Goal: Task Accomplishment & Management: Use online tool/utility

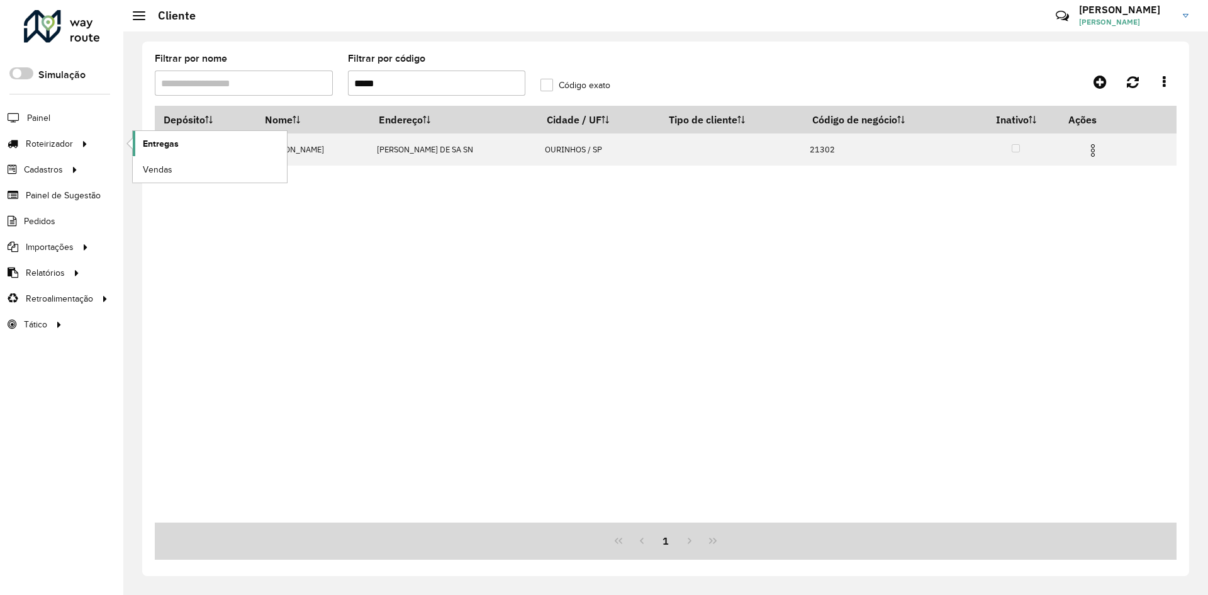
click at [191, 150] on link "Entregas" at bounding box center [210, 143] width 154 height 25
click at [159, 149] on span "Entregas" at bounding box center [161, 143] width 36 height 13
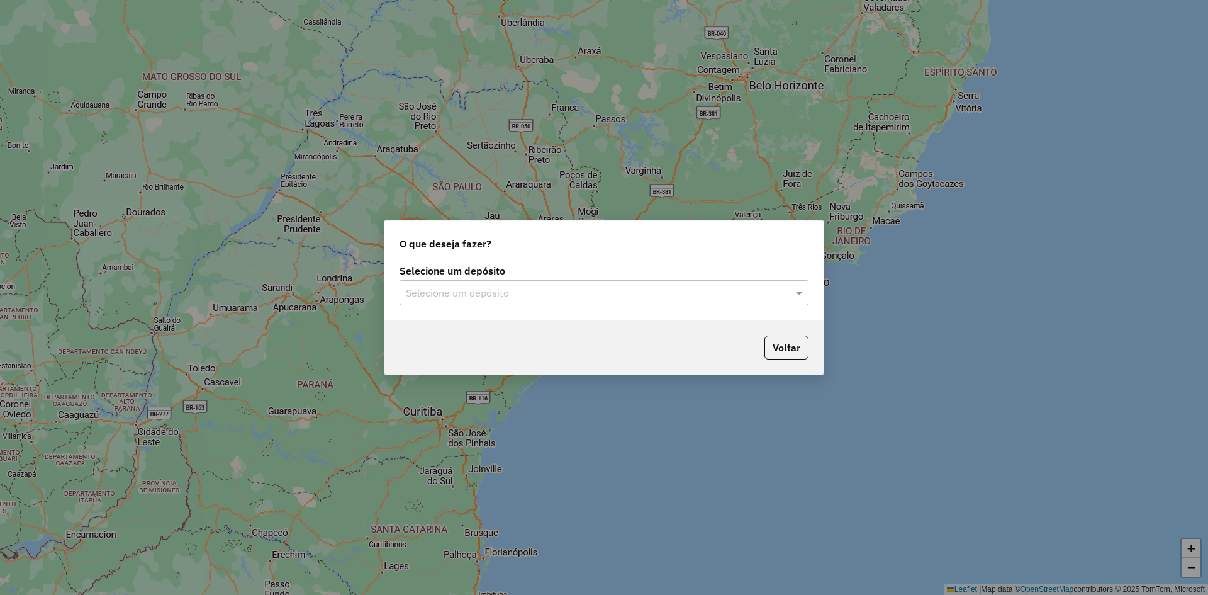
click at [537, 308] on div "Selecione um depósito Selecione um depósito" at bounding box center [604, 290] width 439 height 59
click at [531, 287] on input "text" at bounding box center [591, 293] width 371 height 15
click at [481, 334] on div "Ouribram" at bounding box center [604, 328] width 408 height 21
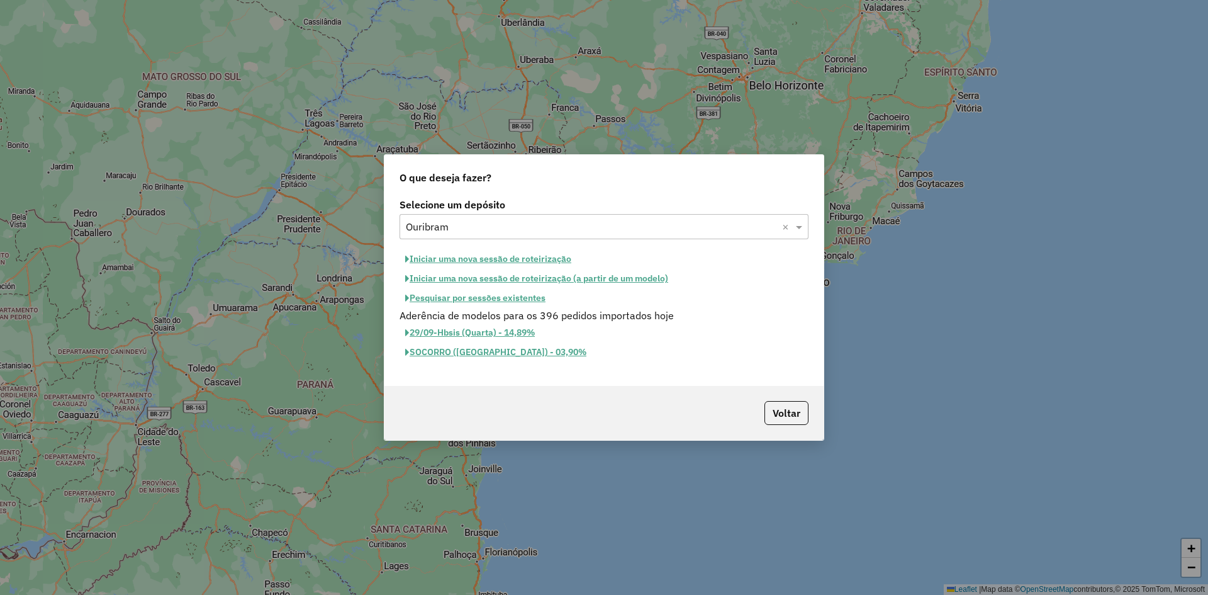
click at [467, 263] on button "Iniciar uma nova sessão de roteirização" at bounding box center [488, 259] width 177 height 20
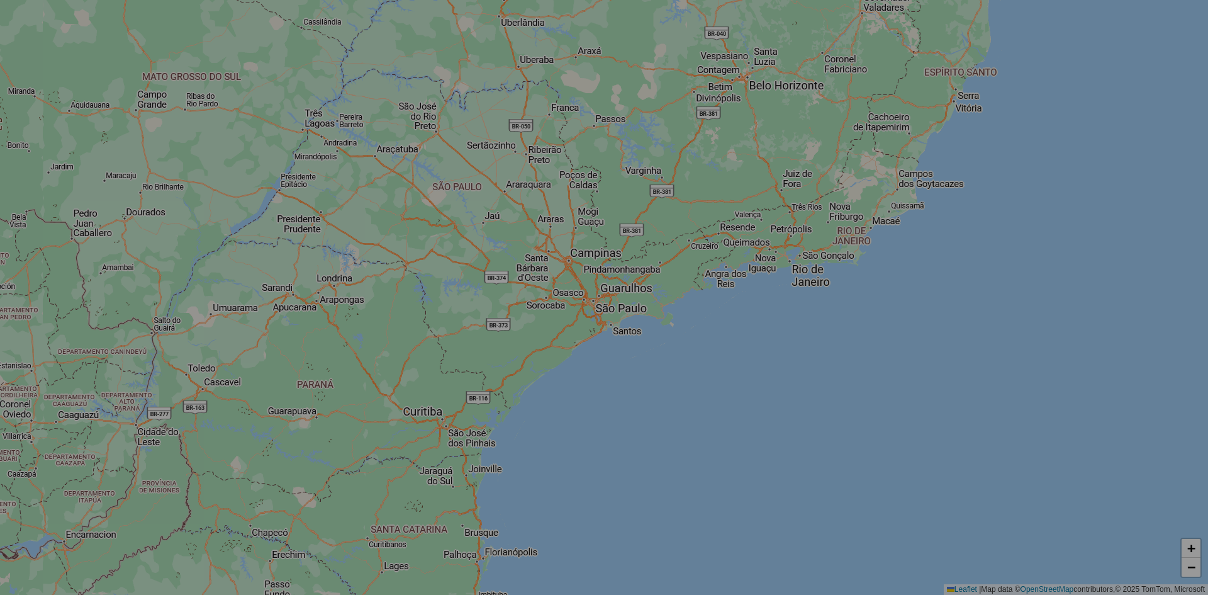
select select "*"
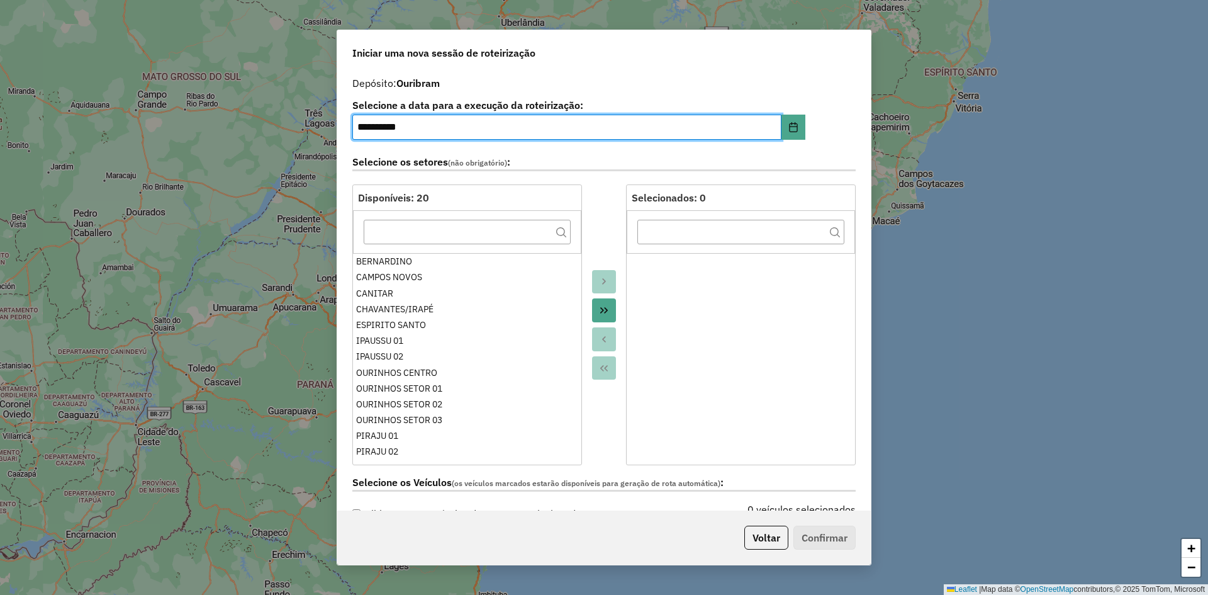
click at [602, 312] on icon "Move All to Target" at bounding box center [604, 310] width 10 height 10
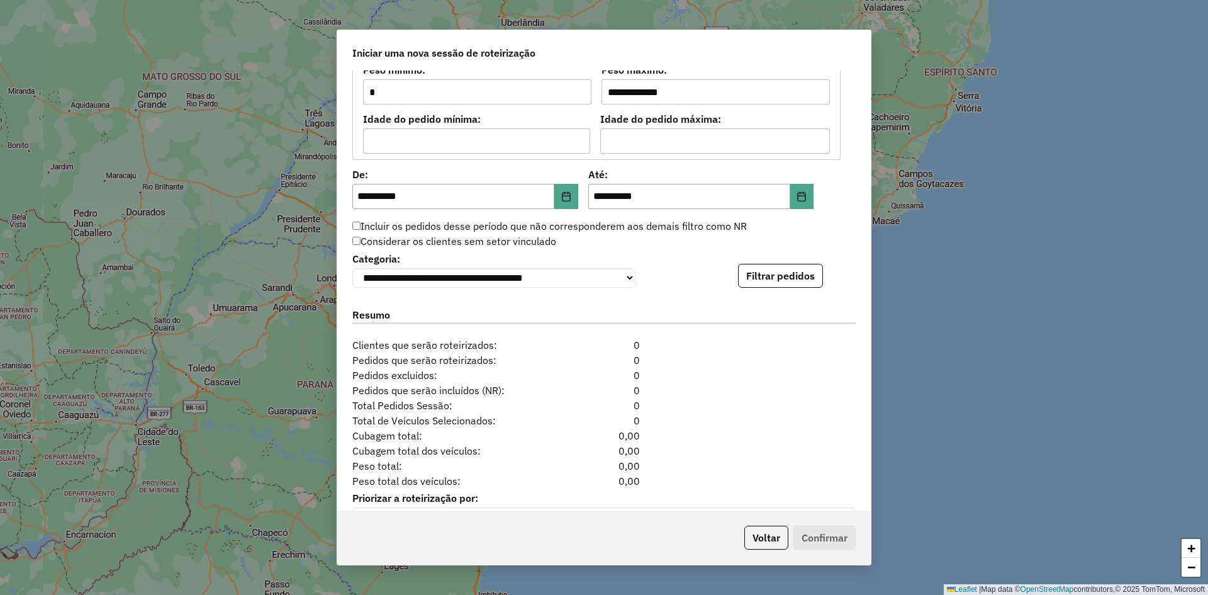
scroll to position [1156, 0]
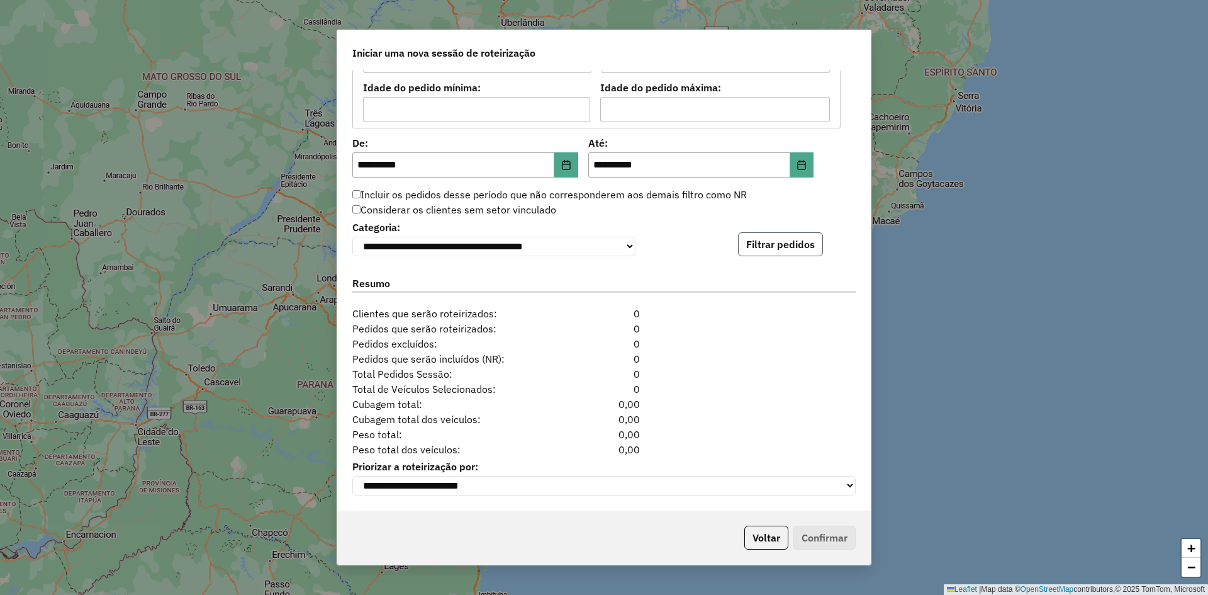
click at [794, 240] on button "Filtrar pedidos" at bounding box center [780, 244] width 85 height 24
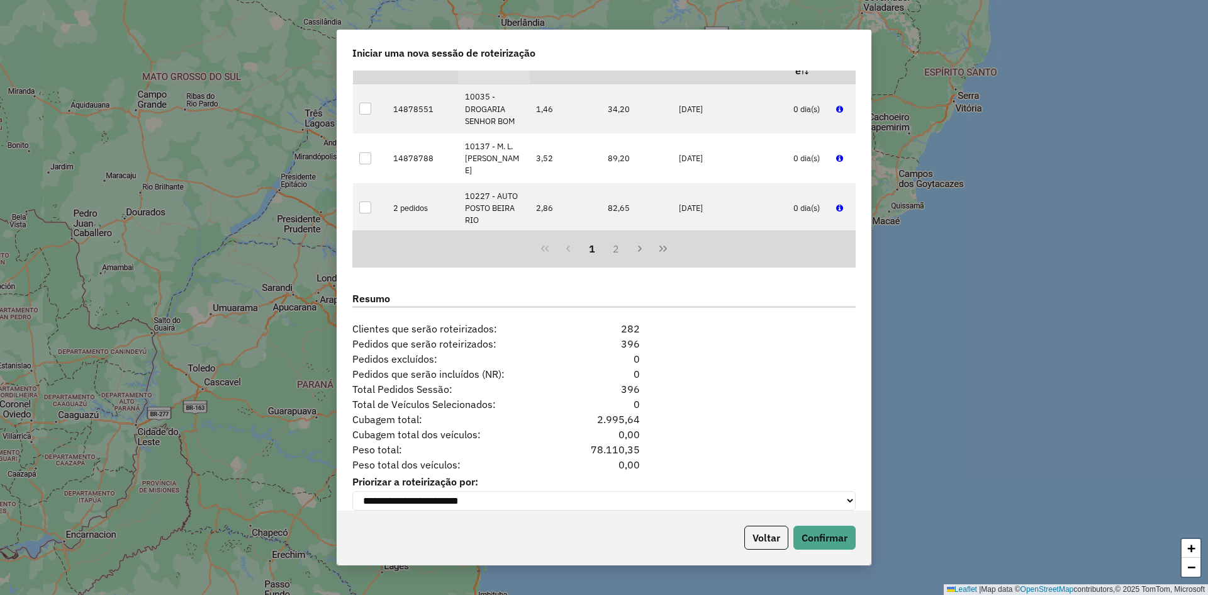
scroll to position [1416, 0]
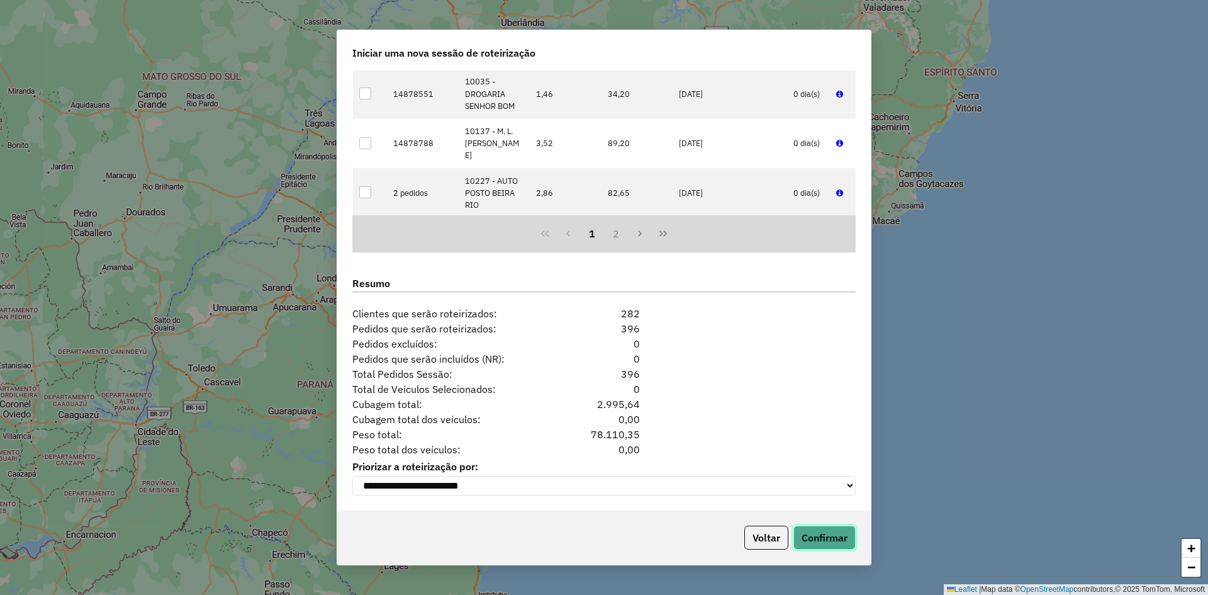
click at [852, 541] on button "Confirmar" at bounding box center [825, 538] width 62 height 24
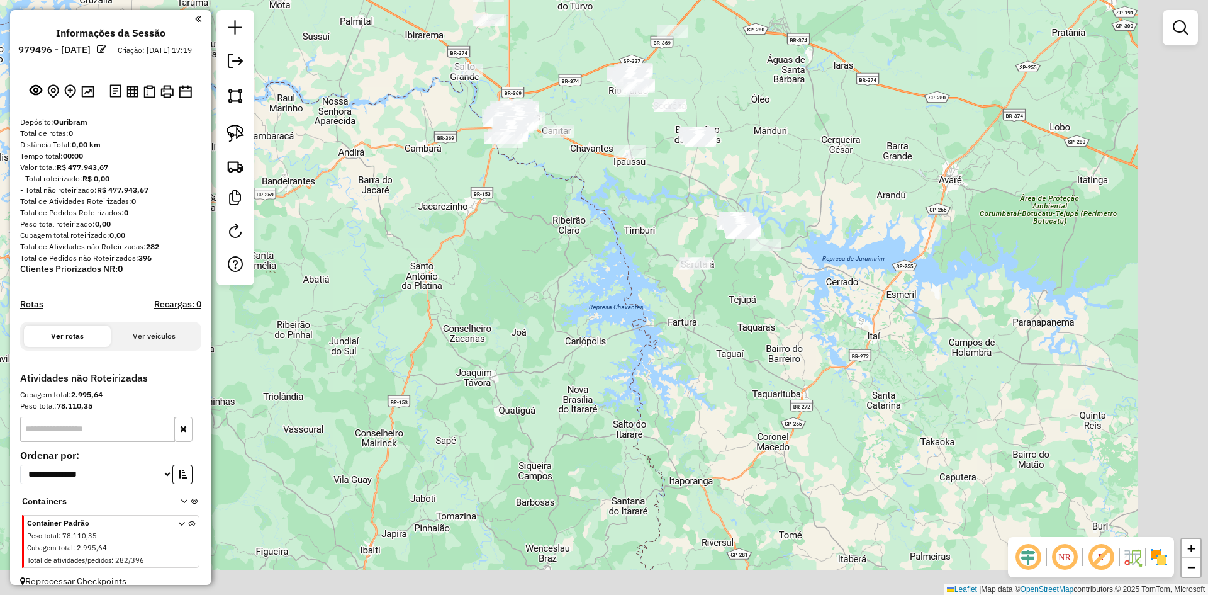
drag, startPoint x: 897, startPoint y: 362, endPoint x: 777, endPoint y: 214, distance: 190.2
click at [811, 189] on div "Janela de atendimento Grade de atendimento Capacidade Transportadoras Veículos …" at bounding box center [604, 297] width 1208 height 595
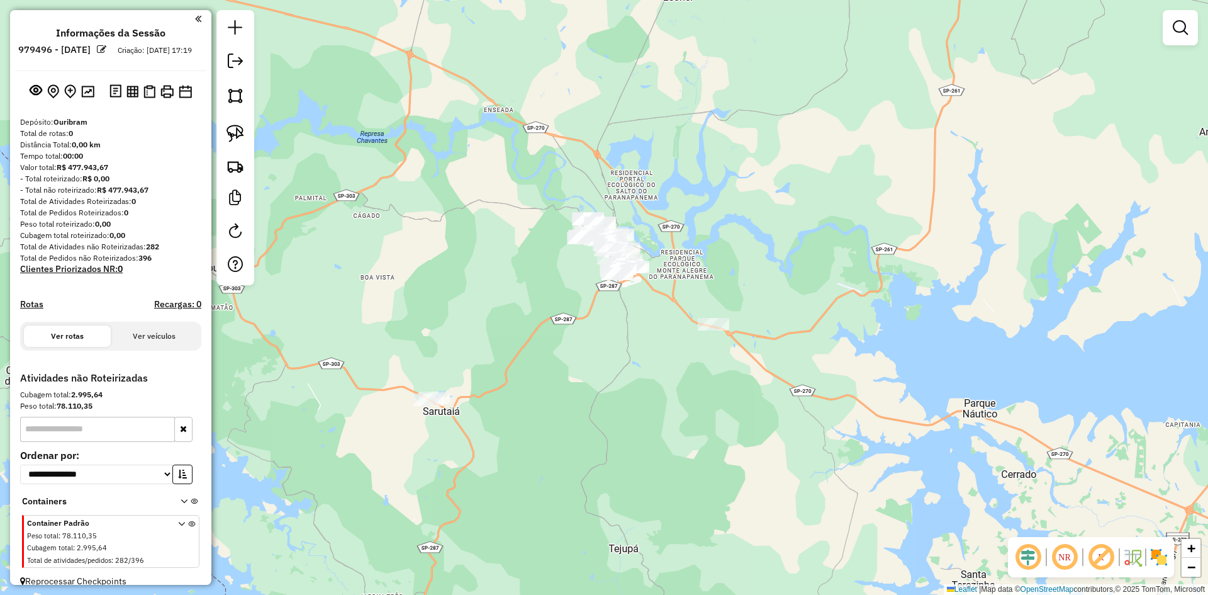
drag, startPoint x: 245, startPoint y: 138, endPoint x: 307, endPoint y: 167, distance: 68.4
click at [245, 138] on link at bounding box center [236, 134] width 28 height 28
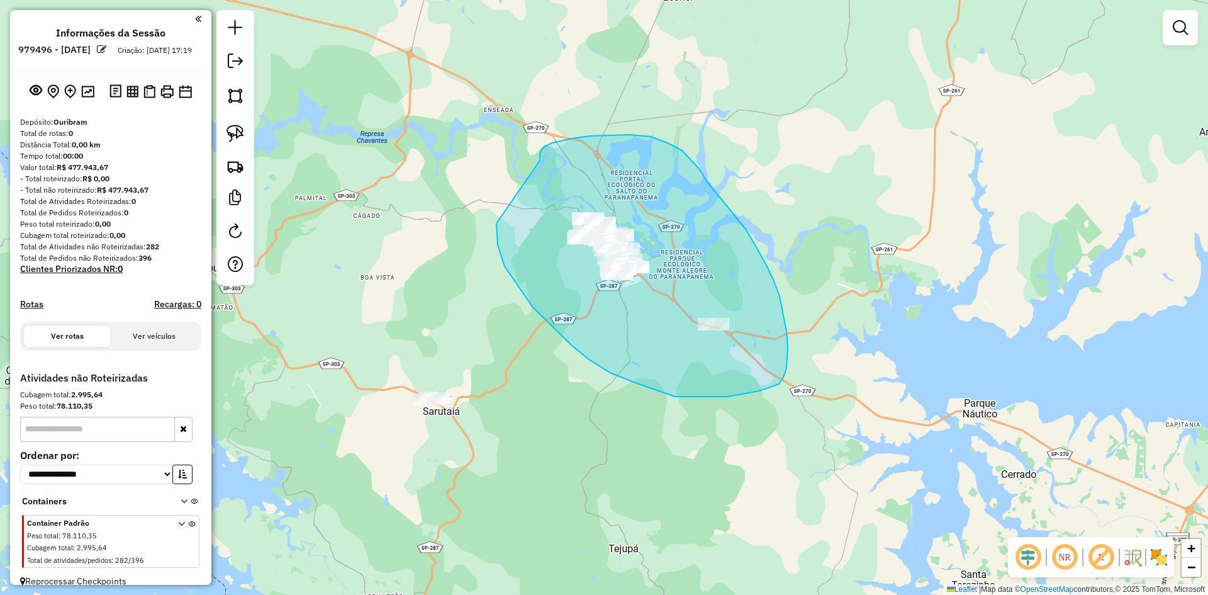
drag, startPoint x: 498, startPoint y: 245, endPoint x: 543, endPoint y: 163, distance: 93.5
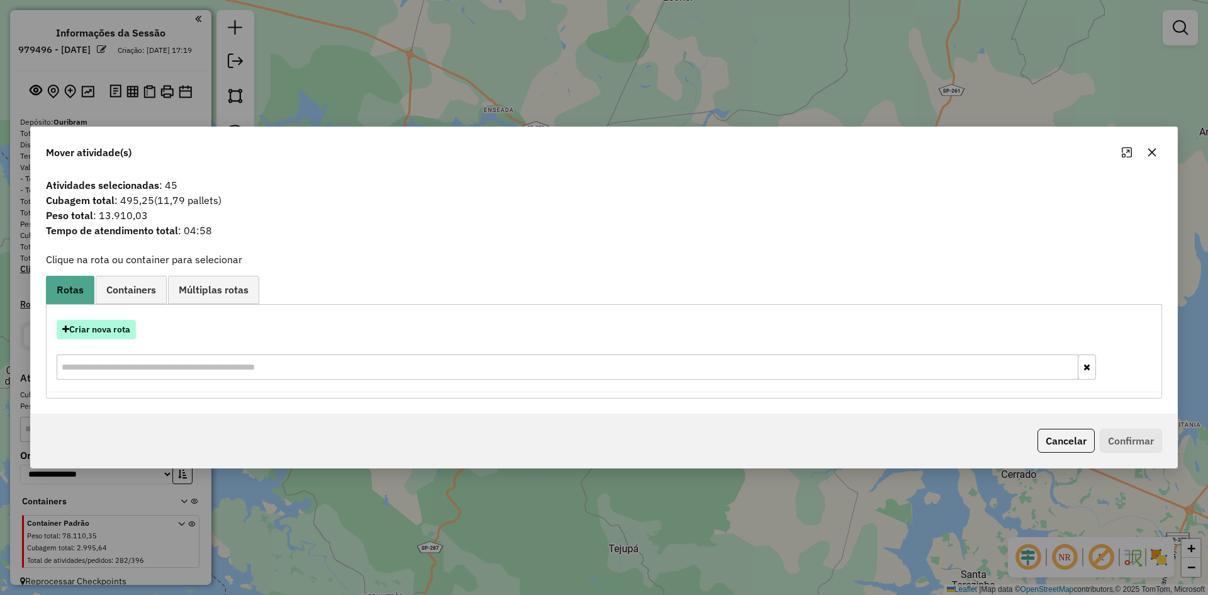
click at [127, 325] on button "Criar nova rota" at bounding box center [96, 330] width 79 height 20
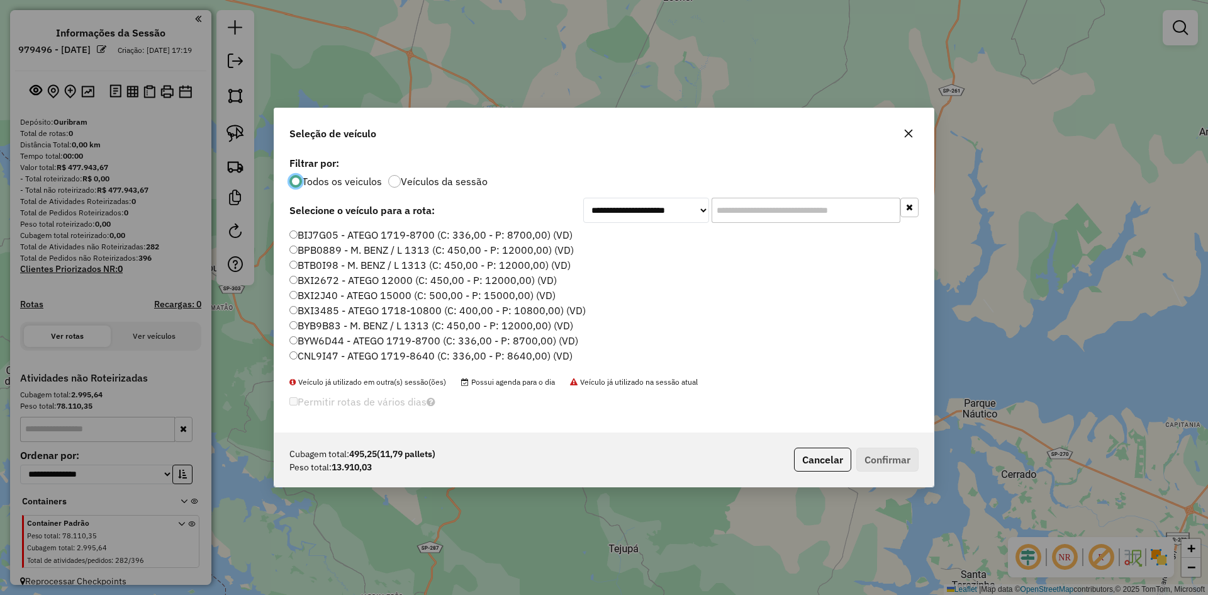
scroll to position [7, 4]
click at [798, 216] on input "text" at bounding box center [806, 210] width 189 height 25
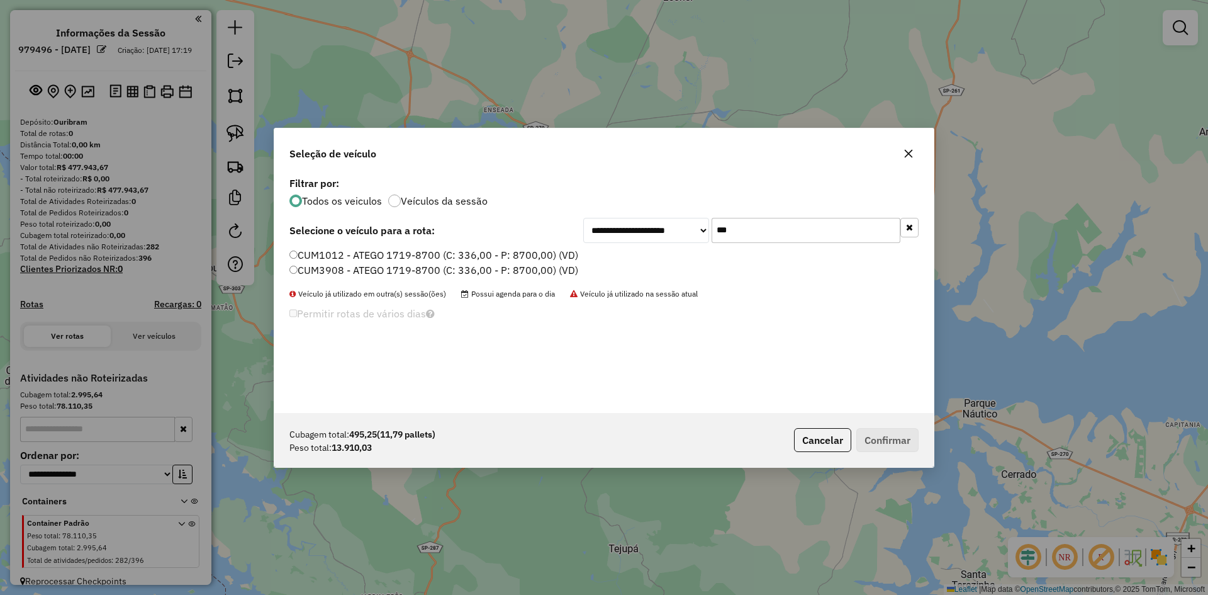
type input "***"
click at [355, 256] on label "CUM1012 - ATEGO 1719-8700 (C: 336,00 - P: 8700,00) (VD)" at bounding box center [434, 254] width 289 height 15
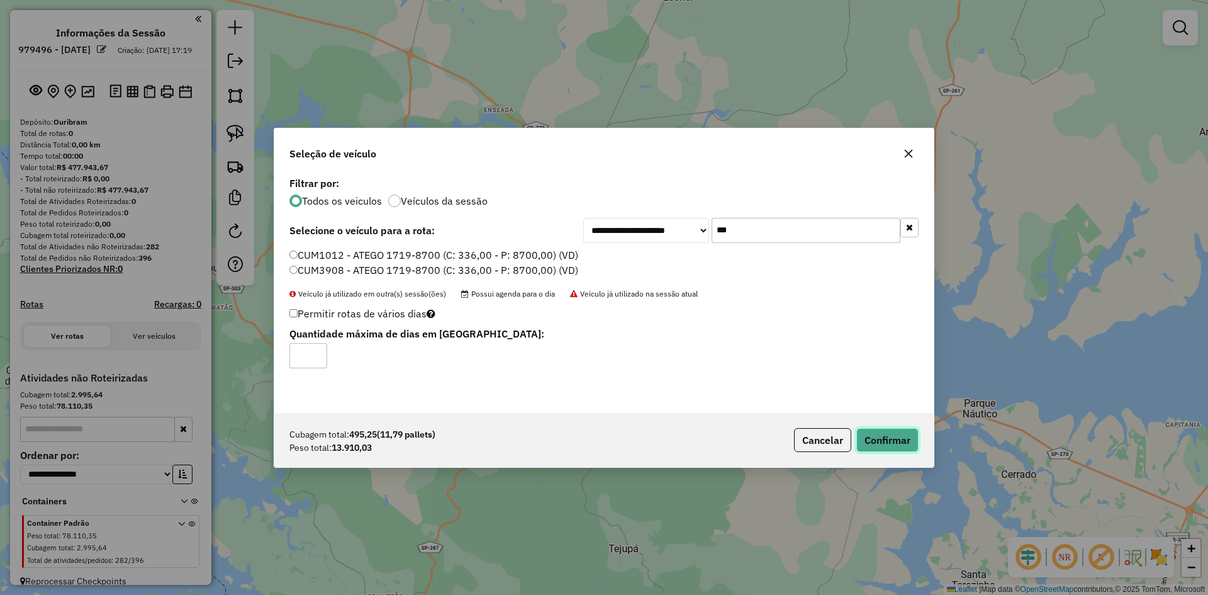
click at [889, 440] on button "Confirmar" at bounding box center [888, 440] width 62 height 24
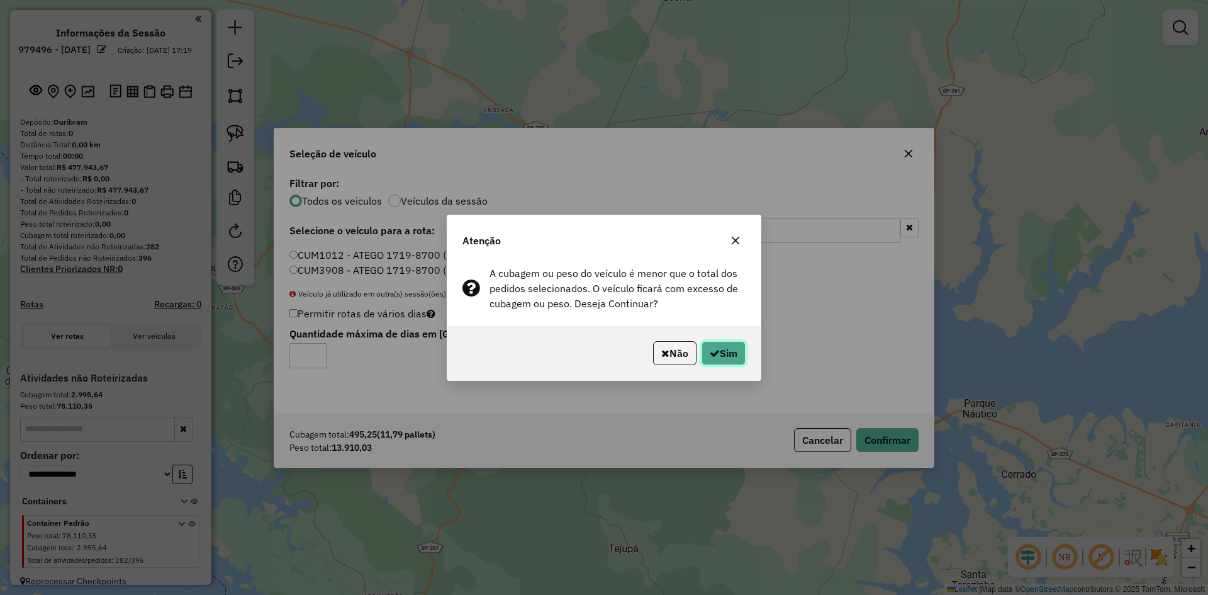
click at [729, 352] on button "Sim" at bounding box center [724, 353] width 44 height 24
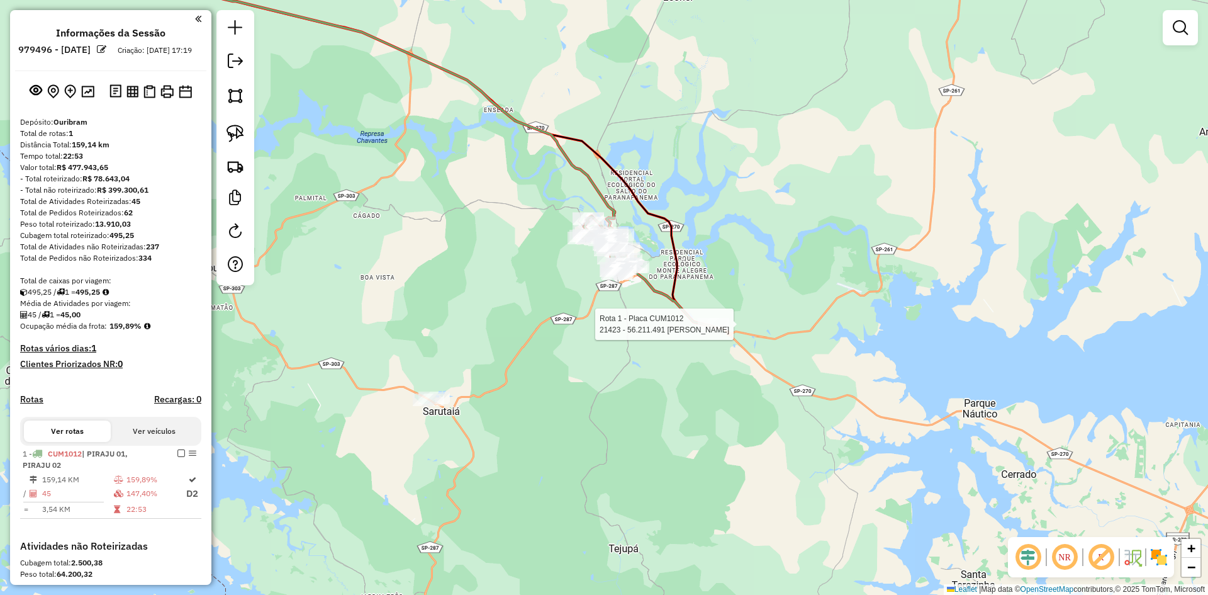
select select "**********"
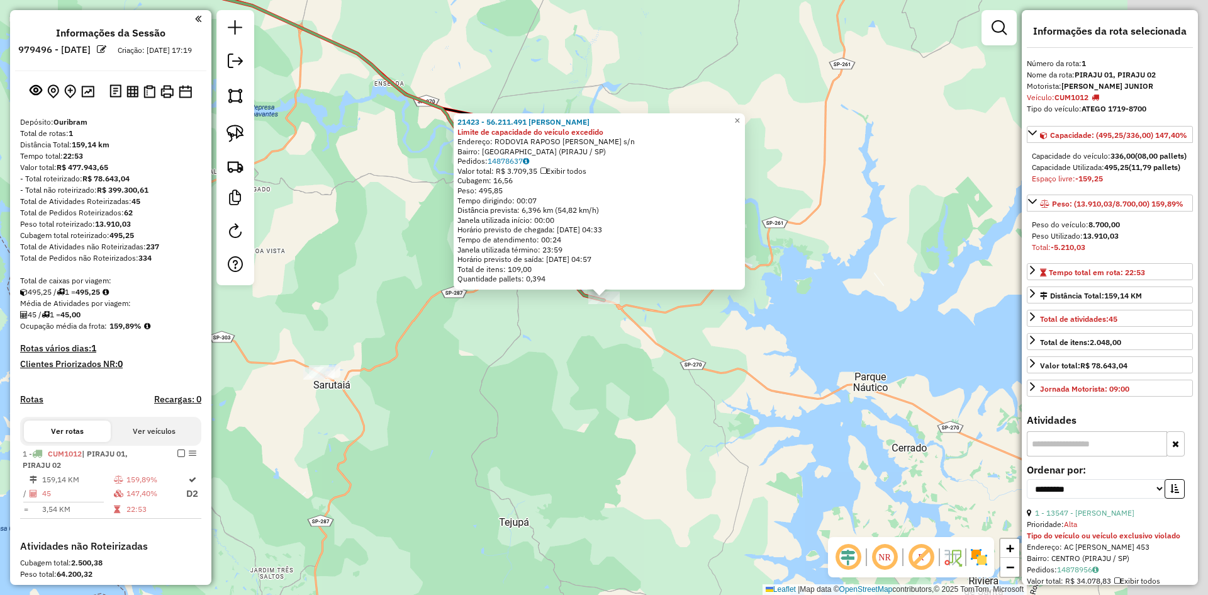
scroll to position [193, 0]
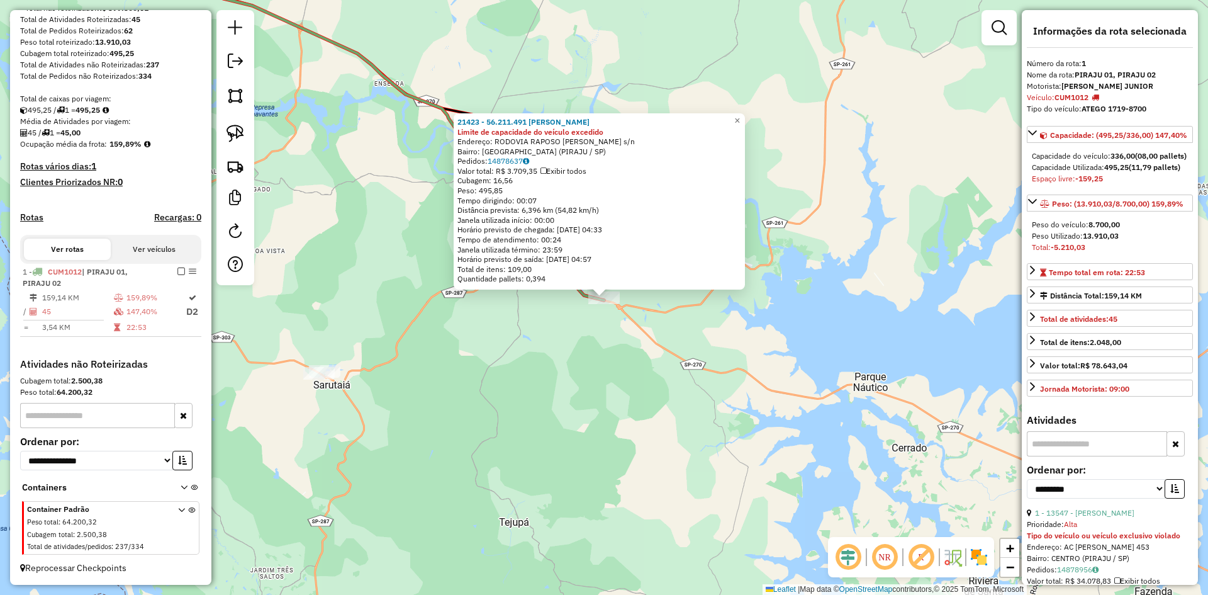
click at [627, 363] on div "21423 - 56.211.491 DANIEL PA Limite de capacidade do veículo excedido Endereço:…" at bounding box center [604, 297] width 1208 height 595
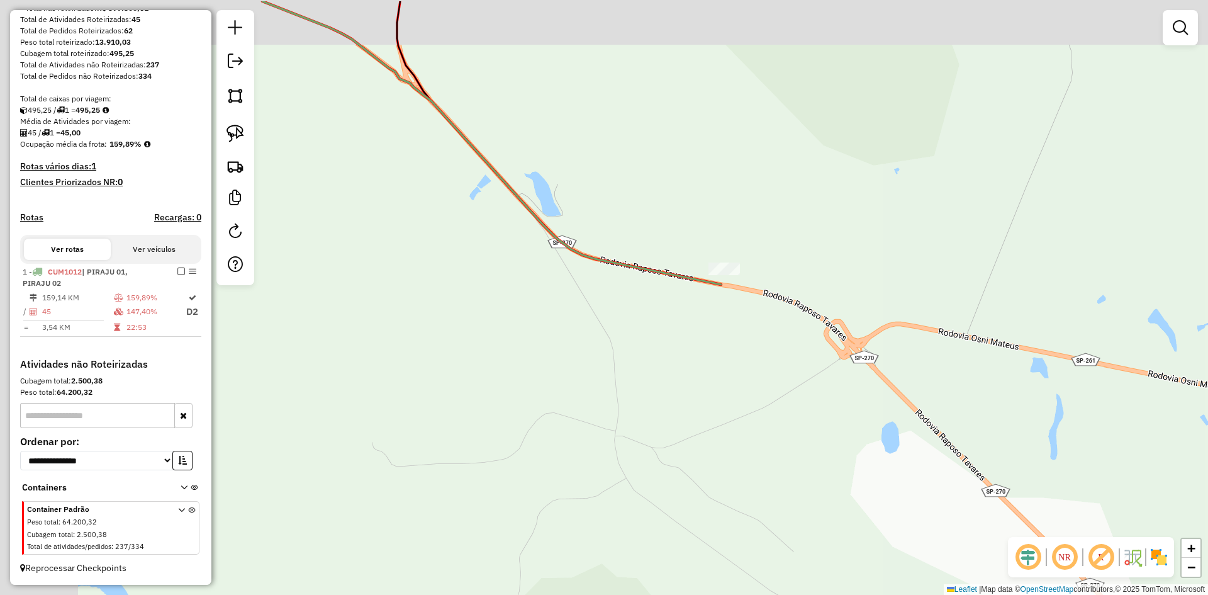
drag, startPoint x: 581, startPoint y: 295, endPoint x: 690, endPoint y: 356, distance: 125.1
click at [690, 356] on div "Janela de atendimento Grade de atendimento Capacidade Transportadoras Veículos …" at bounding box center [604, 297] width 1208 height 595
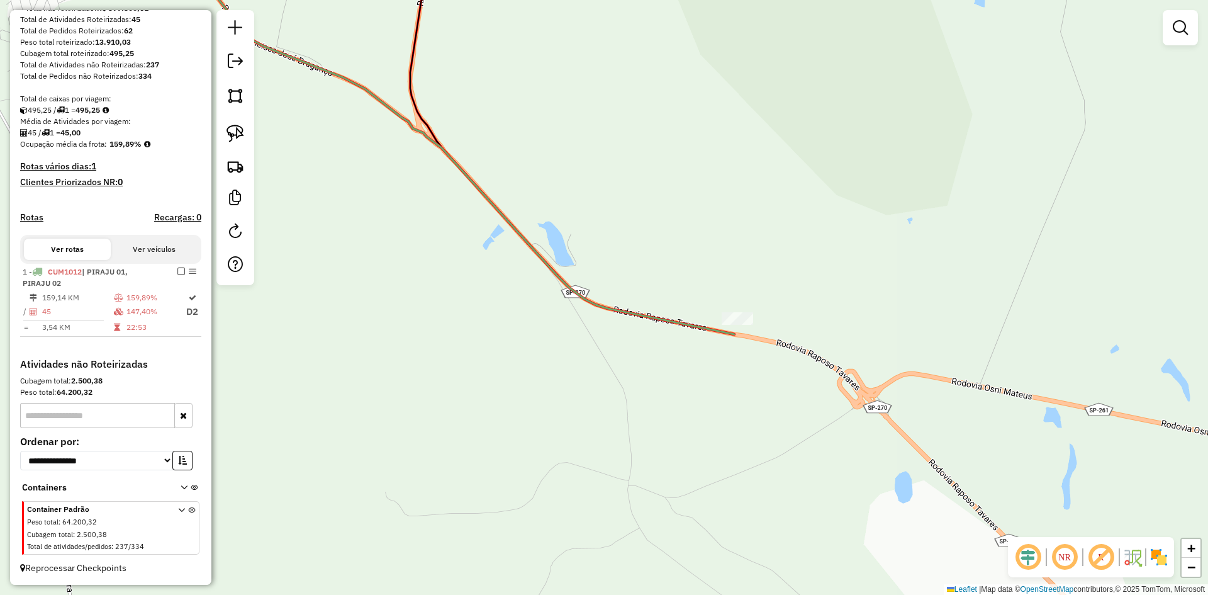
drag, startPoint x: 752, startPoint y: 222, endPoint x: 758, endPoint y: 264, distance: 42.5
click at [761, 295] on div "Janela de atendimento Grade de atendimento Capacidade Transportadoras Veículos …" at bounding box center [604, 297] width 1208 height 595
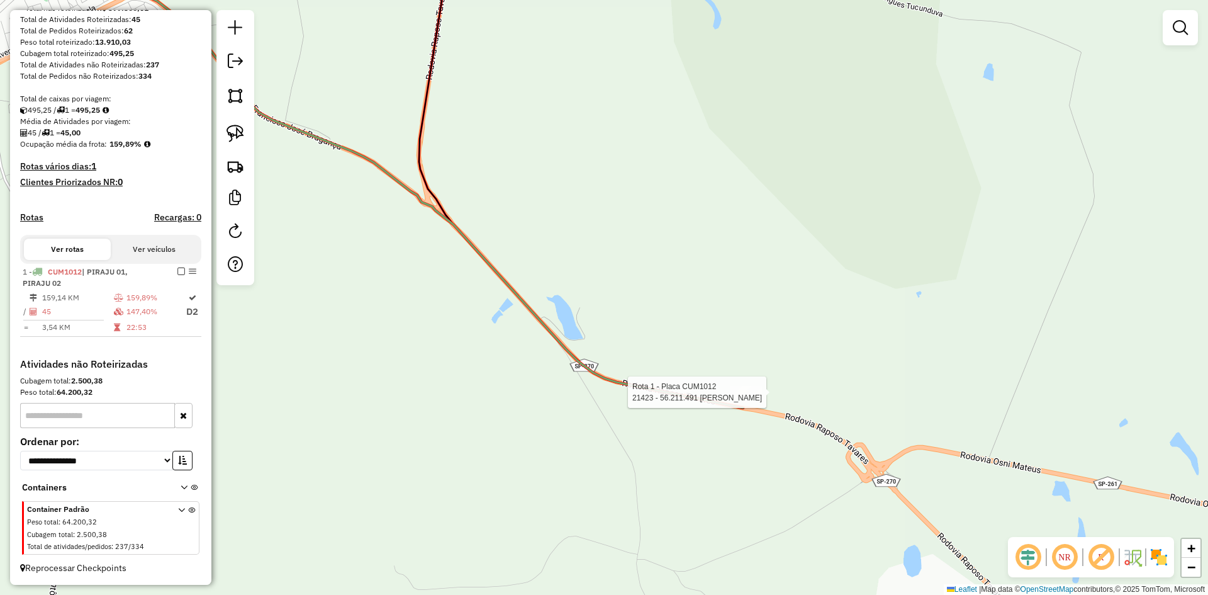
select select "**********"
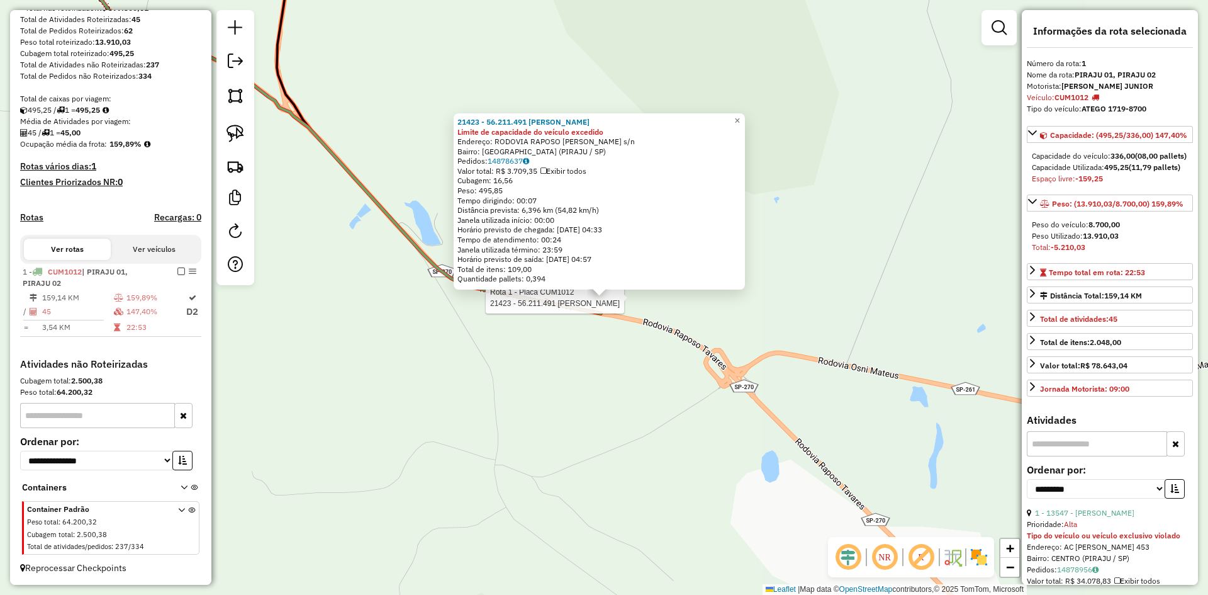
click at [800, 288] on div "Rota 1 - Placa CUM1012 21423 - 56.211.491 DANIEL PA 21423 - 56.211.491 DANIEL P…" at bounding box center [604, 297] width 1208 height 595
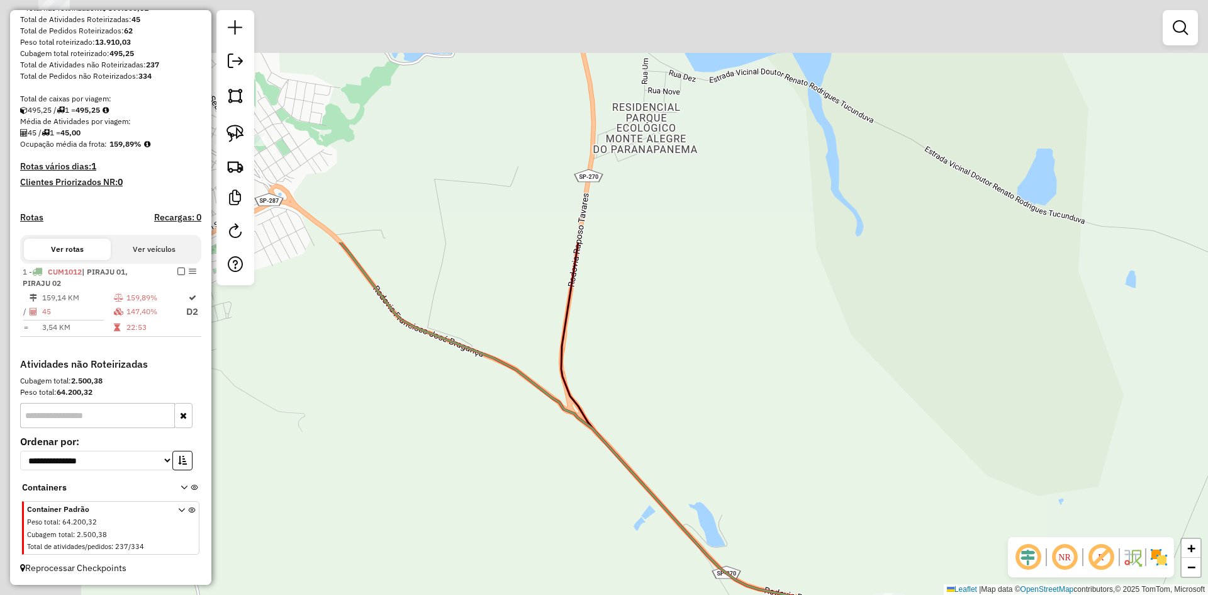
drag, startPoint x: 842, startPoint y: 368, endPoint x: 925, endPoint y: 456, distance: 120.2
click at [925, 456] on div "Janela de atendimento Grade de atendimento Capacidade Transportadoras Veículos …" at bounding box center [604, 297] width 1208 height 595
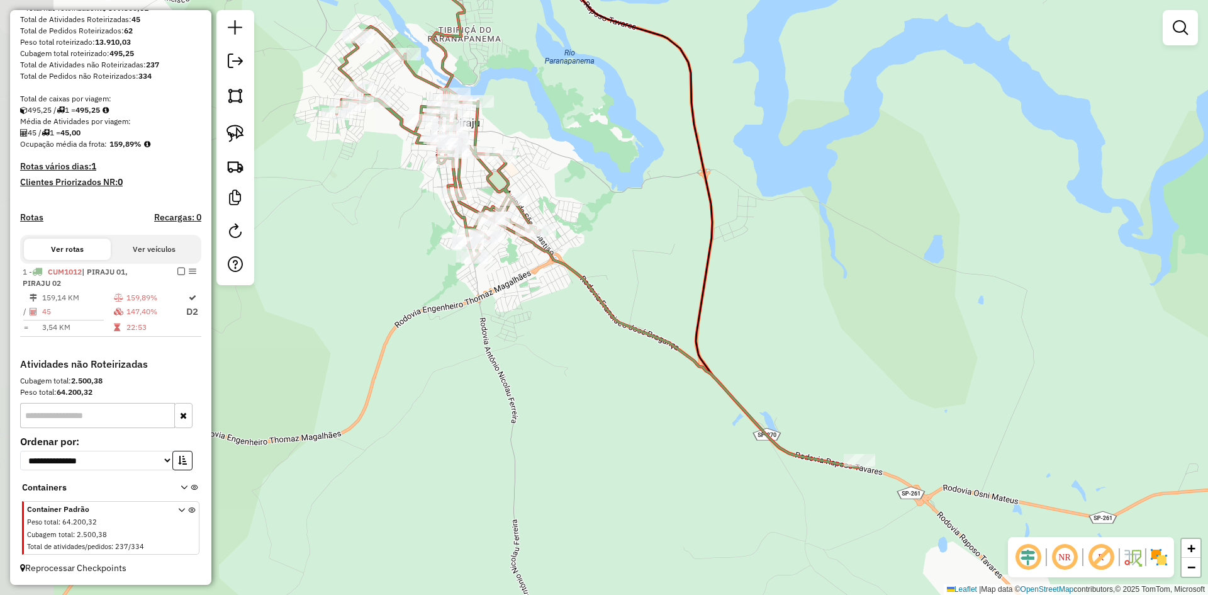
drag, startPoint x: 704, startPoint y: 298, endPoint x: 901, endPoint y: 446, distance: 246.8
click at [906, 447] on div "Janela de atendimento Grade de atendimento Capacidade Transportadoras Veículos …" at bounding box center [604, 297] width 1208 height 595
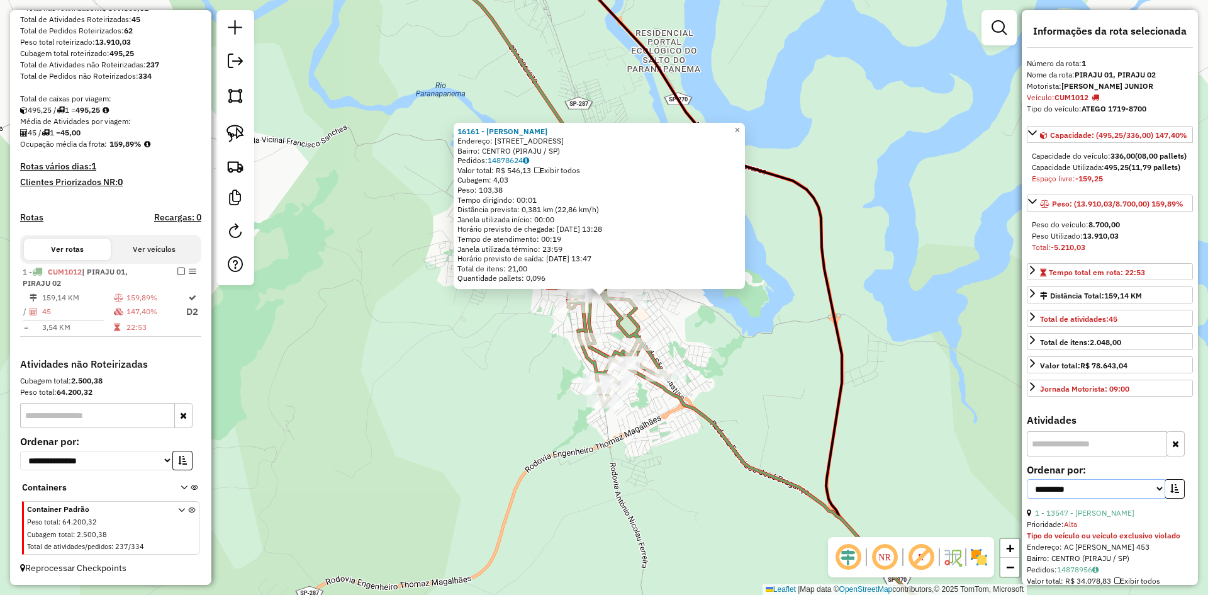
click at [1127, 498] on select "**********" at bounding box center [1096, 489] width 138 height 20
select select "*********"
click at [1027, 498] on select "**********" at bounding box center [1096, 489] width 138 height 20
click at [1171, 493] on icon "button" at bounding box center [1175, 488] width 9 height 9
click at [1129, 517] on link "1 - 13547 - NICOLAU MAX SUPERMER" at bounding box center [1084, 512] width 99 height 9
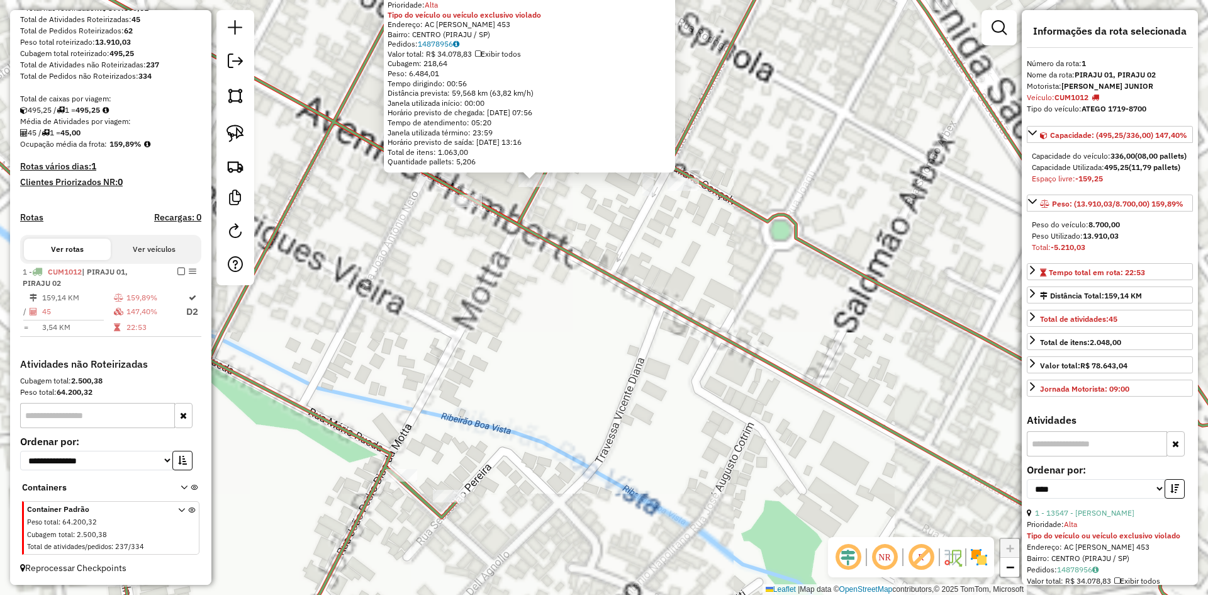
click at [566, 220] on div "13547 - NICOLAU MAX SUPERMER Prioridade: Alta Tipo do veículo ou veículo exclus…" at bounding box center [604, 297] width 1208 height 595
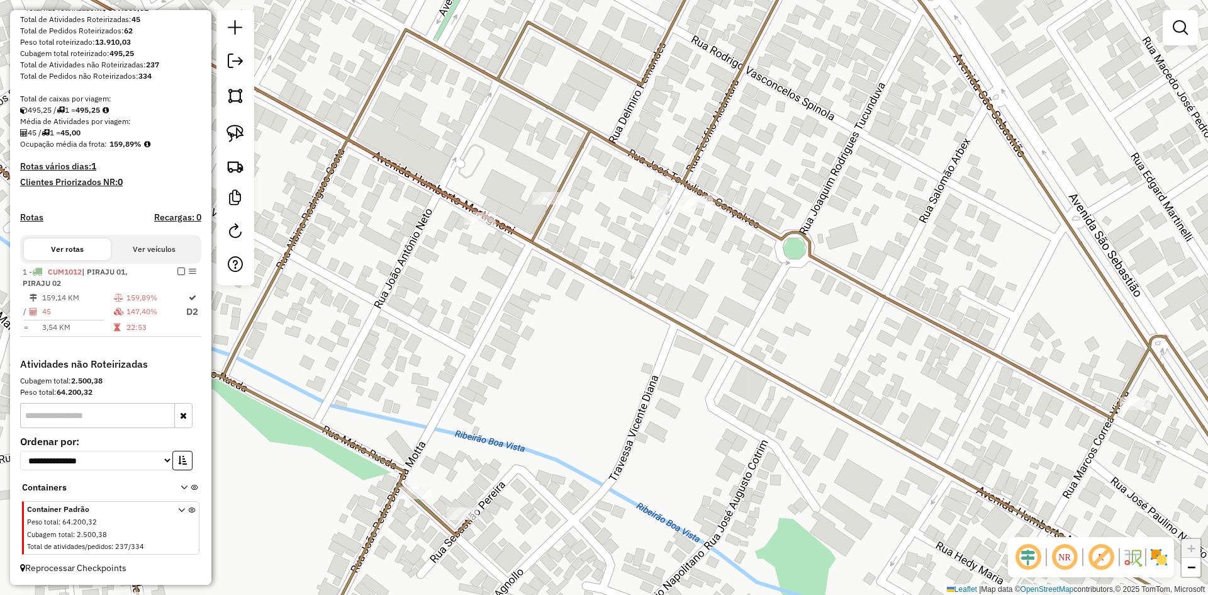
drag, startPoint x: 585, startPoint y: 235, endPoint x: 655, endPoint y: 354, distance: 138.3
click at [655, 354] on div "Janela de atendimento Grade de atendimento Capacidade Transportadoras Veículos …" at bounding box center [604, 297] width 1208 height 595
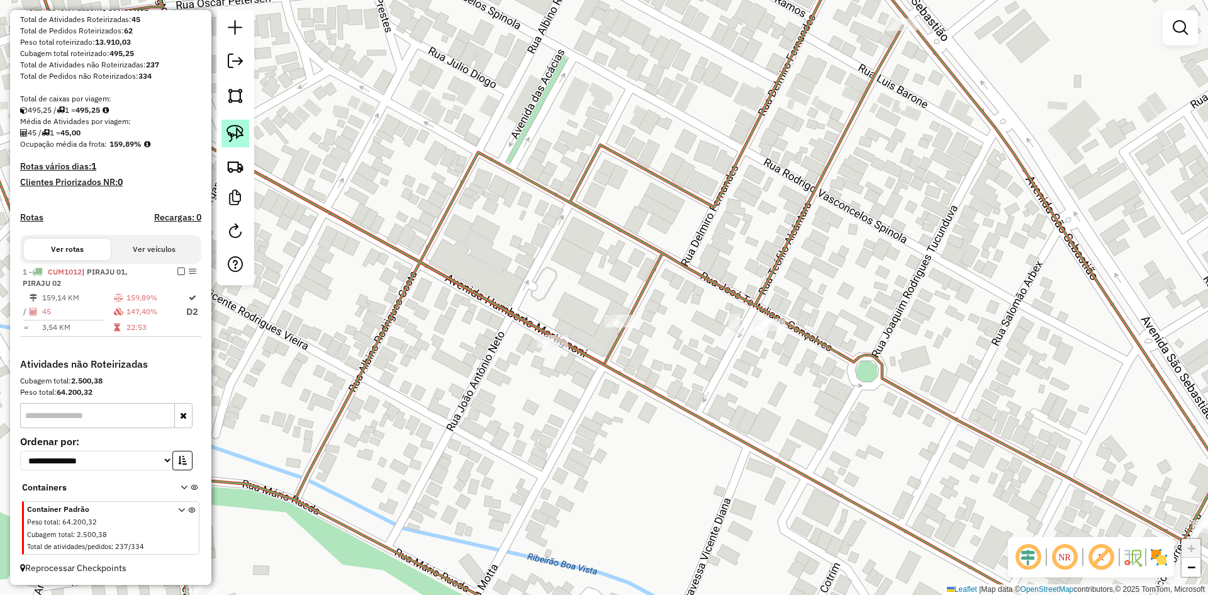
click at [242, 134] on img at bounding box center [236, 134] width 18 height 18
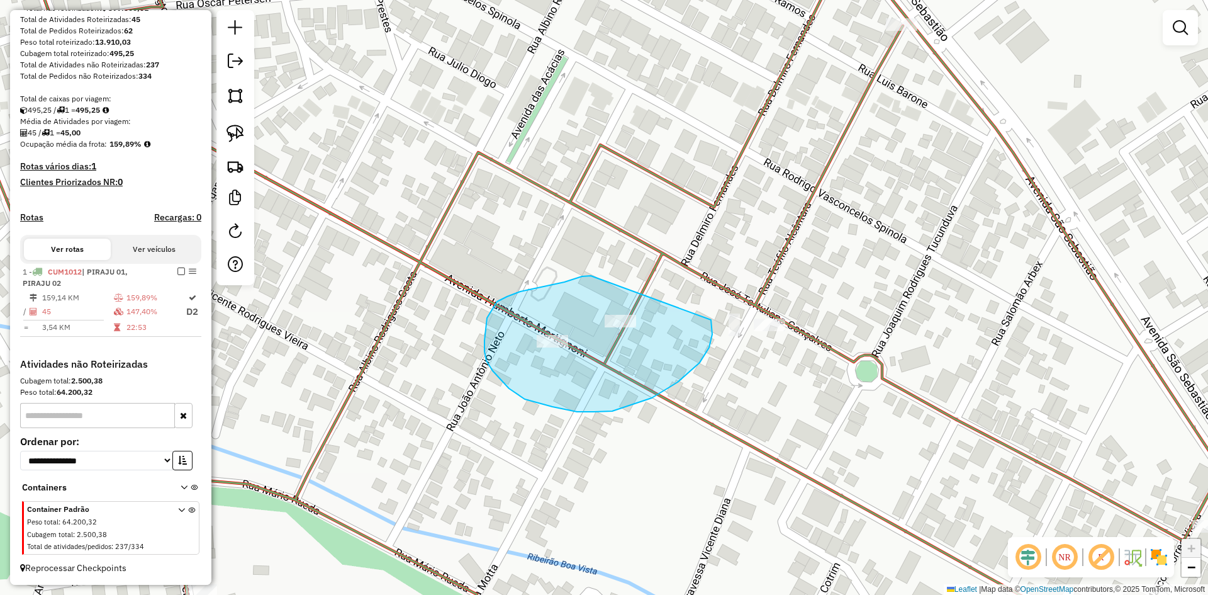
drag, startPoint x: 591, startPoint y: 276, endPoint x: 683, endPoint y: 287, distance: 92.6
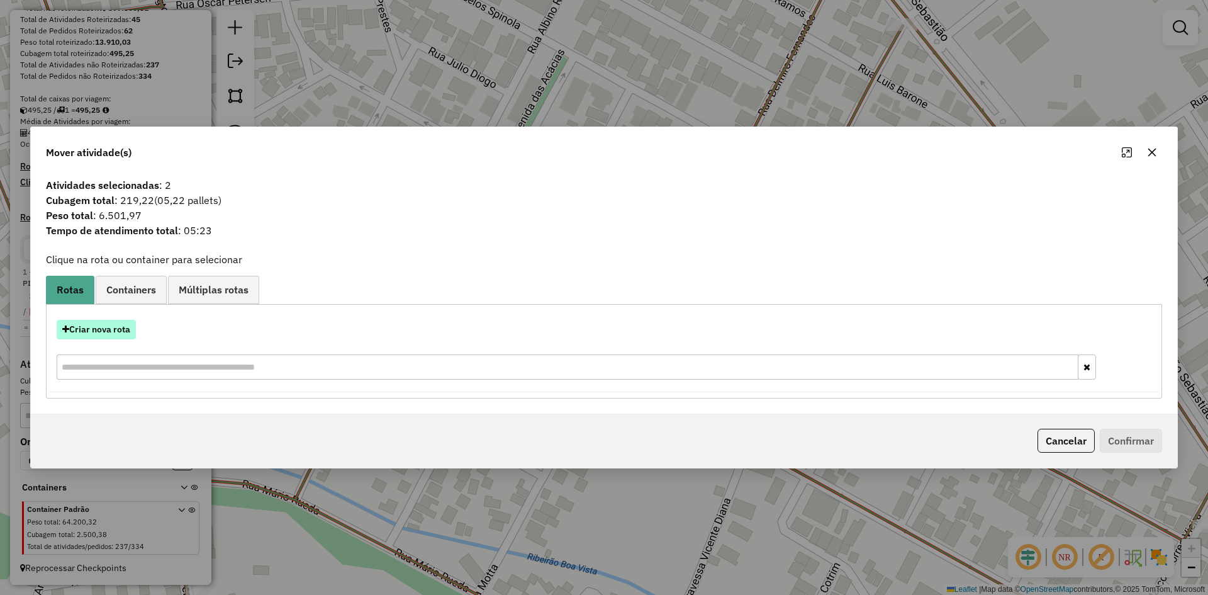
click at [102, 332] on button "Criar nova rota" at bounding box center [96, 330] width 79 height 20
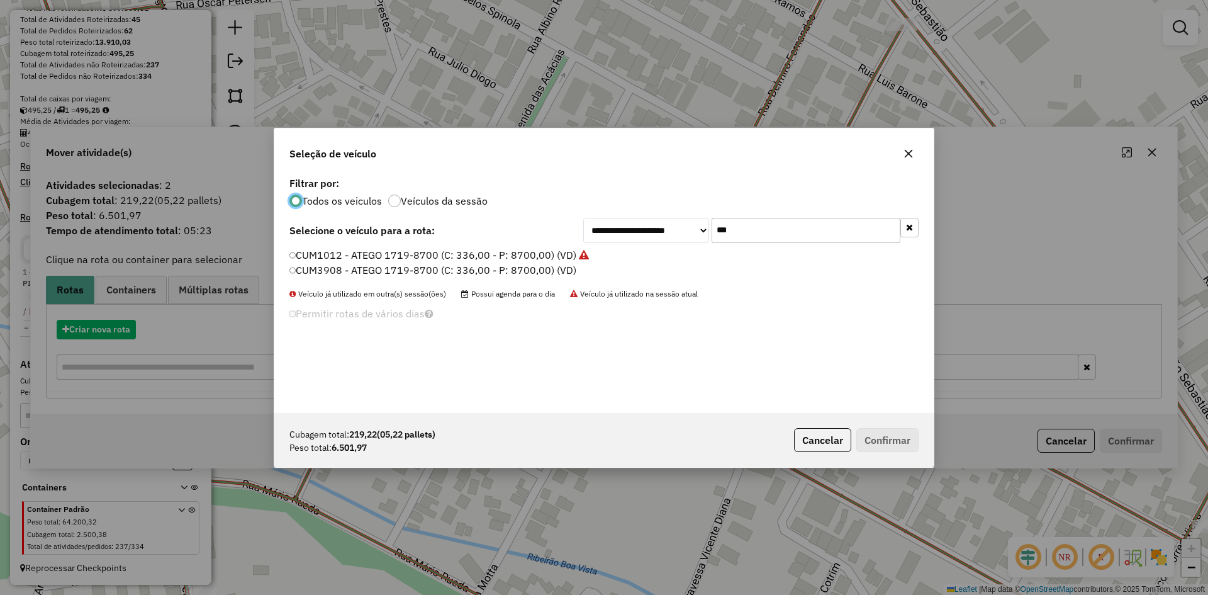
scroll to position [7, 4]
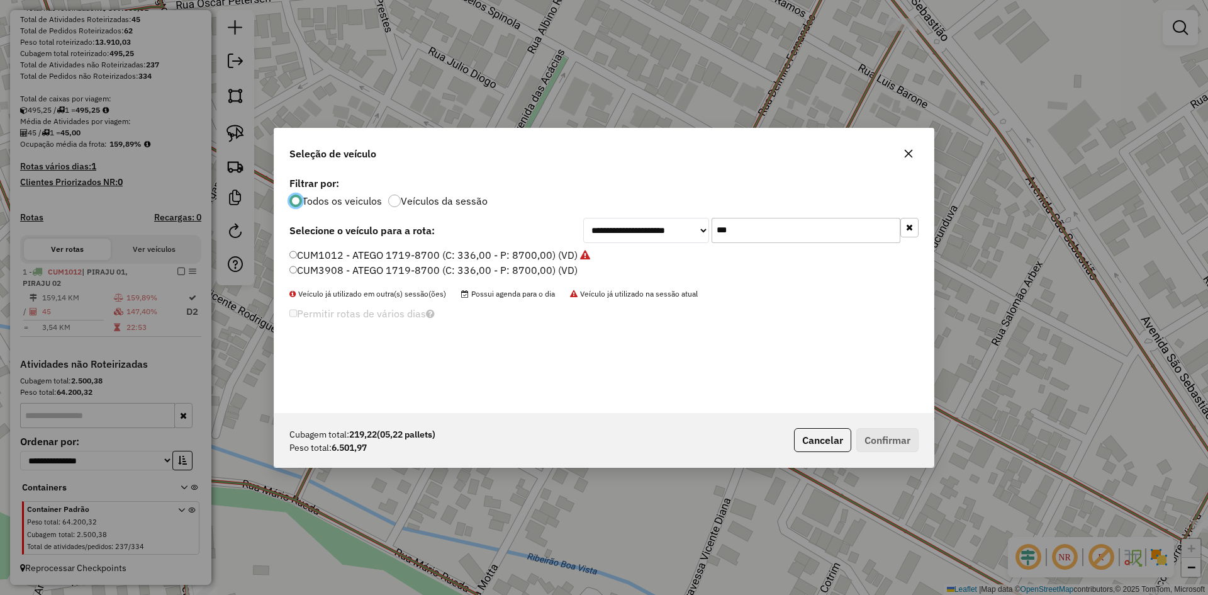
click at [778, 228] on input "***" at bounding box center [806, 230] width 189 height 25
type input "***"
click at [319, 258] on label "CNL9I47 - ATEGO 1719-8640 (C: 336,00 - P: 8640,00) (VD)" at bounding box center [431, 254] width 283 height 15
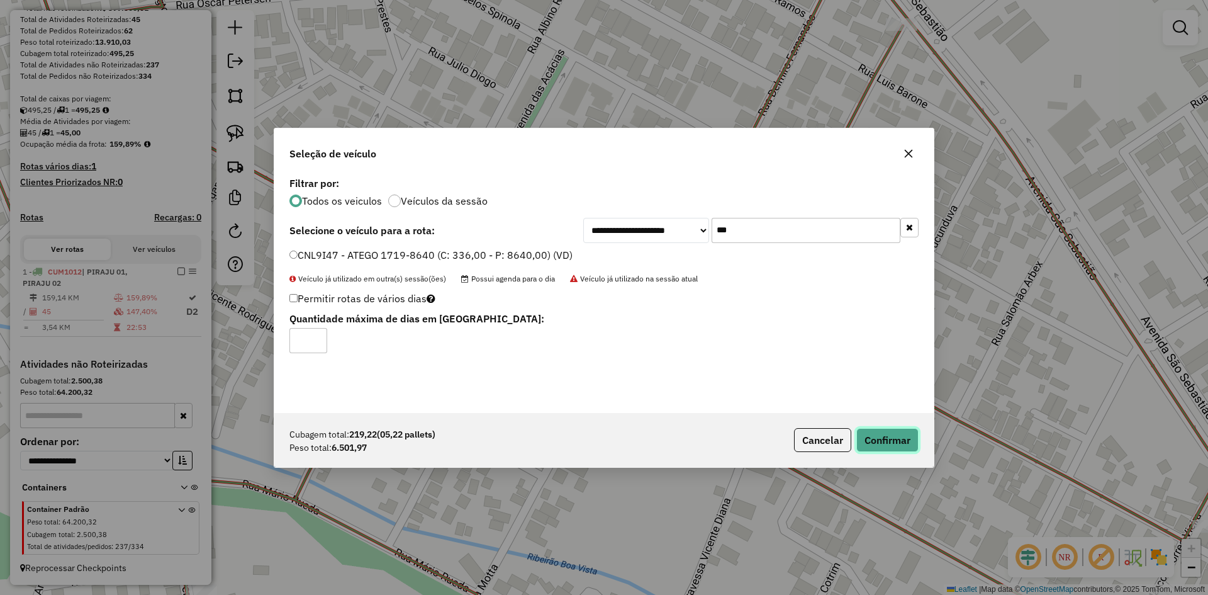
click at [880, 434] on button "Confirmar" at bounding box center [888, 440] width 62 height 24
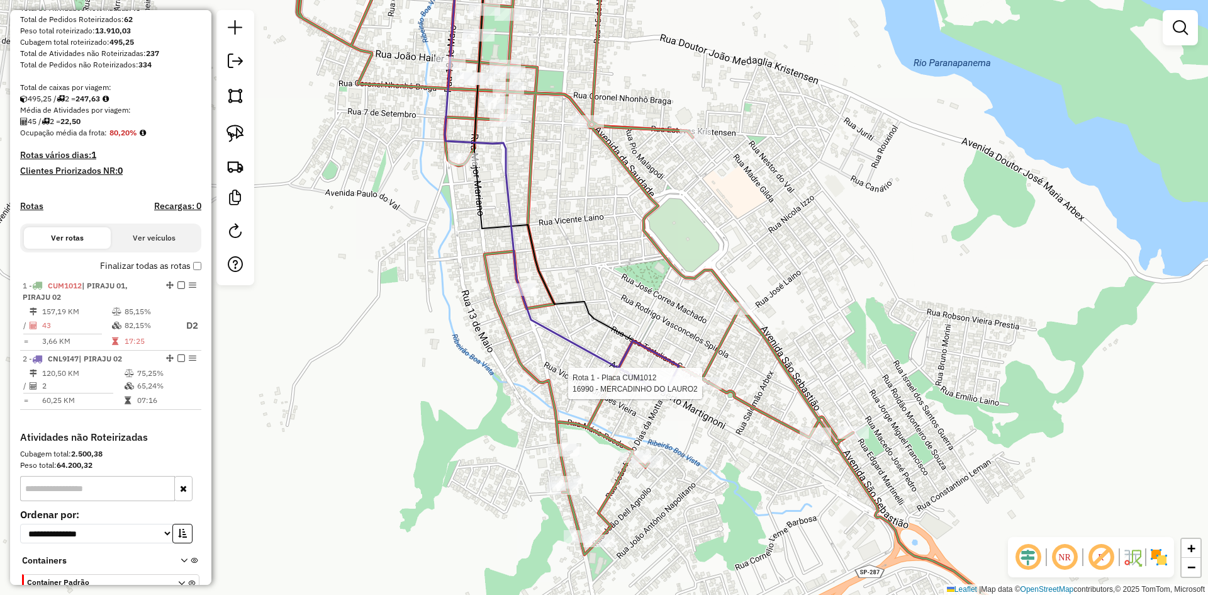
scroll to position [278, 0]
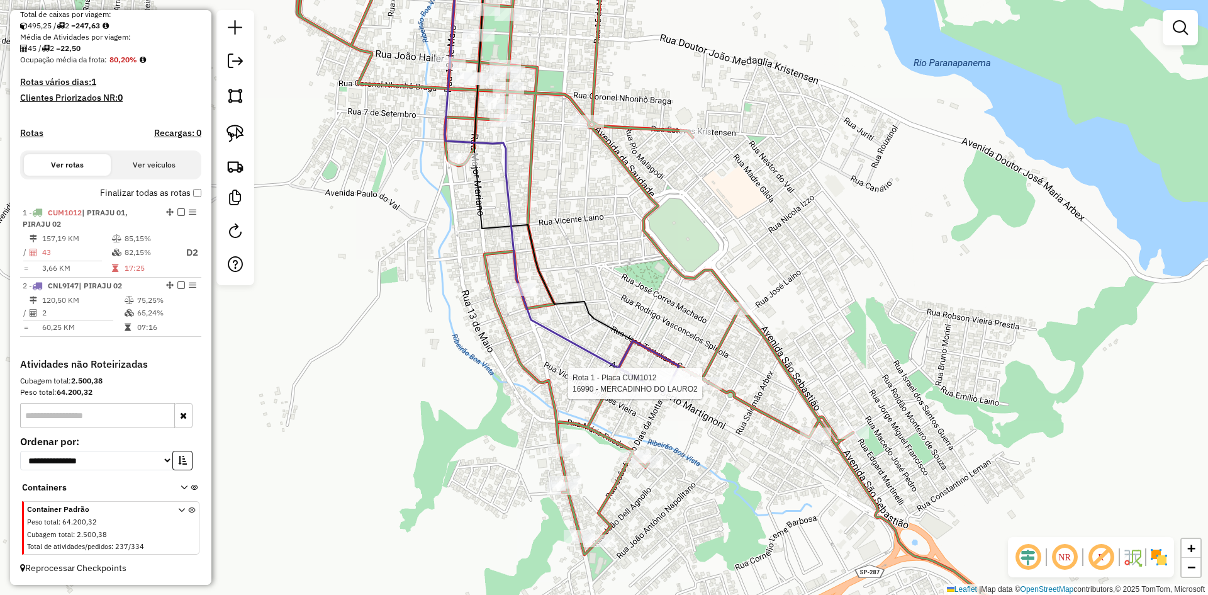
select select "*********"
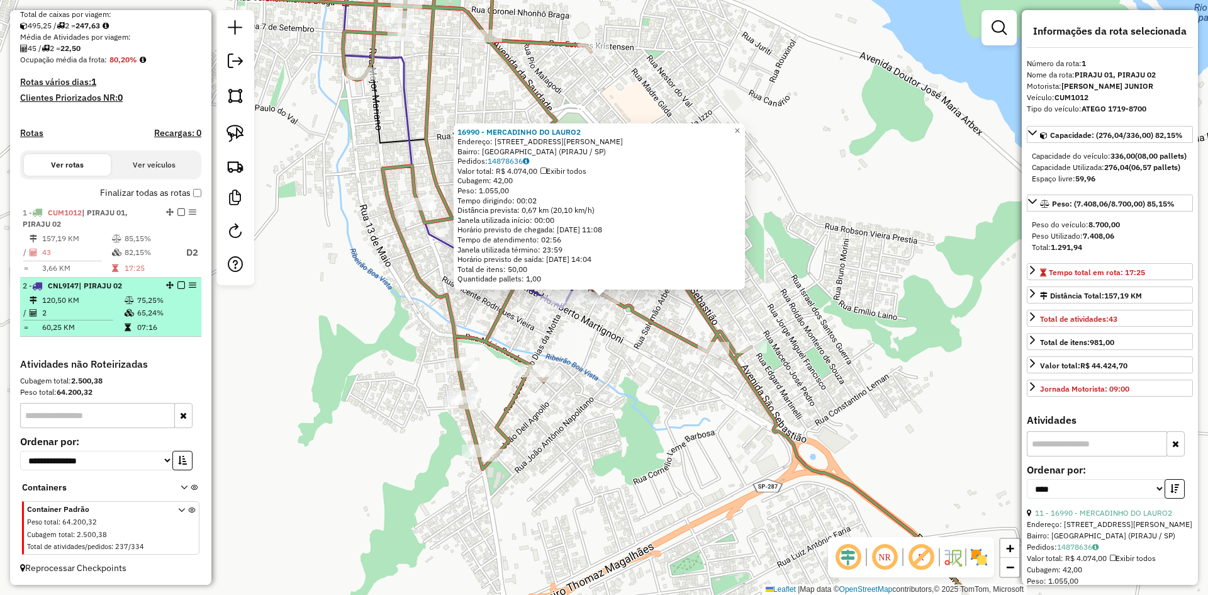
click at [177, 286] on em at bounding box center [181, 285] width 8 height 8
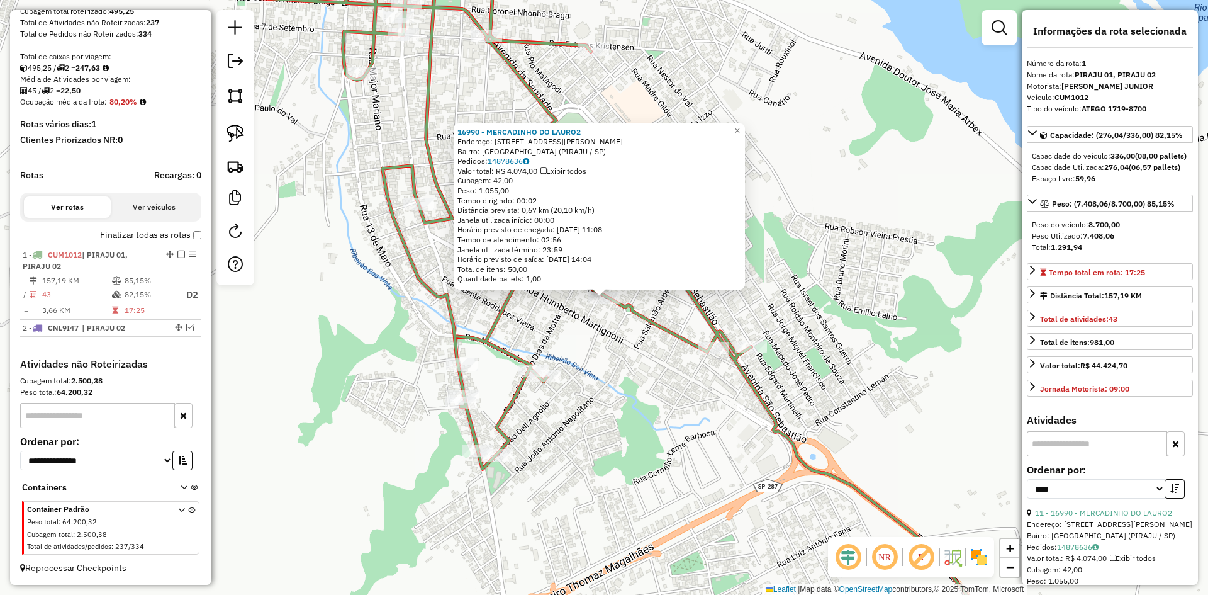
click at [644, 456] on div "16990 - MERCADINHO DO LAURO2 Endereço: R JOSE TERTULIANO GONCALVES 370 Bairro: …" at bounding box center [604, 297] width 1208 height 595
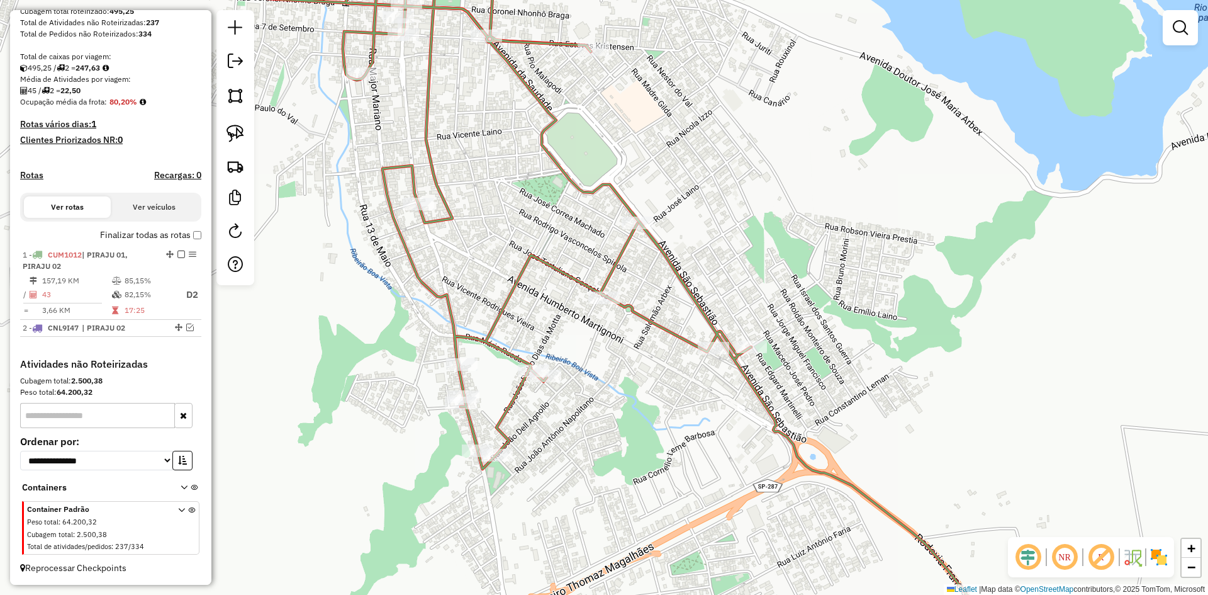
drag, startPoint x: 642, startPoint y: 419, endPoint x: 686, endPoint y: 527, distance: 116.9
click at [686, 527] on div "Janela de atendimento Grade de atendimento Capacidade Transportadoras Veículos …" at bounding box center [604, 297] width 1208 height 595
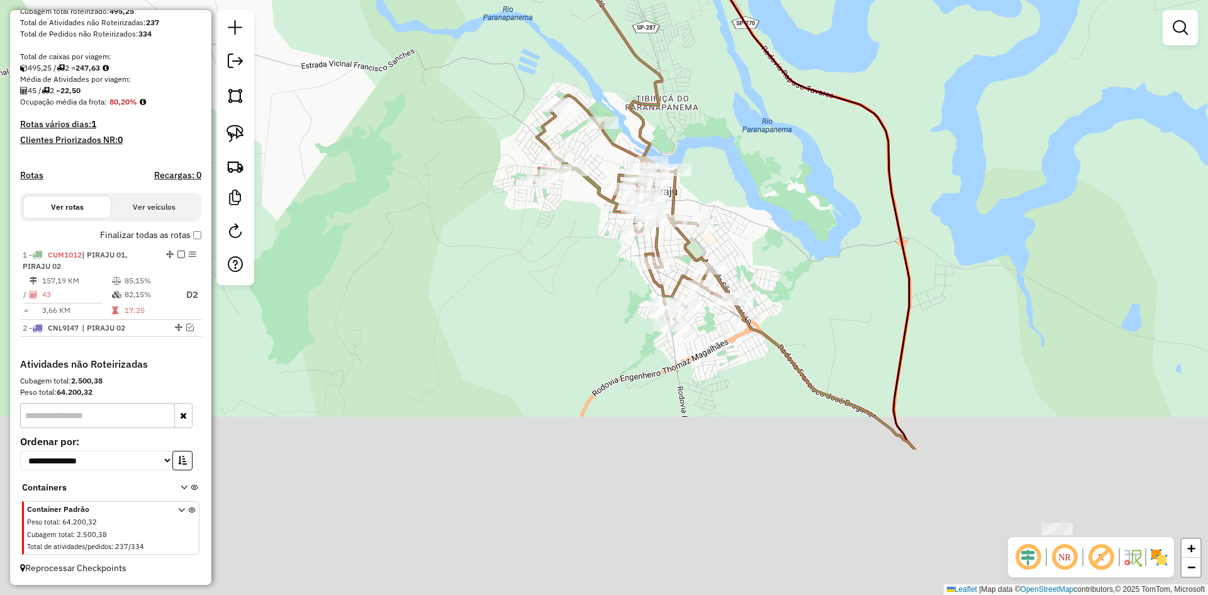
drag, startPoint x: 746, startPoint y: 449, endPoint x: 762, endPoint y: 224, distance: 225.3
click at [770, 224] on div "Janela de atendimento Grade de atendimento Capacidade Transportadoras Veículos …" at bounding box center [604, 297] width 1208 height 595
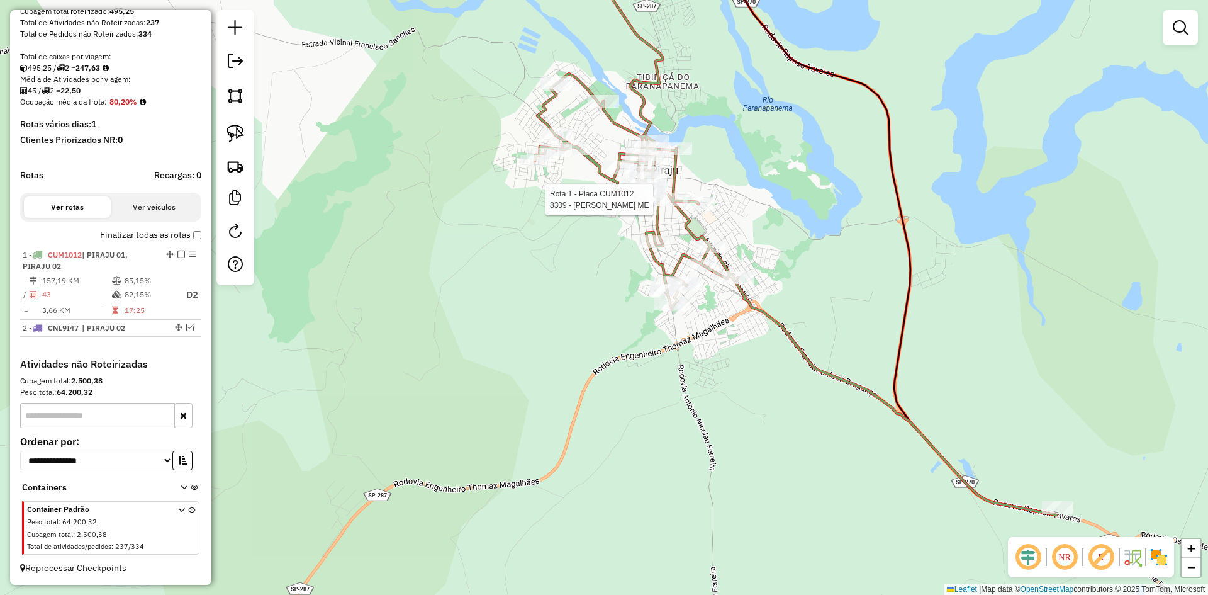
select select "*********"
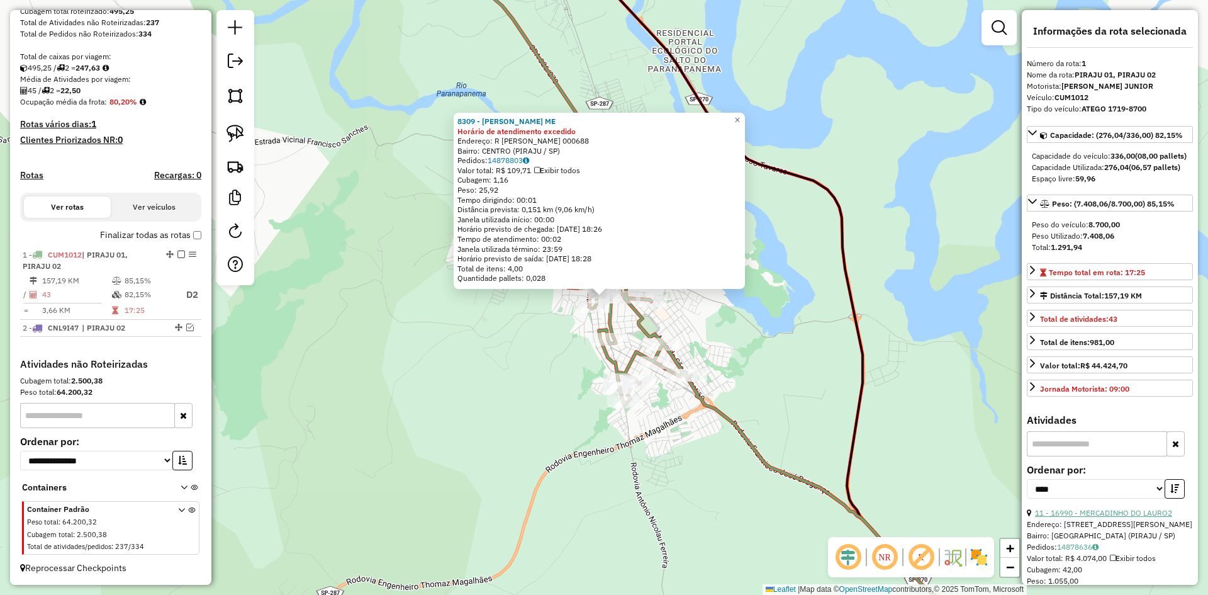
click at [1130, 517] on link "11 - 16990 - MERCADINHO DO LAURO2" at bounding box center [1103, 512] width 137 height 9
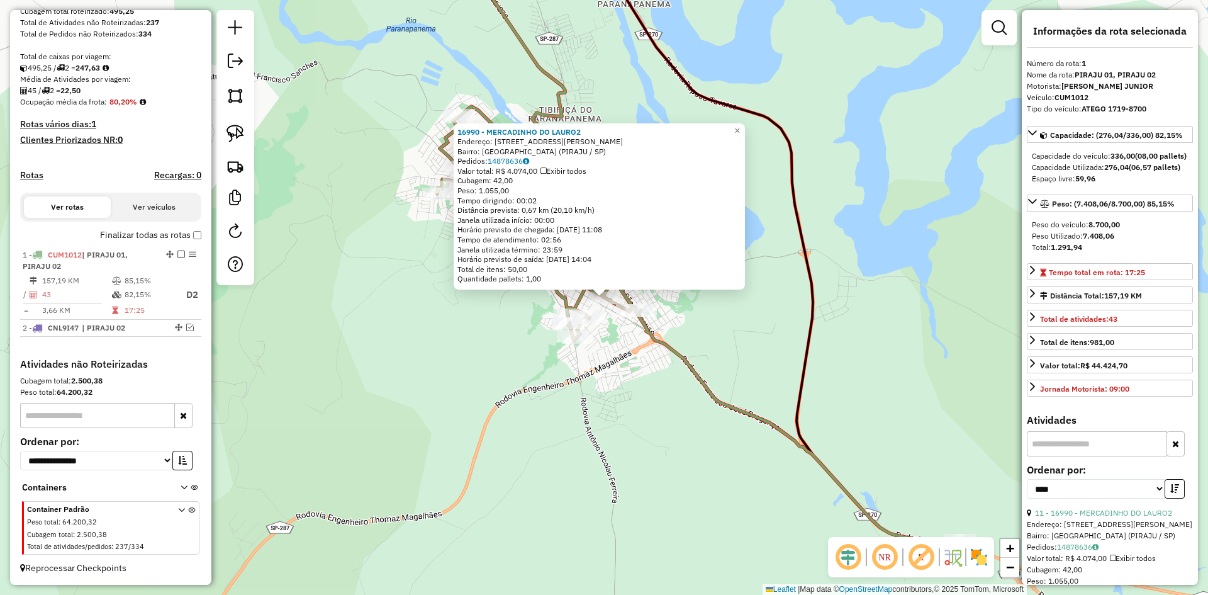
click at [719, 487] on div "16990 - MERCADINHO DO LAURO2 Endereço: R JOSE TERTULIANO GONCALVES 370 Bairro: …" at bounding box center [604, 297] width 1208 height 595
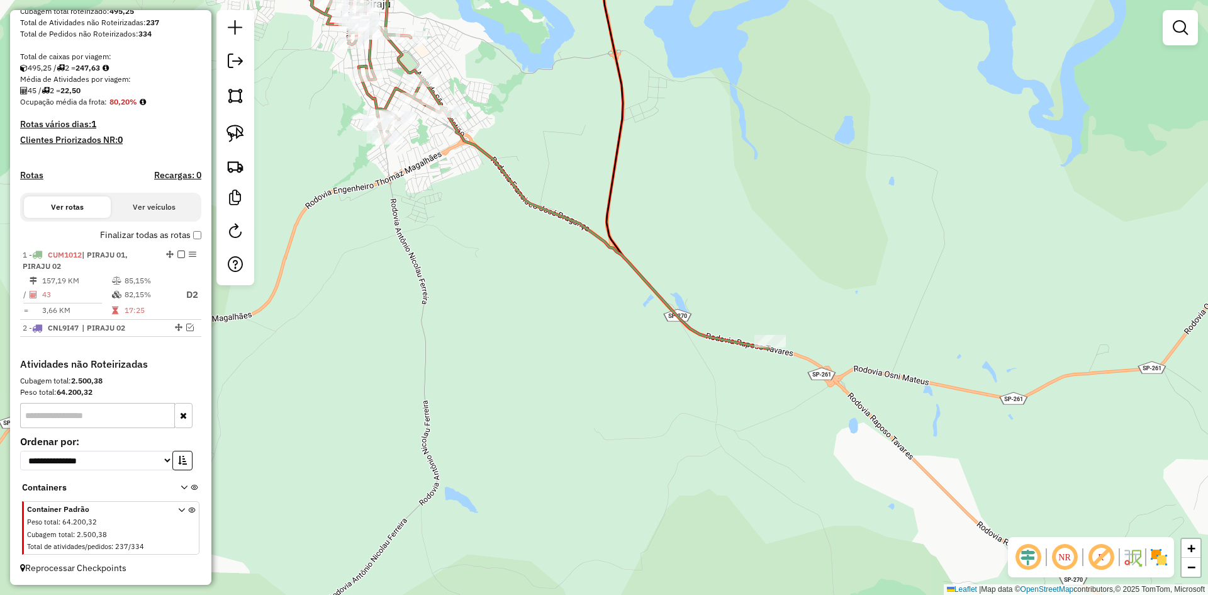
drag, startPoint x: 734, startPoint y: 497, endPoint x: 544, endPoint y: 298, distance: 275.1
click at [544, 298] on div "Janela de atendimento Grade de atendimento Capacidade Transportadoras Veículos …" at bounding box center [604, 297] width 1208 height 595
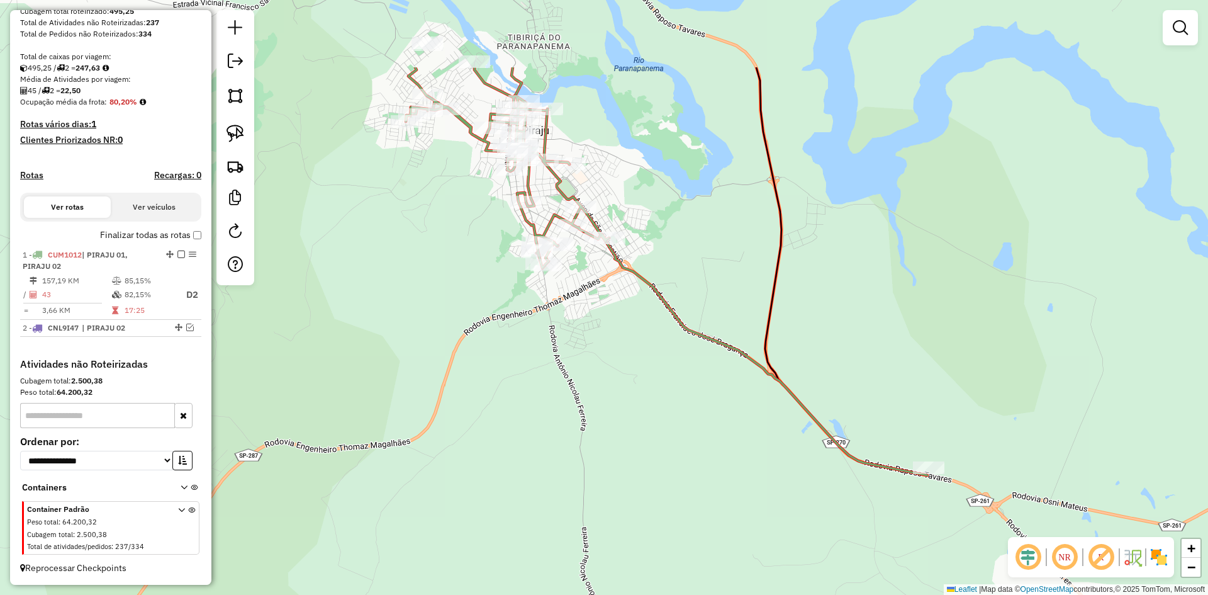
drag, startPoint x: 492, startPoint y: 291, endPoint x: 704, endPoint y: 433, distance: 255.9
click at [704, 433] on div "Janela de atendimento Grade de atendimento Capacidade Transportadoras Veículos …" at bounding box center [604, 297] width 1208 height 595
drag, startPoint x: 566, startPoint y: 333, endPoint x: 624, endPoint y: 510, distance: 186.7
click at [624, 510] on div "Janela de atendimento Grade de atendimento Capacidade Transportadoras Veículos …" at bounding box center [604, 297] width 1208 height 595
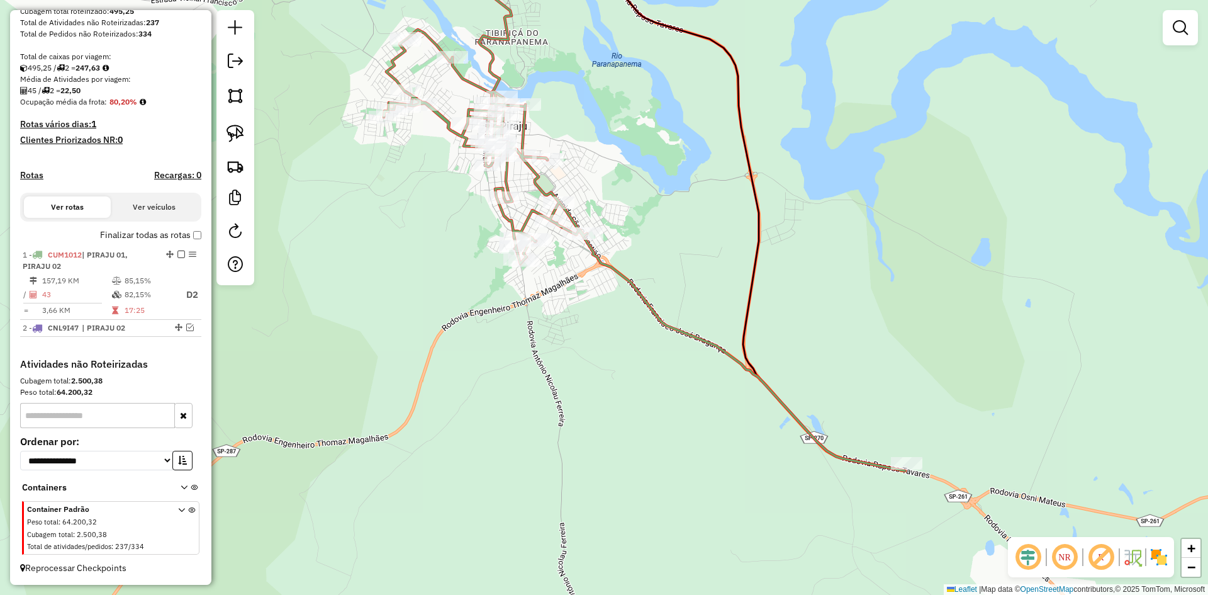
drag, startPoint x: 569, startPoint y: 400, endPoint x: 543, endPoint y: 313, distance: 91.4
click at [543, 313] on div "Janela de atendimento Grade de atendimento Capacidade Transportadoras Veículos …" at bounding box center [604, 297] width 1208 height 595
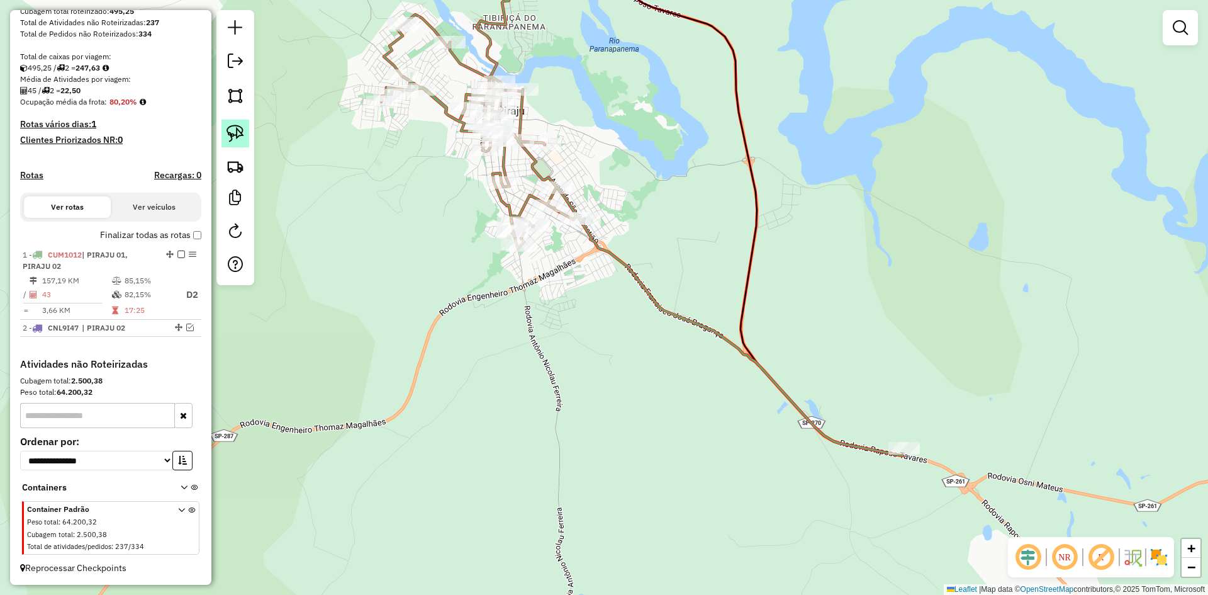
click at [241, 134] on img at bounding box center [236, 134] width 18 height 18
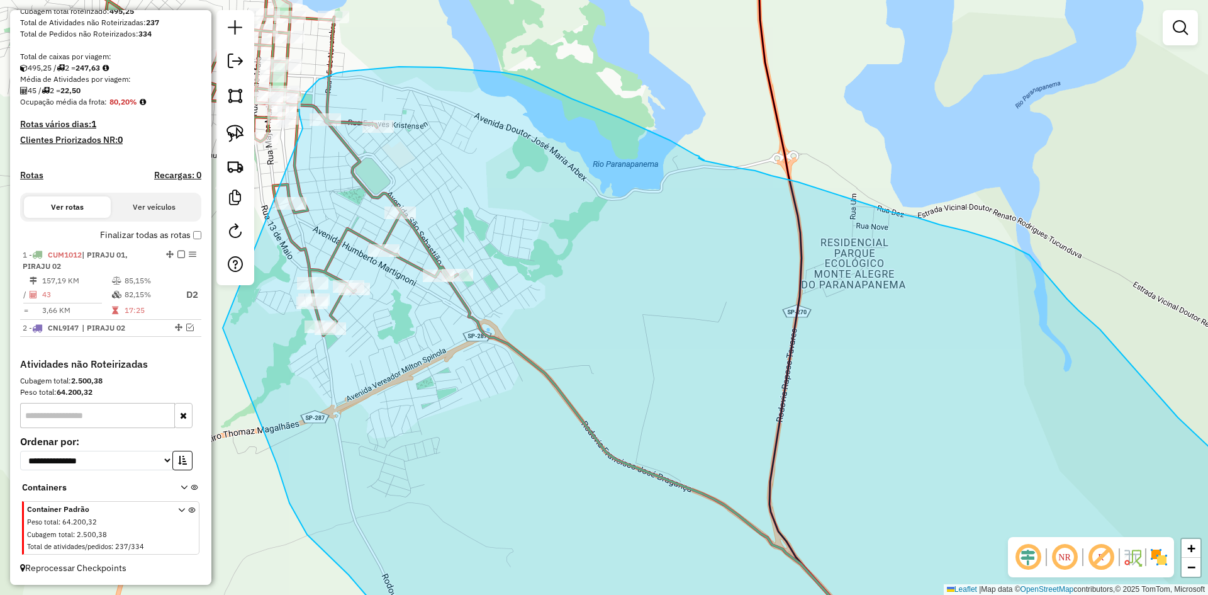
drag, startPoint x: 480, startPoint y: 276, endPoint x: 303, endPoint y: 128, distance: 230.1
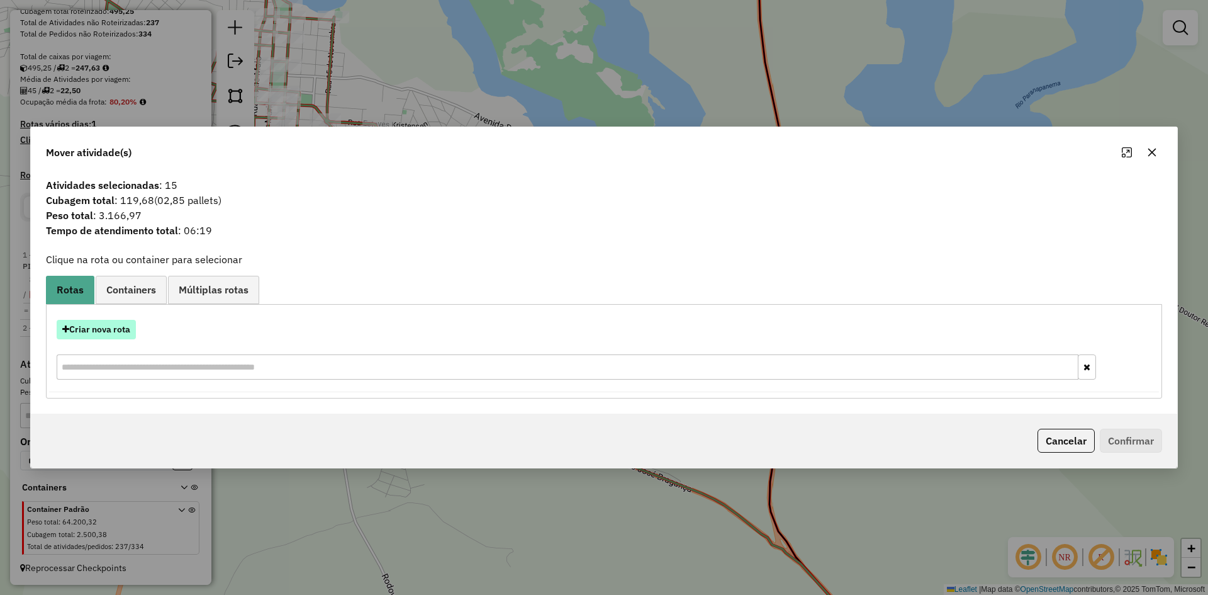
click at [116, 326] on button "Criar nova rota" at bounding box center [96, 330] width 79 height 20
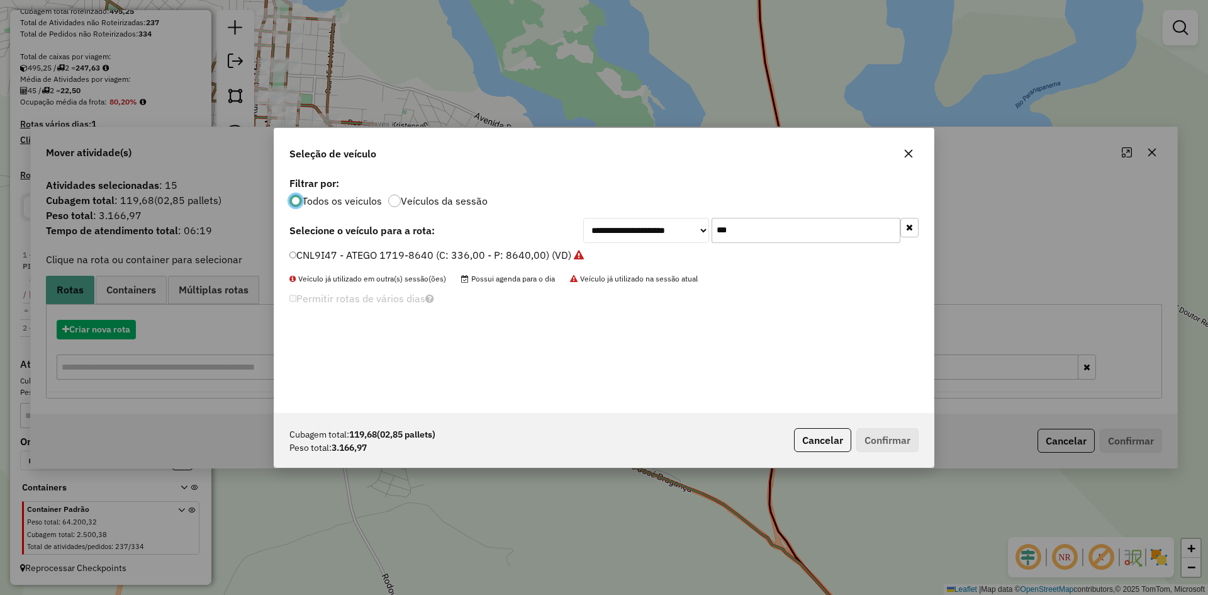
scroll to position [7, 4]
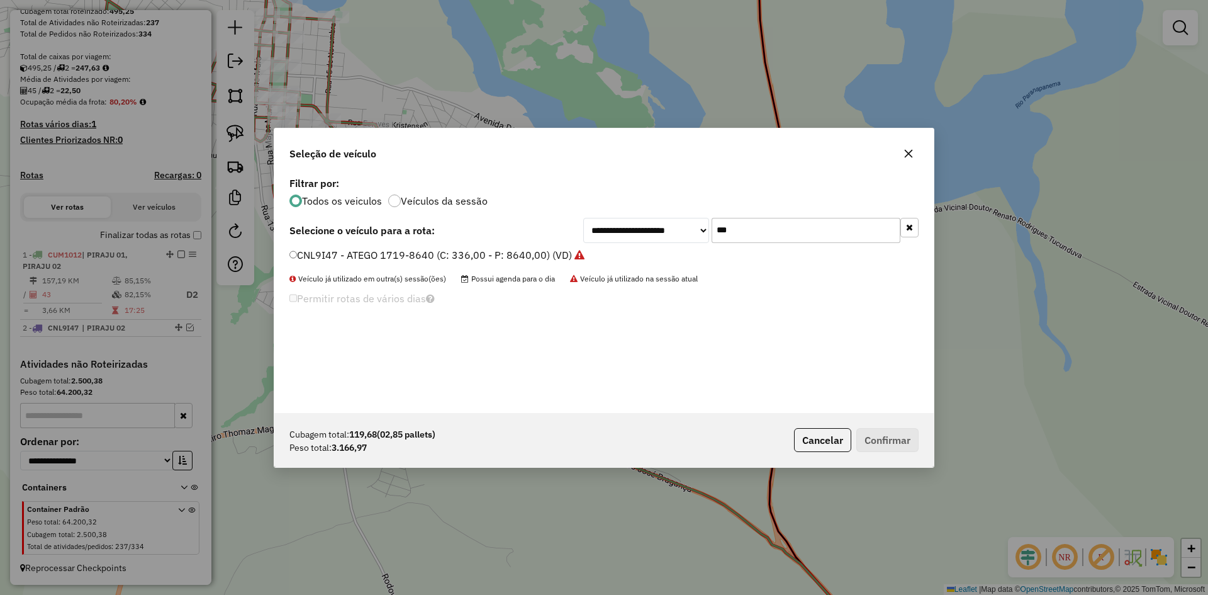
click at [789, 225] on input "***" at bounding box center [806, 230] width 189 height 25
type input "**"
click at [352, 272] on label "BYW6D44 - ATEGO 1719-8700 (C: 336,00 - P: 8700,00) (VD)" at bounding box center [434, 269] width 289 height 15
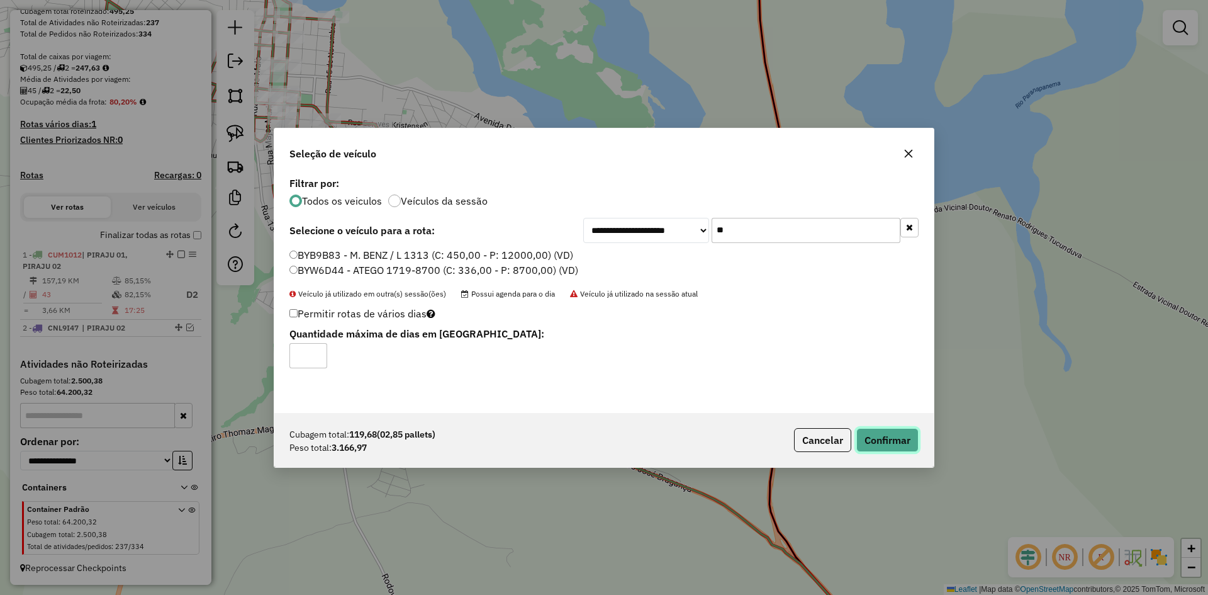
click at [897, 444] on button "Confirmar" at bounding box center [888, 440] width 62 height 24
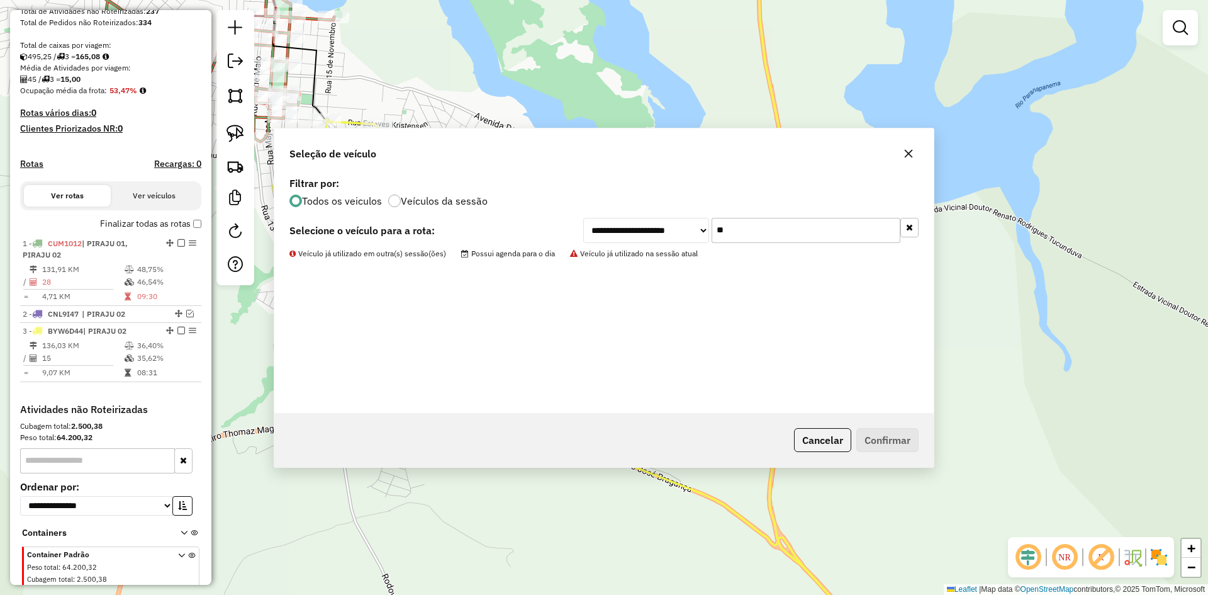
scroll to position [278, 0]
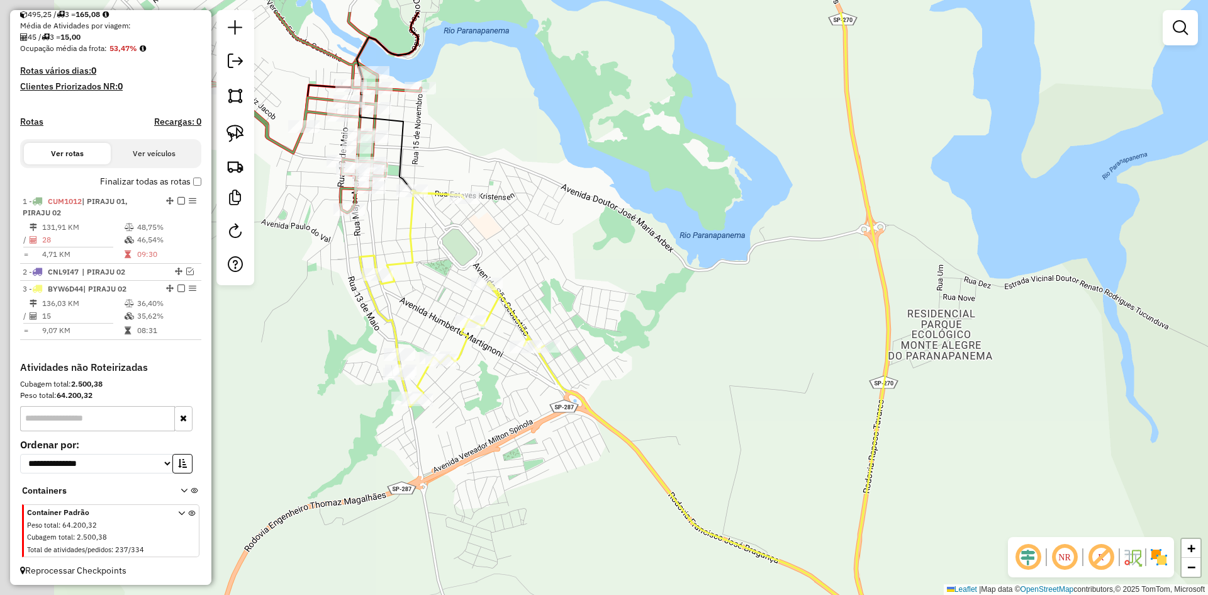
drag, startPoint x: 663, startPoint y: 213, endPoint x: 945, endPoint y: 448, distance: 367.8
click at [948, 448] on div "Janela de atendimento Grade de atendimento Capacidade Transportadoras Veículos …" at bounding box center [604, 297] width 1208 height 595
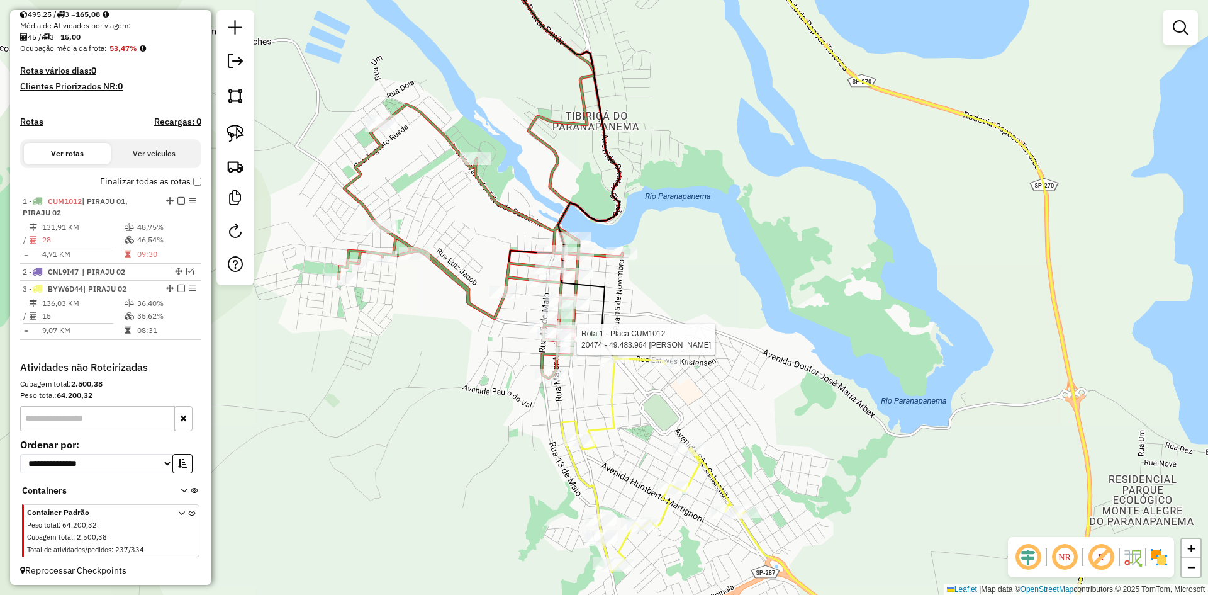
select select "*********"
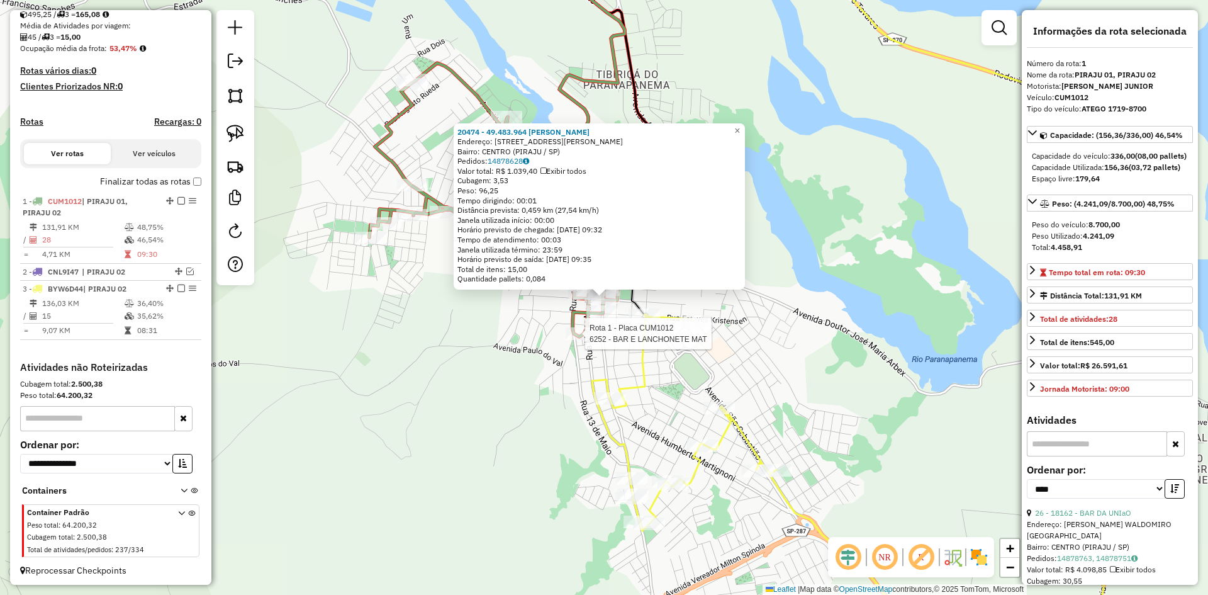
scroll to position [291, 0]
click at [653, 321] on div at bounding box center [644, 314] width 31 height 13
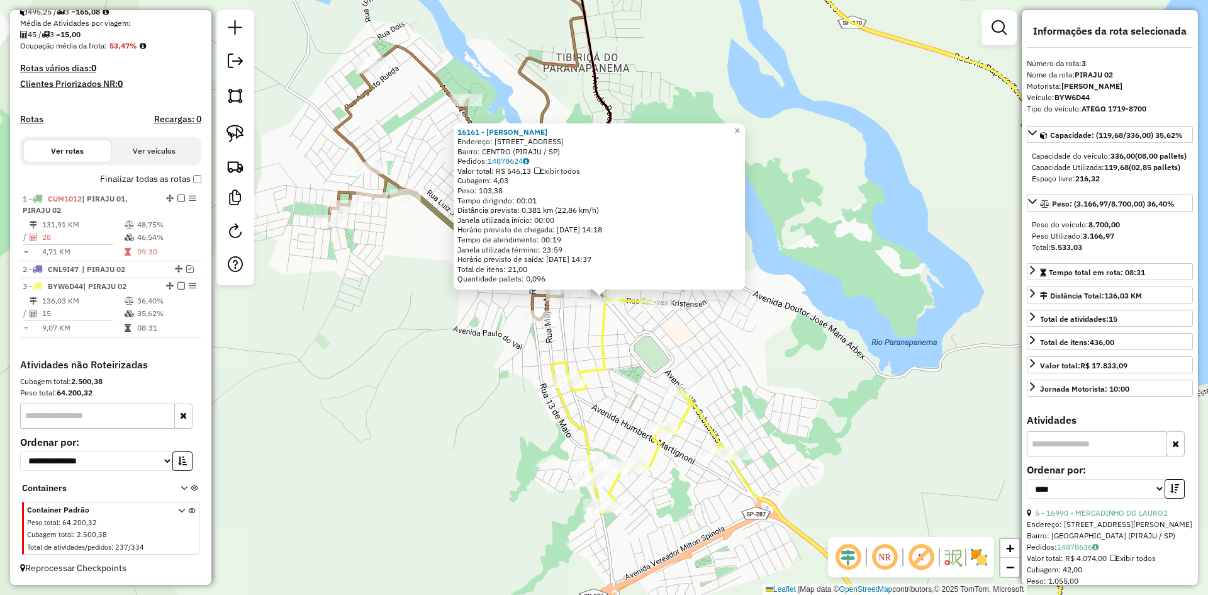
click at [806, 363] on div "16161 - FLAVIA POMPONE VAZ D Endereço: R SETE DE SETEMBRO 857 Bairro: CENTRO (P…" at bounding box center [604, 297] width 1208 height 595
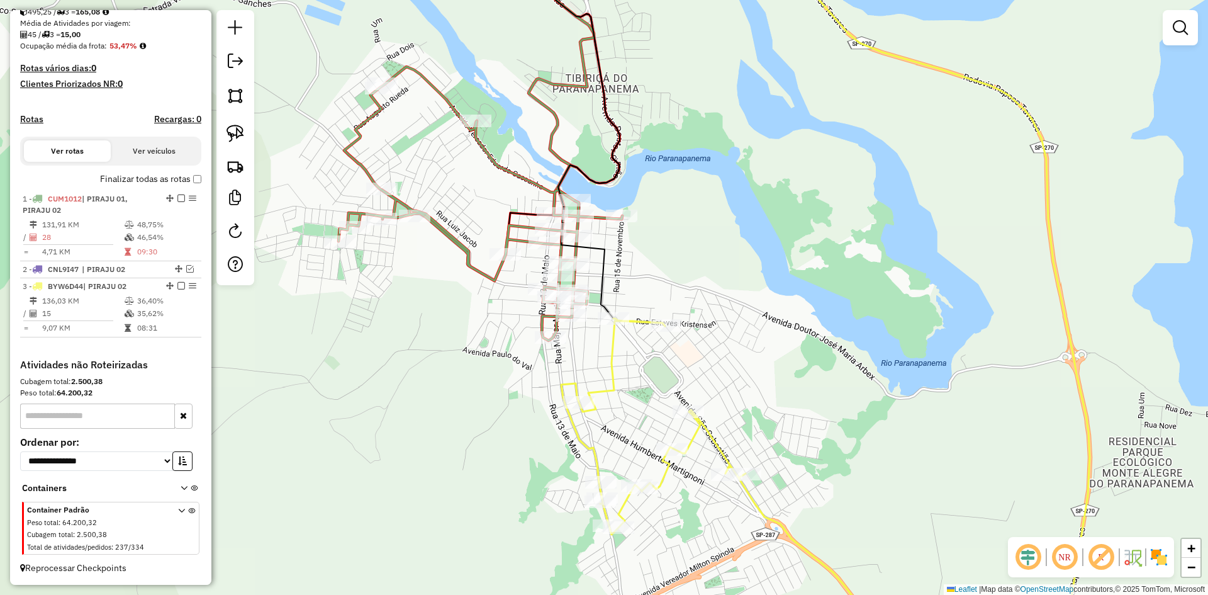
drag, startPoint x: 759, startPoint y: 330, endPoint x: 772, endPoint y: 352, distance: 24.8
click at [772, 352] on div "Janela de atendimento Grade de atendimento Capacidade Transportadoras Veículos …" at bounding box center [604, 297] width 1208 height 595
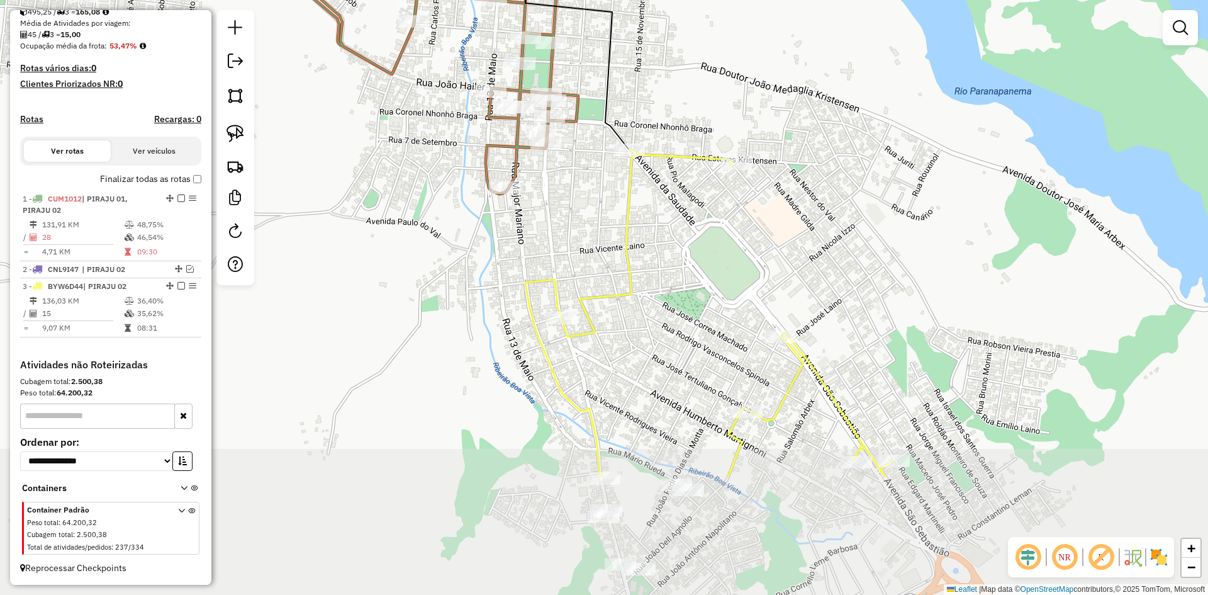
drag, startPoint x: 578, startPoint y: 379, endPoint x: 581, endPoint y: 201, distance: 177.5
click at [581, 201] on div "Janela de atendimento Grade de atendimento Capacidade Transportadoras Veículos …" at bounding box center [604, 297] width 1208 height 595
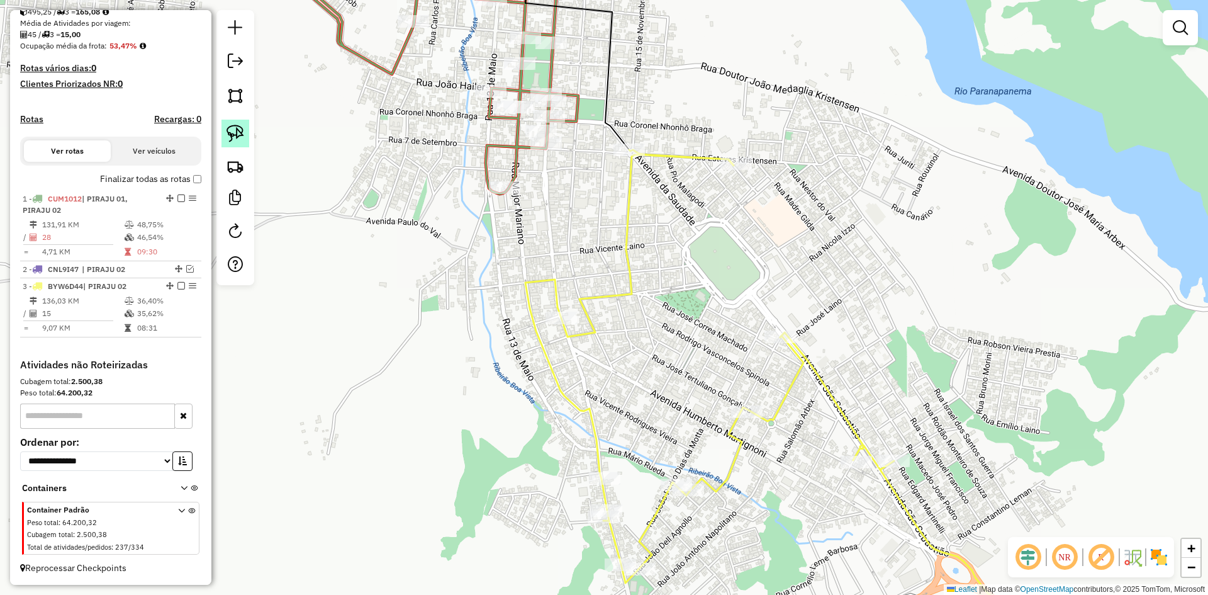
click at [240, 133] on img at bounding box center [236, 134] width 18 height 18
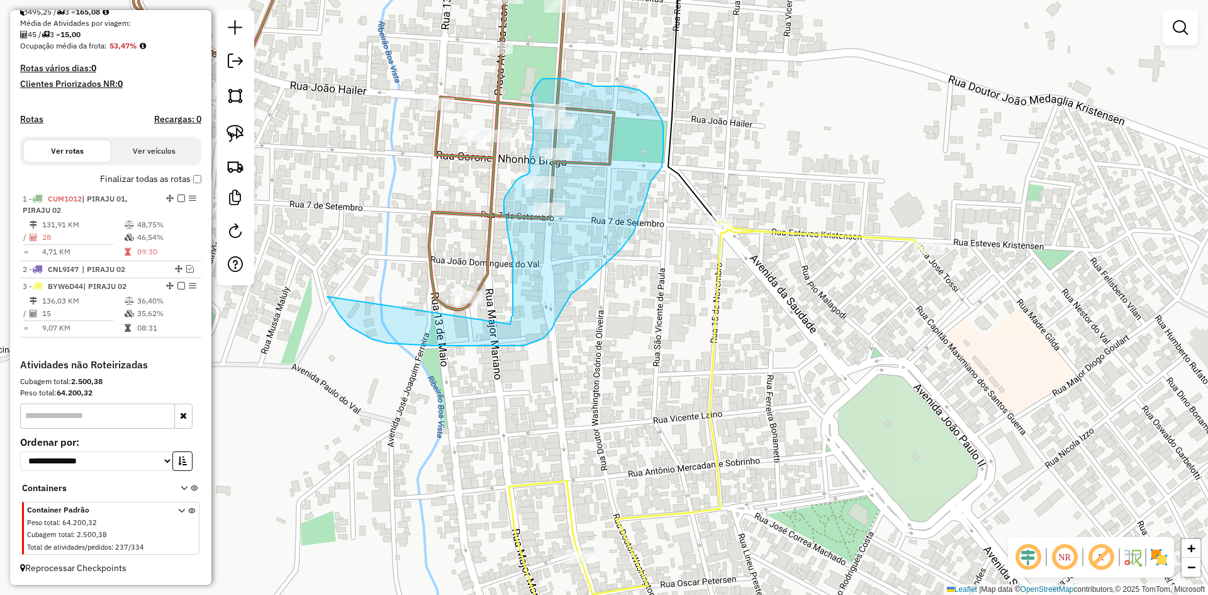
drag, startPoint x: 436, startPoint y: 189, endPoint x: 510, endPoint y: 324, distance: 154.4
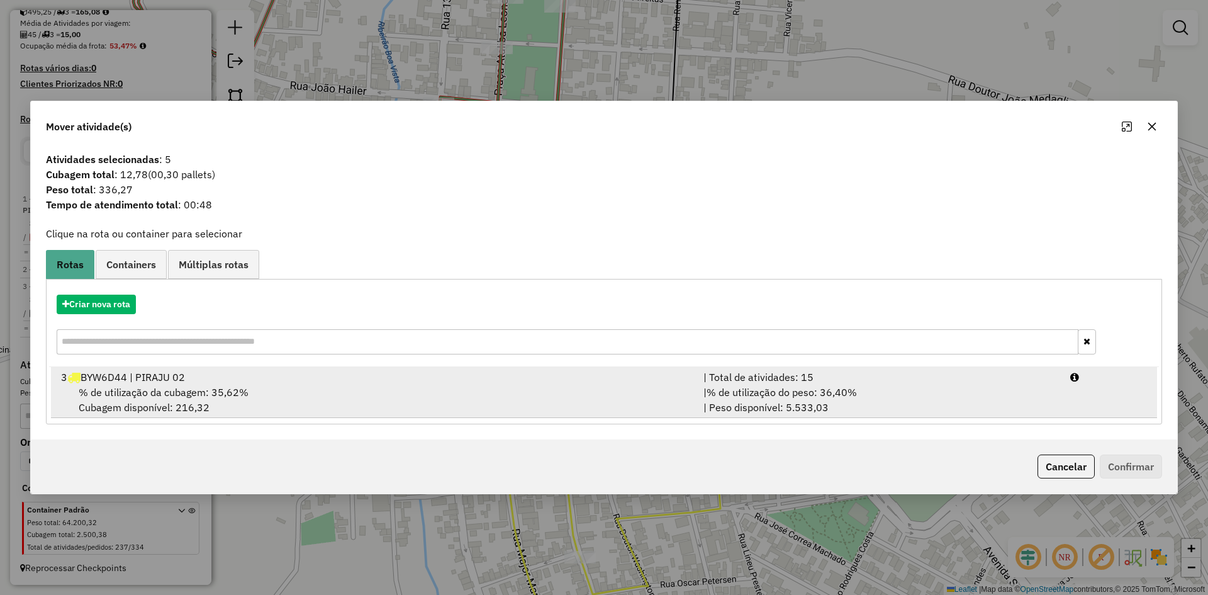
click at [227, 399] on div "% de utilização da cubagem: 35,62% Cubagem disponível: 216,32" at bounding box center [374, 400] width 643 height 30
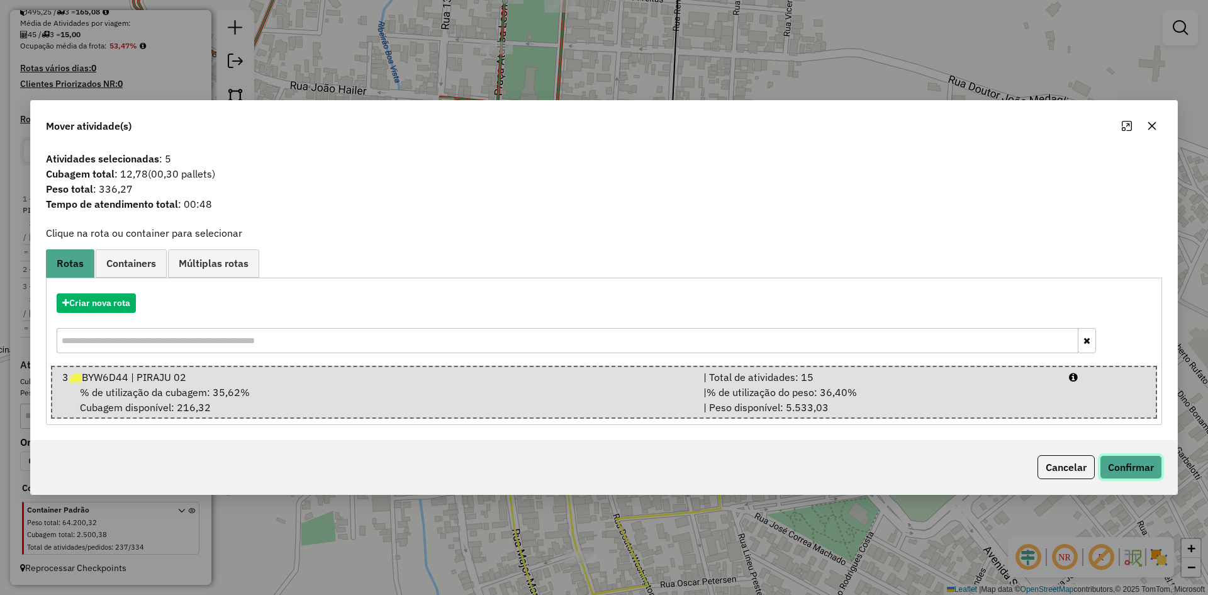
click at [1137, 469] on button "Confirmar" at bounding box center [1131, 467] width 62 height 24
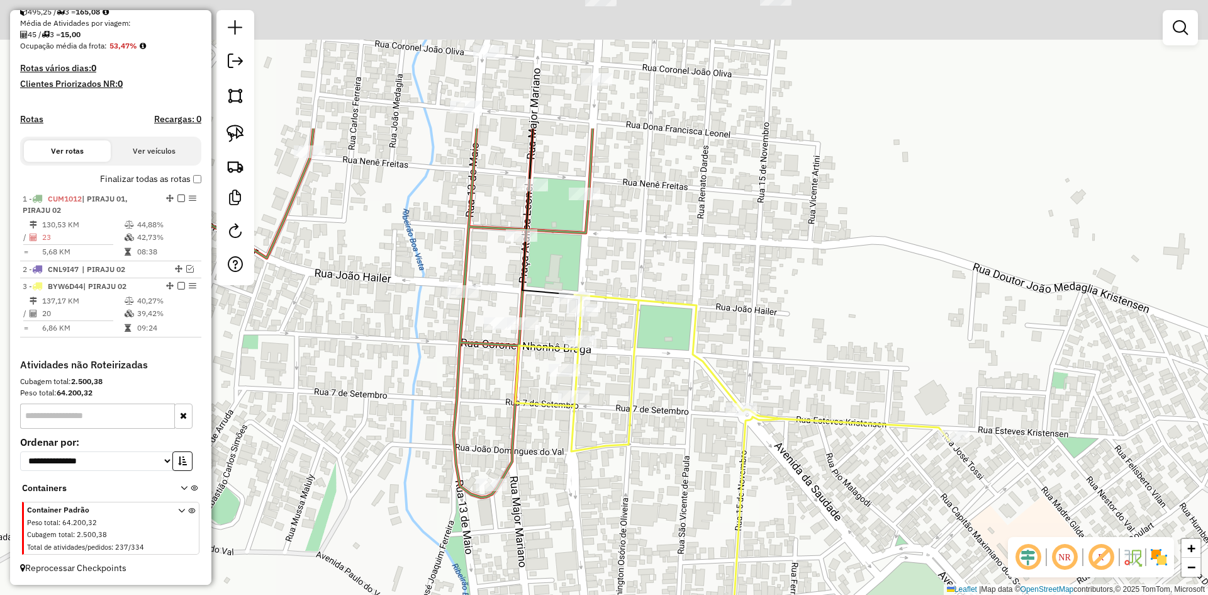
drag, startPoint x: 760, startPoint y: 140, endPoint x: 775, endPoint y: 293, distance: 154.4
click at [775, 293] on div "Janela de atendimento Grade de atendimento Capacidade Transportadoras Veículos …" at bounding box center [604, 297] width 1208 height 595
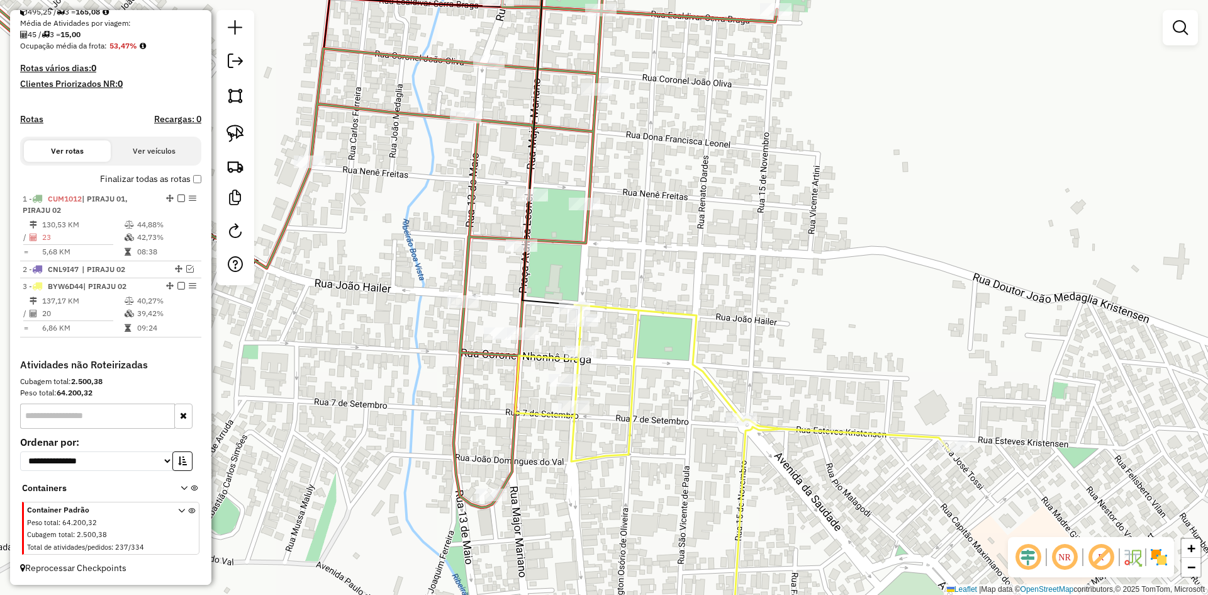
click at [585, 216] on icon at bounding box center [328, 224] width 898 height 566
select select "*********"
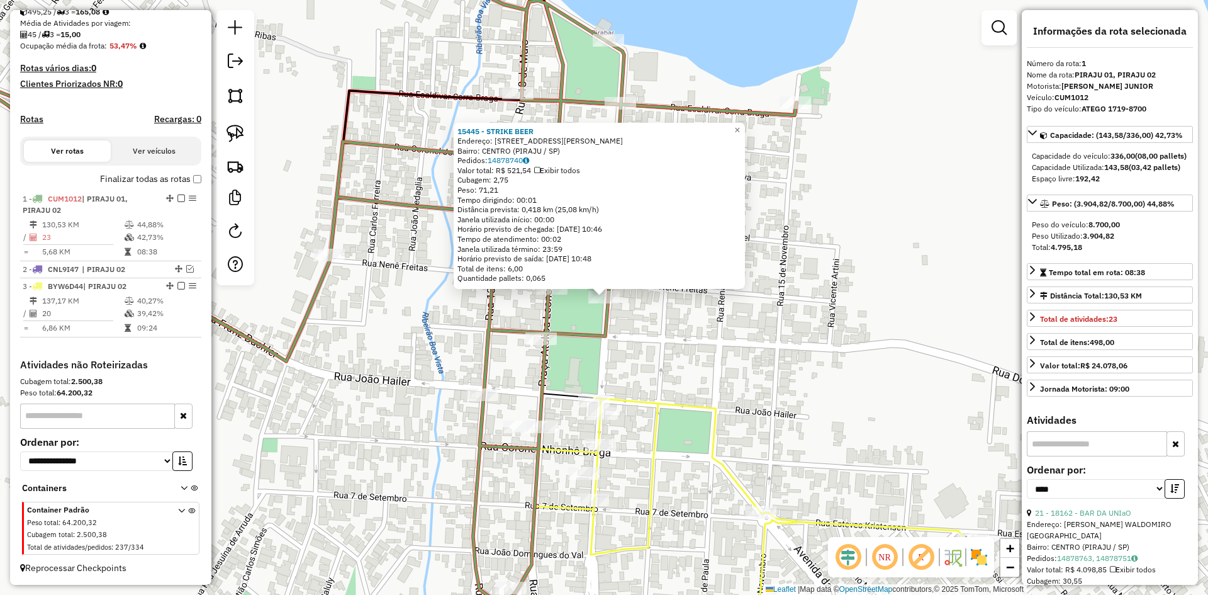
click at [752, 346] on div "15445 - STRIKE BEER Endereço: R PRACA ATALIBA LEONEL 131 Bairro: CENTRO (PIRAJU…" at bounding box center [604, 297] width 1208 height 595
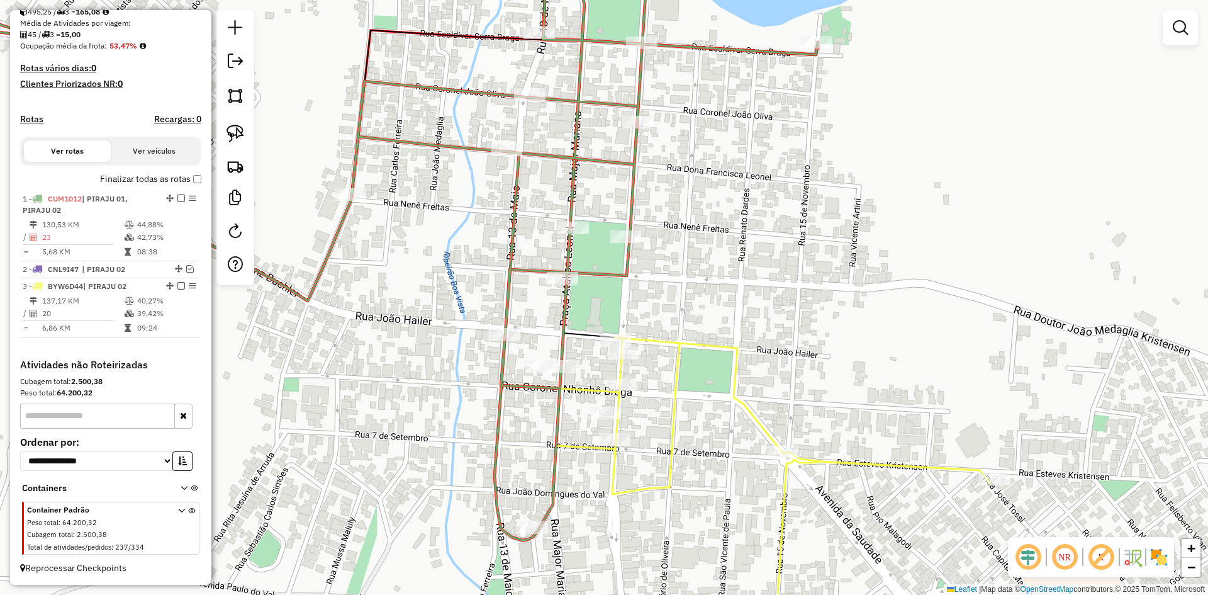
drag, startPoint x: 739, startPoint y: 359, endPoint x: 762, endPoint y: 297, distance: 65.9
click at [762, 297] on div "Janela de atendimento Grade de atendimento Capacidade Transportadoras Veículos …" at bounding box center [604, 297] width 1208 height 595
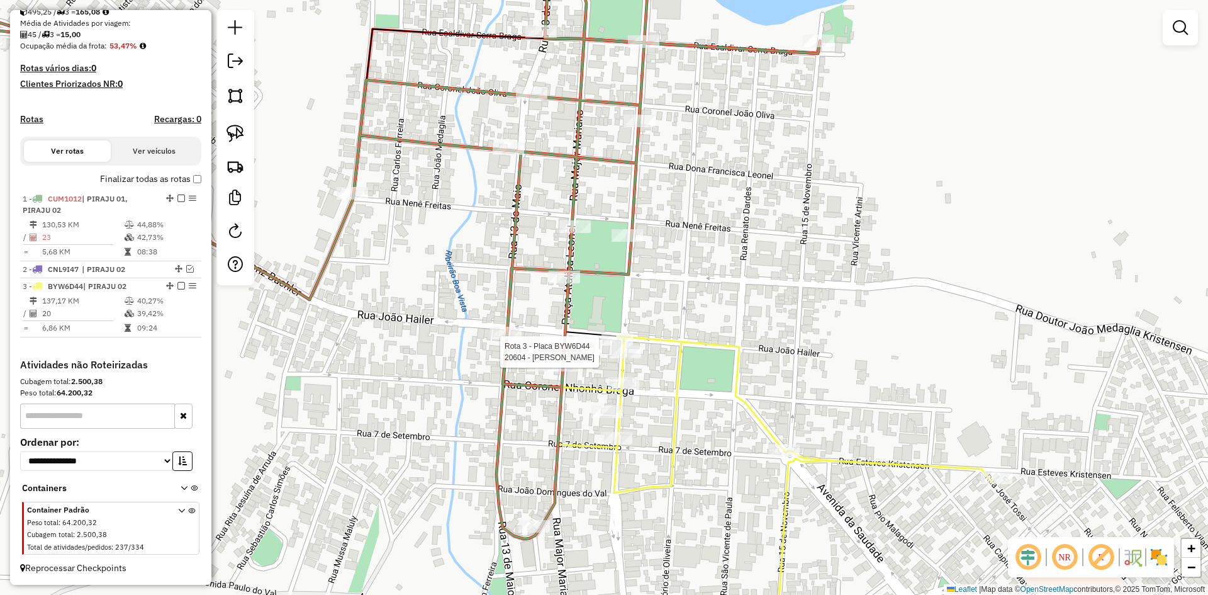
select select "*********"
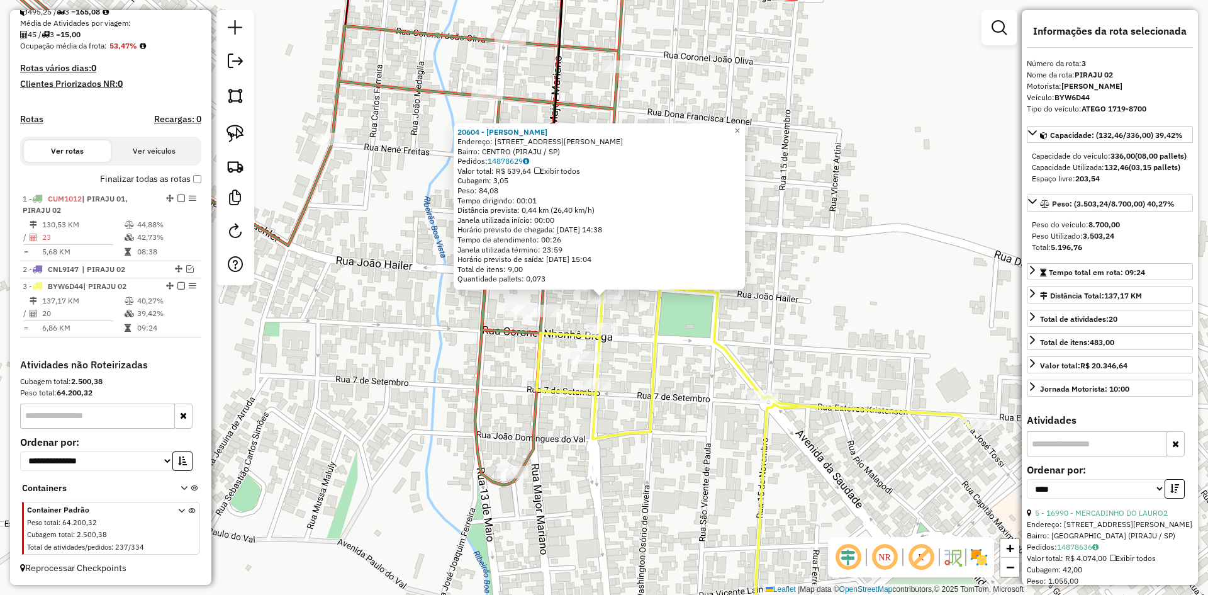
click at [916, 211] on div "20604 - FABRICIO DE ASSIS MA Endereço: R RUA CARLOS DE CAMPOS 529 Bairro: CENTR…" at bounding box center [604, 297] width 1208 height 595
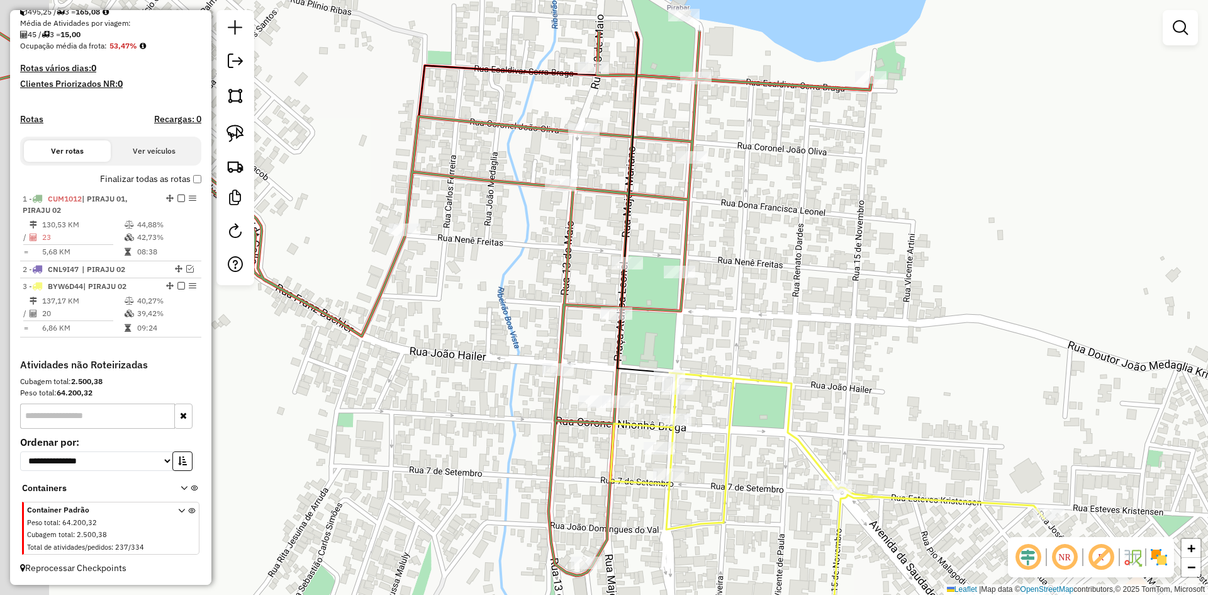
drag, startPoint x: 844, startPoint y: 201, endPoint x: 919, endPoint y: 293, distance: 118.9
click at [919, 293] on div "Janela de atendimento Grade de atendimento Capacidade Transportadoras Veículos …" at bounding box center [604, 297] width 1208 height 595
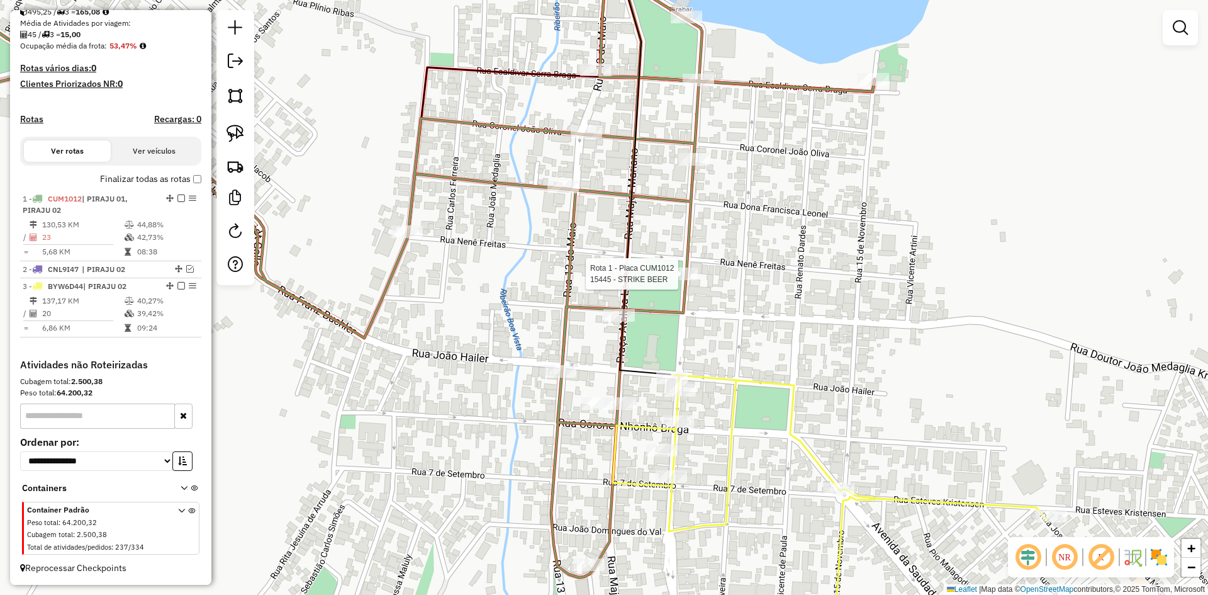
select select "*********"
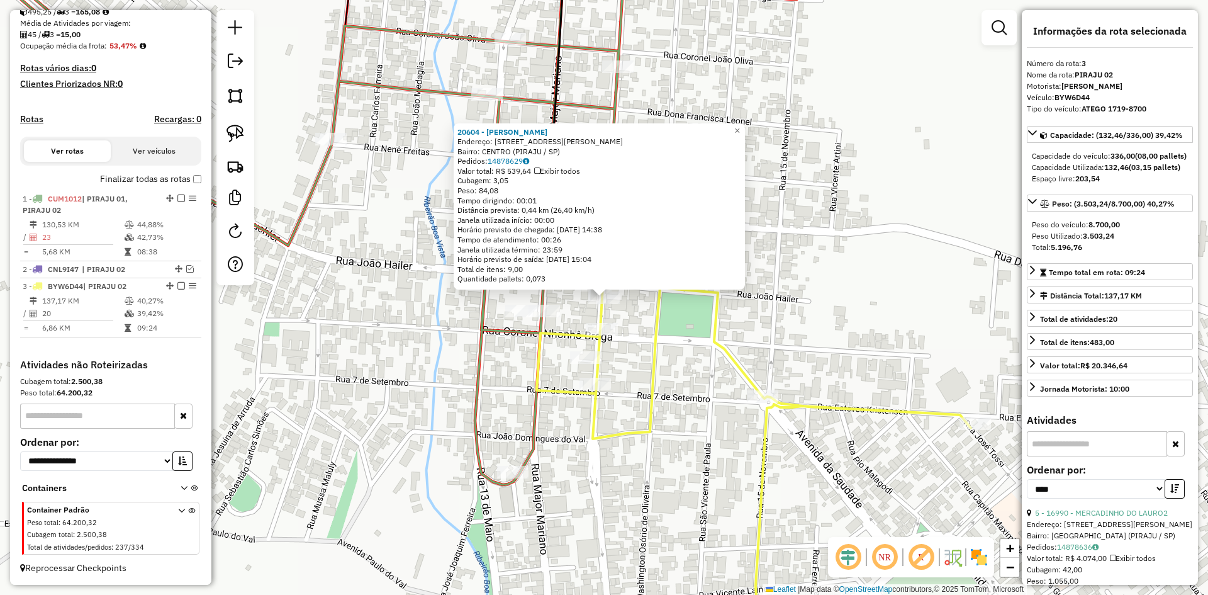
click at [797, 304] on div "Rota 3 - Placa BYW6D44 16161 - FLAVIA POMPONE VAZ D 20604 - FABRICIO DE ASSIS M…" at bounding box center [604, 297] width 1208 height 595
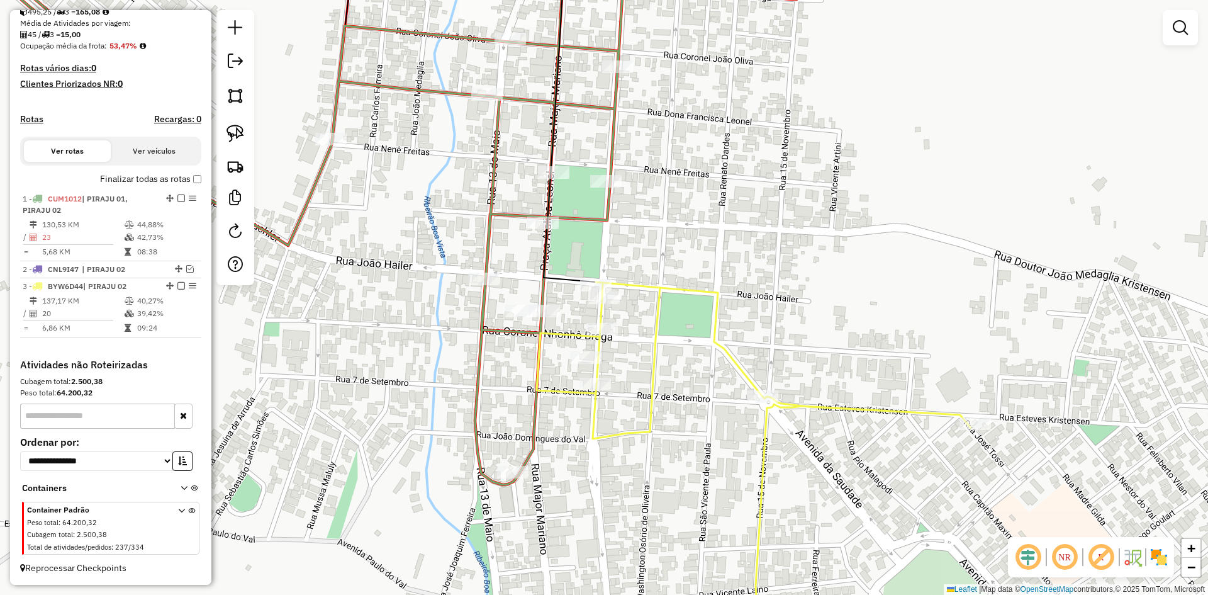
drag, startPoint x: 850, startPoint y: 251, endPoint x: 862, endPoint y: 342, distance: 91.5
click at [862, 342] on div "Janela de atendimento Grade de atendimento Capacidade Transportadoras Veículos …" at bounding box center [604, 297] width 1208 height 595
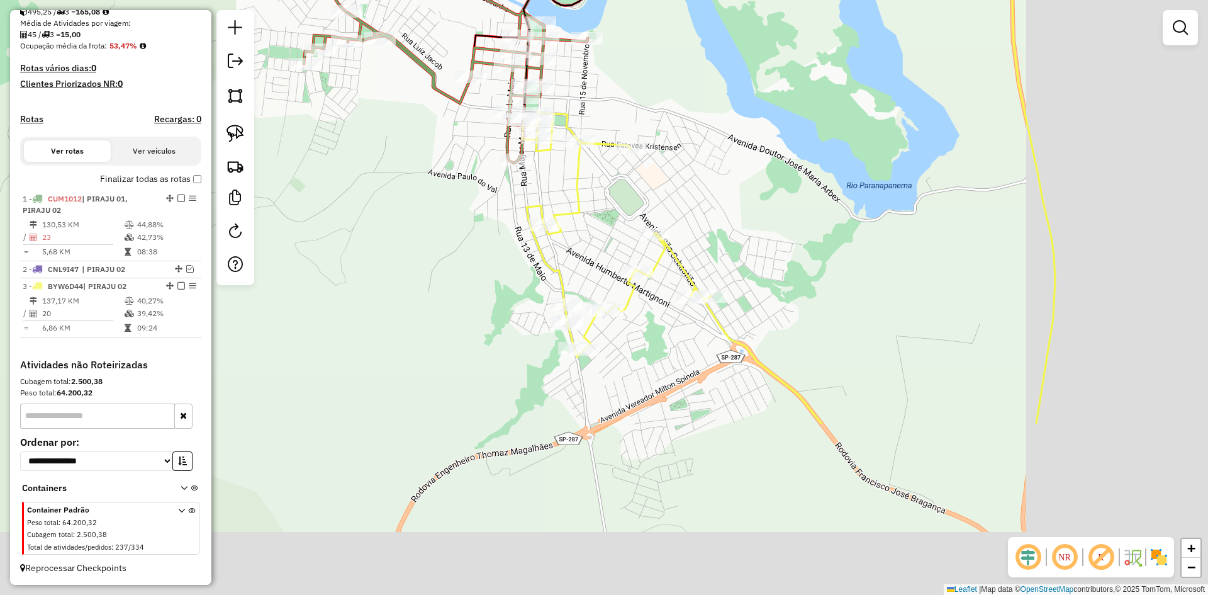
drag, startPoint x: 877, startPoint y: 337, endPoint x: 607, endPoint y: 98, distance: 361.1
click at [608, 100] on div "Janela de atendimento Grade de atendimento Capacidade Transportadoras Veículos …" at bounding box center [604, 297] width 1208 height 595
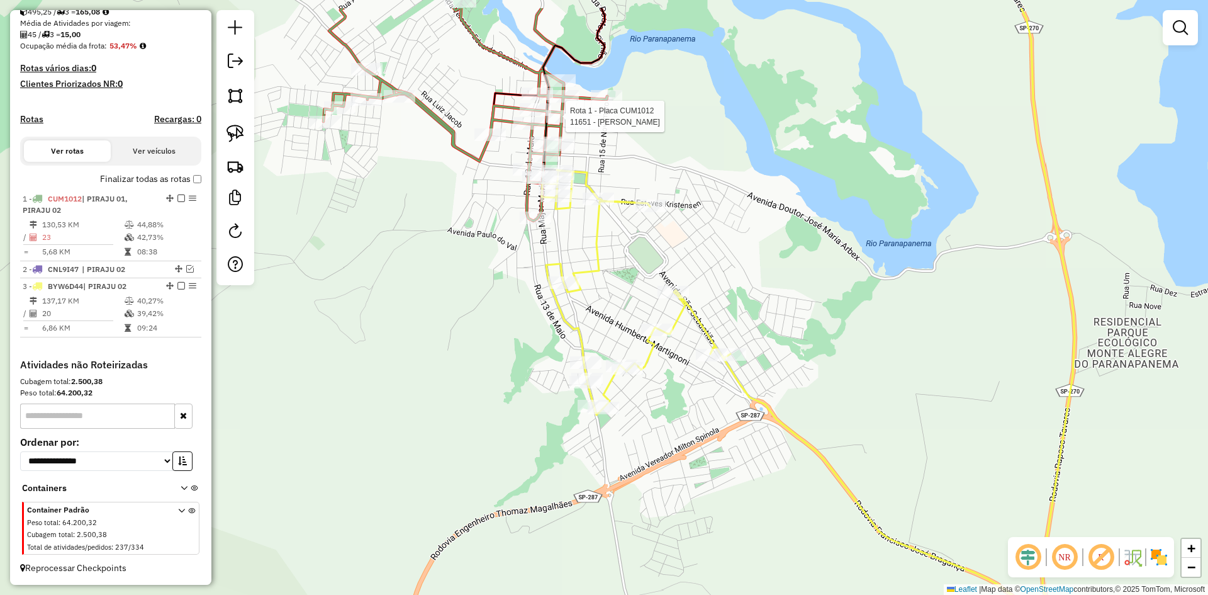
drag, startPoint x: 782, startPoint y: 192, endPoint x: 766, endPoint y: 310, distance: 119.4
click at [768, 311] on div "Rota 1 - Placa CUM1012 11651 - FERNANDO CESAR CURY Janela de atendimento Grade …" at bounding box center [604, 297] width 1208 height 595
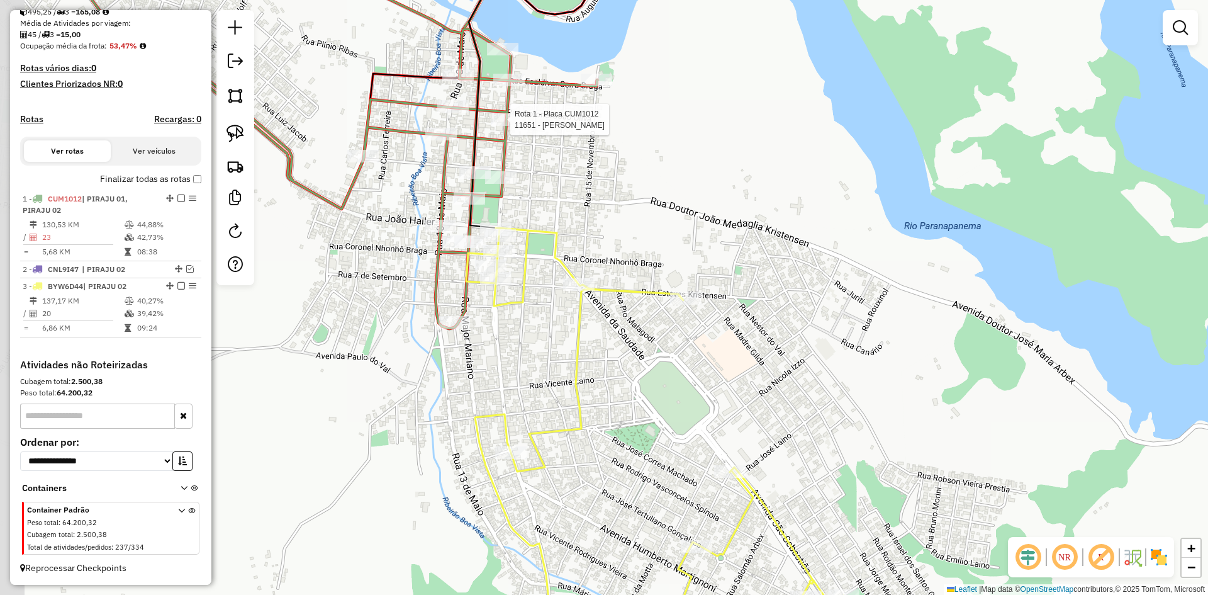
drag, startPoint x: 643, startPoint y: 174, endPoint x: 739, endPoint y: 227, distance: 110.2
click at [739, 227] on div "Rota 1 - Placa CUM1012 11651 - FERNANDO CESAR CURY Janela de atendimento Grade …" at bounding box center [604, 297] width 1208 height 595
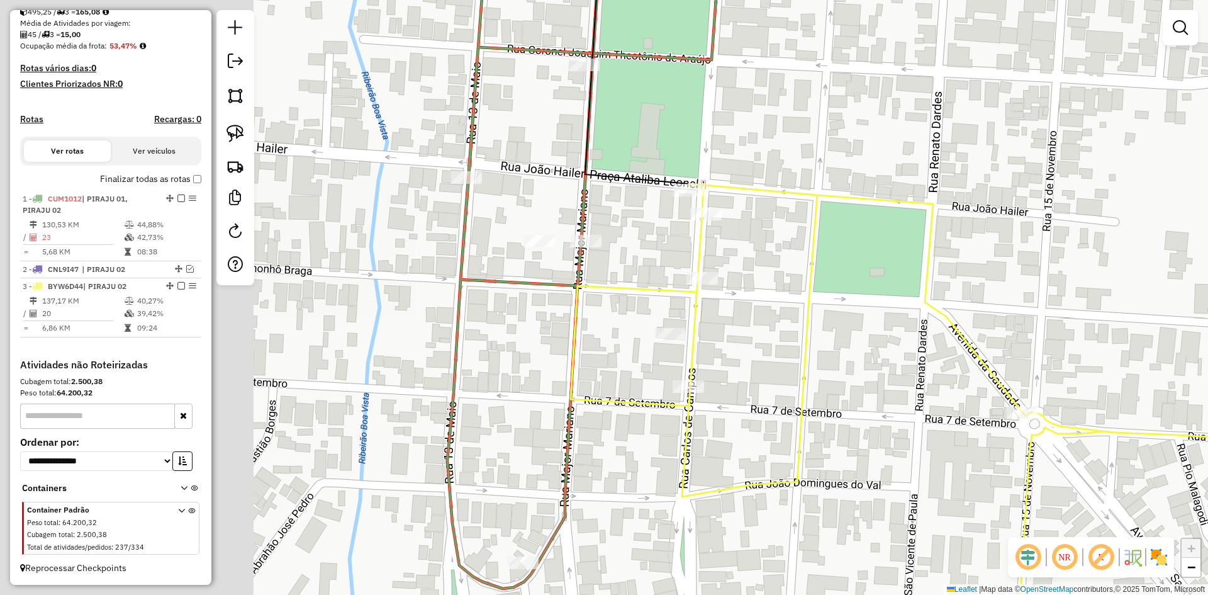
drag, startPoint x: 547, startPoint y: 220, endPoint x: 955, endPoint y: 190, distance: 408.9
click at [953, 189] on div "Rota 1 - Placa CUM1012 11651 - FERNANDO CESAR CURY Janela de atendimento Grade …" at bounding box center [604, 297] width 1208 height 595
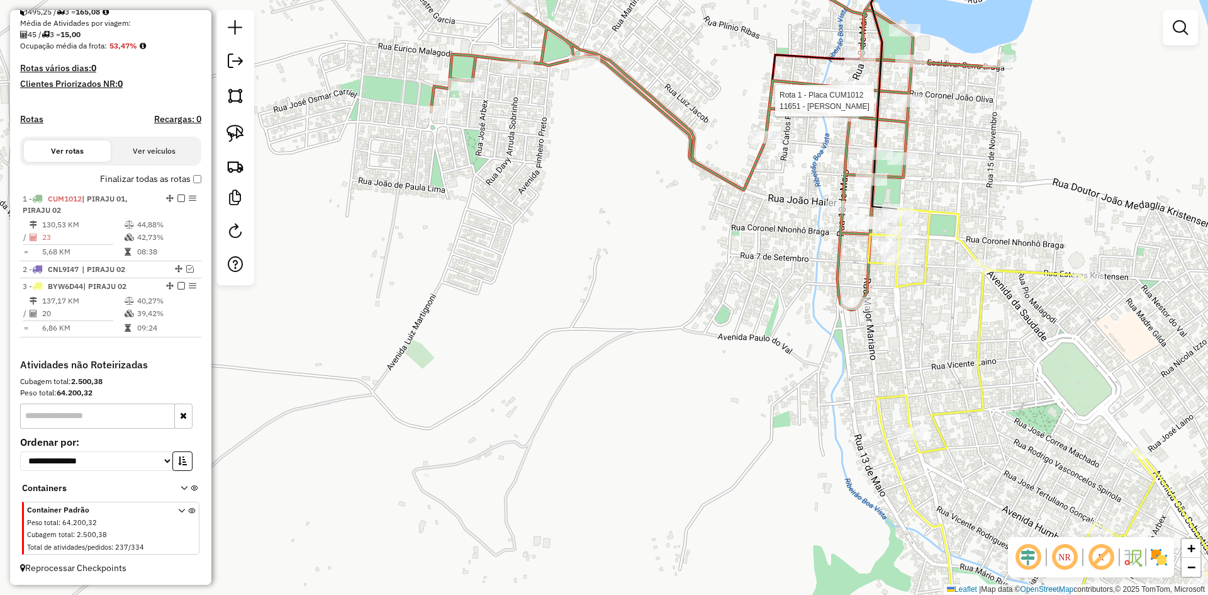
drag, startPoint x: 1025, startPoint y: 210, endPoint x: 721, endPoint y: 237, distance: 305.8
click at [731, 238] on div "Rota 1 - Placa CUM1012 11651 - FERNANDO CESAR CURY Janela de atendimento Grade …" at bounding box center [604, 297] width 1208 height 595
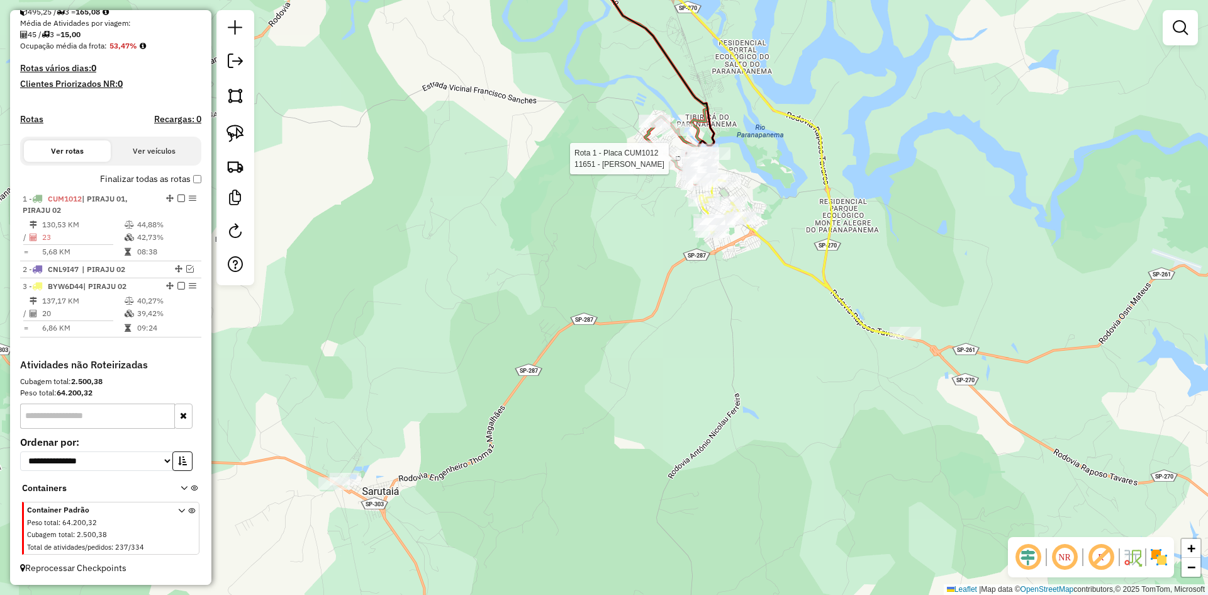
drag, startPoint x: 875, startPoint y: 265, endPoint x: 851, endPoint y: 305, distance: 46.8
click at [851, 304] on div "Rota 1 - Placa CUM1012 11651 - FERNANDO CESAR CURY Janela de atendimento Grade …" at bounding box center [604, 297] width 1208 height 595
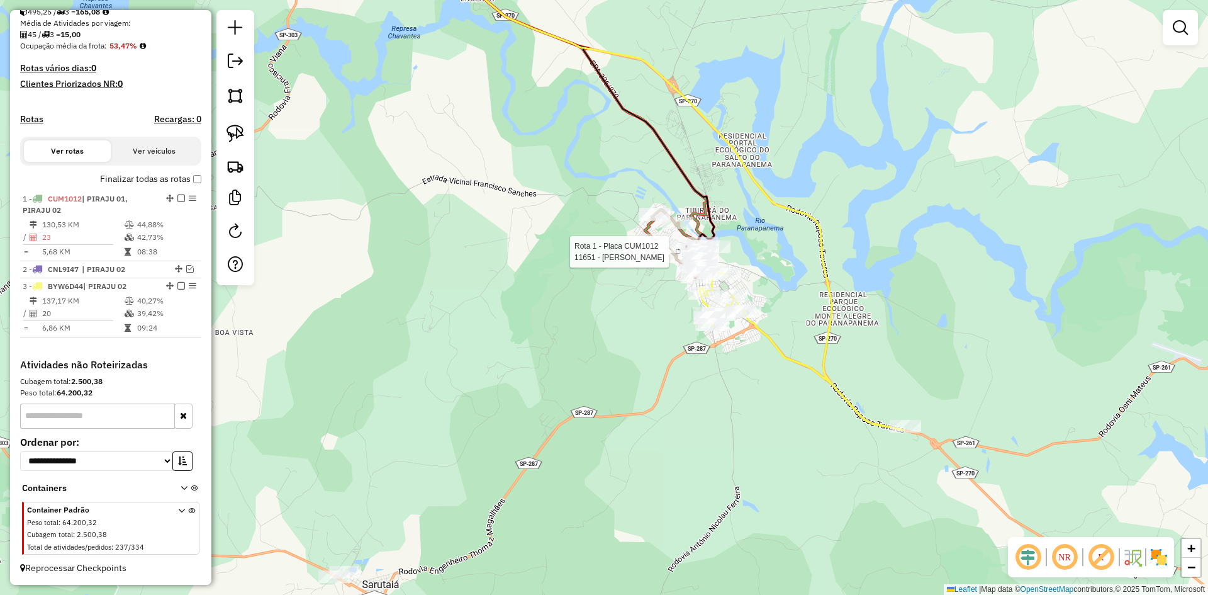
click at [760, 229] on div "Rota 1 - Placa CUM1012 11651 - FERNANDO CESAR CURY Janela de atendimento Grade …" at bounding box center [604, 297] width 1208 height 595
click at [694, 235] on icon at bounding box center [565, 103] width 297 height 324
select select "*********"
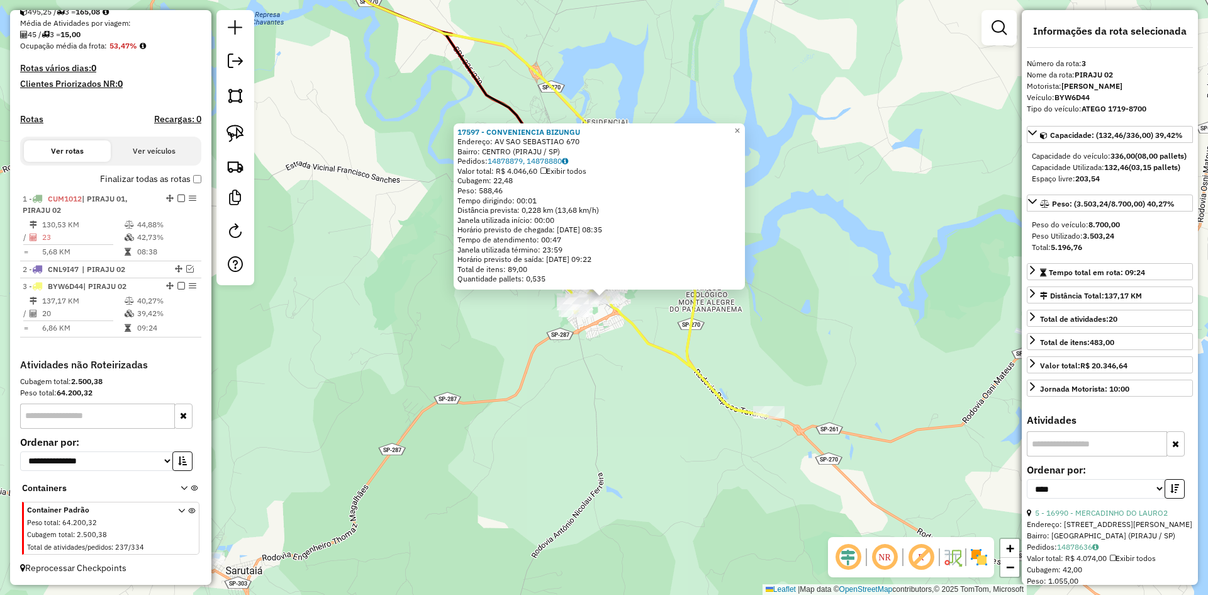
click at [613, 386] on div "17597 - CONVENIENCIA BIZUNGU Endereço: AV SAO SEBASTIAO 670 Bairro: CENTRO (PIR…" at bounding box center [604, 297] width 1208 height 595
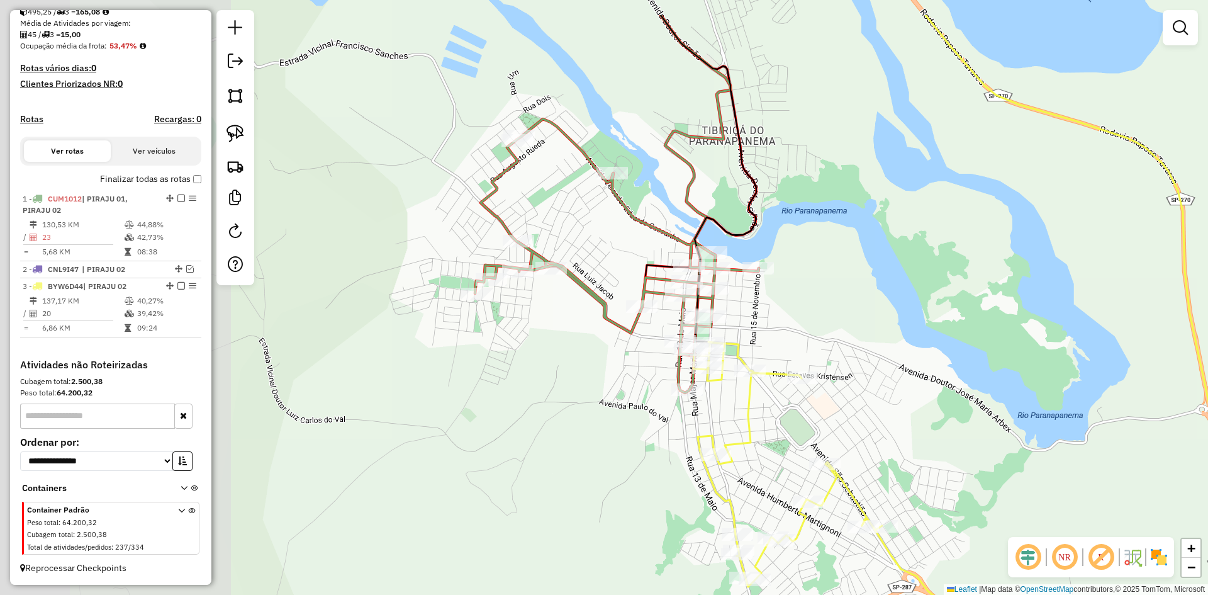
drag, startPoint x: 571, startPoint y: 229, endPoint x: 887, endPoint y: 337, distance: 334.4
click at [887, 337] on div "Janela de atendimento Grade de atendimento Capacidade Transportadoras Veículos …" at bounding box center [604, 297] width 1208 height 595
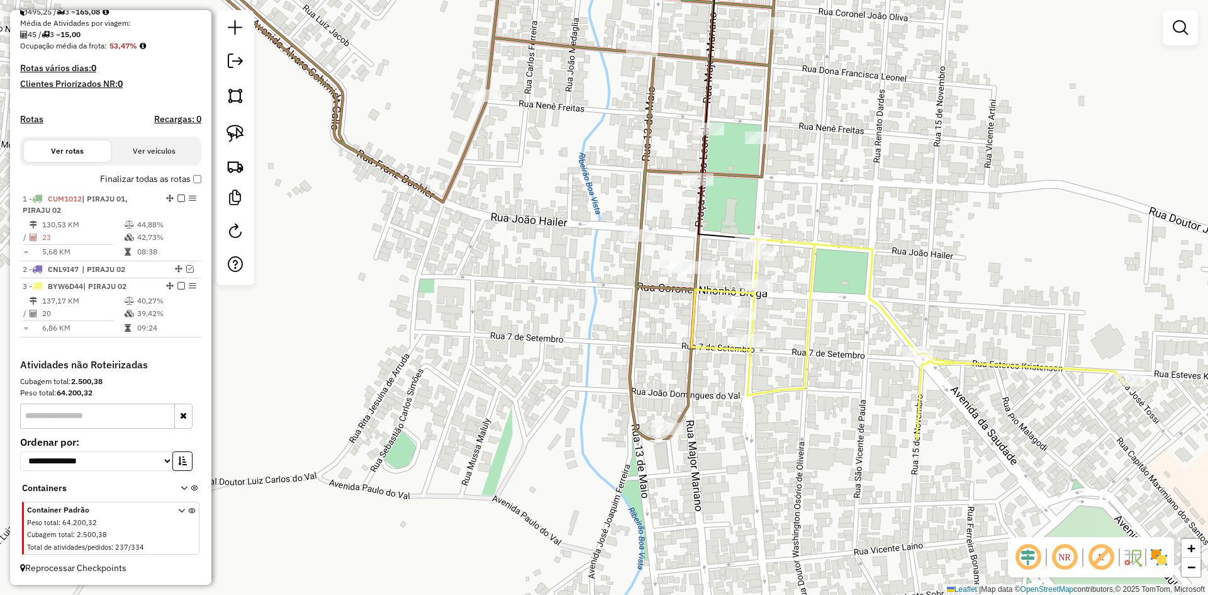
drag, startPoint x: 814, startPoint y: 371, endPoint x: 815, endPoint y: 157, distance: 214.6
click at [815, 157] on div "Janela de atendimento Grade de atendimento Capacidade Transportadoras Veículos …" at bounding box center [604, 297] width 1208 height 595
drag, startPoint x: 815, startPoint y: 157, endPoint x: 821, endPoint y: 254, distance: 97.1
click at [821, 249] on div "Janela de atendimento Grade de atendimento Capacidade Transportadoras Veículos …" at bounding box center [604, 297] width 1208 height 595
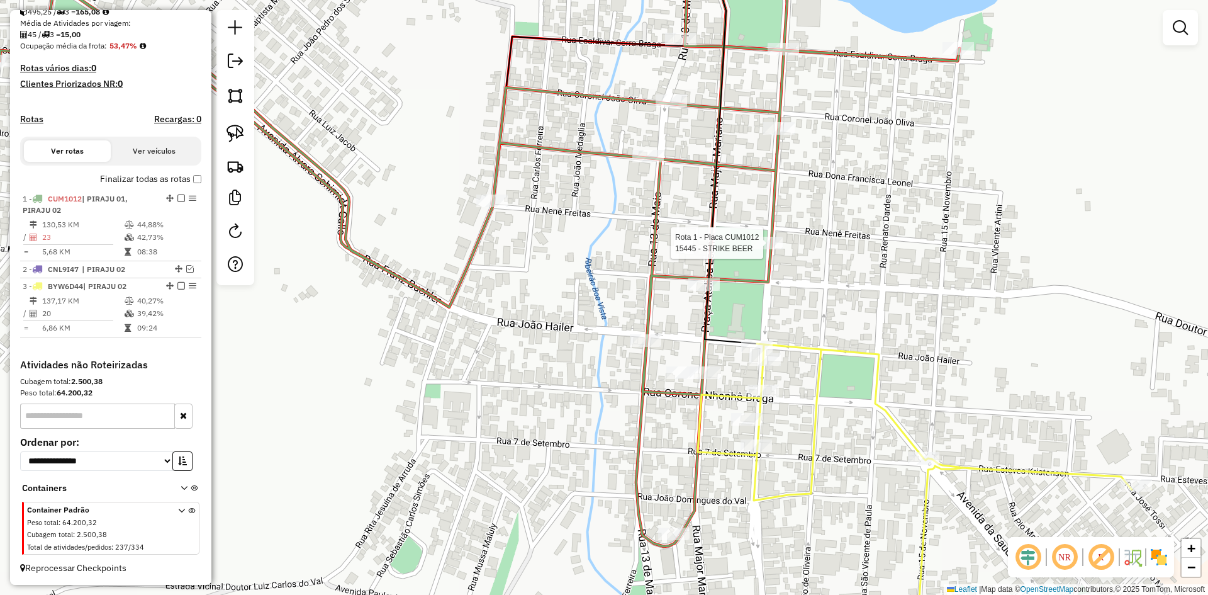
select select "*********"
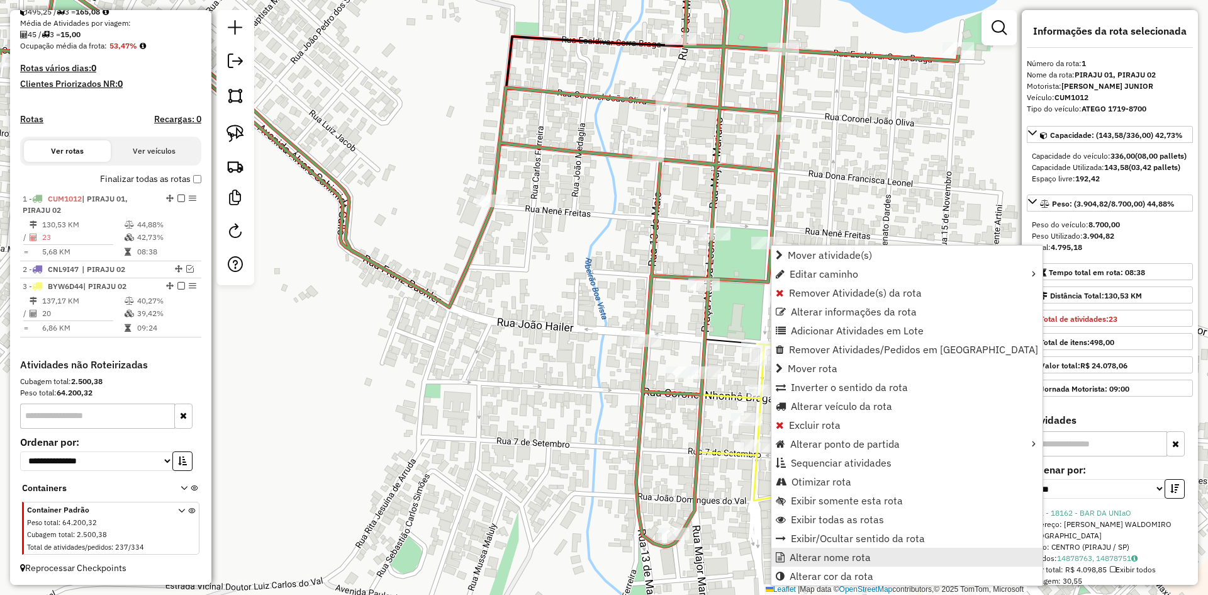
click at [858, 561] on span "Alterar nome rota" at bounding box center [830, 557] width 81 height 10
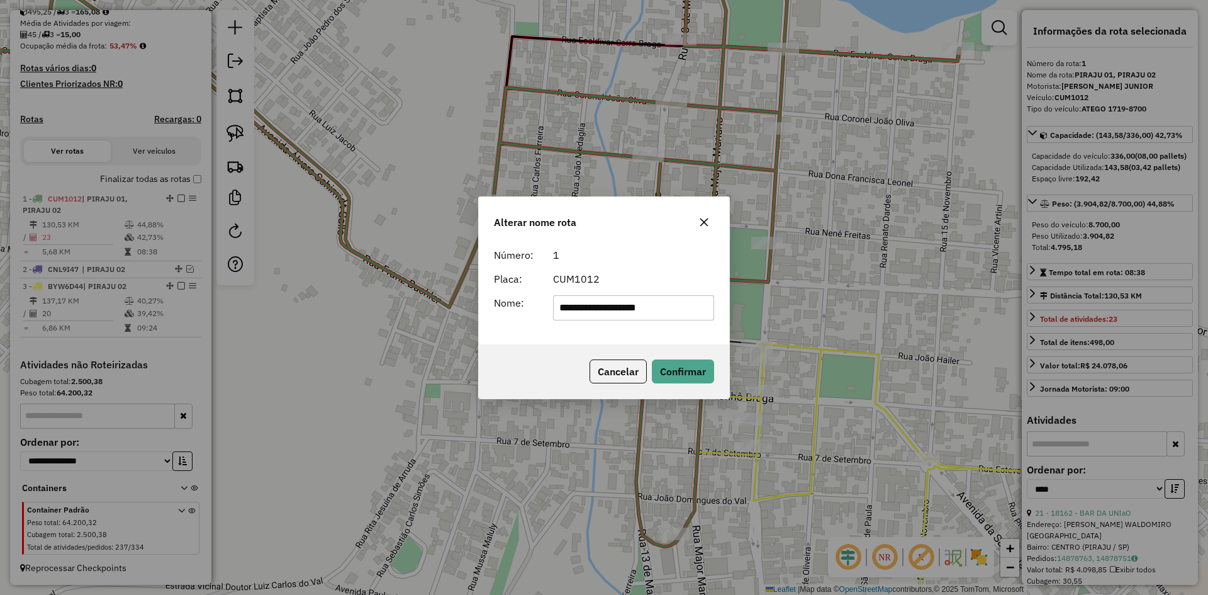
drag, startPoint x: 668, startPoint y: 313, endPoint x: 606, endPoint y: 318, distance: 62.6
click at [606, 318] on input "**********" at bounding box center [634, 307] width 162 height 25
type input "*********"
drag, startPoint x: 565, startPoint y: 340, endPoint x: 580, endPoint y: 326, distance: 20.9
click at [565, 340] on div "Número: 1 Placa: CUM1012 Nome: *********" at bounding box center [604, 293] width 250 height 102
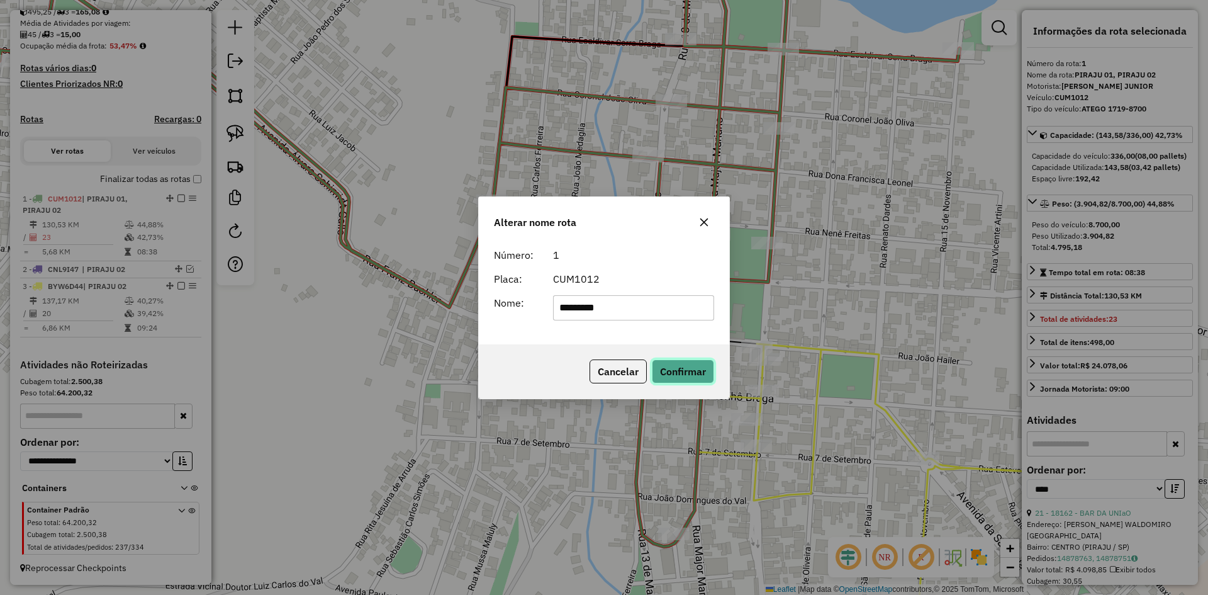
click at [687, 368] on button "Confirmar" at bounding box center [683, 371] width 62 height 24
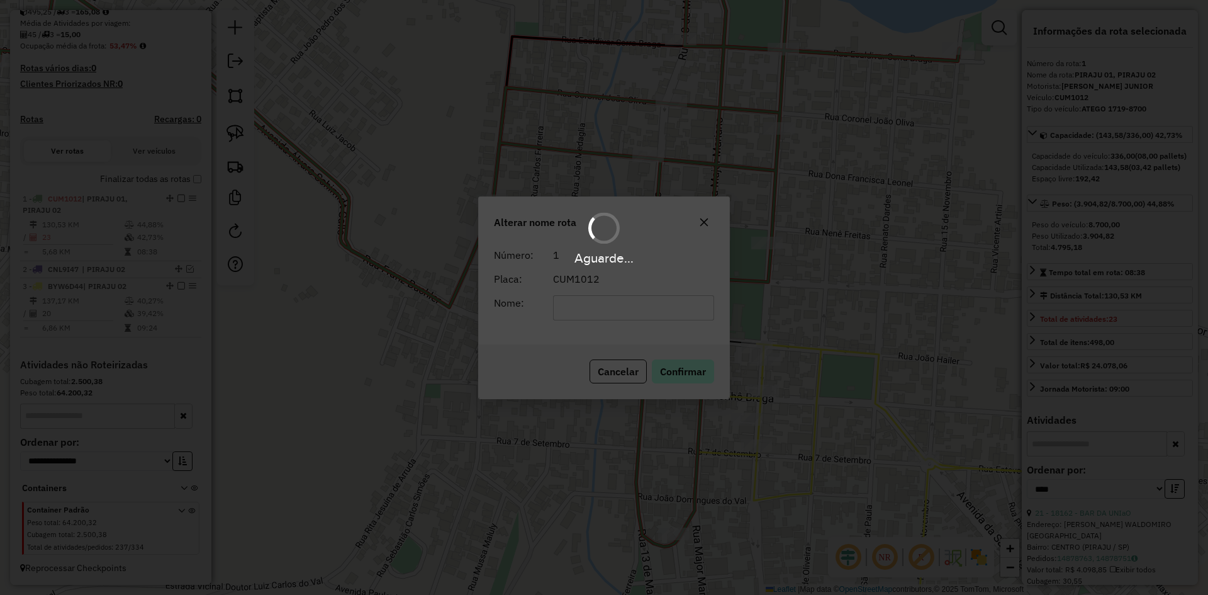
scroll to position [280, 0]
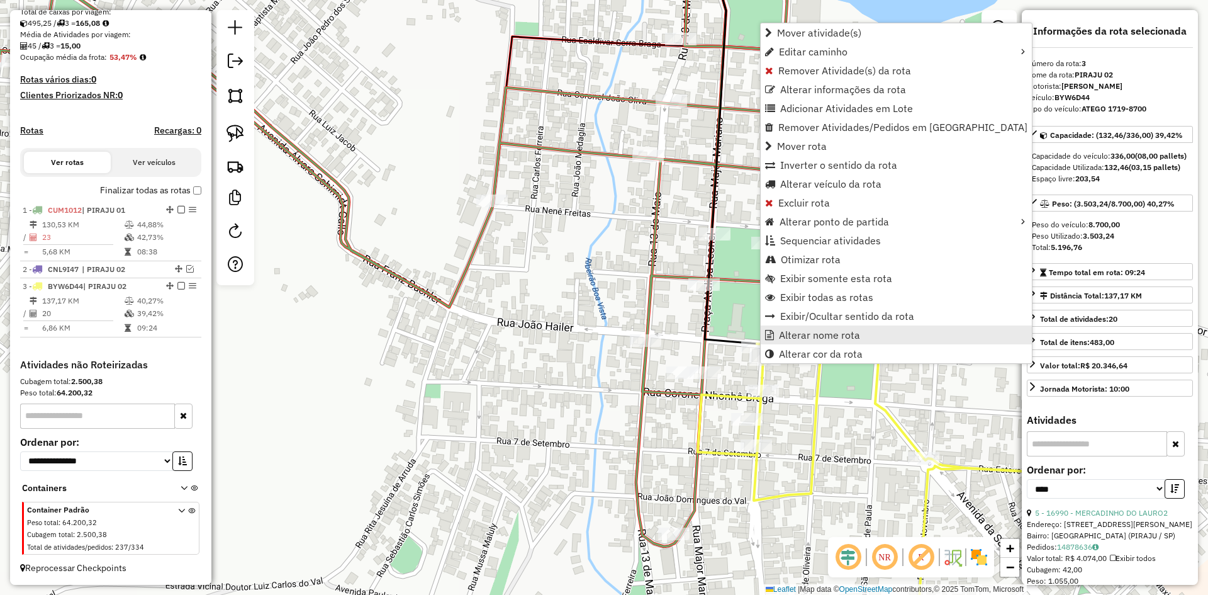
click at [785, 338] on span "Alterar nome rota" at bounding box center [819, 335] width 81 height 10
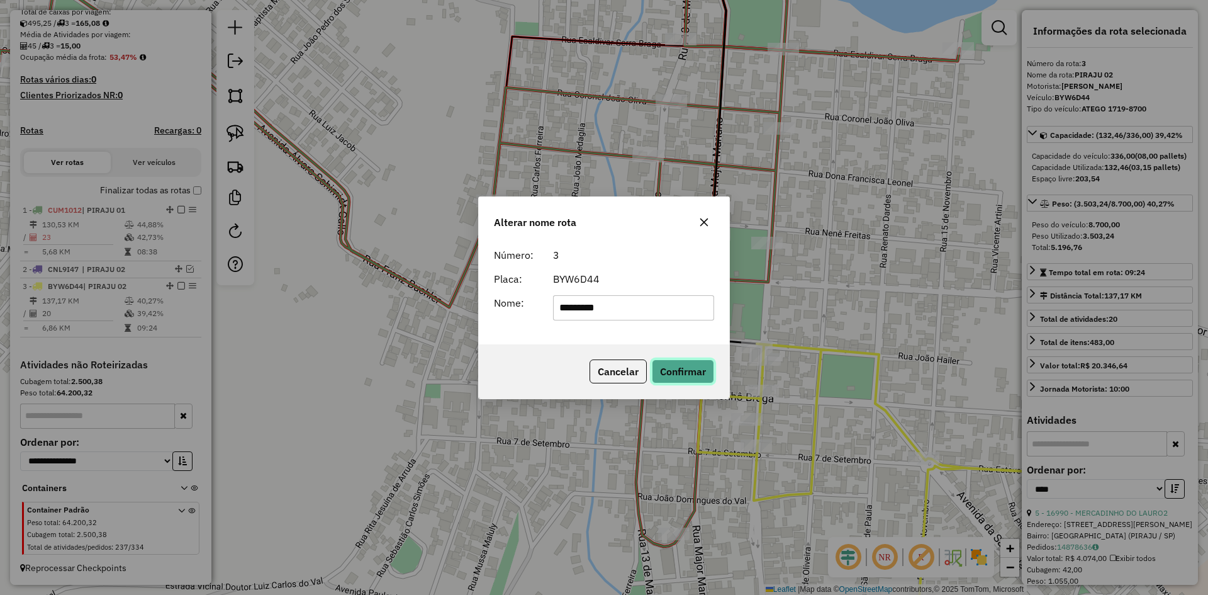
click at [695, 374] on button "Confirmar" at bounding box center [683, 371] width 62 height 24
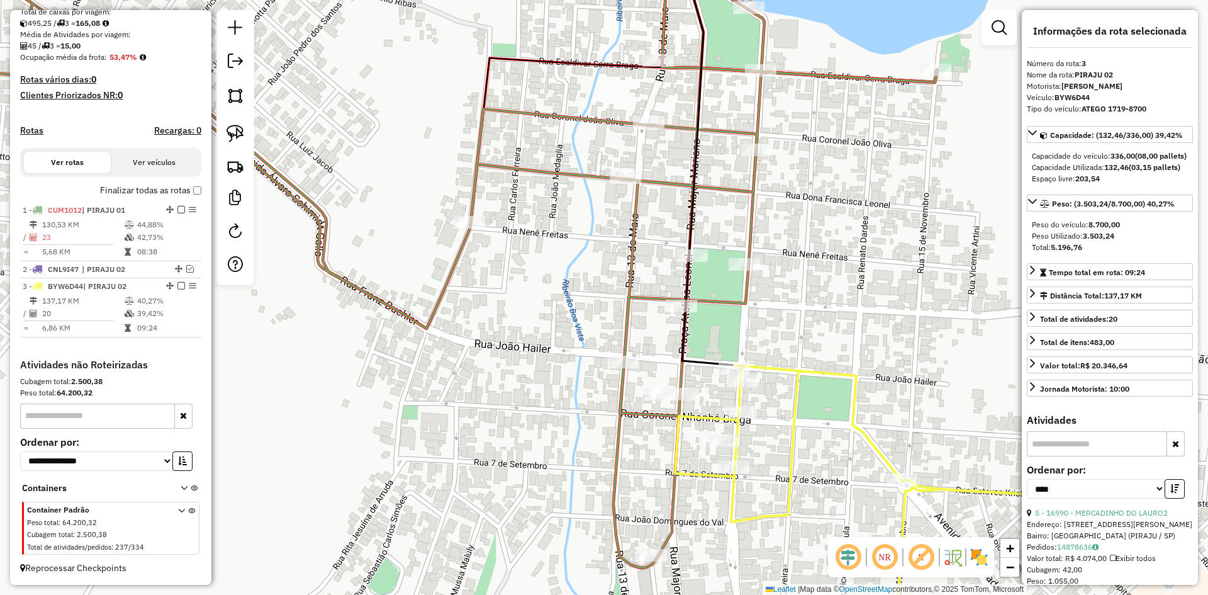
drag, startPoint x: 879, startPoint y: 235, endPoint x: 653, endPoint y: 496, distance: 345.8
click at [626, 521] on div "Janela de atendimento Grade de atendimento Capacidade Transportadoras Veículos …" at bounding box center [604, 297] width 1208 height 595
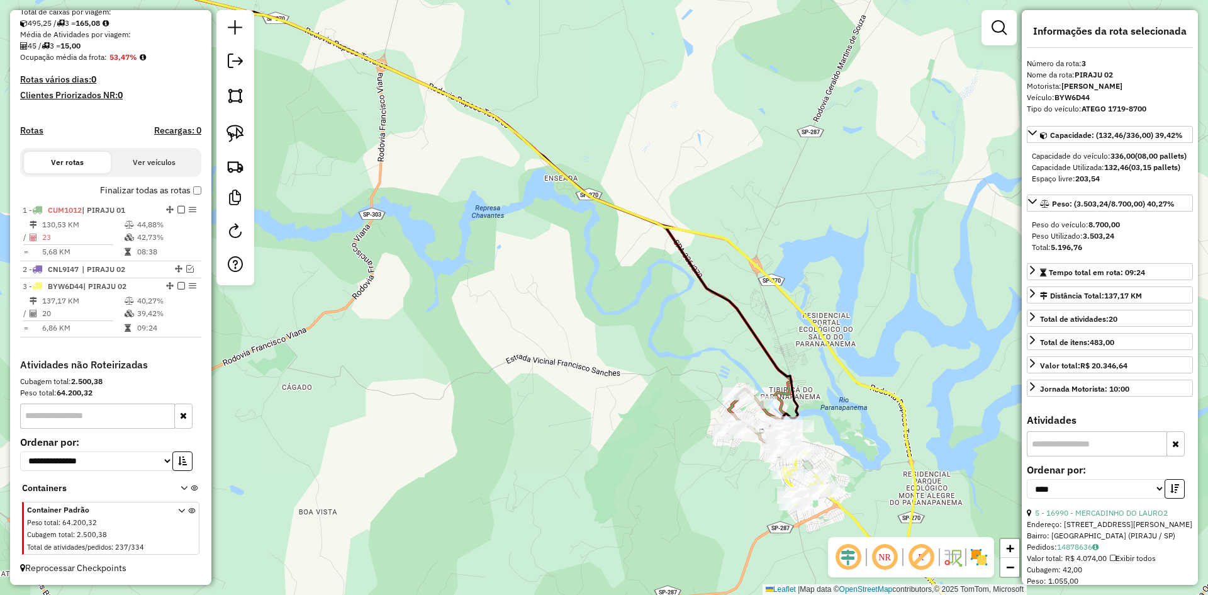
drag, startPoint x: 789, startPoint y: 419, endPoint x: 771, endPoint y: 500, distance: 83.2
click at [777, 481] on div "Janela de atendimento Grade de atendimento Capacidade Transportadoras Veículos …" at bounding box center [604, 297] width 1208 height 595
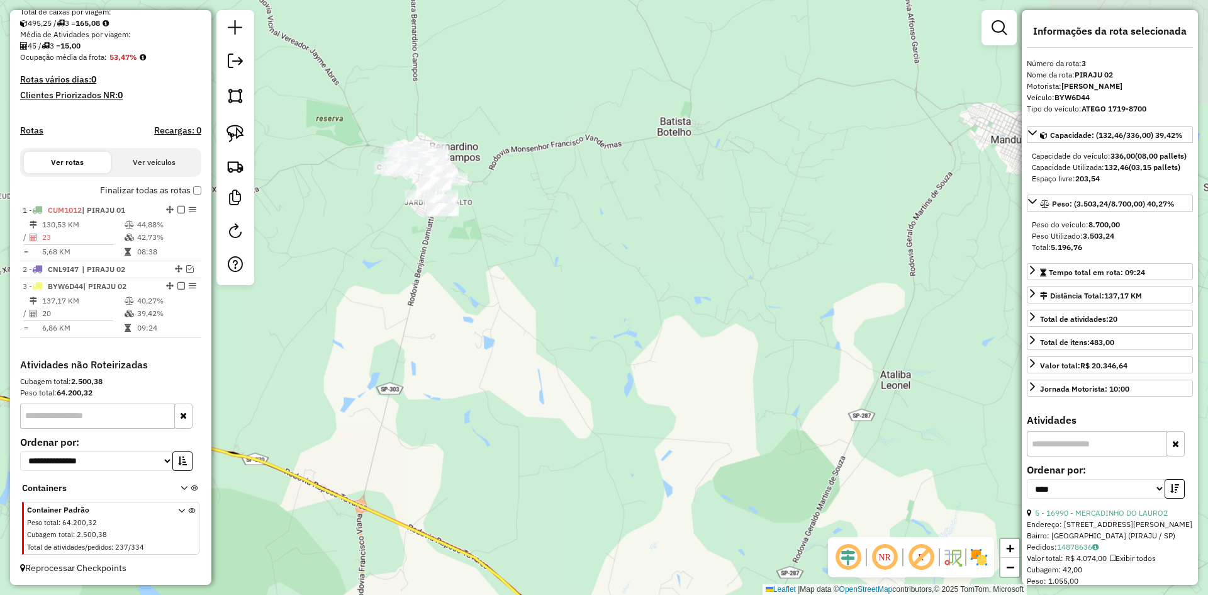
drag, startPoint x: 617, startPoint y: 318, endPoint x: 679, endPoint y: 413, distance: 112.8
click at [678, 410] on div "Janela de atendimento Grade de atendimento Capacidade Transportadoras Veículos …" at bounding box center [604, 297] width 1208 height 595
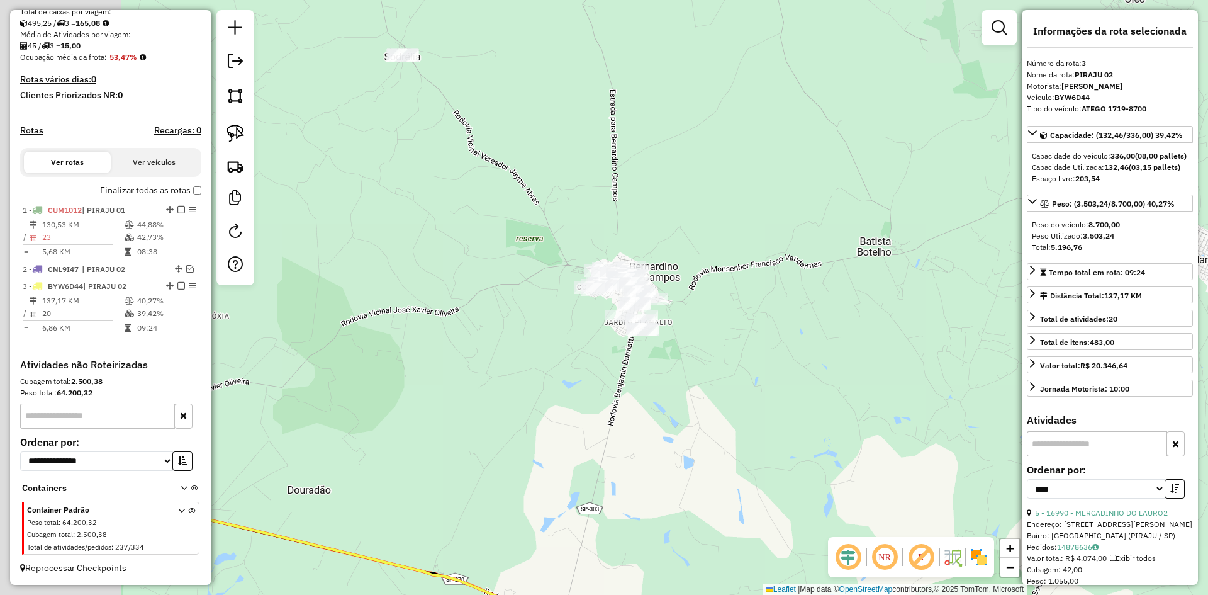
drag, startPoint x: 646, startPoint y: 383, endPoint x: 711, endPoint y: 388, distance: 65.0
click at [711, 388] on div "Janela de atendimento Grade de atendimento Capacidade Transportadoras Veículos …" at bounding box center [604, 297] width 1208 height 595
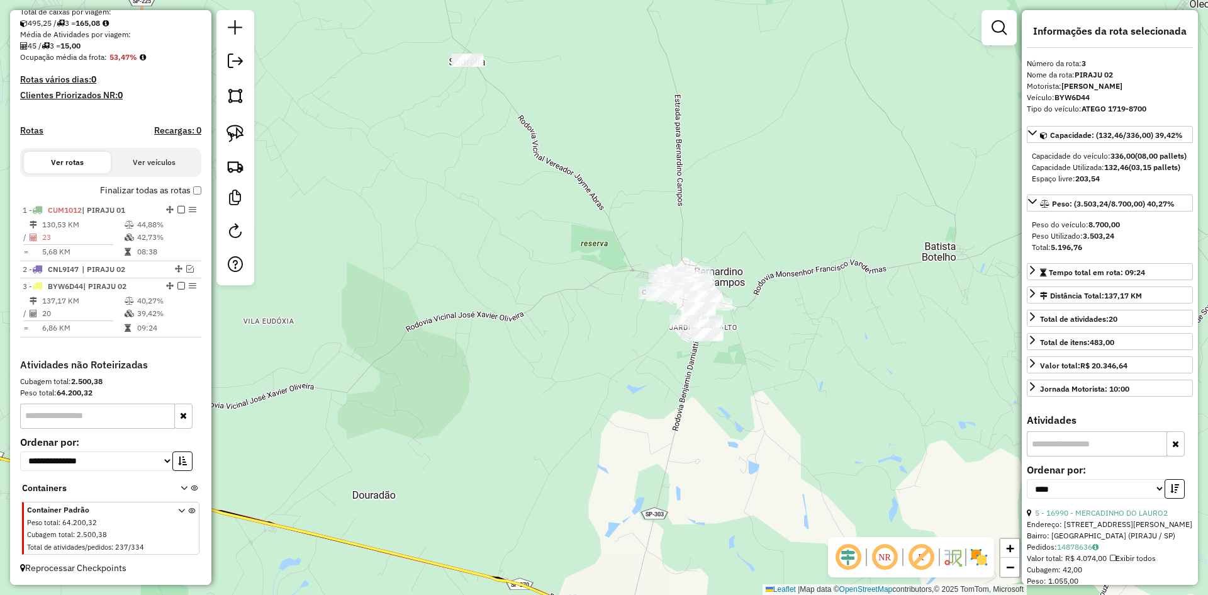
drag, startPoint x: 233, startPoint y: 133, endPoint x: 494, endPoint y: 252, distance: 286.4
click at [233, 133] on img at bounding box center [236, 134] width 18 height 18
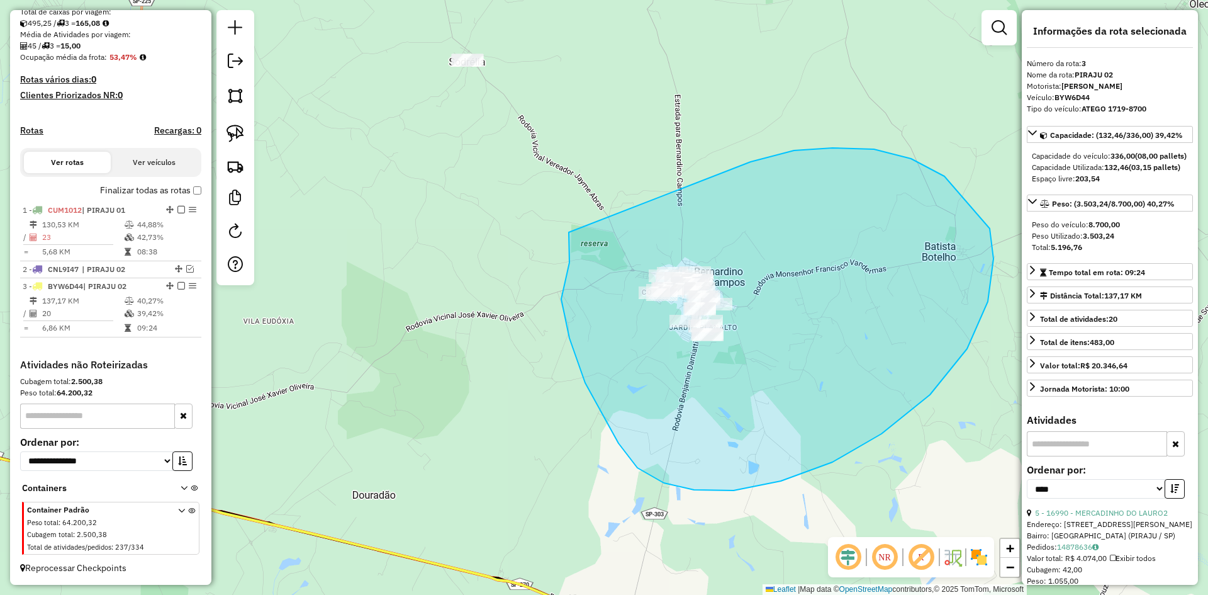
drag, startPoint x: 569, startPoint y: 232, endPoint x: 751, endPoint y: 162, distance: 195.1
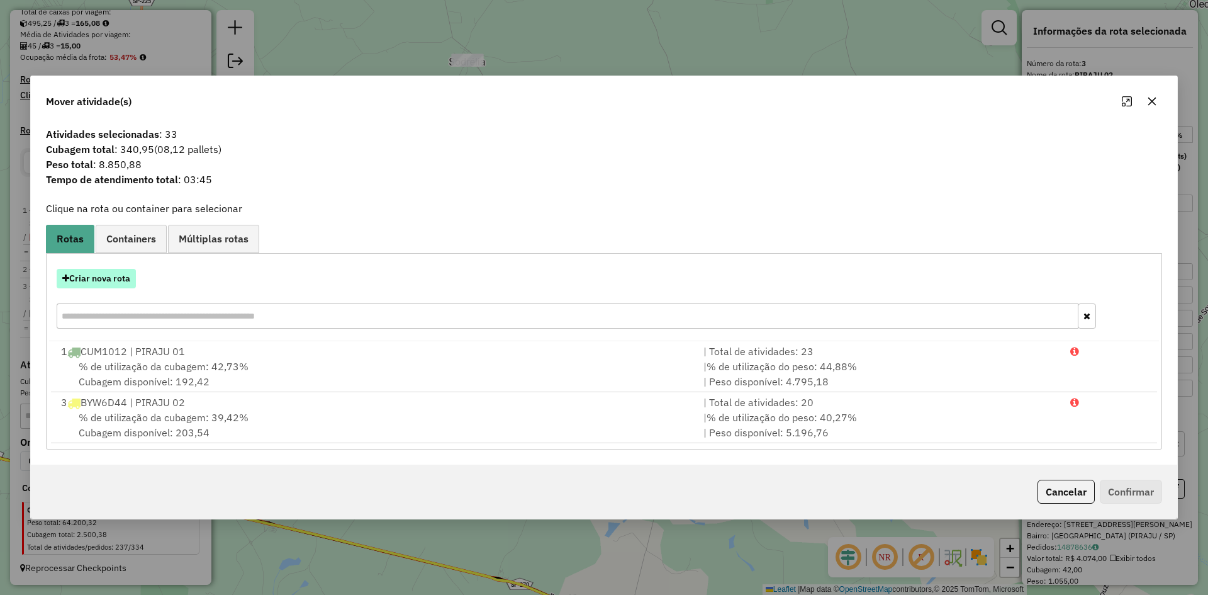
click at [108, 274] on button "Criar nova rota" at bounding box center [96, 279] width 79 height 20
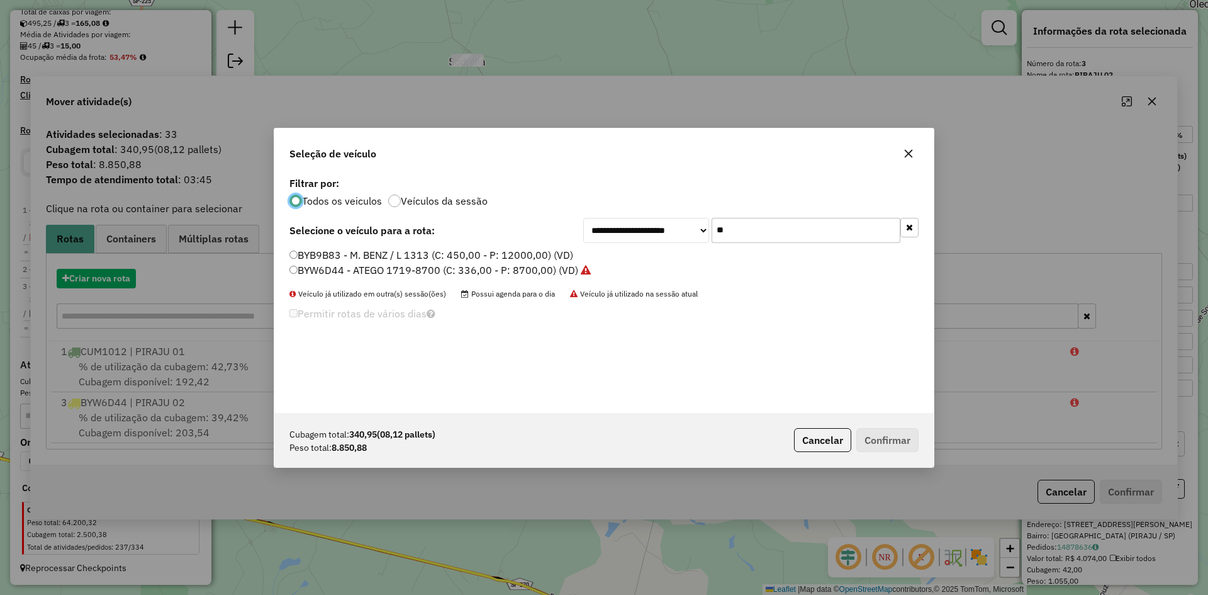
scroll to position [7, 4]
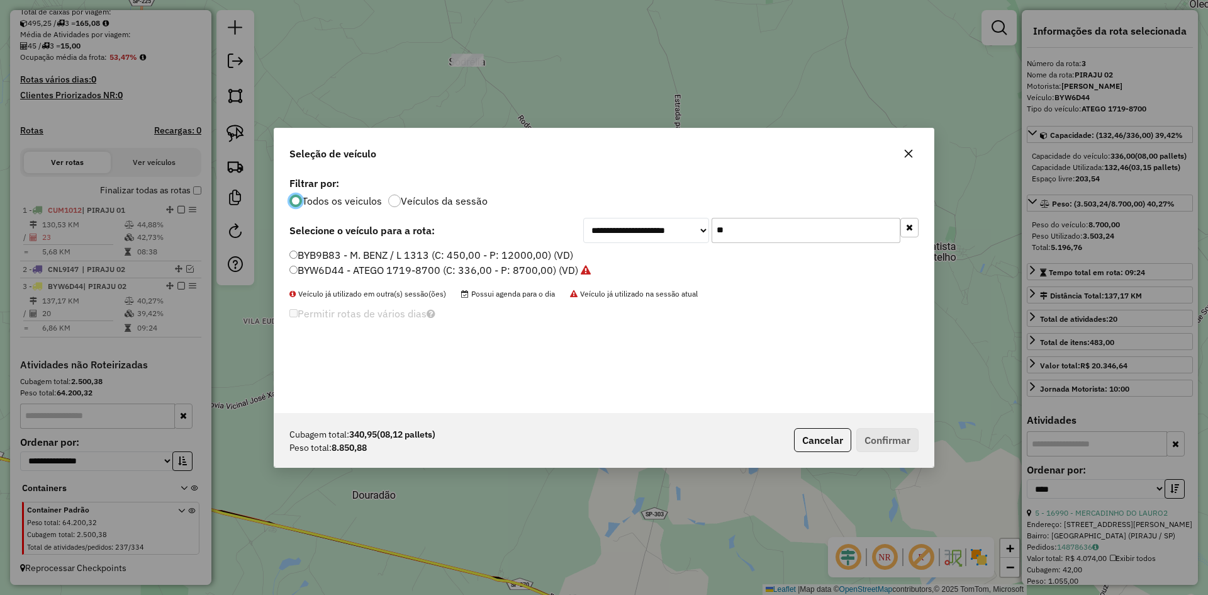
click at [758, 227] on input "**" at bounding box center [806, 230] width 189 height 25
type input "***"
click at [351, 259] on label "DRN6J33 - ATEGO 1719-8700 (C: 336,00 - P: 8700,00) (VD)" at bounding box center [433, 254] width 286 height 15
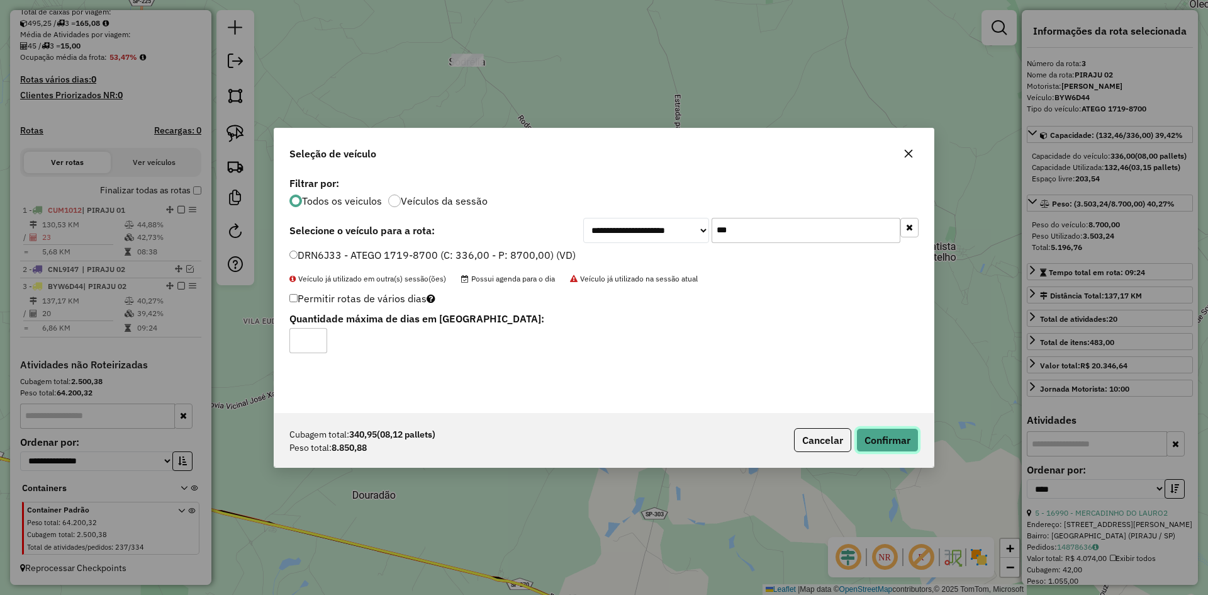
click at [897, 443] on button "Confirmar" at bounding box center [888, 440] width 62 height 24
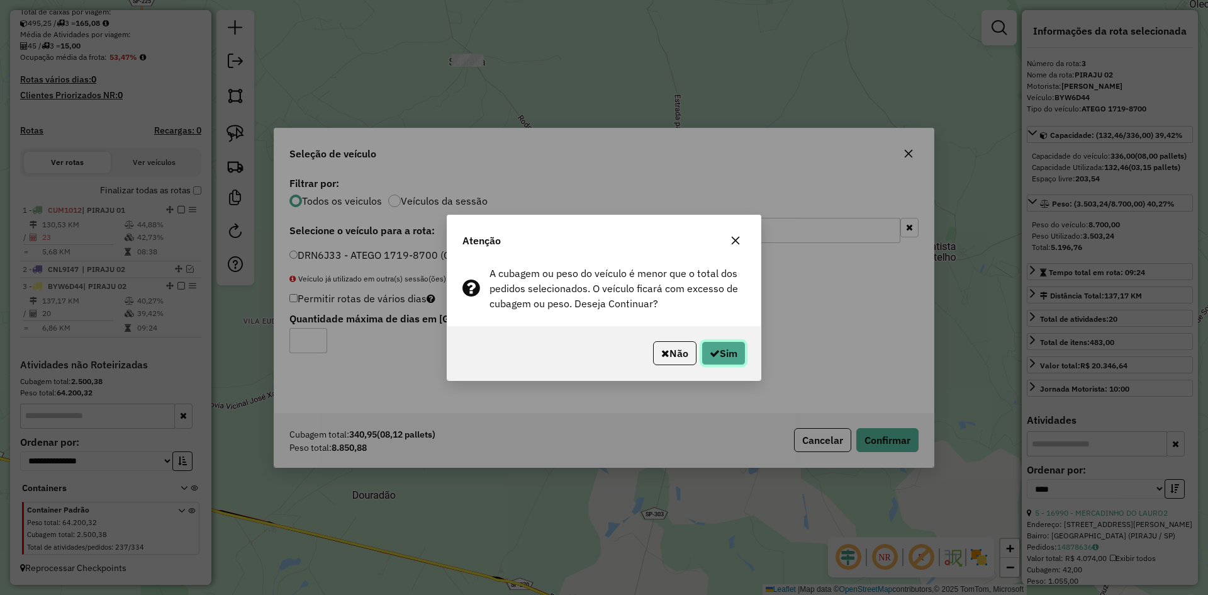
click at [740, 352] on button "Sim" at bounding box center [724, 353] width 44 height 24
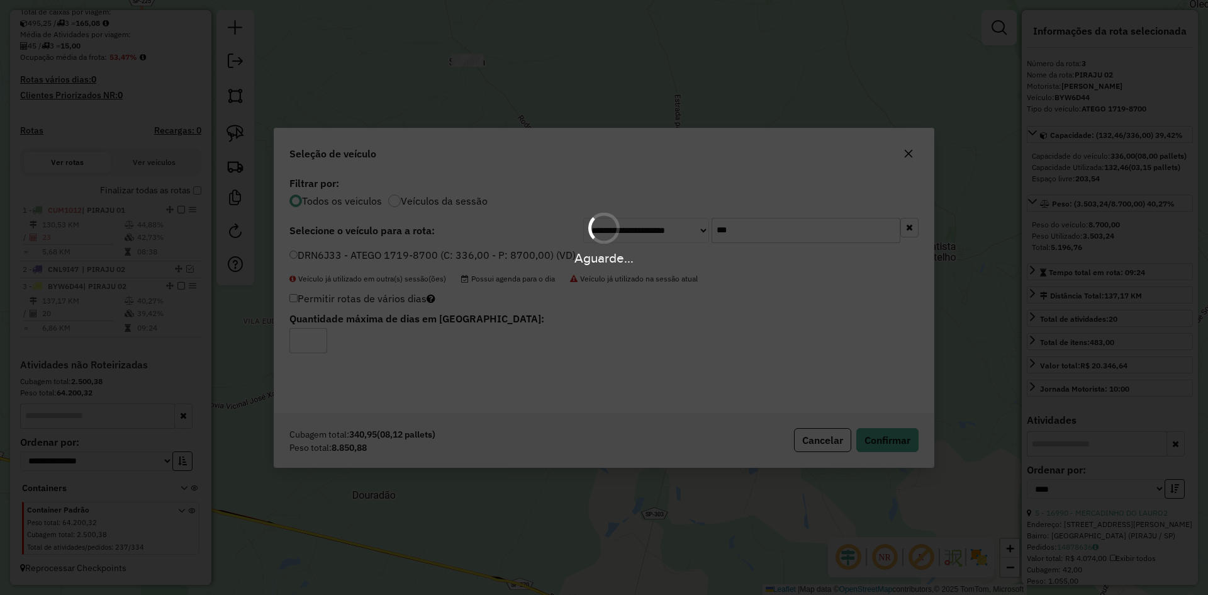
scroll to position [339, 0]
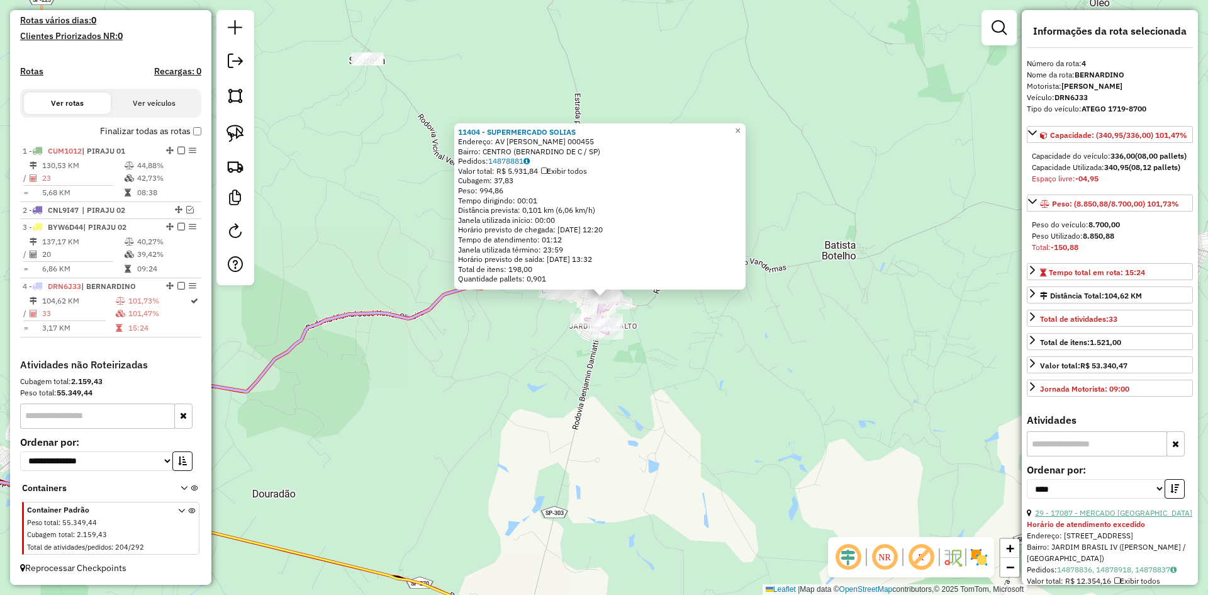
click at [1113, 517] on link "29 - 17087 - MERCADO VILA BRASIL" at bounding box center [1113, 512] width 157 height 9
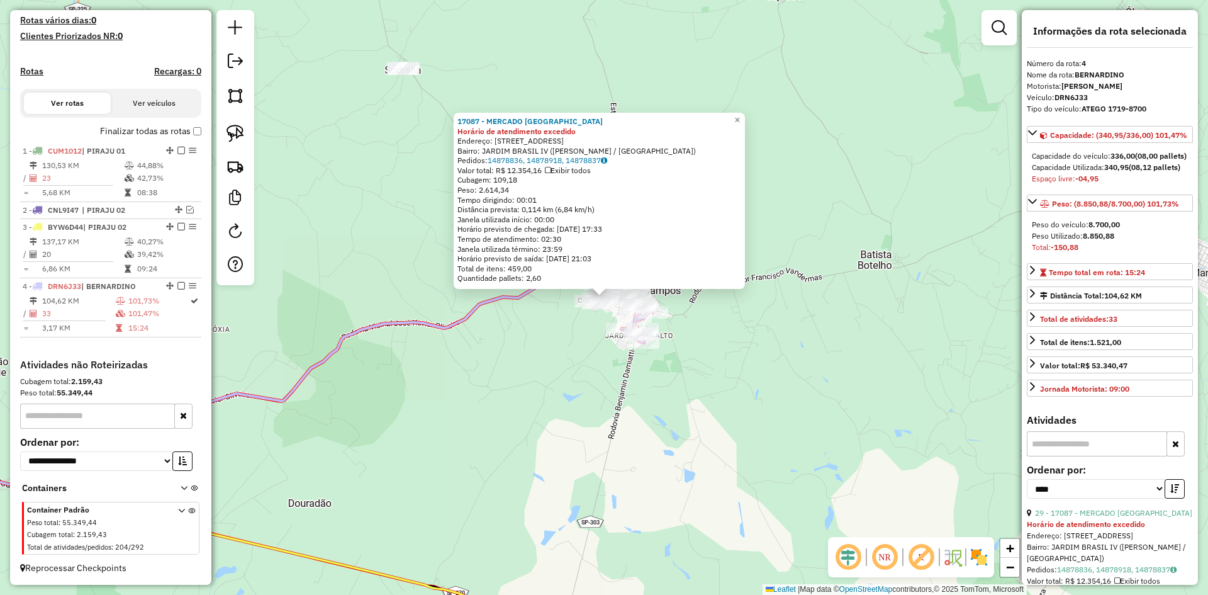
click at [683, 371] on div "17087 - MERCADO VILA BRASIL Horário de atendimento excedido Endereço: R DOS CRA…" at bounding box center [604, 297] width 1208 height 595
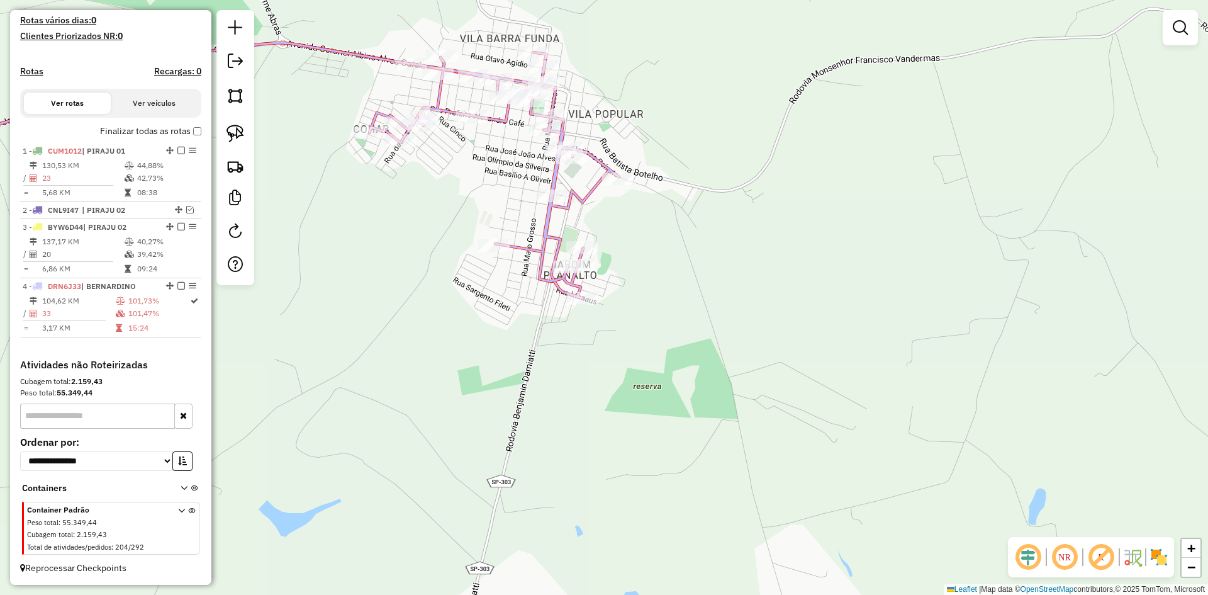
drag, startPoint x: 639, startPoint y: 287, endPoint x: 656, endPoint y: 369, distance: 84.2
click at [656, 369] on div "Janela de atendimento Grade de atendimento Capacidade Transportadoras Veículos …" at bounding box center [604, 297] width 1208 height 595
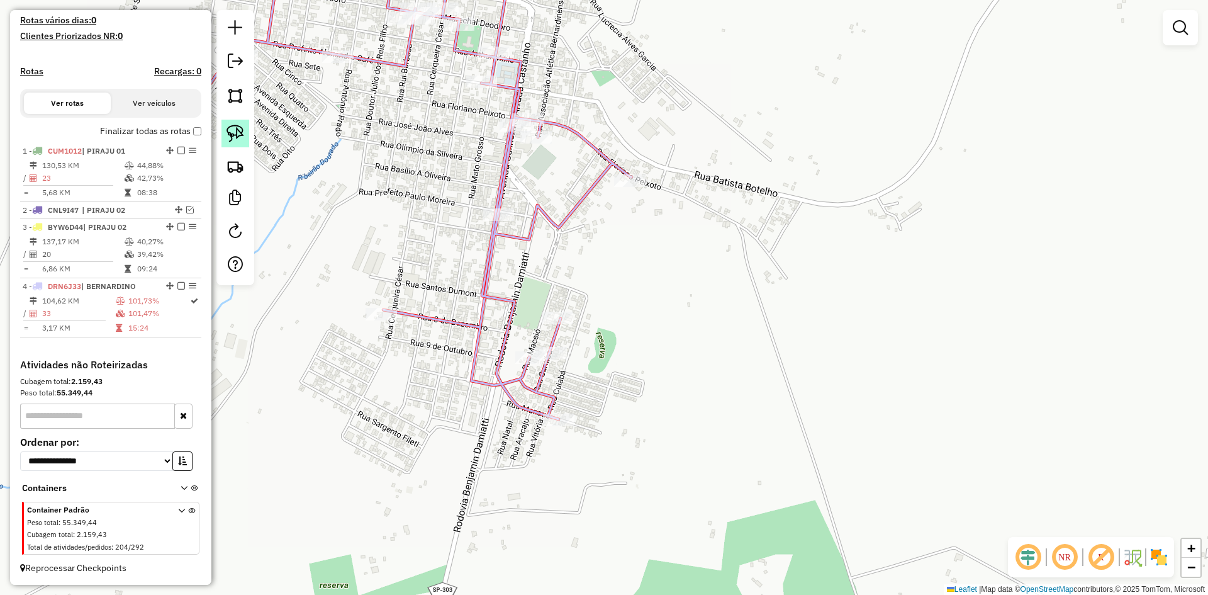
click at [235, 138] on img at bounding box center [236, 134] width 18 height 18
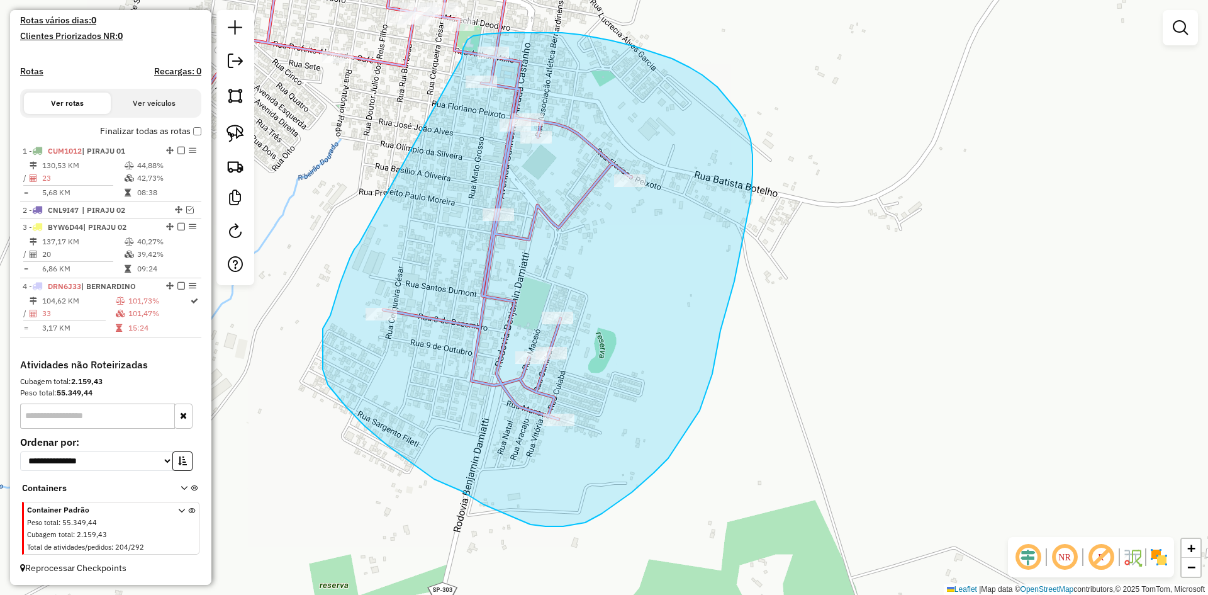
drag, startPoint x: 359, startPoint y: 243, endPoint x: 462, endPoint y: 58, distance: 211.6
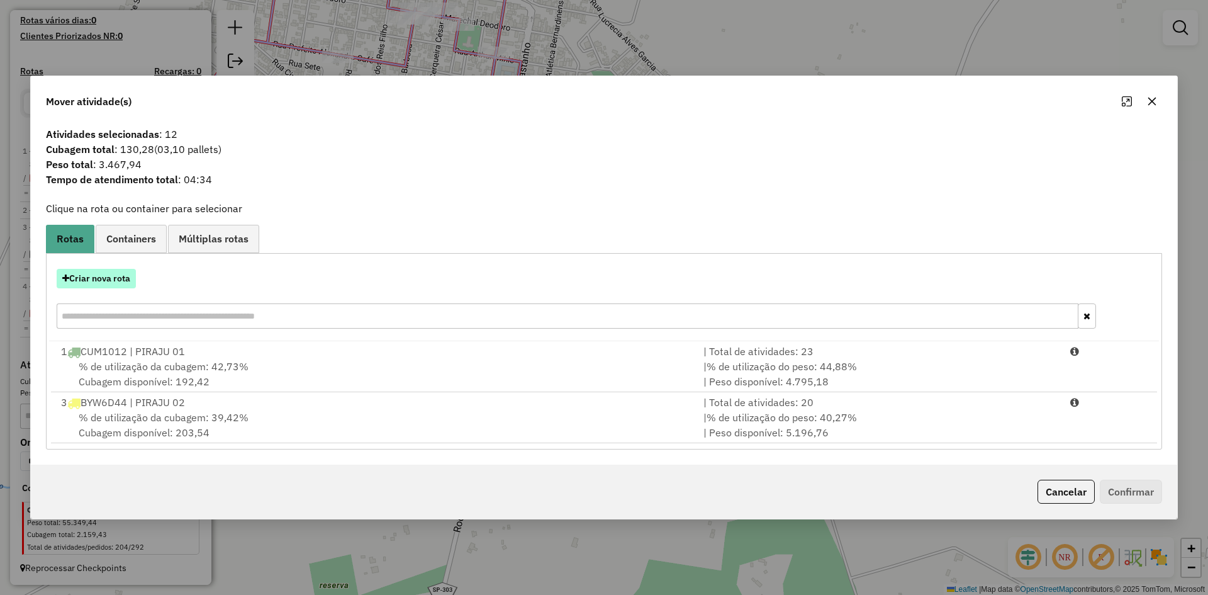
click at [116, 276] on button "Criar nova rota" at bounding box center [96, 279] width 79 height 20
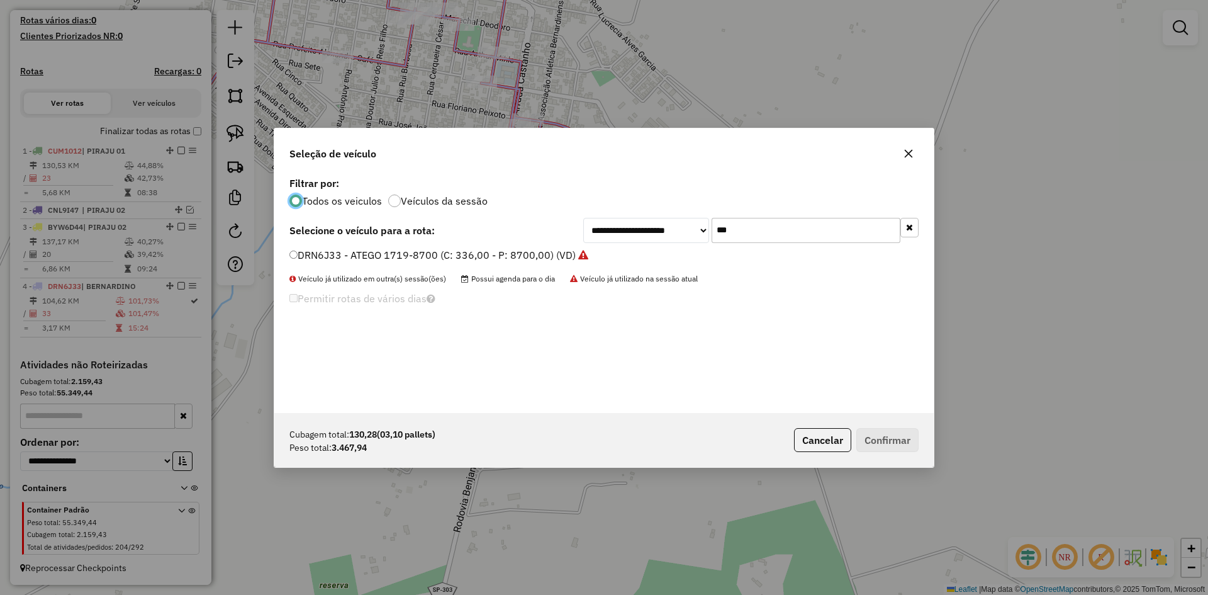
scroll to position [7, 4]
click at [765, 232] on input "***" at bounding box center [806, 230] width 189 height 25
type input "***"
click at [356, 252] on label "GED8I31 - ATEGO 1418-6500 (C: 252,00 - P: 6500,00) (VD)" at bounding box center [432, 254] width 284 height 15
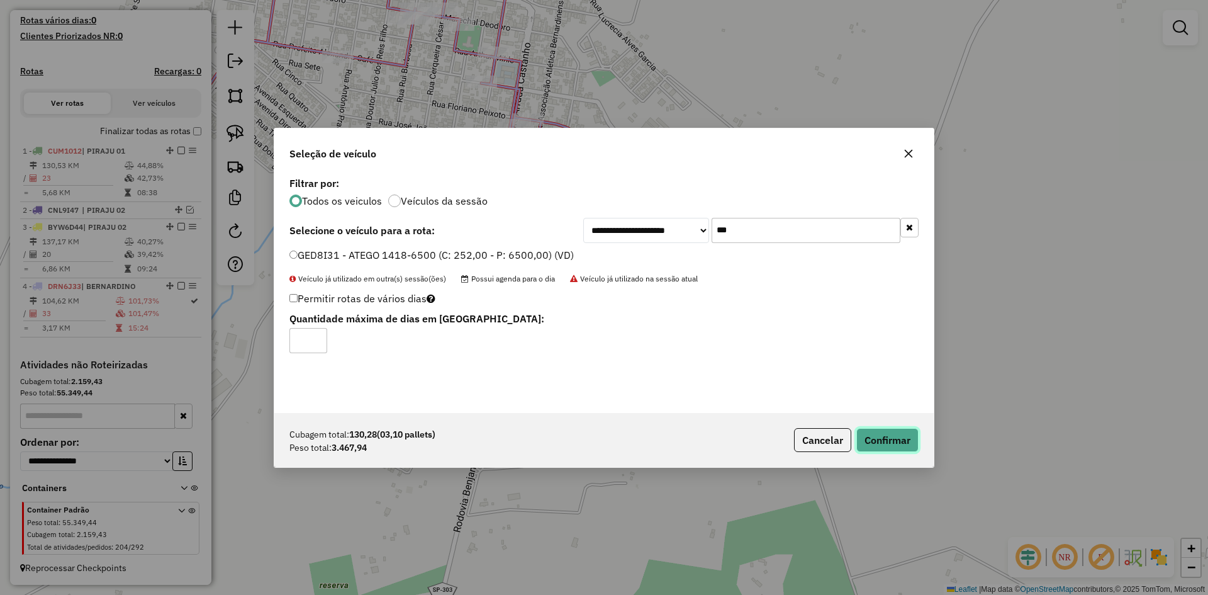
click at [901, 442] on button "Confirmar" at bounding box center [888, 440] width 62 height 24
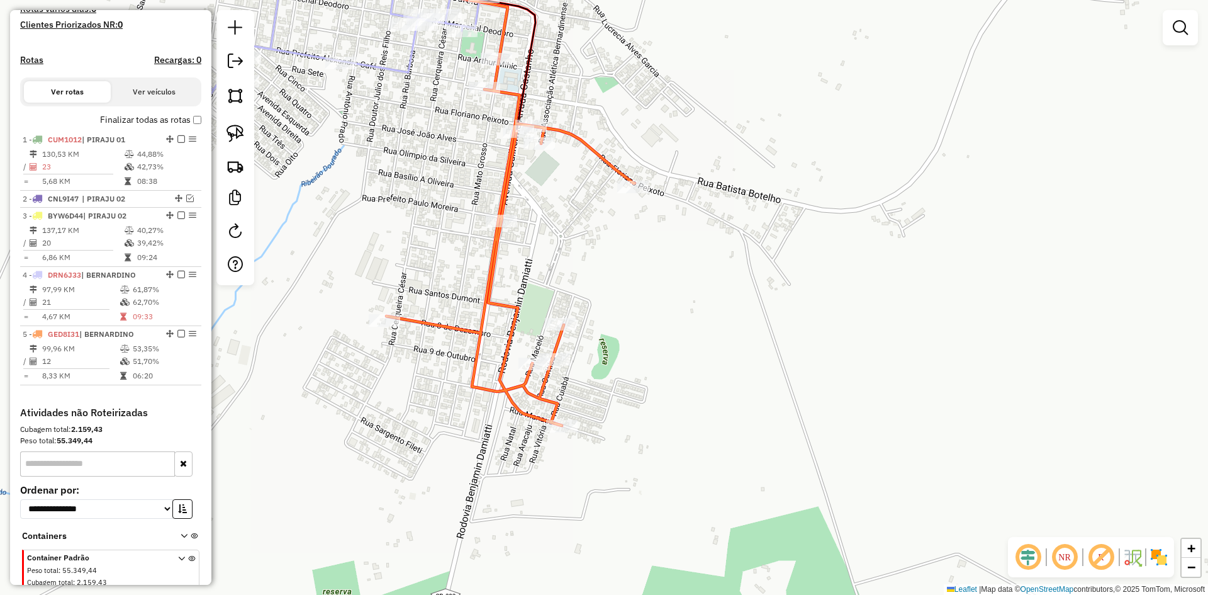
drag, startPoint x: 792, startPoint y: 136, endPoint x: 904, endPoint y: 427, distance: 312.4
click at [904, 427] on div "Janela de atendimento Grade de atendimento Capacidade Transportadoras Veículos …" at bounding box center [604, 297] width 1208 height 595
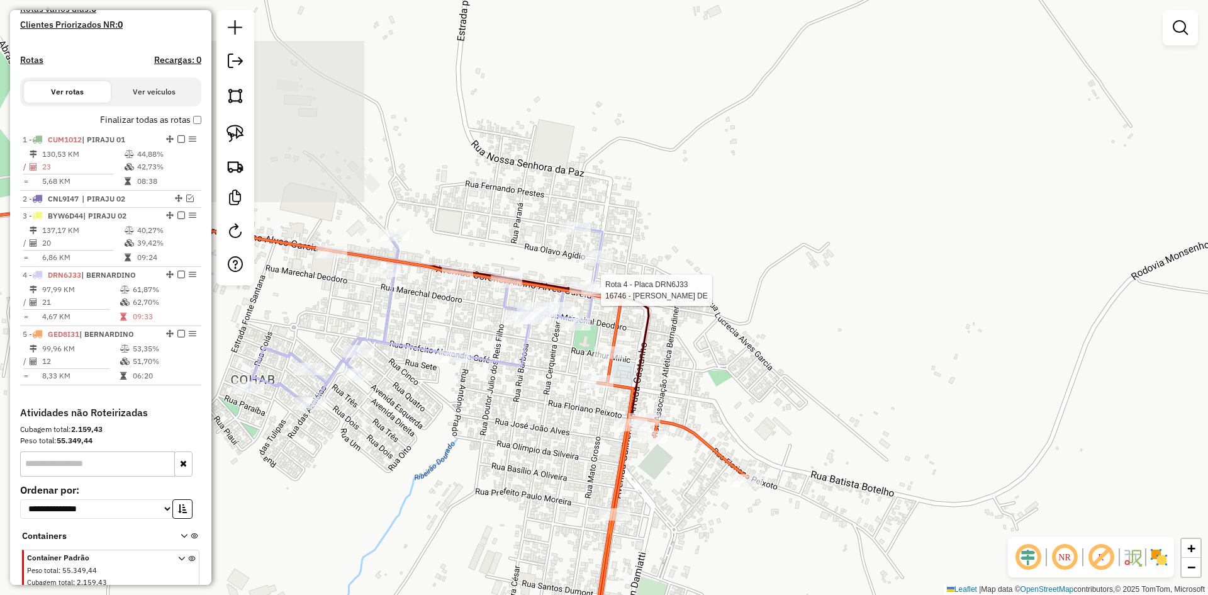
select select "*********"
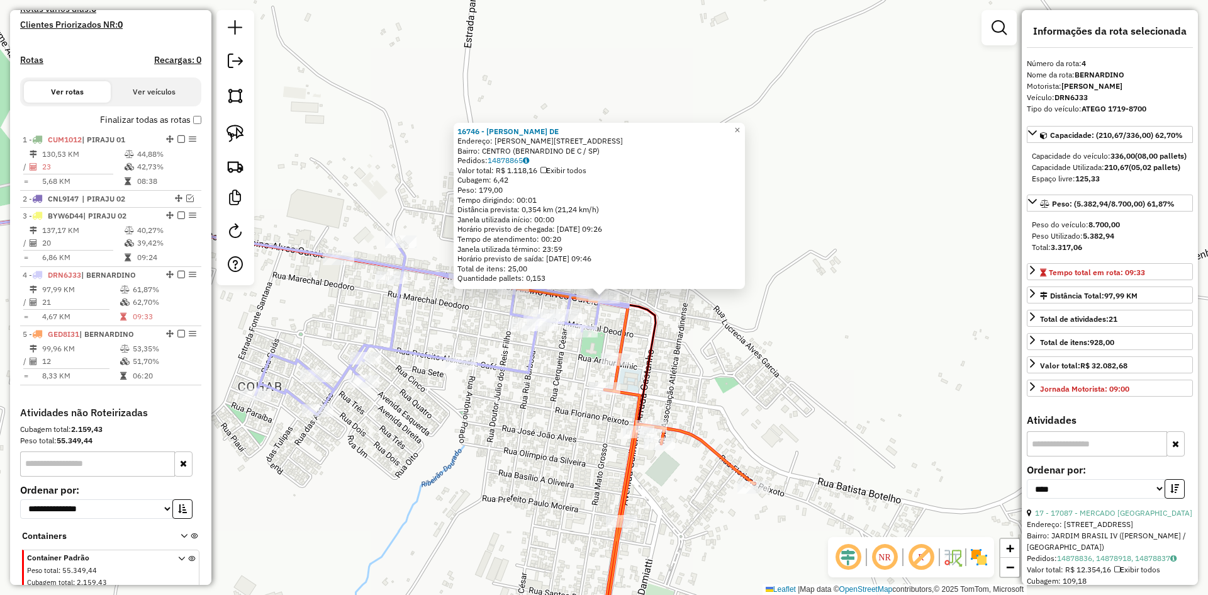
scroll to position [398, 0]
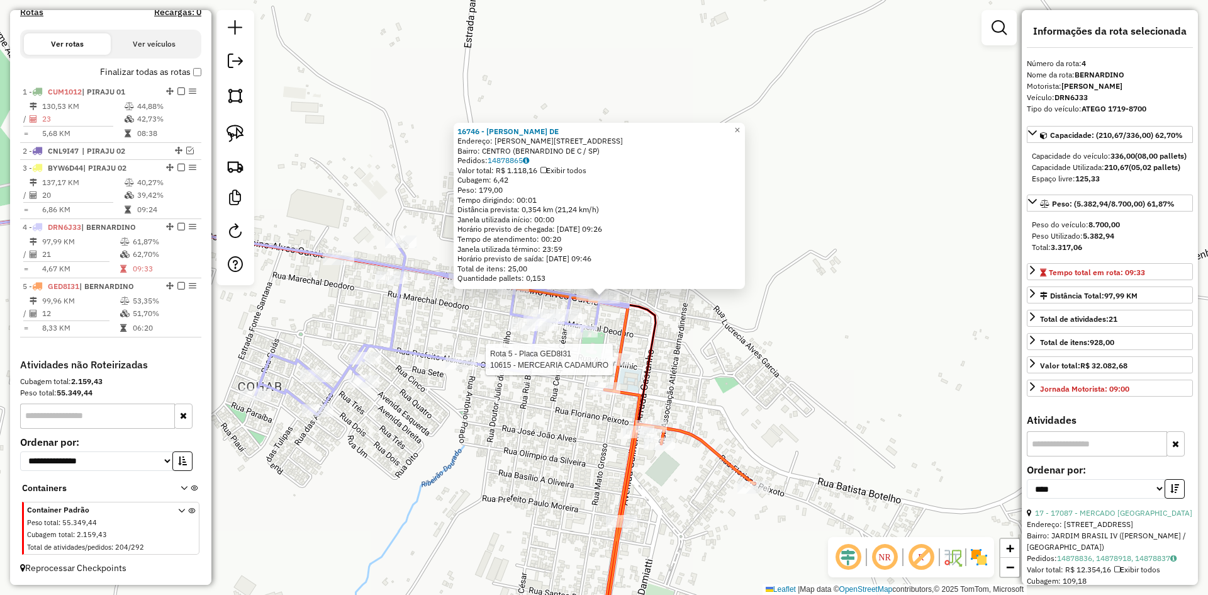
click at [617, 366] on div at bounding box center [616, 359] width 31 height 13
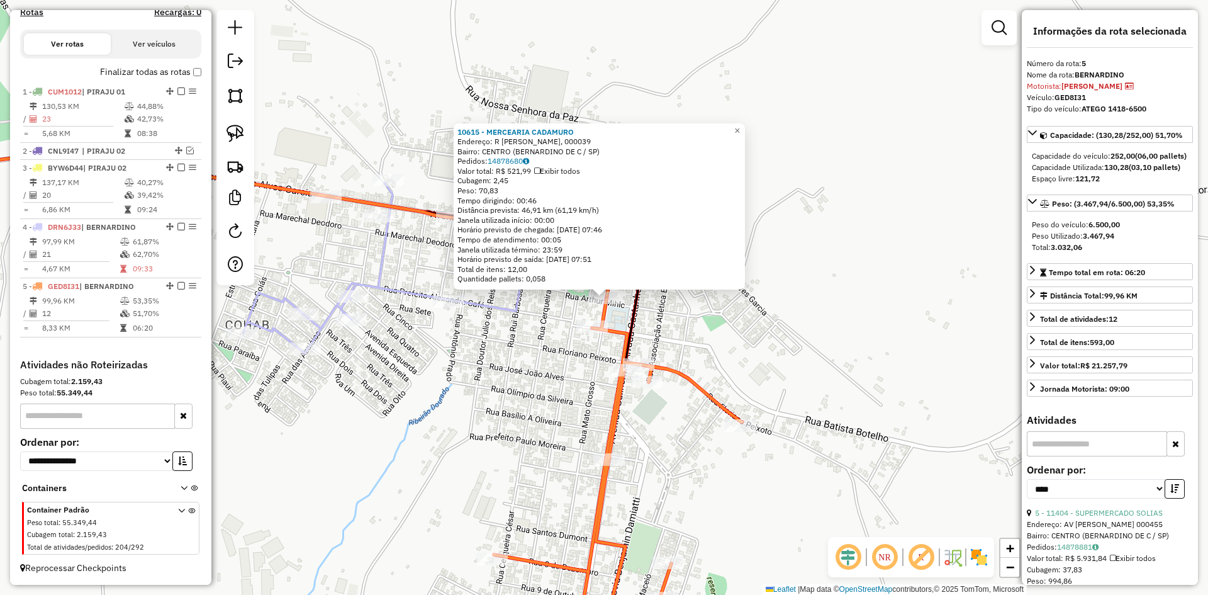
click at [877, 326] on div "10615 - MERCEARIA CADAMURO Endereço: R ARTUR MIHICH, 000039 Bairro: CENTRO (BER…" at bounding box center [604, 297] width 1208 height 595
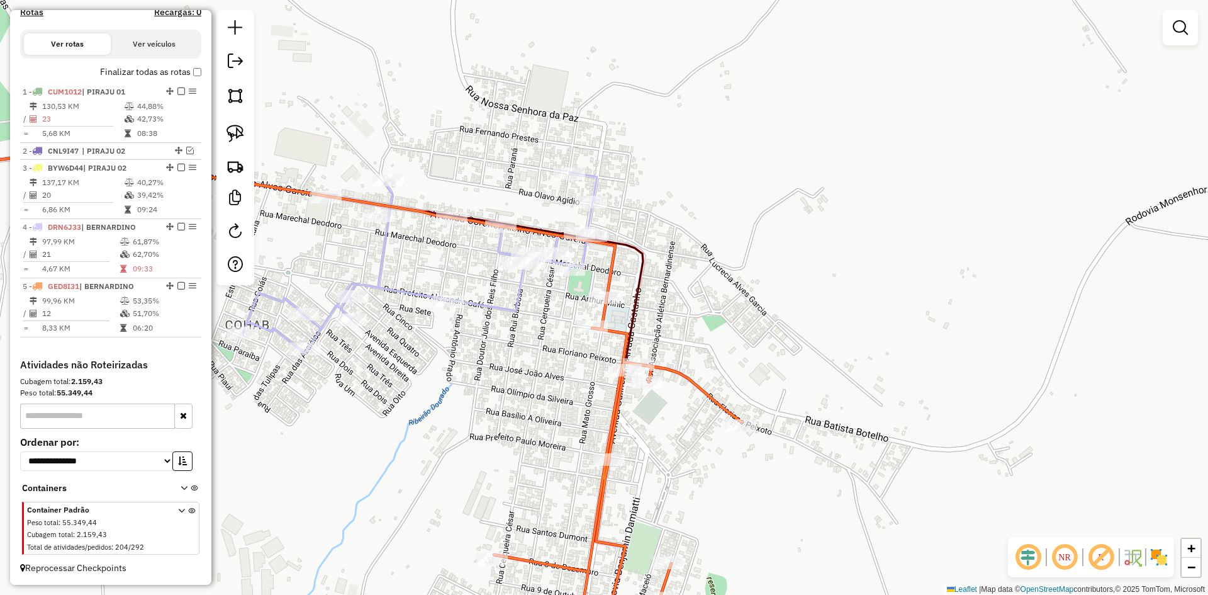
drag, startPoint x: 784, startPoint y: 306, endPoint x: 862, endPoint y: 366, distance: 97.9
click at [862, 365] on div "Janela de atendimento Grade de atendimento Capacidade Transportadoras Veículos …" at bounding box center [604, 297] width 1208 height 595
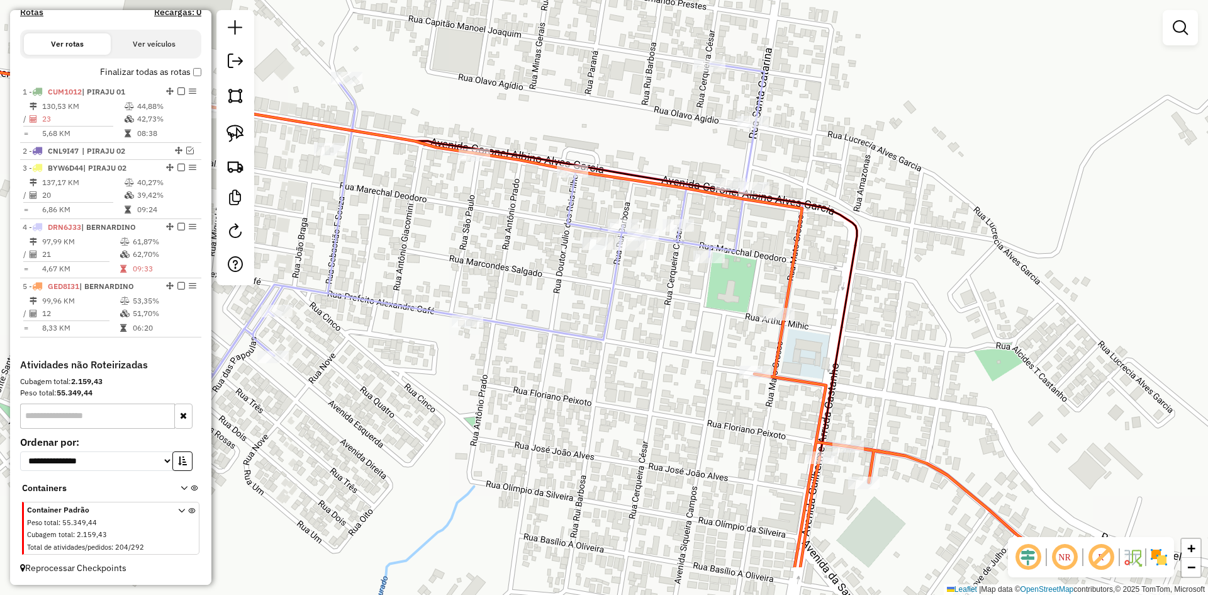
drag, startPoint x: 663, startPoint y: 389, endPoint x: 712, endPoint y: 301, distance: 100.3
click at [712, 301] on div "Janela de atendimento Grade de atendimento Capacidade Transportadoras Veículos …" at bounding box center [604, 297] width 1208 height 595
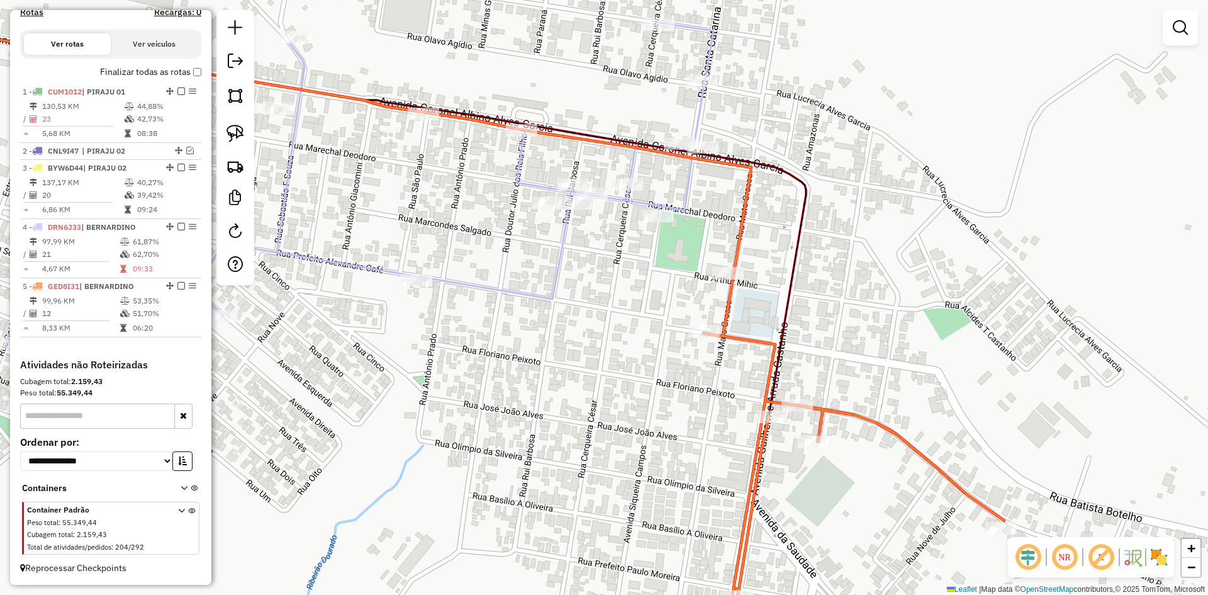
drag, startPoint x: 687, startPoint y: 359, endPoint x: 634, endPoint y: 318, distance: 66.7
click at [634, 318] on div "Janela de atendimento Grade de atendimento Capacidade Transportadoras Veículos …" at bounding box center [604, 297] width 1208 height 595
select select "*********"
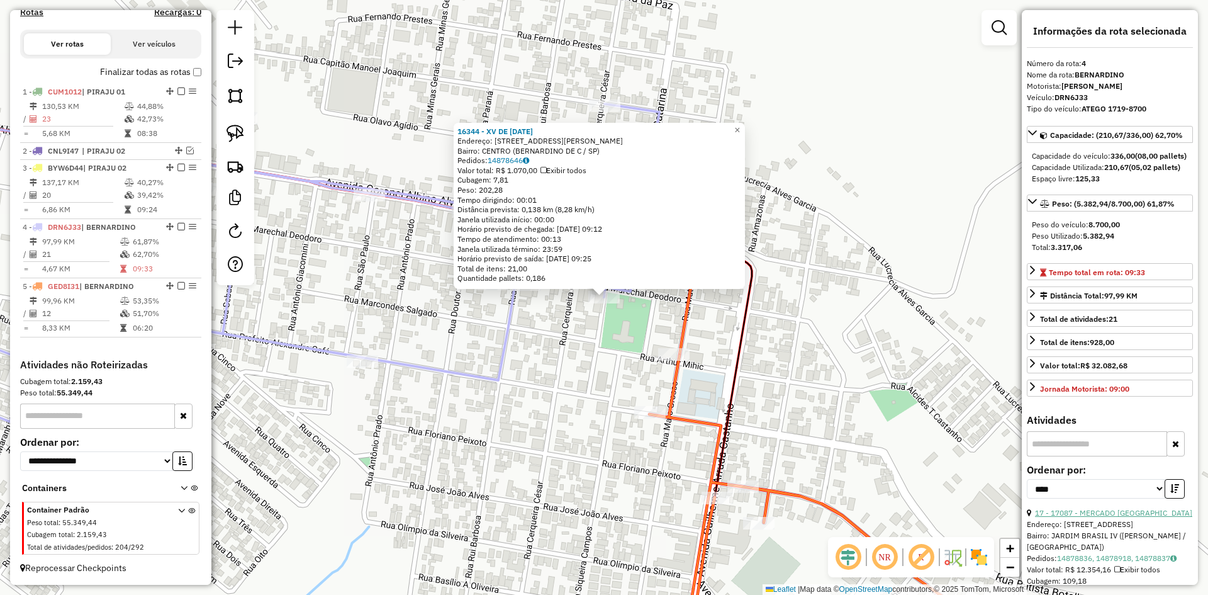
click at [1088, 517] on link "17 - 17087 - MERCADO VILA BRASIL" at bounding box center [1113, 512] width 157 height 9
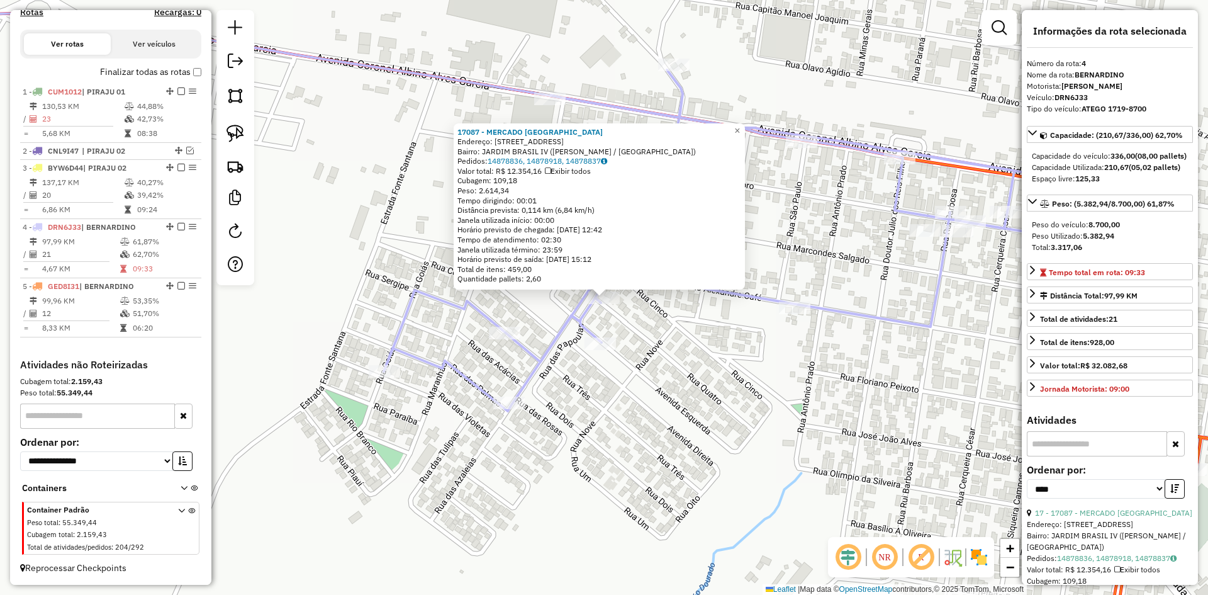
click at [725, 431] on div "17087 - MERCADO VILA BRASIL Endereço: R DOS CRAVOS 326 Bairro: JARDIM BRASIL IV…" at bounding box center [604, 297] width 1208 height 595
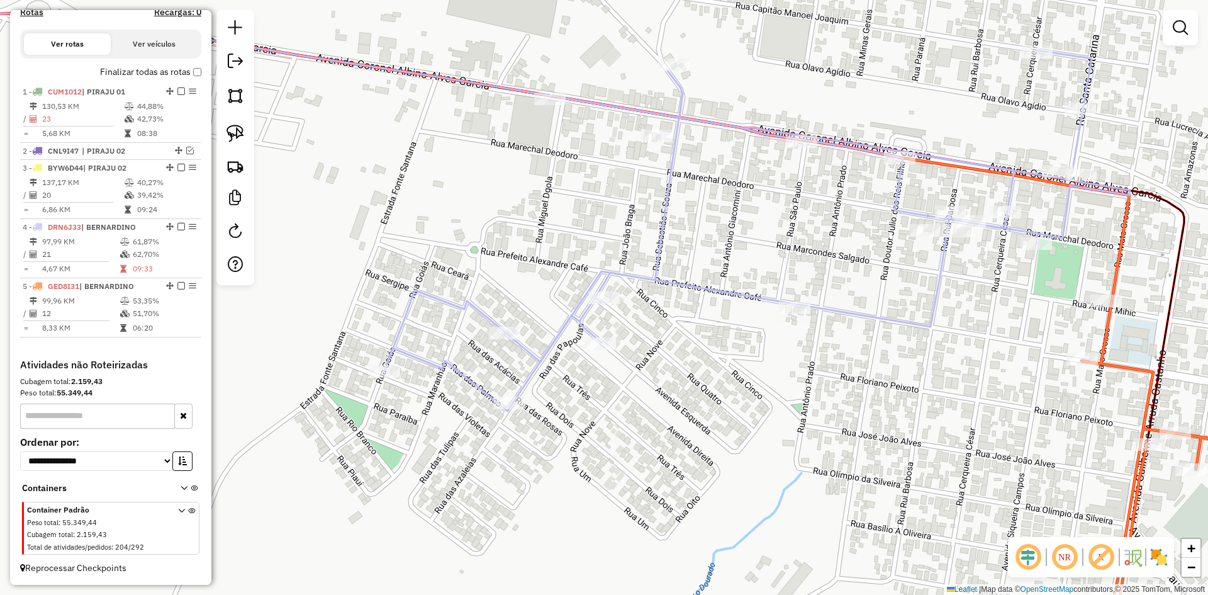
drag, startPoint x: 838, startPoint y: 395, endPoint x: 358, endPoint y: 418, distance: 480.7
click at [358, 418] on div "Janela de atendimento Grade de atendimento Capacidade Transportadoras Veículos …" at bounding box center [604, 297] width 1208 height 595
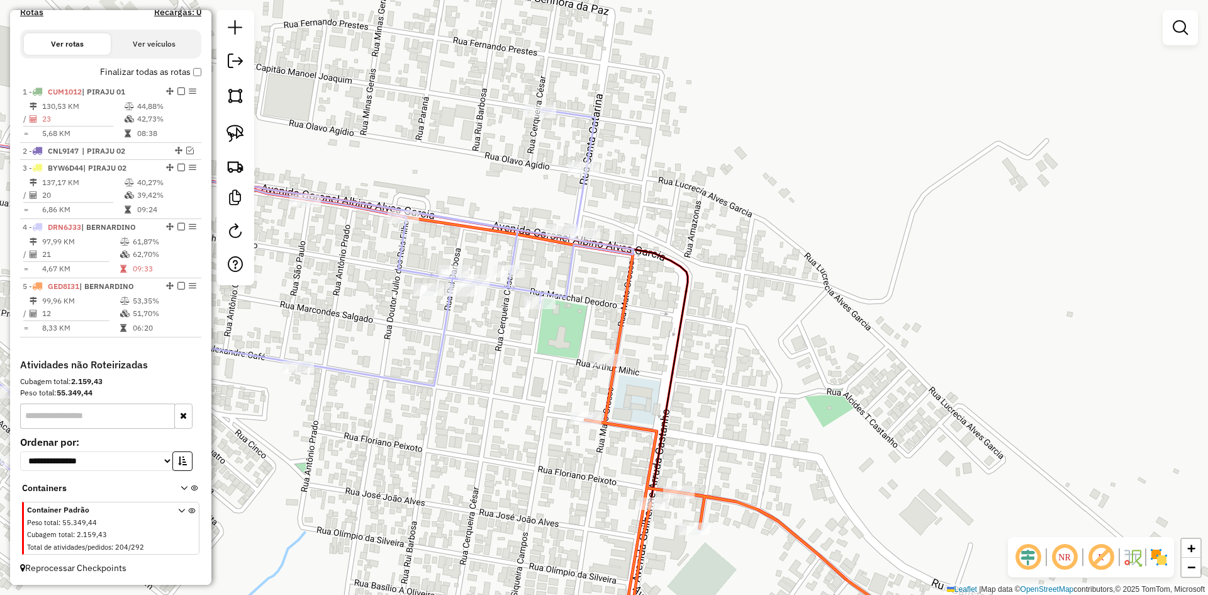
drag, startPoint x: 453, startPoint y: 385, endPoint x: 437, endPoint y: 420, distance: 39.2
click at [439, 418] on div "Janela de atendimento Grade de atendimento Capacidade Transportadoras Veículos …" at bounding box center [604, 297] width 1208 height 595
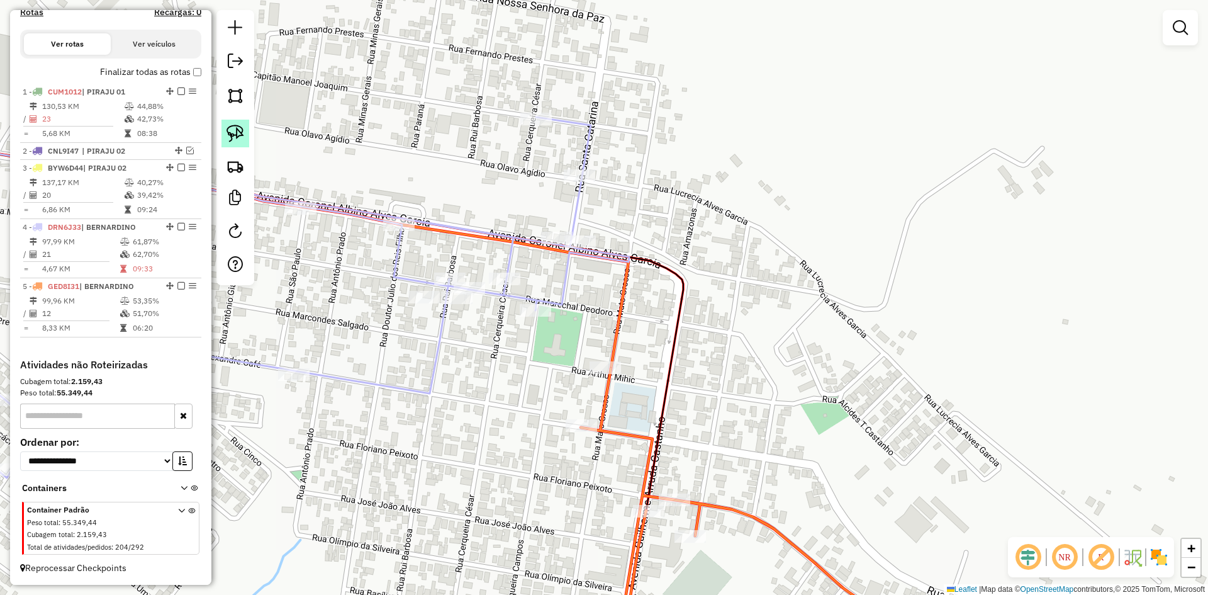
click at [239, 129] on img at bounding box center [236, 134] width 18 height 18
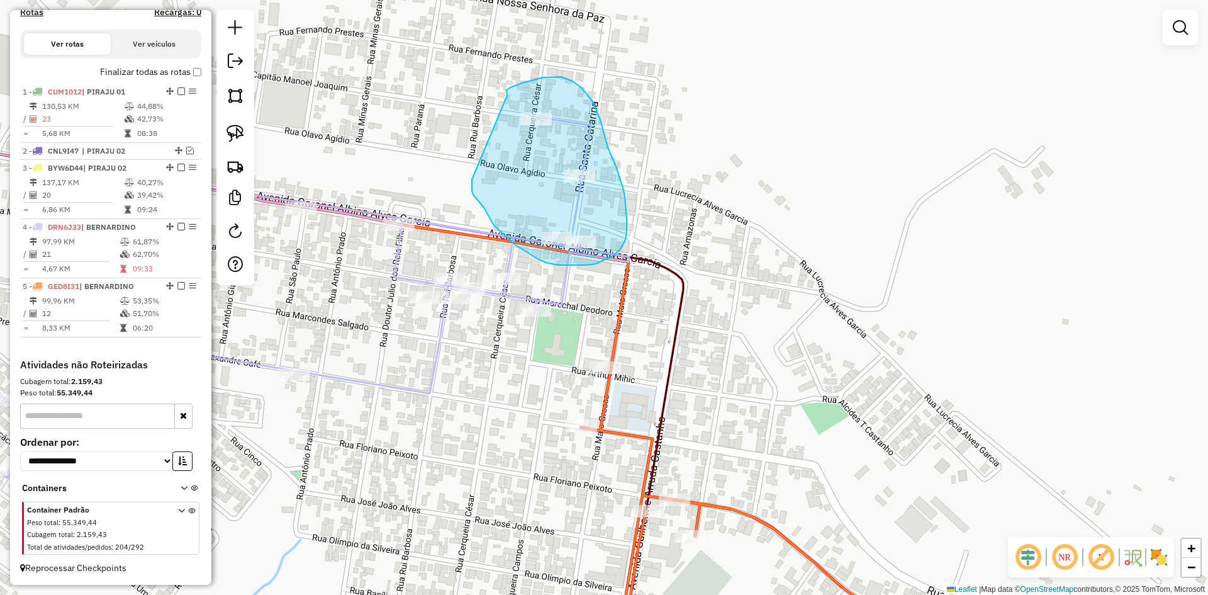
drag, startPoint x: 472, startPoint y: 179, endPoint x: 507, endPoint y: 96, distance: 90.8
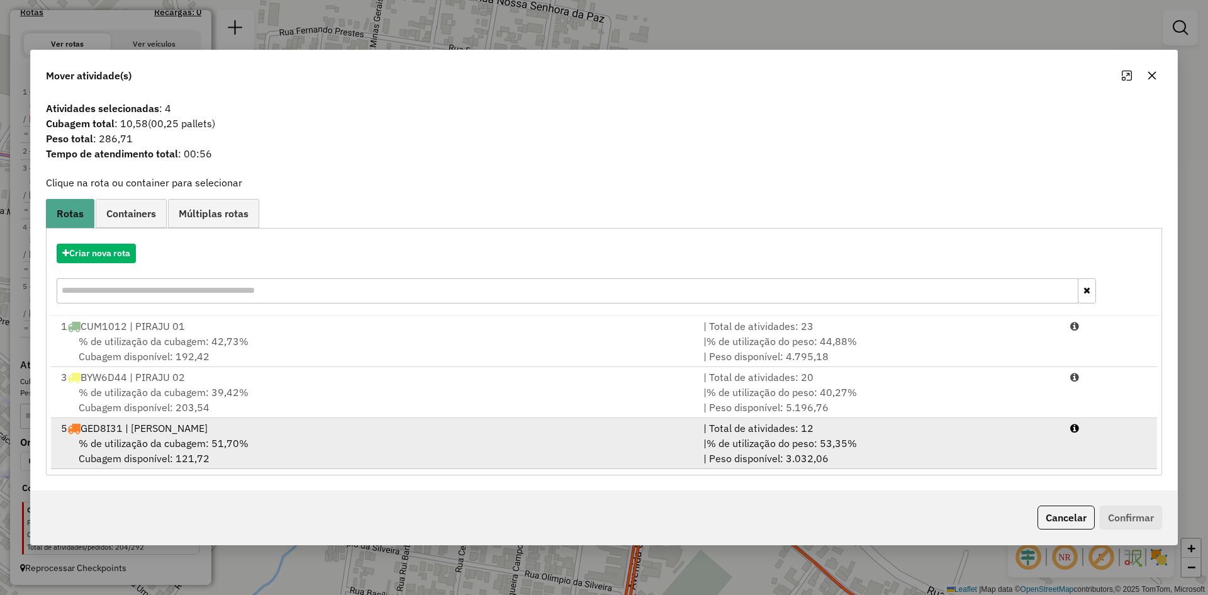
click at [195, 429] on div "5 GED8I31 | BERNARDINO" at bounding box center [374, 427] width 643 height 15
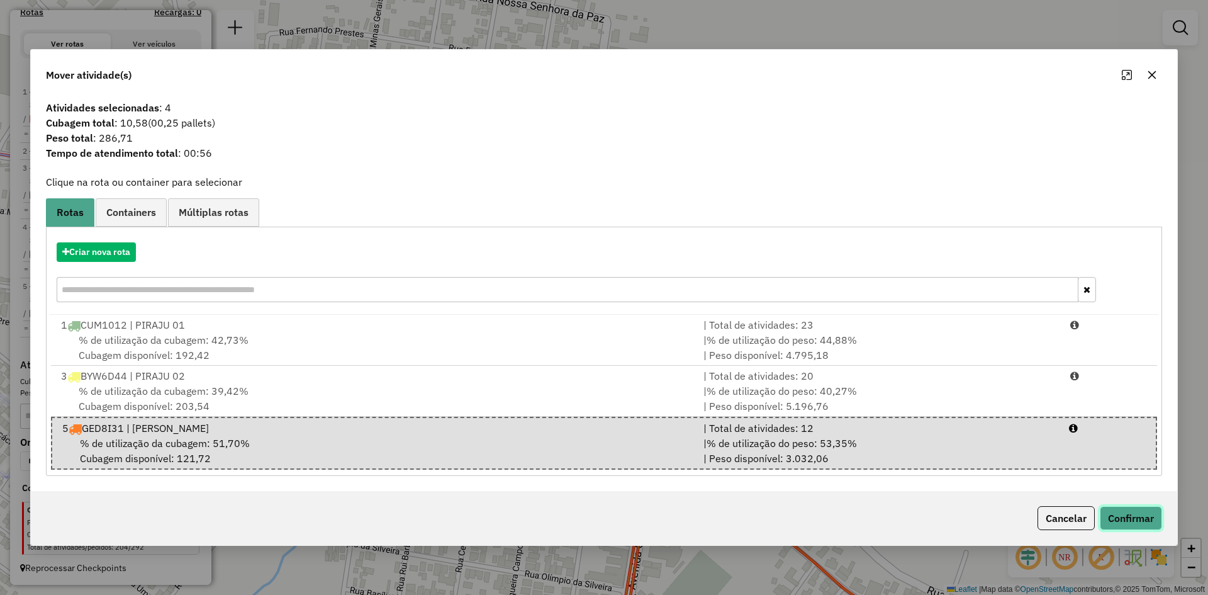
click at [1140, 514] on button "Confirmar" at bounding box center [1131, 518] width 62 height 24
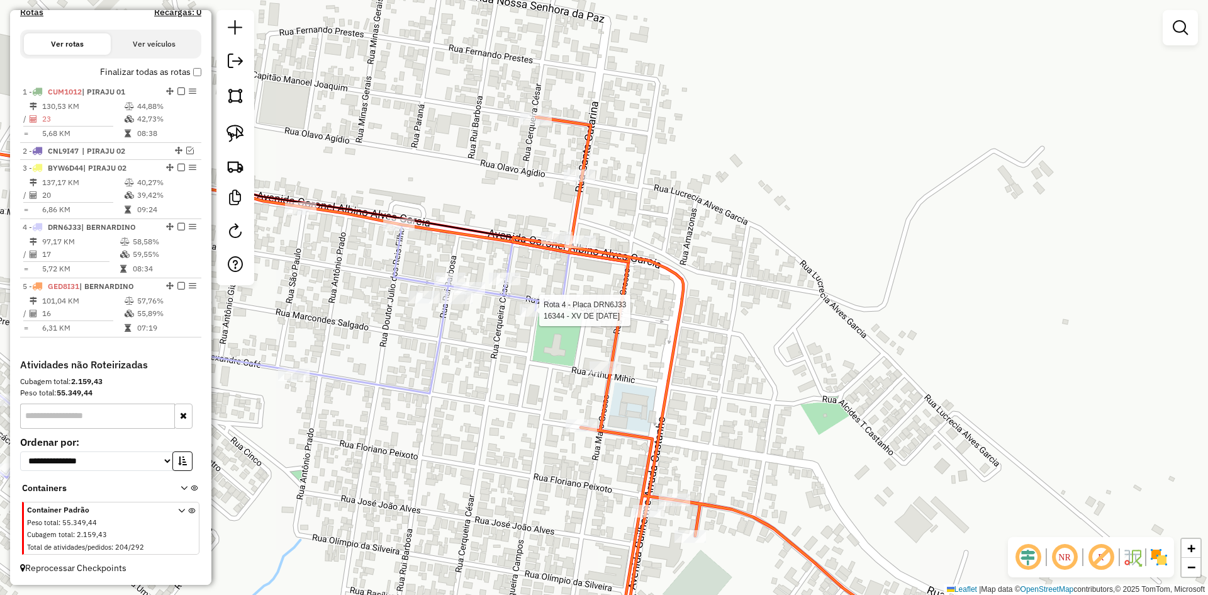
select select "*********"
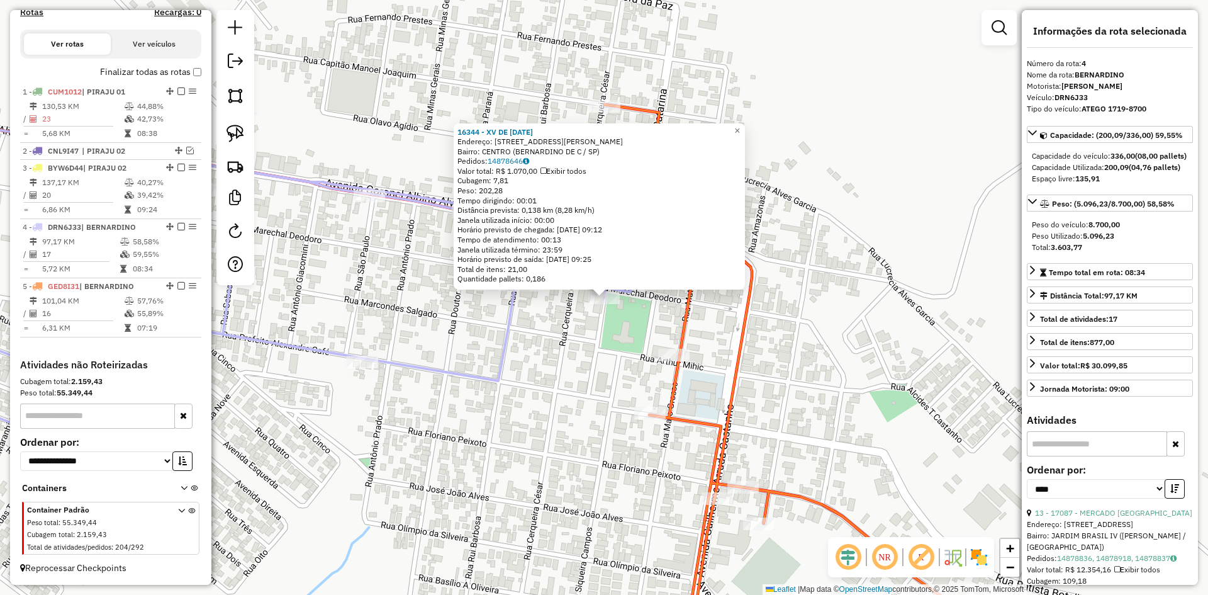
click at [528, 417] on div "16344 - XV DE NOVEMBRO 2 Endereço: R PRACA QUINTINO BOCAIUVA 71 Bairro: CENTRO …" at bounding box center [604, 297] width 1208 height 595
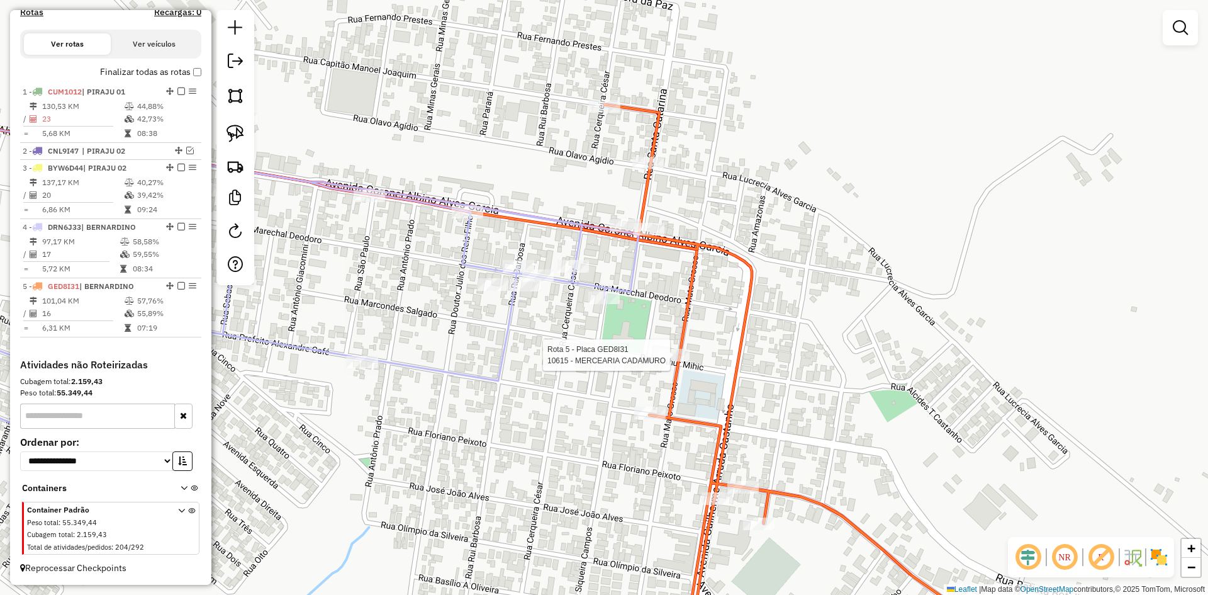
select select "*********"
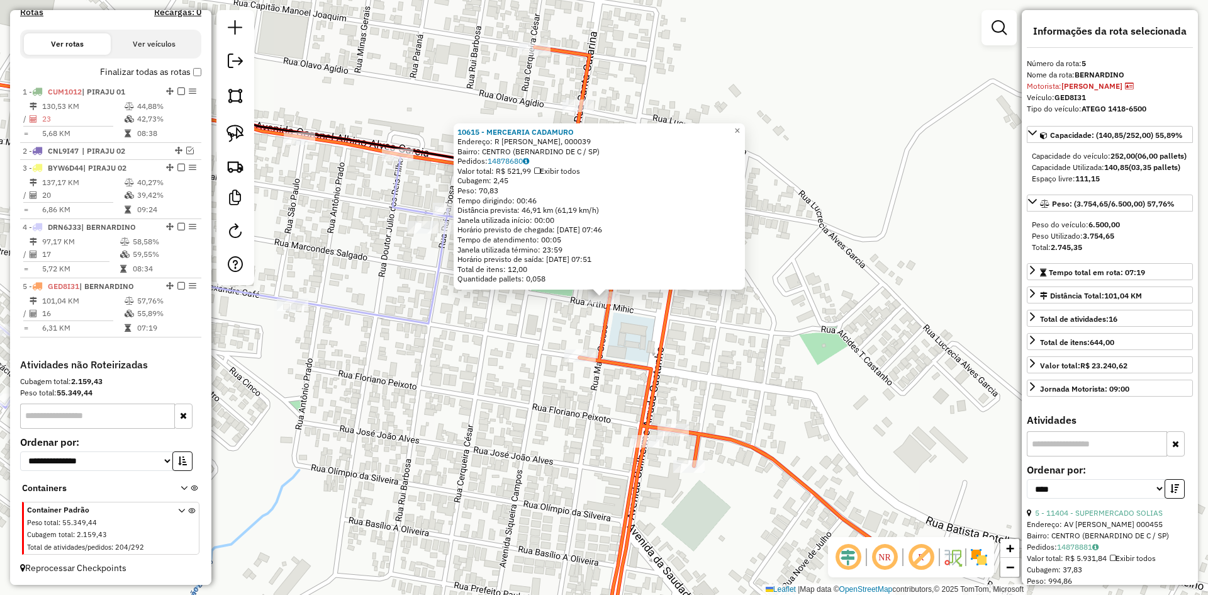
click at [807, 365] on div "10615 - MERCEARIA CADAMURO Endereço: R ARTUR MIHICH, 000039 Bairro: CENTRO (BER…" at bounding box center [604, 297] width 1208 height 595
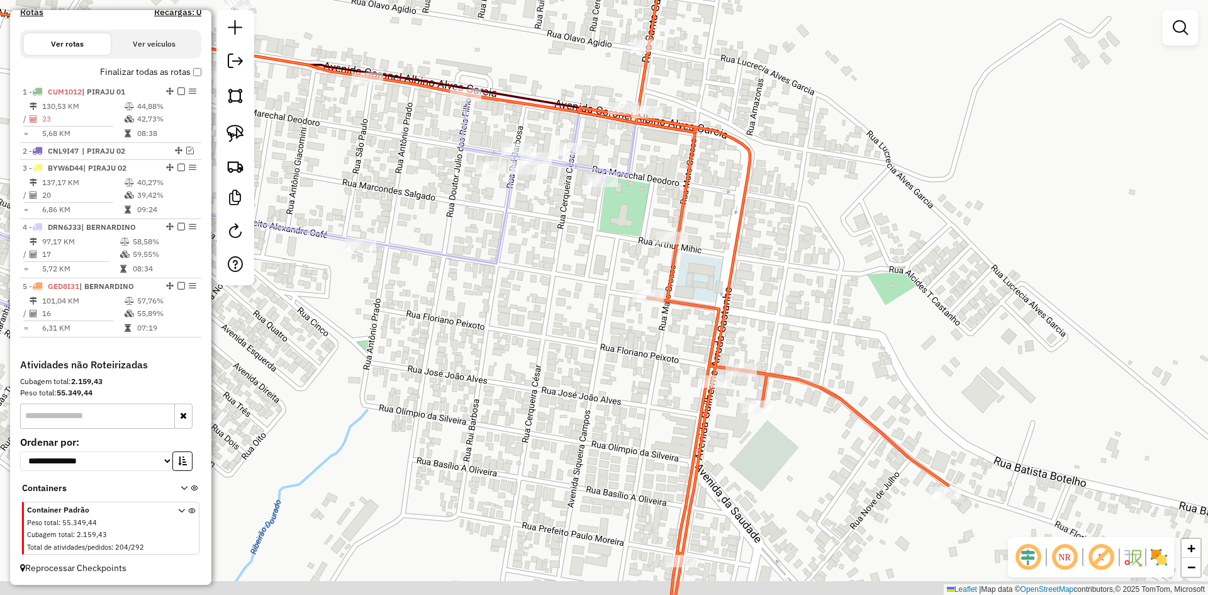
drag, startPoint x: 789, startPoint y: 373, endPoint x: 857, endPoint y: 313, distance: 90.5
click at [857, 313] on div "Janela de atendimento Grade de atendimento Capacidade Transportadoras Veículos …" at bounding box center [604, 297] width 1208 height 595
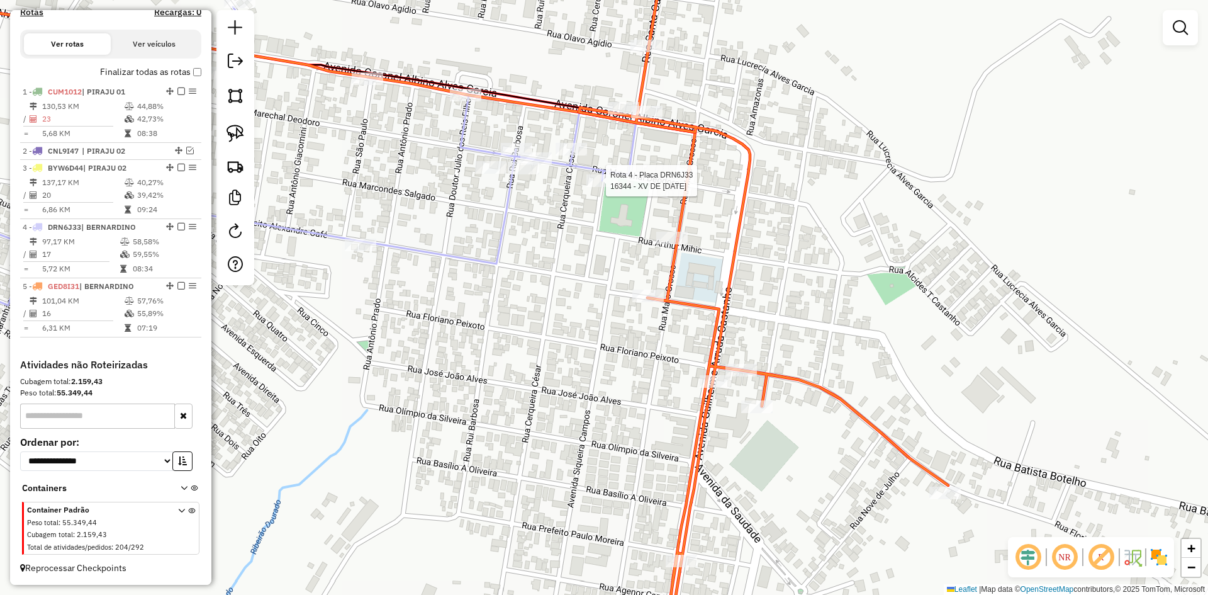
click at [604, 187] on div at bounding box center [602, 180] width 31 height 13
select select "*********"
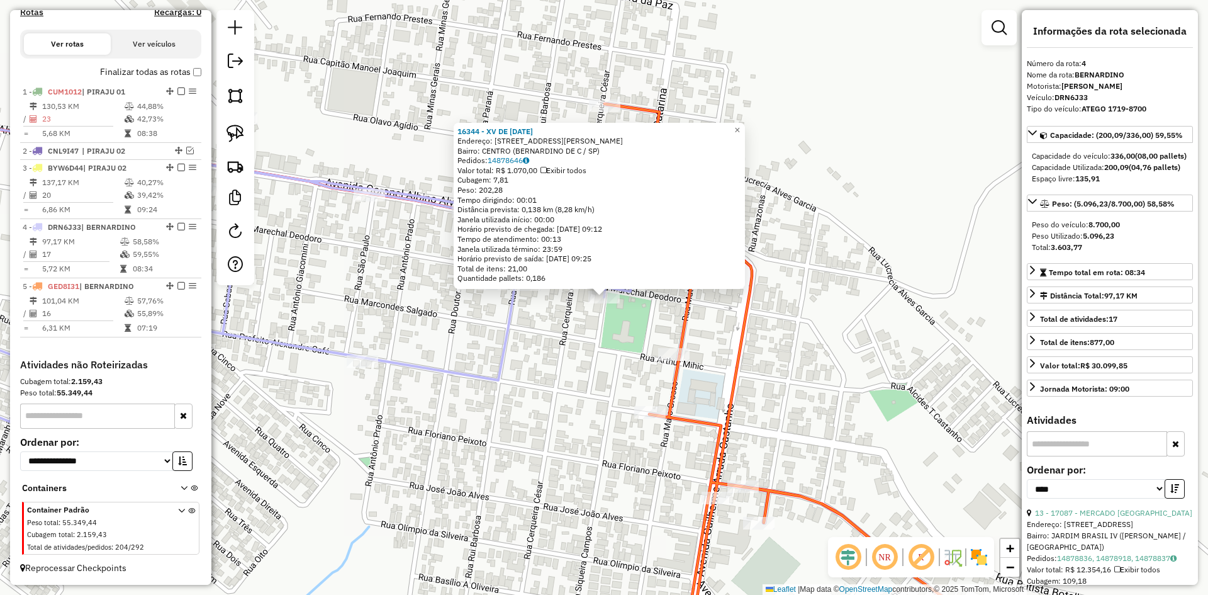
click at [556, 413] on div "16344 - XV DE NOVEMBRO 2 Endereço: R PRACA QUINTINO BOCAIUVA 71 Bairro: CENTRO …" at bounding box center [604, 297] width 1208 height 595
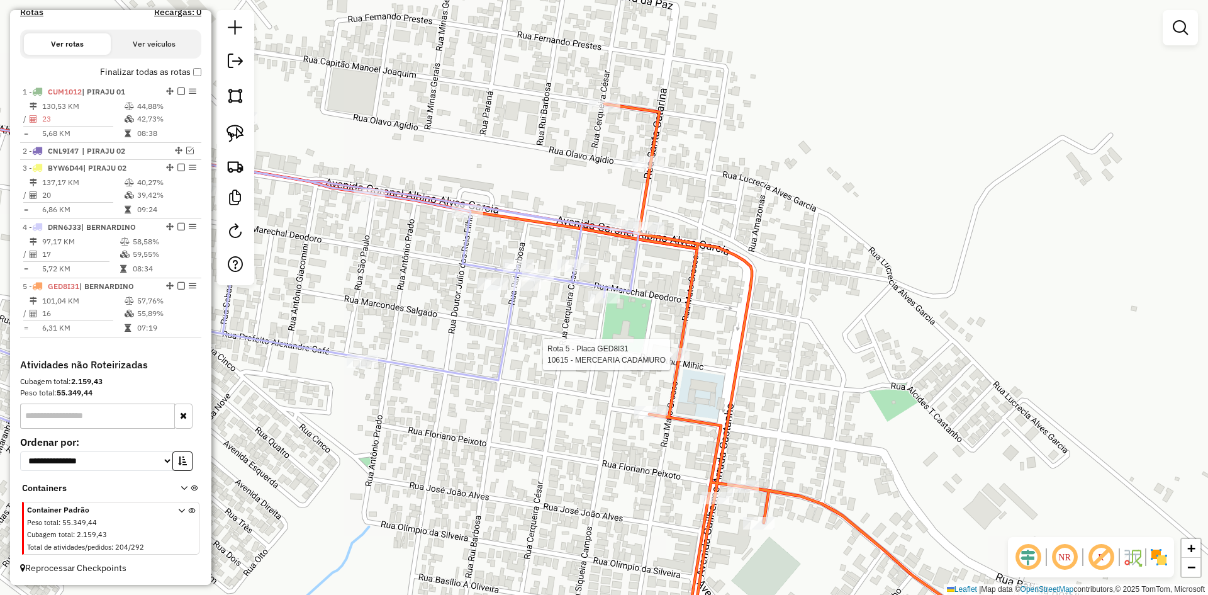
select select "*********"
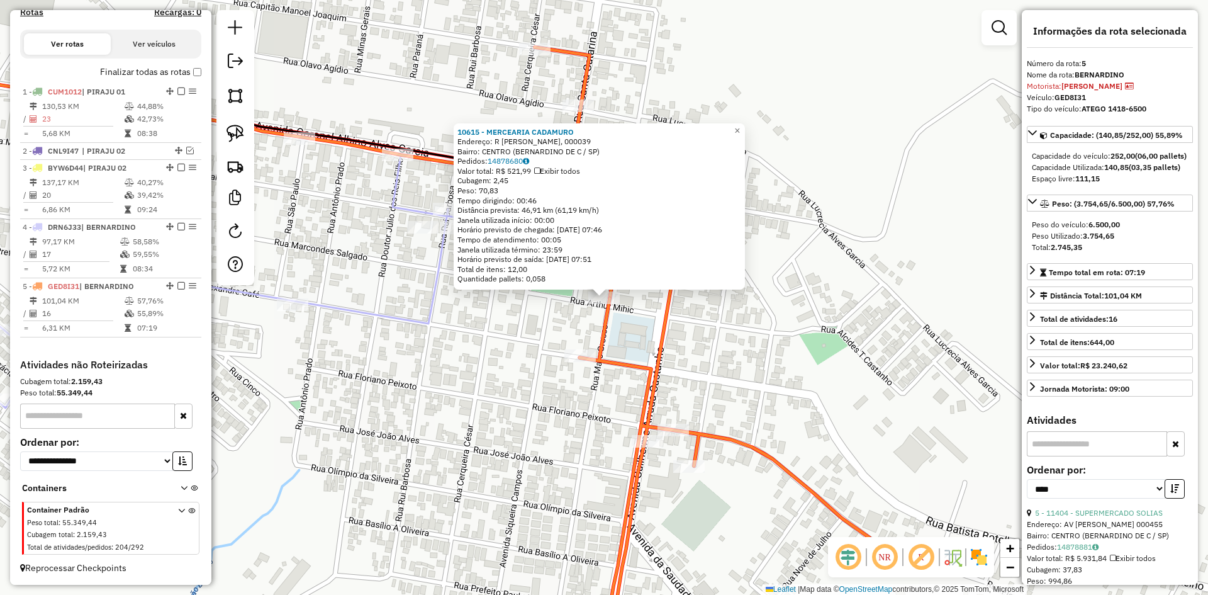
click at [767, 359] on div "10615 - MERCEARIA CADAMURO Endereço: R ARTUR MIHICH, 000039 Bairro: CENTRO (BER…" at bounding box center [604, 297] width 1208 height 595
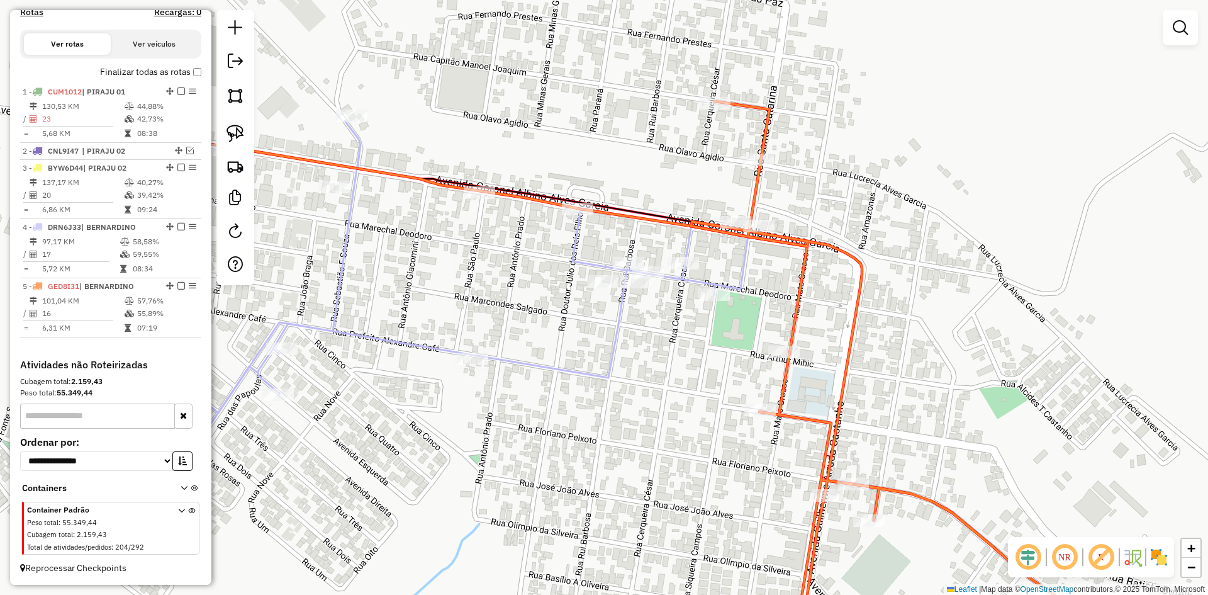
drag, startPoint x: 745, startPoint y: 346, endPoint x: 955, endPoint y: 403, distance: 217.9
click at [955, 403] on div "Janela de atendimento Grade de atendimento Capacidade Transportadoras Veículos …" at bounding box center [604, 297] width 1208 height 595
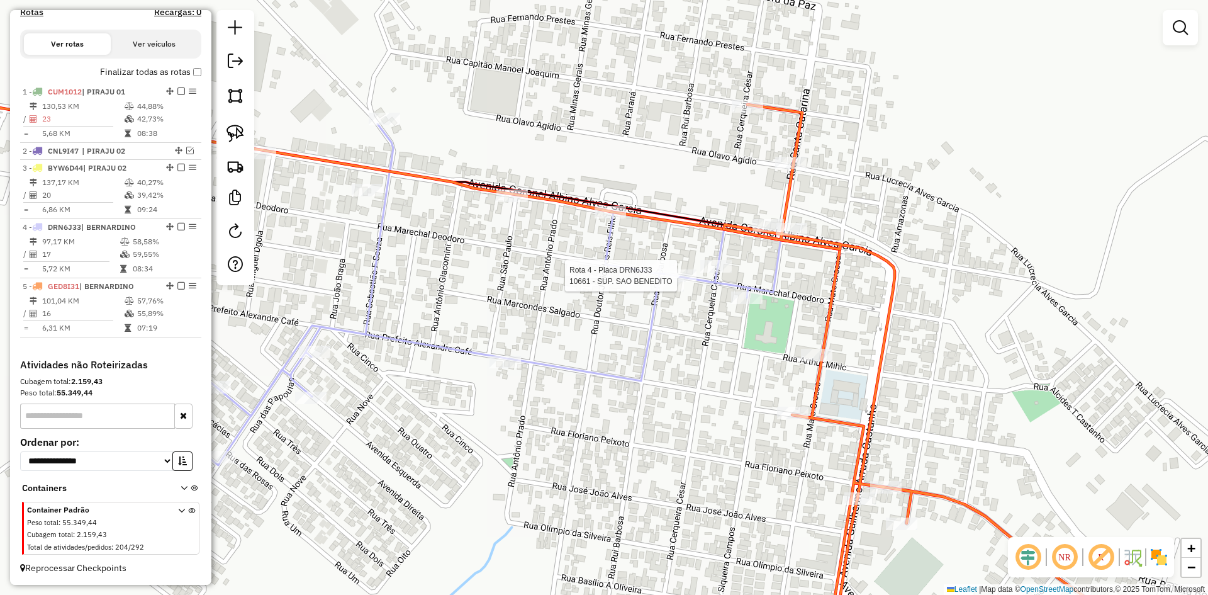
select select "*********"
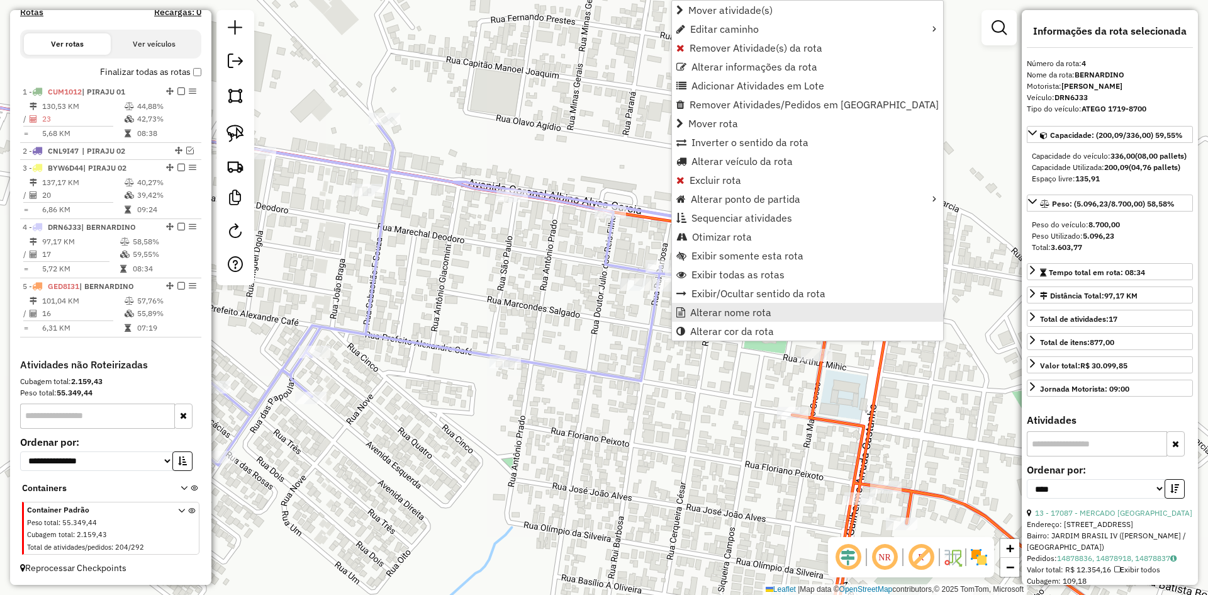
click at [729, 313] on span "Alterar nome rota" at bounding box center [730, 312] width 81 height 10
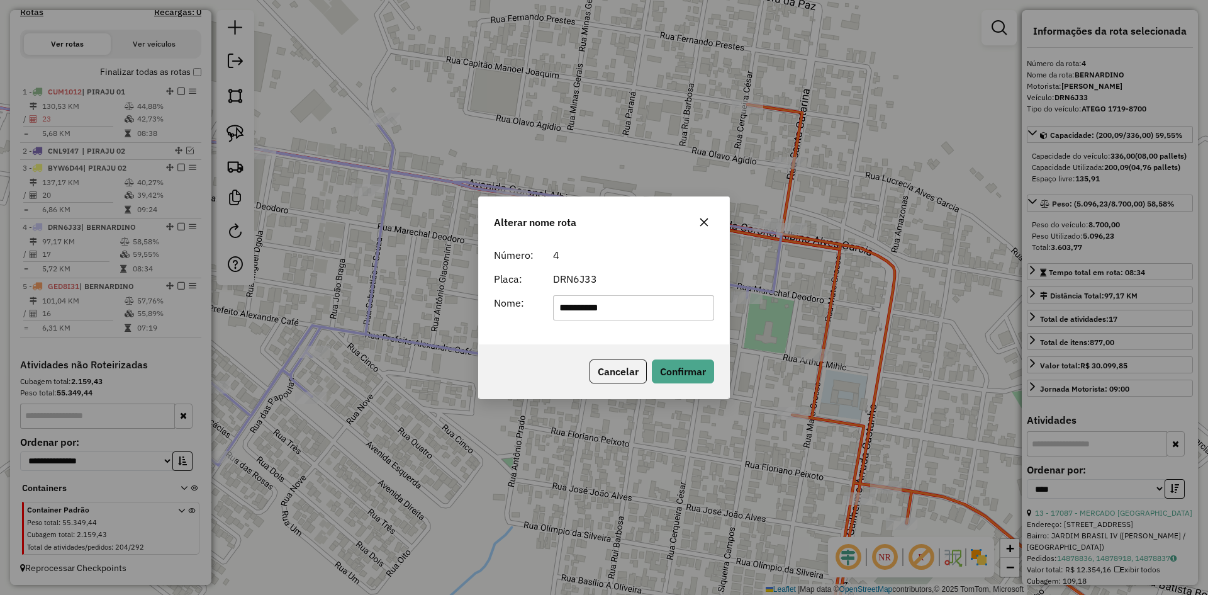
click at [673, 309] on input "**********" at bounding box center [634, 307] width 162 height 25
type input "**********"
click at [684, 369] on button "Confirmar" at bounding box center [683, 371] width 62 height 24
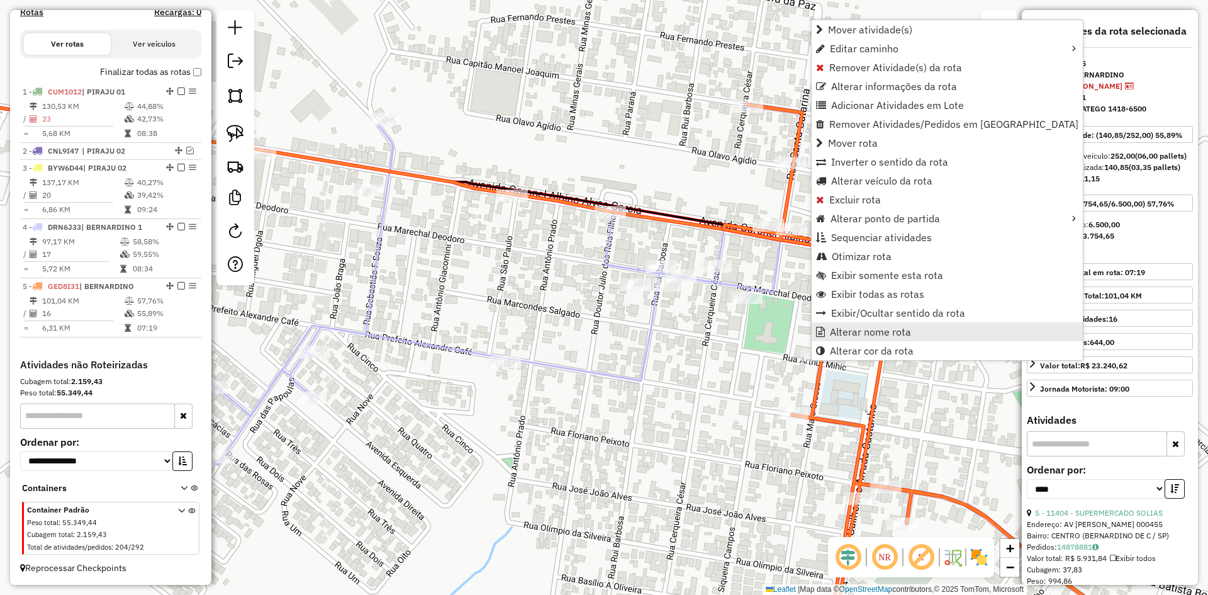
click at [835, 334] on span "Alterar nome rota" at bounding box center [870, 332] width 81 height 10
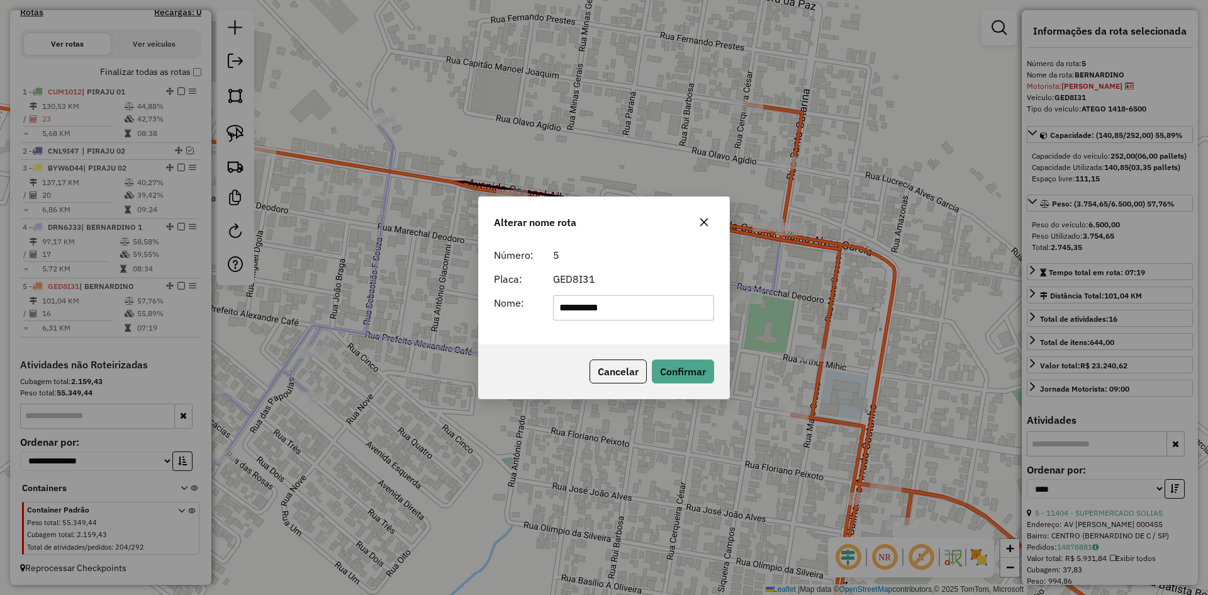
click at [675, 312] on input "**********" at bounding box center [634, 307] width 162 height 25
type input "**********"
click at [683, 377] on button "Confirmar" at bounding box center [683, 371] width 62 height 24
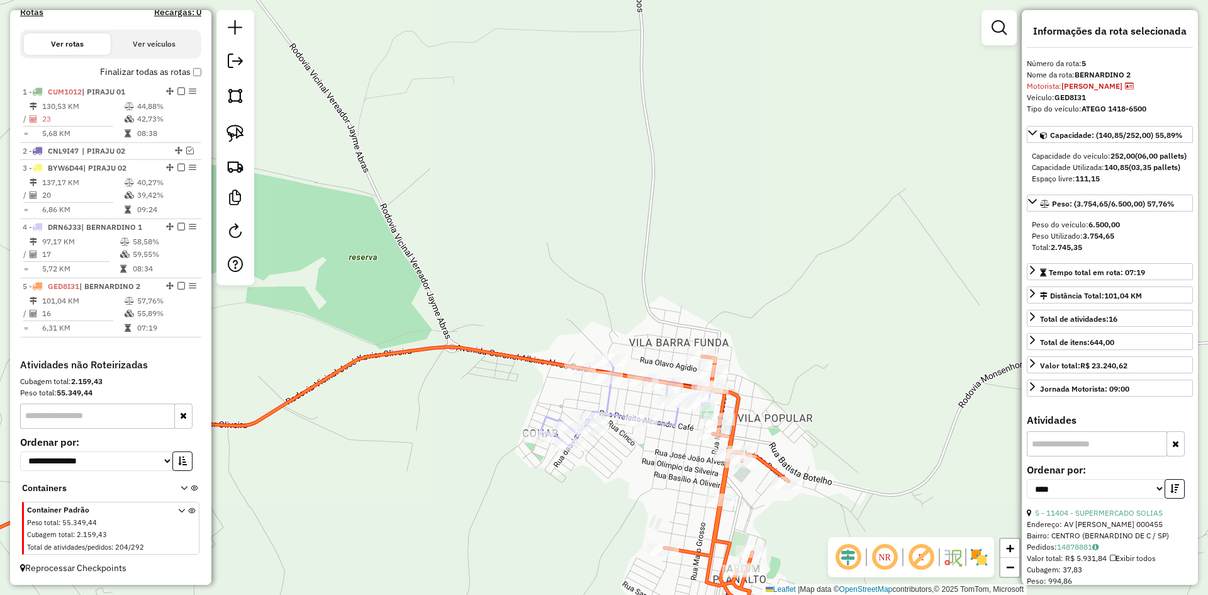
drag, startPoint x: 584, startPoint y: 505, endPoint x: 679, endPoint y: 159, distance: 359.0
click at [680, 218] on div "Janela de atendimento Grade de atendimento Capacidade Transportadoras Veículos …" at bounding box center [604, 297] width 1208 height 595
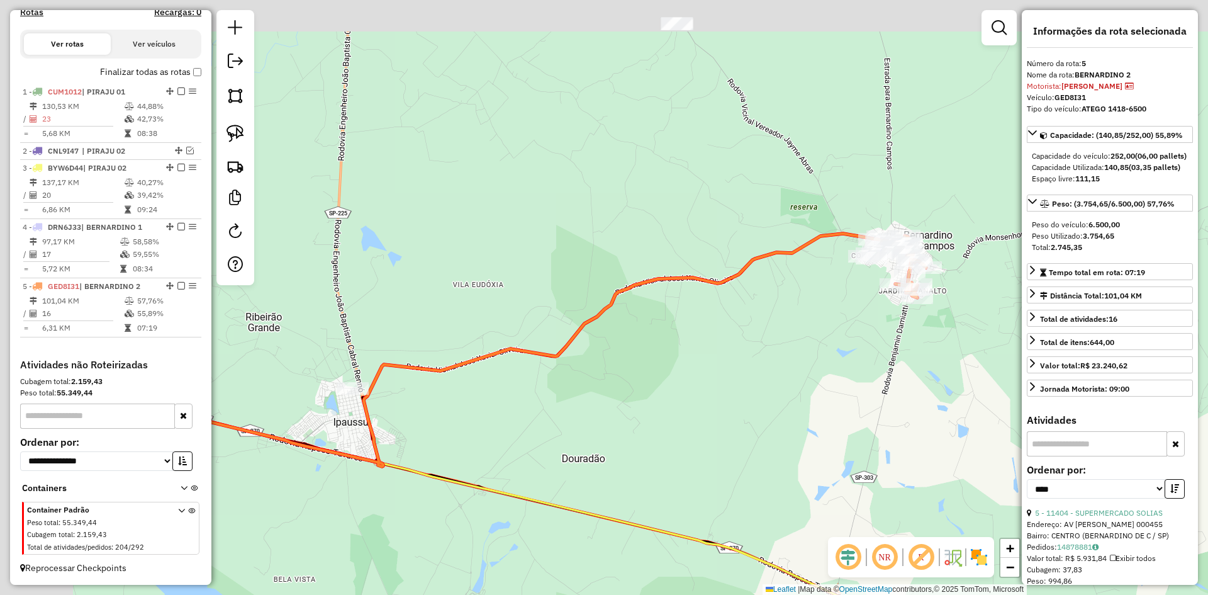
drag, startPoint x: 826, startPoint y: 374, endPoint x: 877, endPoint y: 398, distance: 56.9
click at [886, 405] on div "Janela de atendimento Grade de atendimento Capacidade Transportadoras Veículos …" at bounding box center [604, 297] width 1208 height 595
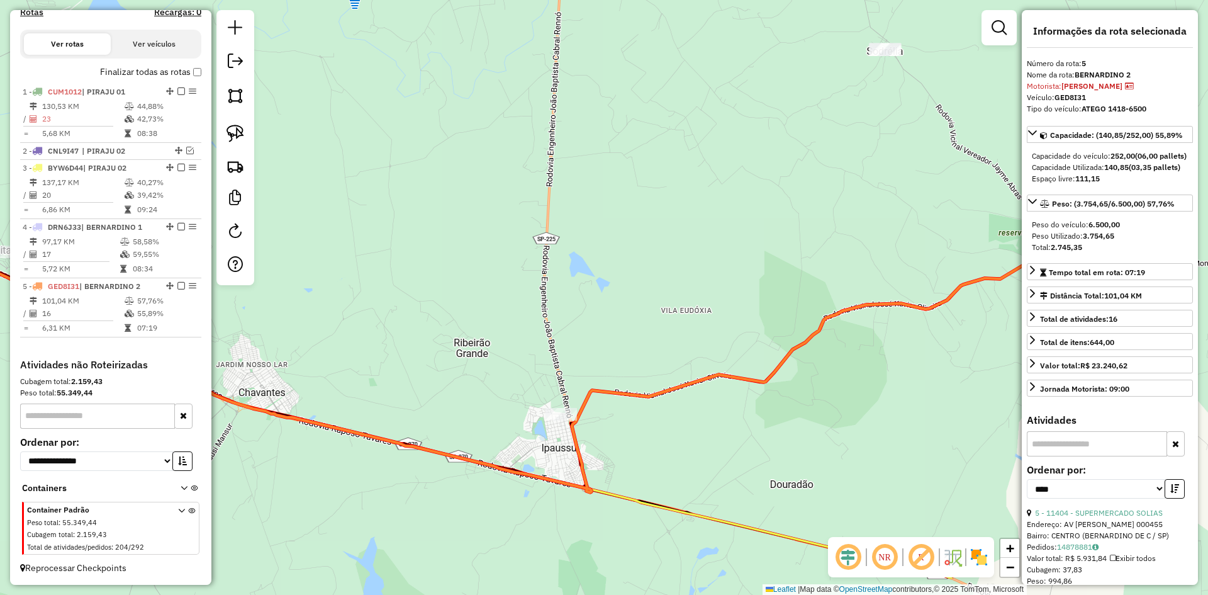
drag, startPoint x: 682, startPoint y: 202, endPoint x: 690, endPoint y: 126, distance: 76.6
click at [690, 126] on div "Janela de atendimento Grade de atendimento Capacidade Transportadoras Veículos …" at bounding box center [604, 297] width 1208 height 595
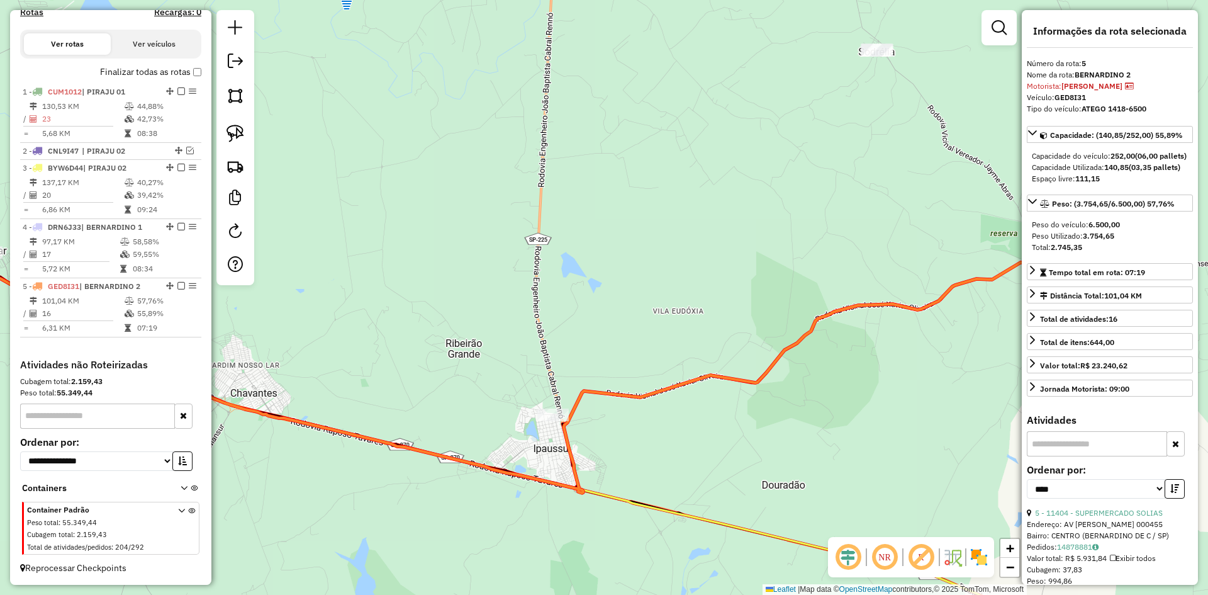
drag, startPoint x: 712, startPoint y: 145, endPoint x: 537, endPoint y: 352, distance: 271.2
click at [537, 352] on div "Janela de atendimento Grade de atendimento Capacidade Transportadoras Veículos …" at bounding box center [604, 297] width 1208 height 595
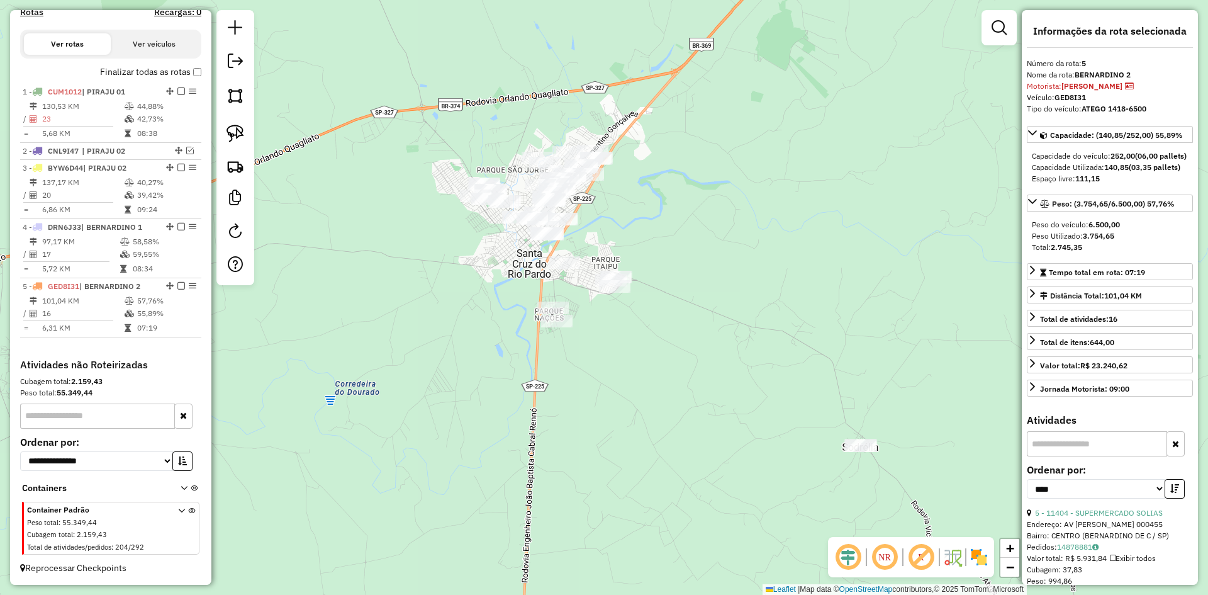
drag, startPoint x: 602, startPoint y: 216, endPoint x: 748, endPoint y: 397, distance: 232.4
click at [748, 397] on div "Janela de atendimento Grade de atendimento Capacidade Transportadoras Veículos …" at bounding box center [604, 297] width 1208 height 595
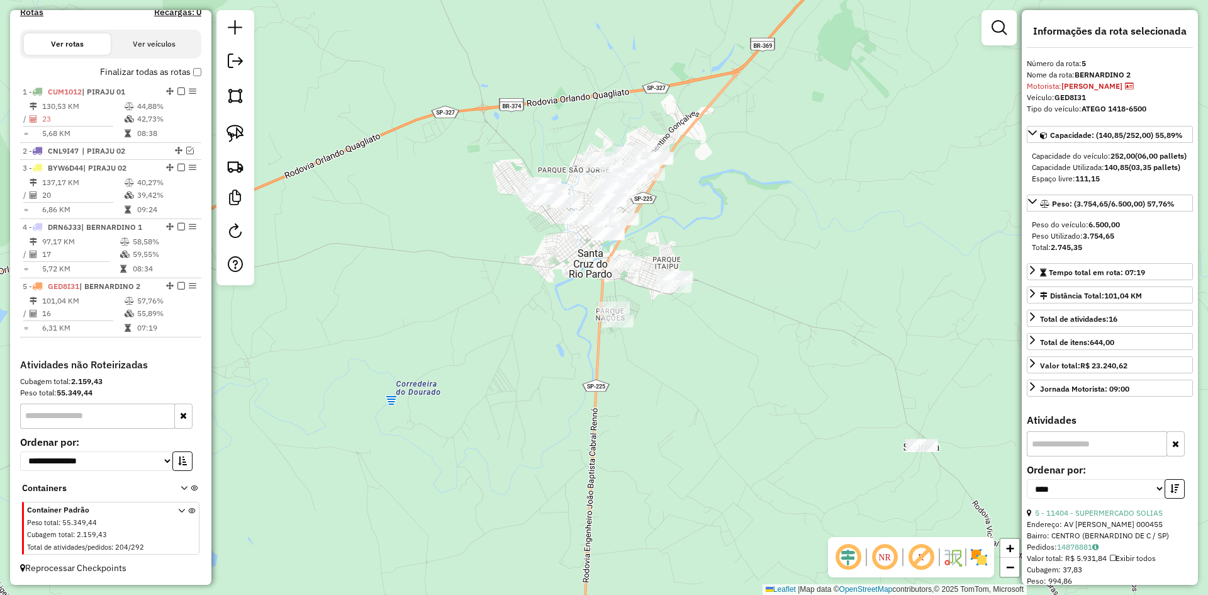
click at [731, 398] on div "Janela de atendimento Grade de atendimento Capacidade Transportadoras Veículos …" at bounding box center [604, 297] width 1208 height 595
drag, startPoint x: 228, startPoint y: 134, endPoint x: 326, endPoint y: 150, distance: 99.4
click at [228, 134] on img at bounding box center [236, 134] width 18 height 18
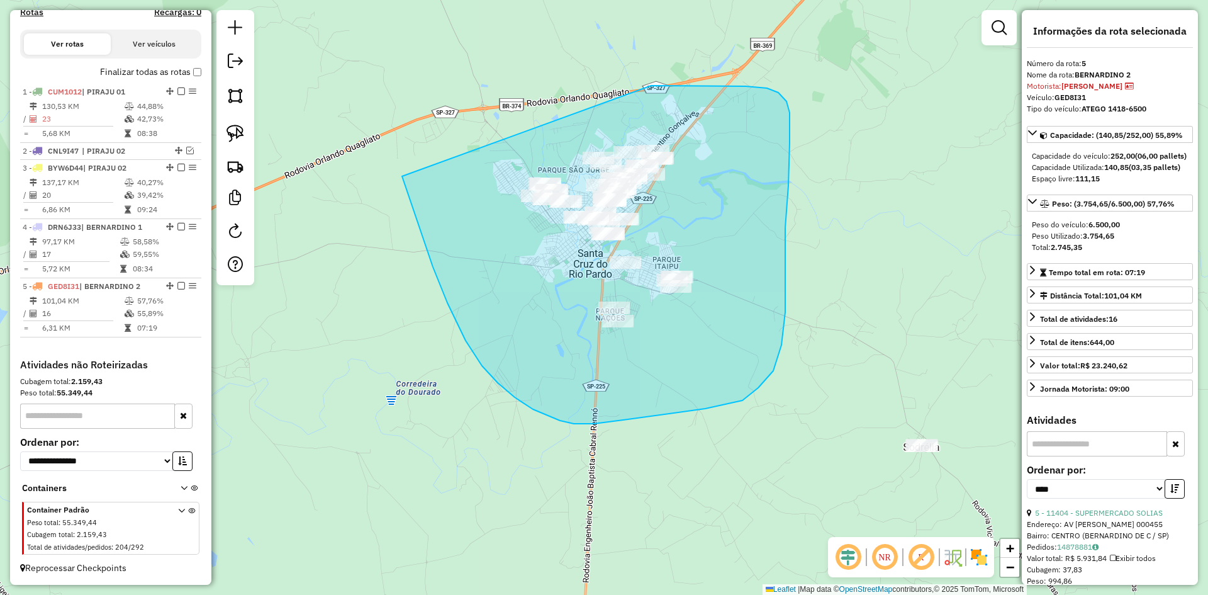
drag, startPoint x: 433, startPoint y: 267, endPoint x: 587, endPoint y: 108, distance: 221.2
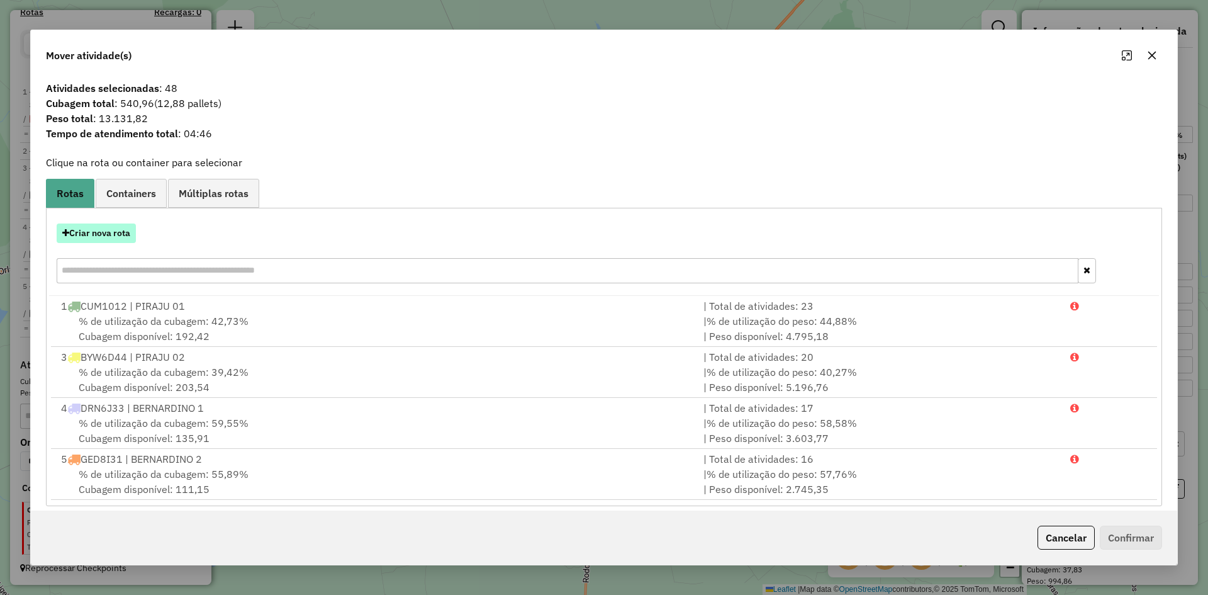
click at [122, 237] on button "Criar nova rota" at bounding box center [96, 233] width 79 height 20
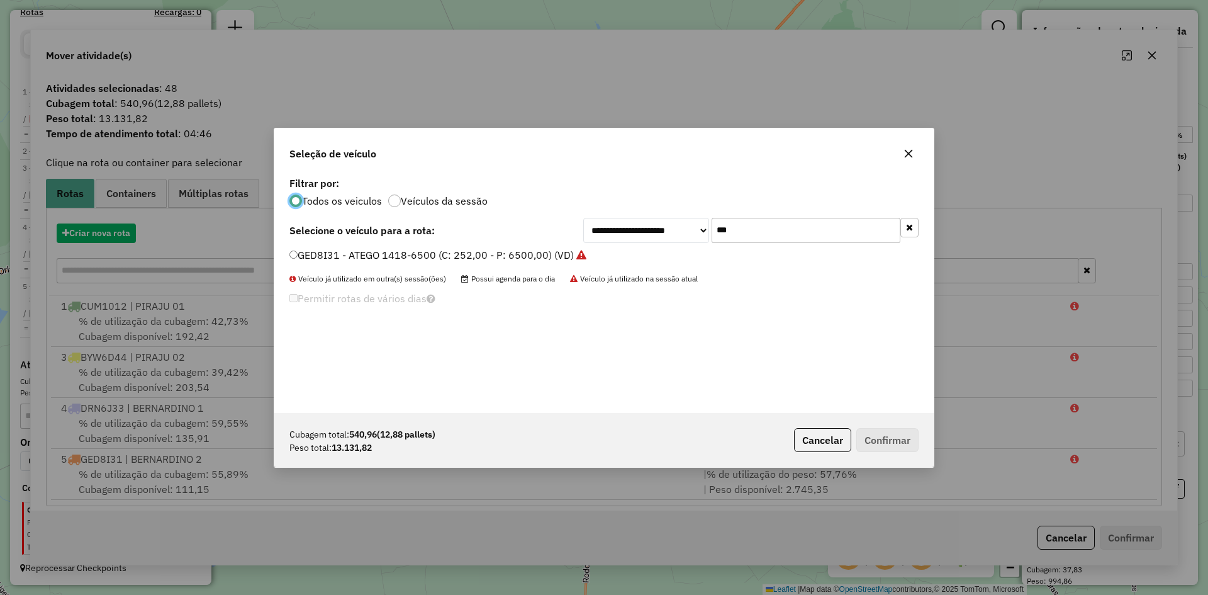
scroll to position [7, 4]
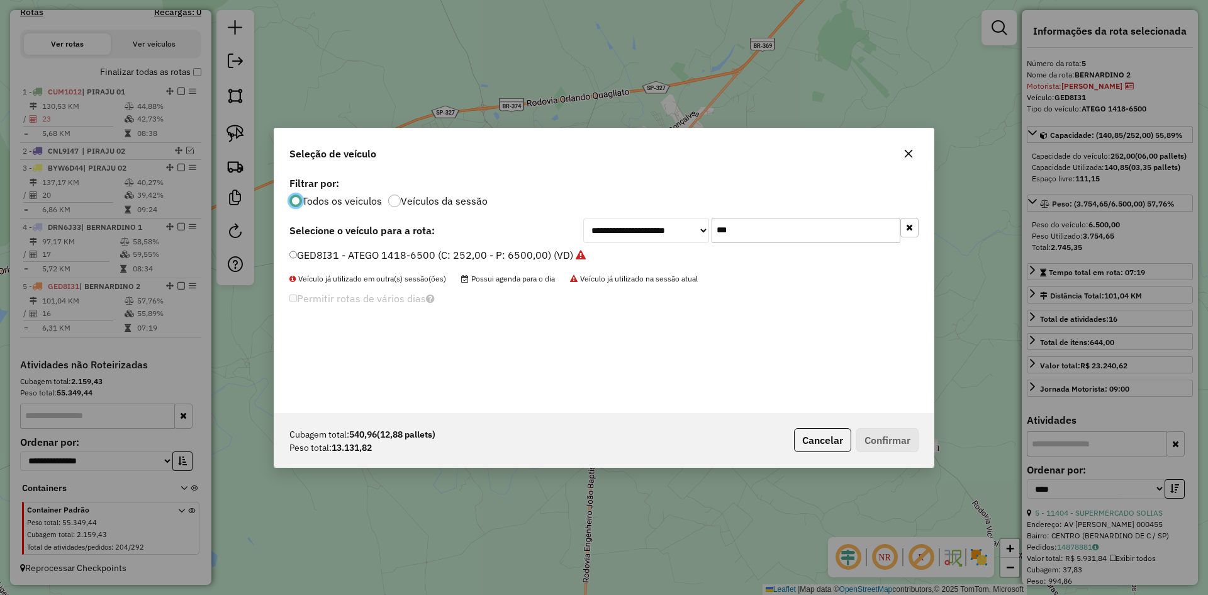
click at [773, 232] on input "***" at bounding box center [806, 230] width 189 height 25
type input "***"
drag, startPoint x: 356, startPoint y: 253, endPoint x: 334, endPoint y: 248, distance: 22.6
click at [355, 253] on label "EVH8B55 - 17.18-8700 (C: 420,00 - P: 8700,00) (VD)" at bounding box center [418, 254] width 256 height 15
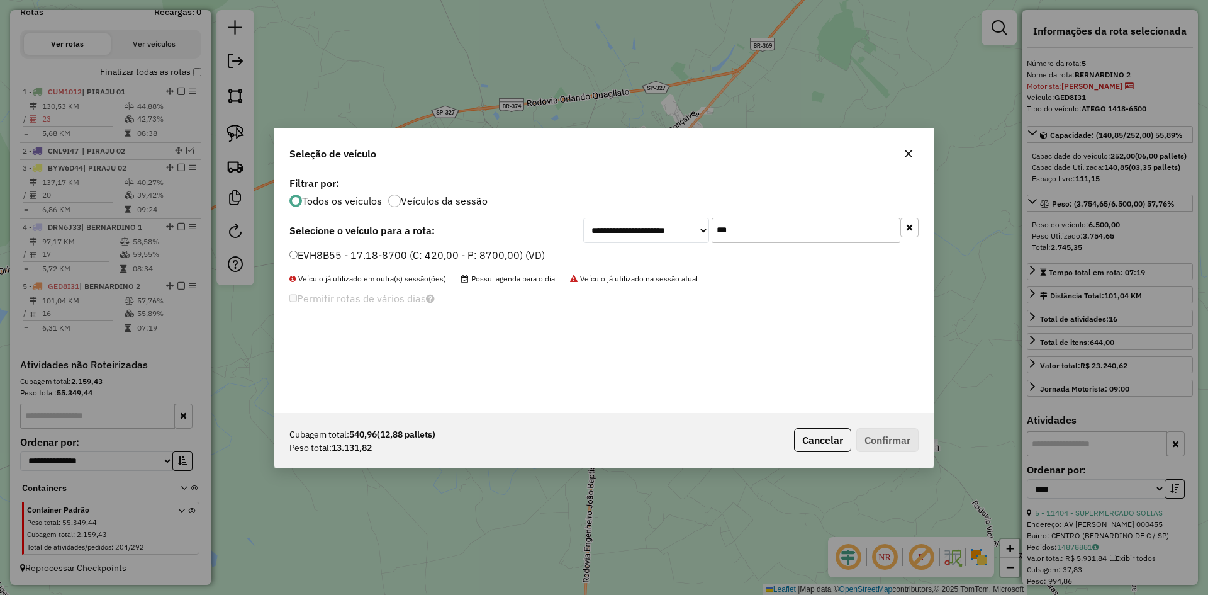
click at [300, 259] on label "EVH8B55 - 17.18-8700 (C: 420,00 - P: 8700,00) (VD)" at bounding box center [418, 254] width 256 height 15
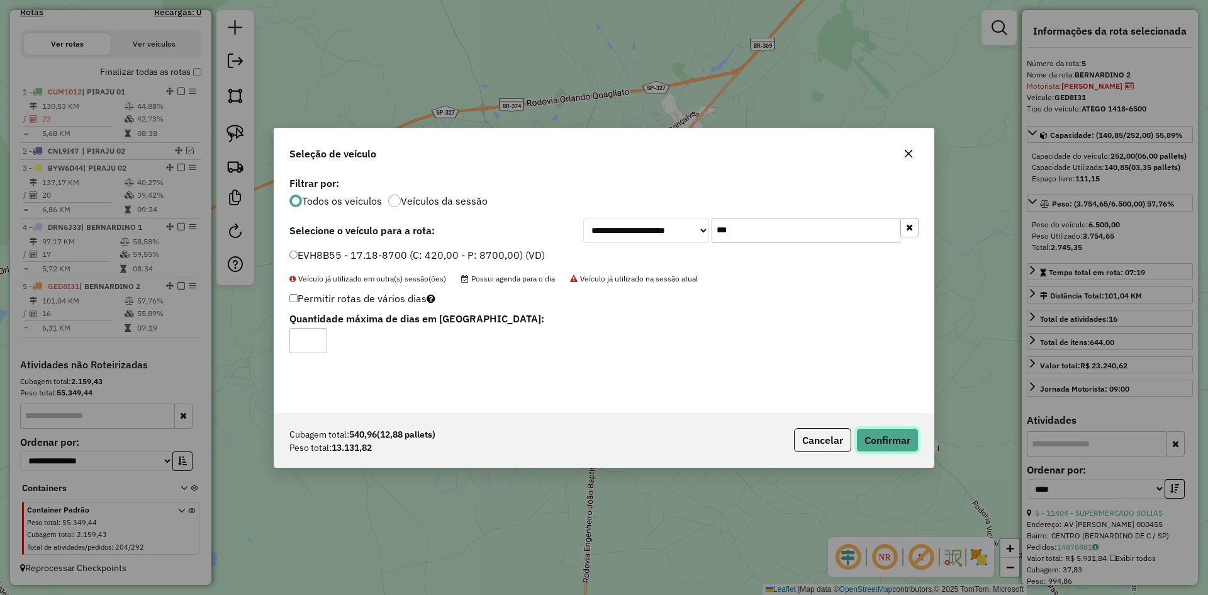
click at [894, 437] on button "Confirmar" at bounding box center [888, 440] width 62 height 24
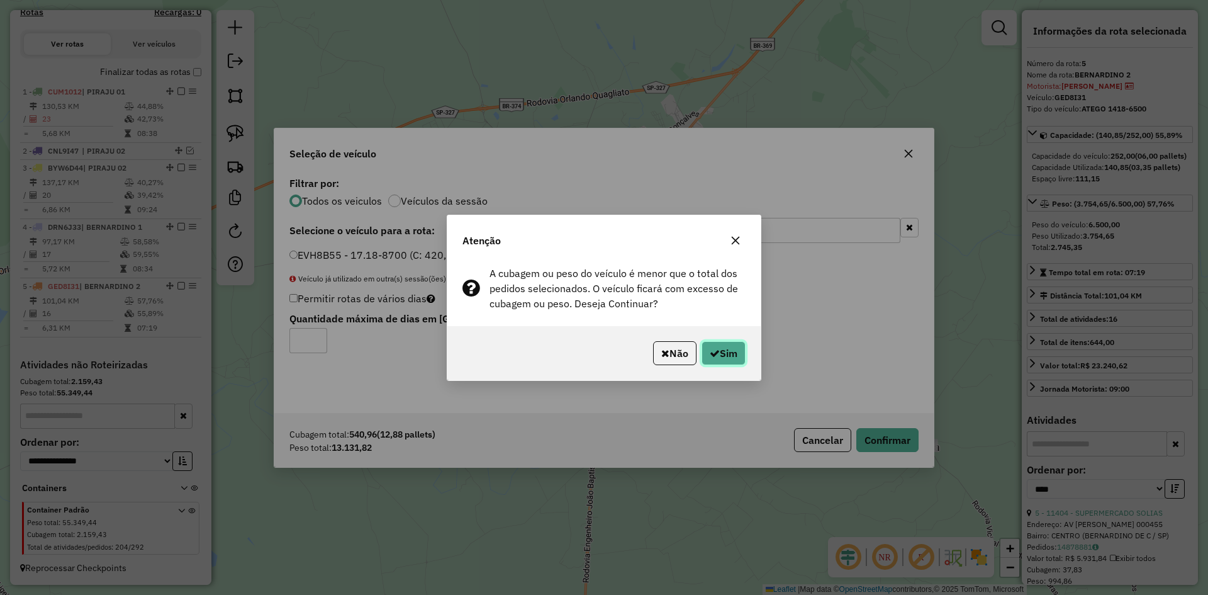
click at [741, 360] on button "Sim" at bounding box center [724, 353] width 44 height 24
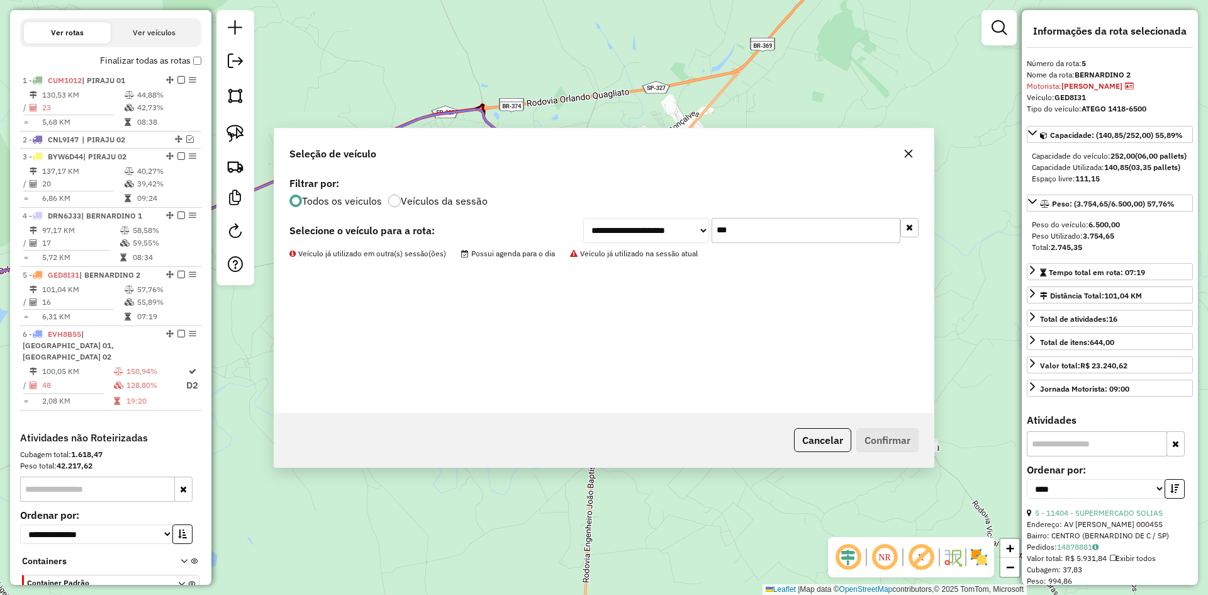
scroll to position [472, 0]
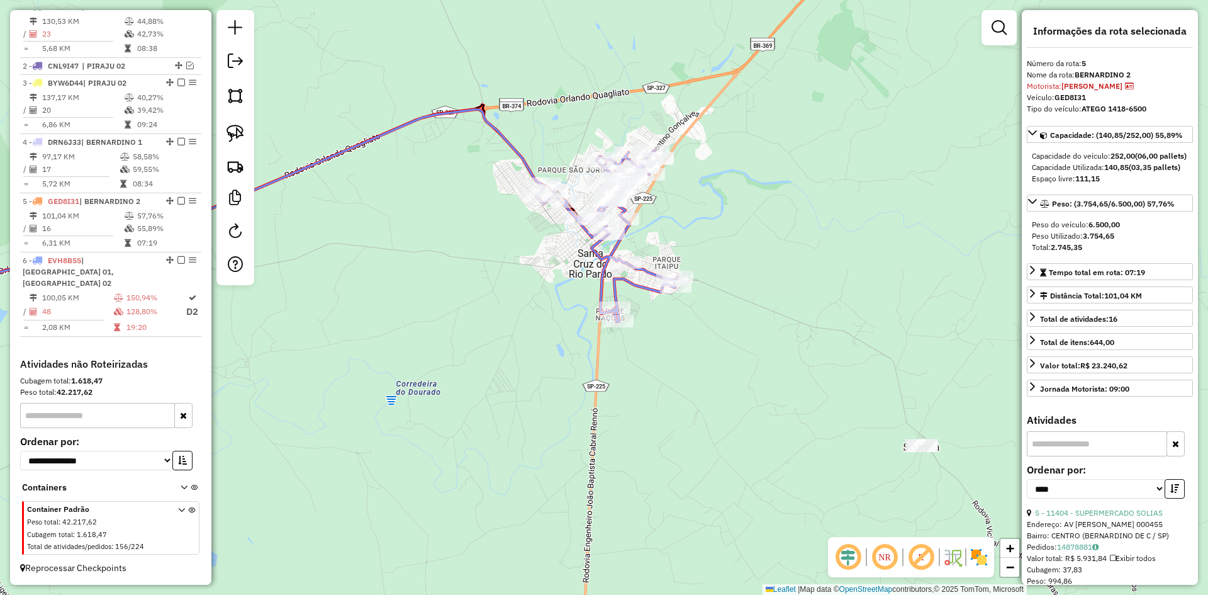
click at [628, 200] on div at bounding box center [612, 193] width 31 height 13
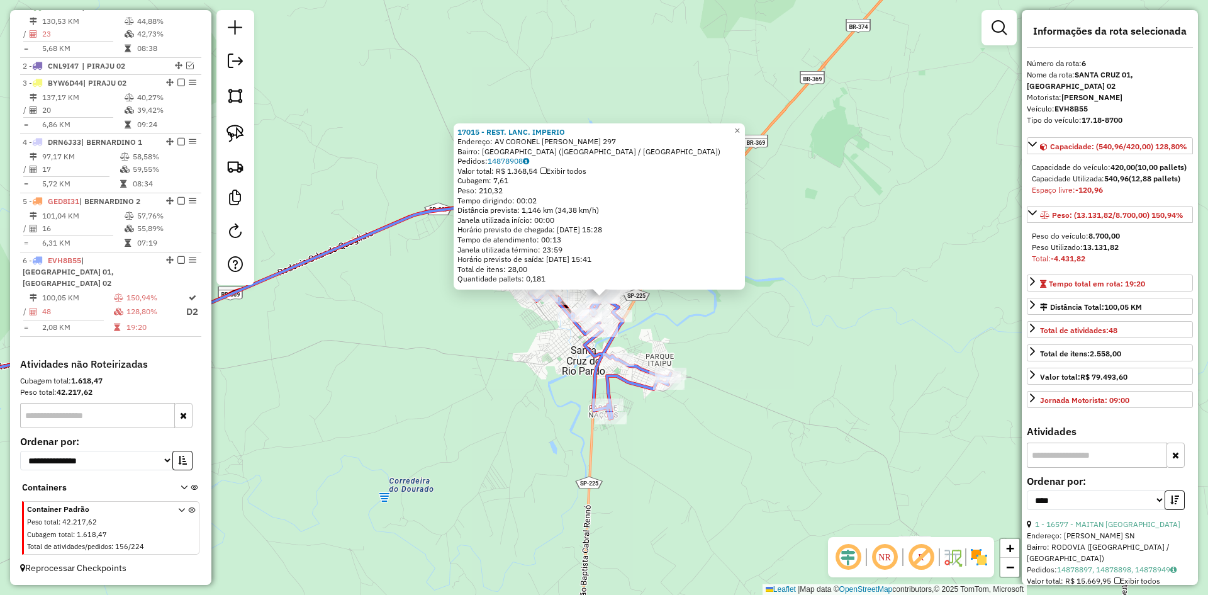
click at [811, 344] on div "17015 - REST. LANC. IMPERIO Endereço: AV CORONEL CLEMENTINO GONCALVES 297 Bairr…" at bounding box center [604, 297] width 1208 height 595
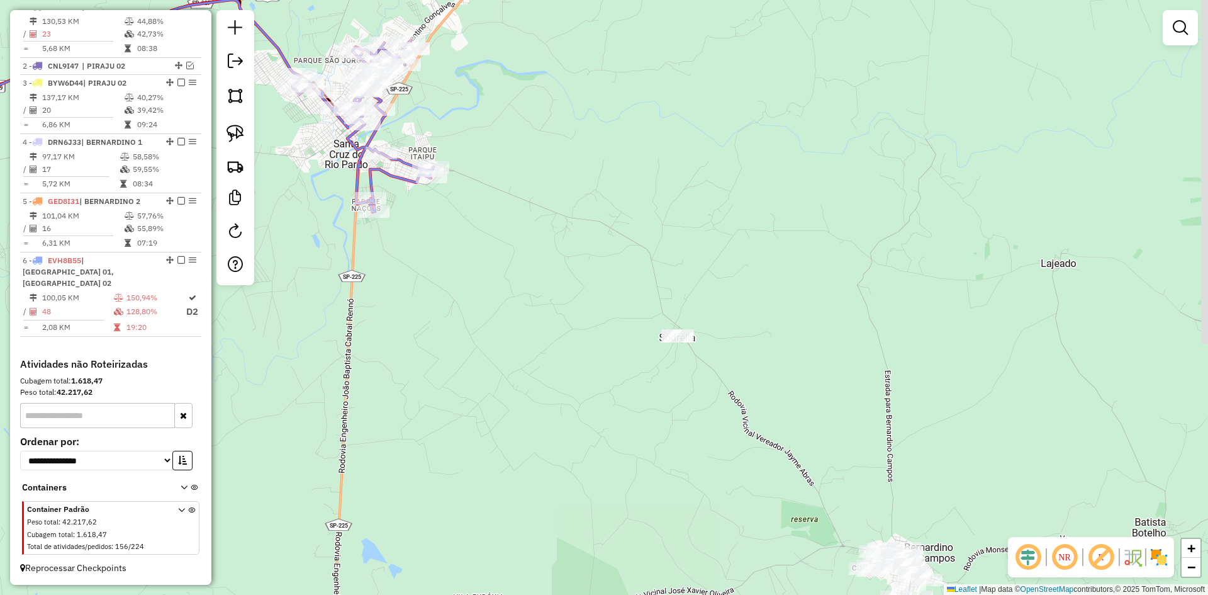
drag, startPoint x: 812, startPoint y: 322, endPoint x: 543, endPoint y: 87, distance: 357.2
click at [548, 91] on div "Janela de atendimento Grade de atendimento Capacidade Transportadoras Veículos …" at bounding box center [604, 297] width 1208 height 595
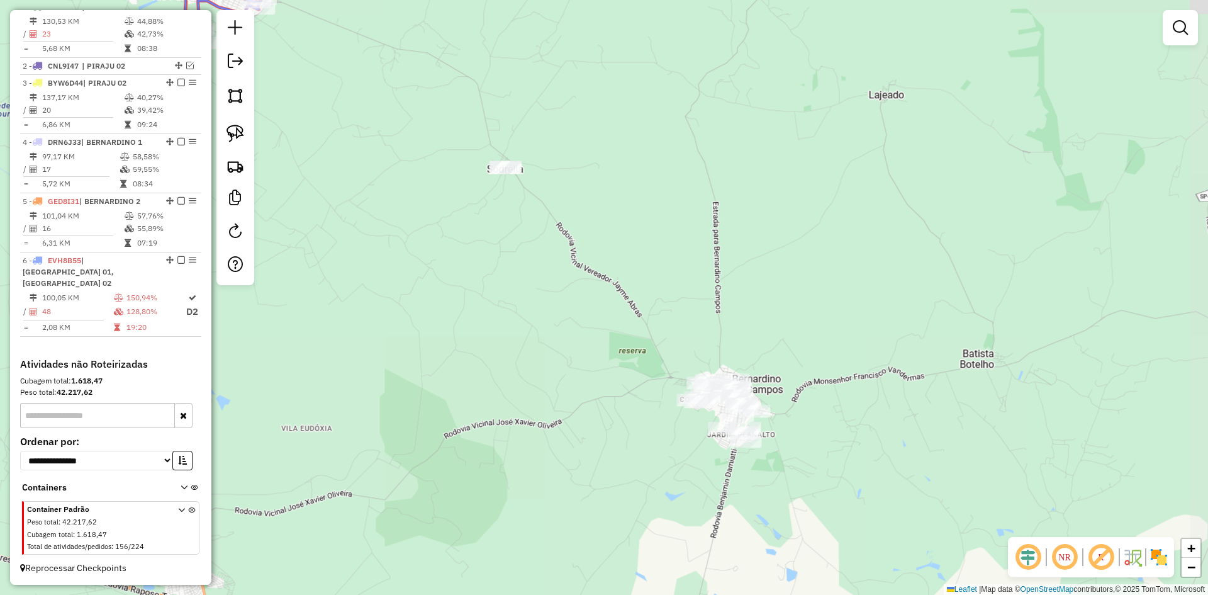
drag, startPoint x: 818, startPoint y: 314, endPoint x: 765, endPoint y: 177, distance: 146.4
click at [765, 177] on div "Janela de atendimento Grade de atendimento Capacidade Transportadoras Veículos …" at bounding box center [604, 297] width 1208 height 595
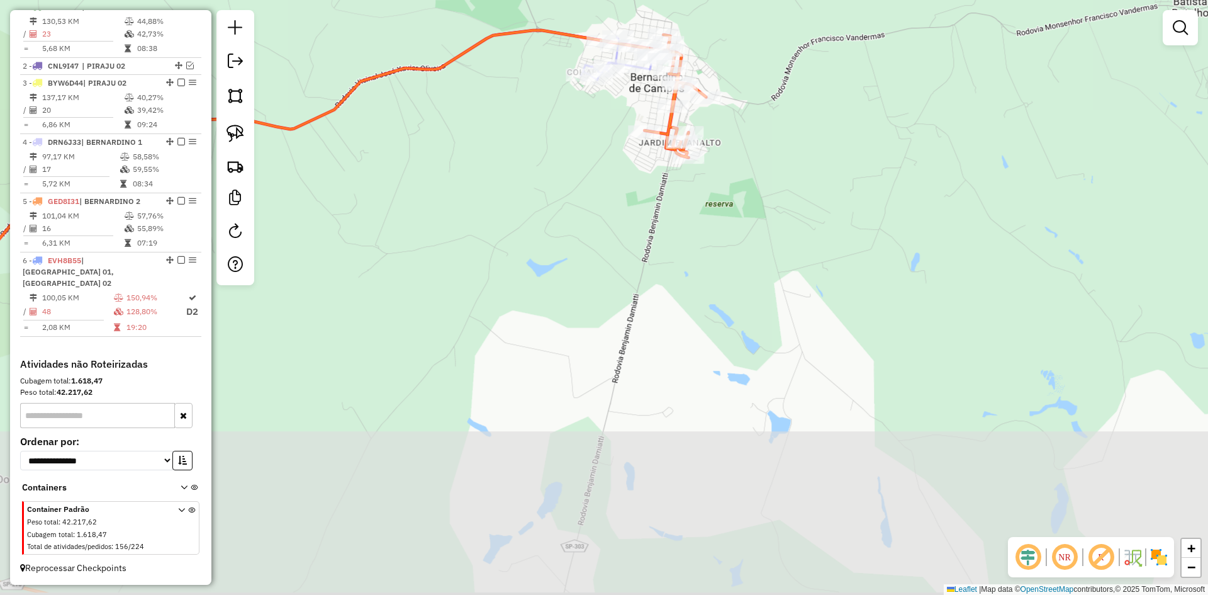
drag, startPoint x: 731, startPoint y: 342, endPoint x: 904, endPoint y: 281, distance: 183.5
click at [828, 14] on div "Janela de atendimento Grade de atendimento Capacidade Transportadoras Veículos …" at bounding box center [604, 297] width 1208 height 595
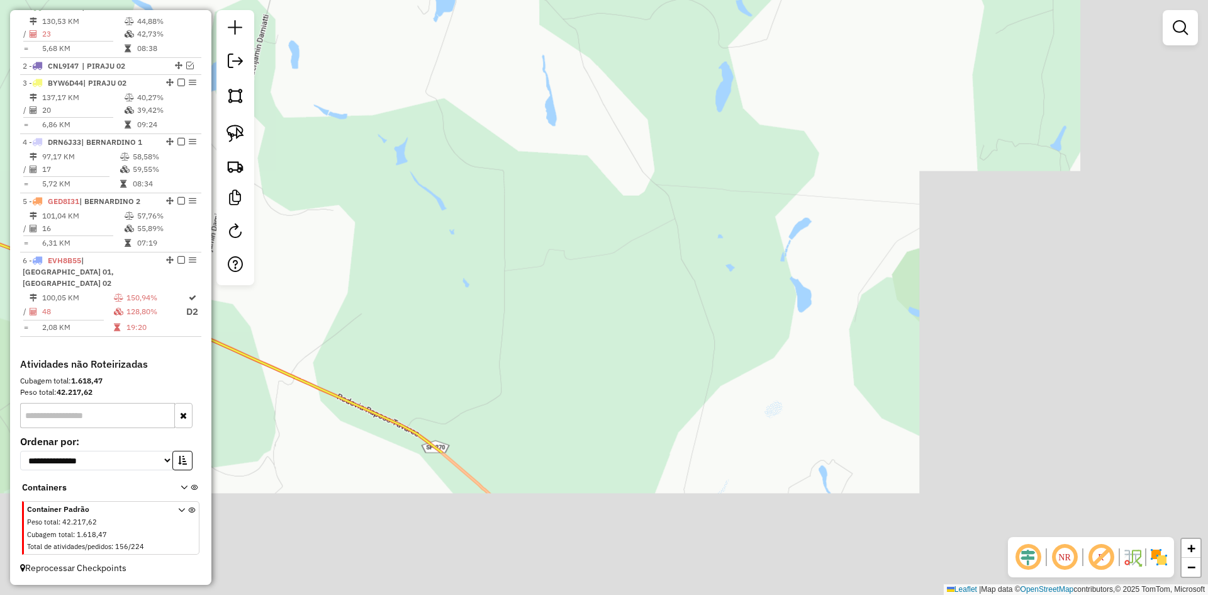
drag, startPoint x: 955, startPoint y: 300, endPoint x: 464, endPoint y: 28, distance: 560.9
click at [464, 30] on div "Janela de atendimento Grade de atendimento Capacidade Transportadoras Veículos …" at bounding box center [604, 297] width 1208 height 595
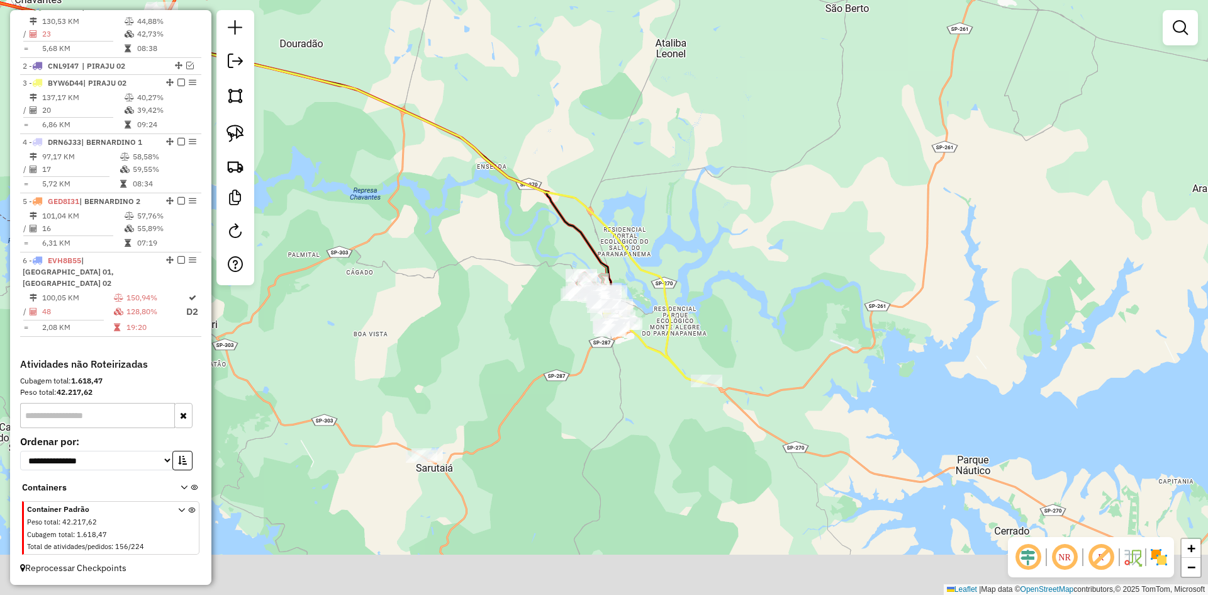
drag, startPoint x: 687, startPoint y: 206, endPoint x: 676, endPoint y: 191, distance: 18.5
click at [677, 191] on div "Janela de atendimento Grade de atendimento Capacidade Transportadoras Veículos …" at bounding box center [604, 297] width 1208 height 595
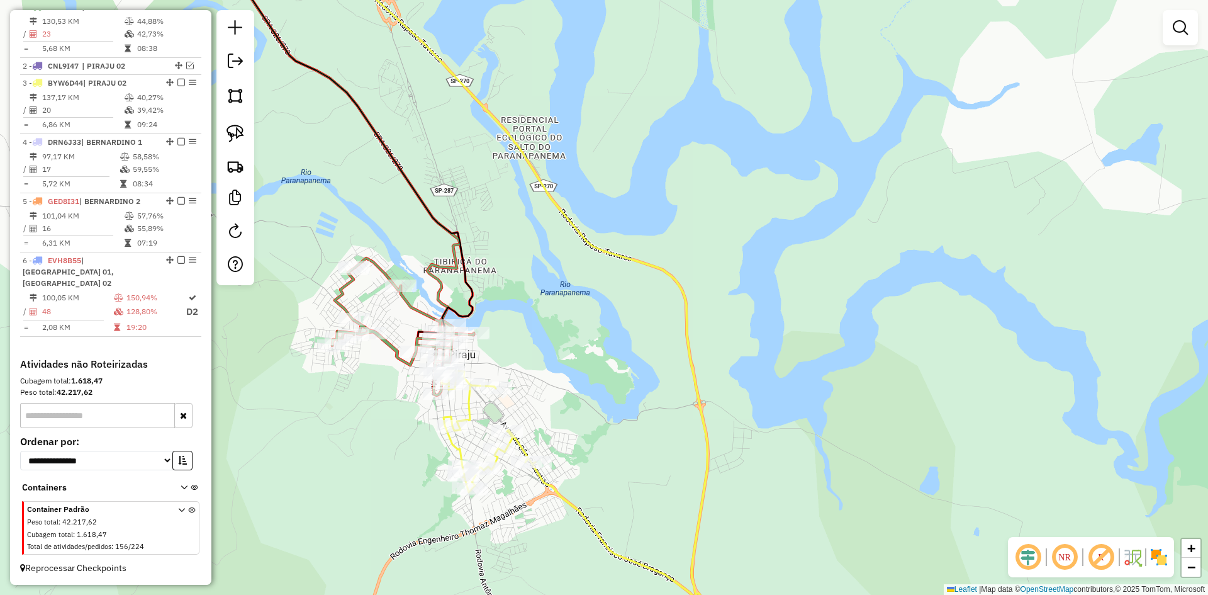
drag, startPoint x: 599, startPoint y: 322, endPoint x: 811, endPoint y: 193, distance: 249.1
click at [814, 193] on div "Janela de atendimento Grade de atendimento Capacidade Transportadoras Veículos …" at bounding box center [604, 297] width 1208 height 595
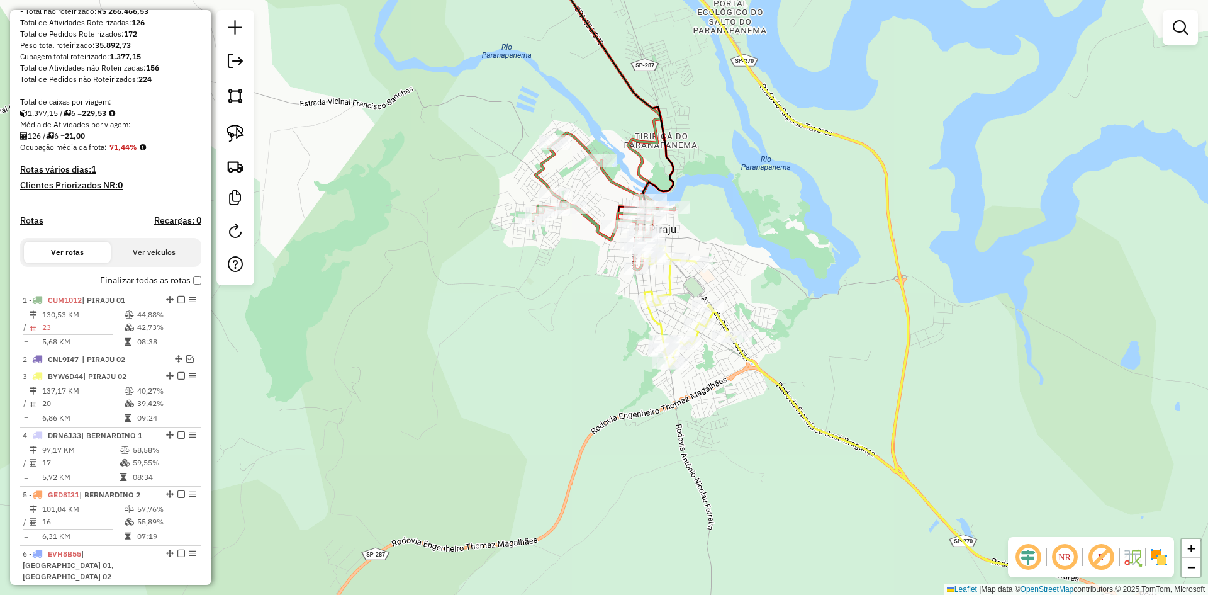
scroll to position [157, 0]
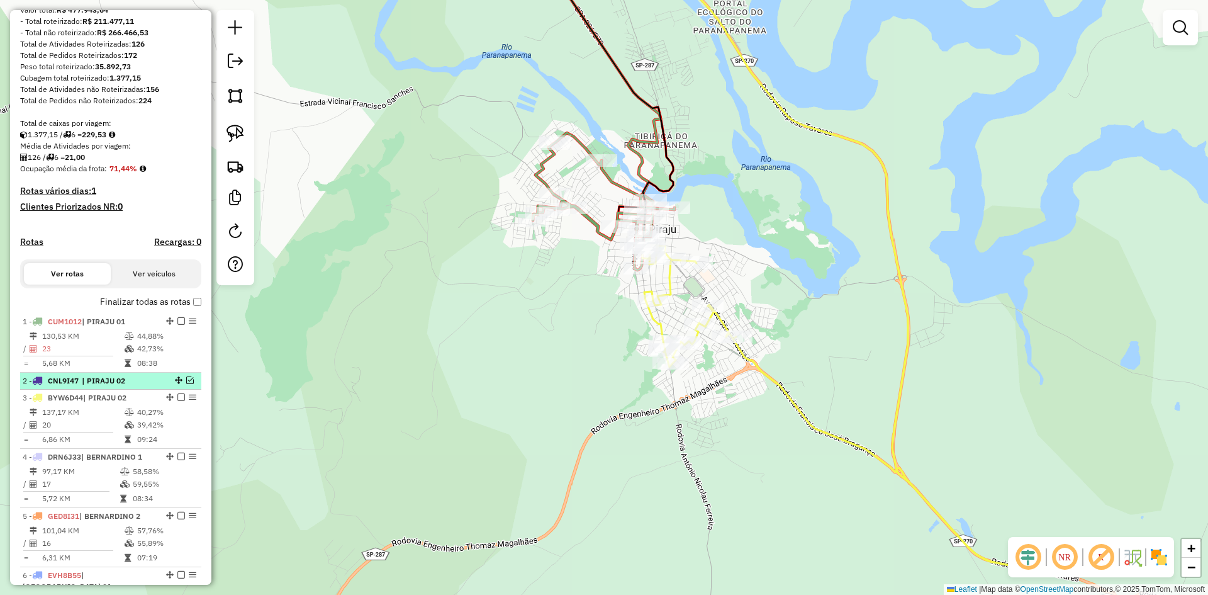
click at [189, 384] on em at bounding box center [190, 380] width 8 height 8
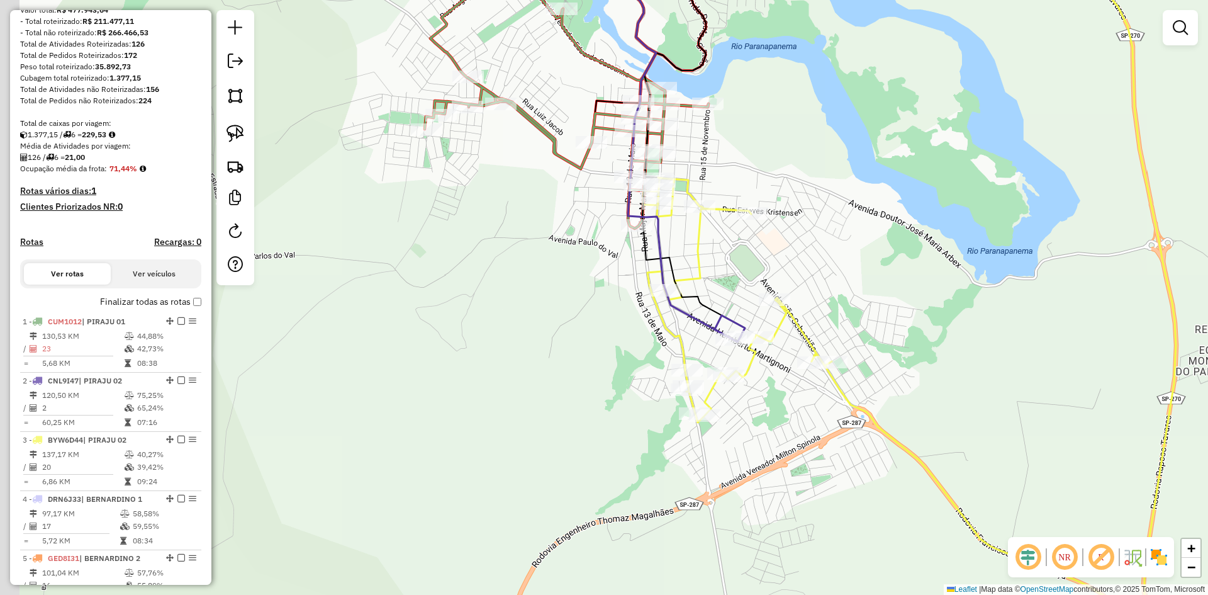
drag, startPoint x: 733, startPoint y: 352, endPoint x: 838, endPoint y: 293, distance: 120.9
click at [838, 293] on div "Janela de atendimento Grade de atendimento Capacidade Transportadoras Veículos …" at bounding box center [604, 297] width 1208 height 595
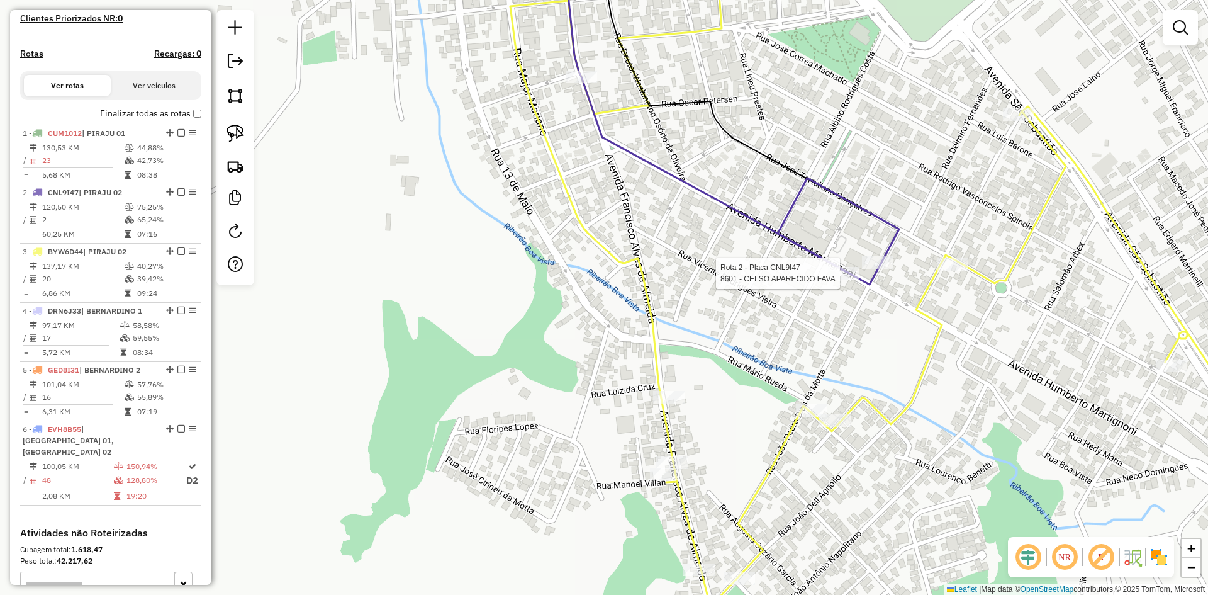
select select "*********"
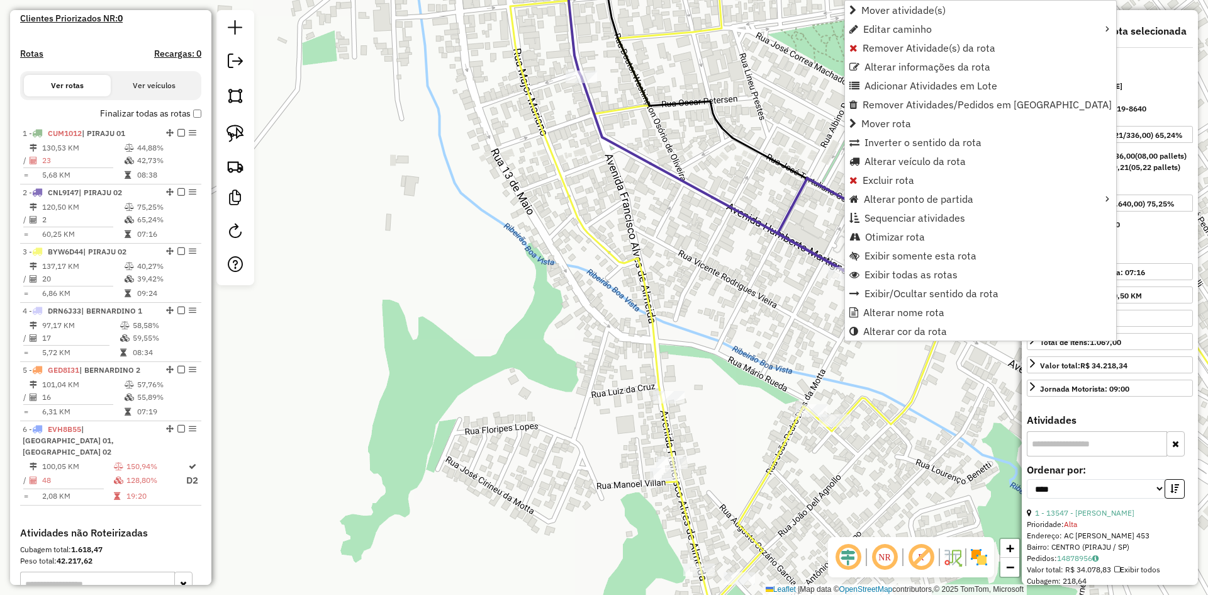
scroll to position [514, 0]
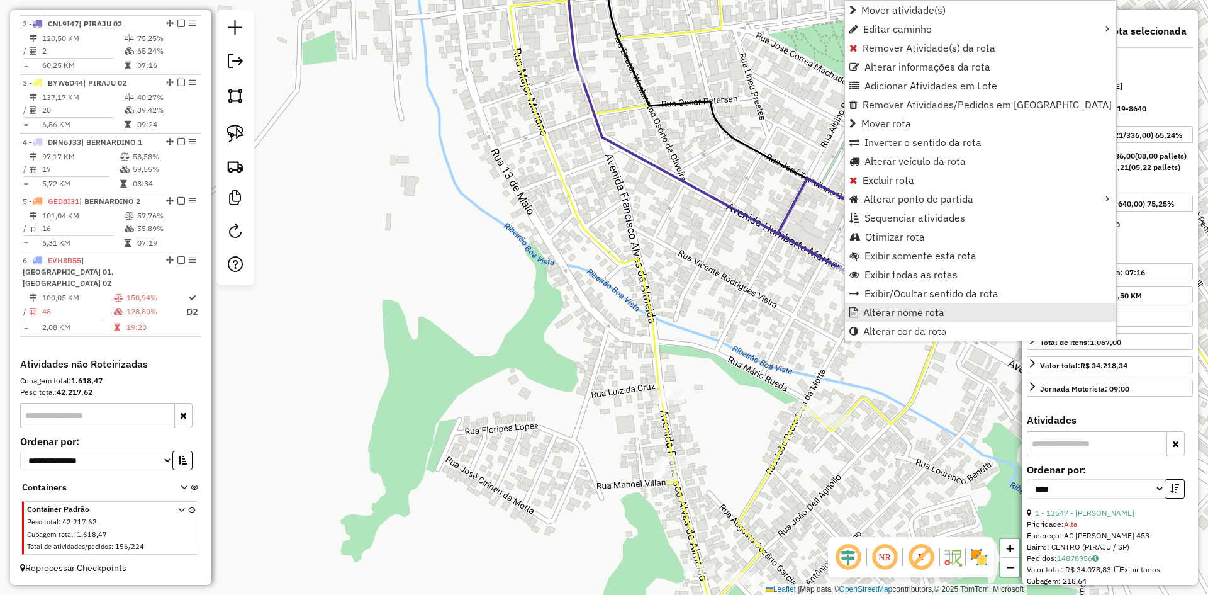
click at [899, 316] on span "Alterar nome rota" at bounding box center [903, 312] width 81 height 10
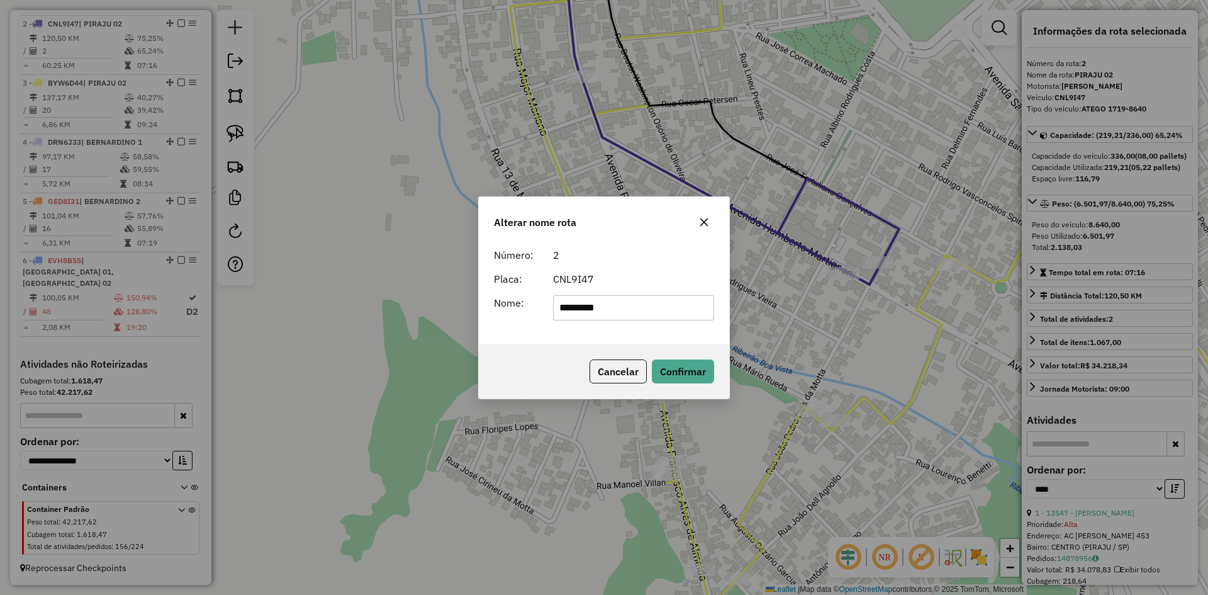
drag, startPoint x: 664, startPoint y: 310, endPoint x: 341, endPoint y: 323, distance: 323.1
click at [341, 323] on div "Alterar nome rota Número: 2 Placa: CNL9I47 Nome: ********* Cancelar Confirmar" at bounding box center [604, 297] width 1208 height 595
type input "*"
type input "*******"
drag, startPoint x: 498, startPoint y: 351, endPoint x: 500, endPoint y: 337, distance: 14.0
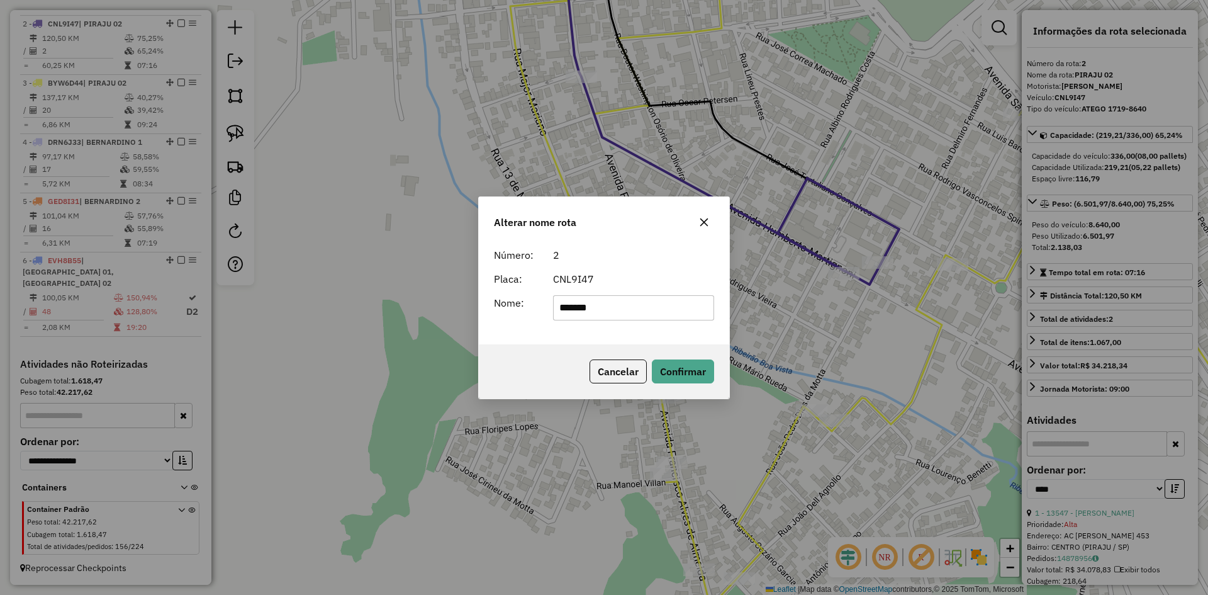
click at [498, 351] on div "Cancelar Confirmar" at bounding box center [604, 371] width 250 height 54
click at [683, 369] on button "Confirmar" at bounding box center [683, 371] width 62 height 24
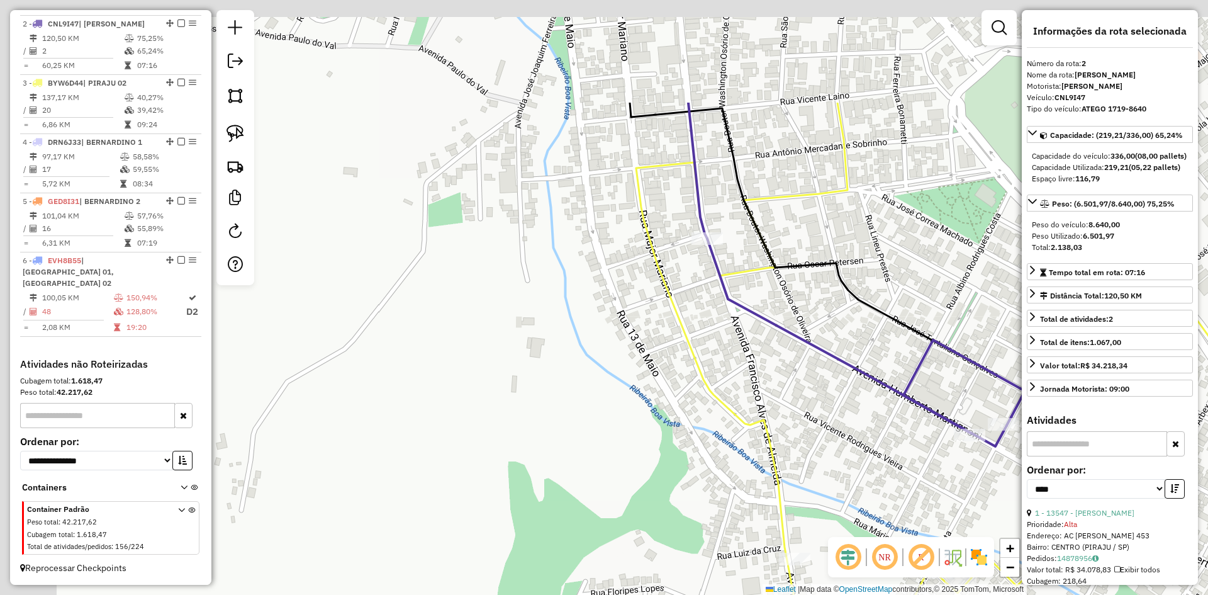
drag, startPoint x: 520, startPoint y: 391, endPoint x: 588, endPoint y: 477, distance: 109.8
click at [580, 474] on div "Janela de atendimento Grade de atendimento Capacidade Transportadoras Veículos …" at bounding box center [604, 297] width 1208 height 595
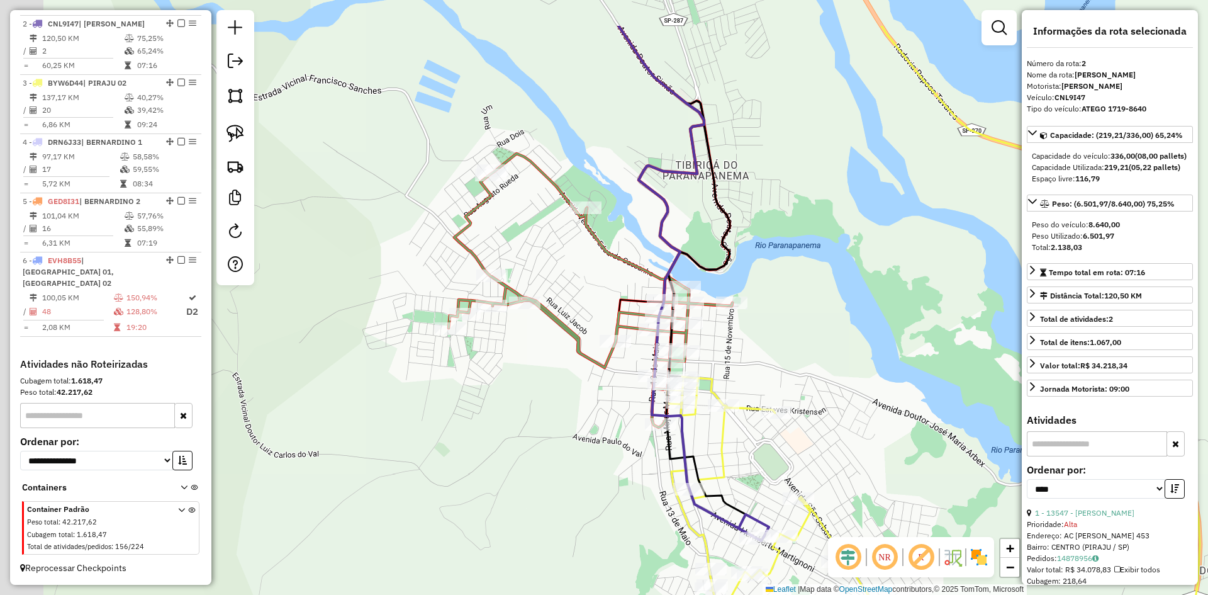
drag, startPoint x: 488, startPoint y: 418, endPoint x: 549, endPoint y: 491, distance: 95.6
click at [567, 528] on div "Janela de atendimento Grade de atendimento Capacidade Transportadoras Veículos …" at bounding box center [604, 297] width 1208 height 595
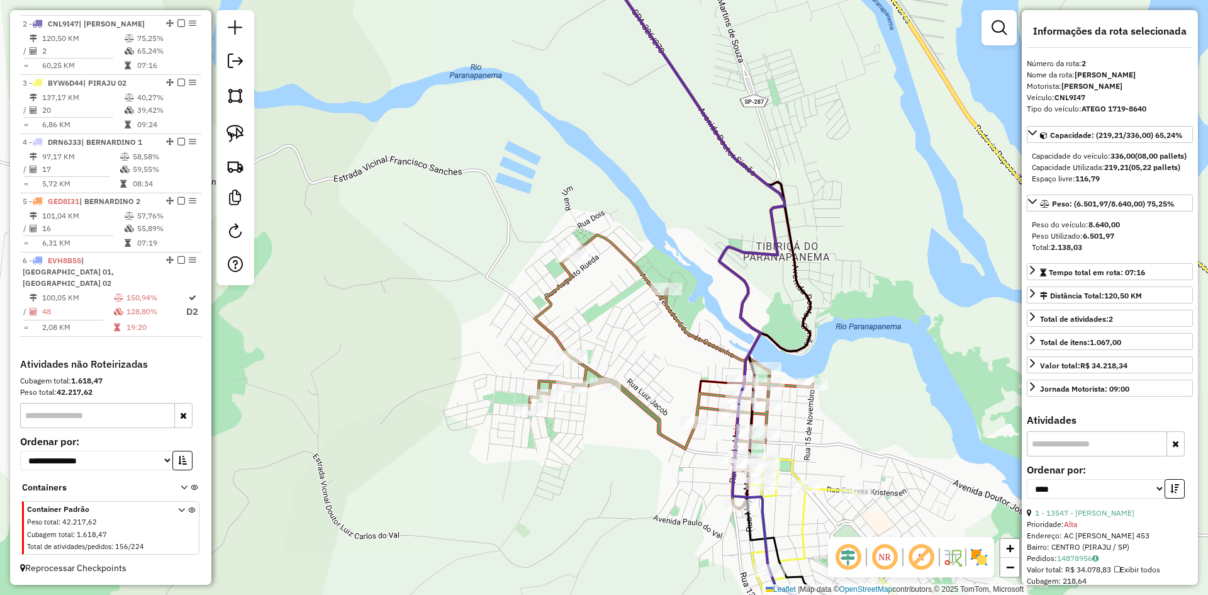
drag, startPoint x: 566, startPoint y: 531, endPoint x: 390, endPoint y: 318, distance: 276.6
click at [605, 556] on div "Janela de atendimento Grade de atendimento Capacidade Transportadoras Veículos …" at bounding box center [604, 297] width 1208 height 595
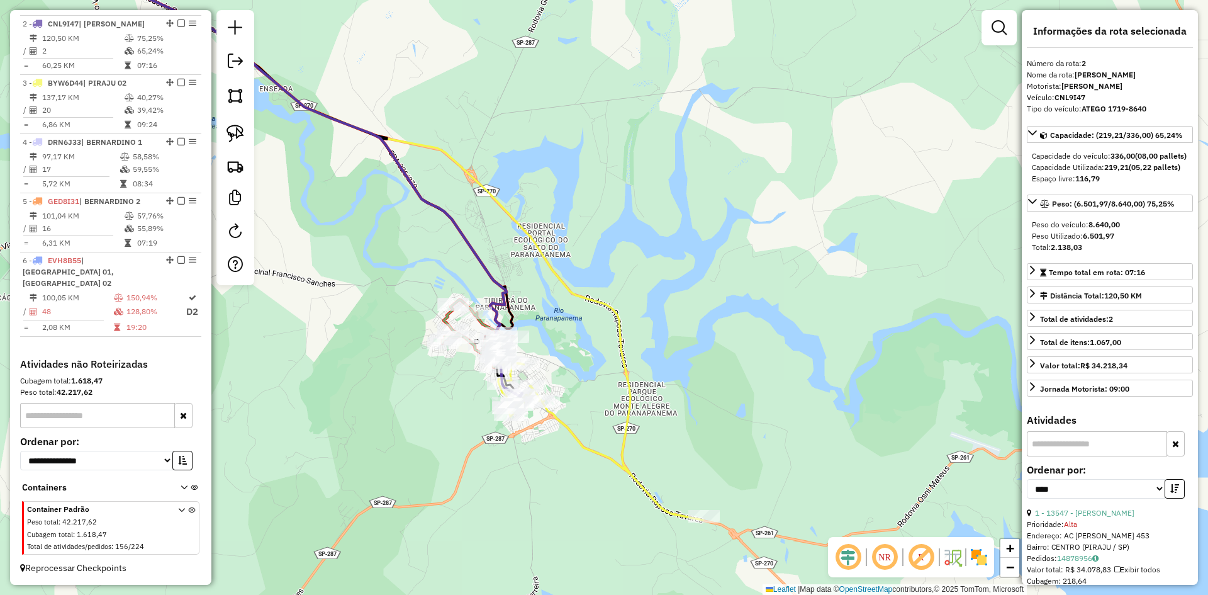
drag, startPoint x: 338, startPoint y: 293, endPoint x: 773, endPoint y: 441, distance: 459.3
click at [763, 438] on div "Janela de atendimento Grade de atendimento Capacidade Transportadoras Veículos …" at bounding box center [604, 297] width 1208 height 595
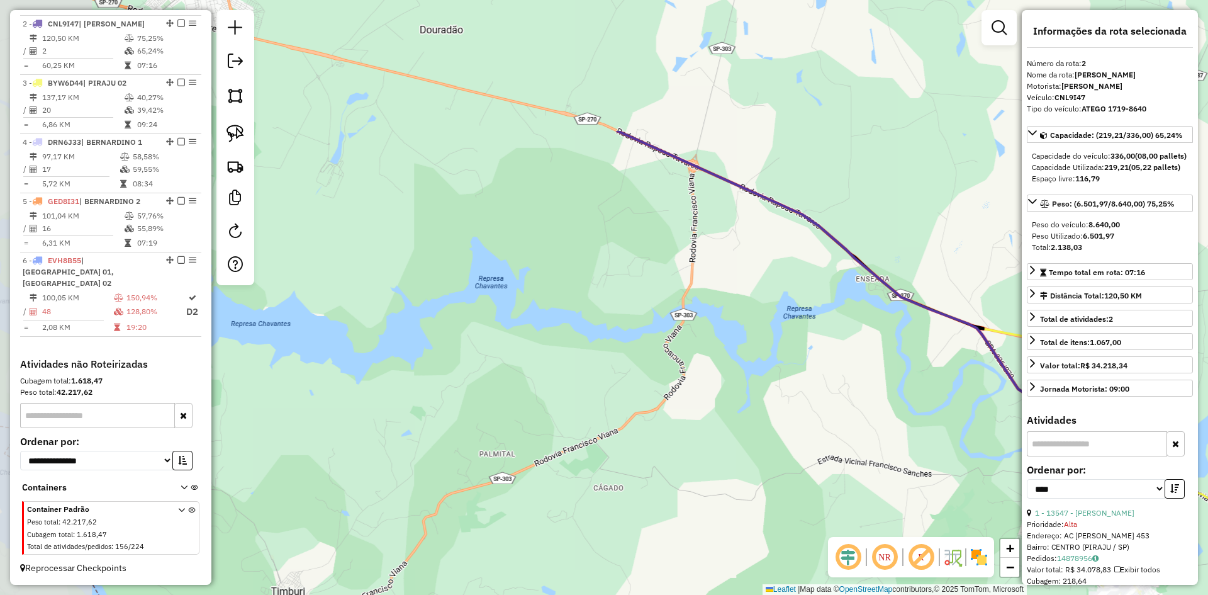
drag, startPoint x: 459, startPoint y: 273, endPoint x: 836, endPoint y: 548, distance: 466.6
click at [835, 548] on hb-router-mapa "Informações da Sessão 979496 - 15/08/2025 Criação: 14/08/2025 17:19 Depósito: O…" at bounding box center [604, 297] width 1208 height 595
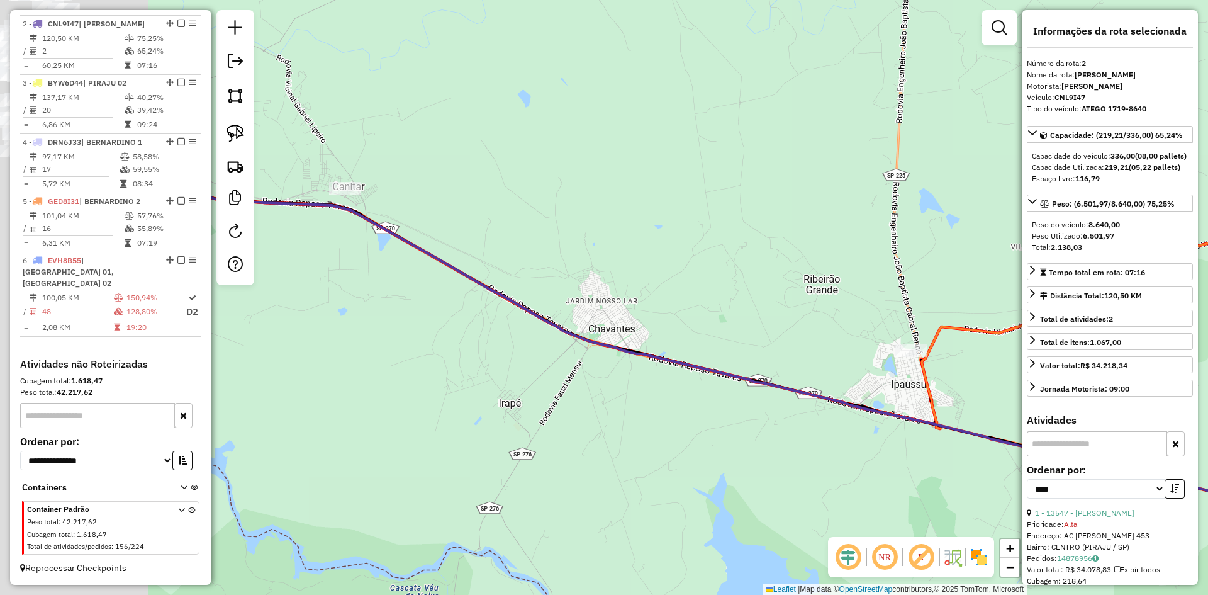
drag, startPoint x: 728, startPoint y: 486, endPoint x: 817, endPoint y: 526, distance: 98.0
click at [817, 526] on div "Janela de atendimento Grade de atendimento Capacidade Transportadoras Veículos …" at bounding box center [604, 297] width 1208 height 595
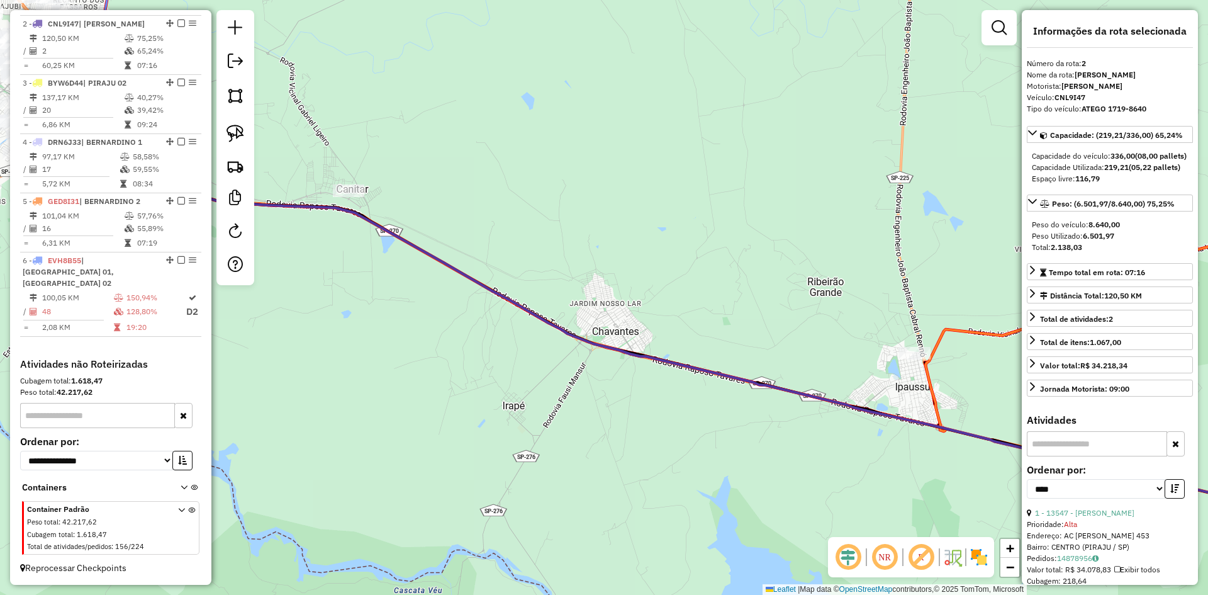
drag, startPoint x: 697, startPoint y: 207, endPoint x: 975, endPoint y: 418, distance: 348.5
click at [976, 417] on div "Janela de atendimento Grade de atendimento Capacidade Transportadoras Veículos …" at bounding box center [604, 297] width 1208 height 595
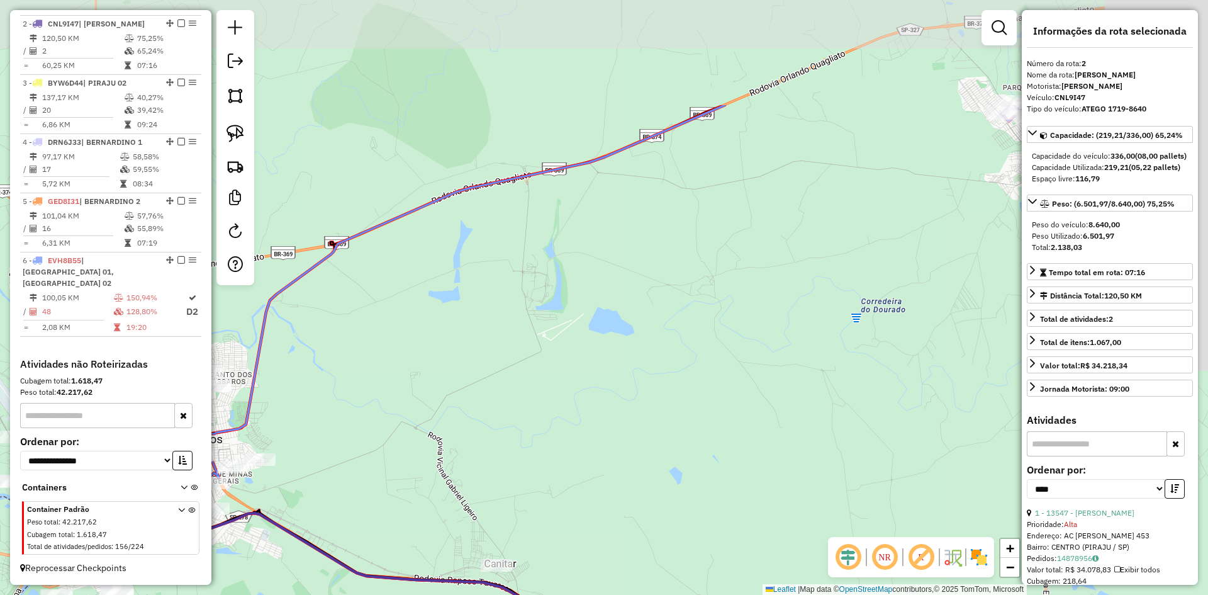
drag, startPoint x: 809, startPoint y: 289, endPoint x: 655, endPoint y: 401, distance: 190.6
click at [541, 436] on div "Janela de atendimento Grade de atendimento Capacidade Transportadoras Veículos …" at bounding box center [604, 297] width 1208 height 595
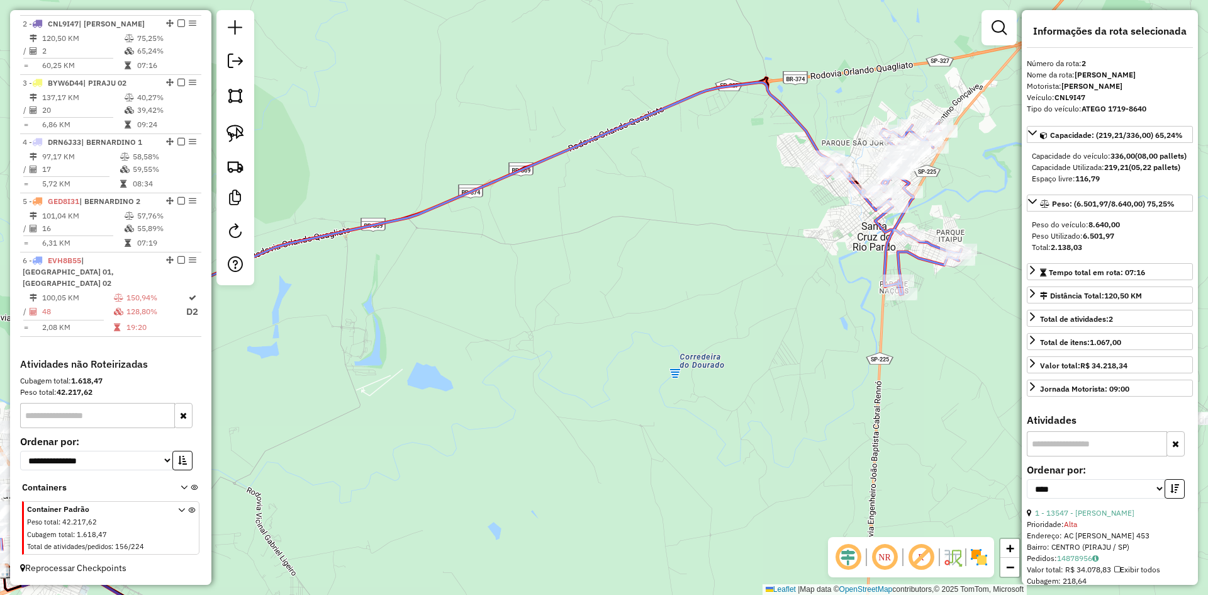
drag, startPoint x: 846, startPoint y: 321, endPoint x: 524, endPoint y: 378, distance: 327.3
click at [524, 378] on div "Janela de atendimento Grade de atendimento Capacidade Transportadoras Veículos …" at bounding box center [604, 297] width 1208 height 595
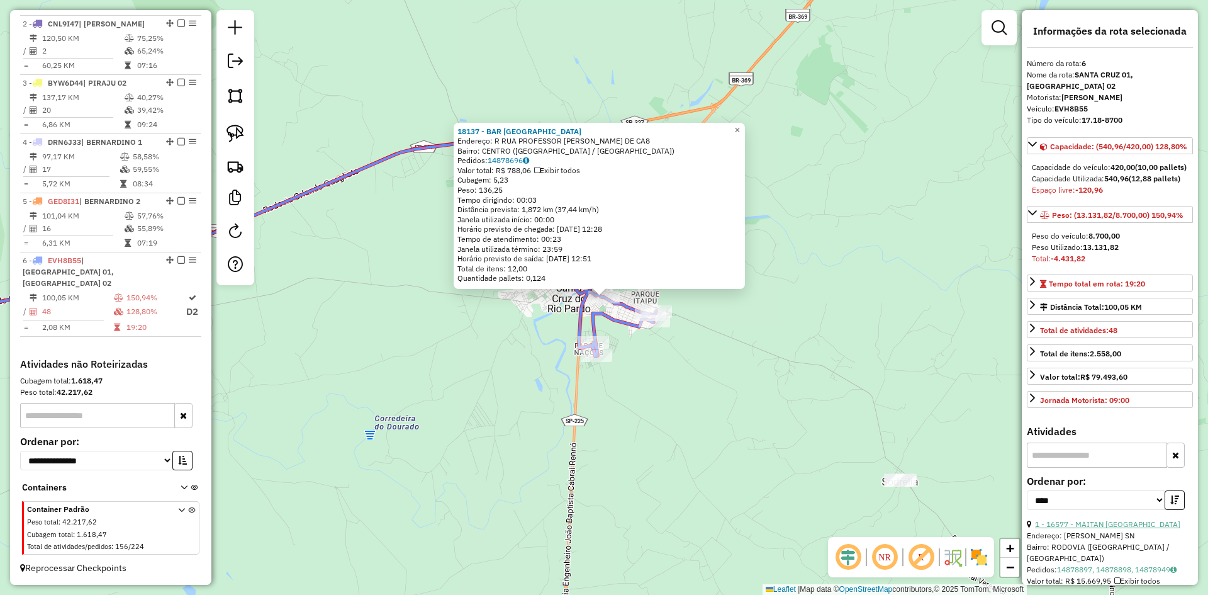
click at [1104, 529] on link "1 - 16577 - MAITAN SANTA CRUZ" at bounding box center [1107, 523] width 145 height 9
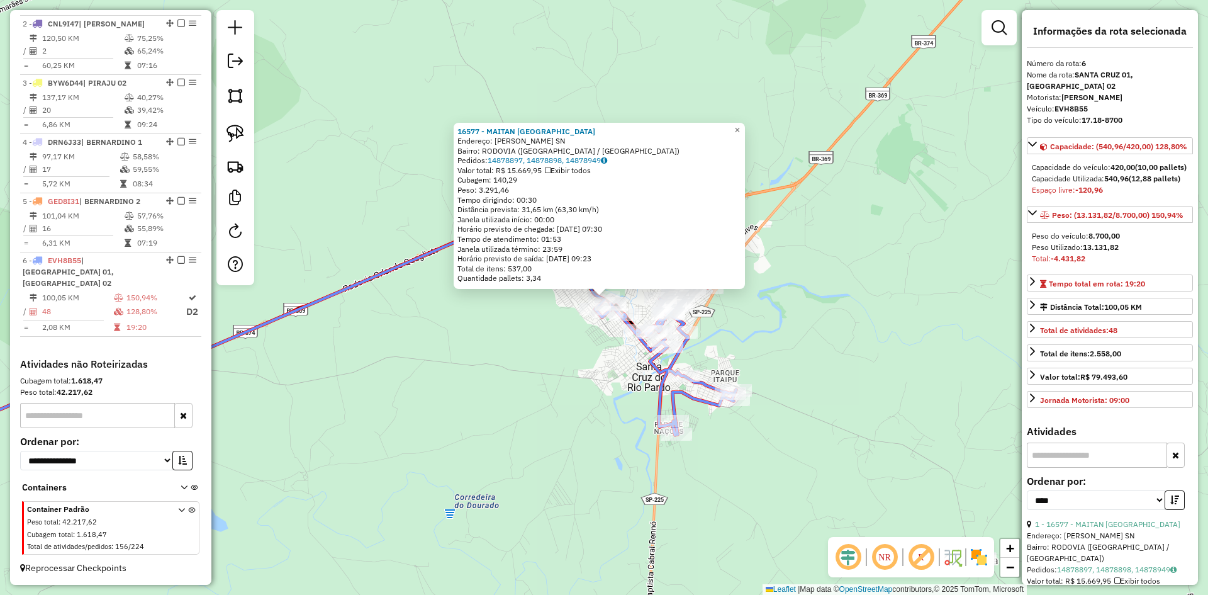
click at [580, 439] on div "16577 - MAITAN SANTA CRUZ Endereço: ROD ROD PLACIDO LORENZETTI SN Bairro: RODOV…" at bounding box center [604, 297] width 1208 height 595
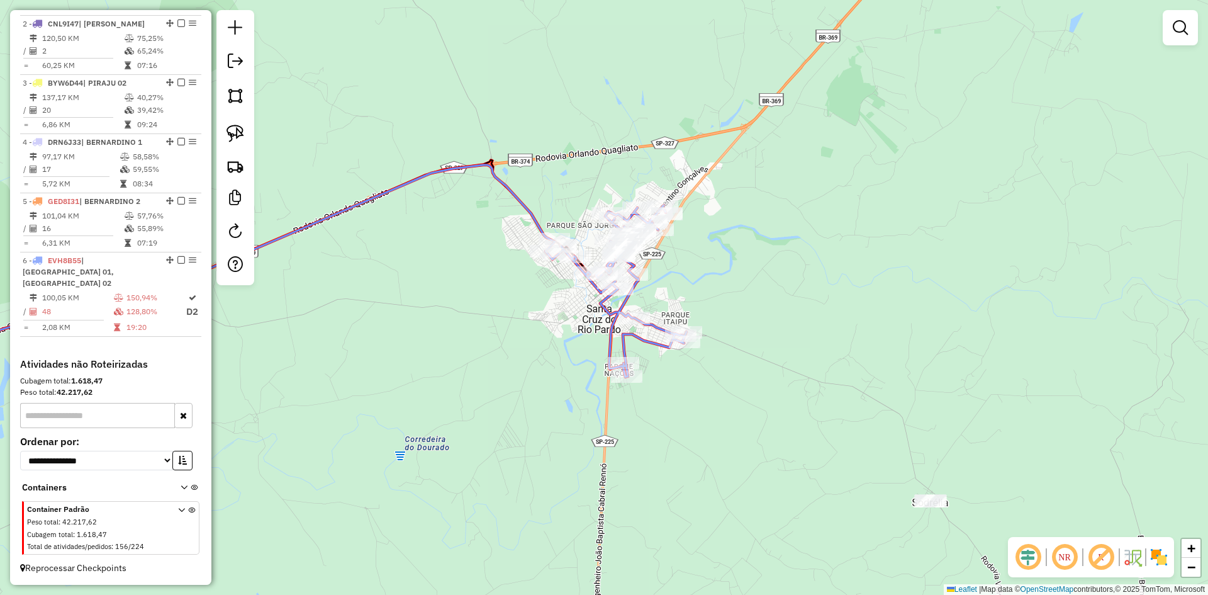
drag, startPoint x: 605, startPoint y: 418, endPoint x: 535, endPoint y: 340, distance: 105.2
click at [535, 340] on div "Janela de atendimento Grade de atendimento Capacidade Transportadoras Veículos …" at bounding box center [604, 297] width 1208 height 595
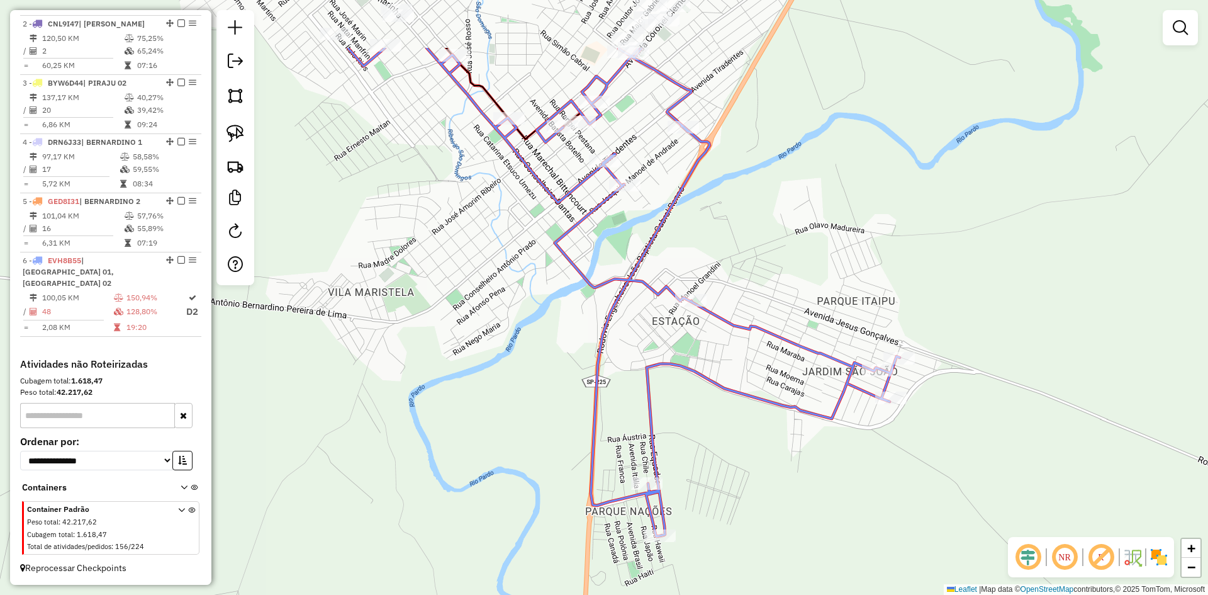
drag, startPoint x: 517, startPoint y: 353, endPoint x: 483, endPoint y: 432, distance: 86.3
click at [483, 432] on div "Janela de atendimento Grade de atendimento Capacidade Transportadoras Veículos …" at bounding box center [604, 297] width 1208 height 595
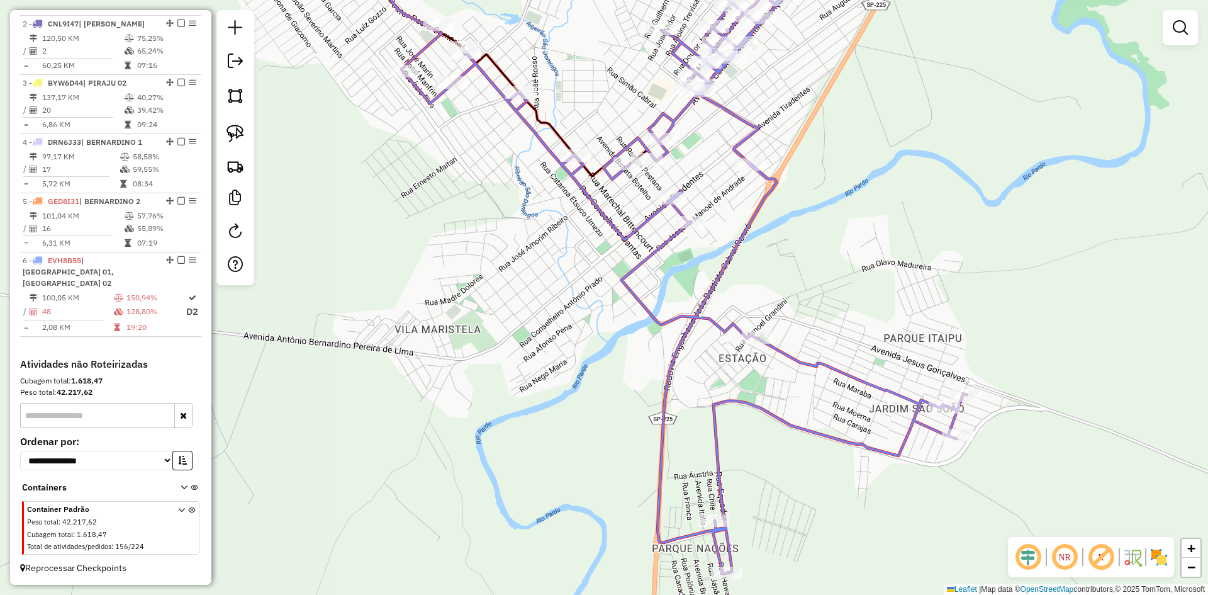
drag, startPoint x: 479, startPoint y: 456, endPoint x: 544, endPoint y: 493, distance: 75.3
click at [544, 493] on div "Janela de atendimento Grade de atendimento Capacidade Transportadoras Veículos …" at bounding box center [604, 297] width 1208 height 595
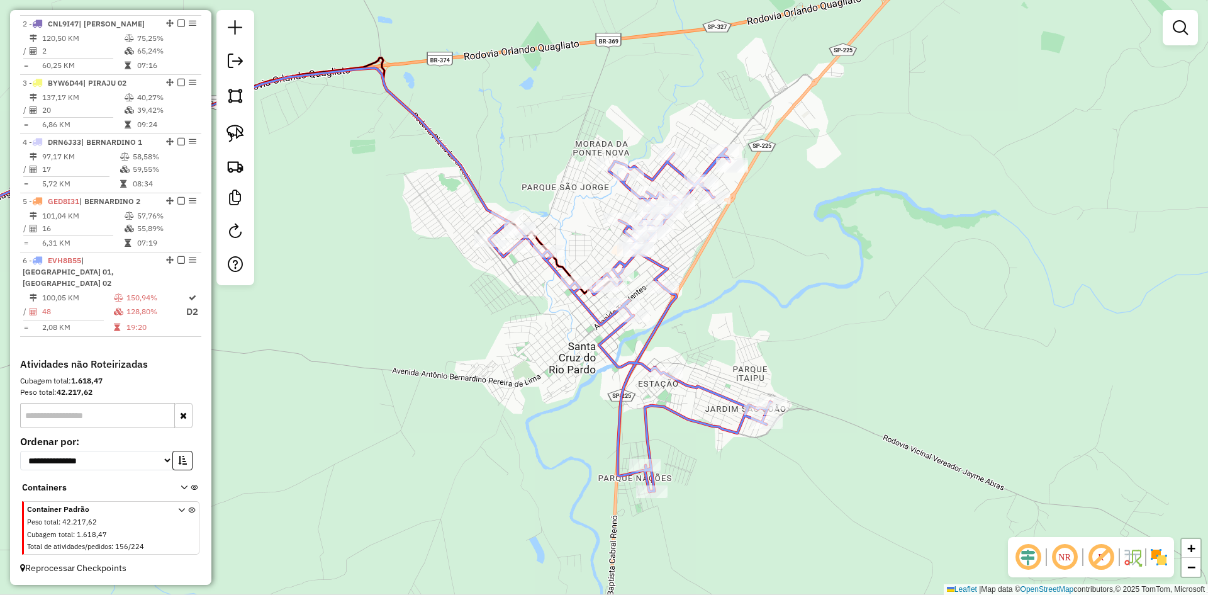
drag, startPoint x: 544, startPoint y: 493, endPoint x: 561, endPoint y: 450, distance: 46.0
click at [561, 450] on div "Janela de atendimento Grade de atendimento Capacidade Transportadoras Veículos …" at bounding box center [604, 297] width 1208 height 595
click at [242, 134] on img at bounding box center [236, 134] width 18 height 18
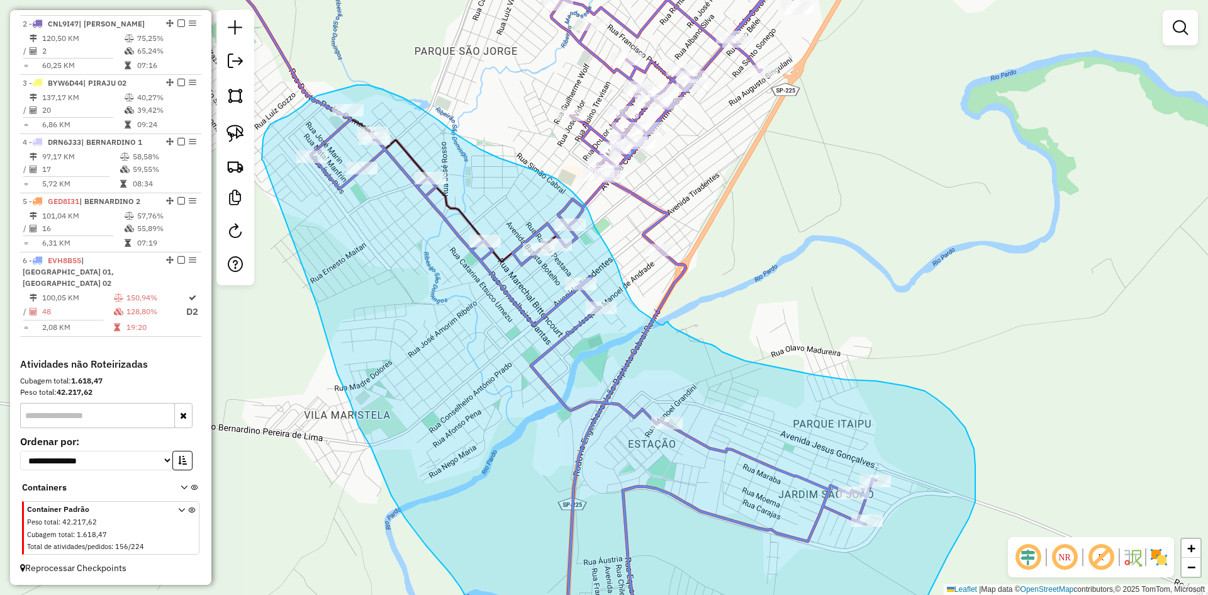
drag, startPoint x: 493, startPoint y: 315, endPoint x: 264, endPoint y: 162, distance: 276.3
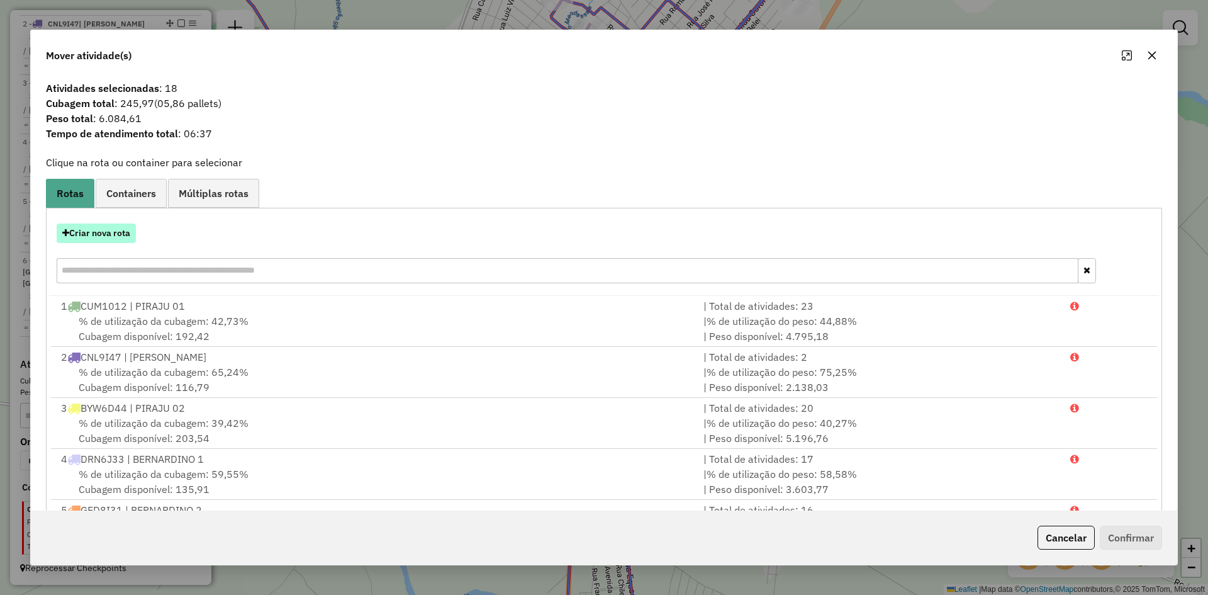
click at [99, 233] on button "Criar nova rota" at bounding box center [96, 233] width 79 height 20
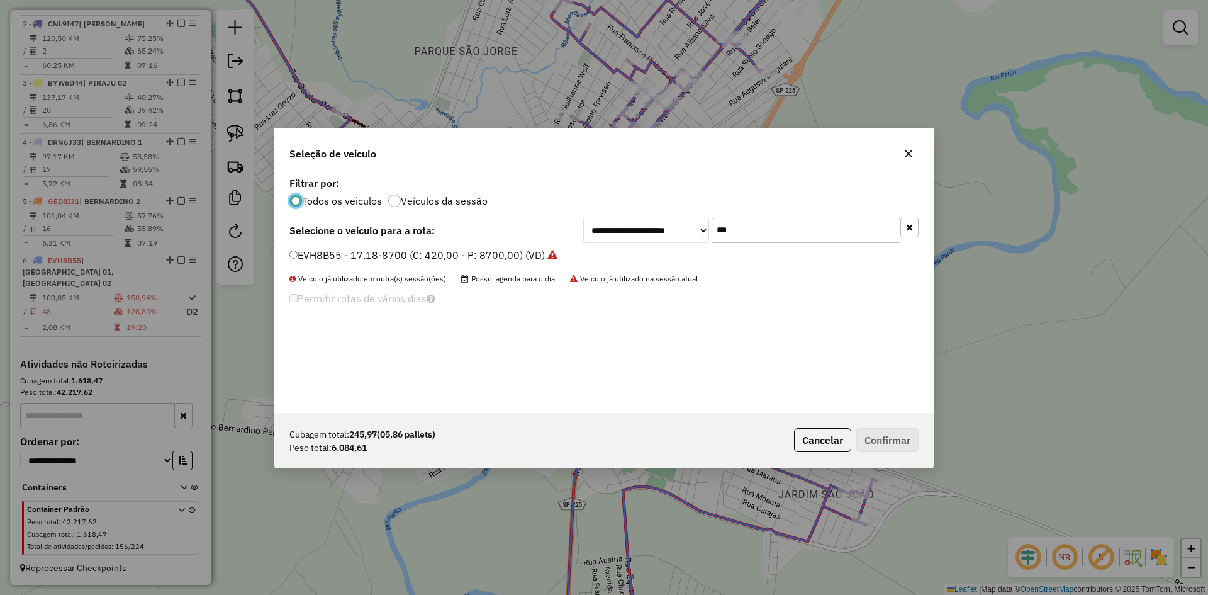
scroll to position [7, 4]
click at [768, 234] on input "***" at bounding box center [806, 230] width 189 height 25
type input "***"
click at [398, 257] on label "DZE6B12 - ATEGO 1719-8700 (C: 336,00 - P: 8700,00) (VD)" at bounding box center [433, 254] width 286 height 15
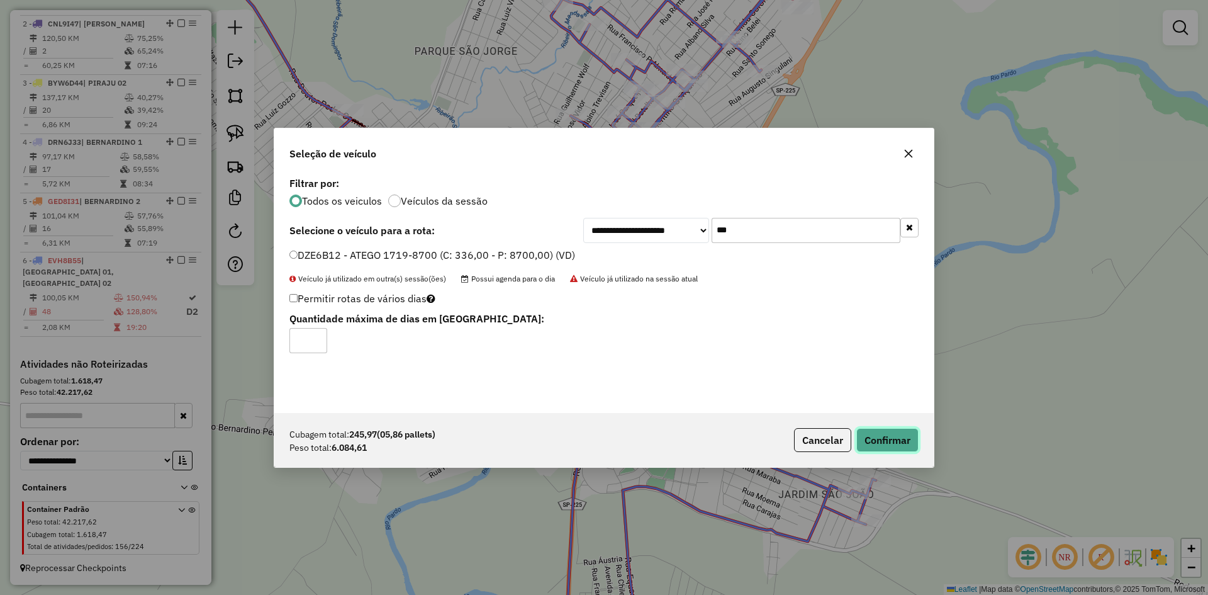
click at [902, 434] on button "Confirmar" at bounding box center [888, 440] width 62 height 24
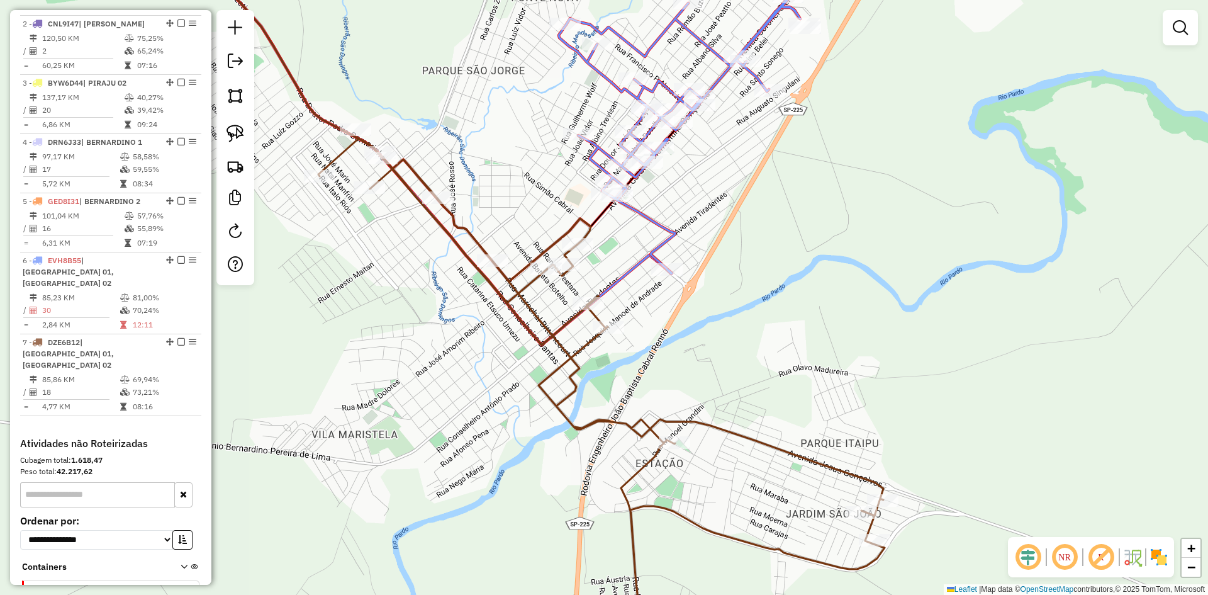
drag, startPoint x: 801, startPoint y: 243, endPoint x: 843, endPoint y: 382, distance: 145.5
click at [843, 382] on div "Janela de atendimento Grade de atendimento Capacidade Transportadoras Veículos …" at bounding box center [604, 297] width 1208 height 595
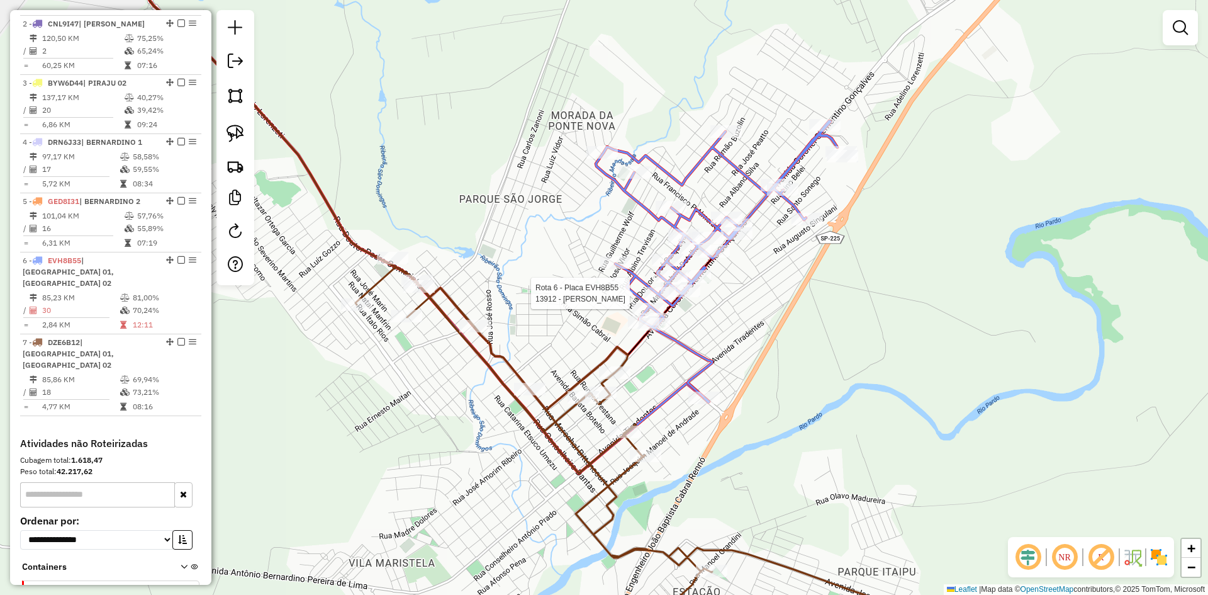
scroll to position [582, 0]
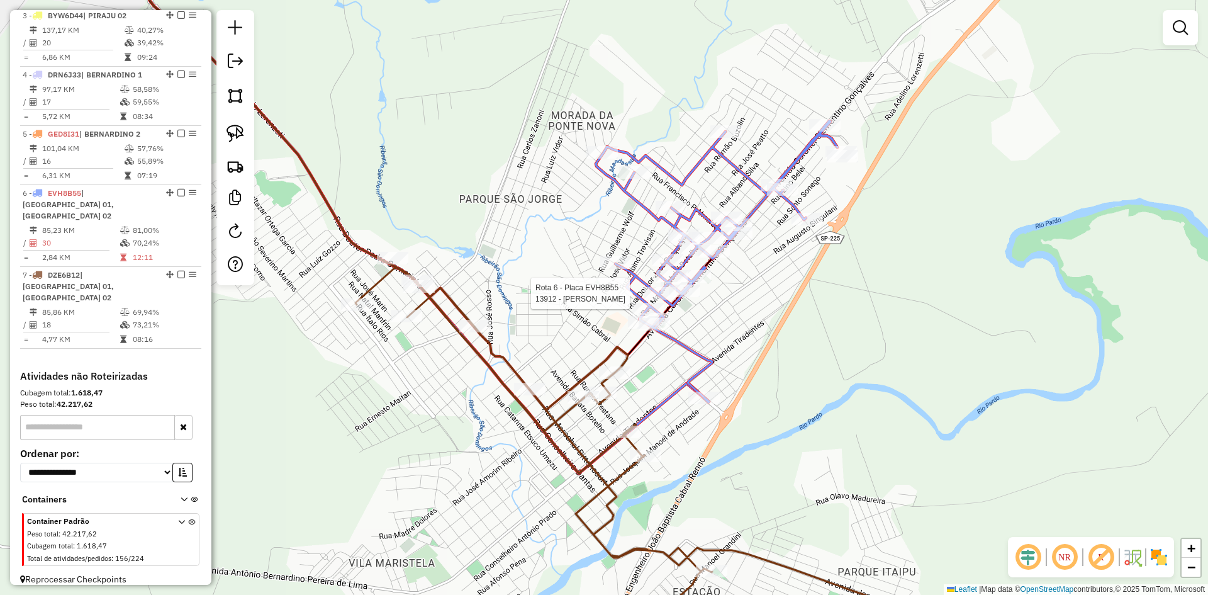
select select "*********"
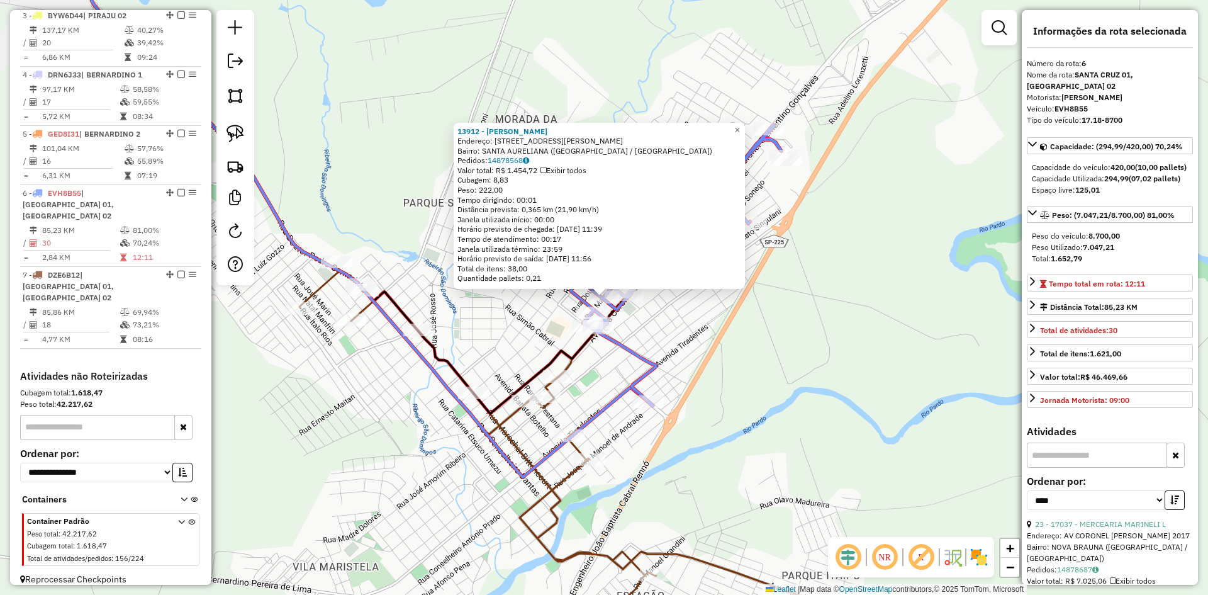
click at [744, 394] on div "13912 - MARCOS VINICIUS AVEL Endereço: R FERNANDO SOUZA SANTOS 135 Bairro: SANT…" at bounding box center [604, 297] width 1208 height 595
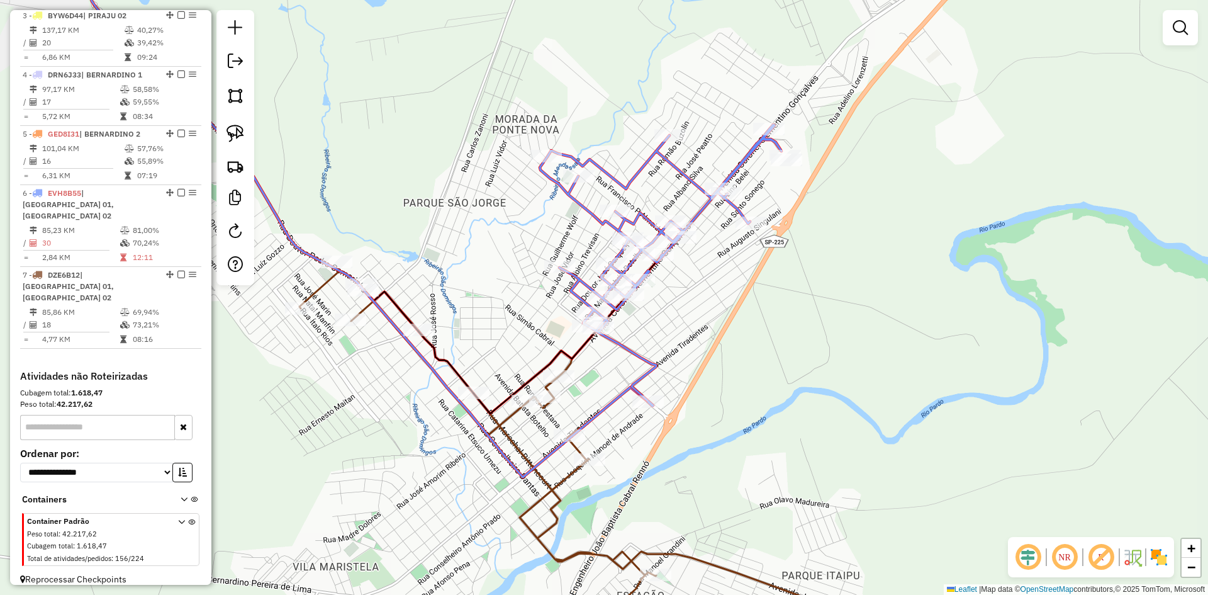
drag, startPoint x: 732, startPoint y: 410, endPoint x: 782, endPoint y: 350, distance: 78.2
click at [782, 350] on div "13912 - MARCOS VINICIUS AVEL Endereço: R FERNANDO SOUZA SANTOS 135 Bairro: SANT…" at bounding box center [604, 297] width 1208 height 595
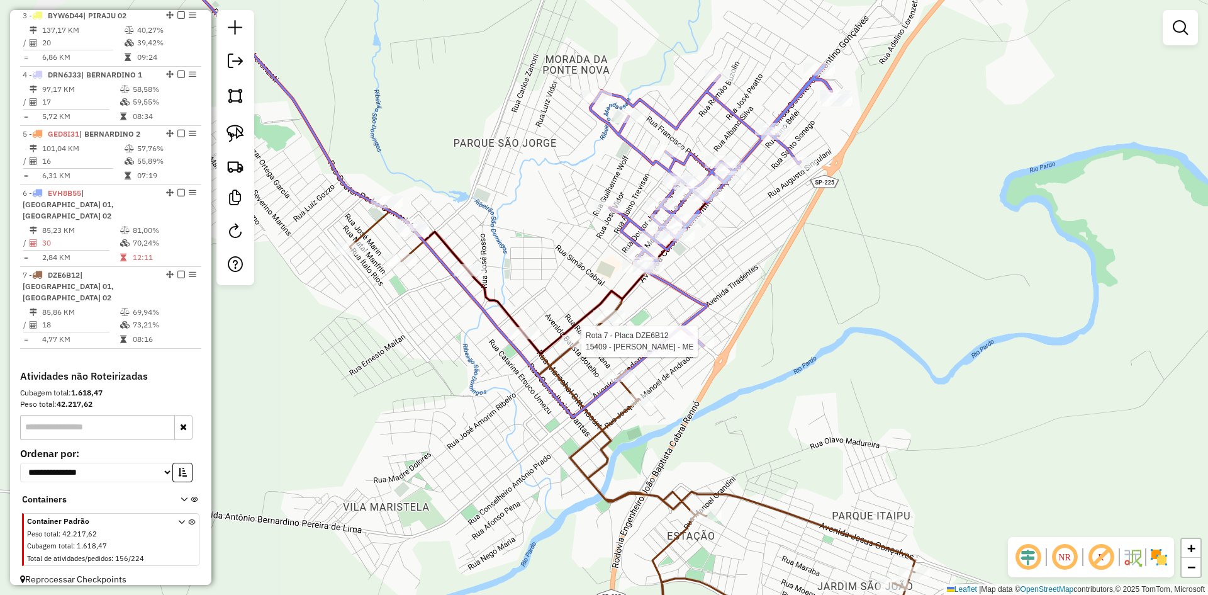
select select "*********"
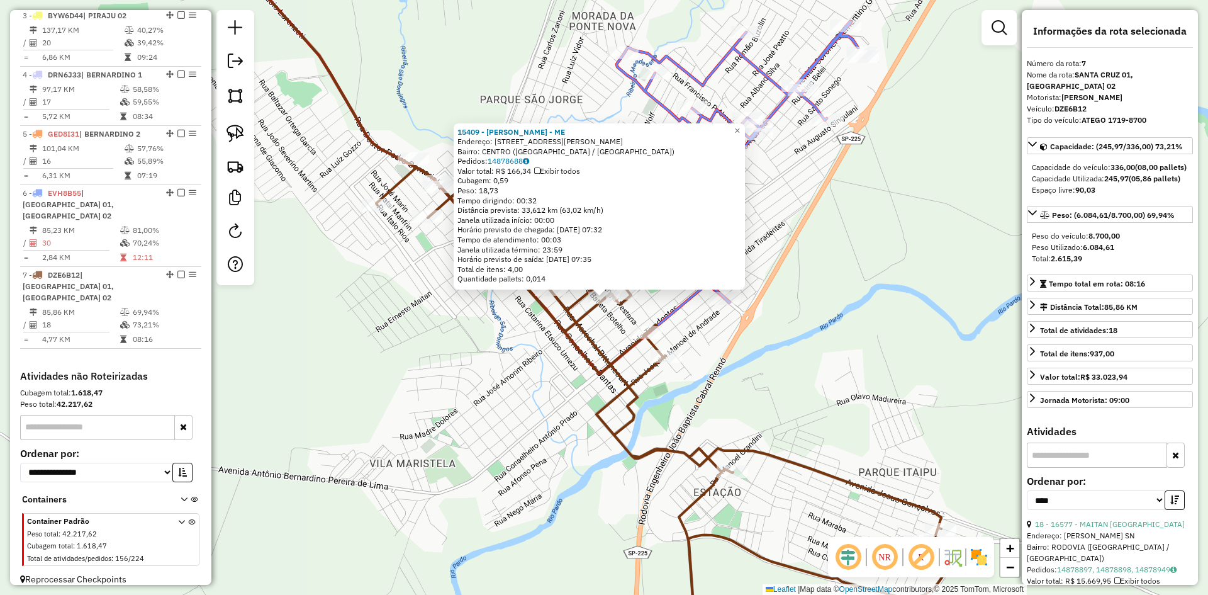
click at [755, 374] on div "15409 - DIRCE CAMILOTTI - ME Endereço: R EUCLIDES DA CUNHA 451 Bairro: CENTRO (…" at bounding box center [604, 297] width 1208 height 595
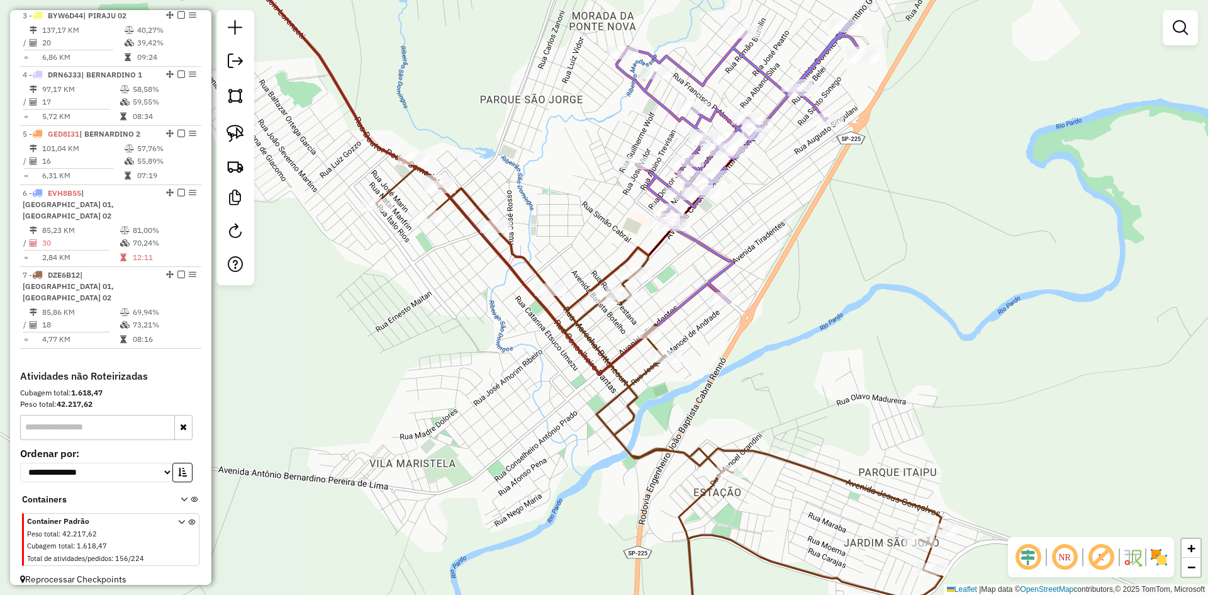
select select "*********"
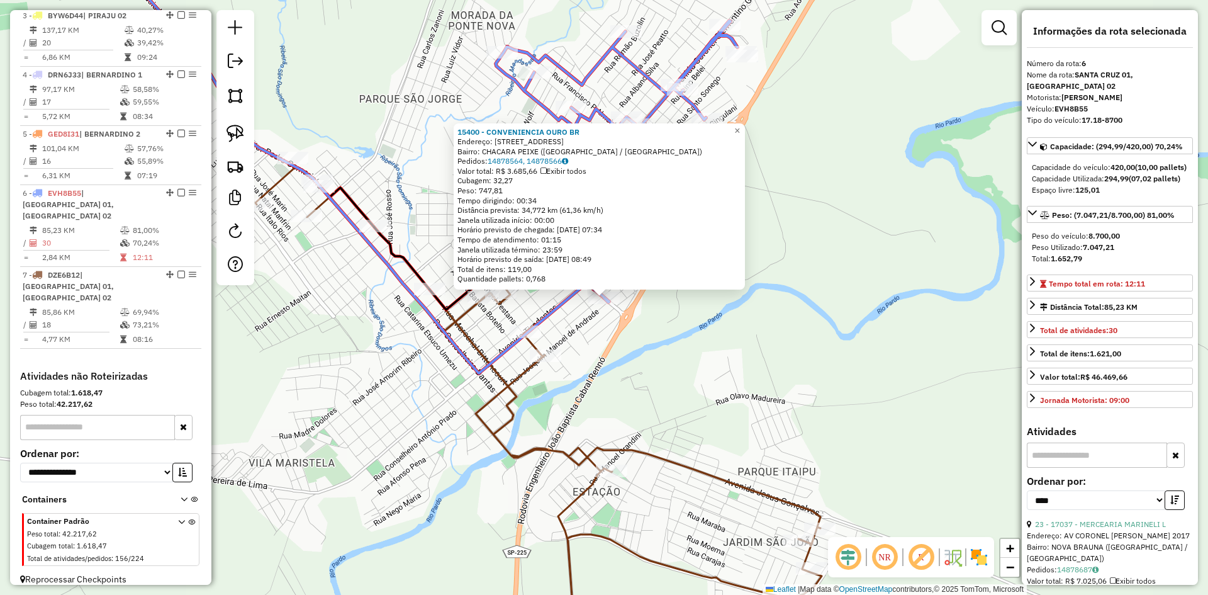
click at [690, 374] on div "15400 - CONVENIENCIA OURO BR Endereço: R GENESIO GAZZOLA 330 Bairro: CHACARA PE…" at bounding box center [604, 297] width 1208 height 595
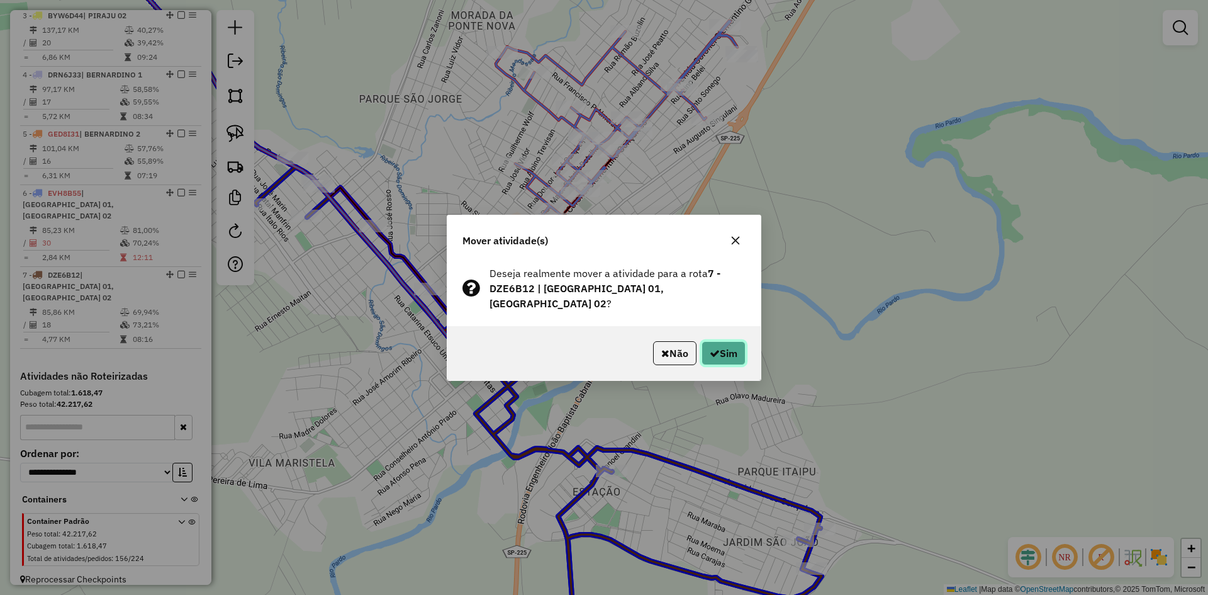
click at [743, 356] on button "Sim" at bounding box center [724, 353] width 44 height 24
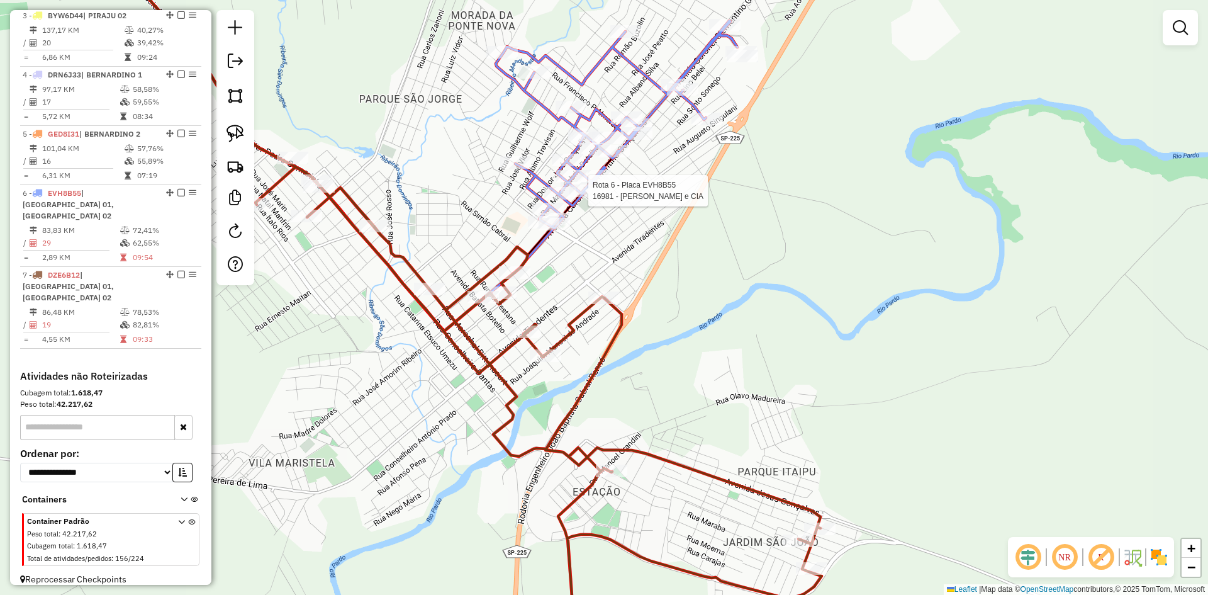
select select "*********"
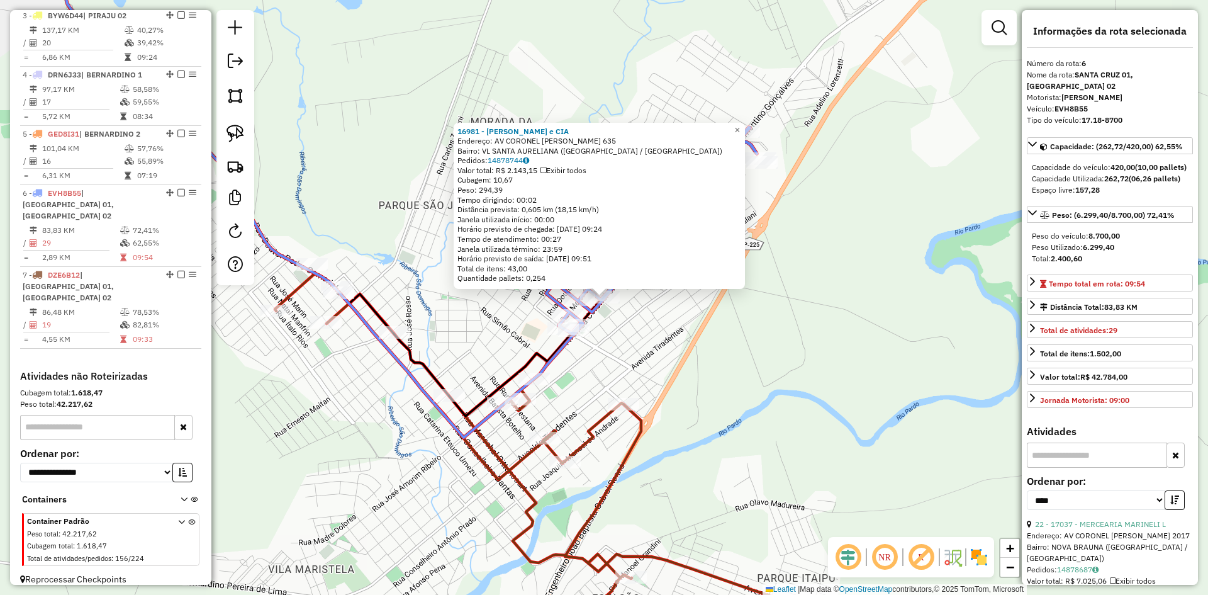
click at [759, 401] on div "16981 - RIBEIRO GOZZO e CIA Endereço: AV CORONEL CLEMENTINO GONCALVES 635 Bairr…" at bounding box center [604, 297] width 1208 height 595
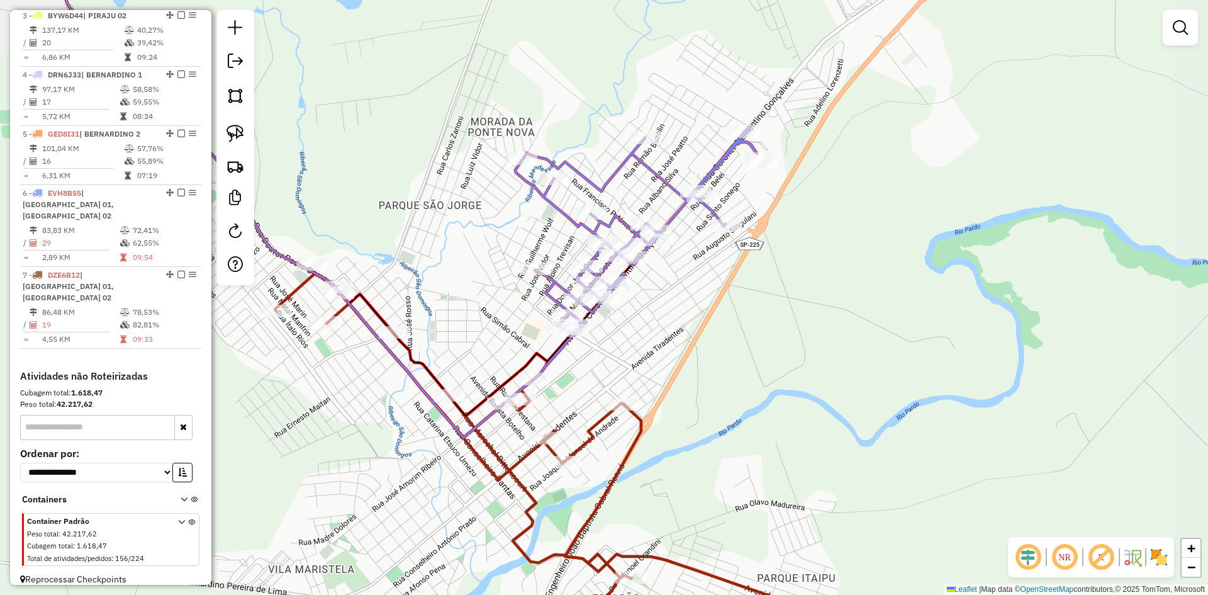
drag, startPoint x: 749, startPoint y: 430, endPoint x: 804, endPoint y: 278, distance: 162.7
click at [804, 278] on div "Janela de atendimento Grade de atendimento Capacidade Transportadoras Veículos …" at bounding box center [604, 297] width 1208 height 595
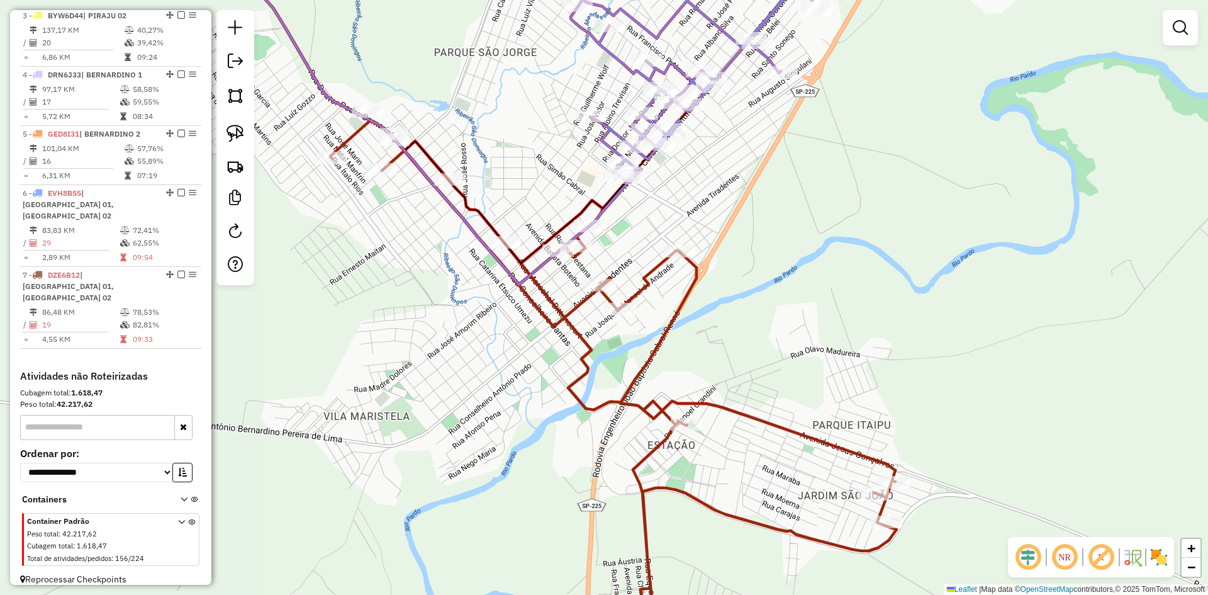
click at [595, 236] on div "Janela de atendimento Grade de atendimento Capacidade Transportadoras Veículos …" at bounding box center [604, 297] width 1208 height 595
select select "*********"
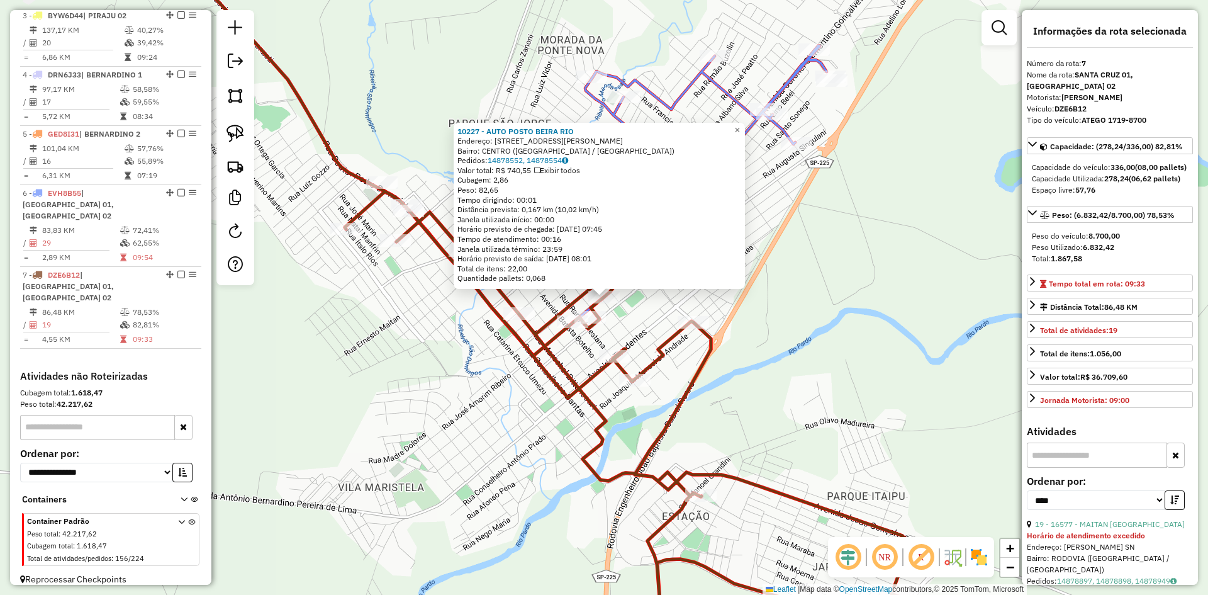
click at [867, 346] on div "10227 - AUTO POSTO BEIRA RIO Endereço: R EUCLIDES DA CUNHA 732 Bairro: CENTRO (…" at bounding box center [604, 297] width 1208 height 595
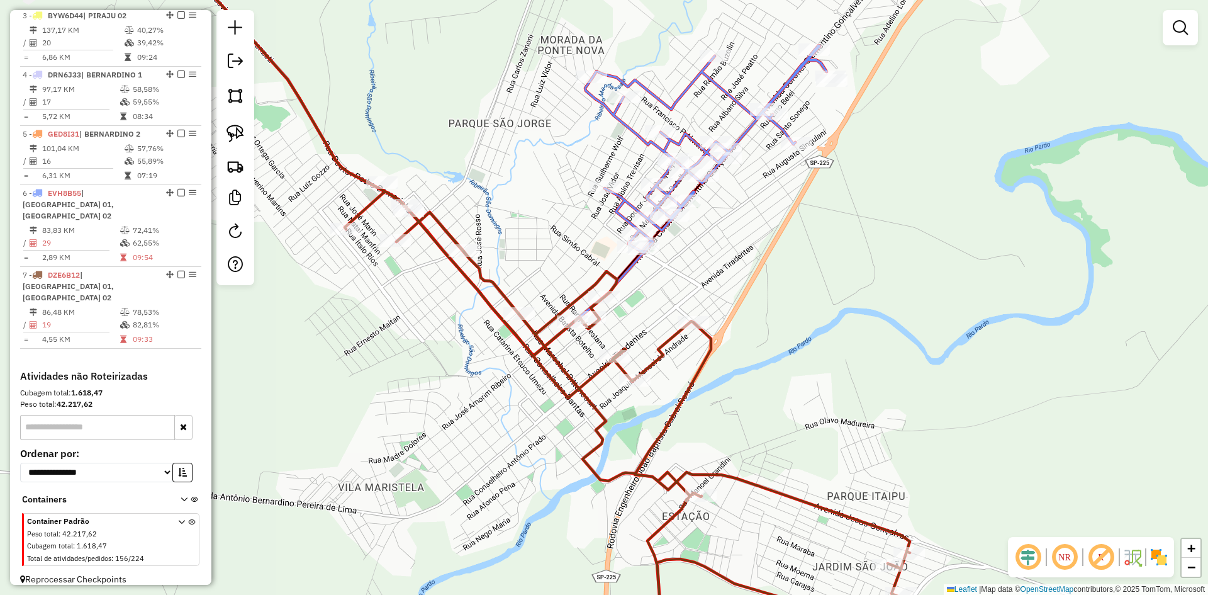
drag, startPoint x: 823, startPoint y: 325, endPoint x: 875, endPoint y: 373, distance: 70.4
click at [875, 373] on div "Janela de atendimento Grade de atendimento Capacidade Transportadoras Veículos …" at bounding box center [604, 297] width 1208 height 595
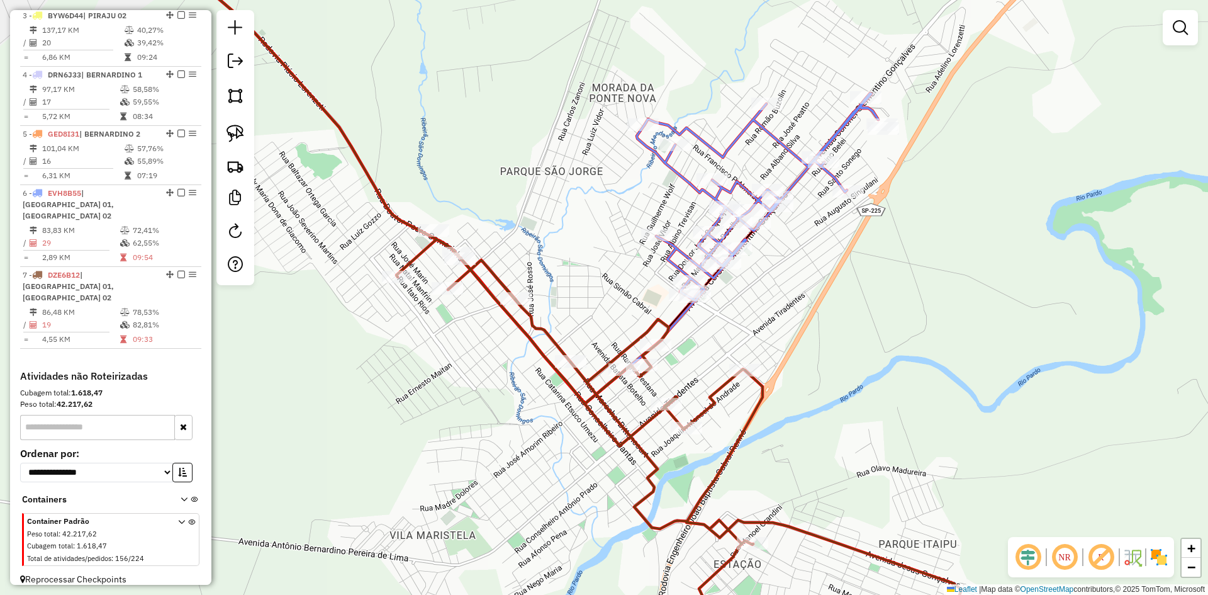
drag, startPoint x: 841, startPoint y: 376, endPoint x: 825, endPoint y: 301, distance: 76.5
click at [825, 301] on div "Janela de atendimento Grade de atendimento Capacidade Transportadoras Veículos …" at bounding box center [604, 297] width 1208 height 595
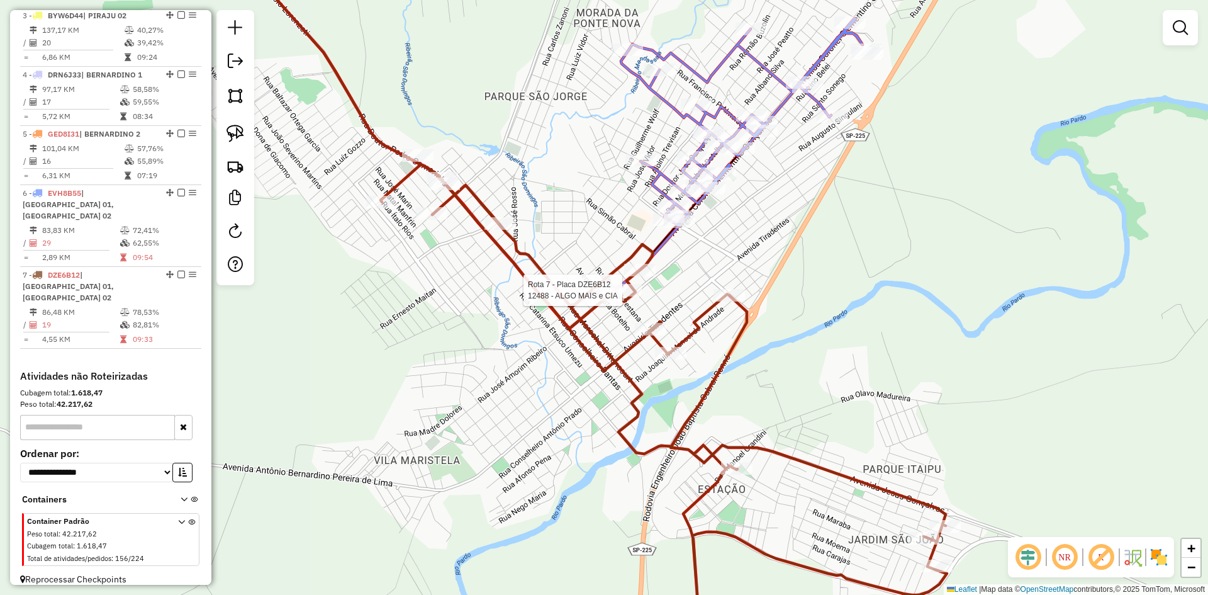
select select "*********"
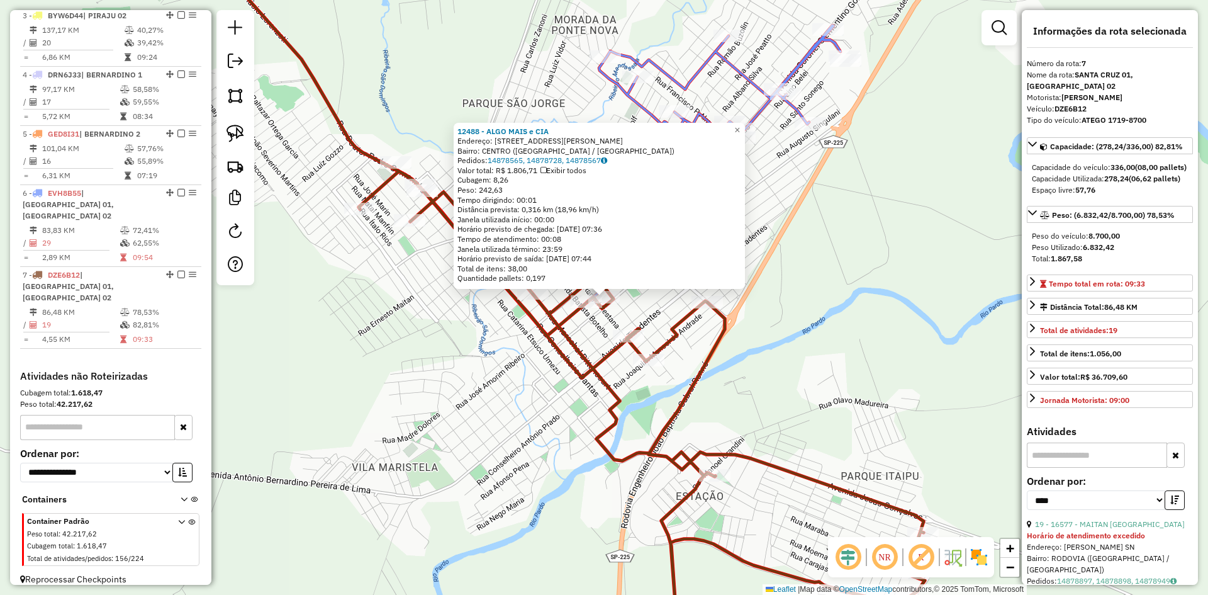
click at [896, 361] on div "12488 - ALGO MAIS e CIA Endereço: R EUCLIDES DA CUNHA, 578 Bairro: CENTRO (SANT…" at bounding box center [604, 297] width 1208 height 595
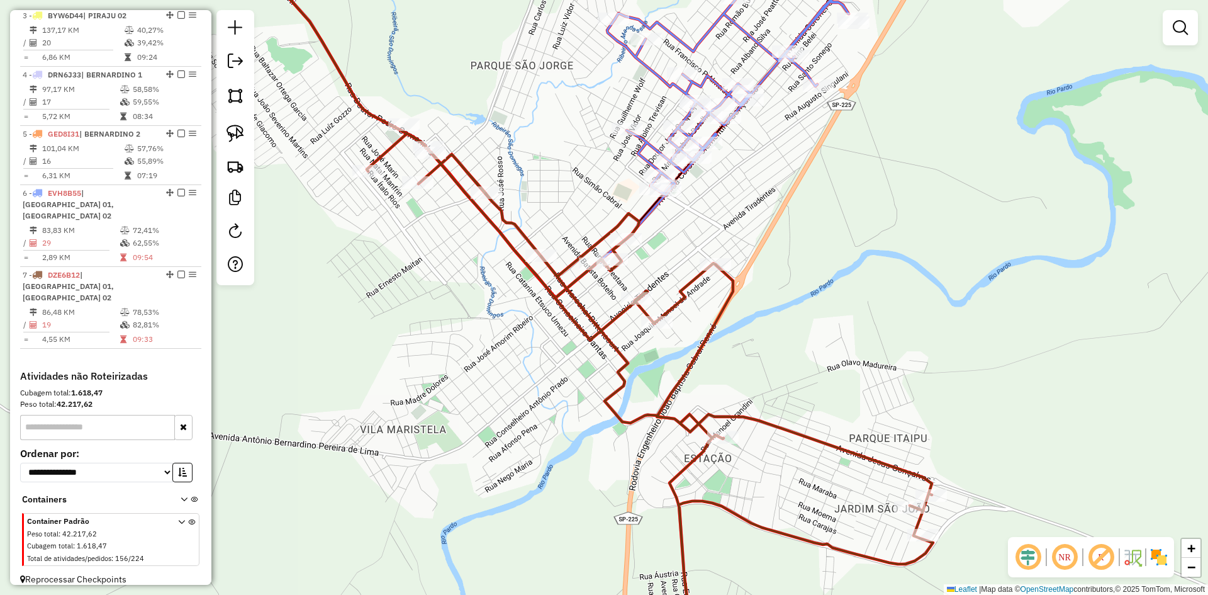
drag, startPoint x: 873, startPoint y: 363, endPoint x: 846, endPoint y: 352, distance: 28.5
click at [879, 359] on div "Janela de atendimento Grade de atendimento Capacidade Transportadoras Veículos …" at bounding box center [604, 297] width 1208 height 595
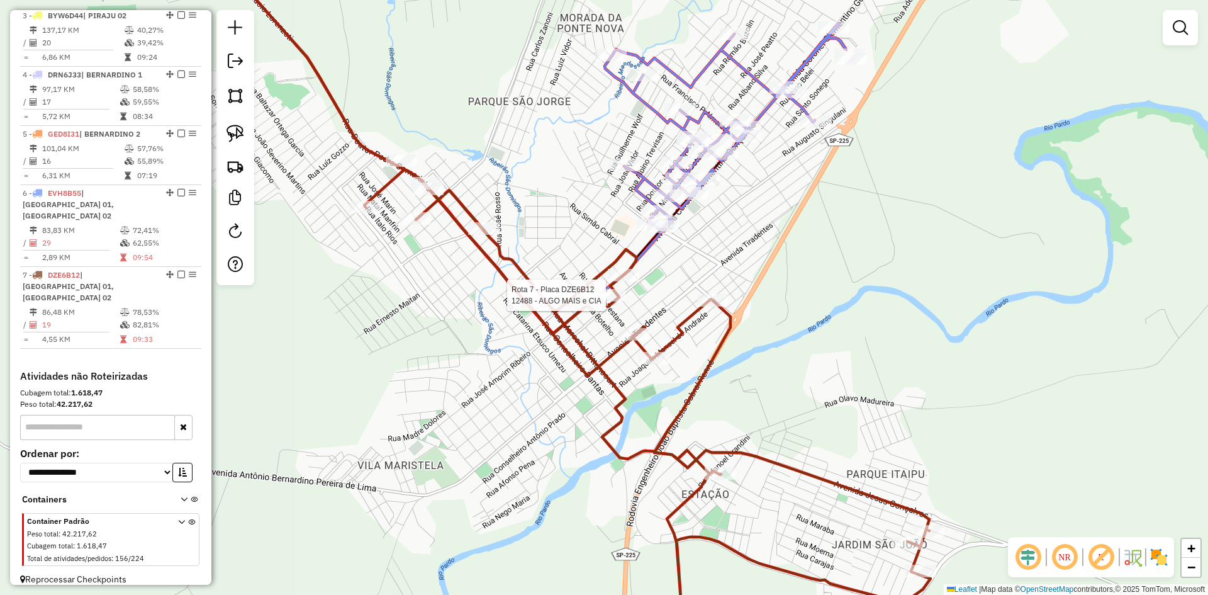
select select "*********"
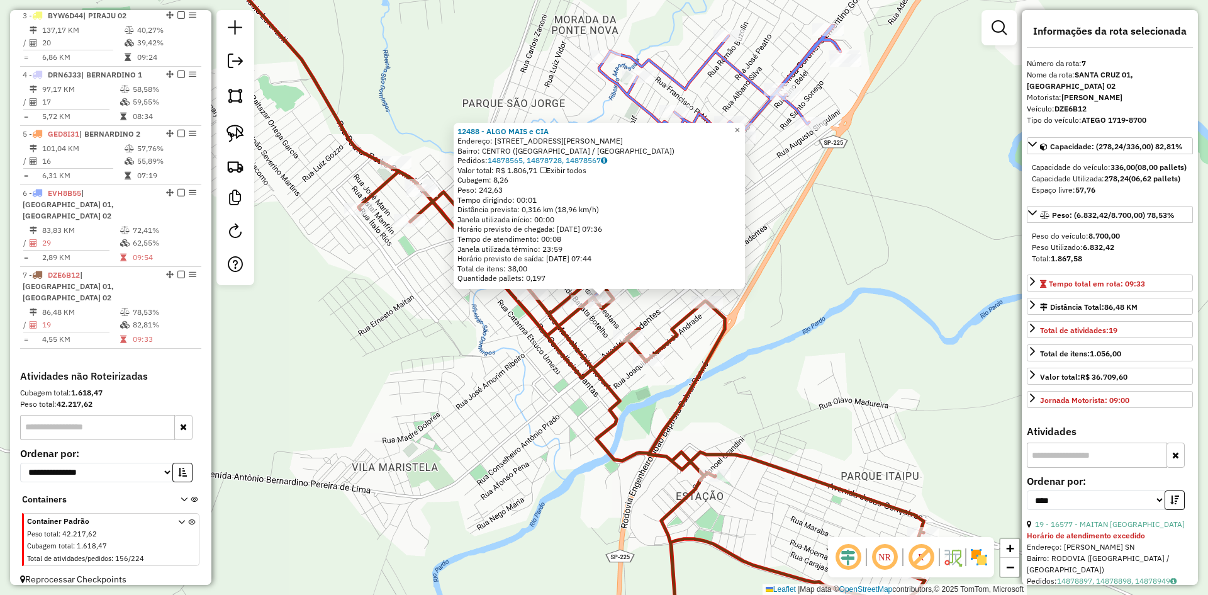
click at [823, 341] on div "Rota 7 - Placa DZE6B12 12488 - ALGO MAIS e CIA 12488 - ALGO MAIS e CIA Endereço…" at bounding box center [604, 297] width 1208 height 595
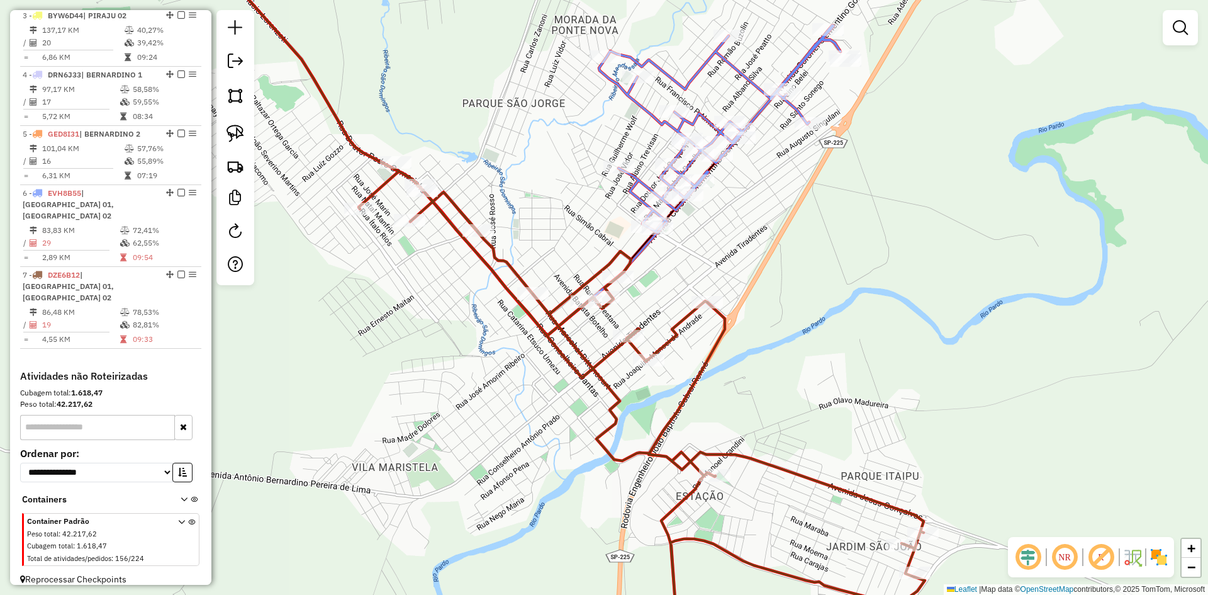
drag, startPoint x: 809, startPoint y: 301, endPoint x: 822, endPoint y: 365, distance: 65.5
click at [822, 365] on div "Janela de atendimento Grade de atendimento Capacidade Transportadoras Veículos …" at bounding box center [604, 297] width 1208 height 595
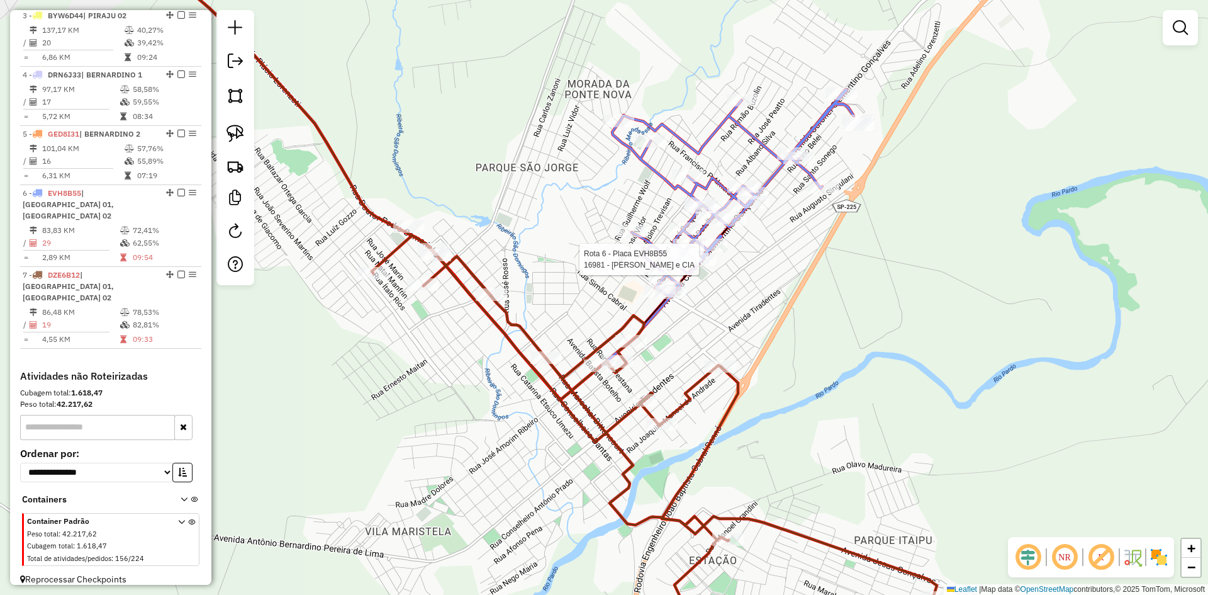
select select "*********"
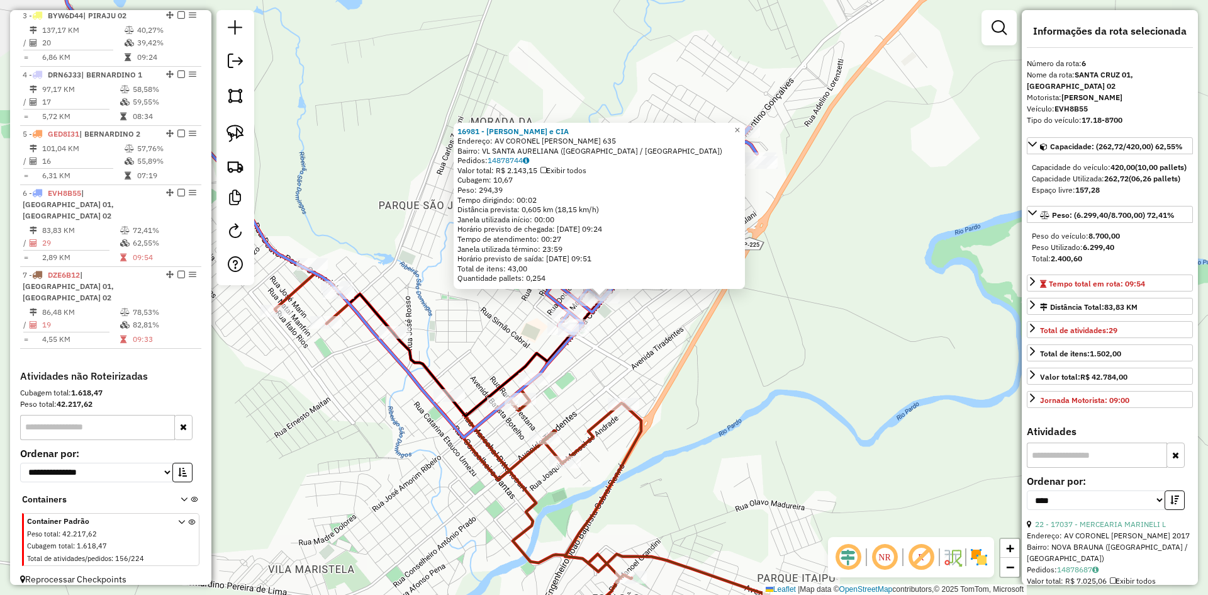
click at [745, 378] on div "16981 - RIBEIRO GOZZO e CIA Endereço: AV CORONEL CLEMENTINO GONCALVES 635 Bairr…" at bounding box center [604, 297] width 1208 height 595
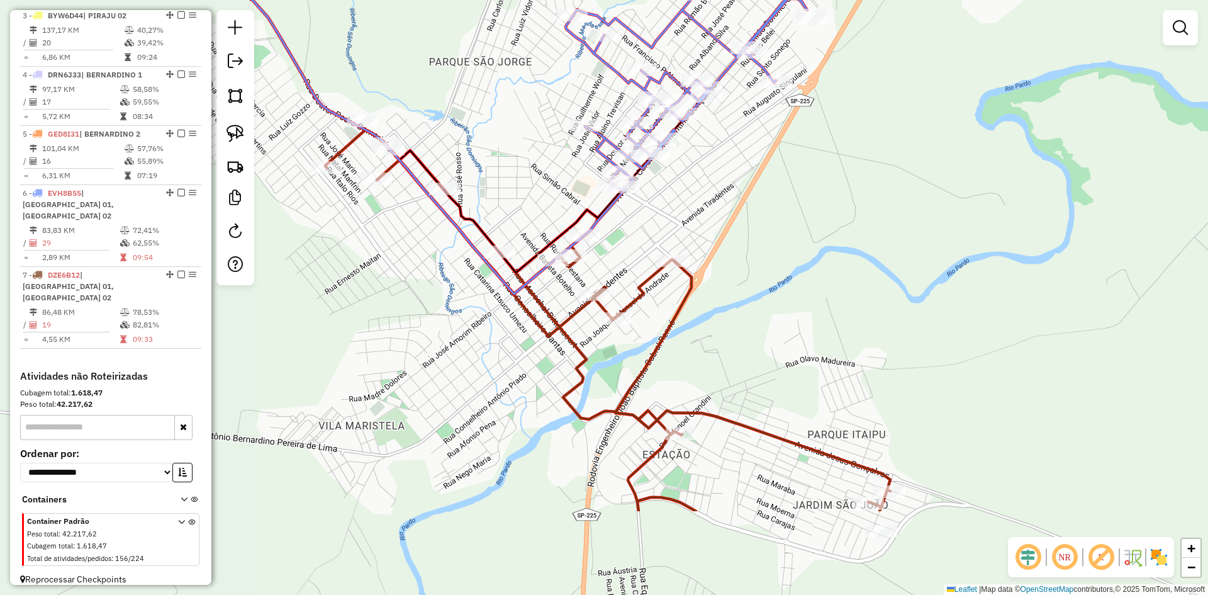
drag, startPoint x: 674, startPoint y: 357, endPoint x: 725, endPoint y: 213, distance: 152.3
click at [725, 213] on div "Janela de atendimento Grade de atendimento Capacidade Transportadoras Veículos …" at bounding box center [604, 297] width 1208 height 595
select select "*********"
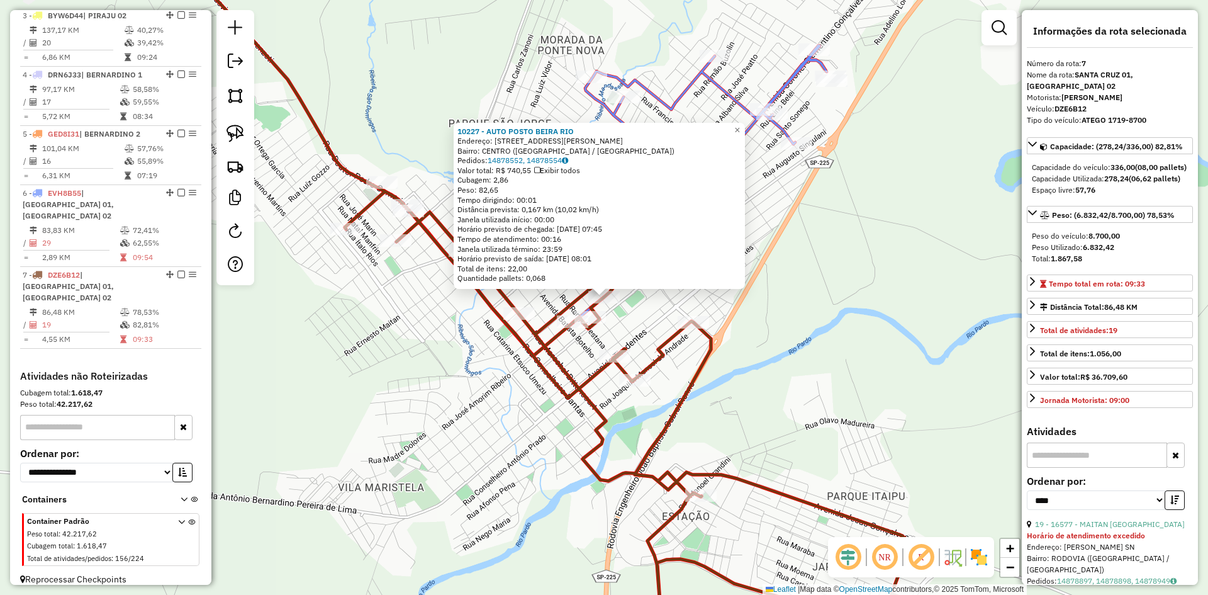
click at [810, 401] on div "10227 - AUTO POSTO BEIRA RIO Endereço: R EUCLIDES DA CUNHA 732 Bairro: CENTRO (…" at bounding box center [604, 297] width 1208 height 595
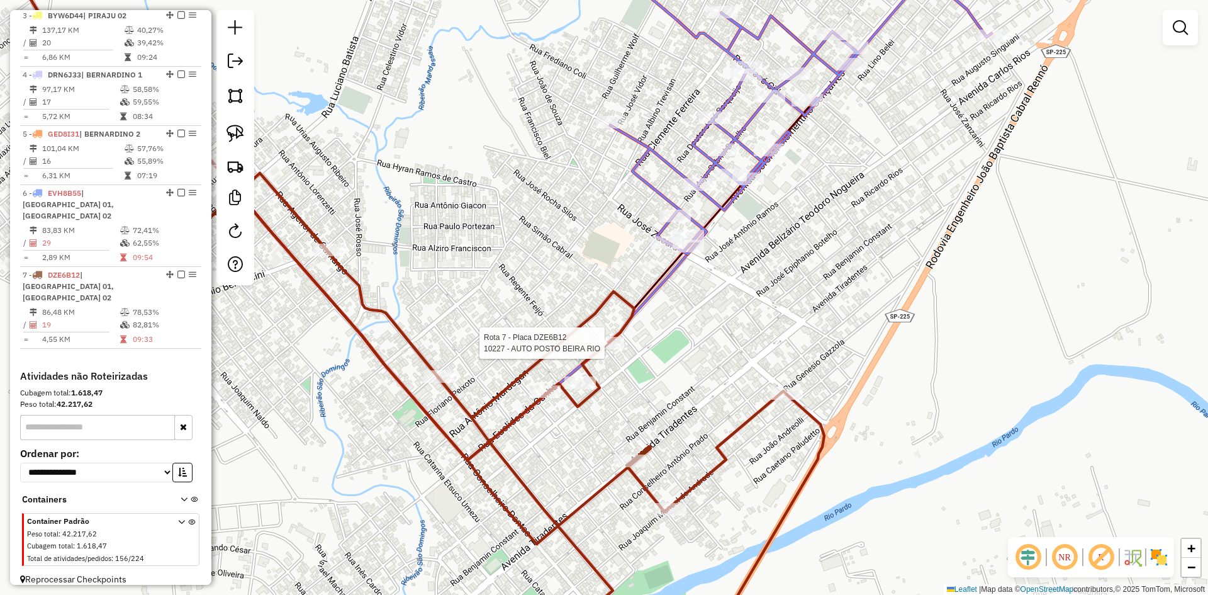
select select "*********"
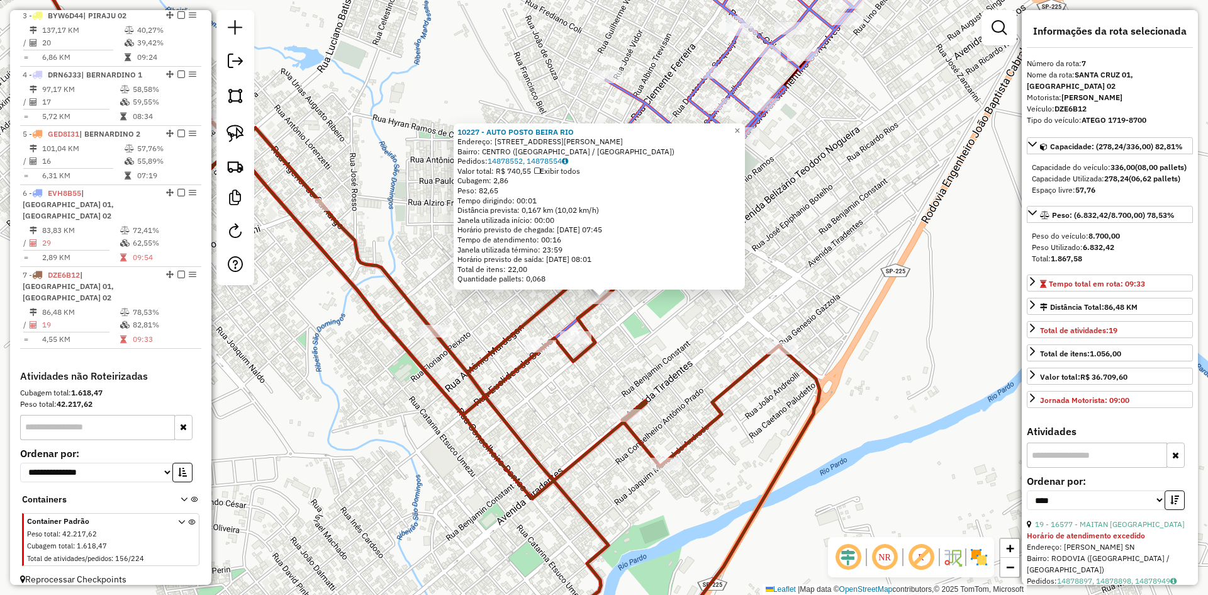
click at [816, 307] on div "10227 - AUTO POSTO BEIRA RIO Endereço: R EUCLIDES DA CUNHA 732 Bairro: CENTRO (…" at bounding box center [604, 297] width 1208 height 595
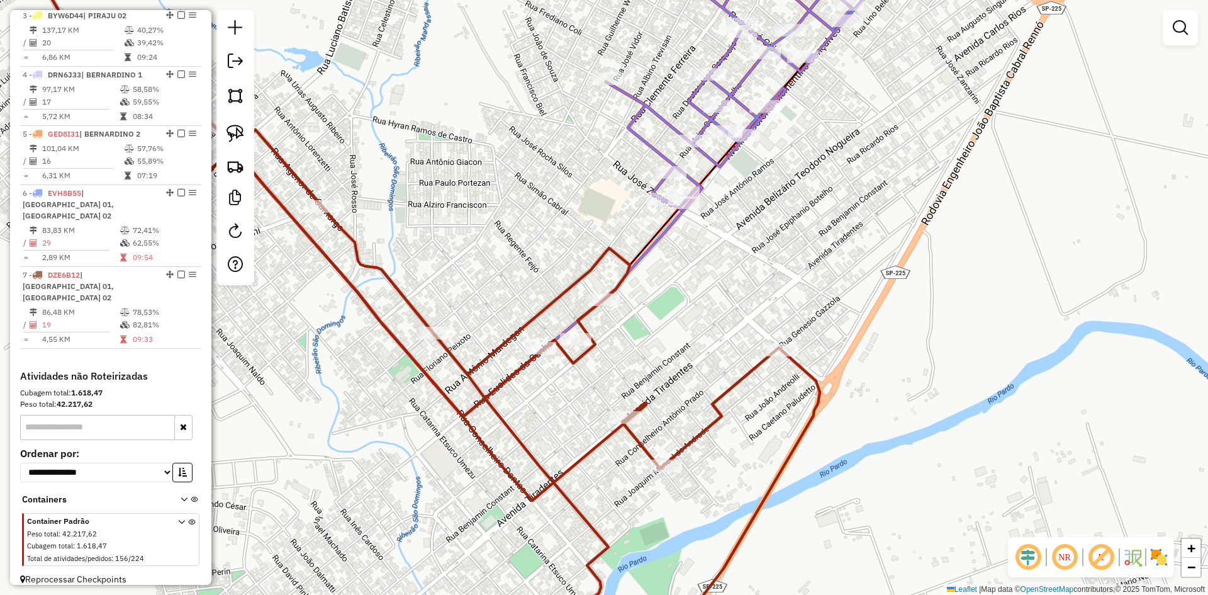
drag, startPoint x: 741, startPoint y: 285, endPoint x: 716, endPoint y: 363, distance: 82.2
click at [716, 363] on div "Rota 7 - Placa DZE6B12 10227 - AUTO POSTO BEIRA RIO Janela de atendimento Grade…" at bounding box center [604, 297] width 1208 height 595
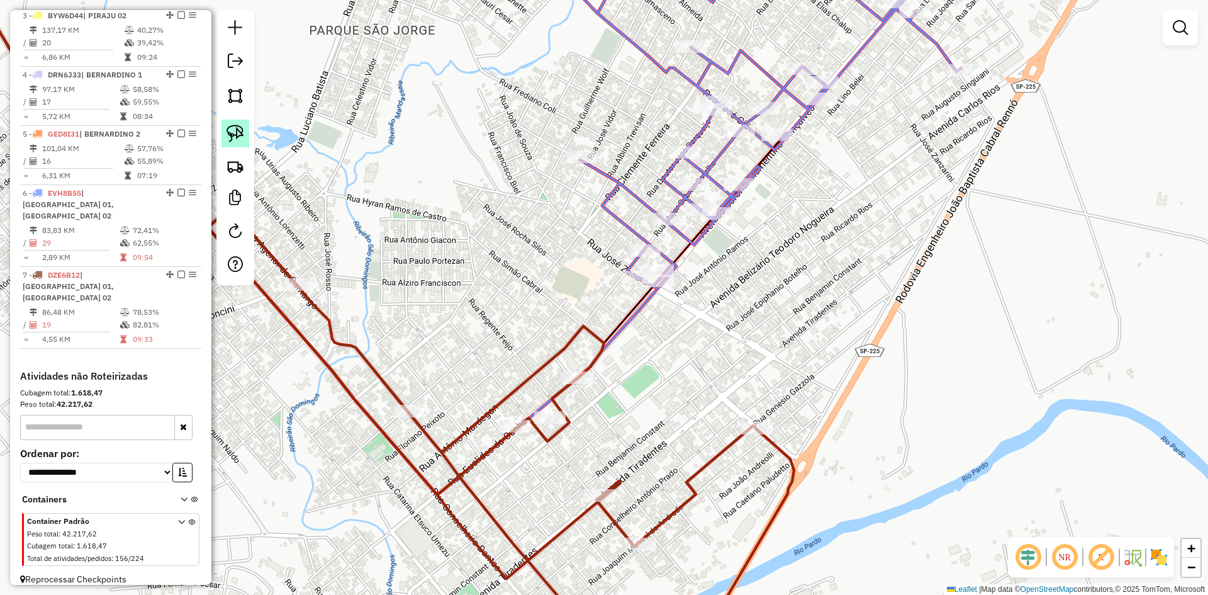
click at [232, 128] on img at bounding box center [236, 134] width 18 height 18
drag, startPoint x: 595, startPoint y: 300, endPoint x: 615, endPoint y: 266, distance: 39.5
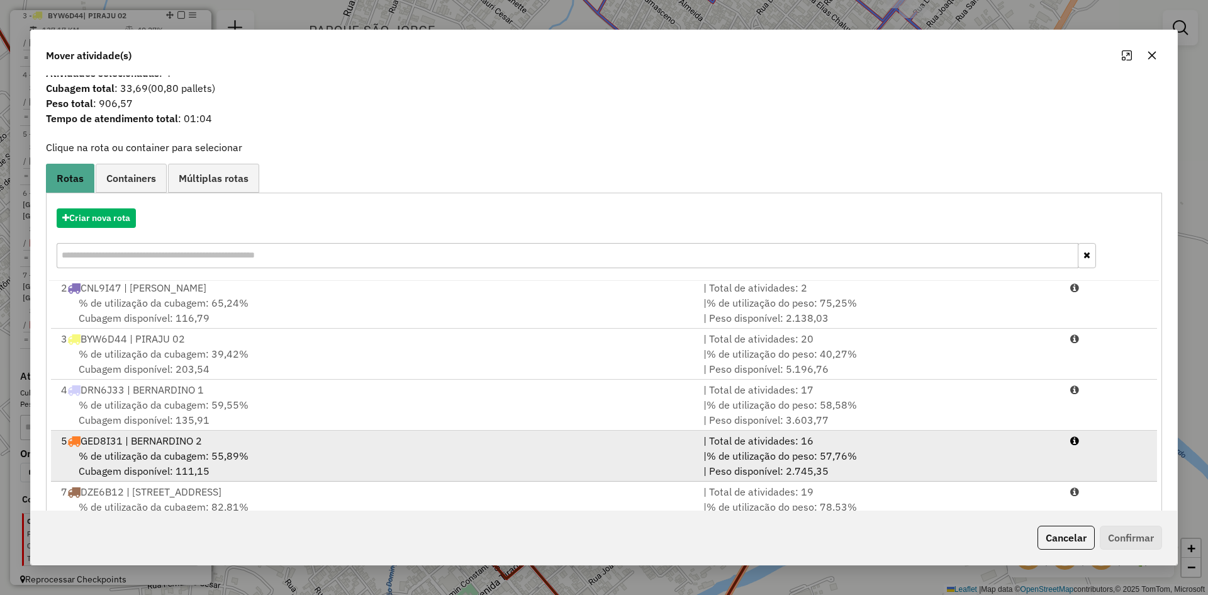
scroll to position [59, 0]
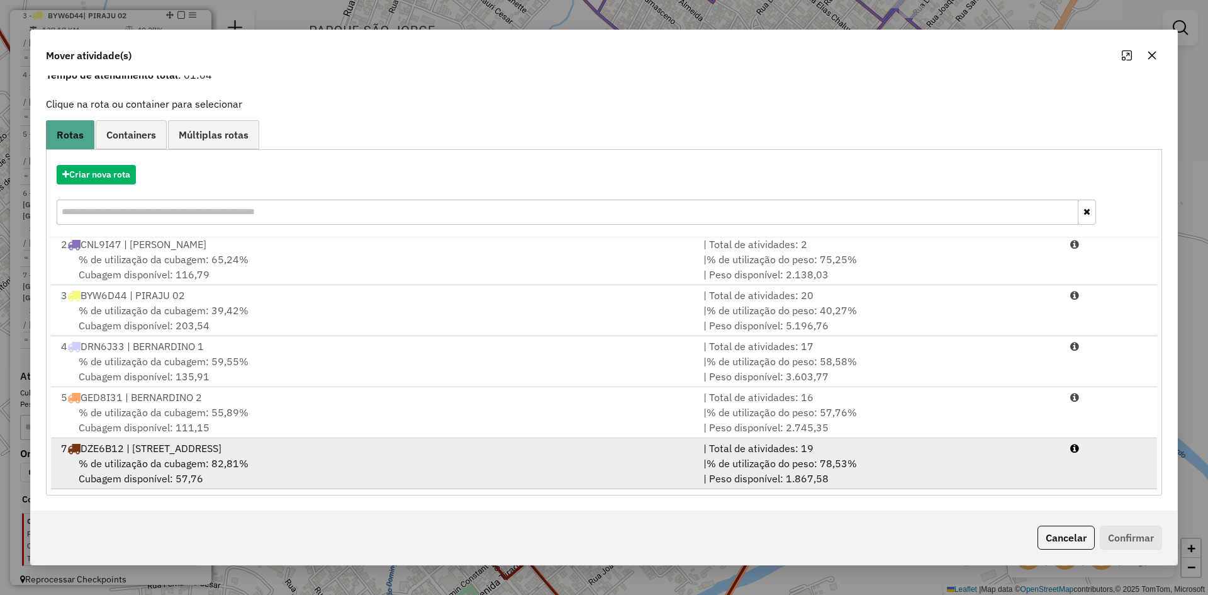
click at [312, 466] on div "% de utilização da cubagem: 82,81% Cubagem disponível: 57,76" at bounding box center [374, 471] width 643 height 30
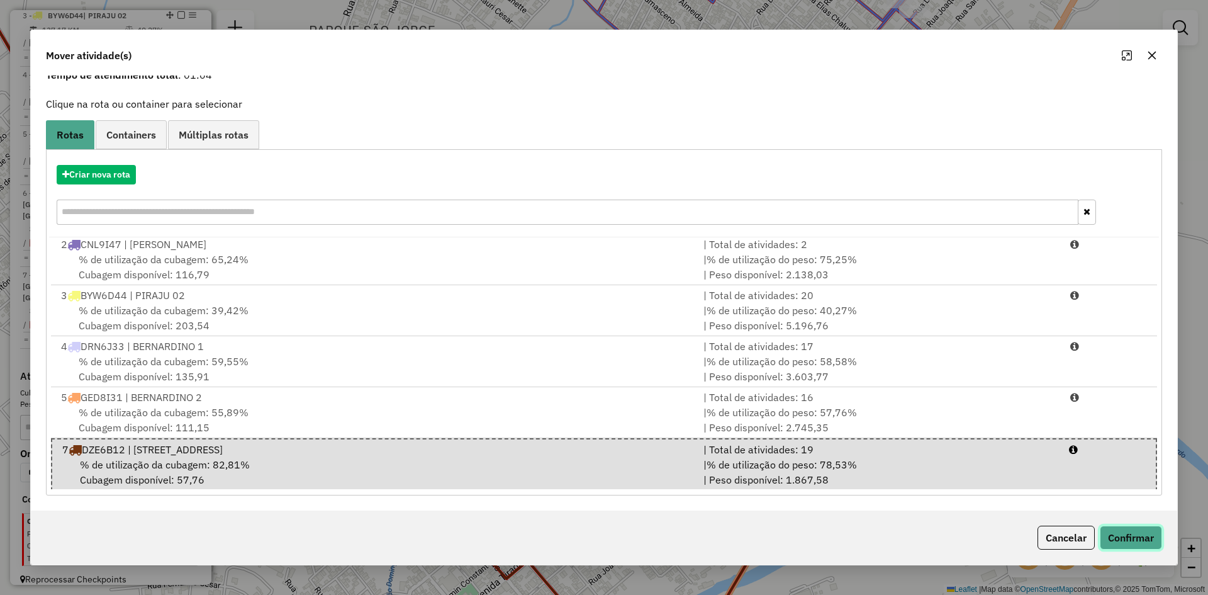
click at [1130, 536] on button "Confirmar" at bounding box center [1131, 538] width 62 height 24
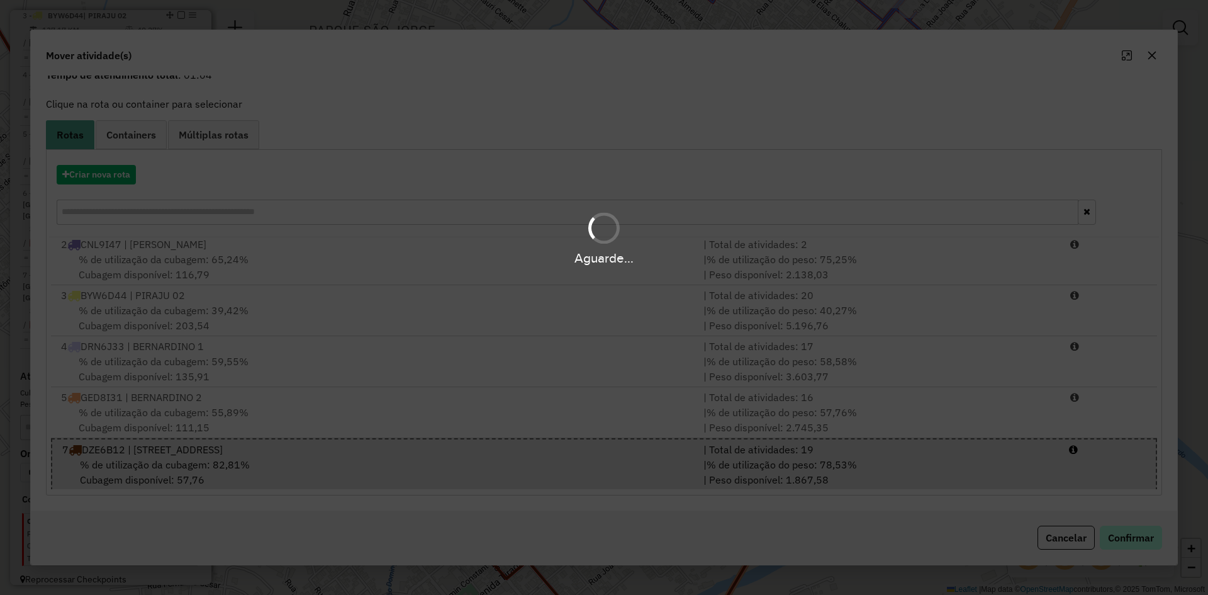
scroll to position [0, 0]
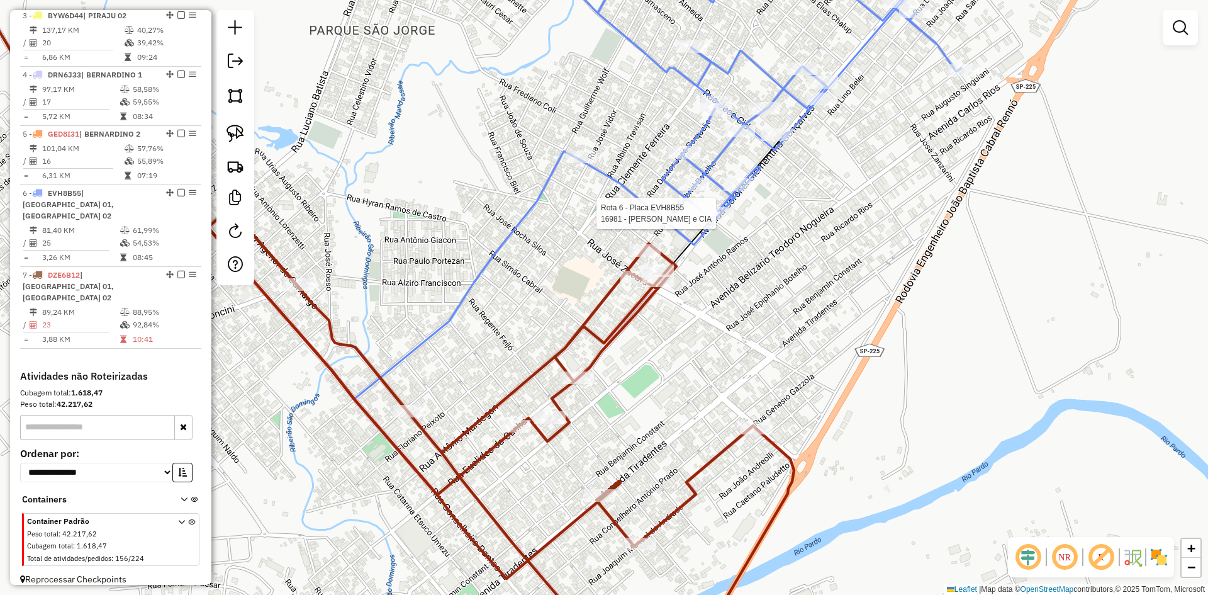
select select "*********"
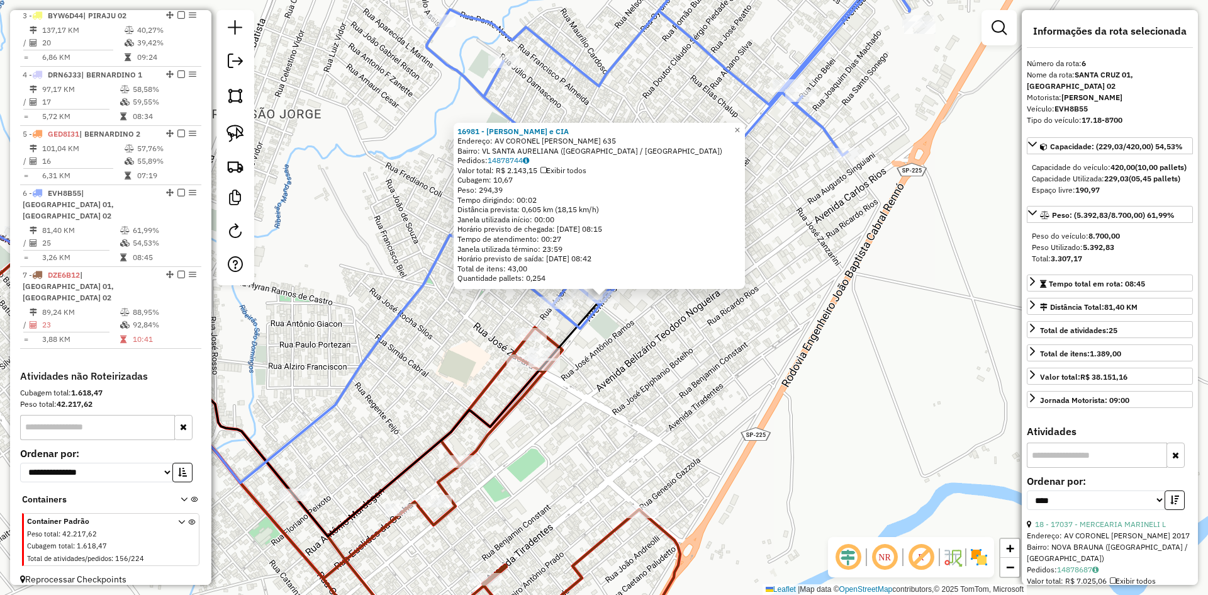
click at [705, 391] on div "16981 - RIBEIRO GOZZO e CIA Endereço: AV CORONEL CLEMENTINO GONCALVES 635 Bairr…" at bounding box center [604, 297] width 1208 height 595
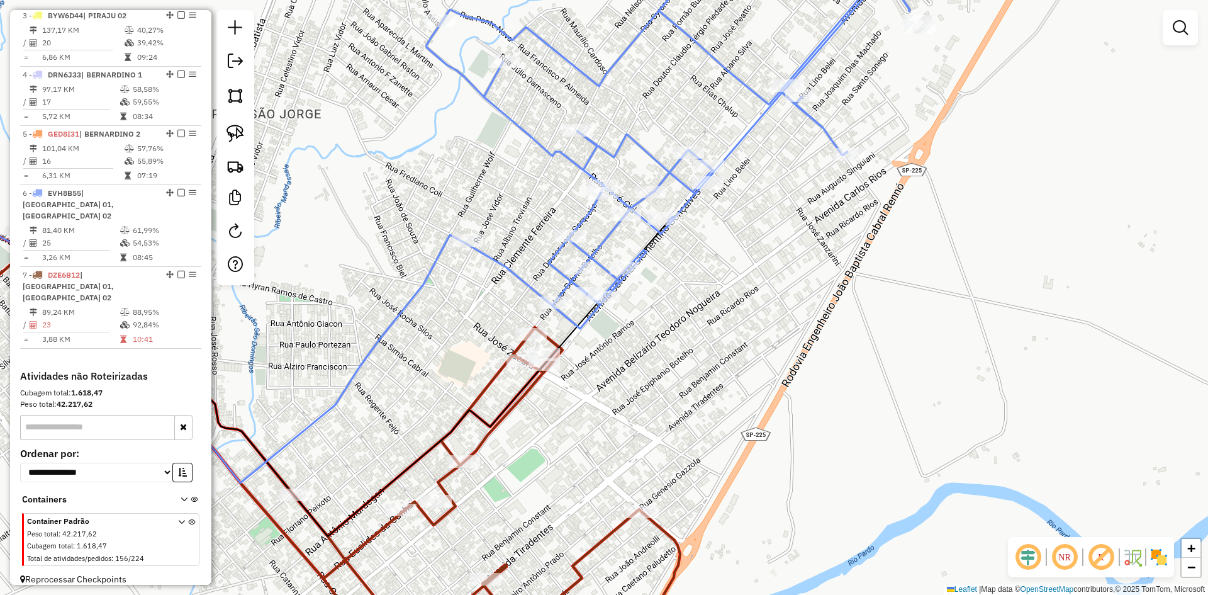
drag, startPoint x: 680, startPoint y: 385, endPoint x: 738, endPoint y: 360, distance: 63.5
click at [738, 360] on div "16981 - RIBEIRO GOZZO e CIA Endereço: AV CORONEL CLEMENTINO GONCALVES 635 Bairr…" at bounding box center [604, 297] width 1208 height 595
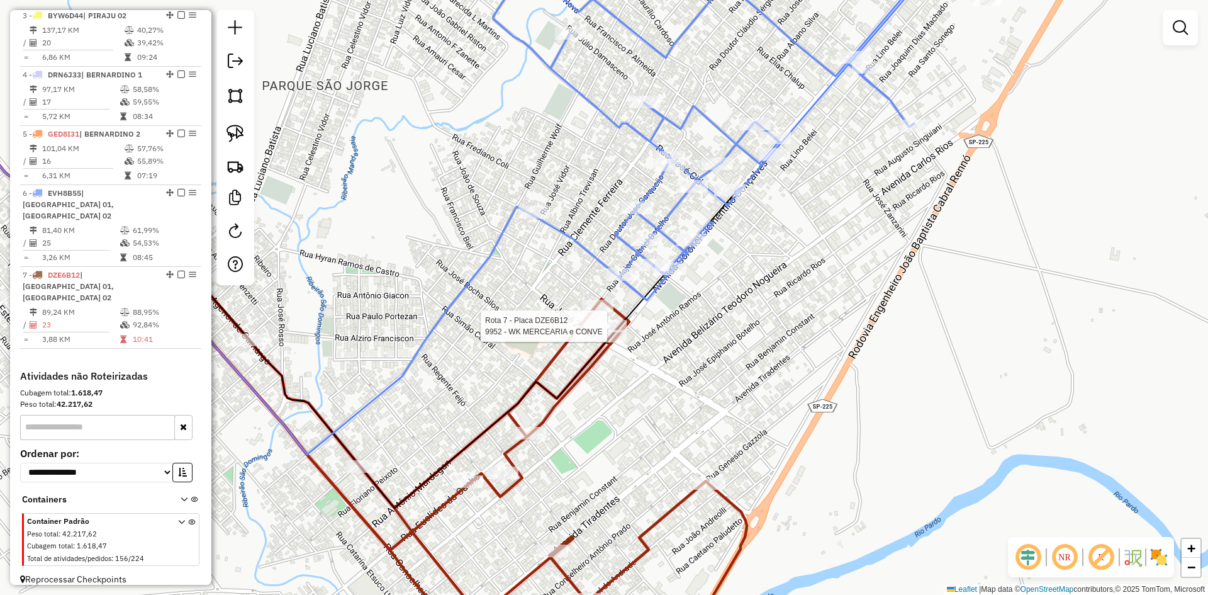
select select "*********"
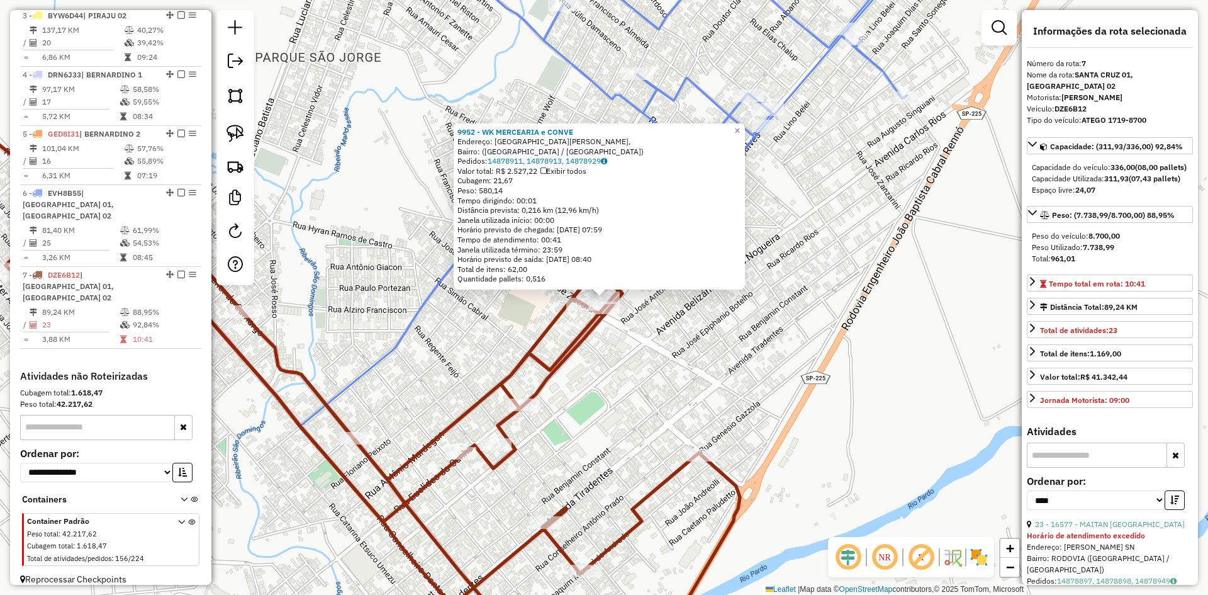
click at [671, 349] on div "9952 - WK MERCEARIA e CONVE Endereço: Avenida Coronel Clementino Gonçalves, Bai…" at bounding box center [604, 297] width 1208 height 595
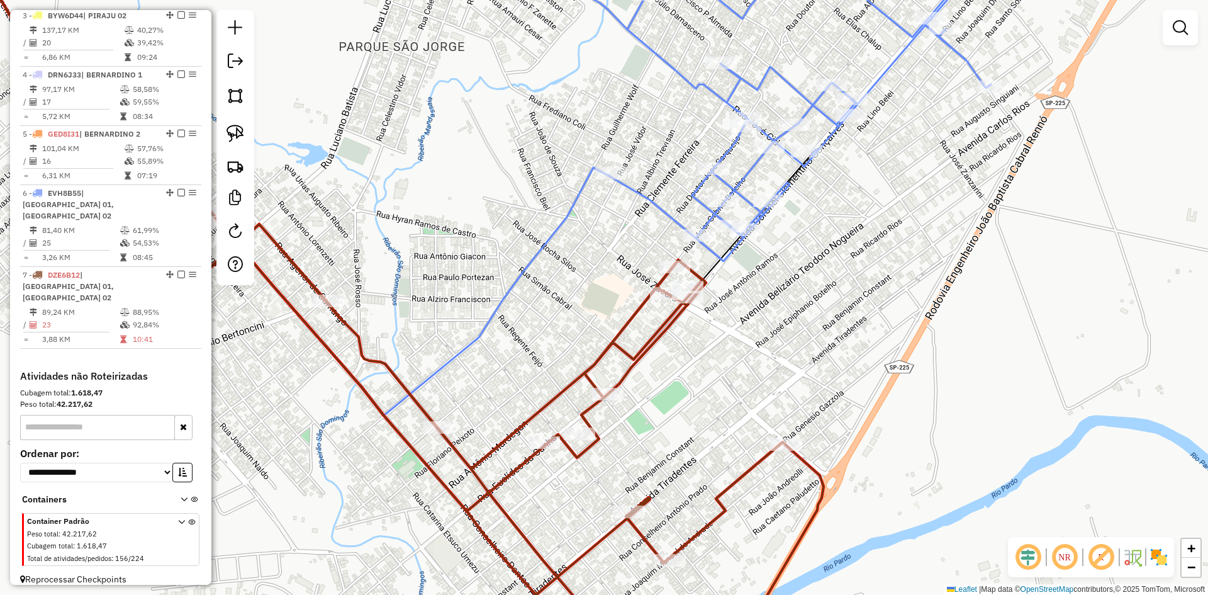
drag, startPoint x: 724, startPoint y: 340, endPoint x: 772, endPoint y: 337, distance: 47.9
click at [772, 337] on div "Janela de atendimento Grade de atendimento Capacidade Transportadoras Veículos …" at bounding box center [604, 297] width 1208 height 595
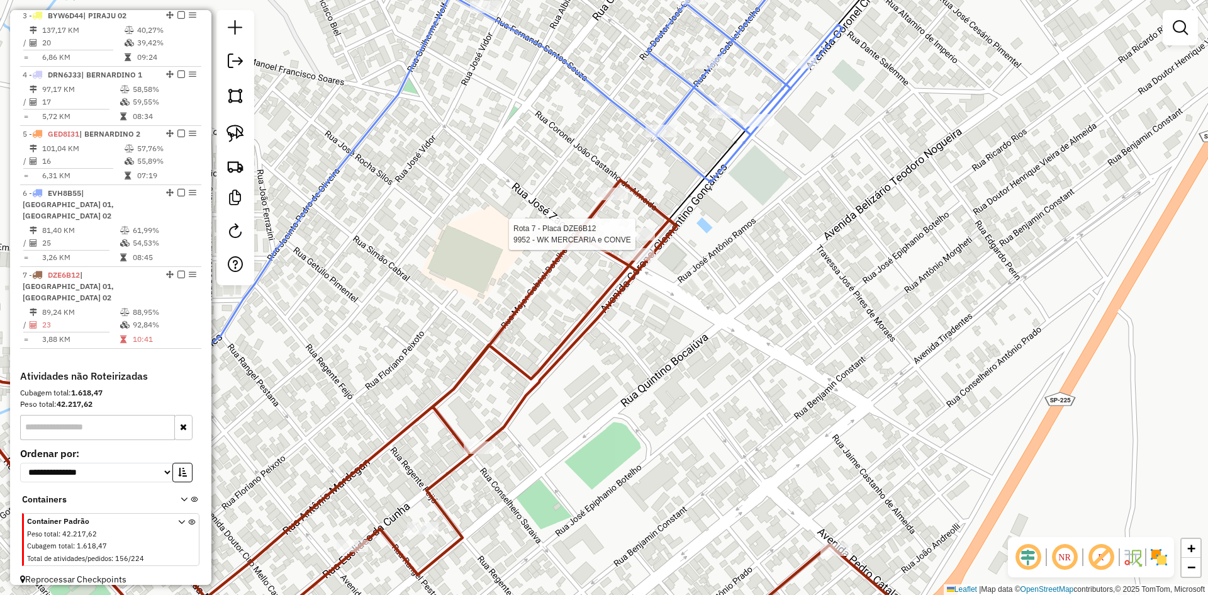
click at [630, 240] on div at bounding box center [639, 234] width 31 height 13
select select "*********"
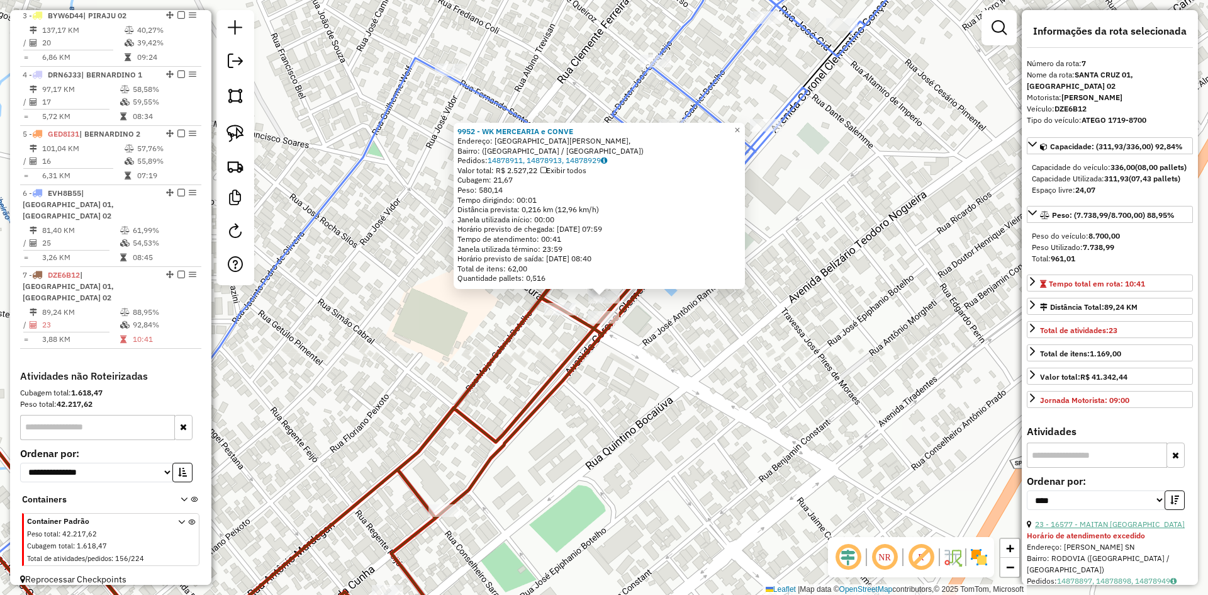
click at [1106, 529] on link "23 - 16577 - MAITAN SANTA CRUZ" at bounding box center [1110, 523] width 150 height 9
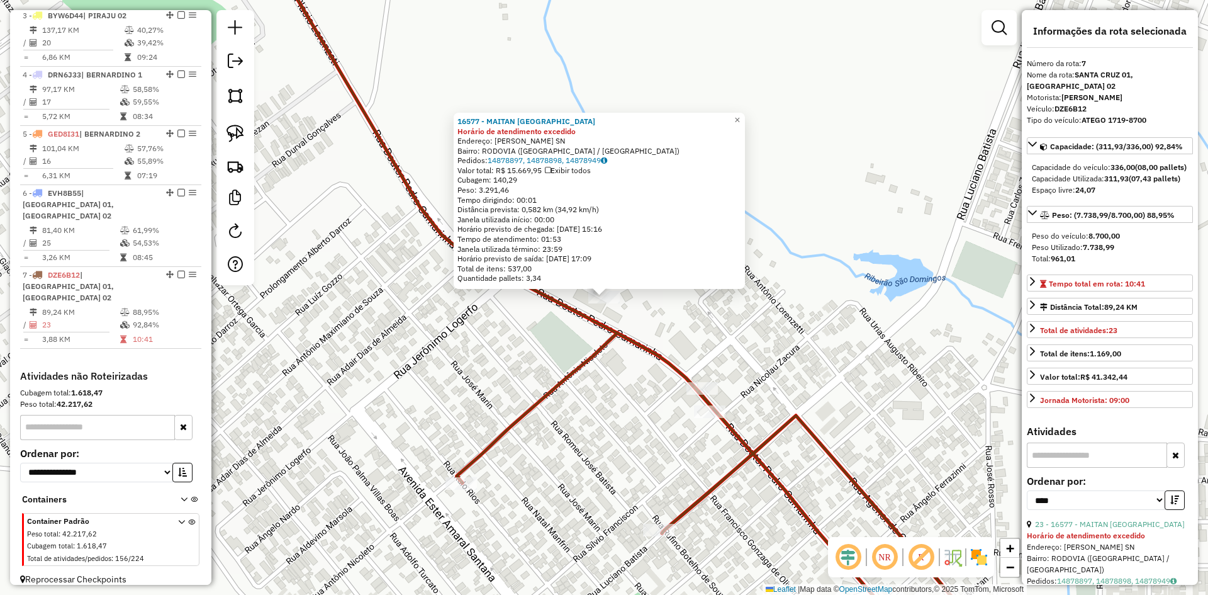
click at [734, 354] on div "16577 - MAITAN SANTA CRUZ Horário de atendimento excedido Endereço: ROD ROD PLA…" at bounding box center [604, 297] width 1208 height 595
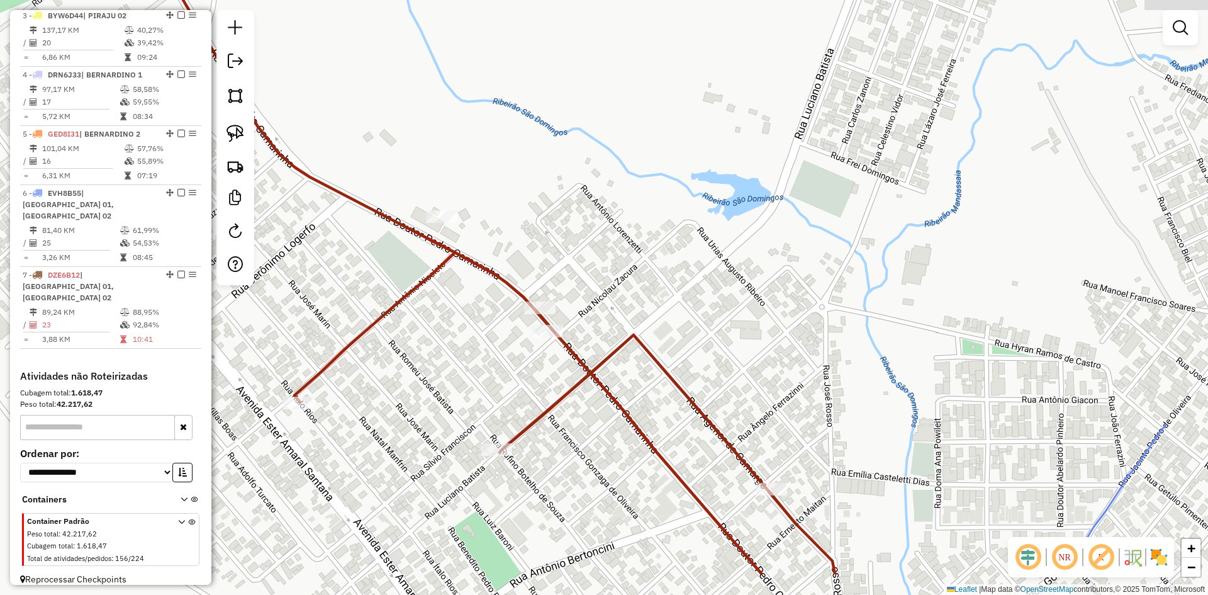
drag, startPoint x: 773, startPoint y: 300, endPoint x: 571, endPoint y: 198, distance: 226.0
click at [571, 198] on div "Janela de atendimento Grade de atendimento Capacidade Transportadoras Veículos …" at bounding box center [604, 297] width 1208 height 595
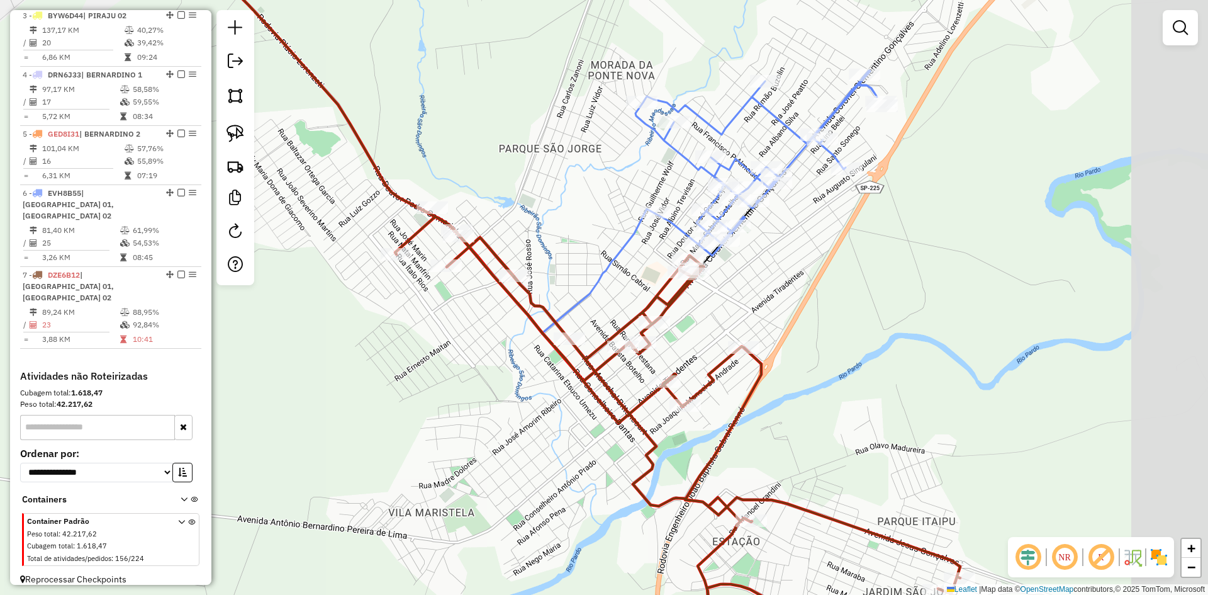
drag, startPoint x: 636, startPoint y: 237, endPoint x: 595, endPoint y: 229, distance: 41.7
click at [595, 229] on div "Janela de atendimento Grade de atendimento Capacidade Transportadoras Veículos …" at bounding box center [604, 297] width 1208 height 595
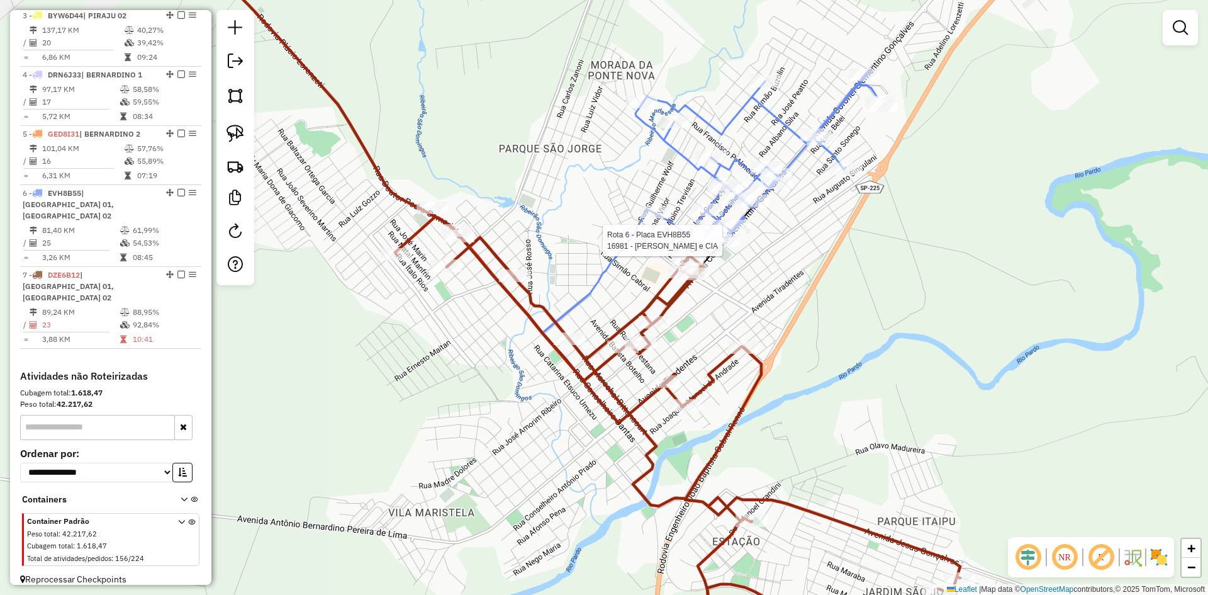
select select "*********"
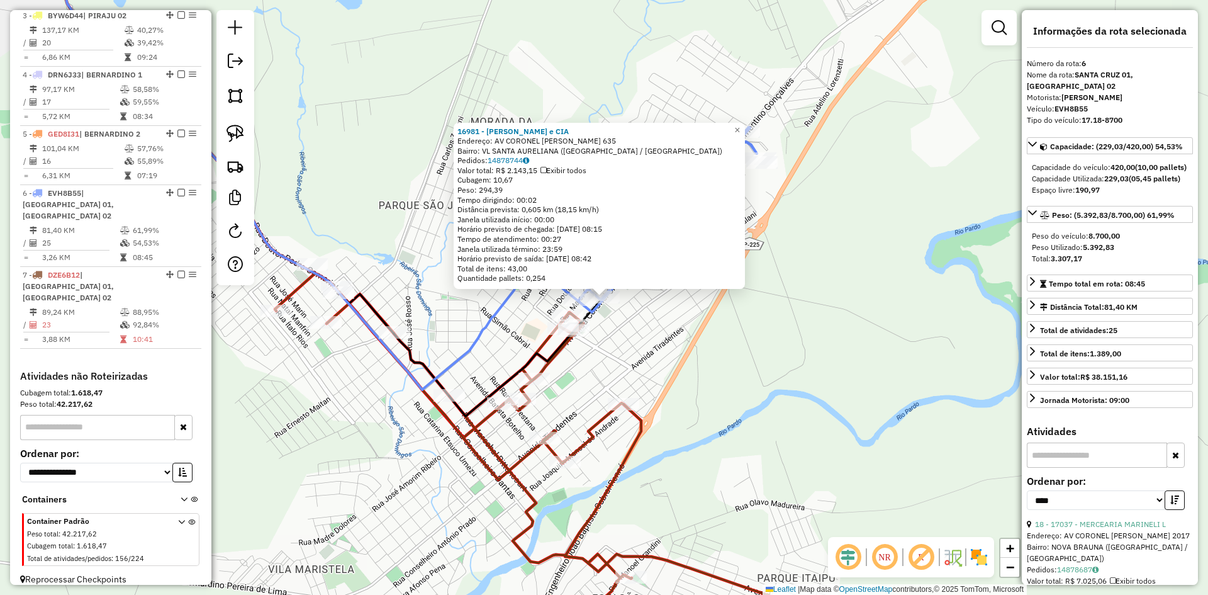
click at [628, 351] on div "16981 - RIBEIRO GOZZO e CIA Endereço: AV CORONEL CLEMENTINO GONCALVES 635 Bairr…" at bounding box center [604, 297] width 1208 height 595
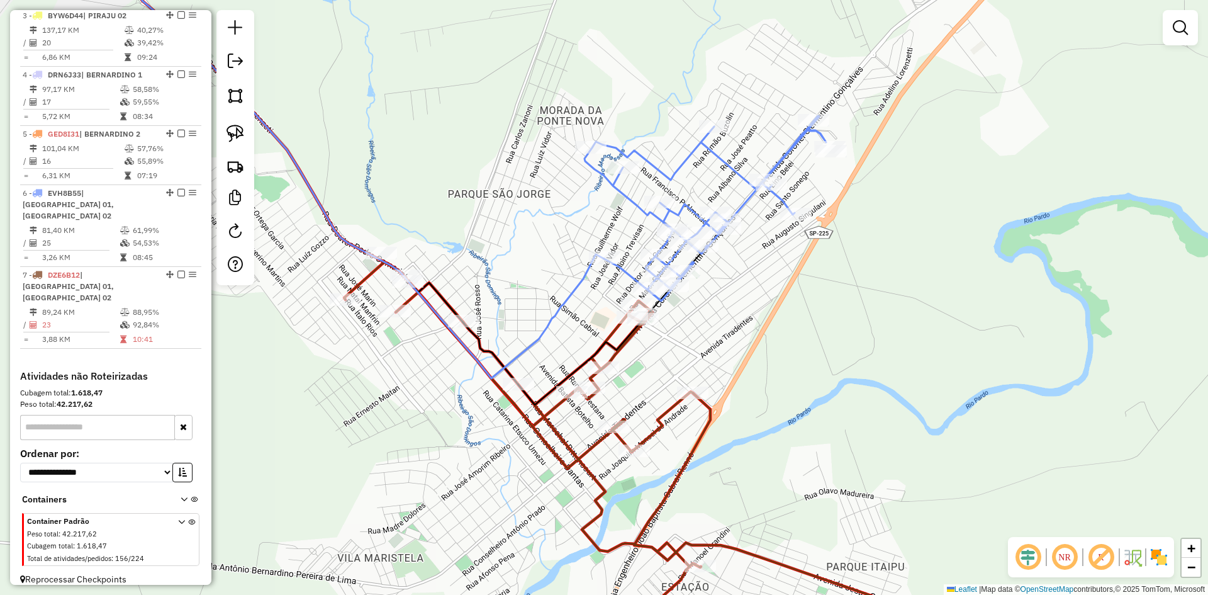
drag, startPoint x: 698, startPoint y: 336, endPoint x: 743, endPoint y: 326, distance: 46.4
click at [744, 327] on div "Janela de atendimento Grade de atendimento Capacidade Transportadoras Veículos …" at bounding box center [604, 297] width 1208 height 595
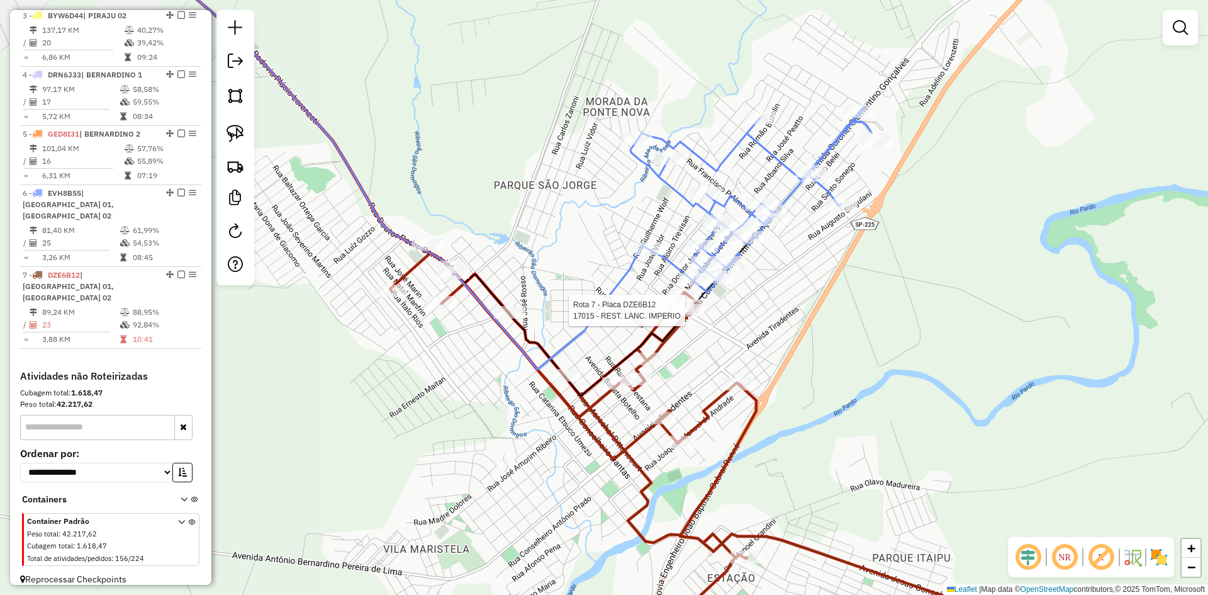
select select "*********"
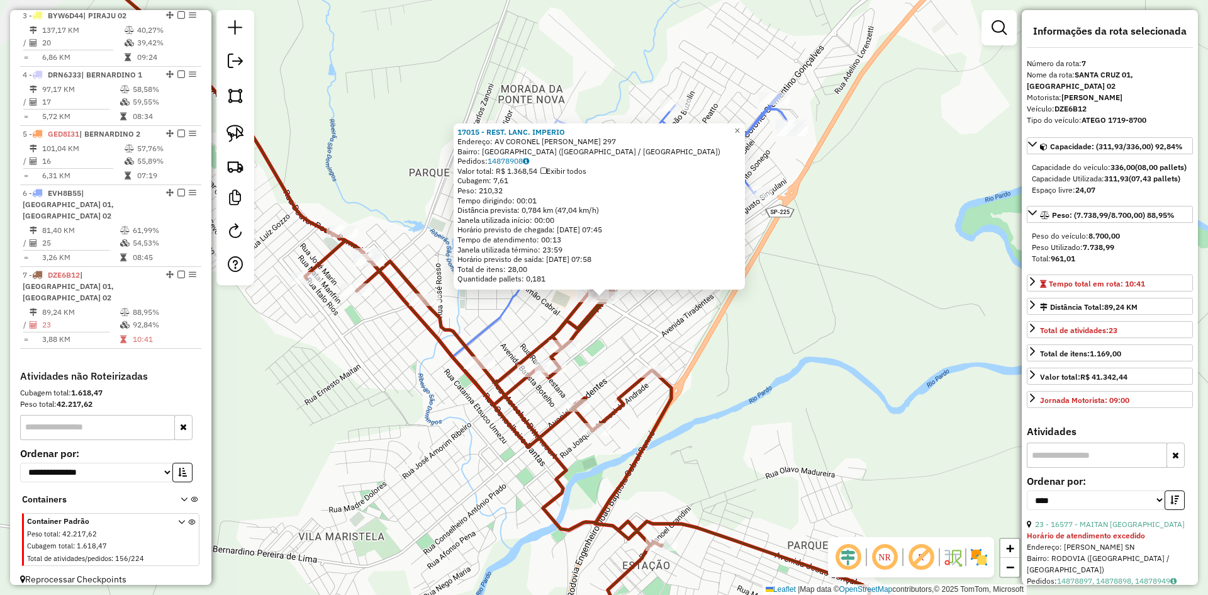
click at [731, 358] on div "17015 - REST. LANC. IMPERIO Endereço: AV CORONEL CLEMENTINO GONCALVES 297 Bairr…" at bounding box center [604, 297] width 1208 height 595
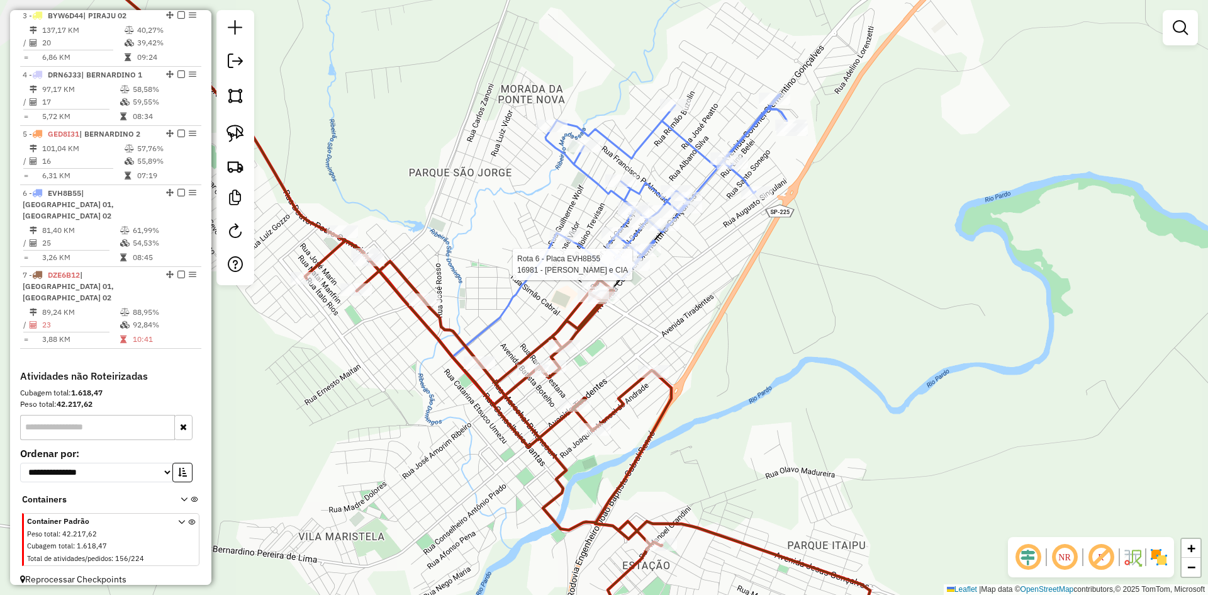
select select "*********"
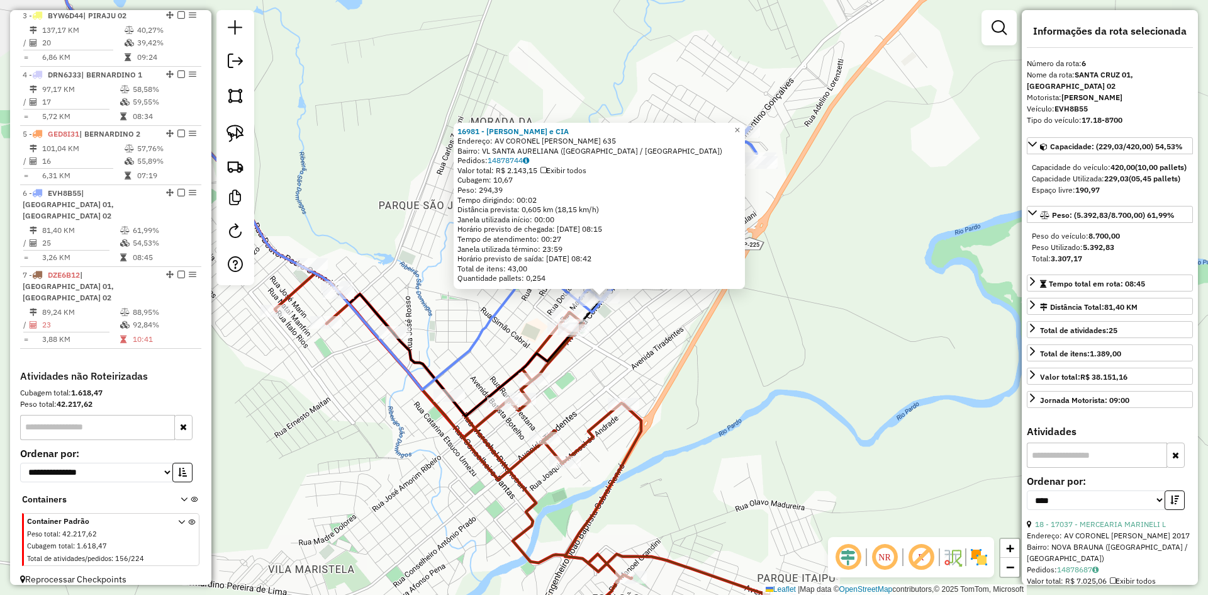
click at [666, 343] on div "16981 - RIBEIRO GOZZO e CIA Endereço: AV CORONEL CLEMENTINO GONCALVES 635 Bairr…" at bounding box center [604, 297] width 1208 height 595
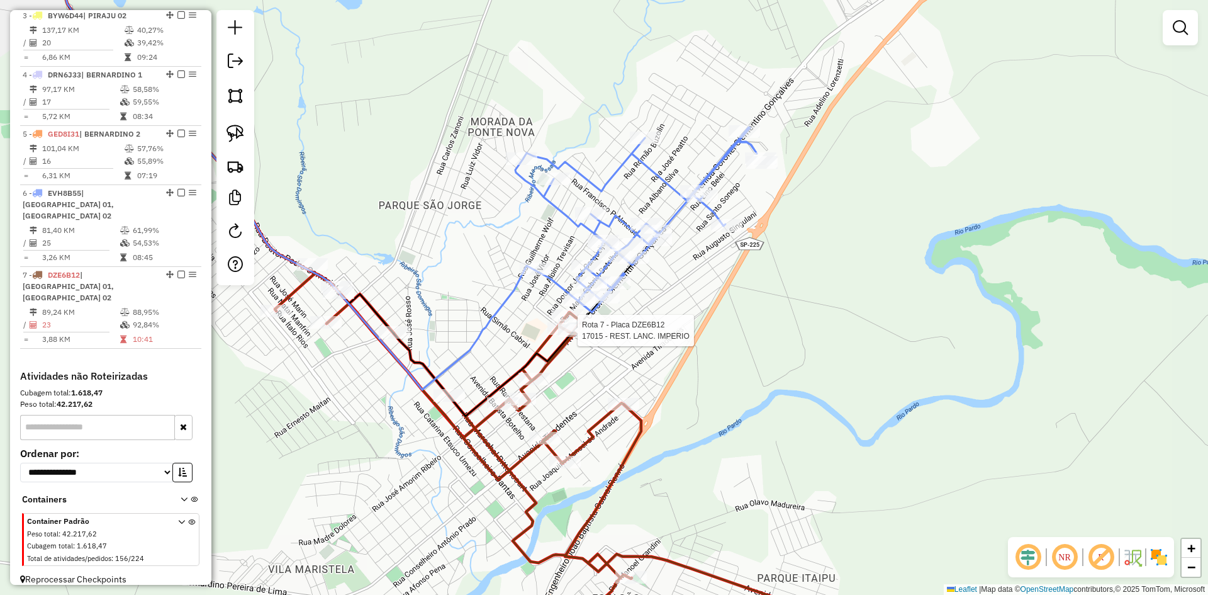
select select "*********"
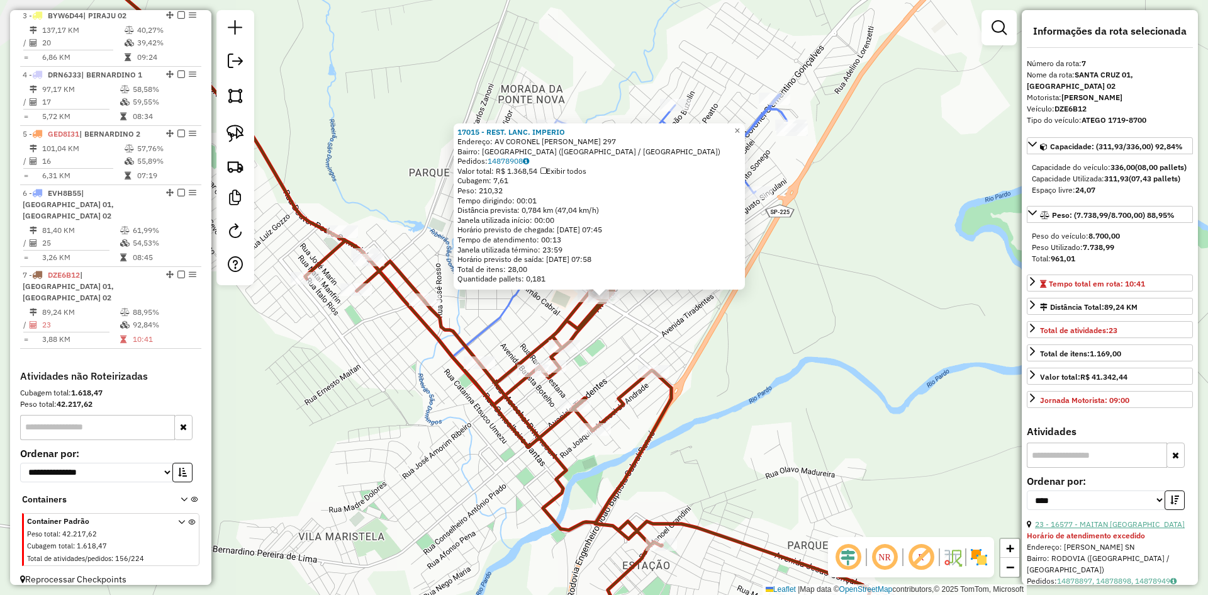
click at [1123, 529] on link "23 - 16577 - MAITAN SANTA CRUZ" at bounding box center [1110, 523] width 150 height 9
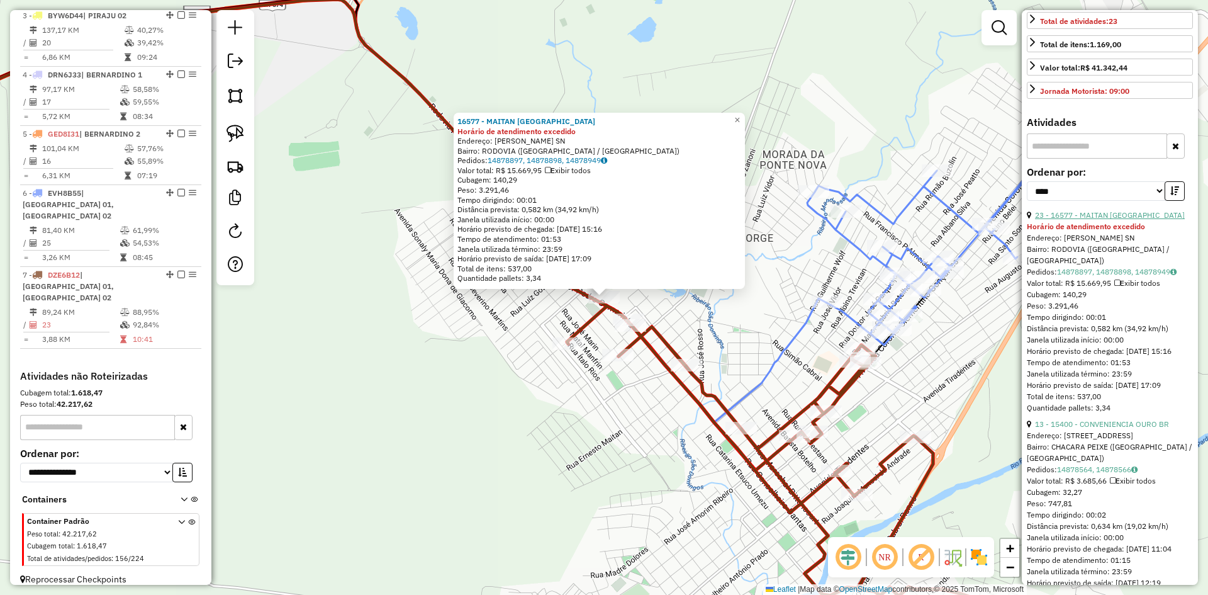
scroll to position [315, 0]
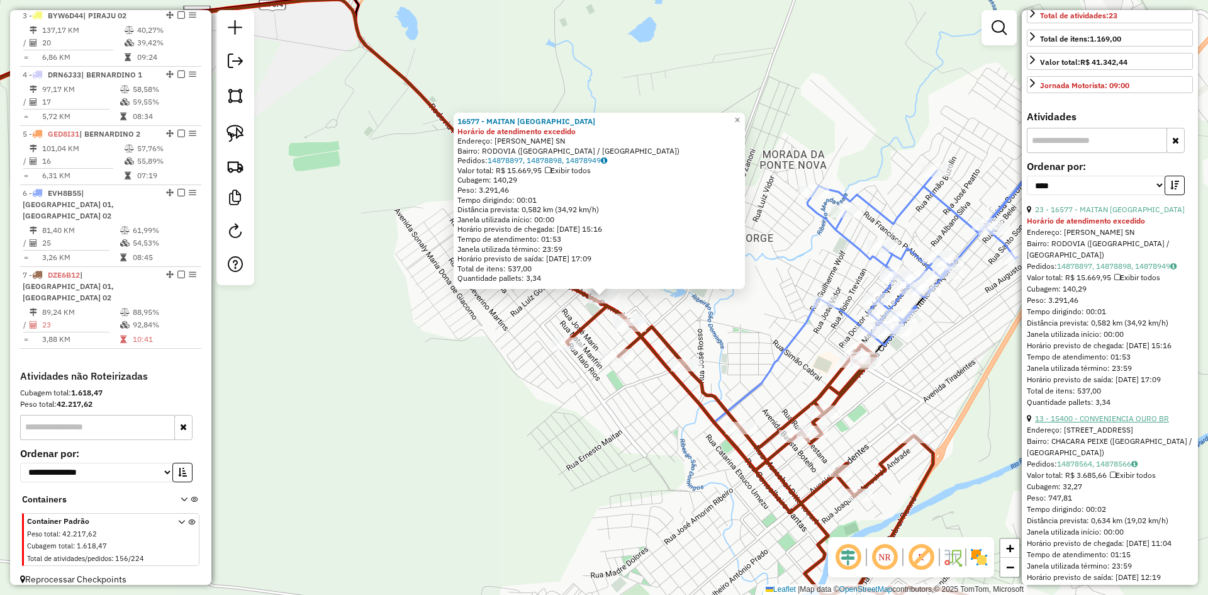
click at [1131, 423] on link "13 - 15400 - CONVENIENCIA OURO BR" at bounding box center [1102, 417] width 134 height 9
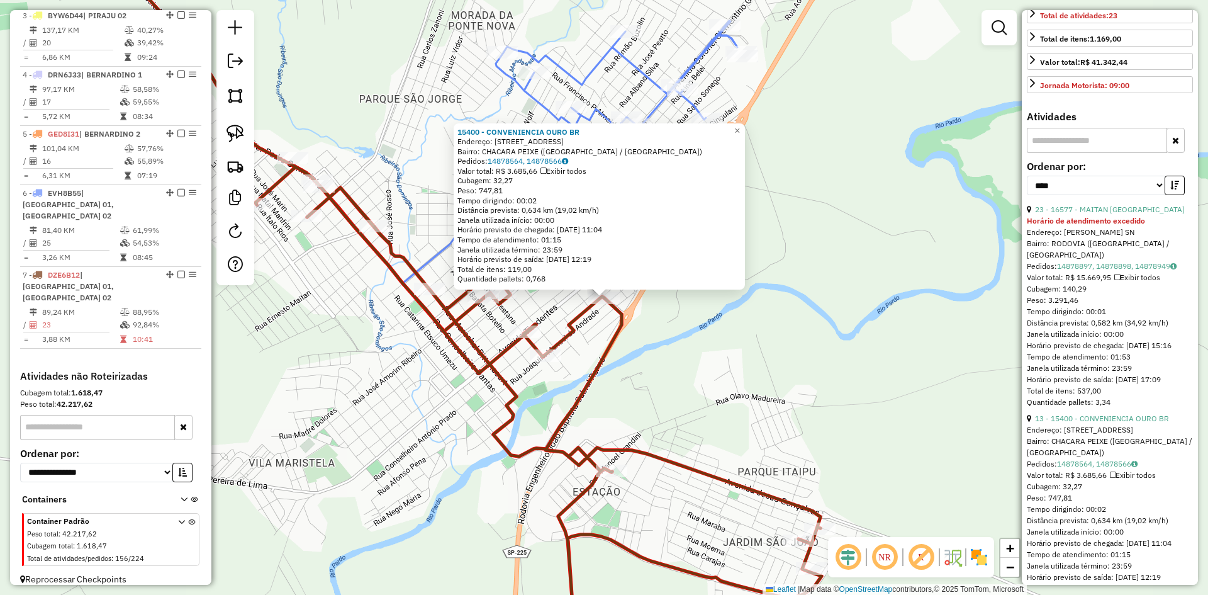
click at [747, 366] on div "15400 - CONVENIENCIA OURO BR Endereço: R GENESIO GAZZOLA 330 Bairro: CHACARA PE…" at bounding box center [604, 297] width 1208 height 595
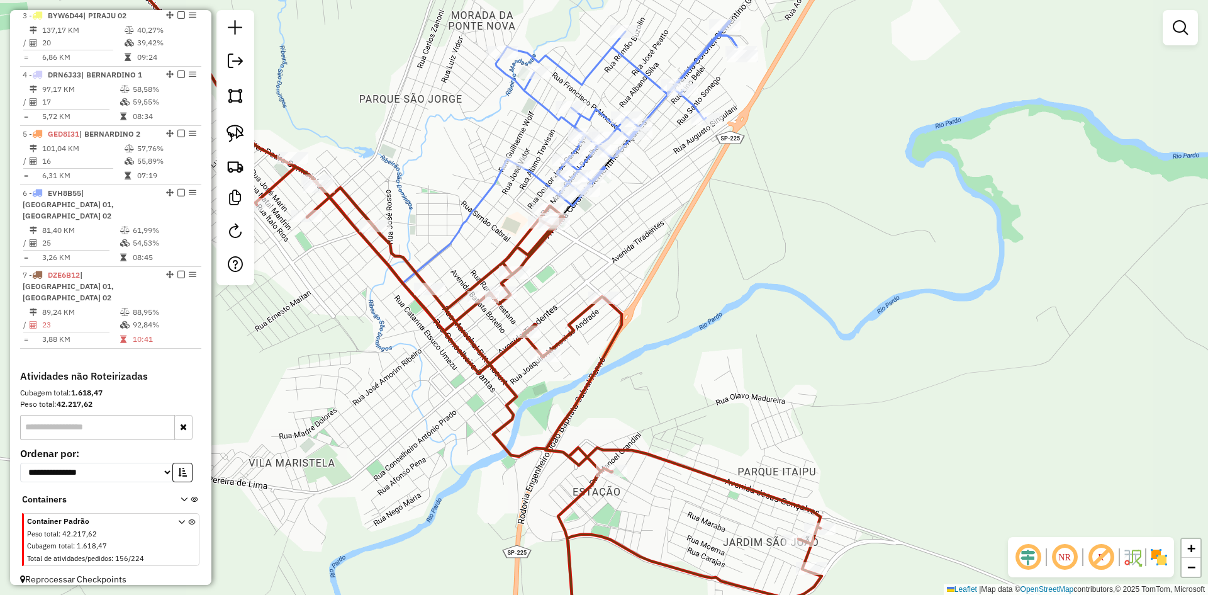
drag, startPoint x: 762, startPoint y: 315, endPoint x: 729, endPoint y: 410, distance: 99.9
click at [729, 410] on div "Janela de atendimento Grade de atendimento Capacidade Transportadoras Veículos …" at bounding box center [604, 297] width 1208 height 595
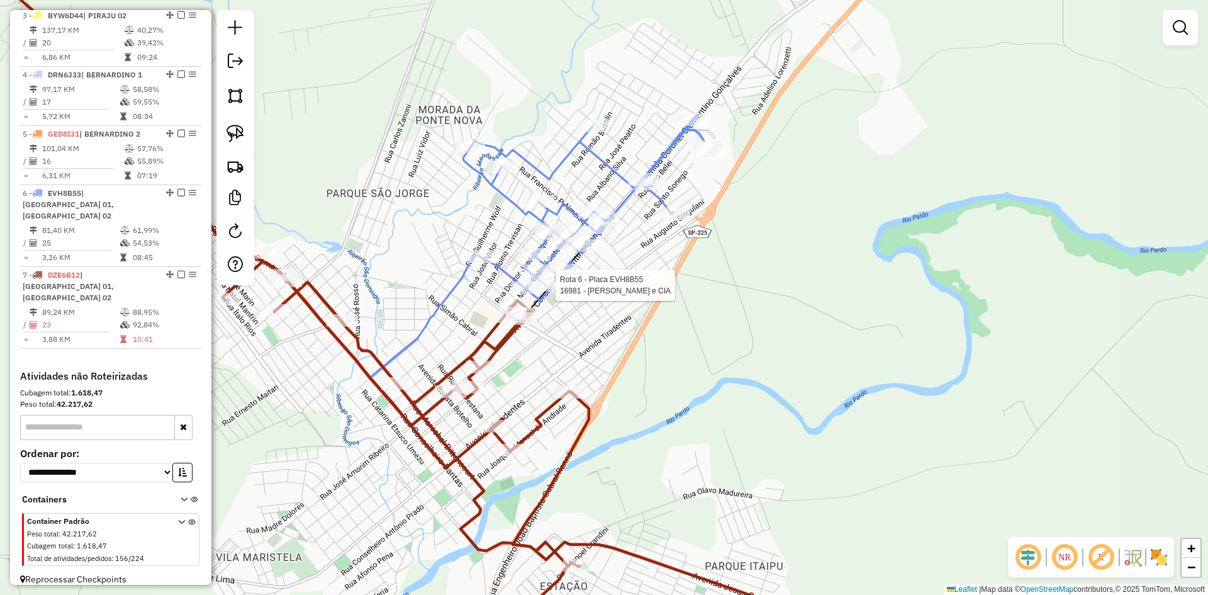
select select "*********"
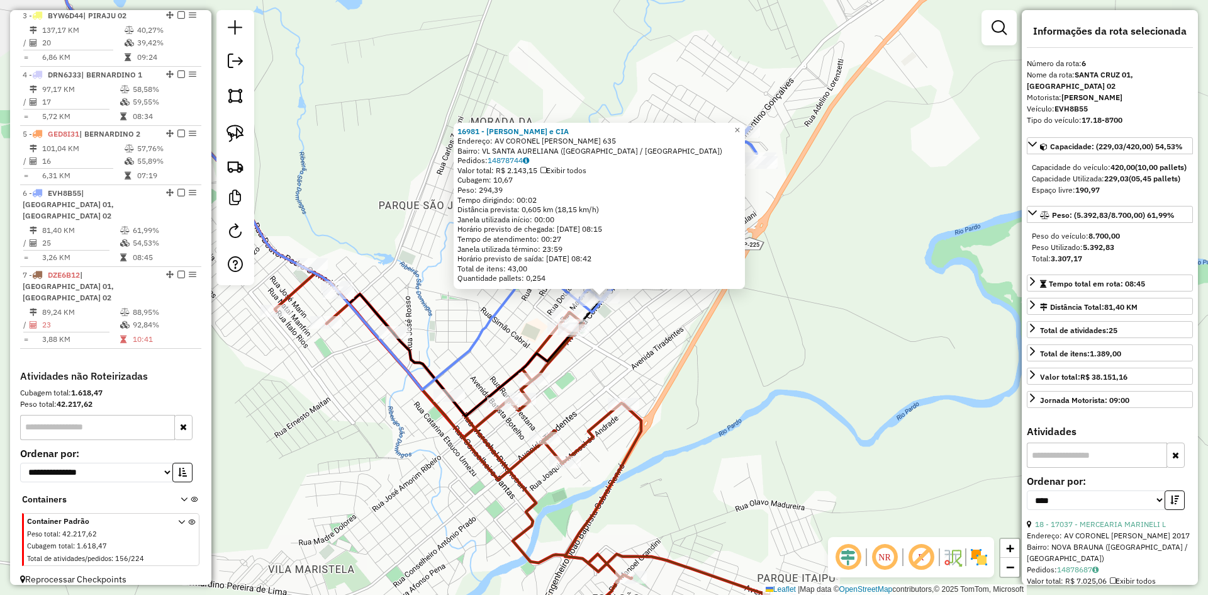
click at [673, 384] on div "Rota 6 - Placa EVH8B55 16981 - RIBEIRO GOZZO e CIA 16981 - RIBEIRO GOZZO e CIA …" at bounding box center [604, 297] width 1208 height 595
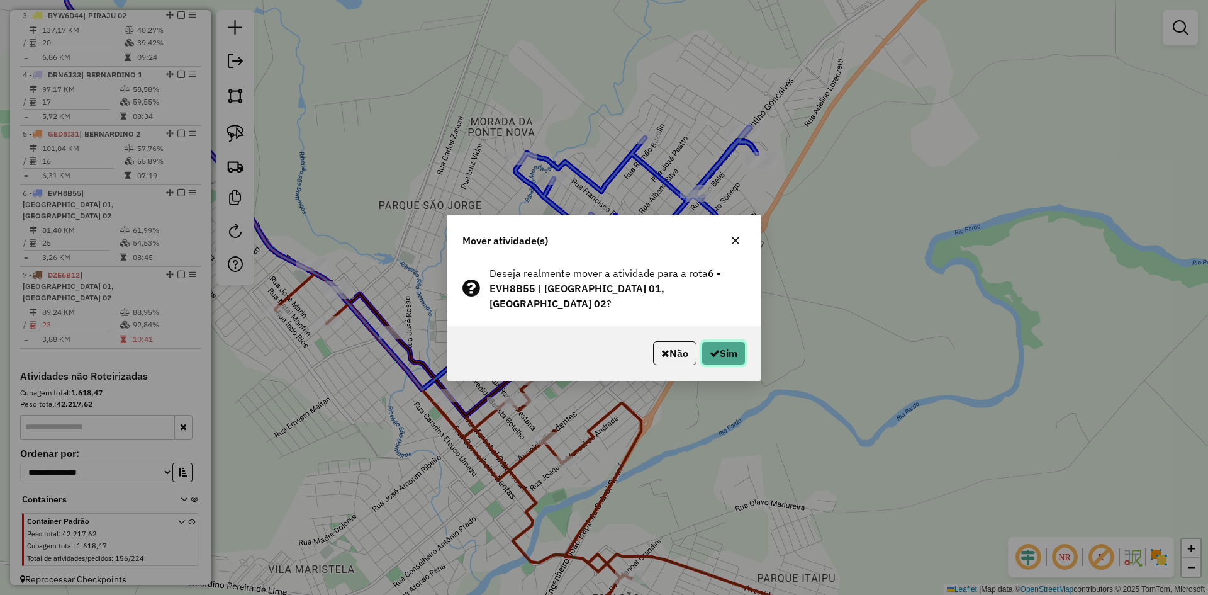
click at [719, 351] on button "Sim" at bounding box center [724, 353] width 44 height 24
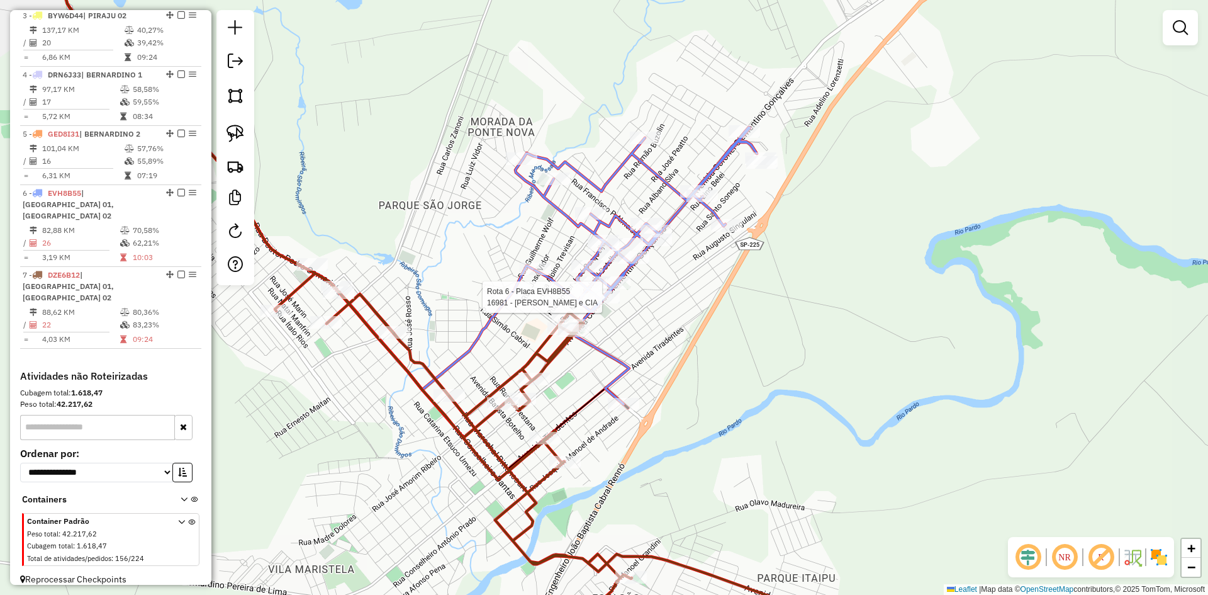
select select "*********"
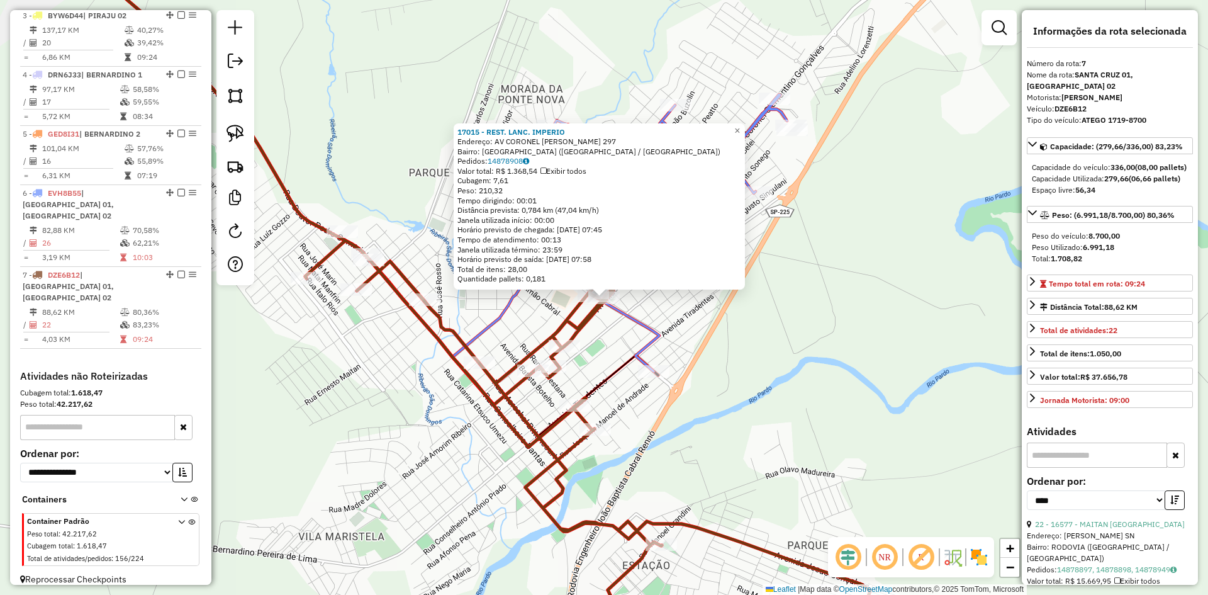
click at [789, 391] on div "17015 - REST. LANC. IMPERIO Endereço: AV CORONEL CLEMENTINO GONCALVES 297 Bairr…" at bounding box center [604, 297] width 1208 height 595
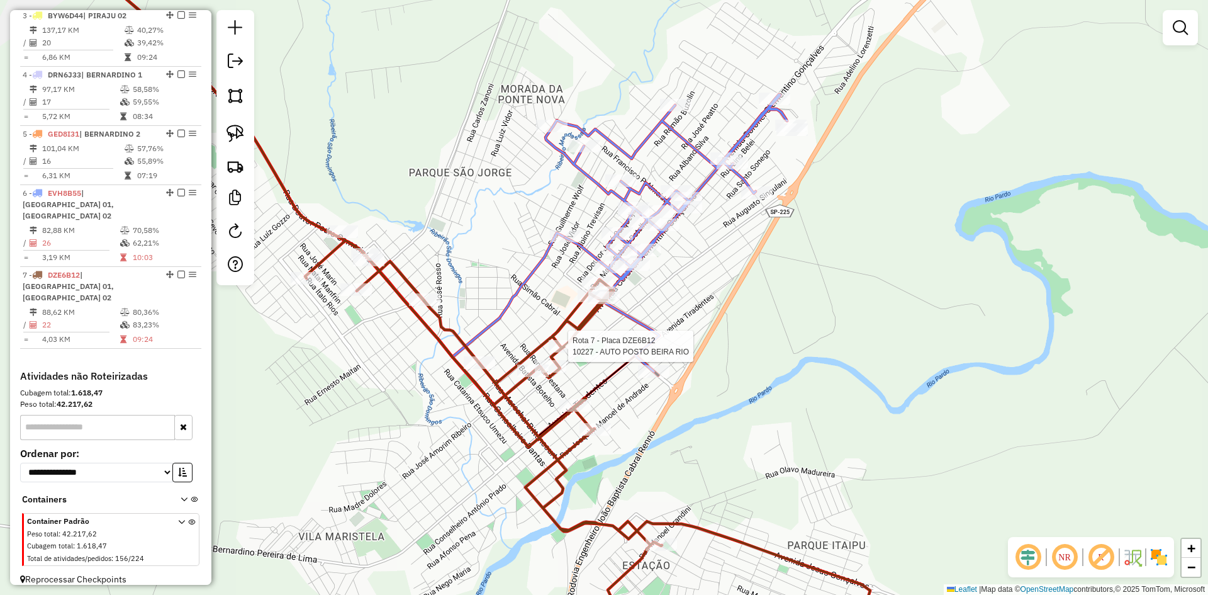
select select "*********"
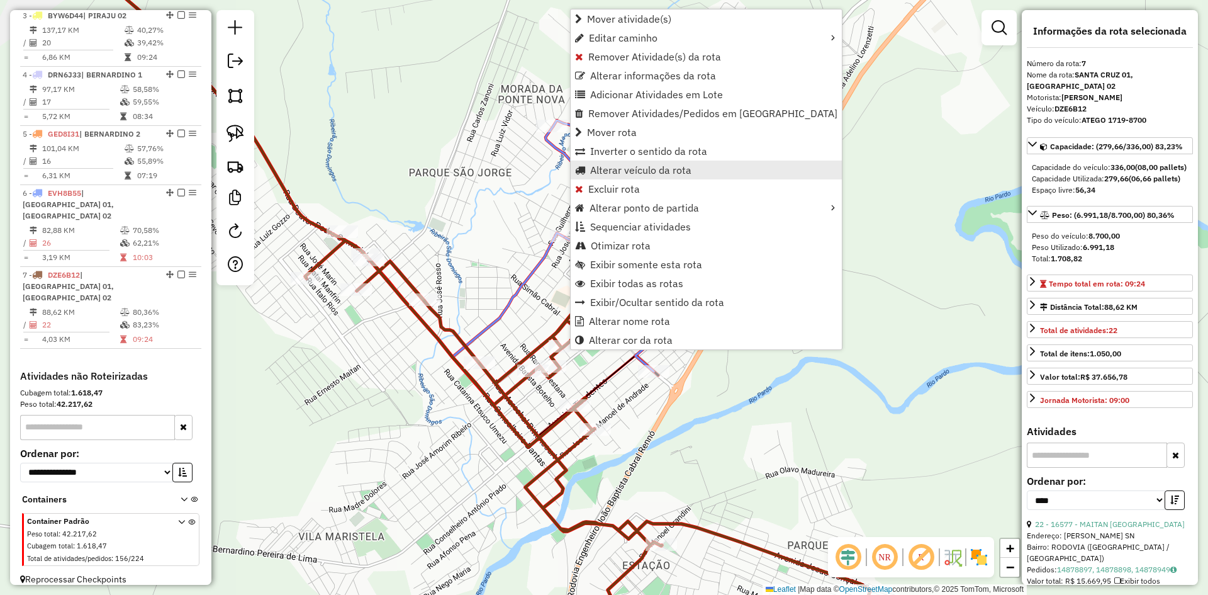
click at [636, 171] on span "Alterar veículo da rota" at bounding box center [640, 170] width 101 height 10
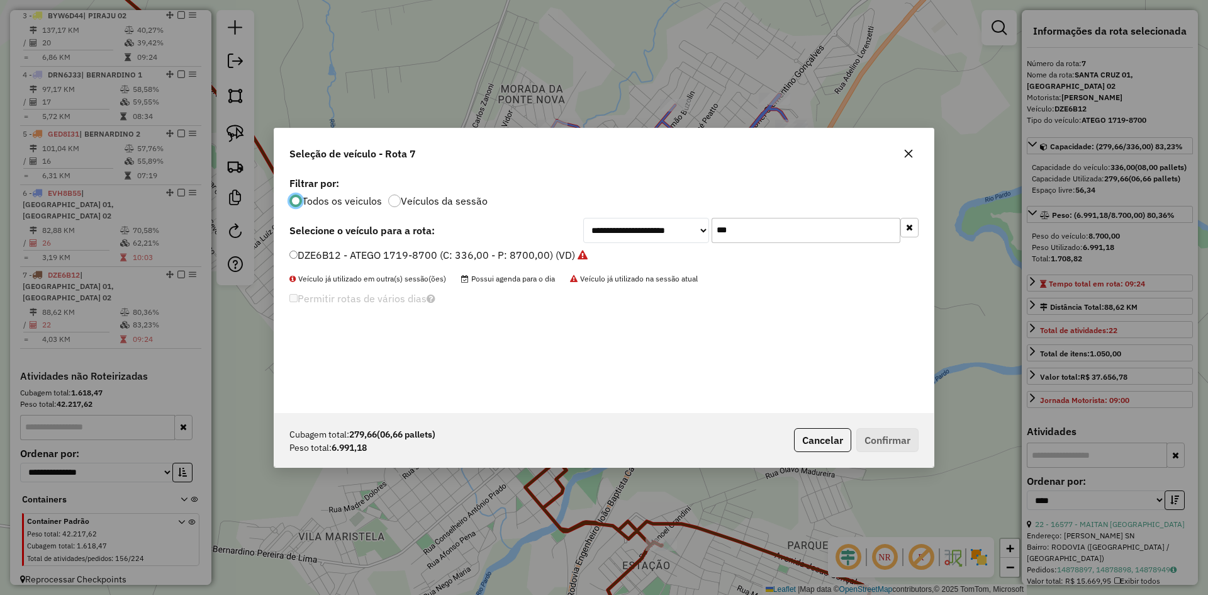
scroll to position [7, 4]
click at [788, 218] on input "***" at bounding box center [806, 230] width 189 height 25
type input "***"
click at [334, 252] on label "EVH8B55 - 17.18-8700 (C: 420,00 - P: 8700,00) (VD)" at bounding box center [424, 254] width 268 height 15
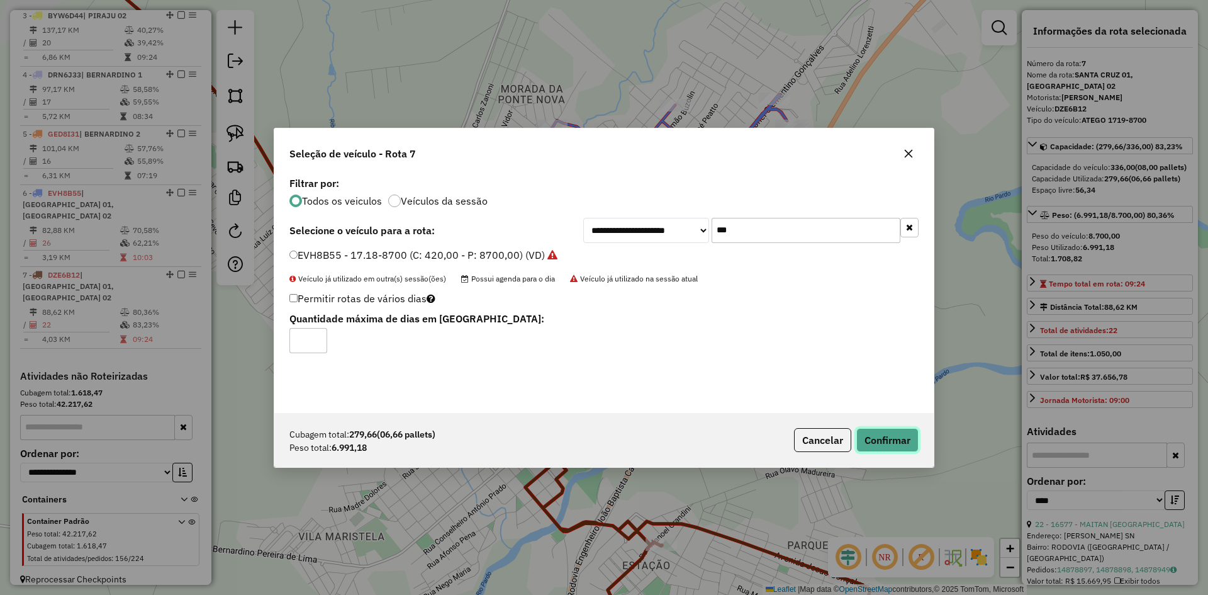
click at [911, 437] on button "Confirmar" at bounding box center [888, 440] width 62 height 24
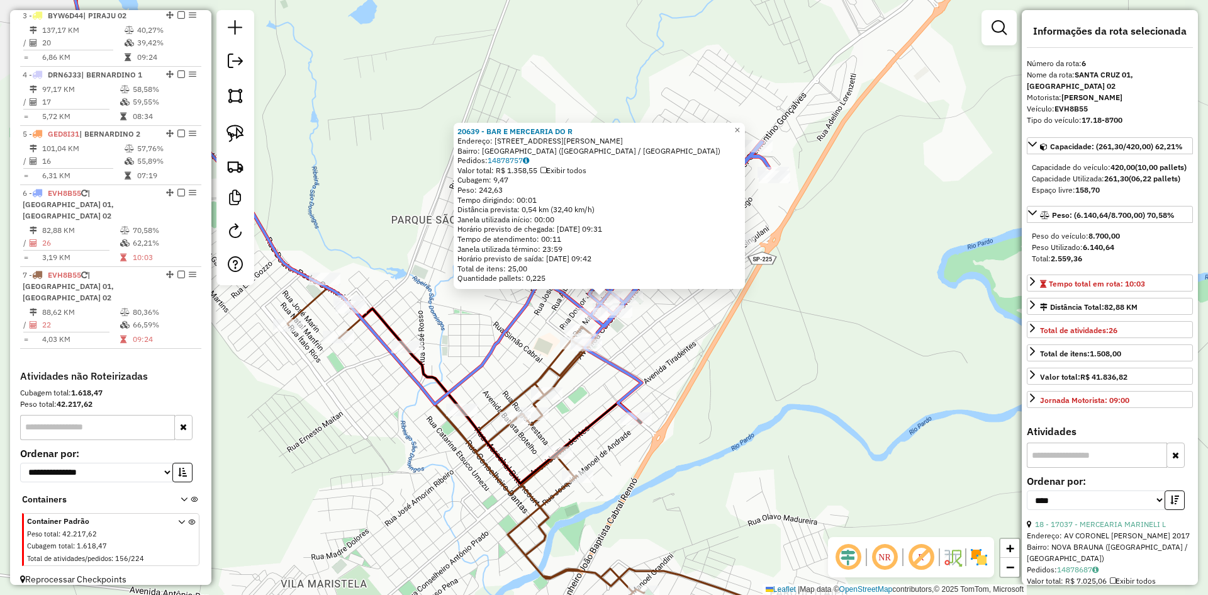
click at [678, 350] on div "20639 - BAR E MERCEARIA DO R Endereço: R RUA MAJOR GABRIEL BOTELHO 613 Bairro: …" at bounding box center [604, 297] width 1208 height 595
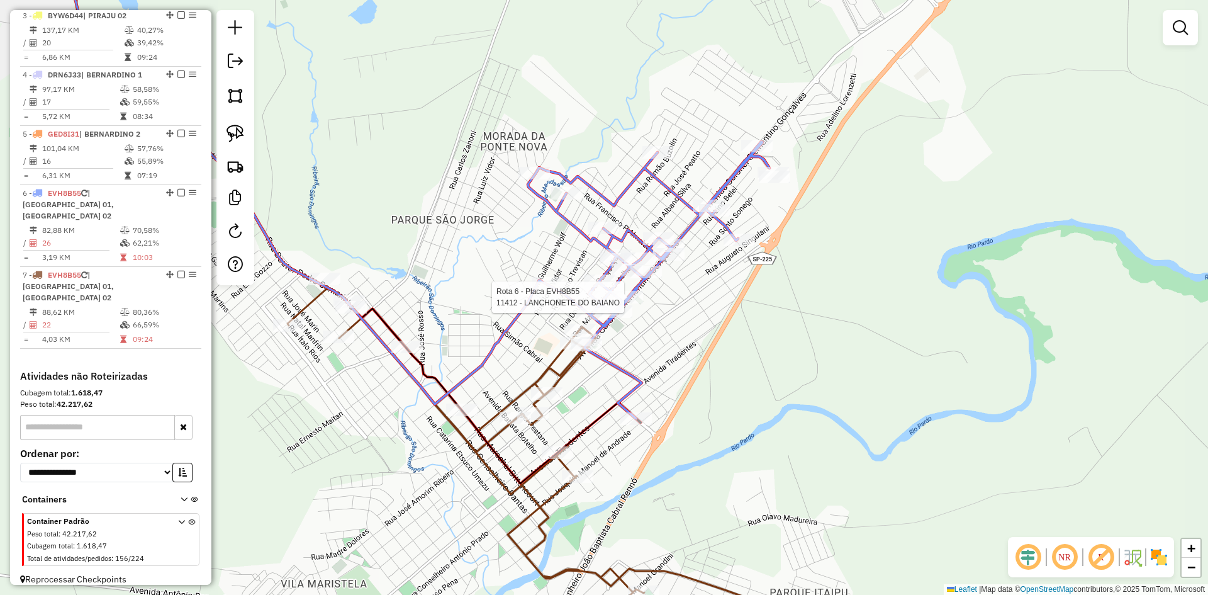
select select "*********"
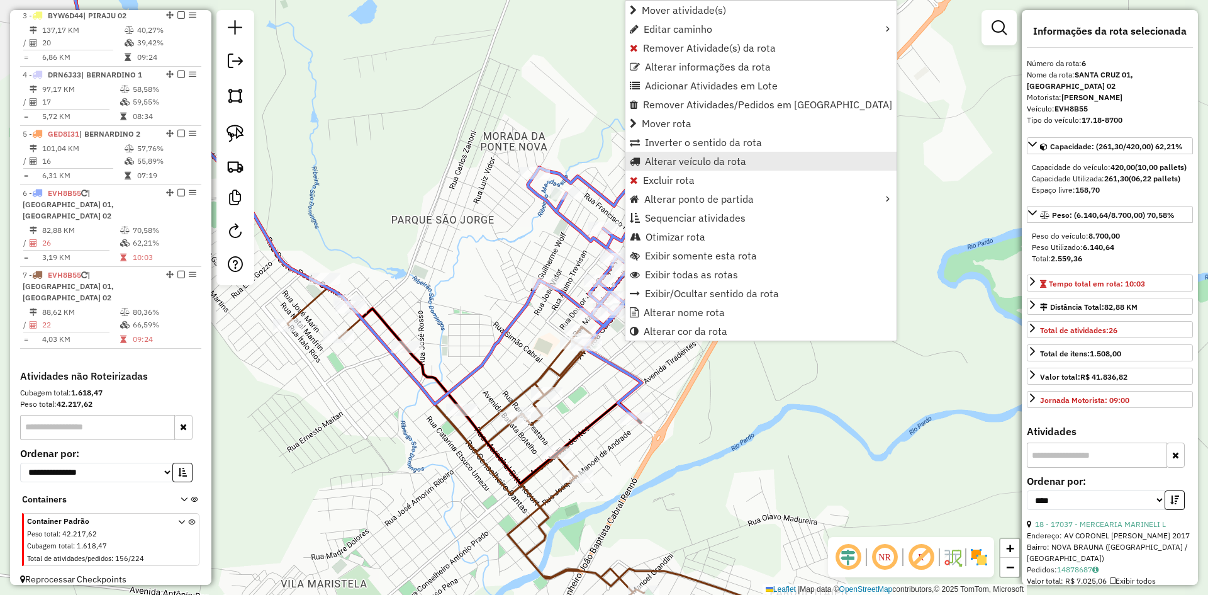
click at [687, 160] on span "Alterar veículo da rota" at bounding box center [695, 161] width 101 height 10
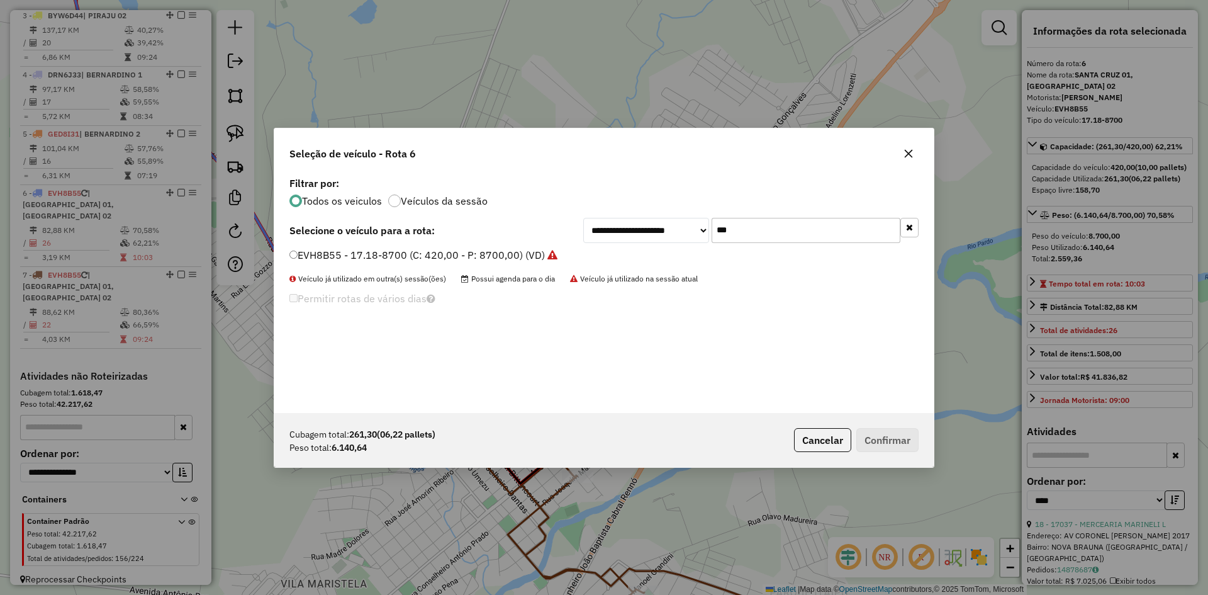
click at [747, 236] on input "***" at bounding box center [806, 230] width 189 height 25
type input "***"
click at [330, 258] on label "DZE6B12 - ATEGO 1719-8700 (C: 336,00 - P: 8700,00) (VD)" at bounding box center [433, 254] width 286 height 15
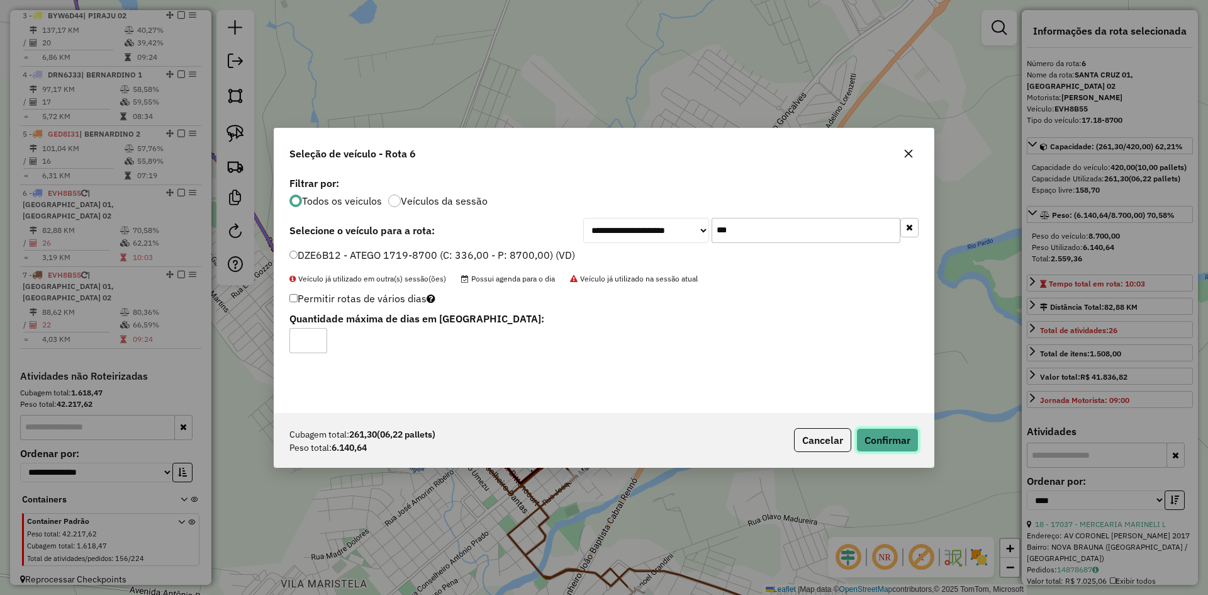
click at [899, 439] on button "Confirmar" at bounding box center [888, 440] width 62 height 24
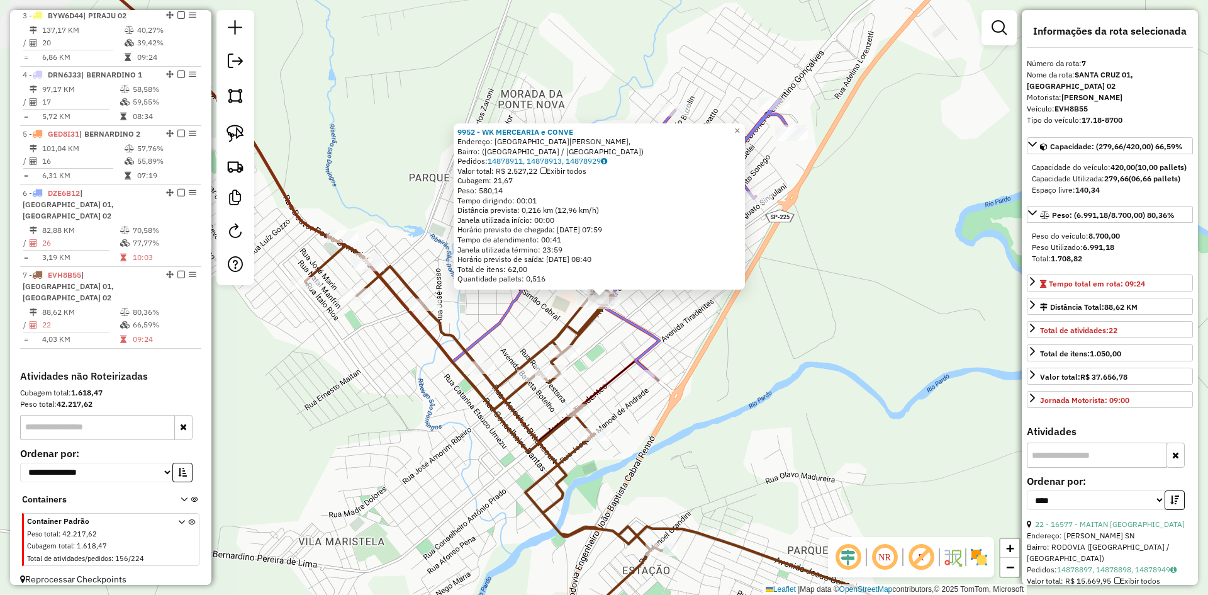
click at [773, 387] on div "9952 - WK MERCEARIA e CONVE Endereço: Avenida Coronel Clementino Gonçalves, Bai…" at bounding box center [604, 297] width 1208 height 595
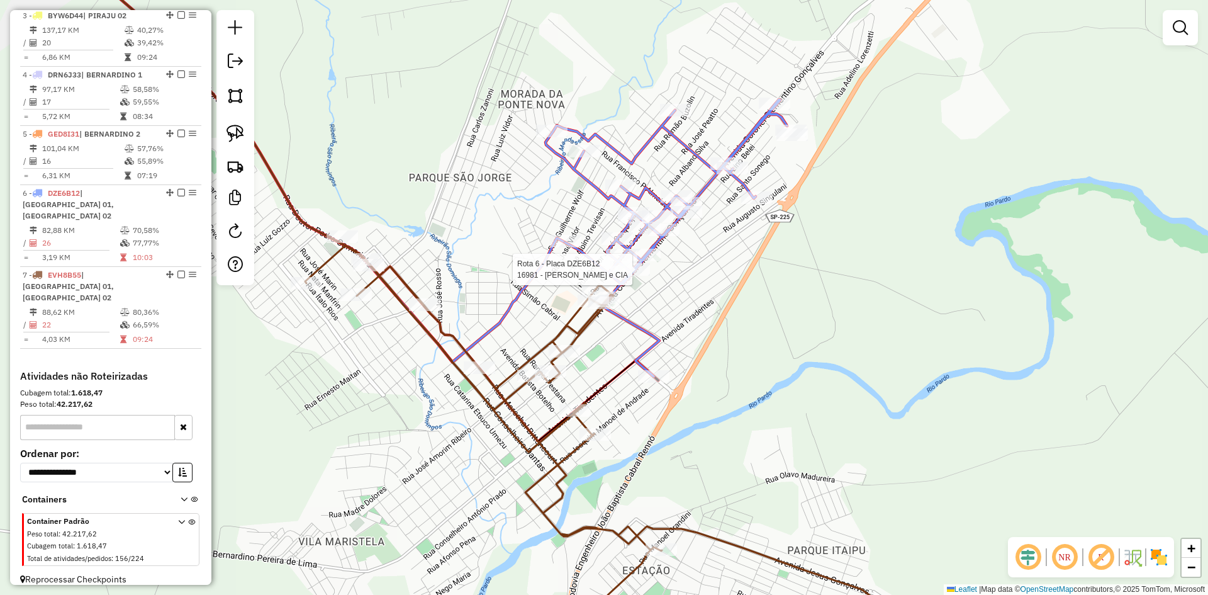
select select "*********"
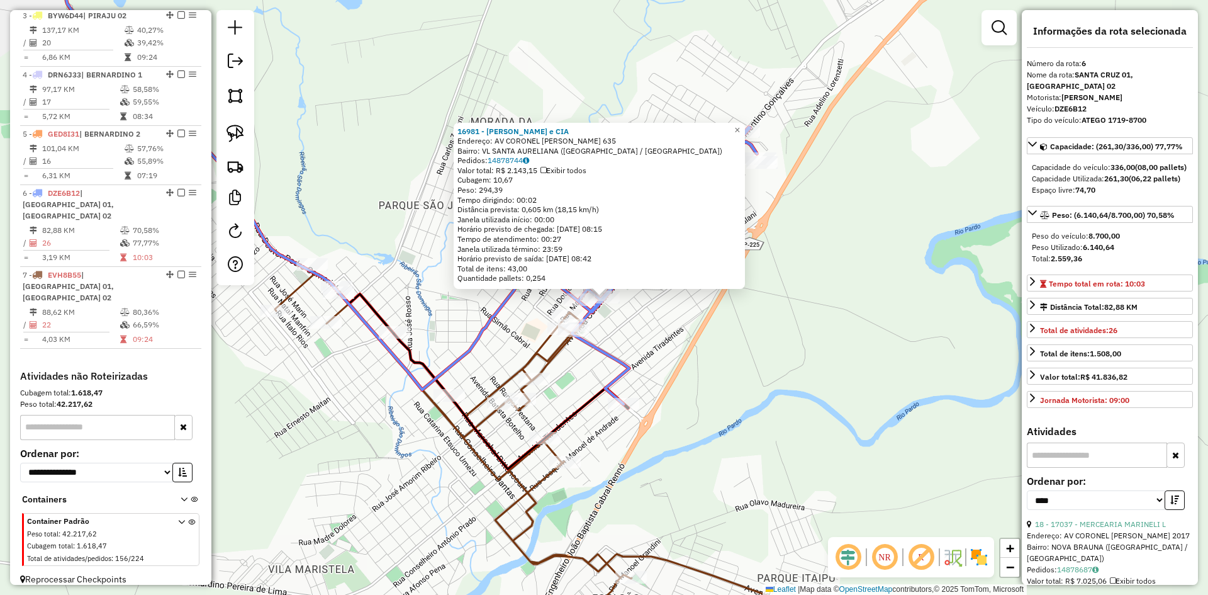
click at [671, 333] on div "16981 - RIBEIRO GOZZO e CIA Endereço: AV CORONEL CLEMENTINO GONCALVES 635 Bairr…" at bounding box center [604, 297] width 1208 height 595
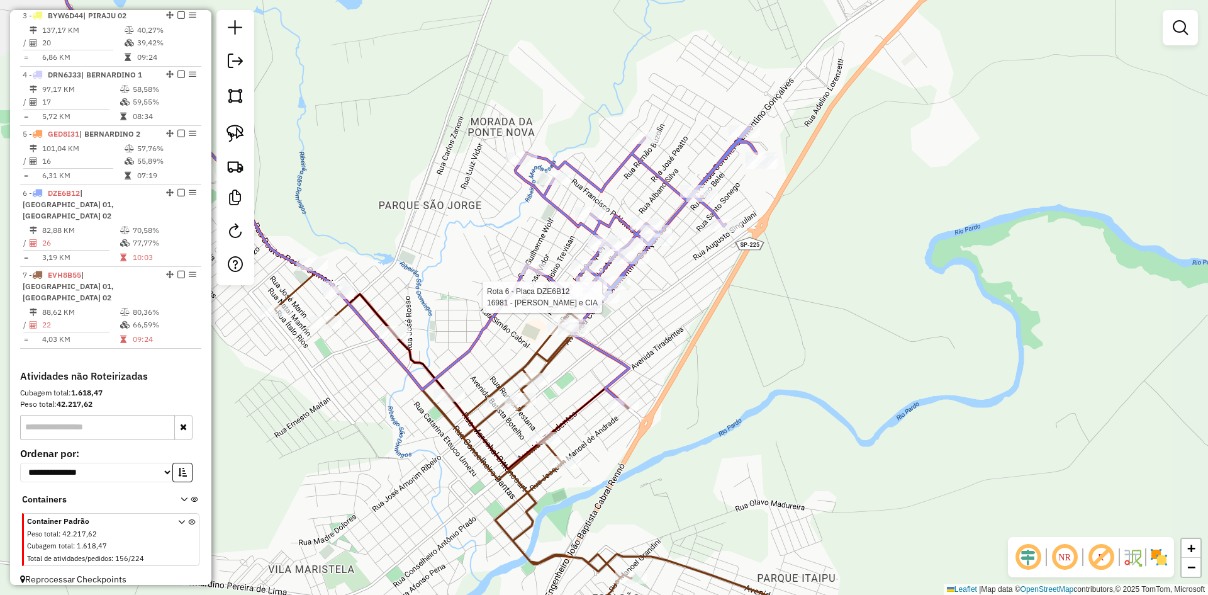
select select "*********"
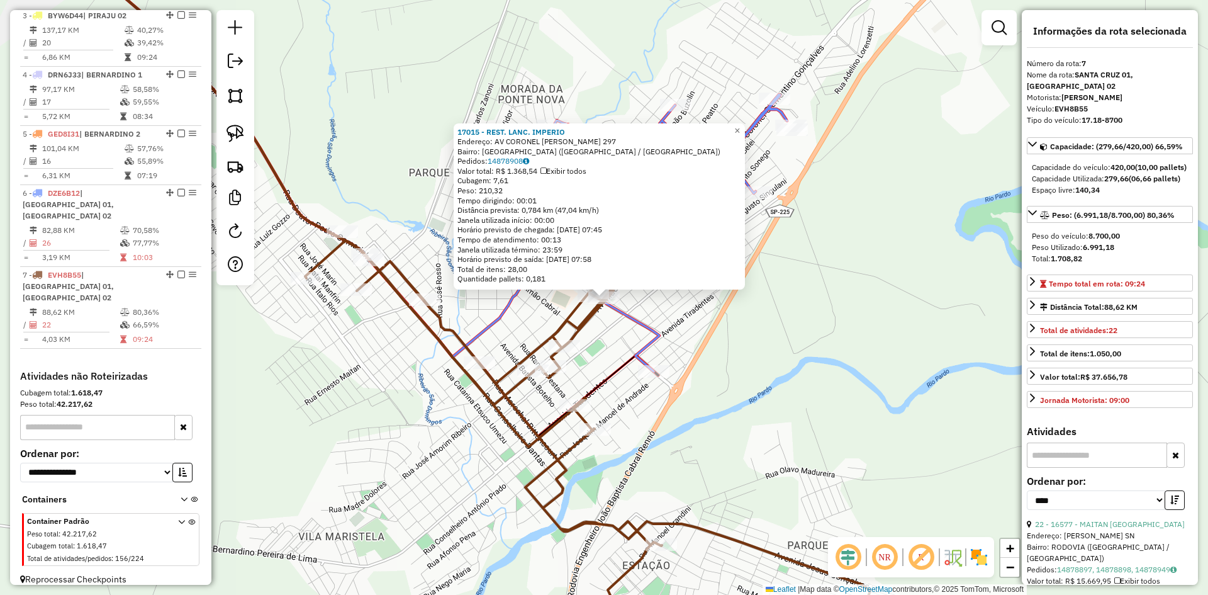
click at [842, 365] on div "17015 - REST. LANC. IMPERIO Endereço: AV CORONEL CLEMENTINO GONCALVES 297 Bairr…" at bounding box center [604, 297] width 1208 height 595
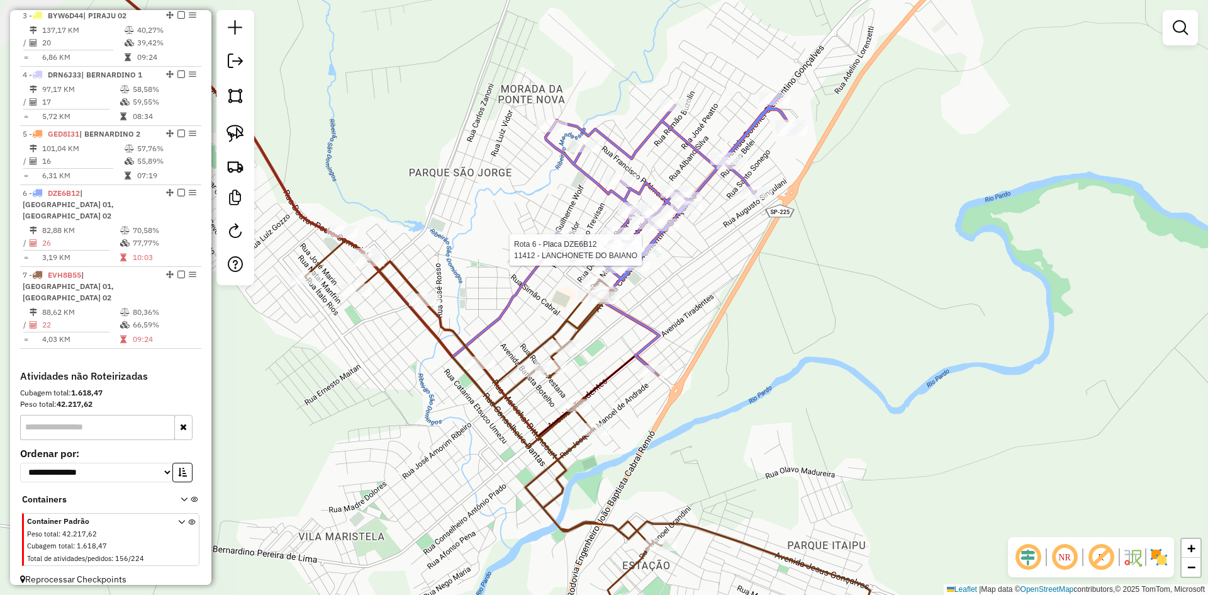
select select "*********"
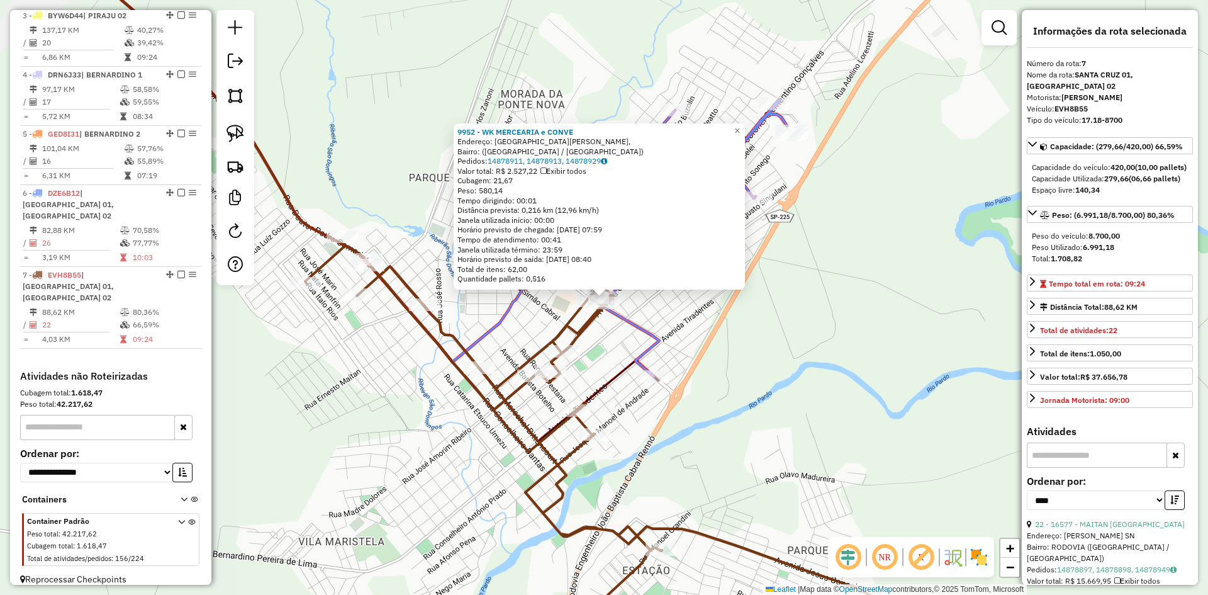
click at [763, 428] on div "9952 - WK MERCEARIA e CONVE Endereço: Avenida Coronel Clementino Gonçalves, Bai…" at bounding box center [604, 297] width 1208 height 595
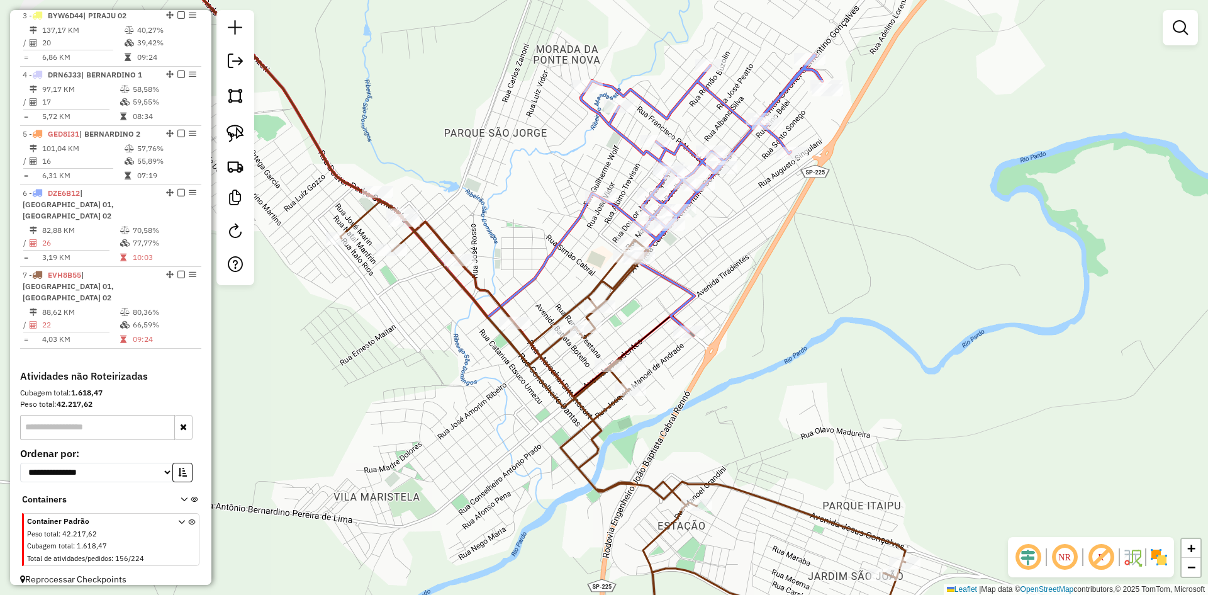
drag, startPoint x: 756, startPoint y: 439, endPoint x: 845, endPoint y: 315, distance: 152.1
click at [845, 315] on div "Janela de atendimento Grade de atendimento Capacidade Transportadoras Veículos …" at bounding box center [604, 297] width 1208 height 595
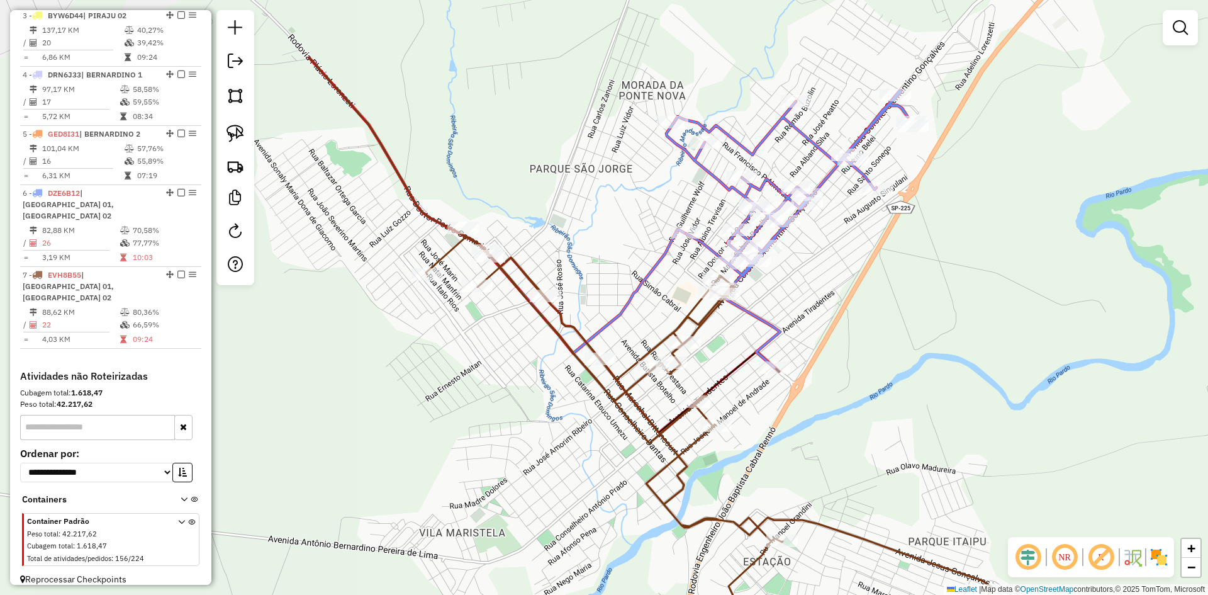
drag, startPoint x: 841, startPoint y: 203, endPoint x: 879, endPoint y: 458, distance: 257.0
click at [879, 458] on div "Janela de atendimento Grade de atendimento Capacidade Transportadoras Veículos …" at bounding box center [604, 297] width 1208 height 595
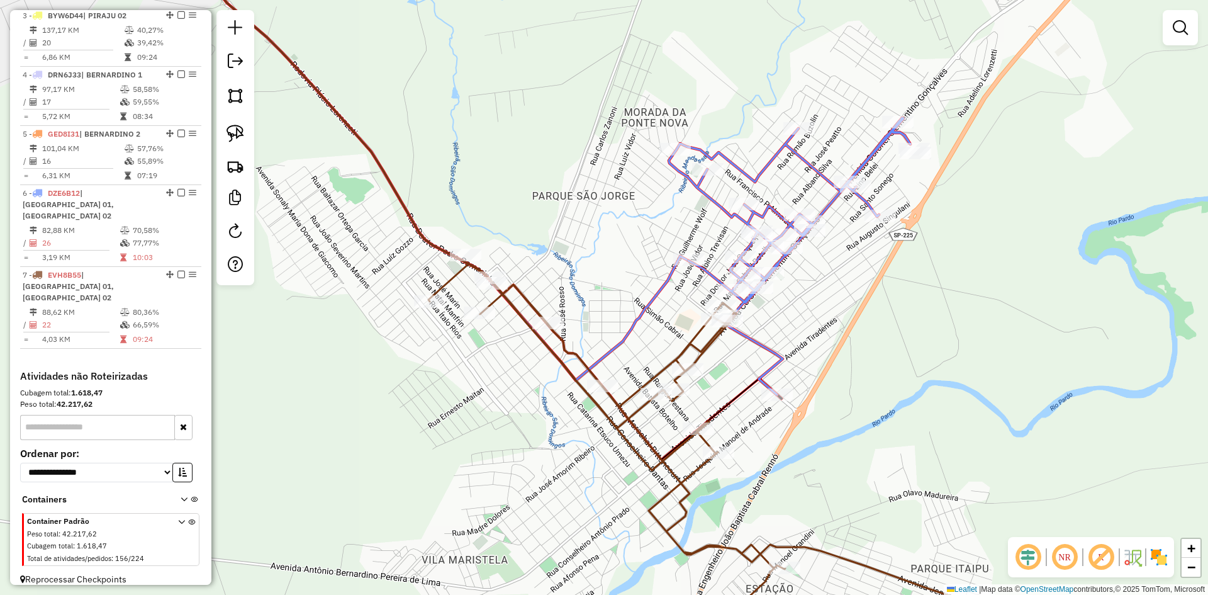
drag, startPoint x: 307, startPoint y: 429, endPoint x: 668, endPoint y: 410, distance: 361.7
click at [668, 410] on div "Janela de atendimento Grade de atendimento Capacidade Transportadoras Veículos …" at bounding box center [604, 297] width 1208 height 595
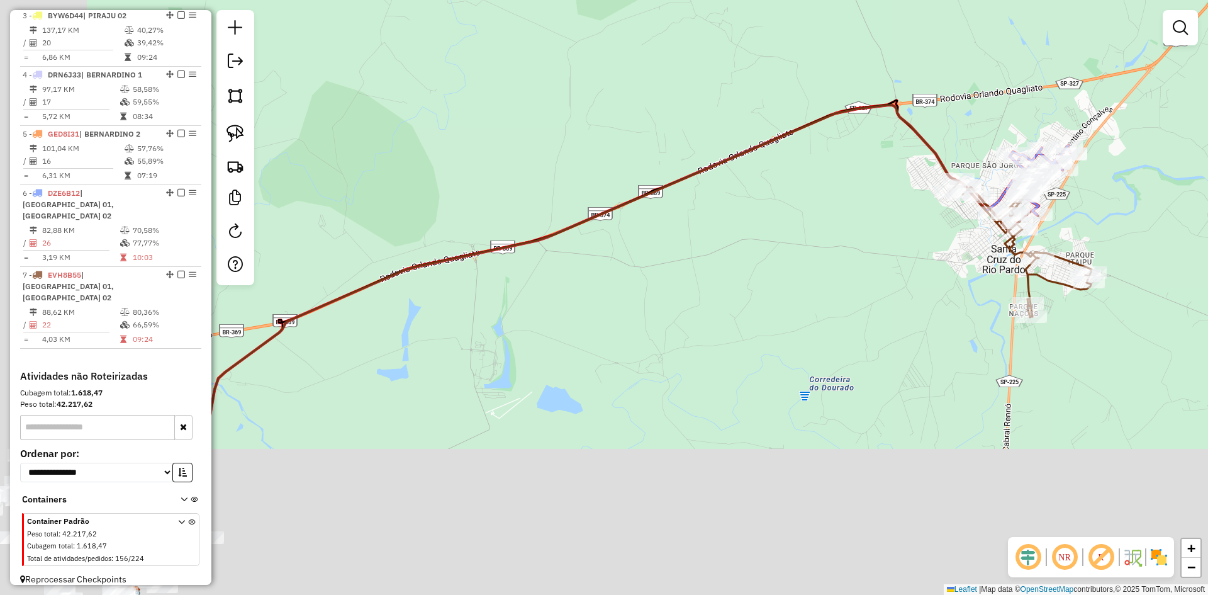
drag, startPoint x: 780, startPoint y: 273, endPoint x: 787, endPoint y: 269, distance: 8.2
click at [815, 244] on div "Janela de atendimento Grade de atendimento Capacidade Transportadoras Veículos …" at bounding box center [604, 297] width 1208 height 595
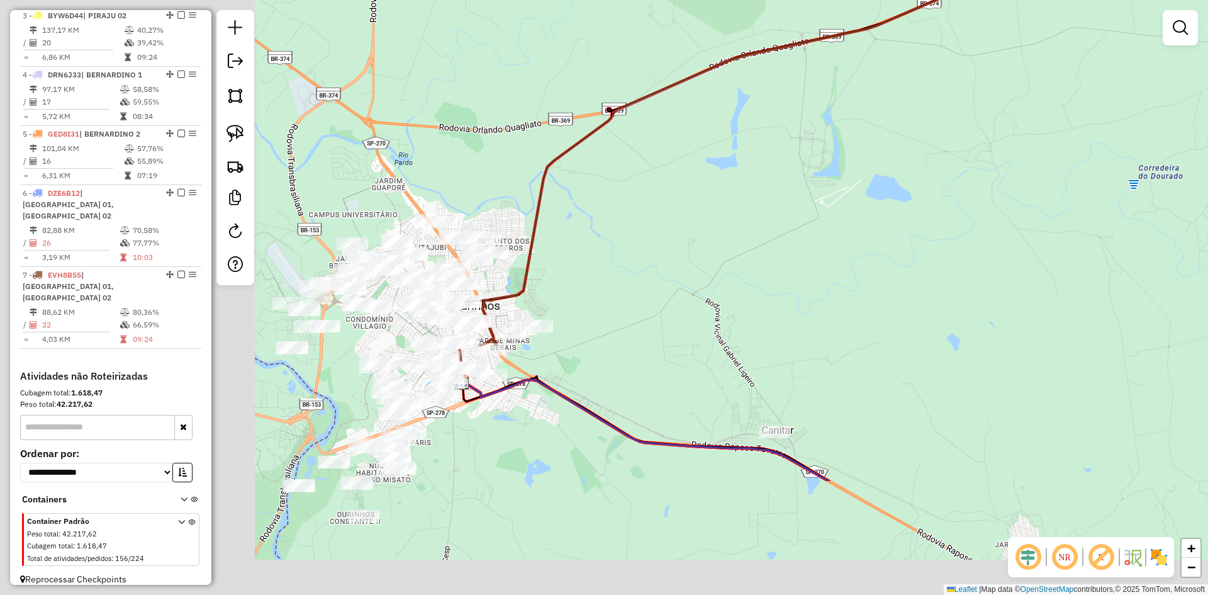
drag, startPoint x: 877, startPoint y: 195, endPoint x: 863, endPoint y: 217, distance: 25.7
click at [889, 189] on div "Janela de atendimento Grade de atendimento Capacidade Transportadoras Veículos …" at bounding box center [604, 297] width 1208 height 595
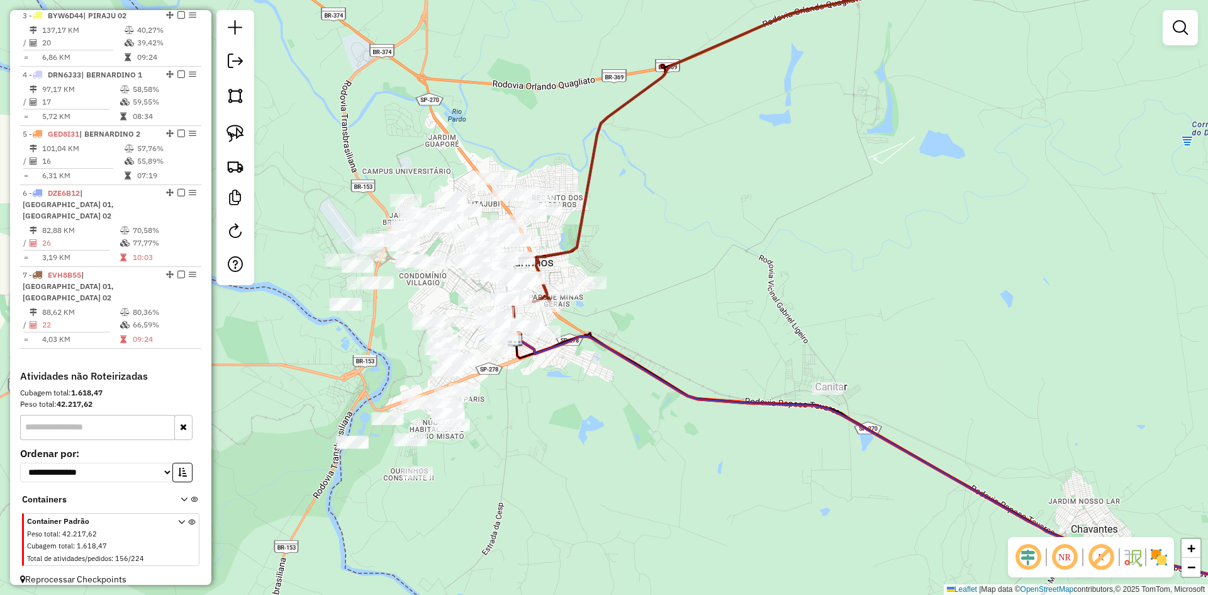
drag, startPoint x: 753, startPoint y: 270, endPoint x: 801, endPoint y: 230, distance: 62.6
click at [801, 230] on div "Janela de atendimento Grade de atendimento Capacidade Transportadoras Veículos …" at bounding box center [604, 297] width 1208 height 595
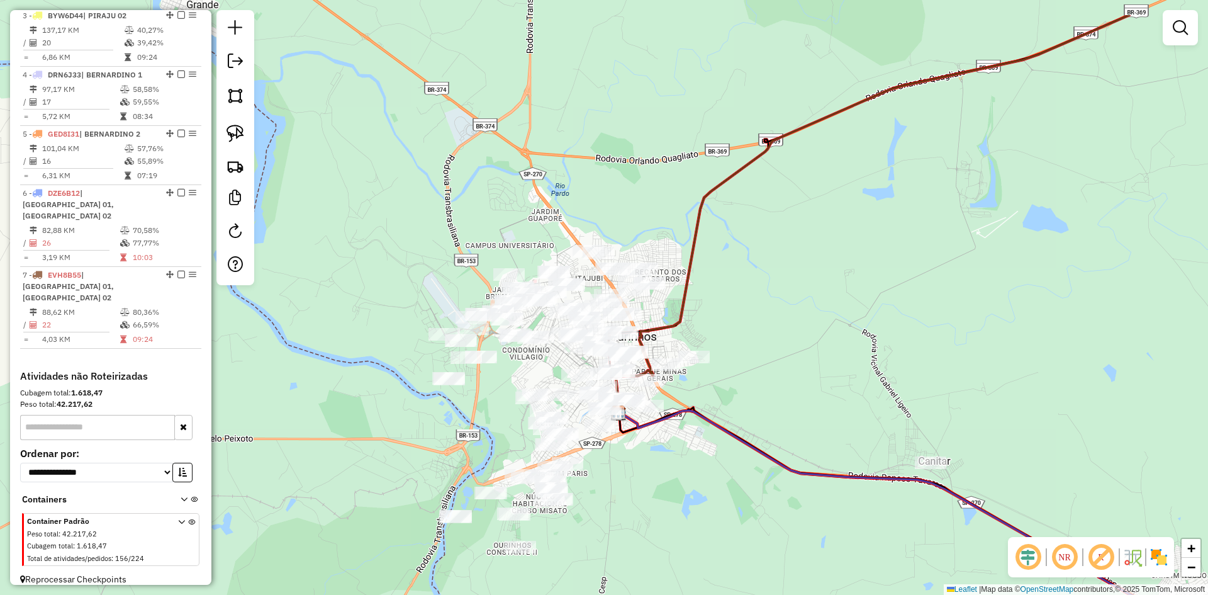
drag, startPoint x: 762, startPoint y: 247, endPoint x: 863, endPoint y: 324, distance: 127.5
click at [863, 324] on div "Janela de atendimento Grade de atendimento Capacidade Transportadoras Veículos …" at bounding box center [604, 297] width 1208 height 595
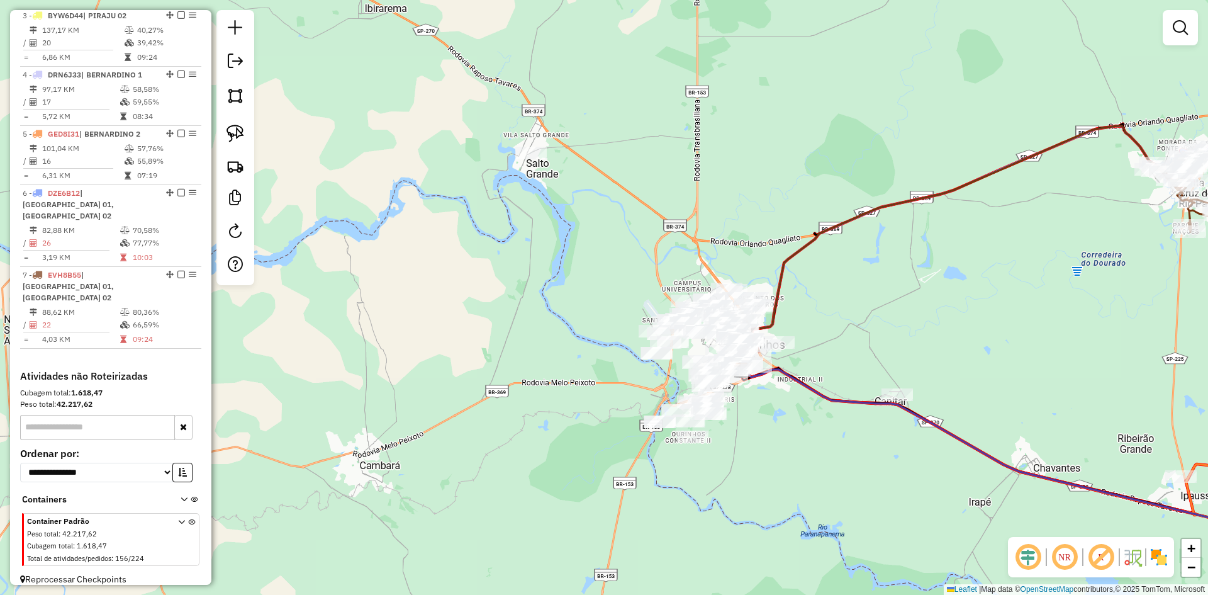
drag, startPoint x: 893, startPoint y: 292, endPoint x: 860, endPoint y: 441, distance: 152.8
click at [860, 441] on div "Janela de atendimento Grade de atendimento Capacidade Transportadoras Veículos …" at bounding box center [604, 297] width 1208 height 595
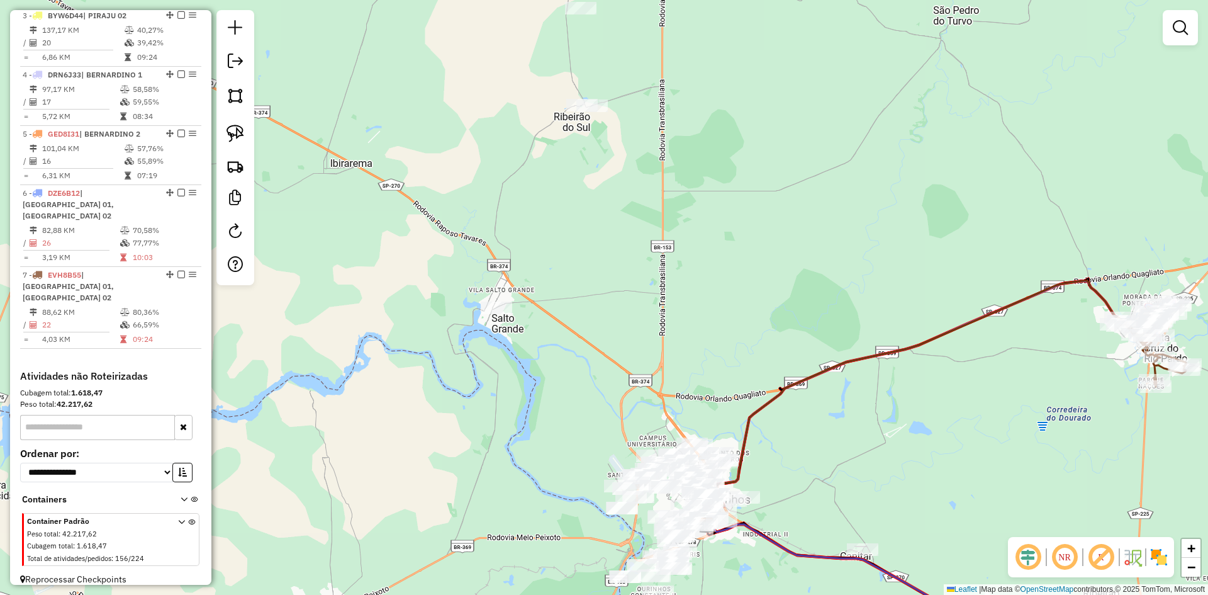
drag, startPoint x: 729, startPoint y: 229, endPoint x: 738, endPoint y: 388, distance: 158.8
click at [738, 388] on div "Janela de atendimento Grade de atendimento Capacidade Transportadoras Veículos …" at bounding box center [604, 297] width 1208 height 595
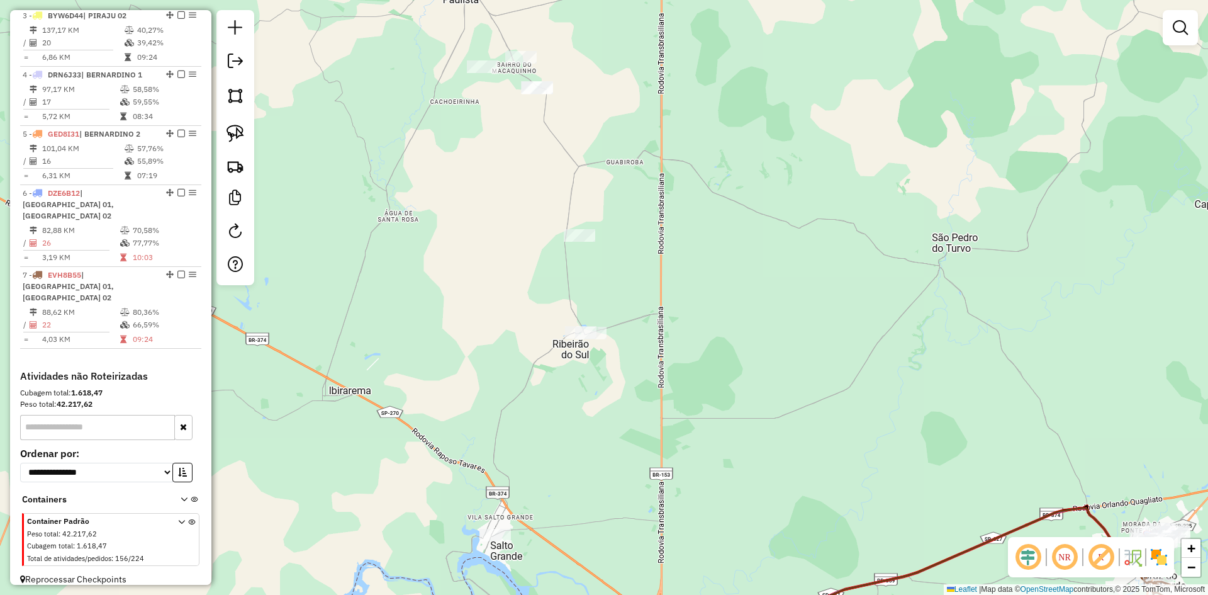
drag, startPoint x: 726, startPoint y: 297, endPoint x: 716, endPoint y: 366, distance: 69.3
click at [716, 366] on div "Janela de atendimento Grade de atendimento Capacidade Transportadoras Veículos …" at bounding box center [604, 297] width 1208 height 595
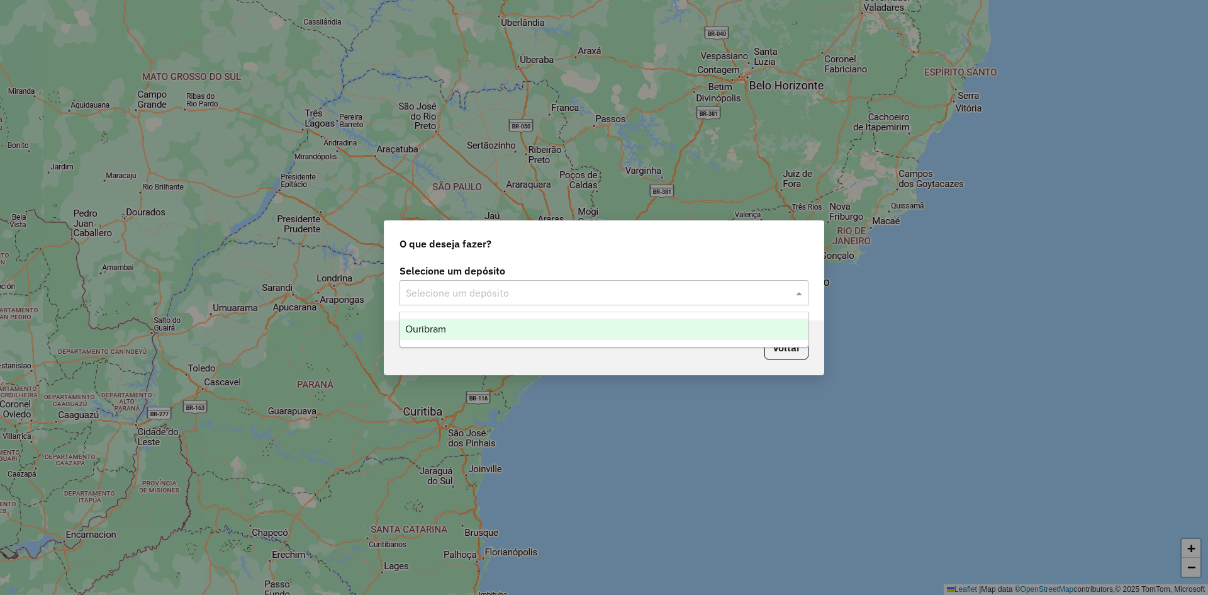
click at [509, 301] on div "Selecione um depósito" at bounding box center [604, 292] width 409 height 25
click at [446, 326] on span "Ouribram" at bounding box center [425, 328] width 41 height 11
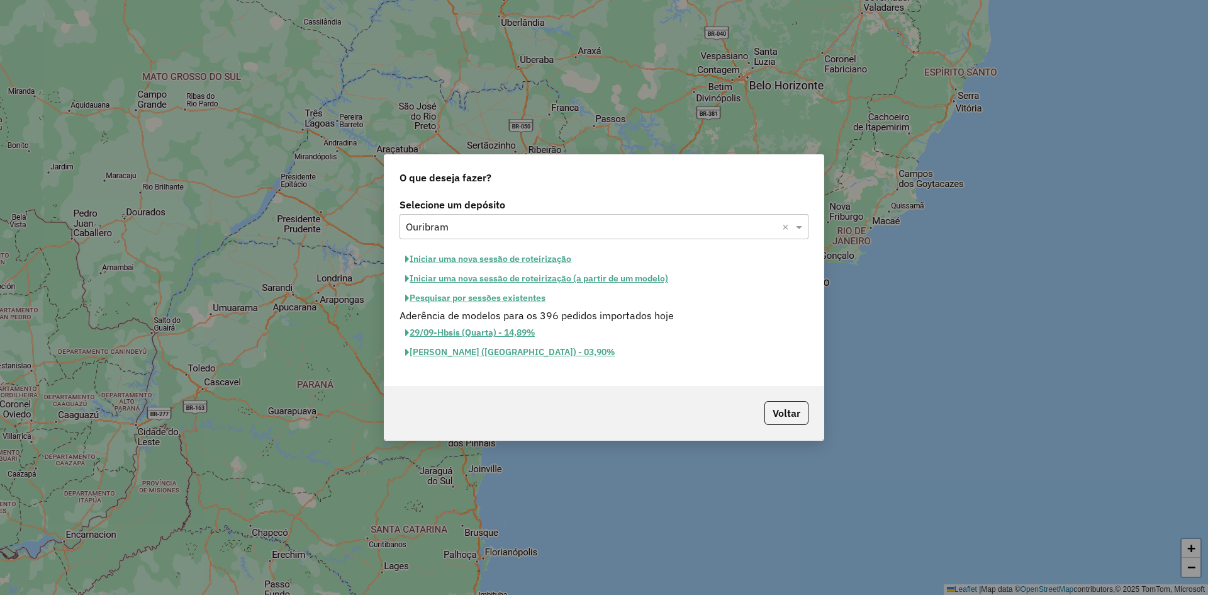
click at [447, 301] on button "Pesquisar por sessões existentes" at bounding box center [476, 298] width 152 height 20
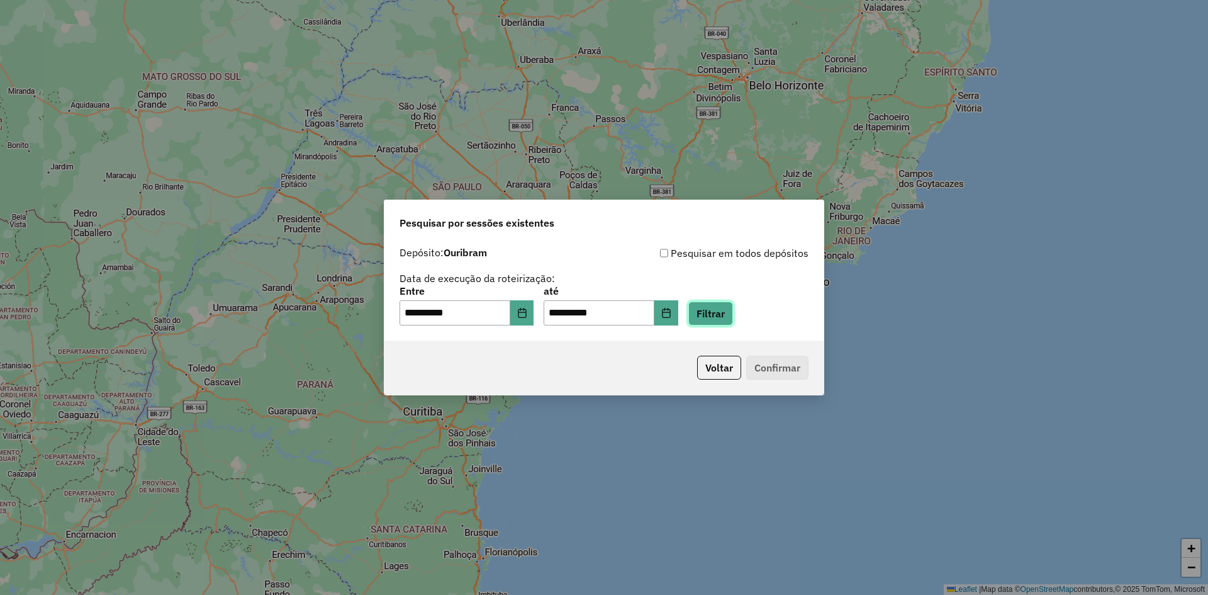
click at [733, 315] on button "Filtrar" at bounding box center [711, 313] width 45 height 24
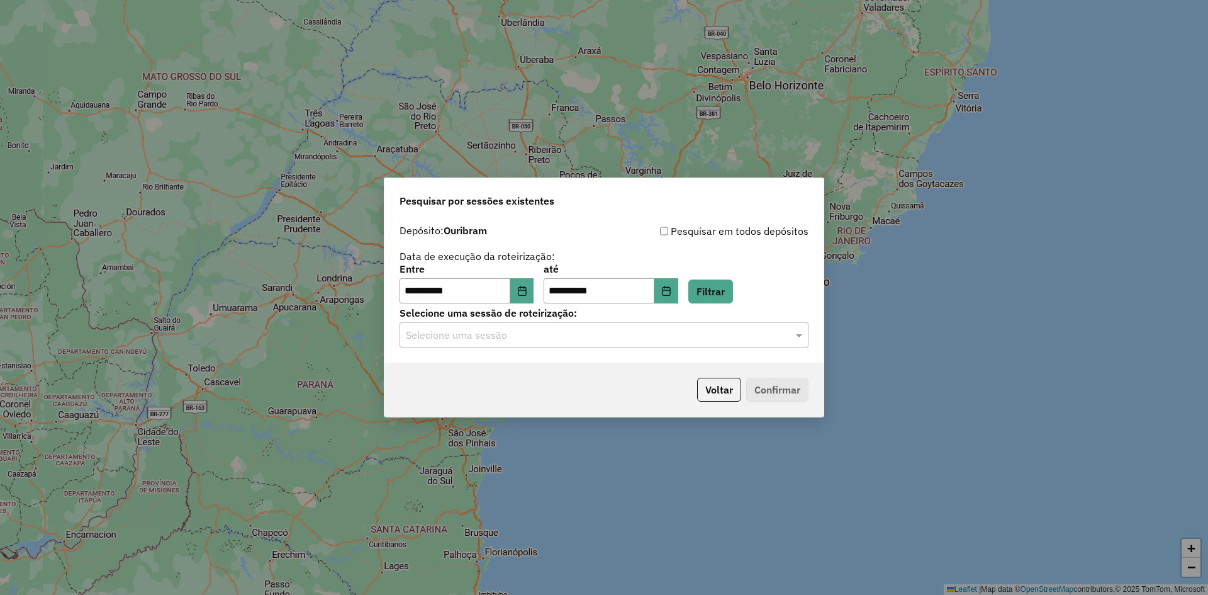
click at [475, 342] on input "text" at bounding box center [591, 335] width 371 height 15
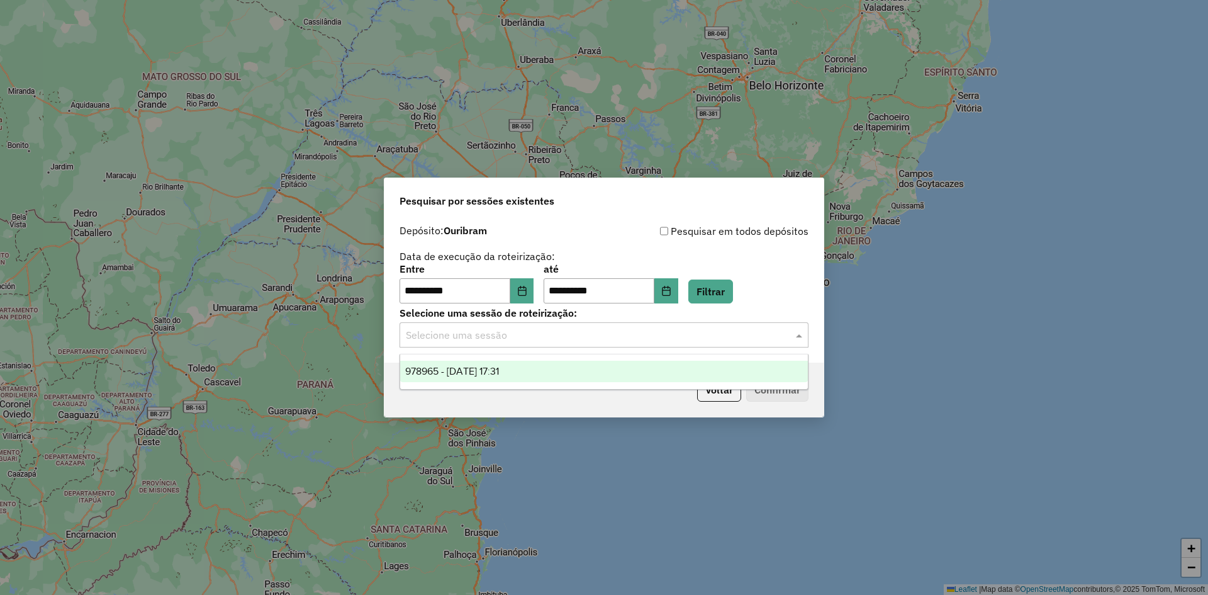
click at [466, 368] on span "978965 - 14/08/2025 17:31" at bounding box center [452, 371] width 94 height 11
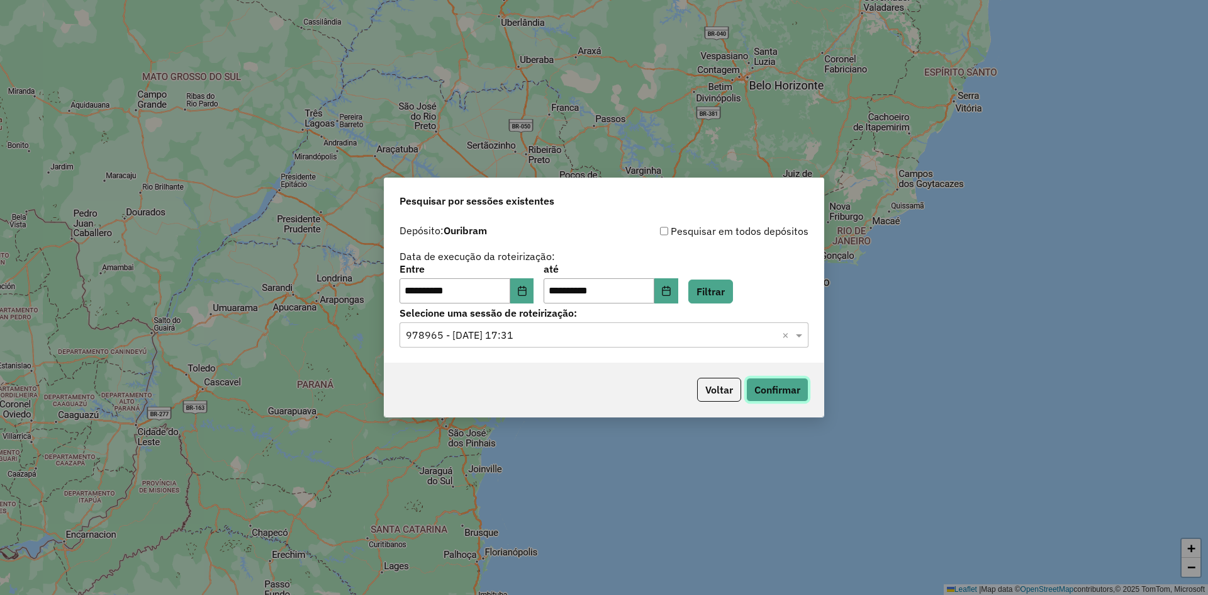
click at [794, 385] on button "Confirmar" at bounding box center [777, 390] width 62 height 24
click at [763, 389] on button "Confirmar" at bounding box center [777, 390] width 62 height 24
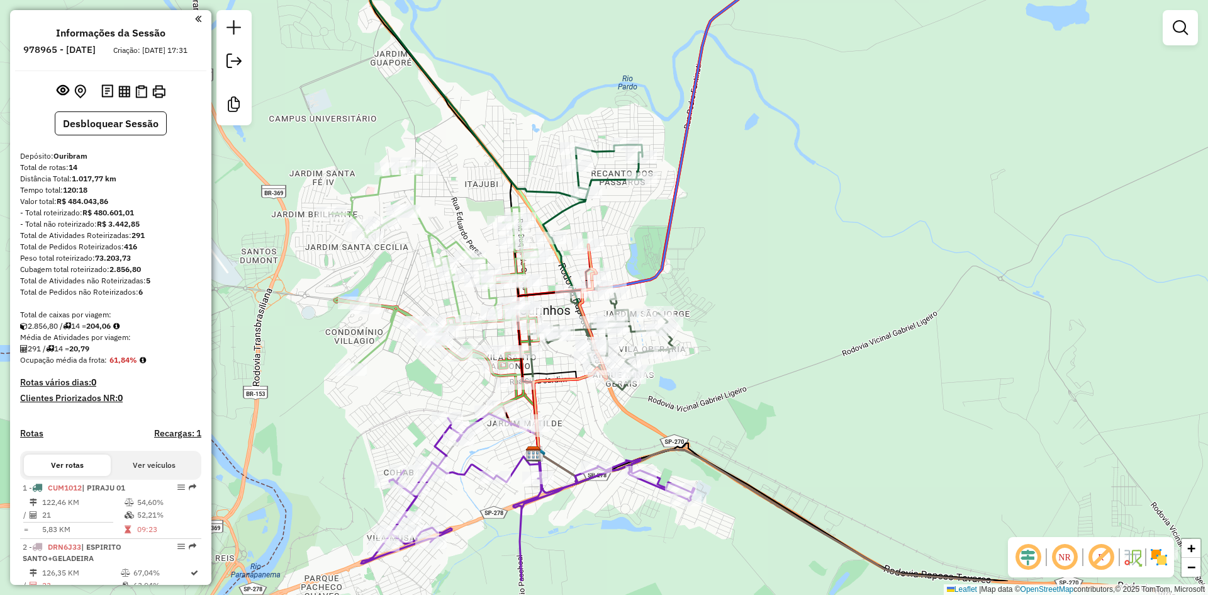
drag, startPoint x: 658, startPoint y: 457, endPoint x: 777, endPoint y: 333, distance: 171.8
click at [780, 332] on div "Janela de atendimento Grade de atendimento Capacidade Transportadoras Veículos …" at bounding box center [604, 297] width 1208 height 595
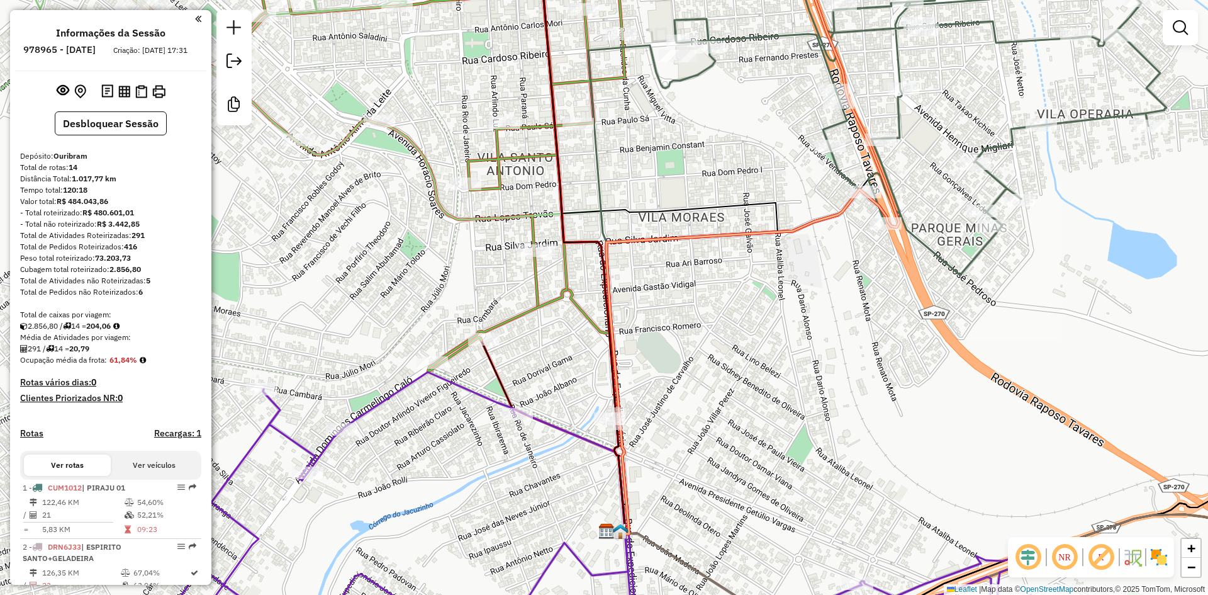
drag, startPoint x: 572, startPoint y: 380, endPoint x: 605, endPoint y: 261, distance: 123.4
click at [605, 261] on div "Janela de atendimento Grade de atendimento Capacidade Transportadoras Veículos …" at bounding box center [604, 297] width 1208 height 595
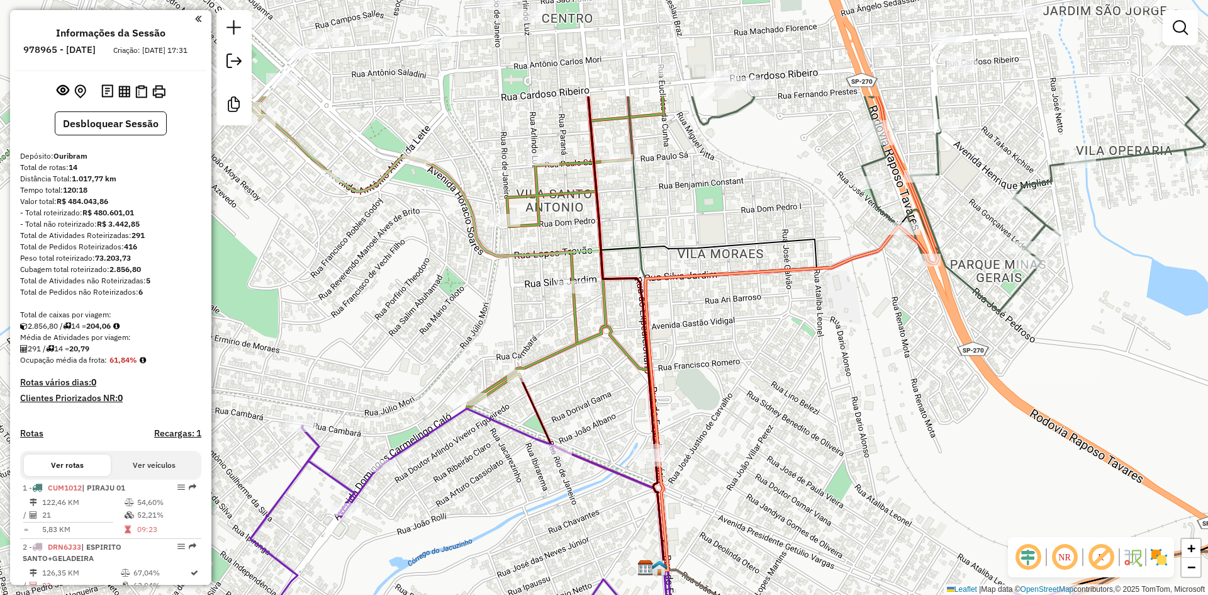
drag, startPoint x: 592, startPoint y: 288, endPoint x: 595, endPoint y: 383, distance: 95.7
click at [595, 383] on div "Janela de atendimento Grade de atendimento Capacidade Transportadoras Veículos …" at bounding box center [604, 297] width 1208 height 595
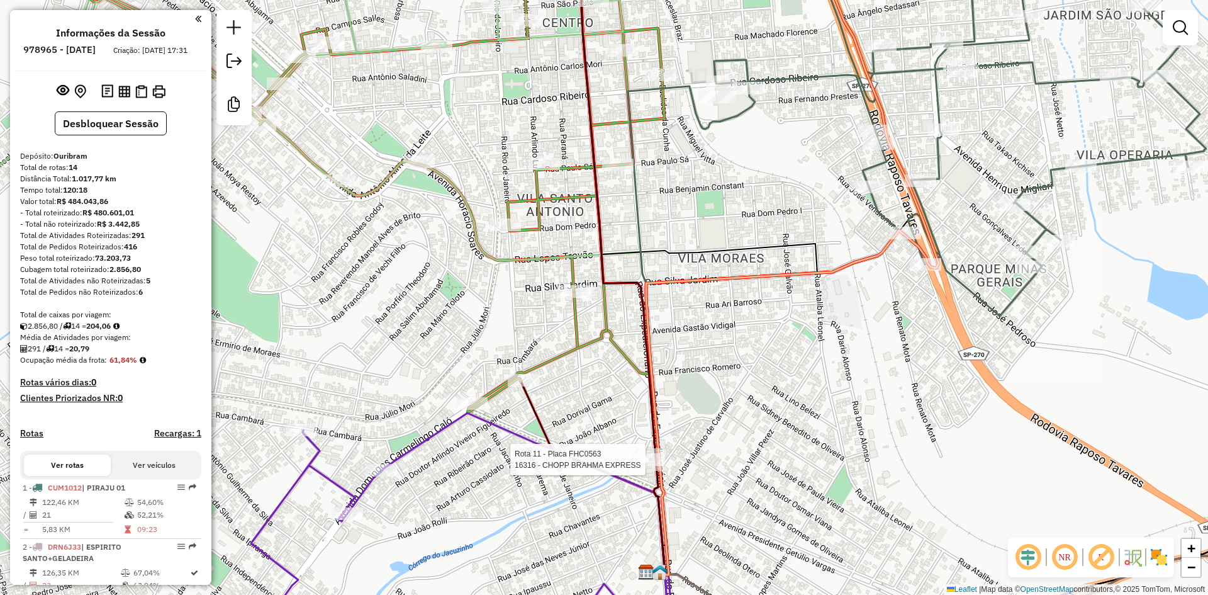
select select "**********"
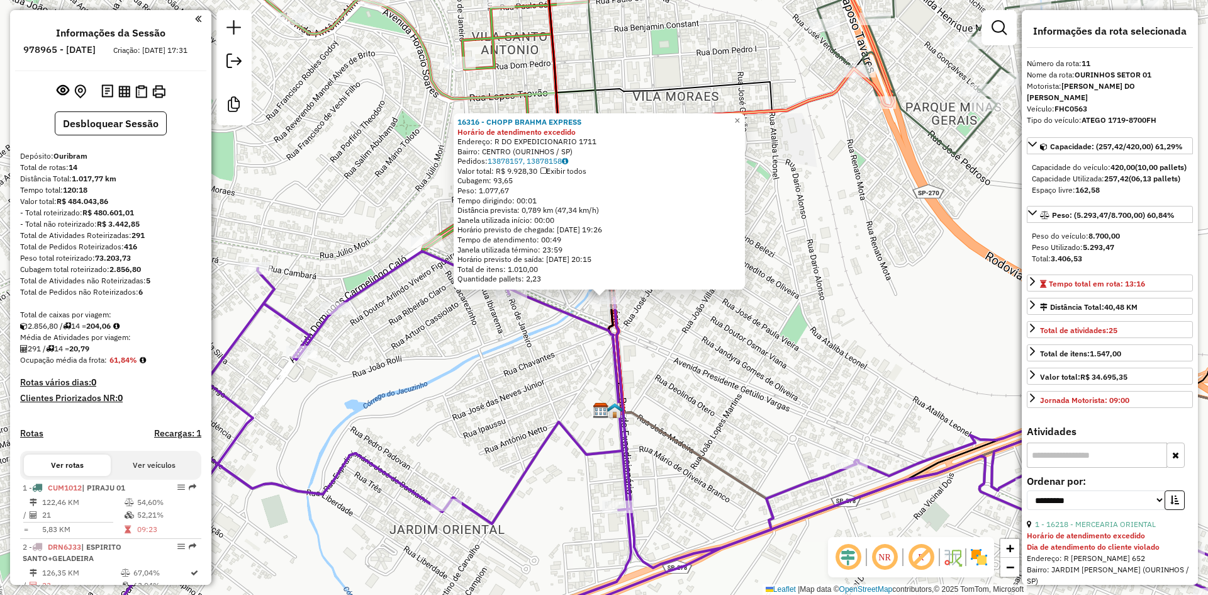
scroll to position [1033, 0]
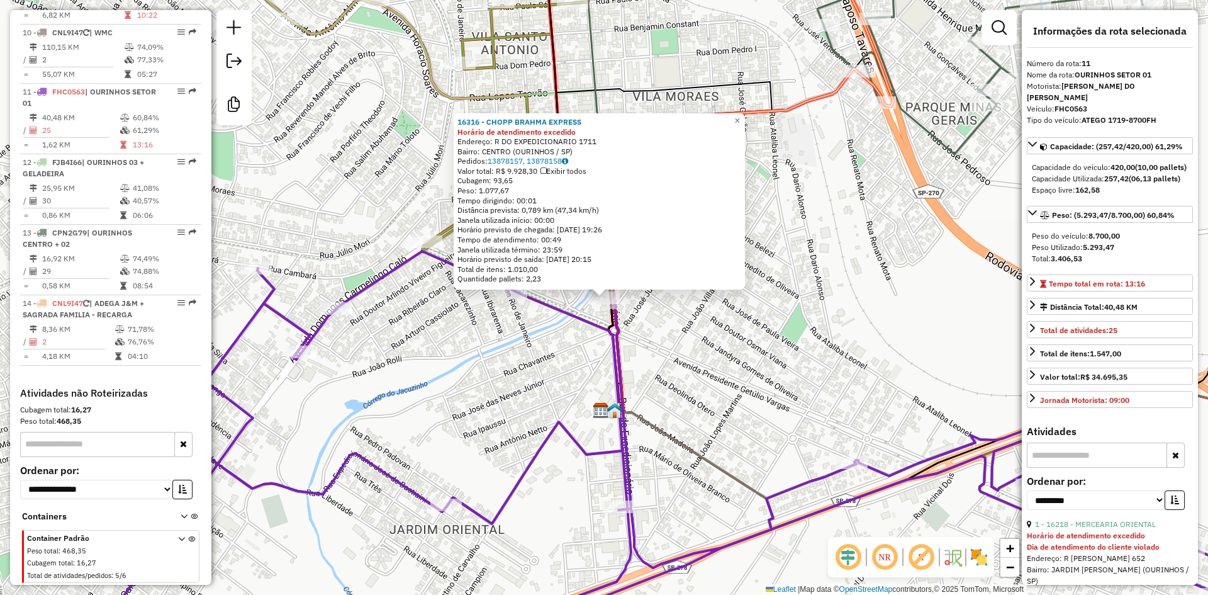
click at [645, 461] on div "16316 - CHOPP BRAHMA EXPRESS Horário de atendimento excedido Endereço: R DO EXP…" at bounding box center [604, 297] width 1208 height 595
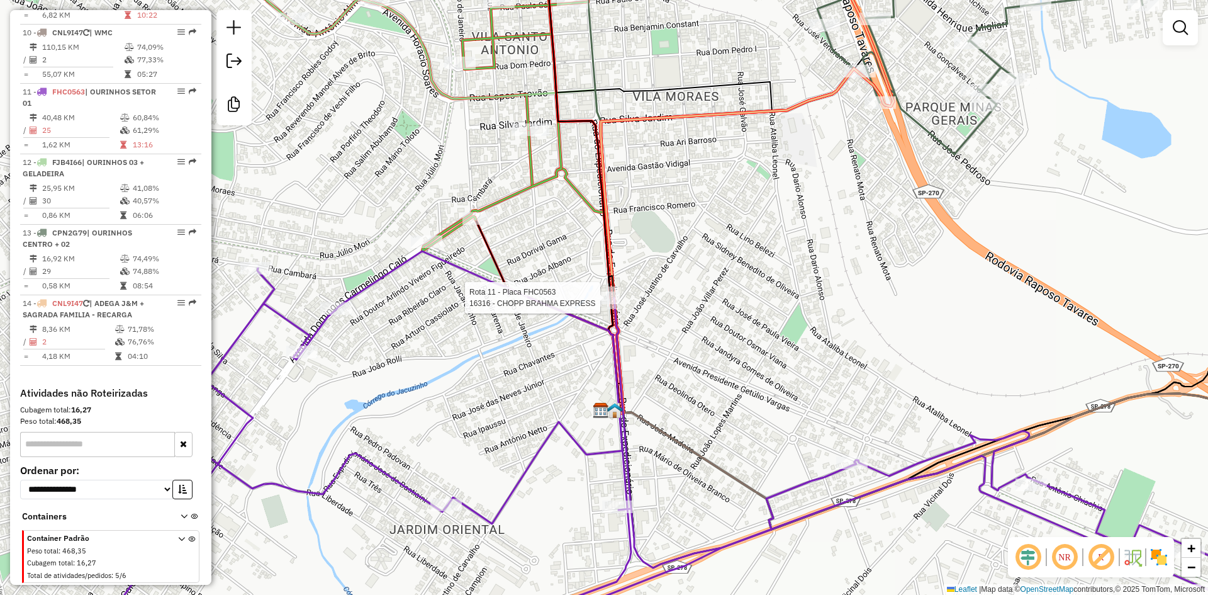
select select "**********"
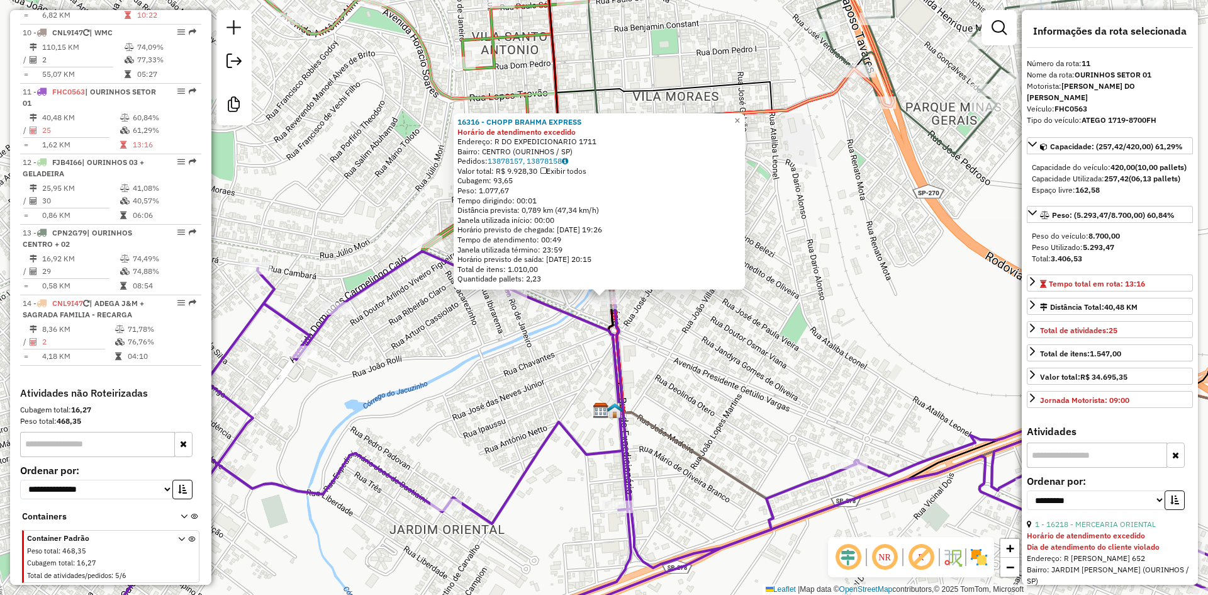
click at [787, 295] on div "16316 - CHOPP BRAHMA EXPRESS Horário de atendimento excedido Endereço: R DO EXP…" at bounding box center [604, 297] width 1208 height 595
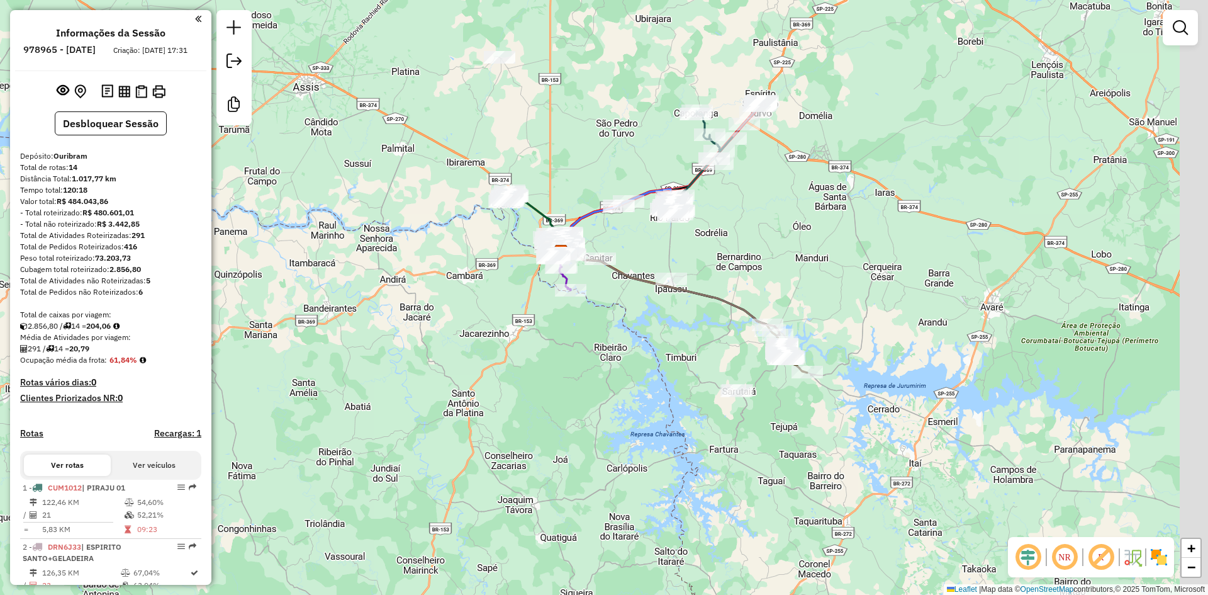
drag, startPoint x: 870, startPoint y: 385, endPoint x: 774, endPoint y: 326, distance: 113.0
click at [774, 326] on div "Janela de atendimento Grade de atendimento Capacidade Transportadoras Veículos …" at bounding box center [604, 297] width 1208 height 595
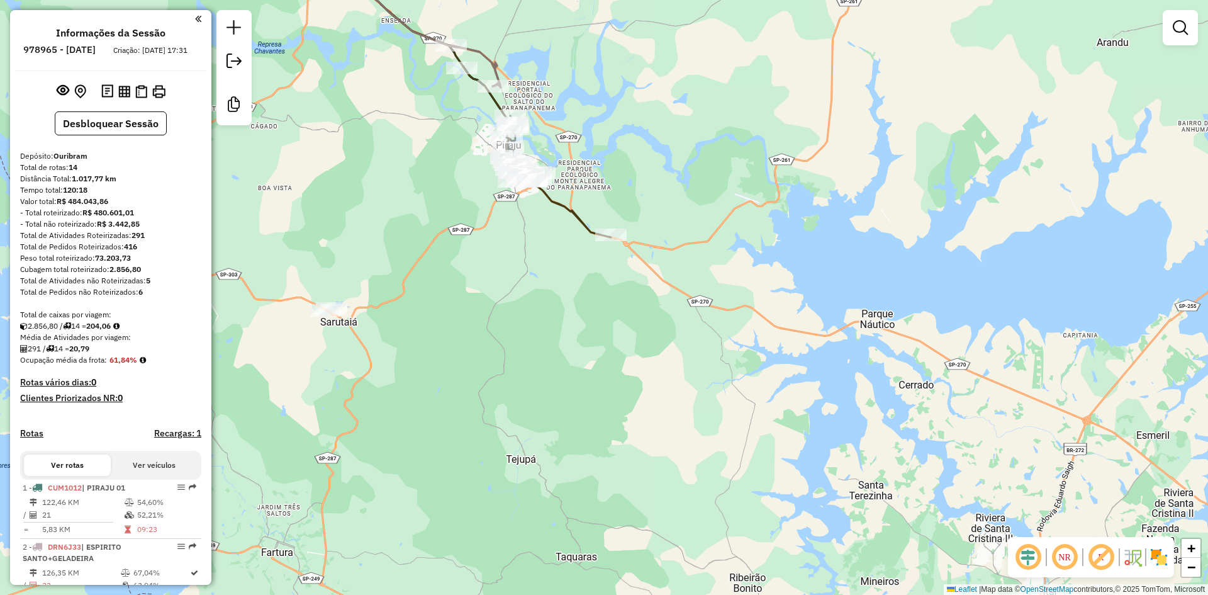
drag, startPoint x: 601, startPoint y: 312, endPoint x: 658, endPoint y: 386, distance: 93.8
click at [658, 386] on div "Janela de atendimento Grade de atendimento Capacidade Transportadoras Veículos …" at bounding box center [604, 297] width 1208 height 595
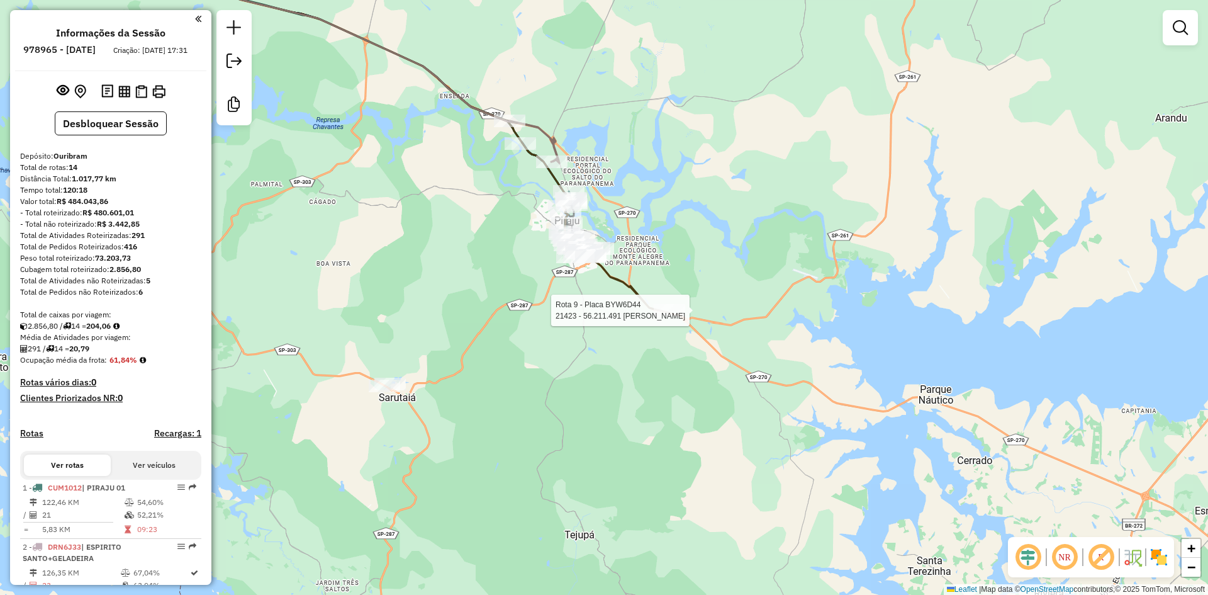
select select "**********"
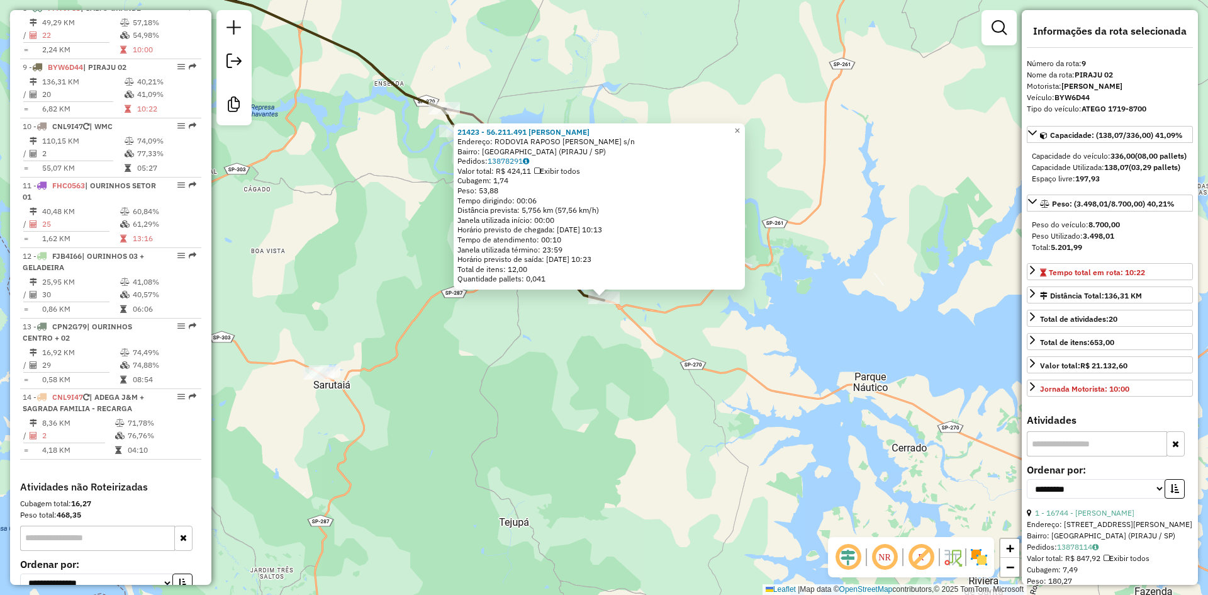
scroll to position [988, 0]
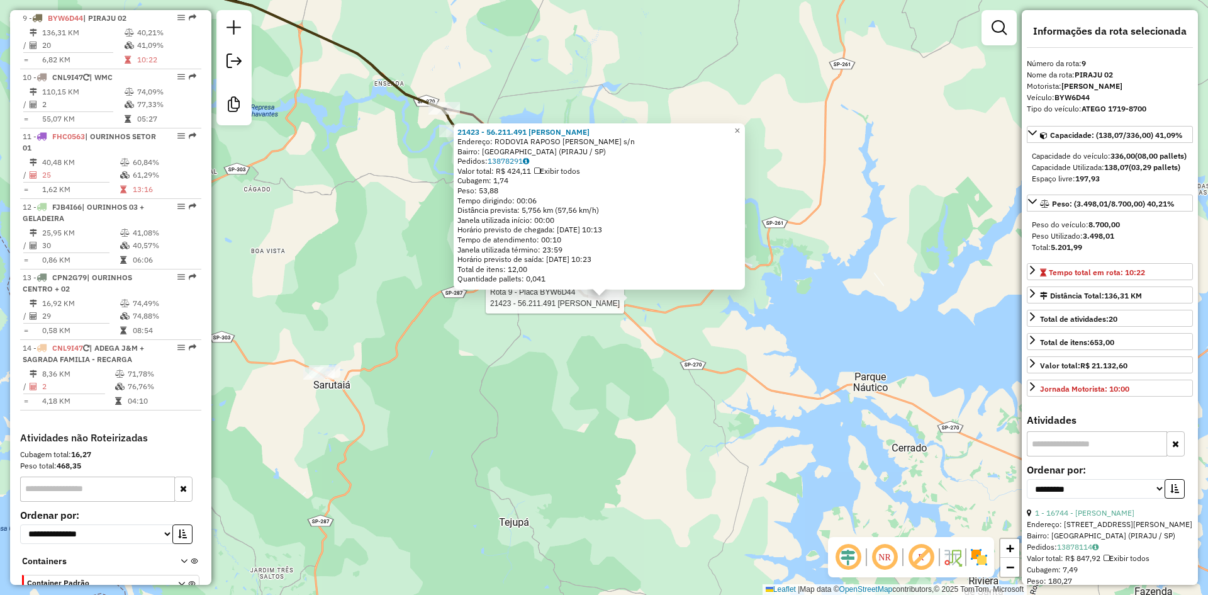
click at [619, 405] on div "Rota 9 - Placa BYW6D44 21423 - 56.211.491 DANIEL PA 21423 - 56.211.491 DANIEL P…" at bounding box center [604, 297] width 1208 height 595
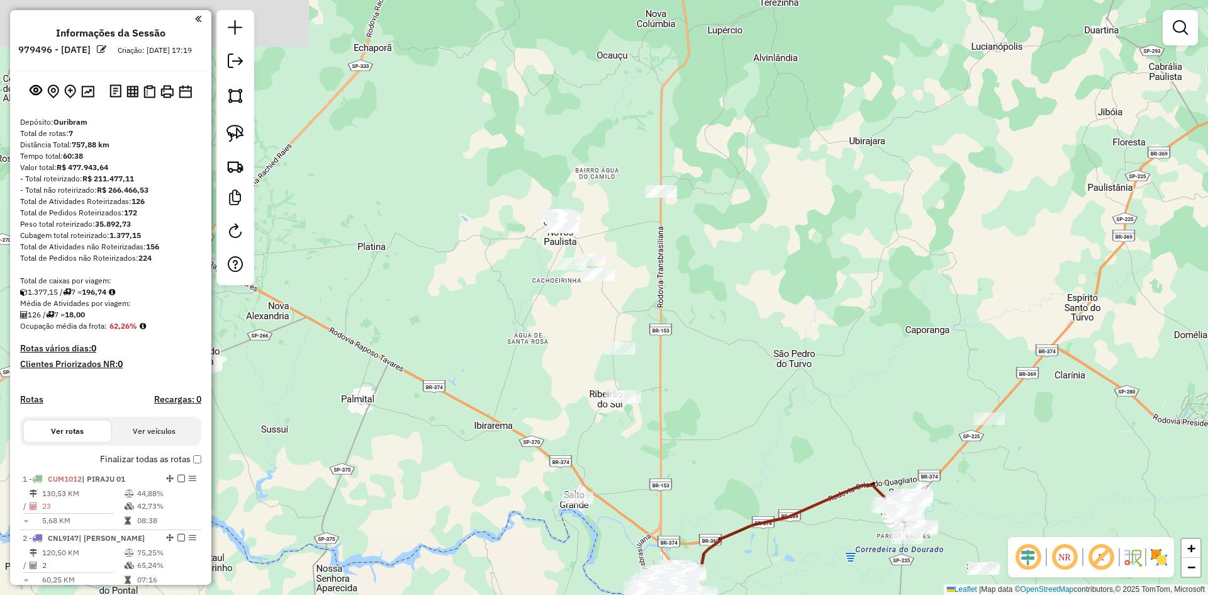
scroll to position [582, 0]
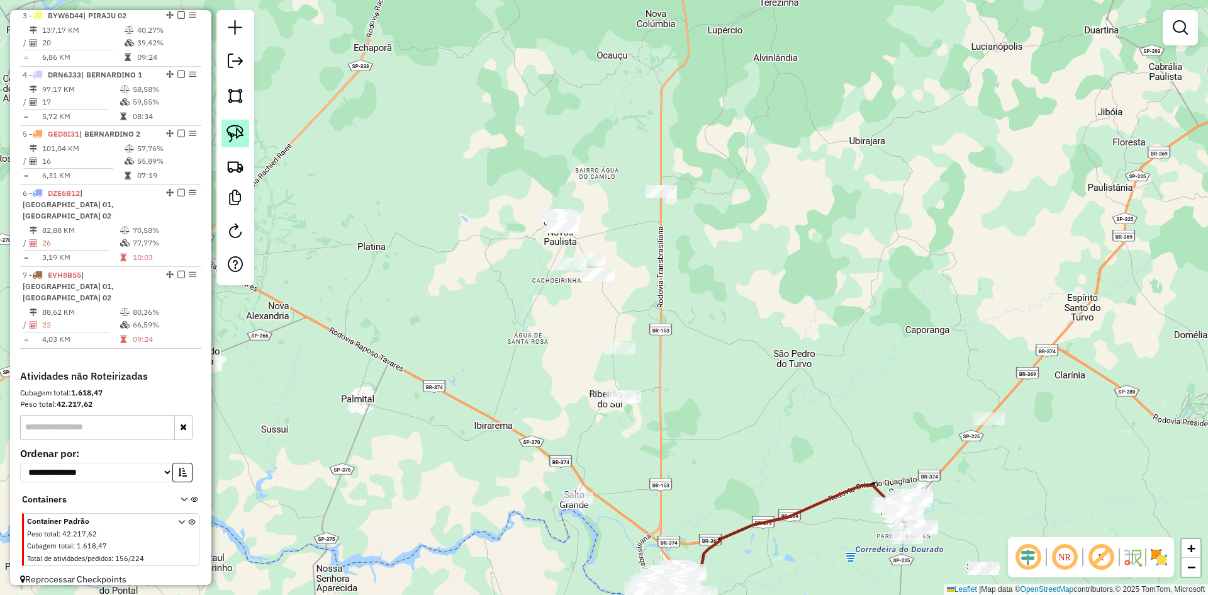
click at [223, 132] on link at bounding box center [236, 134] width 28 height 28
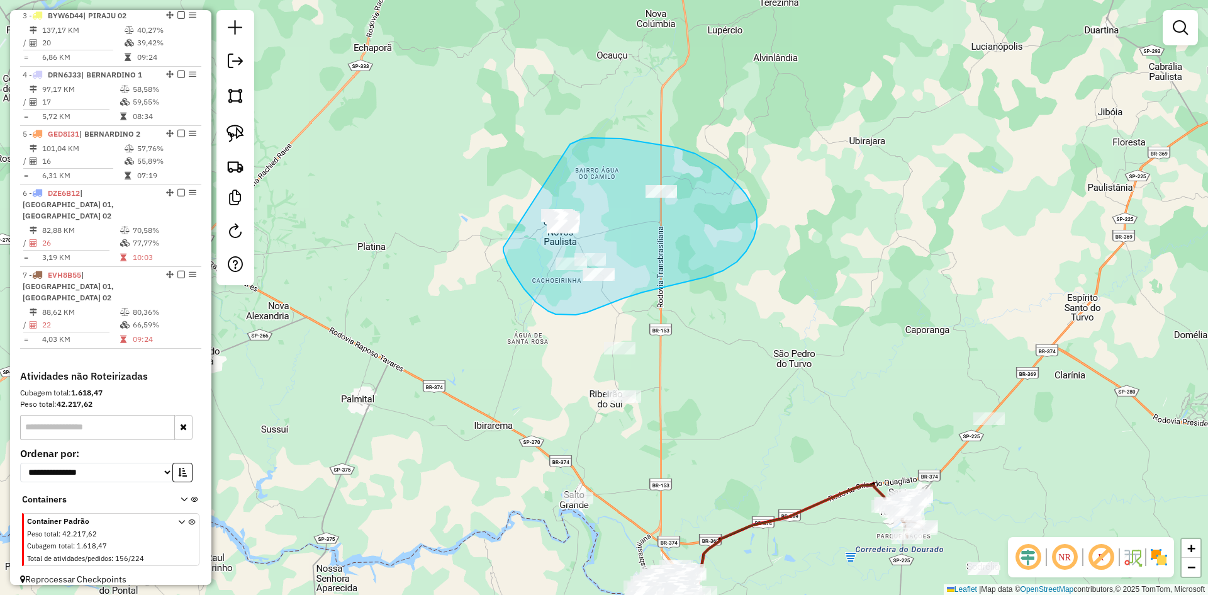
drag, startPoint x: 503, startPoint y: 249, endPoint x: 532, endPoint y: 164, distance: 89.0
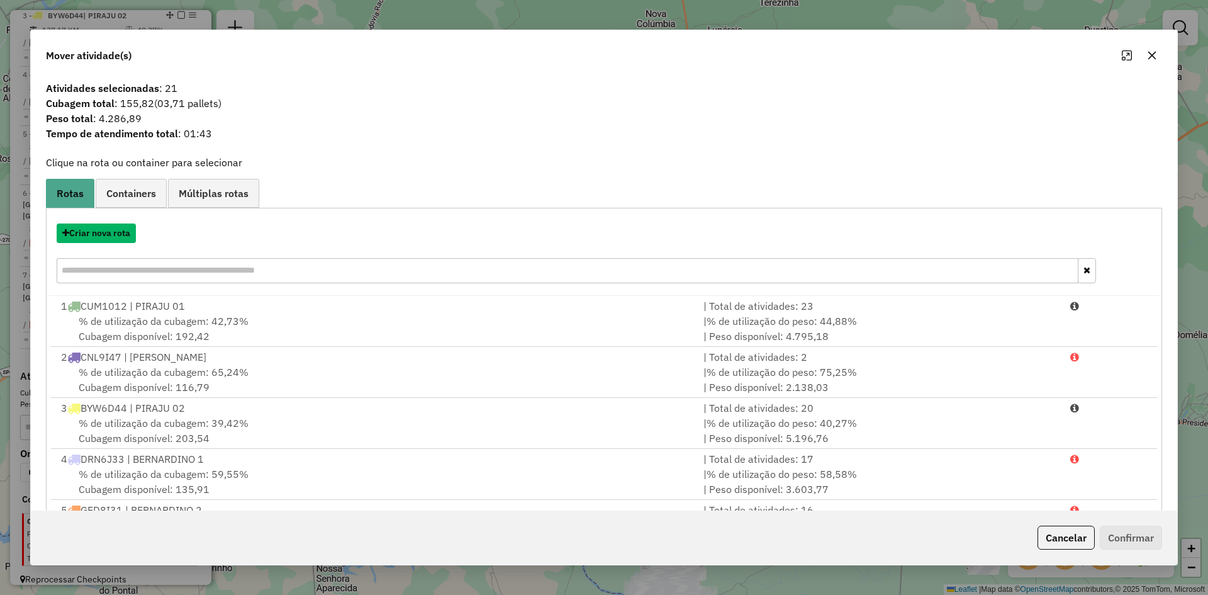
click at [113, 236] on button "Criar nova rota" at bounding box center [96, 233] width 79 height 20
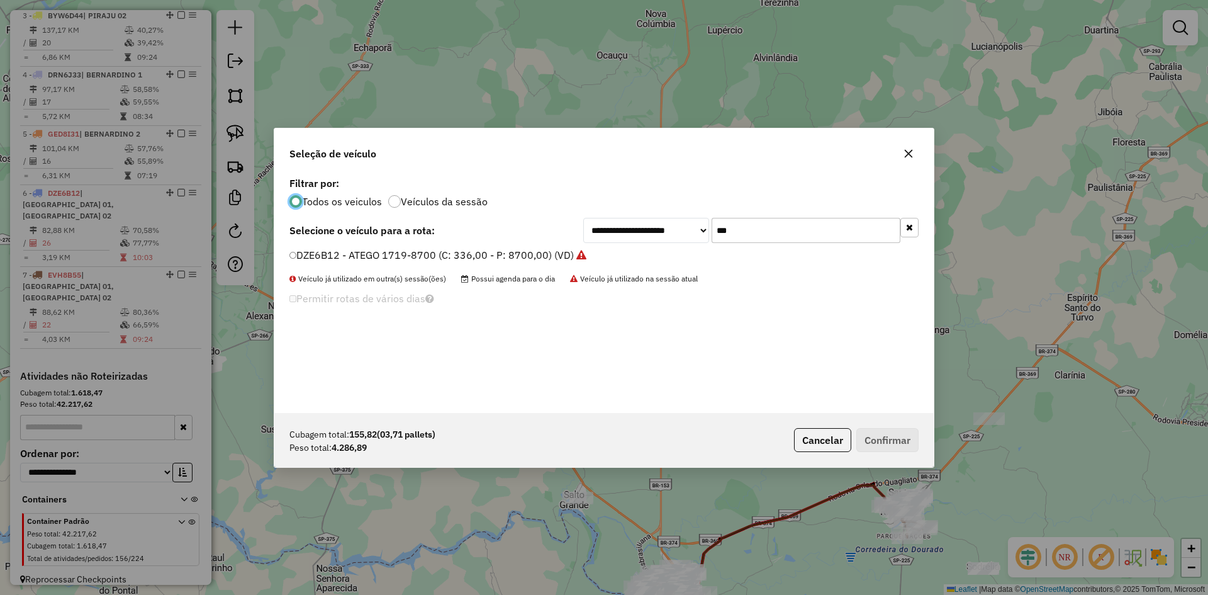
scroll to position [7, 4]
click at [748, 232] on input "***" at bounding box center [806, 230] width 189 height 25
type input "***"
click at [334, 255] on label "FQG0C14 - ATEGO 1719-8700 (C: 336,00 - P: 8700,00) (VD)" at bounding box center [433, 254] width 287 height 15
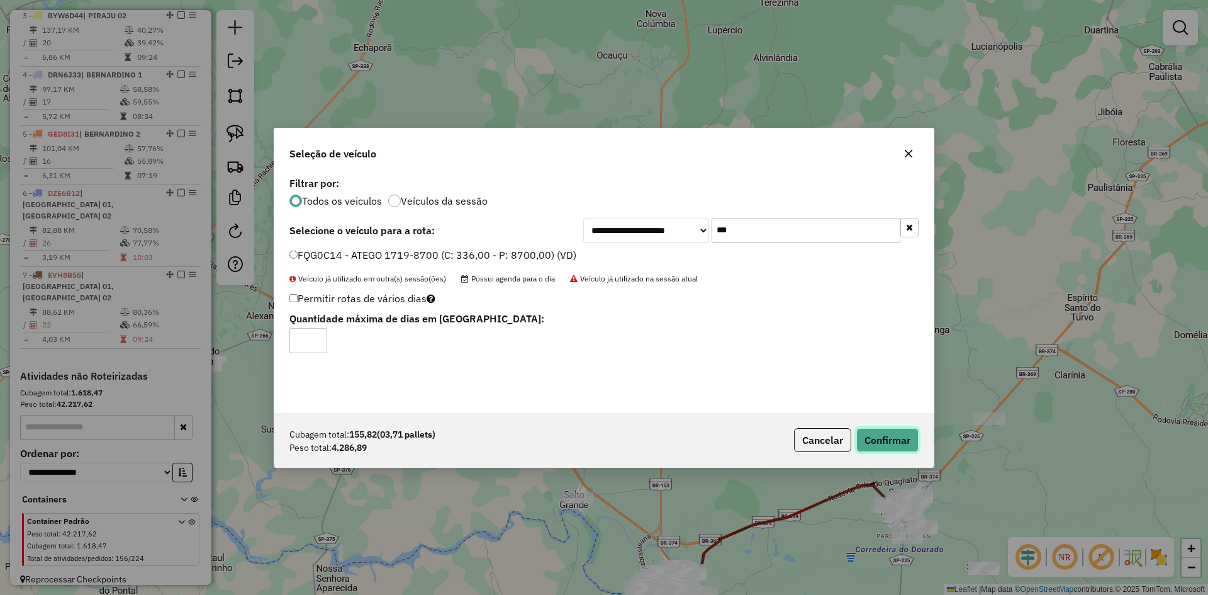
click at [899, 443] on button "Confirmar" at bounding box center [888, 440] width 62 height 24
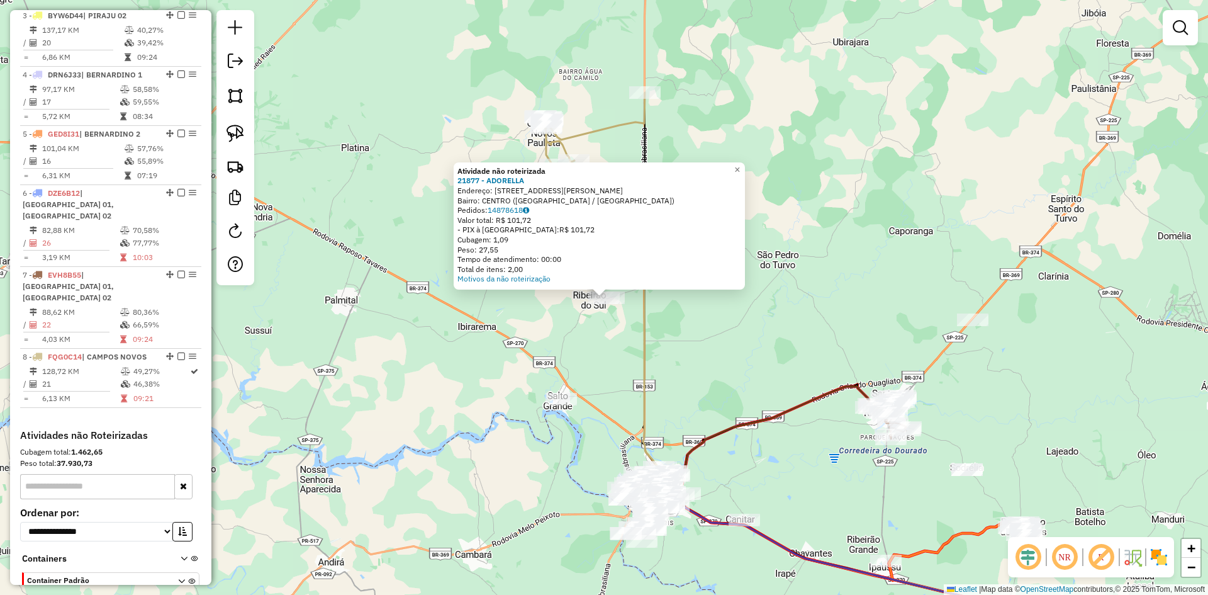
click at [609, 304] on div at bounding box center [603, 297] width 31 height 13
click at [633, 356] on div "Atividade não roteirizada 21877 - ADORELLA Endereço: RUA NICOLA MARTINS ROMEIRA…" at bounding box center [604, 297] width 1208 height 595
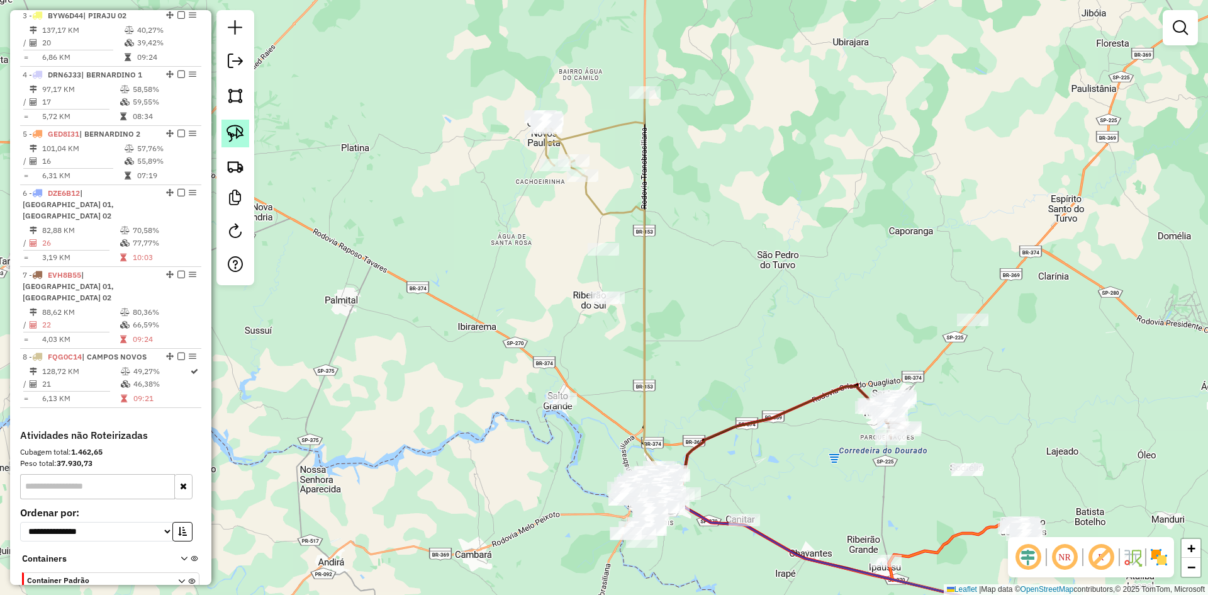
click at [230, 127] on img at bounding box center [236, 134] width 18 height 18
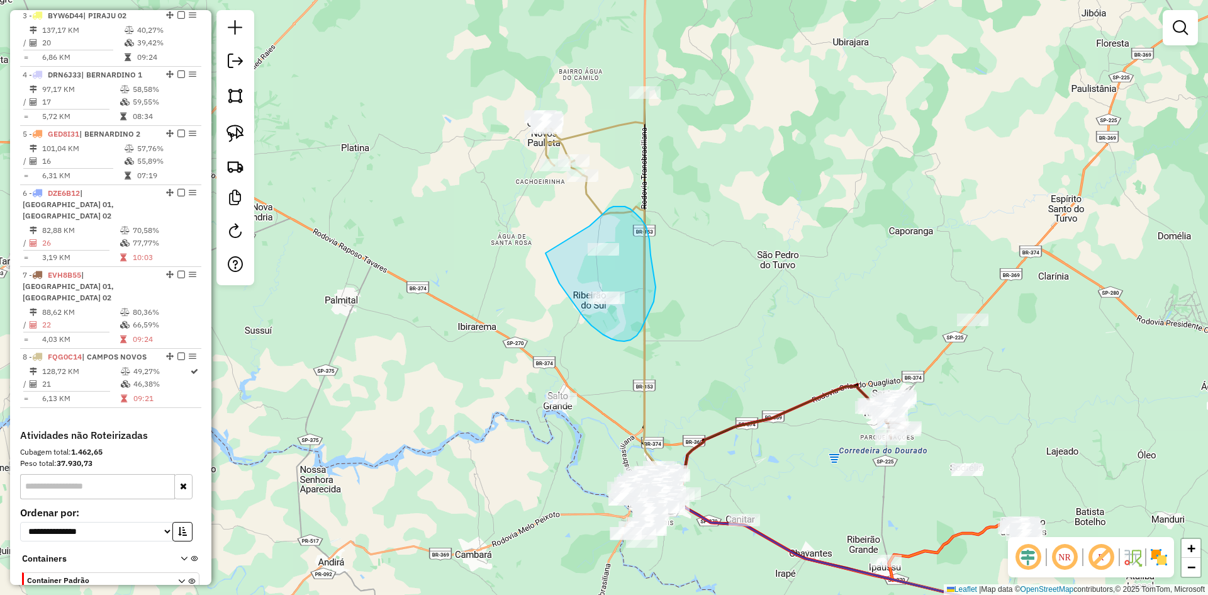
drag, startPoint x: 559, startPoint y: 283, endPoint x: 630, endPoint y: 227, distance: 90.0
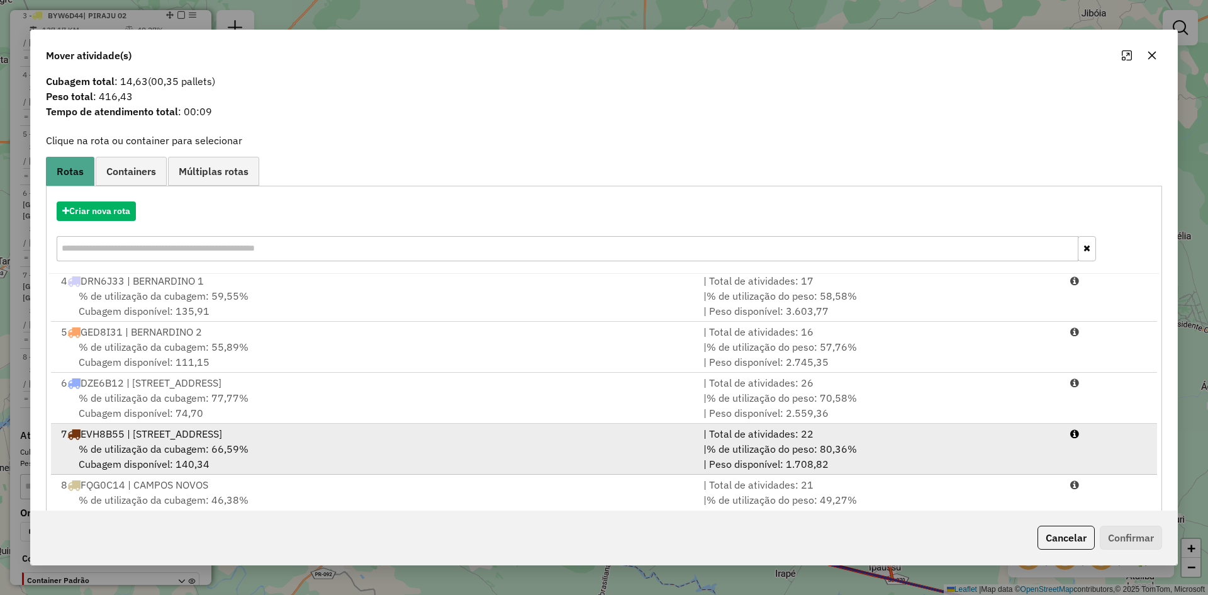
scroll to position [59, 0]
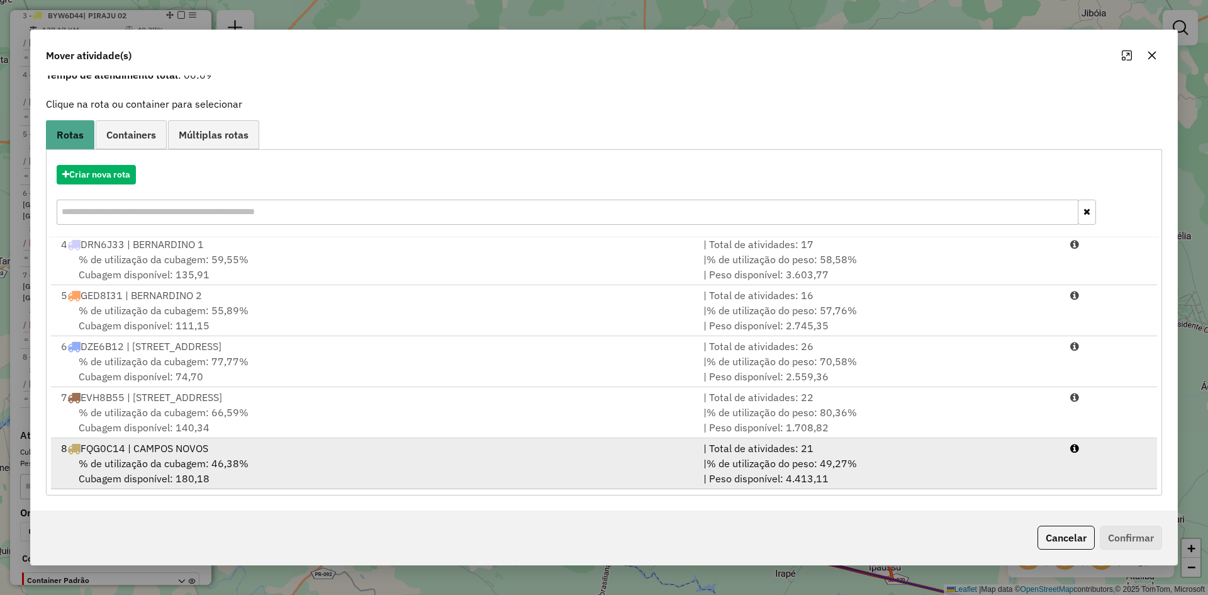
click at [249, 458] on div "% de utilização da cubagem: 46,38% Cubagem disponível: 180,18" at bounding box center [374, 471] width 643 height 30
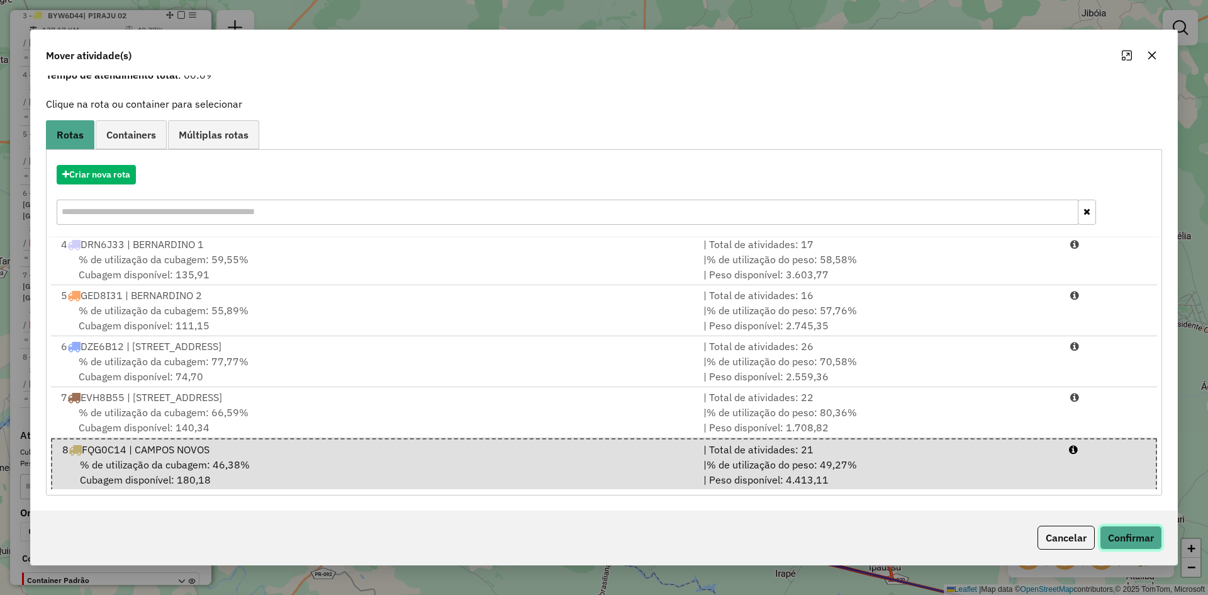
click at [1130, 541] on button "Confirmar" at bounding box center [1131, 538] width 62 height 24
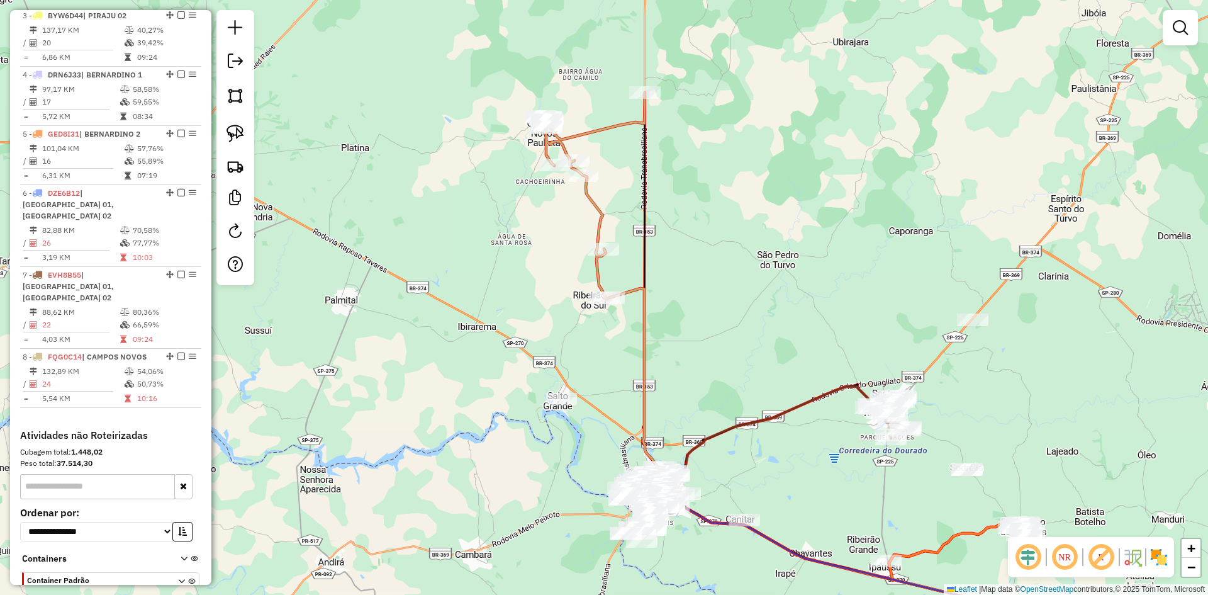
scroll to position [0, 0]
select select "*********"
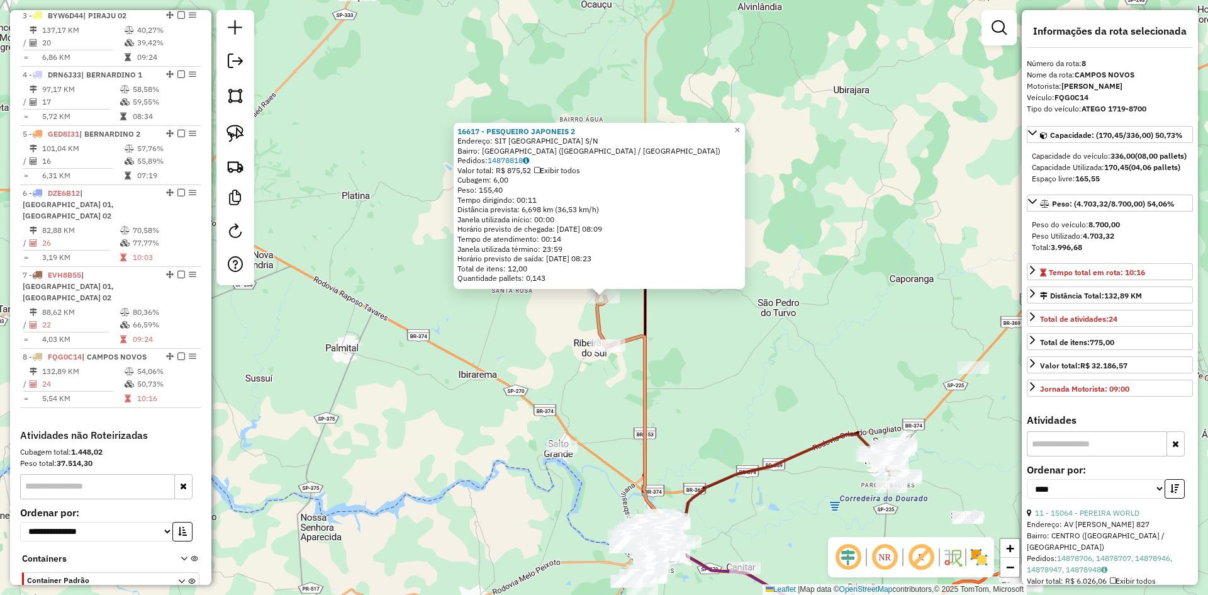
scroll to position [641, 0]
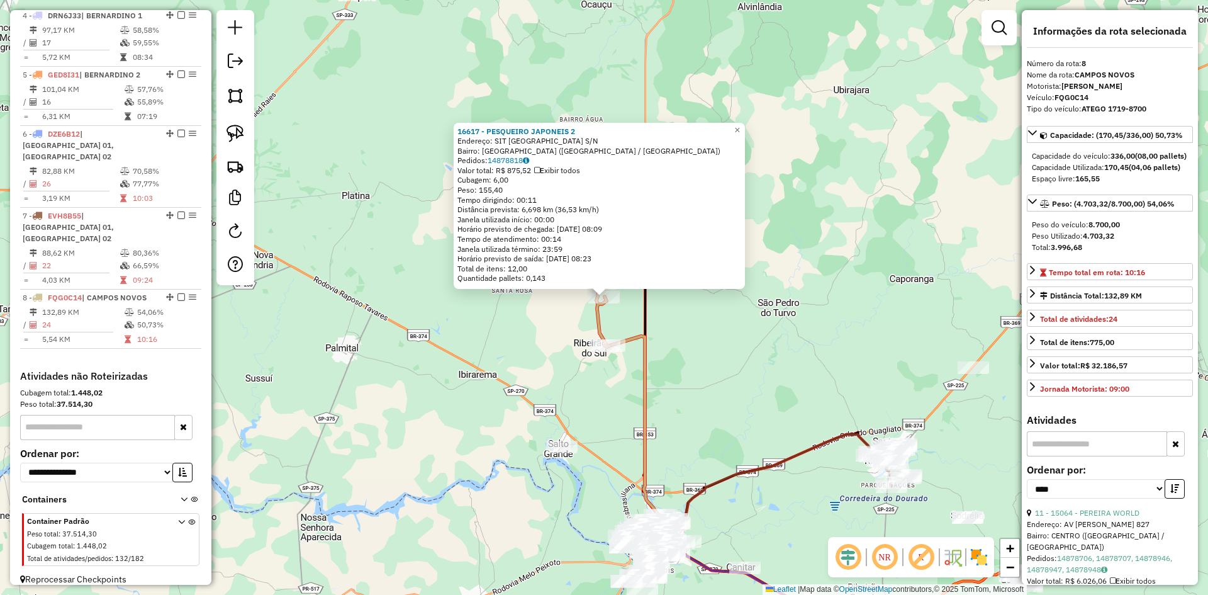
click at [755, 332] on div "16617 - PESQUEIRO JAPONEIS 2 Endereço: SIT SITIO SAO SEBASTIAO S/N Bairro: AGUA…" at bounding box center [604, 297] width 1208 height 595
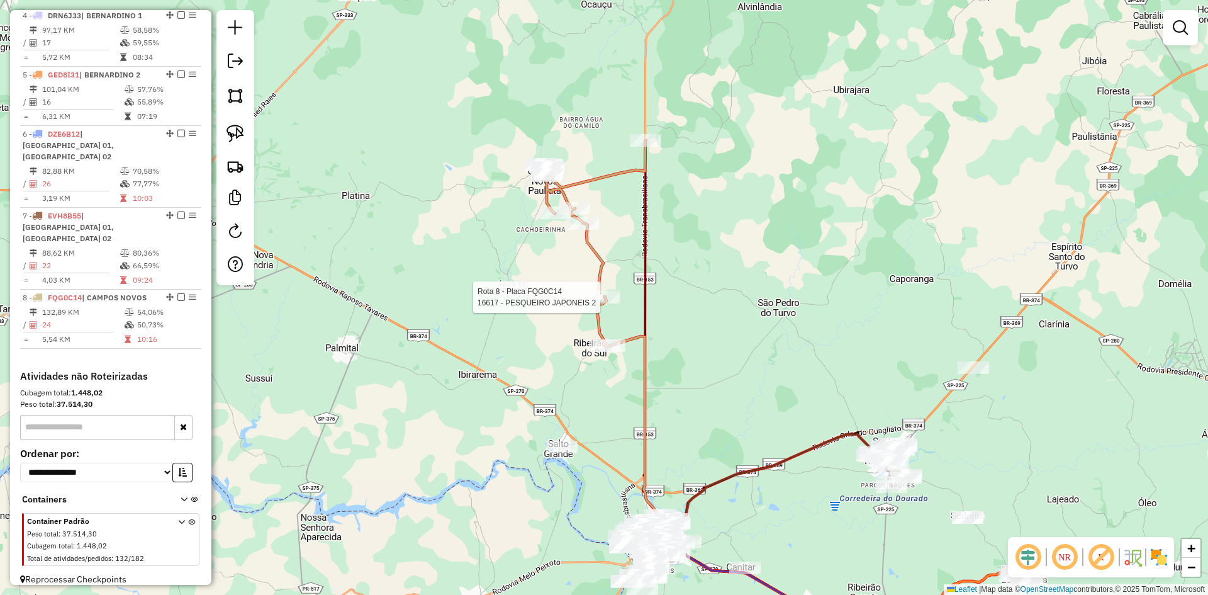
select select "*********"
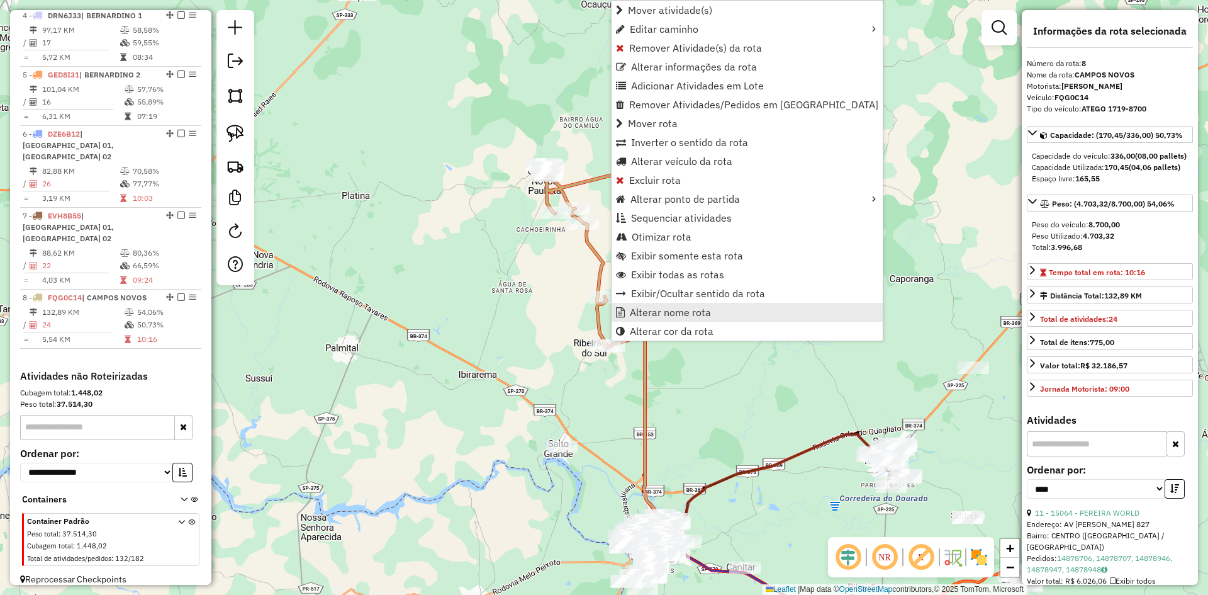
click at [666, 314] on span "Alterar nome rota" at bounding box center [670, 312] width 81 height 10
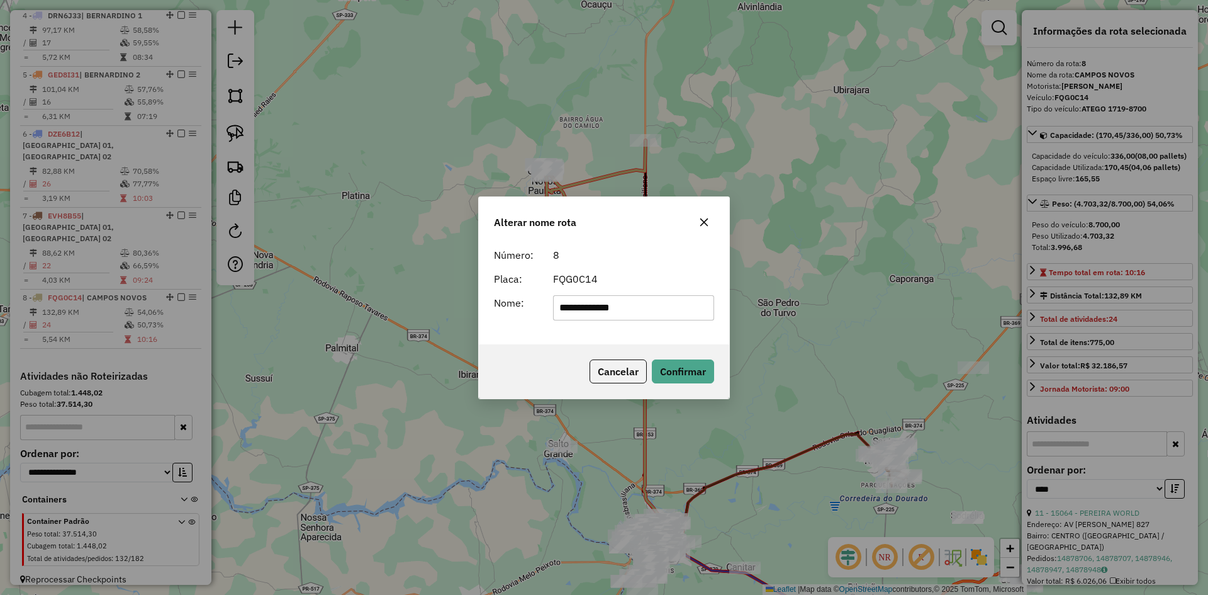
click at [677, 313] on input "**********" at bounding box center [634, 307] width 162 height 25
type input "**********"
click at [691, 373] on button "Confirmar" at bounding box center [683, 371] width 62 height 24
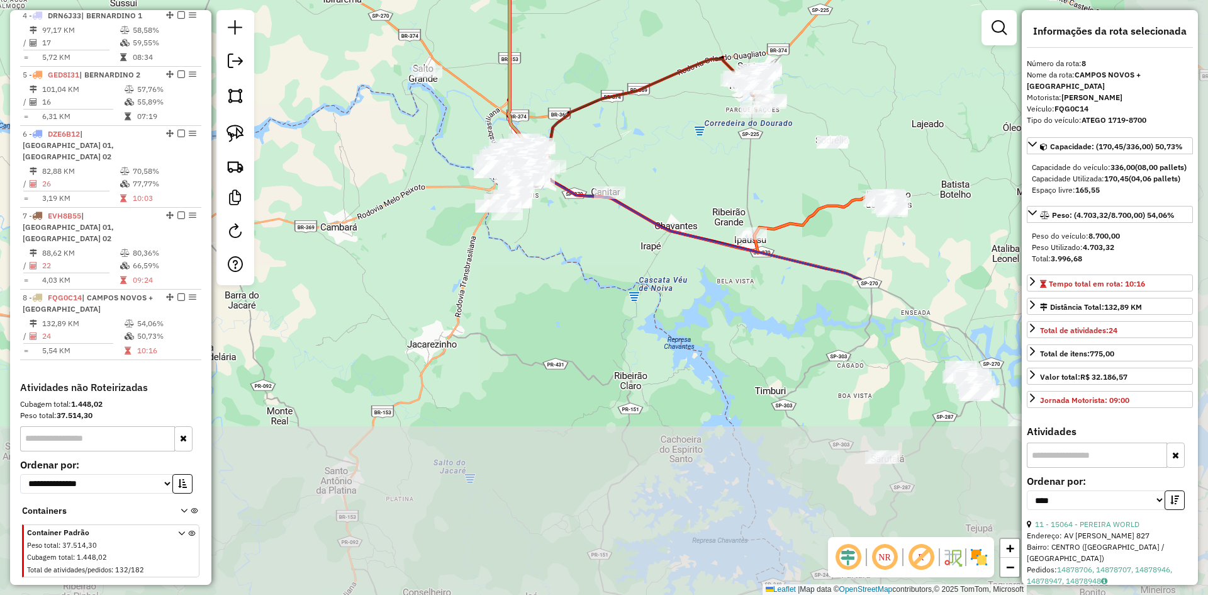
drag, startPoint x: 658, startPoint y: 338, endPoint x: 546, endPoint y: 19, distance: 338.4
click at [546, 19] on div "Janela de atendimento Grade de atendimento Capacidade Transportadoras Veículos …" at bounding box center [604, 297] width 1208 height 595
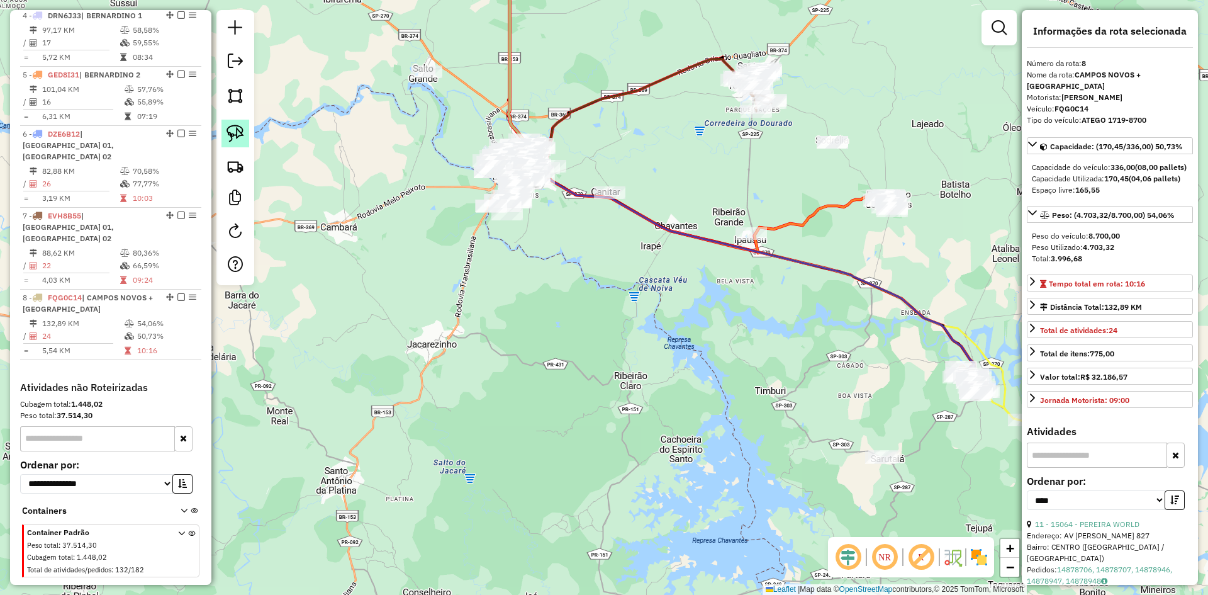
click at [235, 135] on img at bounding box center [236, 134] width 18 height 18
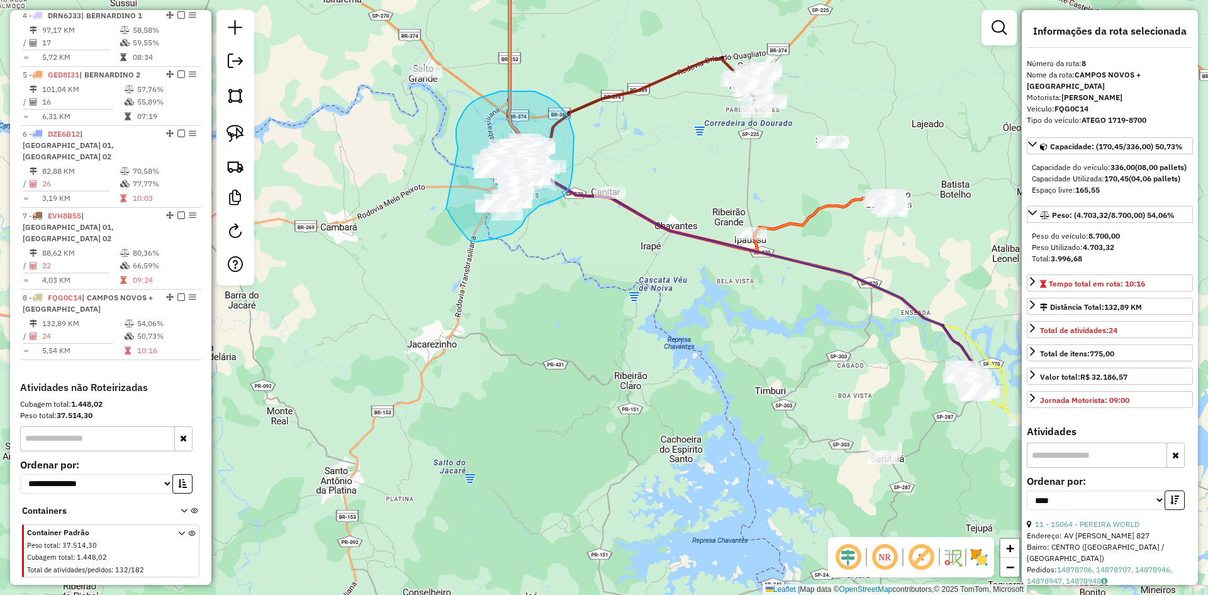
drag, startPoint x: 446, startPoint y: 209, endPoint x: 459, endPoint y: 147, distance: 63.7
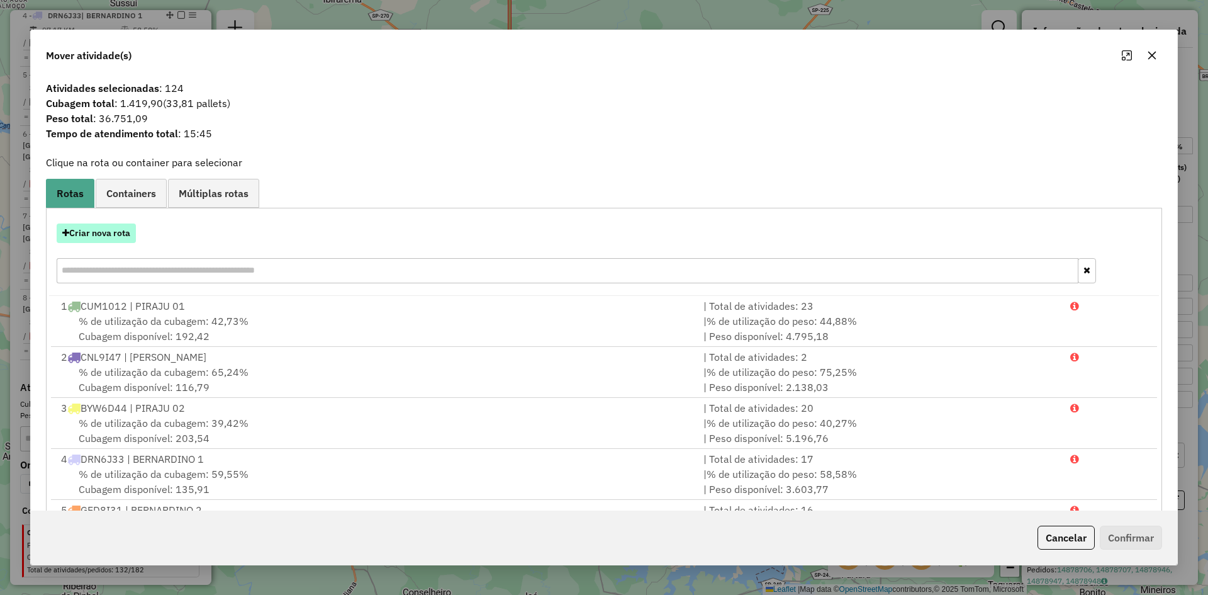
click at [104, 234] on button "Criar nova rota" at bounding box center [96, 233] width 79 height 20
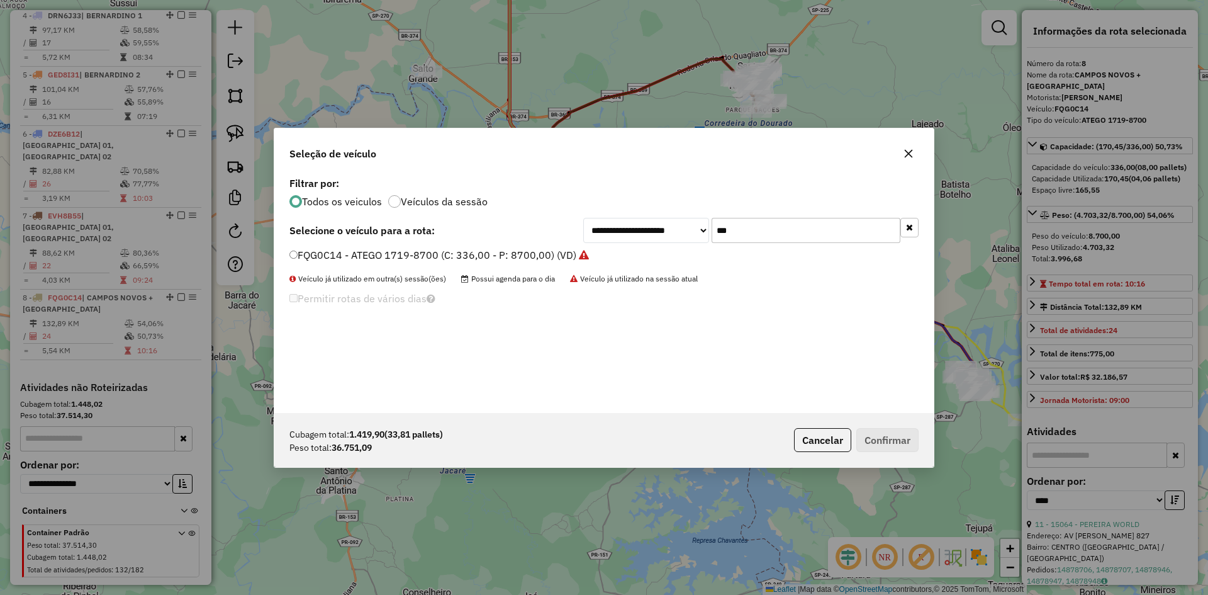
scroll to position [7, 4]
click at [790, 237] on input "***" at bounding box center [806, 230] width 189 height 25
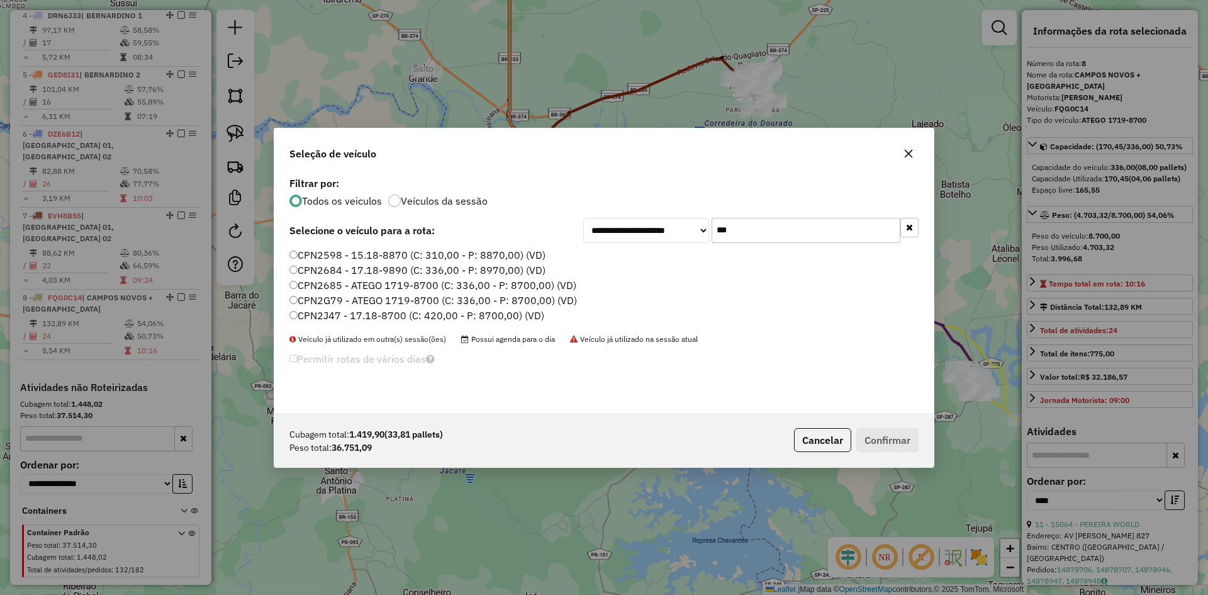
type input "***"
drag, startPoint x: 342, startPoint y: 315, endPoint x: 325, endPoint y: 315, distance: 17.0
click at [342, 315] on label "CPN2J47 - 17.18-8700 (C: 420,00 - P: 8700,00) (VD)" at bounding box center [417, 315] width 255 height 15
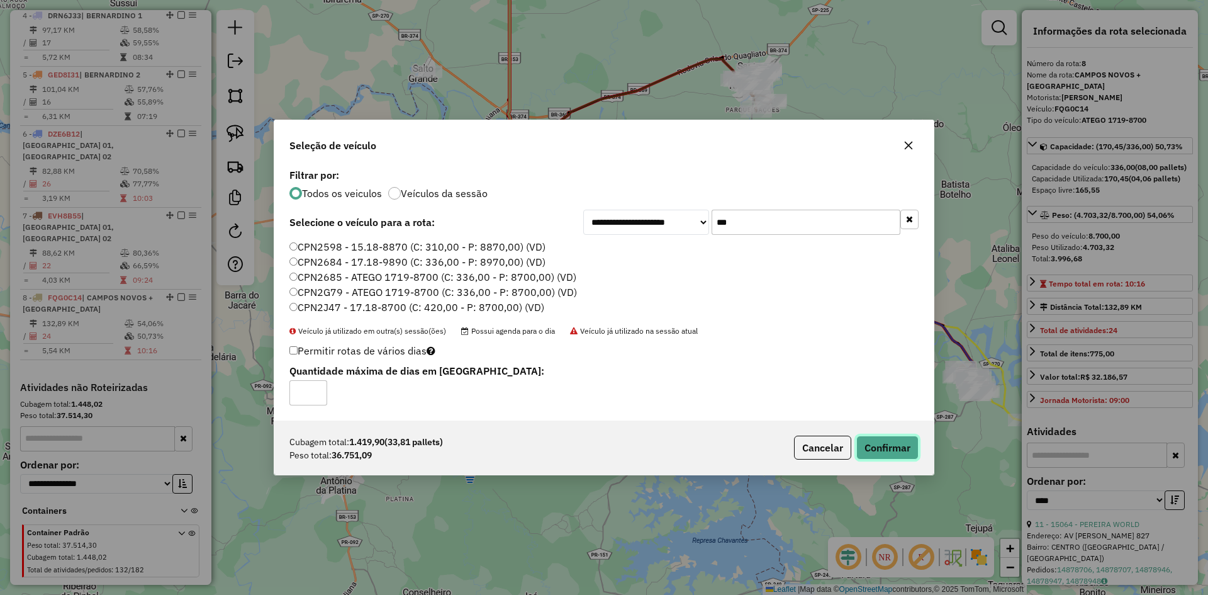
click at [904, 447] on button "Confirmar" at bounding box center [888, 448] width 62 height 24
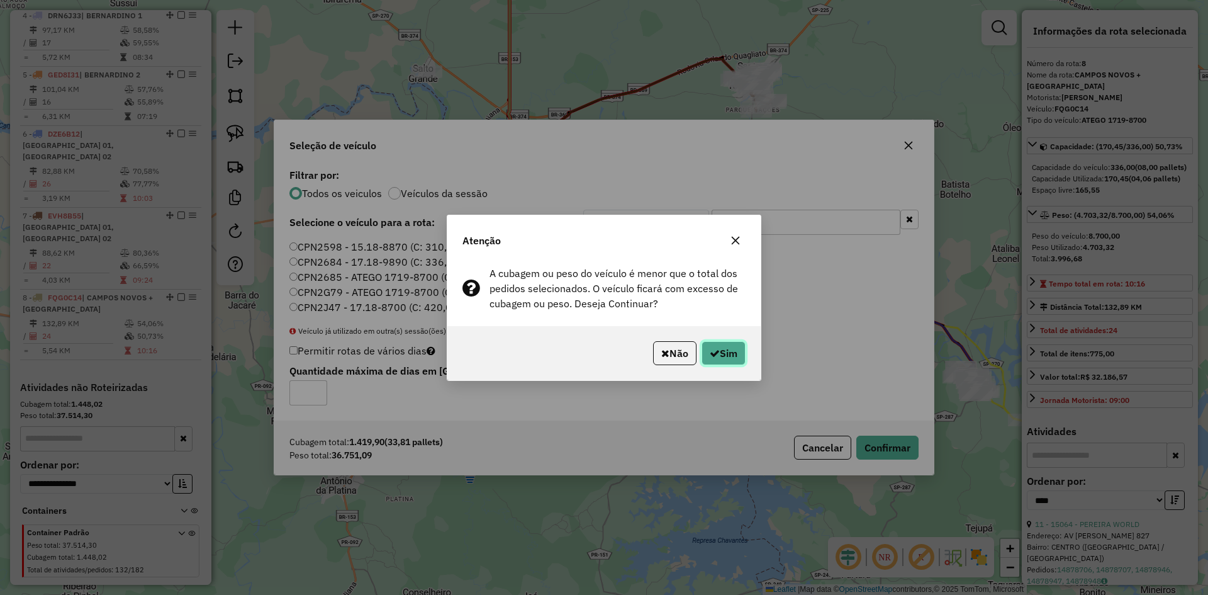
click at [715, 349] on icon "button" at bounding box center [715, 353] width 10 height 10
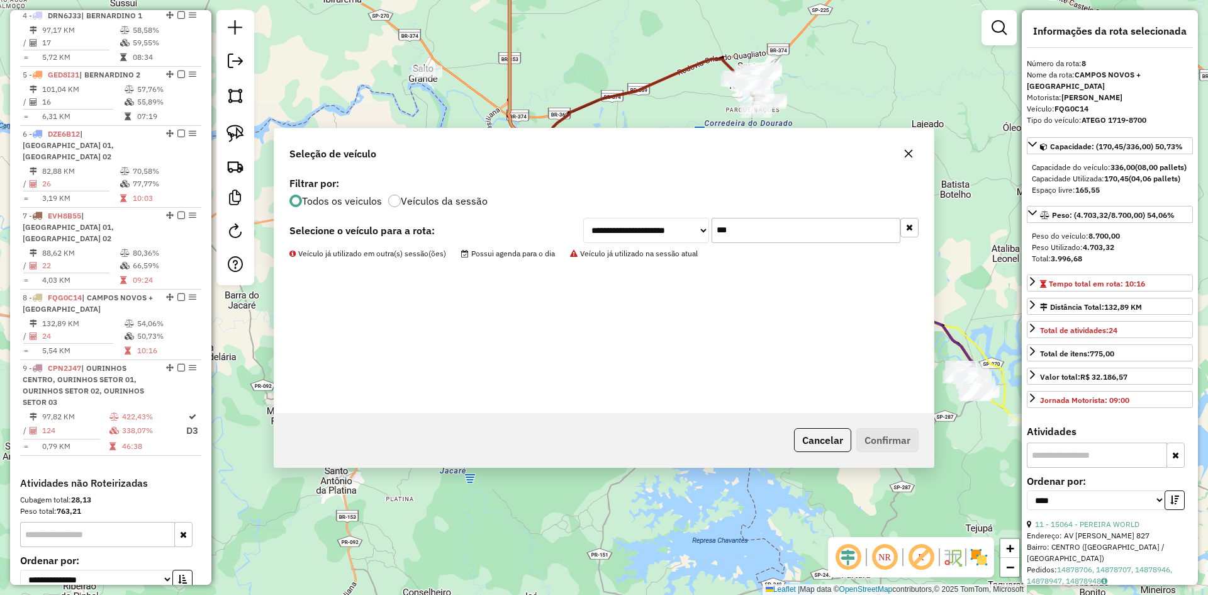
scroll to position [748, 0]
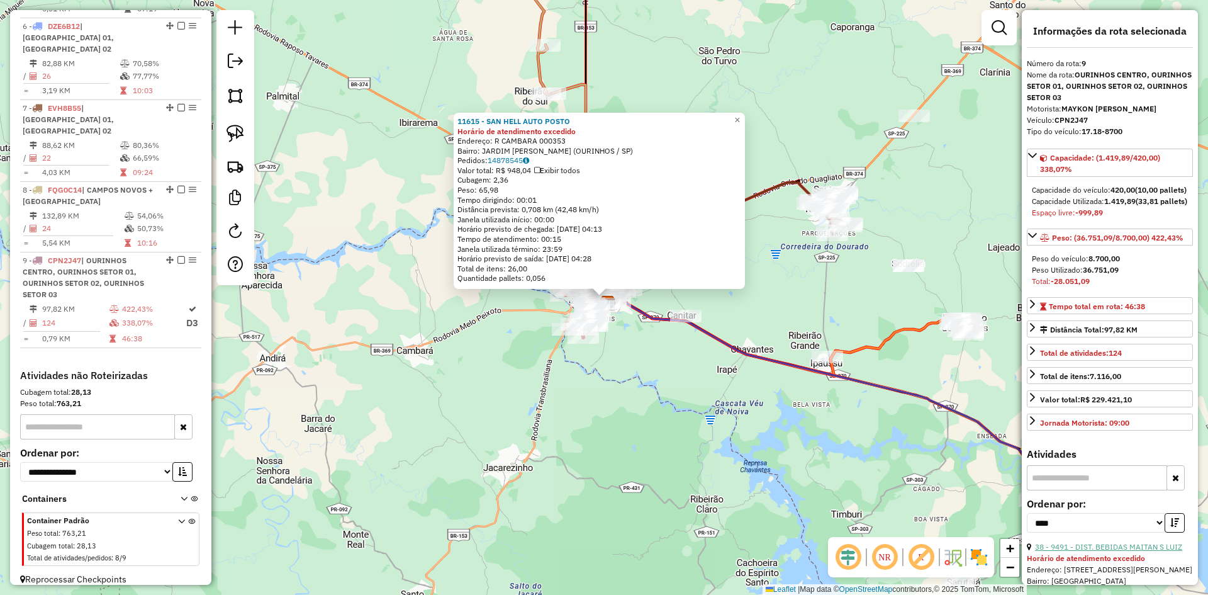
click at [1127, 551] on link "38 - 9491 - DIST. BEBIDAS MAITAN S LUIZ" at bounding box center [1108, 546] width 147 height 9
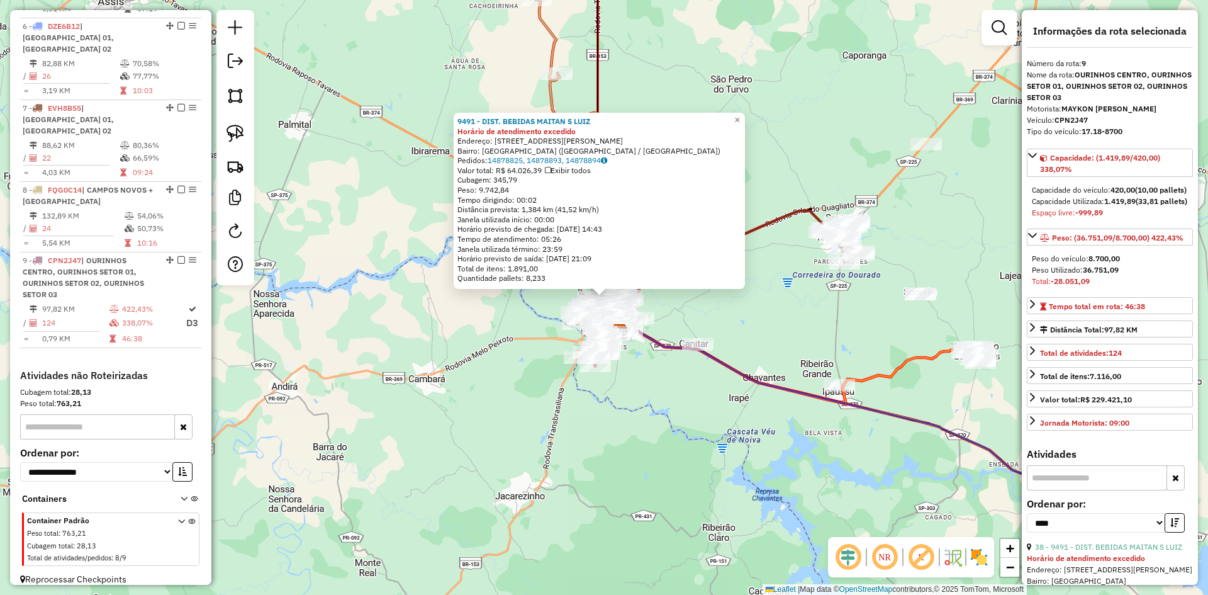
click at [1132, 563] on strong "Horário de atendimento excedido" at bounding box center [1086, 557] width 118 height 9
click at [1133, 551] on link "38 - 9491 - DIST. BEBIDAS MAITAN S LUIZ" at bounding box center [1108, 546] width 147 height 9
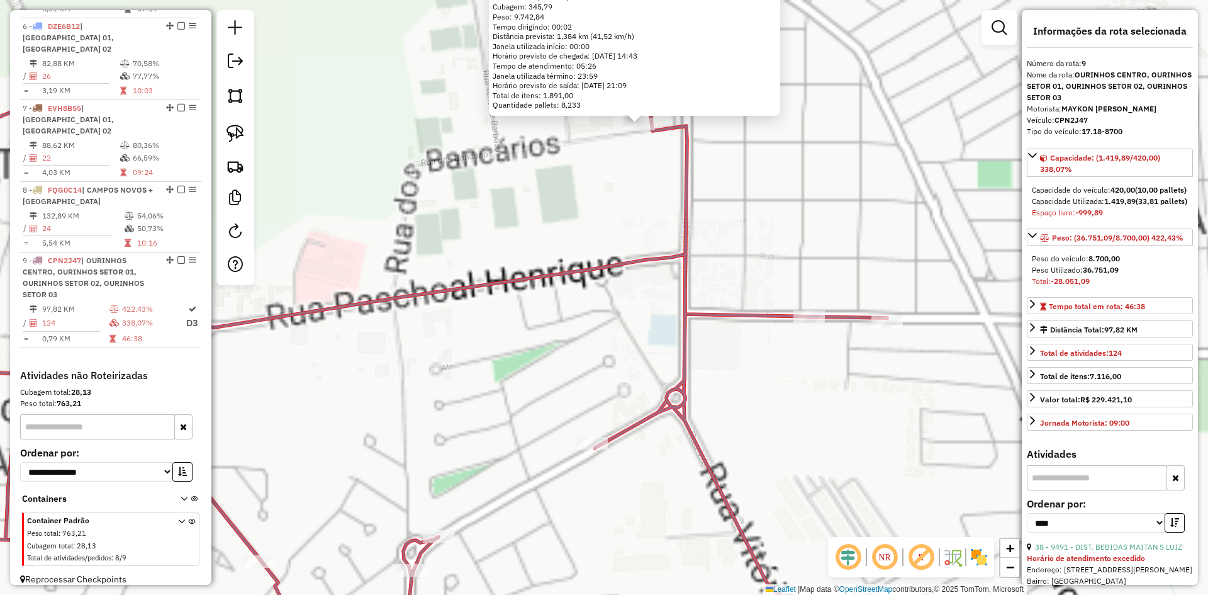
click at [763, 201] on div "9491 - DIST. BEBIDAS MAITAN S LUIZ Horário de atendimento excedido Endereço: R …" at bounding box center [604, 297] width 1208 height 595
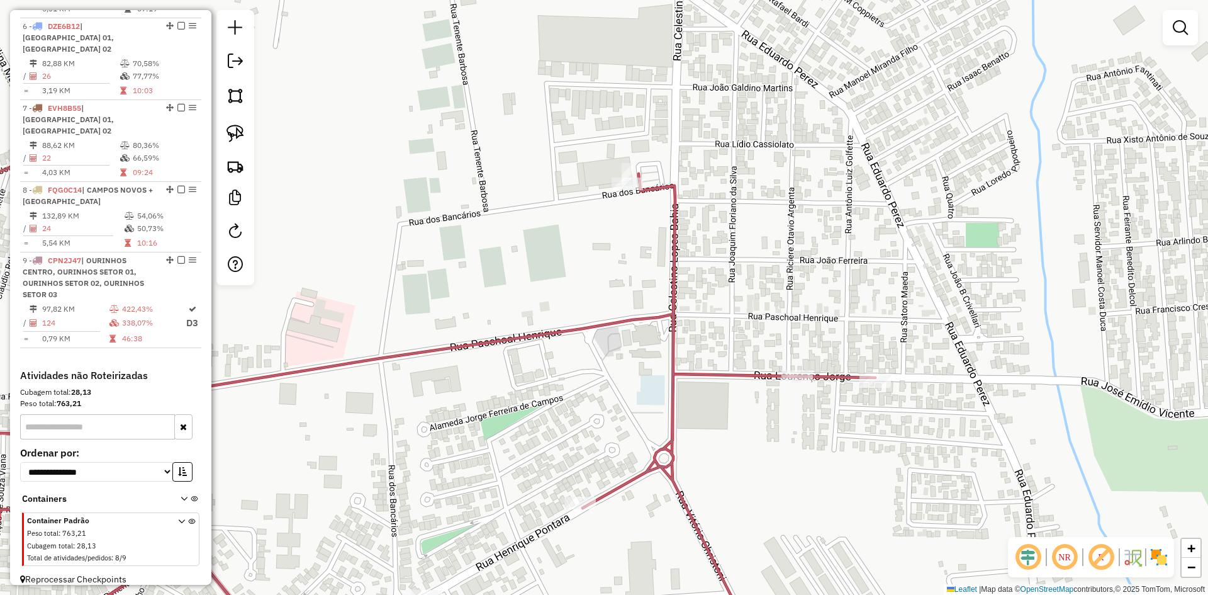
drag, startPoint x: 791, startPoint y: 160, endPoint x: 762, endPoint y: 275, distance: 118.8
click at [762, 275] on div "Janela de atendimento Grade de atendimento Capacidade Transportadoras Veículos …" at bounding box center [604, 297] width 1208 height 595
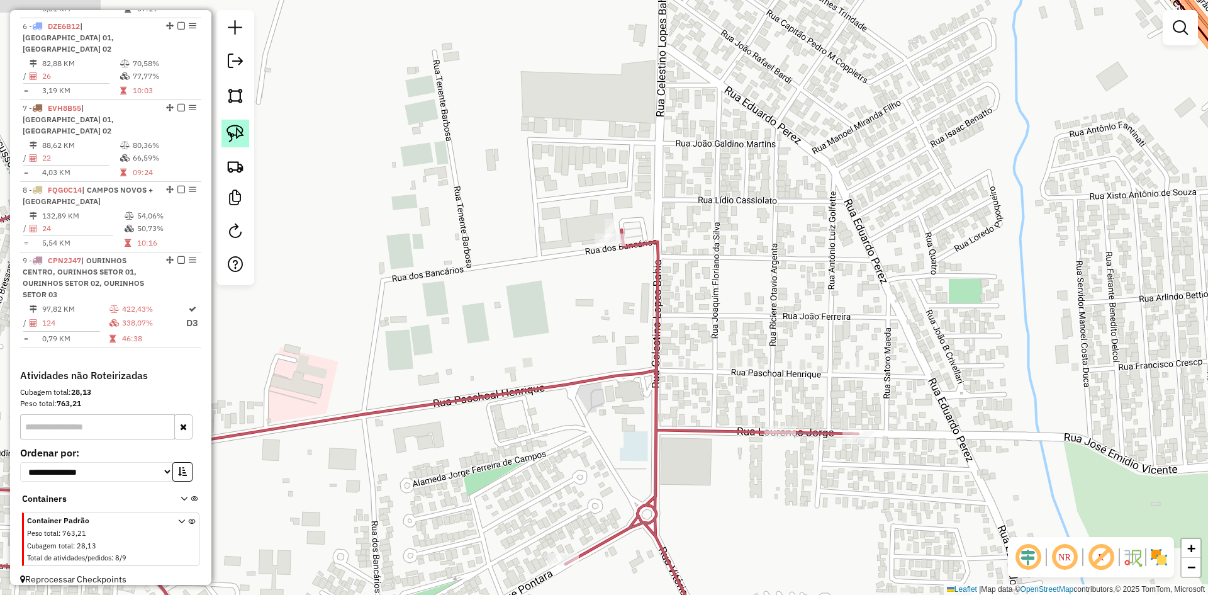
click at [240, 133] on img at bounding box center [236, 134] width 18 height 18
drag, startPoint x: 593, startPoint y: 171, endPoint x: 663, endPoint y: 193, distance: 73.4
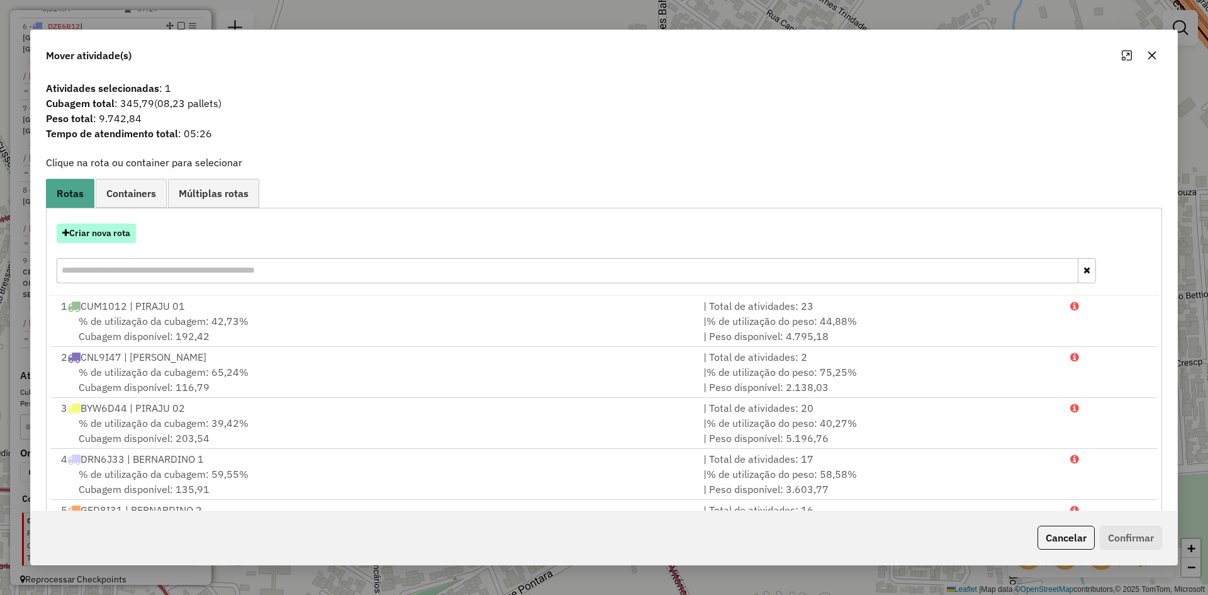
click at [121, 227] on button "Criar nova rota" at bounding box center [96, 233] width 79 height 20
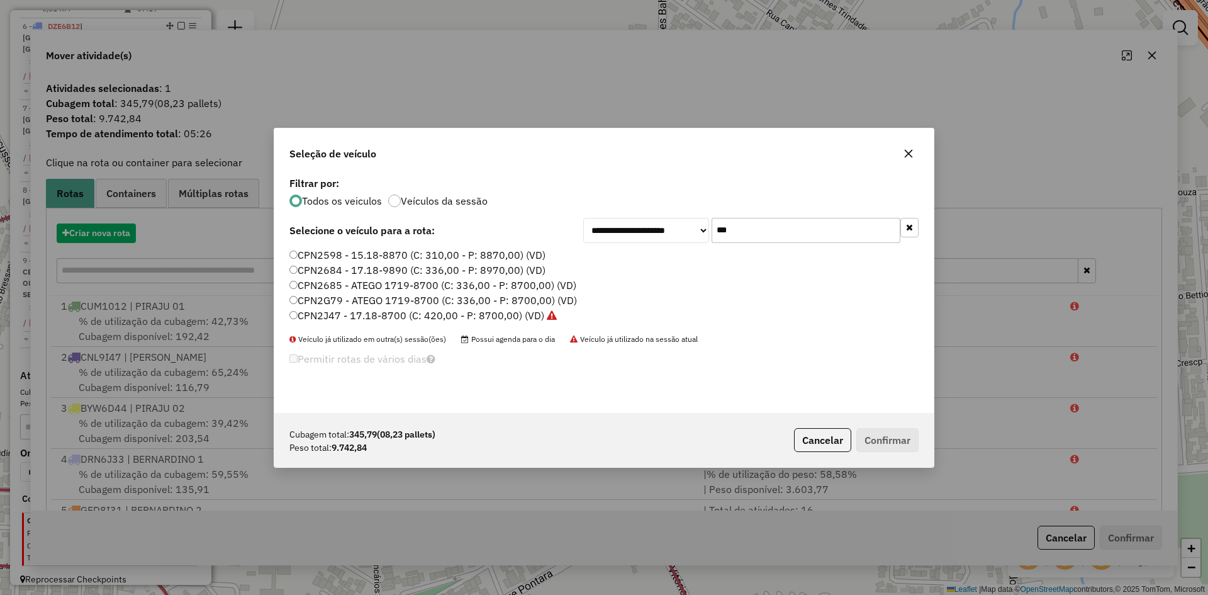
scroll to position [7, 4]
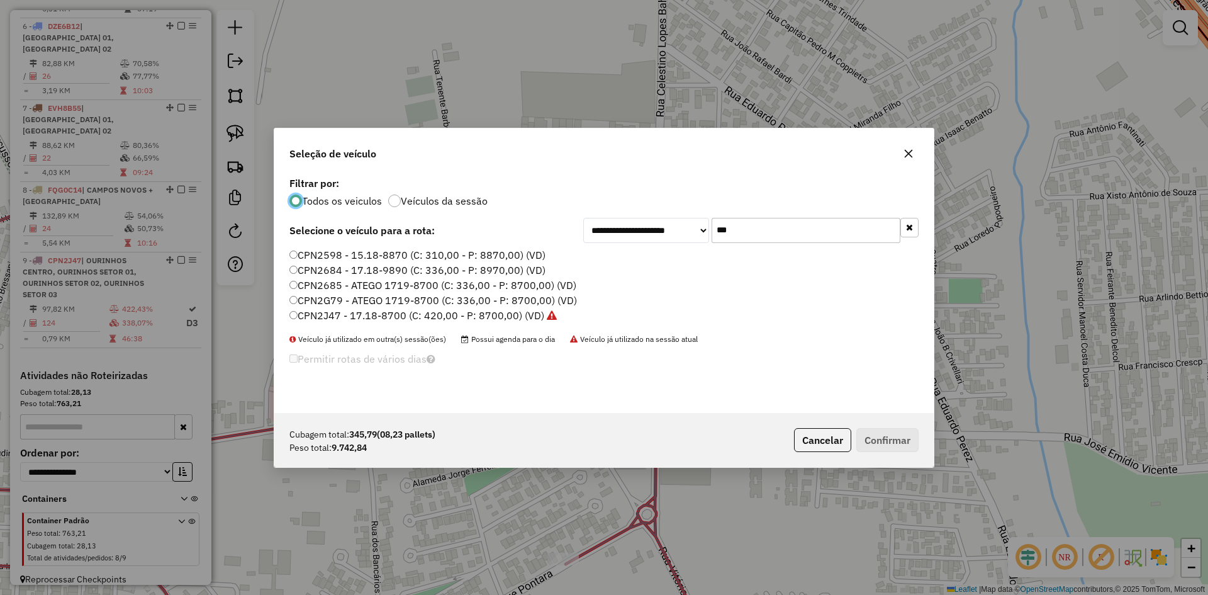
click at [748, 225] on input "***" at bounding box center [806, 230] width 189 height 25
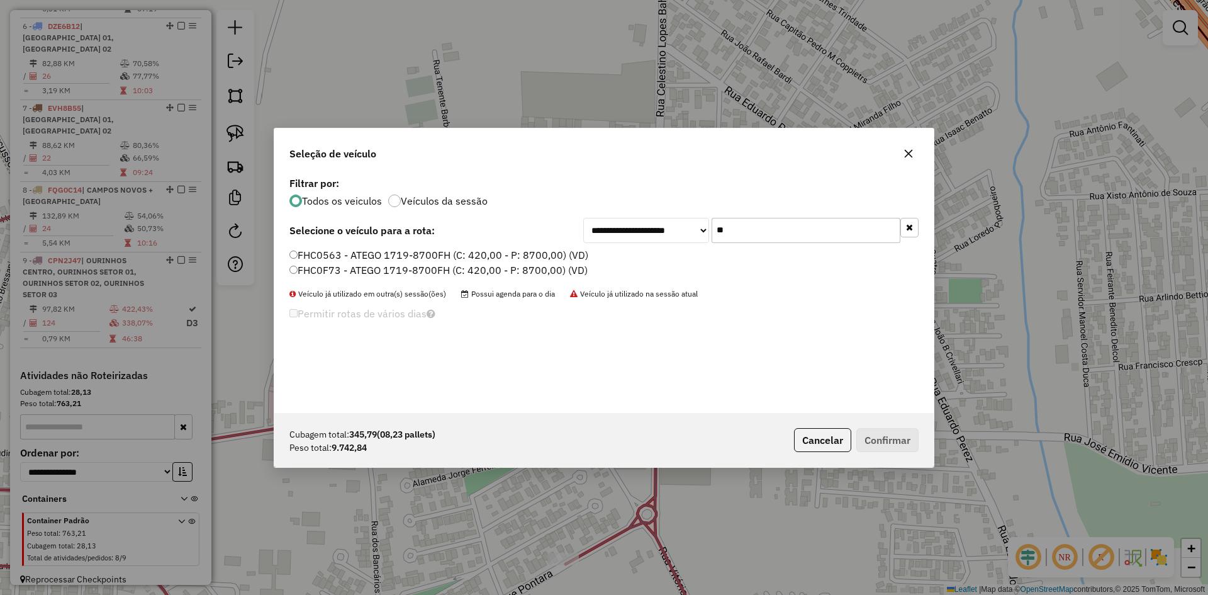
type input "**"
click at [351, 273] on label "FHC0F73 - ATEGO 1719-8700FH (C: 420,00 - P: 8700,00) (VD)" at bounding box center [439, 269] width 298 height 15
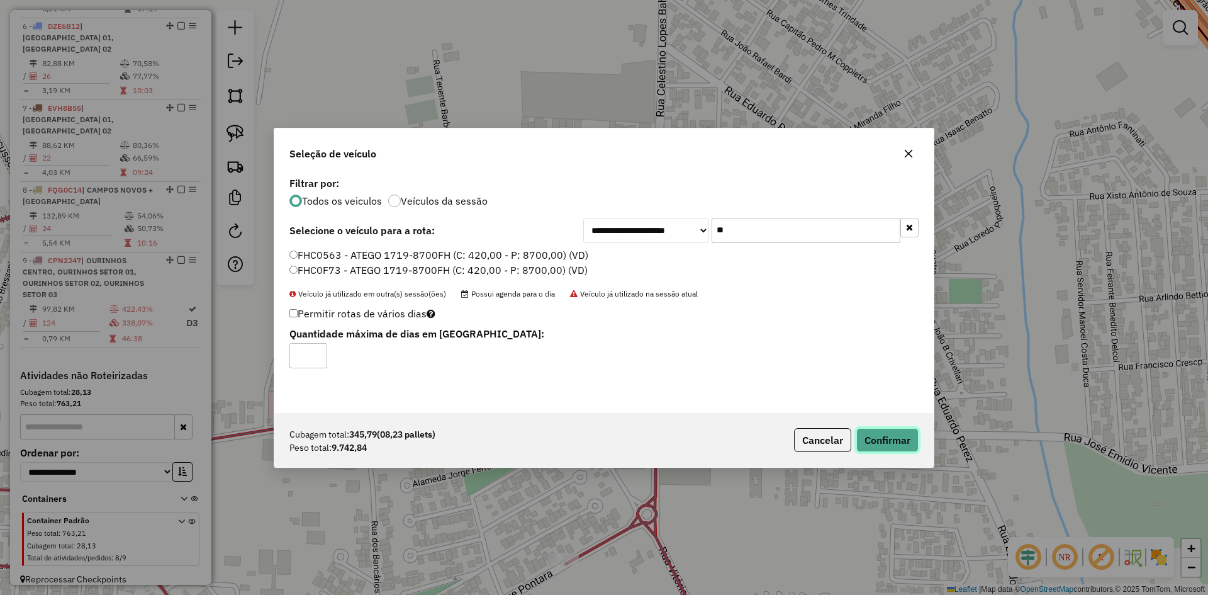
click at [910, 446] on button "Confirmar" at bounding box center [888, 440] width 62 height 24
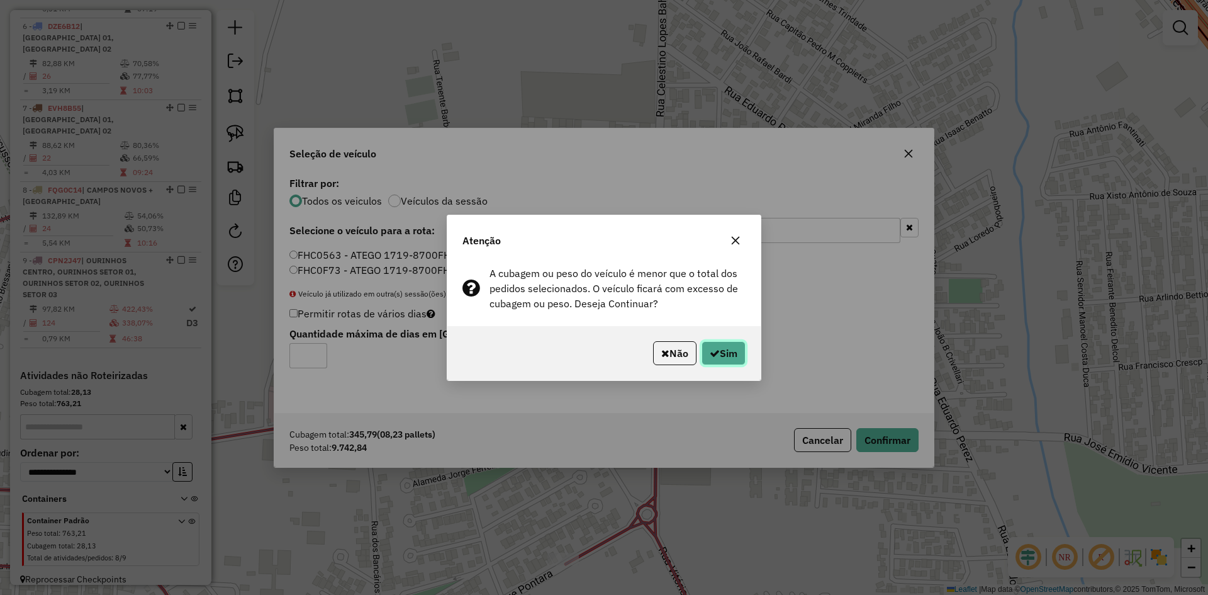
click at [721, 347] on button "Sim" at bounding box center [724, 353] width 44 height 24
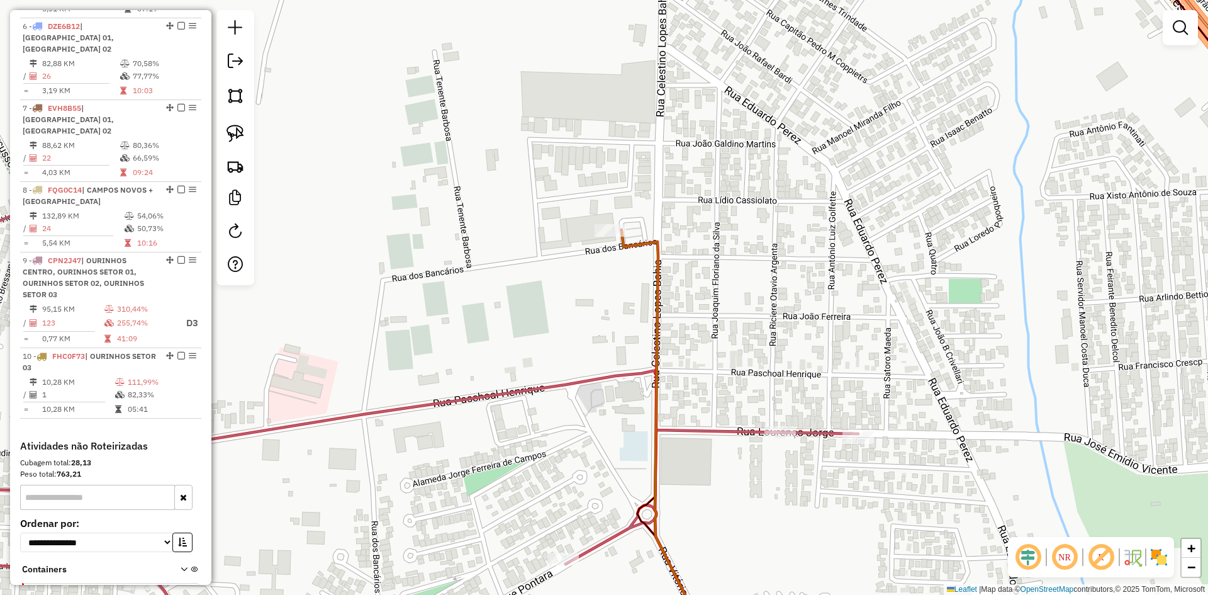
drag, startPoint x: 733, startPoint y: 286, endPoint x: 749, endPoint y: 344, distance: 60.2
click at [749, 344] on div "Janela de atendimento Grade de atendimento Capacidade Transportadoras Veículos …" at bounding box center [604, 297] width 1208 height 595
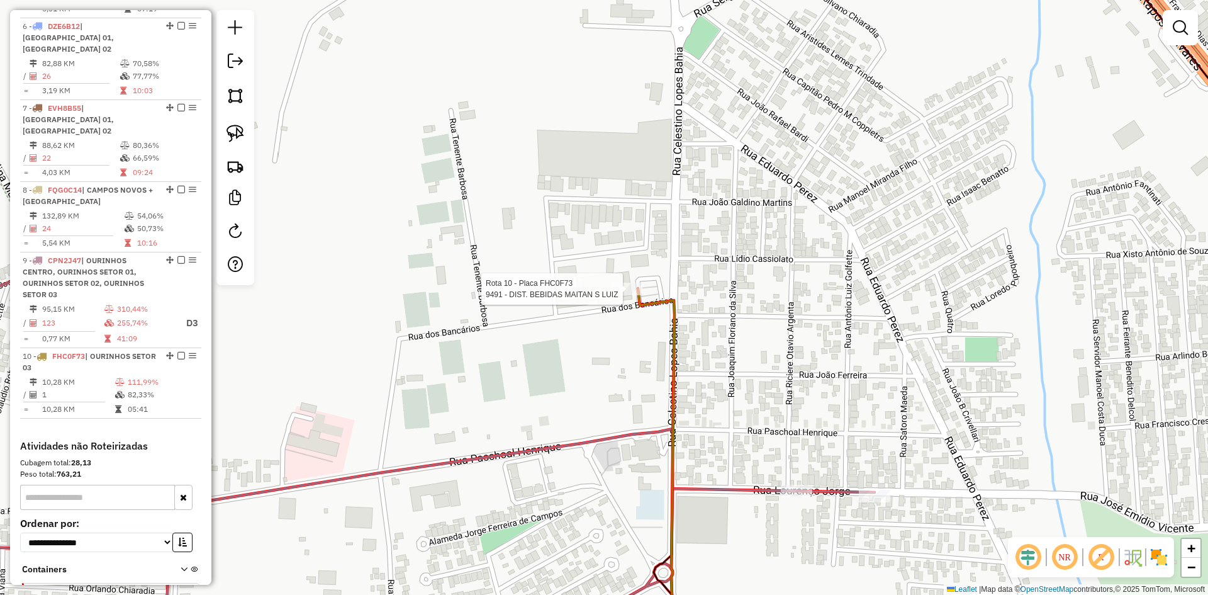
select select "*********"
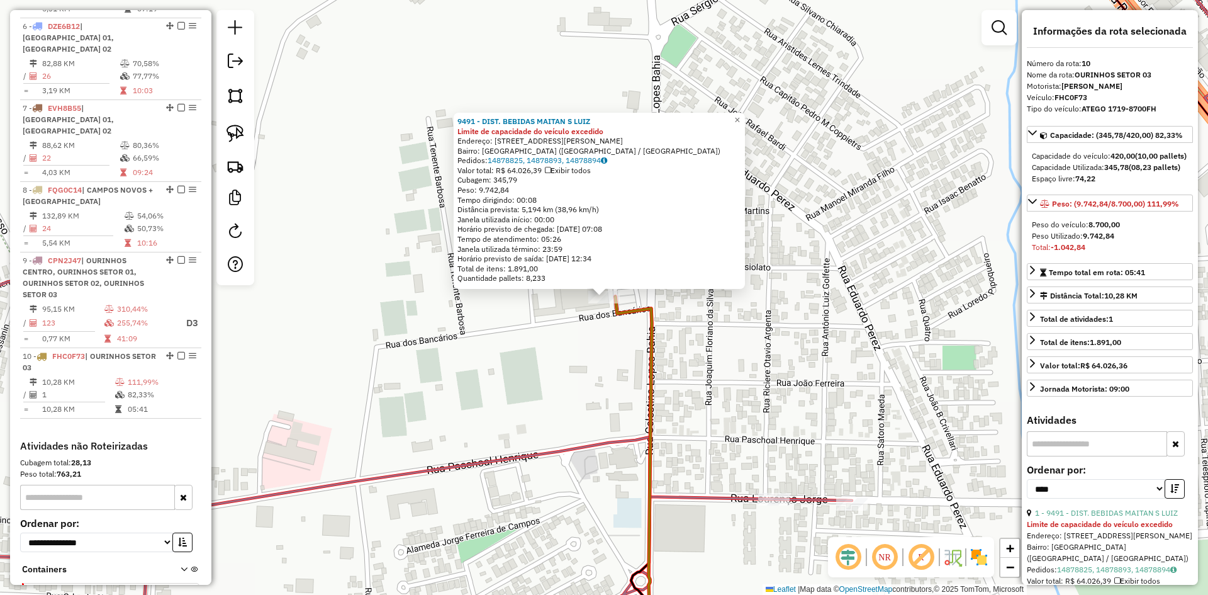
scroll to position [819, 0]
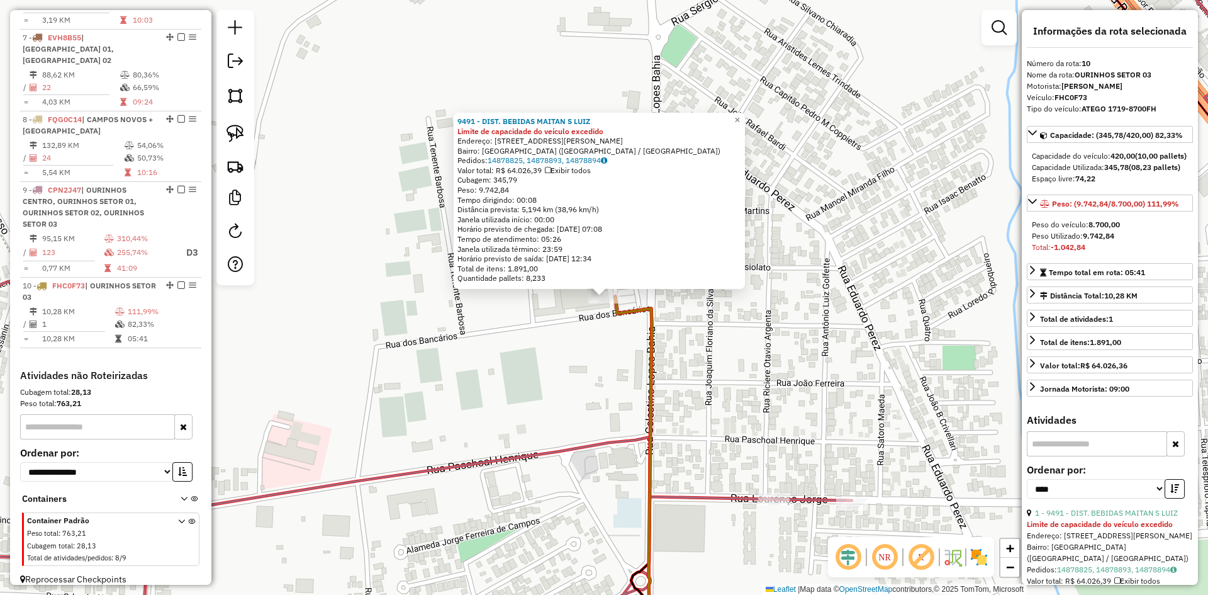
click at [710, 339] on div "9491 - DIST. BEBIDAS MAITAN S LUIZ Limite de capacidade do veículo excedido End…" at bounding box center [604, 297] width 1208 height 595
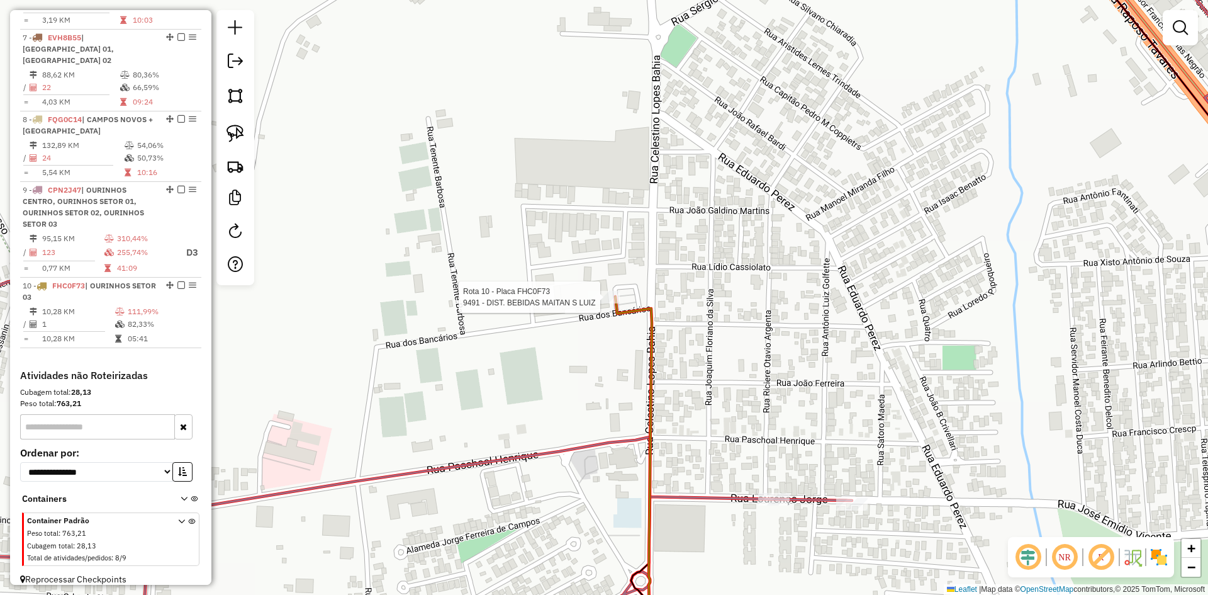
select select "*********"
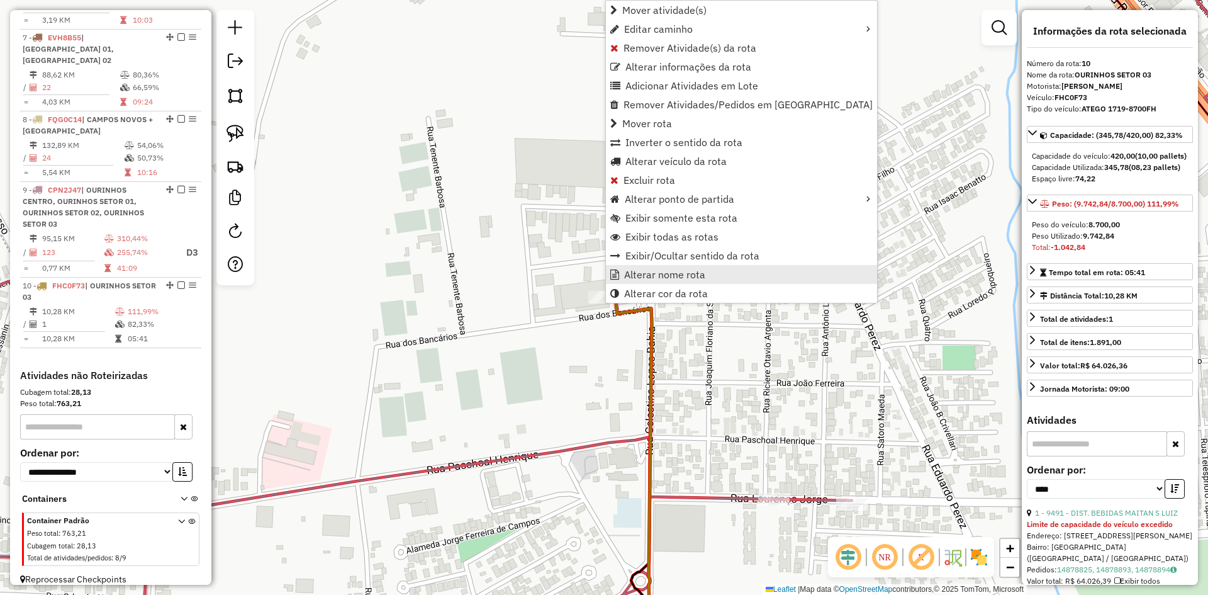
click at [635, 276] on span "Alterar nome rota" at bounding box center [664, 274] width 81 height 10
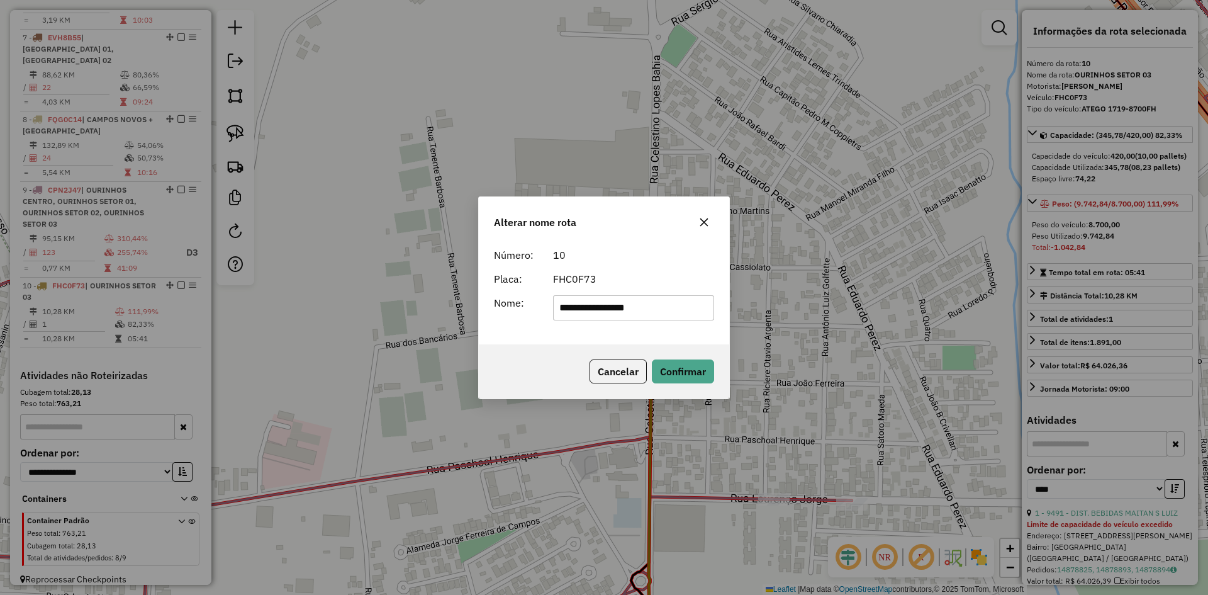
drag, startPoint x: 672, startPoint y: 315, endPoint x: 424, endPoint y: 315, distance: 248.0
click at [424, 315] on div "**********" at bounding box center [604, 297] width 1208 height 595
type input "**********"
click at [688, 385] on div "Cancelar Confirmar" at bounding box center [604, 371] width 250 height 54
click at [689, 368] on button "Confirmar" at bounding box center [683, 371] width 62 height 24
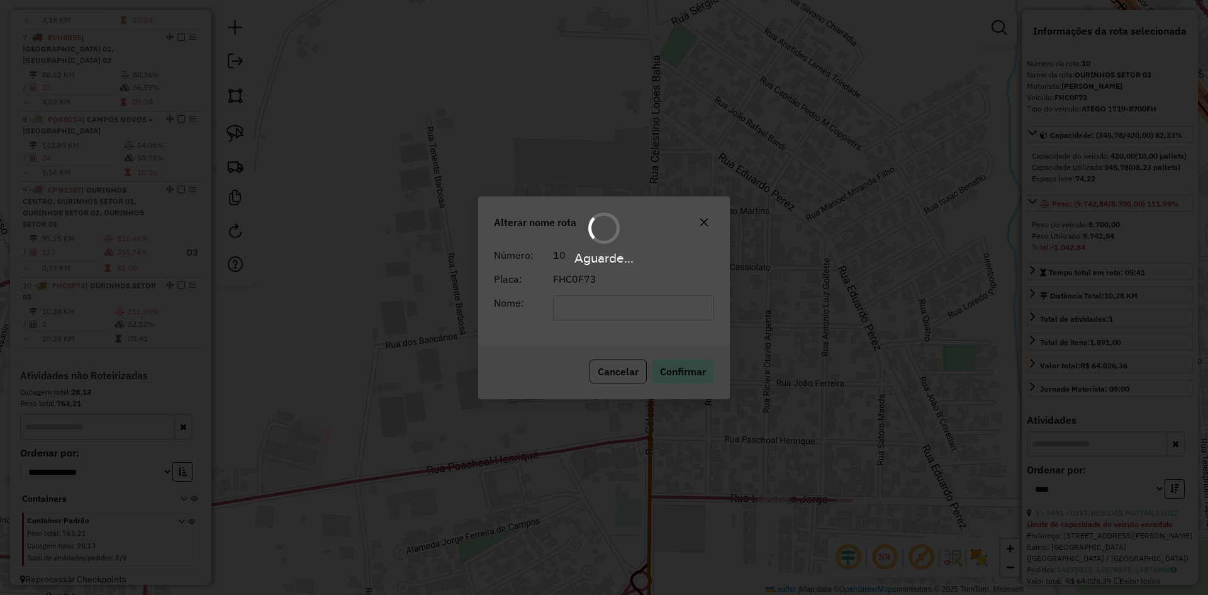
scroll to position [807, 0]
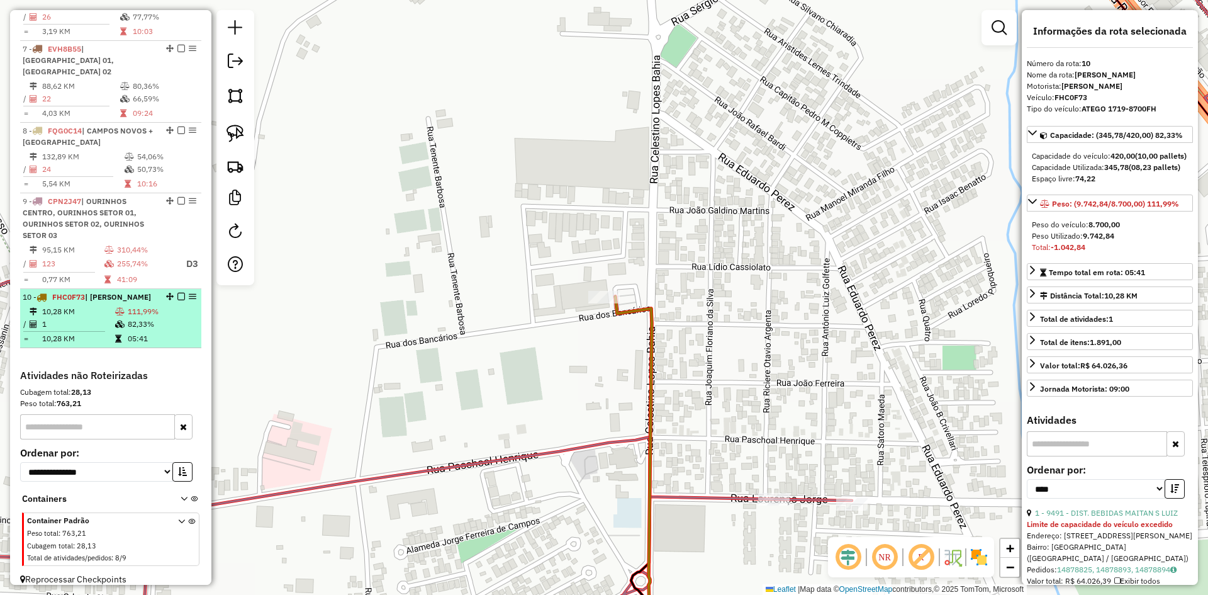
click at [178, 293] on em at bounding box center [181, 297] width 8 height 8
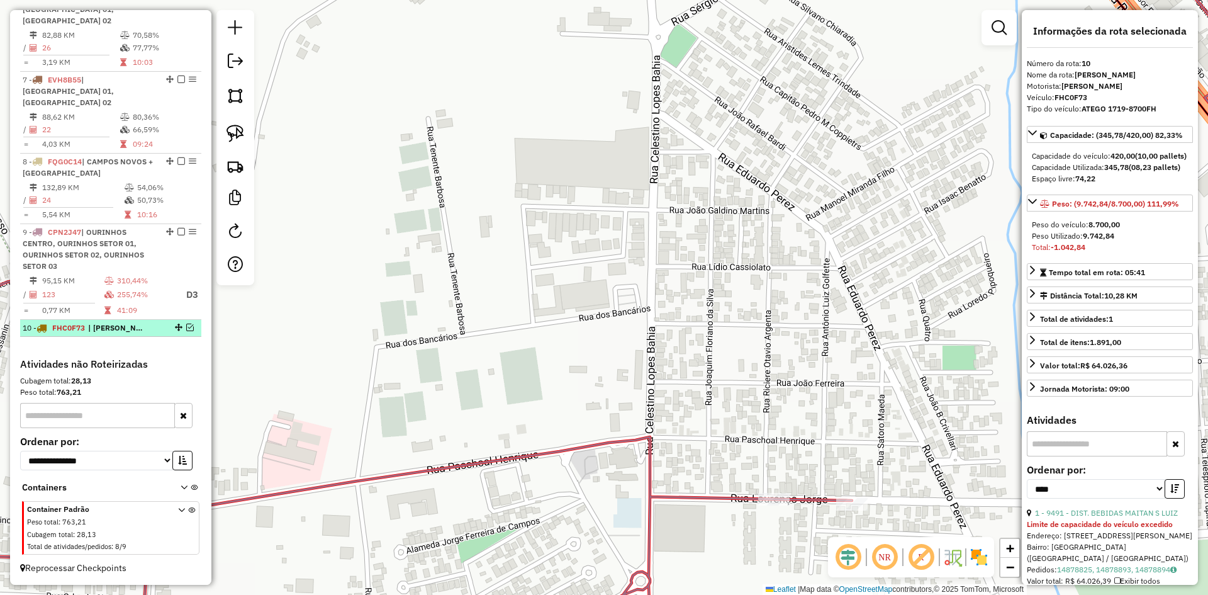
scroll to position [765, 0]
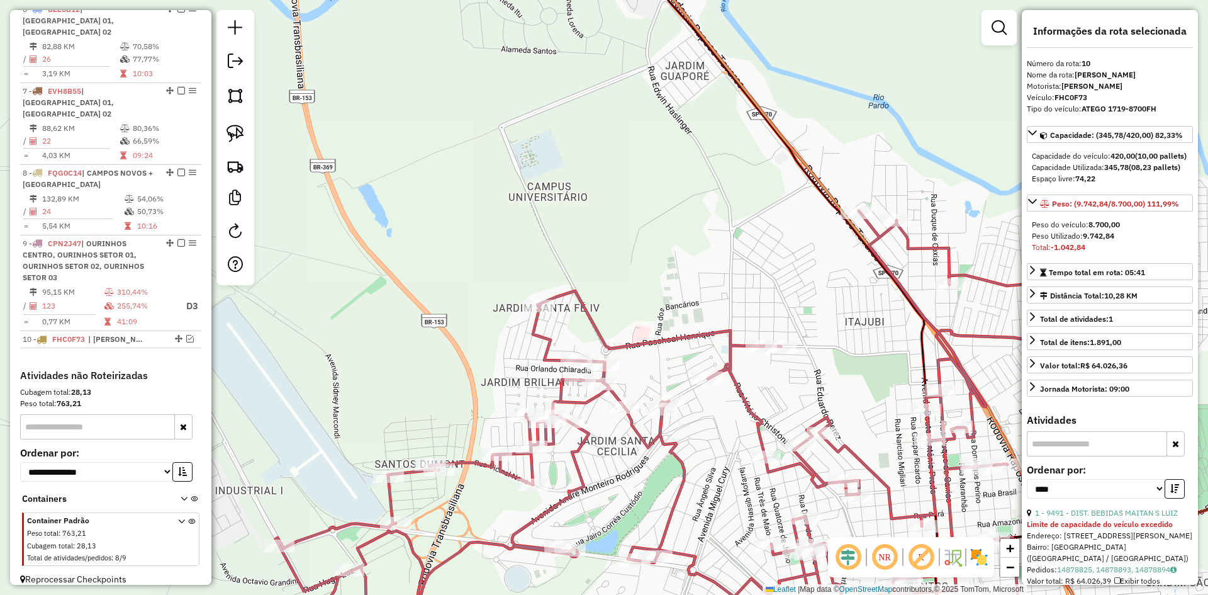
drag, startPoint x: 824, startPoint y: 298, endPoint x: 469, endPoint y: 113, distance: 400.3
click at [469, 113] on div "Janela de atendimento Grade de atendimento Capacidade Transportadoras Veículos …" at bounding box center [604, 297] width 1208 height 595
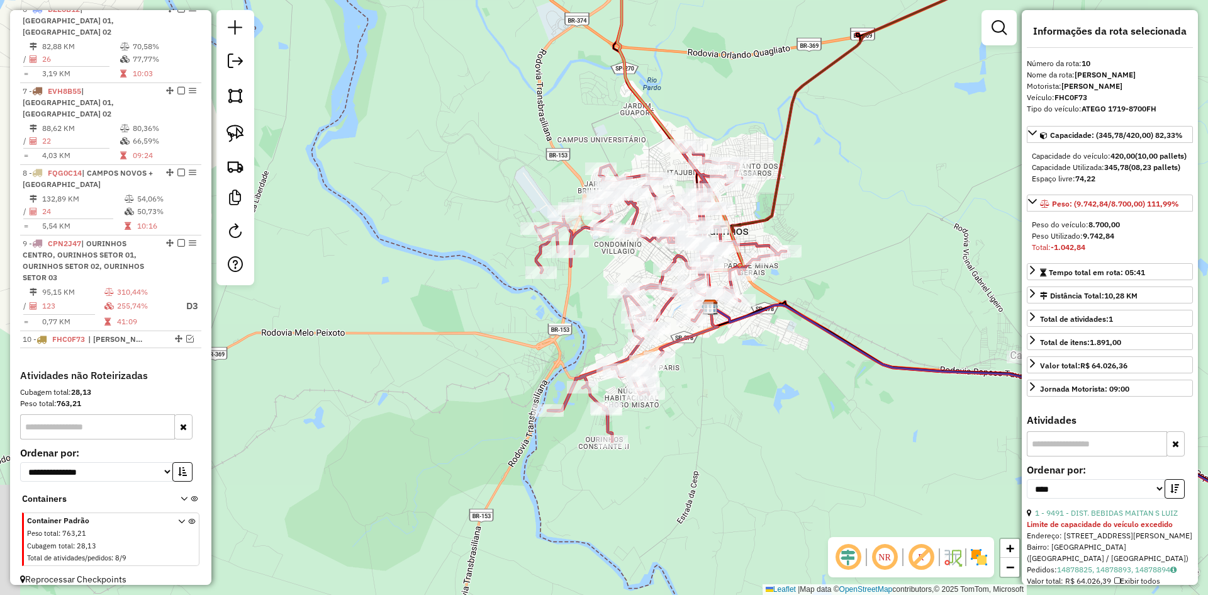
drag, startPoint x: 680, startPoint y: 274, endPoint x: 825, endPoint y: 235, distance: 149.8
click at [838, 229] on div "Janela de atendimento Grade de atendimento Capacidade Transportadoras Veículos …" at bounding box center [604, 297] width 1208 height 595
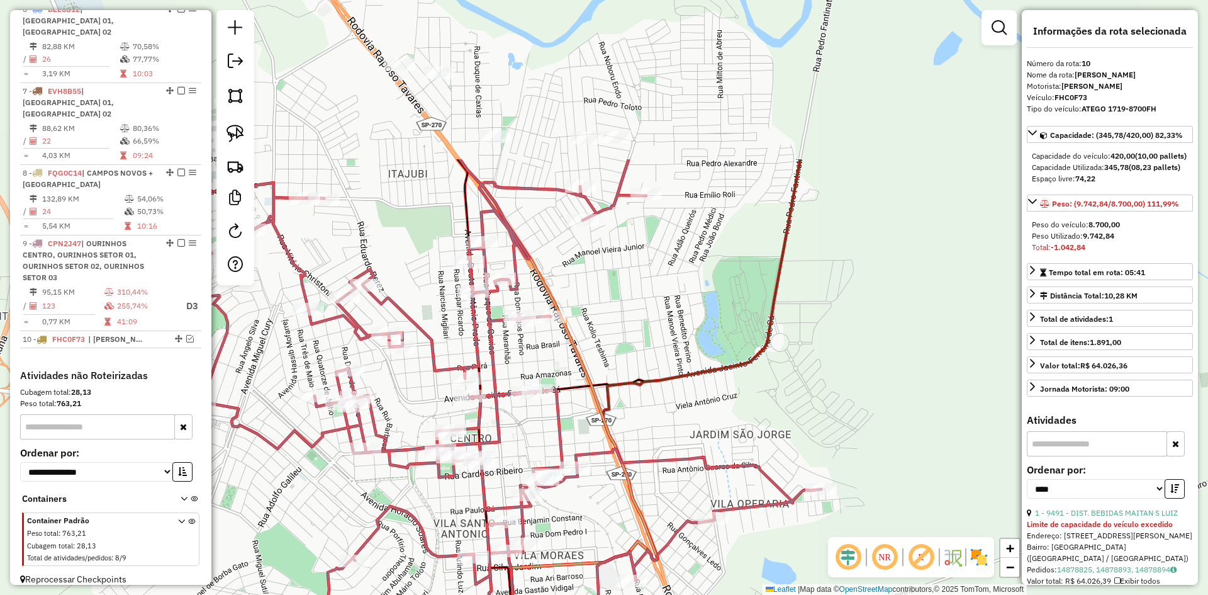
drag, startPoint x: 750, startPoint y: 213, endPoint x: 865, endPoint y: 410, distance: 227.9
click at [865, 410] on div "Janela de atendimento Grade de atendimento Capacidade Transportadoras Veículos …" at bounding box center [604, 297] width 1208 height 595
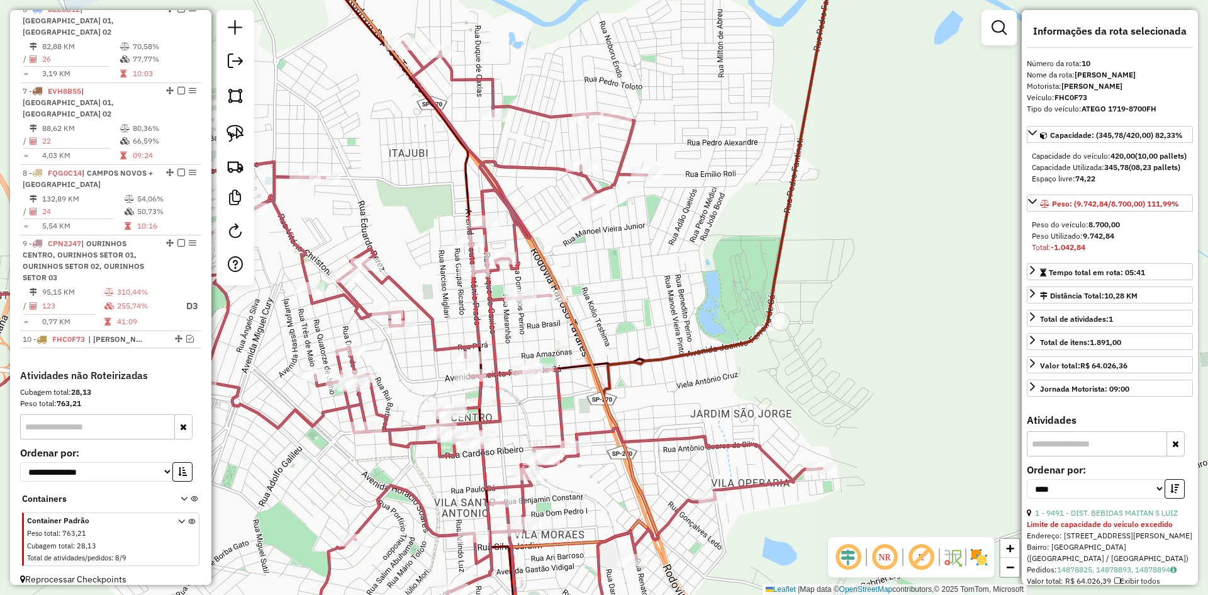
drag, startPoint x: 862, startPoint y: 407, endPoint x: 894, endPoint y: 96, distance: 311.9
click at [897, 111] on div "Janela de atendimento Grade de atendimento Capacidade Transportadoras Veículos …" at bounding box center [604, 297] width 1208 height 595
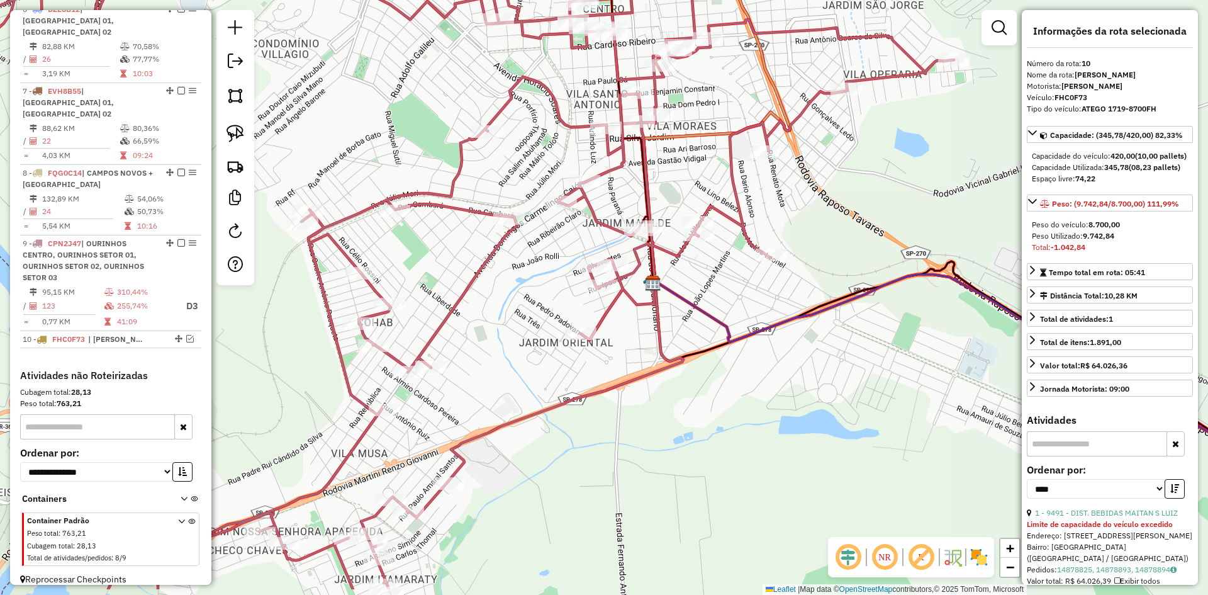
drag, startPoint x: 745, startPoint y: 480, endPoint x: 845, endPoint y: 399, distance: 128.5
click at [848, 401] on div "Janela de atendimento Grade de atendimento Capacidade Transportadoras Veículos …" at bounding box center [604, 297] width 1208 height 595
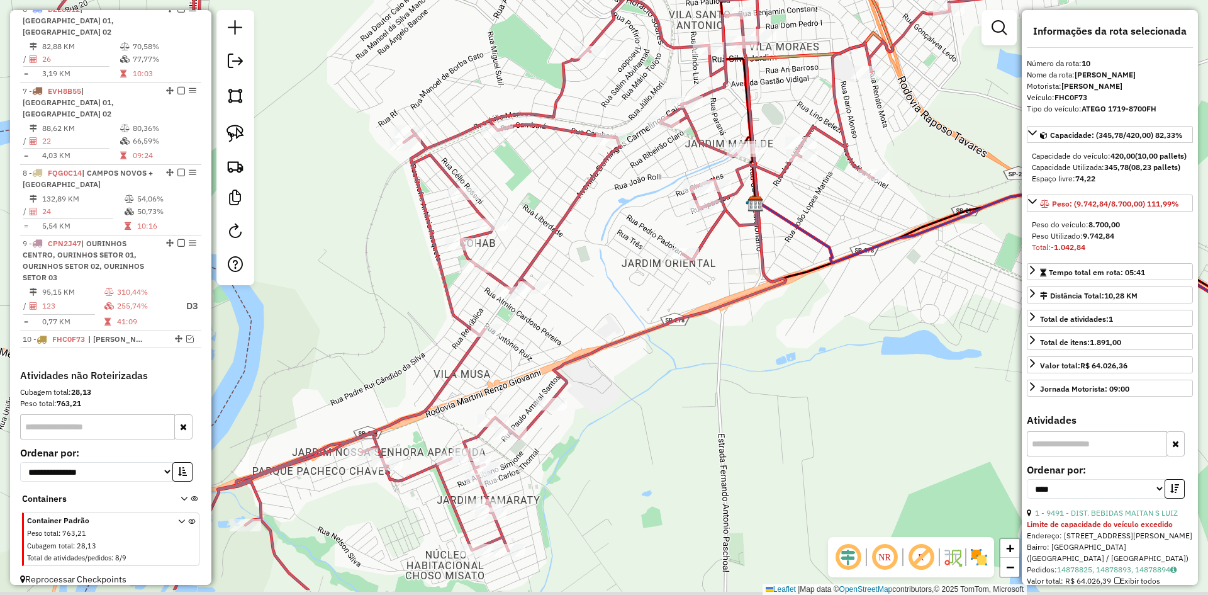
drag, startPoint x: 781, startPoint y: 372, endPoint x: 802, endPoint y: 326, distance: 50.7
click at [802, 326] on div "Janela de atendimento Grade de atendimento Capacidade Transportadoras Veículos …" at bounding box center [604, 297] width 1208 height 595
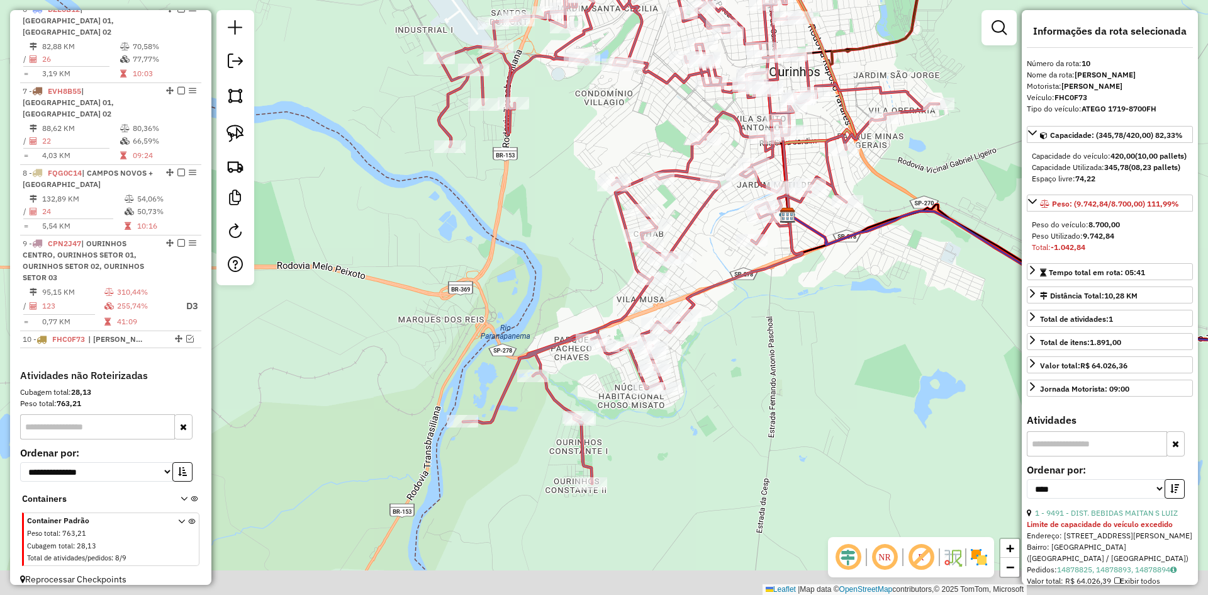
drag, startPoint x: 785, startPoint y: 385, endPoint x: 784, endPoint y: 362, distance: 22.7
click at [784, 362] on div "Janela de atendimento Grade de atendimento Capacidade Transportadoras Veículos …" at bounding box center [604, 297] width 1208 height 595
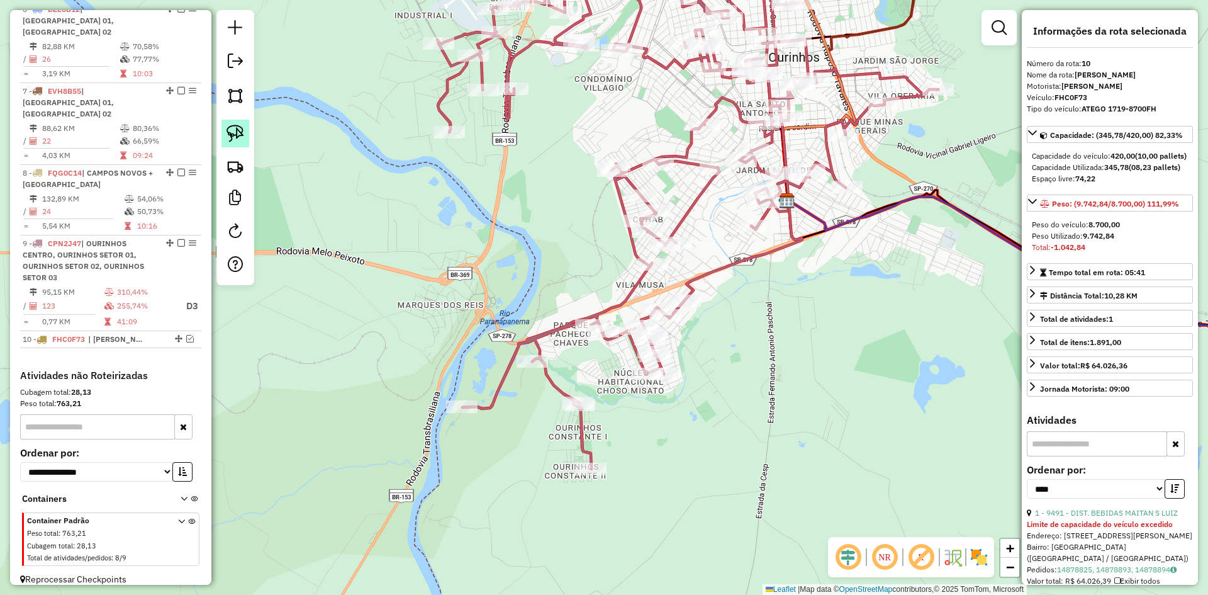
click at [232, 135] on img at bounding box center [236, 134] width 18 height 18
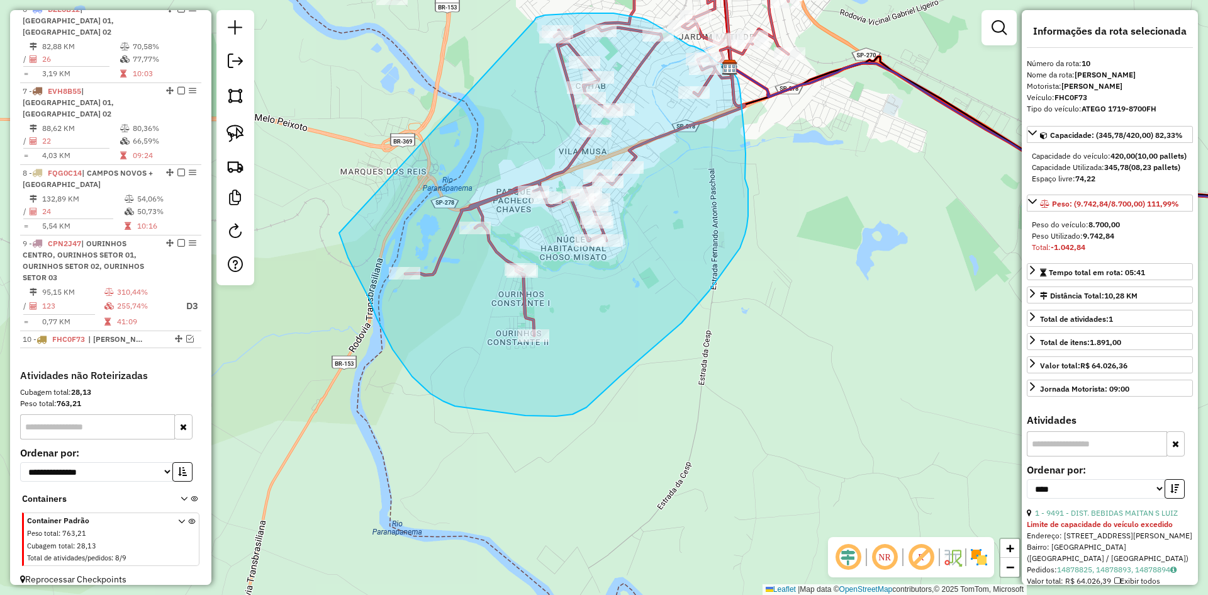
drag, startPoint x: 398, startPoint y: 369, endPoint x: 534, endPoint y: 21, distance: 373.9
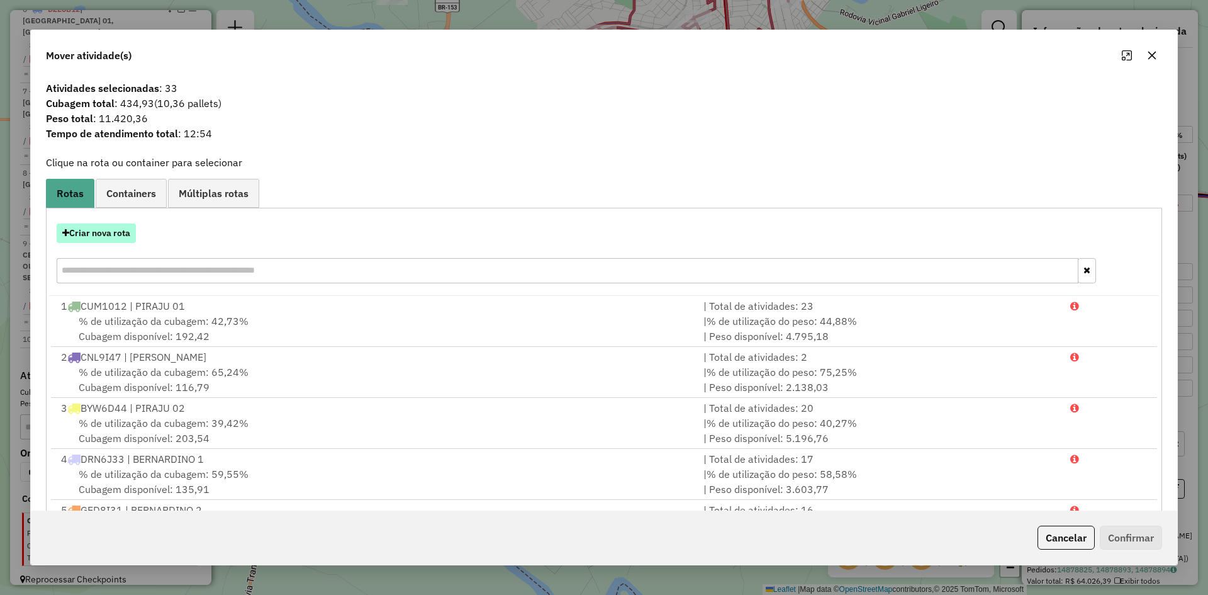
click at [131, 239] on button "Criar nova rota" at bounding box center [96, 233] width 79 height 20
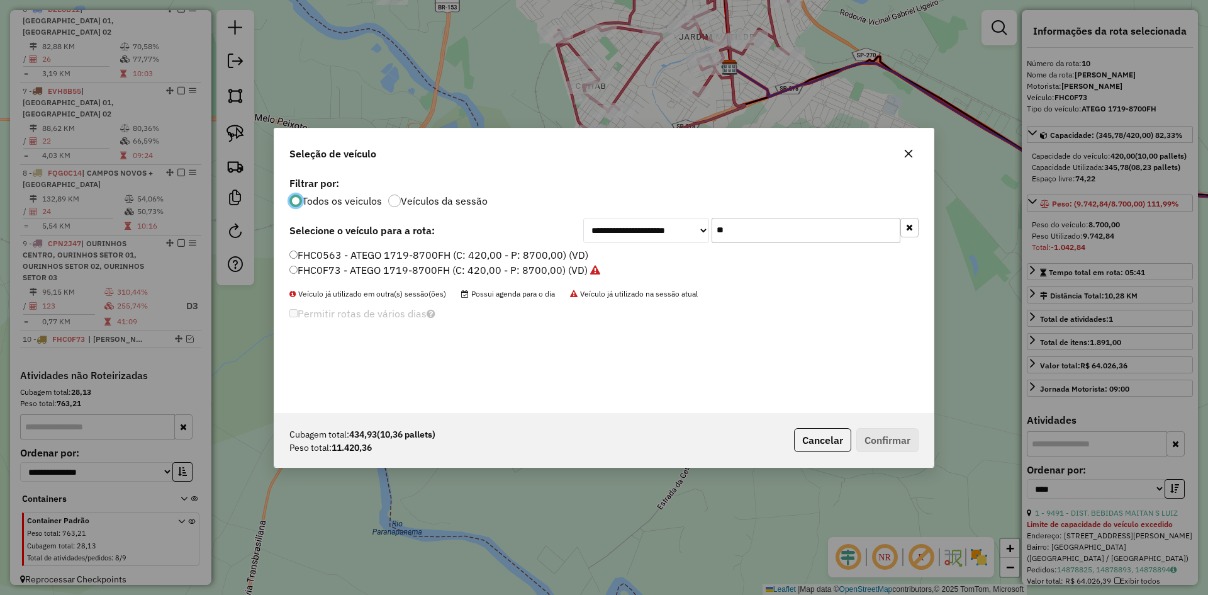
scroll to position [7, 4]
click at [818, 230] on input "**" at bounding box center [806, 230] width 189 height 25
drag, startPoint x: 330, startPoint y: 256, endPoint x: 310, endPoint y: 256, distance: 20.8
click at [330, 256] on label "FHC0563 - ATEGO 1719-8700FH (C: 420,00 - P: 8700,00) (VD)" at bounding box center [439, 254] width 299 height 15
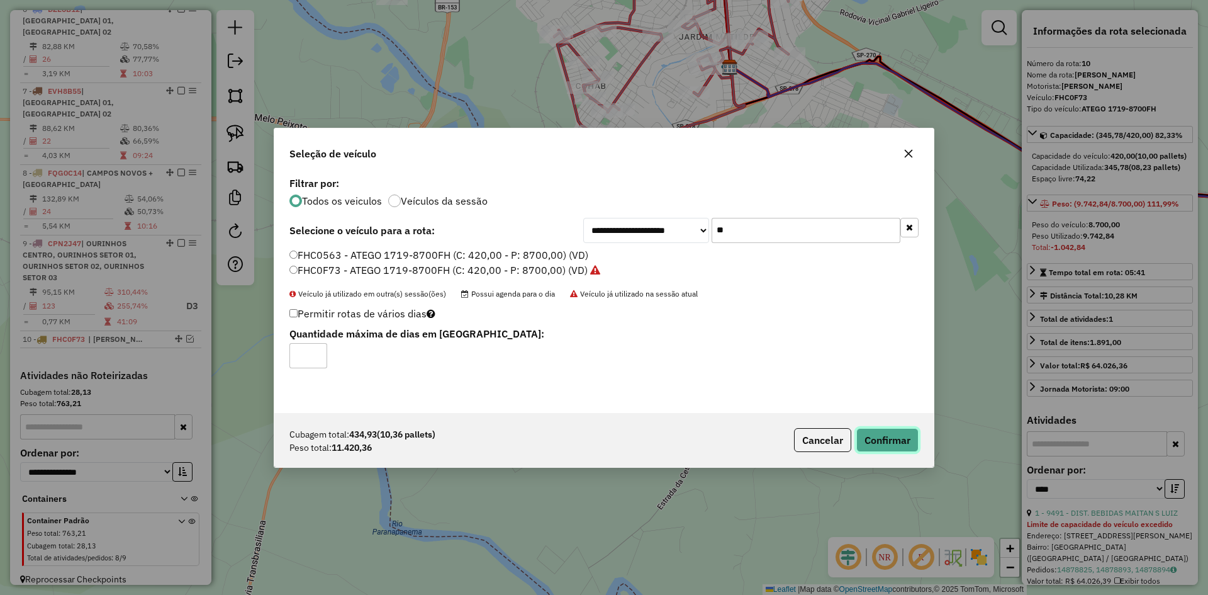
click at [889, 441] on button "Confirmar" at bounding box center [888, 440] width 62 height 24
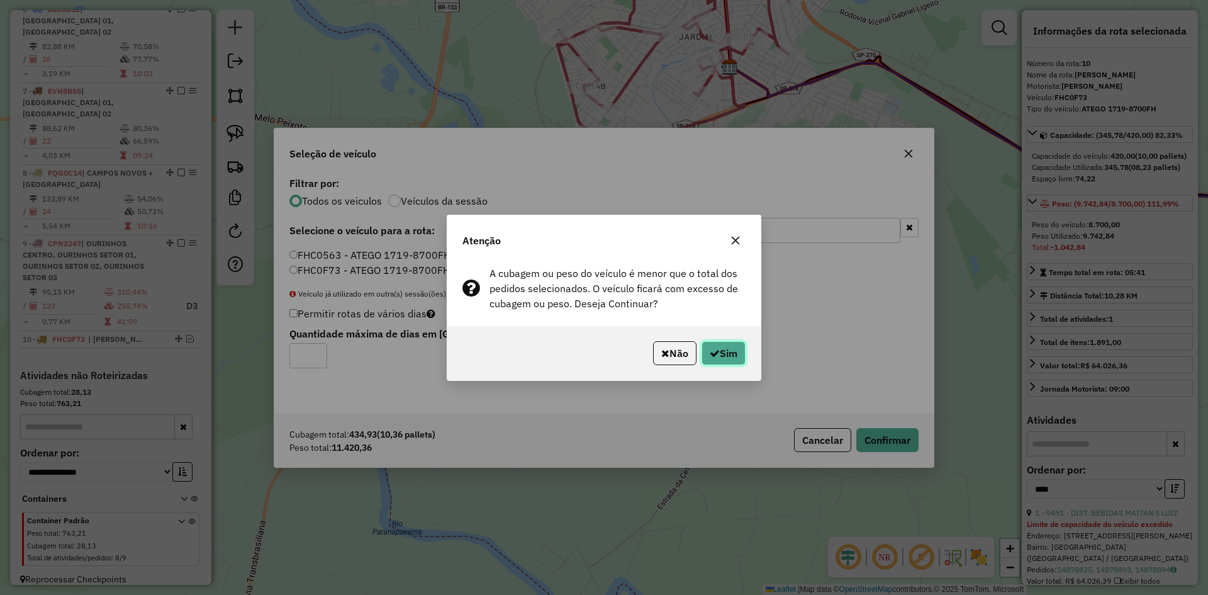
click at [723, 352] on button "Sim" at bounding box center [724, 353] width 44 height 24
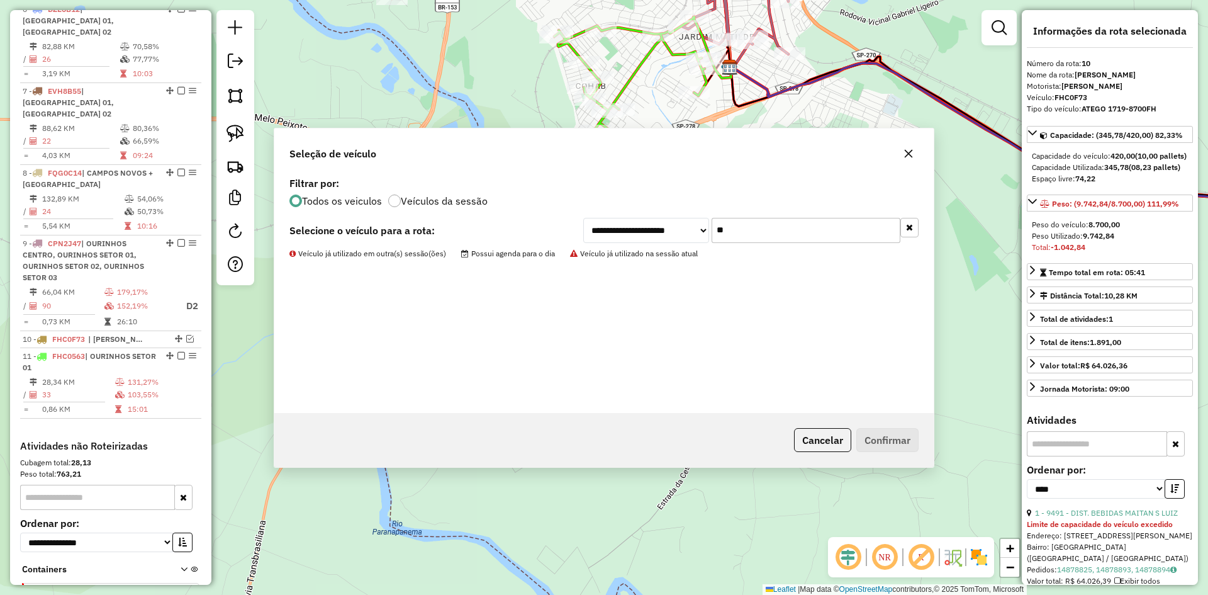
scroll to position [836, 0]
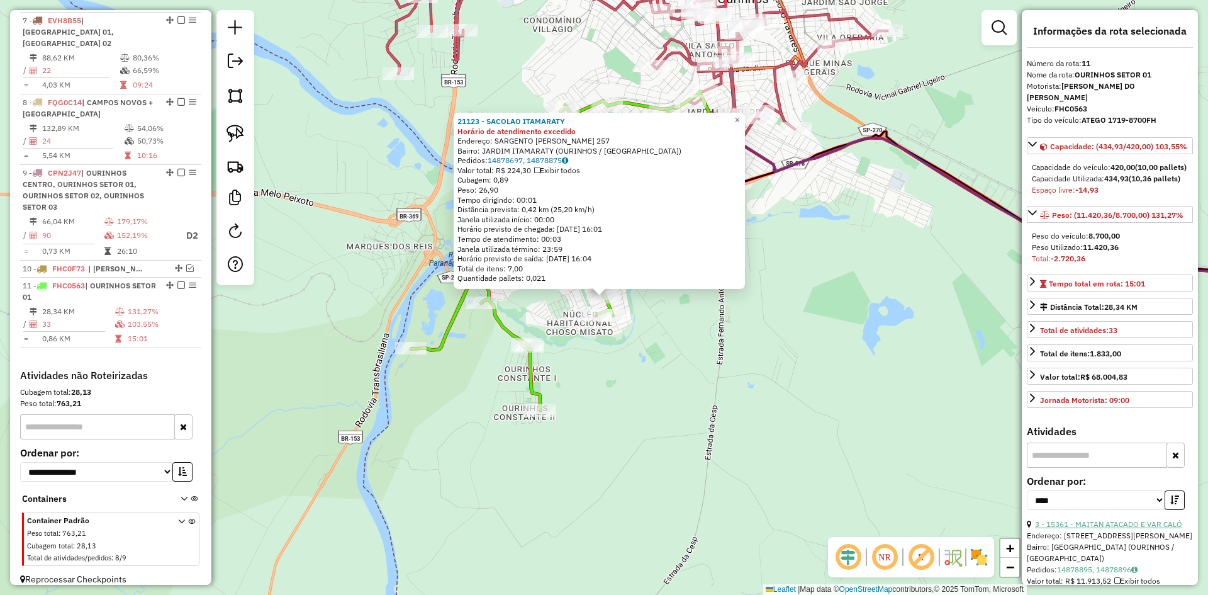
click at [1113, 529] on link "3 - 15361 - MAITAN ATACADO E VAR CALÓ" at bounding box center [1108, 523] width 147 height 9
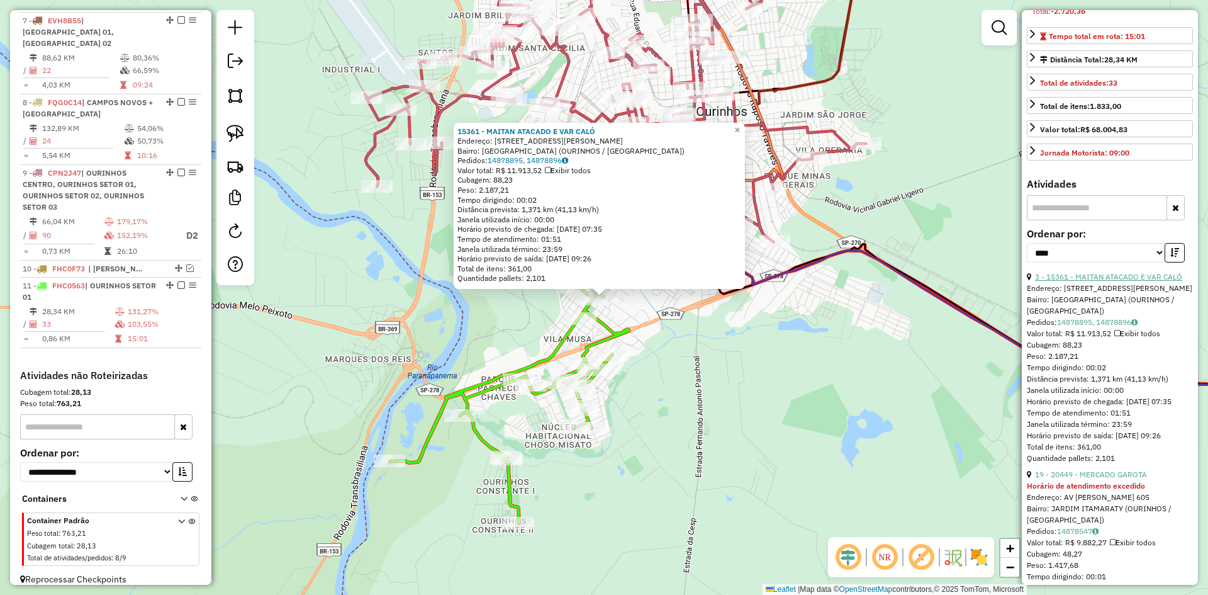
scroll to position [252, 0]
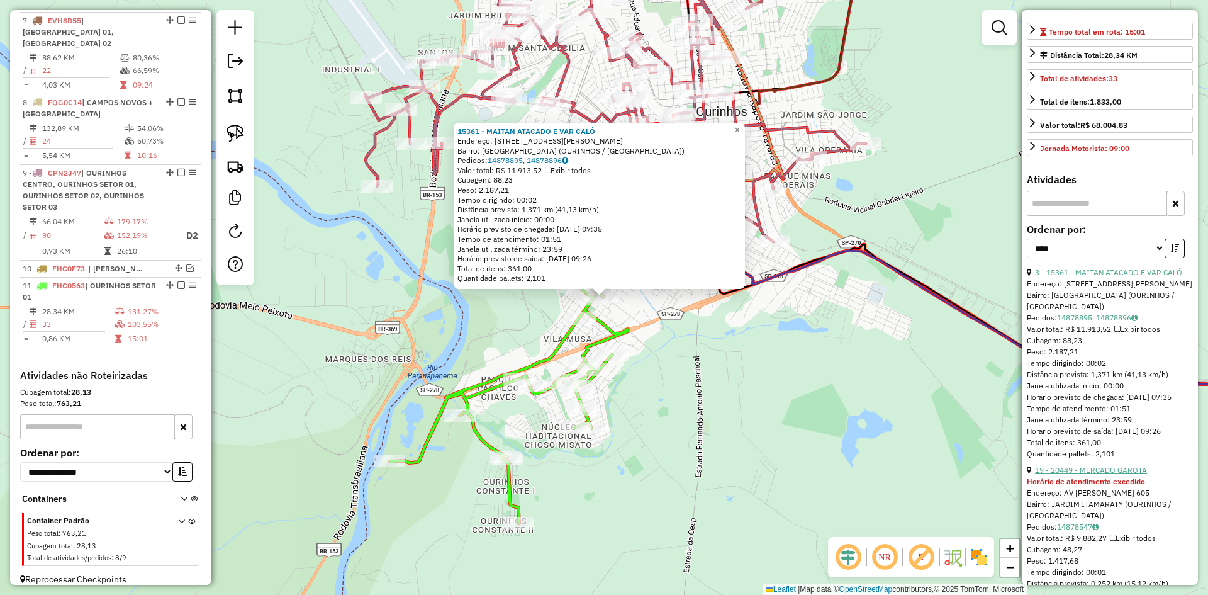
click at [1112, 475] on link "19 - 20449 - MERCADO GAROTA" at bounding box center [1091, 469] width 112 height 9
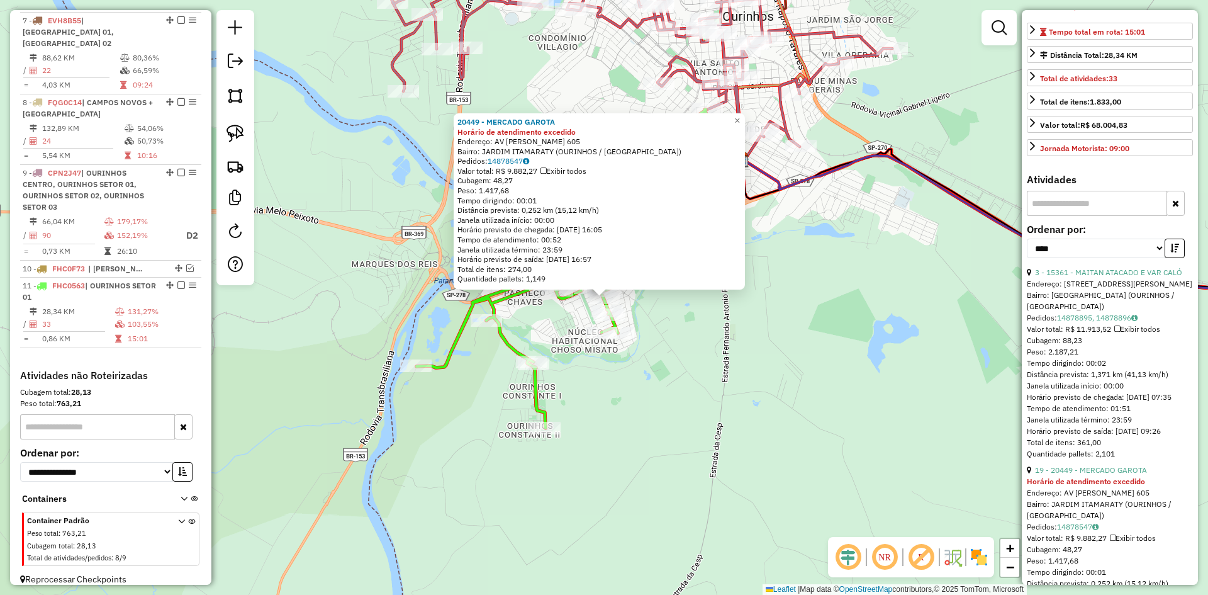
click at [758, 449] on div "20449 - MERCADO GAROTA Horário de atendimento excedido Endereço: AV HERALDO NAS…" at bounding box center [604, 297] width 1208 height 595
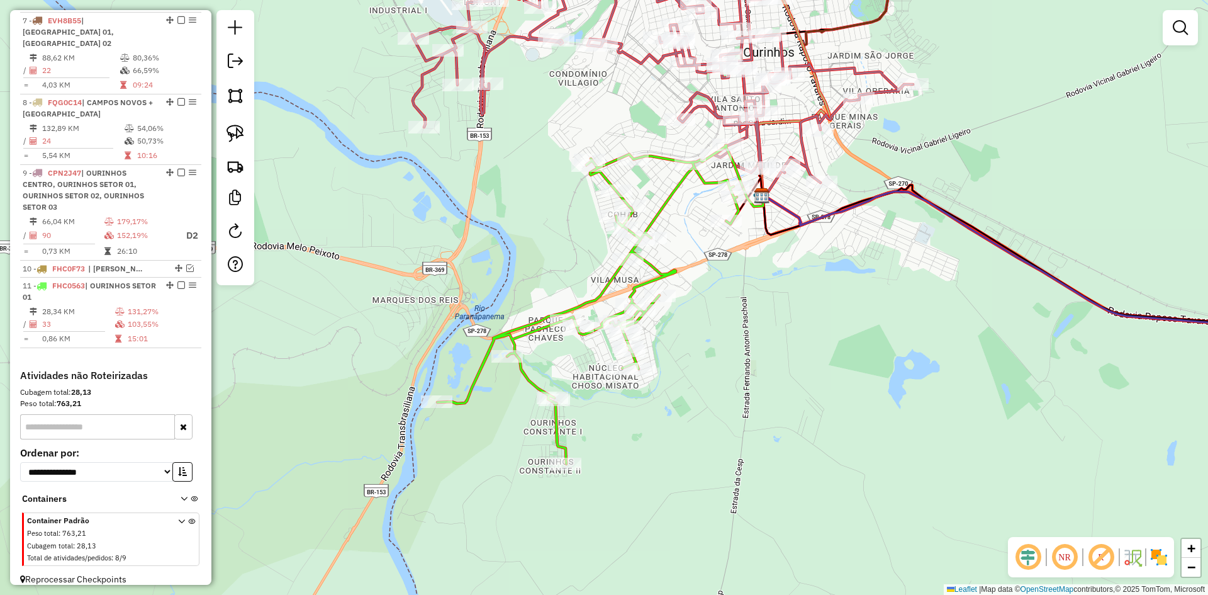
drag, startPoint x: 734, startPoint y: 353, endPoint x: 760, endPoint y: 376, distance: 34.3
click at [760, 376] on div "Janela de atendimento Grade de atendimento Capacidade Transportadoras Veículos …" at bounding box center [604, 297] width 1208 height 595
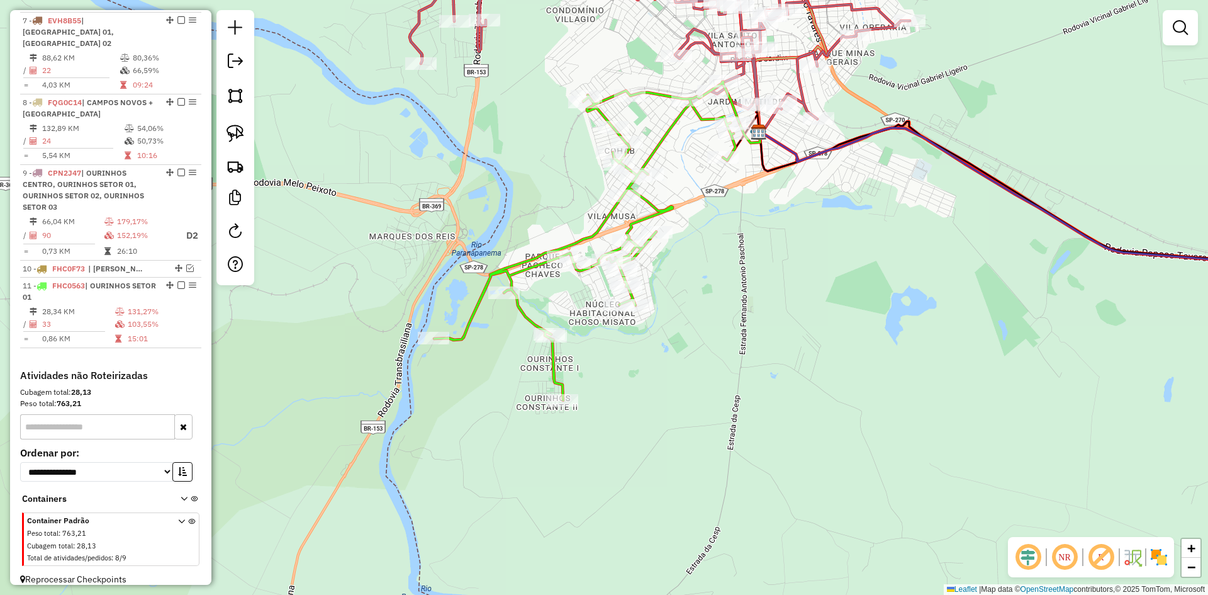
drag, startPoint x: 754, startPoint y: 344, endPoint x: 749, endPoint y: 320, distance: 24.4
click at [749, 320] on div "Janela de atendimento Grade de atendimento Capacidade Transportadoras Veículos …" at bounding box center [604, 297] width 1208 height 595
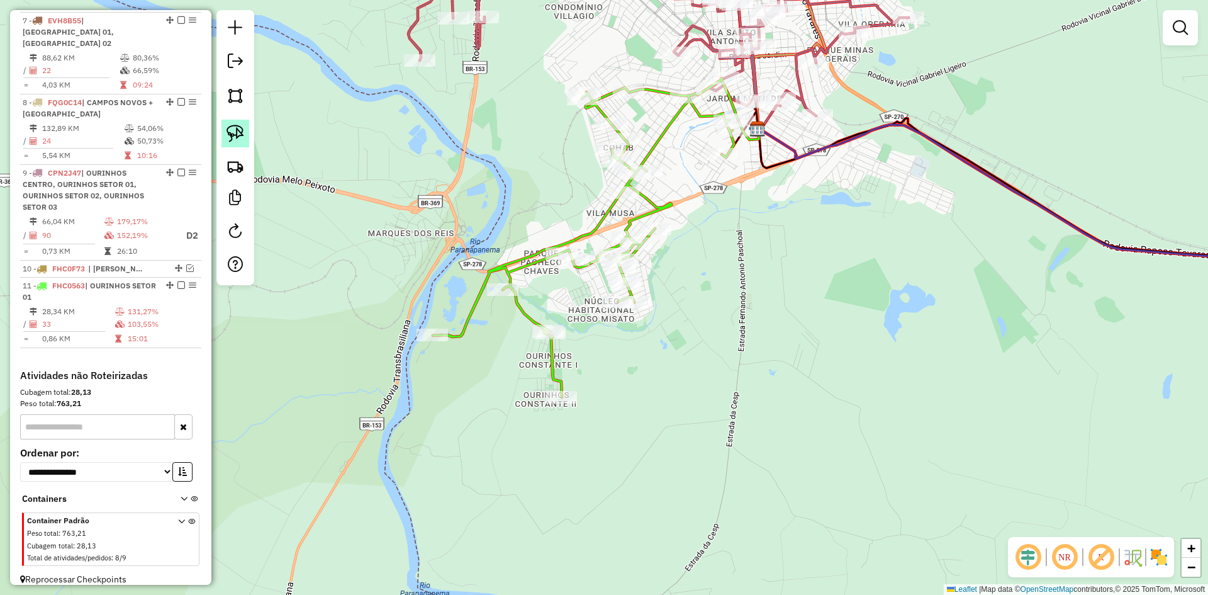
click at [242, 135] on img at bounding box center [236, 134] width 18 height 18
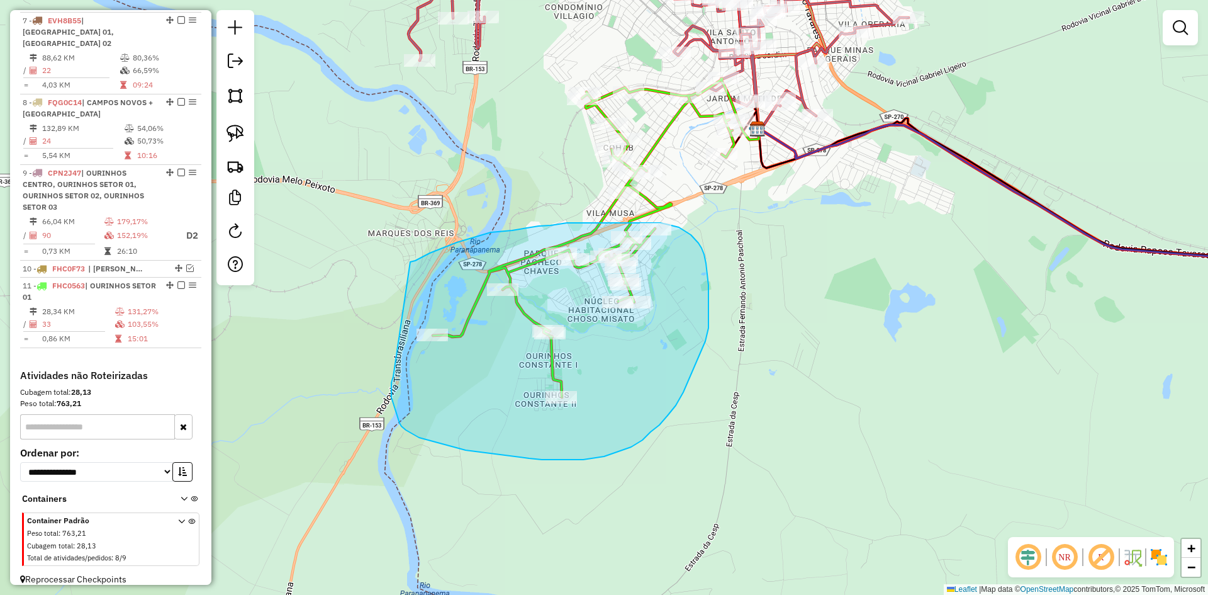
drag, startPoint x: 424, startPoint y: 256, endPoint x: 393, endPoint y: 376, distance: 123.9
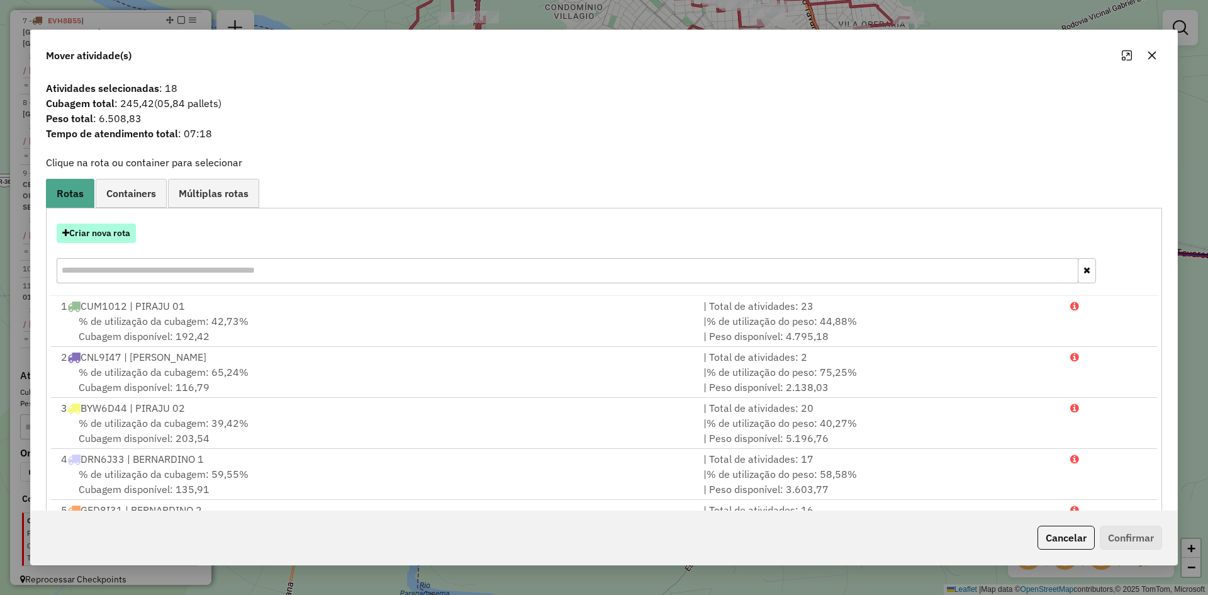
click at [107, 232] on button "Criar nova rota" at bounding box center [96, 233] width 79 height 20
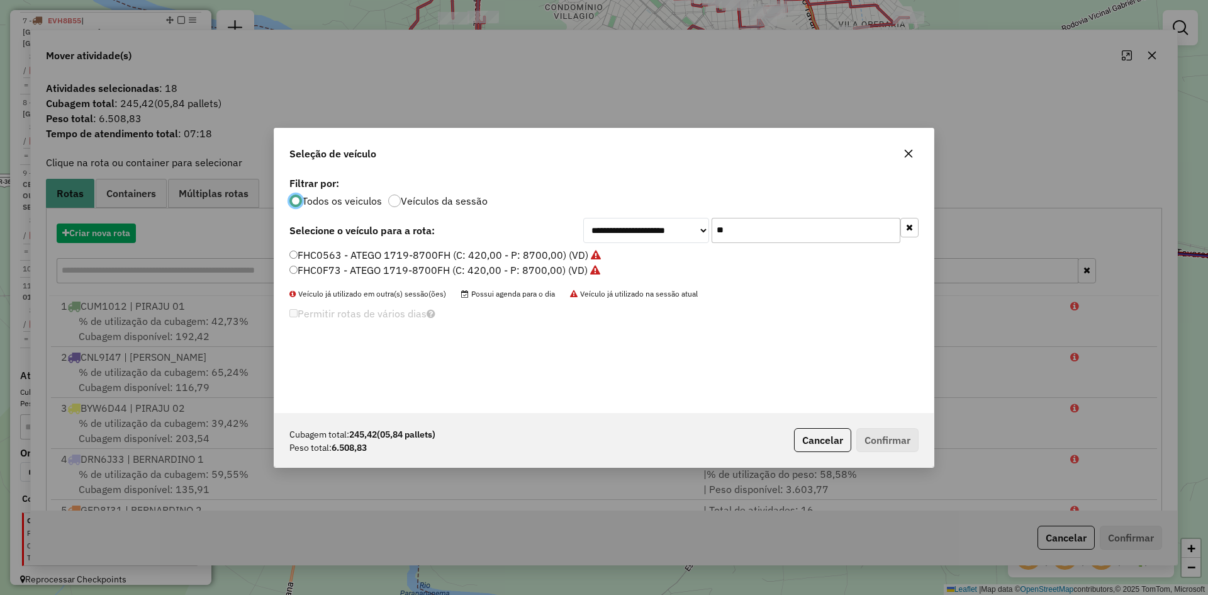
scroll to position [7, 4]
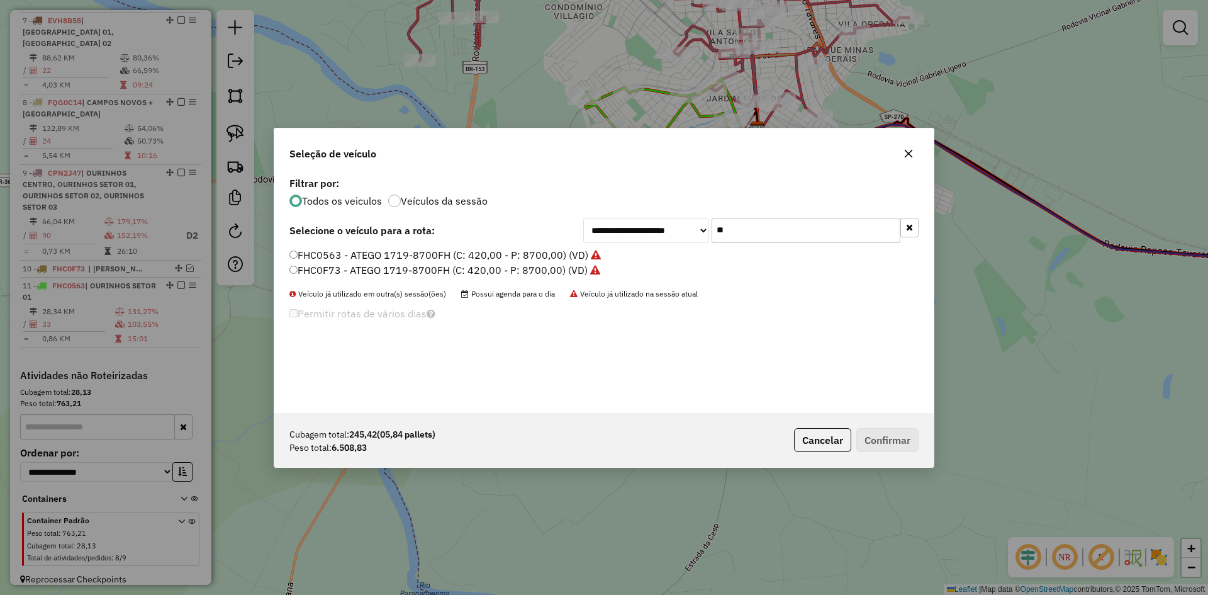
click at [393, 256] on label "FHC0563 - ATEGO 1719-8700FH (C: 420,00 - P: 8700,00) (VD)" at bounding box center [446, 254] width 312 height 15
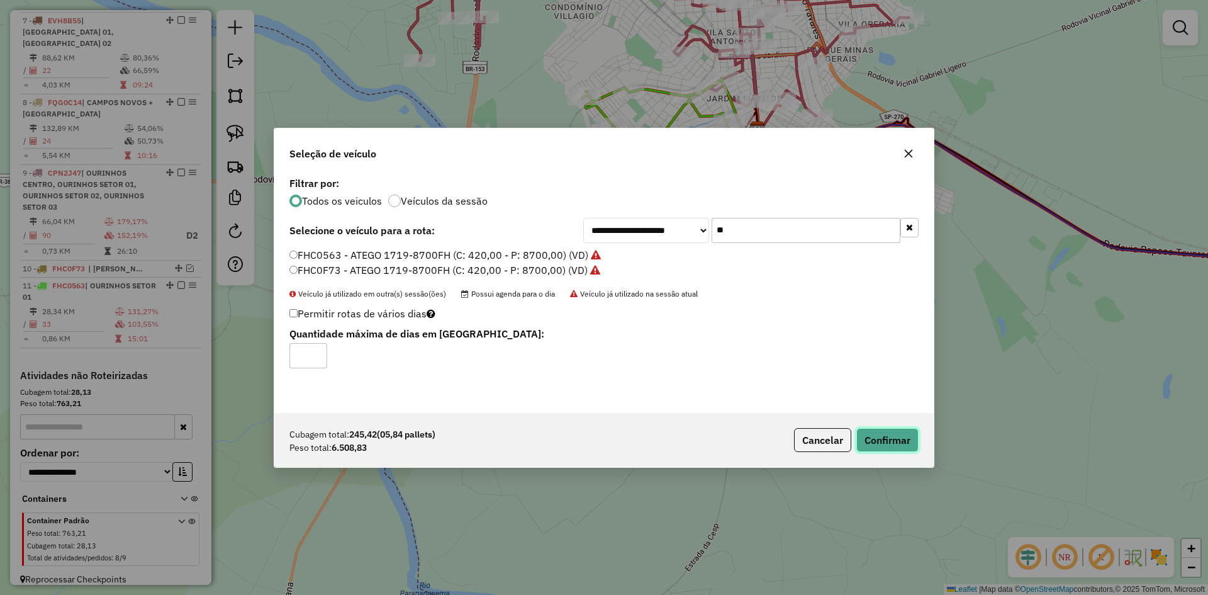
click at [909, 444] on button "Confirmar" at bounding box center [888, 440] width 62 height 24
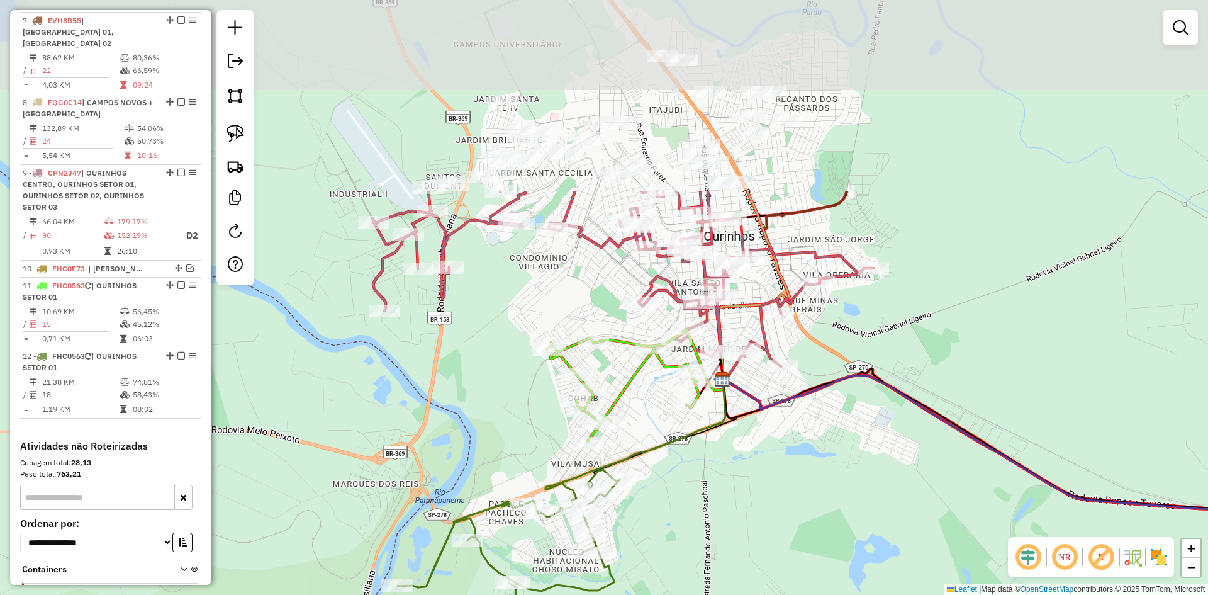
drag, startPoint x: 762, startPoint y: 296, endPoint x: 733, endPoint y: 551, distance: 255.8
click at [722, 566] on div "Janela de atendimento Grade de atendimento Capacidade Transportadoras Veículos …" at bounding box center [604, 297] width 1208 height 595
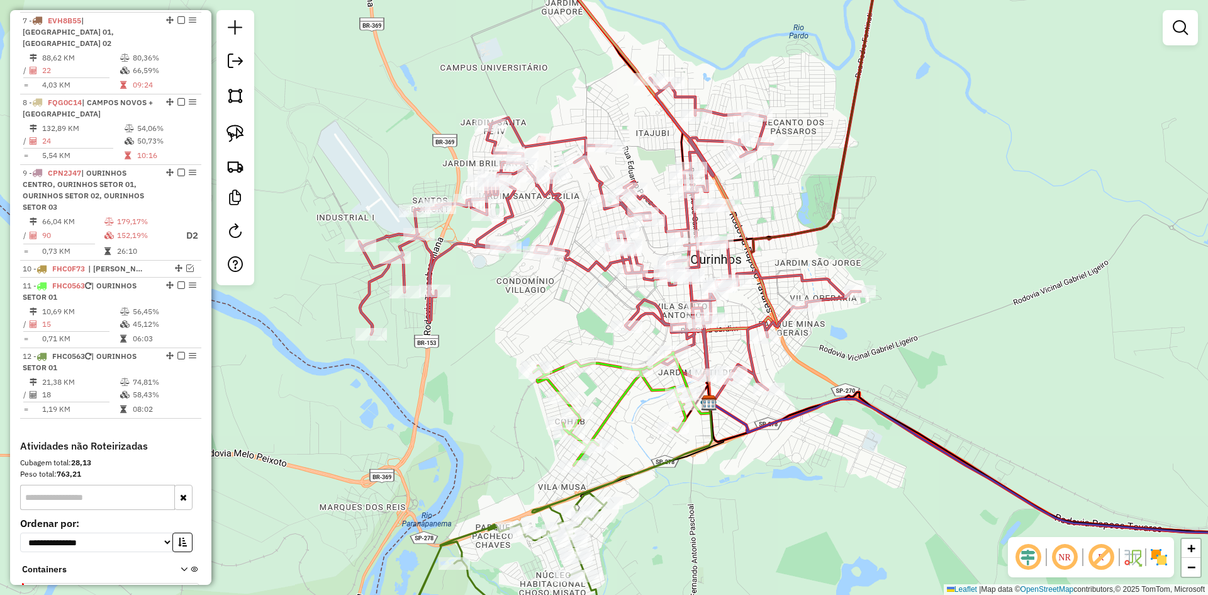
drag, startPoint x: 757, startPoint y: 513, endPoint x: 681, endPoint y: 541, distance: 81.0
click at [677, 545] on div "Janela de atendimento Grade de atendimento Capacidade Transportadoras Veículos …" at bounding box center [604, 297] width 1208 height 595
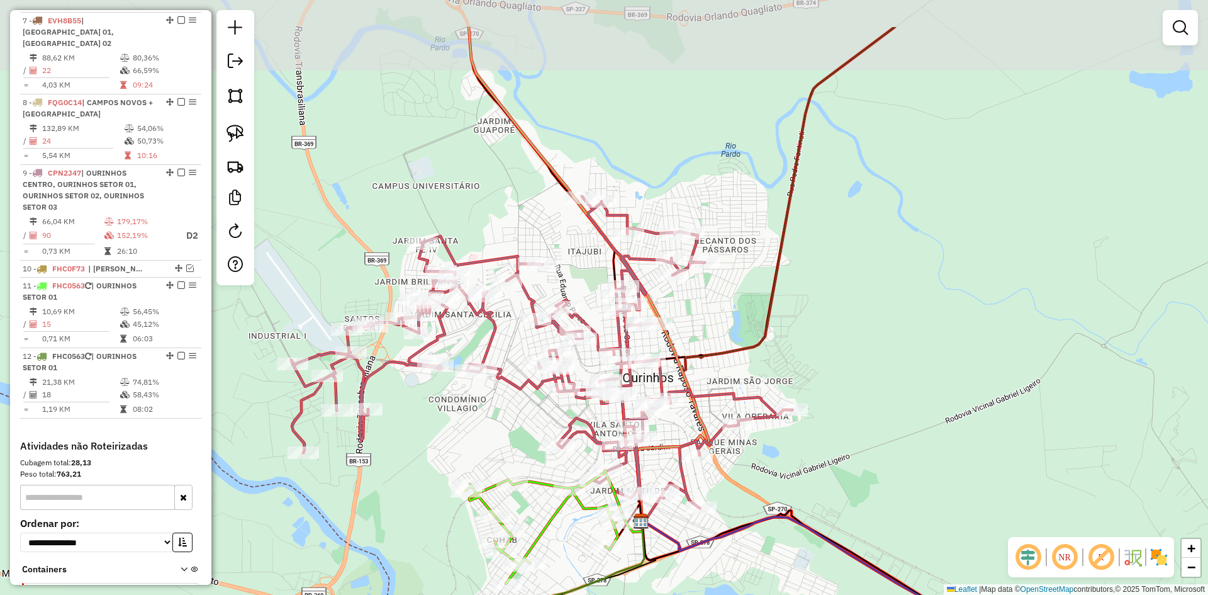
drag, startPoint x: 856, startPoint y: 244, endPoint x: 860, endPoint y: 295, distance: 51.1
click at [860, 295] on div "Janela de atendimento Grade de atendimento Capacidade Transportadoras Veículos …" at bounding box center [604, 297] width 1208 height 595
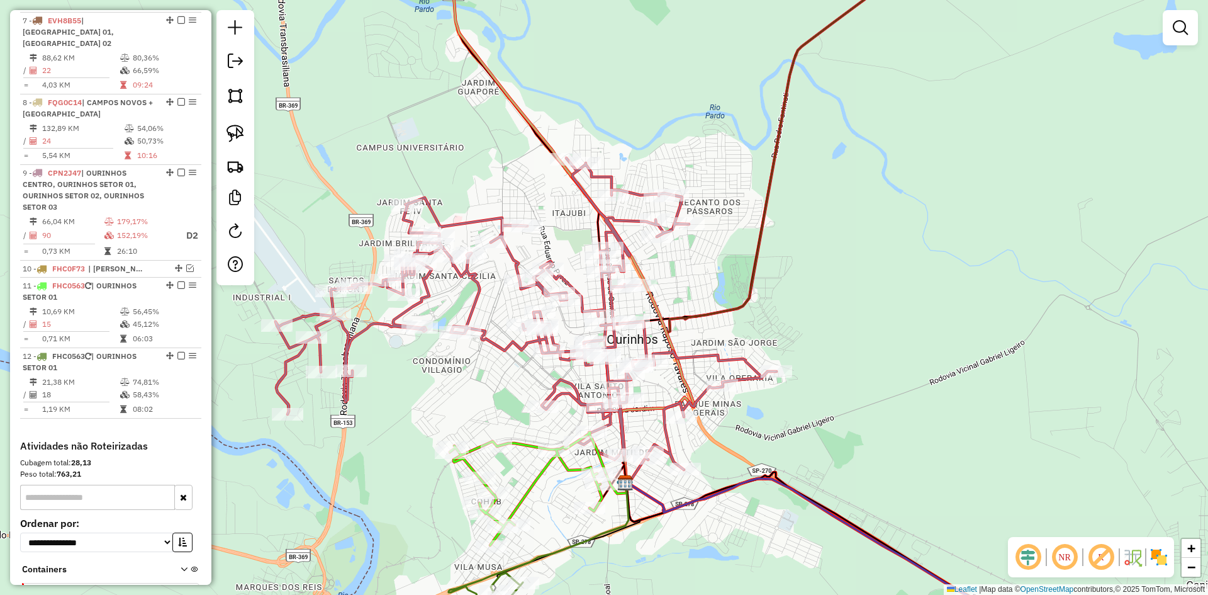
drag, startPoint x: 860, startPoint y: 295, endPoint x: 839, endPoint y: 242, distance: 56.8
click at [839, 242] on div "Janela de atendimento Grade de atendimento Capacidade Transportadoras Veículos …" at bounding box center [604, 297] width 1208 height 595
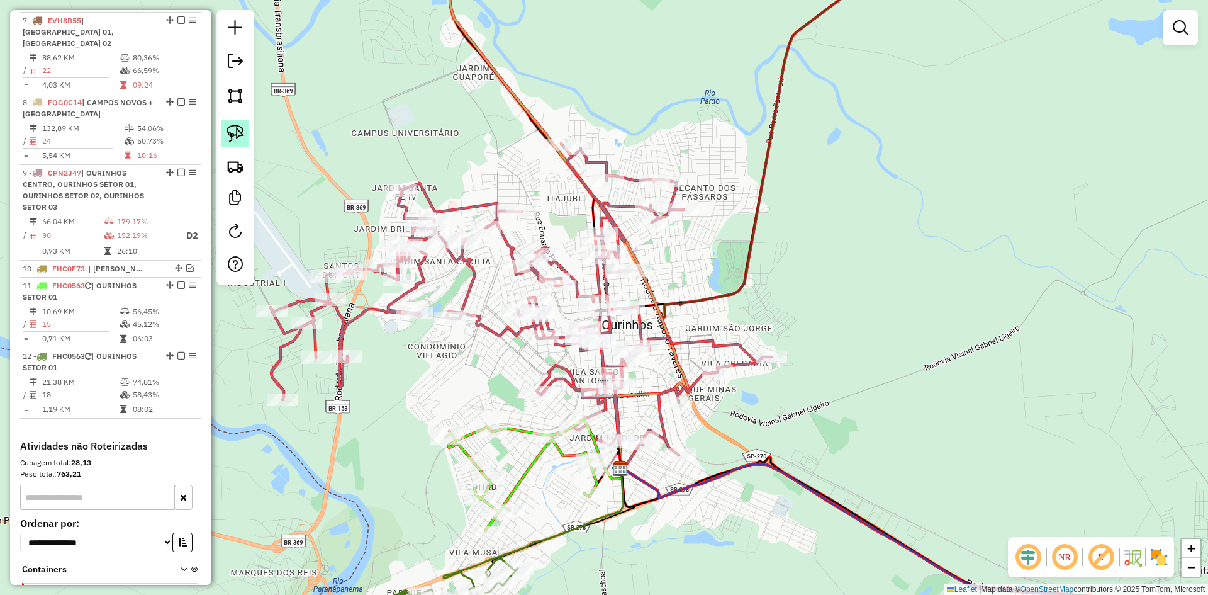
click at [242, 130] on img at bounding box center [236, 134] width 18 height 18
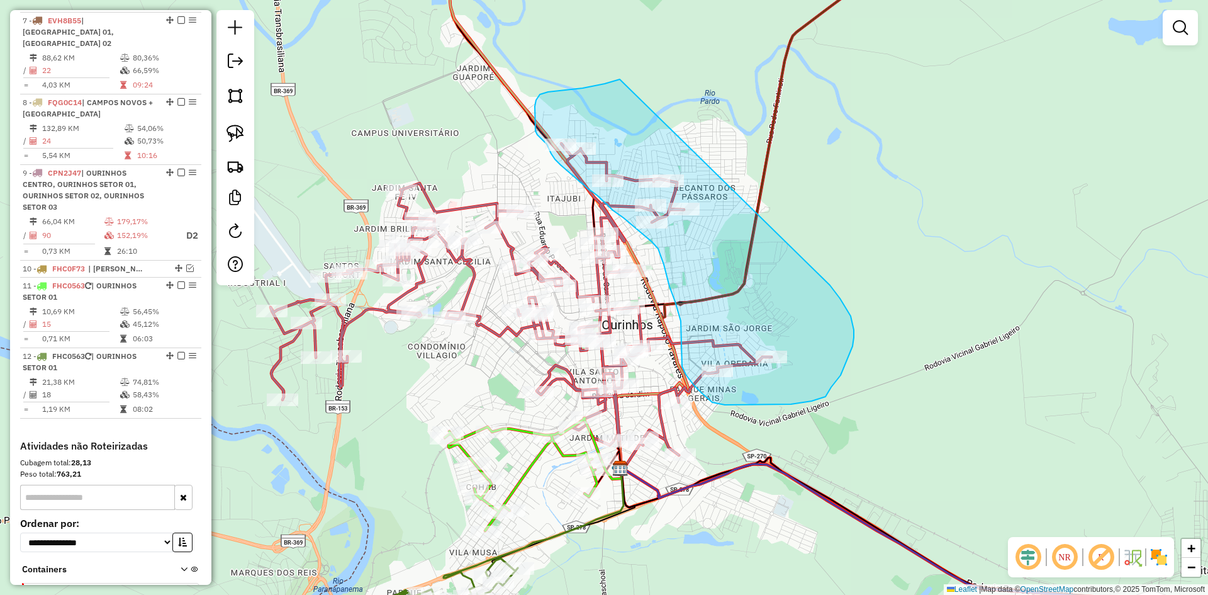
drag, startPoint x: 563, startPoint y: 90, endPoint x: 817, endPoint y: 274, distance: 313.7
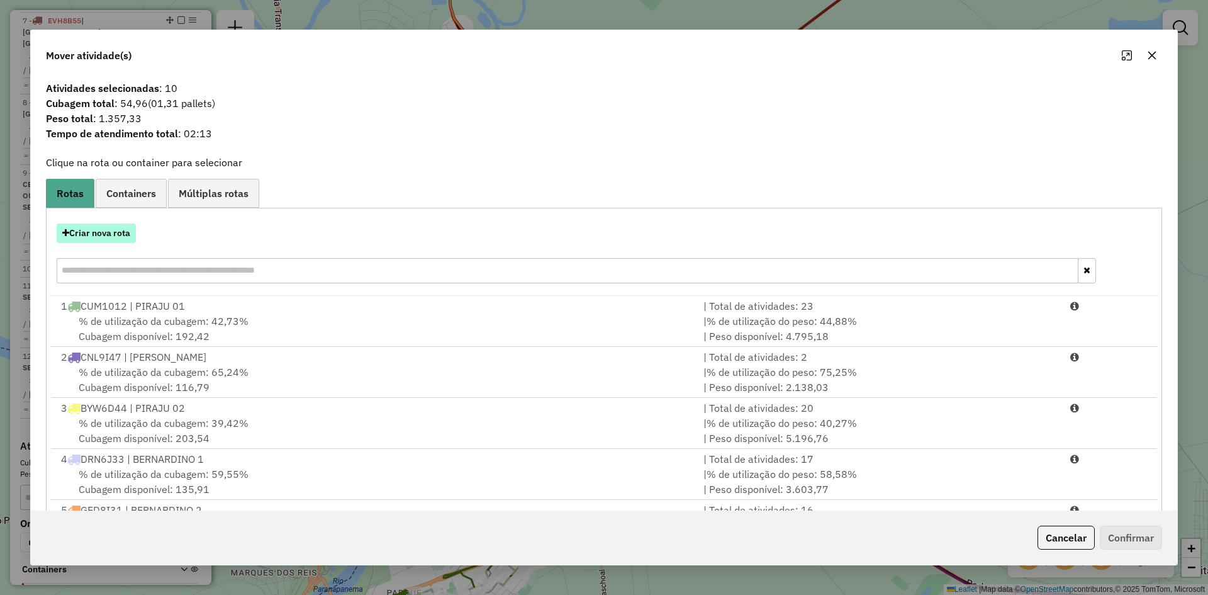
click at [127, 240] on button "Criar nova rota" at bounding box center [96, 233] width 79 height 20
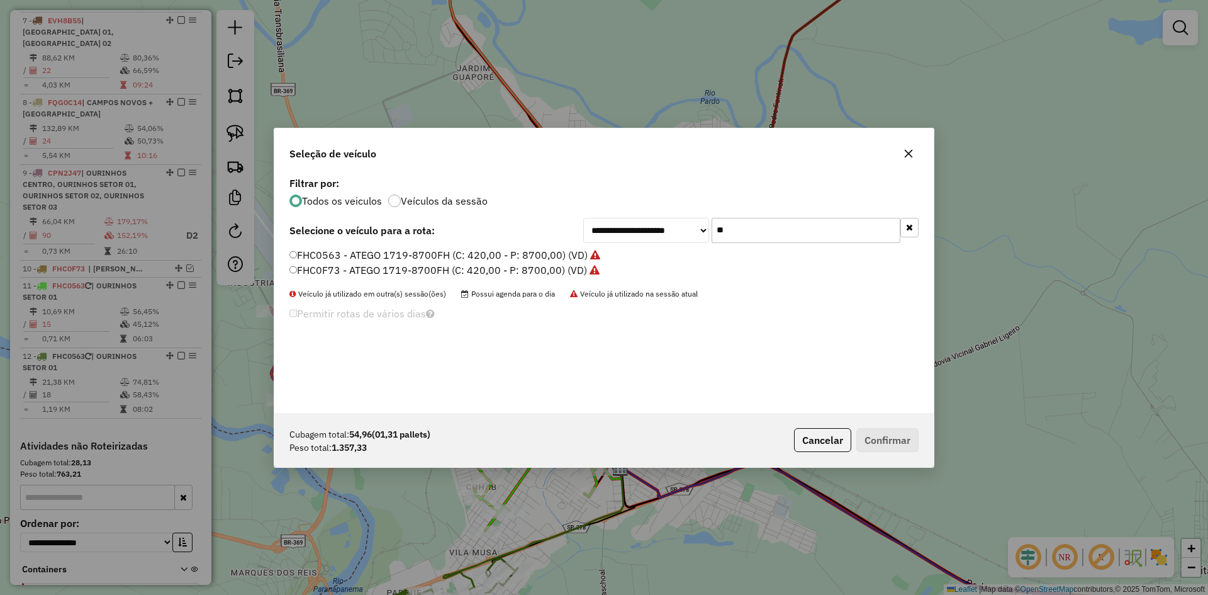
click at [780, 223] on input "**" at bounding box center [806, 230] width 189 height 25
type input "***"
click at [354, 261] on label "FMT9F53 - ATEGO 1719-8700 (C: 336,00 - P: 8700,00) (VD)" at bounding box center [433, 254] width 286 height 15
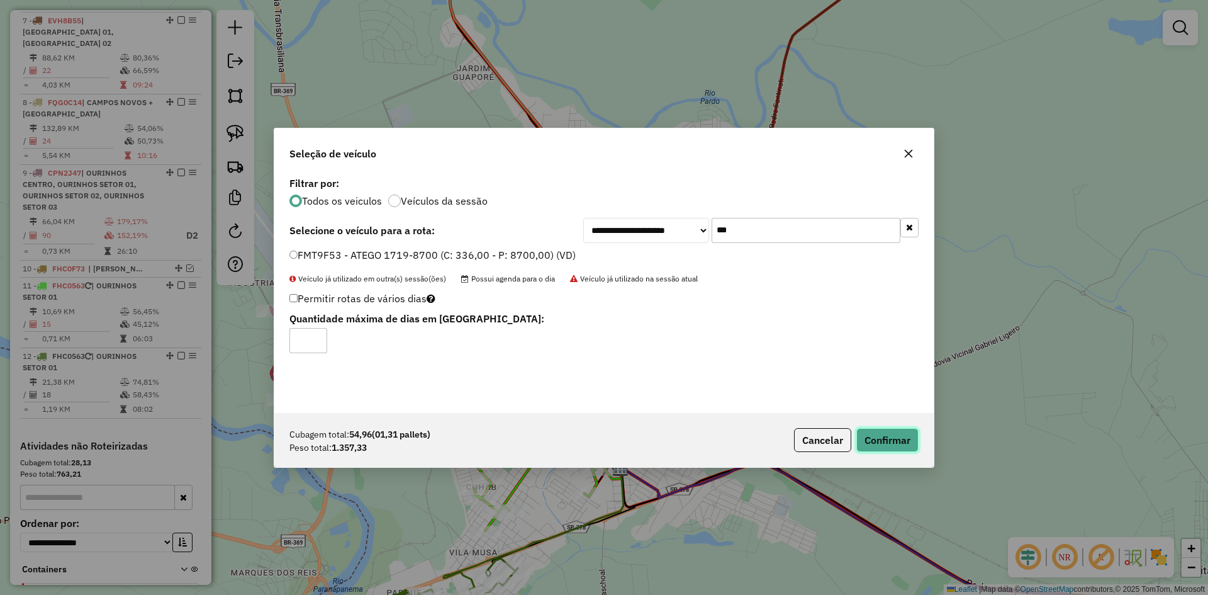
click at [902, 439] on button "Confirmar" at bounding box center [888, 440] width 62 height 24
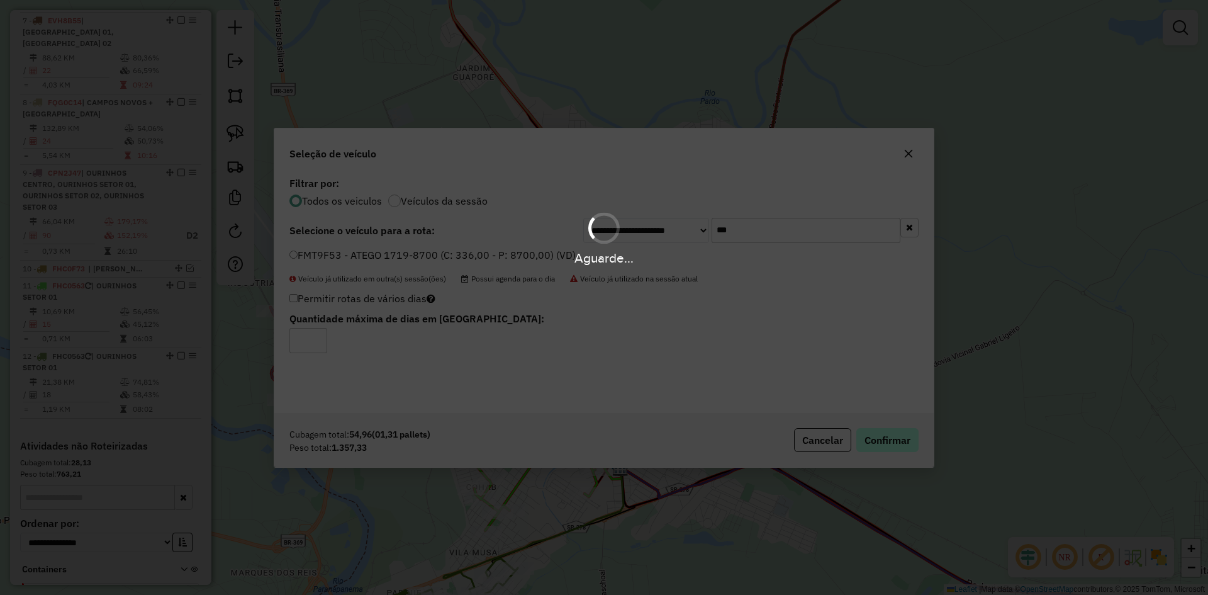
scroll to position [851, 0]
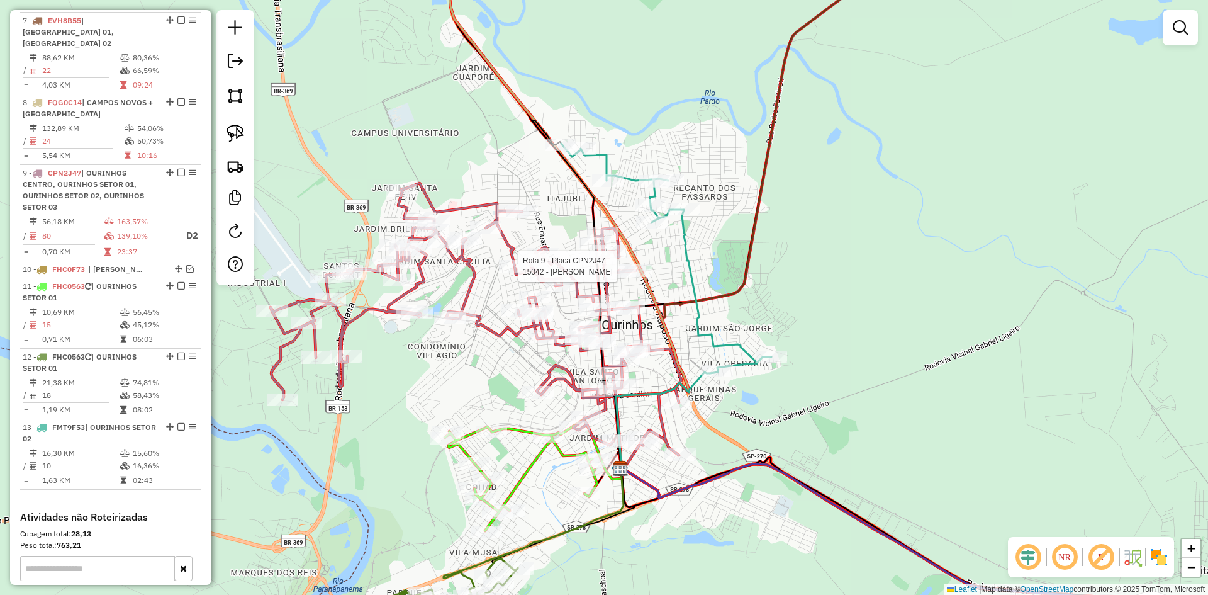
select select "*********"
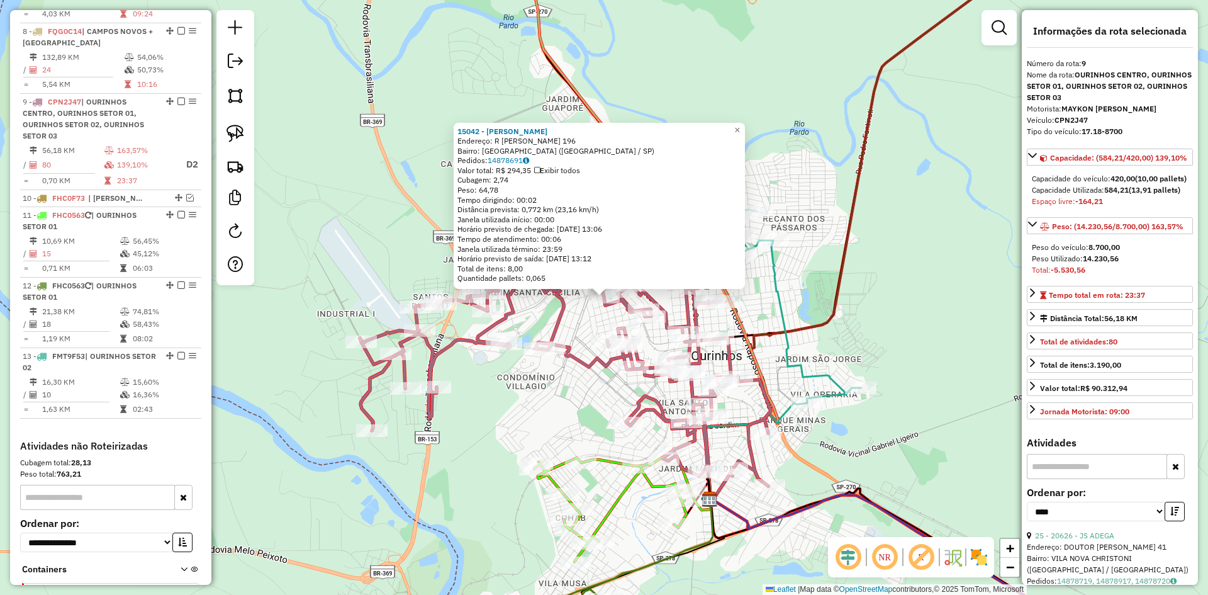
scroll to position [992, 0]
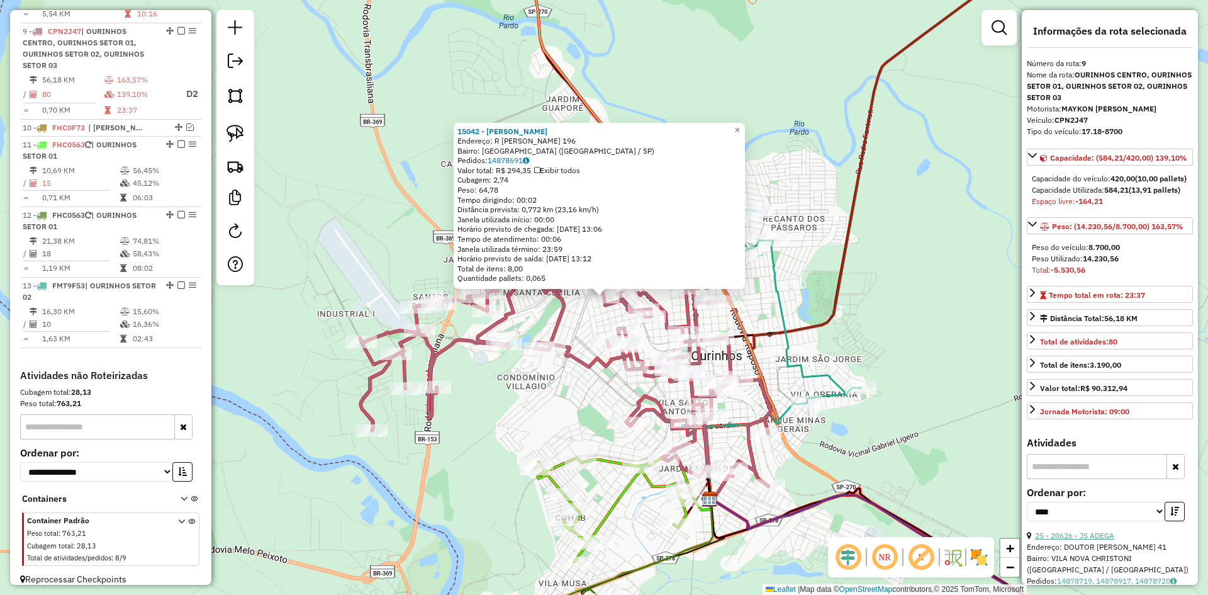
click at [1109, 540] on link "25 - 20626 - JS ADEGA" at bounding box center [1074, 535] width 79 height 9
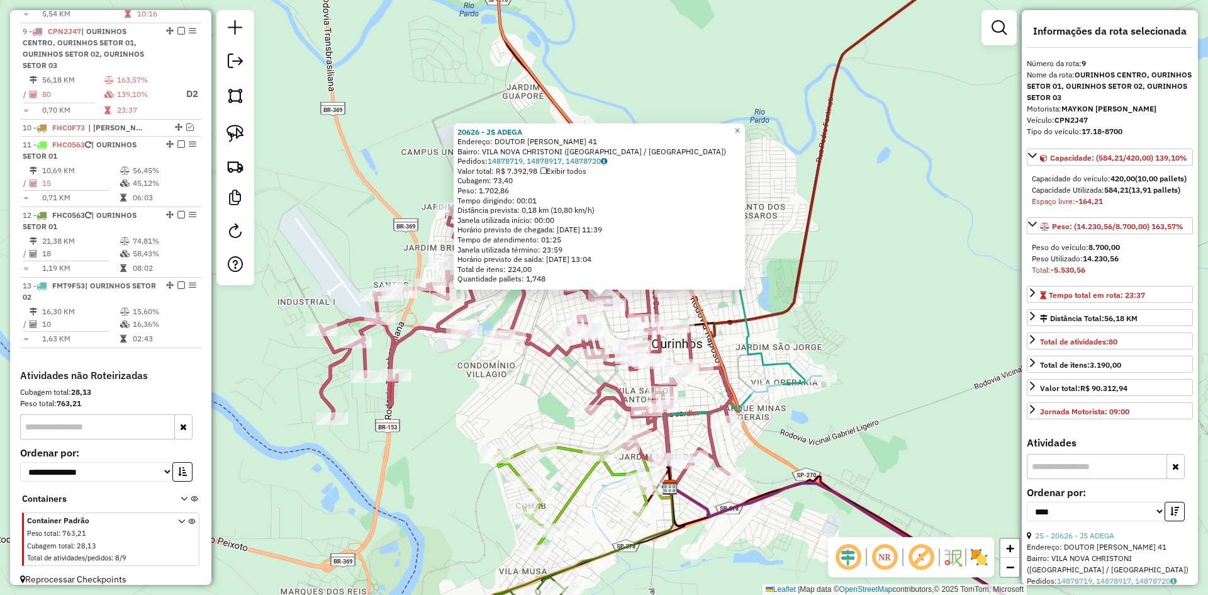
click at [838, 445] on div "20626 - JS ADEGA Endereço: DOUTOR CASSIO CIAMPOLINI 41 Bairro: VILA NOVA CHRIST…" at bounding box center [604, 297] width 1208 height 595
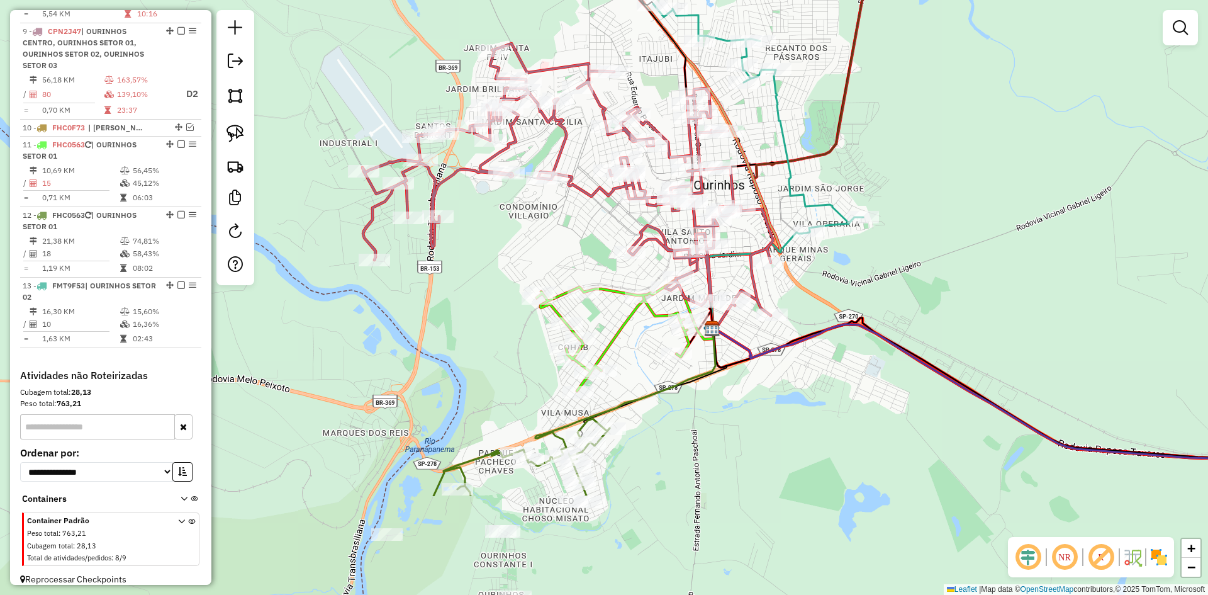
drag, startPoint x: 840, startPoint y: 444, endPoint x: 882, endPoint y: 285, distance: 164.1
click at [882, 285] on div "Janela de atendimento Grade de atendimento Capacidade Transportadoras Veículos …" at bounding box center [604, 297] width 1208 height 595
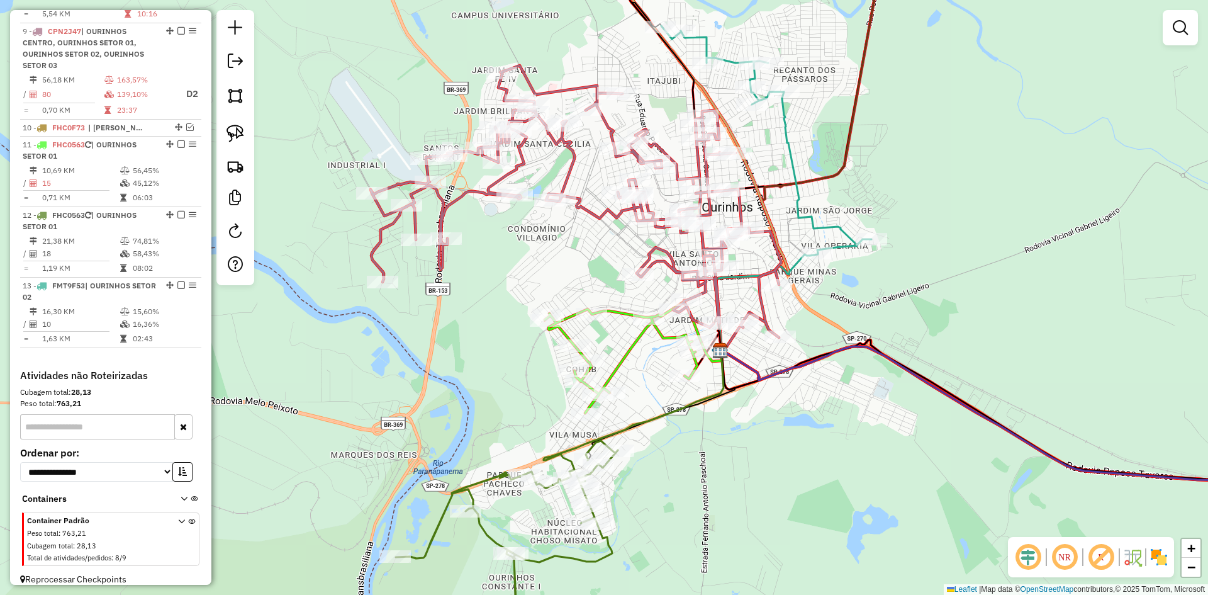
click at [661, 449] on div "Janela de atendimento Grade de atendimento Capacidade Transportadoras Veículos …" at bounding box center [604, 297] width 1208 height 595
select select "*********"
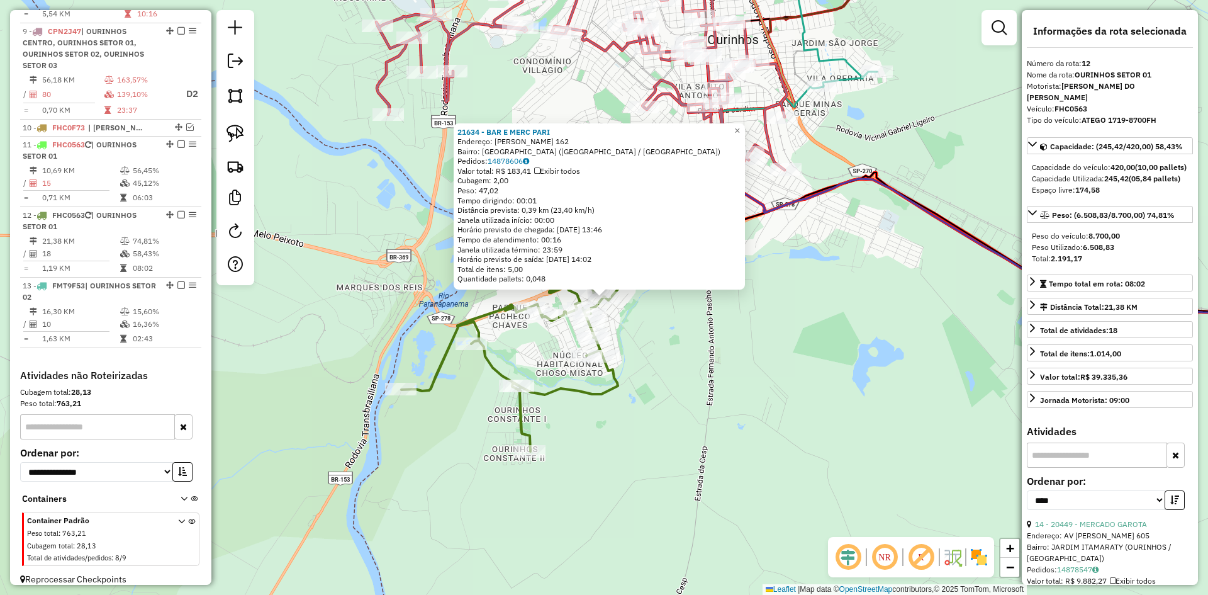
click at [760, 411] on div "21634 - BAR E MERC PARI Endereço: PAULO AMARAL SANTOS 162 Bairro: VILA NOSSA SE…" at bounding box center [604, 297] width 1208 height 595
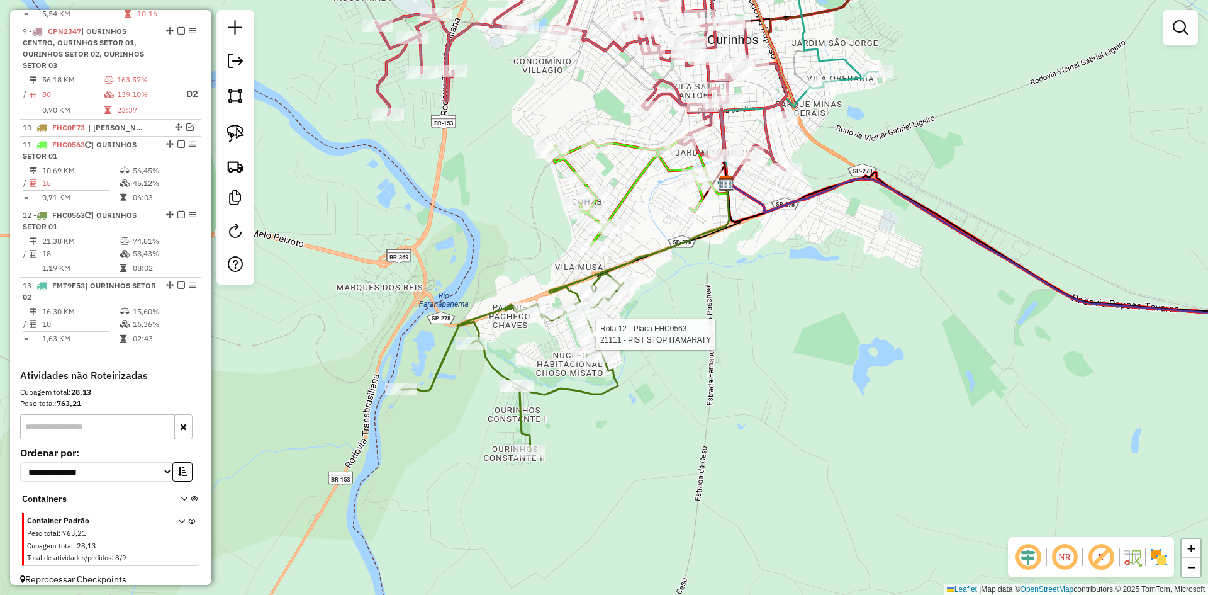
select select "*********"
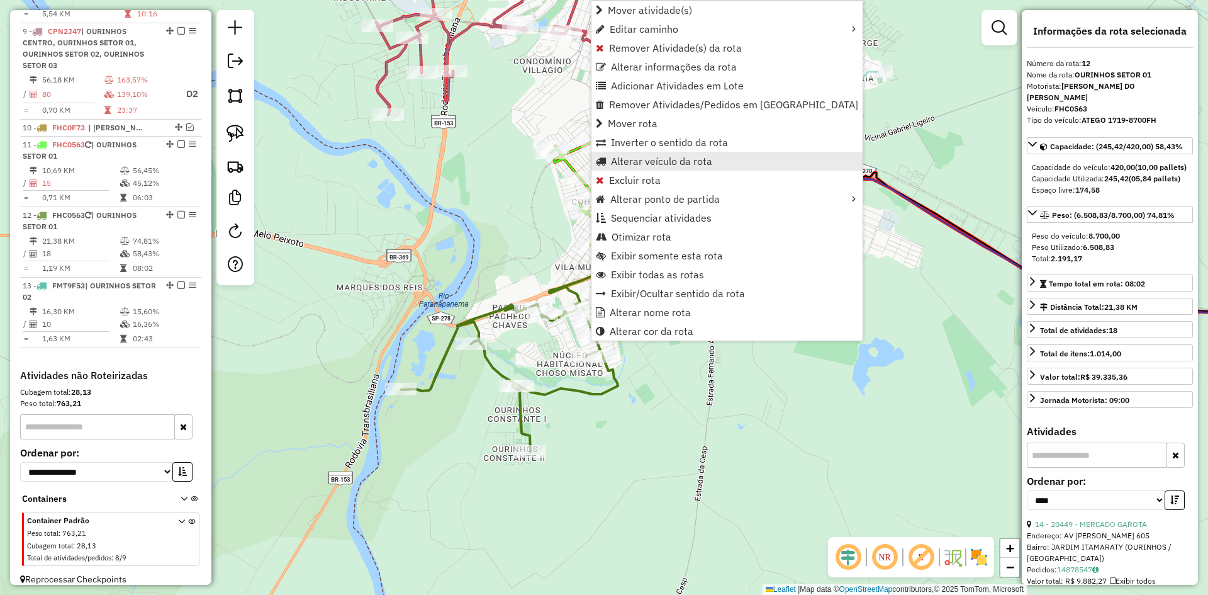
click at [655, 161] on span "Alterar veículo da rota" at bounding box center [661, 161] width 101 height 10
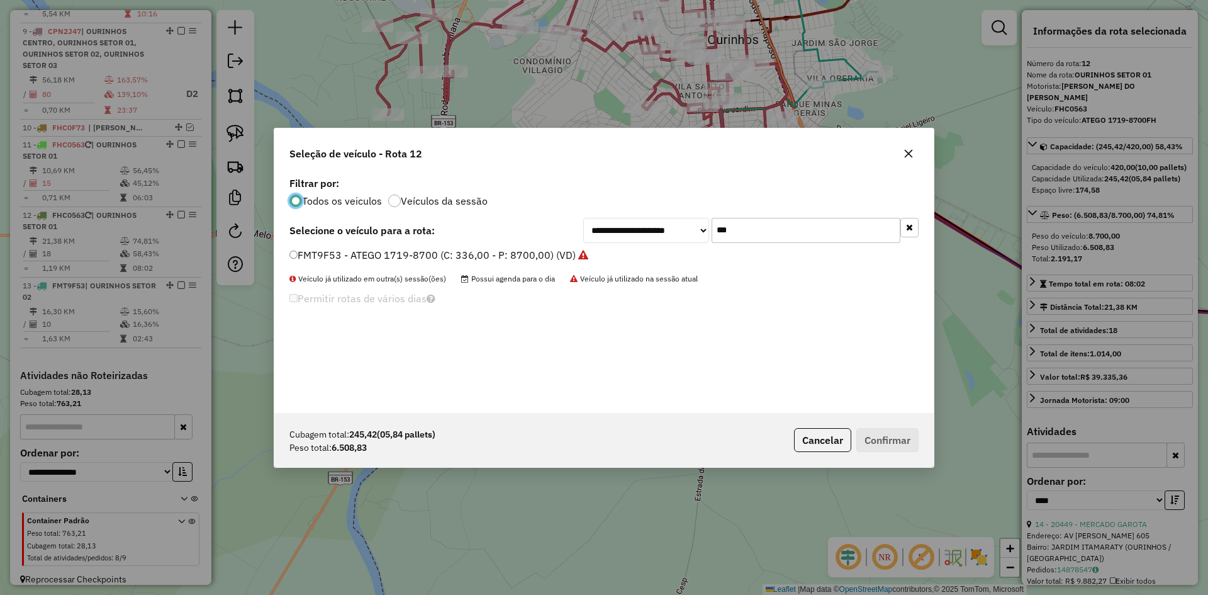
scroll to position [7, 4]
click at [758, 235] on input "***" at bounding box center [806, 230] width 189 height 25
type input "***"
click at [372, 258] on label "FJB4I66 - ATEGO 1719-8700 (C: 336,00 - P: 8700,00) (VD)" at bounding box center [430, 254] width 281 height 15
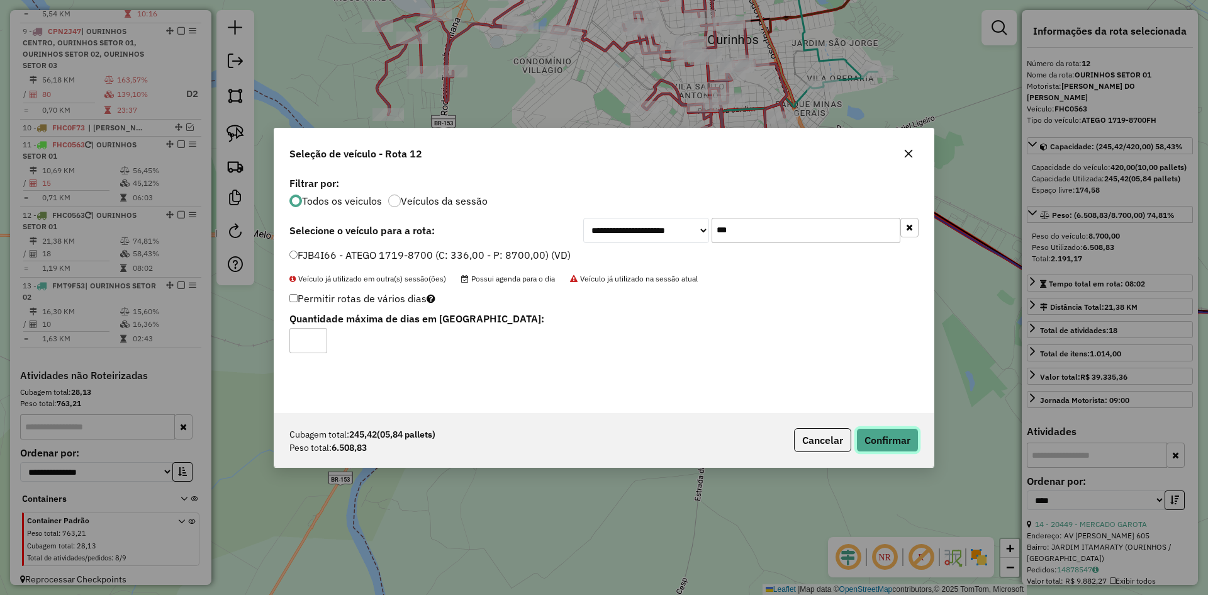
click at [895, 444] on button "Confirmar" at bounding box center [888, 440] width 62 height 24
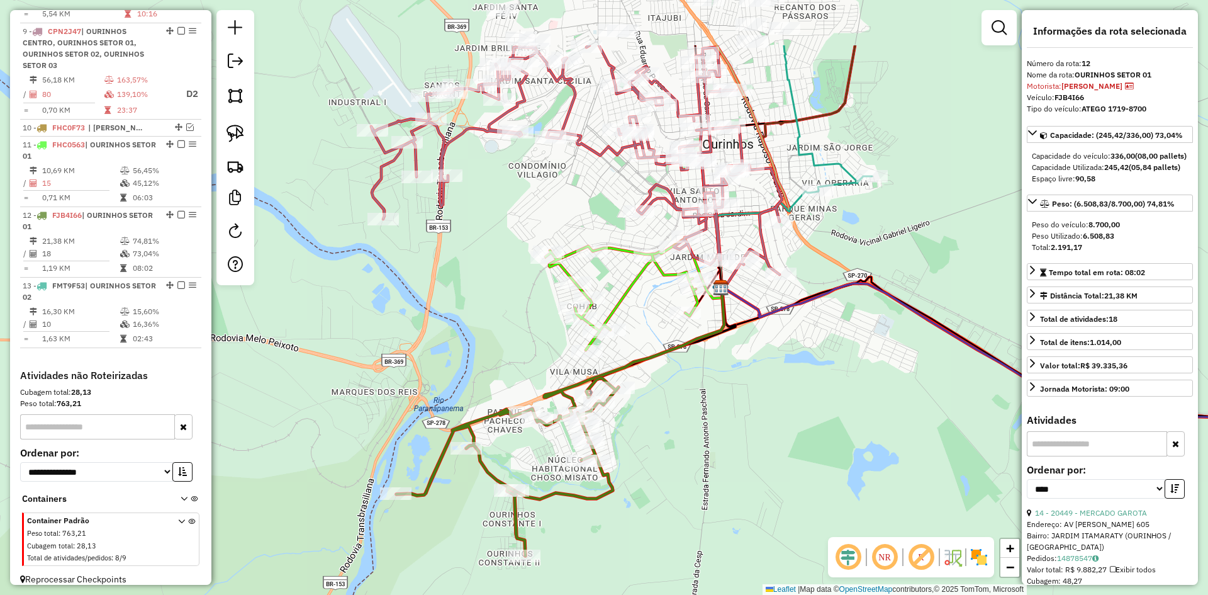
drag, startPoint x: 845, startPoint y: 390, endPoint x: 839, endPoint y: 494, distance: 104.0
click at [839, 494] on div "Janela de atendimento Grade de atendimento Capacidade Transportadoras Veículos …" at bounding box center [604, 297] width 1208 height 595
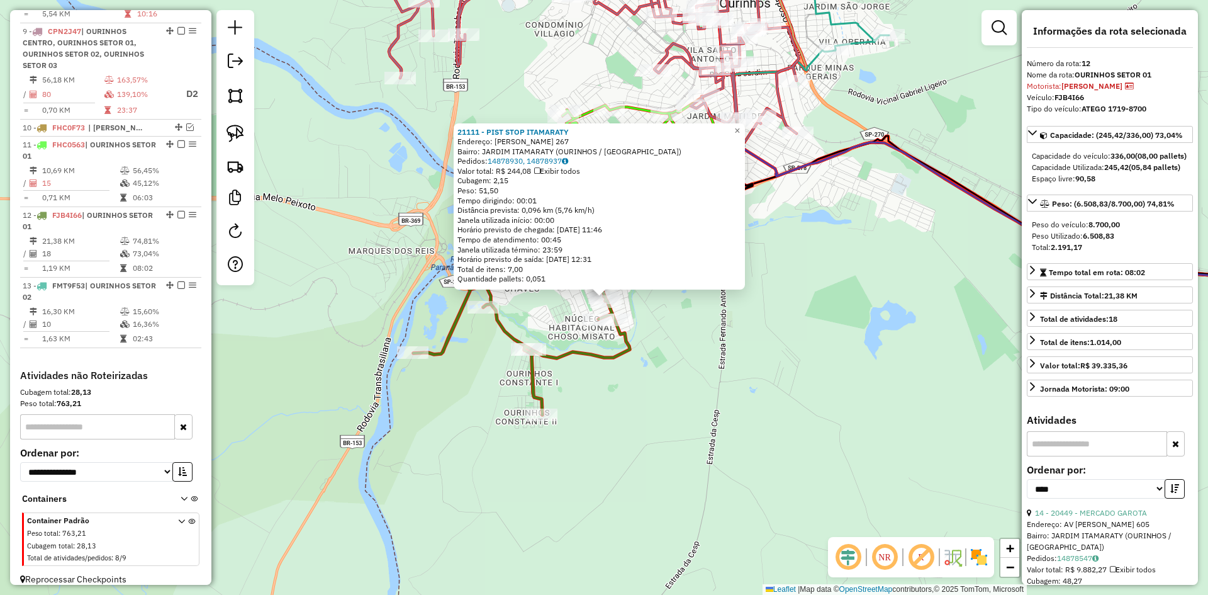
click at [792, 357] on div "21111 - PIST STOP ITAMARATY Endereço: ROQUE DE CARVALHO 267 Bairro: JARDIM ITAM…" at bounding box center [604, 297] width 1208 height 595
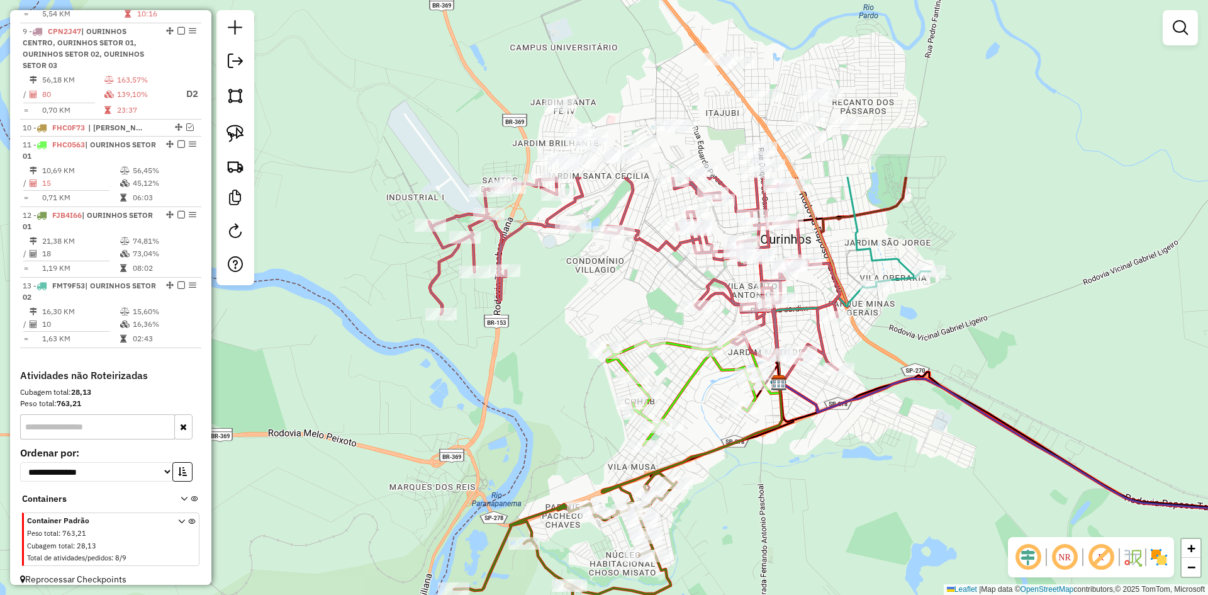
drag, startPoint x: 803, startPoint y: 303, endPoint x: 843, endPoint y: 505, distance: 206.6
click at [843, 505] on div "Janela de atendimento Grade de atendimento Capacidade Transportadoras Veículos …" at bounding box center [604, 297] width 1208 height 595
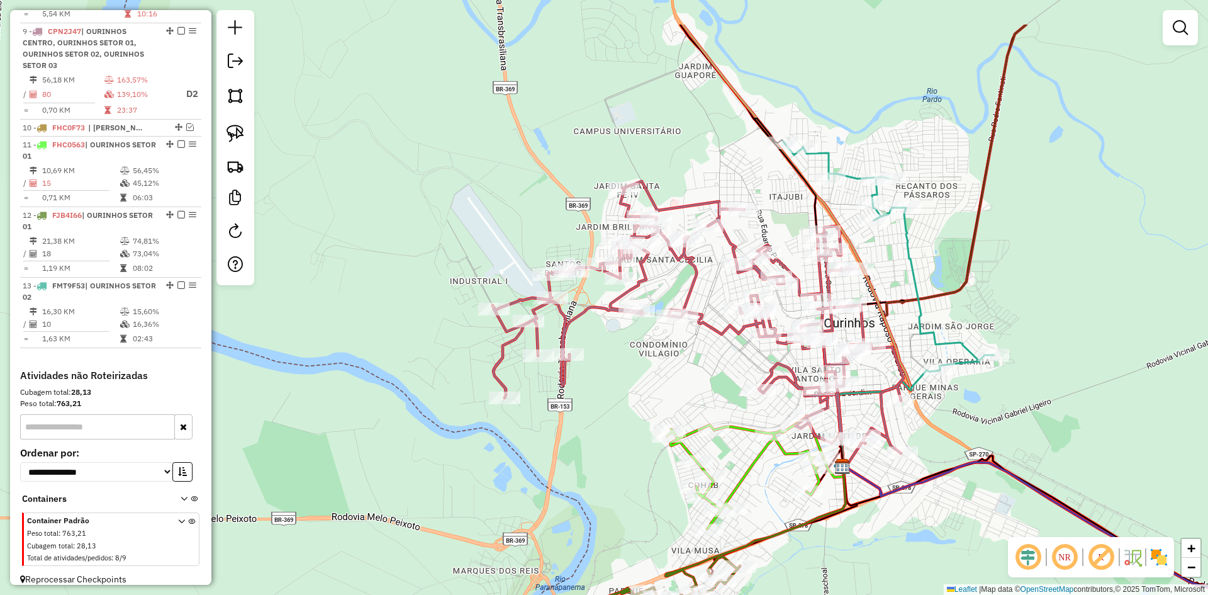
drag, startPoint x: 563, startPoint y: 296, endPoint x: 626, endPoint y: 380, distance: 105.1
click at [626, 380] on div "Janela de atendimento Grade de atendimento Capacidade Transportadoras Veículos …" at bounding box center [604, 297] width 1208 height 595
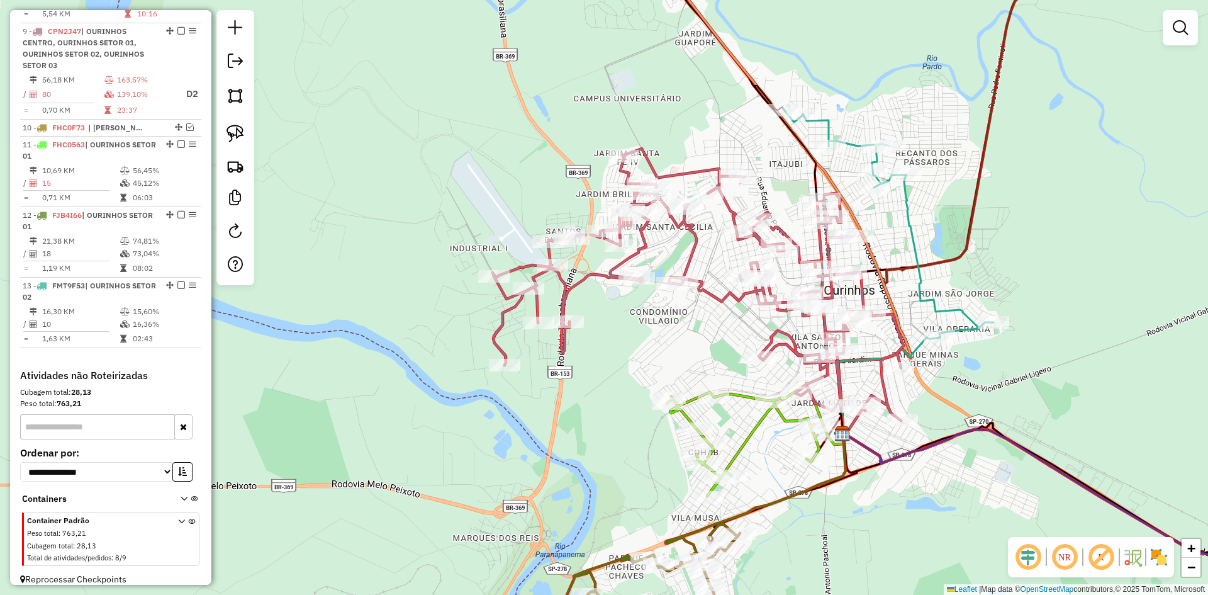
drag, startPoint x: 602, startPoint y: 394, endPoint x: 602, endPoint y: 361, distance: 32.7
click at [602, 361] on div "Janela de atendimento Grade de atendimento Capacidade Transportadoras Veículos …" at bounding box center [604, 297] width 1208 height 595
click at [238, 135] on img at bounding box center [236, 134] width 18 height 18
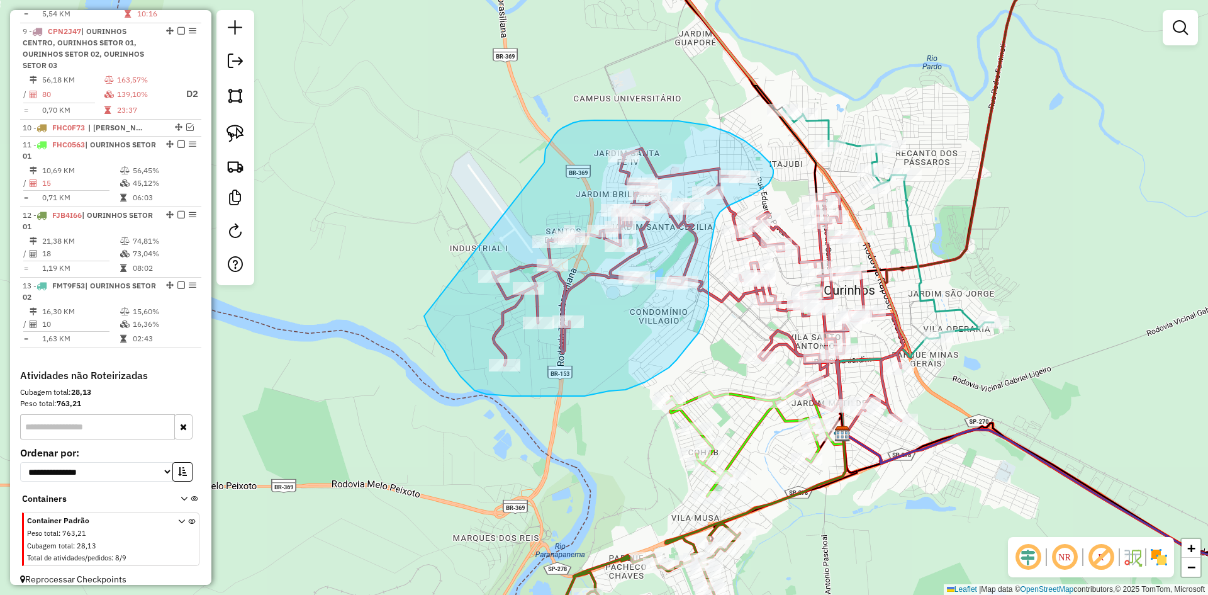
drag, startPoint x: 428, startPoint y: 326, endPoint x: 544, endPoint y: 162, distance: 200.8
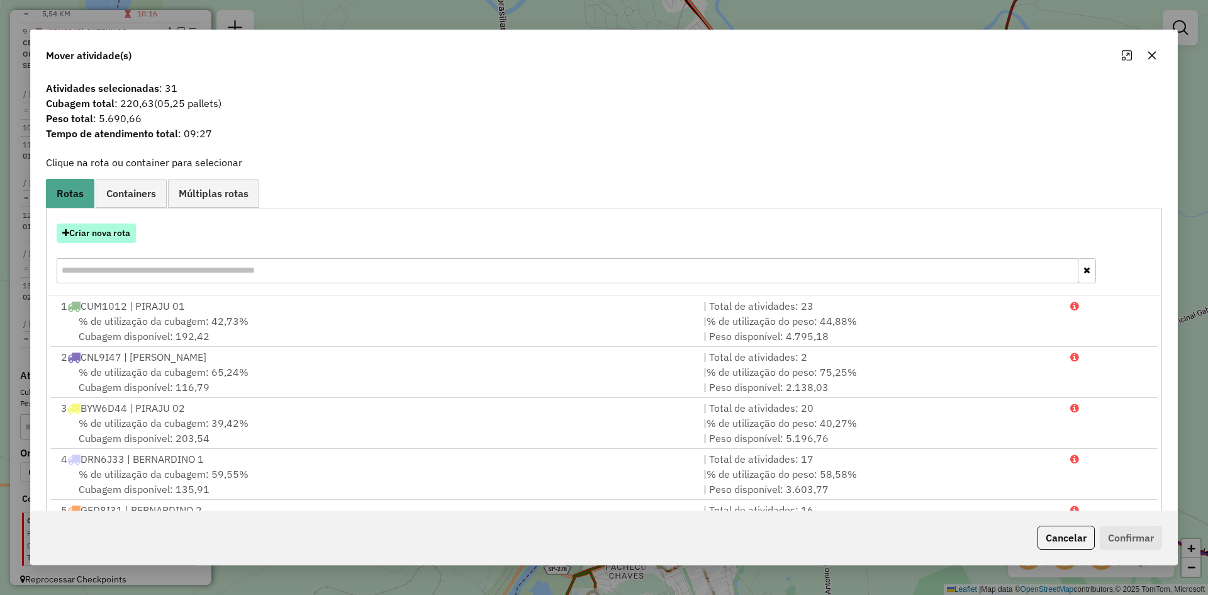
click at [103, 232] on button "Criar nova rota" at bounding box center [96, 233] width 79 height 20
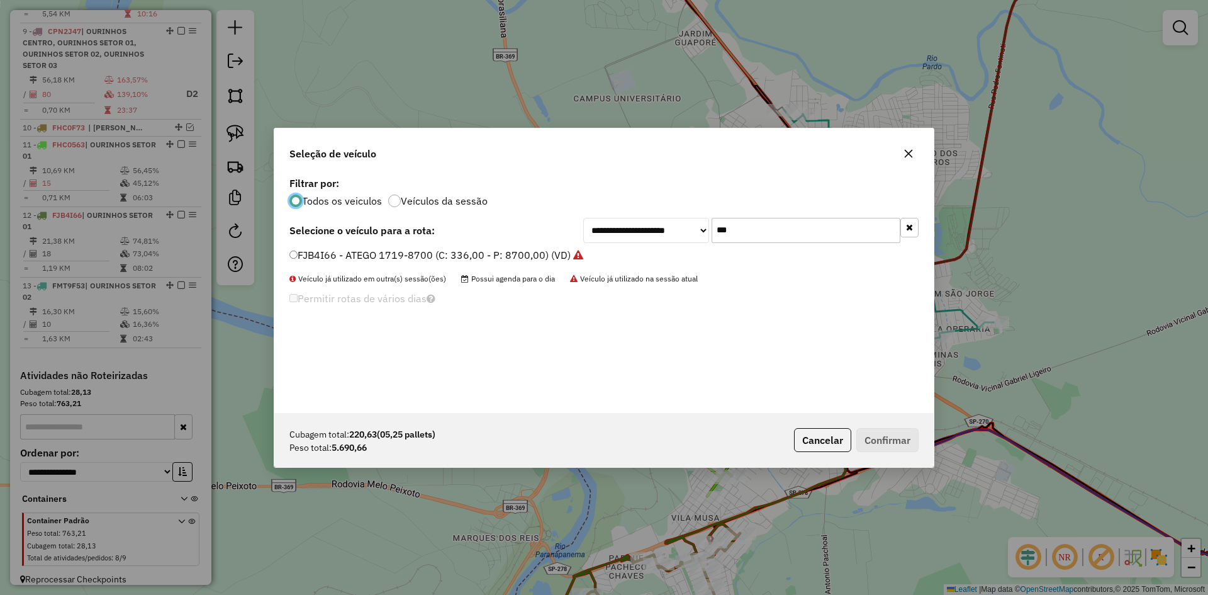
click at [750, 220] on input "***" at bounding box center [806, 230] width 189 height 25
type input "**"
click at [315, 256] on label "FHC0563 - ATEGO 1719-8700FH (C: 420,00 - P: 8700,00) (VD)" at bounding box center [446, 254] width 312 height 15
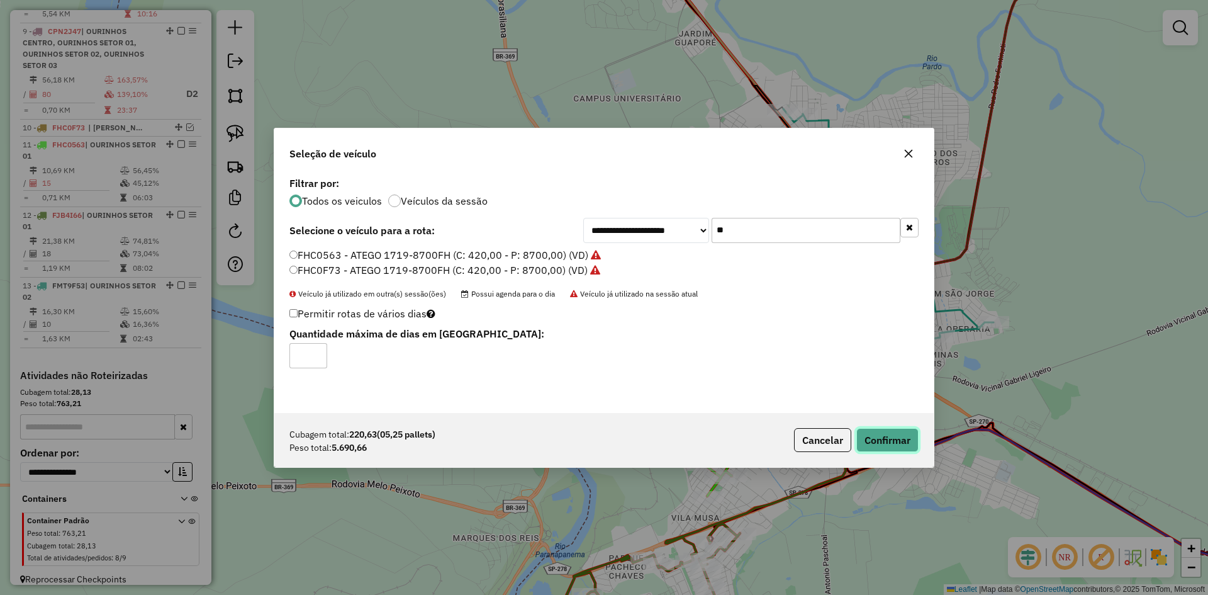
click at [895, 430] on button "Confirmar" at bounding box center [888, 440] width 62 height 24
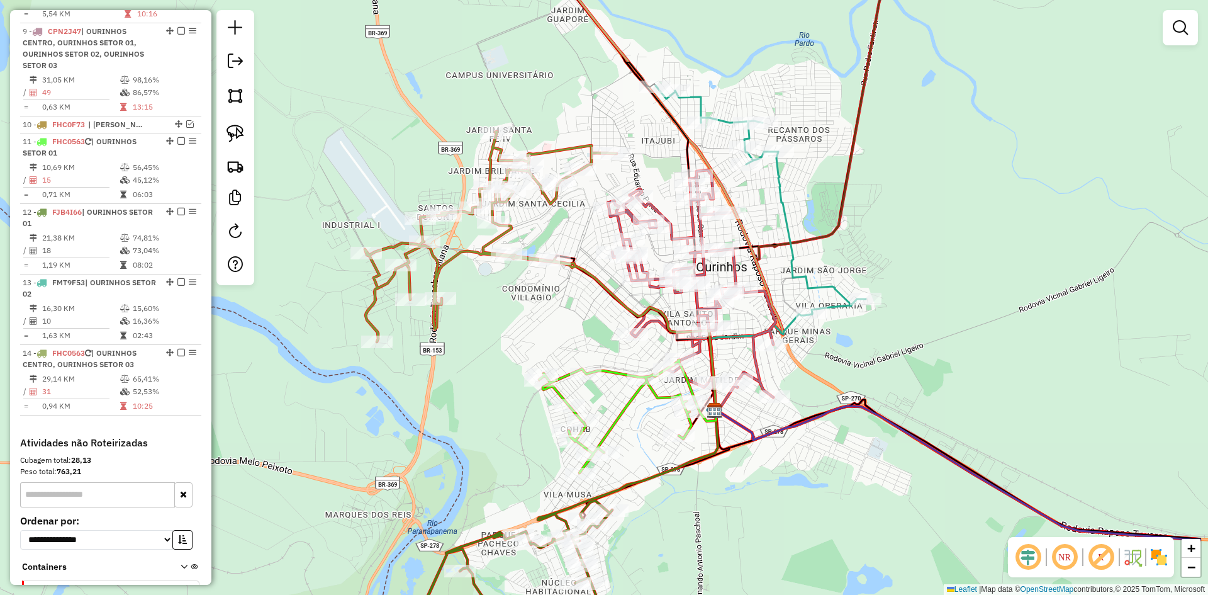
drag, startPoint x: 961, startPoint y: 262, endPoint x: 833, endPoint y: 239, distance: 129.9
click at [833, 239] on icon at bounding box center [839, 164] width 257 height 493
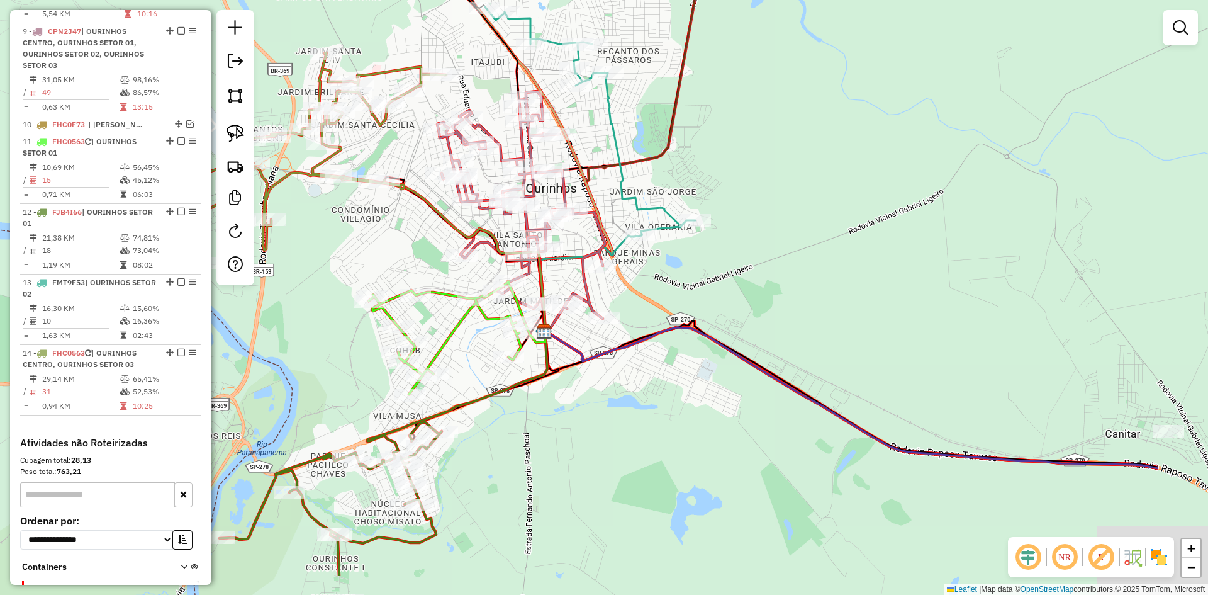
drag, startPoint x: 572, startPoint y: 304, endPoint x: 402, endPoint y: 225, distance: 187.8
click at [402, 225] on div "Janela de atendimento Grade de atendimento Capacidade Transportadoras Veículos …" at bounding box center [604, 297] width 1208 height 595
select select "*********"
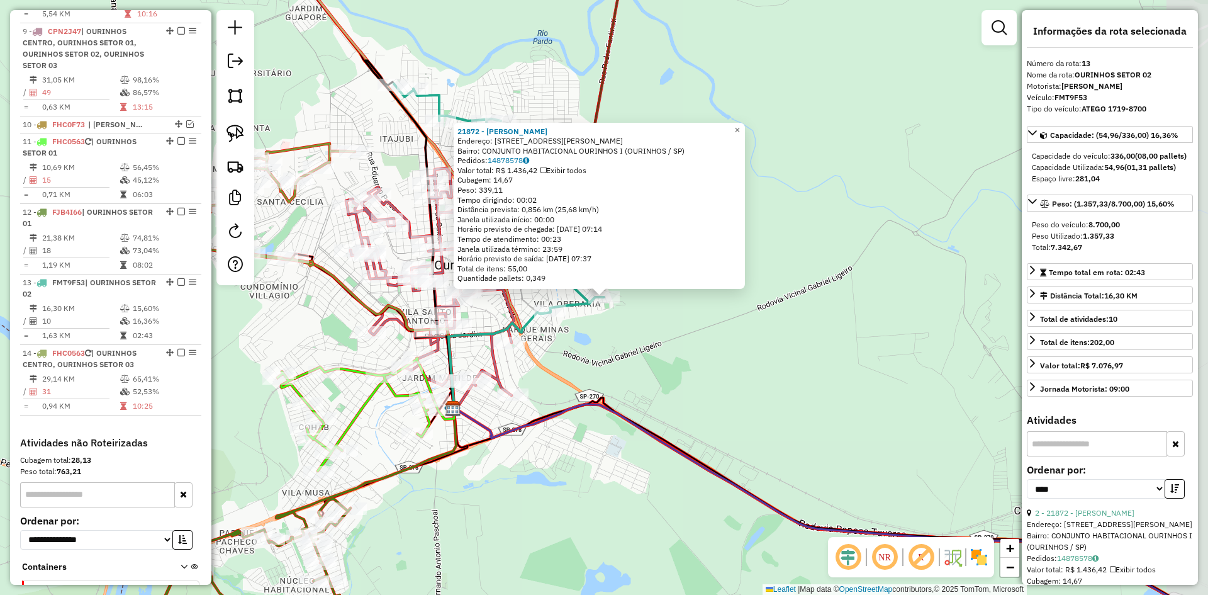
scroll to position [1060, 0]
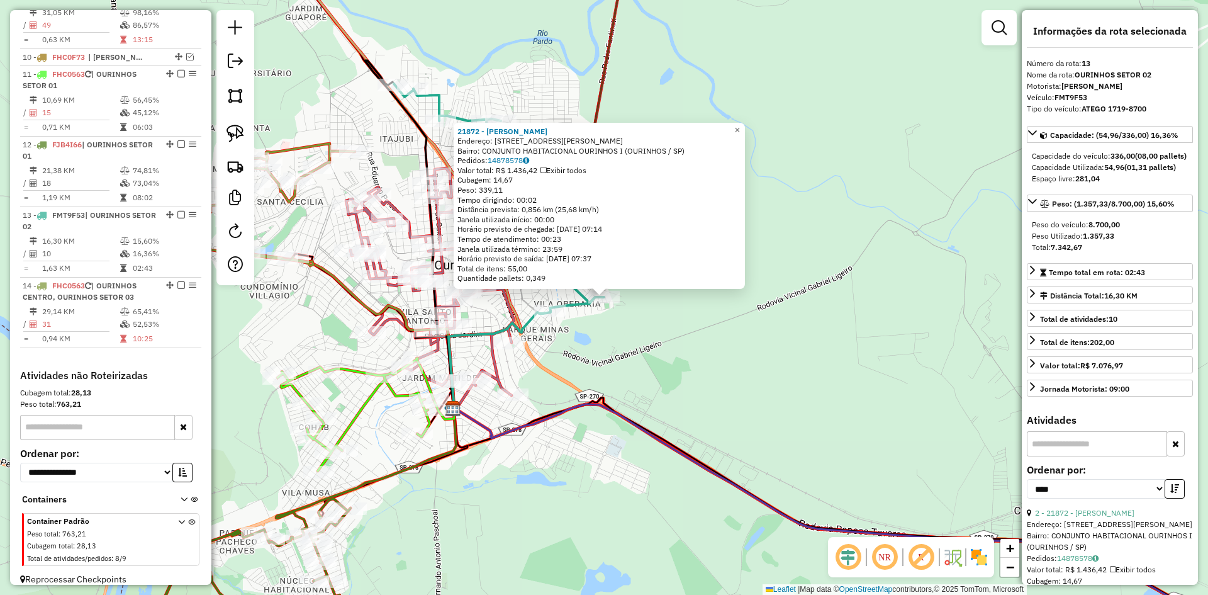
click at [775, 398] on div "21872 - HIGOR GOIVINHO Endereço: RUA RUTH DINIZ BARBOSA 79 Bairro: CONJUNTO HAB…" at bounding box center [604, 297] width 1208 height 595
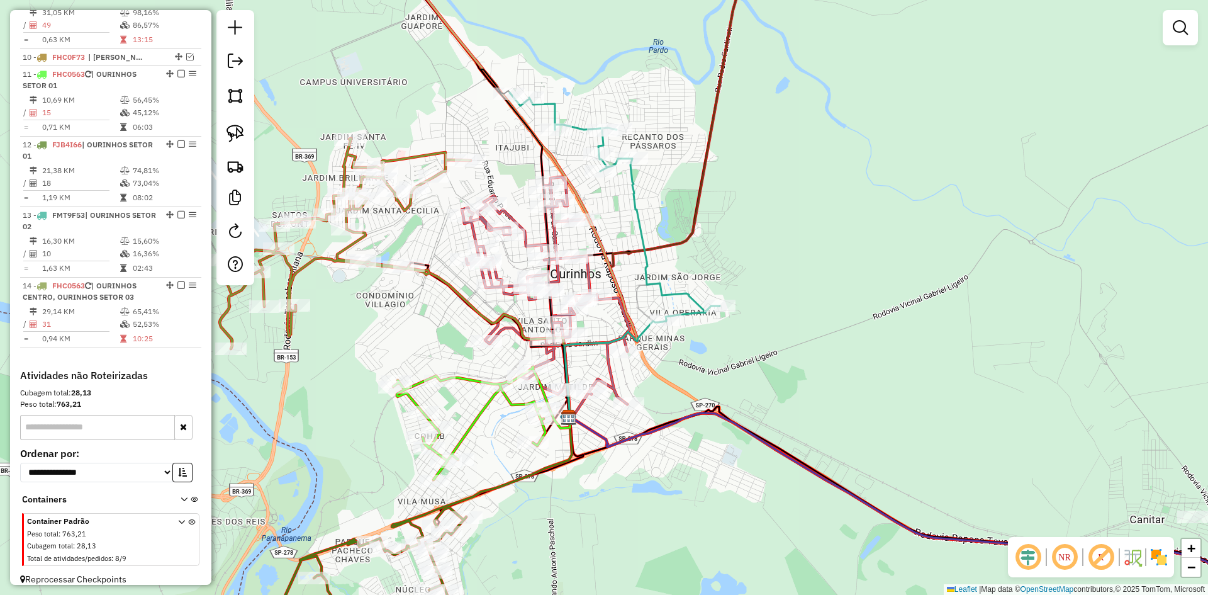
drag, startPoint x: 695, startPoint y: 380, endPoint x: 811, endPoint y: 389, distance: 116.8
click at [811, 389] on div "Janela de atendimento Grade de atendimento Capacidade Transportadoras Veículos …" at bounding box center [604, 297] width 1208 height 595
select select "*********"
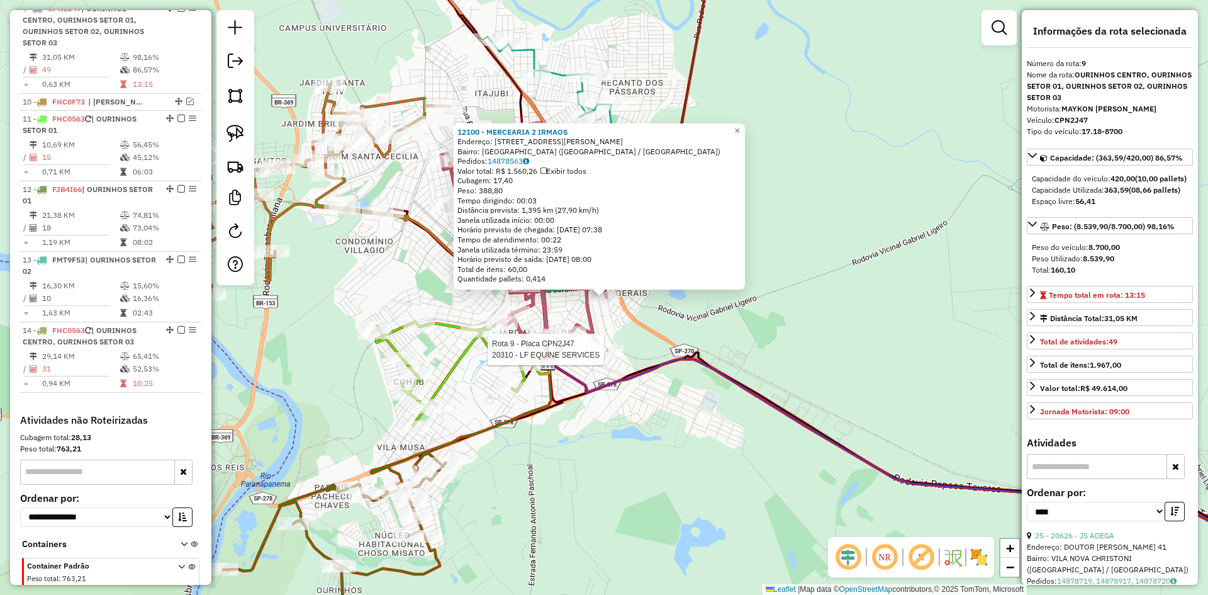
scroll to position [994, 0]
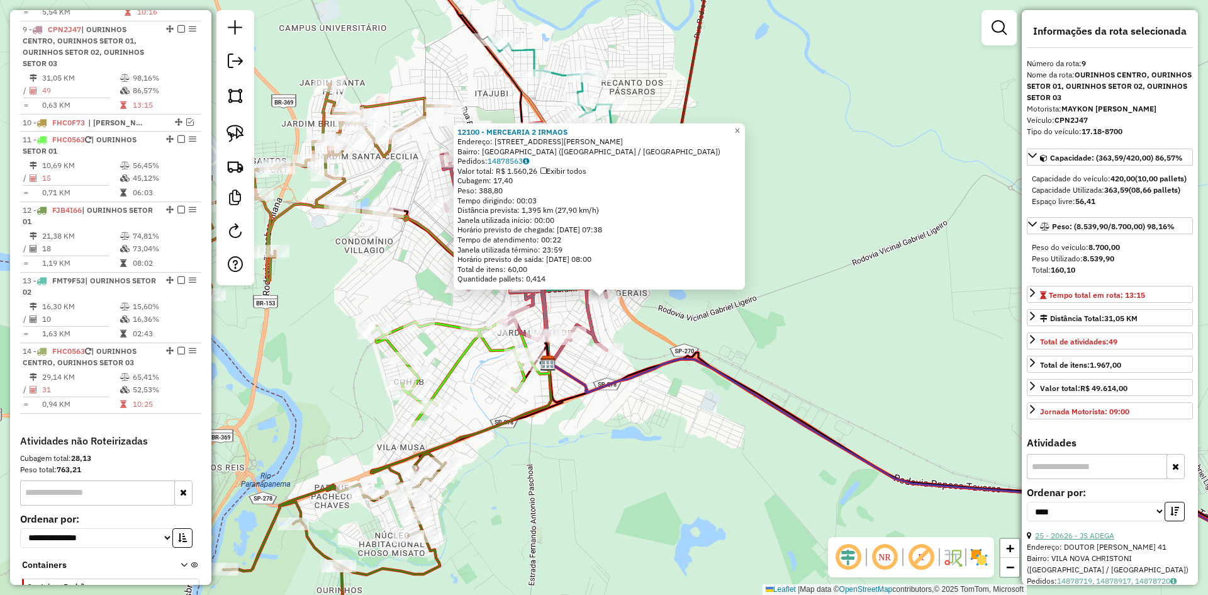
click at [1096, 540] on link "25 - 20626 - JS ADEGA" at bounding box center [1074, 535] width 79 height 9
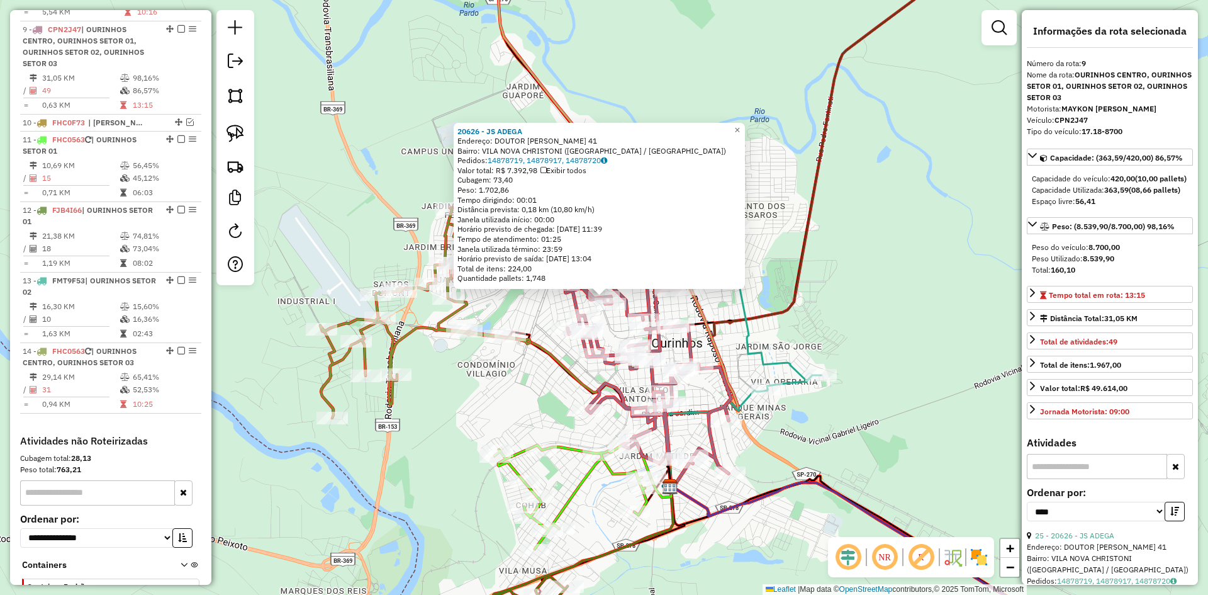
click at [848, 296] on div "20626 - JS ADEGA Endereço: DOUTOR CASSIO CIAMPOLINI 41 Bairro: VILA NOVA CHRIST…" at bounding box center [604, 297] width 1208 height 595
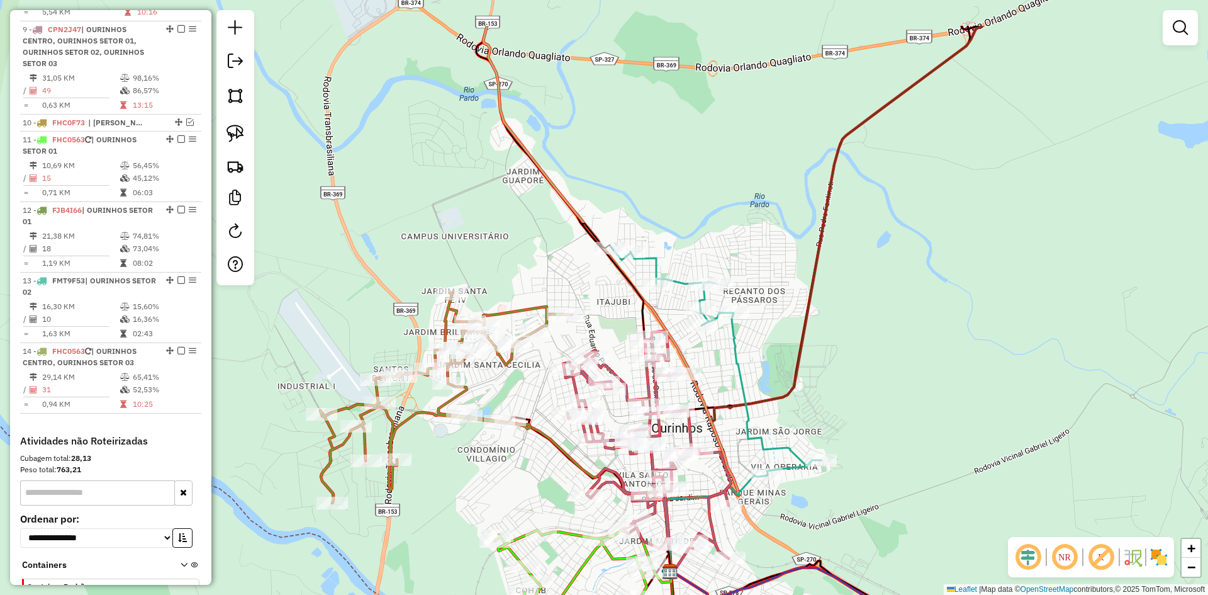
drag, startPoint x: 841, startPoint y: 261, endPoint x: 841, endPoint y: 346, distance: 85.0
click at [841, 346] on div "Janela de atendimento Grade de atendimento Capacidade Transportadoras Veículos …" at bounding box center [604, 297] width 1208 height 595
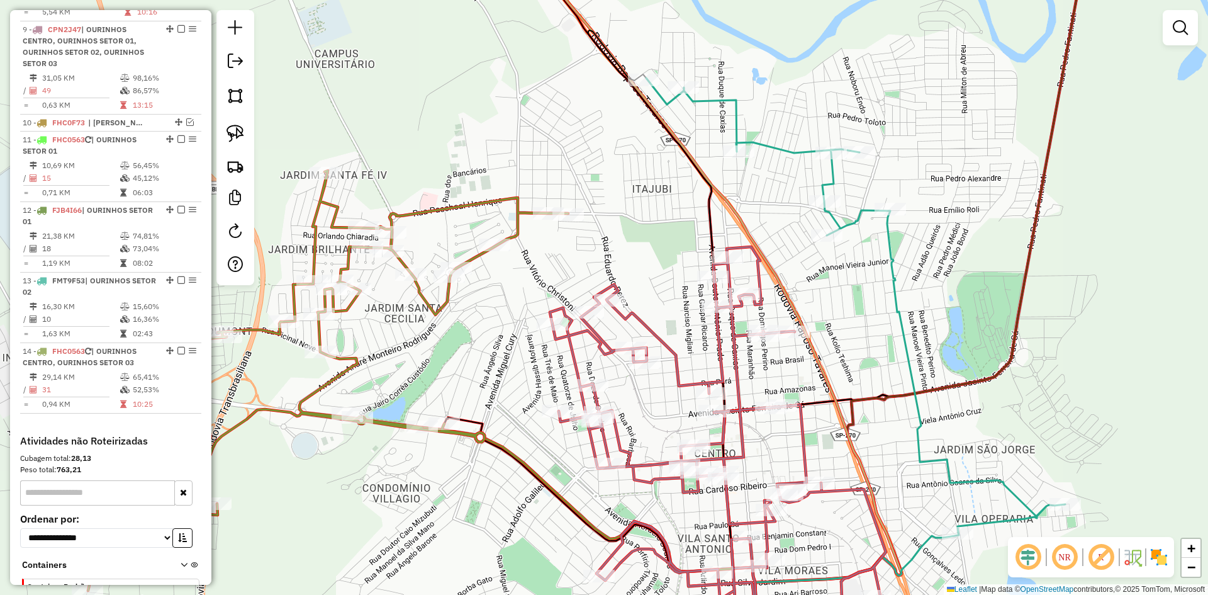
drag, startPoint x: 743, startPoint y: 357, endPoint x: 855, endPoint y: 300, distance: 126.7
click at [855, 300] on div "Janela de atendimento Grade de atendimento Capacidade Transportadoras Veículos …" at bounding box center [604, 297] width 1208 height 595
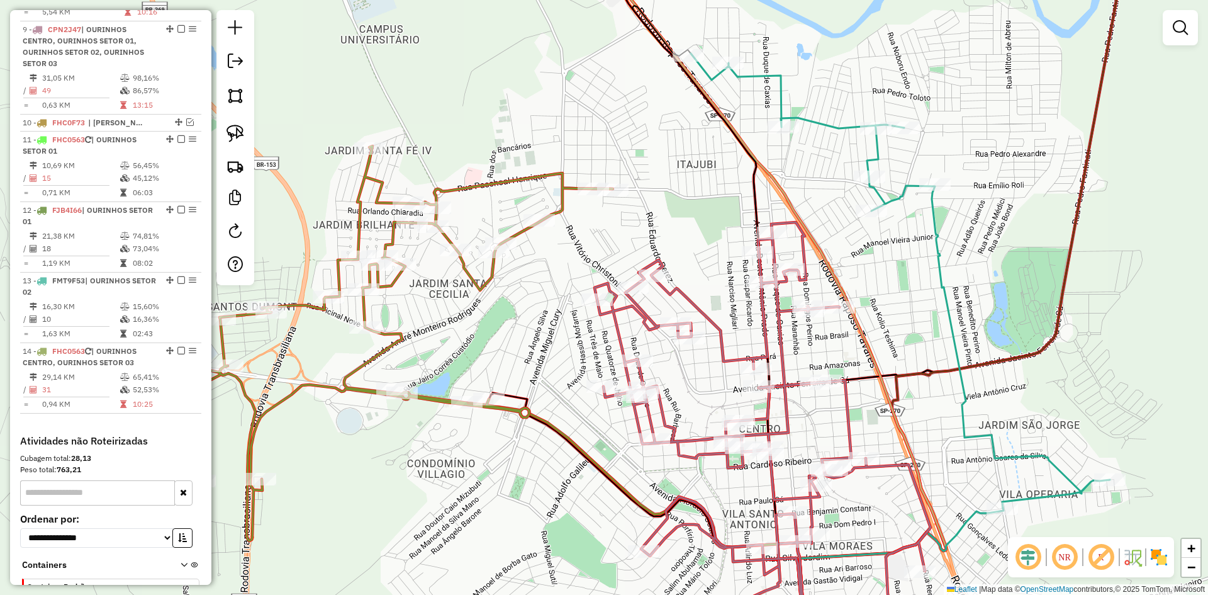
drag, startPoint x: 845, startPoint y: 313, endPoint x: 889, endPoint y: 289, distance: 51.0
click at [889, 289] on div "Janela de atendimento Grade de atendimento Capacidade Transportadoras Veículos …" at bounding box center [604, 297] width 1208 height 595
click at [245, 134] on link at bounding box center [236, 134] width 28 height 28
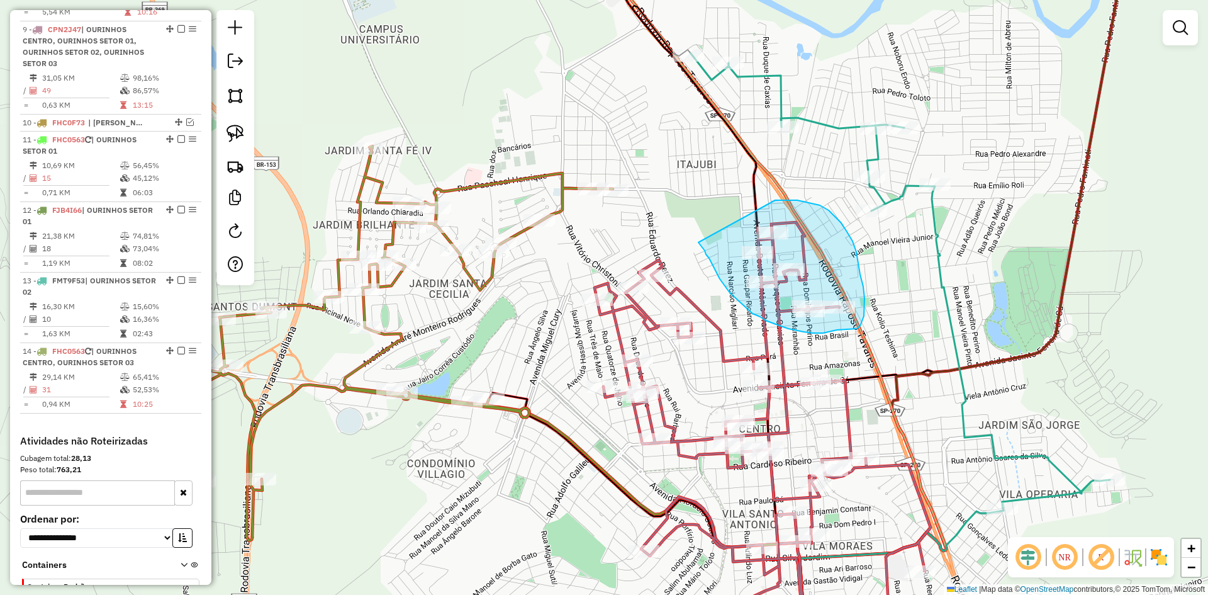
drag, startPoint x: 699, startPoint y: 242, endPoint x: 772, endPoint y: 201, distance: 84.2
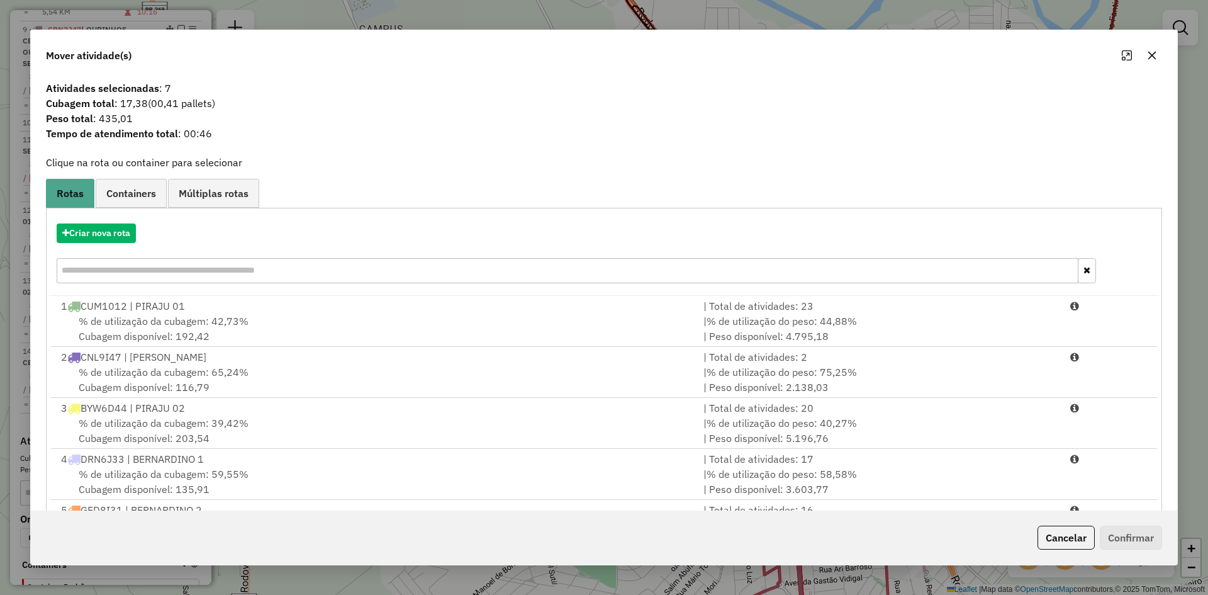
click at [1153, 55] on icon "button" at bounding box center [1153, 56] width 8 height 8
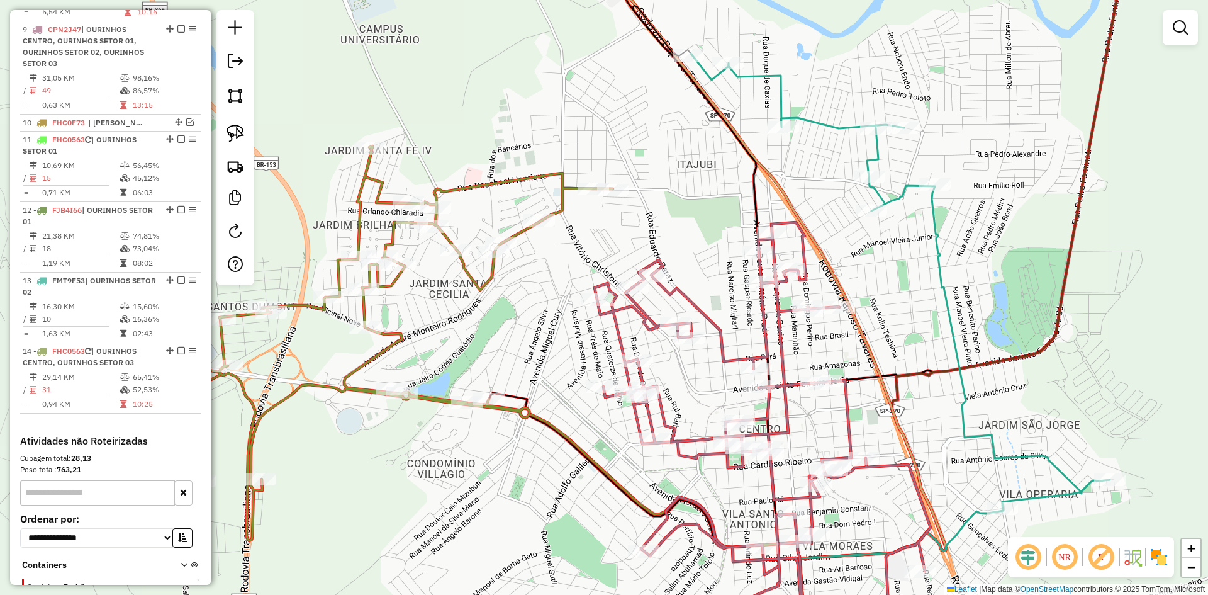
drag, startPoint x: 720, startPoint y: 254, endPoint x: 685, endPoint y: 221, distance: 48.1
click at [685, 221] on div "Janela de atendimento Grade de atendimento Capacidade Transportadoras Veículos …" at bounding box center [604, 297] width 1208 height 595
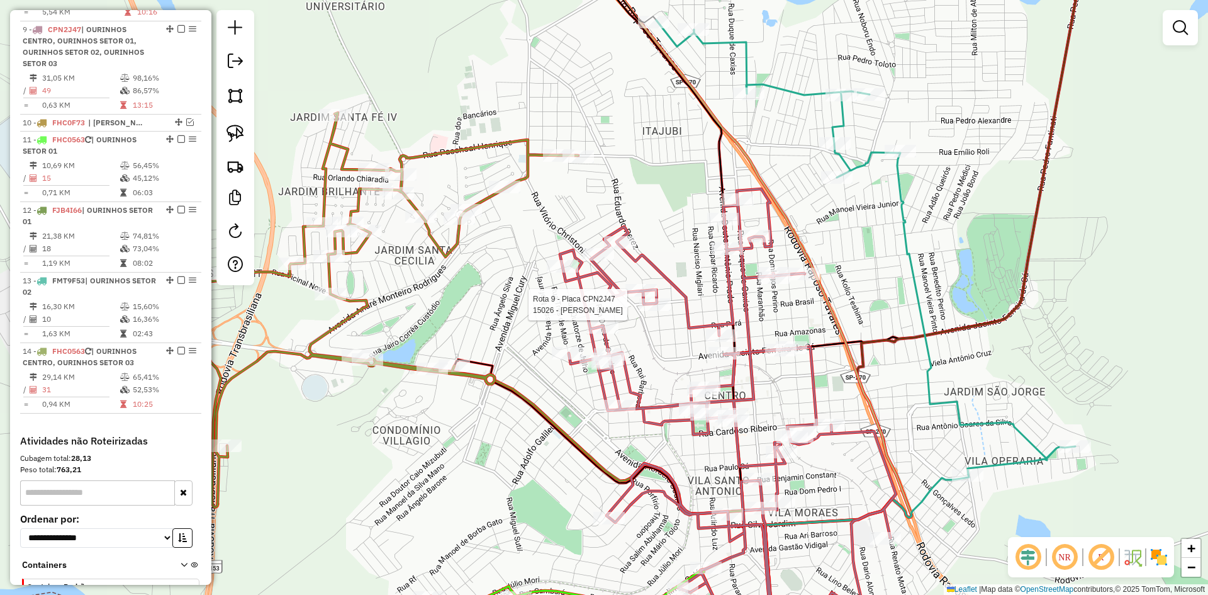
select select "*********"
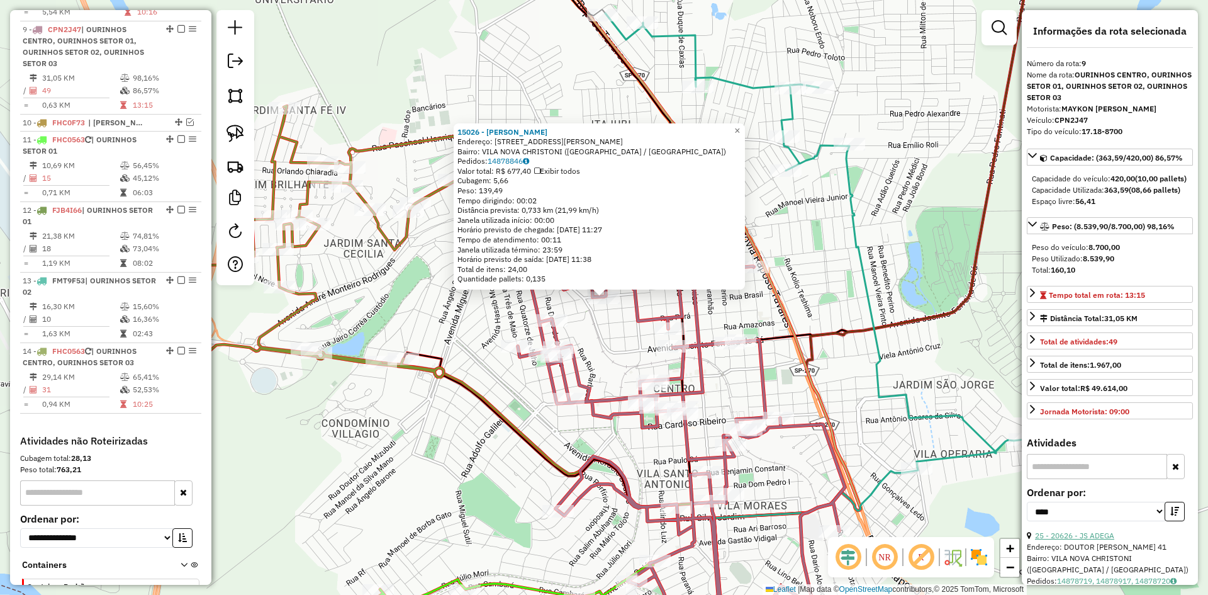
click at [1085, 540] on link "25 - 20626 - JS ADEGA" at bounding box center [1074, 535] width 79 height 9
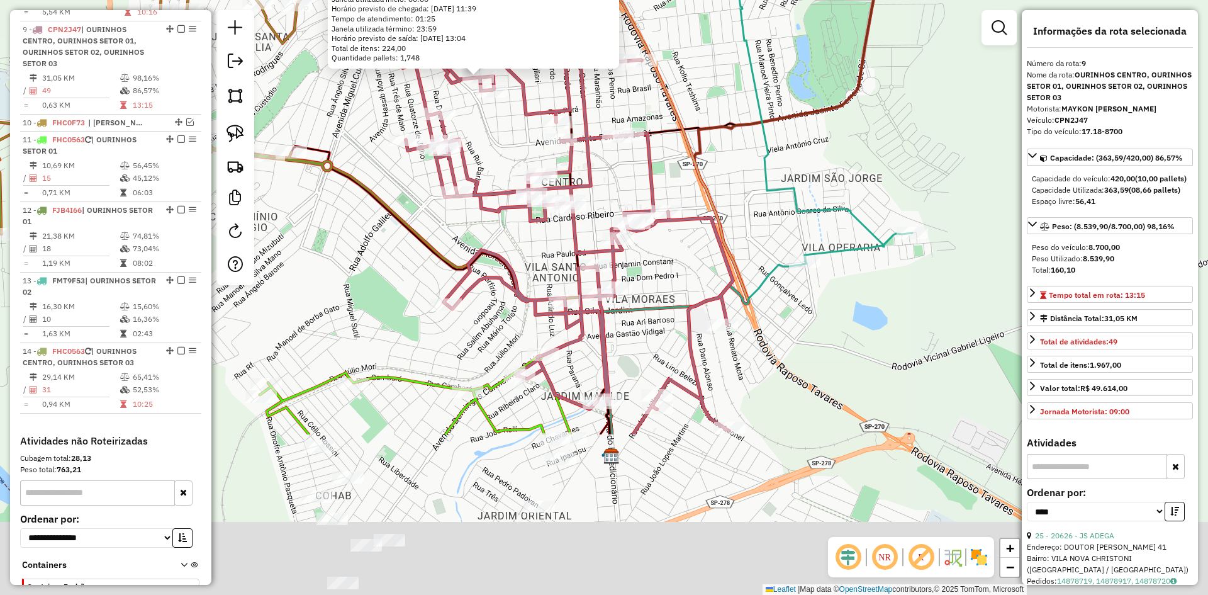
drag, startPoint x: 942, startPoint y: 334, endPoint x: 814, endPoint y: 105, distance: 261.8
click at [814, 105] on icon at bounding box center [763, 78] width 323 height 714
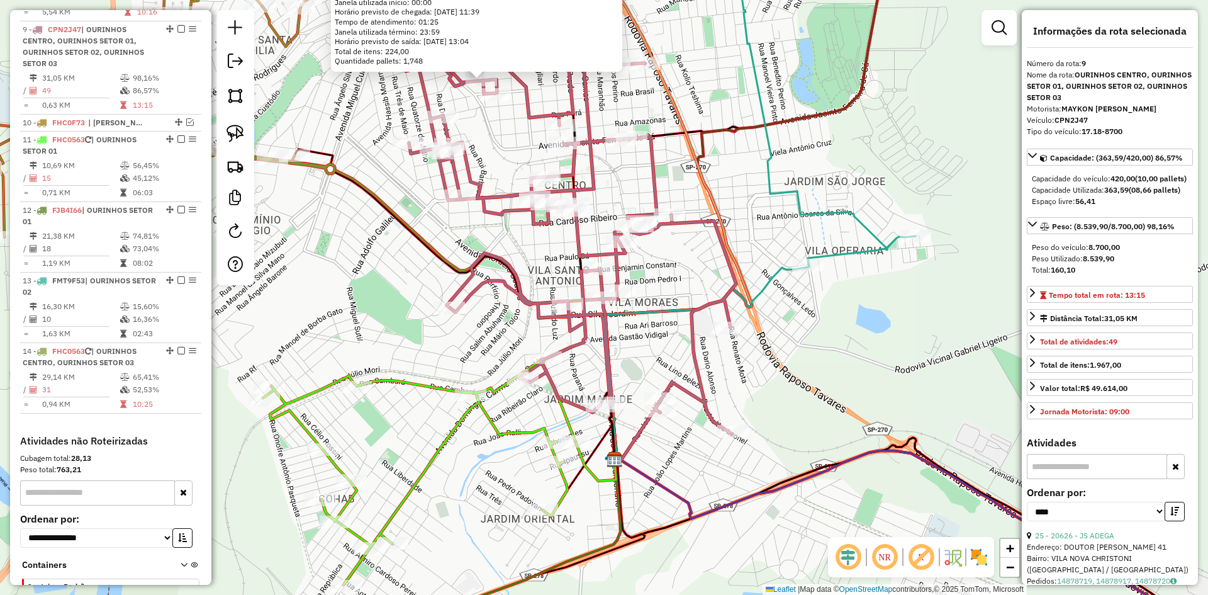
drag, startPoint x: 829, startPoint y: 123, endPoint x: 876, endPoint y: 273, distance: 157.0
click at [876, 273] on div "20626 - JS ADEGA Endereço: DOUTOR CASSIO CIAMPOLINI 41 Bairro: VILA NOVA CHRIST…" at bounding box center [604, 297] width 1208 height 595
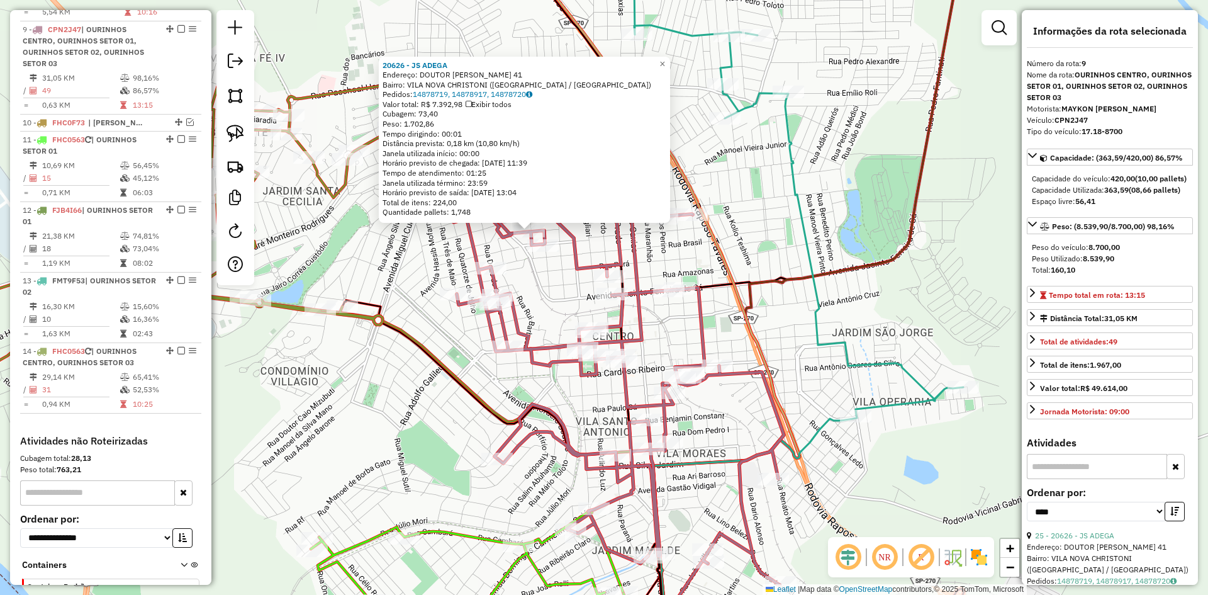
click at [860, 241] on div "20626 - JS ADEGA Endereço: DOUTOR CASSIO CIAMPOLINI 41 Bairro: VILA NOVA CHRIST…" at bounding box center [604, 297] width 1208 height 595
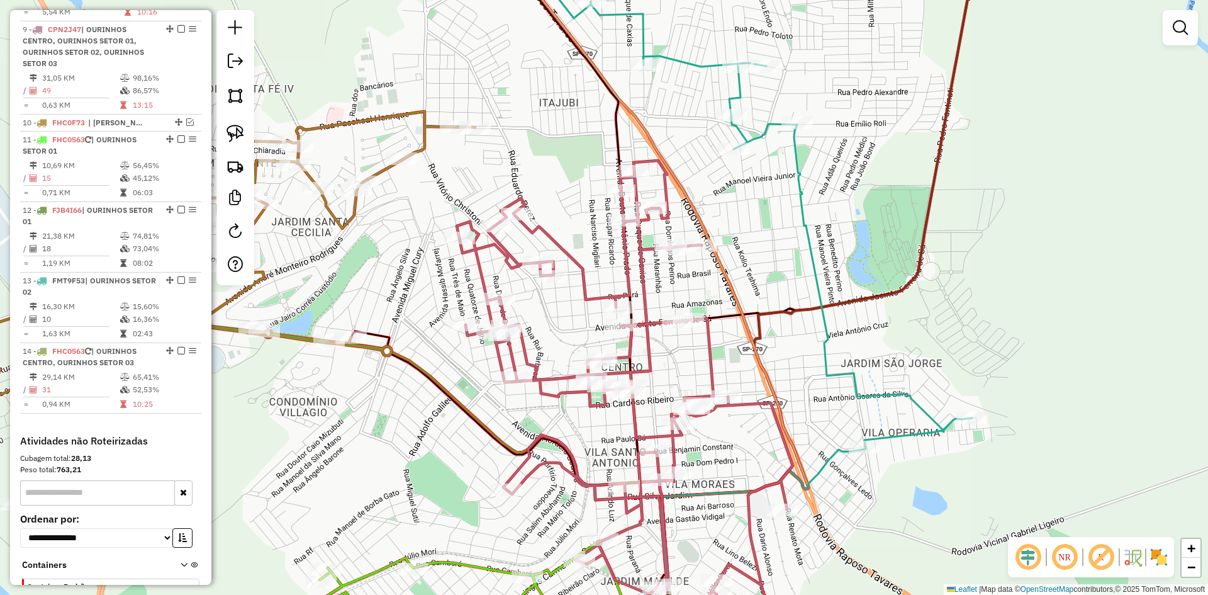
drag, startPoint x: 852, startPoint y: 221, endPoint x: 861, endPoint y: 252, distance: 32.1
click at [861, 252] on div "Janela de atendimento Grade de atendimento Capacidade Transportadoras Veículos …" at bounding box center [604, 297] width 1208 height 595
click at [222, 130] on link at bounding box center [236, 134] width 28 height 28
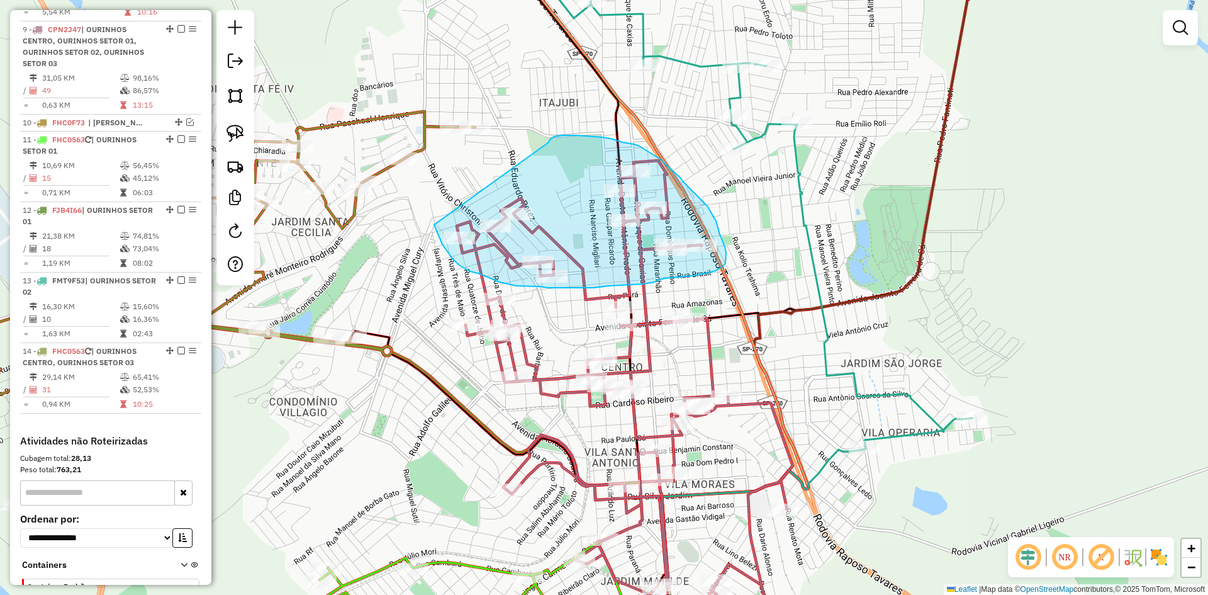
drag, startPoint x: 434, startPoint y: 225, endPoint x: 549, endPoint y: 142, distance: 141.1
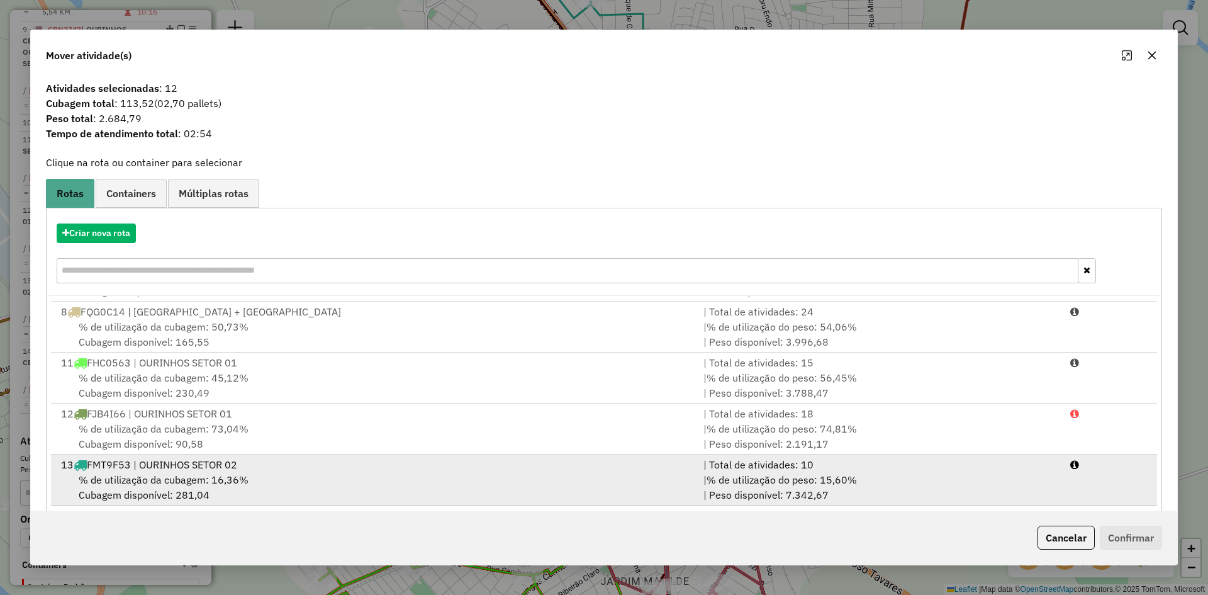
scroll to position [360, 0]
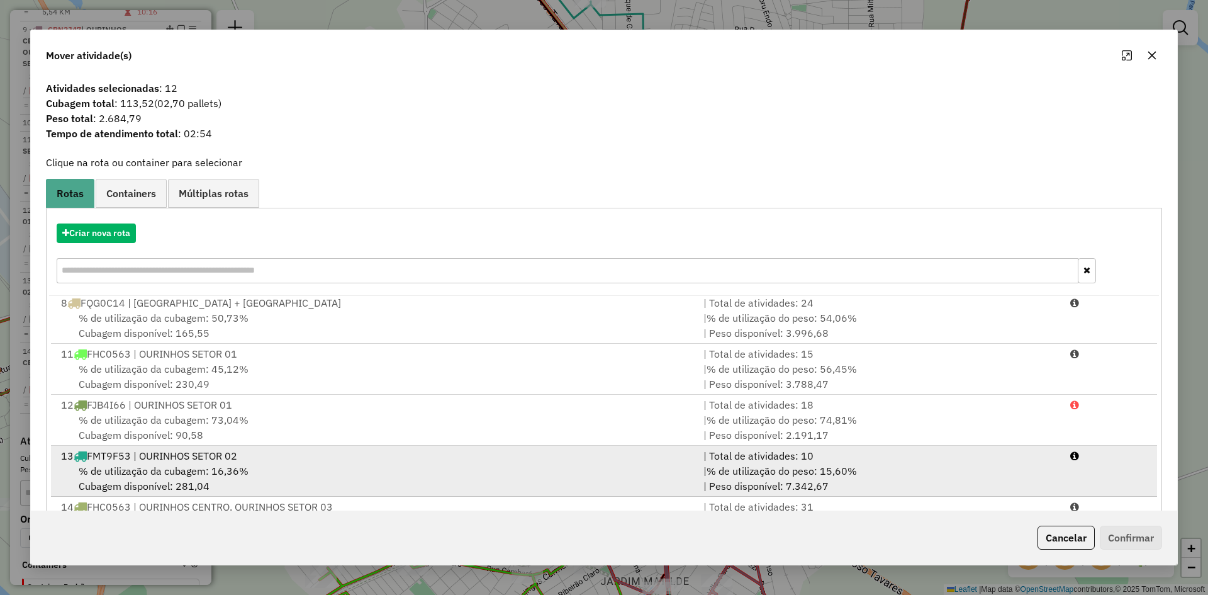
click at [264, 477] on div "% de utilização da cubagem: 16,36% Cubagem disponível: 281,04" at bounding box center [374, 478] width 643 height 30
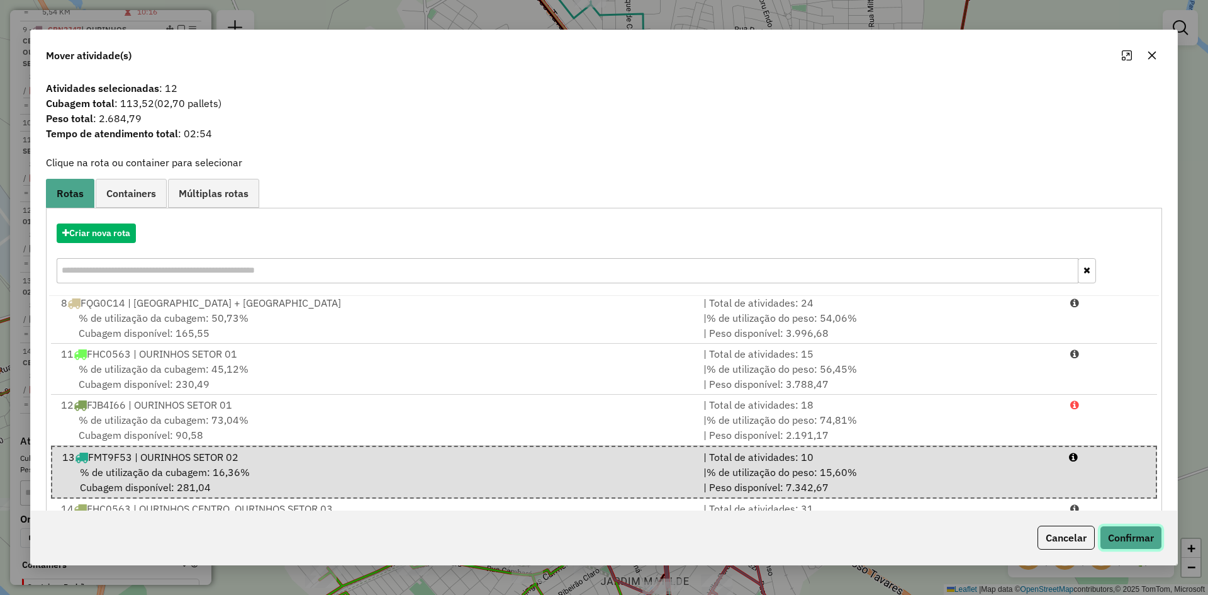
click at [1139, 547] on button "Confirmar" at bounding box center [1131, 538] width 62 height 24
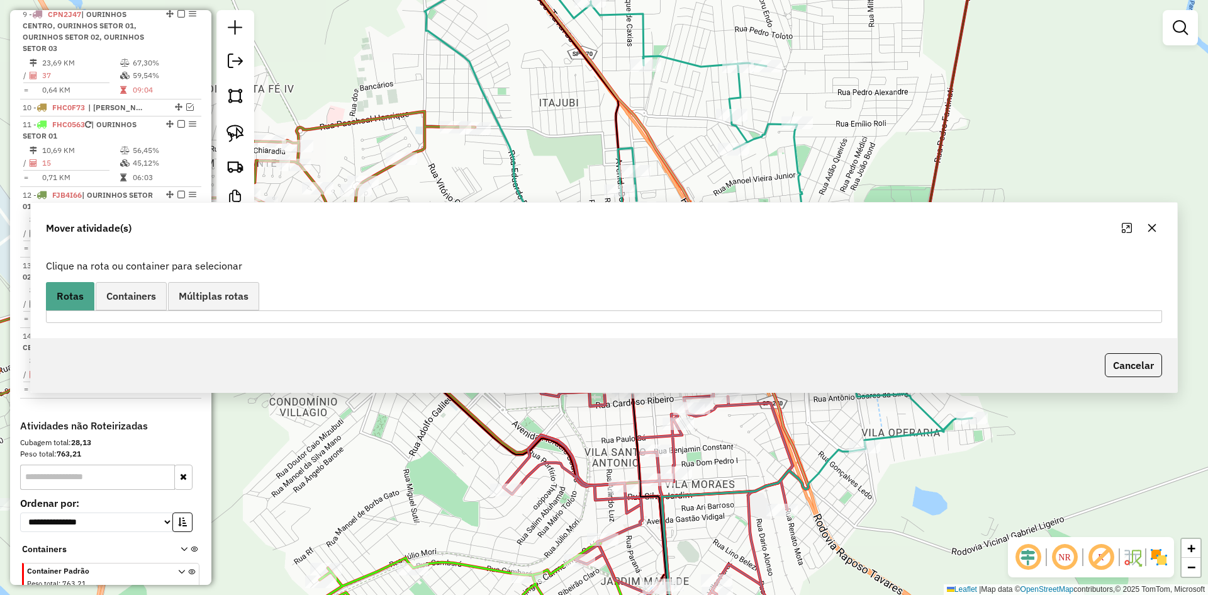
scroll to position [979, 0]
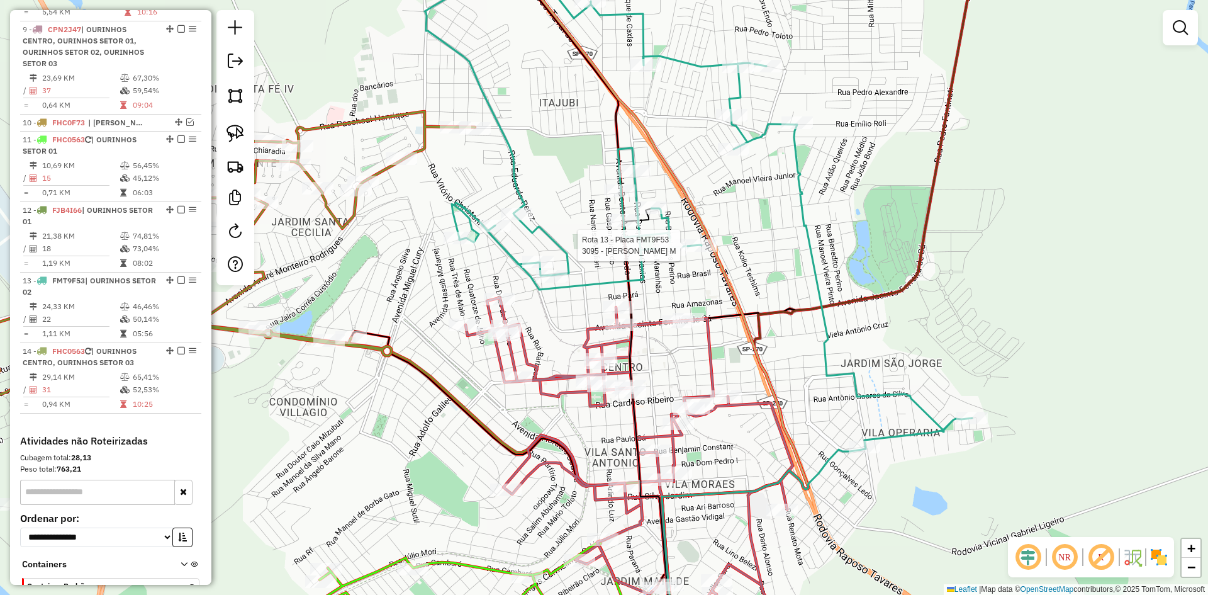
select select "*********"
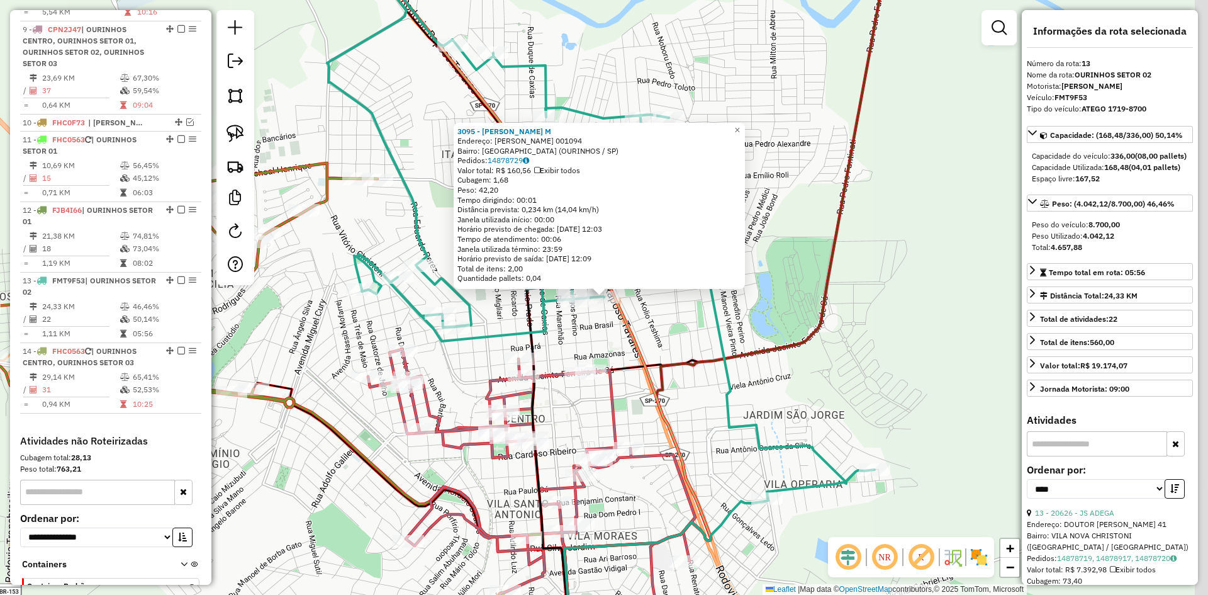
scroll to position [1044, 0]
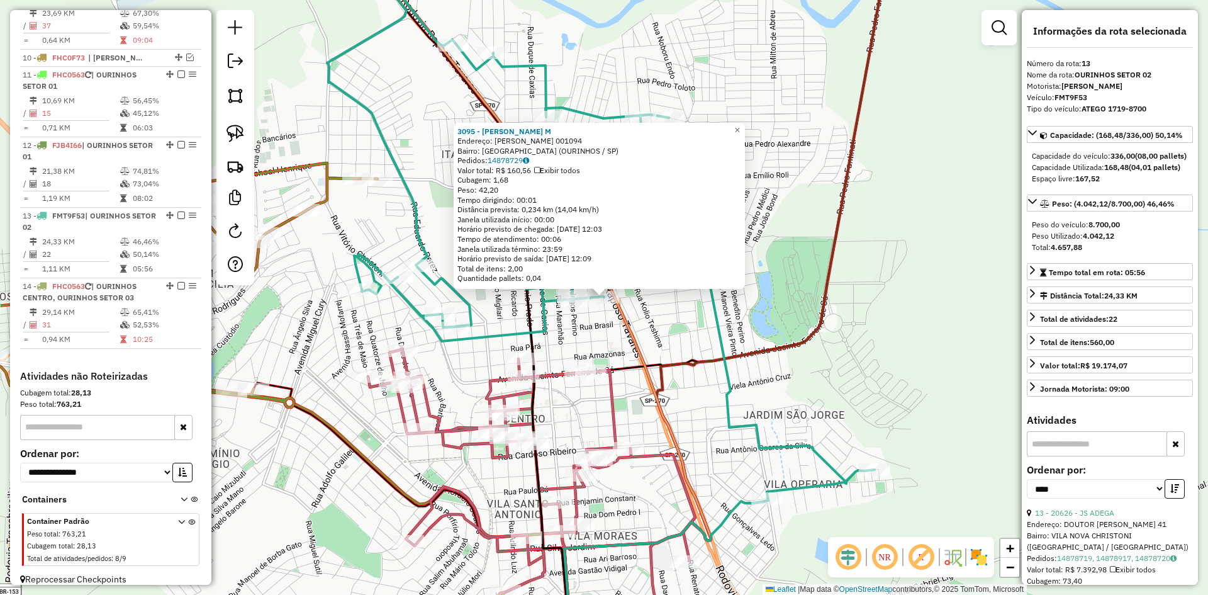
click at [838, 307] on div "3095 - ROSANGELA CELIA D. M Endereço: R DOM JOSE MARELLO 001094 Bairro: VILA PE…" at bounding box center [604, 297] width 1208 height 595
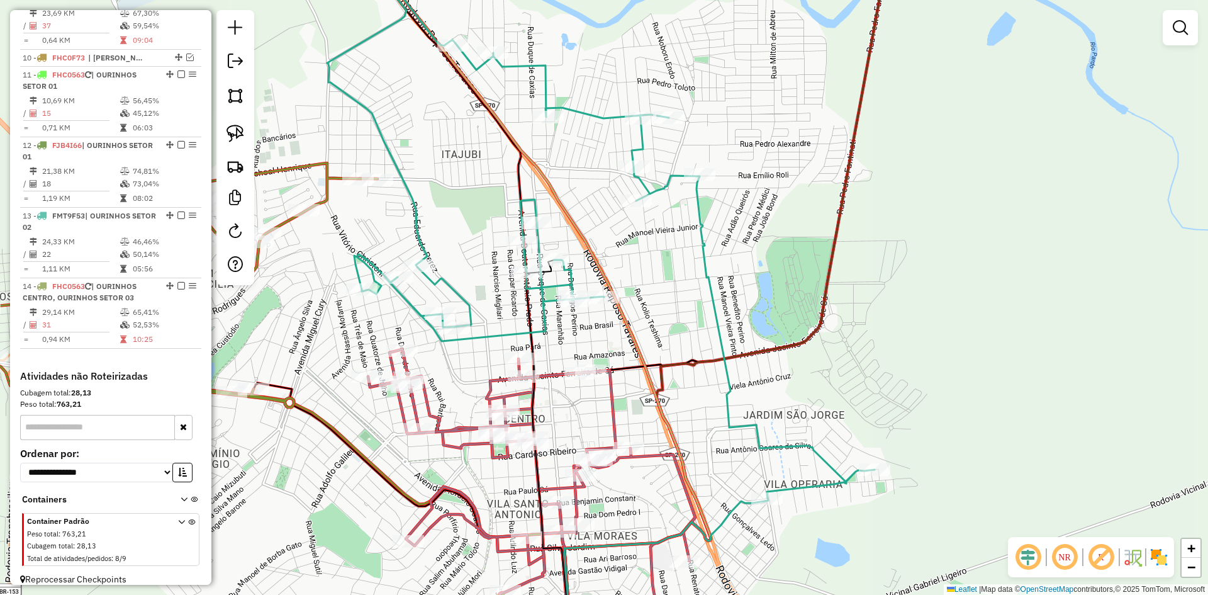
drag, startPoint x: 855, startPoint y: 315, endPoint x: 918, endPoint y: 240, distance: 97.9
click at [905, 244] on div "Janela de atendimento Grade de atendimento Capacidade Transportadoras Veículos …" at bounding box center [604, 297] width 1208 height 595
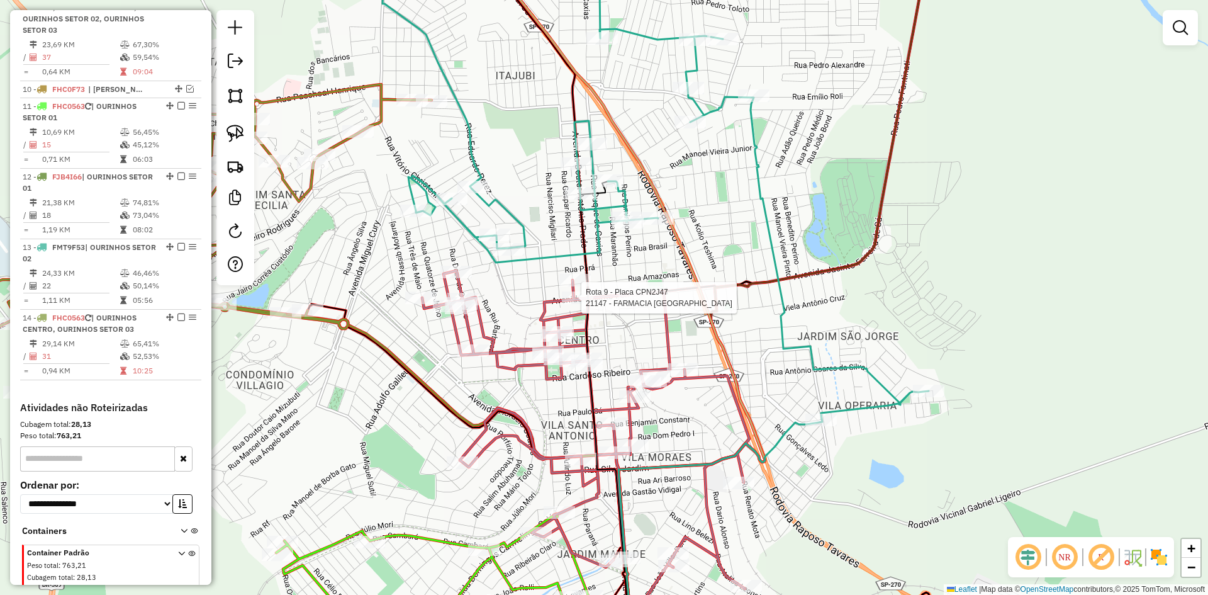
select select "*********"
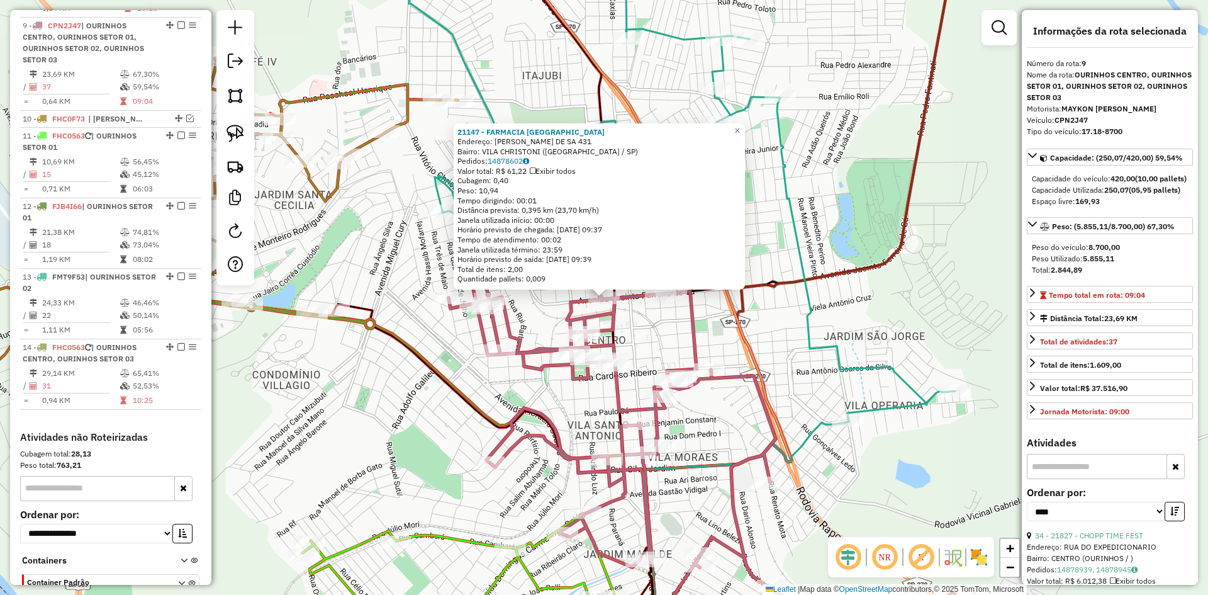
scroll to position [979, 0]
click at [692, 493] on div "21147 - FARMACIA SANTA CRUZ Endereço: JACINTO FERREIRA DE SA 431 Bairro: VILA C…" at bounding box center [604, 297] width 1208 height 595
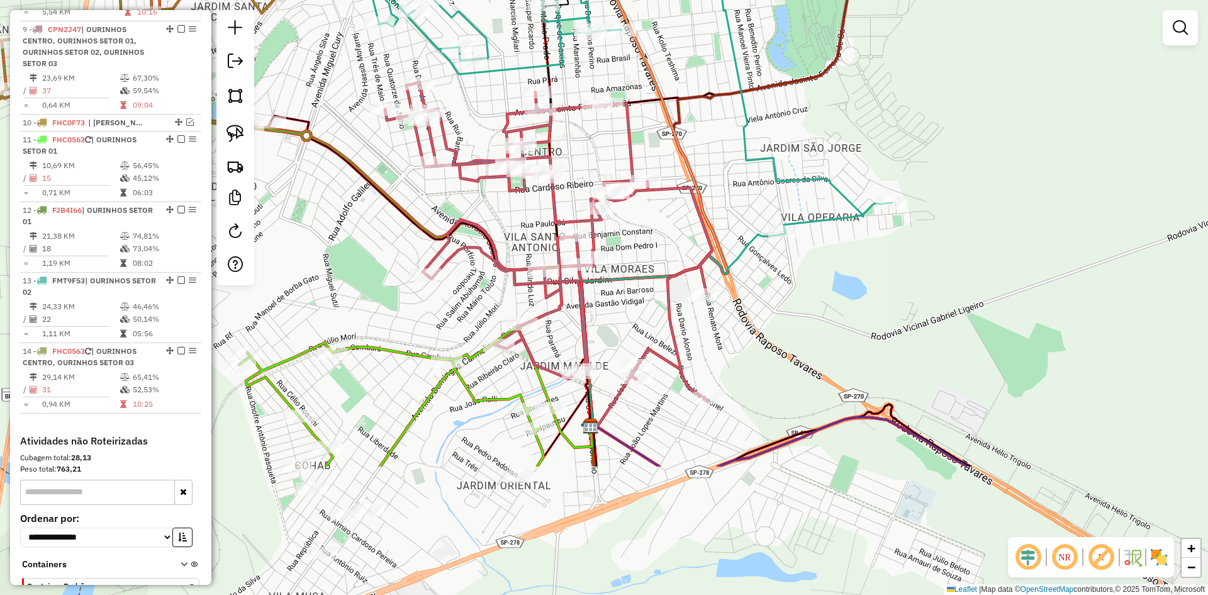
drag, startPoint x: 699, startPoint y: 499, endPoint x: 635, endPoint y: 311, distance: 198.6
click at [635, 311] on div "Janela de atendimento Grade de atendimento Capacidade Transportadoras Veículos …" at bounding box center [604, 297] width 1208 height 595
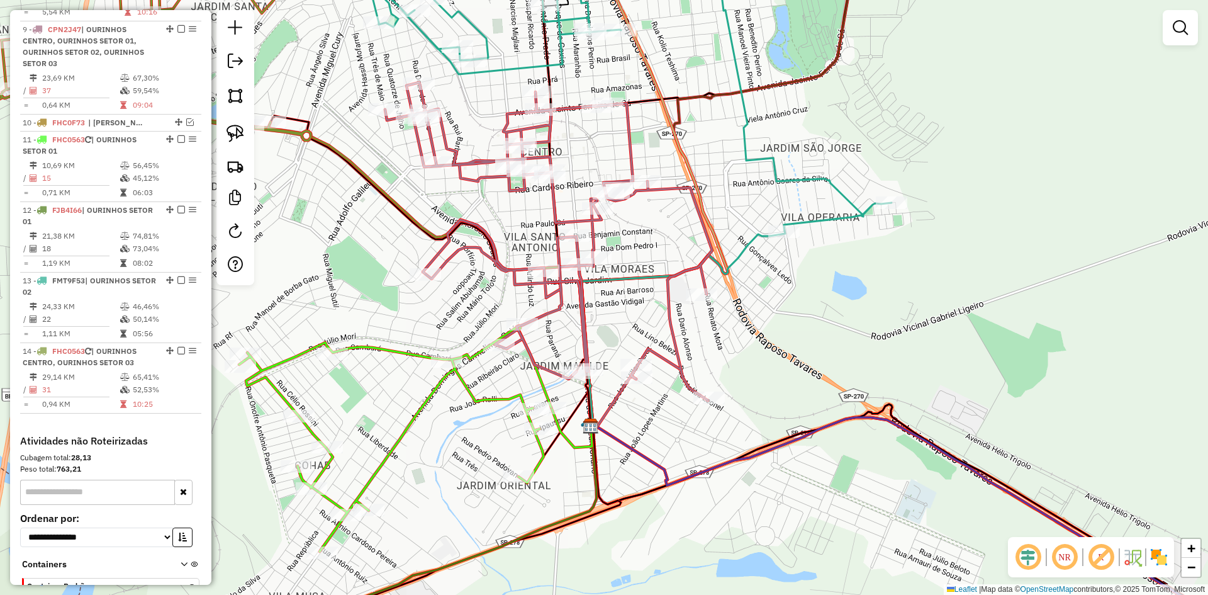
select select "*********"
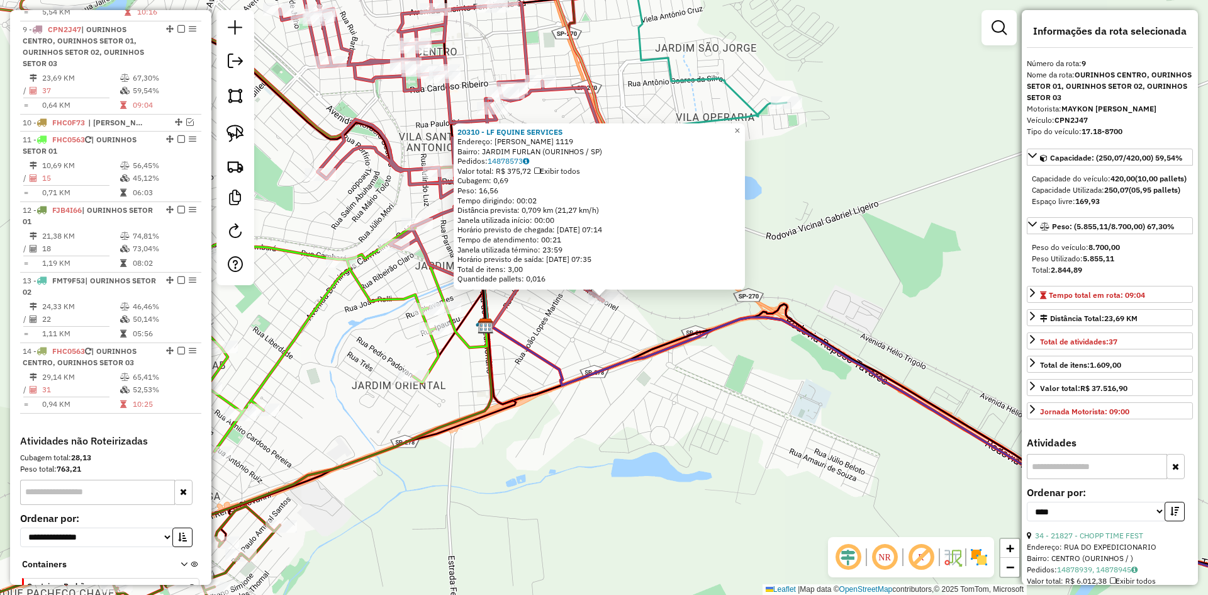
click at [621, 408] on div "20310 - LF EQUINE SERVICES Endereço: PEDRO MIGLIARI 1119 Bairro: JARDIM FURLAN …" at bounding box center [604, 297] width 1208 height 595
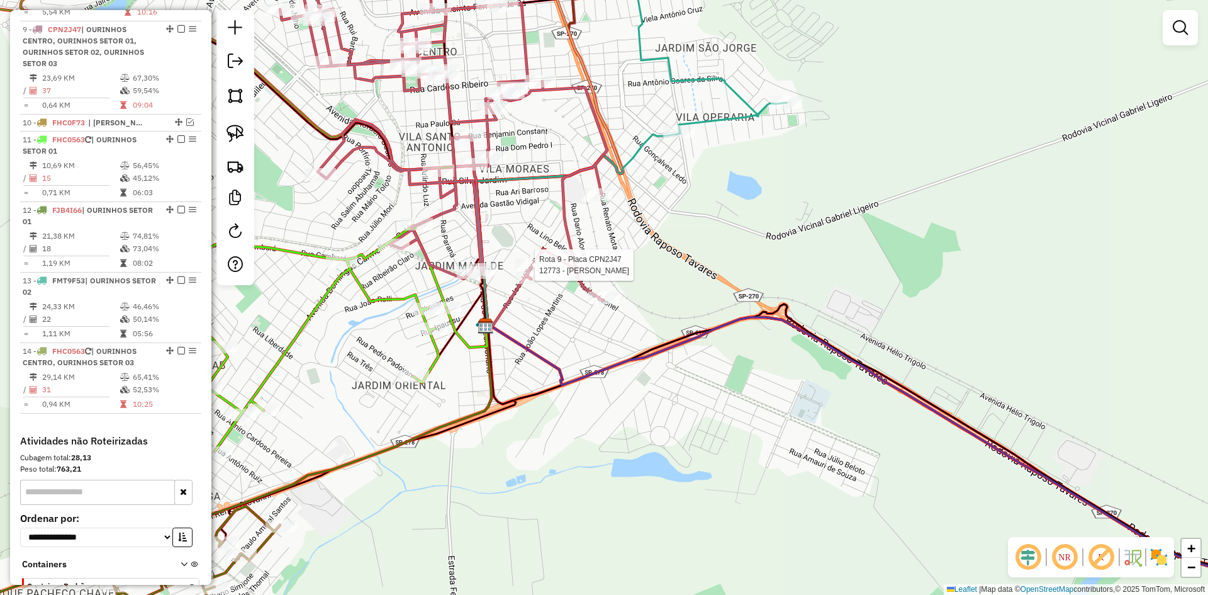
select select "*********"
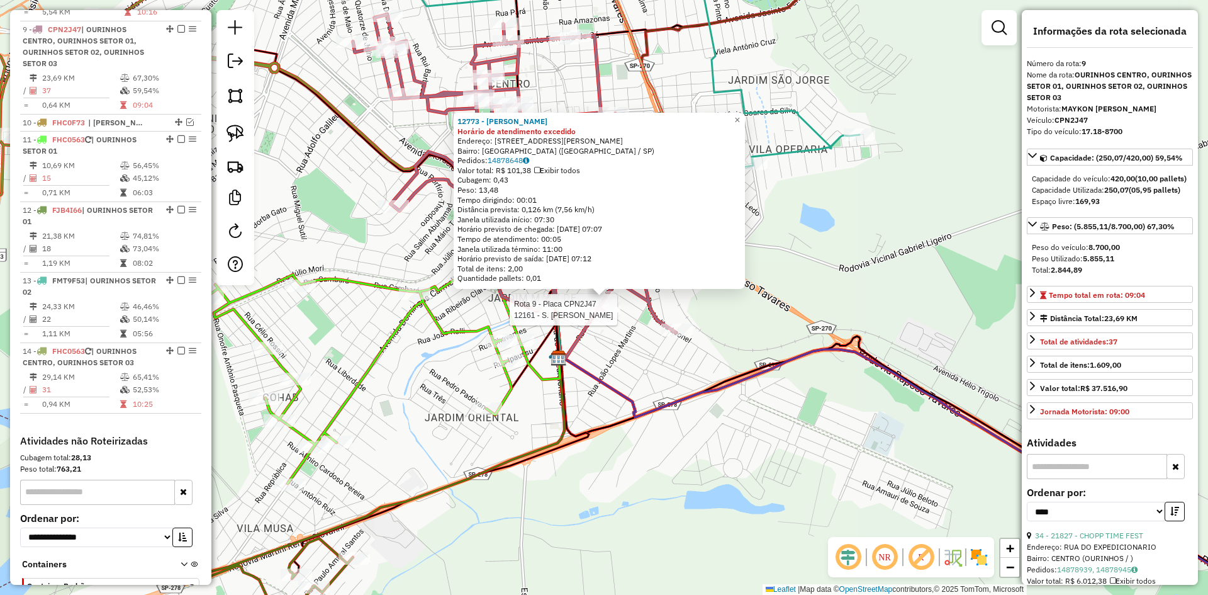
click at [607, 316] on div at bounding box center [604, 309] width 31 height 13
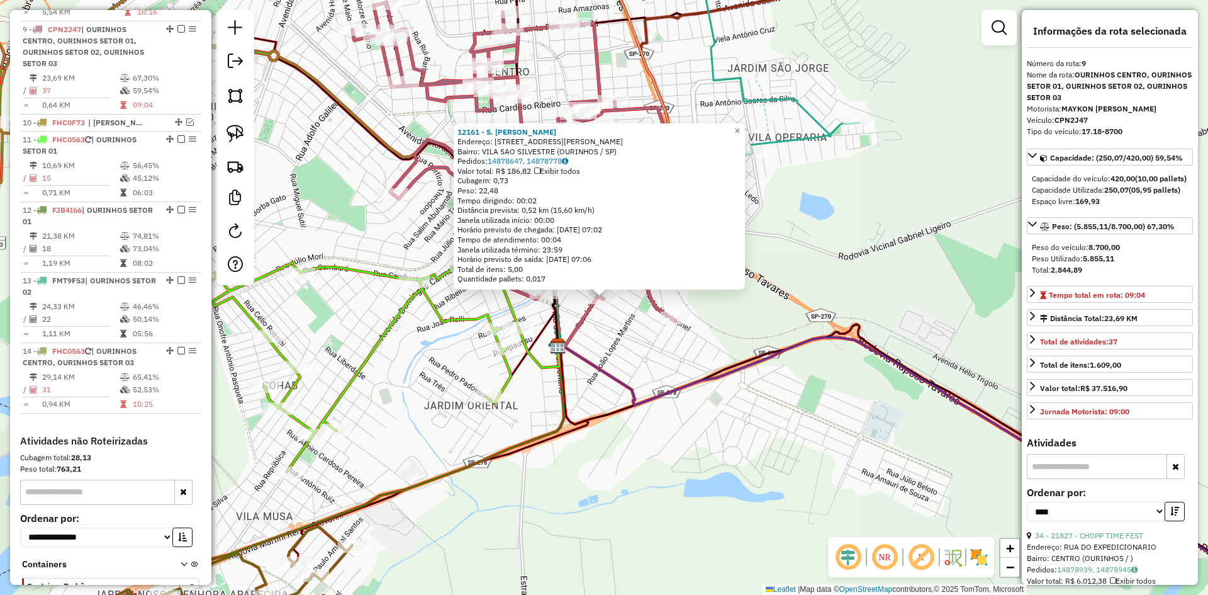
click at [638, 360] on div "12161 - S. LOPES ME Endereço: R DOUTOR OSMAR VIANA 113 Bairro: VILA SAO SILVEST…" at bounding box center [604, 297] width 1208 height 595
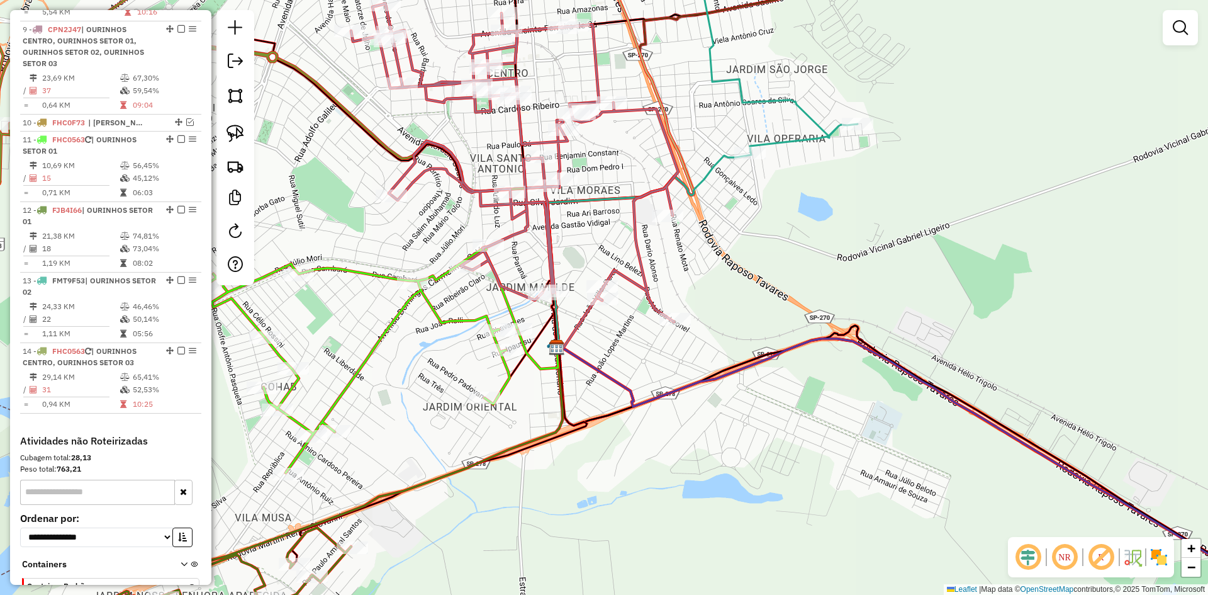
drag, startPoint x: 645, startPoint y: 362, endPoint x: 618, endPoint y: 395, distance: 42.5
click at [618, 395] on div "Janela de atendimento Grade de atendimento Capacidade Transportadoras Veículos …" at bounding box center [604, 297] width 1208 height 595
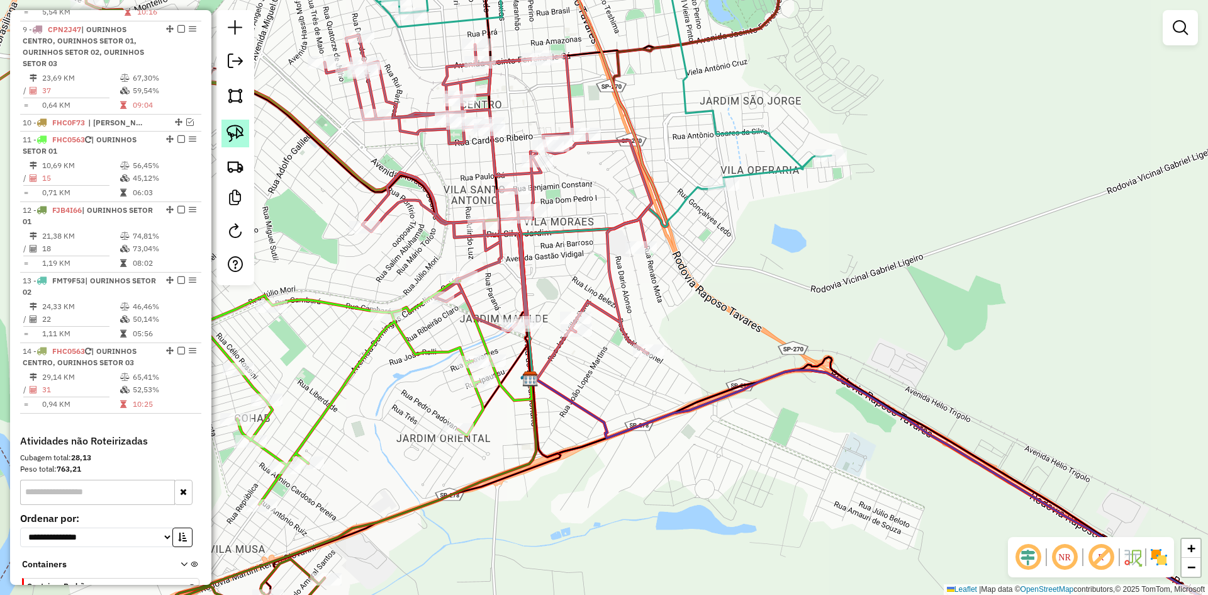
click at [237, 137] on img at bounding box center [236, 134] width 18 height 18
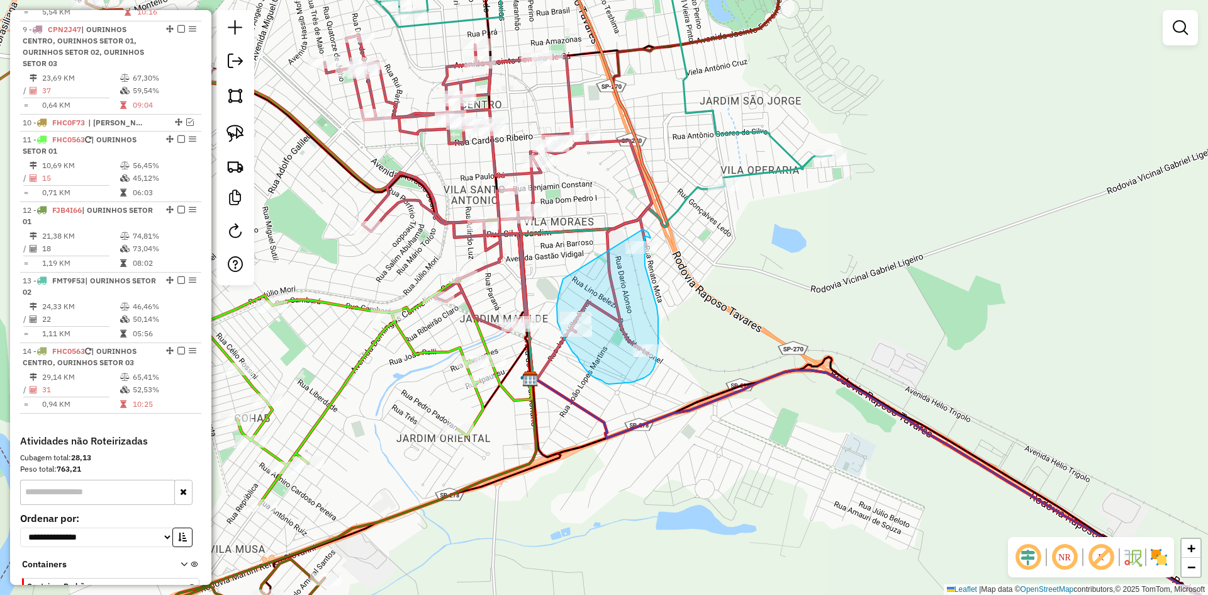
drag, startPoint x: 563, startPoint y: 279, endPoint x: 643, endPoint y: 229, distance: 94.1
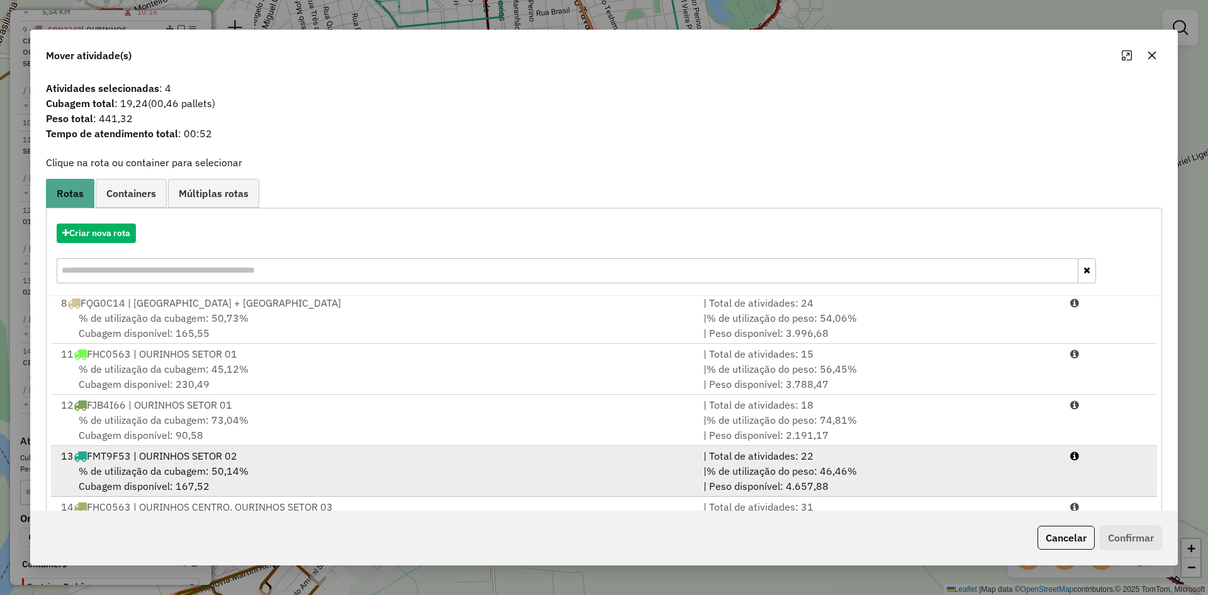
scroll to position [59, 0]
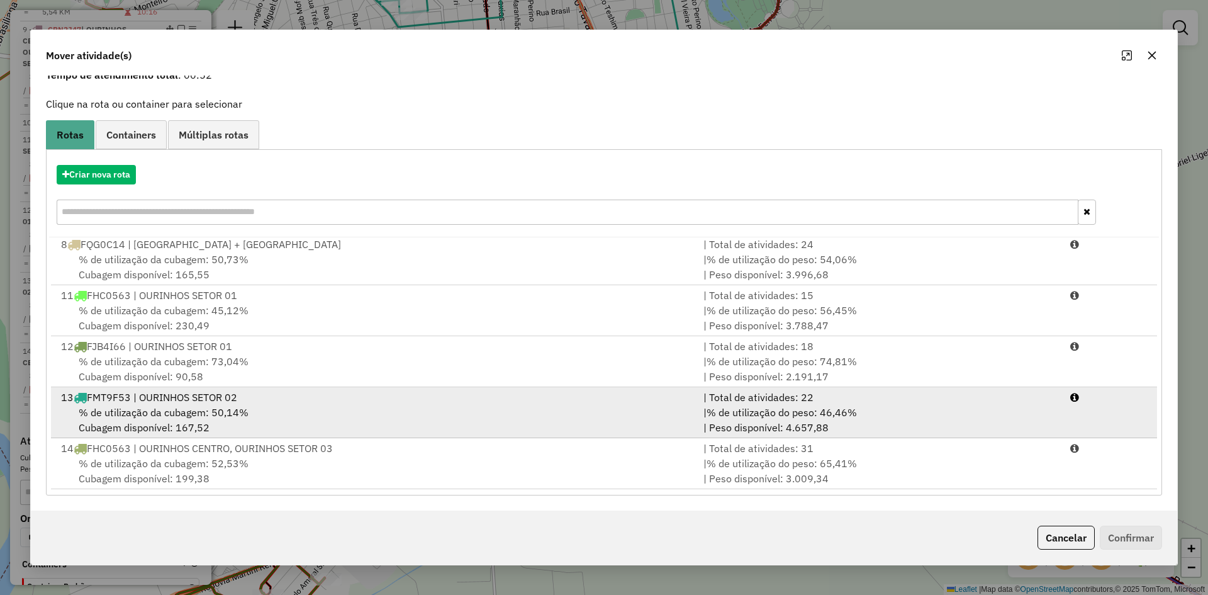
click at [205, 407] on span "% de utilização da cubagem: 50,14%" at bounding box center [164, 412] width 170 height 13
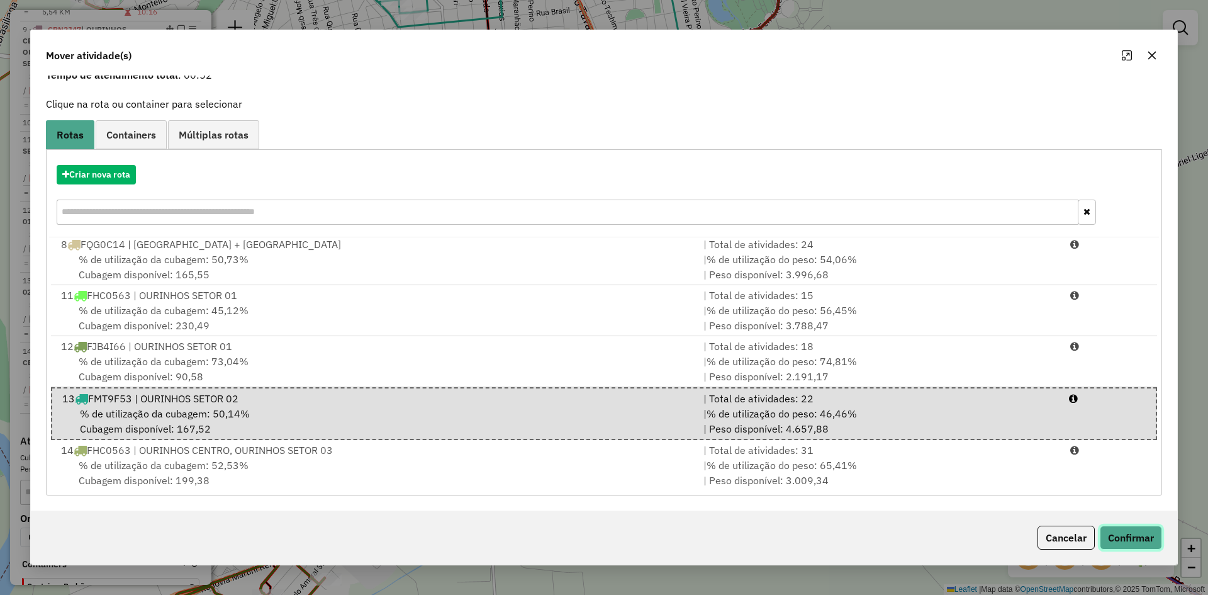
click at [1133, 535] on button "Confirmar" at bounding box center [1131, 538] width 62 height 24
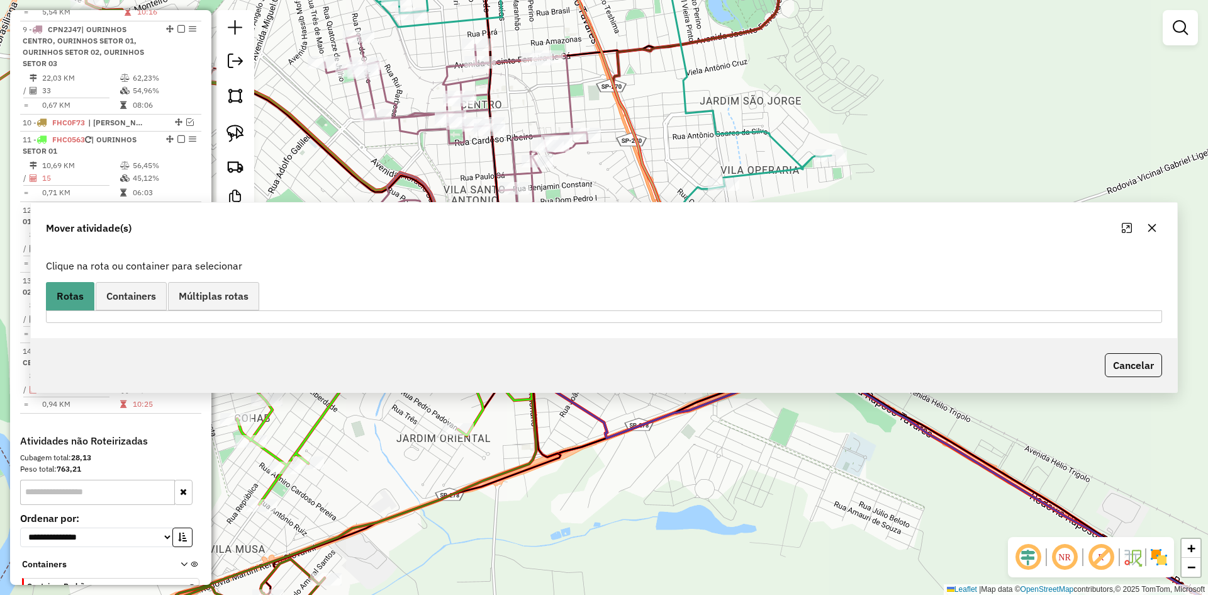
scroll to position [886, 0]
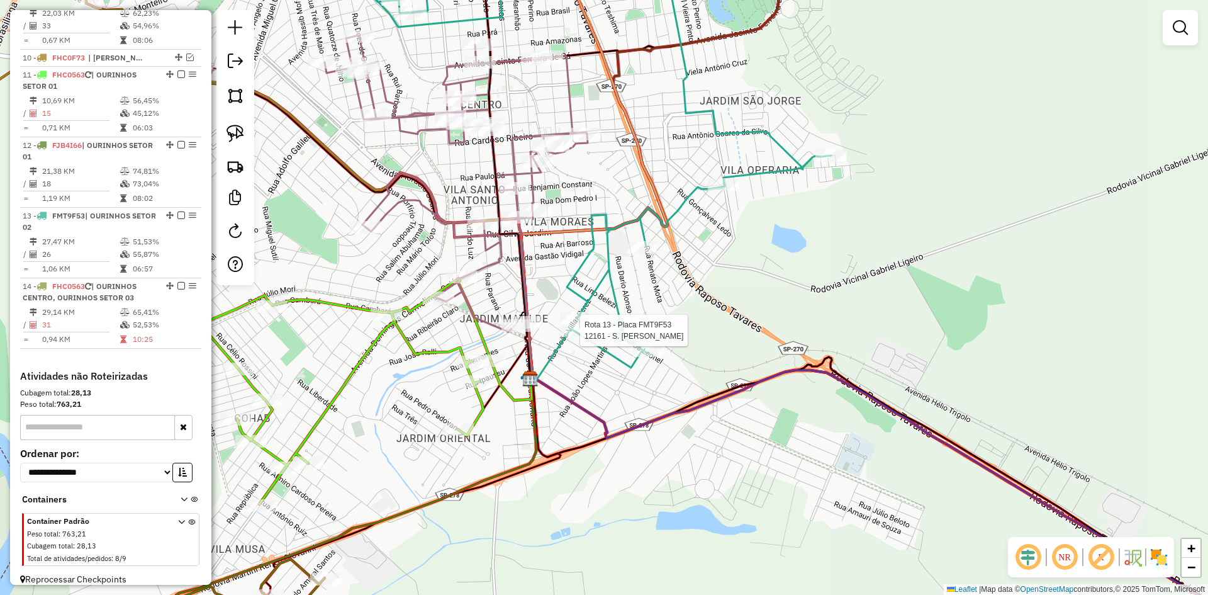
select select "*********"
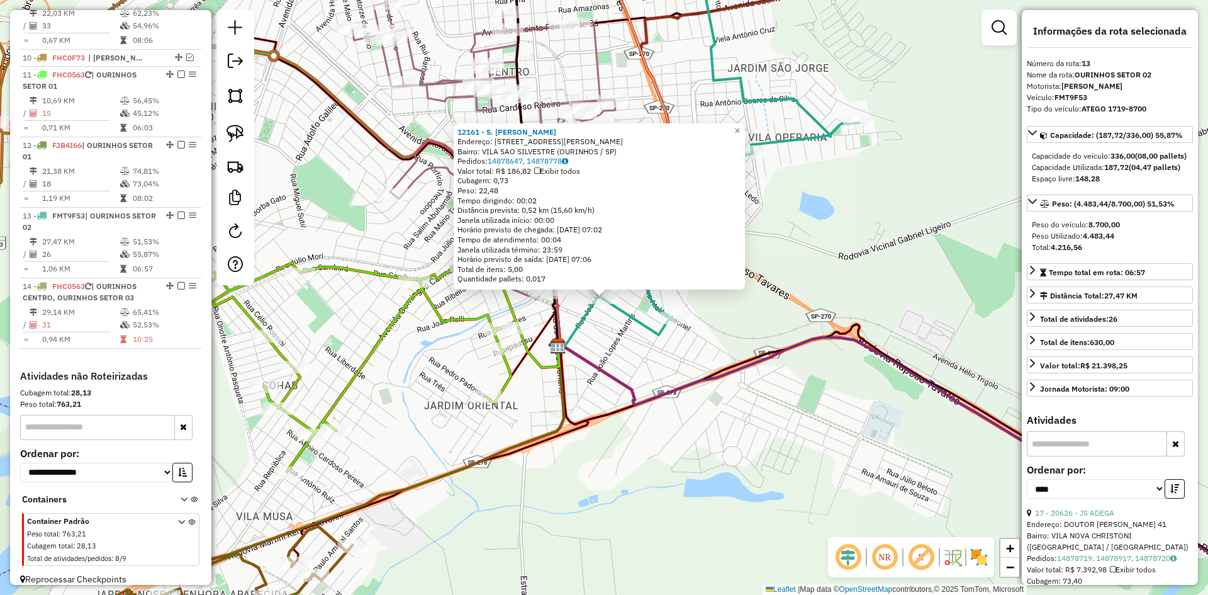
scroll to position [1044, 0]
click at [660, 437] on div "12161 - S. LOPES ME Endereço: R DOUTOR OSMAR VIANA 113 Bairro: VILA SAO SILVEST…" at bounding box center [604, 297] width 1208 height 595
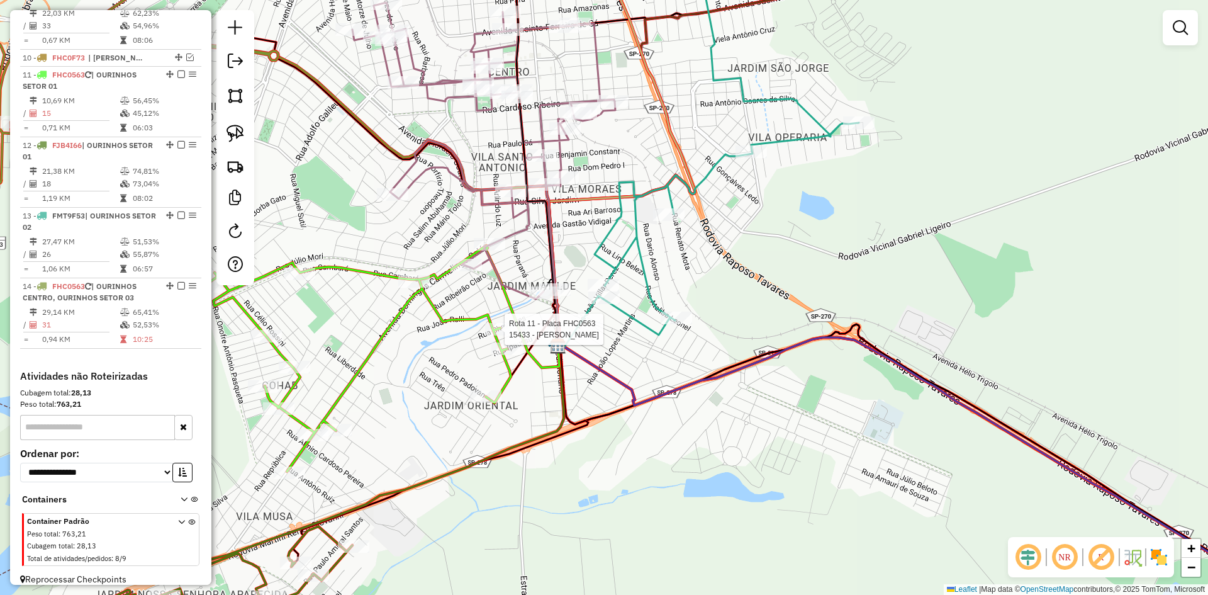
select select "*********"
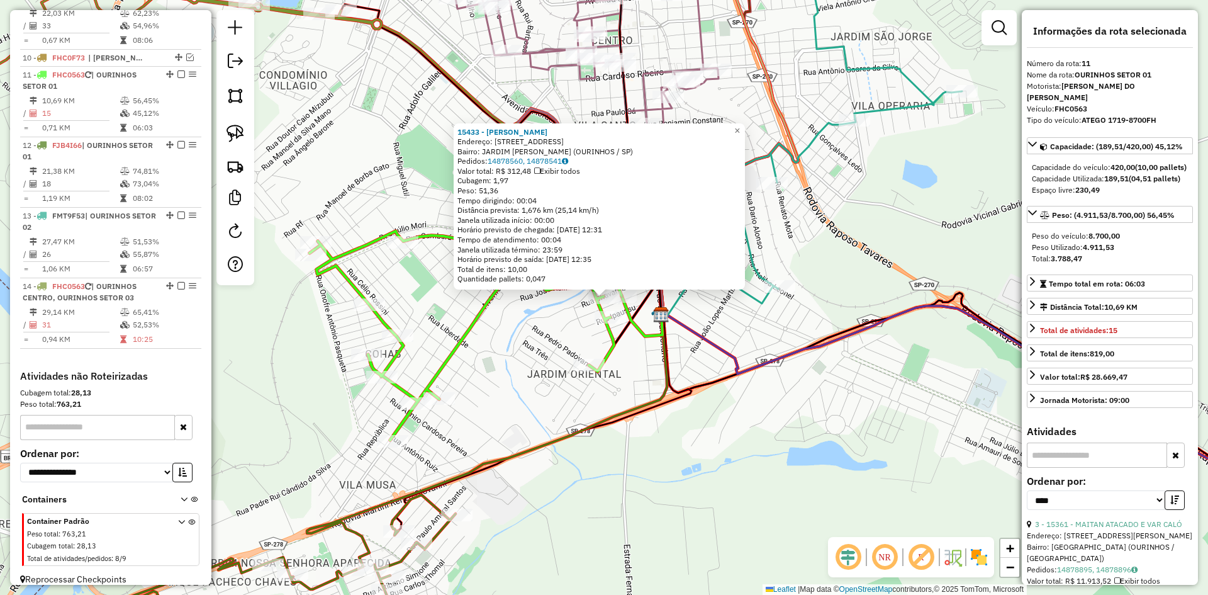
click at [711, 502] on div "15433 - LUIZ HENRIQUE DA SIL Endereço: R CHAVANTES 421 Bairro: JARDIM MATILDE (…" at bounding box center [604, 297] width 1208 height 595
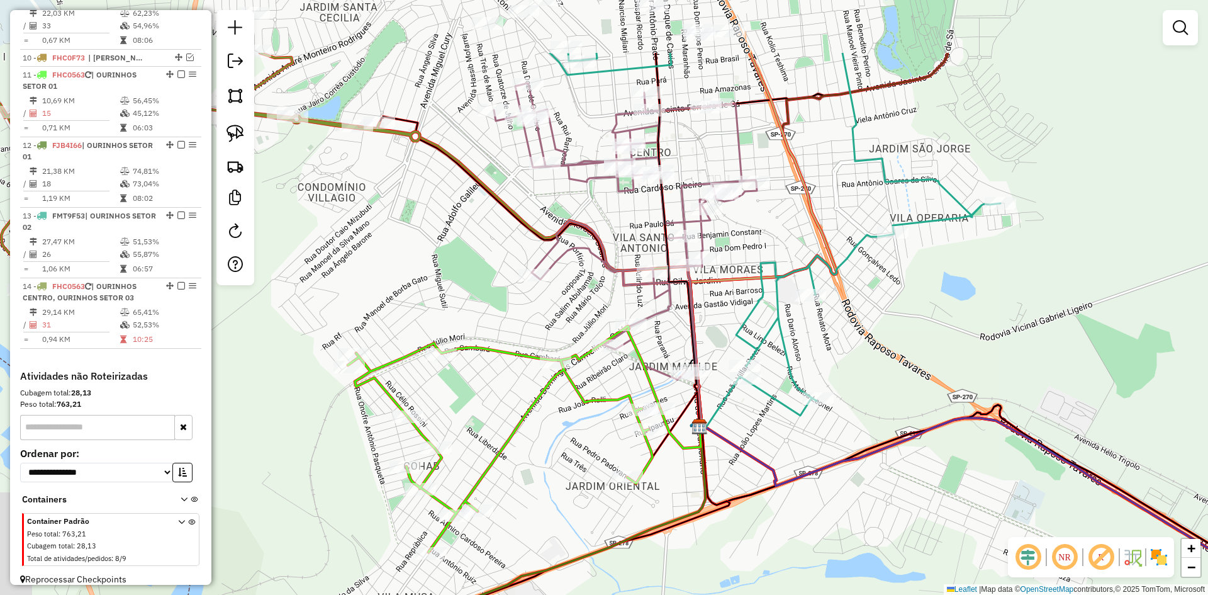
drag, startPoint x: 717, startPoint y: 430, endPoint x: 756, endPoint y: 543, distance: 118.4
click at [756, 543] on div "Janela de atendimento Grade de atendimento Capacidade Transportadoras Veículos …" at bounding box center [604, 297] width 1208 height 595
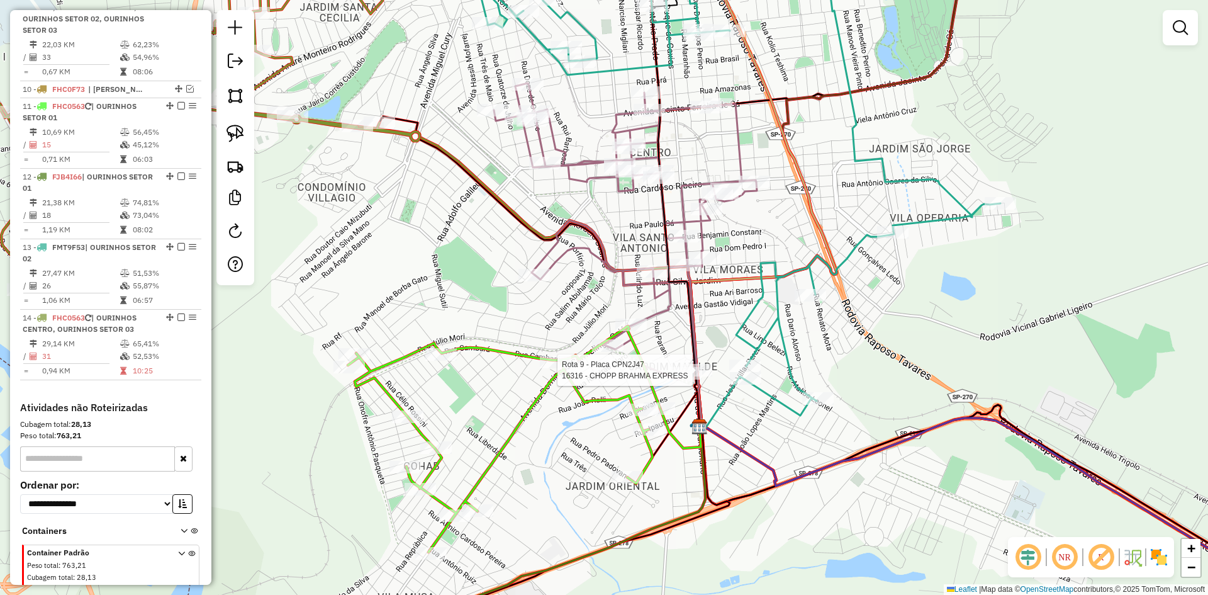
select select "*********"
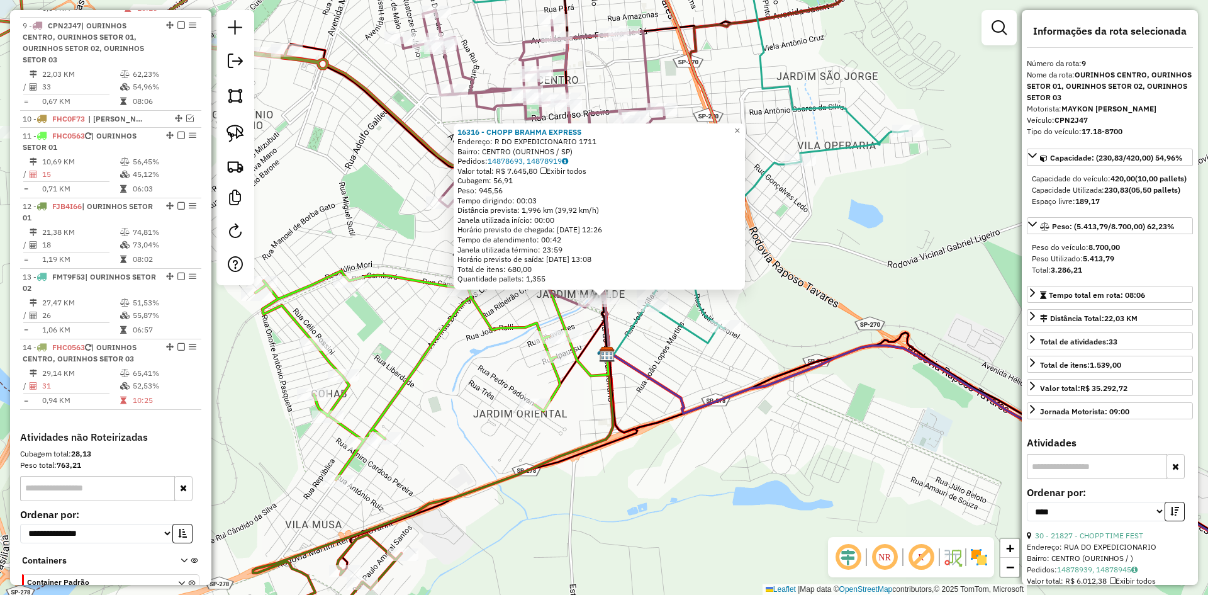
scroll to position [979, 0]
click at [716, 510] on div "16316 - CHOPP BRAHMA EXPRESS Endereço: R DO EXPEDICIONARIO 1711 Bairro: CENTRO …" at bounding box center [604, 297] width 1208 height 595
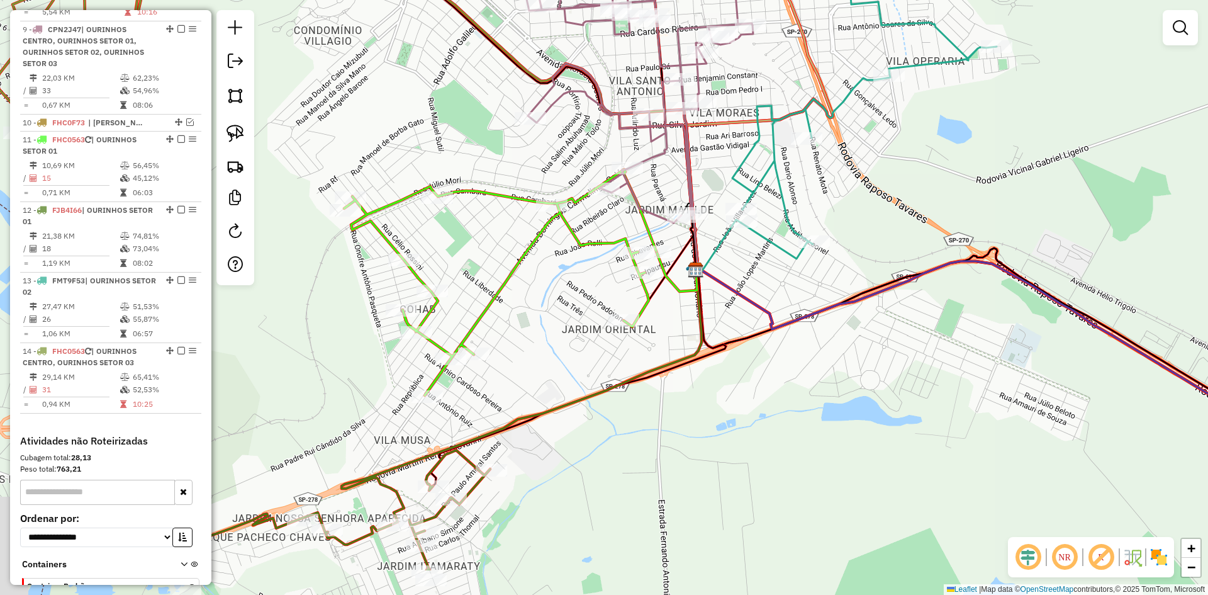
drag, startPoint x: 685, startPoint y: 523, endPoint x: 785, endPoint y: 424, distance: 141.5
click at [825, 405] on div "Janela de atendimento Grade de atendimento Capacidade Transportadoras Veículos …" at bounding box center [604, 297] width 1208 height 595
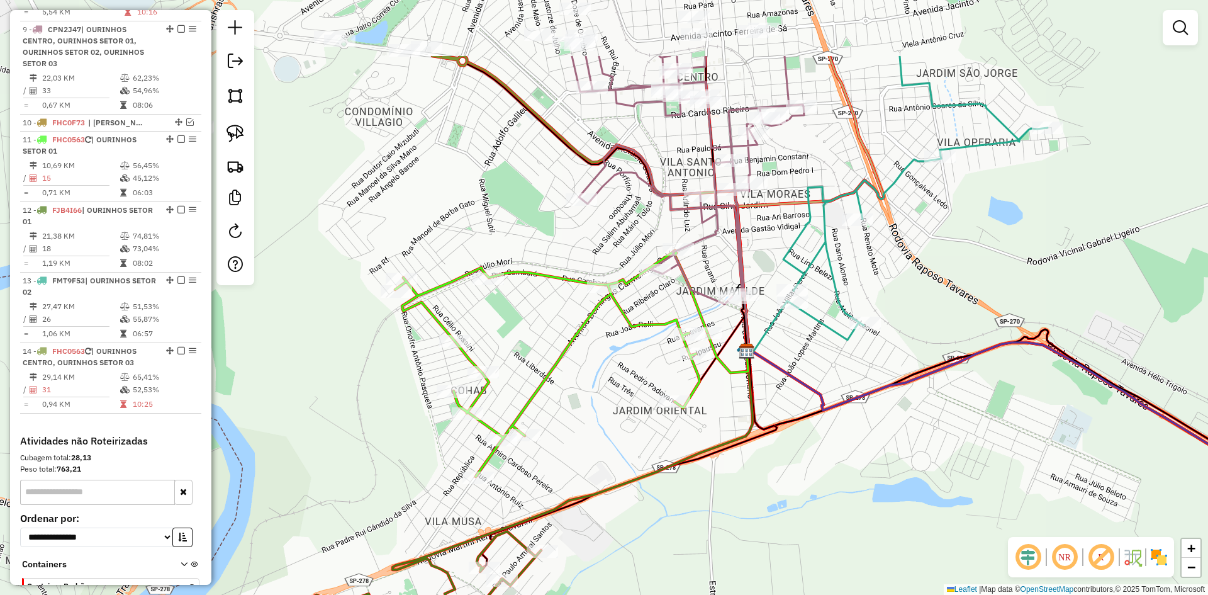
drag, startPoint x: 728, startPoint y: 341, endPoint x: 728, endPoint y: 459, distance: 117.7
click at [728, 459] on div "Janela de atendimento Grade de atendimento Capacidade Transportadoras Veículos …" at bounding box center [604, 297] width 1208 height 595
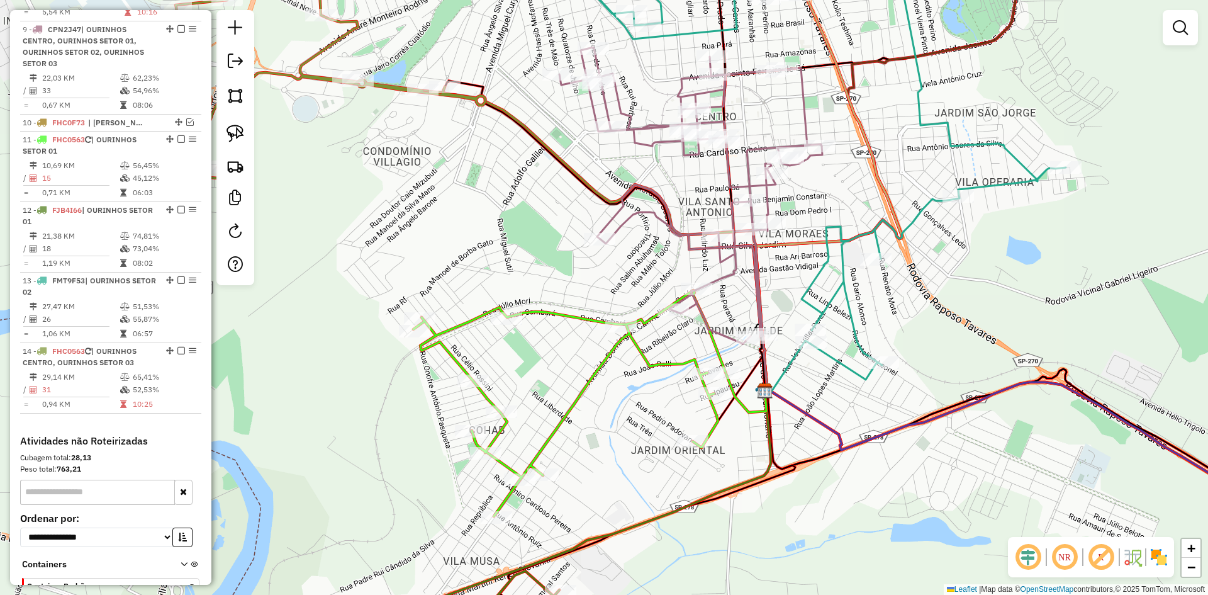
drag, startPoint x: 503, startPoint y: 175, endPoint x: 548, endPoint y: 323, distance: 154.7
click at [548, 323] on div "Janela de atendimento Grade de atendimento Capacidade Transportadoras Veículos …" at bounding box center [604, 297] width 1208 height 595
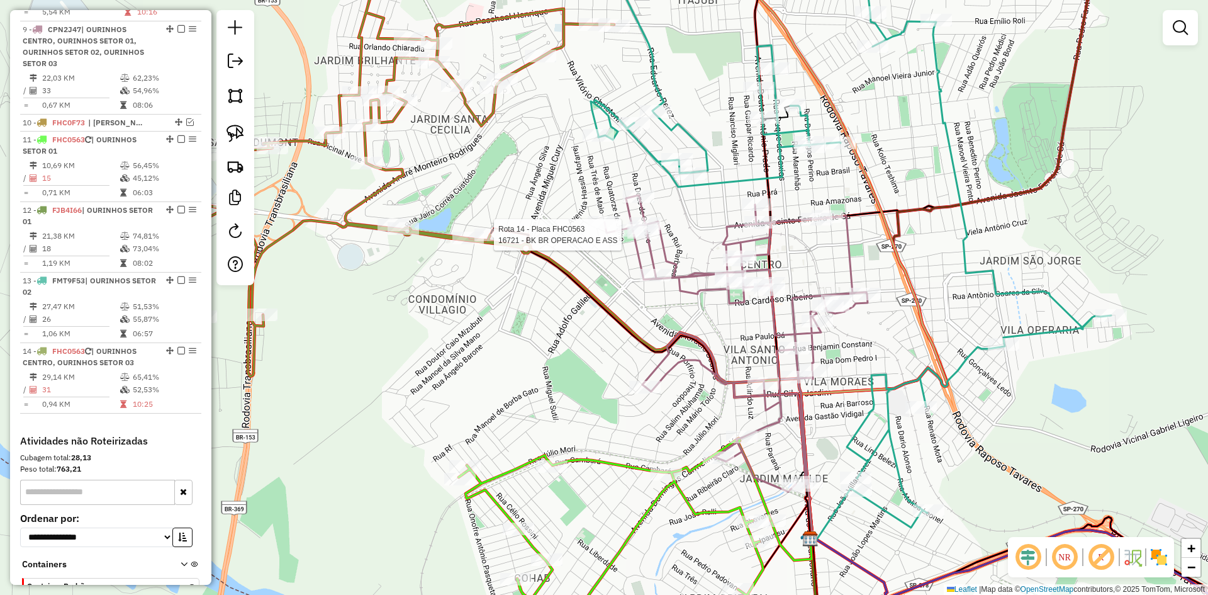
select select "*********"
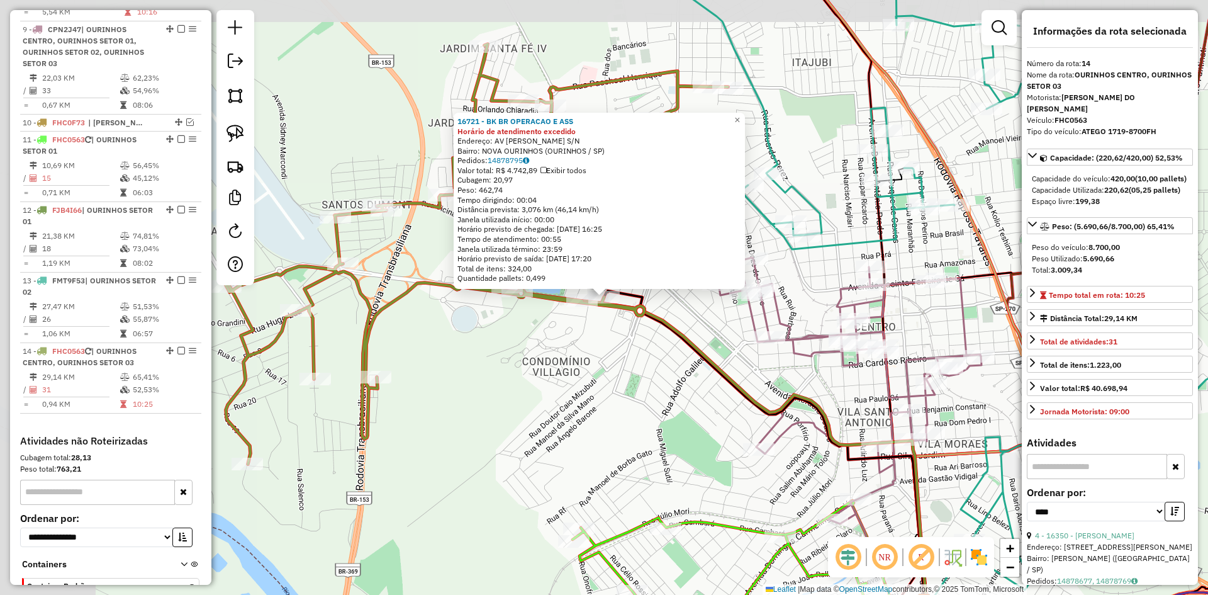
scroll to position [1044, 0]
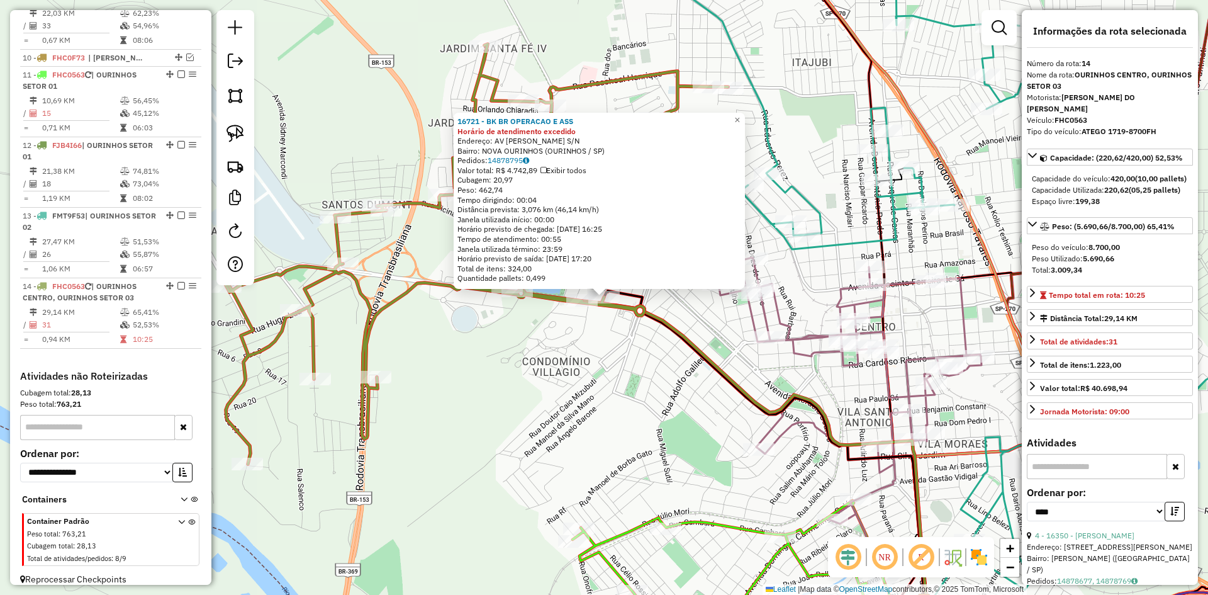
click at [568, 406] on div "Rota 14 - Placa FHC0563 20295 - SANTO ANCHO PARRILLA 16721 - BK BR OPERACAO E A…" at bounding box center [604, 297] width 1208 height 595
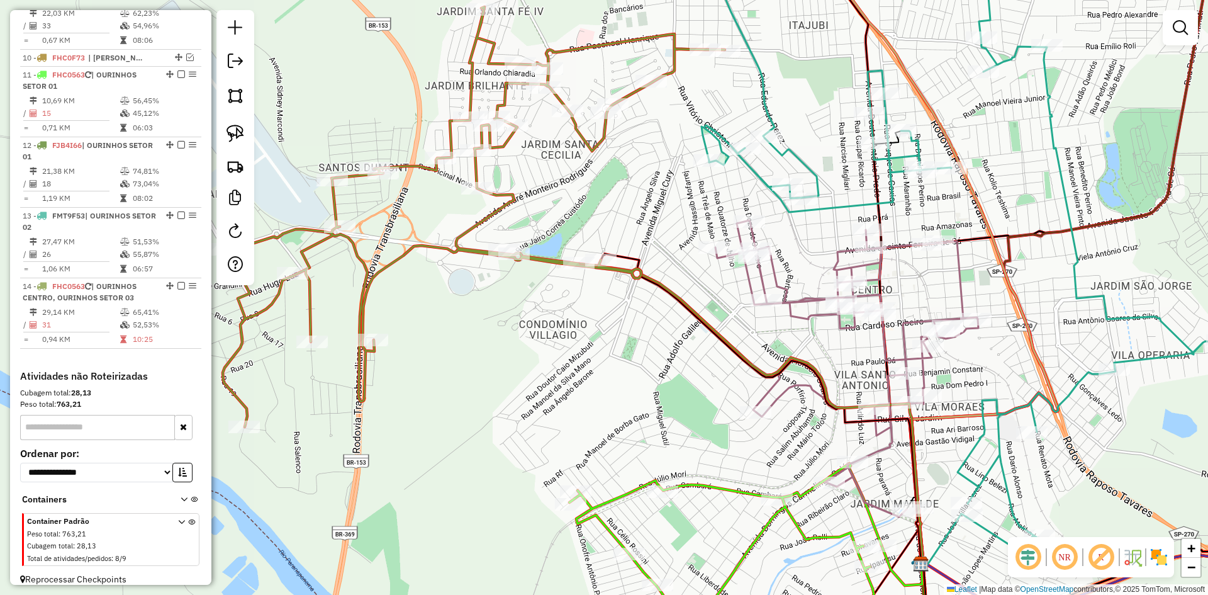
drag, startPoint x: 573, startPoint y: 427, endPoint x: 522, endPoint y: 259, distance: 176.4
click at [522, 259] on div "Janela de atendimento Grade de atendimento Capacidade Transportadoras Veículos …" at bounding box center [604, 297] width 1208 height 595
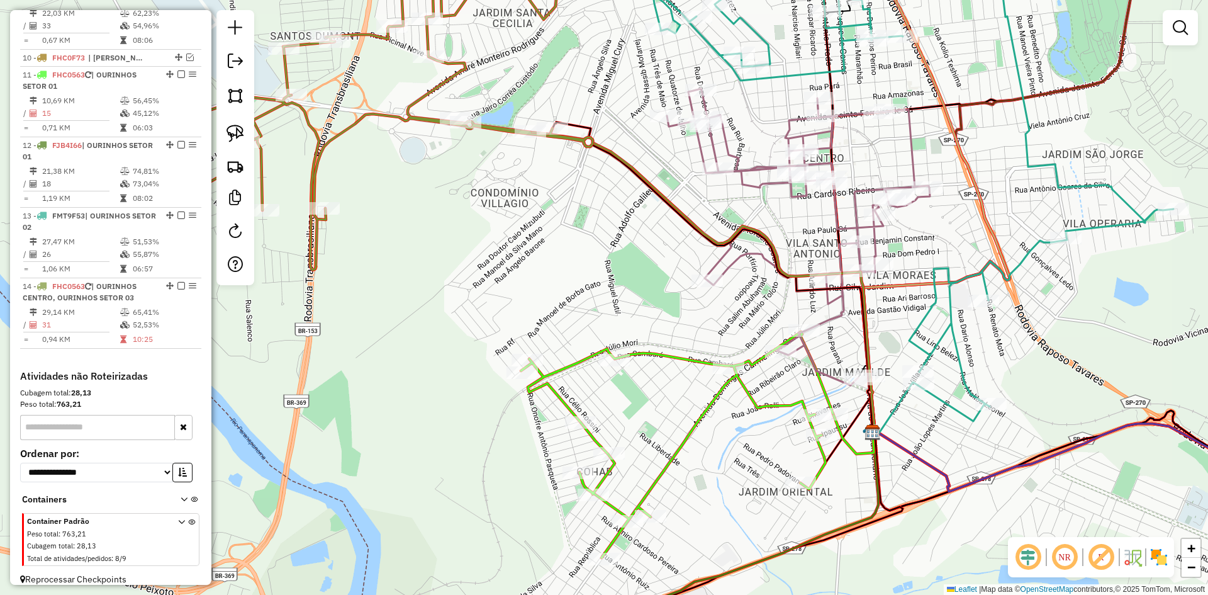
drag, startPoint x: 466, startPoint y: 389, endPoint x: 505, endPoint y: 163, distance: 229.3
click at [505, 163] on div "Janela de atendimento Grade de atendimento Capacidade Transportadoras Veículos …" at bounding box center [604, 297] width 1208 height 595
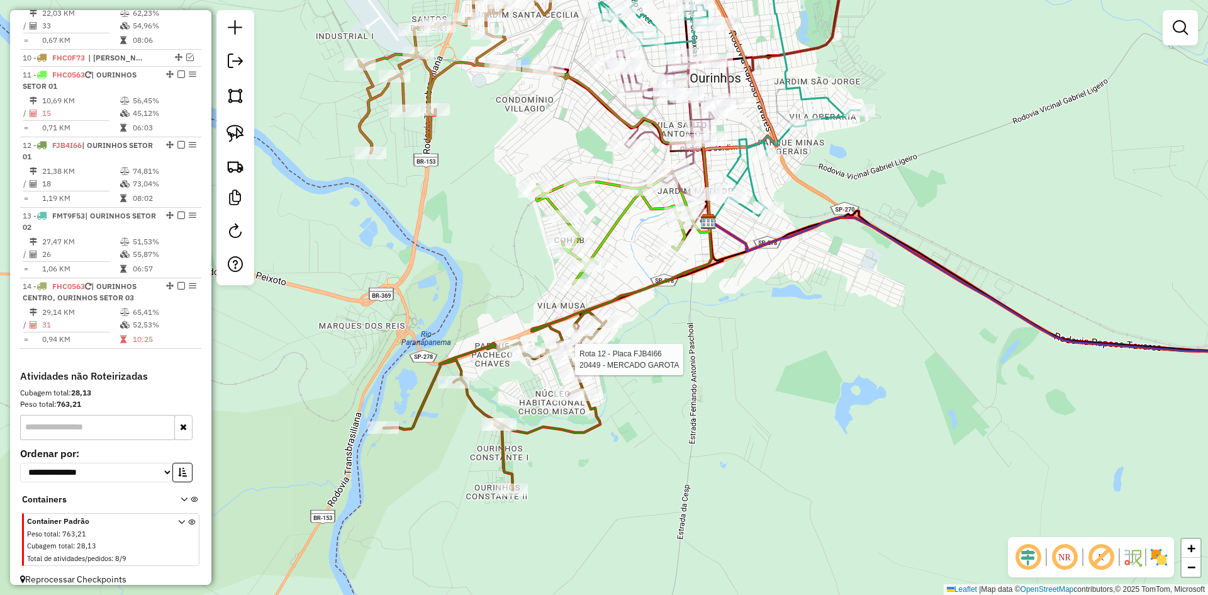
select select "*********"
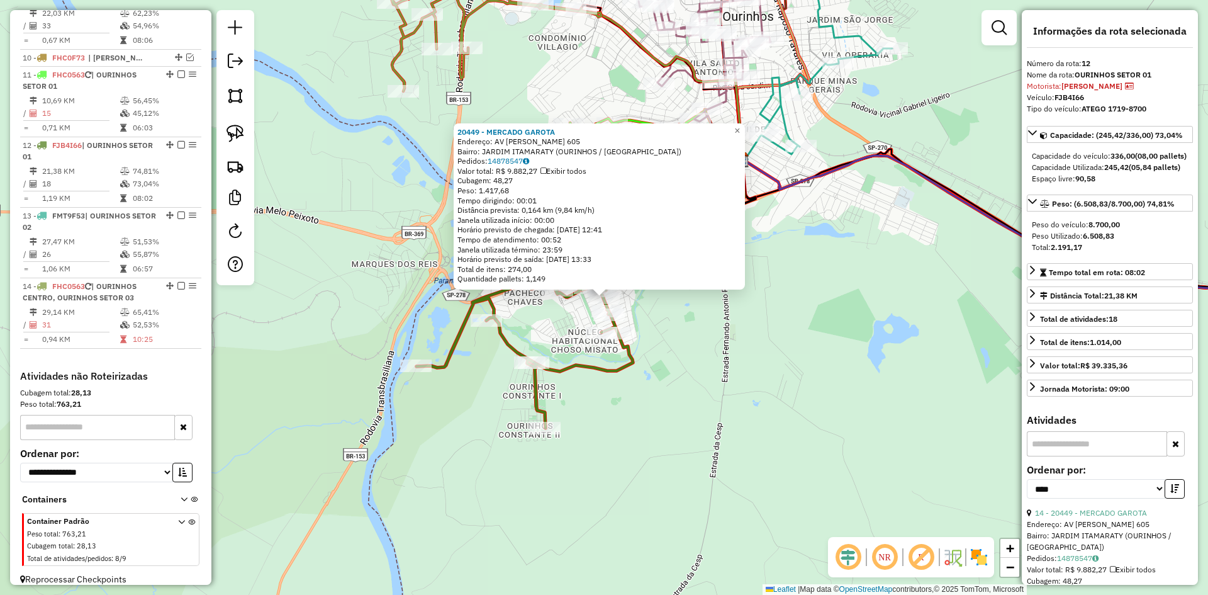
click at [699, 387] on div "20449 - MERCADO GAROTA Endereço: AV HERALDO NASCIMENTO ABUJAMRA 605 Bairro: JAR…" at bounding box center [604, 297] width 1208 height 595
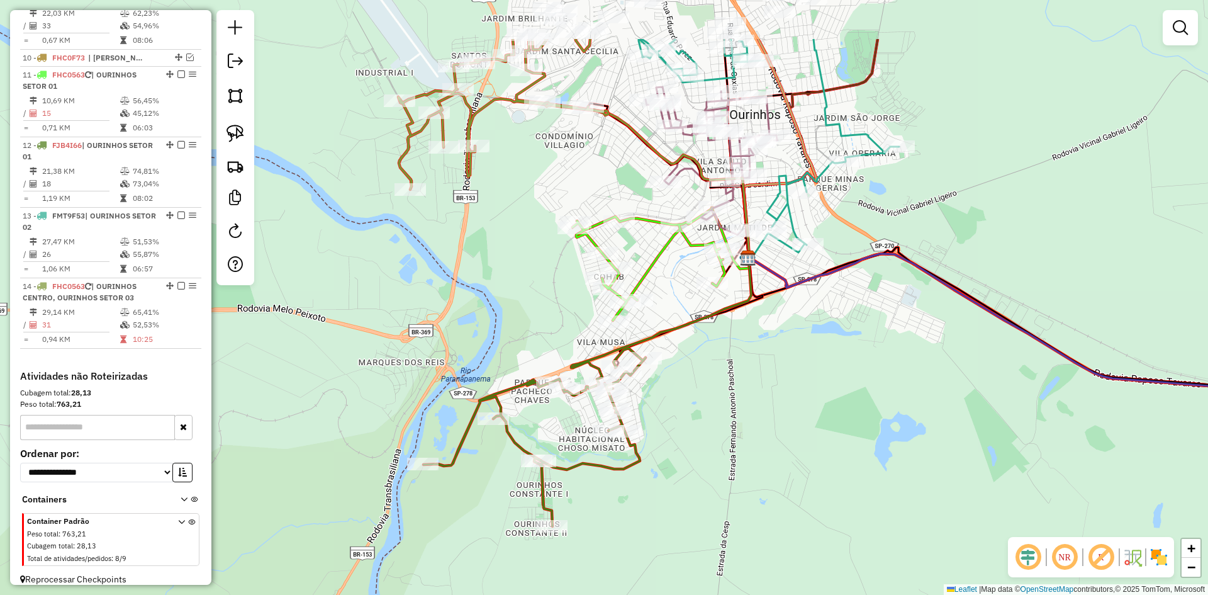
drag, startPoint x: 689, startPoint y: 334, endPoint x: 690, endPoint y: 391, distance: 57.3
click at [690, 391] on div "Janela de atendimento Grade de atendimento Capacidade Transportadoras Veículos …" at bounding box center [604, 297] width 1208 height 595
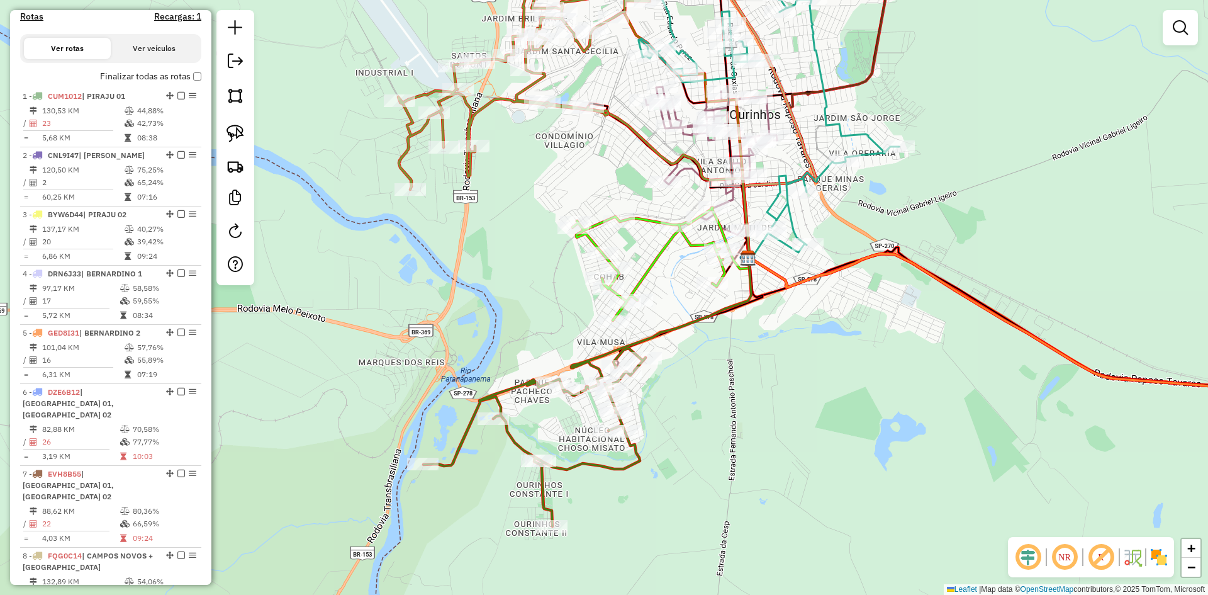
scroll to position [415, 0]
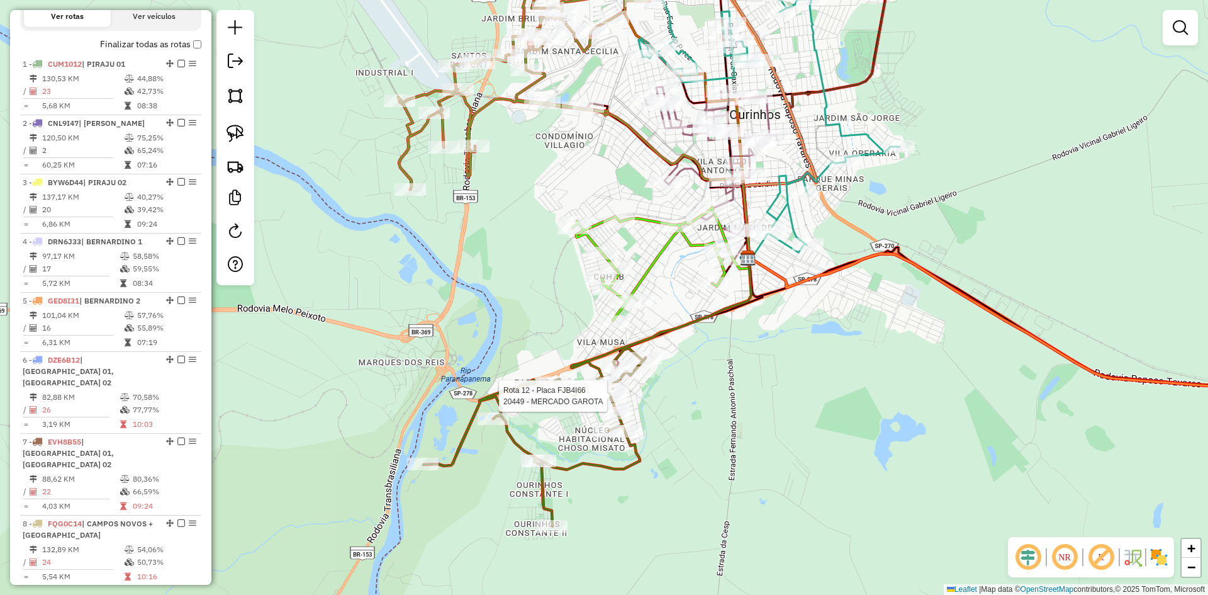
select select "*********"
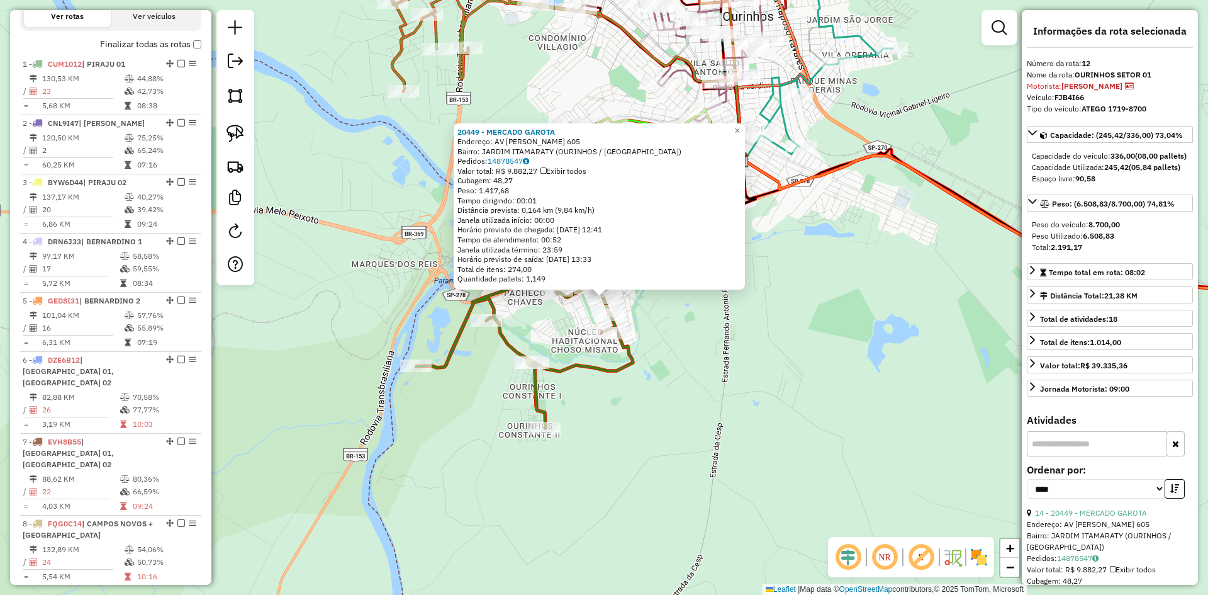
scroll to position [1086, 0]
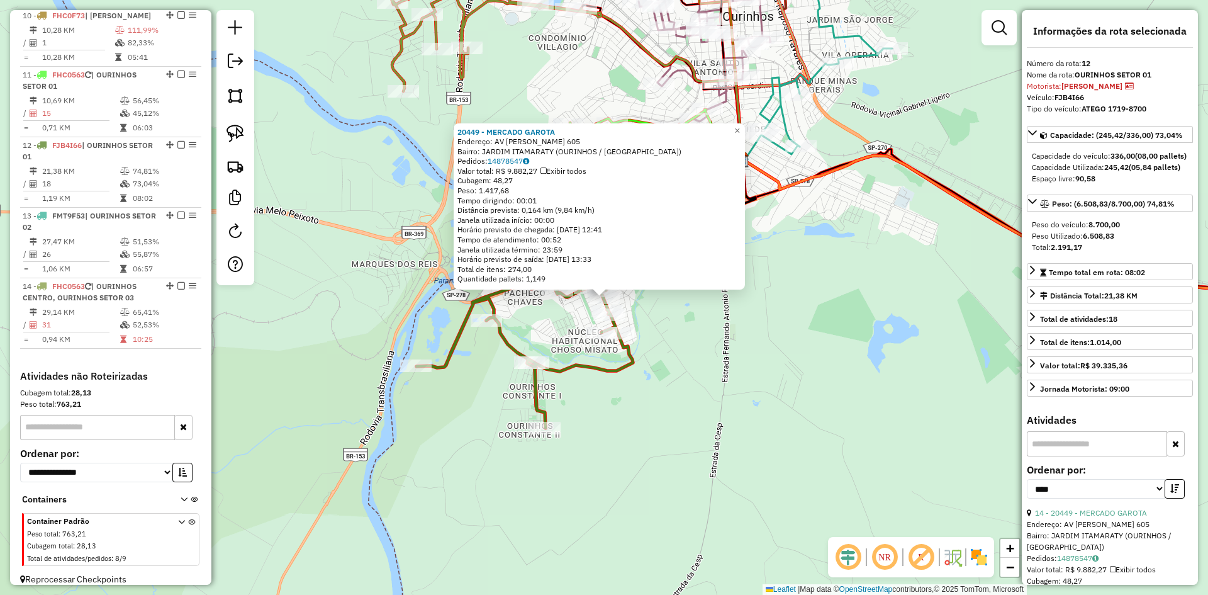
click at [712, 373] on div "20449 - MERCADO GAROTA Endereço: AV HERALDO NASCIMENTO ABUJAMRA 605 Bairro: JAR…" at bounding box center [604, 297] width 1208 height 595
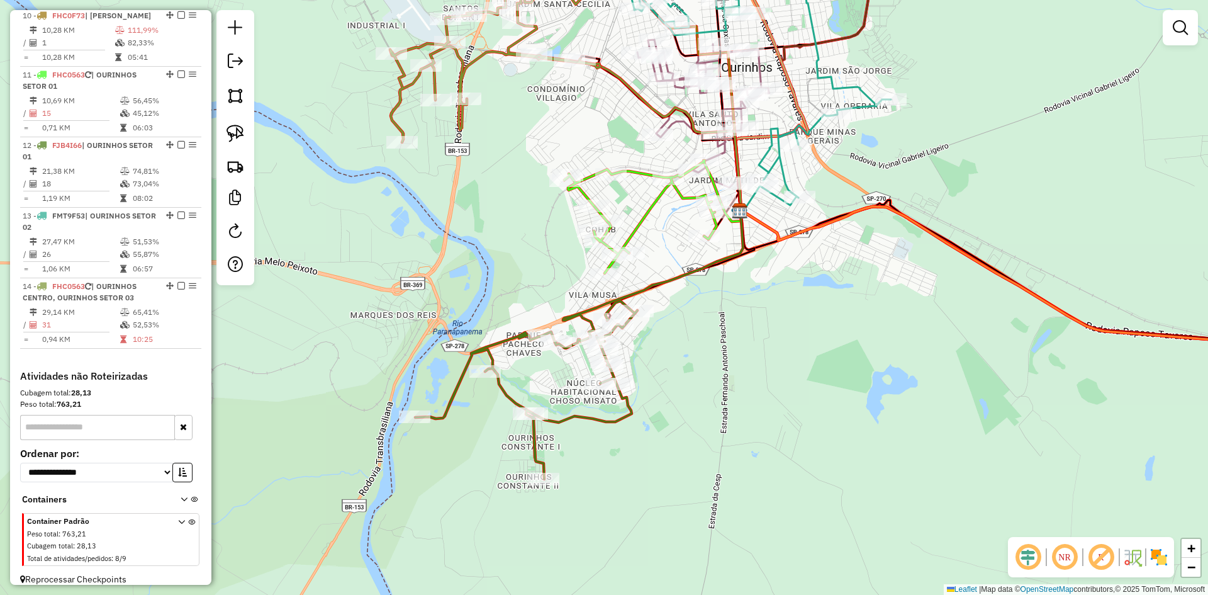
drag, startPoint x: 731, startPoint y: 322, endPoint x: 714, endPoint y: 443, distance: 122.6
click at [720, 445] on div "Janela de atendimento Grade de atendimento Capacidade Transportadoras Veículos …" at bounding box center [604, 297] width 1208 height 595
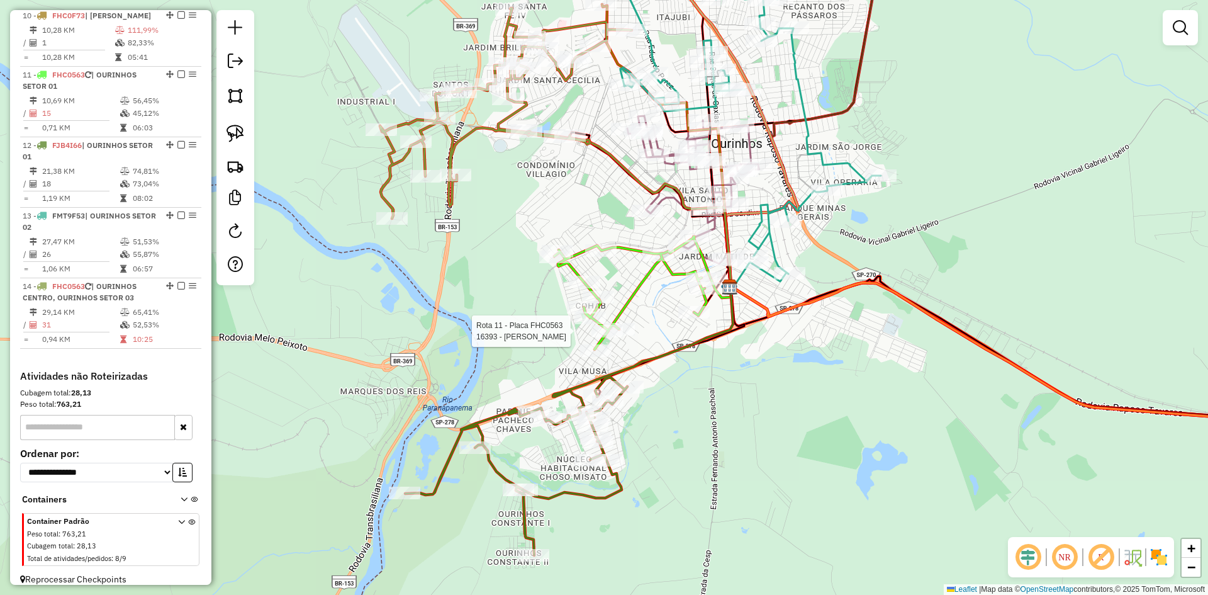
select select "*********"
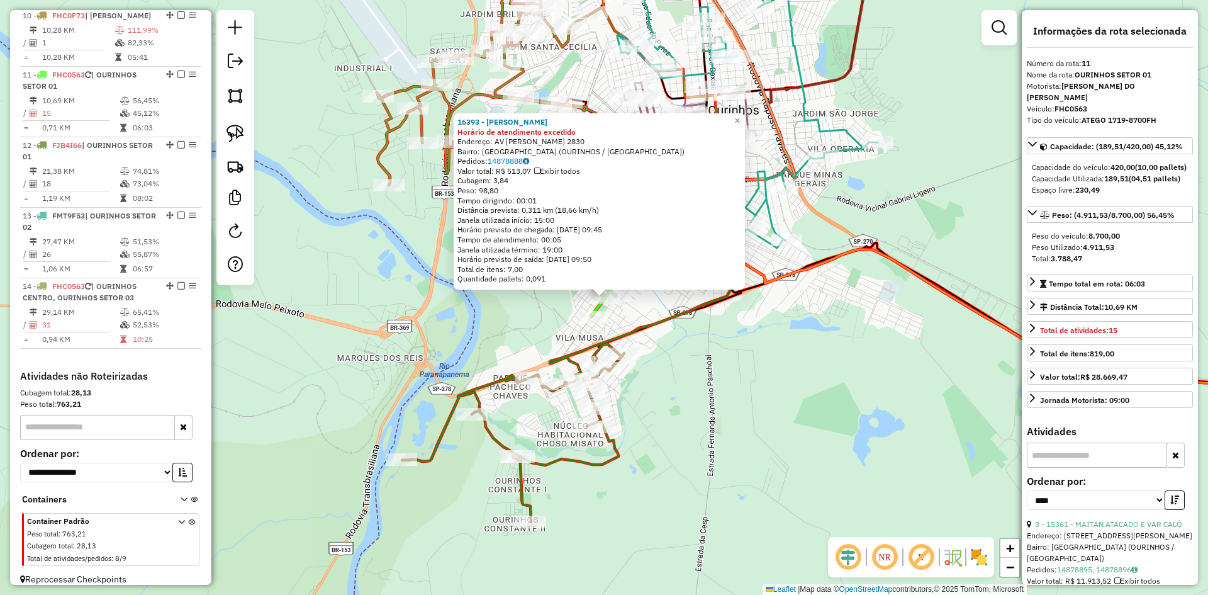
click at [733, 387] on div "16393 - REGINALDO HONORIO DA Horário de atendimento excedido Endereço: AV DOMIN…" at bounding box center [604, 297] width 1208 height 595
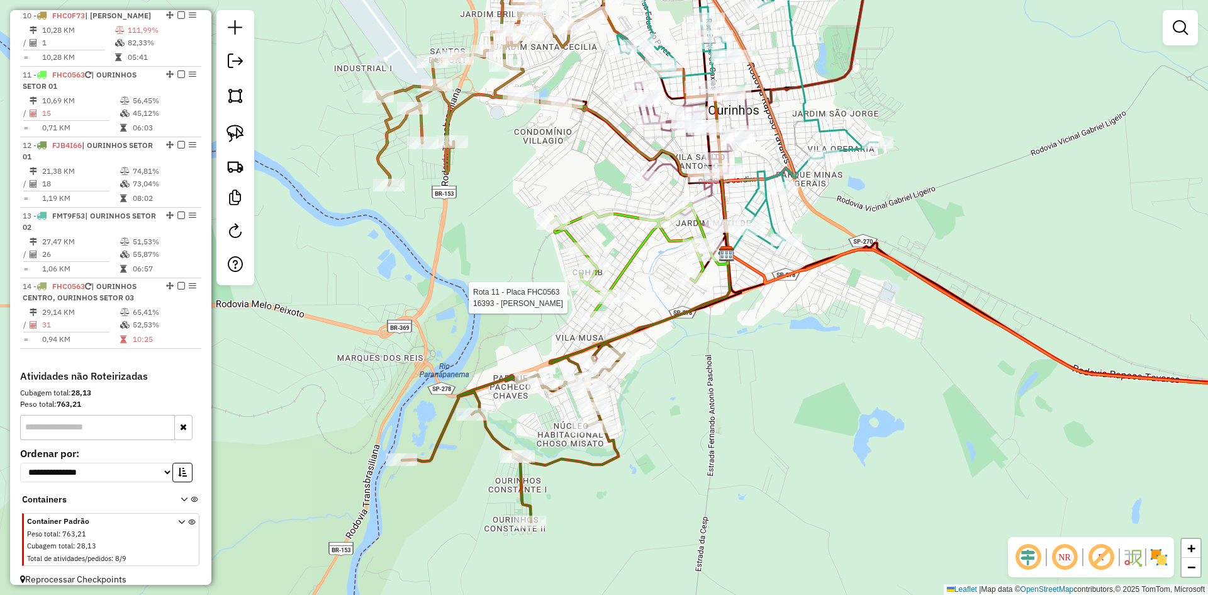
select select "*********"
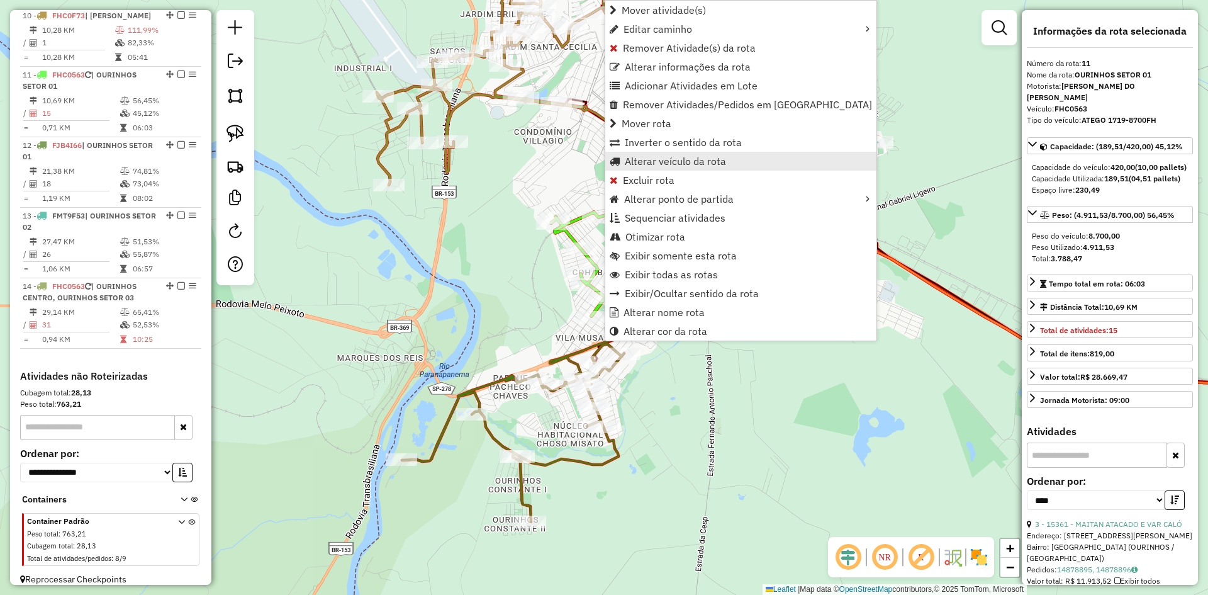
click at [656, 160] on span "Alterar veículo da rota" at bounding box center [675, 161] width 101 height 10
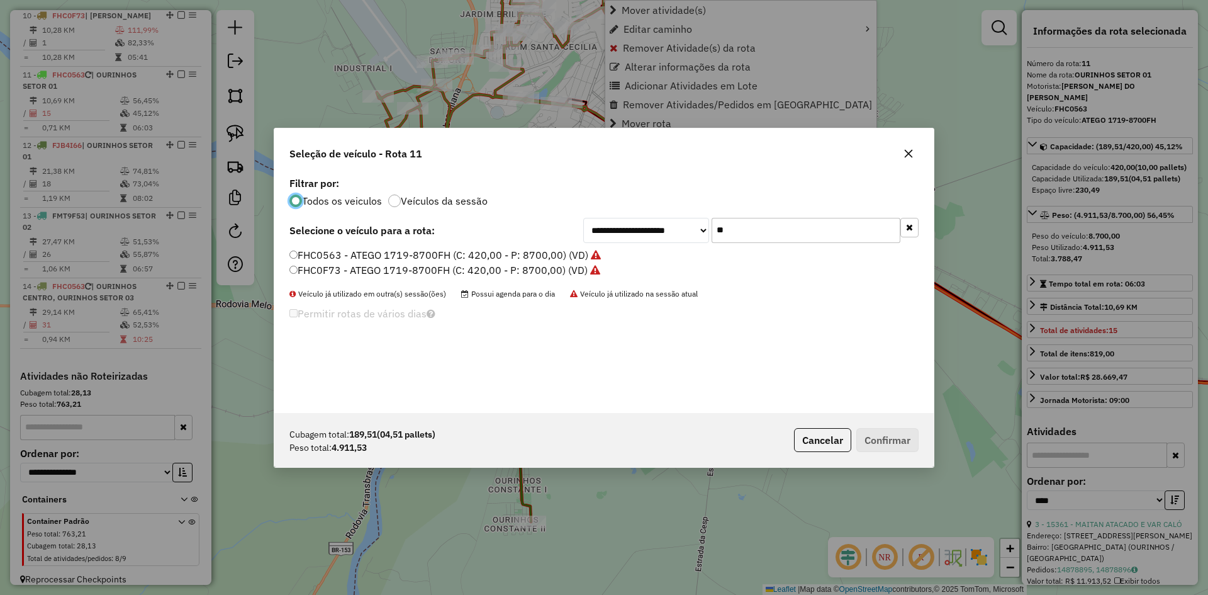
scroll to position [7, 4]
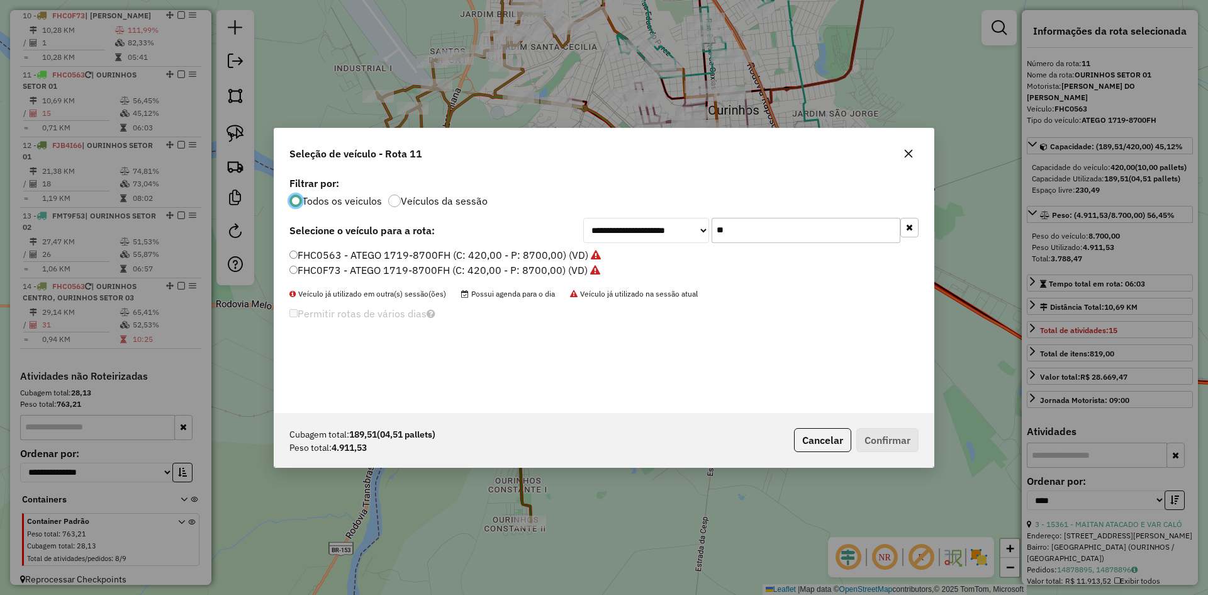
click at [766, 229] on input "**" at bounding box center [806, 230] width 189 height 25
type input "***"
click at [317, 261] on label "BIJ7G05 - ATEGO 1719-8700 (C: 336,00 - P: 8700,00) (VD)" at bounding box center [431, 254] width 283 height 15
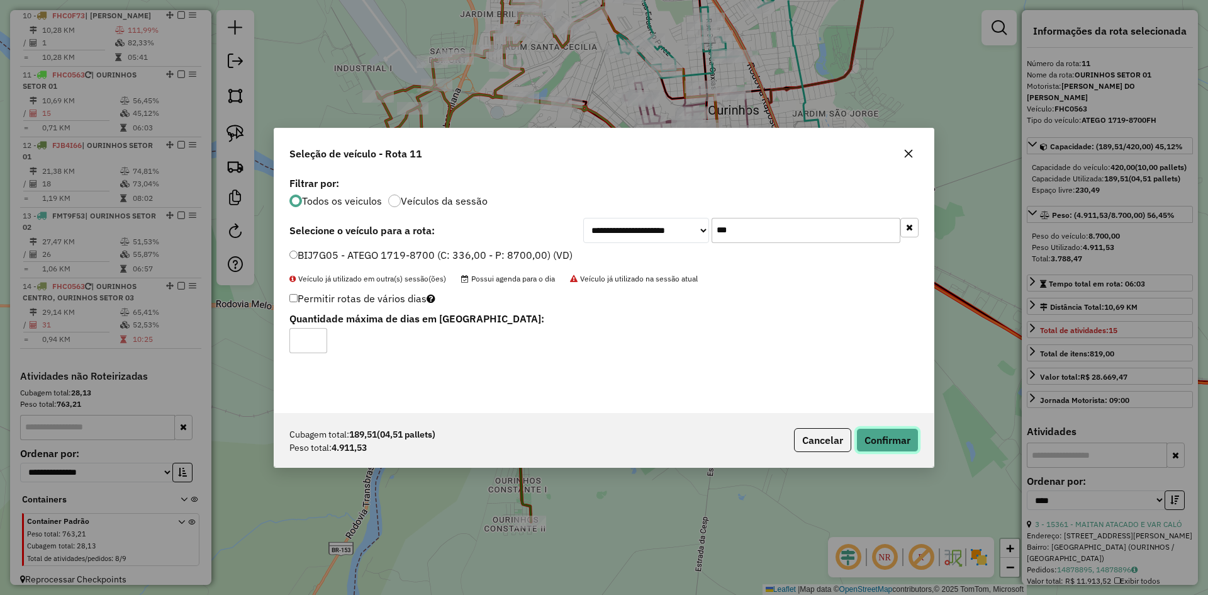
click at [899, 449] on button "Confirmar" at bounding box center [888, 440] width 62 height 24
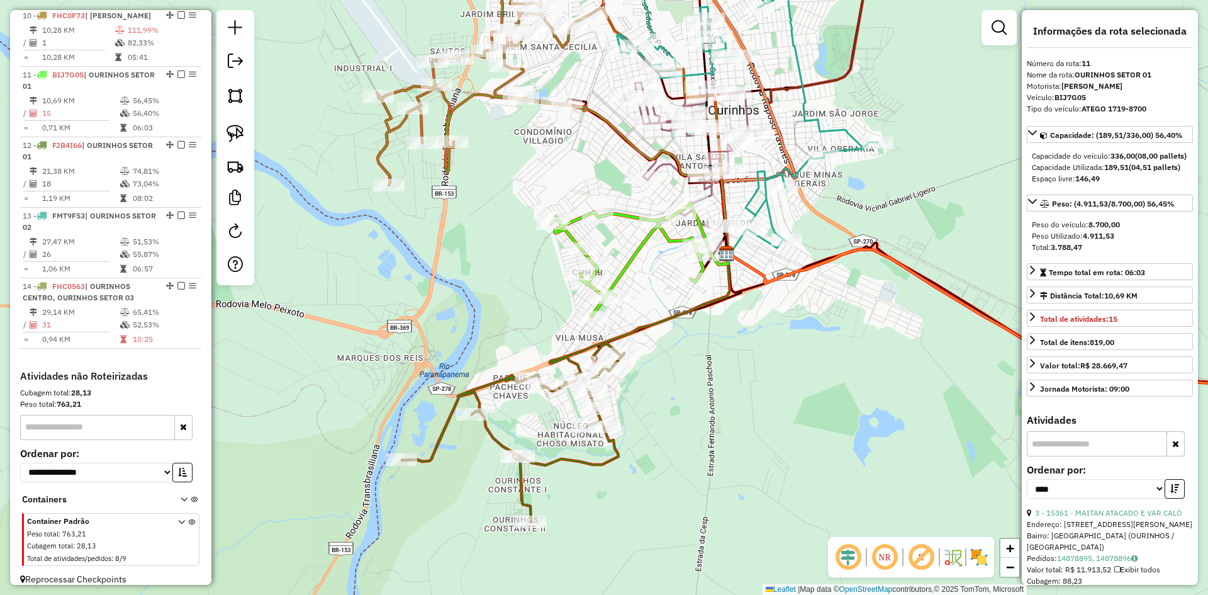
drag, startPoint x: 780, startPoint y: 318, endPoint x: 780, endPoint y: 430, distance: 112.7
click at [780, 430] on div "Janela de atendimento Grade de atendimento Capacidade Transportadoras Veículos …" at bounding box center [604, 297] width 1208 height 595
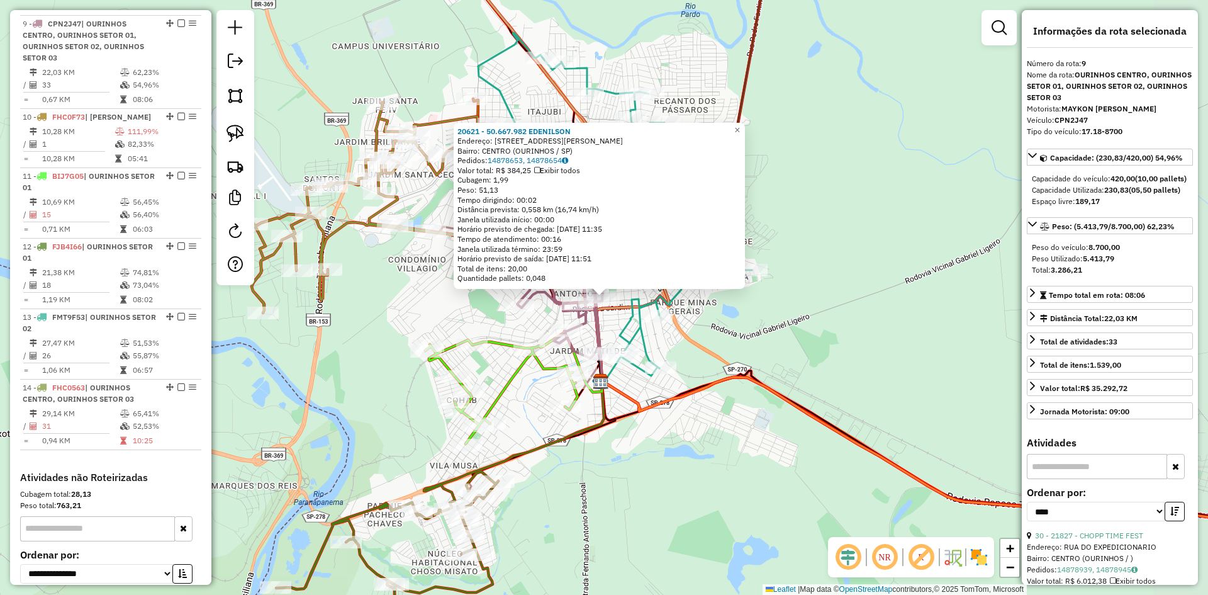
scroll to position [979, 0]
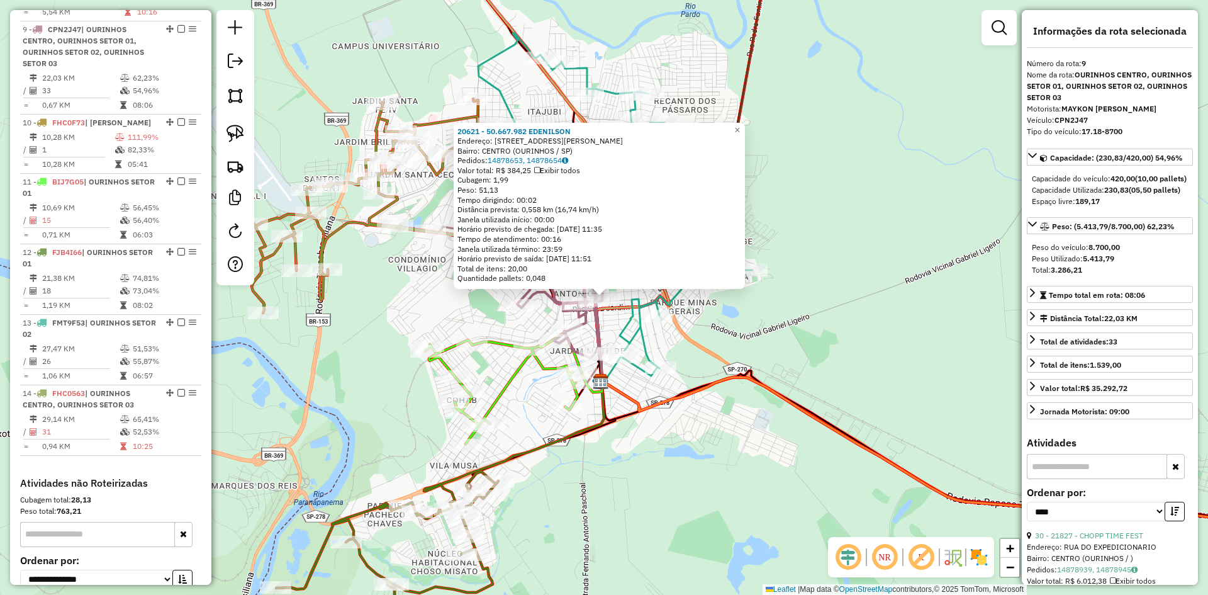
click at [777, 548] on div "20621 - 50.667.982 EDENILSON Endereço: R RUA EUCLIDES DA CUNHA 821 Bairro: CENT…" at bounding box center [604, 297] width 1208 height 595
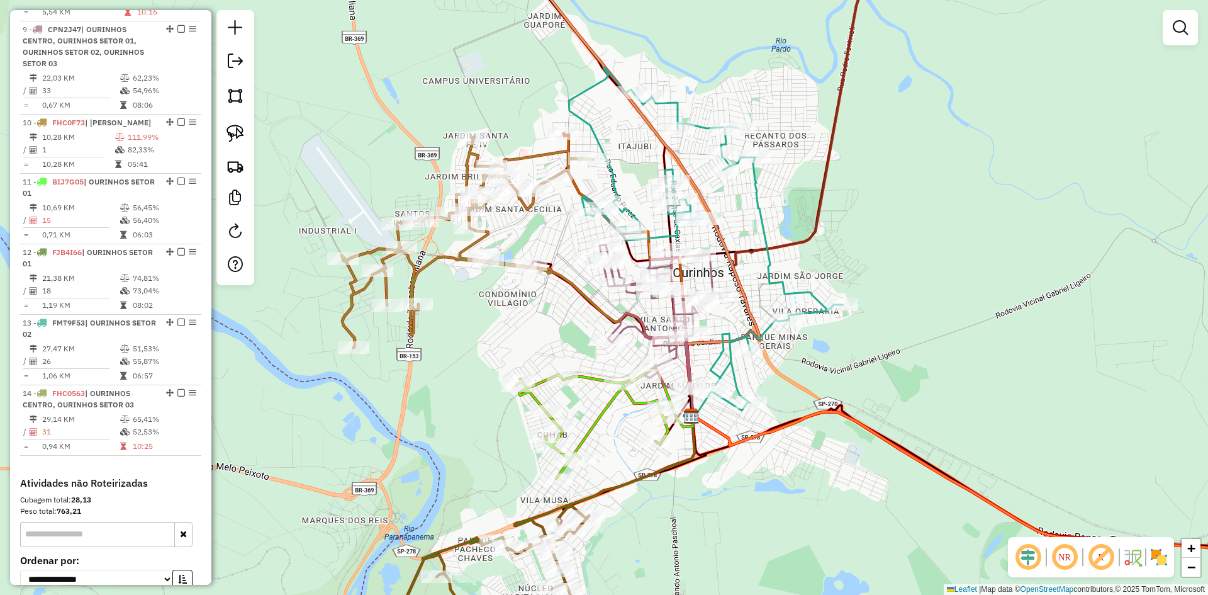
drag, startPoint x: 725, startPoint y: 498, endPoint x: 785, endPoint y: 498, distance: 59.8
click at [821, 537] on div "Janela de atendimento Grade de atendimento Capacidade Transportadoras Veículos …" at bounding box center [604, 297] width 1208 height 595
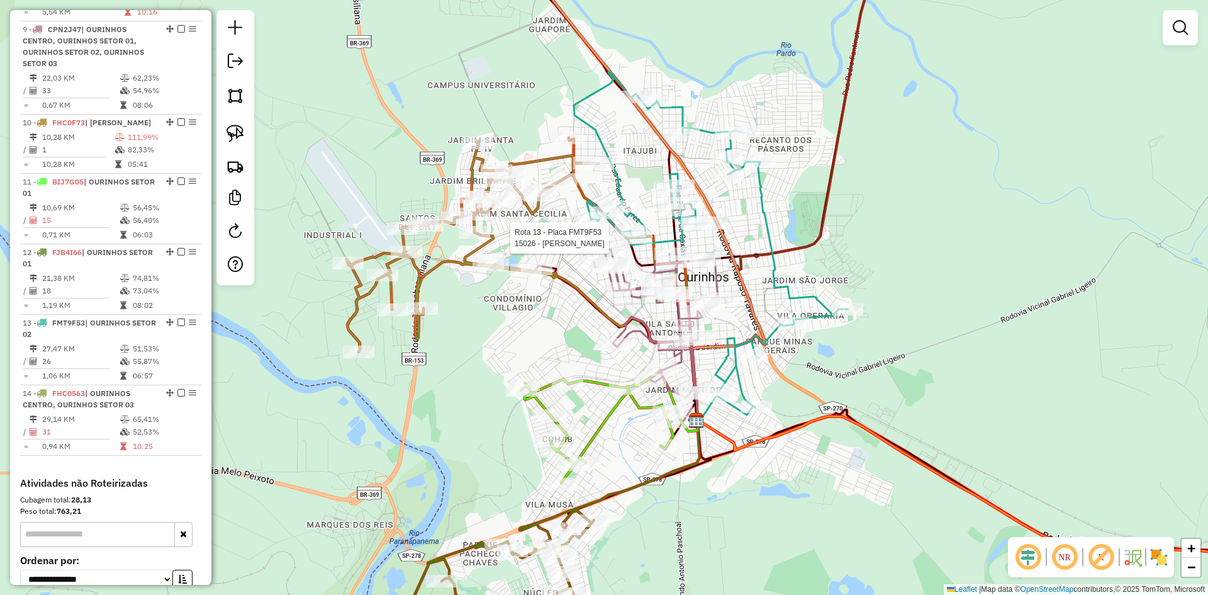
select select "*********"
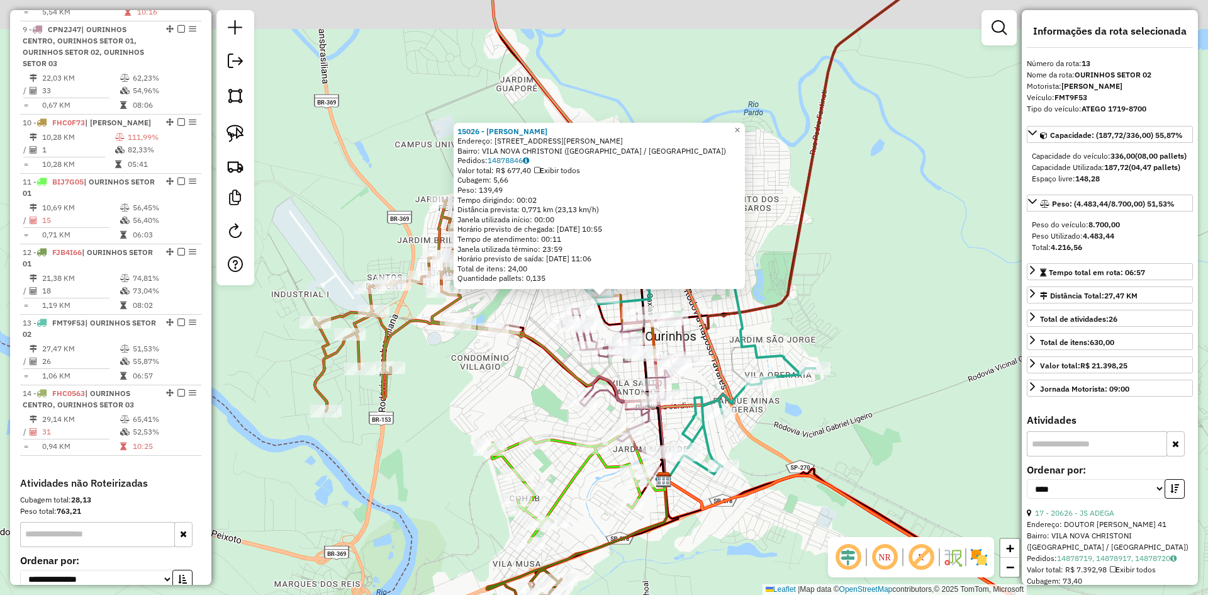
scroll to position [1086, 0]
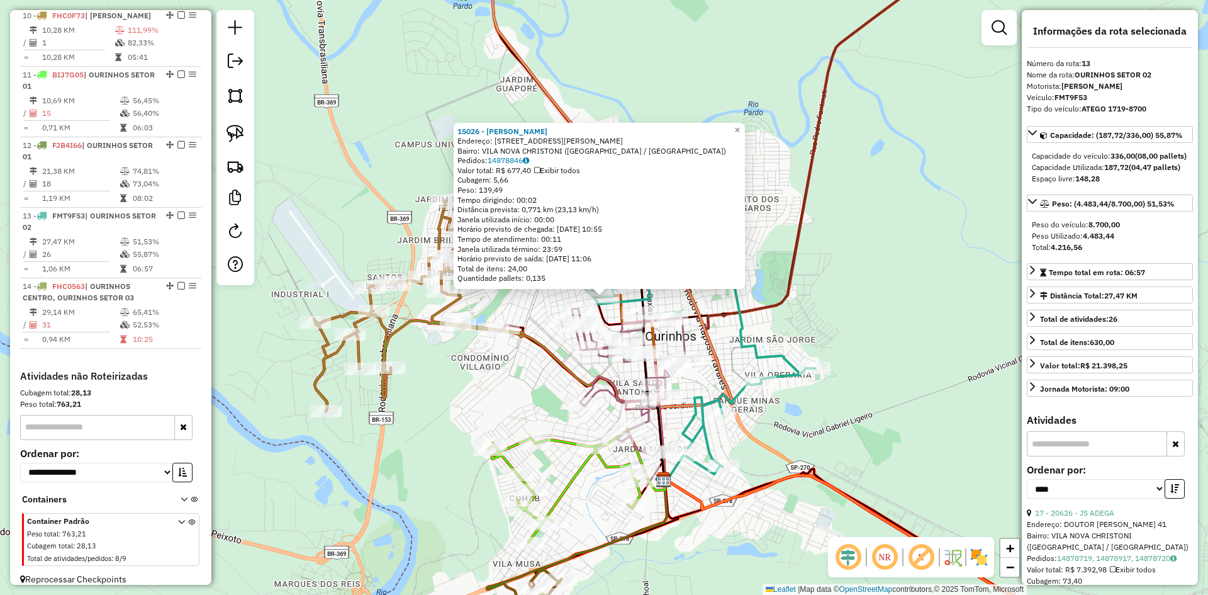
click at [889, 407] on div "15026 - RUTH MARTINELLI DOS Endereço: R ANTONIO JOSE DE SOUZA 376 Bairro: VILA …" at bounding box center [604, 297] width 1208 height 595
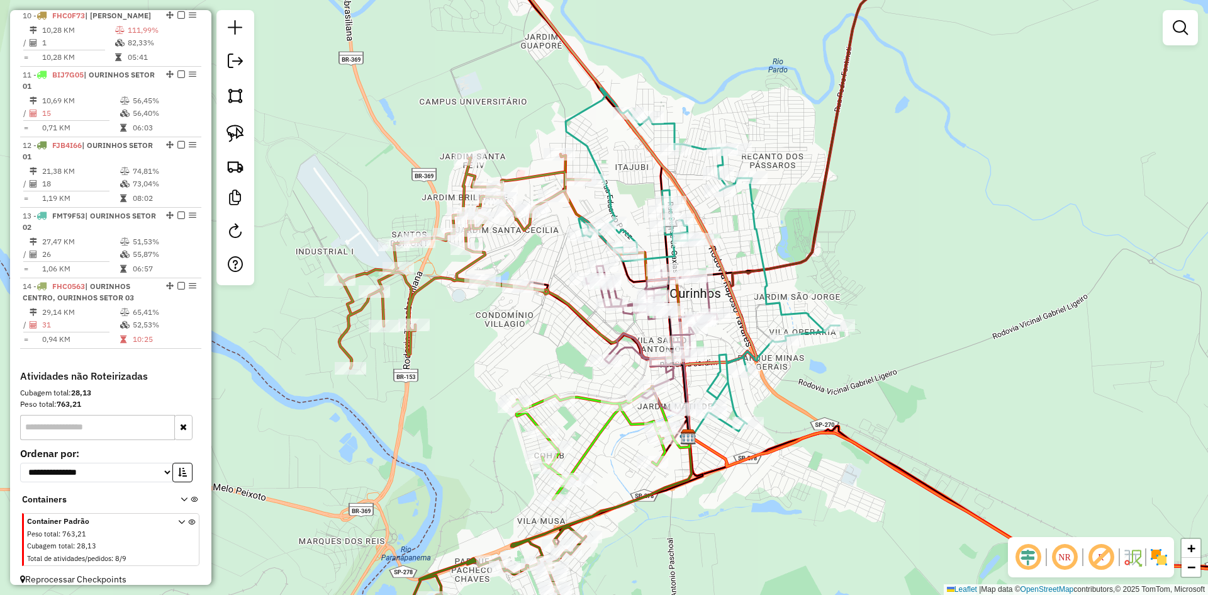
drag, startPoint x: 911, startPoint y: 365, endPoint x: 932, endPoint y: 340, distance: 32.2
click at [932, 340] on div "Janela de atendimento Grade de atendimento Capacidade Transportadoras Veículos …" at bounding box center [604, 297] width 1208 height 595
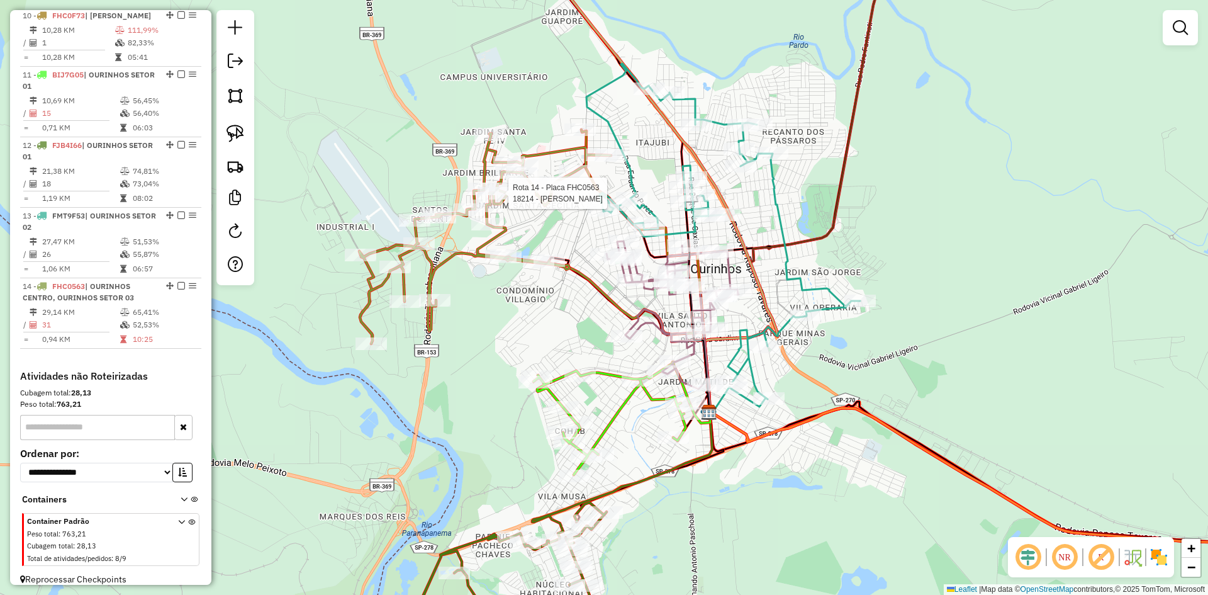
select select "*********"
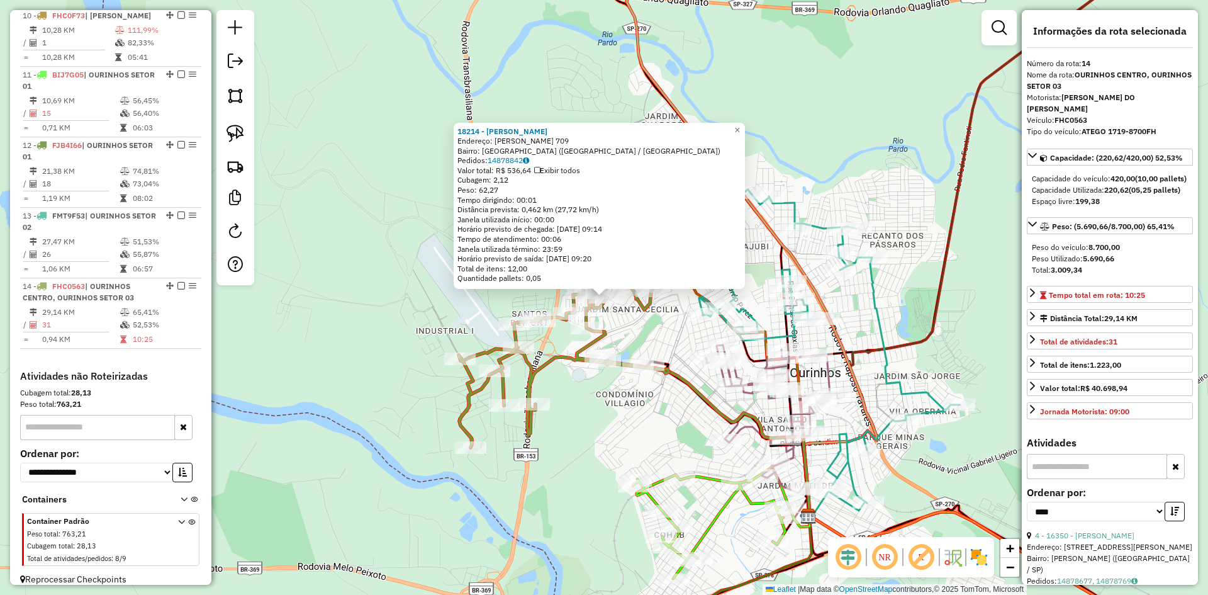
click at [562, 437] on div "Rota 14 - Placa FHC0563 12962 - RODOSNACK ESMERALDA 18214 - BARBEARIA SAMUEL En…" at bounding box center [604, 297] width 1208 height 595
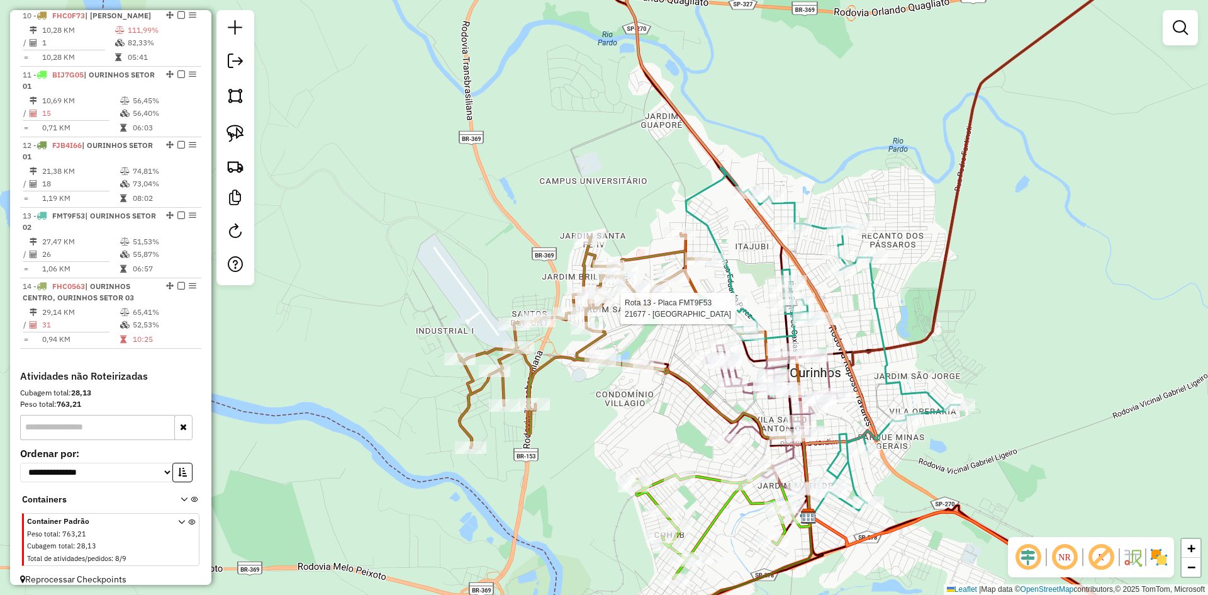
select select "*********"
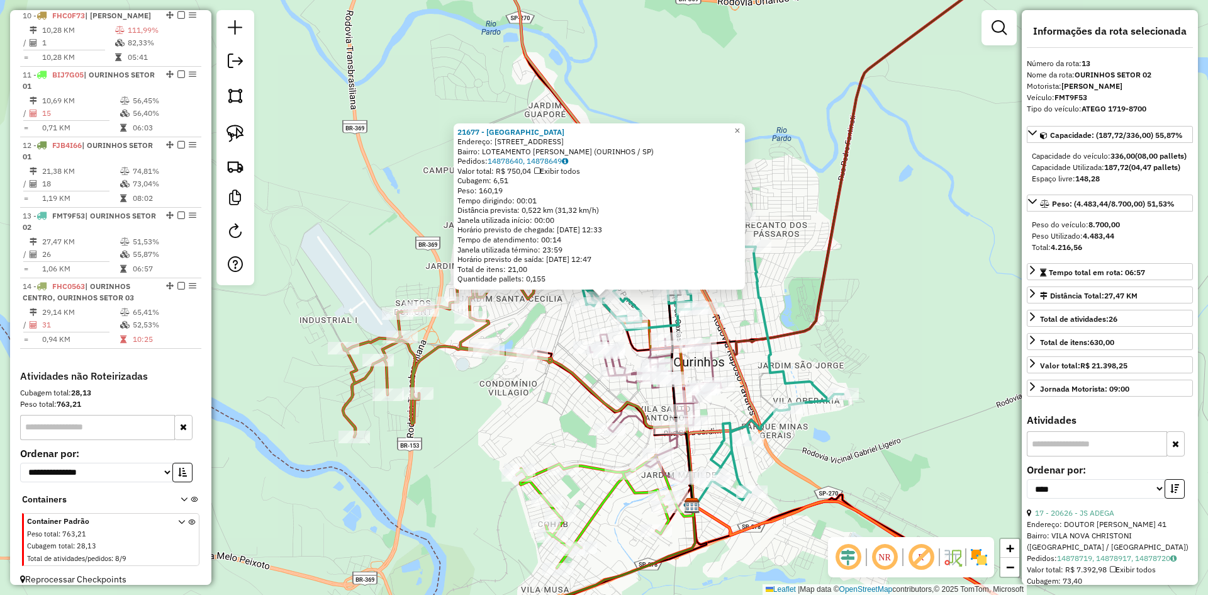
click at [891, 347] on div "21677 - SANTO BOTECO Endereço: Rua Jose Linhares 839 Bairro: LOTEAMENTO MARIA C…" at bounding box center [604, 297] width 1208 height 595
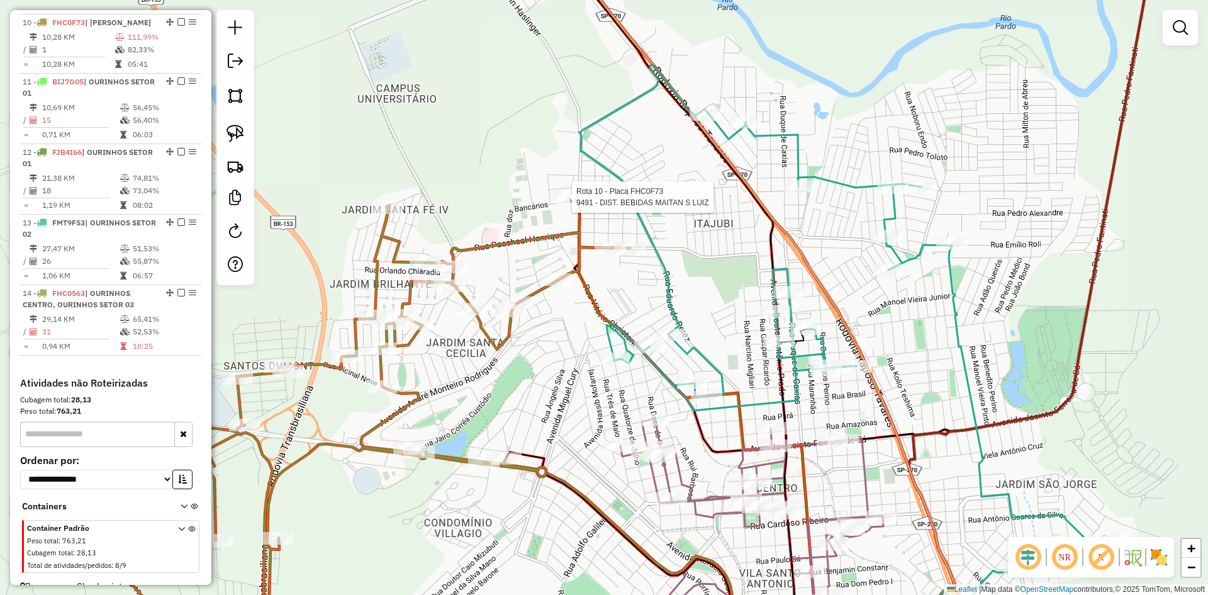
select select "*********"
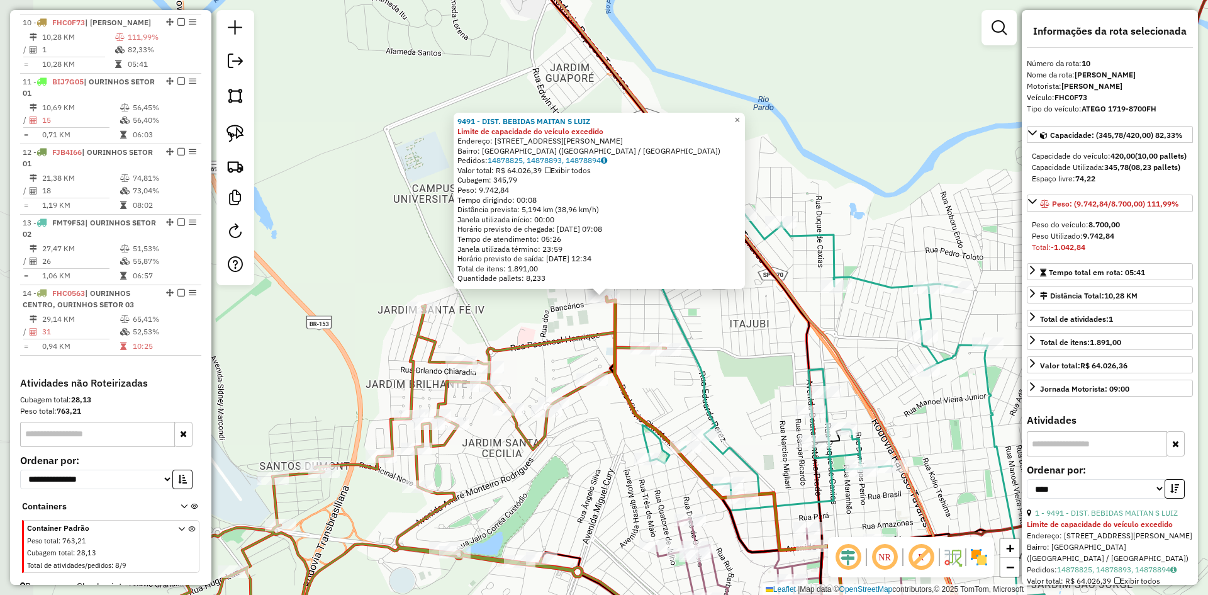
scroll to position [1072, 0]
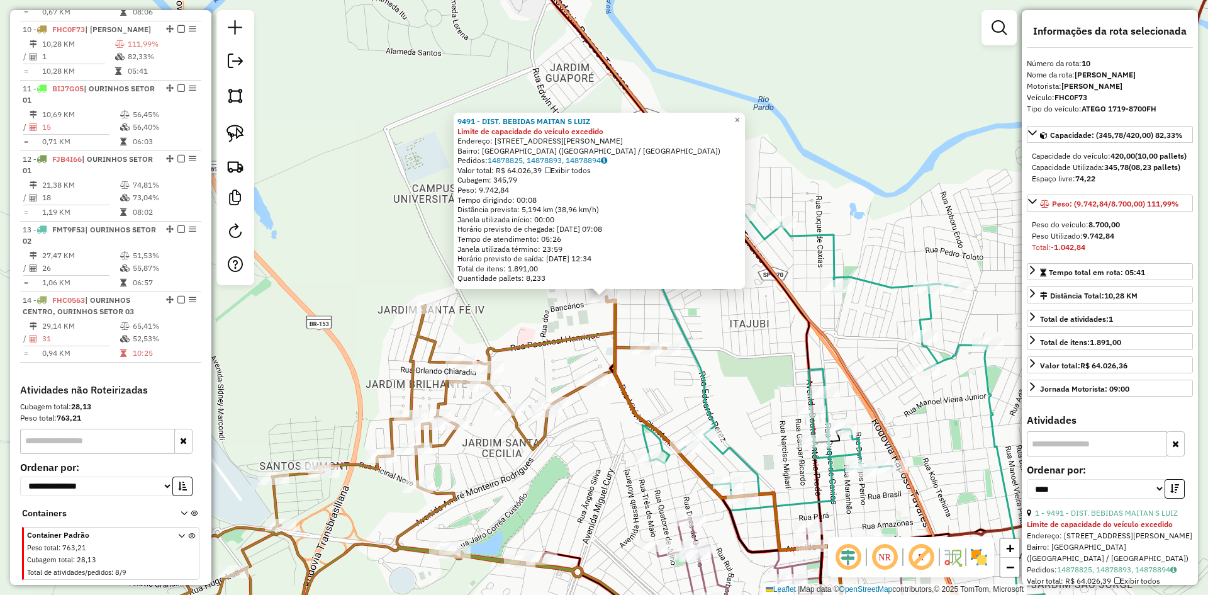
click at [550, 326] on div "9491 - DIST. BEBIDAS MAITAN S LUIZ Limite de capacidade do veículo excedido End…" at bounding box center [604, 297] width 1208 height 595
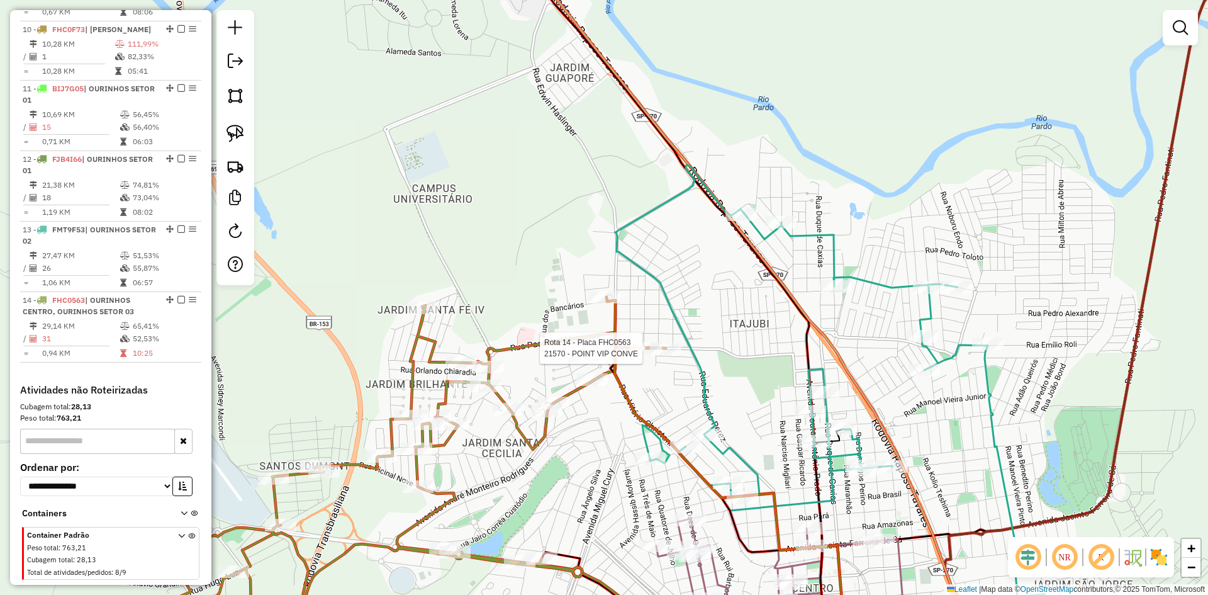
select select "*********"
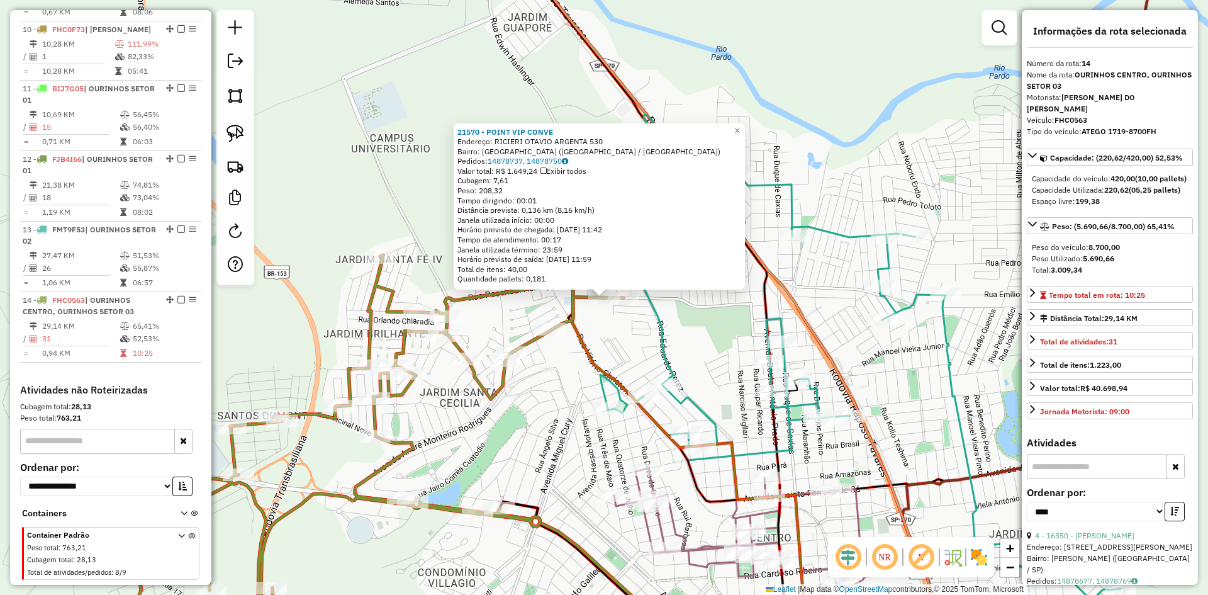
scroll to position [1086, 0]
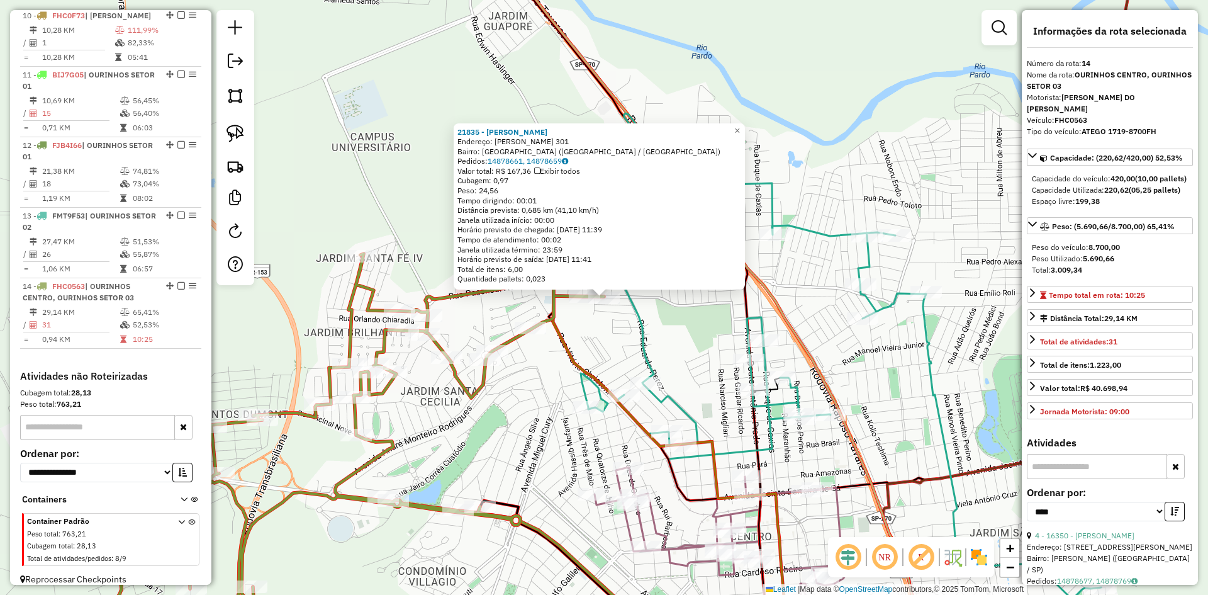
click at [612, 335] on div "21835 - JANAINA DE SOUZA NAS Endereço: LOURENCO JORGE 301 Bairro: VILA SAO LUIZ…" at bounding box center [604, 297] width 1208 height 595
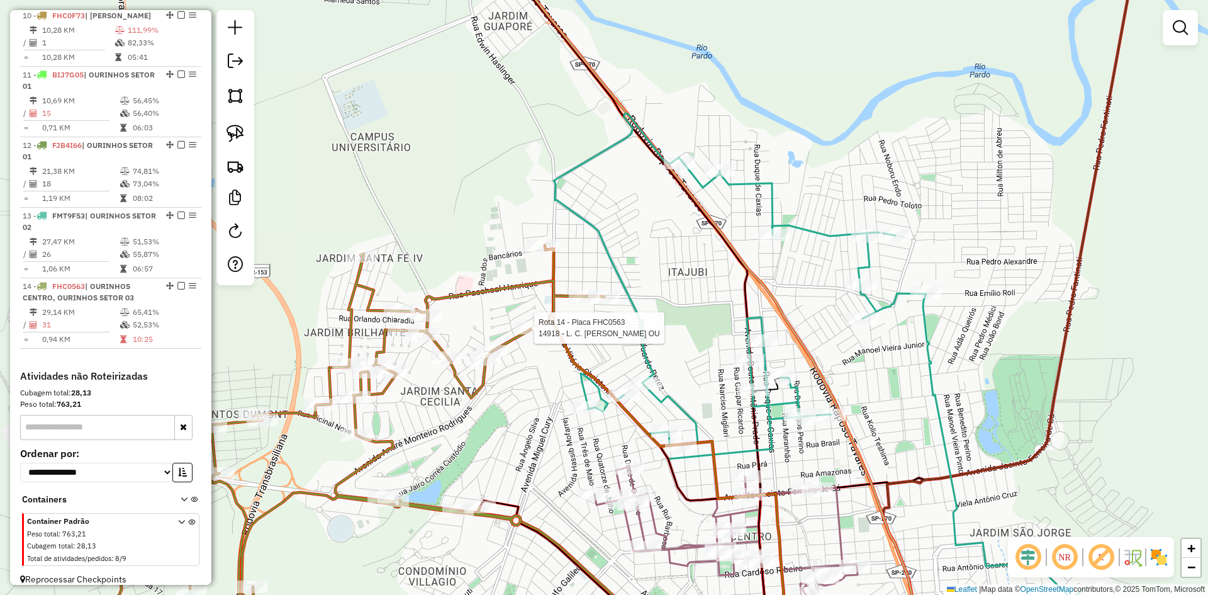
select select "*********"
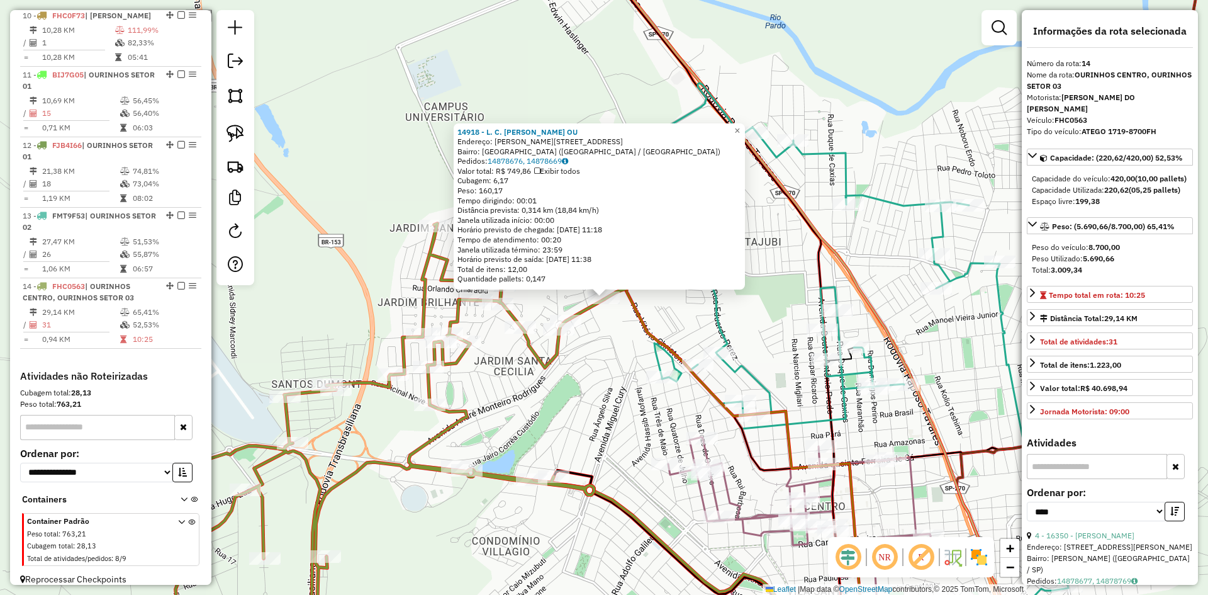
click at [593, 342] on div "14918 - L. C. DE OLIVEIRA OU Endereço: R HENRIQUE PONTARA 601 Bairro: JARDIM SA…" at bounding box center [604, 297] width 1208 height 595
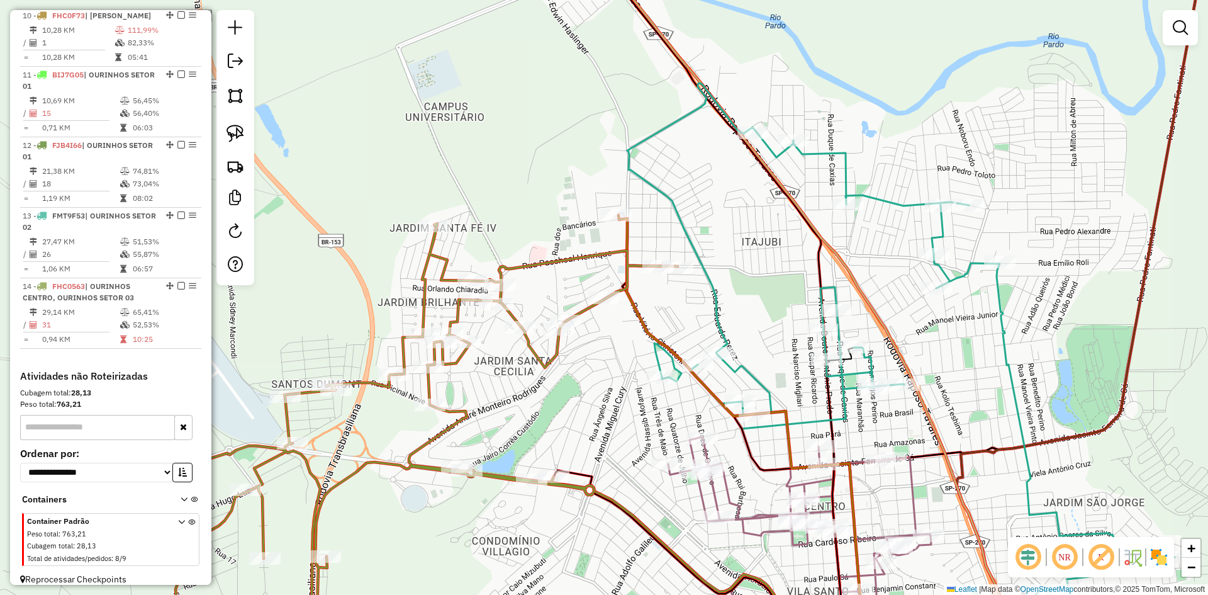
drag, startPoint x: 239, startPoint y: 136, endPoint x: 342, endPoint y: 200, distance: 121.2
click at [239, 136] on img at bounding box center [236, 134] width 18 height 18
drag, startPoint x: 588, startPoint y: 272, endPoint x: 674, endPoint y: 245, distance: 90.4
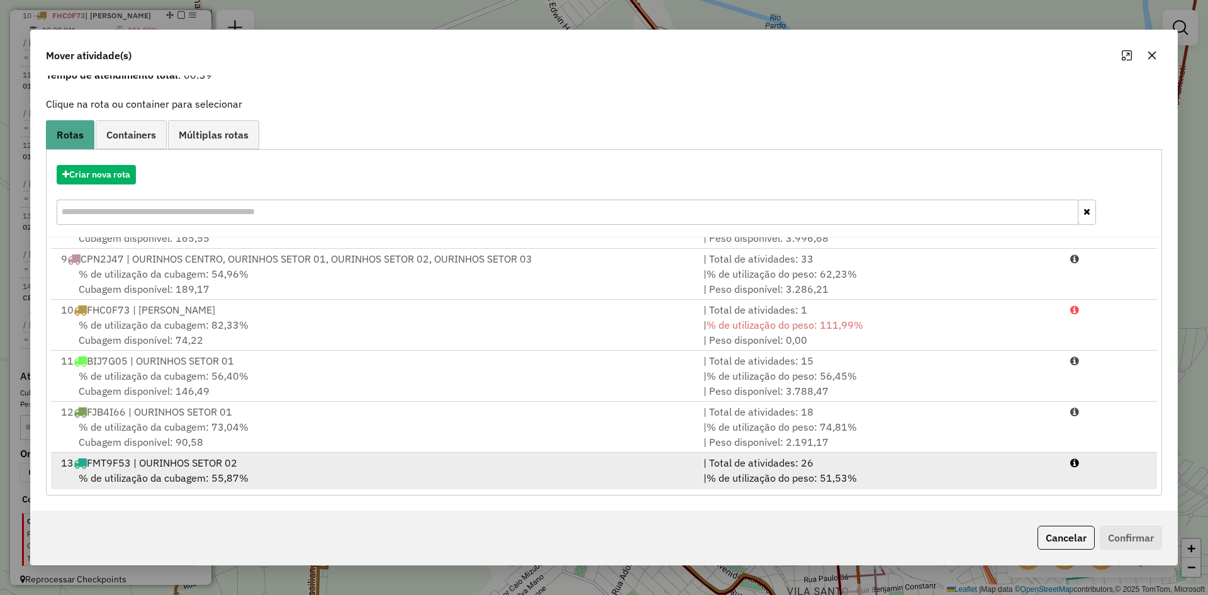
scroll to position [411, 0]
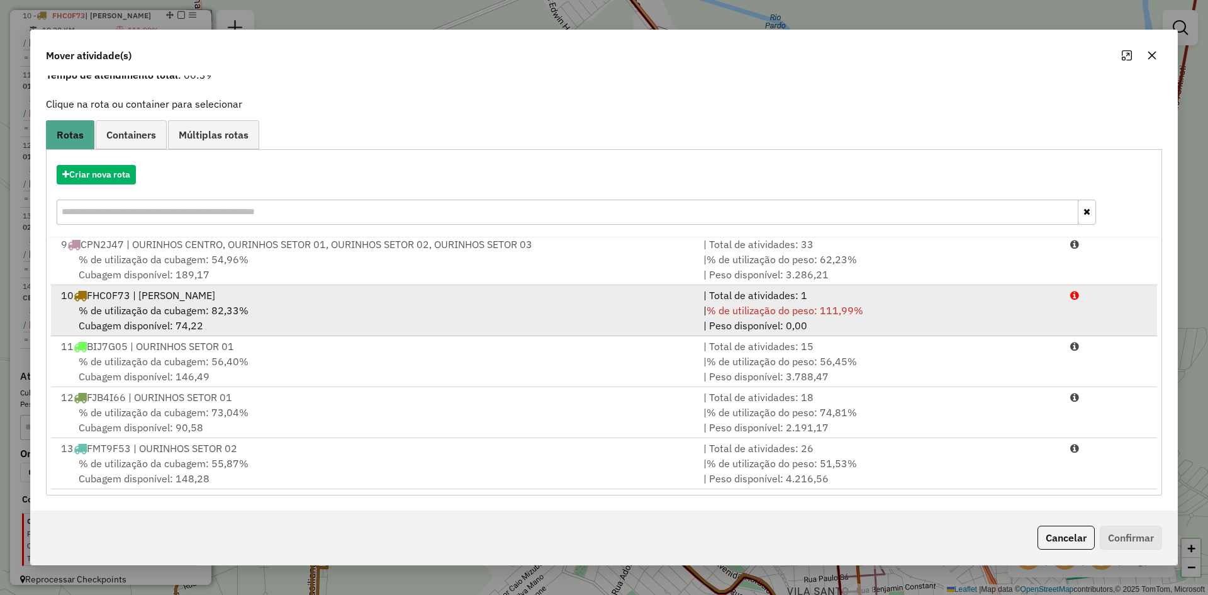
click at [220, 308] on span "% de utilização da cubagem: 82,33%" at bounding box center [164, 310] width 170 height 13
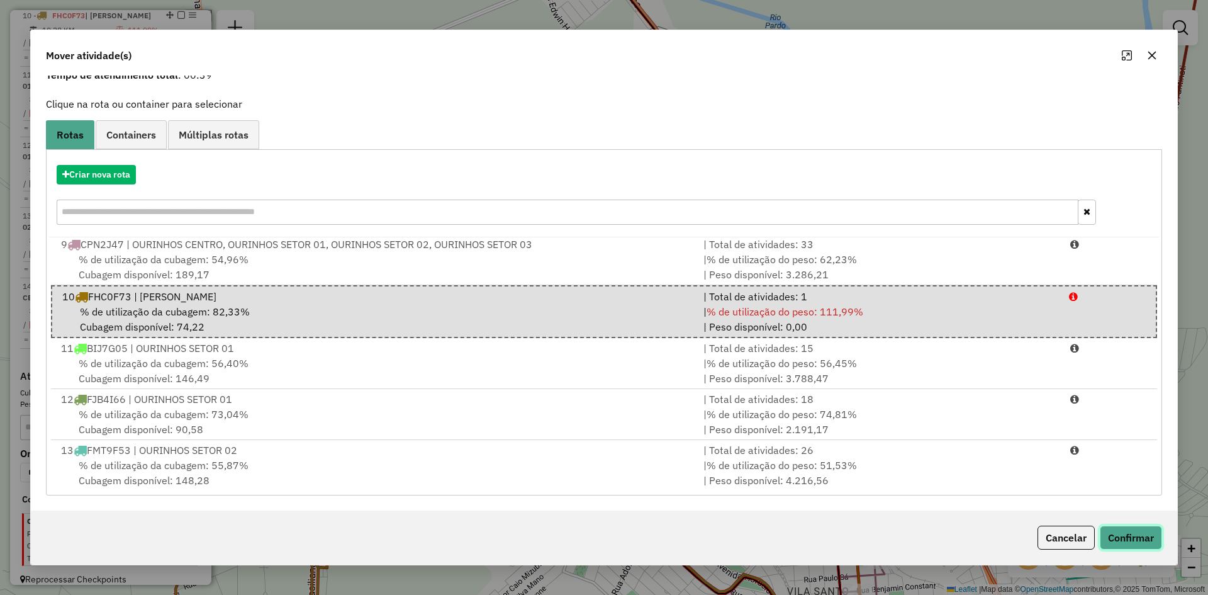
click at [1137, 539] on button "Confirmar" at bounding box center [1131, 538] width 62 height 24
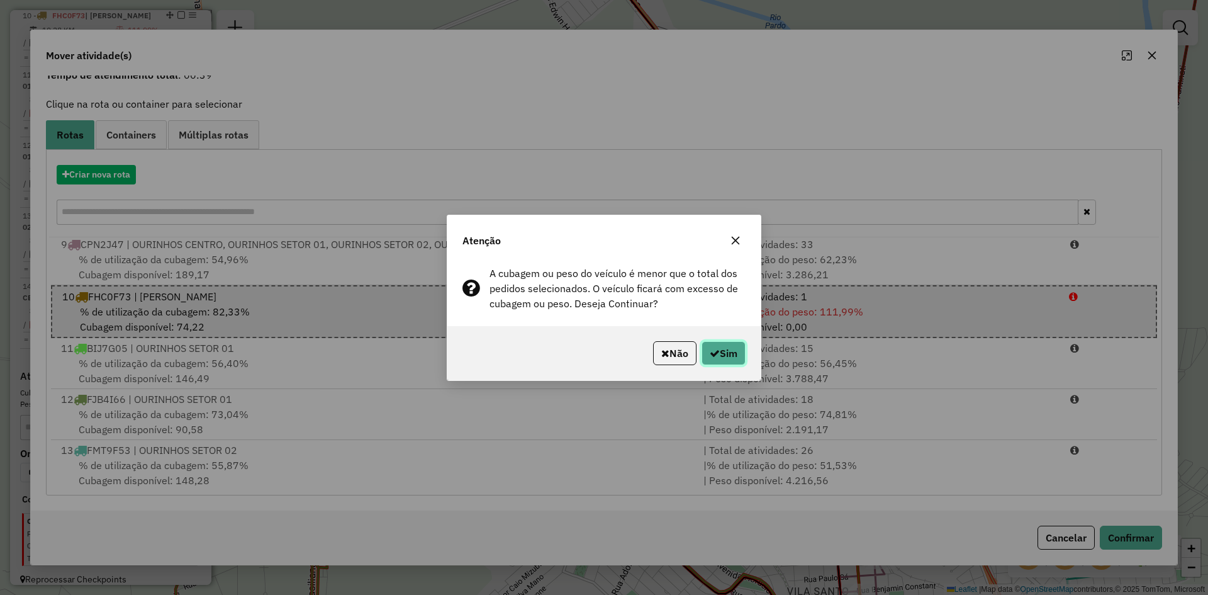
click at [723, 356] on button "Sim" at bounding box center [724, 353] width 44 height 24
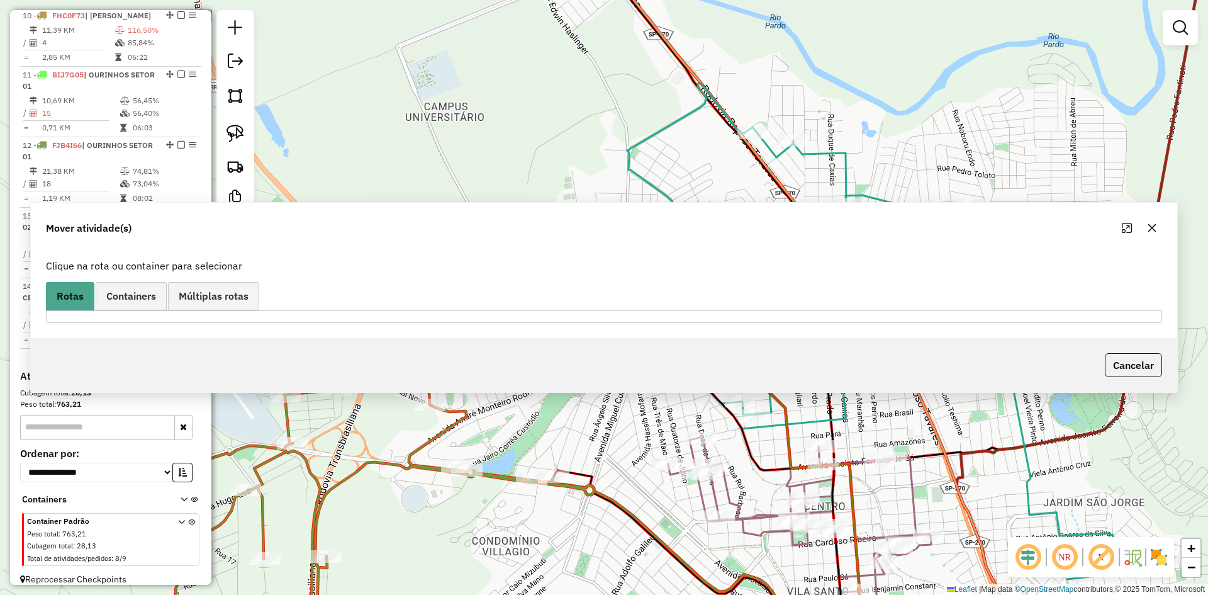
scroll to position [1027, 0]
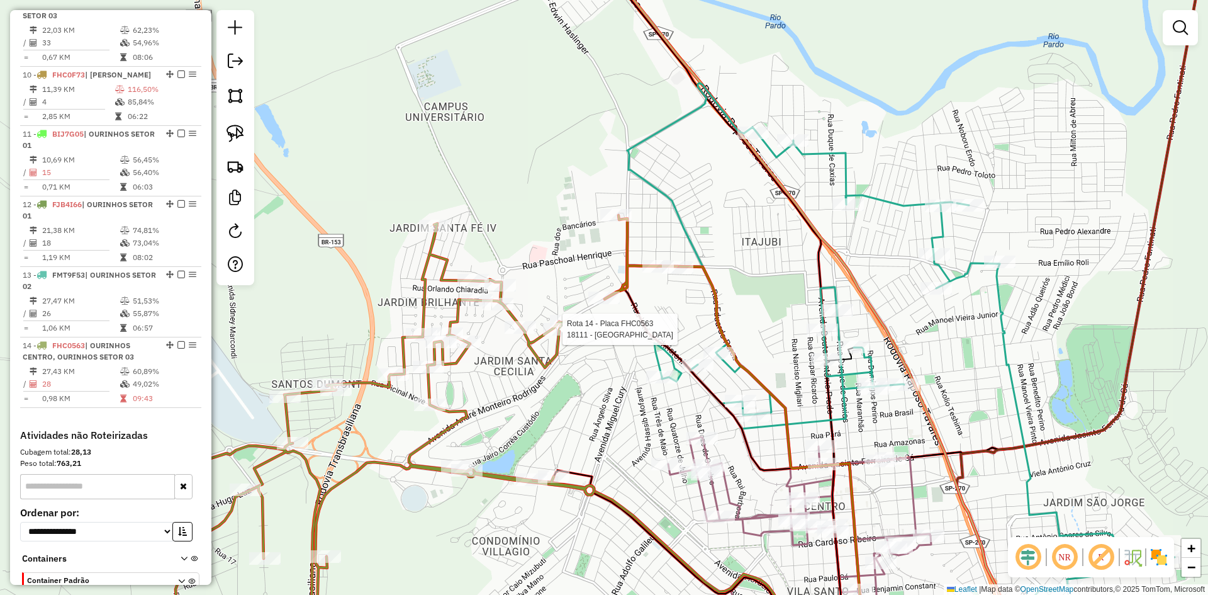
select select "*********"
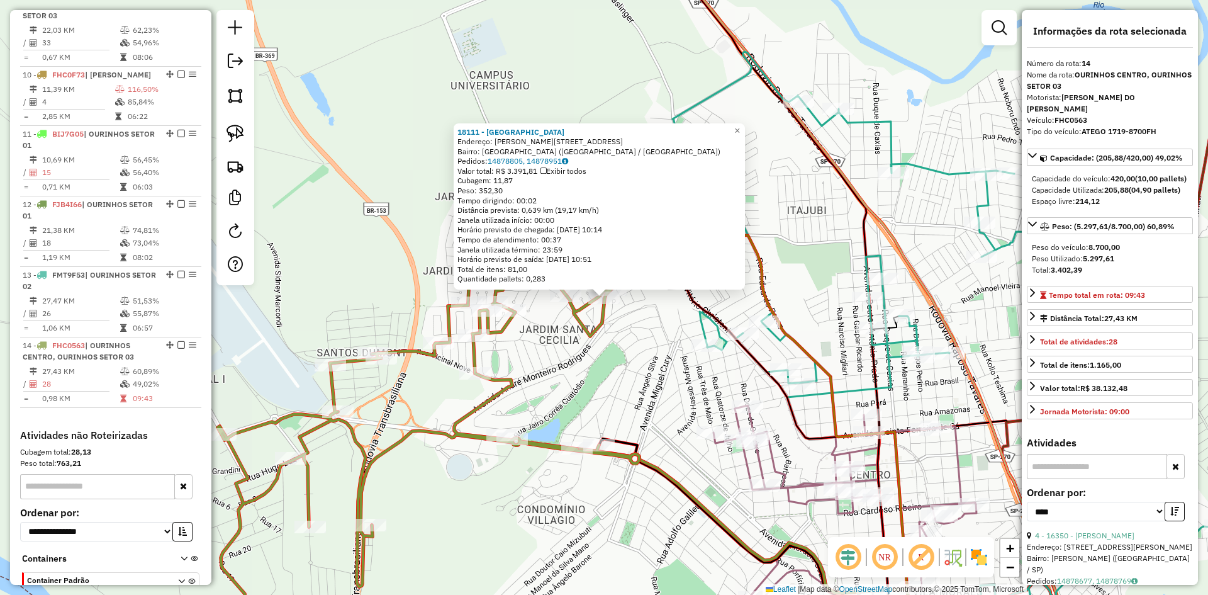
scroll to position [1086, 0]
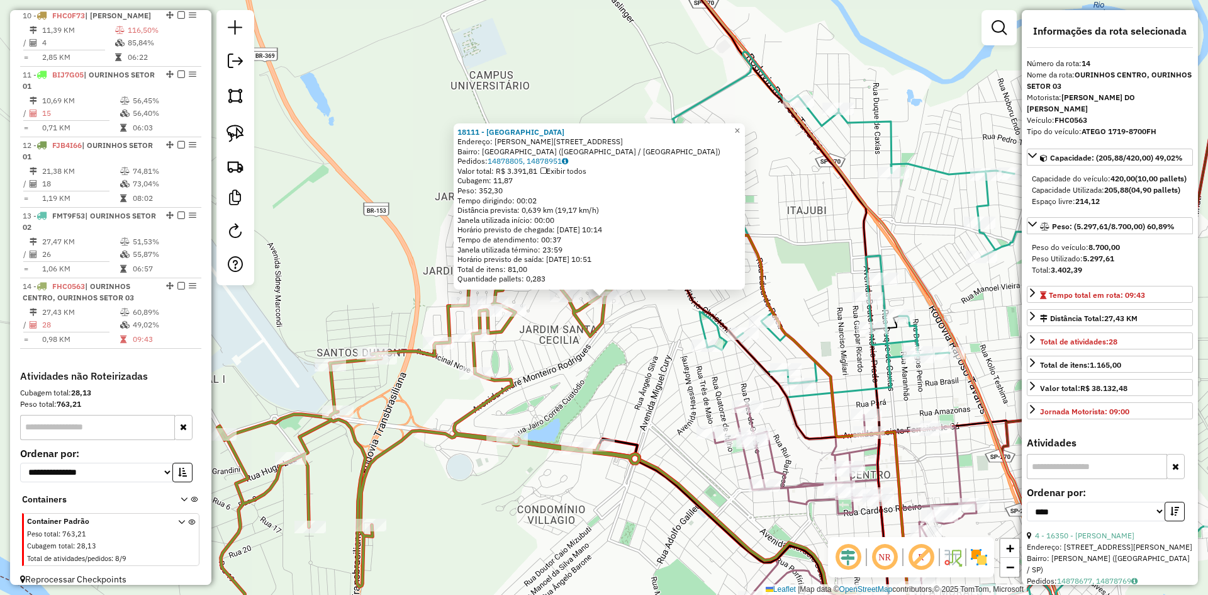
click at [650, 388] on div "18111 - SANTO GRAU Endereço: R HENRIQUE PONTARA 180 Bairro: JARDIM SANTA FE (OU…" at bounding box center [604, 297] width 1208 height 595
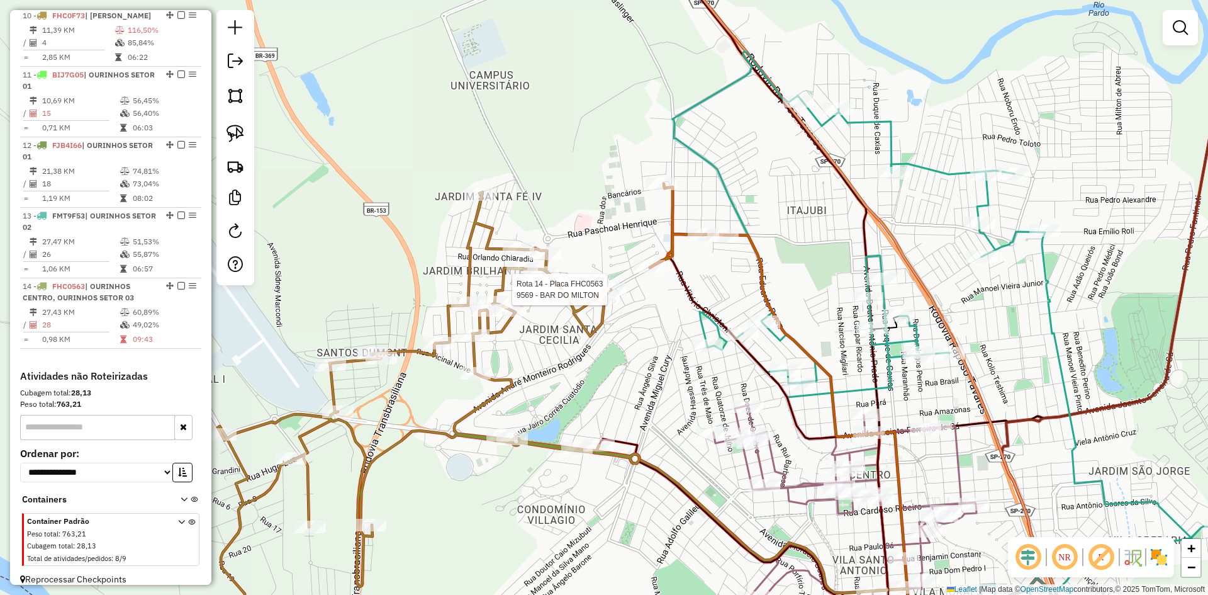
select select "*********"
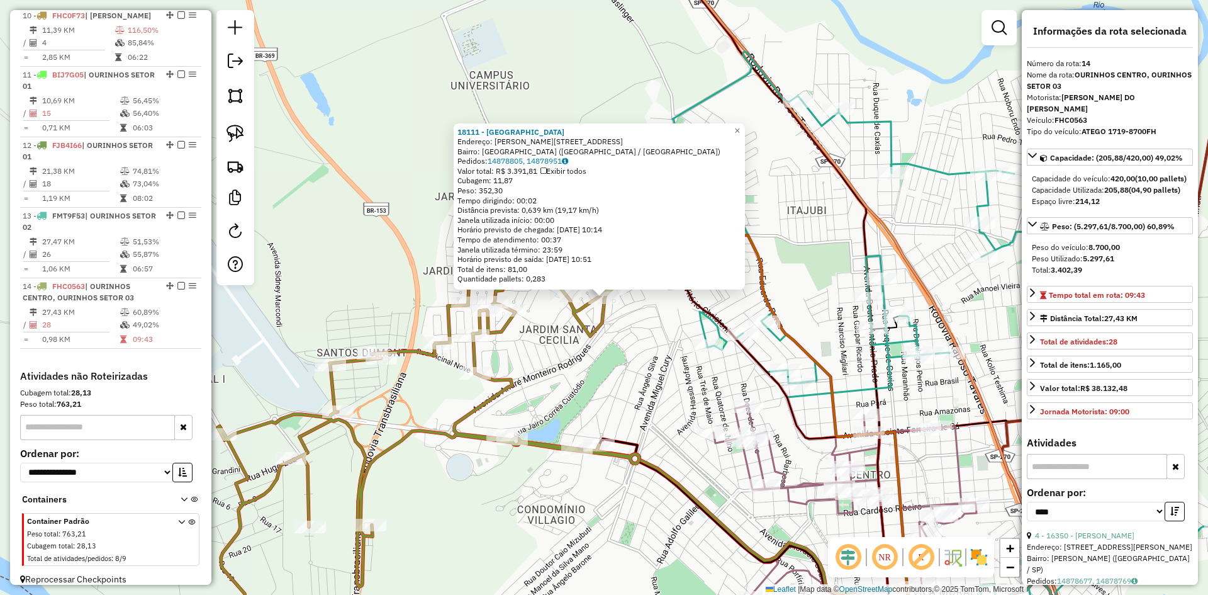
click at [632, 352] on div "18111 - SANTO GRAU Endereço: R HENRIQUE PONTARA 180 Bairro: JARDIM SANTA FE (OU…" at bounding box center [604, 297] width 1208 height 595
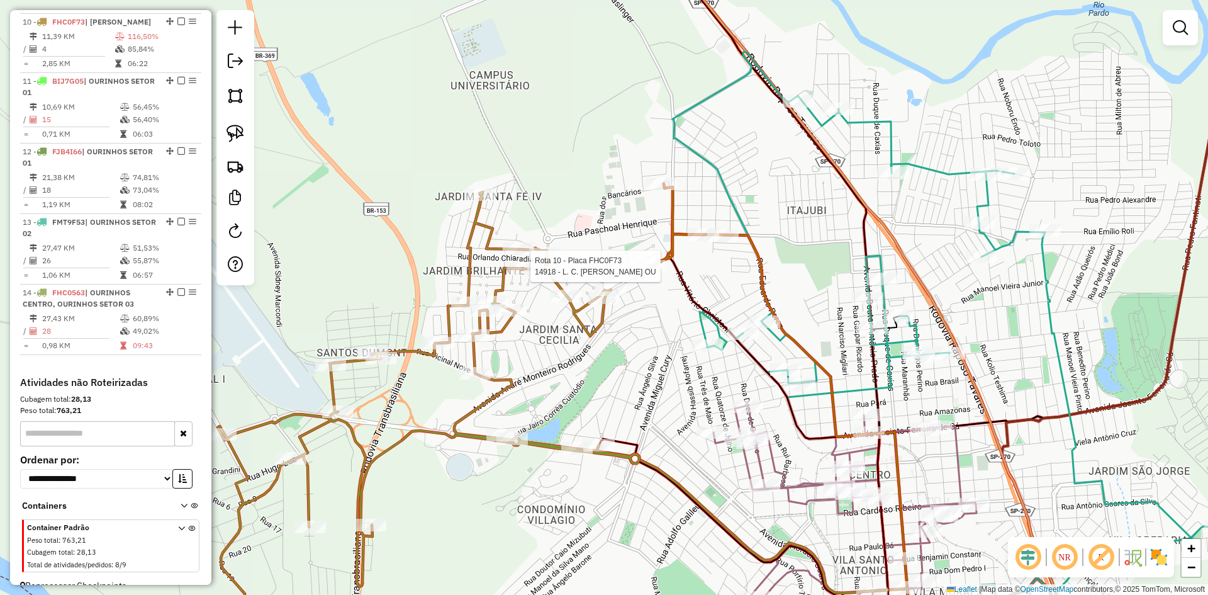
select select "*********"
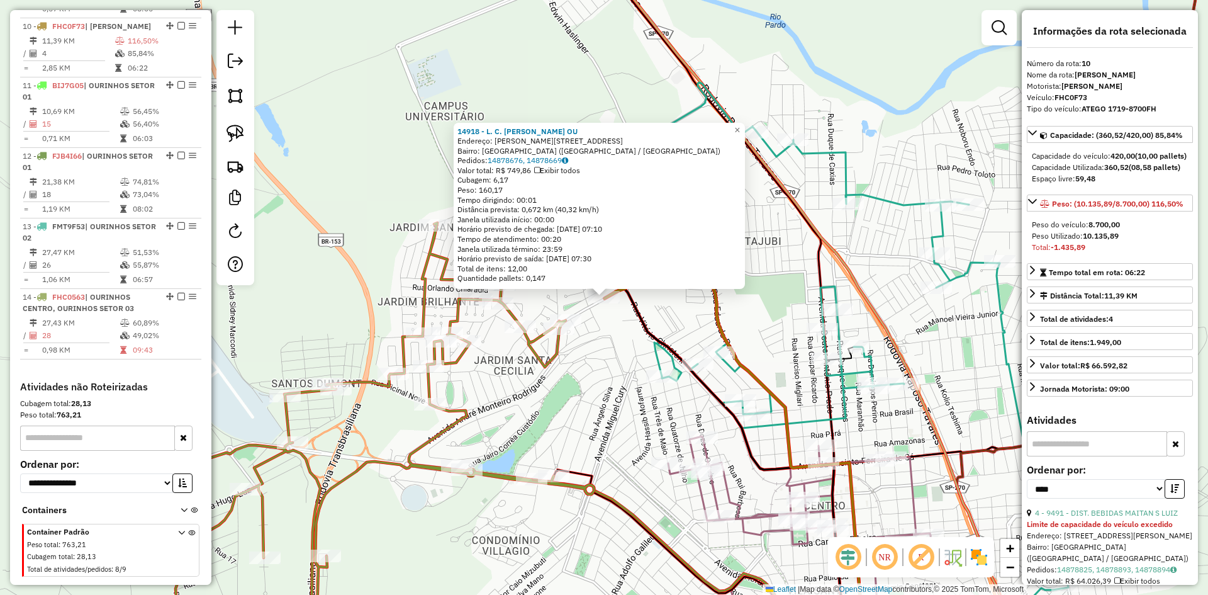
scroll to position [1072, 0]
click at [589, 376] on div "14918 - L. C. DE OLIVEIRA OU Endereço: R HENRIQUE PONTARA 601 Bairro: JARDIM SA…" at bounding box center [604, 297] width 1208 height 595
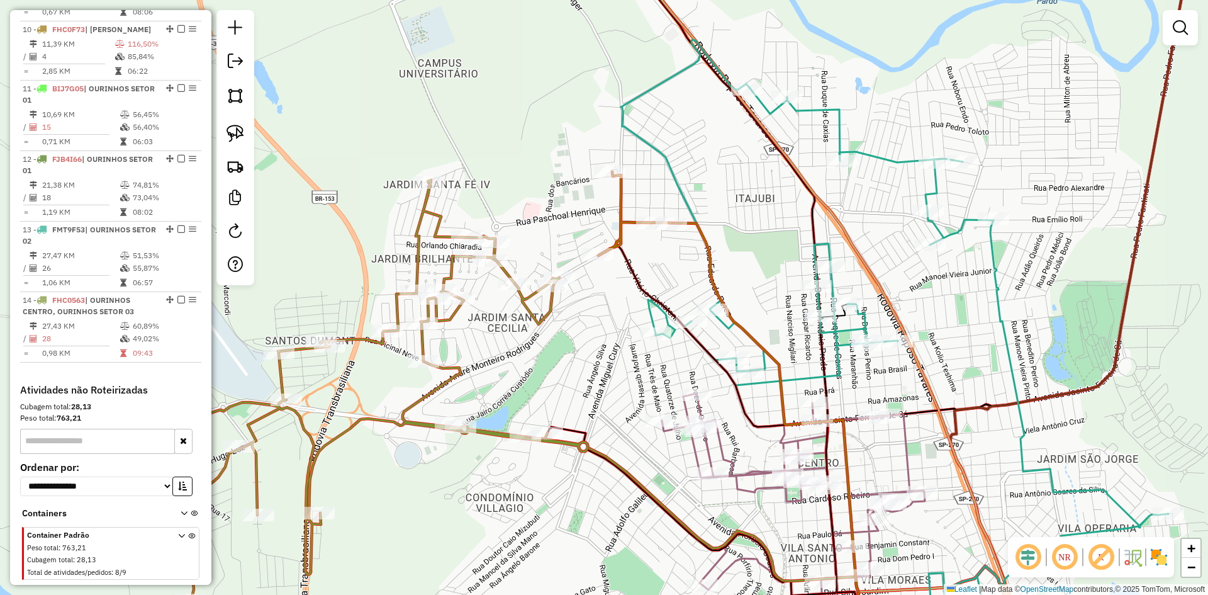
drag, startPoint x: 607, startPoint y: 364, endPoint x: 601, endPoint y: 321, distance: 43.3
click at [601, 321] on div "Janela de atendimento Grade de atendimento Capacidade Transportadoras Veículos …" at bounding box center [604, 297] width 1208 height 595
select select "*********"
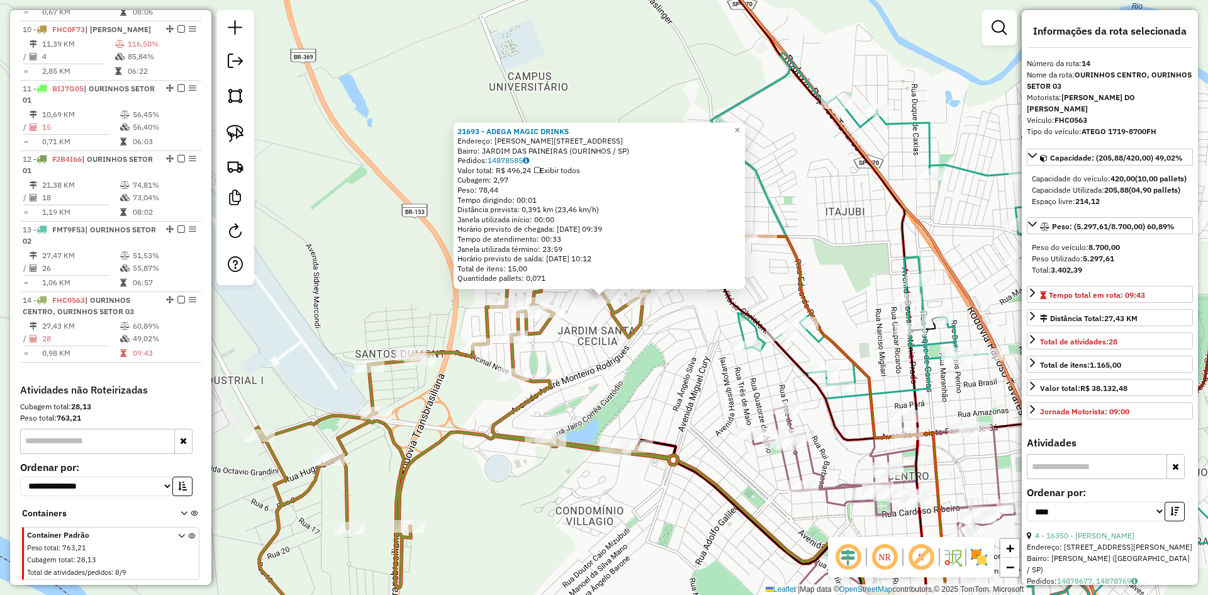
scroll to position [1086, 0]
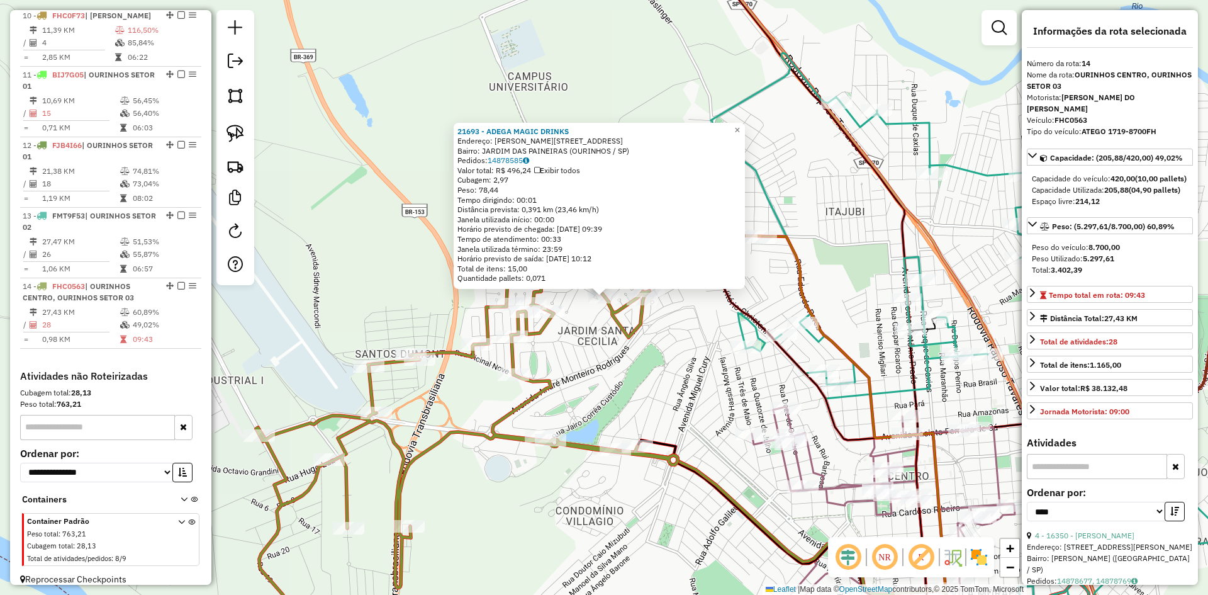
click at [678, 350] on div "21693 - ADEGA MAGIC DRINKS Endereço: IRINEU PEREIRA DA SILVA 330 Bairro: JARDIM…" at bounding box center [604, 297] width 1208 height 595
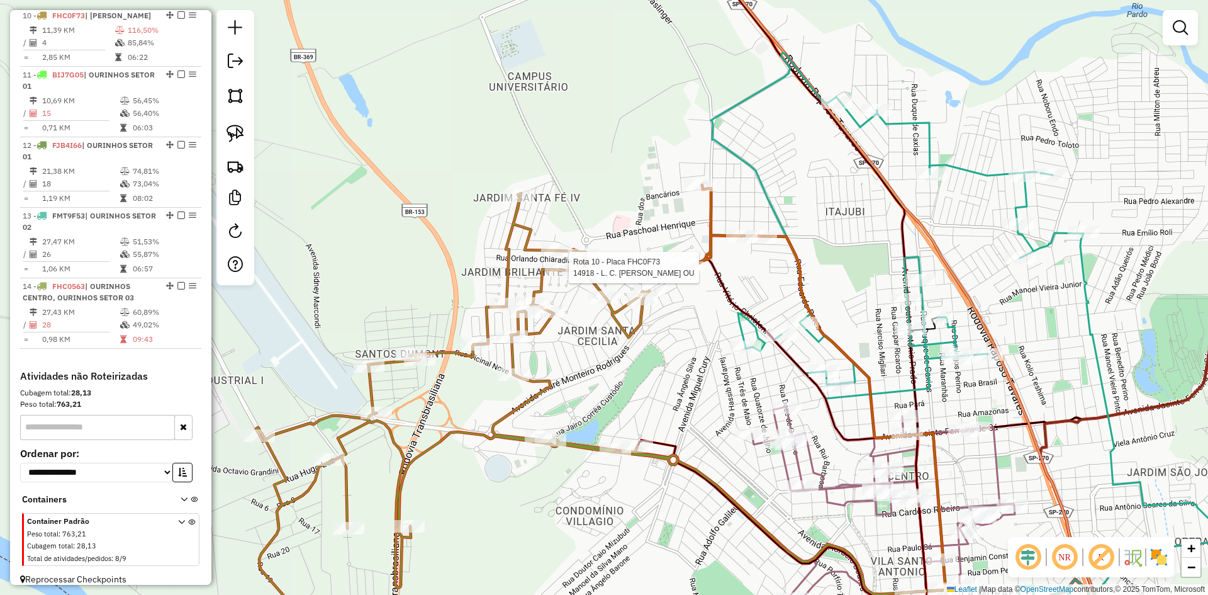
select select "*********"
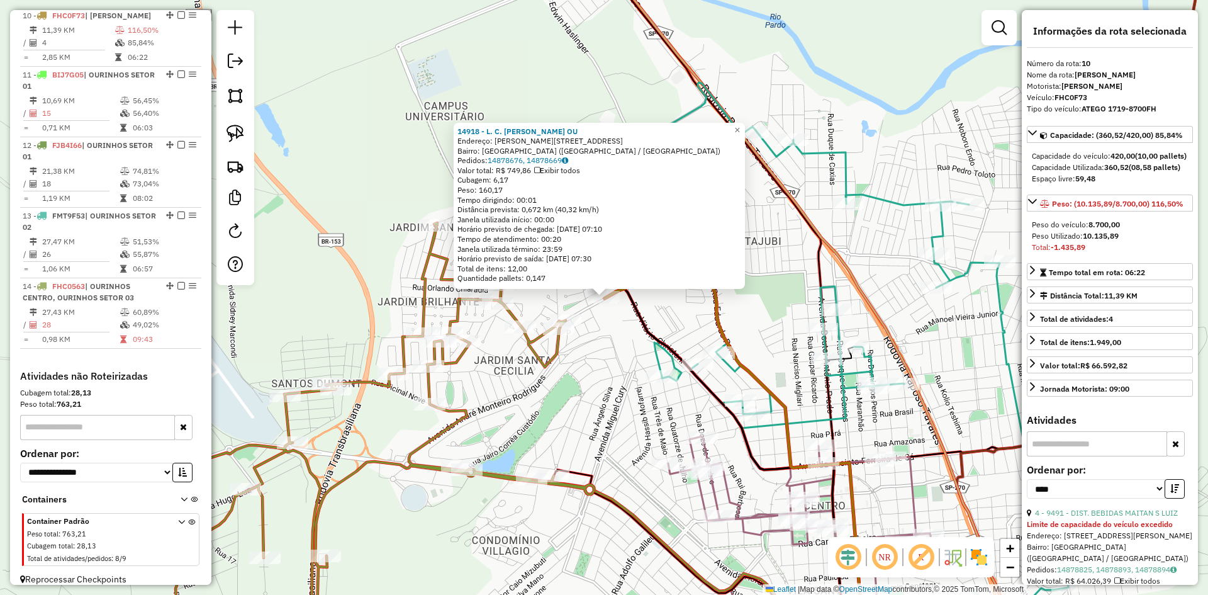
scroll to position [1072, 0]
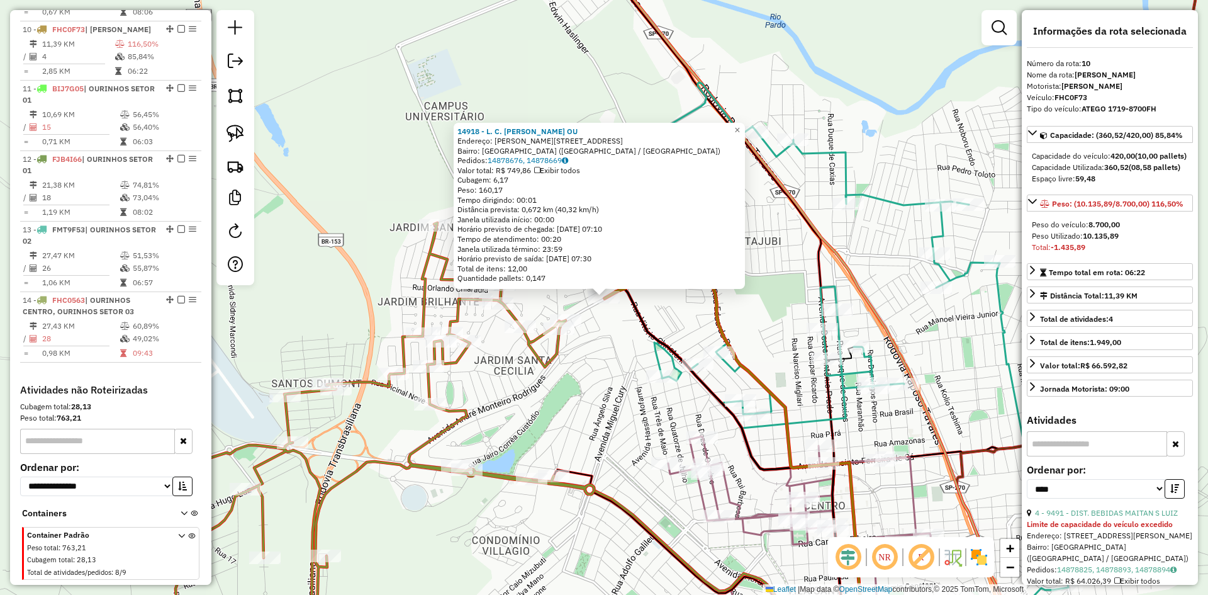
click at [609, 363] on div "Rota 10 - Placa FHC0F73 14918 - L. C. DE OLIVEIRA OU 14918 - L. C. DE OLIVEIRA …" at bounding box center [604, 297] width 1208 height 595
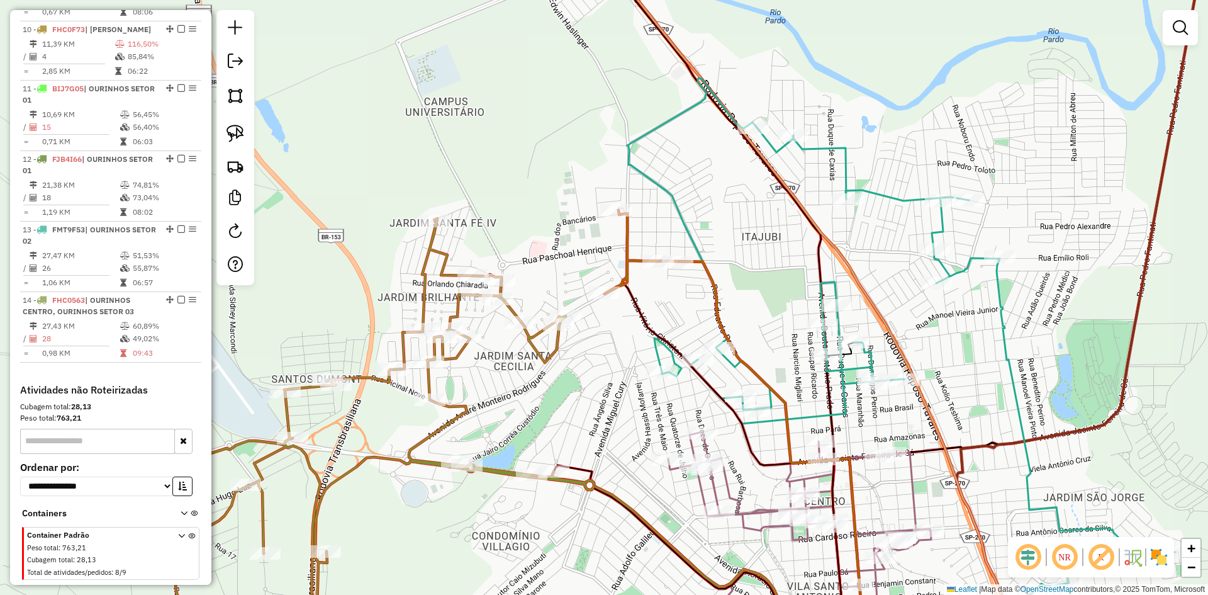
click at [594, 368] on div "Janela de atendimento Grade de atendimento Capacidade Transportadoras Veículos …" at bounding box center [604, 297] width 1208 height 595
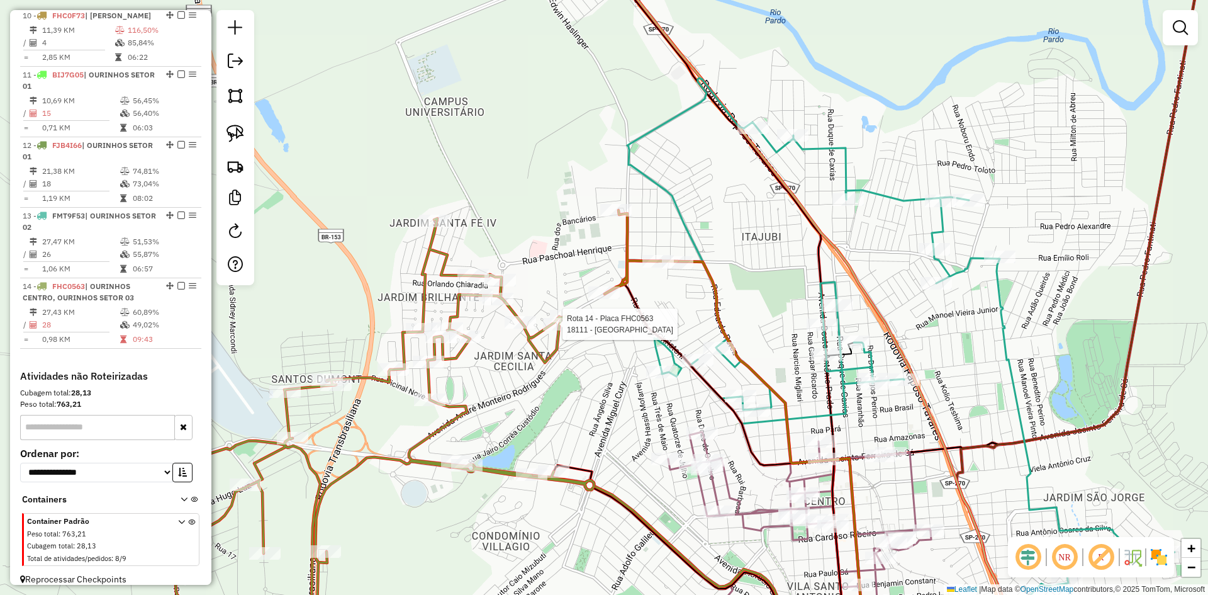
select select "*********"
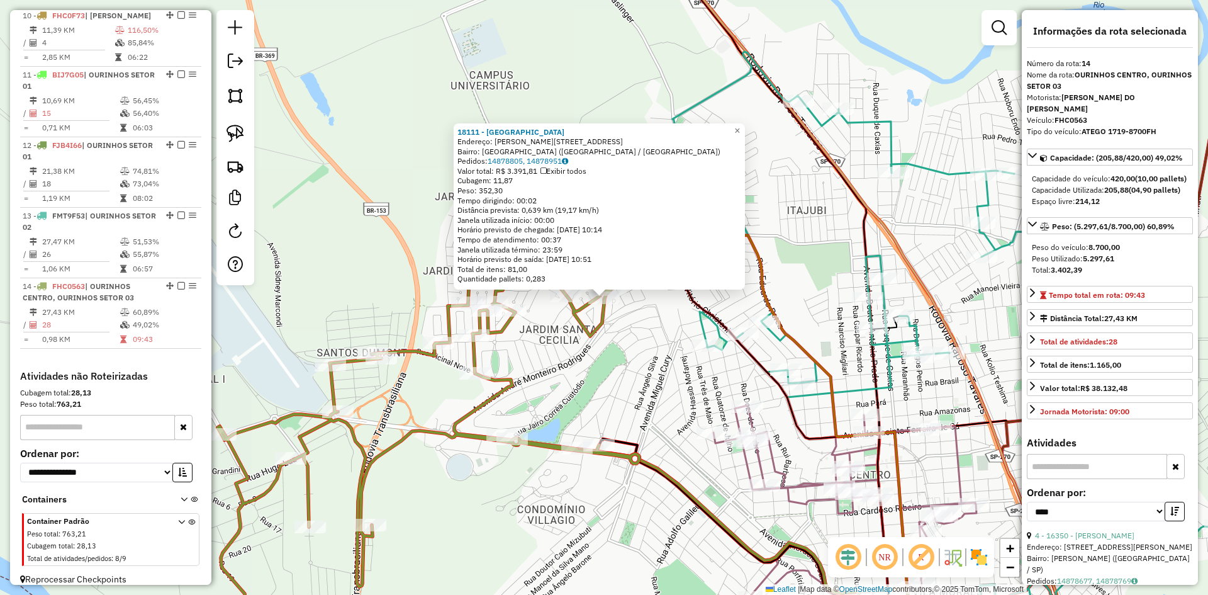
click at [621, 373] on div "18111 - SANTO GRAU Endereço: R HENRIQUE PONTARA 180 Bairro: JARDIM SANTA FE (OU…" at bounding box center [604, 297] width 1208 height 595
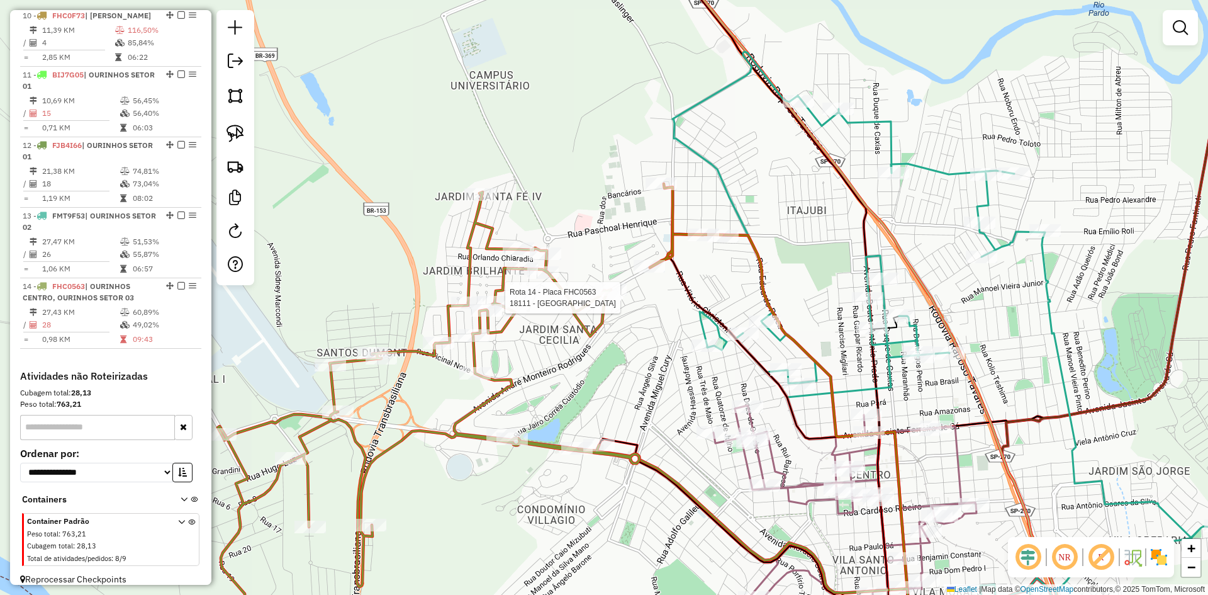
select select "*********"
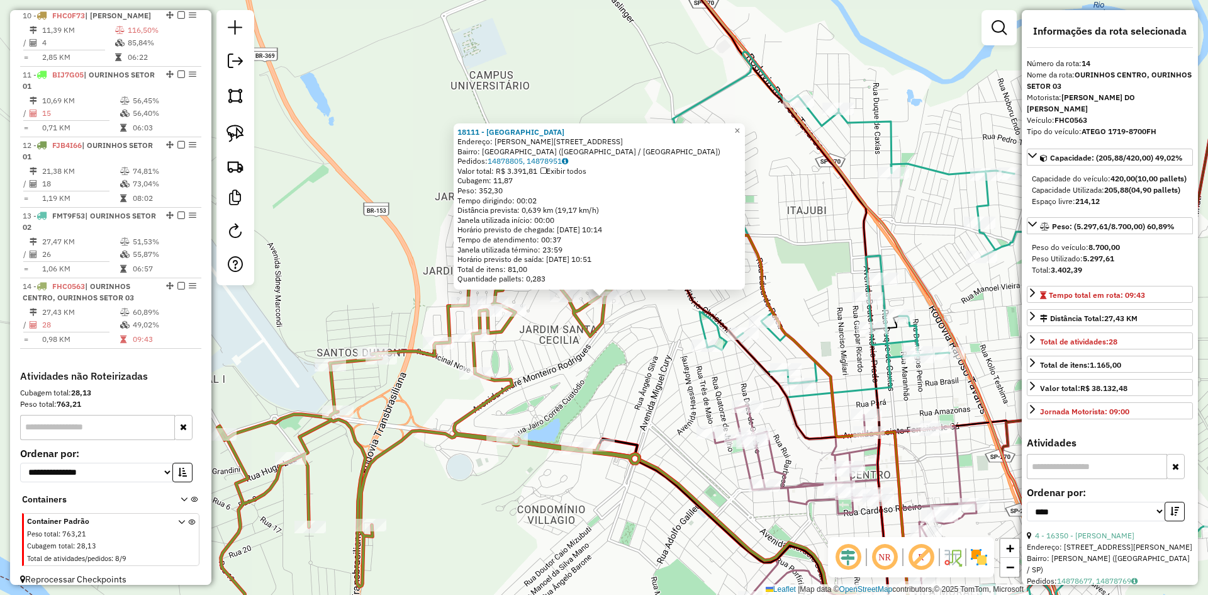
click at [619, 383] on div "18111 - SANTO GRAU Endereço: R HENRIQUE PONTARA 180 Bairro: JARDIM SANTA FE (OU…" at bounding box center [604, 297] width 1208 height 595
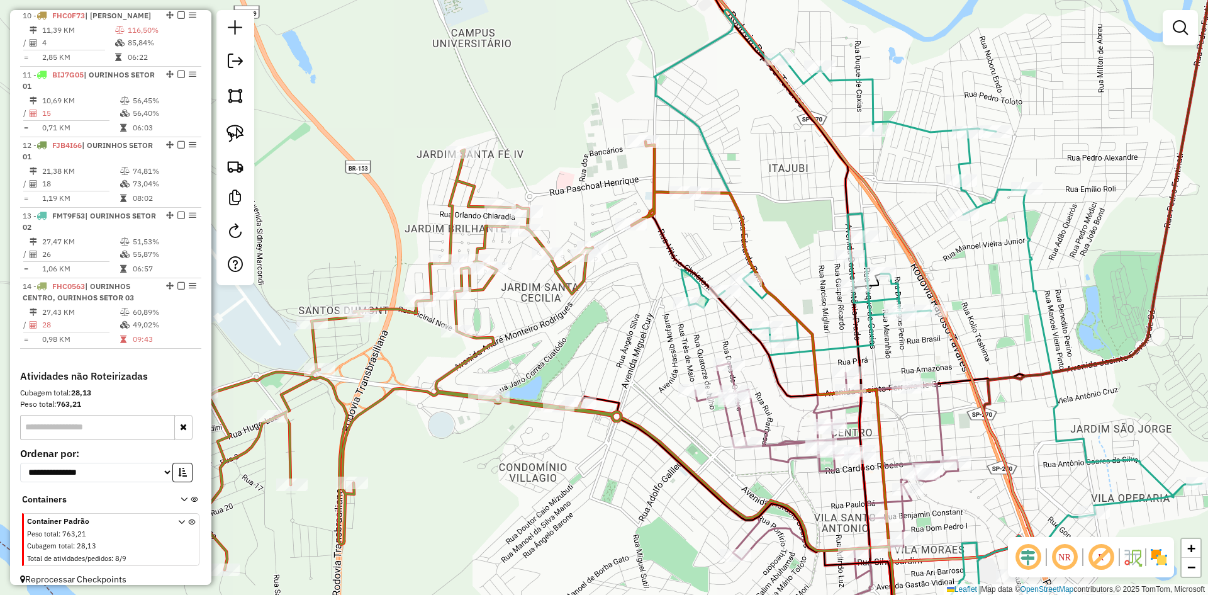
drag, startPoint x: 627, startPoint y: 371, endPoint x: 609, endPoint y: 330, distance: 44.2
click at [609, 330] on div "Janela de atendimento Grade de atendimento Capacidade Transportadoras Veículos …" at bounding box center [604, 297] width 1208 height 595
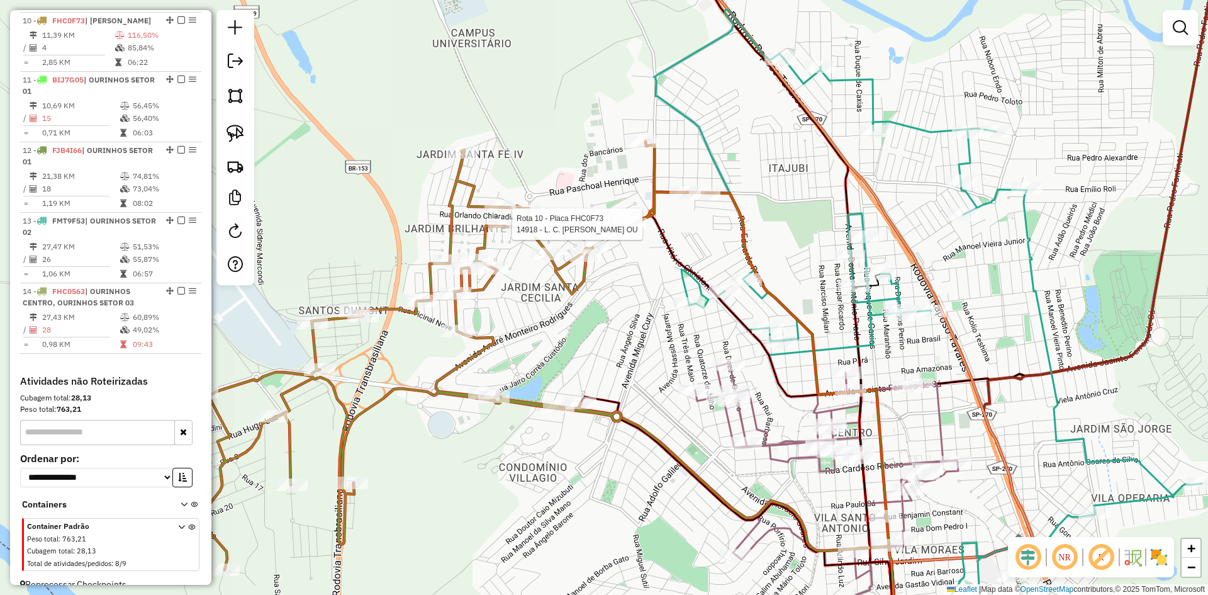
select select "*********"
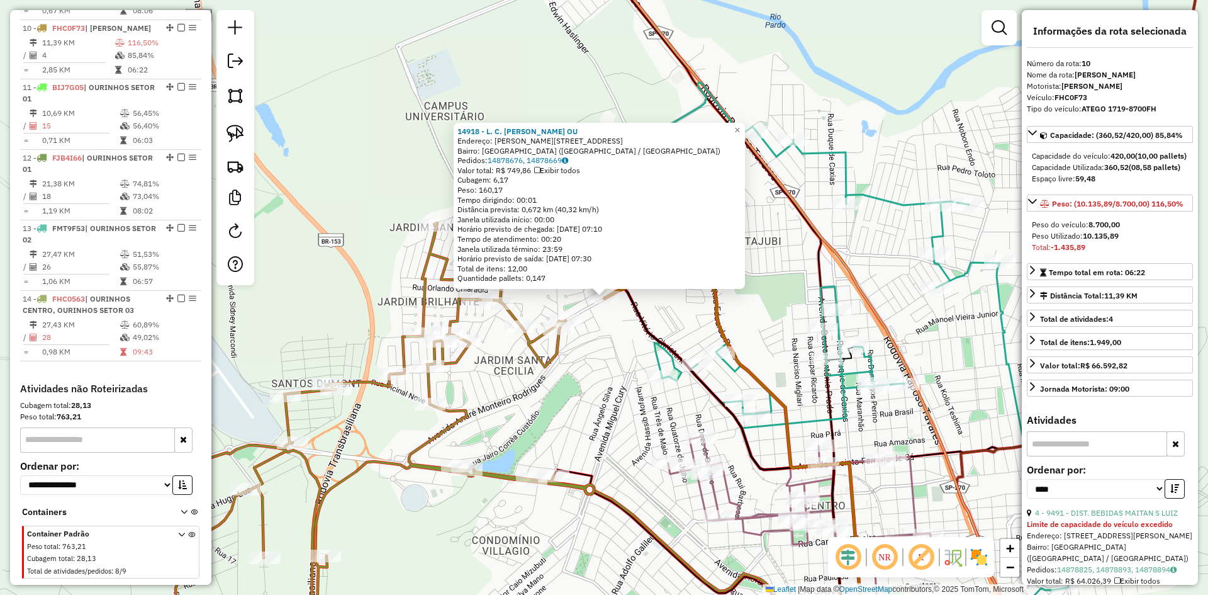
scroll to position [1072, 0]
click at [574, 401] on div "14918 - L. C. DE OLIVEIRA OU Endereço: R HENRIQUE PONTARA 601 Bairro: JARDIM SA…" at bounding box center [604, 297] width 1208 height 595
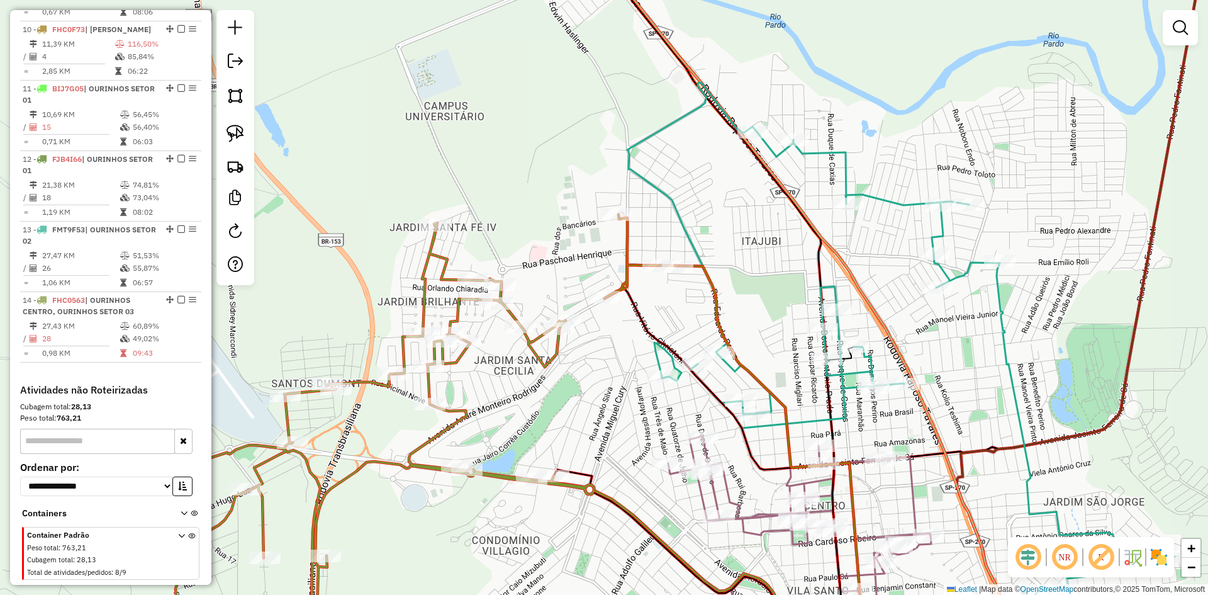
drag, startPoint x: 237, startPoint y: 142, endPoint x: 276, endPoint y: 153, distance: 40.6
click at [237, 142] on img at bounding box center [236, 134] width 18 height 18
drag, startPoint x: 553, startPoint y: 306, endPoint x: 585, endPoint y: 313, distance: 33.0
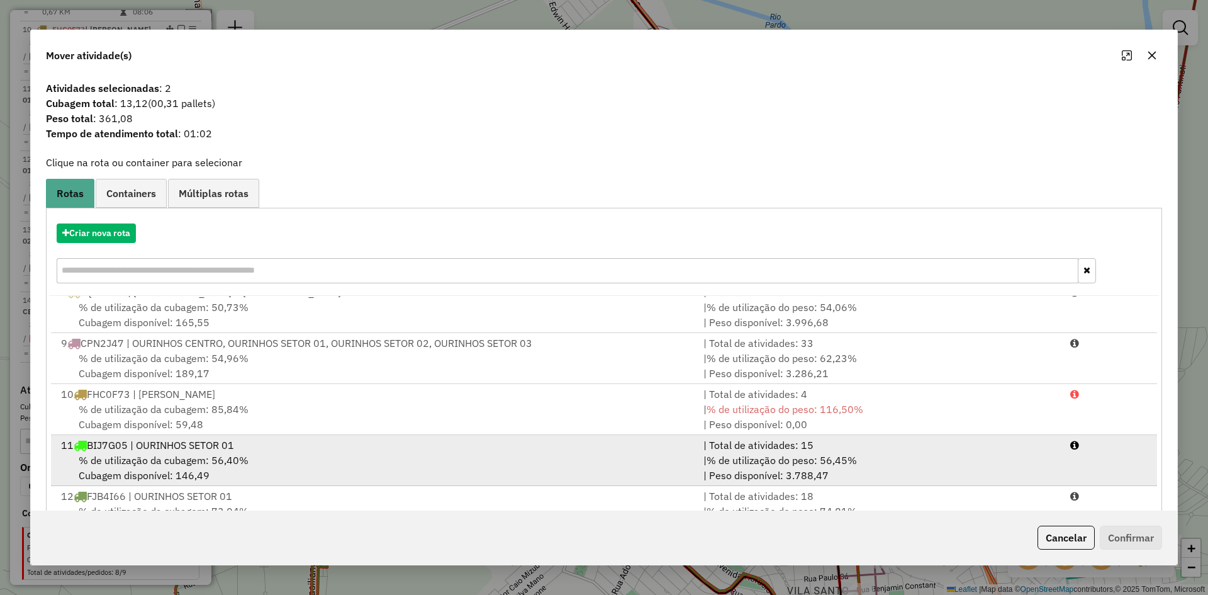
scroll to position [411, 0]
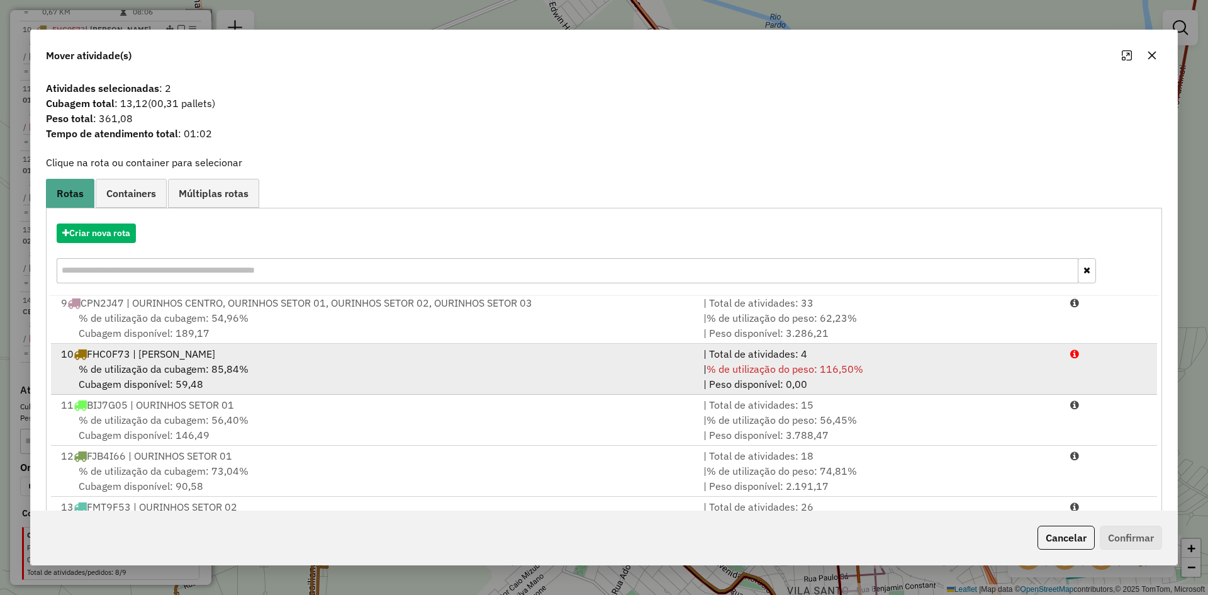
click at [250, 361] on div "% de utilização da cubagem: 85,84% Cubagem disponível: 59,48" at bounding box center [374, 376] width 643 height 30
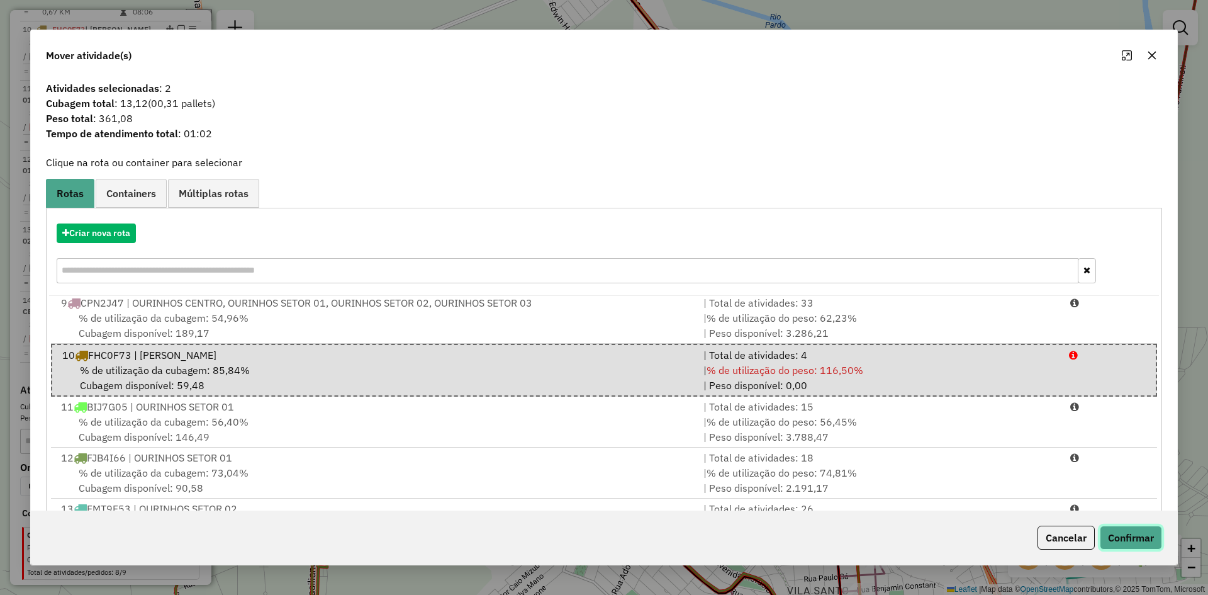
click at [1149, 541] on button "Confirmar" at bounding box center [1131, 538] width 62 height 24
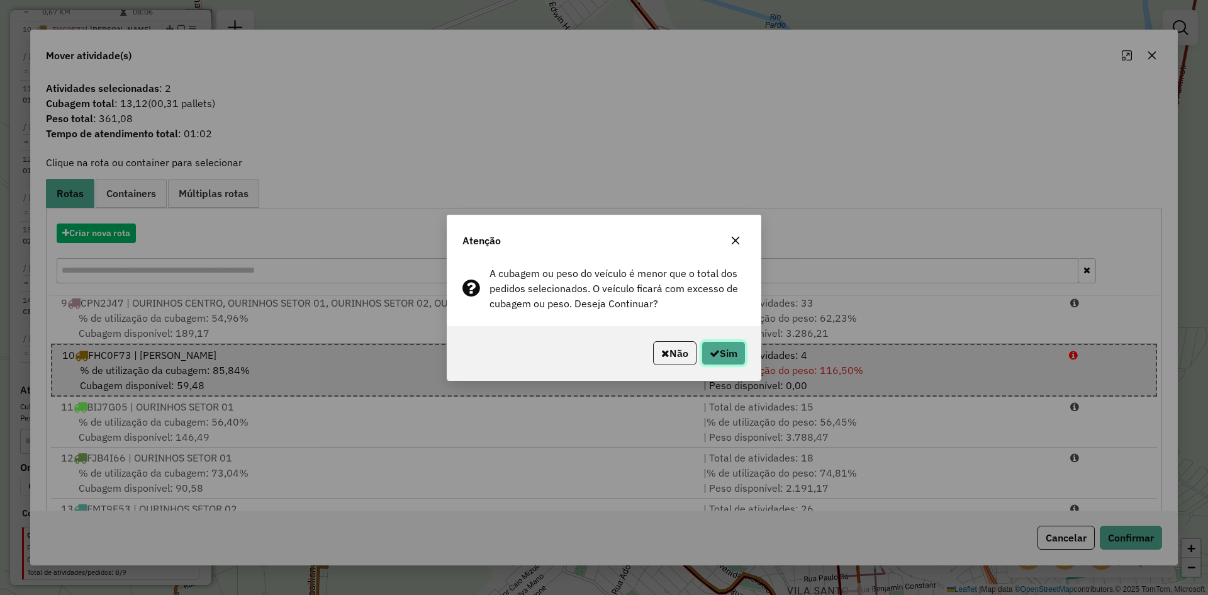
click at [730, 357] on button "Sim" at bounding box center [724, 353] width 44 height 24
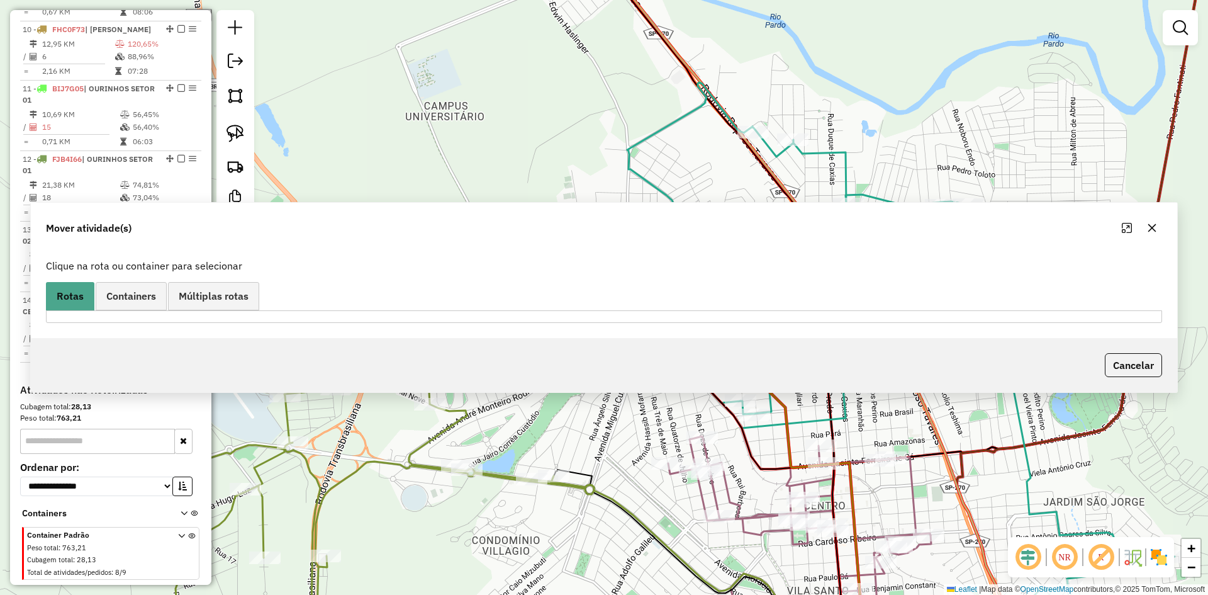
scroll to position [1013, 0]
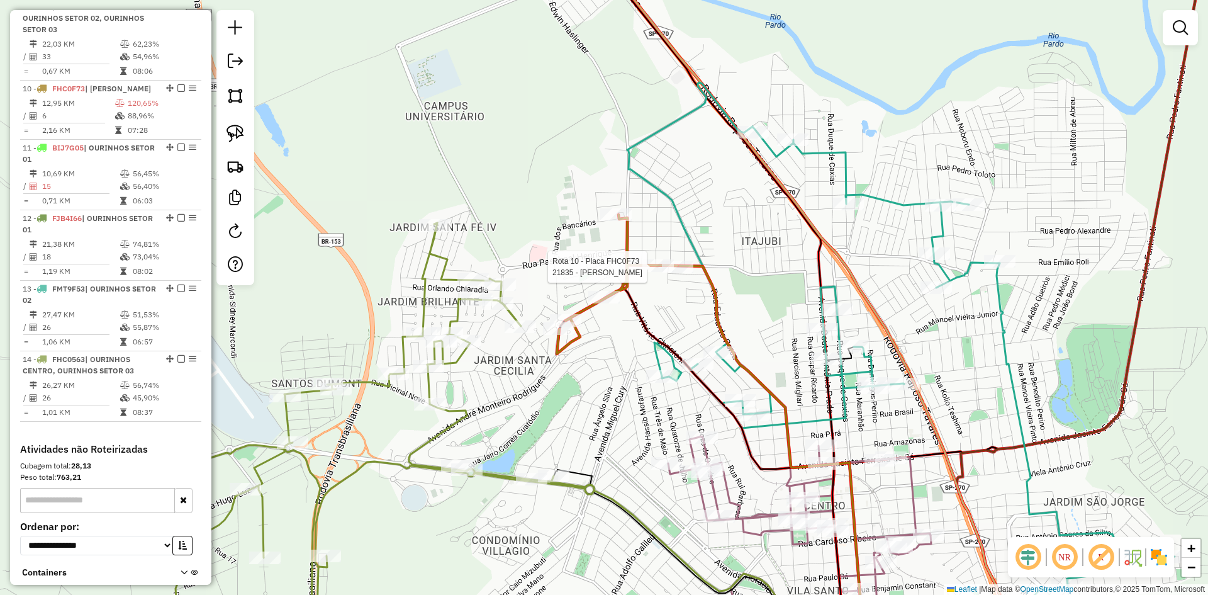
click at [672, 273] on div at bounding box center [677, 267] width 31 height 13
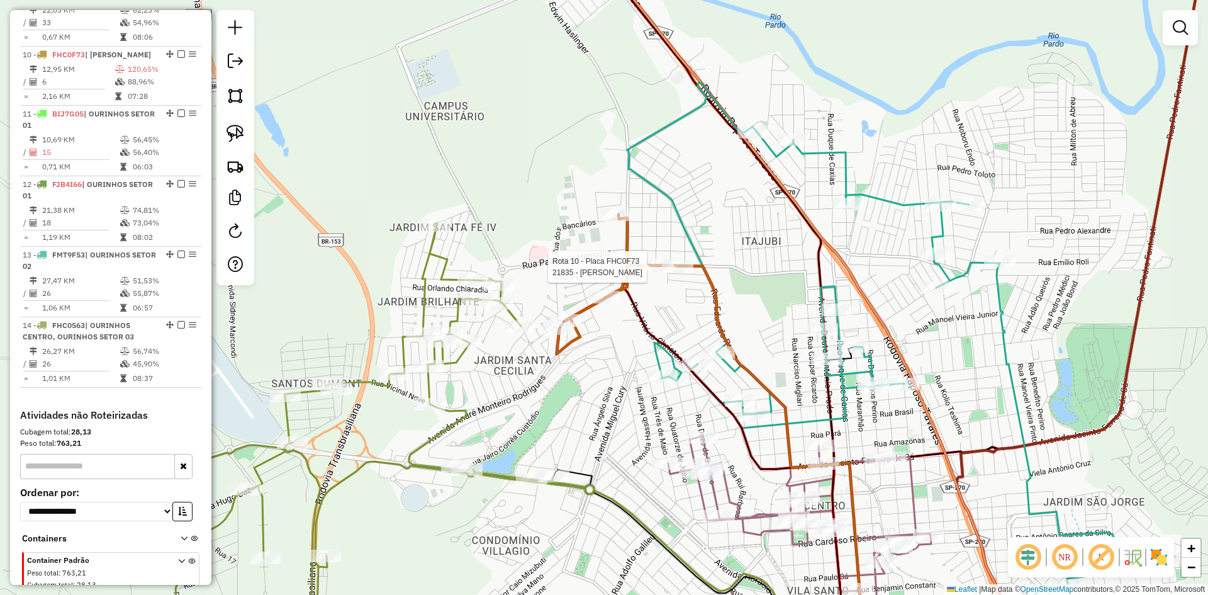
select select "*********"
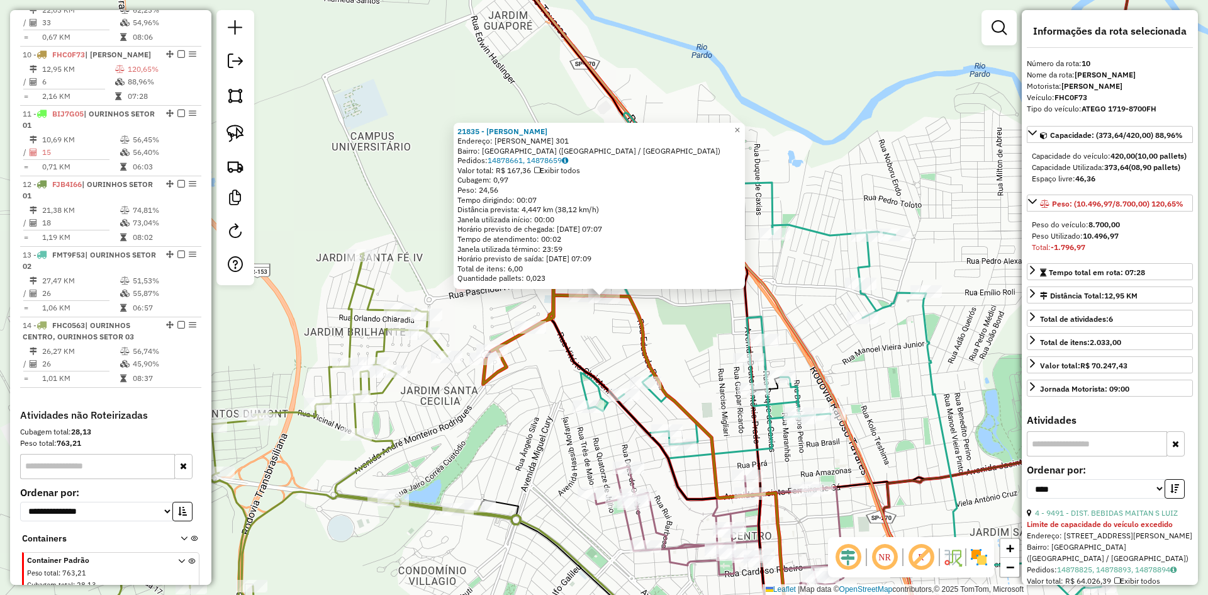
scroll to position [1072, 0]
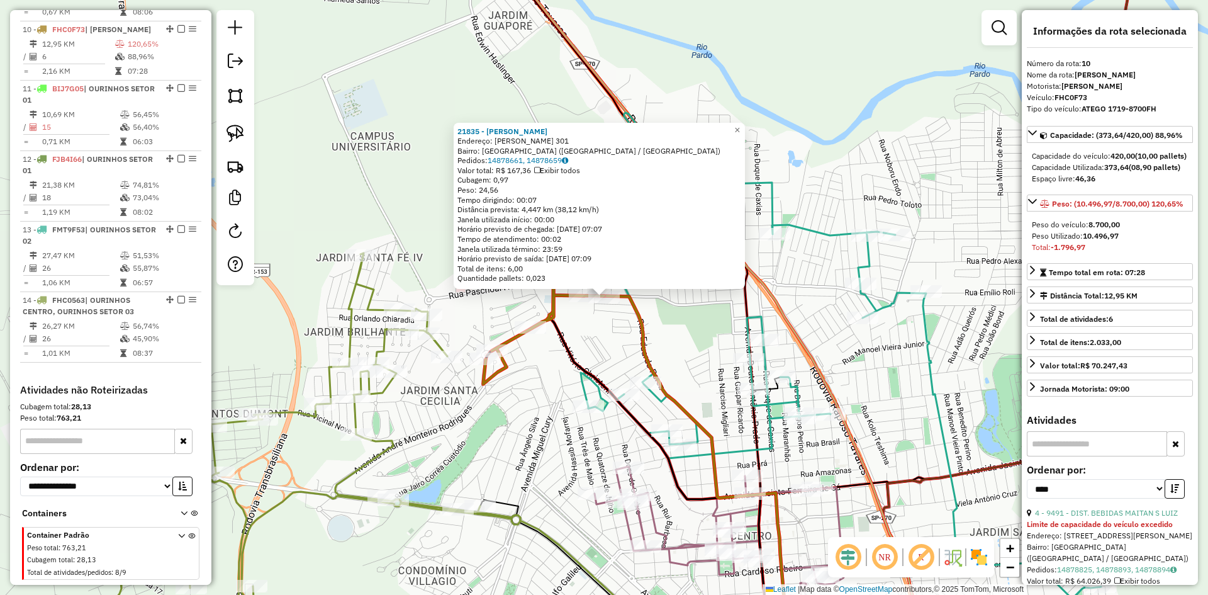
click at [437, 350] on icon at bounding box center [310, 454] width 422 height 402
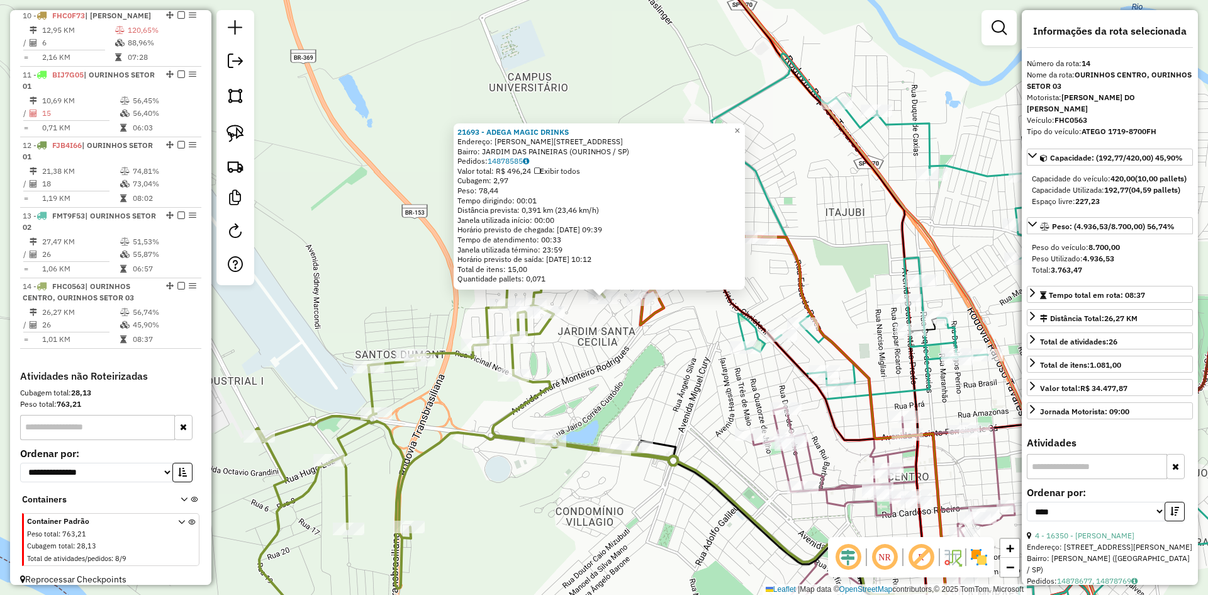
click at [626, 363] on div "21693 - ADEGA MAGIC DRINKS Endereço: IRINEU PEREIRA DA SILVA 330 Bairro: JARDIM…" at bounding box center [604, 297] width 1208 height 595
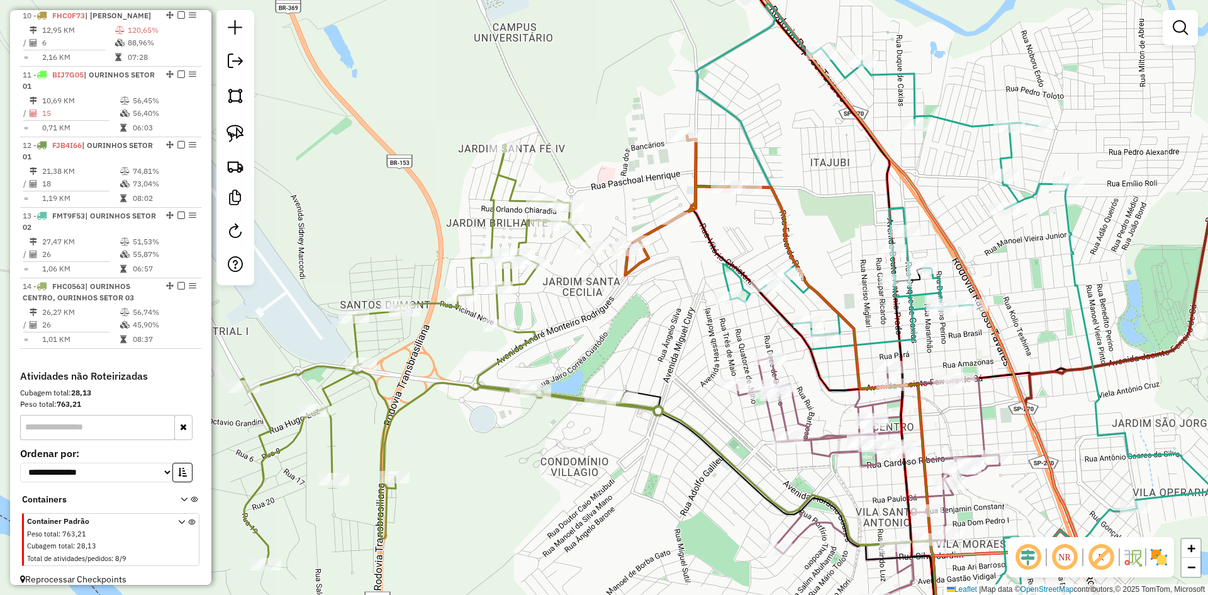
drag, startPoint x: 668, startPoint y: 380, endPoint x: 653, endPoint y: 330, distance: 52.0
click at [653, 330] on div "Janela de atendimento Grade de atendimento Capacidade Transportadoras Veículos …" at bounding box center [604, 297] width 1208 height 595
select select "*********"
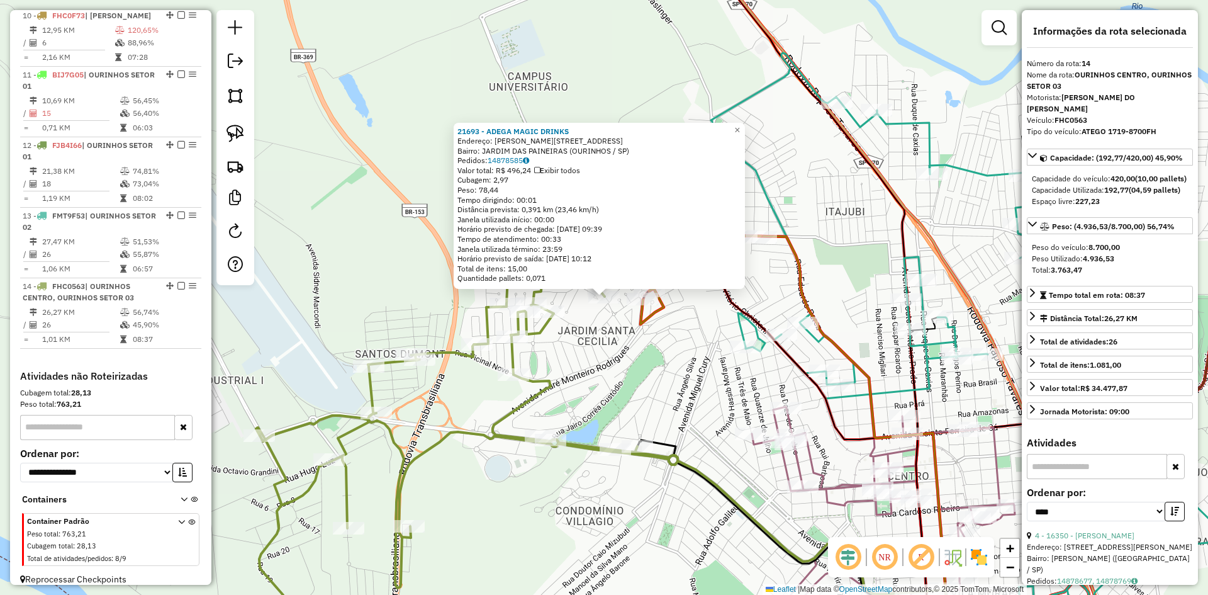
click at [678, 366] on div "21693 - ADEGA MAGIC DRINKS Endereço: IRINEU PEREIRA DA SILVA 330 Bairro: JARDIM…" at bounding box center [604, 297] width 1208 height 595
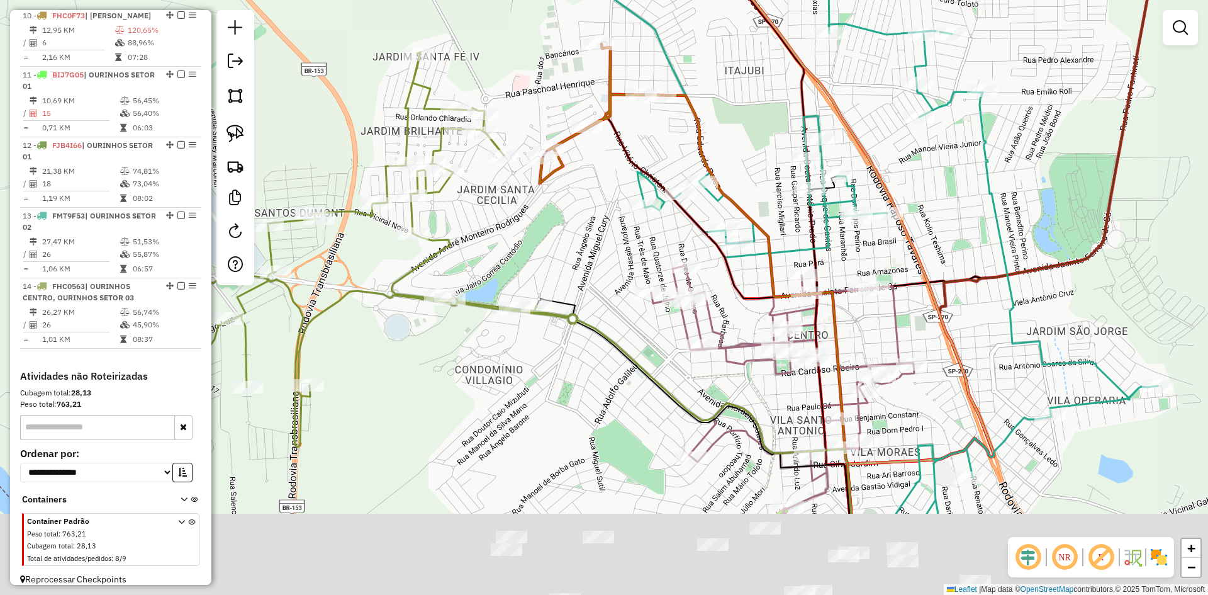
drag, startPoint x: 691, startPoint y: 390, endPoint x: 574, endPoint y: 225, distance: 201.7
click at [574, 225] on div "Janela de atendimento Grade de atendimento Capacidade Transportadoras Veículos …" at bounding box center [604, 297] width 1208 height 595
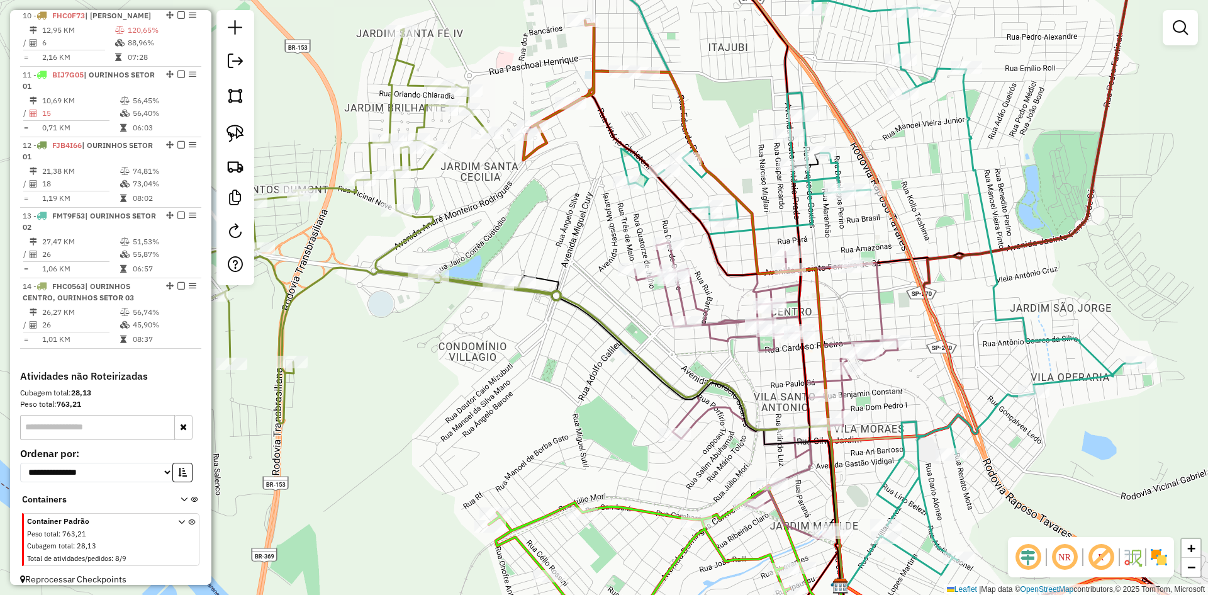
drag, startPoint x: 495, startPoint y: 188, endPoint x: 556, endPoint y: 213, distance: 65.2
click at [556, 213] on div "Janela de atendimento Grade de atendimento Capacidade Transportadoras Veículos …" at bounding box center [604, 297] width 1208 height 595
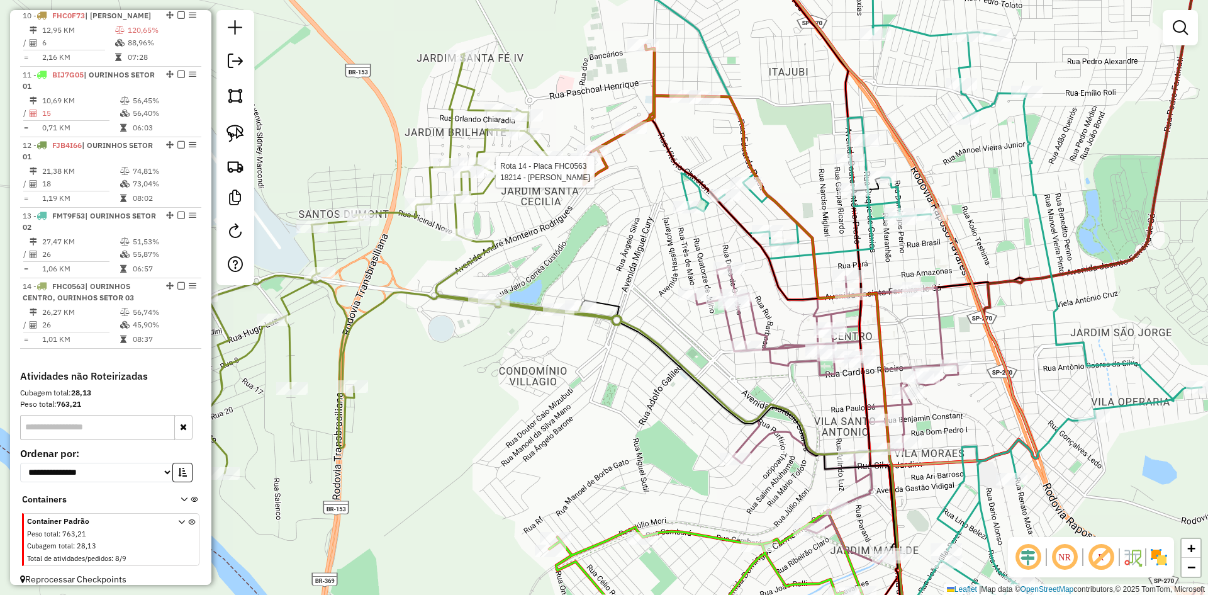
select select "*********"
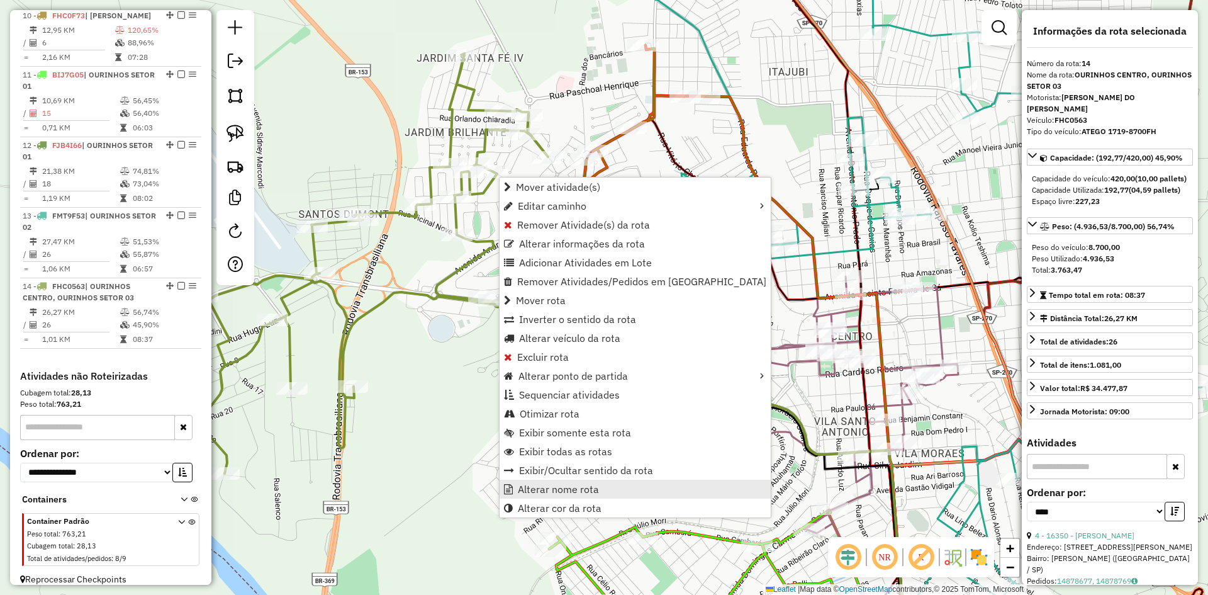
click at [575, 489] on span "Alterar nome rota" at bounding box center [558, 489] width 81 height 10
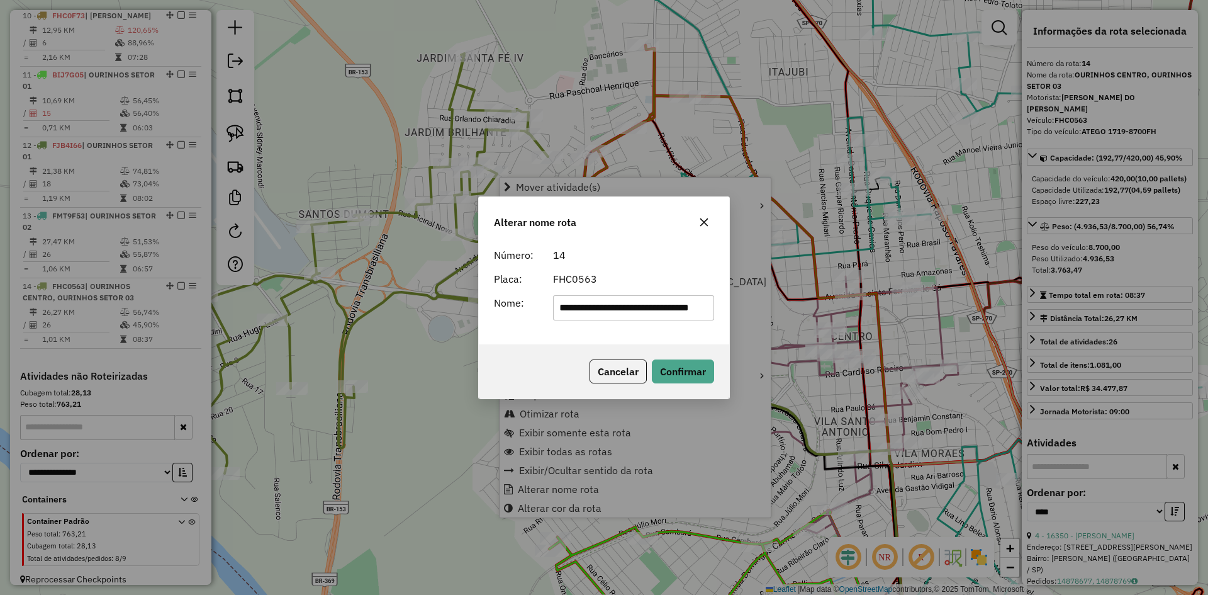
scroll to position [0, 47]
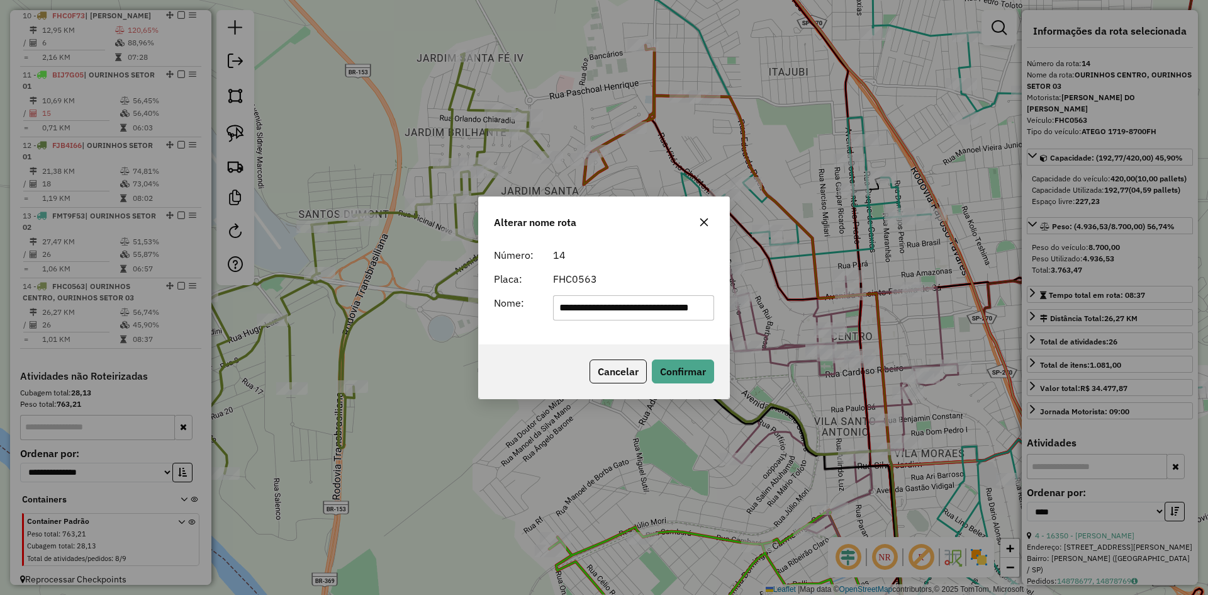
drag, startPoint x: 609, startPoint y: 312, endPoint x: 153, endPoint y: 332, distance: 456.1
click at [153, 332] on div "**********" at bounding box center [604, 297] width 1208 height 595
type input "**********"
click at [675, 371] on button "Confirmar" at bounding box center [683, 371] width 62 height 24
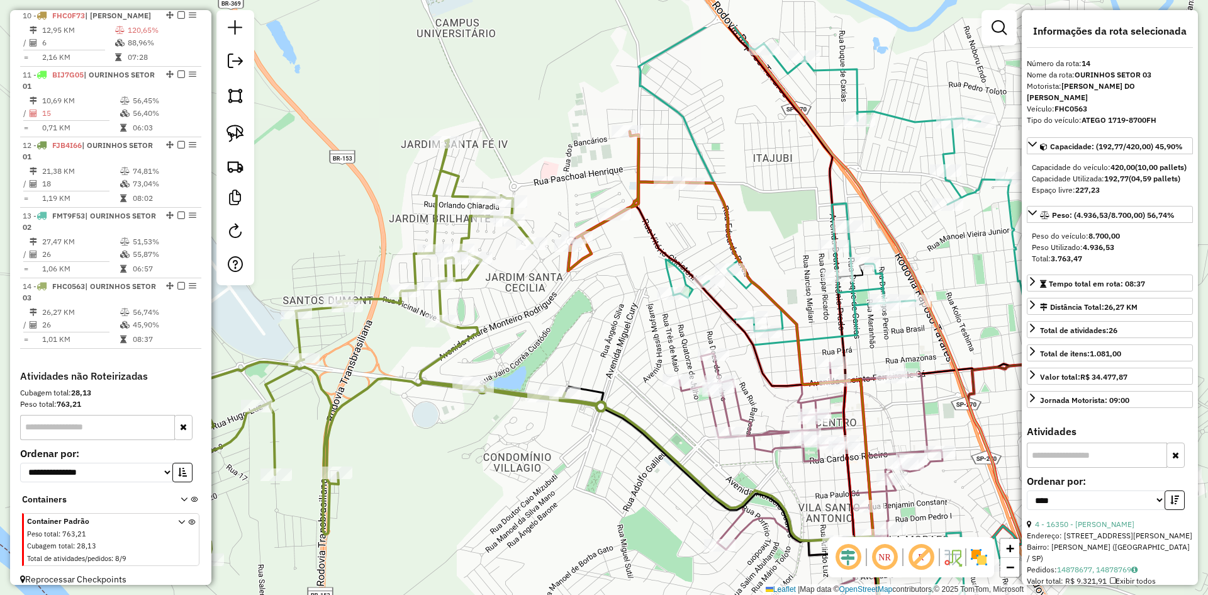
drag, startPoint x: 622, startPoint y: 205, endPoint x: 606, endPoint y: 292, distance: 88.9
click at [606, 292] on div "Janela de atendimento Grade de atendimento Capacidade Transportadoras Veículos …" at bounding box center [604, 297] width 1208 height 595
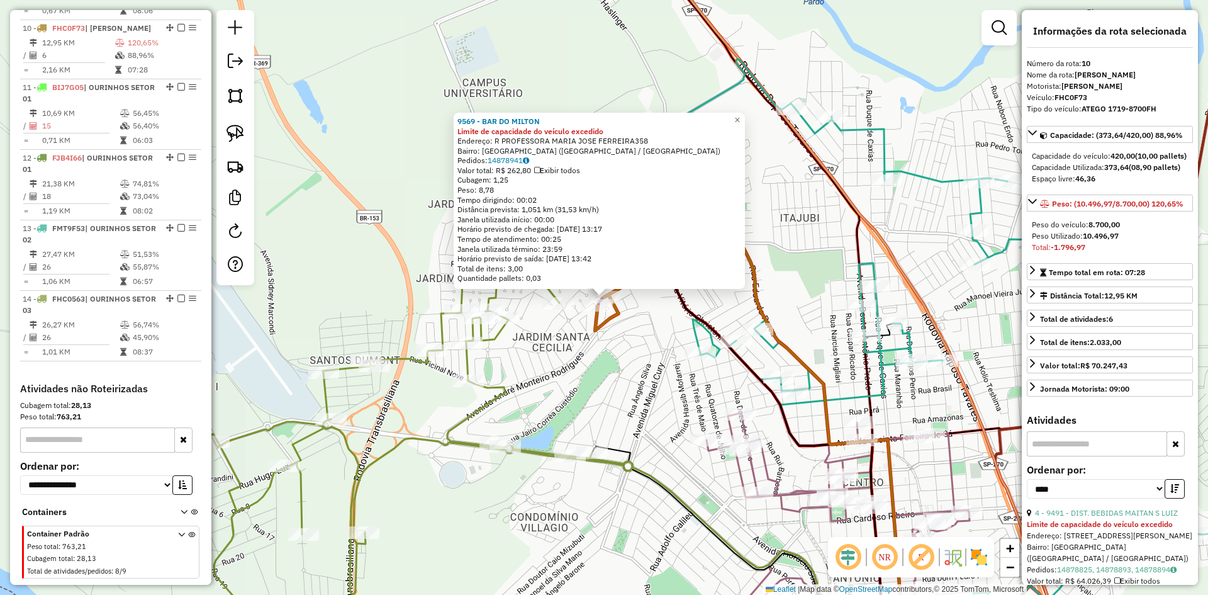
scroll to position [1072, 0]
click at [618, 380] on div "9569 - BAR DO MILTON Limite de capacidade do veículo excedido Endereço: R PROFE…" at bounding box center [604, 297] width 1208 height 595
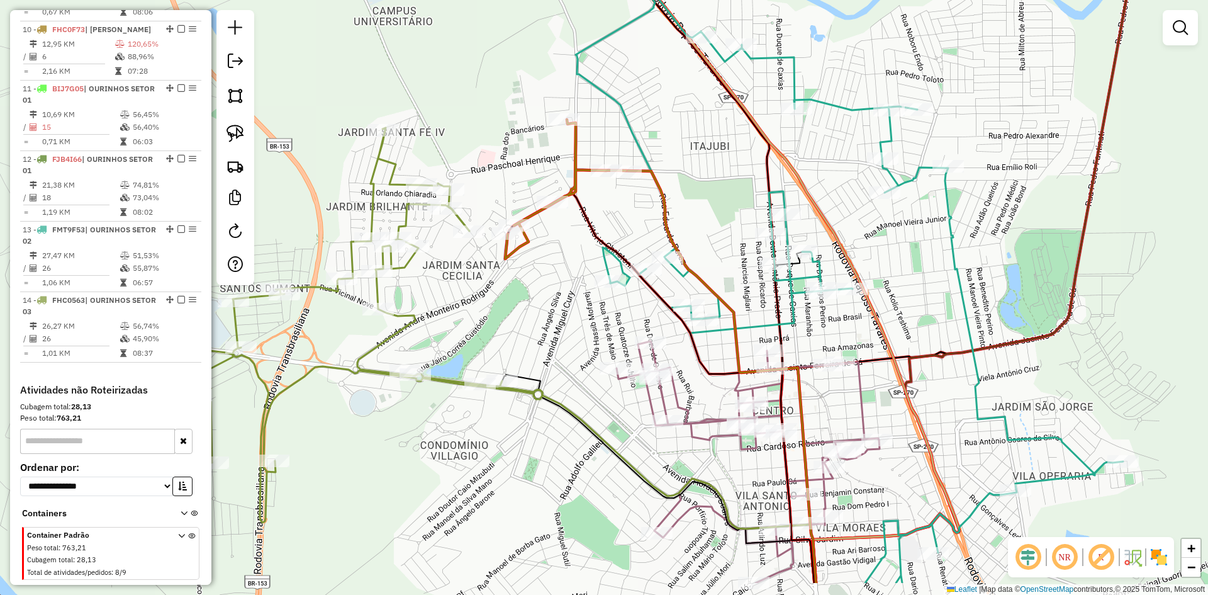
drag, startPoint x: 646, startPoint y: 390, endPoint x: 556, endPoint y: 318, distance: 115.1
click at [554, 317] on div "Janela de atendimento Grade de atendimento Capacidade Transportadoras Veículos …" at bounding box center [604, 297] width 1208 height 595
select select "*********"
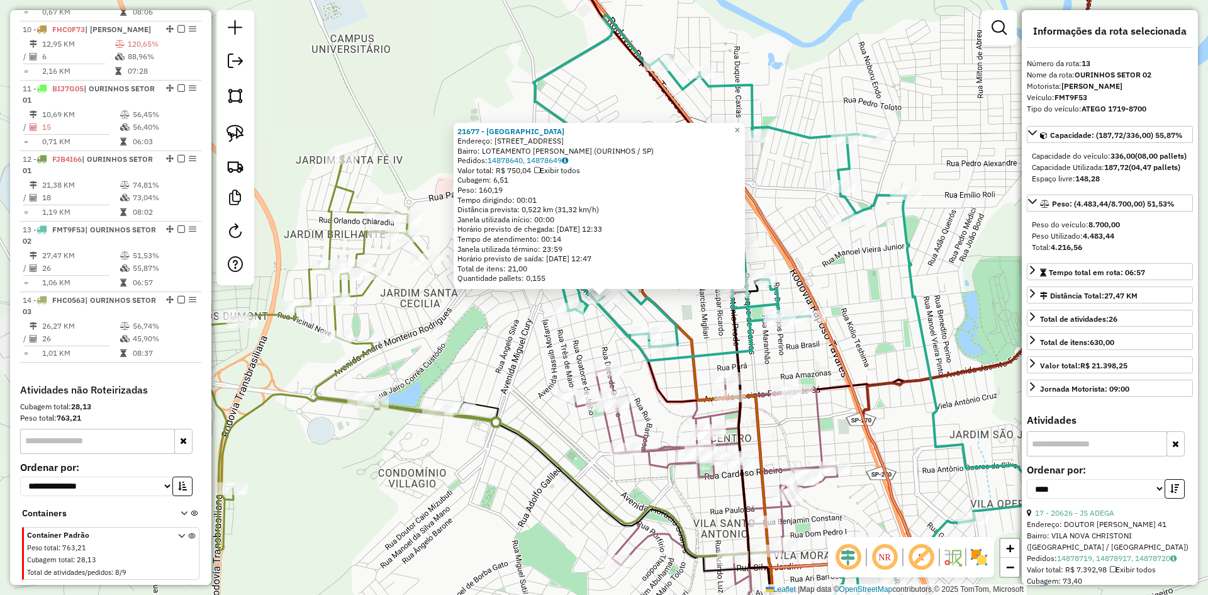
scroll to position [1086, 0]
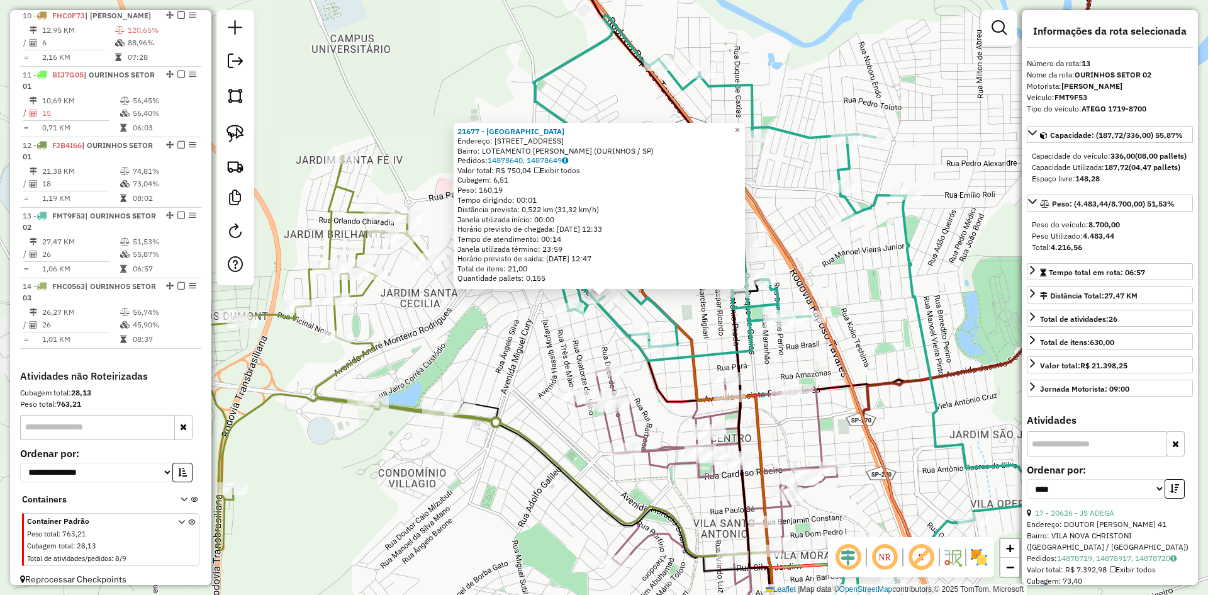
click at [494, 376] on div "21677 - SANTO BOTECO Endereço: Rua Jose Linhares 839 Bairro: LOTEAMENTO MARIA C…" at bounding box center [604, 297] width 1208 height 595
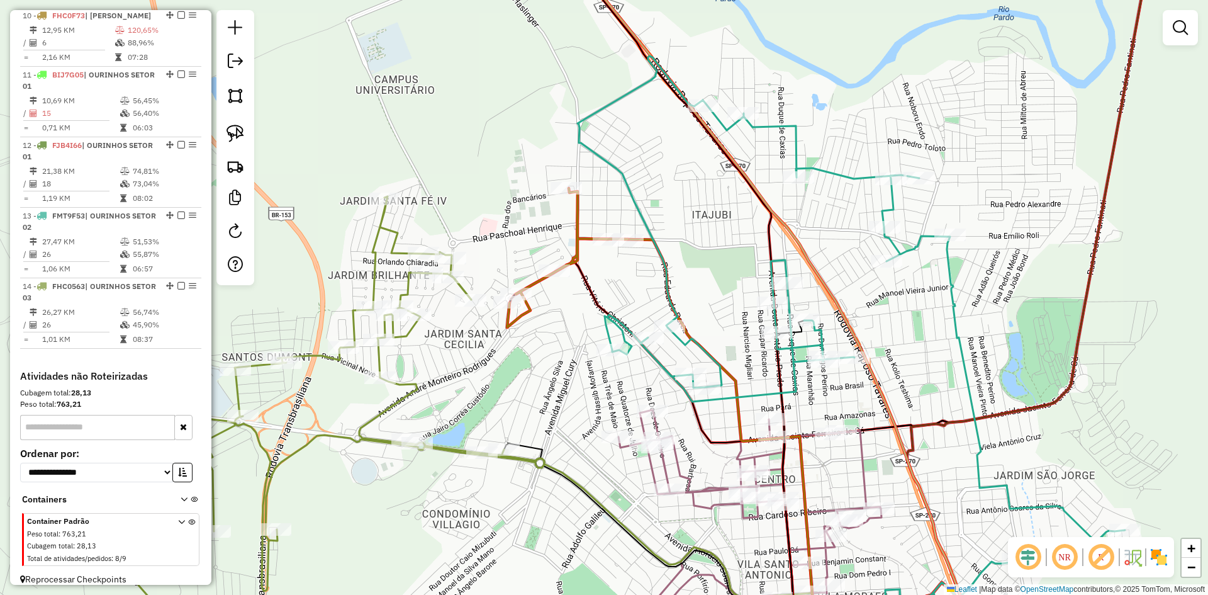
drag, startPoint x: 495, startPoint y: 346, endPoint x: 539, endPoint y: 386, distance: 60.1
click at [539, 386] on div "Janela de atendimento Grade de atendimento Capacidade Transportadoras Veículos …" at bounding box center [604, 297] width 1208 height 595
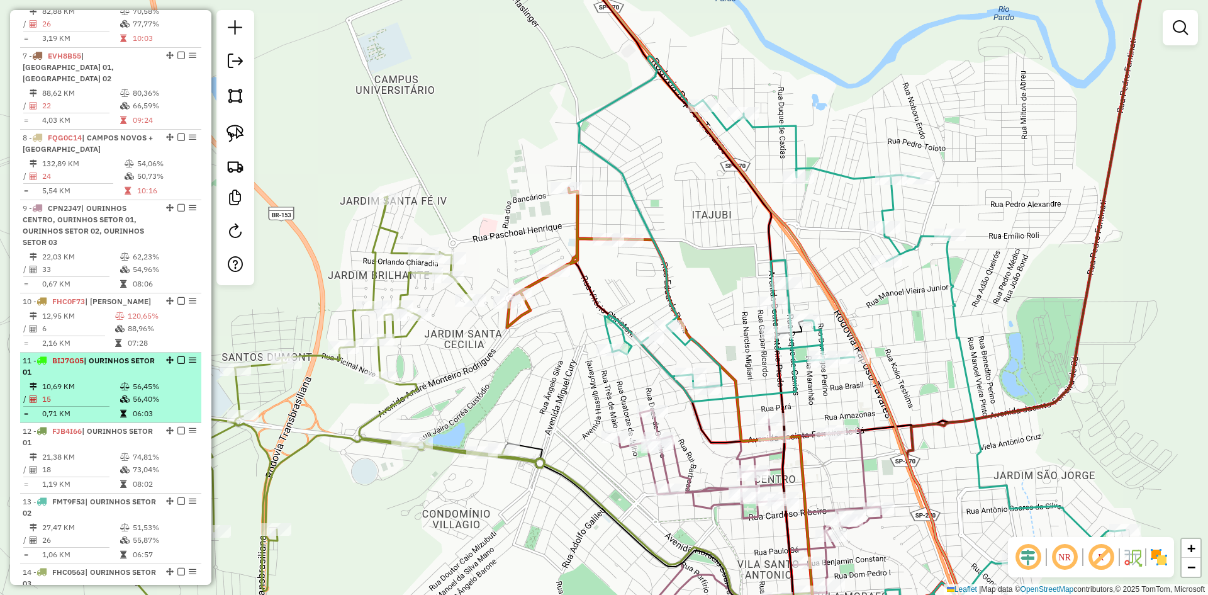
scroll to position [772, 0]
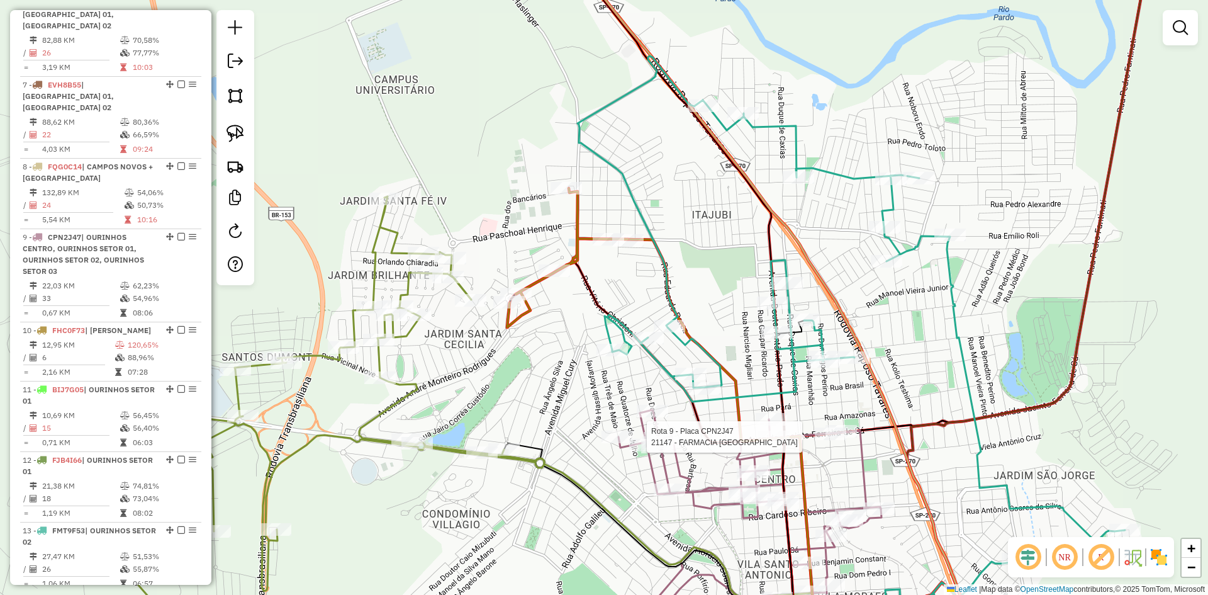
select select "*********"
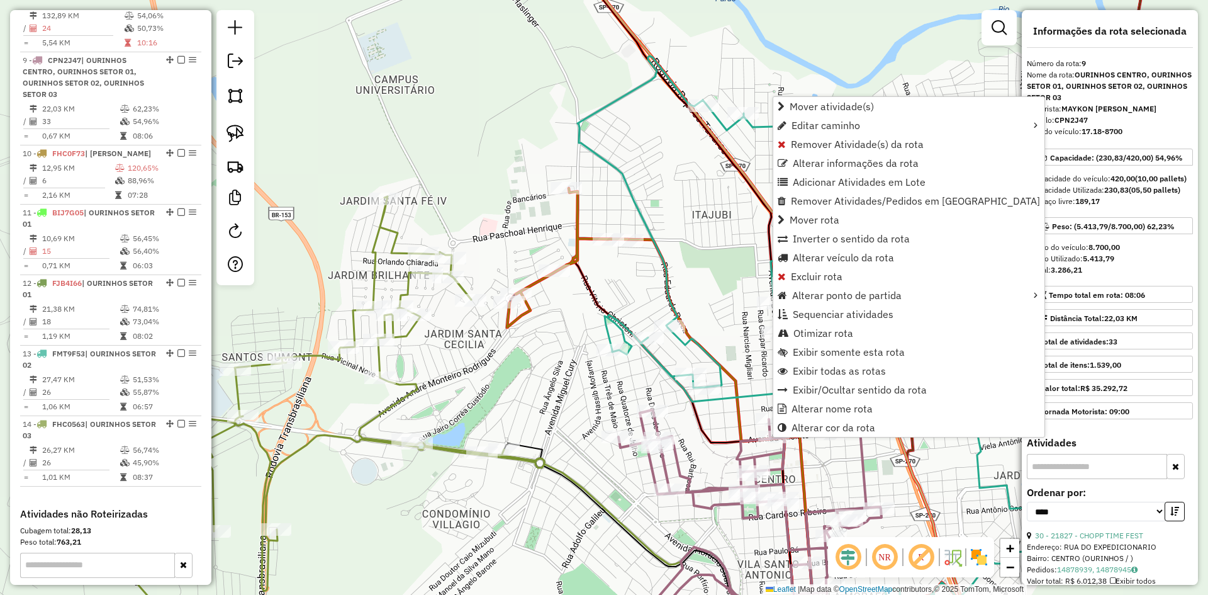
scroll to position [979, 0]
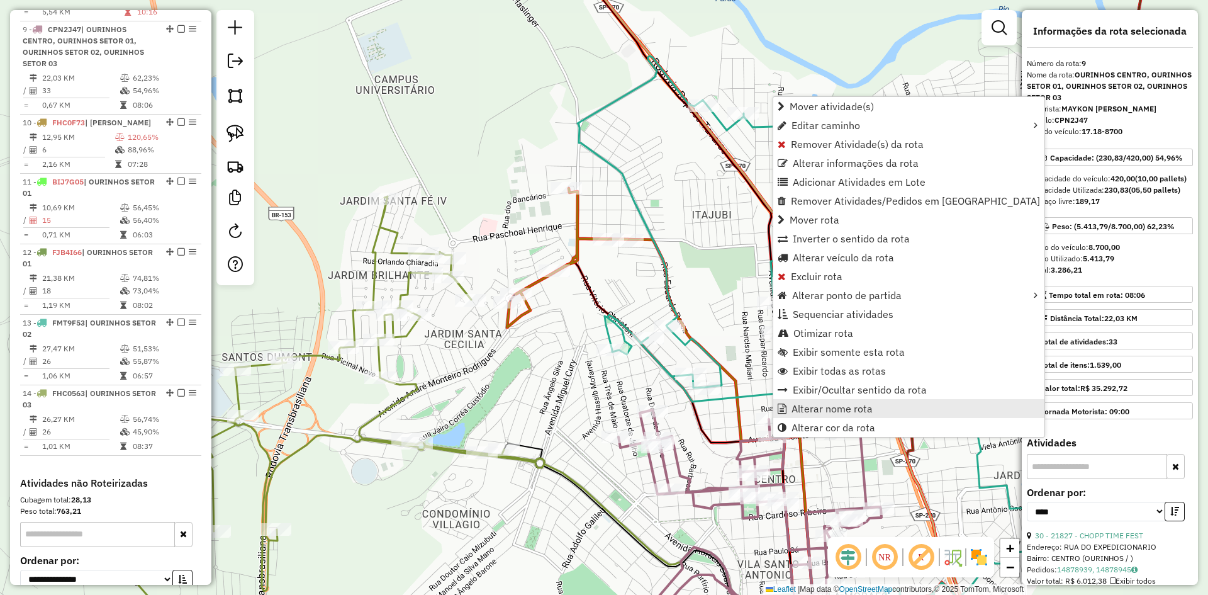
click at [802, 409] on span "Alterar nome rota" at bounding box center [832, 408] width 81 height 10
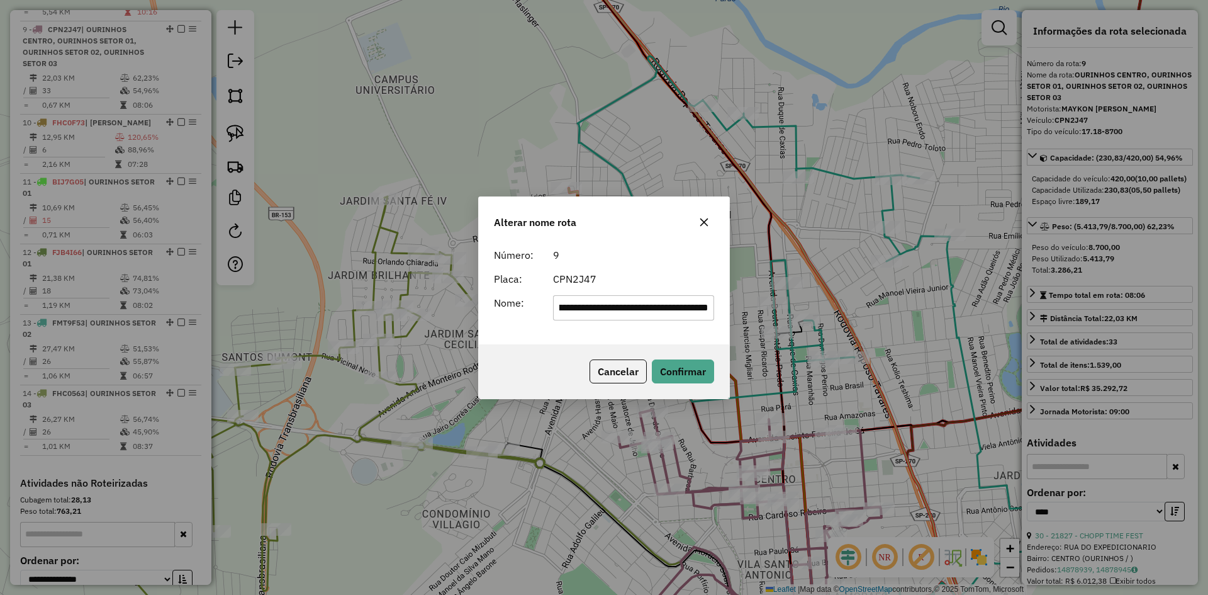
scroll to position [0, 0]
drag, startPoint x: 612, startPoint y: 312, endPoint x: 539, endPoint y: 339, distance: 77.3
click at [321, 329] on div "**********" at bounding box center [604, 297] width 1208 height 595
drag, startPoint x: 608, startPoint y: 322, endPoint x: 642, endPoint y: 312, distance: 35.6
click at [609, 322] on div "**********" at bounding box center [604, 293] width 250 height 102
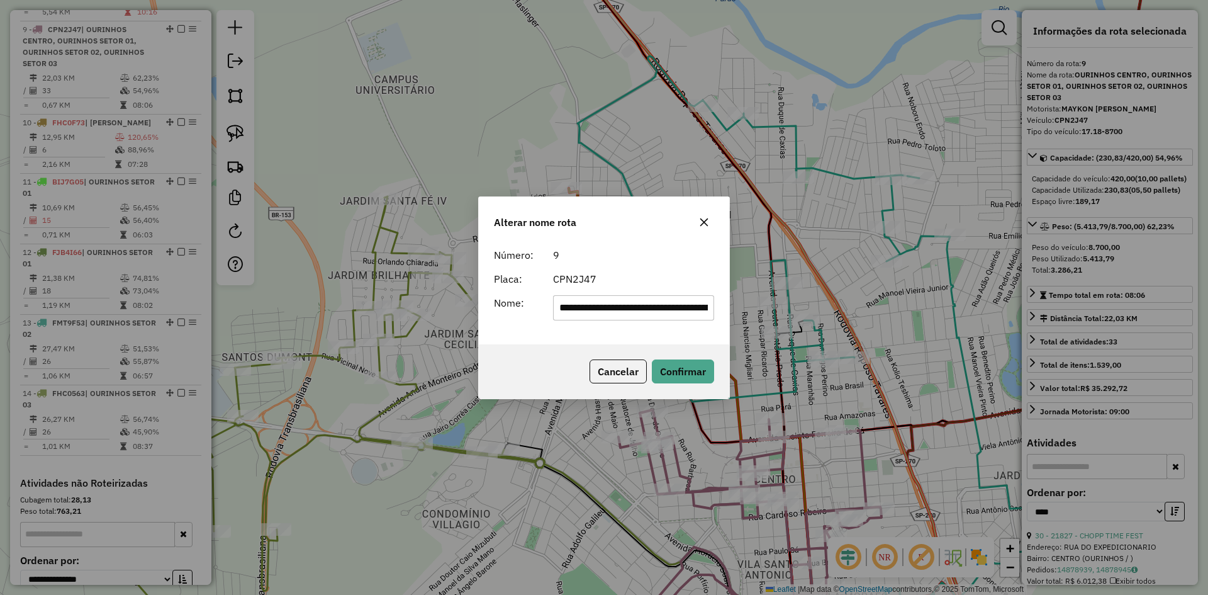
scroll to position [0, 256]
drag, startPoint x: 650, startPoint y: 311, endPoint x: 1019, endPoint y: 341, distance: 370.0
click at [1019, 341] on div "**********" at bounding box center [604, 297] width 1208 height 595
type input "**********"
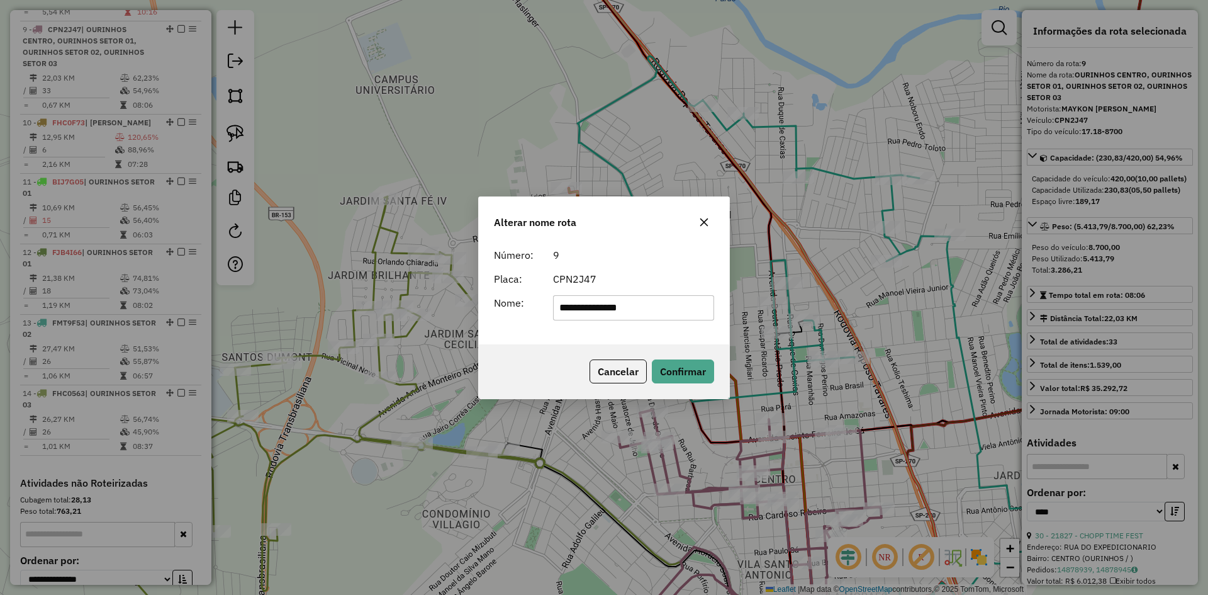
click at [580, 347] on div "Cancelar Confirmar" at bounding box center [604, 371] width 250 height 54
click at [711, 375] on button "Confirmar" at bounding box center [683, 371] width 62 height 24
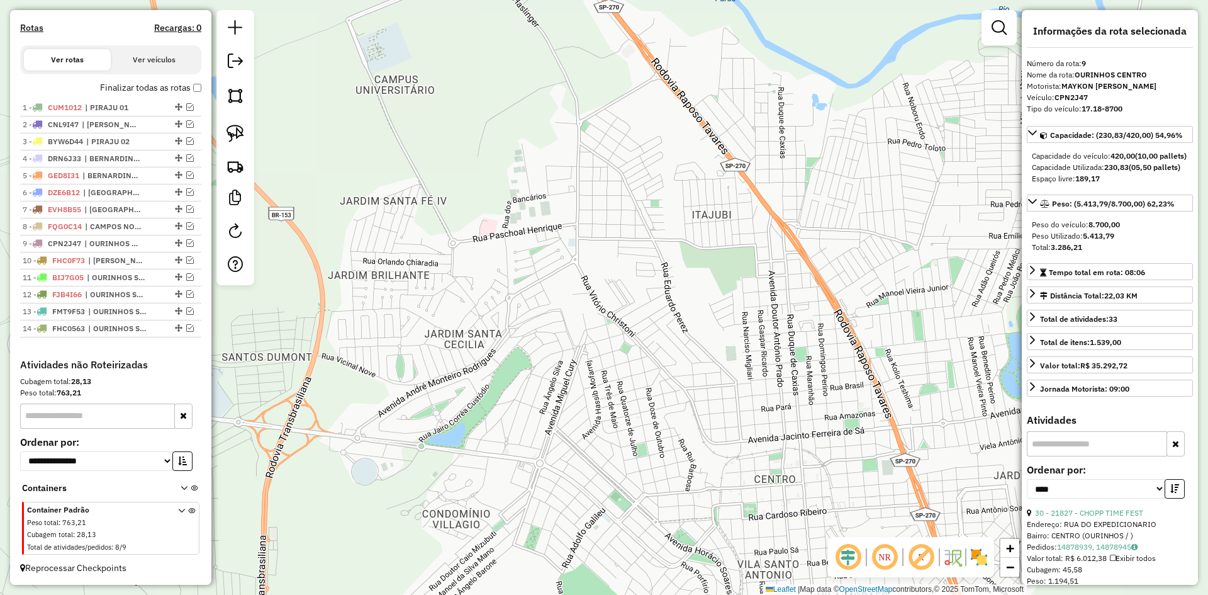
scroll to position [383, 0]
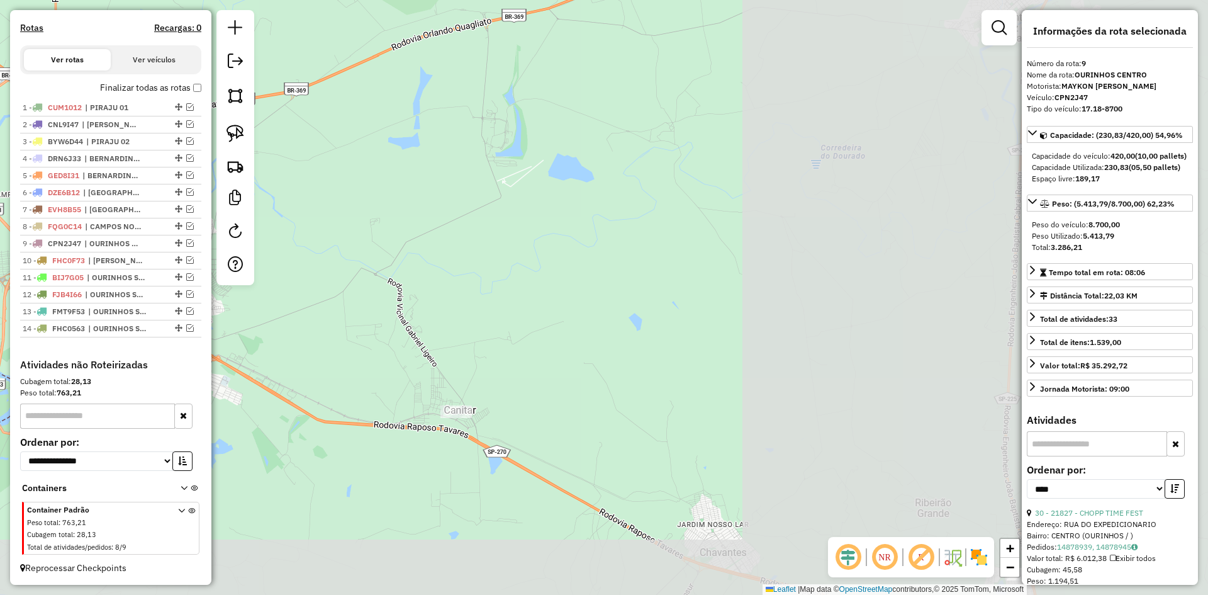
drag, startPoint x: 901, startPoint y: 410, endPoint x: 342, endPoint y: 283, distance: 573.3
click at [342, 283] on div "Janela de atendimento Grade de atendimento Capacidade Transportadoras Veículos …" at bounding box center [604, 297] width 1208 height 595
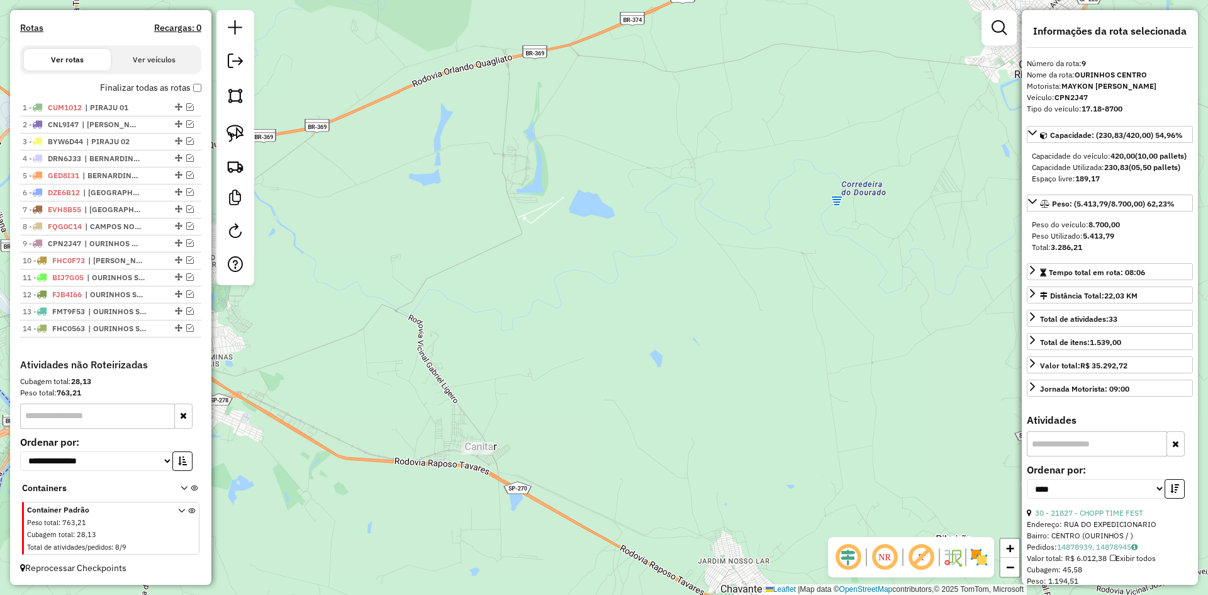
click at [566, 368] on div "Janela de atendimento Grade de atendimento Capacidade Transportadoras Veículos …" at bounding box center [604, 297] width 1208 height 595
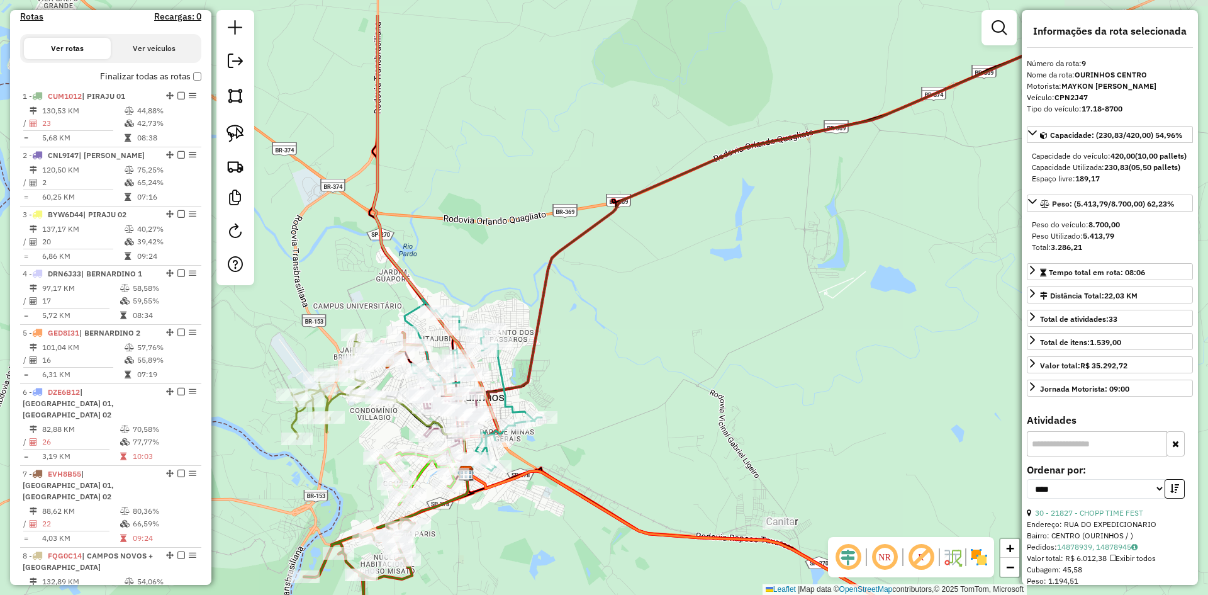
drag, startPoint x: 558, startPoint y: 260, endPoint x: 853, endPoint y: 332, distance: 303.2
click at [853, 332] on div "Janela de atendimento Grade de atendimento Capacidade Transportadoras Veículos …" at bounding box center [604, 297] width 1208 height 595
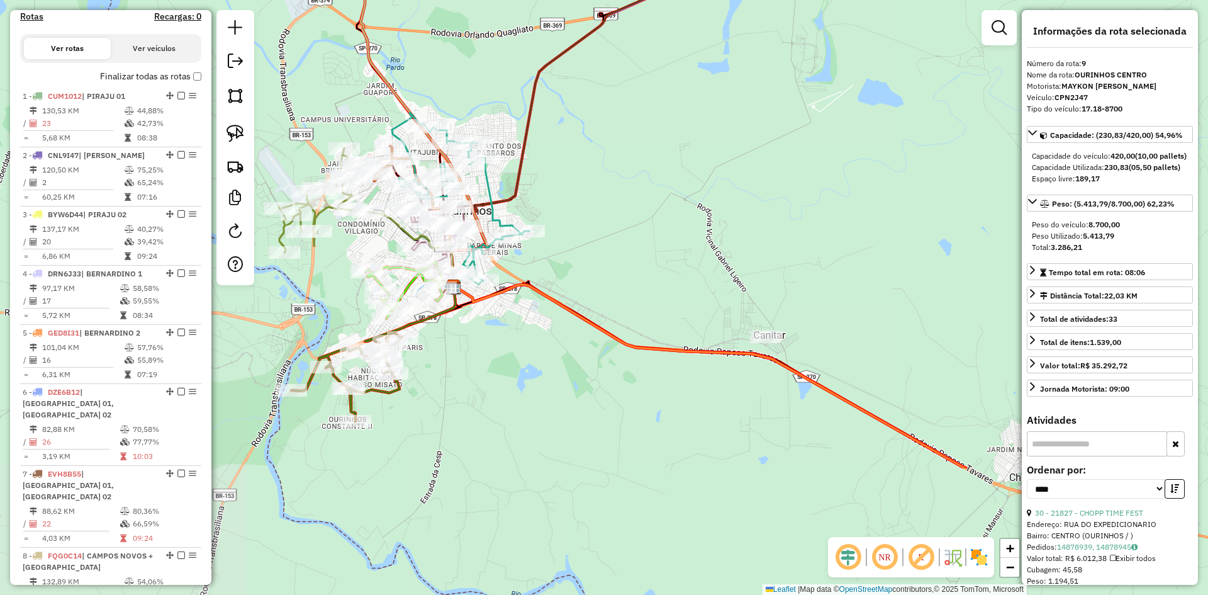
drag, startPoint x: 697, startPoint y: 213, endPoint x: 700, endPoint y: 176, distance: 36.6
click at [700, 176] on div "Janela de atendimento Grade de atendimento Capacidade Transportadoras Veículos …" at bounding box center [604, 297] width 1208 height 595
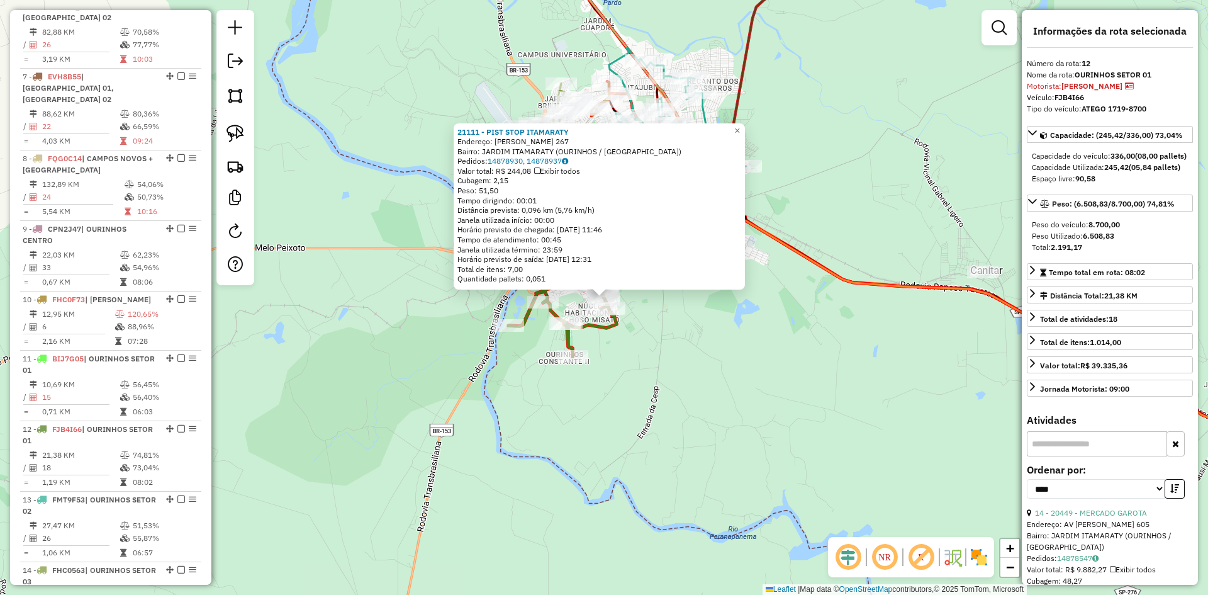
scroll to position [1064, 0]
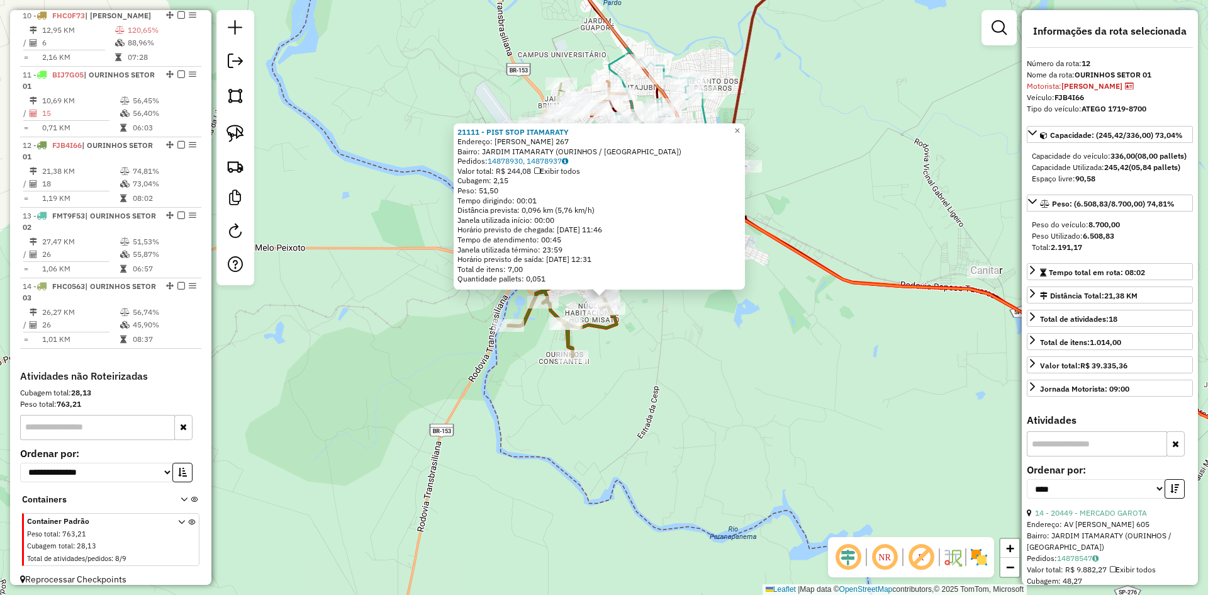
click at [747, 376] on div "21111 - PIST STOP ITAMARATY Endereço: ROQUE DE CARVALHO 267 Bairro: JARDIM ITAM…" at bounding box center [604, 297] width 1208 height 595
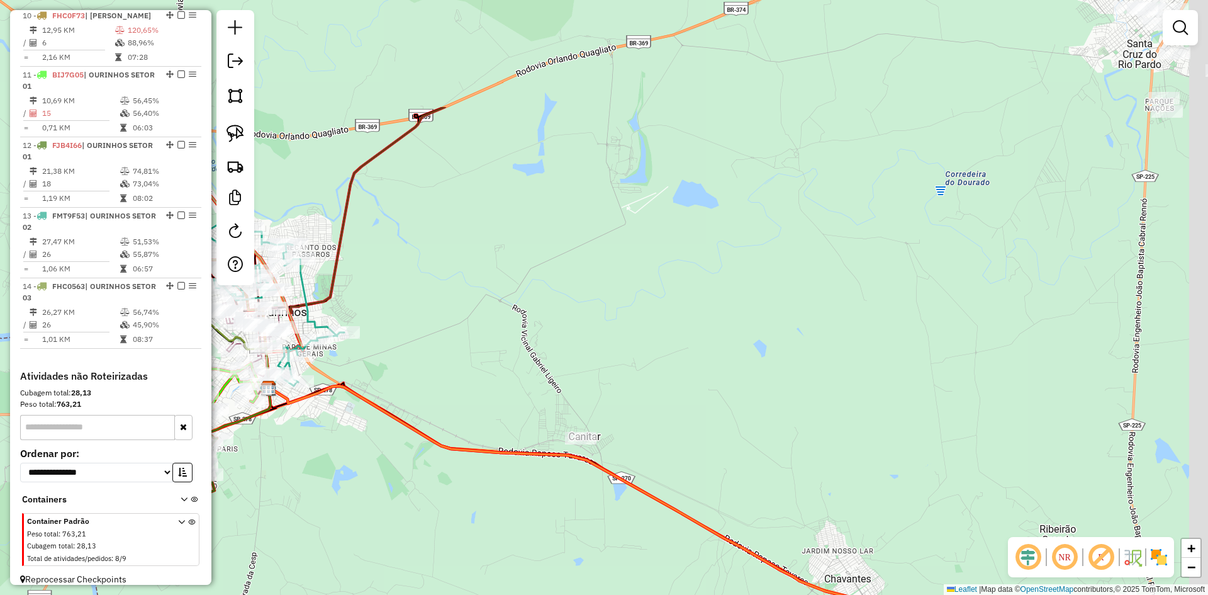
drag, startPoint x: 806, startPoint y: 381, endPoint x: 522, endPoint y: 494, distance: 305.4
click at [397, 552] on div "Janela de atendimento Grade de atendimento Capacidade Transportadoras Veículos …" at bounding box center [604, 297] width 1208 height 595
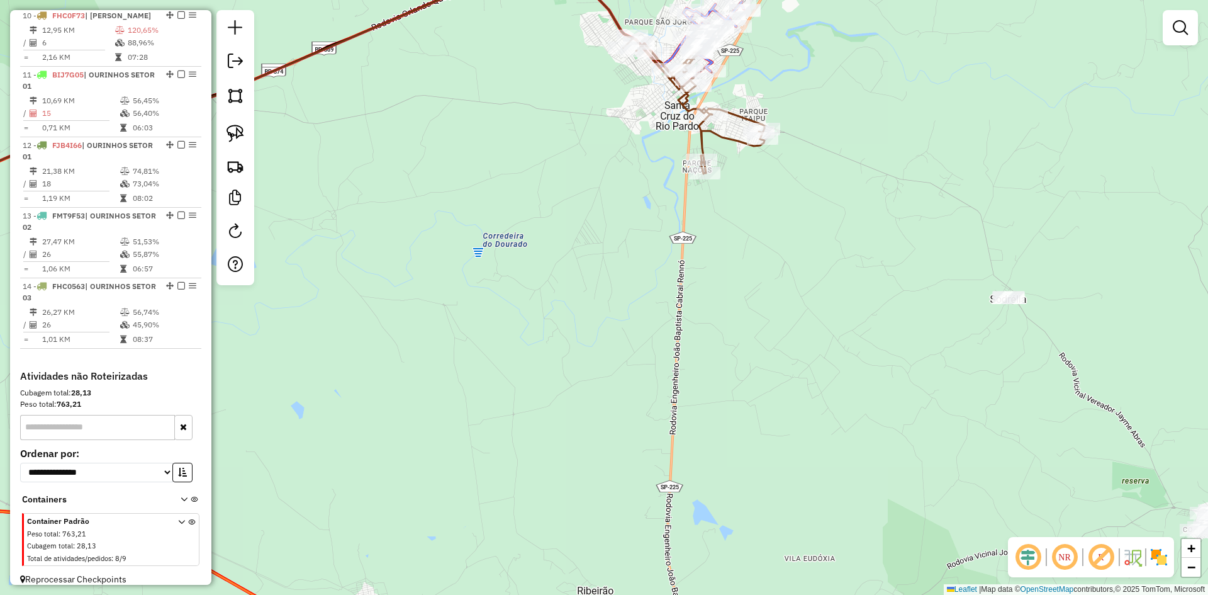
drag, startPoint x: 905, startPoint y: 342, endPoint x: 451, endPoint y: 398, distance: 457.8
click at [451, 398] on div "Janela de atendimento Grade de atendimento Capacidade Transportadoras Veículos …" at bounding box center [604, 297] width 1208 height 595
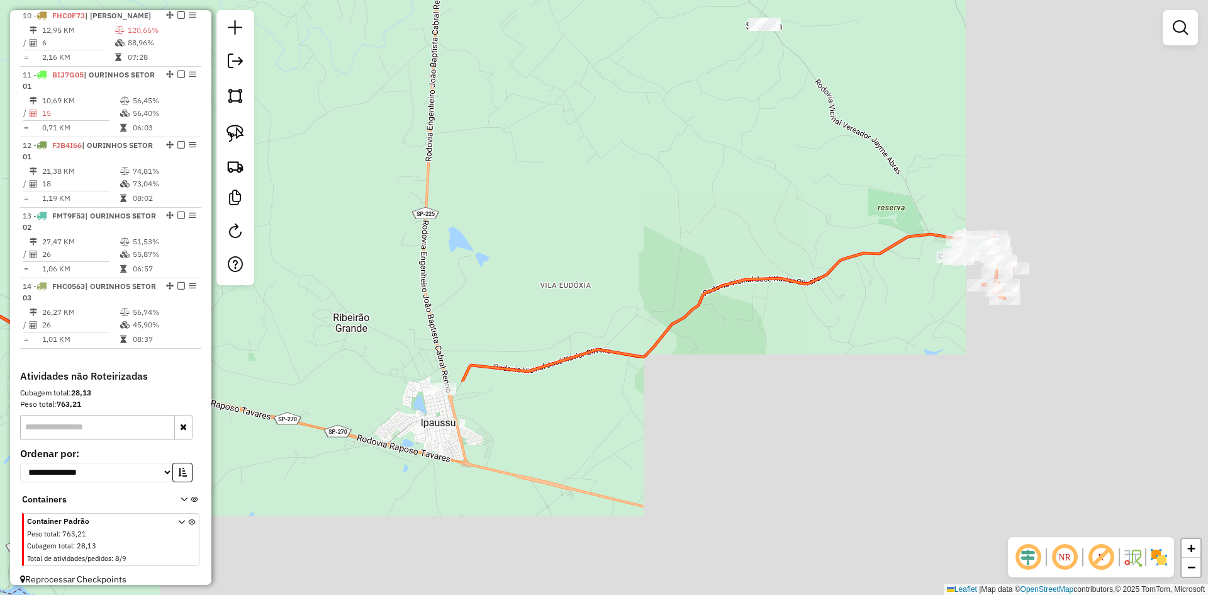
drag, startPoint x: 816, startPoint y: 398, endPoint x: 562, endPoint y: 113, distance: 381.6
click at [562, 113] on div "Janela de atendimento Grade de atendimento Capacidade Transportadoras Veículos …" at bounding box center [604, 297] width 1208 height 595
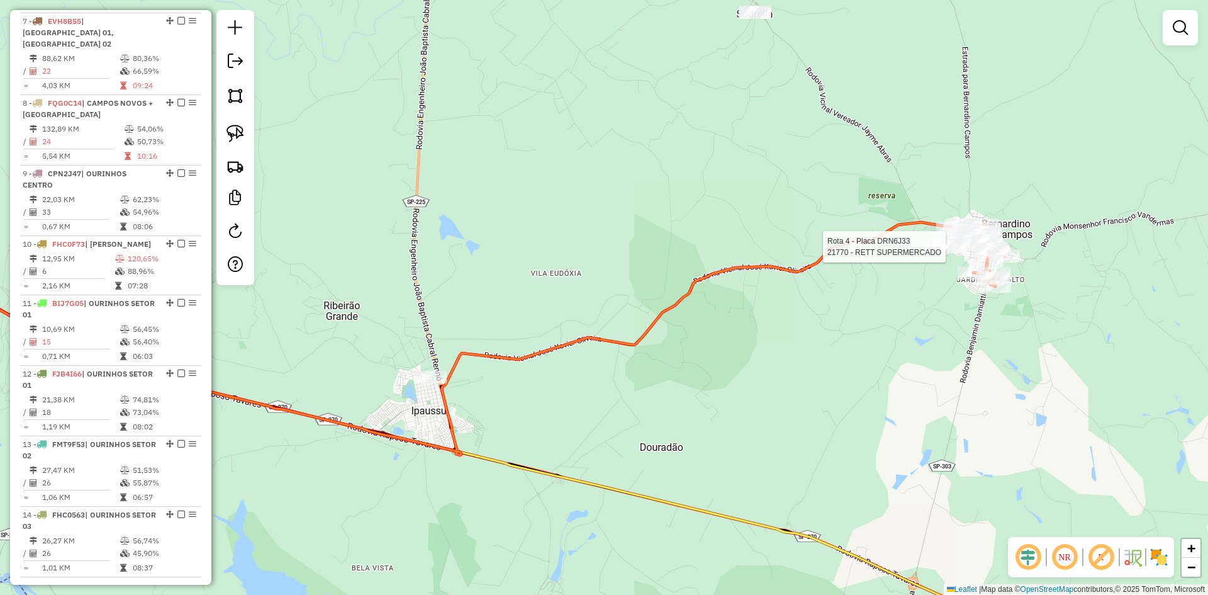
select select "*********"
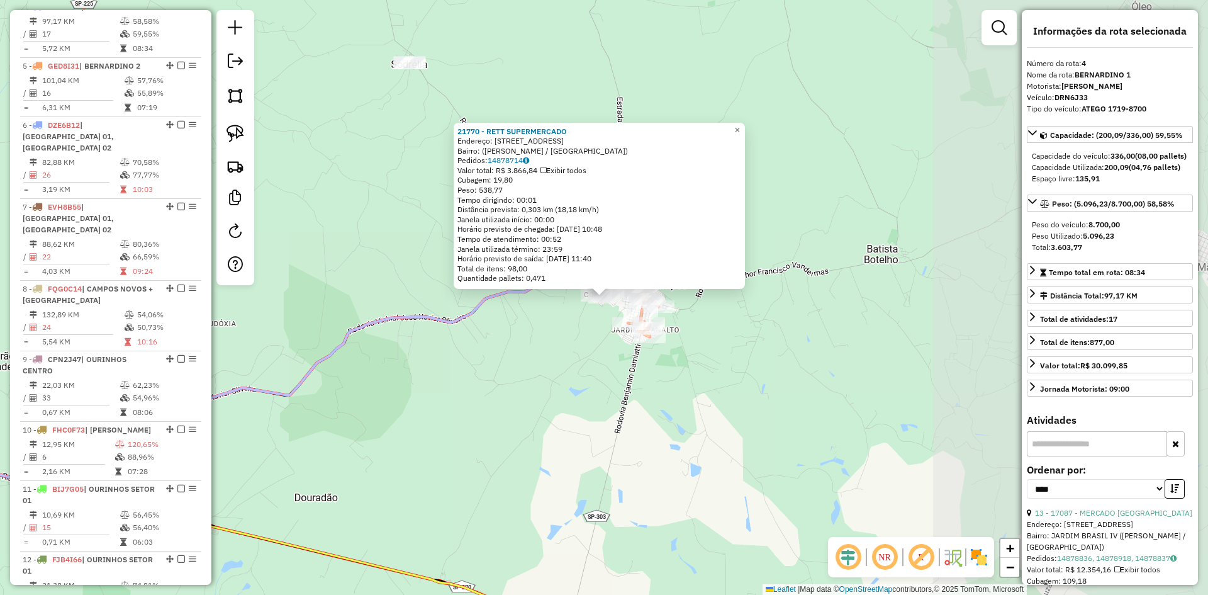
scroll to position [649, 0]
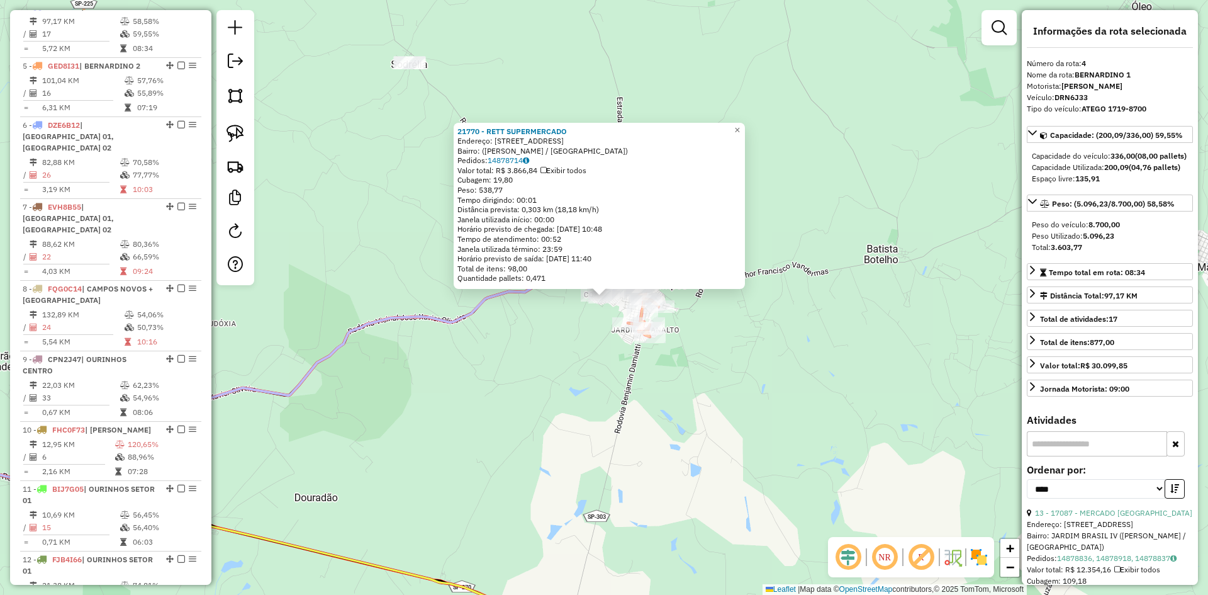
click at [843, 406] on div "21770 - RETT SUPERMERCADO Endereço: Rua das Palmas, 16 Bairro: (Bernardino de C…" at bounding box center [604, 297] width 1208 height 595
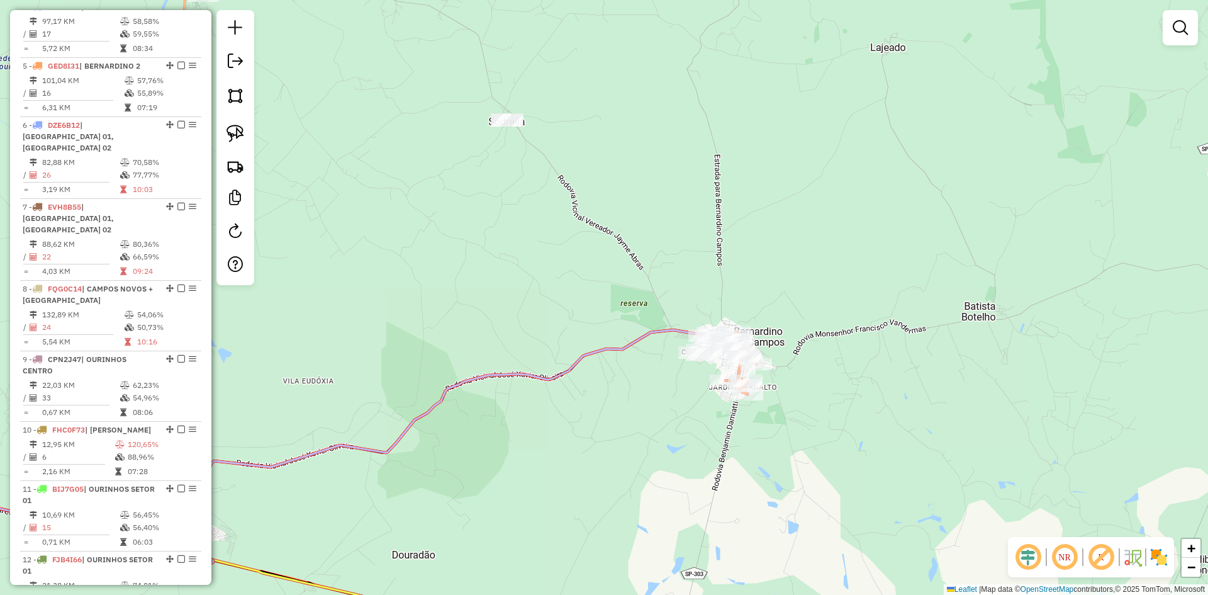
drag, startPoint x: 557, startPoint y: 438, endPoint x: 767, endPoint y: 553, distance: 239.4
click at [784, 576] on div "Janela de atendimento Grade de atendimento Capacidade Transportadoras Veículos …" at bounding box center [604, 297] width 1208 height 595
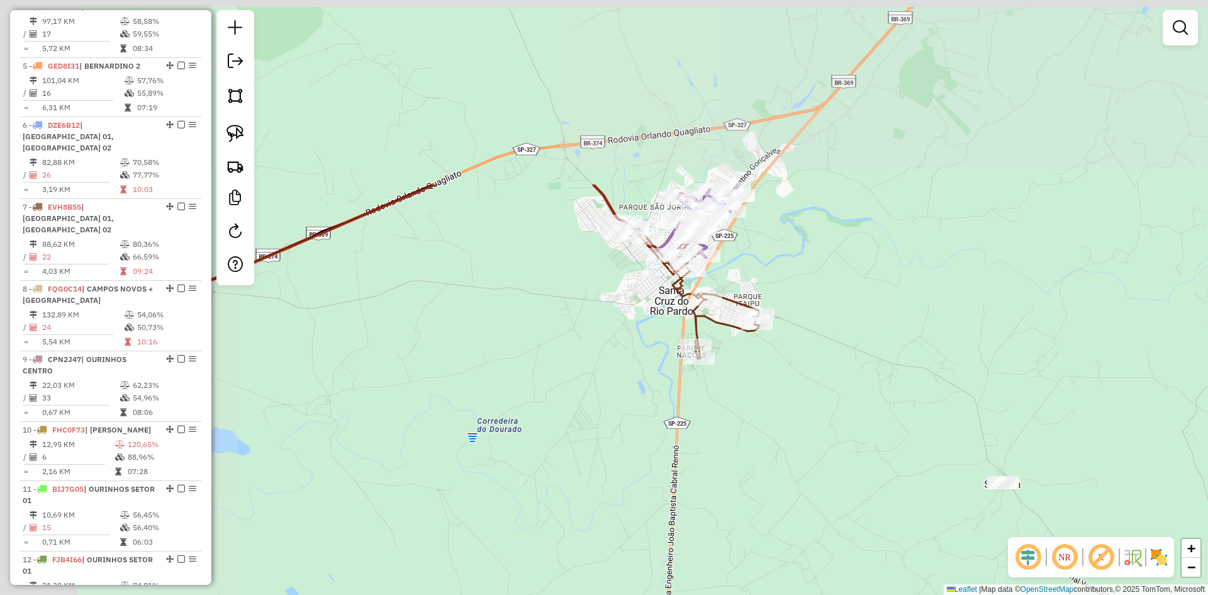
drag, startPoint x: 741, startPoint y: 501, endPoint x: 758, endPoint y: 511, distance: 19.2
click at [758, 511] on div "Janela de atendimento Grade de atendimento Capacidade Transportadoras Veículos …" at bounding box center [604, 297] width 1208 height 595
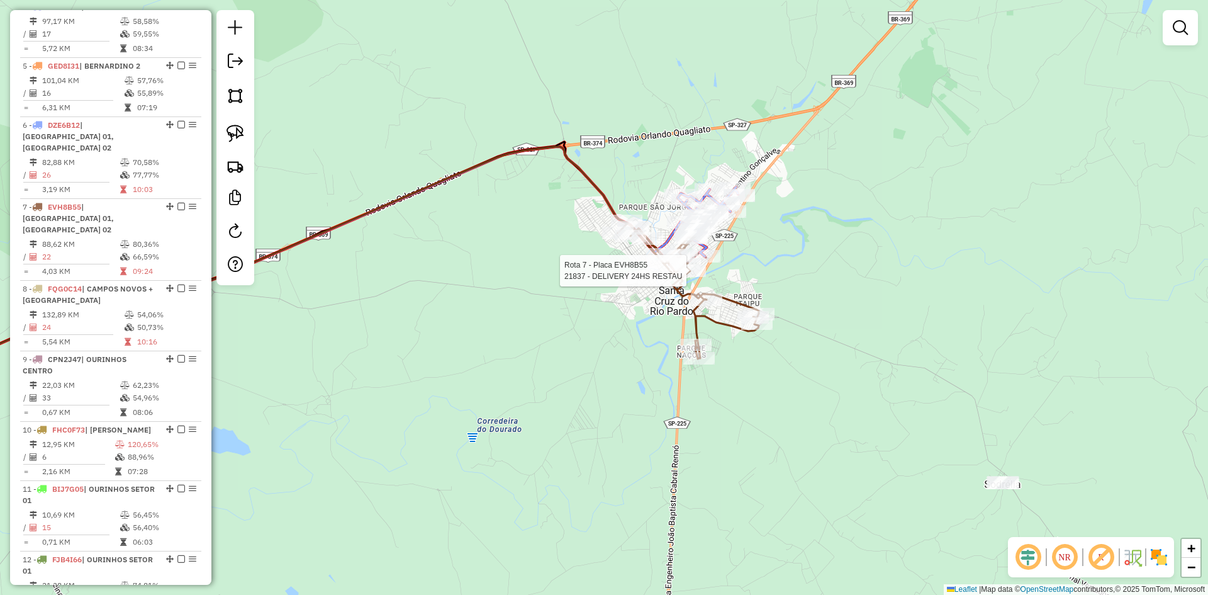
select select "*********"
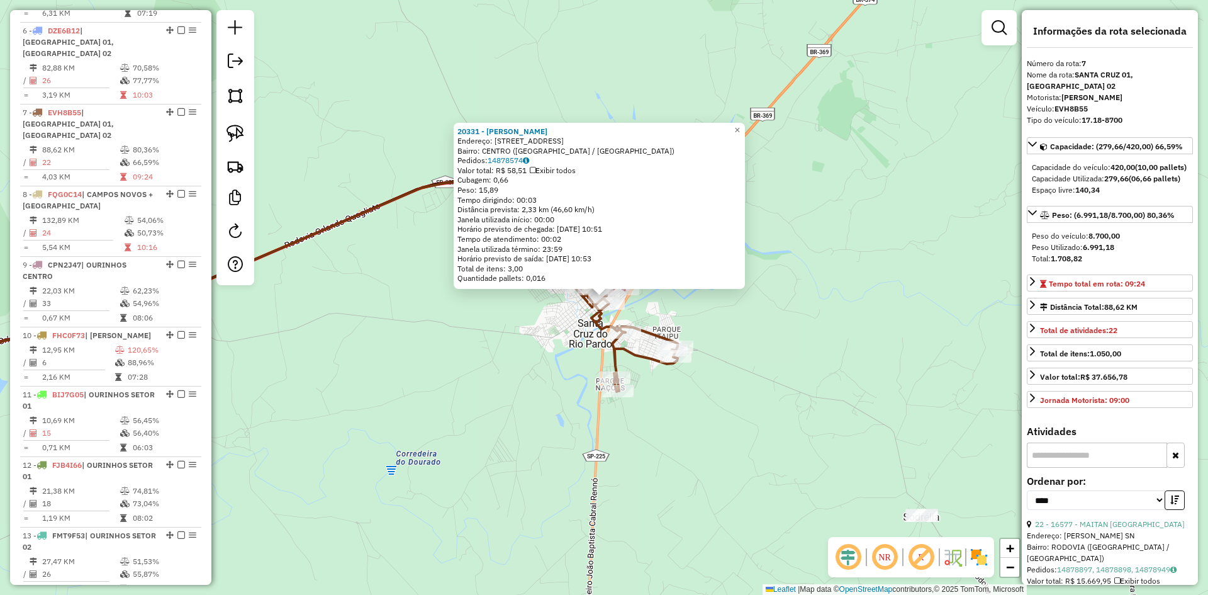
scroll to position [838, 0]
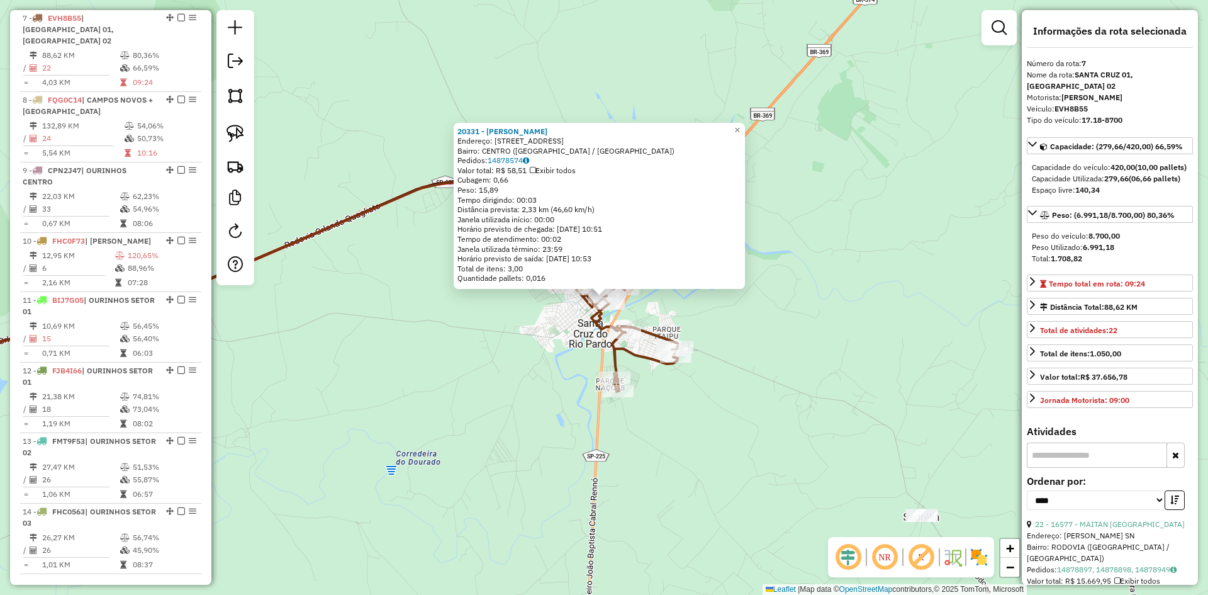
click at [777, 347] on div "20331 - BRUNA EVELYN RIATO S Endereço: AV AVENIDA TIRADENTES 723 Bairro: CENTRO…" at bounding box center [604, 297] width 1208 height 595
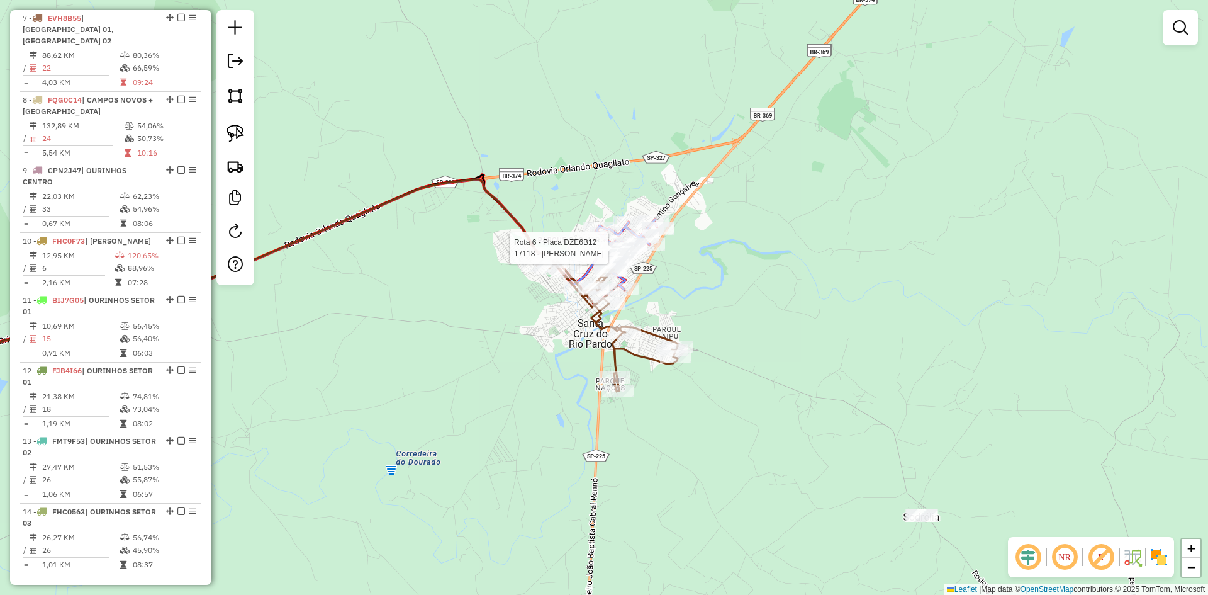
select select "*********"
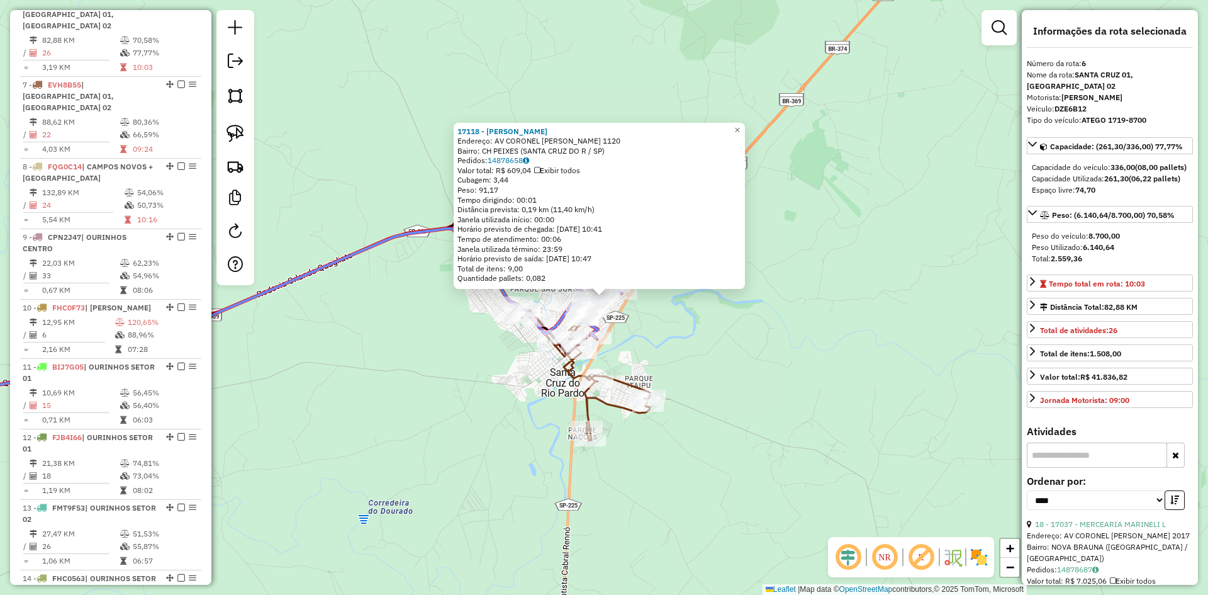
scroll to position [768, 0]
click at [628, 356] on div "17118 - NEREIDE SILVA DE OLI Endereço: AV CORONEL CLEMENTINO GONCALVES 1120 Bai…" at bounding box center [604, 297] width 1208 height 595
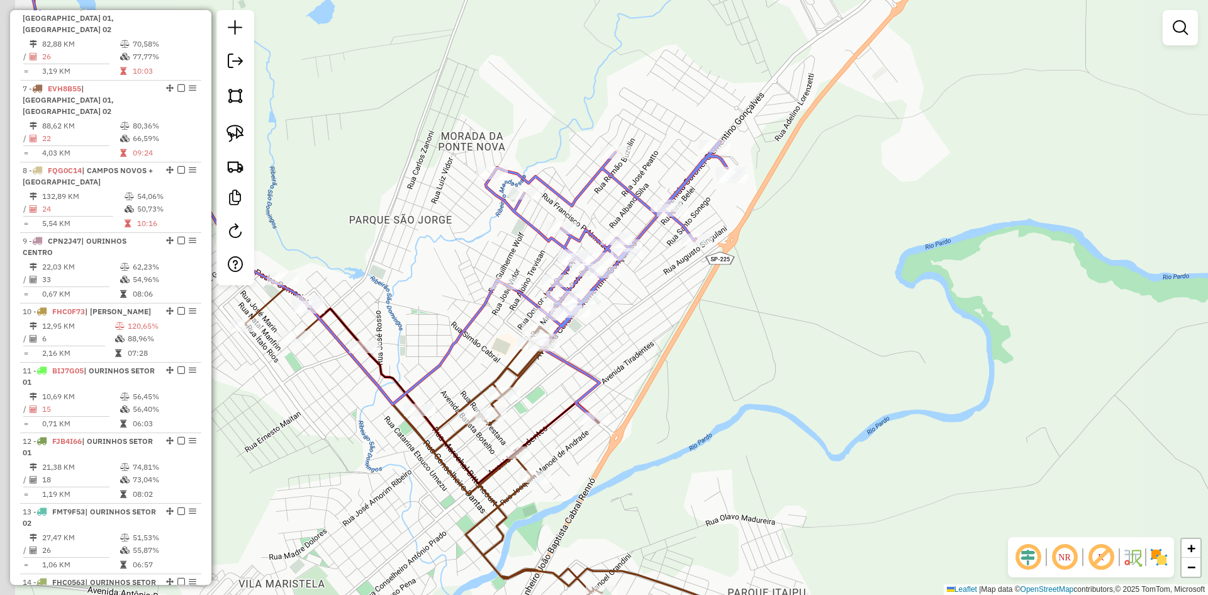
drag, startPoint x: 599, startPoint y: 331, endPoint x: 648, endPoint y: 290, distance: 64.3
click at [648, 290] on div "Janela de atendimento Grade de atendimento Capacidade Transportadoras Veículos …" at bounding box center [604, 297] width 1208 height 595
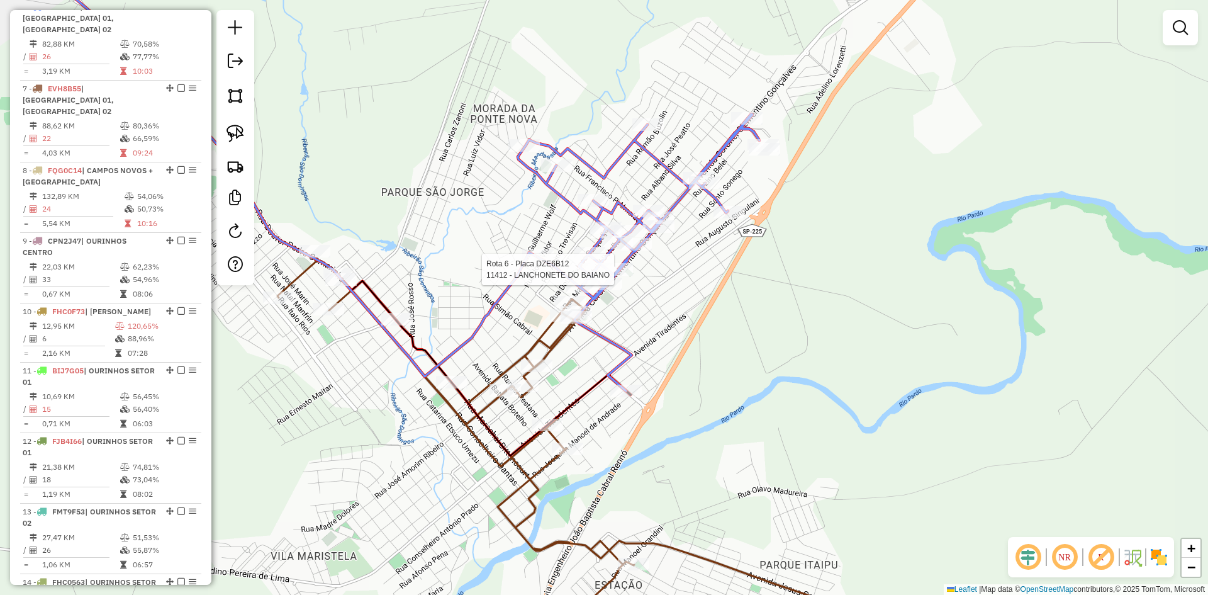
select select "*********"
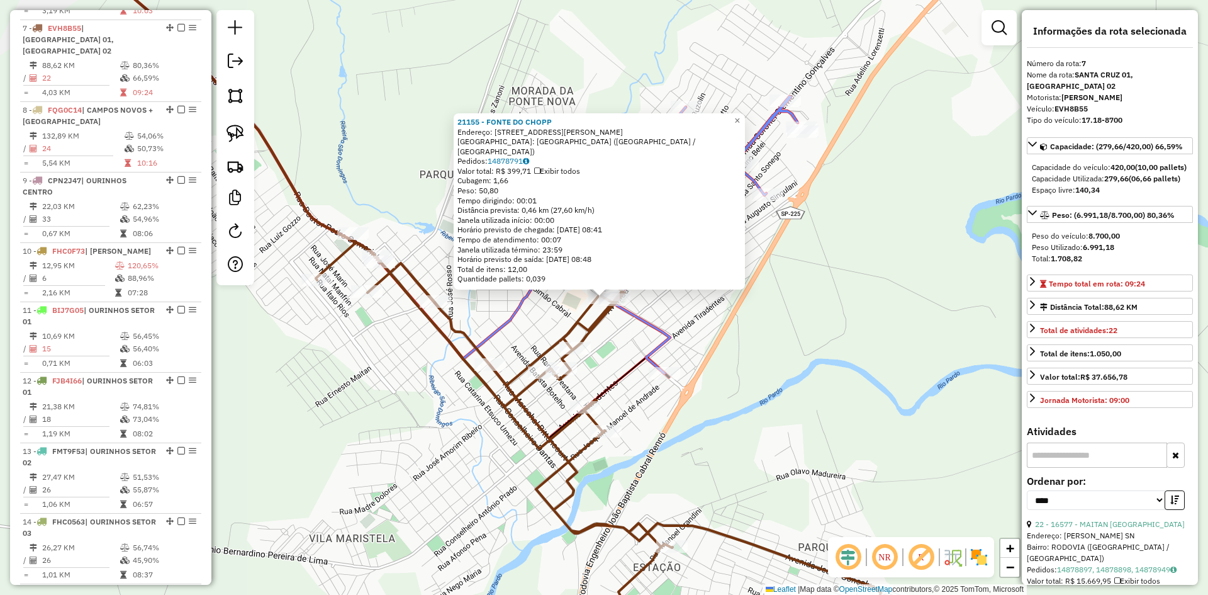
scroll to position [838, 0]
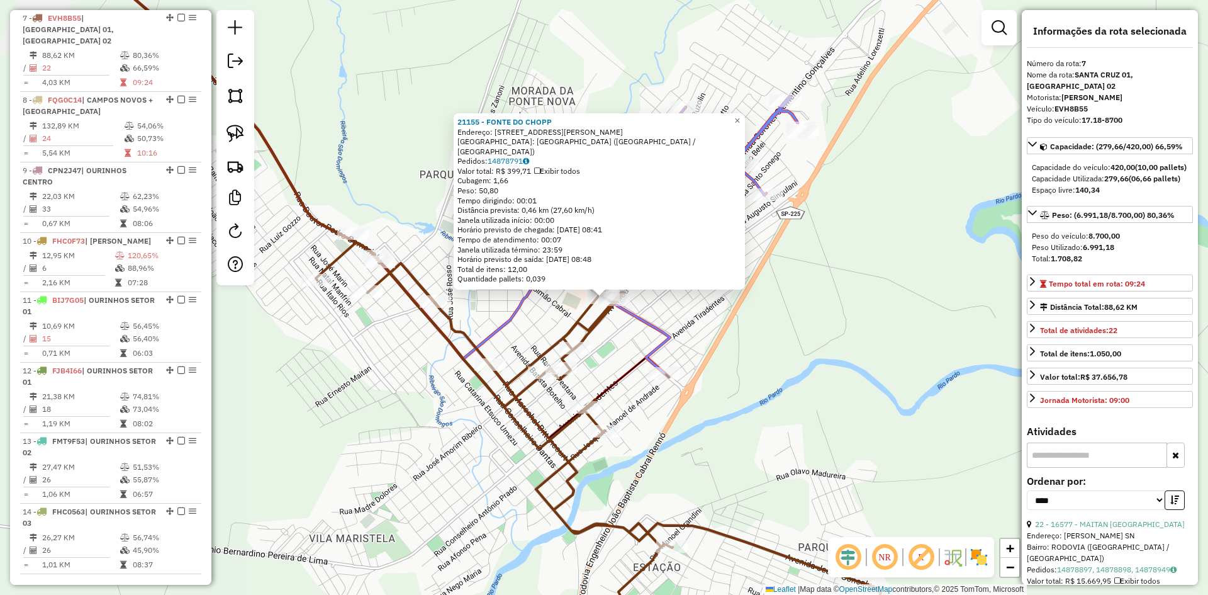
click at [792, 410] on div "21155 - FONTE DO CHOPP Endereço: RUA JOSE ZACURA 72 Bairro: VILA SEDERIA (SANTA…" at bounding box center [604, 297] width 1208 height 595
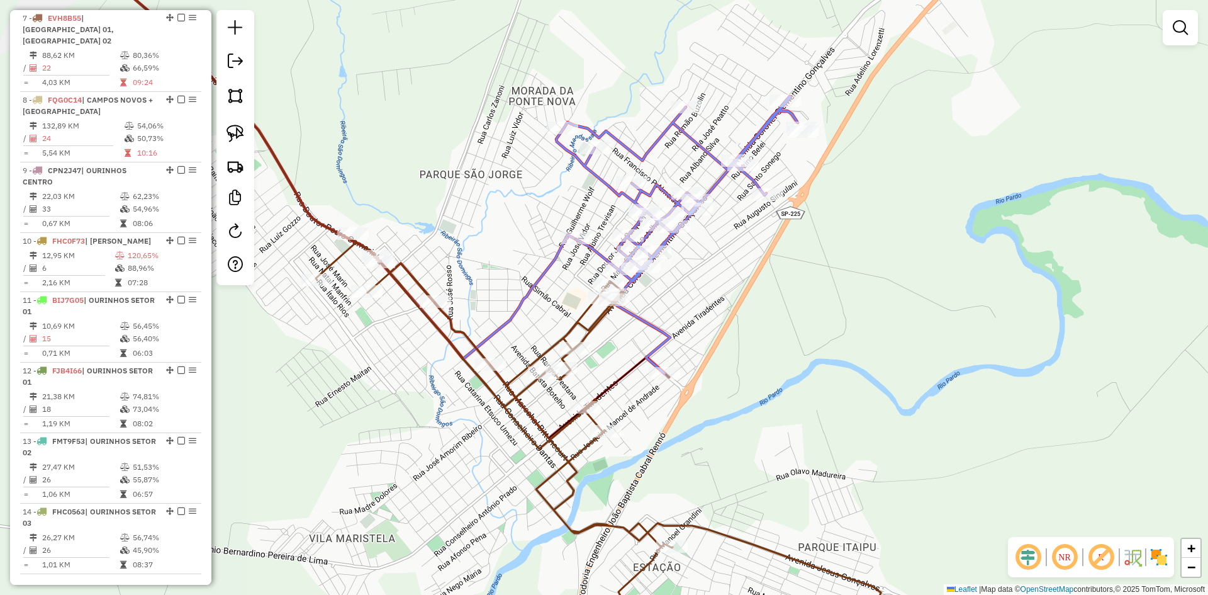
click at [789, 305] on div "Rota 7 - Placa EVH8B55 17015 - REST. LANC. IMPERIO Janela de atendimento Grade …" at bounding box center [604, 297] width 1208 height 595
select select "*********"
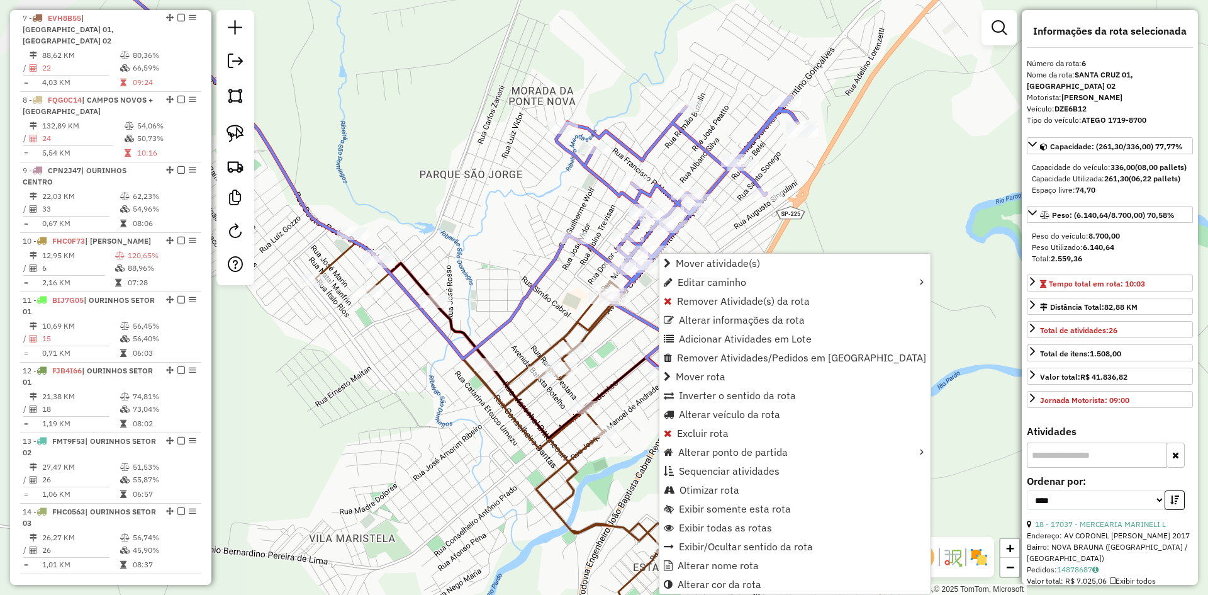
scroll to position [768, 0]
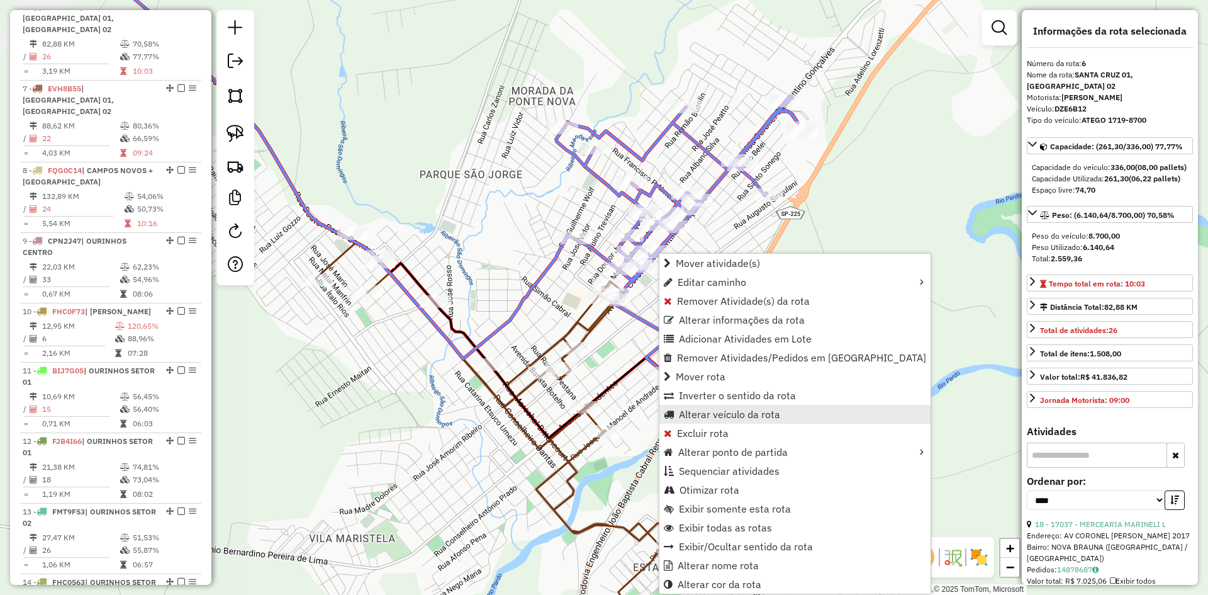
click at [746, 410] on span "Alterar veículo da rota" at bounding box center [729, 414] width 101 height 10
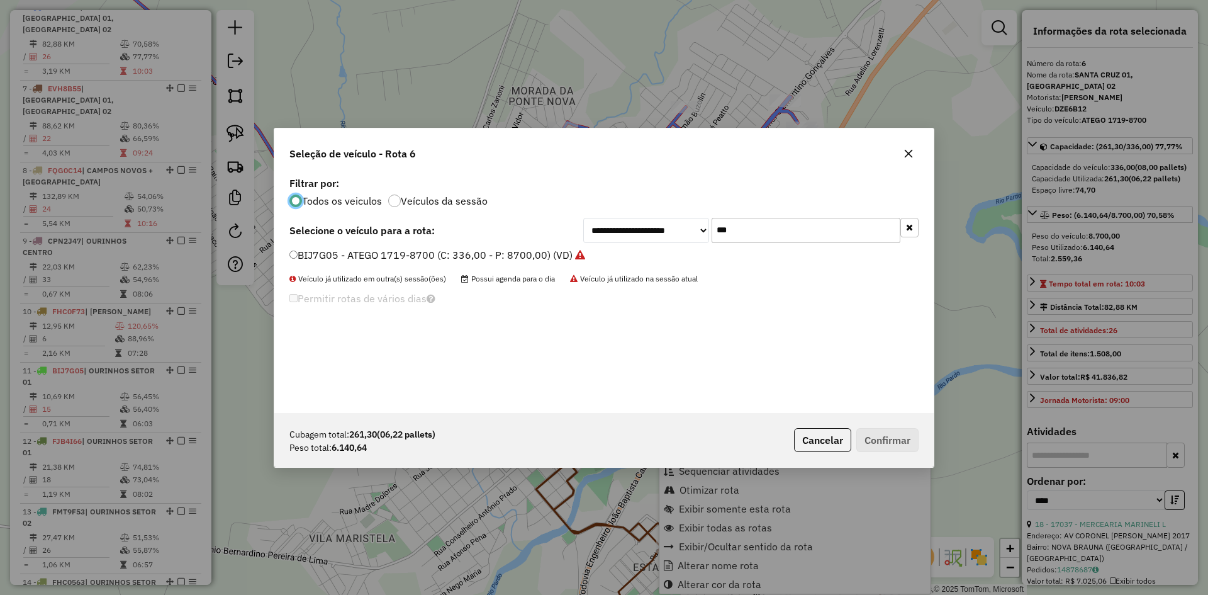
scroll to position [7, 4]
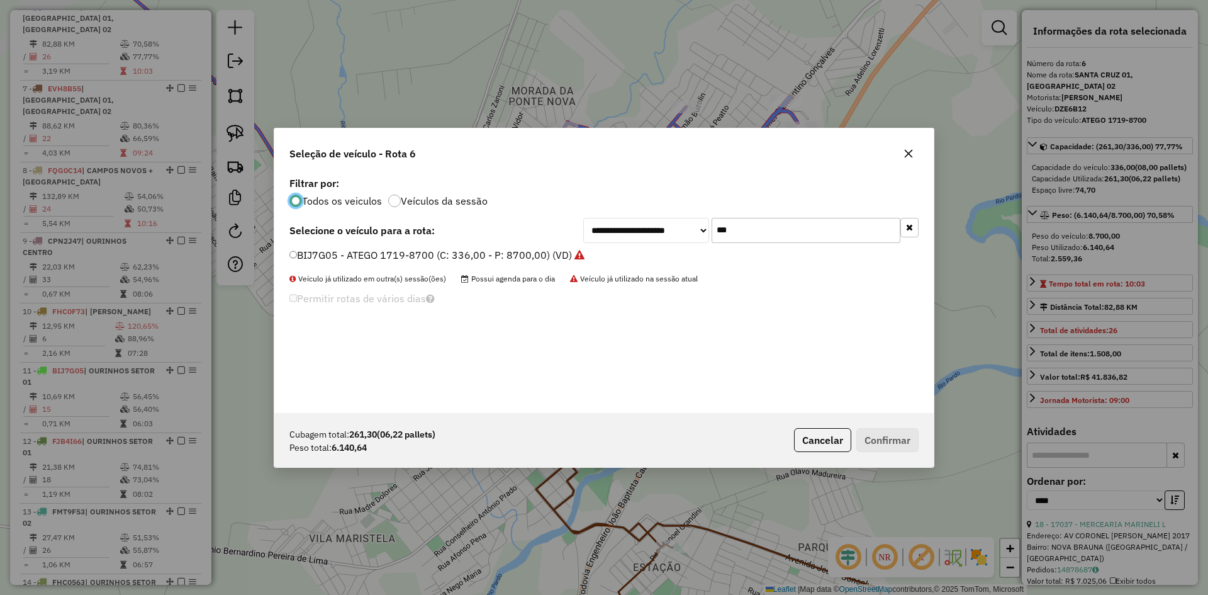
click at [772, 232] on input "***" at bounding box center [806, 230] width 189 height 25
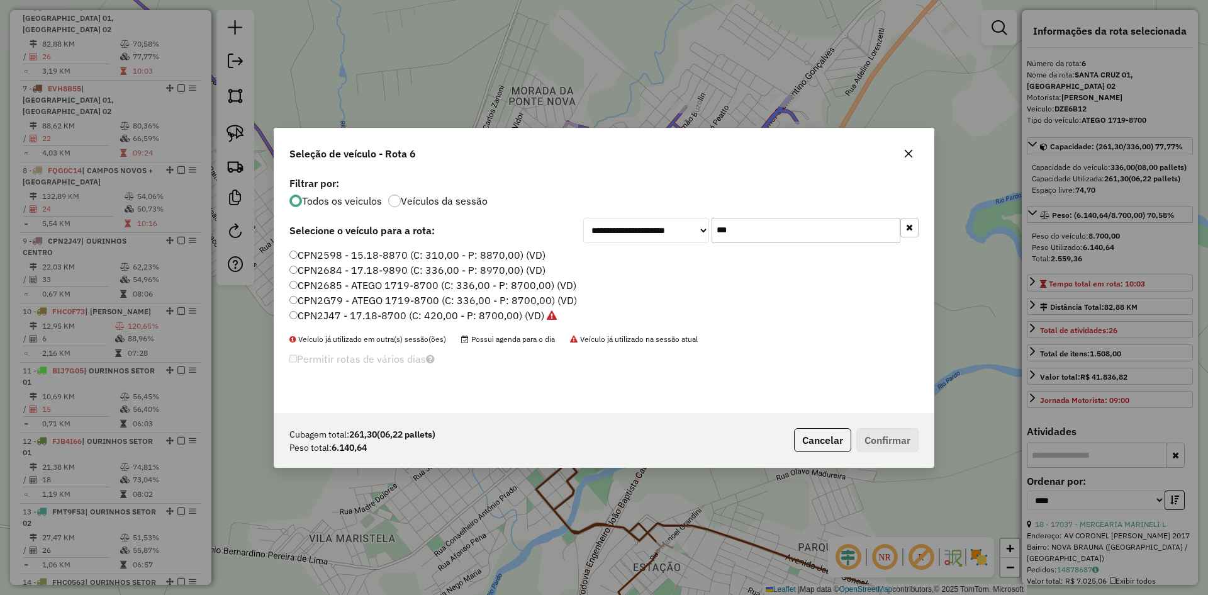
type input "***"
click at [314, 313] on label "CPN2J47 - 17.18-8700 (C: 420,00 - P: 8700,00) (VD)" at bounding box center [423, 315] width 267 height 15
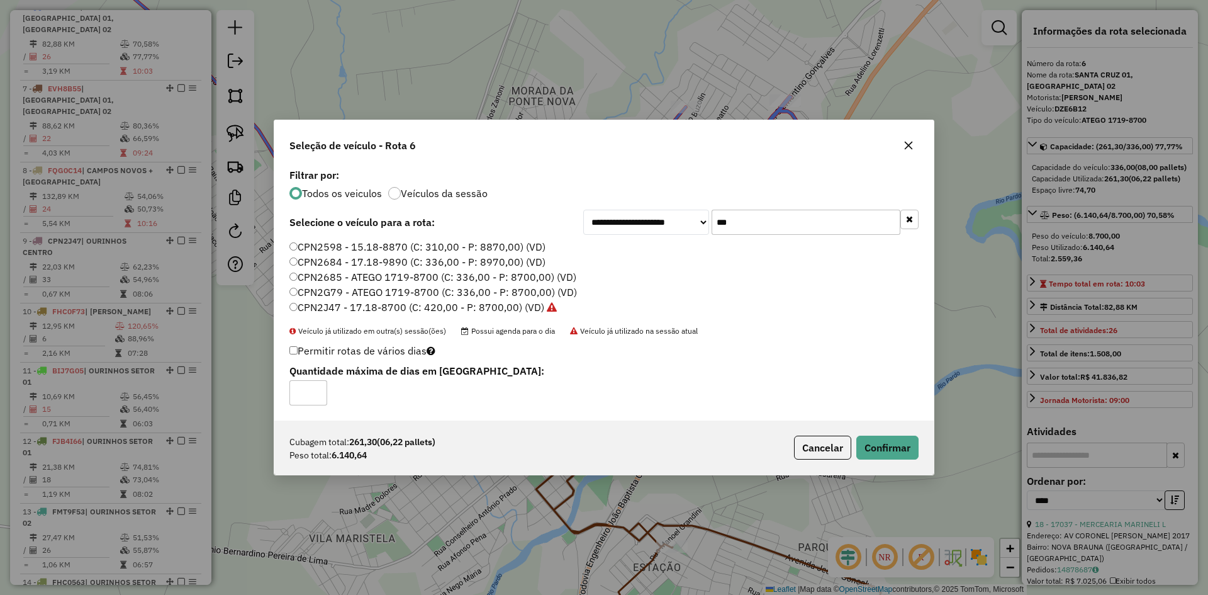
click at [306, 290] on label "CPN2G79 - ATEGO 1719-8700 (C: 336,00 - P: 8700,00) (VD)" at bounding box center [434, 291] width 288 height 15
click at [885, 444] on button "Confirmar" at bounding box center [888, 448] width 62 height 24
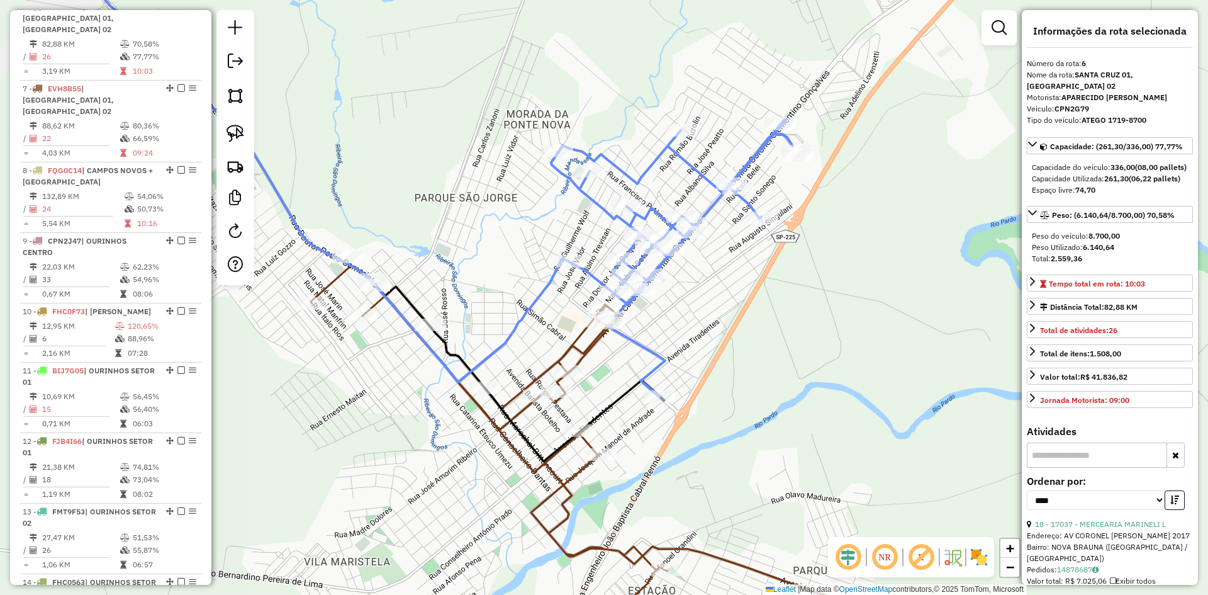
drag, startPoint x: 763, startPoint y: 296, endPoint x: 746, endPoint y: 412, distance: 117.7
click at [746, 412] on div "Janela de atendimento Grade de atendimento Capacidade Transportadoras Veículos …" at bounding box center [604, 297] width 1208 height 595
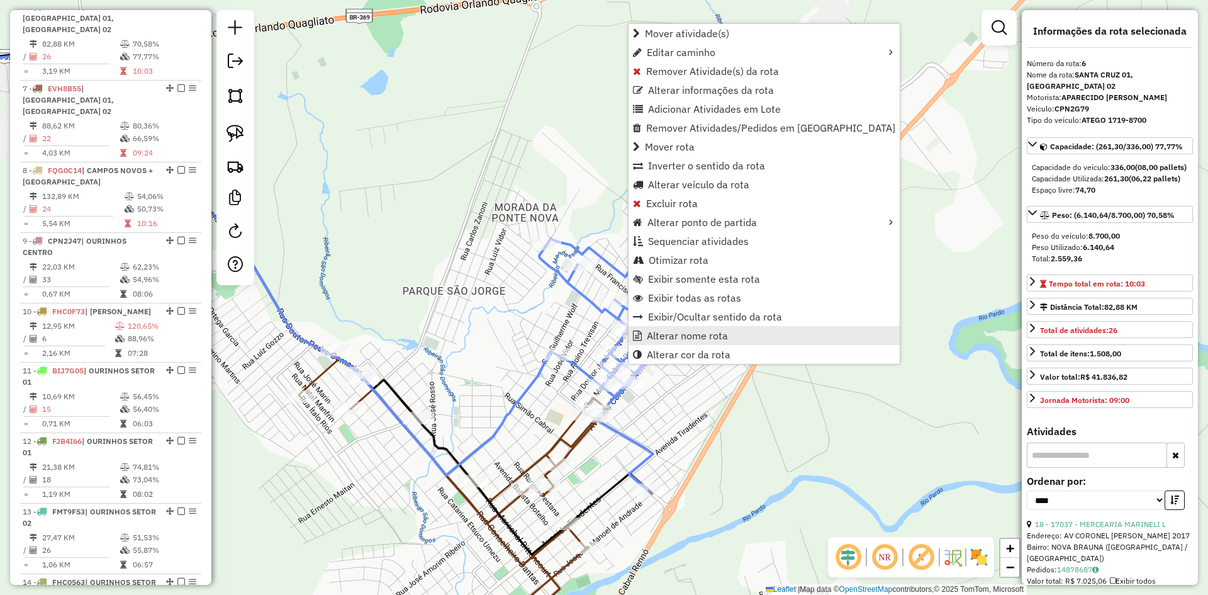
click at [675, 337] on span "Alterar nome rota" at bounding box center [687, 335] width 81 height 10
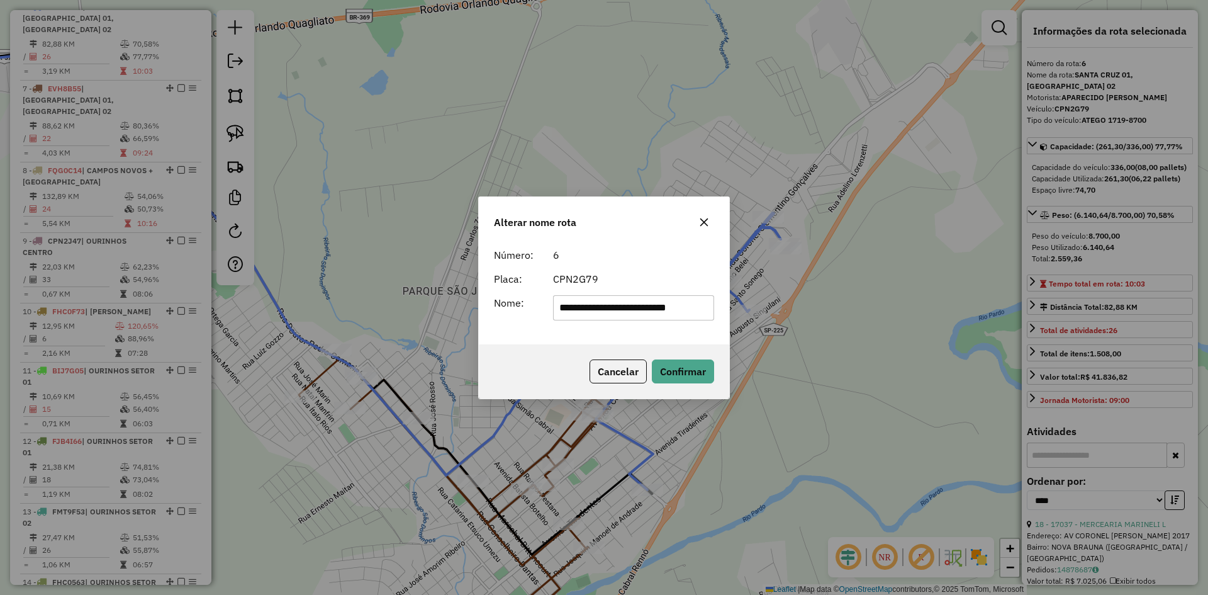
scroll to position [0, 2]
drag, startPoint x: 628, startPoint y: 312, endPoint x: 1208, endPoint y: 351, distance: 581.0
click at [1208, 351] on div "**********" at bounding box center [604, 297] width 1208 height 595
type input "**********"
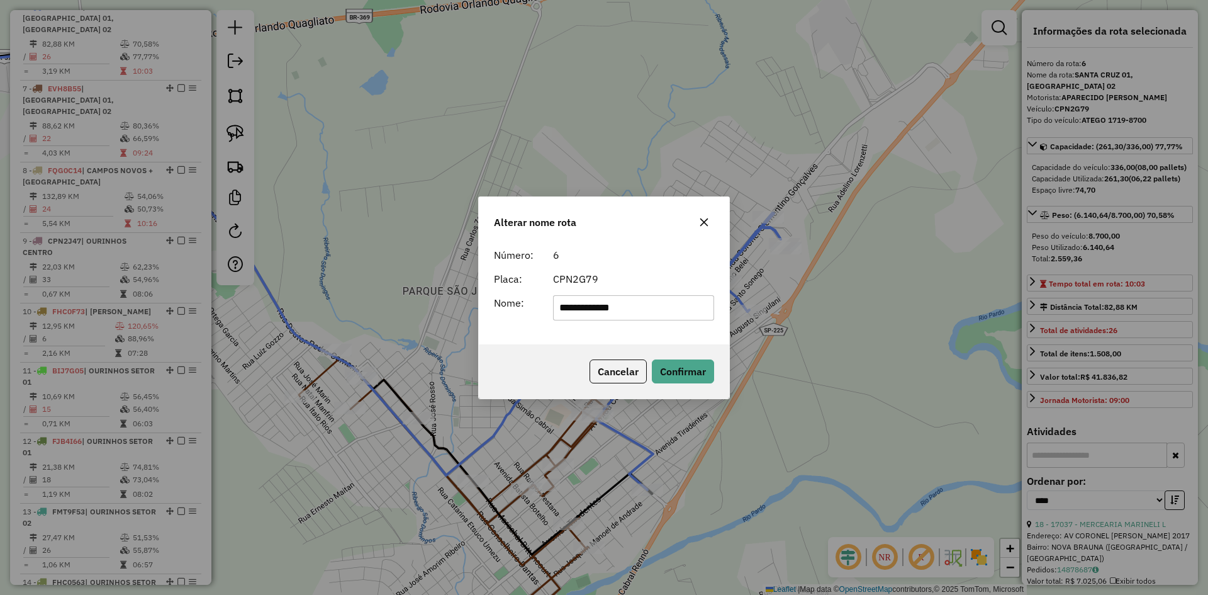
click at [528, 323] on div "**********" at bounding box center [604, 293] width 250 height 102
click at [708, 376] on button "Confirmar" at bounding box center [683, 371] width 62 height 24
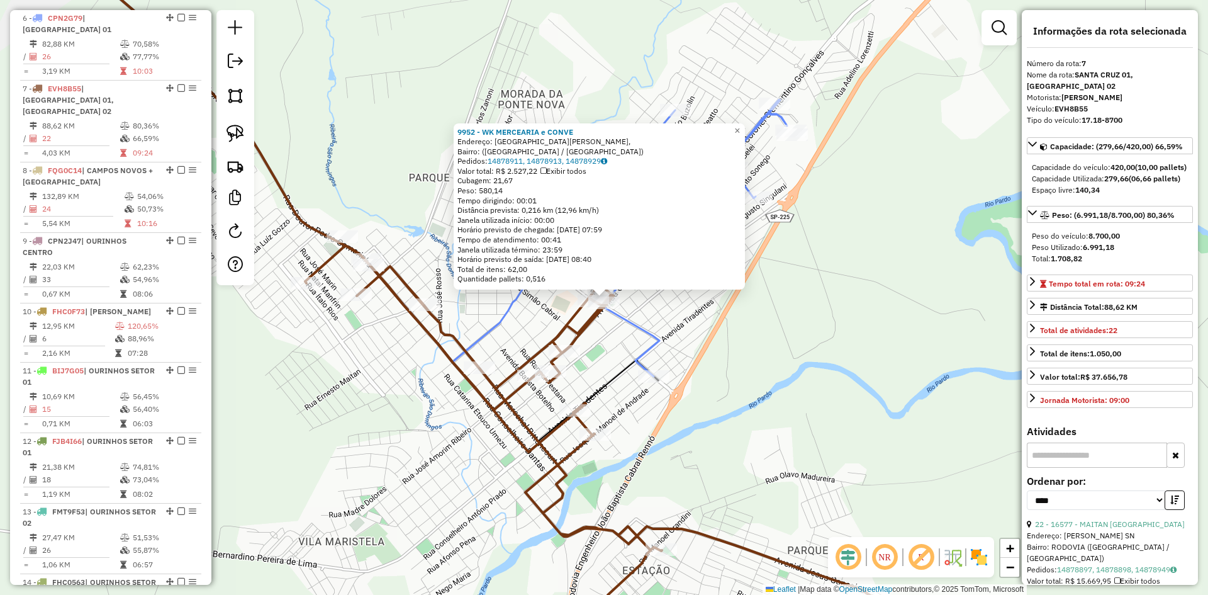
scroll to position [827, 0]
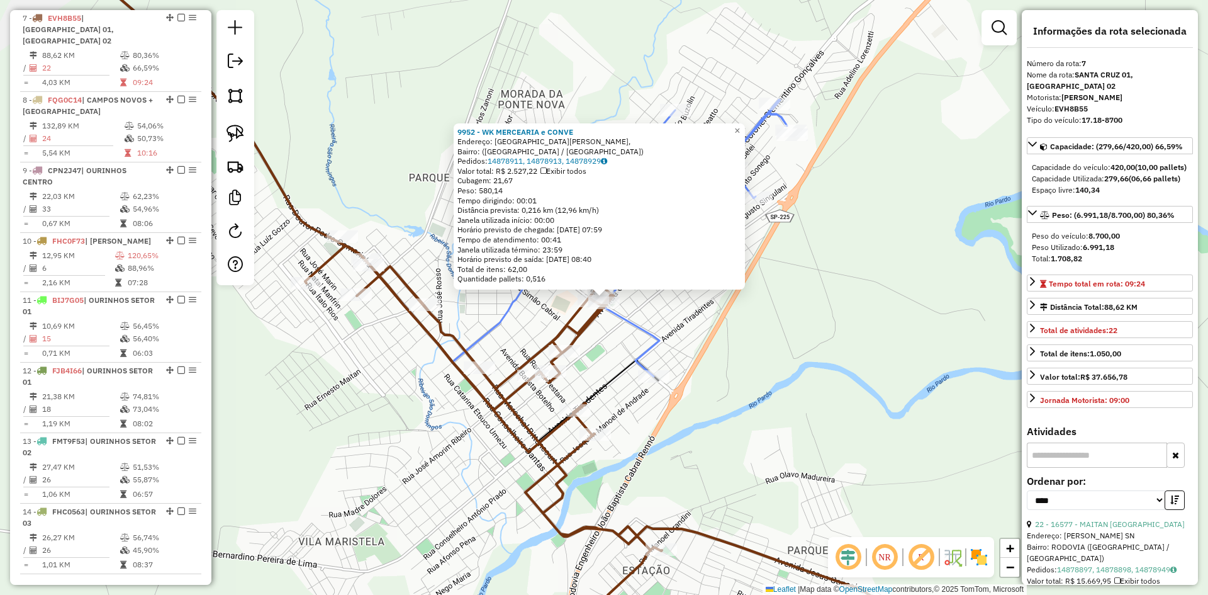
click at [848, 451] on div "9952 - WK MERCEARIA e CONVE Endereço: Avenida Coronel Clementino Gonçalves, Bai…" at bounding box center [604, 297] width 1208 height 595
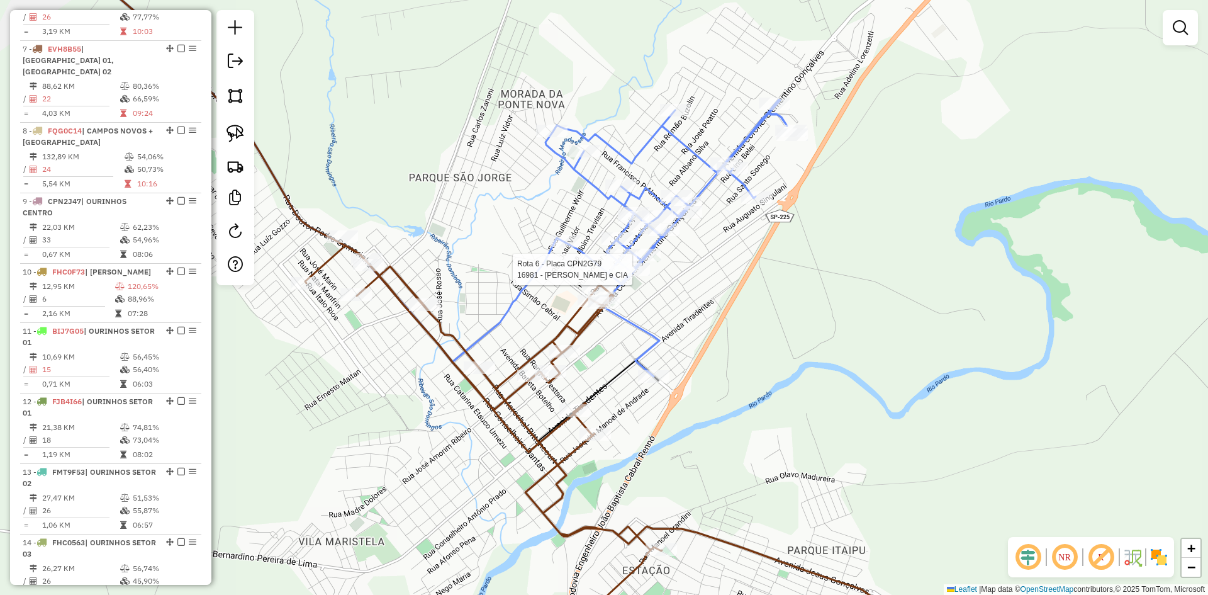
select select "*********"
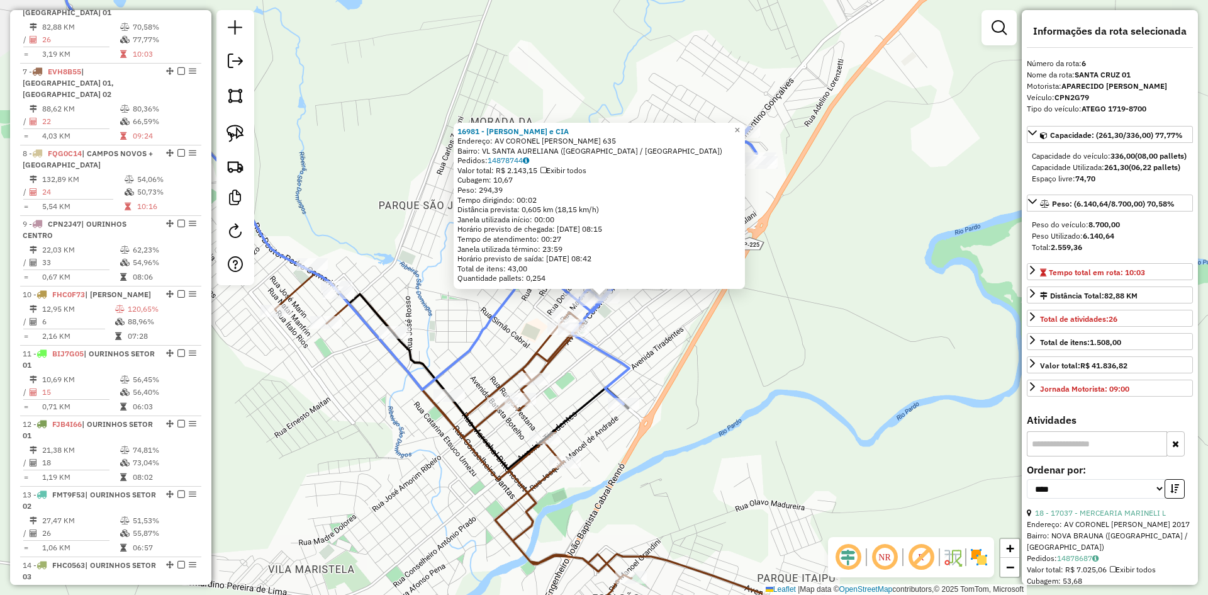
scroll to position [768, 0]
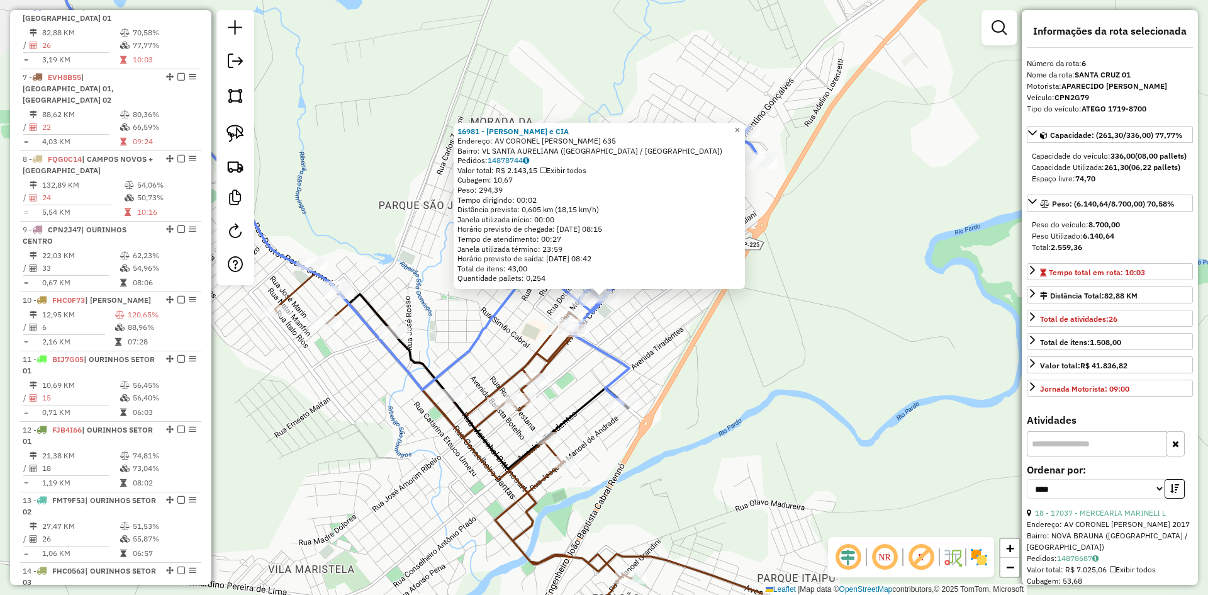
click at [712, 364] on div "16981 - RIBEIRO GOZZO e CIA Endereço: AV CORONEL CLEMENTINO GONCALVES 635 Bairr…" at bounding box center [604, 297] width 1208 height 595
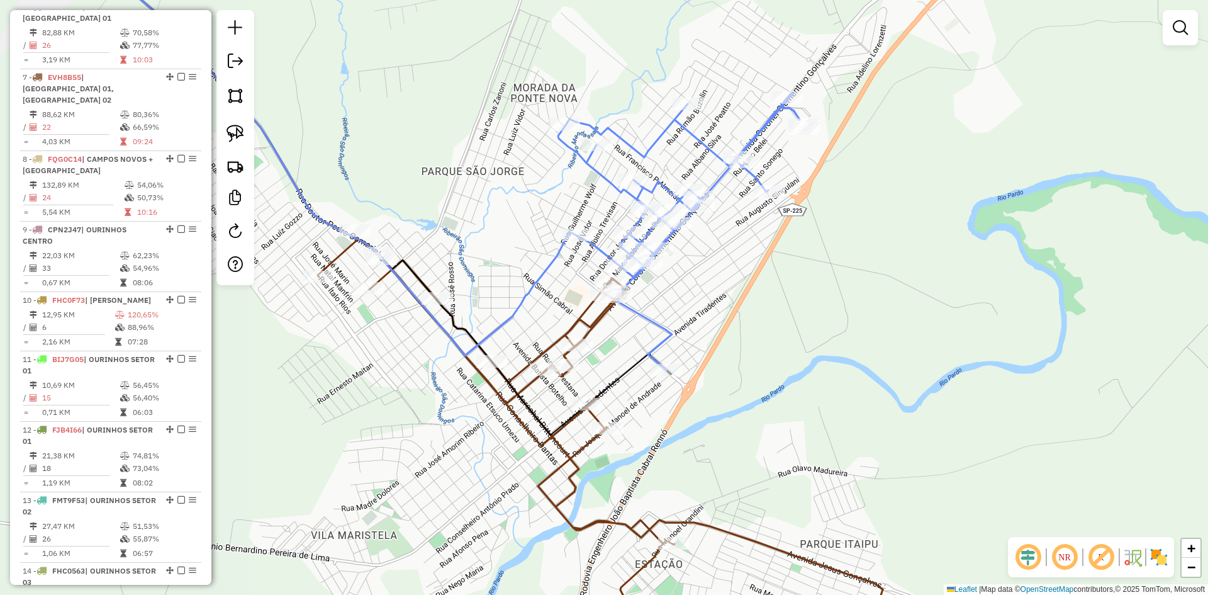
drag, startPoint x: 704, startPoint y: 387, endPoint x: 749, endPoint y: 379, distance: 45.4
click at [749, 379] on div "Janela de atendimento Grade de atendimento Capacidade Transportadoras Veículos …" at bounding box center [604, 297] width 1208 height 595
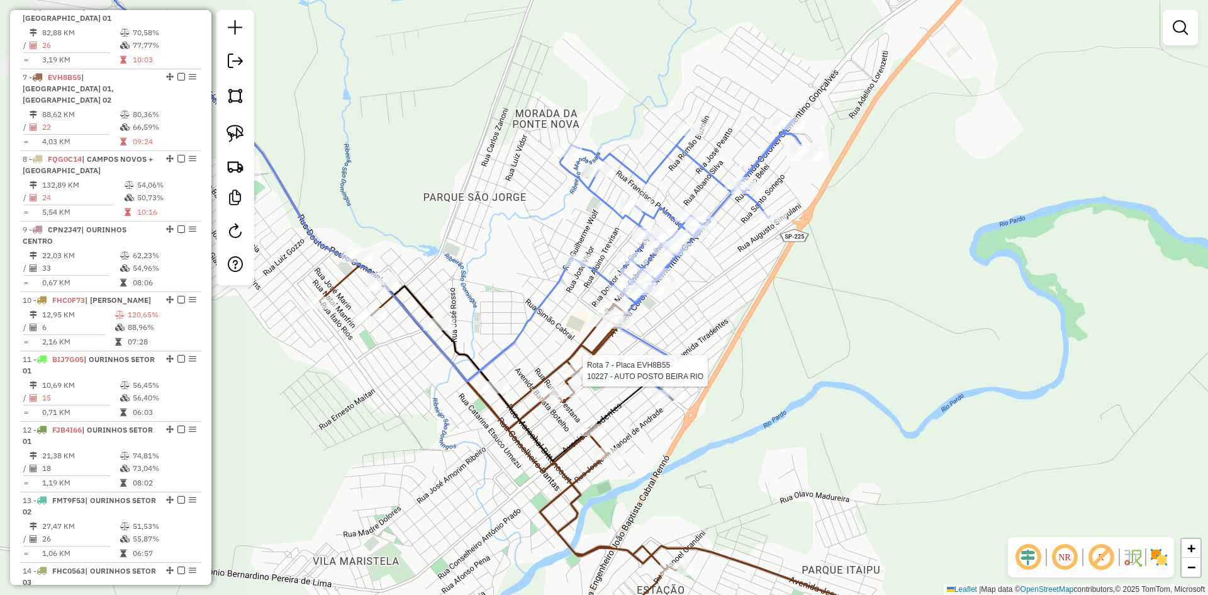
select select "*********"
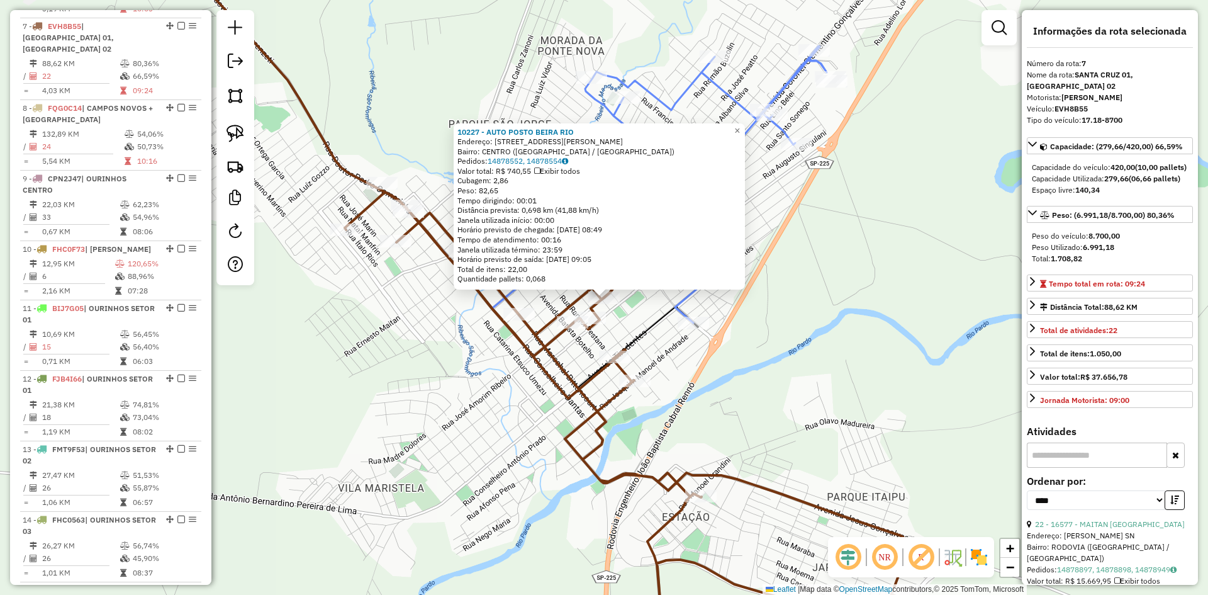
scroll to position [827, 0]
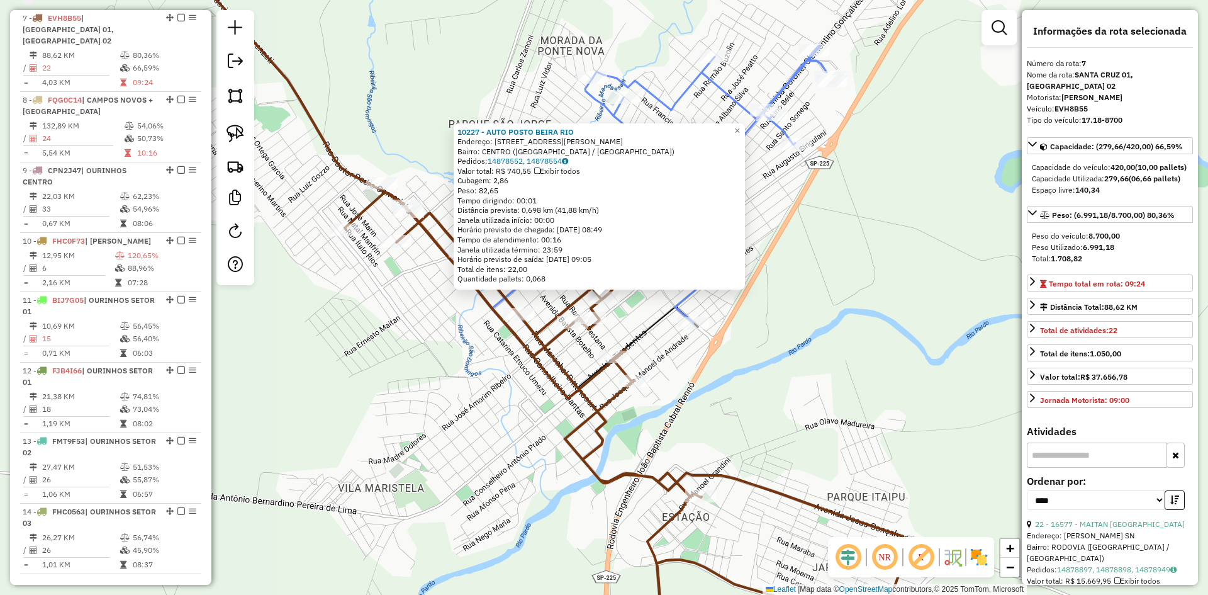
drag, startPoint x: 500, startPoint y: 415, endPoint x: 583, endPoint y: 378, distance: 91.6
click at [501, 415] on div "10227 - AUTO POSTO BEIRA RIO Endereço: R EUCLIDES DA CUNHA 732 Bairro: CENTRO (…" at bounding box center [604, 297] width 1208 height 595
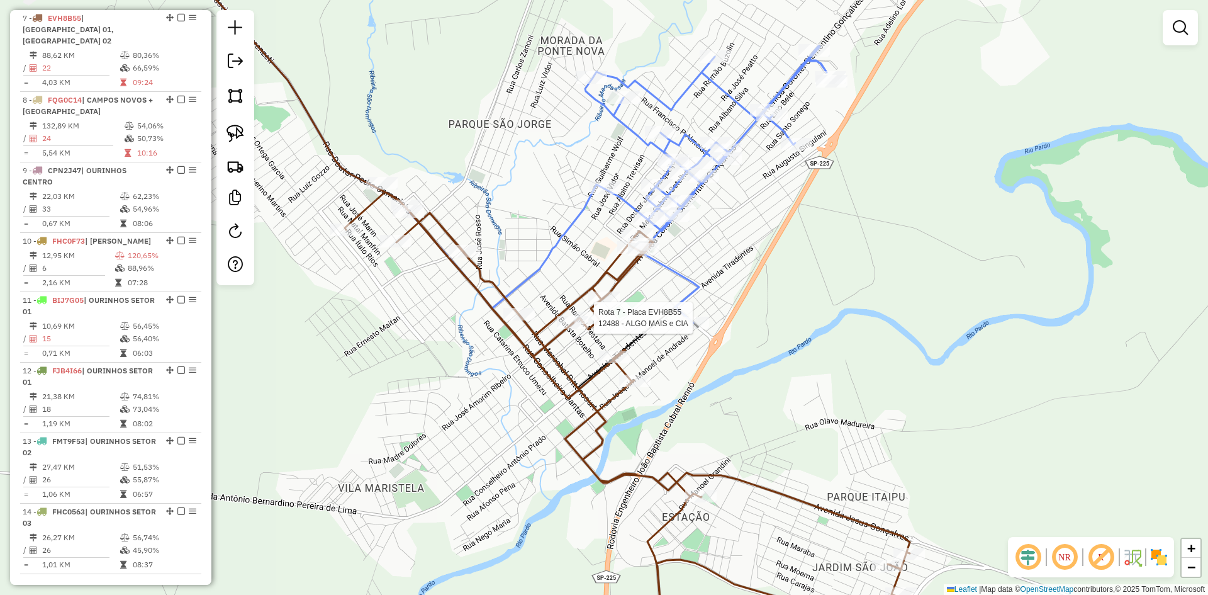
select select "*********"
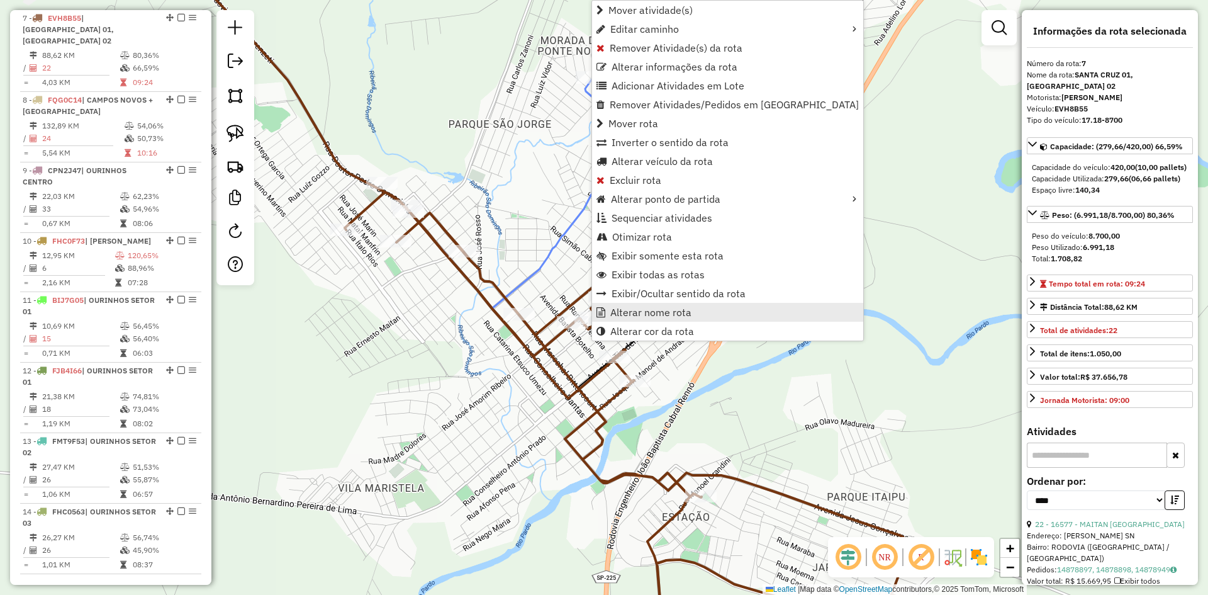
click at [651, 310] on span "Alterar nome rota" at bounding box center [650, 312] width 81 height 10
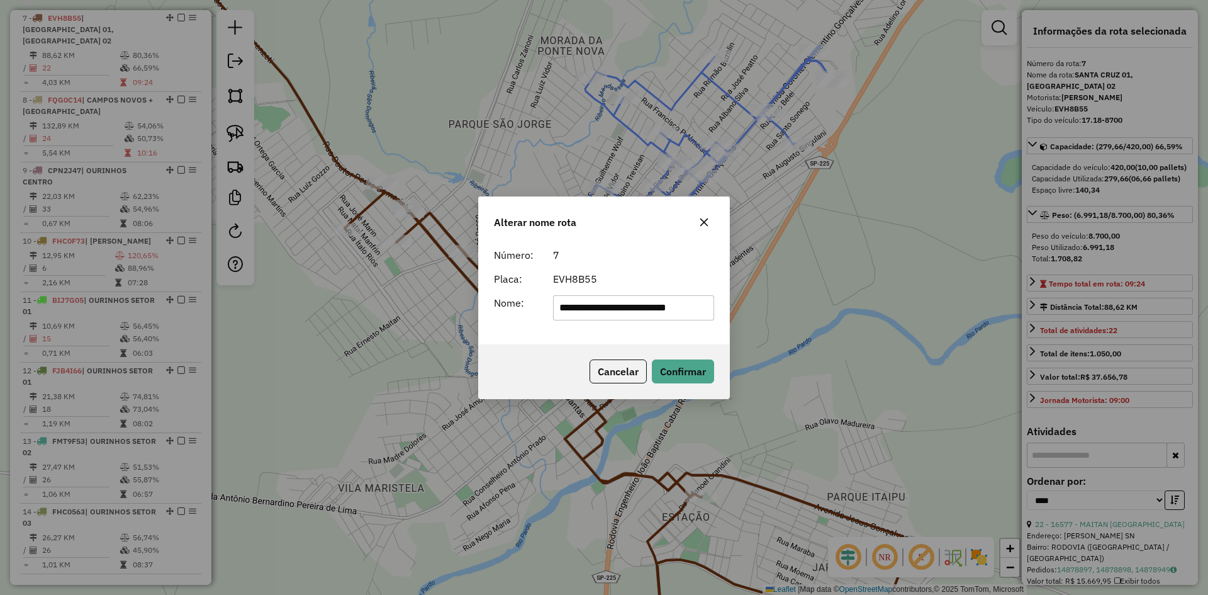
scroll to position [0, 2]
drag, startPoint x: 631, startPoint y: 312, endPoint x: 905, endPoint y: 315, distance: 273.8
click at [905, 315] on div "**********" at bounding box center [604, 297] width 1208 height 595
click at [543, 344] on div "Cancelar Confirmar" at bounding box center [604, 371] width 250 height 54
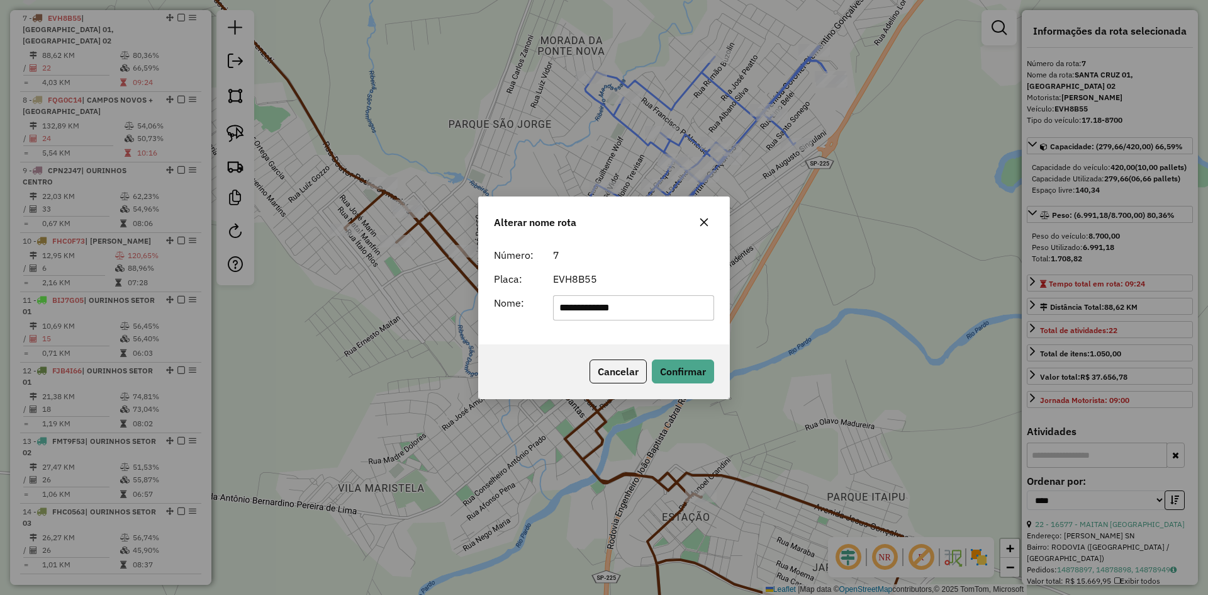
click at [653, 313] on input "**********" at bounding box center [634, 307] width 162 height 25
drag, startPoint x: 642, startPoint y: 310, endPoint x: 498, endPoint y: 309, distance: 143.5
click at [498, 309] on div "**********" at bounding box center [603, 307] width 235 height 25
click at [557, 313] on input "**********" at bounding box center [634, 307] width 162 height 25
drag, startPoint x: 667, startPoint y: 313, endPoint x: 674, endPoint y: 313, distance: 6.9
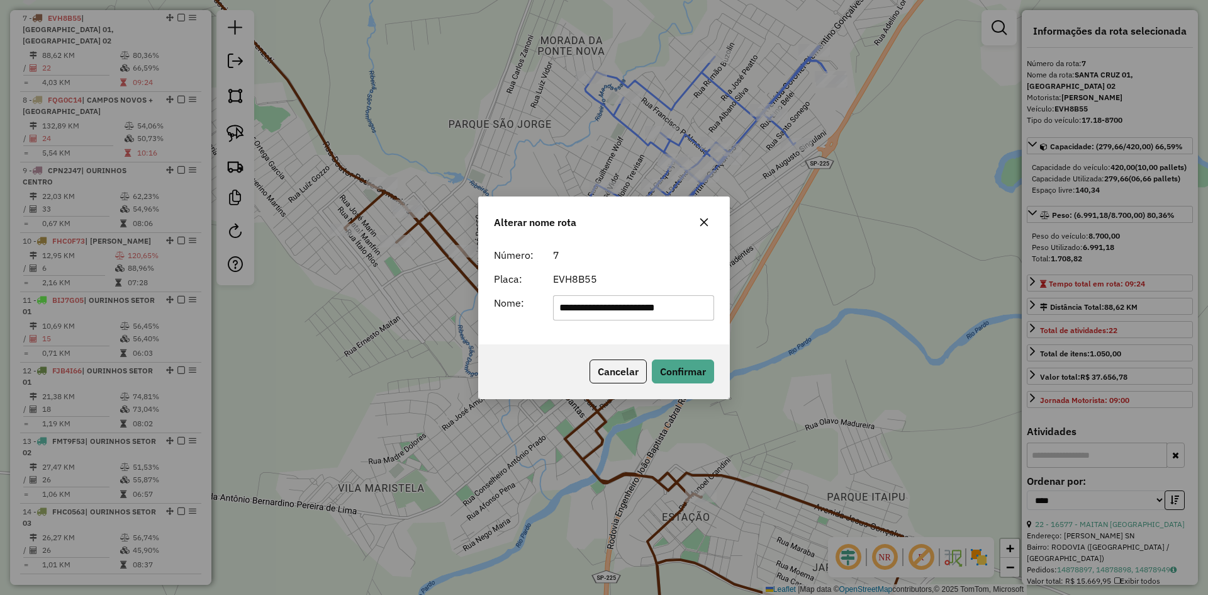
click at [674, 313] on input "**********" at bounding box center [634, 307] width 162 height 25
type input "**********"
click at [690, 368] on button "Confirmar" at bounding box center [683, 371] width 62 height 24
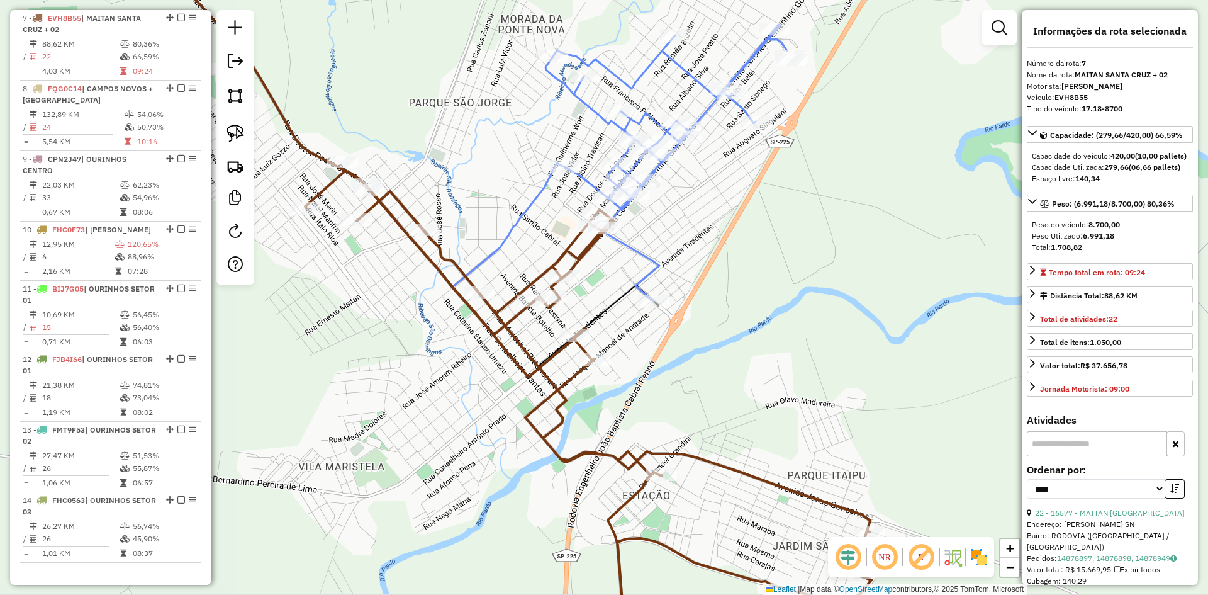
drag, startPoint x: 888, startPoint y: 393, endPoint x: 639, endPoint y: 276, distance: 274.8
click at [639, 276] on div "Janela de atendimento Grade de atendimento Capacidade Transportadoras Veículos …" at bounding box center [604, 297] width 1208 height 595
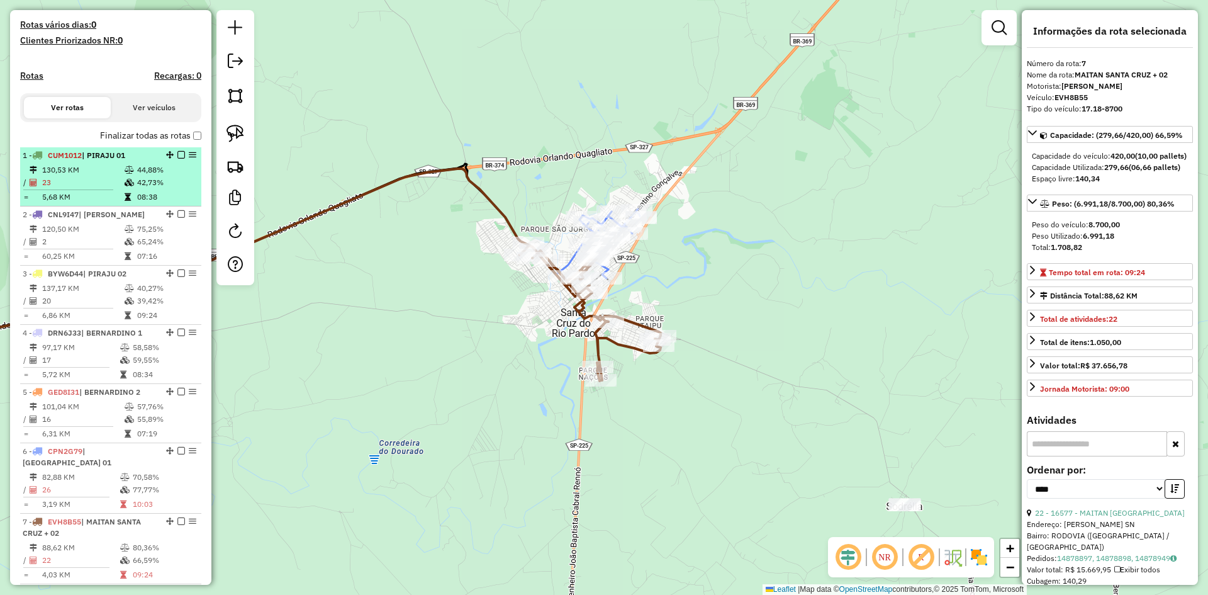
scroll to position [261, 0]
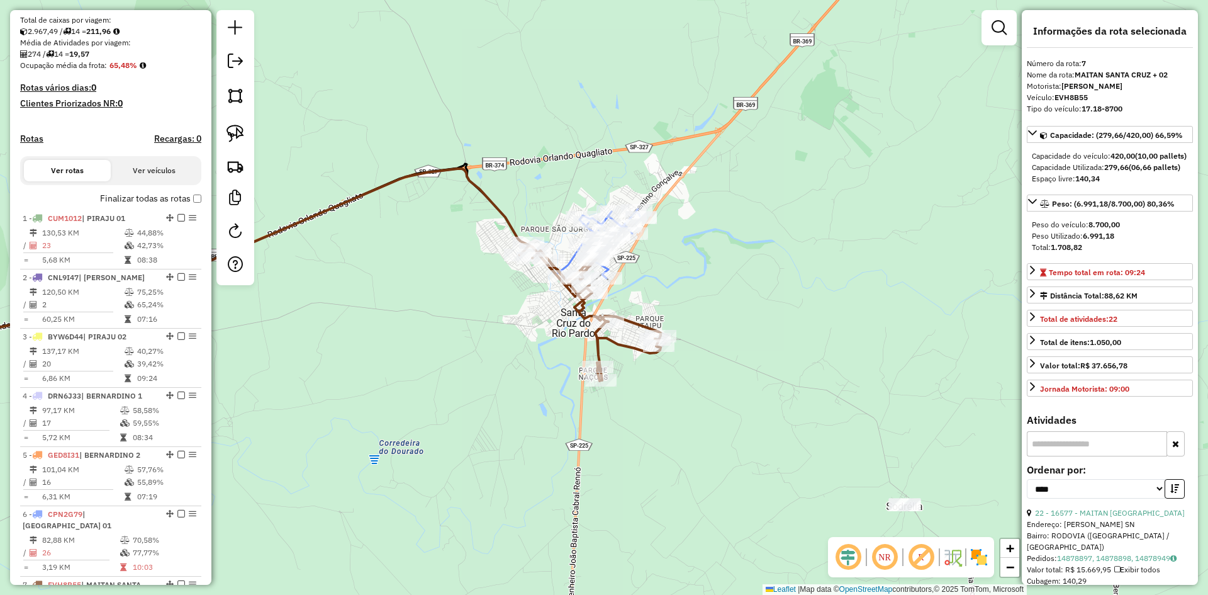
click at [188, 205] on label "Finalizar todas as rotas" at bounding box center [150, 198] width 101 height 13
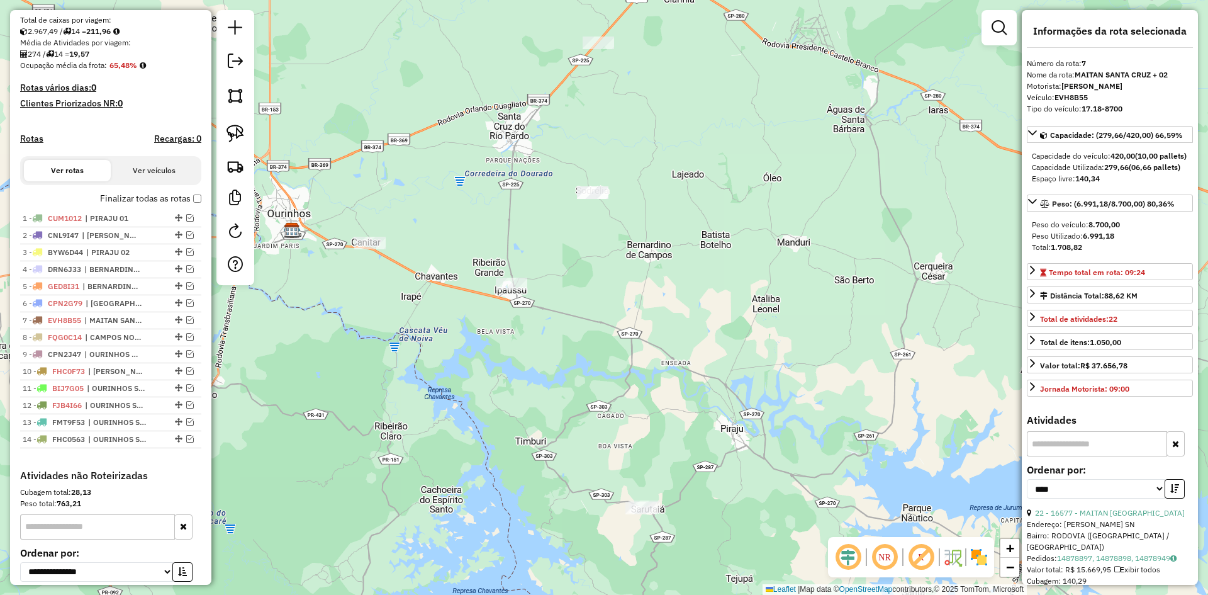
drag, startPoint x: 437, startPoint y: 365, endPoint x: 468, endPoint y: 188, distance: 180.2
click at [468, 188] on div "Janela de atendimento Grade de atendimento Capacidade Transportadoras Veículos …" at bounding box center [604, 297] width 1208 height 595
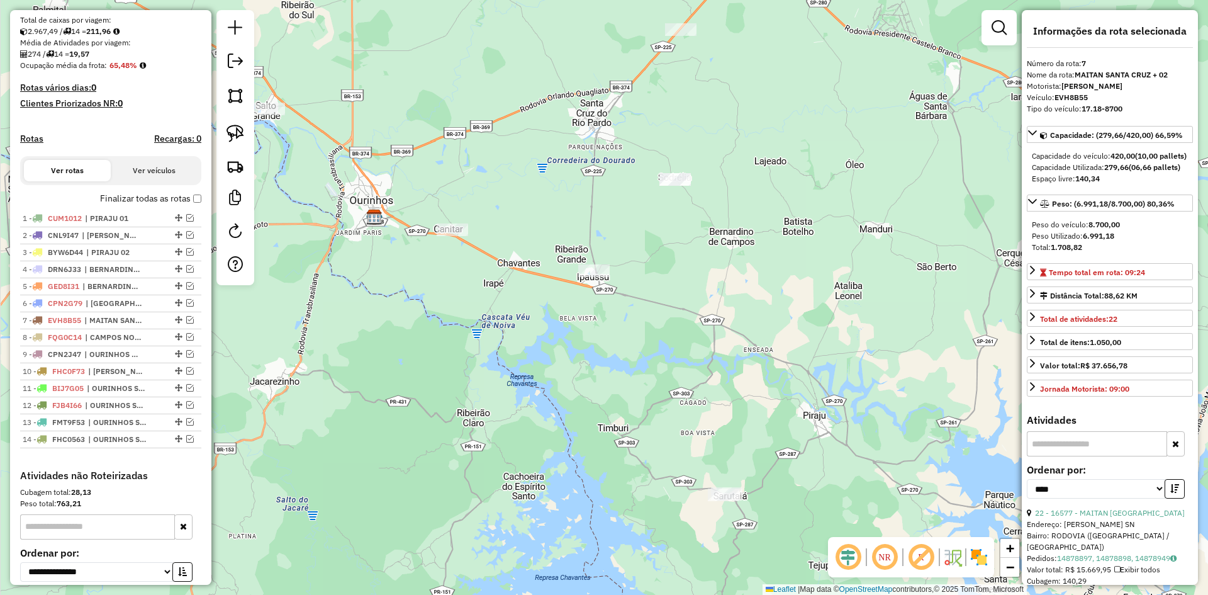
drag, startPoint x: 676, startPoint y: 376, endPoint x: 787, endPoint y: 412, distance: 117.0
click at [787, 412] on div "Janela de atendimento Grade de atendimento Capacidade Transportadoras Veículos …" at bounding box center [604, 297] width 1208 height 595
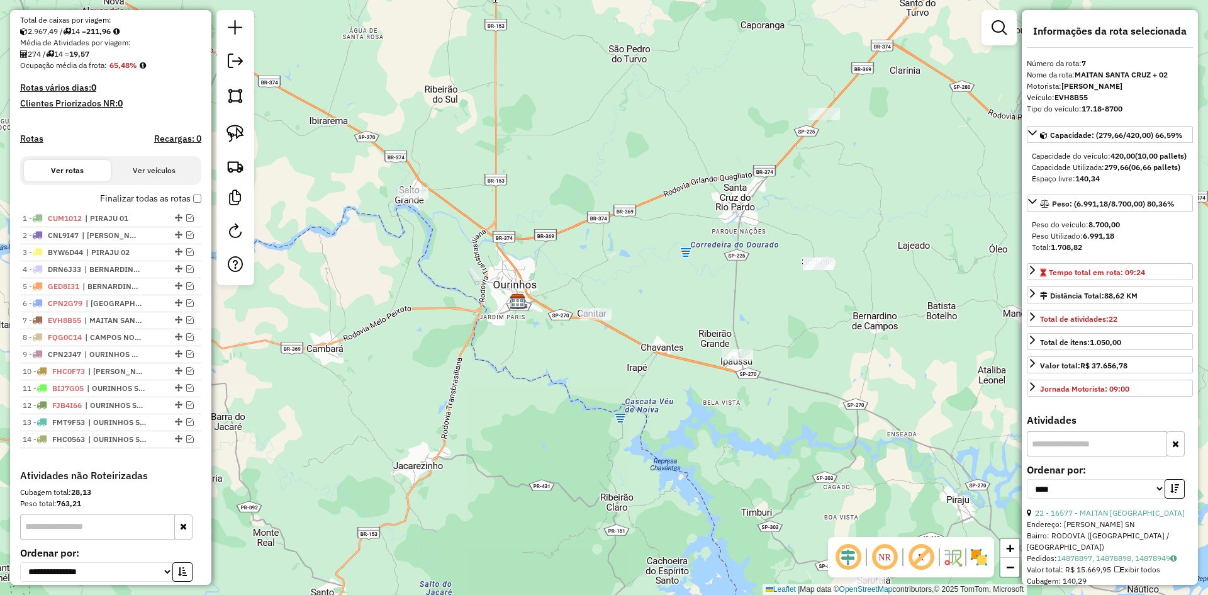
drag, startPoint x: 509, startPoint y: 417, endPoint x: 624, endPoint y: 453, distance: 119.8
click at [624, 453] on div "Janela de atendimento Grade de atendimento Capacidade Transportadoras Veículos …" at bounding box center [604, 297] width 1208 height 595
click at [128, 292] on span "| BERNARDINO 2" at bounding box center [111, 286] width 58 height 11
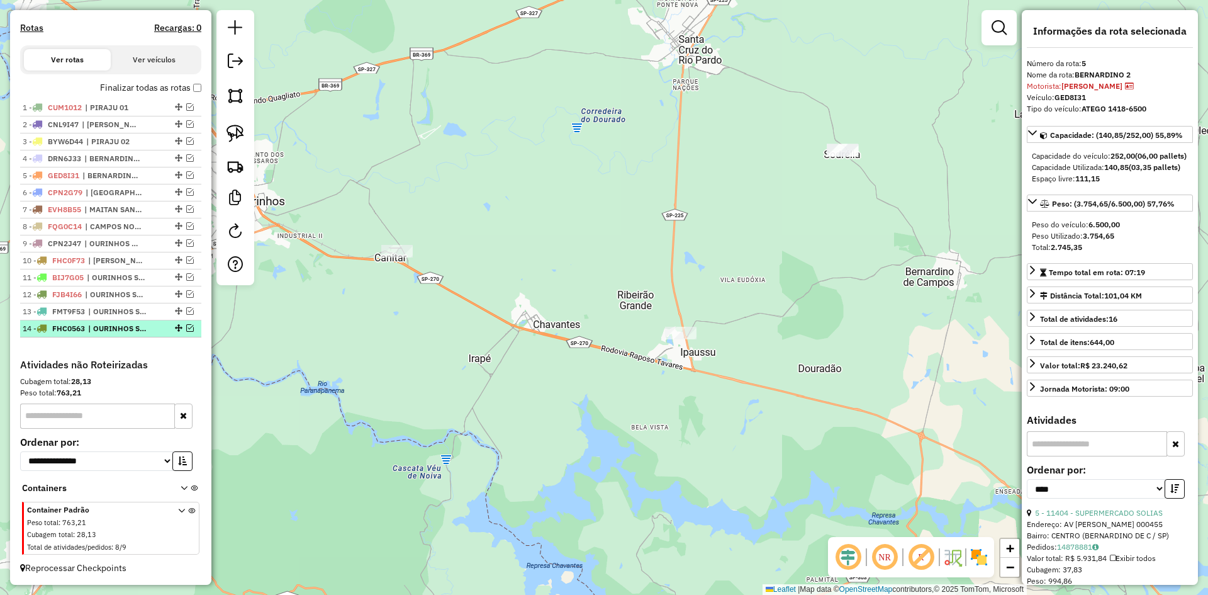
scroll to position [383, 0]
click at [123, 323] on span "| OURINHOS SETOR 03" at bounding box center [117, 328] width 58 height 11
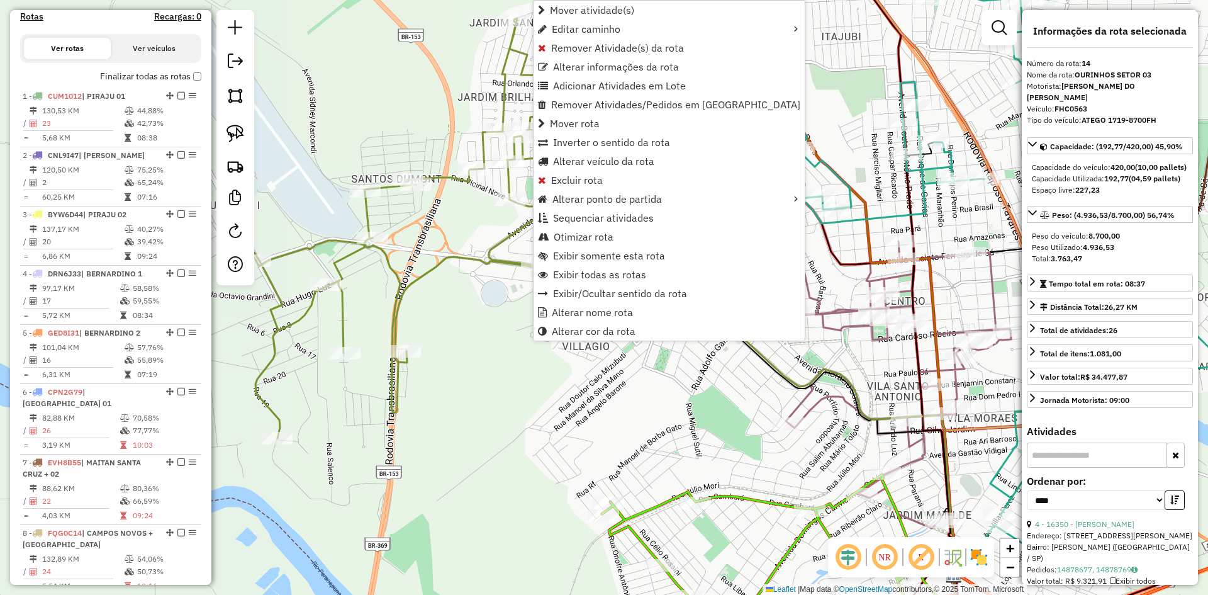
scroll to position [1052, 0]
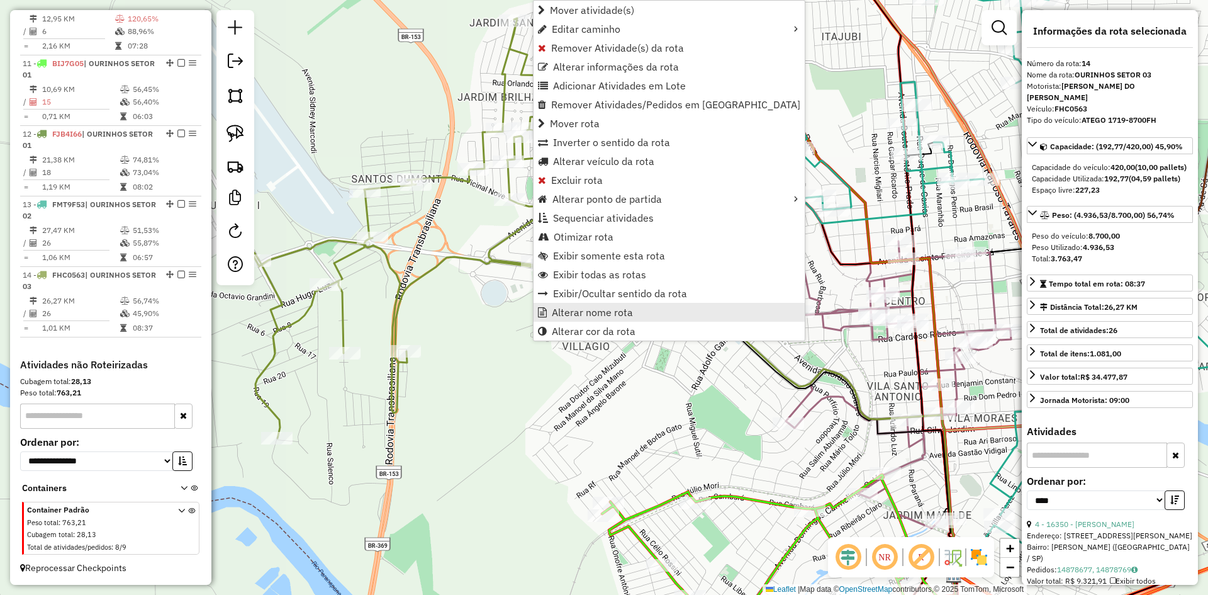
click at [599, 314] on span "Alterar nome rota" at bounding box center [592, 312] width 81 height 10
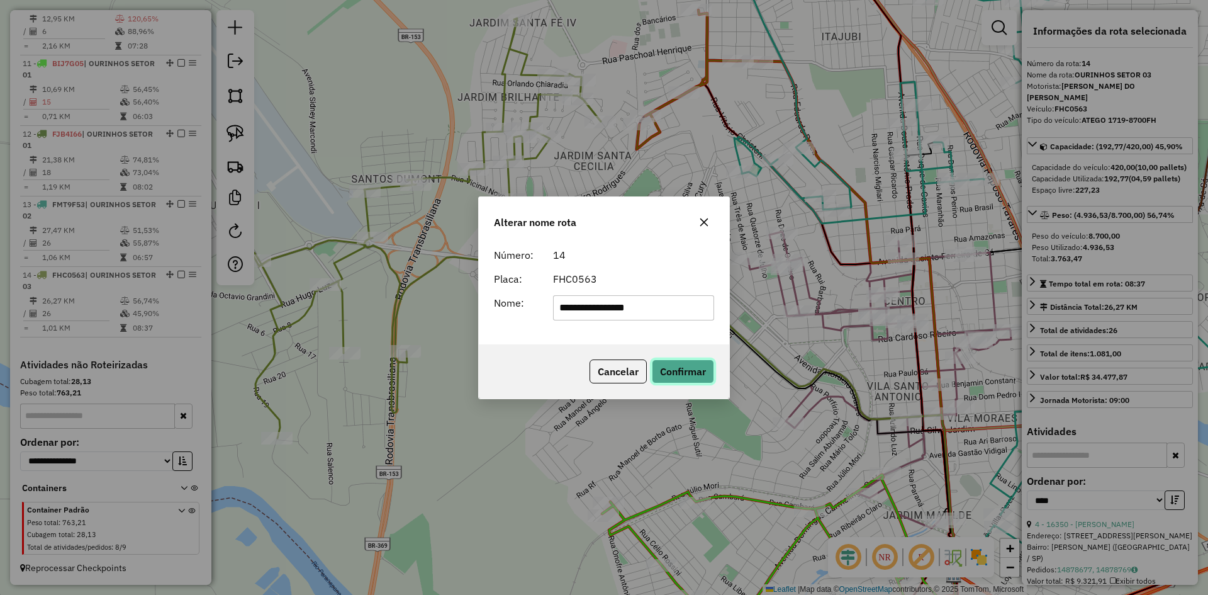
click at [683, 362] on button "Confirmar" at bounding box center [683, 371] width 62 height 24
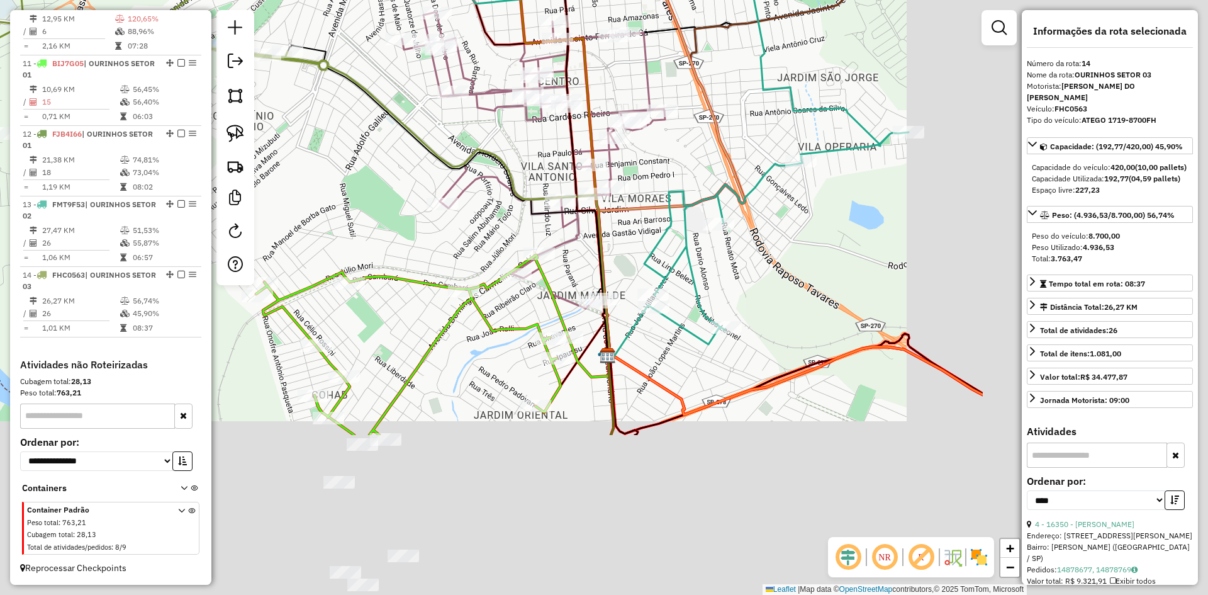
drag, startPoint x: 382, startPoint y: 203, endPoint x: 349, endPoint y: 153, distance: 60.4
click at [349, 153] on div "Janela de atendimento Grade de atendimento Capacidade Transportadoras Veículos …" at bounding box center [604, 297] width 1208 height 595
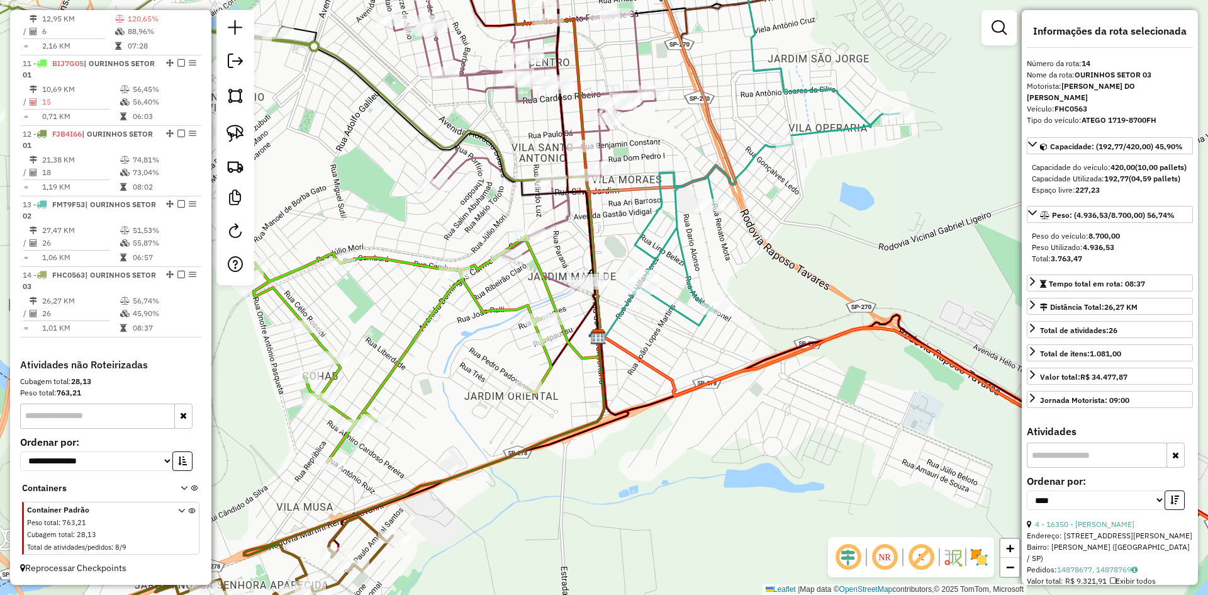
drag, startPoint x: 439, startPoint y: 380, endPoint x: 578, endPoint y: 191, distance: 234.5
click at [578, 191] on div "Janela de atendimento Grade de atendimento Capacidade Transportadoras Veículos …" at bounding box center [604, 297] width 1208 height 595
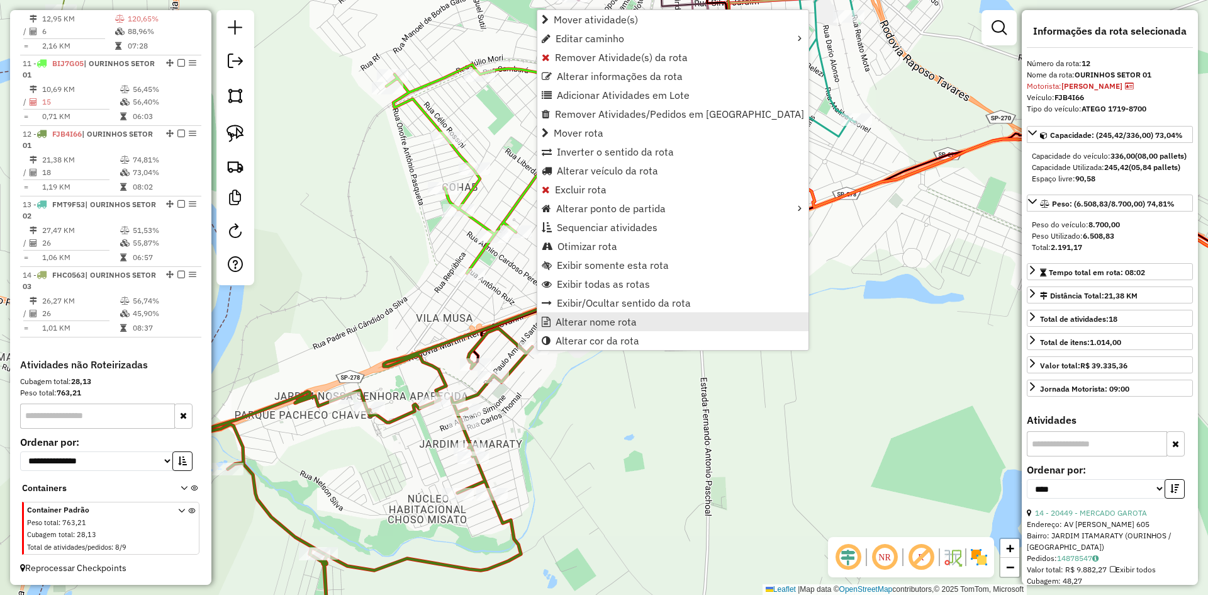
click at [583, 326] on span "Alterar nome rota" at bounding box center [596, 322] width 81 height 10
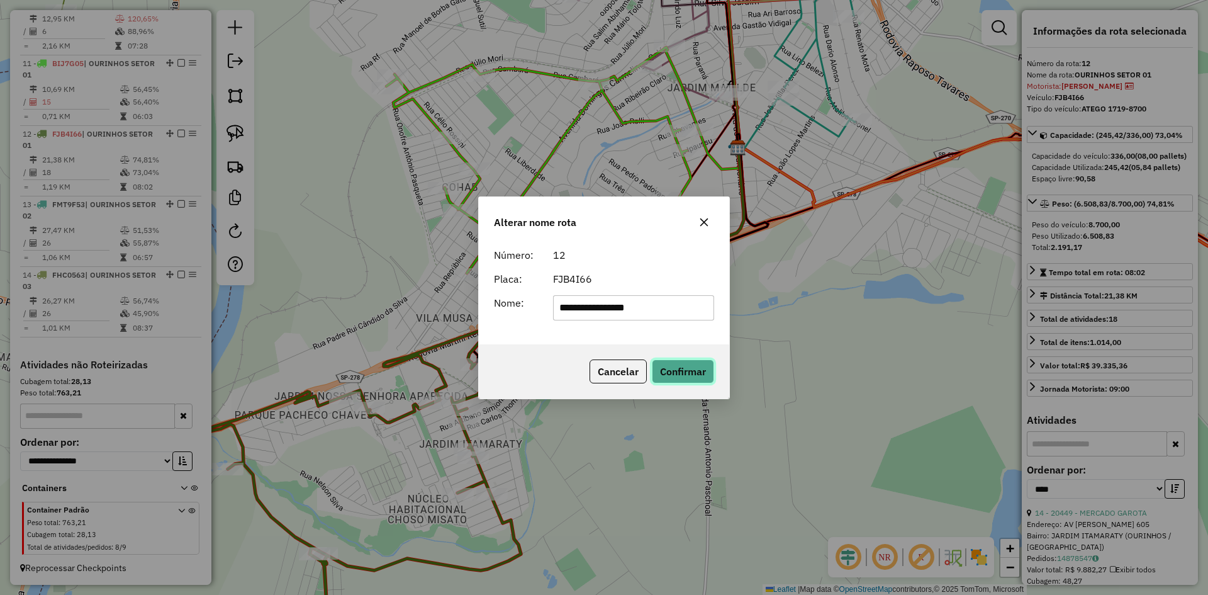
click at [683, 371] on button "Confirmar" at bounding box center [683, 371] width 62 height 24
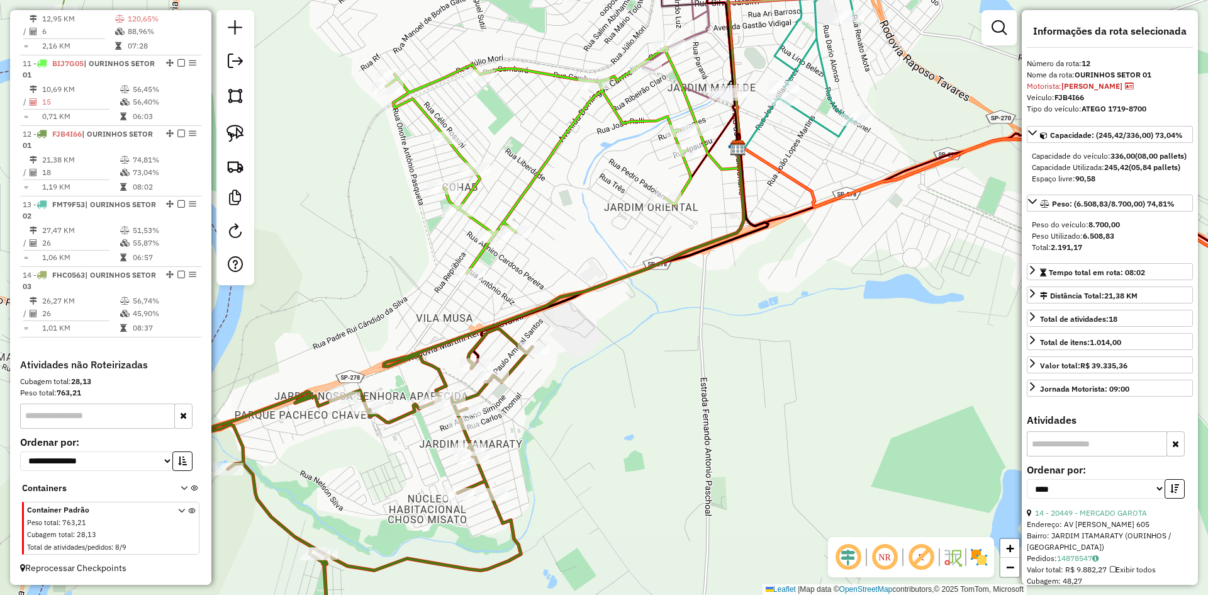
drag, startPoint x: 576, startPoint y: 201, endPoint x: 583, endPoint y: 356, distance: 155.0
click at [583, 356] on div "Janela de atendimento Grade de atendimento Capacidade Transportadoras Veículos …" at bounding box center [604, 297] width 1208 height 595
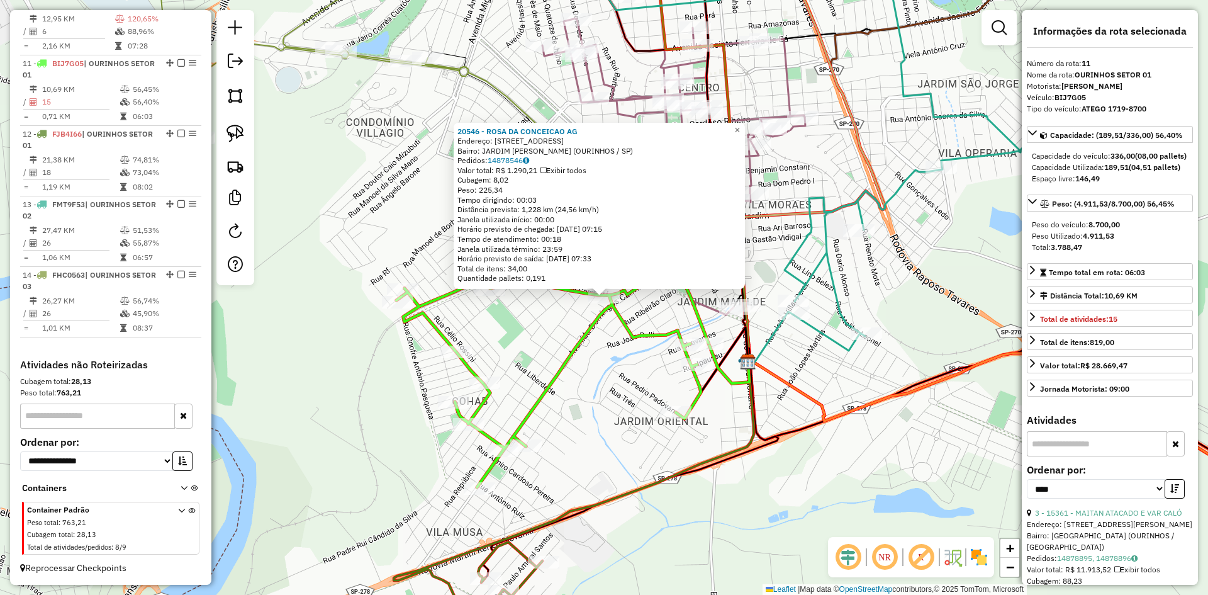
click at [610, 395] on div "20546 - ROSA DA CONCEICAO AG Endereço: R CAMBARA 890 Bairro: JARDIM MATILDE (OU…" at bounding box center [604, 297] width 1208 height 595
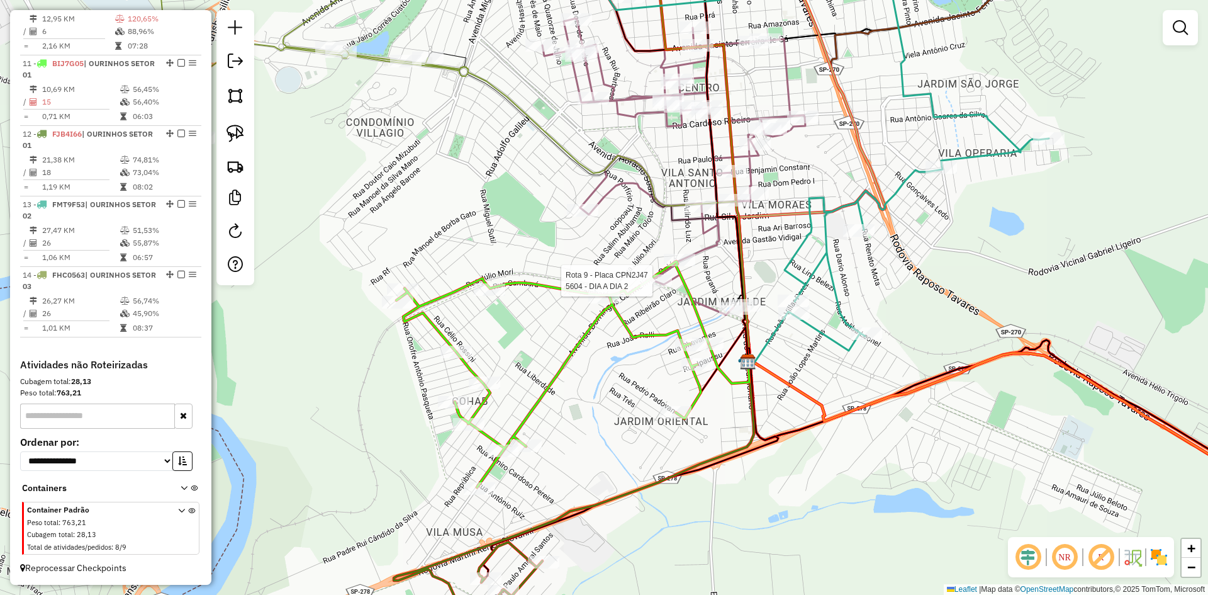
select select "*********"
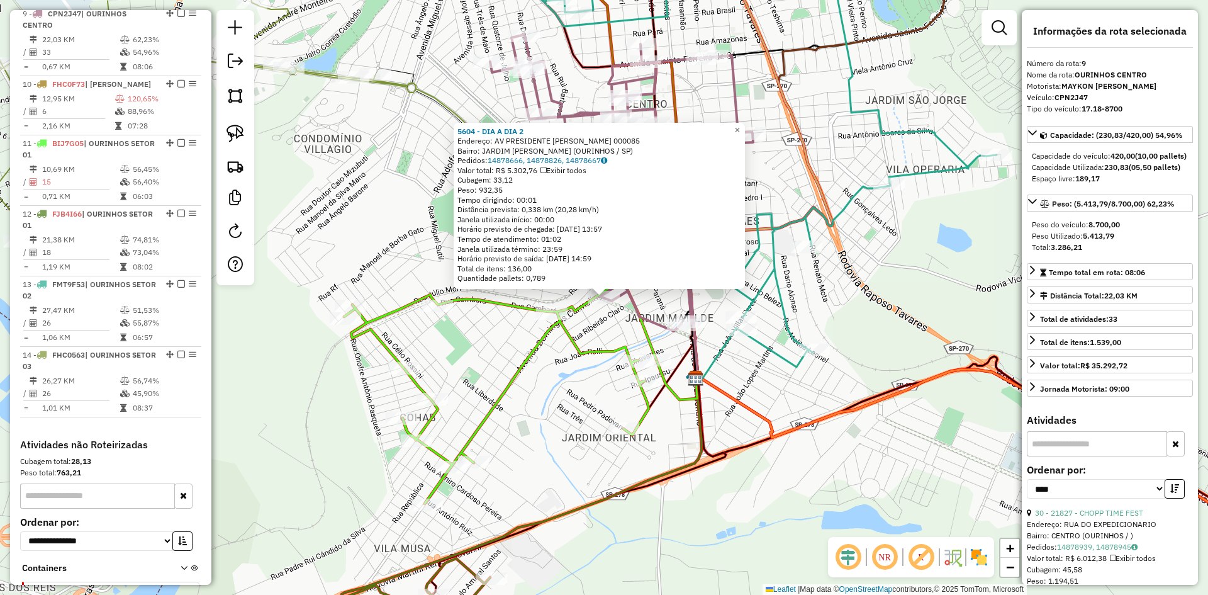
scroll to position [968, 0]
click at [605, 317] on div "5604 - DIA A DIA 2 Endereço: AV PRESIDENTE GETULIO VARGAS 000085 Bairro: JARDIM…" at bounding box center [604, 297] width 1208 height 595
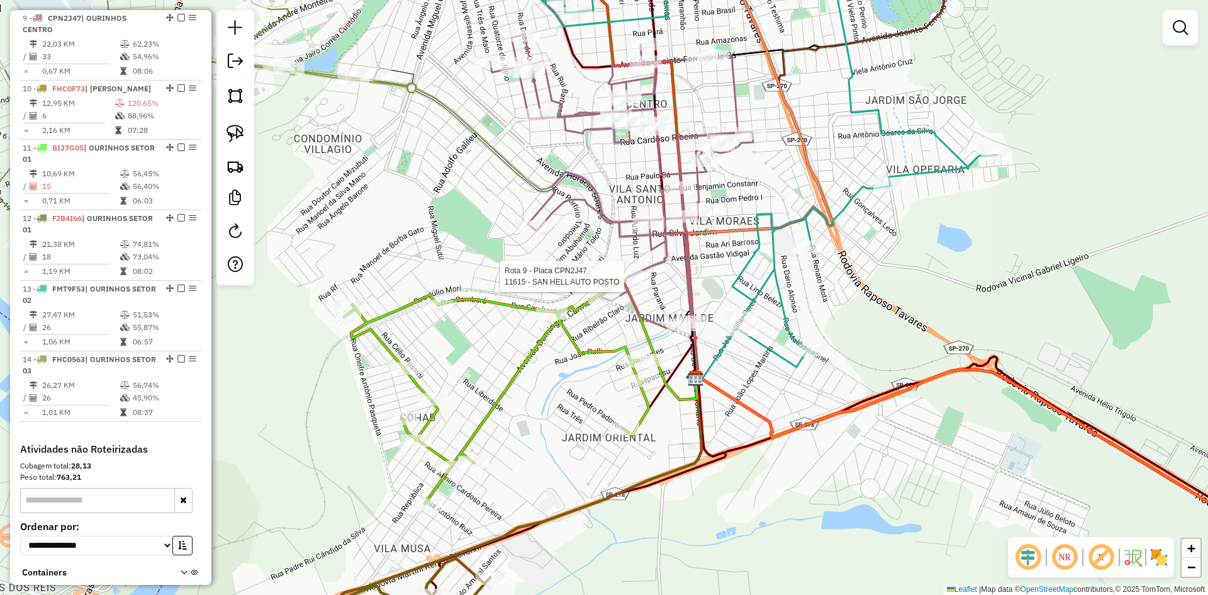
select select "*********"
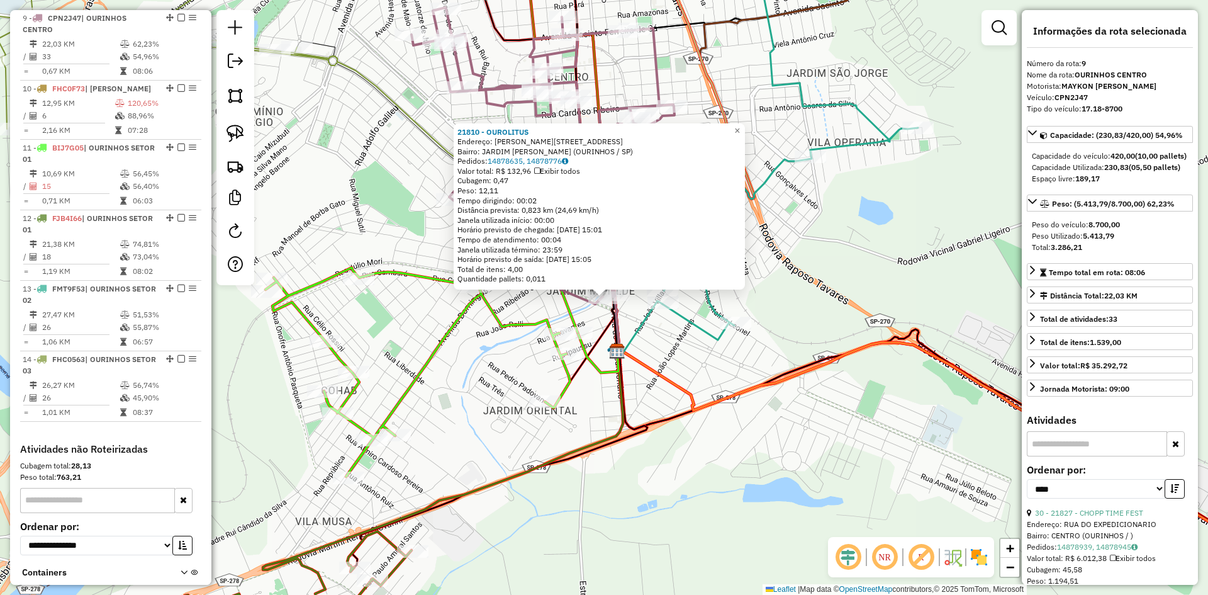
click at [708, 447] on div "21810 - OUROLITUS Endereço: MARIA CAVEZALLI MELLA 117 Bairro: JARDIM MATILDE (O…" at bounding box center [604, 297] width 1208 height 595
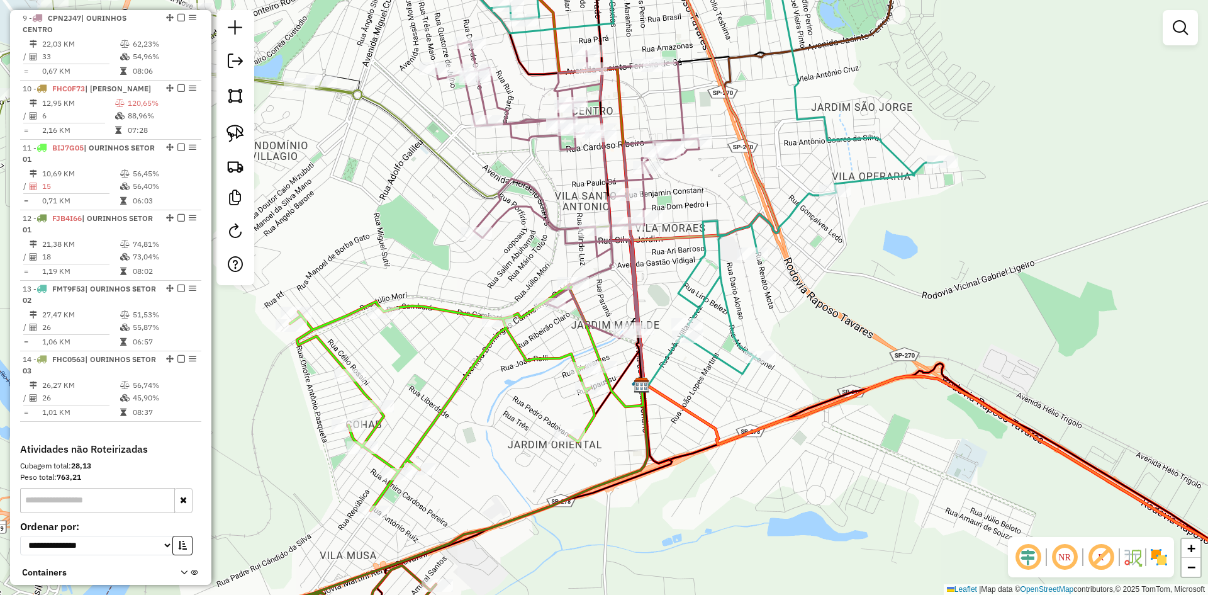
drag, startPoint x: 702, startPoint y: 393, endPoint x: 804, endPoint y: 516, distance: 160.0
click at [804, 516] on div "Janela de atendimento Grade de atendimento Capacidade Transportadoras Veículos …" at bounding box center [604, 297] width 1208 height 595
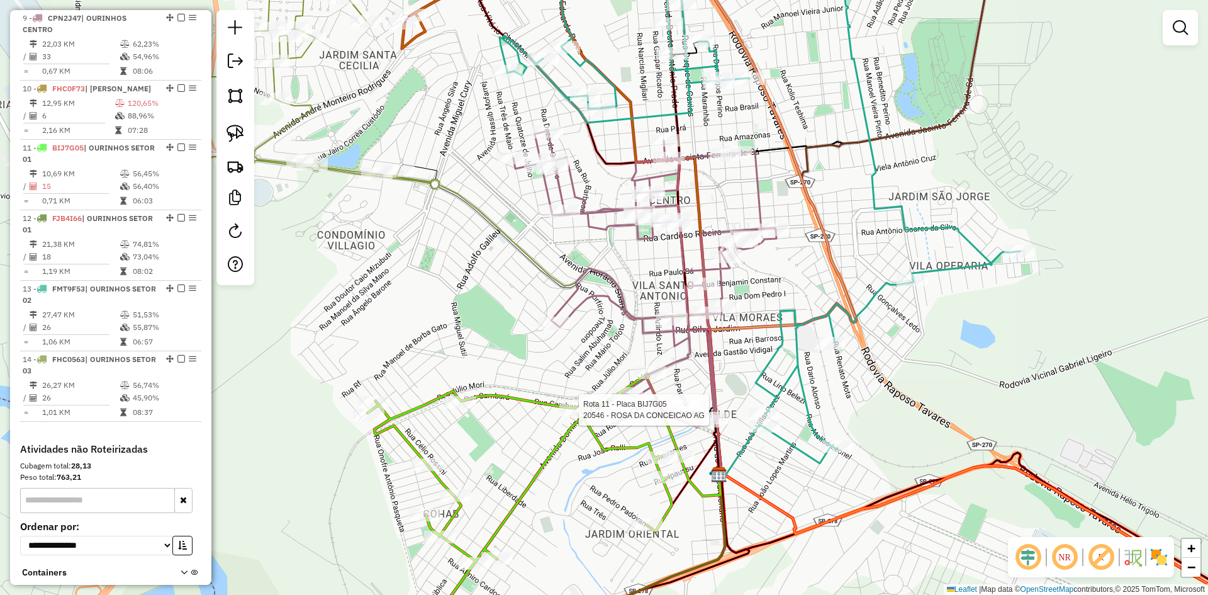
select select "*********"
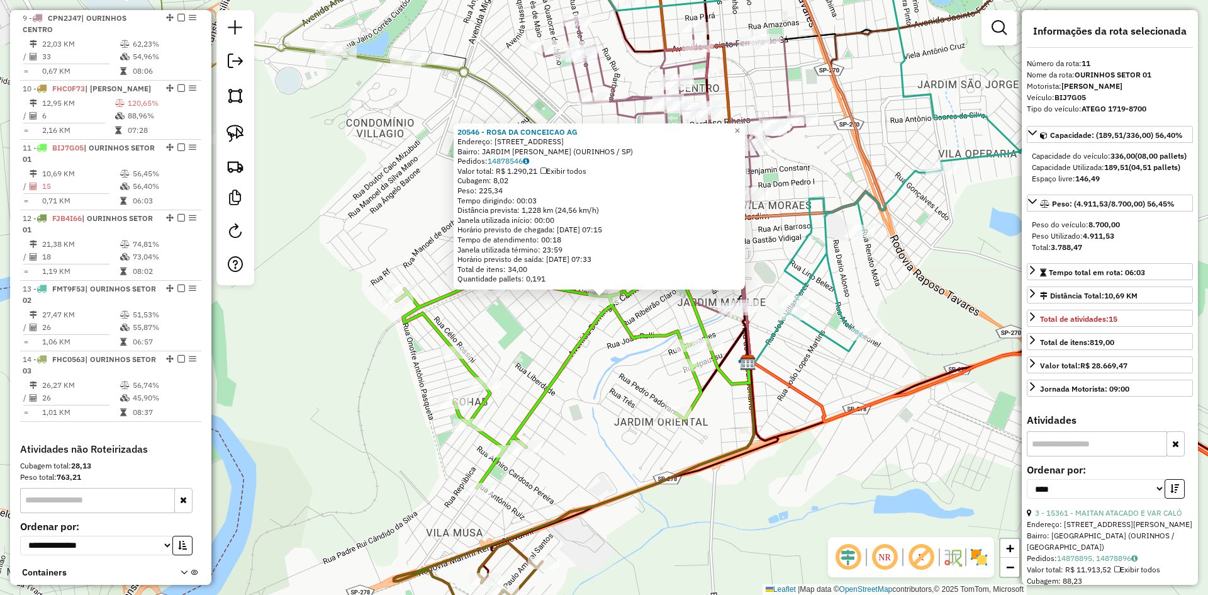
scroll to position [1052, 0]
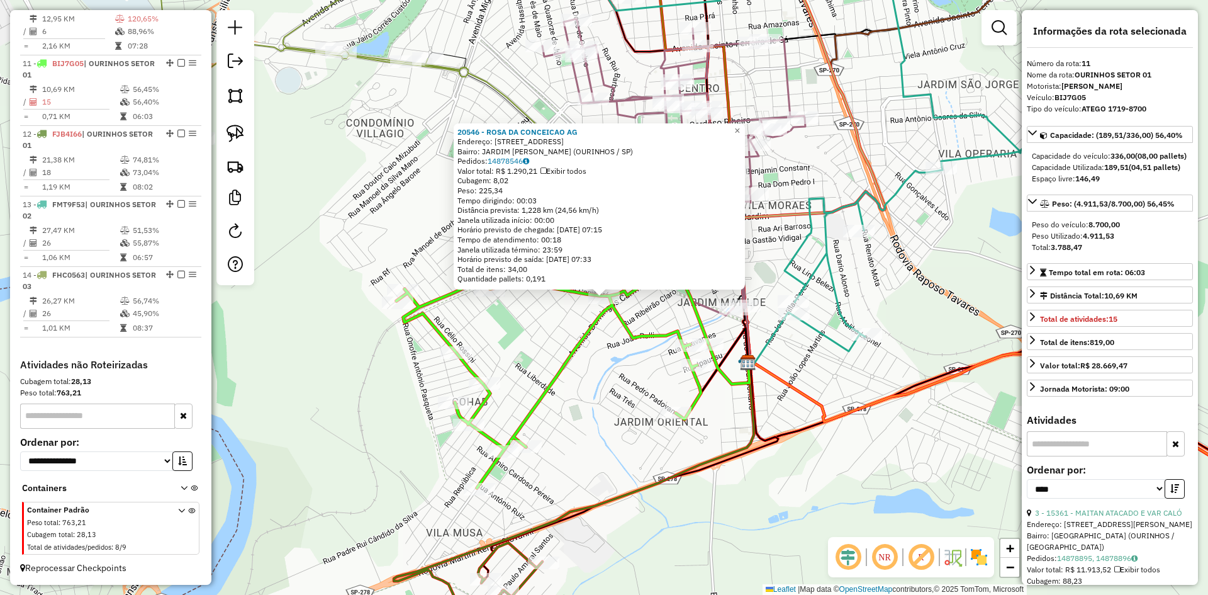
click at [580, 421] on div "20546 - ROSA DA CONCEICAO AG Endereço: R CAMBARA 890 Bairro: JARDIM MATILDE (OU…" at bounding box center [604, 297] width 1208 height 595
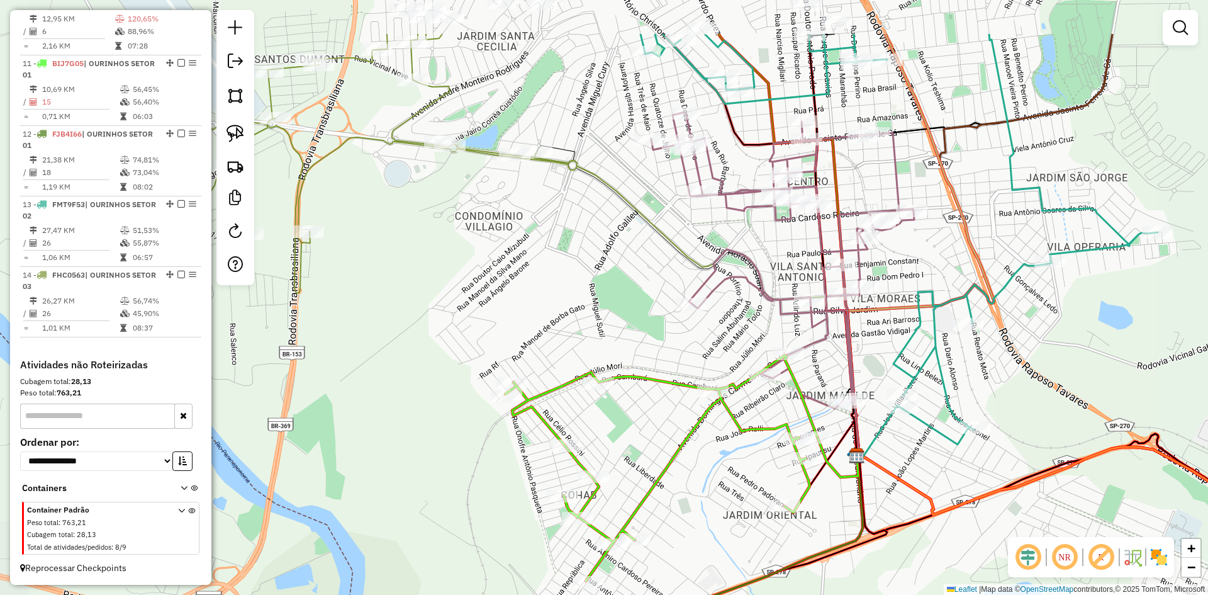
drag, startPoint x: 587, startPoint y: 414, endPoint x: 690, endPoint y: 511, distance: 141.6
click at [690, 511] on div "Janela de atendimento Grade de atendimento Capacidade Transportadoras Veículos …" at bounding box center [604, 297] width 1208 height 595
click at [543, 158] on div at bounding box center [536, 151] width 31 height 13
select select "*********"
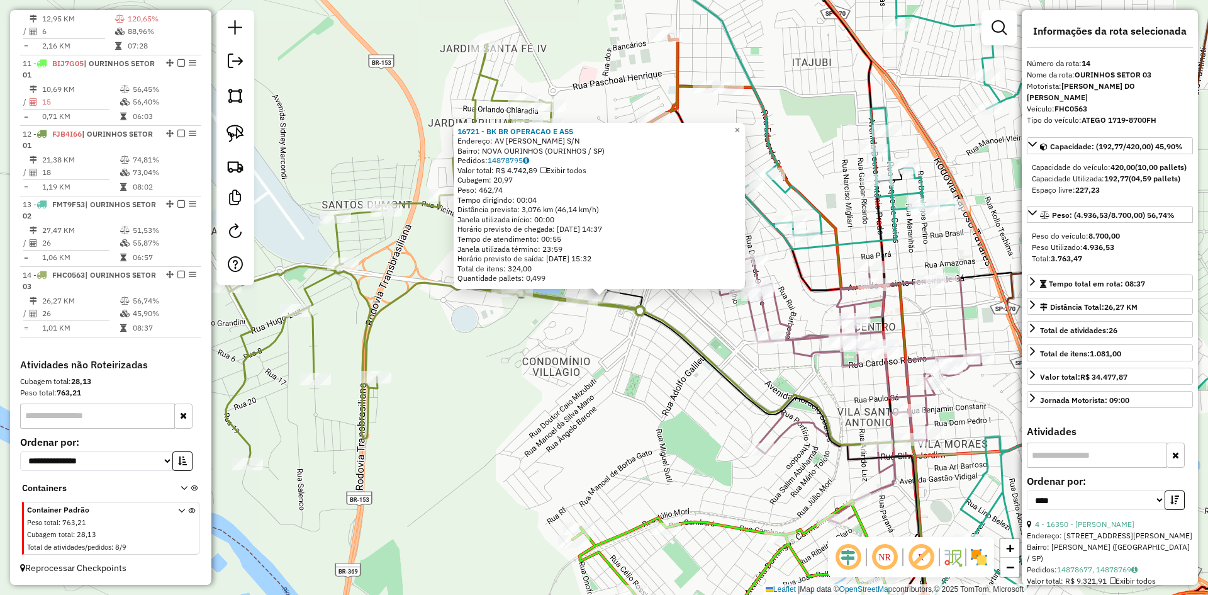
click at [579, 410] on div "16721 - BK BR OPERACAO E ASS Endereço: AV LUIZ SALDANHA RODRIGUES S/N Bairro: N…" at bounding box center [604, 297] width 1208 height 595
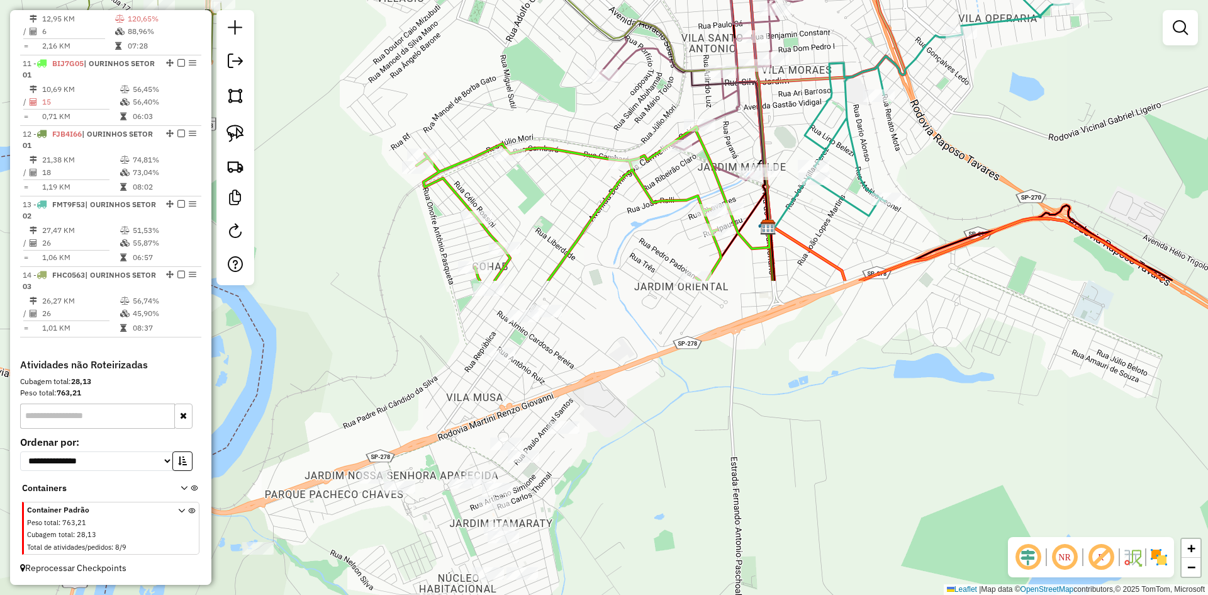
drag, startPoint x: 617, startPoint y: 422, endPoint x: 461, endPoint y: 48, distance: 405.1
click at [461, 48] on div "Janela de atendimento Grade de atendimento Capacidade Transportadoras Veículos …" at bounding box center [604, 297] width 1208 height 595
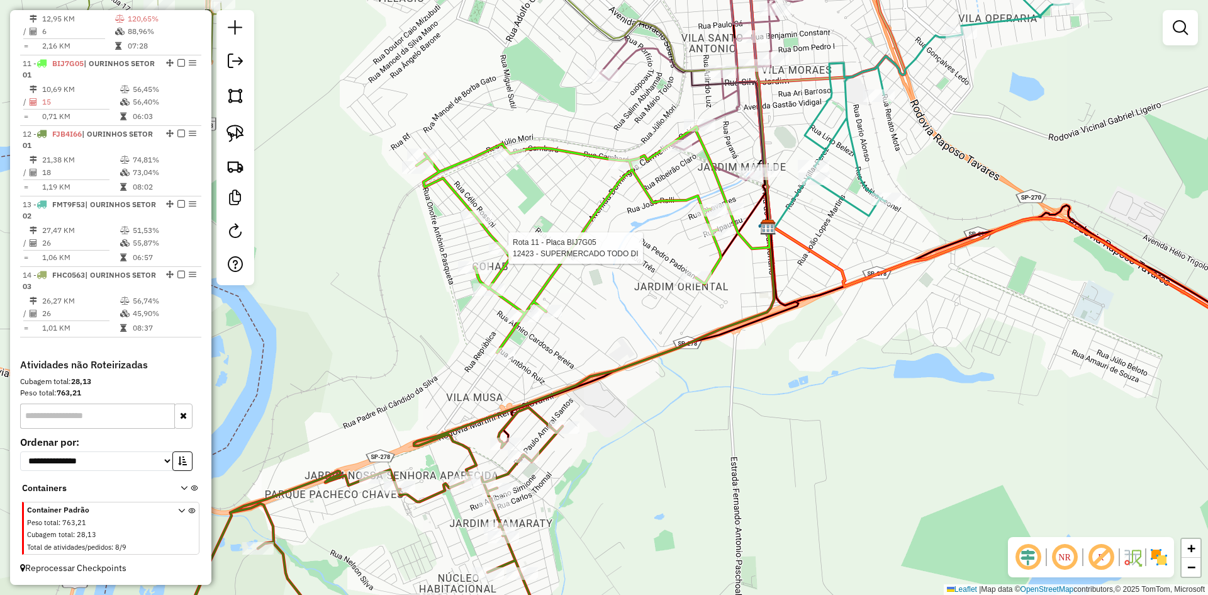
select select "*********"
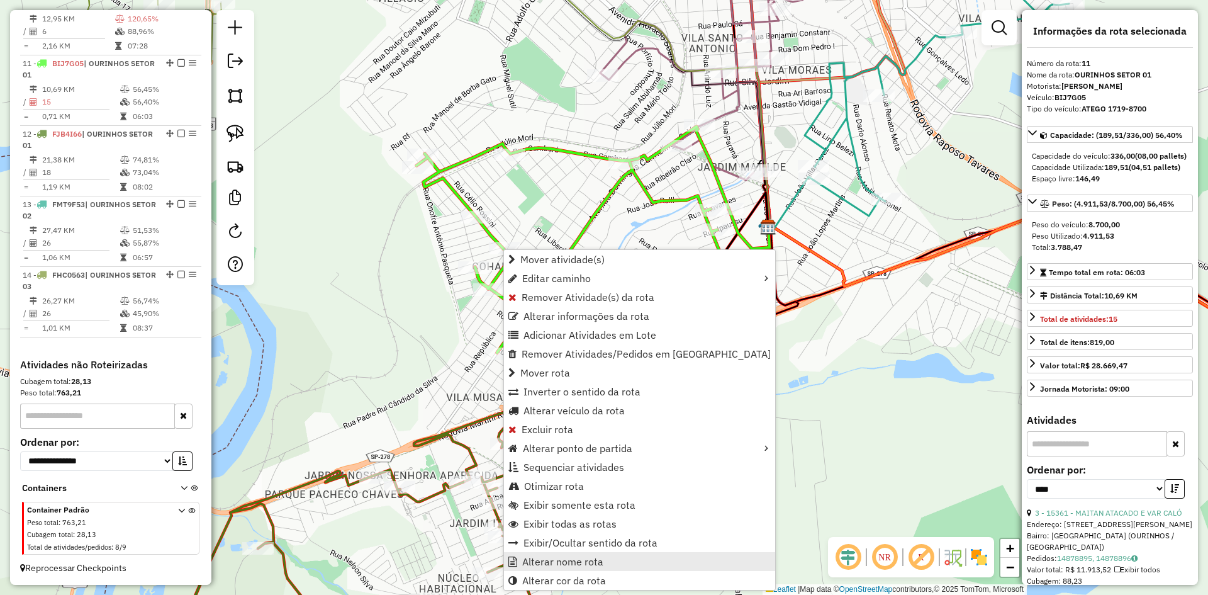
click at [574, 557] on span "Alterar nome rota" at bounding box center [562, 561] width 81 height 10
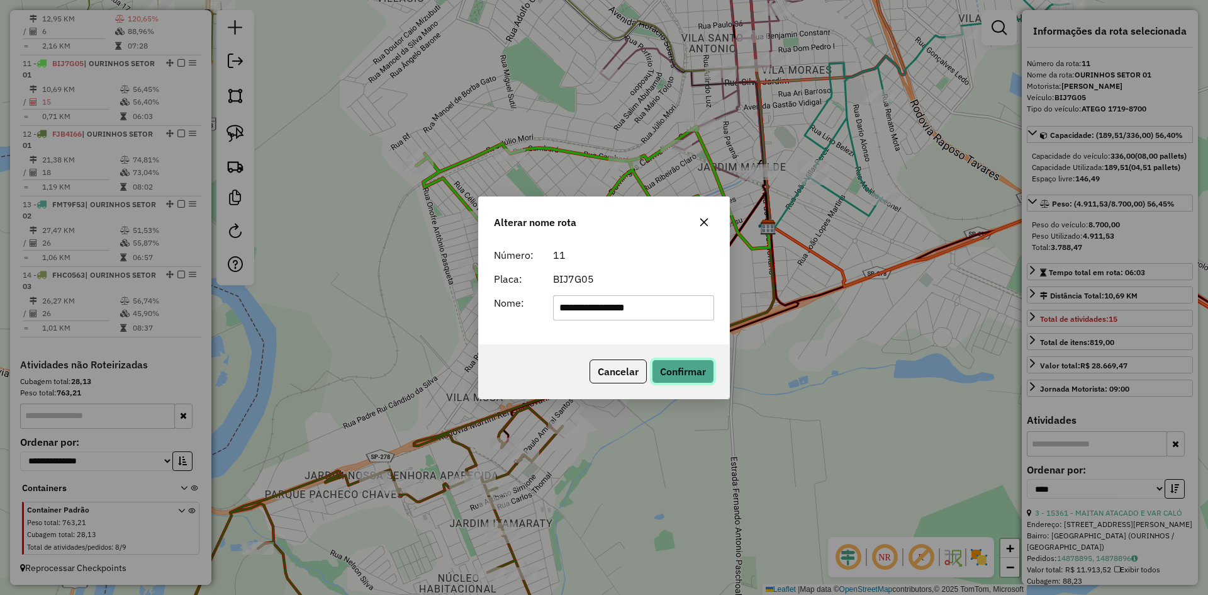
click at [682, 369] on button "Confirmar" at bounding box center [683, 371] width 62 height 24
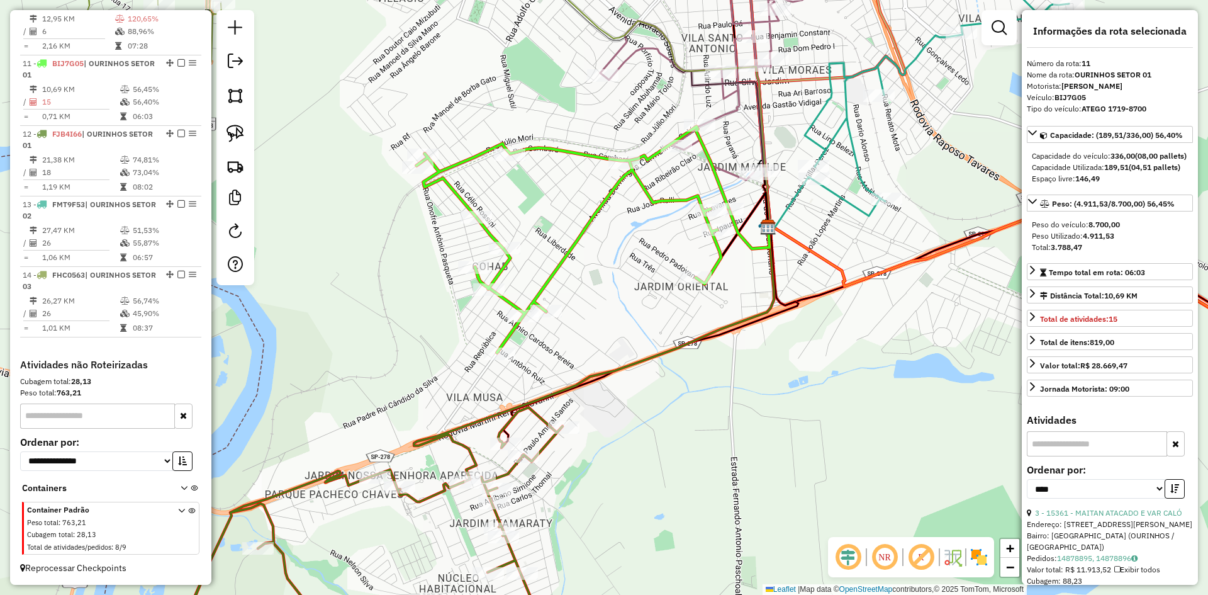
drag, startPoint x: 813, startPoint y: 210, endPoint x: 815, endPoint y: 340, distance: 129.7
click at [815, 340] on div "Janela de atendimento Grade de atendimento Capacidade Transportadoras Veículos …" at bounding box center [604, 297] width 1208 height 595
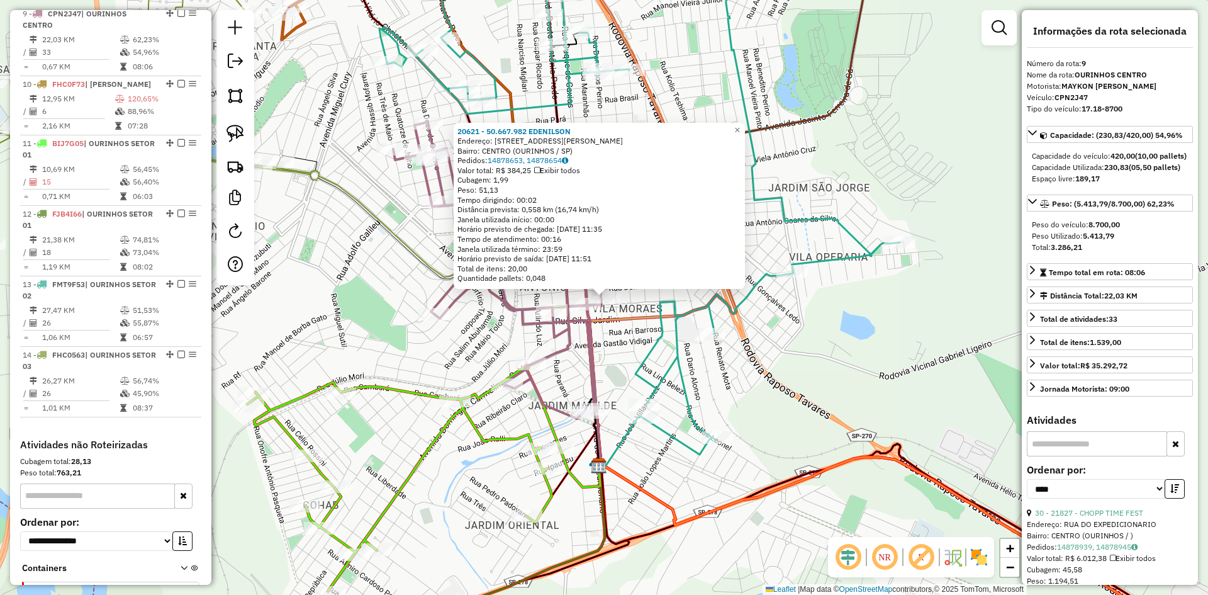
scroll to position [968, 0]
click at [811, 325] on div "20621 - 50.667.982 EDENILSON Endereço: R RUA EUCLIDES DA CUNHA 821 Bairro: CENT…" at bounding box center [604, 297] width 1208 height 595
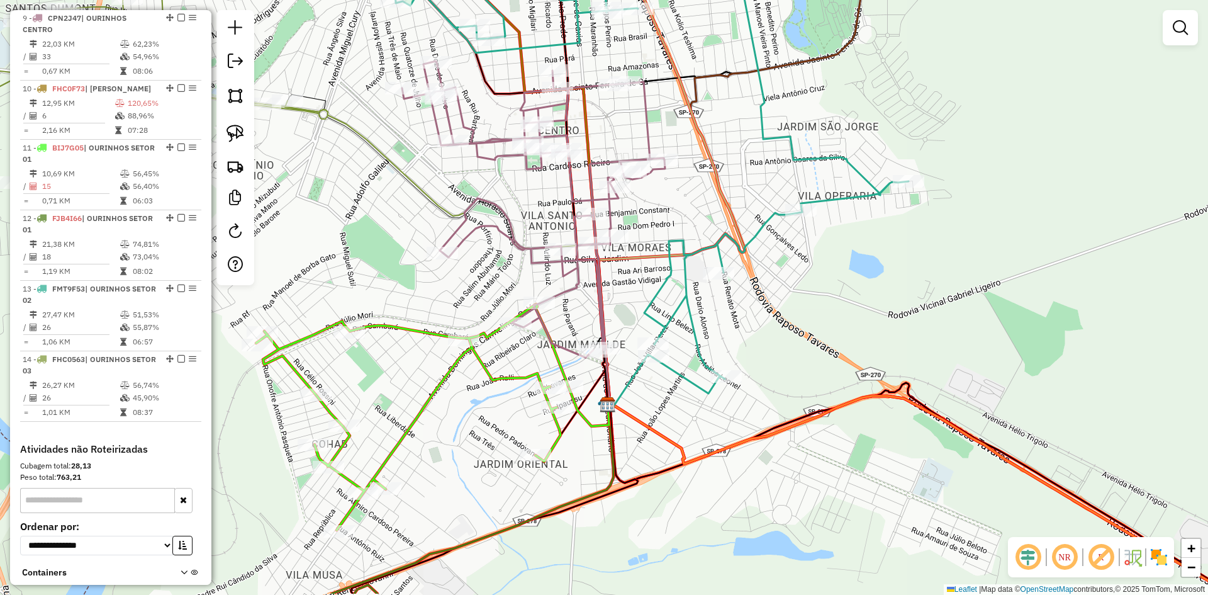
drag, startPoint x: 792, startPoint y: 346, endPoint x: 802, endPoint y: 281, distance: 64.9
click at [802, 281] on div "Janela de atendimento Grade de atendimento Capacidade Transportadoras Veículos …" at bounding box center [604, 297] width 1208 height 595
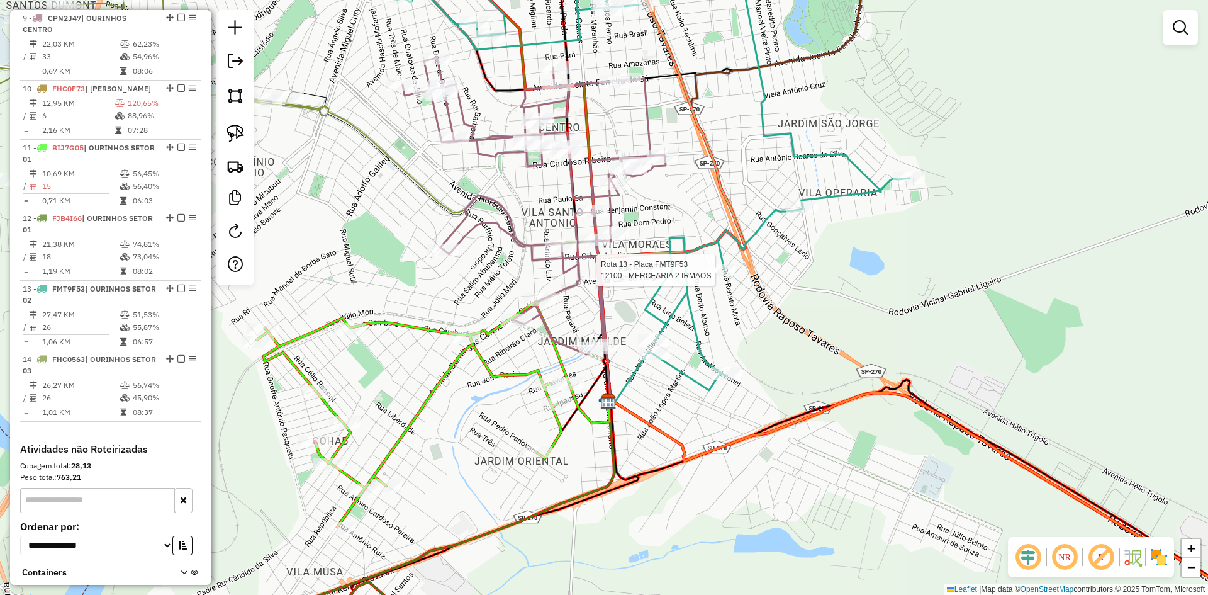
scroll to position [1052, 0]
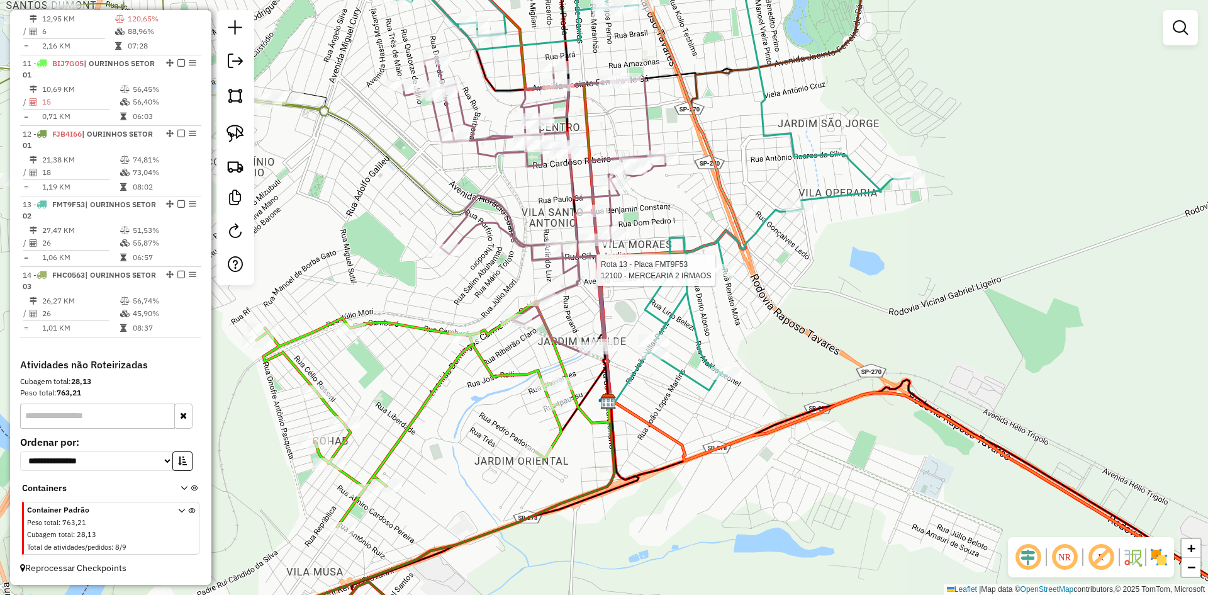
select select "*********"
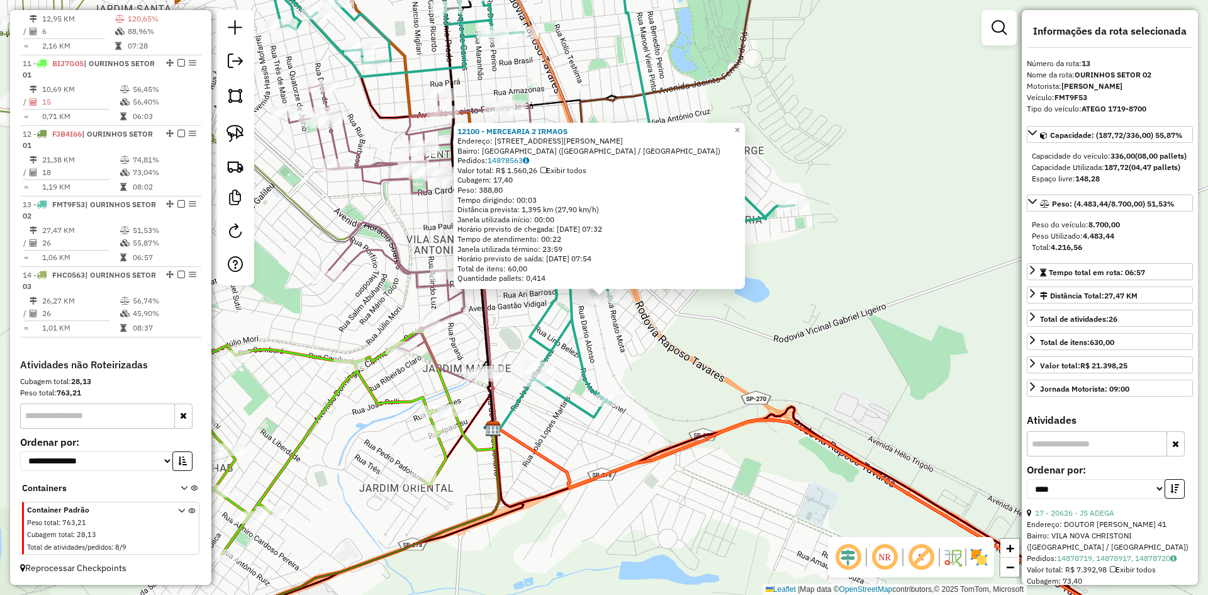
click at [735, 334] on div "12100 - MERCEARIA 2 IRMAOS Endereço: R RENATO MOTA 130 Bairro: PARQUE MINAS GER…" at bounding box center [604, 297] width 1208 height 595
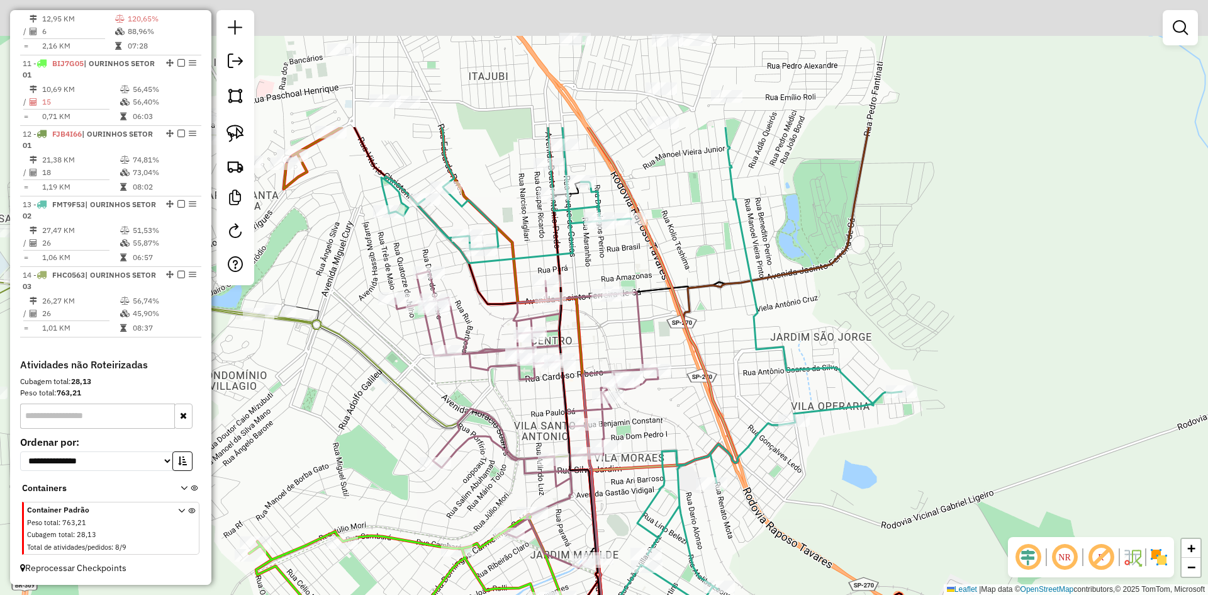
drag, startPoint x: 744, startPoint y: 342, endPoint x: 864, endPoint y: 478, distance: 181.5
click at [852, 525] on div "Janela de atendimento Grade de atendimento Capacidade Transportadoras Veículos …" at bounding box center [604, 297] width 1208 height 595
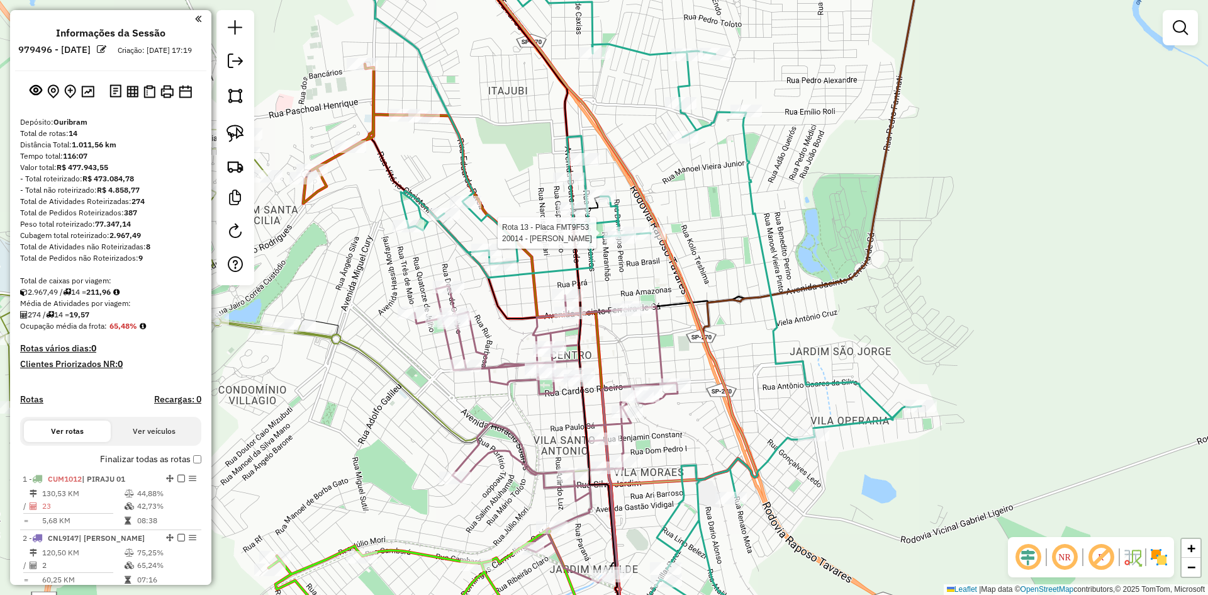
scroll to position [1052, 0]
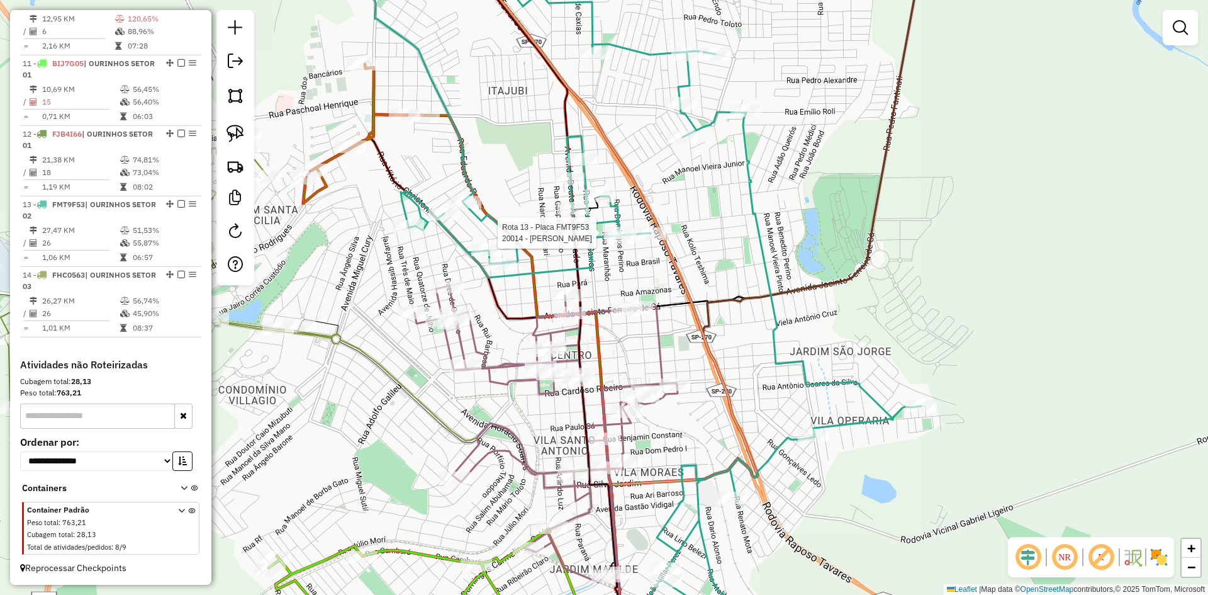
select select "*********"
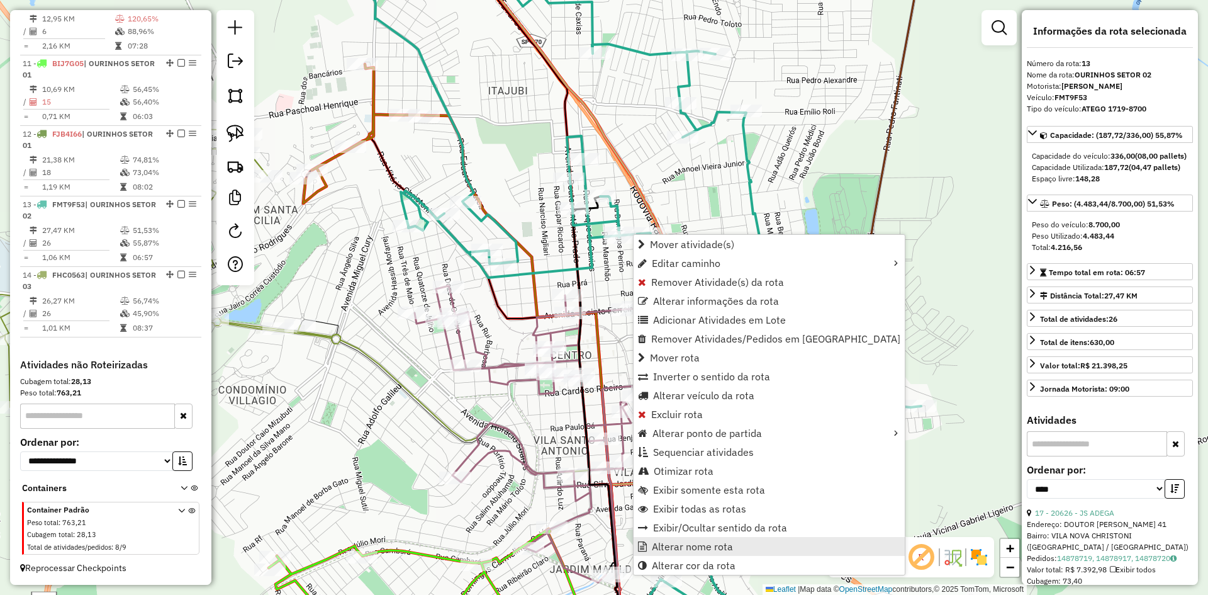
click at [709, 549] on span "Alterar nome rota" at bounding box center [692, 546] width 81 height 10
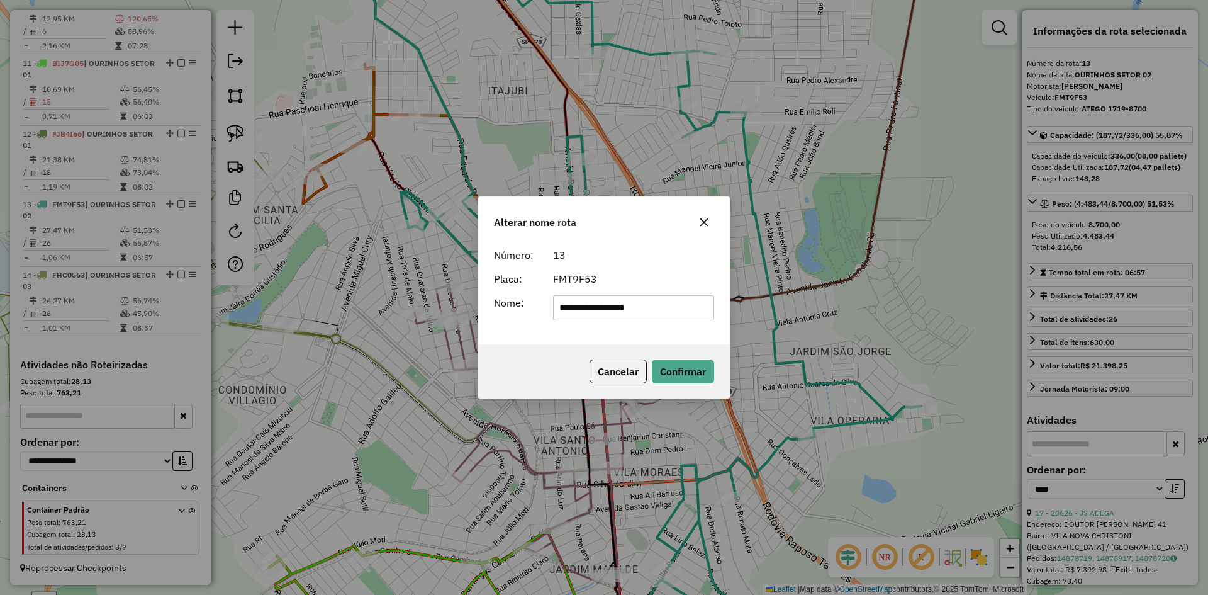
click at [668, 311] on input "**********" at bounding box center [634, 307] width 162 height 25
type input "**********"
click at [690, 370] on button "Confirmar" at bounding box center [683, 371] width 62 height 24
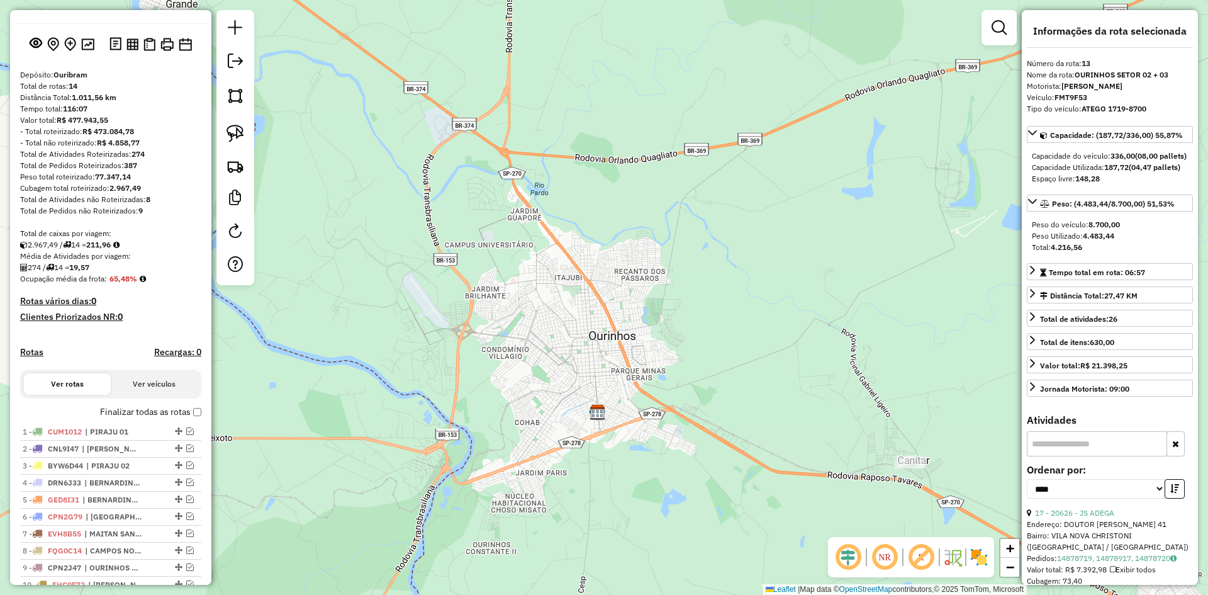
scroll to position [45, 0]
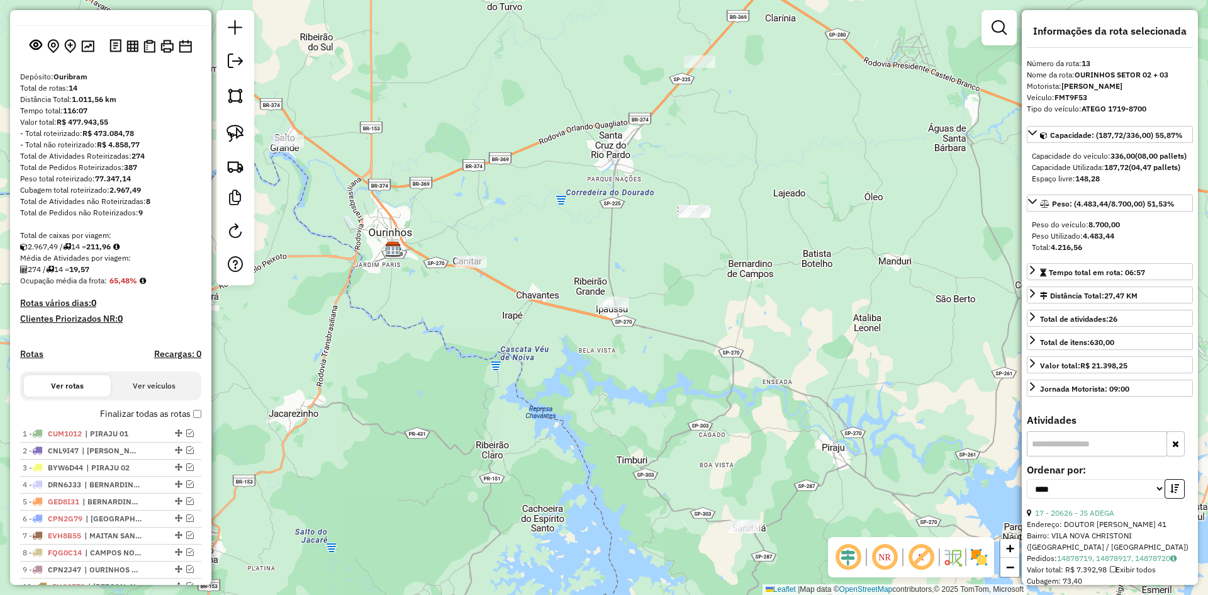
drag, startPoint x: 543, startPoint y: 390, endPoint x: 378, endPoint y: 337, distance: 173.8
click at [378, 337] on div "Janela de atendimento Grade de atendimento Capacidade Transportadoras Veículos …" at bounding box center [604, 297] width 1208 height 595
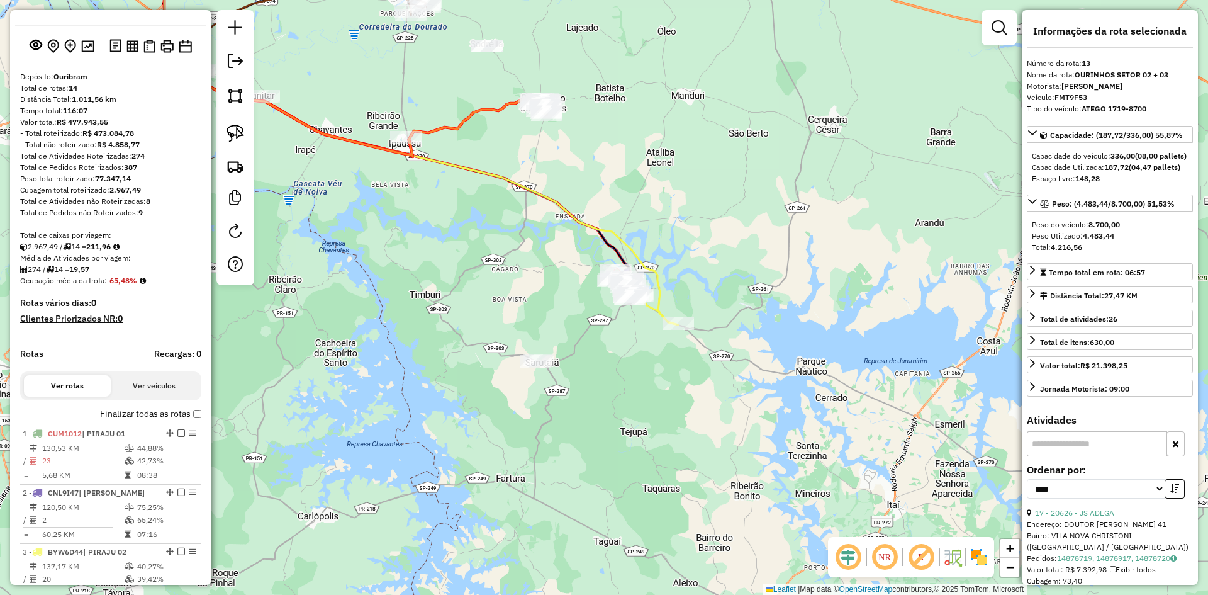
drag, startPoint x: 648, startPoint y: 402, endPoint x: 440, endPoint y: 236, distance: 266.1
click at [440, 236] on div "Janela de atendimento Grade de atendimento Capacidade Transportadoras Veículos …" at bounding box center [604, 297] width 1208 height 595
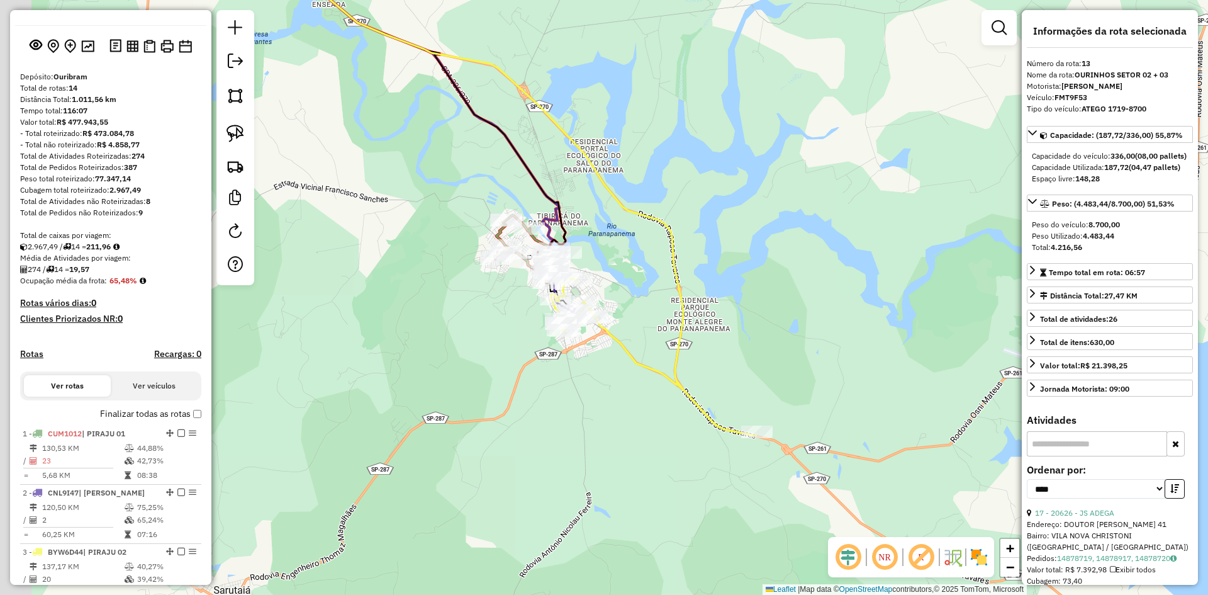
drag, startPoint x: 582, startPoint y: 337, endPoint x: 675, endPoint y: 266, distance: 116.8
click at [680, 259] on div "Janela de atendimento Grade de atendimento Capacidade Transportadoras Veículos …" at bounding box center [604, 297] width 1208 height 595
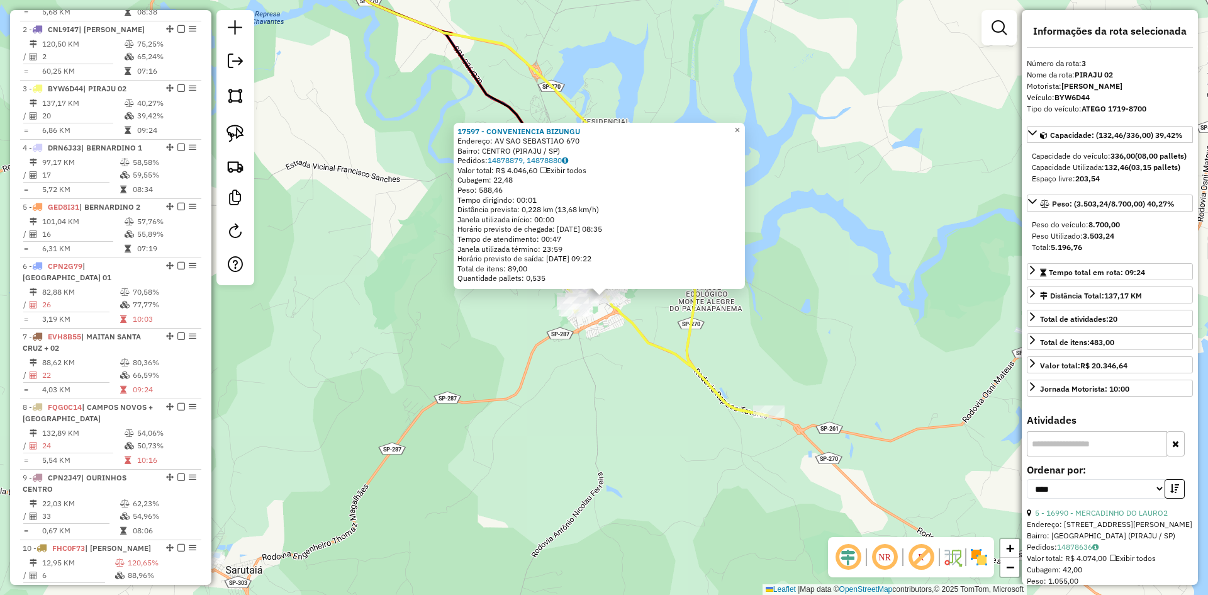
scroll to position [590, 0]
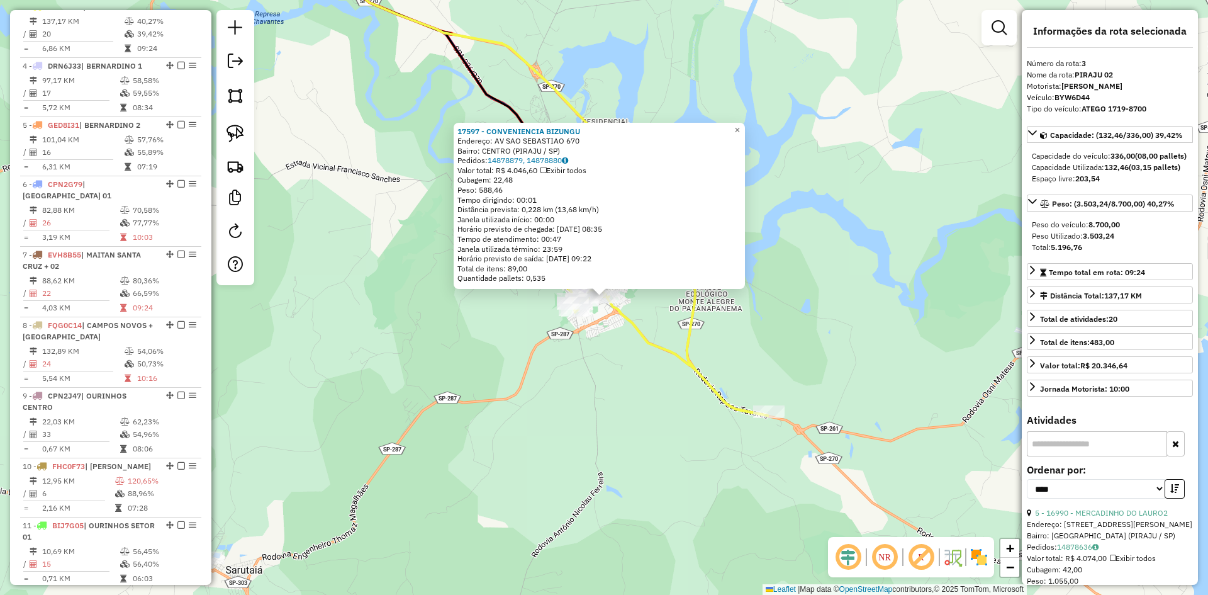
click at [603, 361] on div "17597 - CONVENIENCIA BIZUNGU Endereço: AV SAO SEBASTIAO 670 Bairro: CENTRO (PIR…" at bounding box center [604, 297] width 1208 height 595
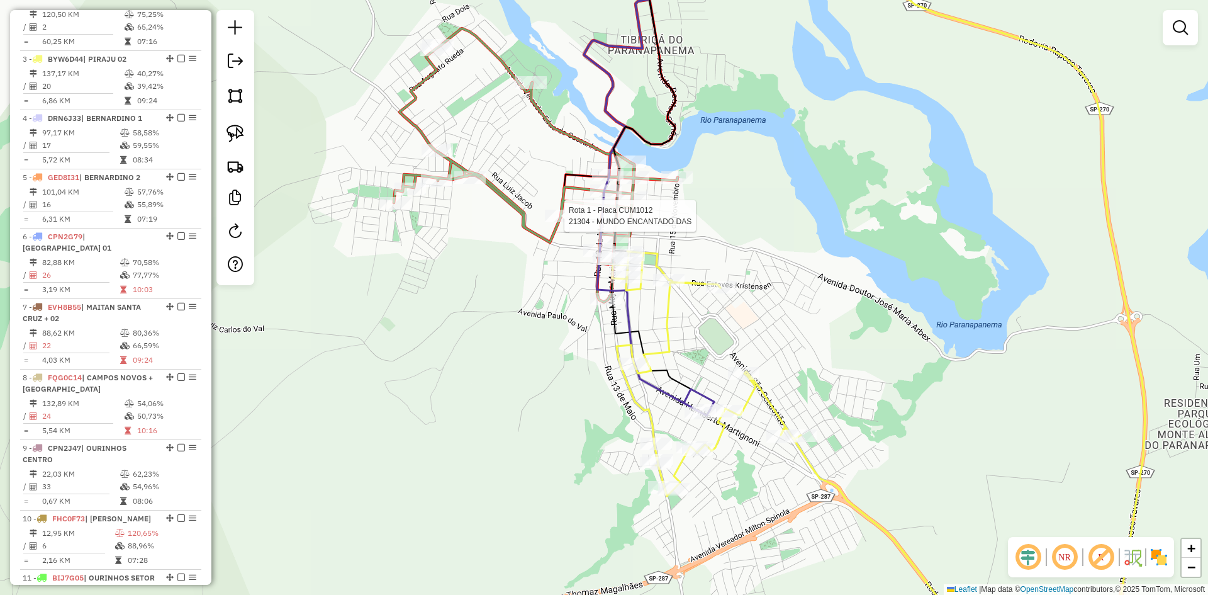
select select "*********"
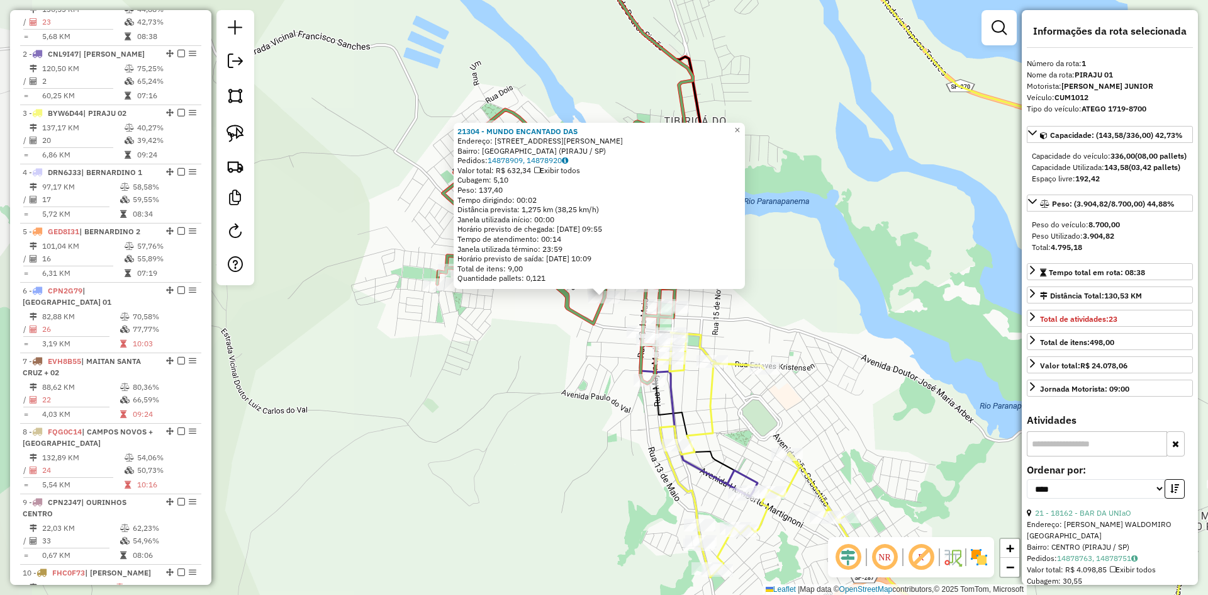
scroll to position [472, 0]
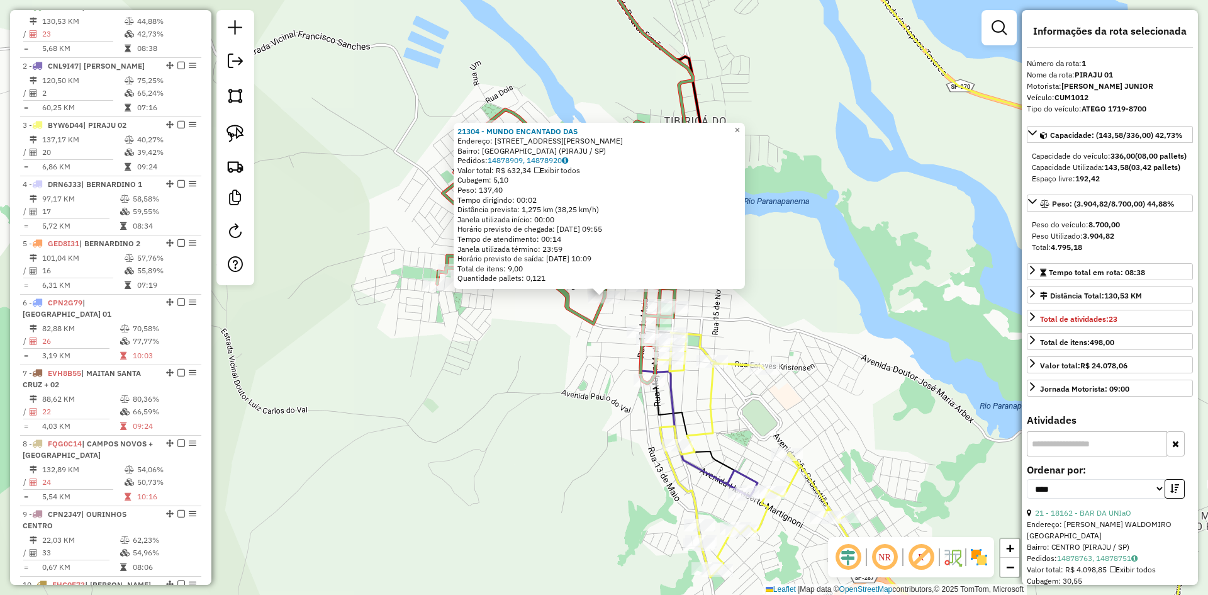
click at [591, 390] on div "21304 - MUNDO ENCANTADO DAS Endereço: RUA JOAO LOPES DE MELLO 440 Bairro: VILA …" at bounding box center [604, 297] width 1208 height 595
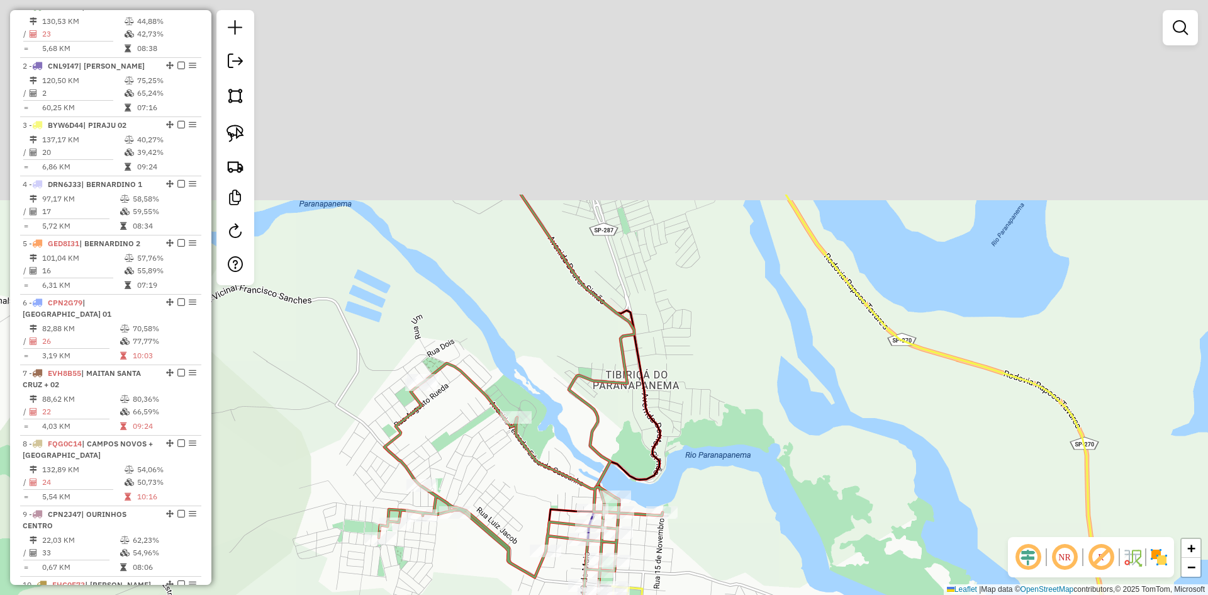
drag, startPoint x: 836, startPoint y: 330, endPoint x: 769, endPoint y: 461, distance: 146.7
click at [772, 499] on div "Janela de atendimento Grade de atendimento Capacidade Transportadoras Veículos …" at bounding box center [604, 297] width 1208 height 595
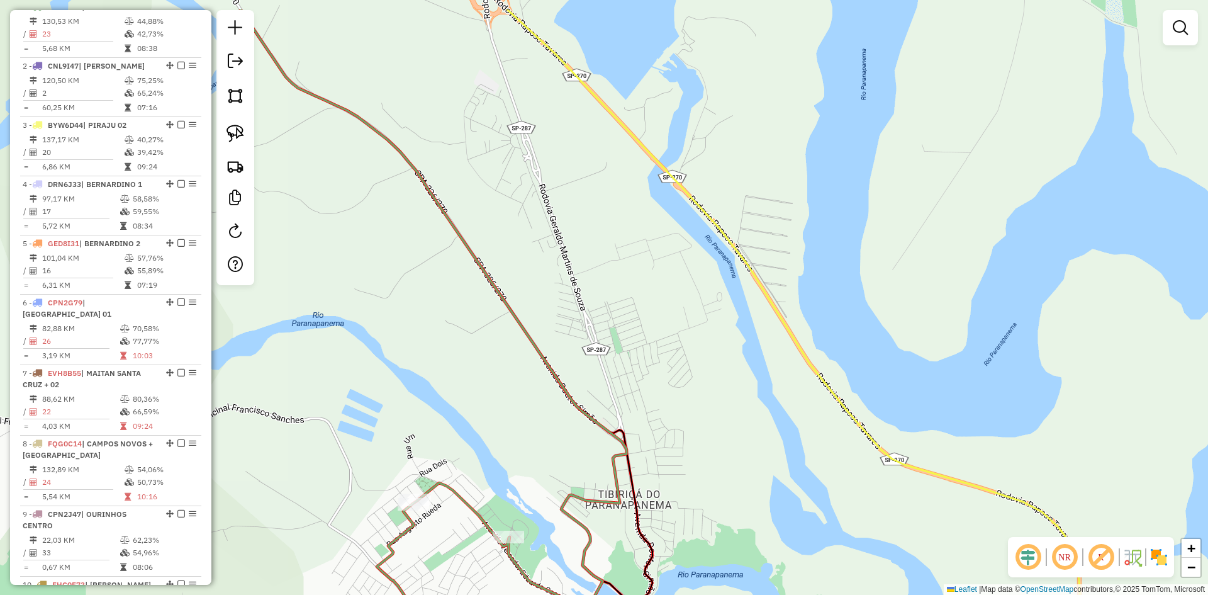
drag, startPoint x: 728, startPoint y: 375, endPoint x: 737, endPoint y: 477, distance: 102.3
click at [733, 495] on div "Janela de atendimento Grade de atendimento Capacidade Transportadoras Veículos …" at bounding box center [604, 297] width 1208 height 595
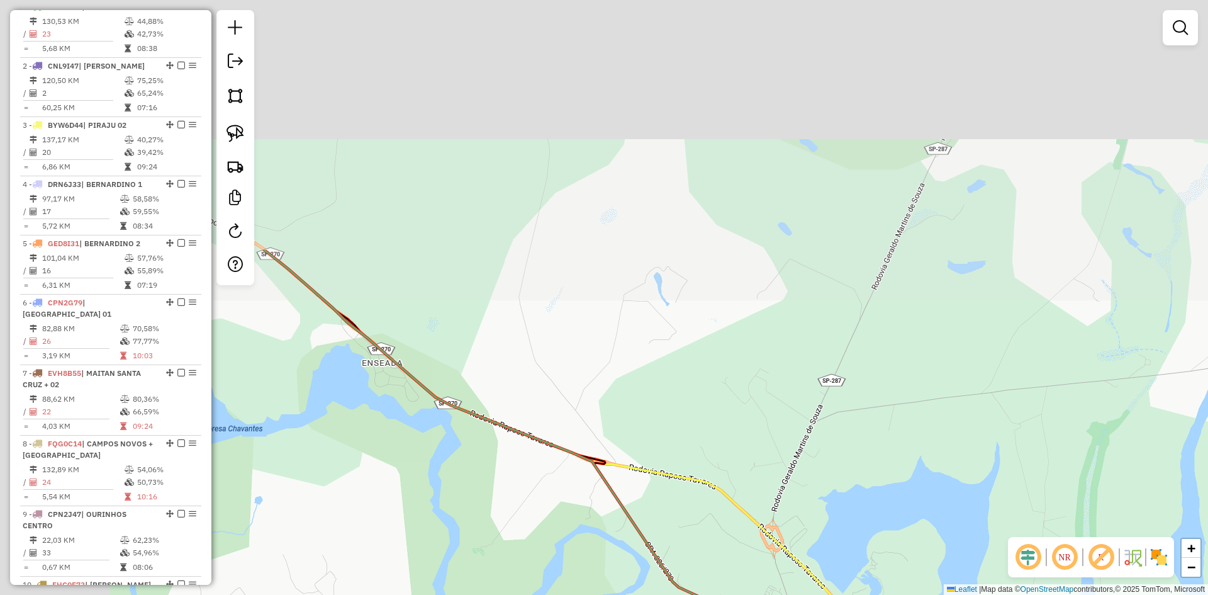
drag, startPoint x: 682, startPoint y: 262, endPoint x: 789, endPoint y: 471, distance: 235.0
click at [865, 550] on div "Janela de atendimento Grade de atendimento Capacidade Transportadoras Veículos …" at bounding box center [604, 297] width 1208 height 595
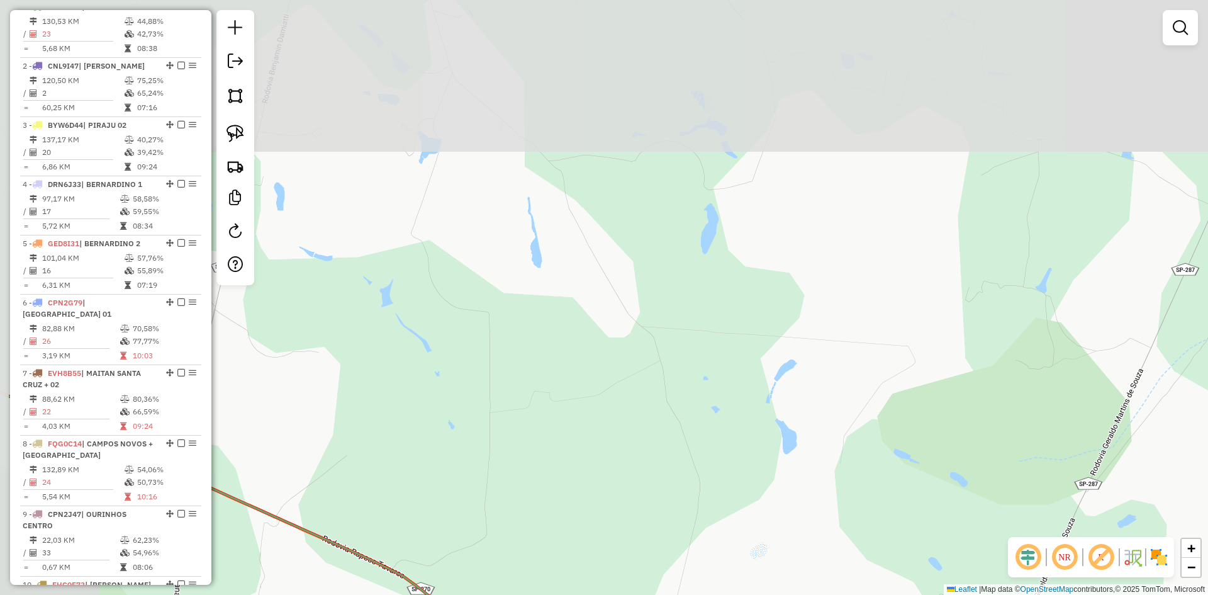
drag, startPoint x: 630, startPoint y: 297, endPoint x: 768, endPoint y: 529, distance: 270.4
click at [765, 594] on html "Aguarde... Pop-up bloqueado! Seu navegador bloqueou automáticamente a abertura …" at bounding box center [604, 297] width 1208 height 595
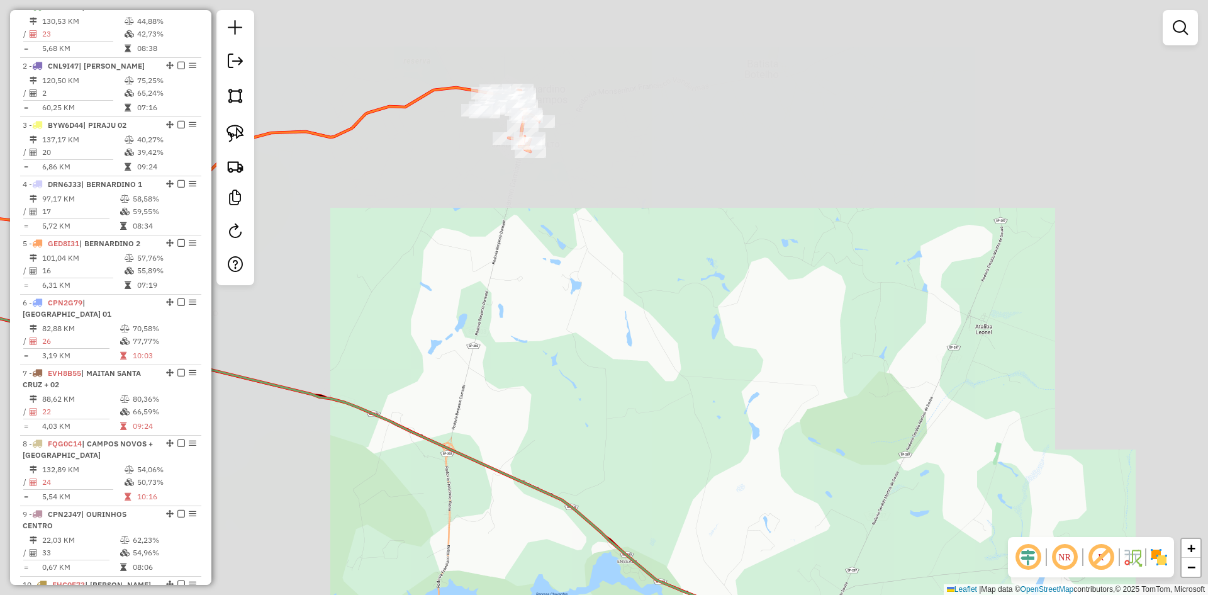
drag, startPoint x: 578, startPoint y: 311, endPoint x: 984, endPoint y: 286, distance: 406.7
click at [984, 286] on div "Janela de atendimento Grade de atendimento Capacidade Transportadoras Veículos …" at bounding box center [604, 297] width 1208 height 595
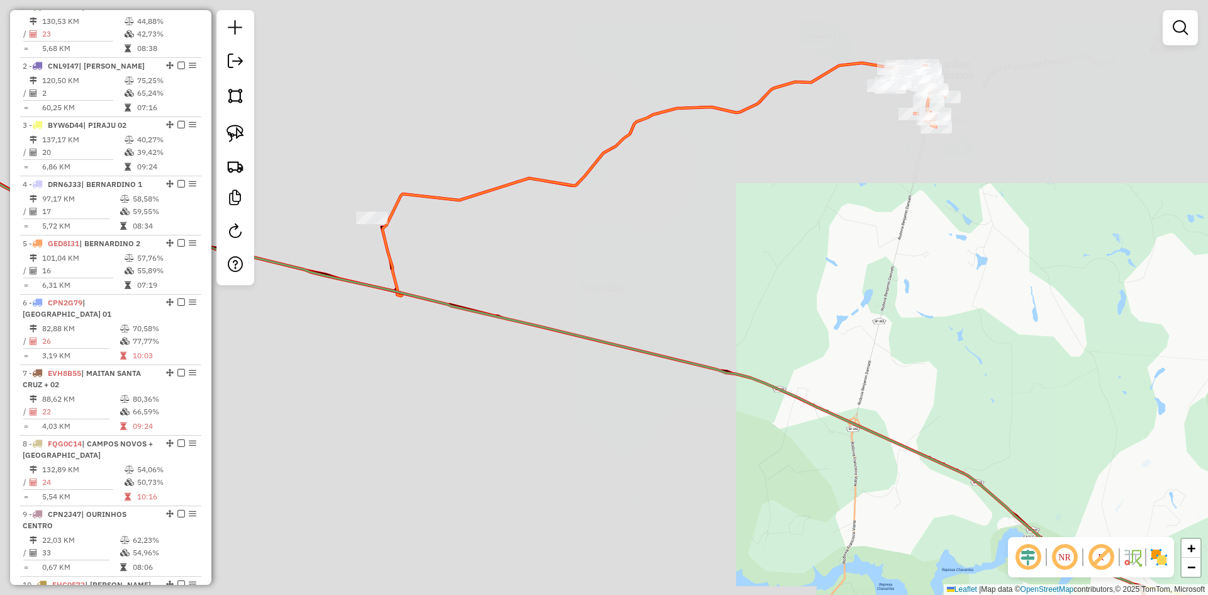
drag, startPoint x: 727, startPoint y: 306, endPoint x: 874, endPoint y: 191, distance: 186.5
click at [874, 191] on div "Janela de atendimento Grade de atendimento Capacidade Transportadoras Veículos …" at bounding box center [604, 297] width 1208 height 595
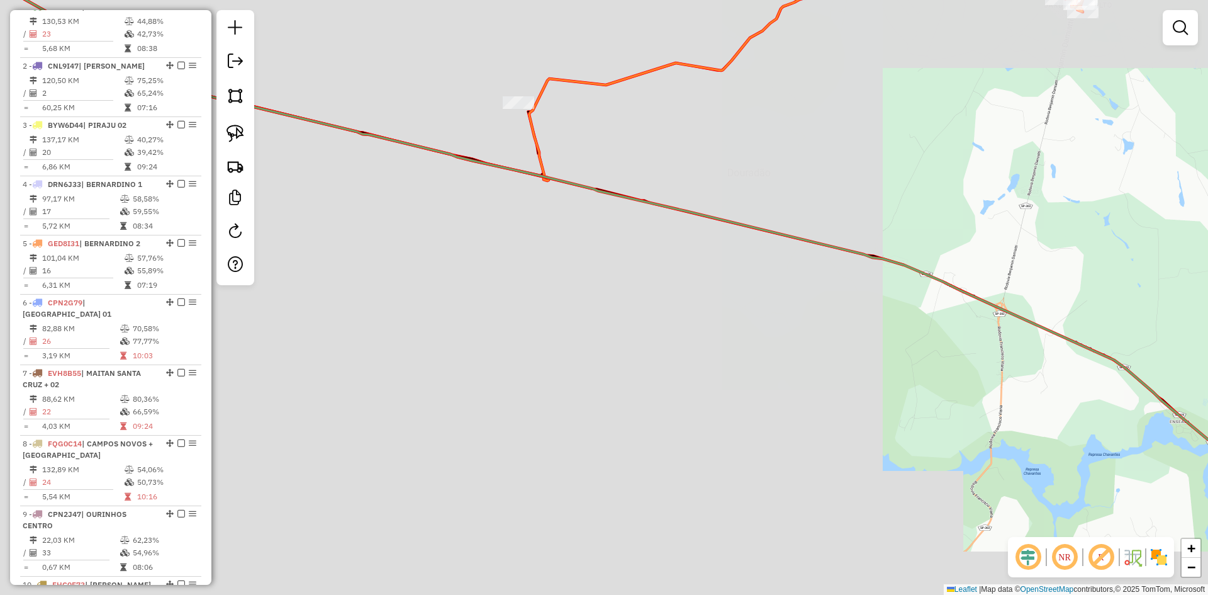
drag, startPoint x: 519, startPoint y: 410, endPoint x: 727, endPoint y: 176, distance: 313.0
click at [727, 176] on div "Janela de atendimento Grade de atendimento Capacidade Transportadoras Veículos …" at bounding box center [604, 297] width 1208 height 595
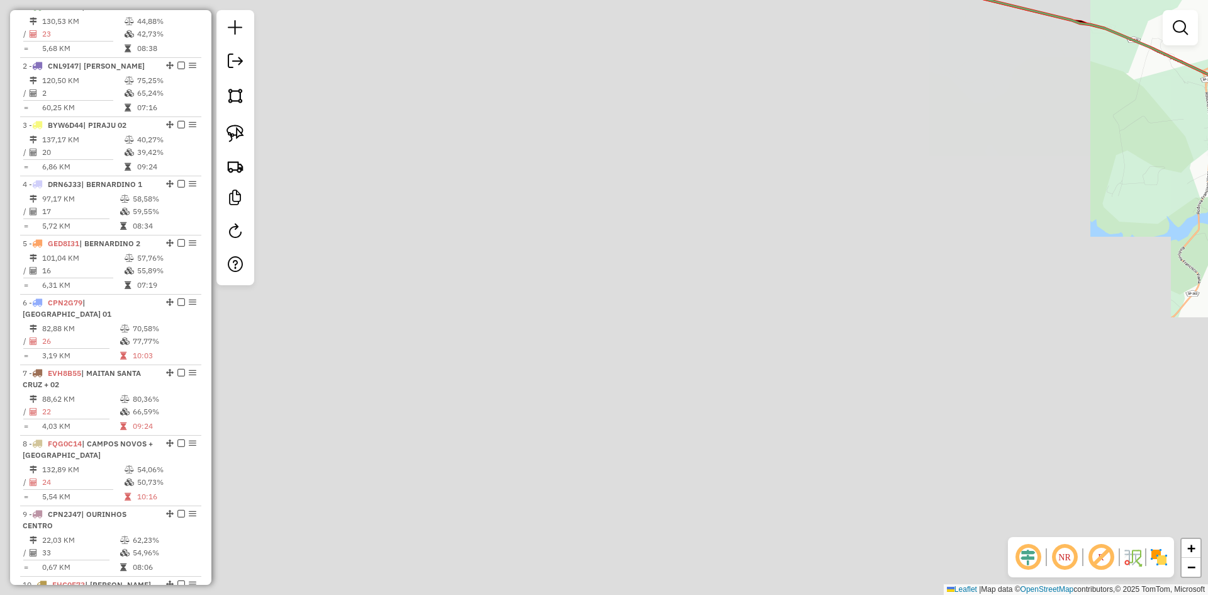
drag, startPoint x: 636, startPoint y: 288, endPoint x: 652, endPoint y: 411, distance: 123.8
click at [652, 411] on div "Janela de atendimento Grade de atendimento Capacidade Transportadoras Veículos …" at bounding box center [604, 297] width 1208 height 595
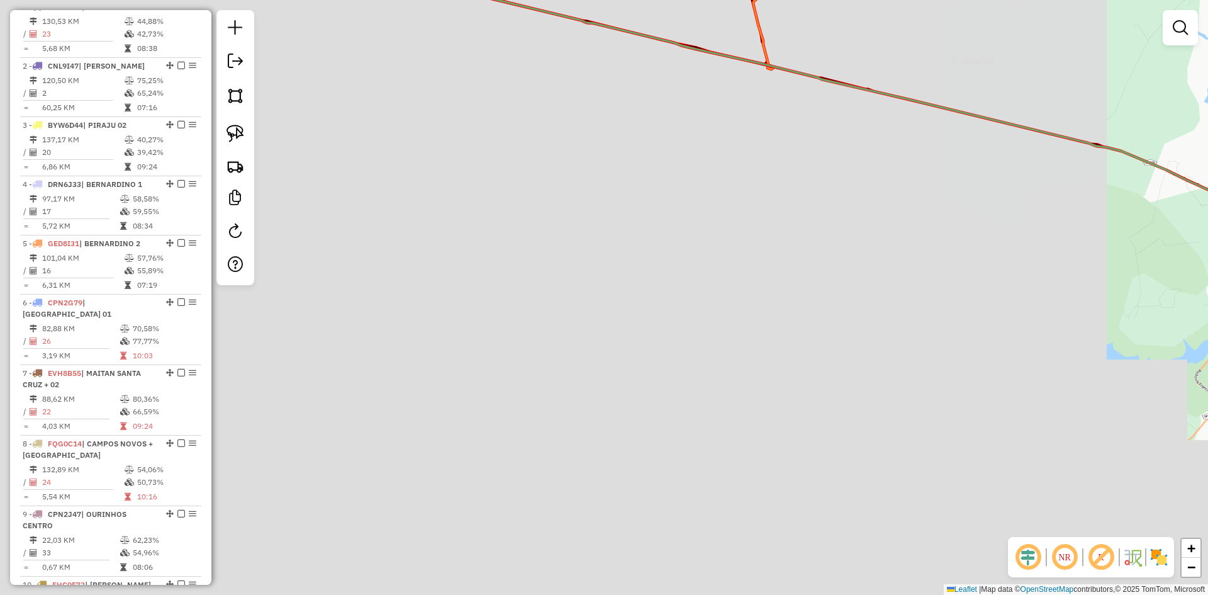
drag, startPoint x: 559, startPoint y: 110, endPoint x: 614, endPoint y: 266, distance: 165.4
click at [614, 266] on div "Janela de atendimento Grade de atendimento Capacidade Transportadoras Veículos …" at bounding box center [604, 297] width 1208 height 595
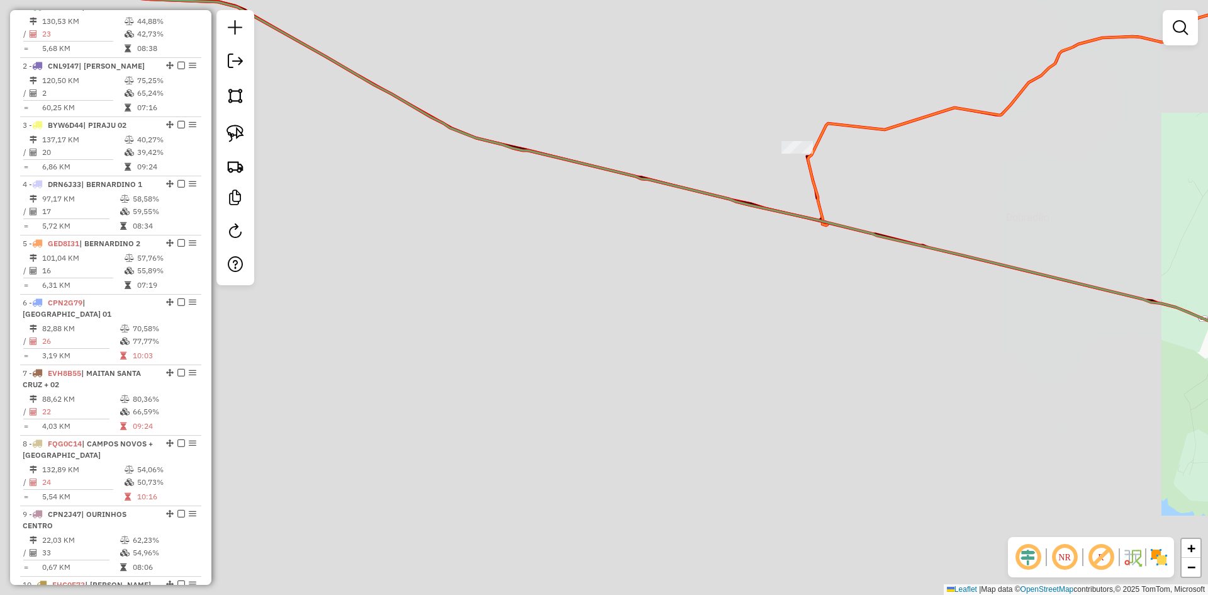
drag, startPoint x: 655, startPoint y: 208, endPoint x: 646, endPoint y: 136, distance: 72.9
click at [646, 136] on div "Janela de atendimento Grade de atendimento Capacidade Transportadoras Veículos …" at bounding box center [604, 297] width 1208 height 595
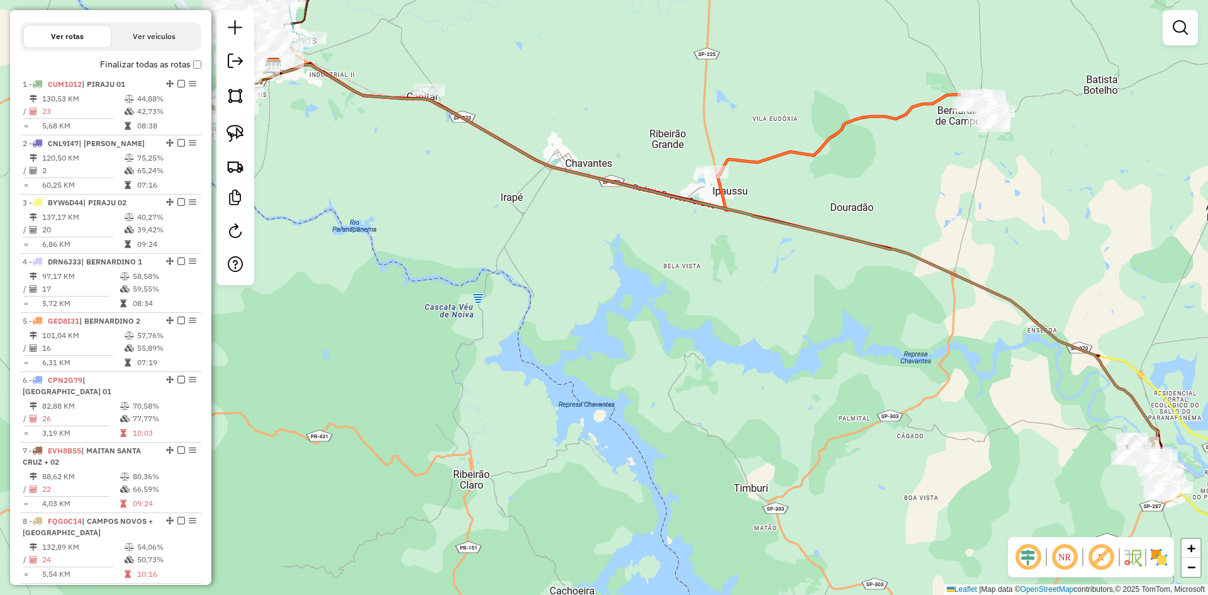
scroll to position [157, 0]
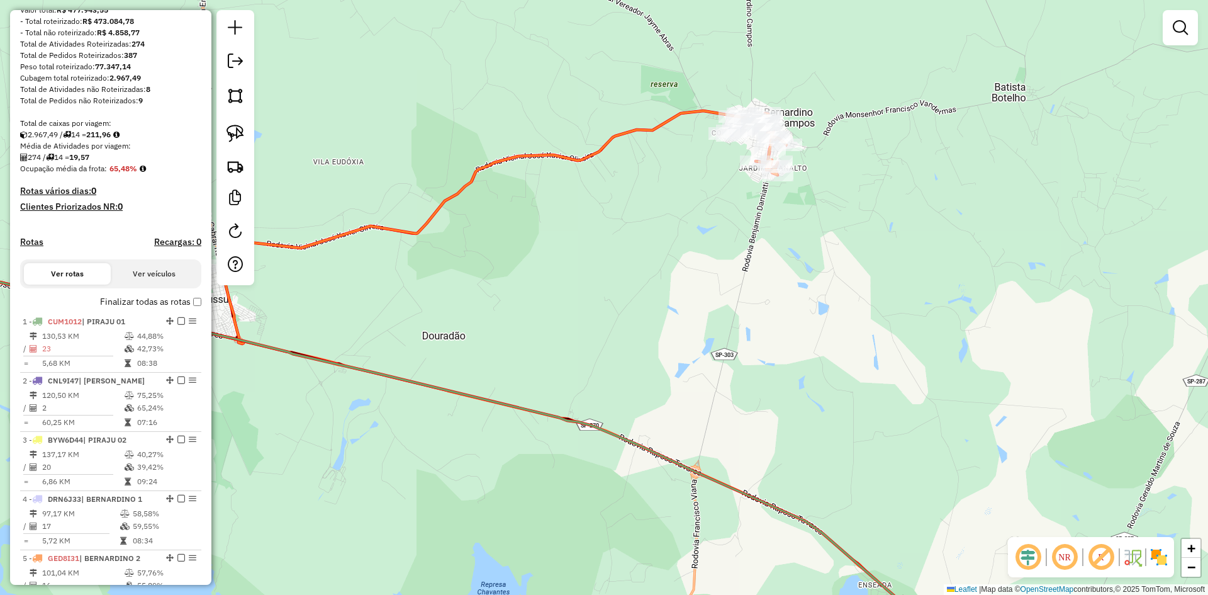
drag, startPoint x: 845, startPoint y: 171, endPoint x: 862, endPoint y: 274, distance: 104.6
click at [862, 274] on div "Janela de atendimento Grade de atendimento Capacidade Transportadoras Veículos …" at bounding box center [604, 297] width 1208 height 595
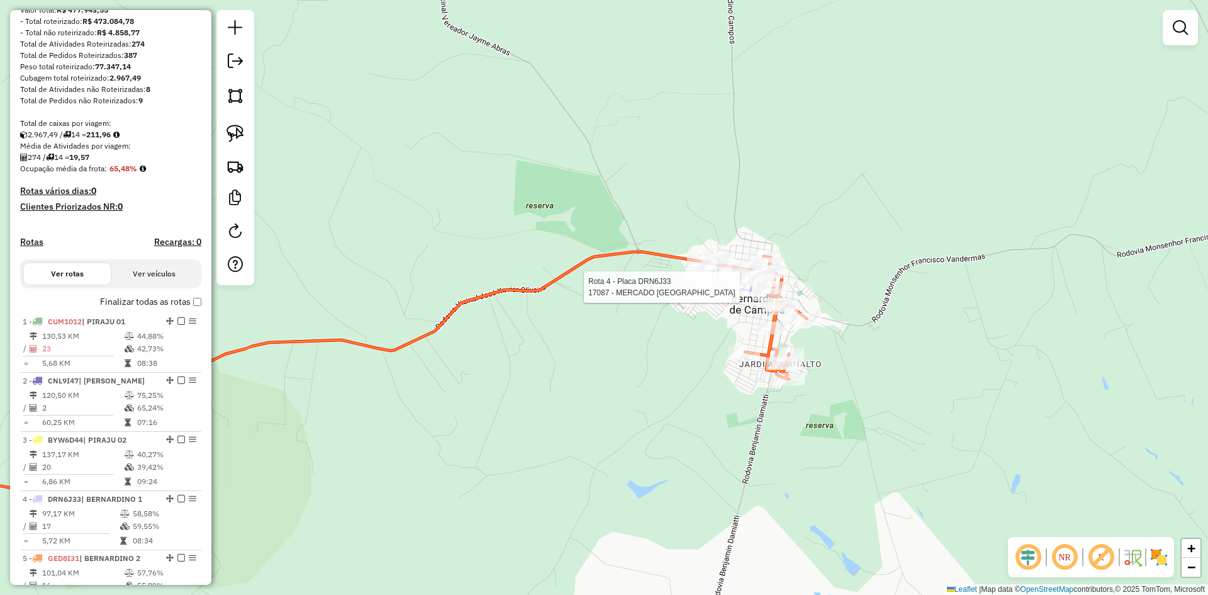
click at [707, 279] on icon at bounding box center [725, 280] width 86 height 43
select select "*********"
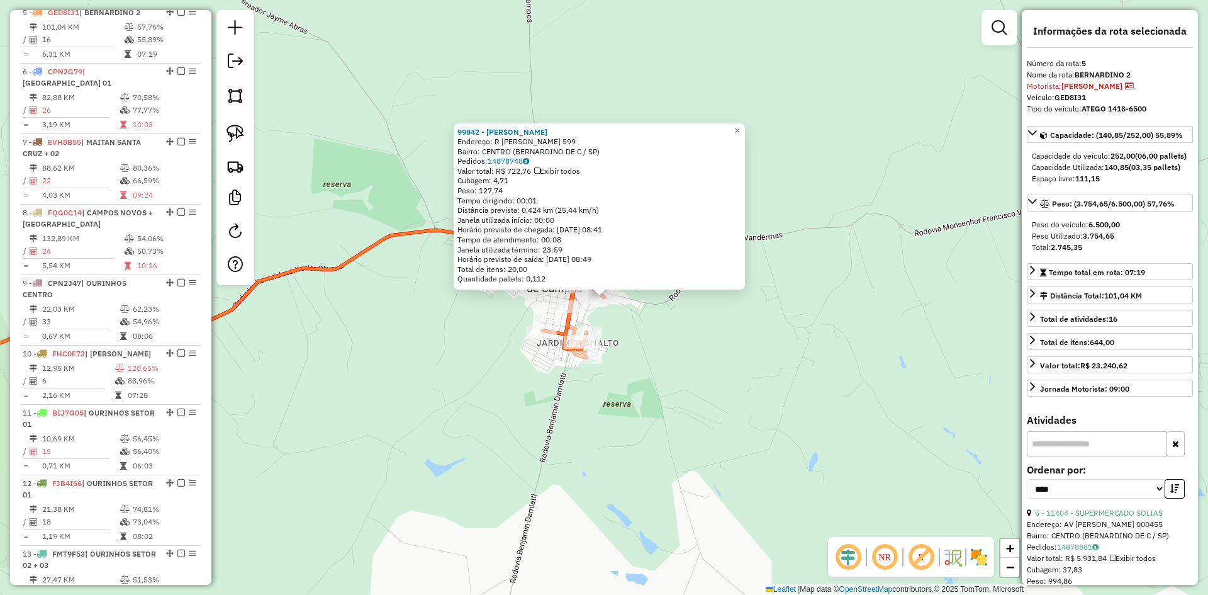
scroll to position [709, 0]
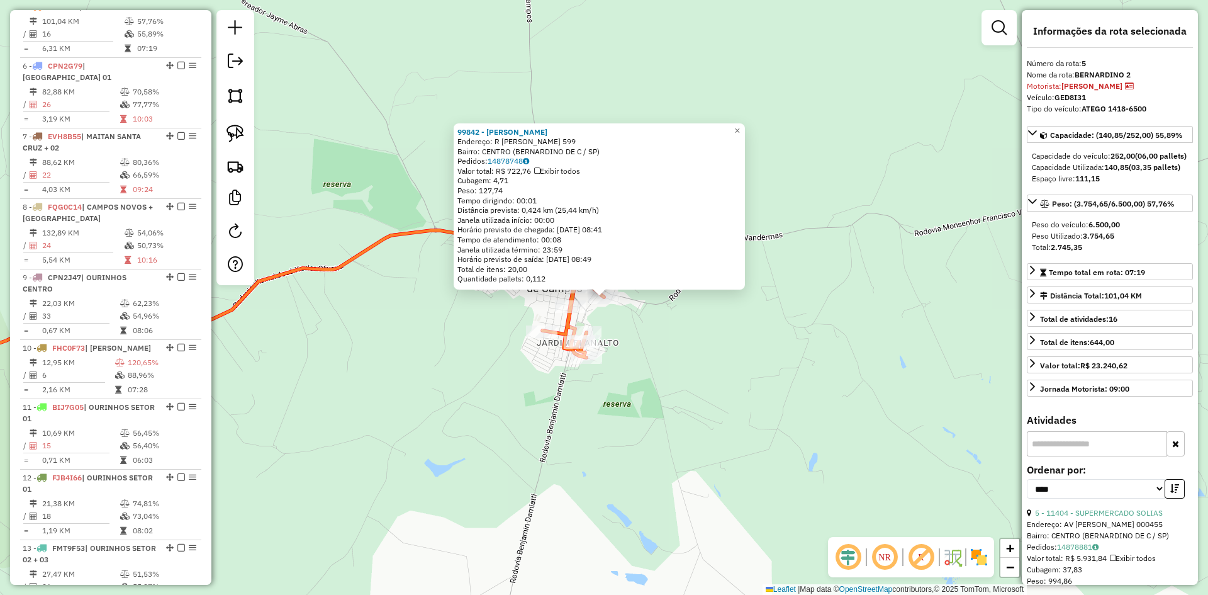
click at [780, 387] on div "99842 - JEAN ROGERIO DA SILV Endereço: R FLORIANO PEIXOTO 599 Bairro: CENTRO (B…" at bounding box center [604, 297] width 1208 height 595
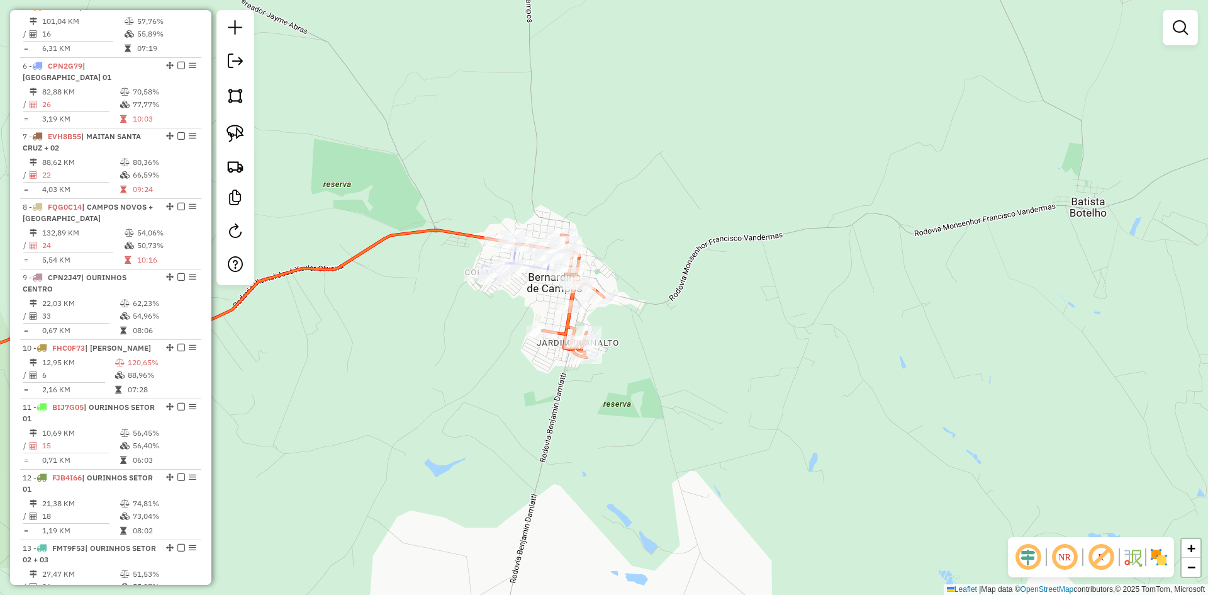
drag, startPoint x: 697, startPoint y: 115, endPoint x: 1154, endPoint y: 469, distance: 578.2
click at [1167, 477] on div "Janela de atendimento Grade de atendimento Capacidade Transportadoras Veículos …" at bounding box center [604, 297] width 1208 height 595
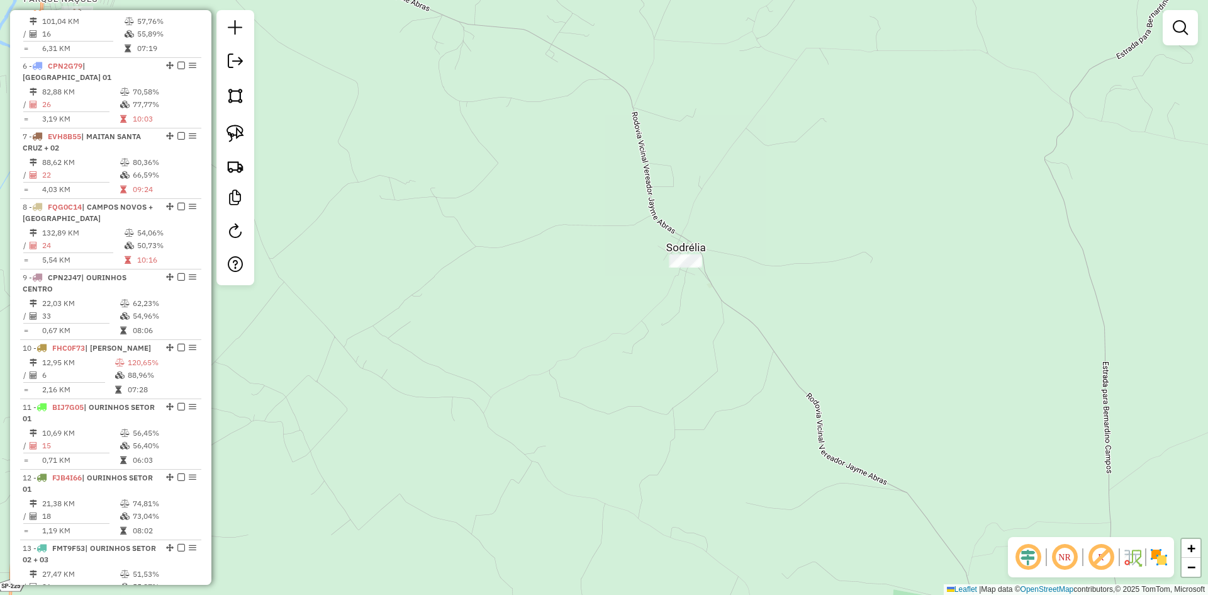
drag, startPoint x: 823, startPoint y: 193, endPoint x: 1100, endPoint y: 502, distance: 415.4
click at [1115, 511] on div "Janela de atendimento Grade de atendimento Capacidade Transportadoras Veículos …" at bounding box center [604, 297] width 1208 height 595
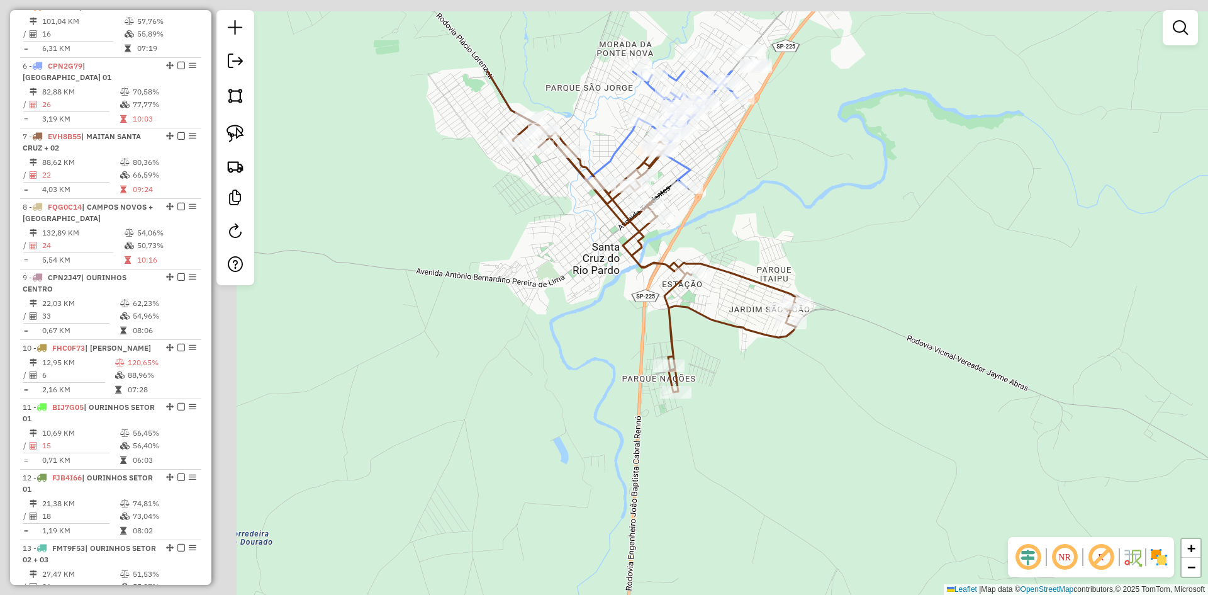
drag, startPoint x: 812, startPoint y: 427, endPoint x: 1035, endPoint y: 497, distance: 233.1
click at [1044, 504] on div "Janela de atendimento Grade de atendimento Capacidade Transportadoras Veículos …" at bounding box center [604, 297] width 1208 height 595
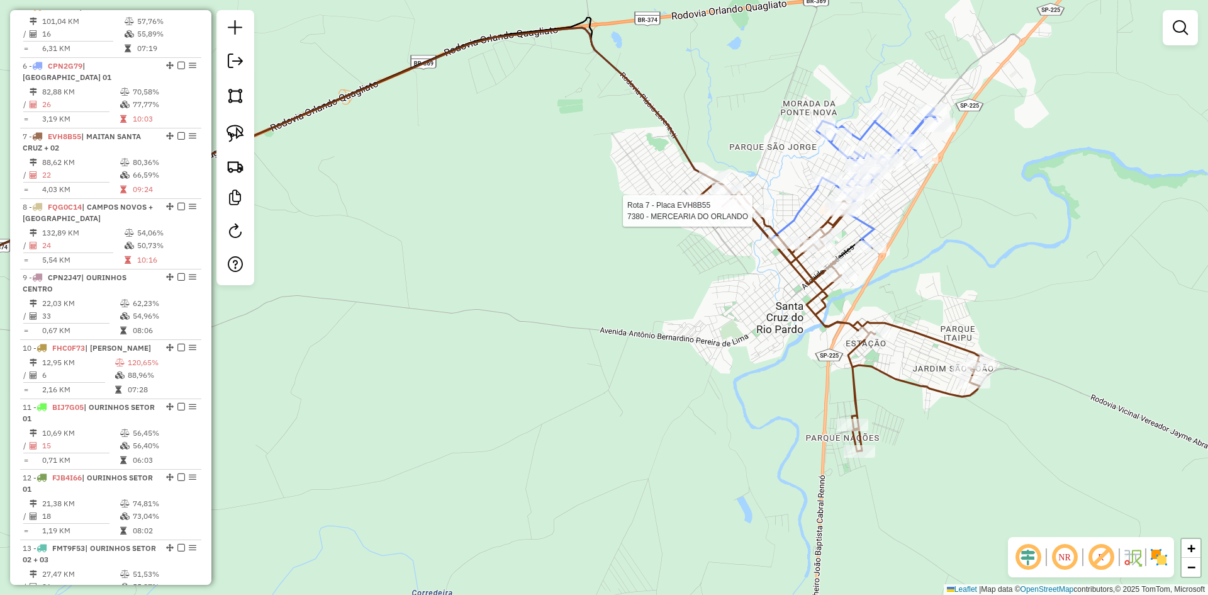
select select "*********"
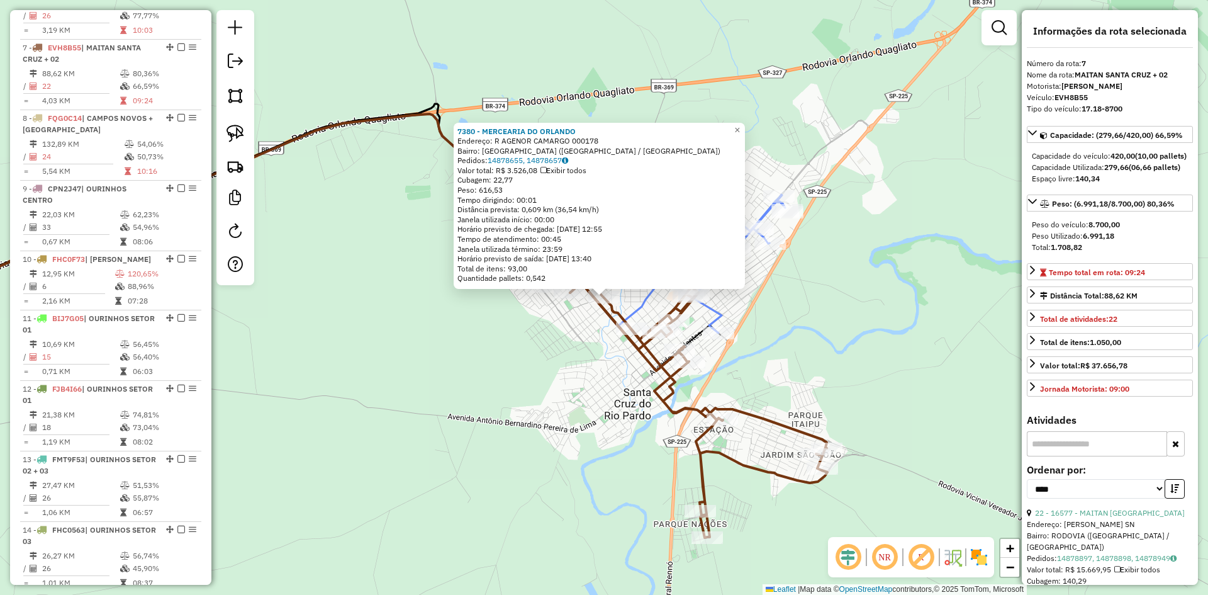
scroll to position [827, 0]
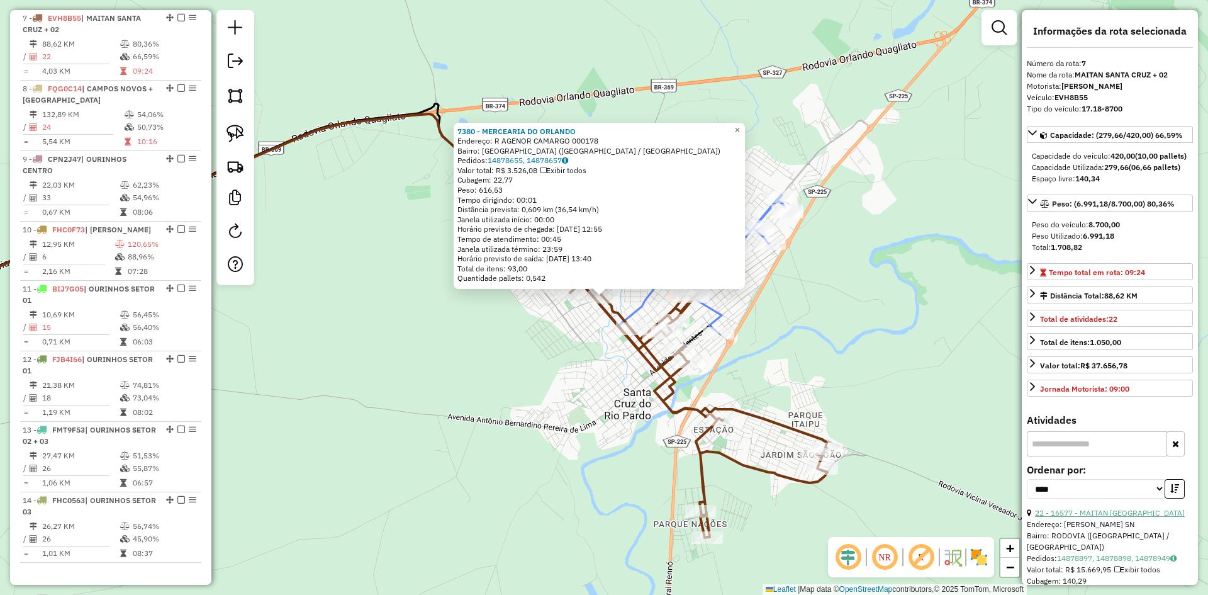
click at [1120, 517] on link "22 - 16577 - MAITAN SANTA CRUZ" at bounding box center [1110, 512] width 150 height 9
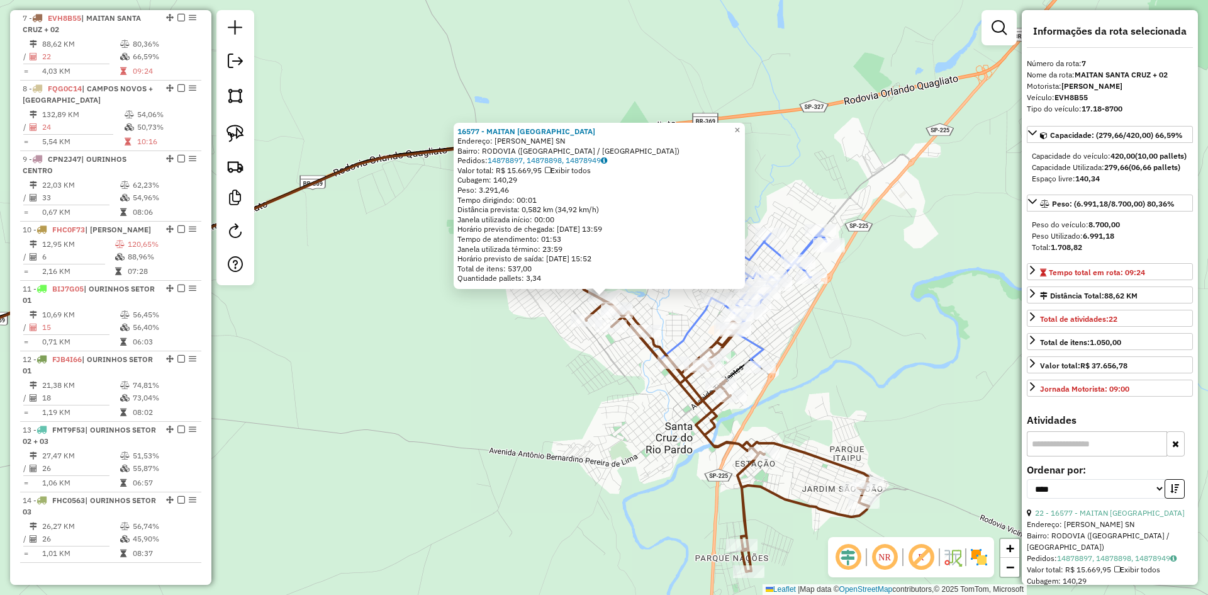
click at [548, 363] on div "16577 - MAITAN SANTA CRUZ Endereço: ROD ROD PLACIDO LORENZETTI SN Bairro: RODOV…" at bounding box center [604, 297] width 1208 height 595
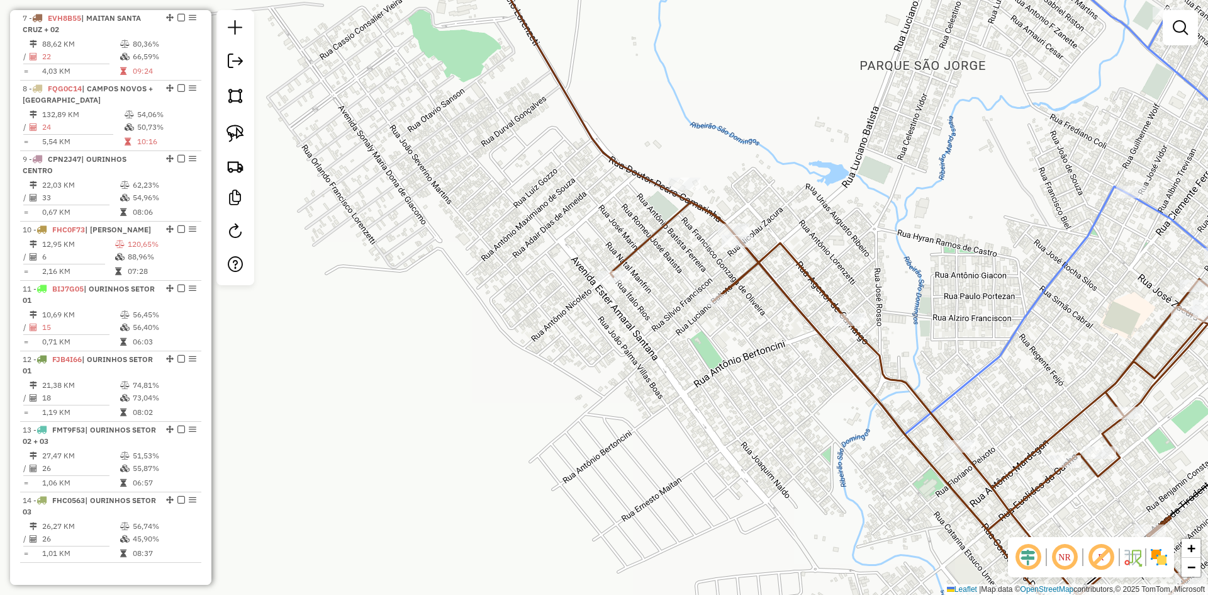
click at [563, 398] on div "Janela de atendimento Grade de atendimento Capacidade Transportadoras Veículos …" at bounding box center [604, 297] width 1208 height 595
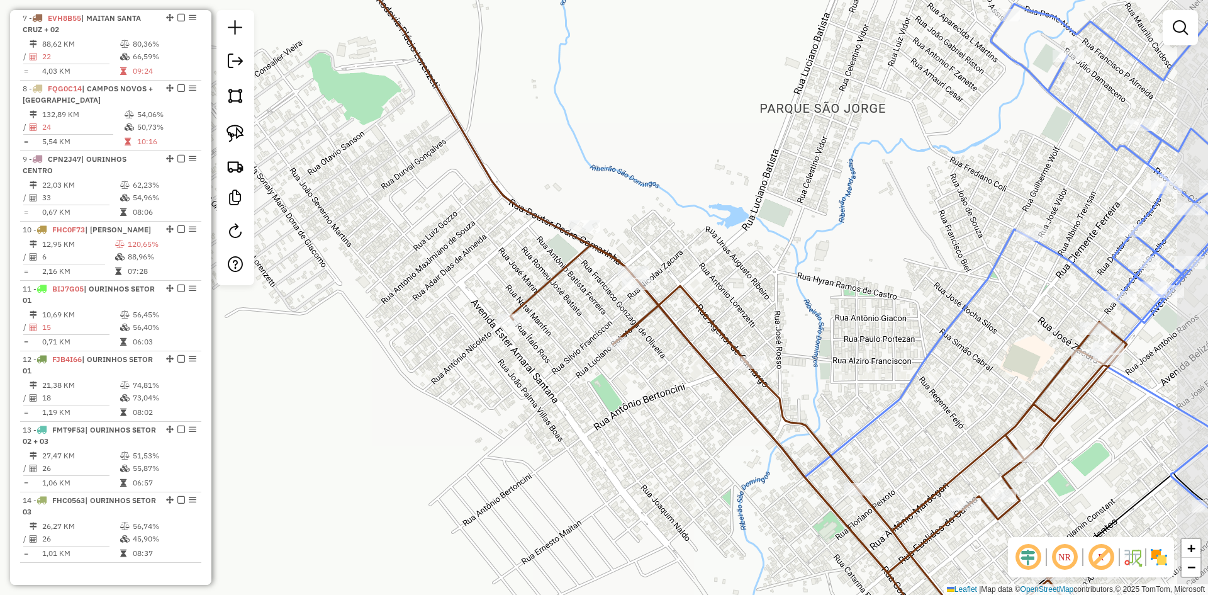
drag, startPoint x: 500, startPoint y: 274, endPoint x: 325, endPoint y: 194, distance: 192.4
click at [467, 249] on div "Janela de atendimento Grade de atendimento Capacidade Transportadoras Veículos …" at bounding box center [604, 297] width 1208 height 595
click at [233, 130] on img at bounding box center [236, 134] width 18 height 18
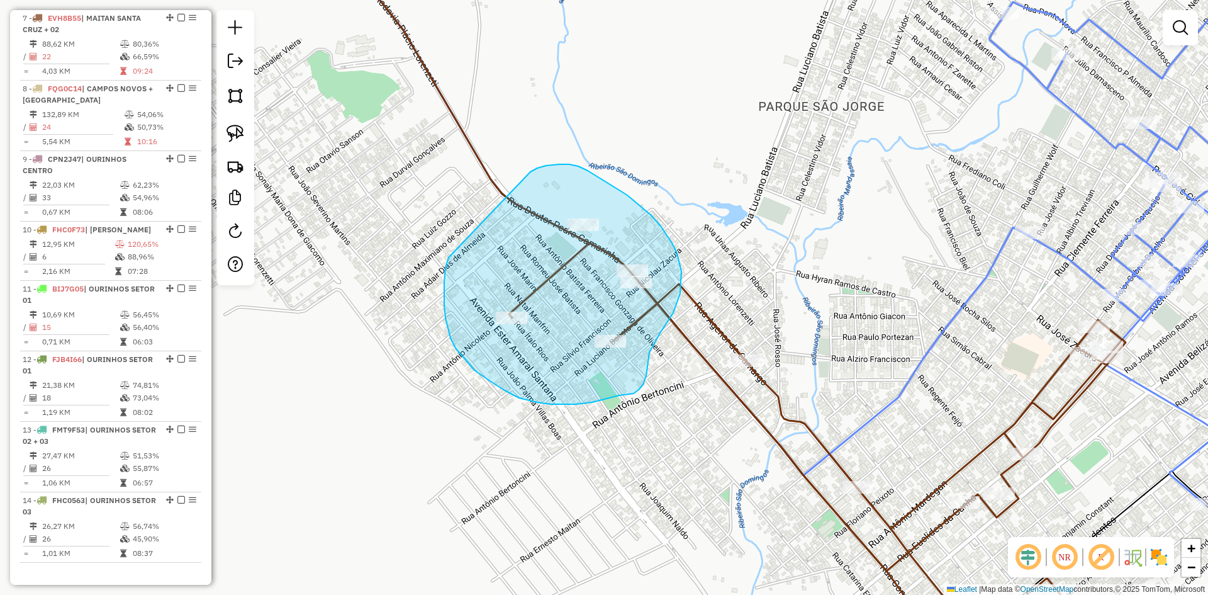
drag, startPoint x: 444, startPoint y: 282, endPoint x: 527, endPoint y: 176, distance: 134.1
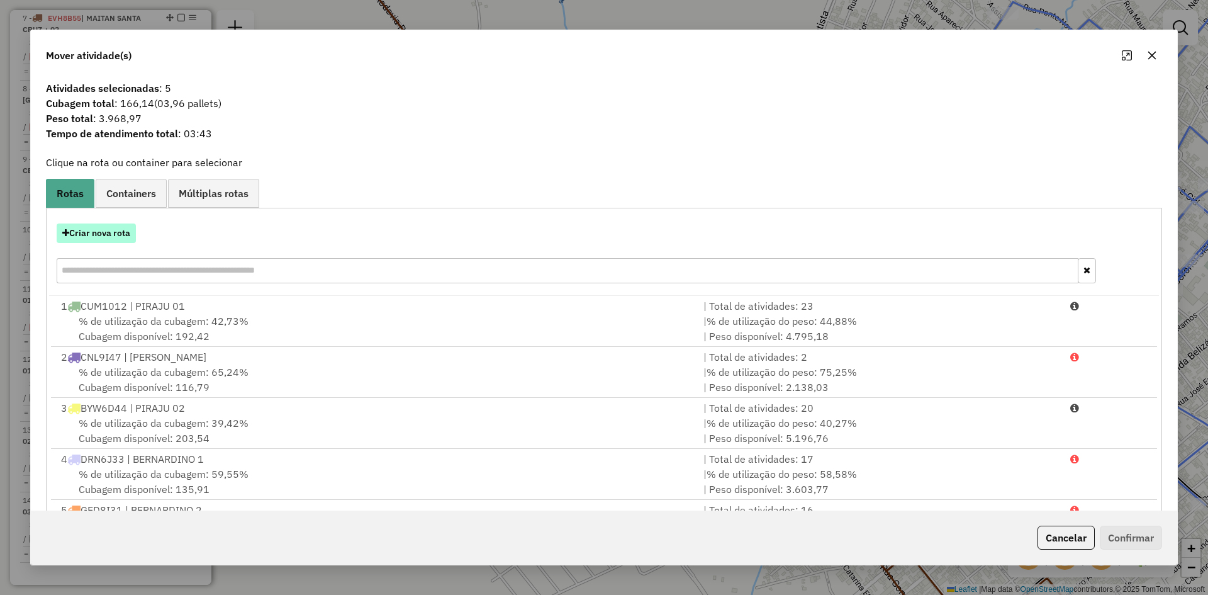
click at [113, 235] on button "Criar nova rota" at bounding box center [96, 233] width 79 height 20
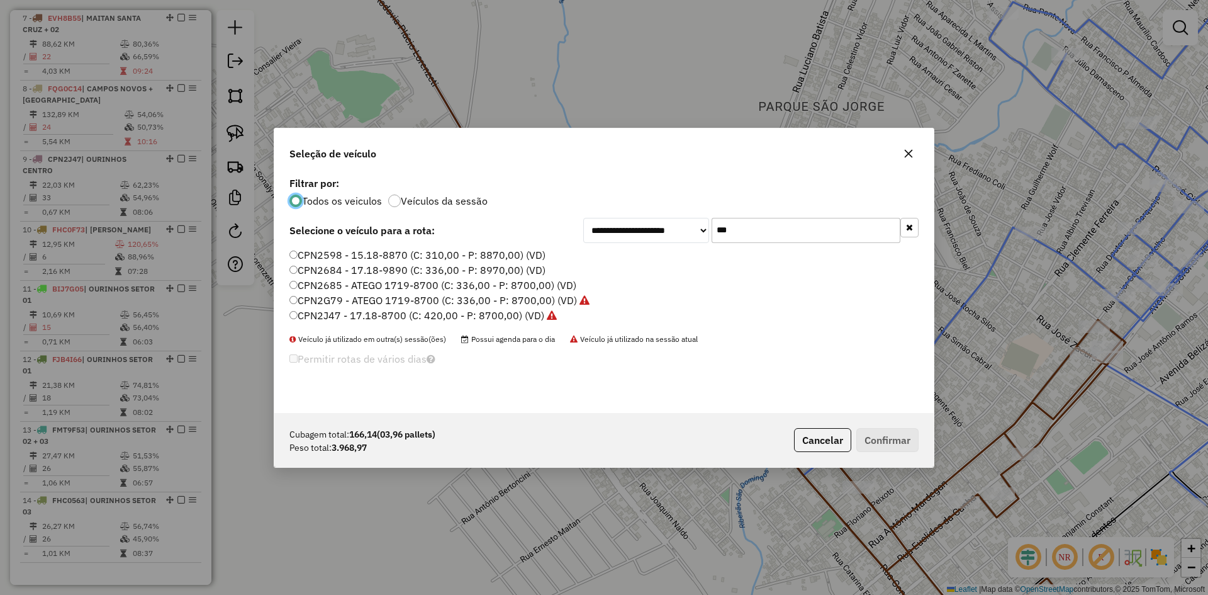
scroll to position [7, 4]
click at [755, 228] on input "***" at bounding box center [806, 230] width 189 height 25
type input "**"
click at [339, 303] on label "CPN2G79 - ATEGO 1719-8700 (C: 336,00 - P: 8700,00) (VD)" at bounding box center [440, 300] width 300 height 15
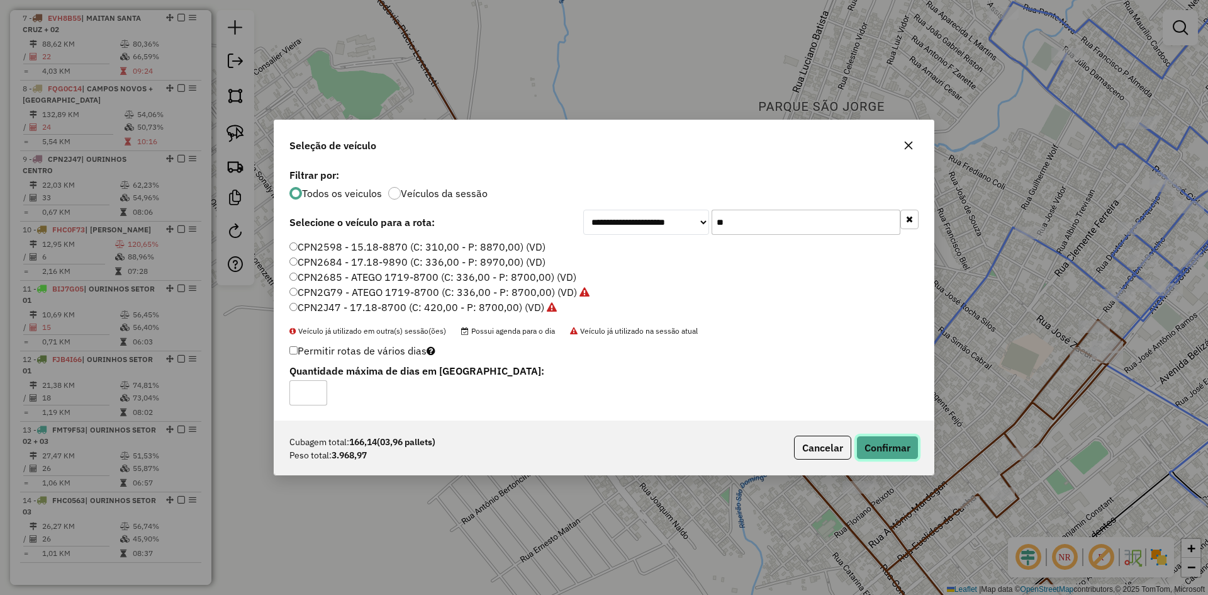
click at [888, 446] on button "Confirmar" at bounding box center [888, 448] width 62 height 24
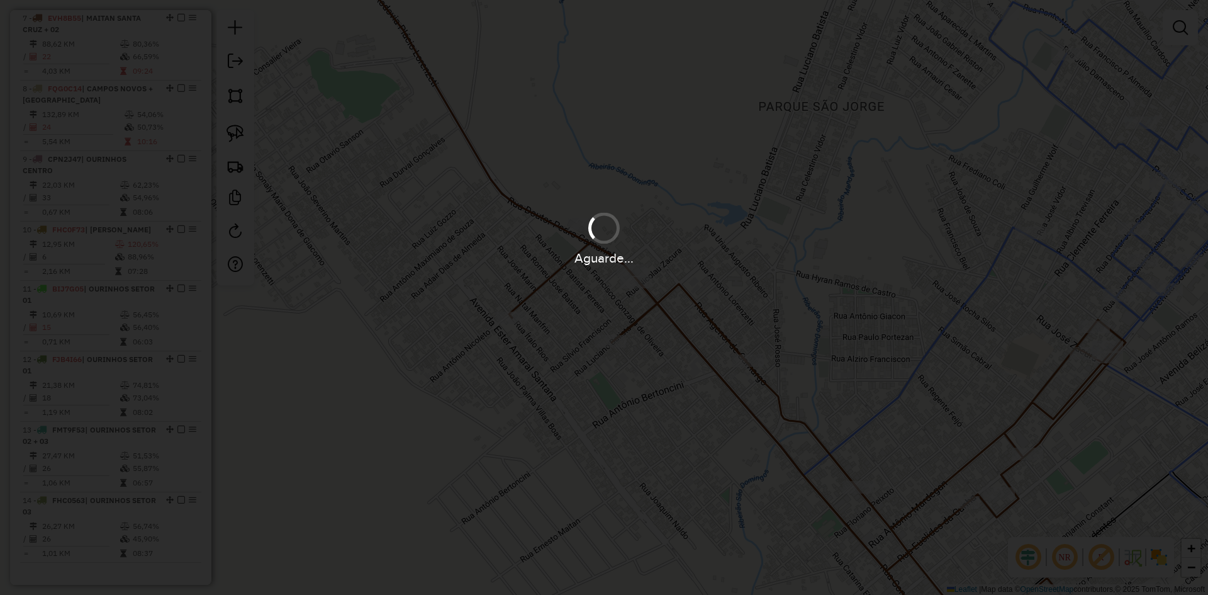
scroll to position [712, 0]
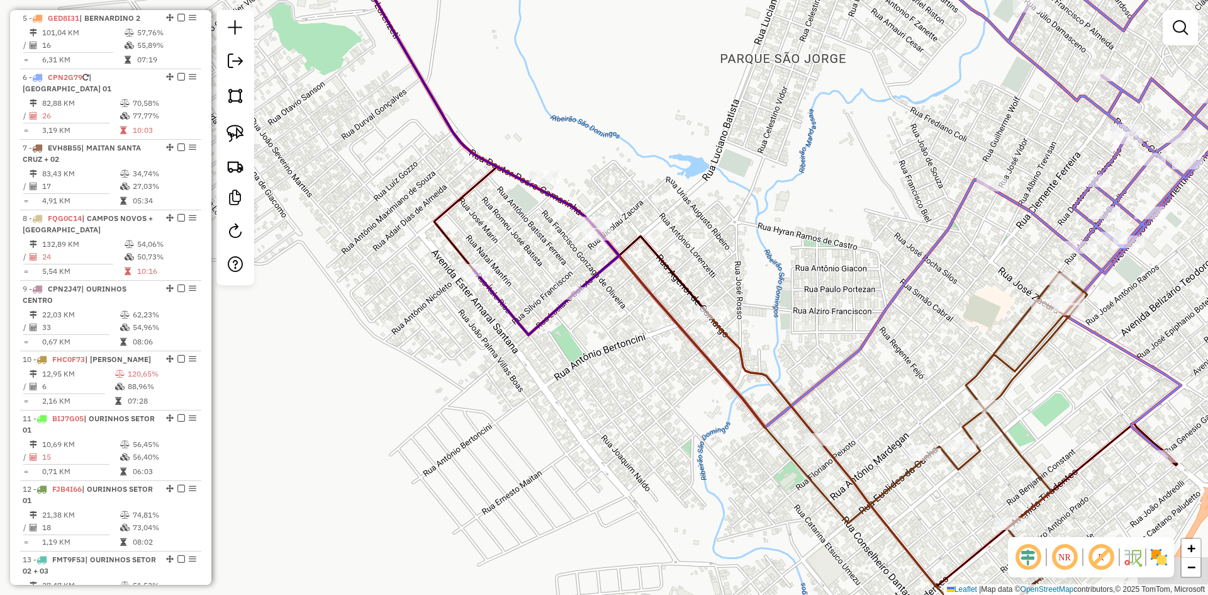
drag, startPoint x: 792, startPoint y: 283, endPoint x: 661, endPoint y: 62, distance: 256.5
click at [673, 82] on div "Janela de atendimento Grade de atendimento Capacidade Transportadoras Veículos …" at bounding box center [604, 297] width 1208 height 595
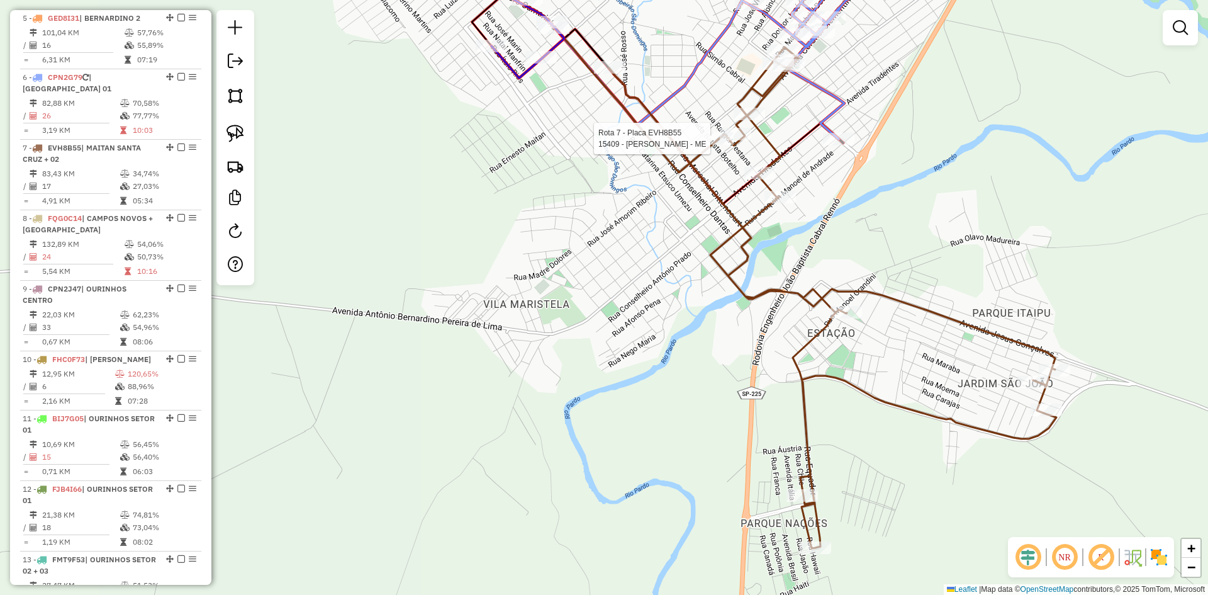
select select "*********"
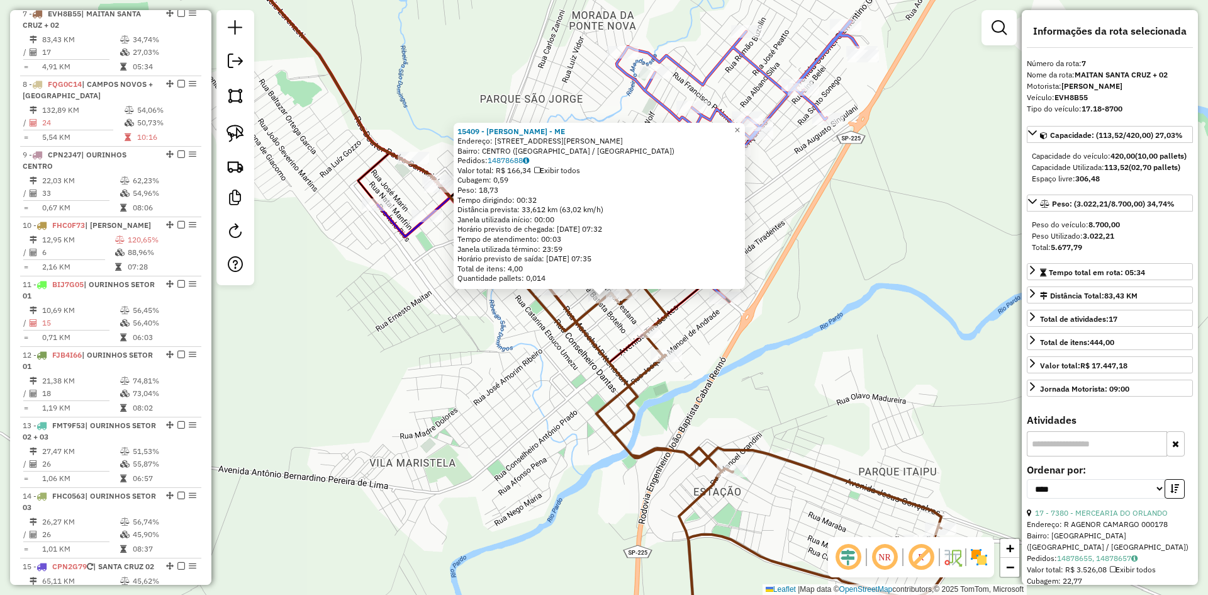
scroll to position [853, 0]
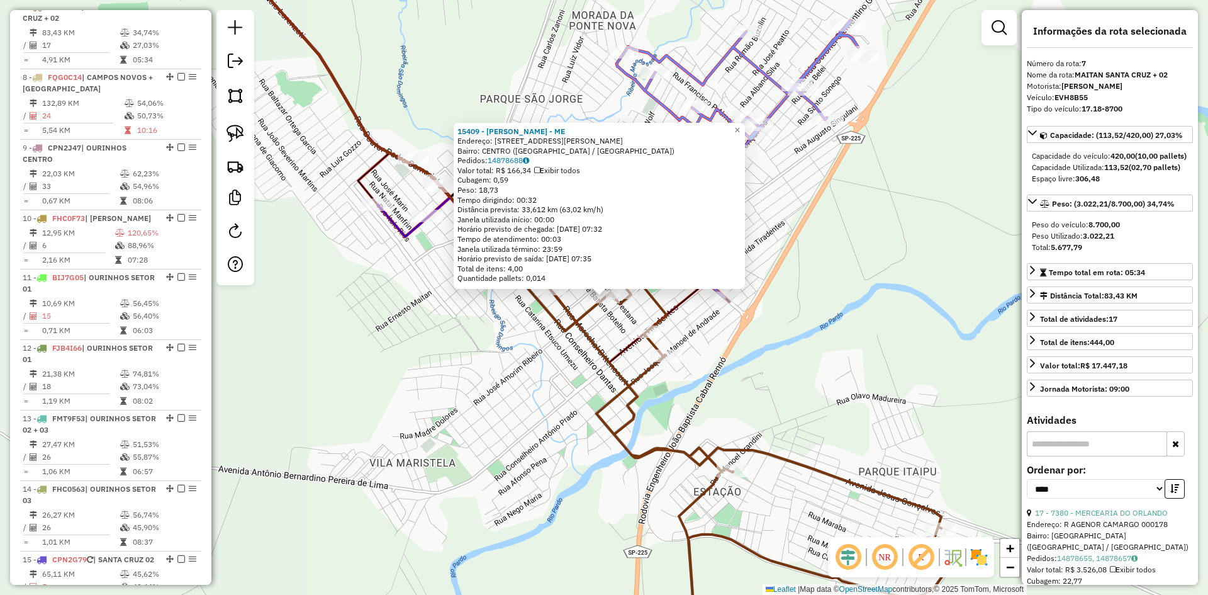
click at [780, 344] on div "15409 - DIRCE CAMILOTTI - ME Endereço: R EUCLIDES DA CUNHA 451 Bairro: CENTRO (…" at bounding box center [604, 297] width 1208 height 595
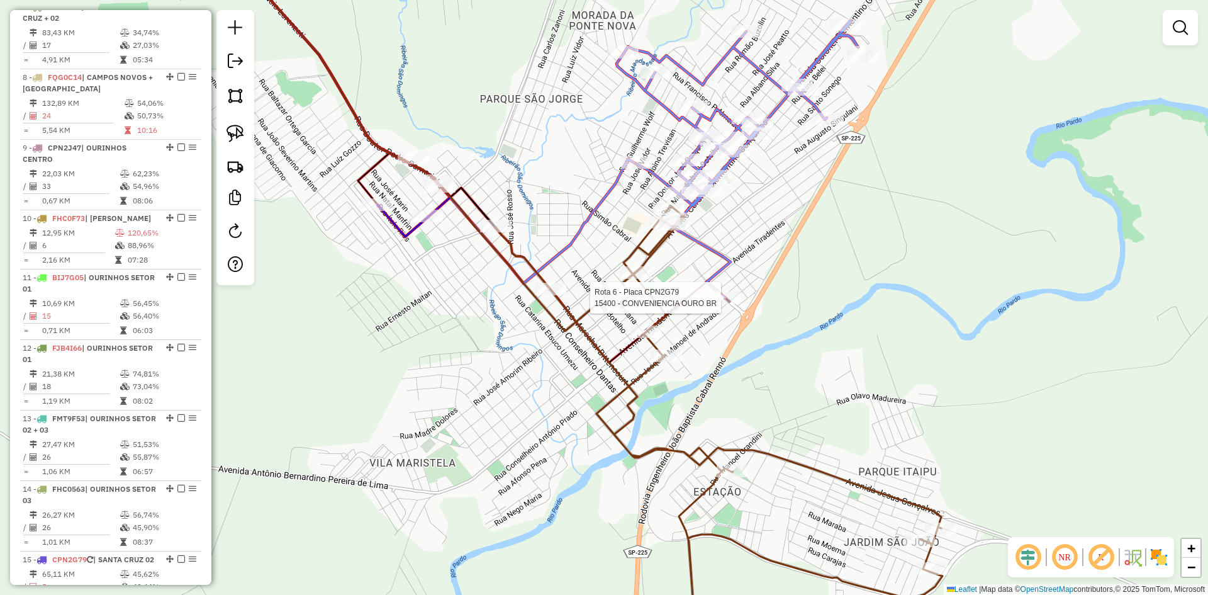
click at [729, 304] on div at bounding box center [724, 297] width 31 height 13
select select "*********"
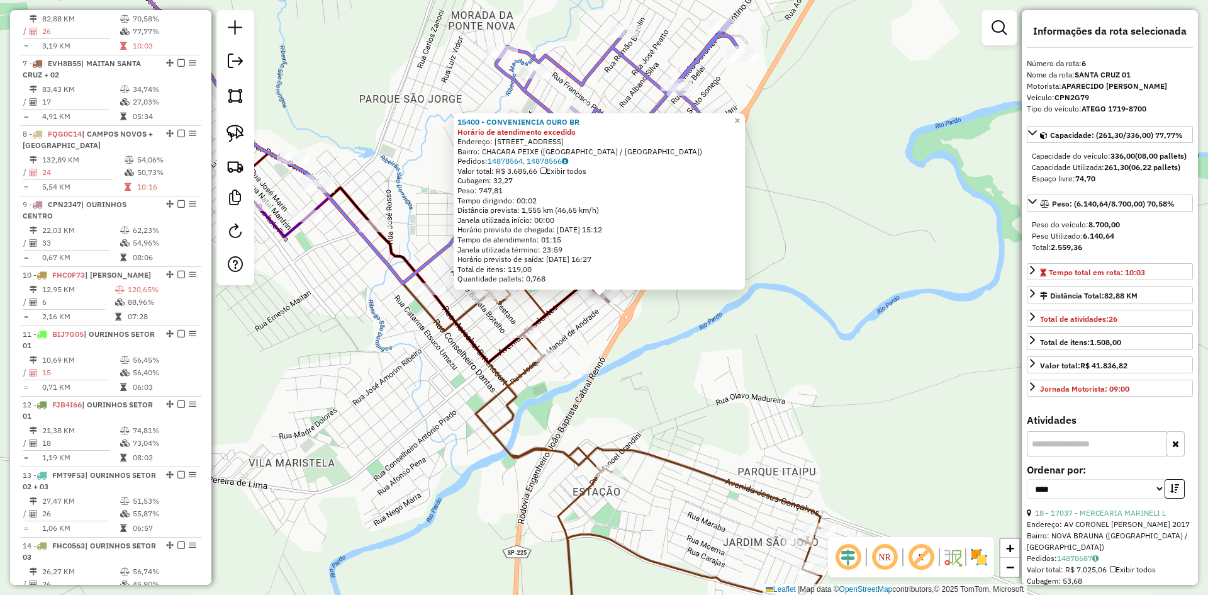
scroll to position [783, 0]
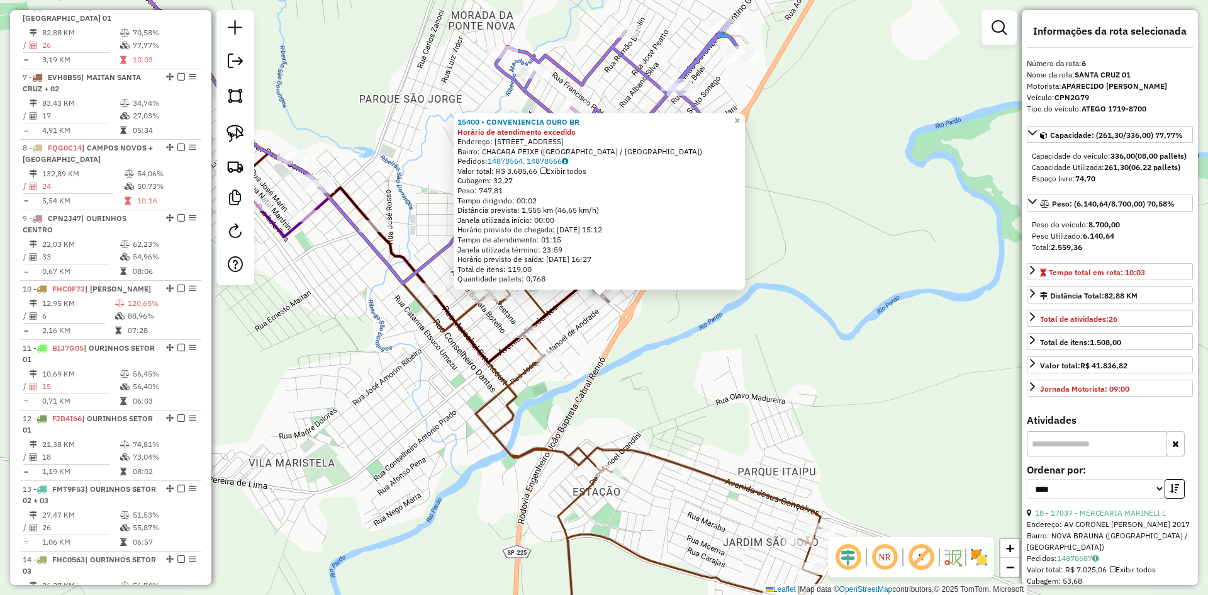
click at [707, 361] on div "15400 - CONVENIENCIA OURO BR Horário de atendimento excedido Endereço: R GENESI…" at bounding box center [604, 297] width 1208 height 595
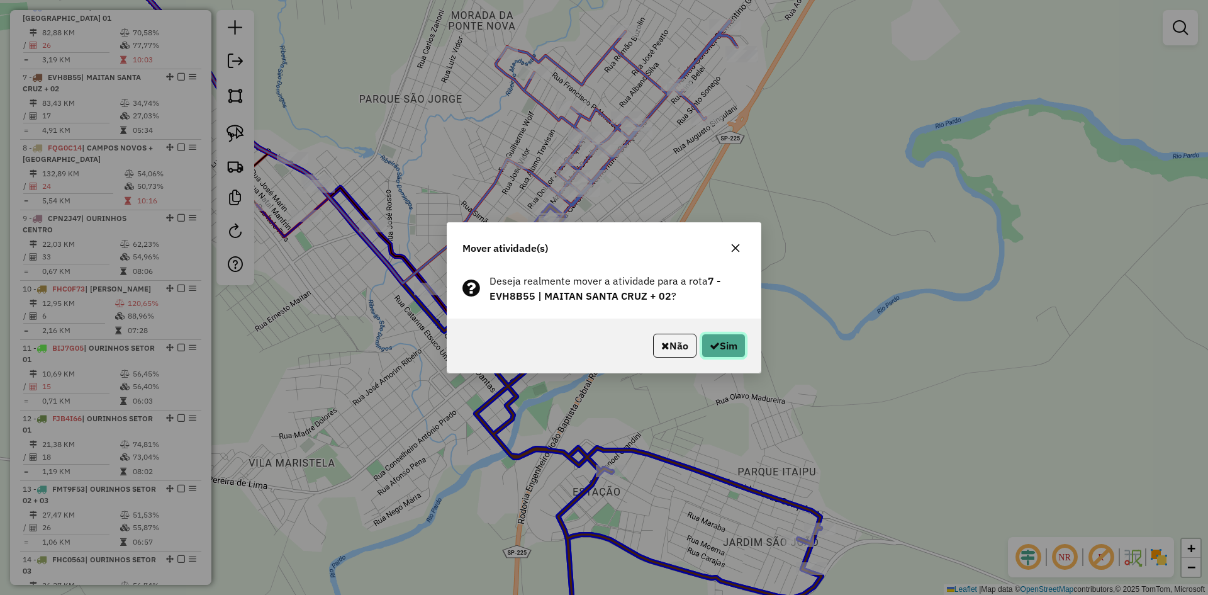
click at [728, 350] on button "Sim" at bounding box center [724, 346] width 44 height 24
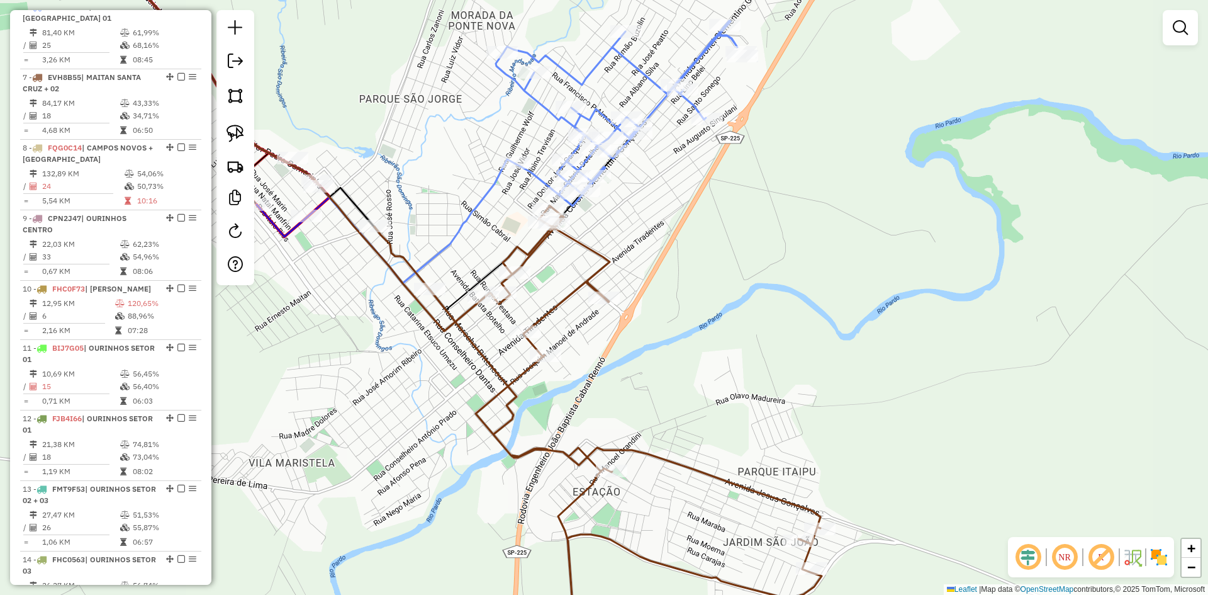
drag, startPoint x: 718, startPoint y: 274, endPoint x: 865, endPoint y: 447, distance: 226.8
click at [865, 447] on div "Janela de atendimento Grade de atendimento Capacidade Transportadoras Veículos …" at bounding box center [604, 297] width 1208 height 595
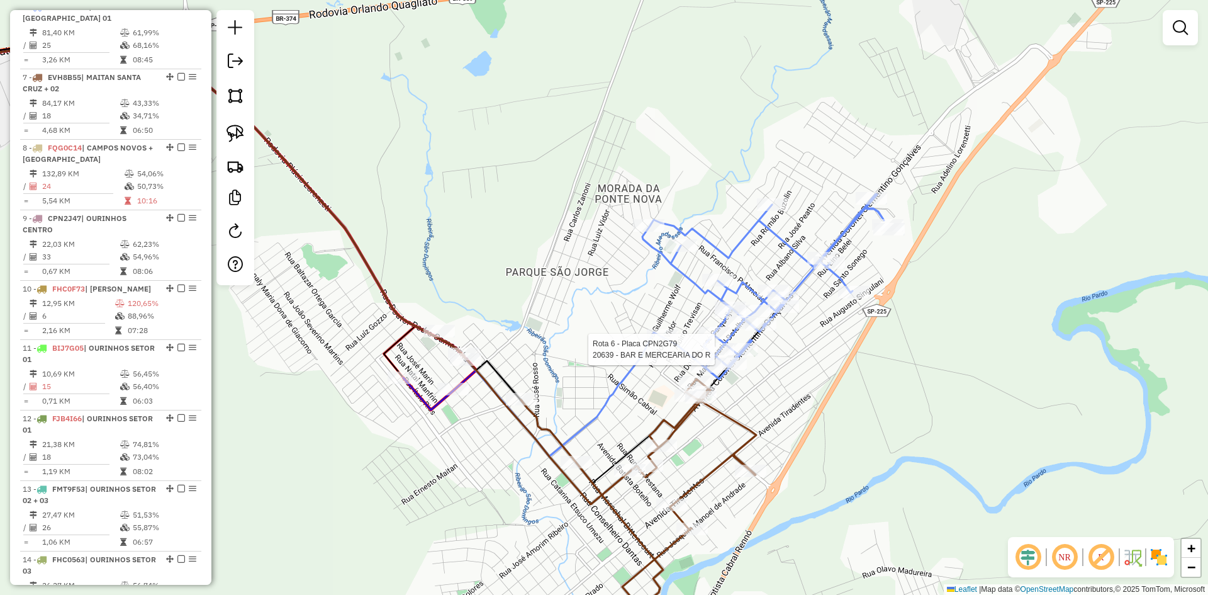
select select "*********"
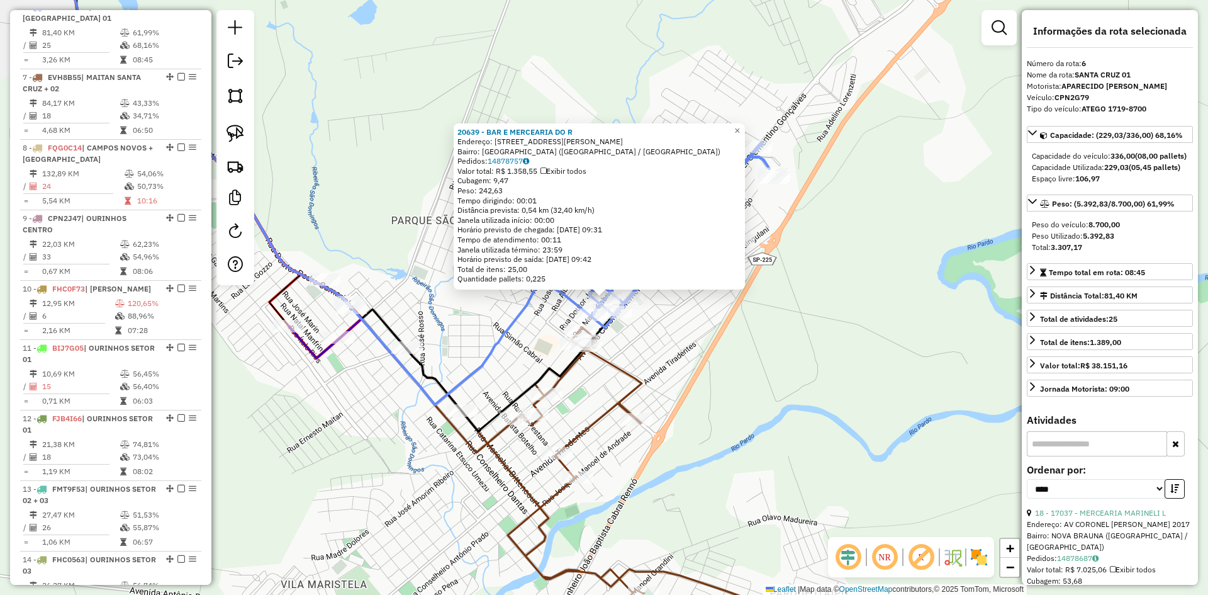
click at [778, 348] on div "20639 - BAR E MERCEARIA DO R Endereço: R RUA MAJOR GABRIEL BOTELHO 613 Bairro: …" at bounding box center [604, 297] width 1208 height 595
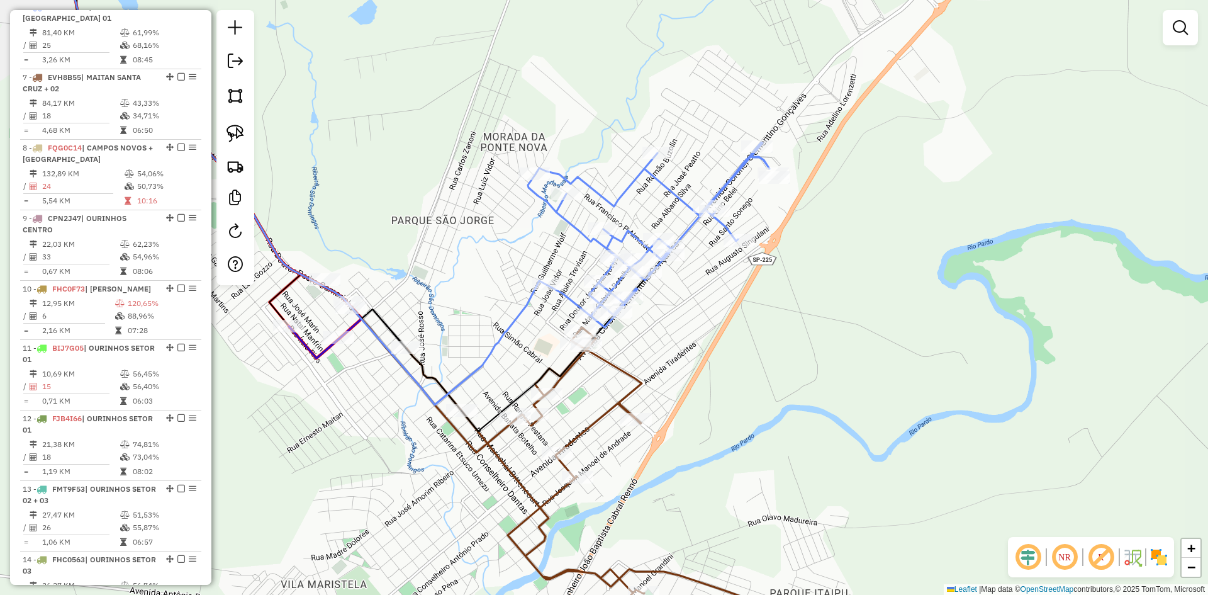
drag, startPoint x: 767, startPoint y: 351, endPoint x: 850, endPoint y: 375, distance: 87.1
click at [850, 375] on div "Janela de atendimento Grade de atendimento Capacidade Transportadoras Veículos …" at bounding box center [604, 297] width 1208 height 595
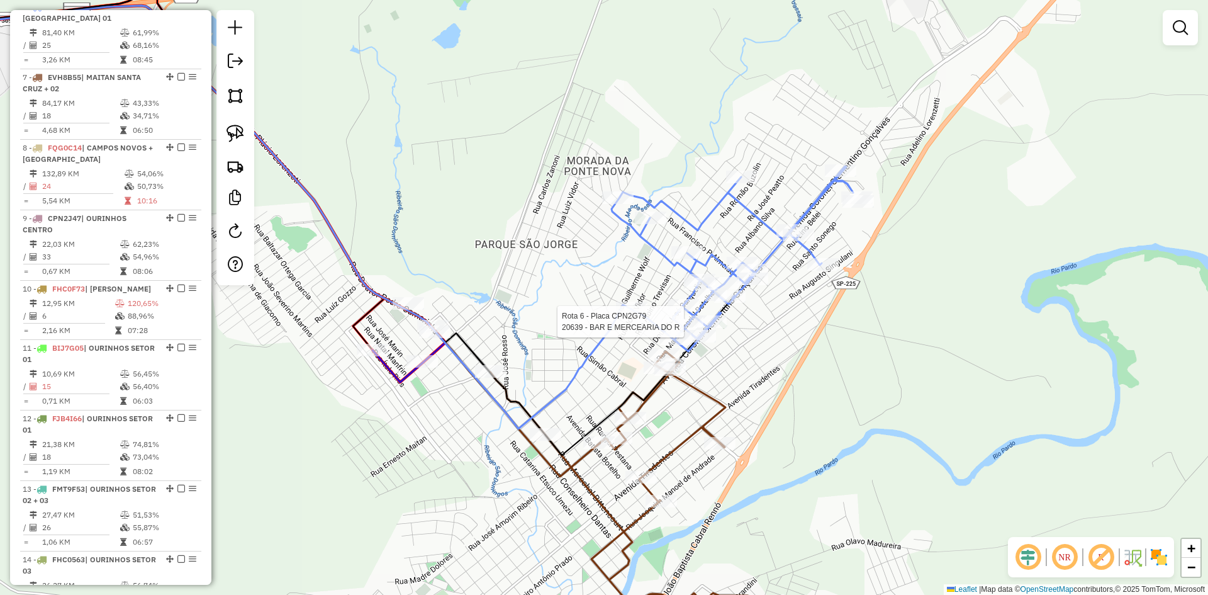
select select "*********"
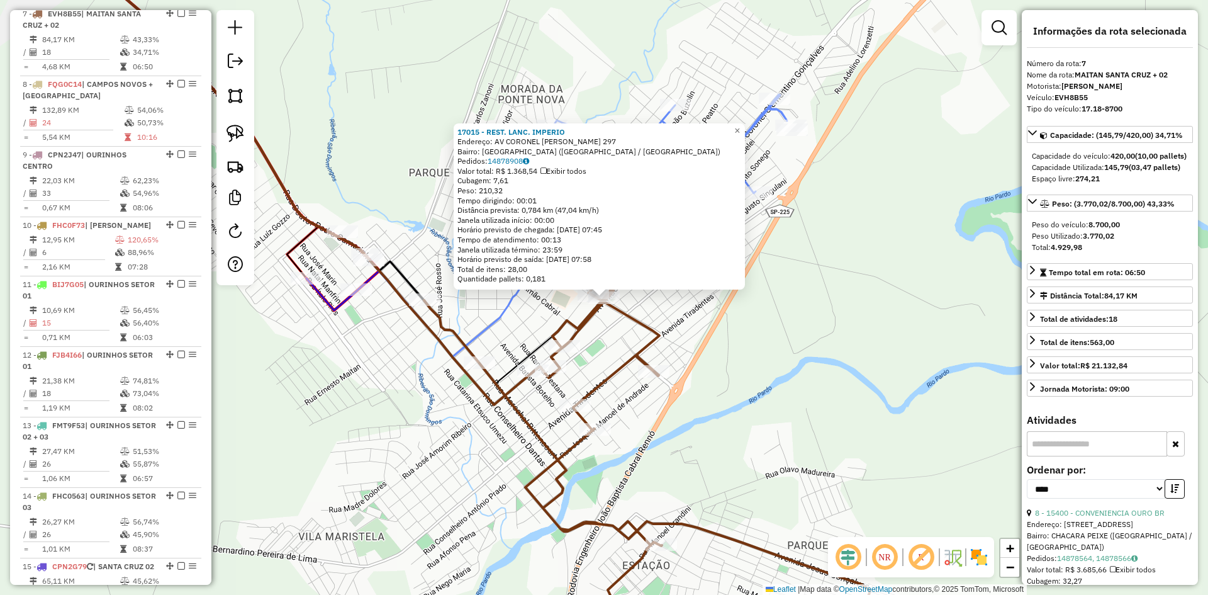
scroll to position [853, 0]
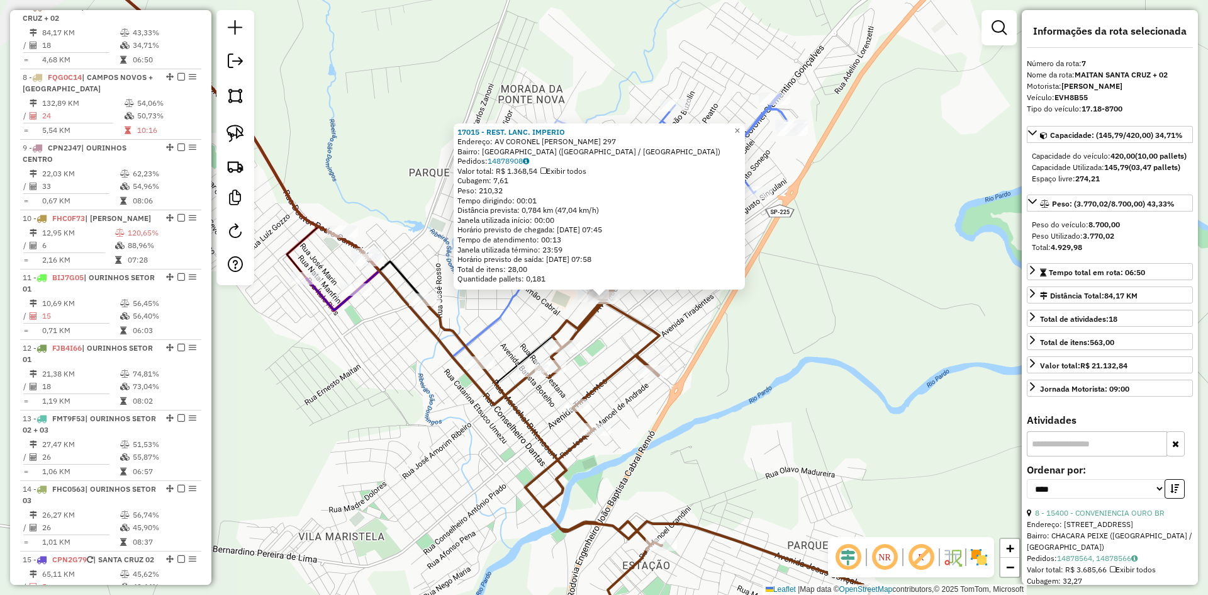
click at [746, 384] on div "17015 - REST. LANC. IMPERIO Endereço: AV CORONEL CLEMENTINO GONCALVES 297 Bairr…" at bounding box center [604, 297] width 1208 height 595
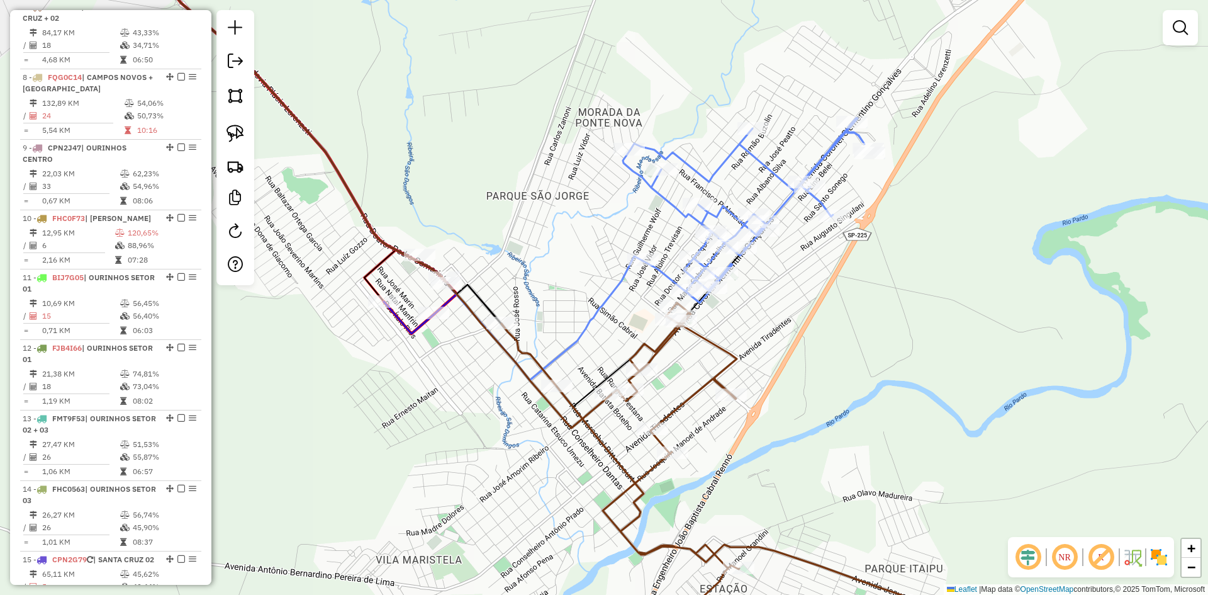
drag, startPoint x: 714, startPoint y: 362, endPoint x: 913, endPoint y: 413, distance: 204.9
click at [913, 413] on div "Janela de atendimento Grade de atendimento Capacidade Transportadoras Veículos …" at bounding box center [604, 297] width 1208 height 595
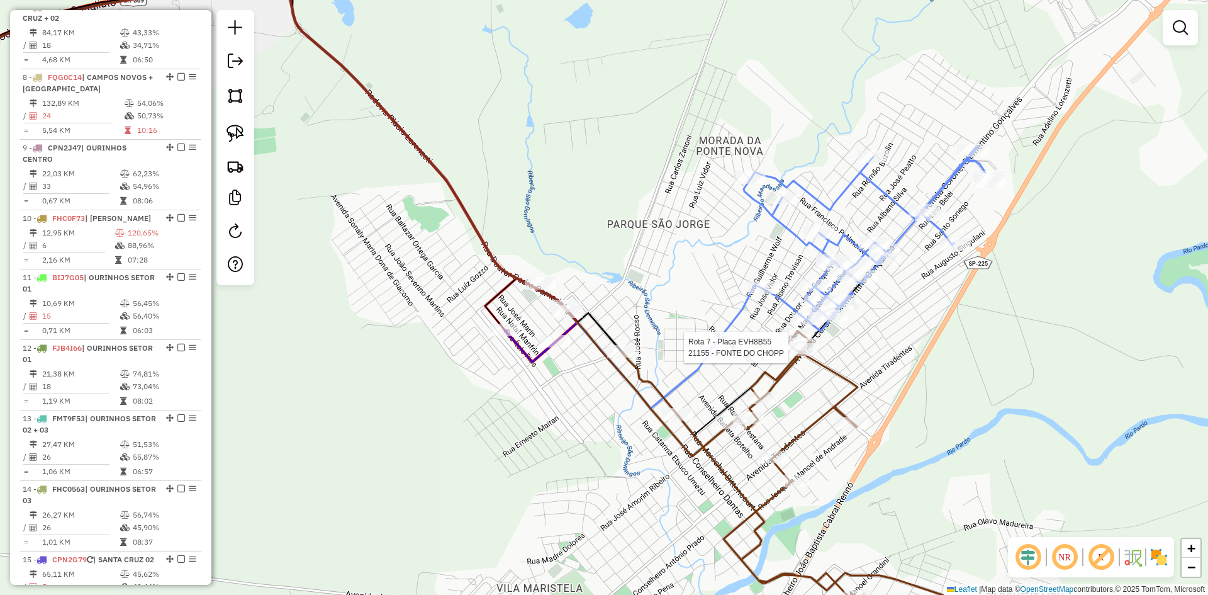
select select "*********"
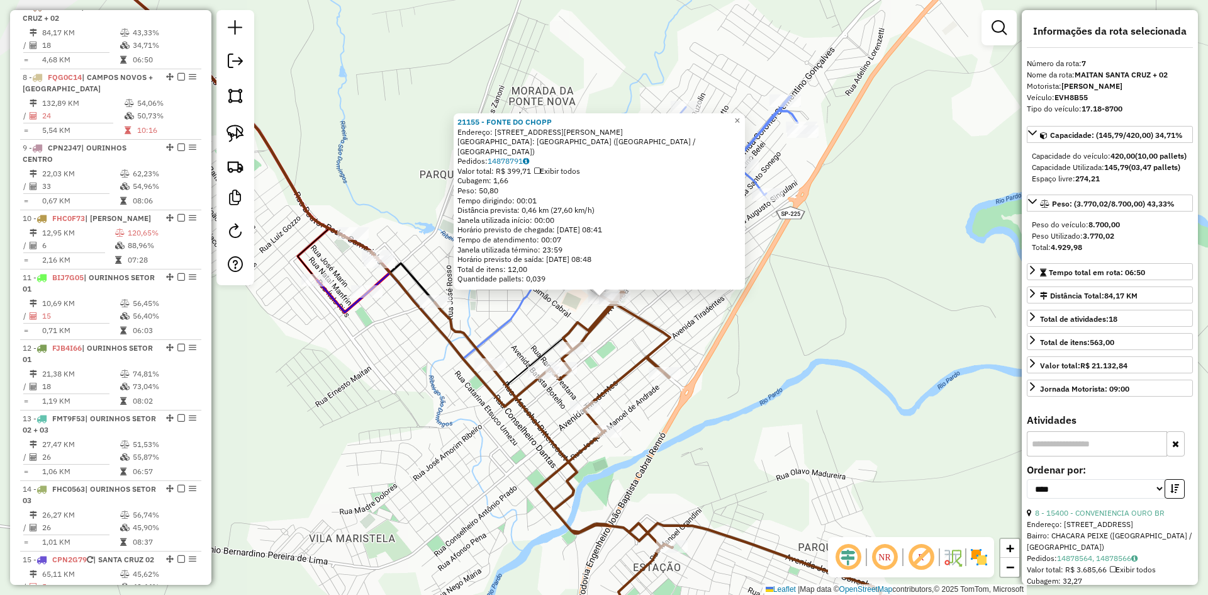
click at [839, 419] on div "21155 - FONTE DO CHOPP Endereço: RUA JOSE ZACURA 72 Bairro: VILA SEDERIA (SANTA…" at bounding box center [604, 297] width 1208 height 595
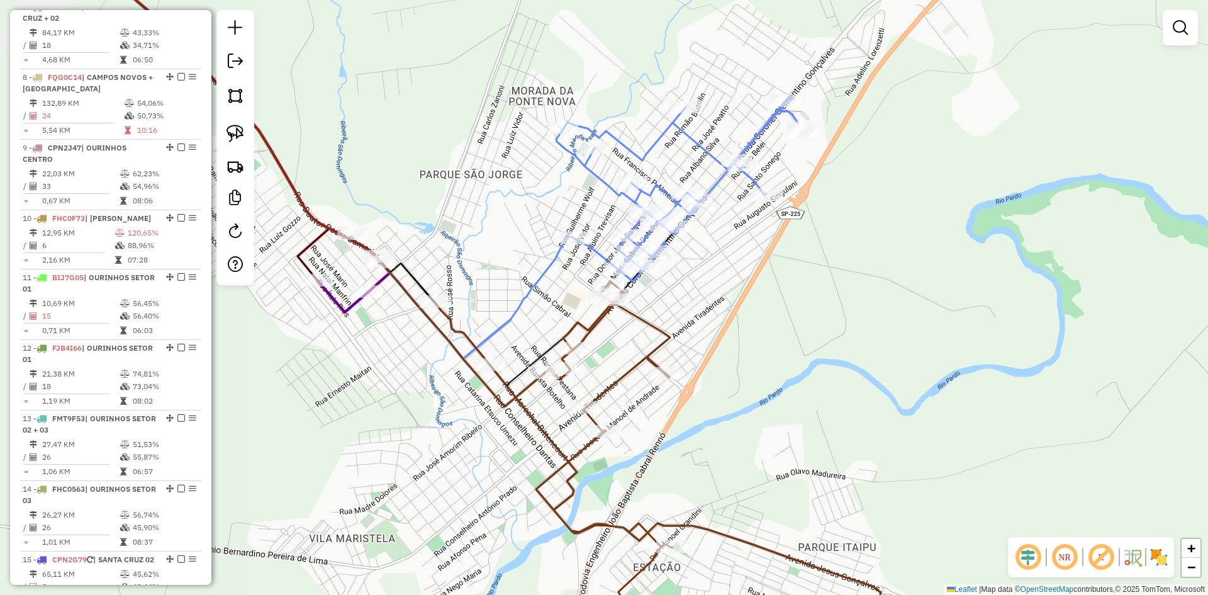
drag, startPoint x: 805, startPoint y: 424, endPoint x: 1016, endPoint y: 485, distance: 220.1
click at [1016, 485] on div "Janela de atendimento Grade de atendimento Capacidade Transportadoras Veículos …" at bounding box center [604, 297] width 1208 height 595
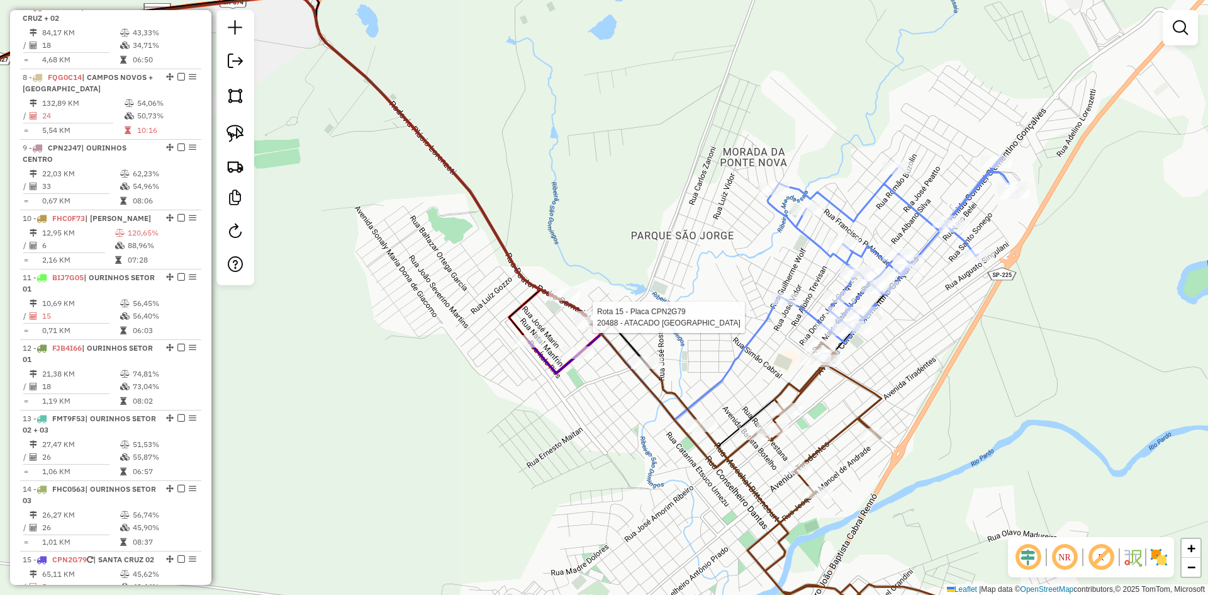
select select "*********"
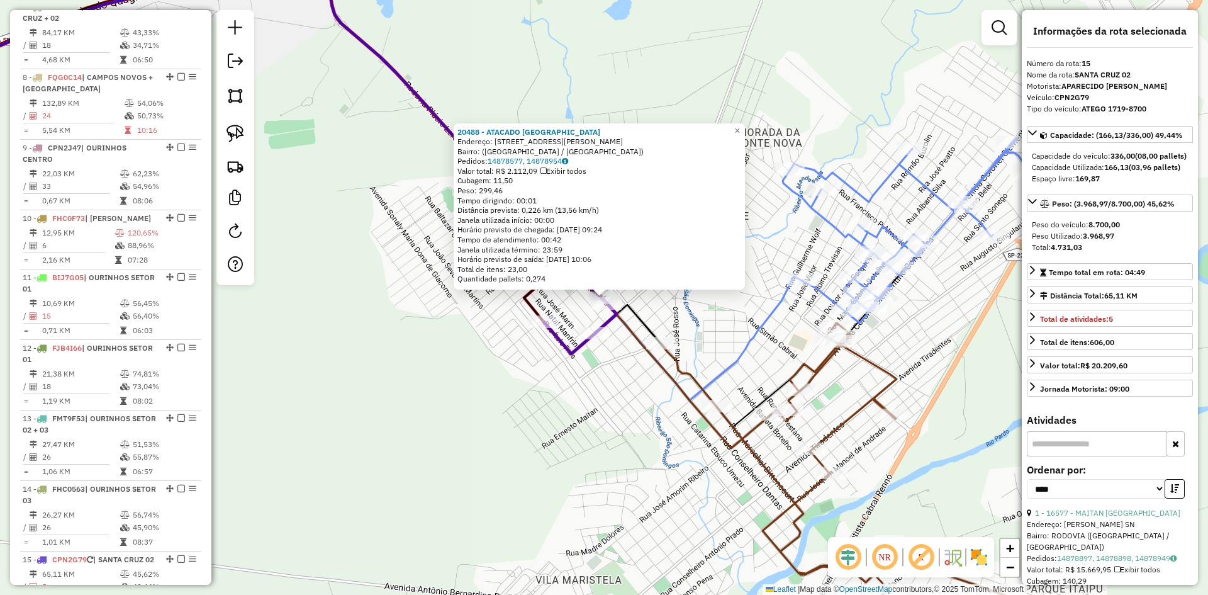
scroll to position [1150, 0]
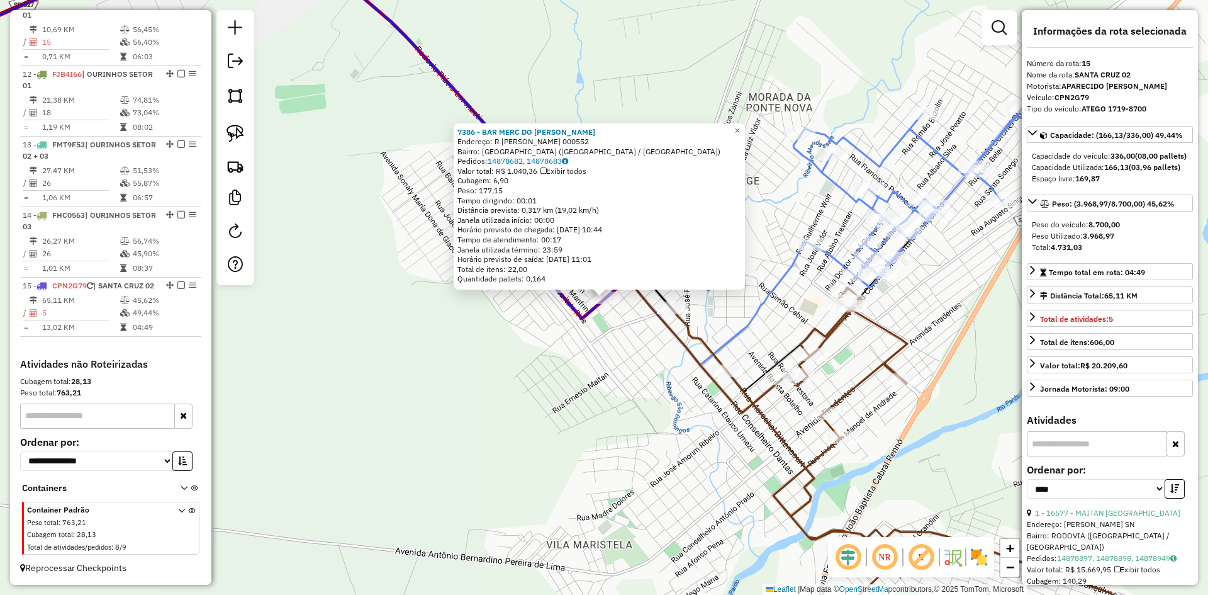
click at [582, 344] on div "7386 - BAR MERC DO HENRIQUE Endereço: R LUCIANO BATISTA 000552 Bairro: JARDIM B…" at bounding box center [604, 297] width 1208 height 595
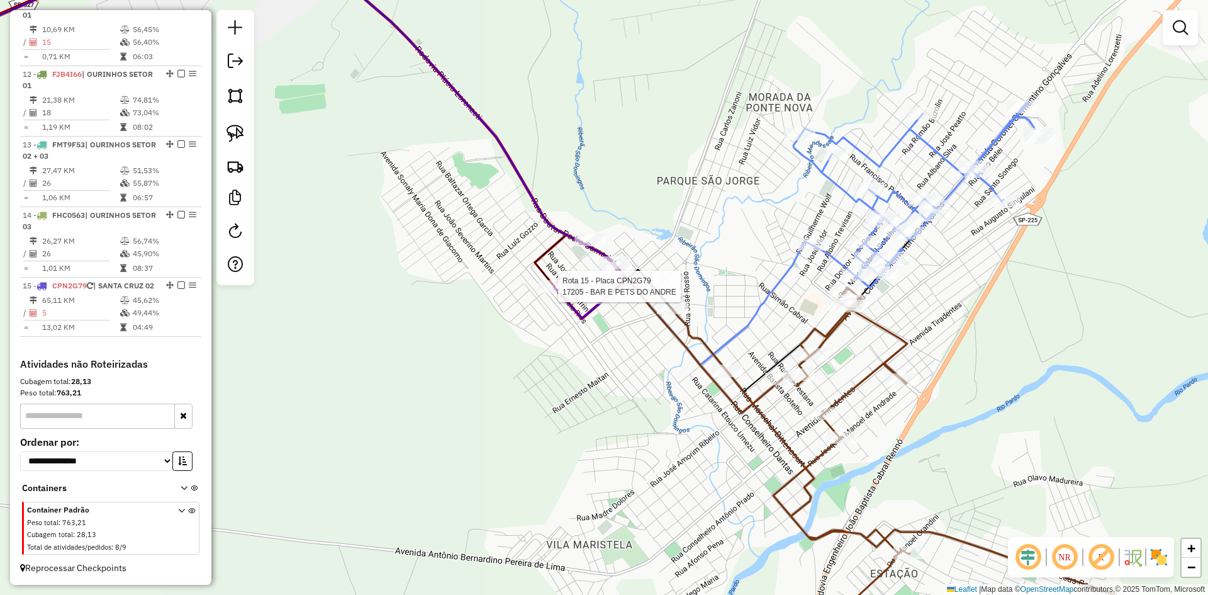
select select "*********"
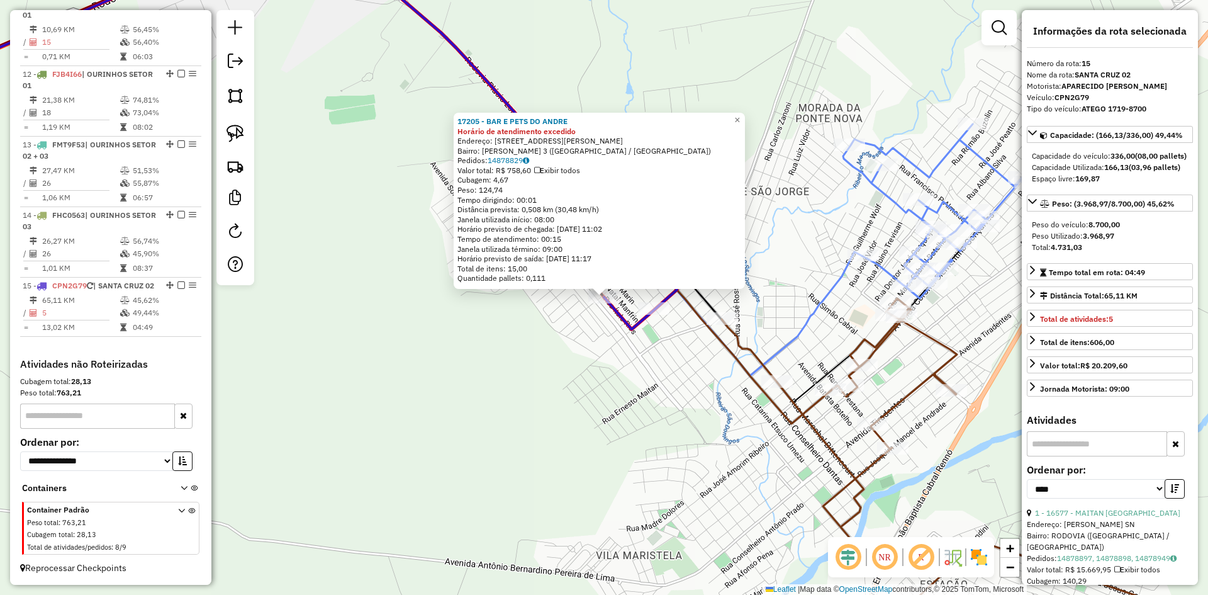
click at [571, 346] on div "17205 - BAR E PETS DO ANDRE Horário de atendimento excedido Endereço: RUA ITALO…" at bounding box center [604, 297] width 1208 height 595
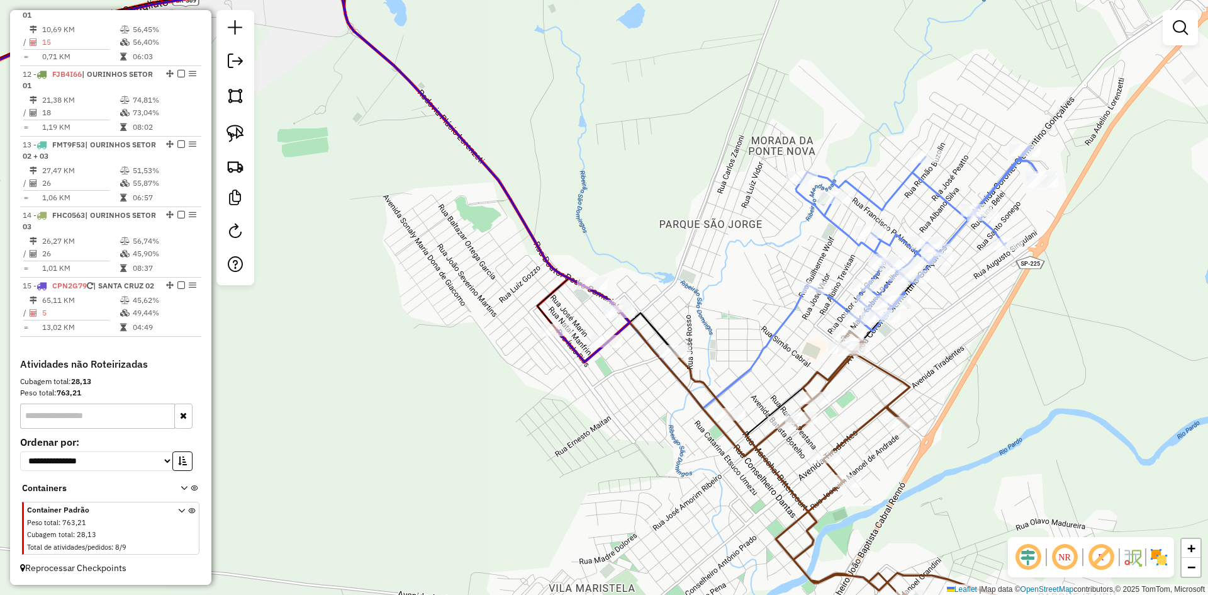
drag, startPoint x: 545, startPoint y: 361, endPoint x: 524, endPoint y: 376, distance: 26.2
click at [524, 376] on div "Janela de atendimento Grade de atendimento Capacidade Transportadoras Veículos …" at bounding box center [604, 297] width 1208 height 595
click at [249, 137] on div at bounding box center [235, 147] width 38 height 275
drag, startPoint x: 233, startPoint y: 130, endPoint x: 240, endPoint y: 142, distance: 13.8
click at [233, 130] on img at bounding box center [236, 134] width 18 height 18
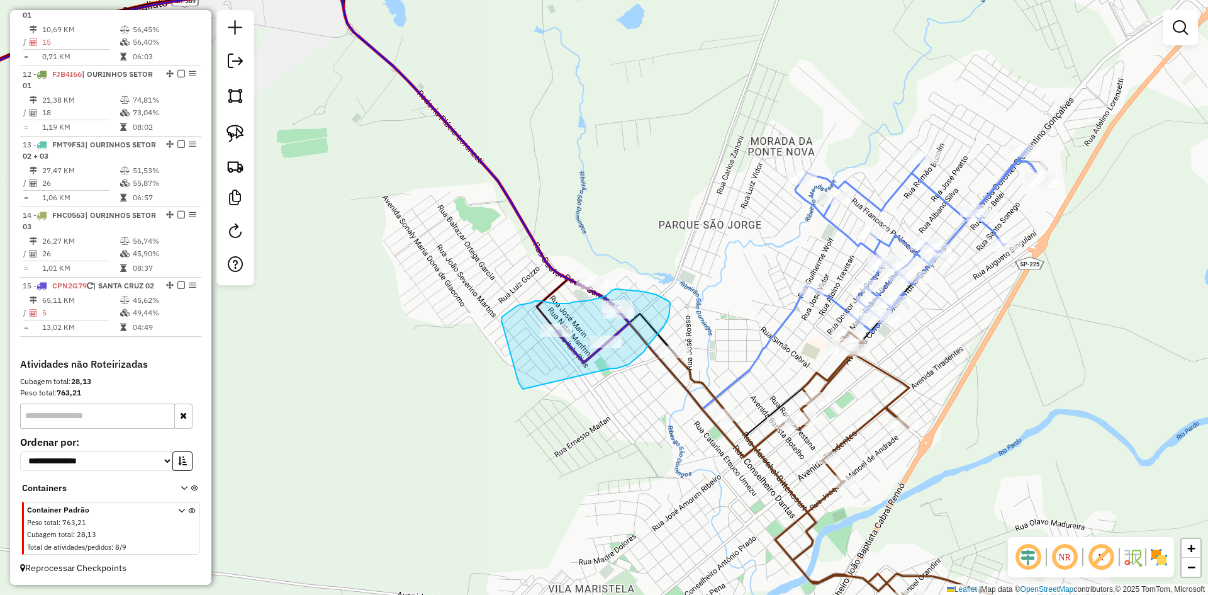
drag, startPoint x: 506, startPoint y: 339, endPoint x: 610, endPoint y: 368, distance: 108.0
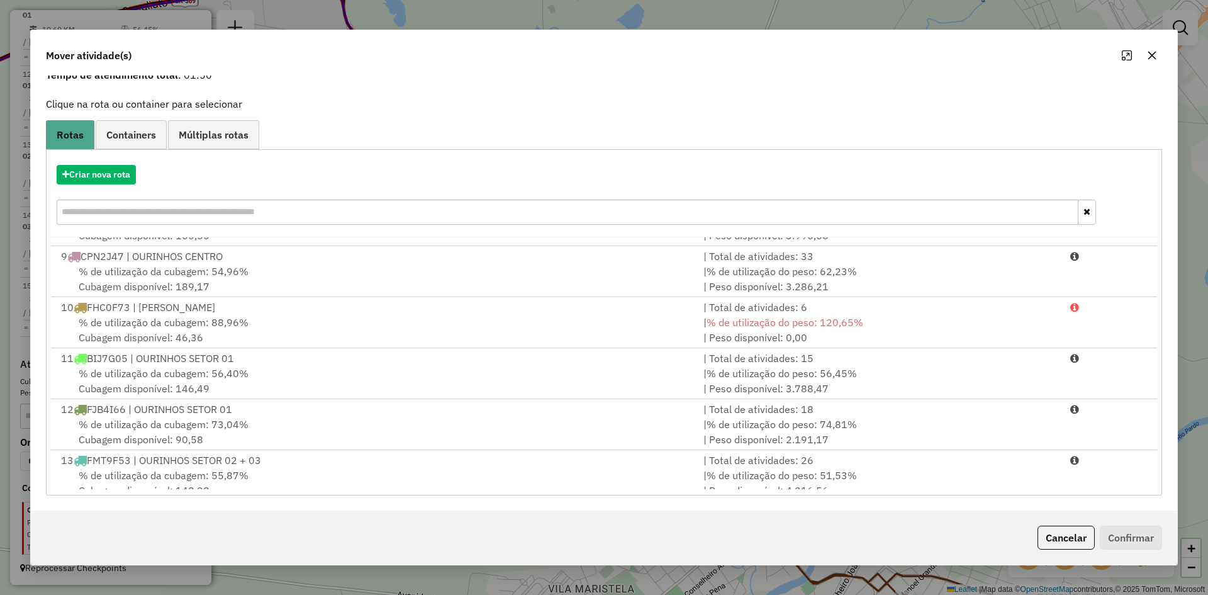
scroll to position [462, 0]
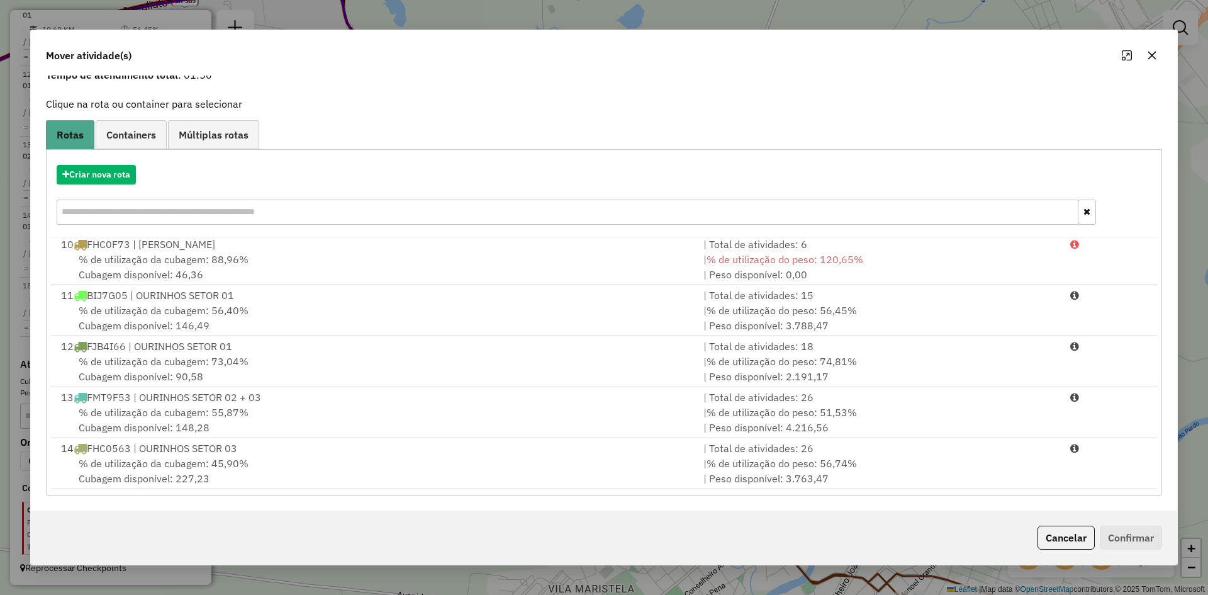
click at [1155, 55] on icon "button" at bounding box center [1152, 55] width 10 height 10
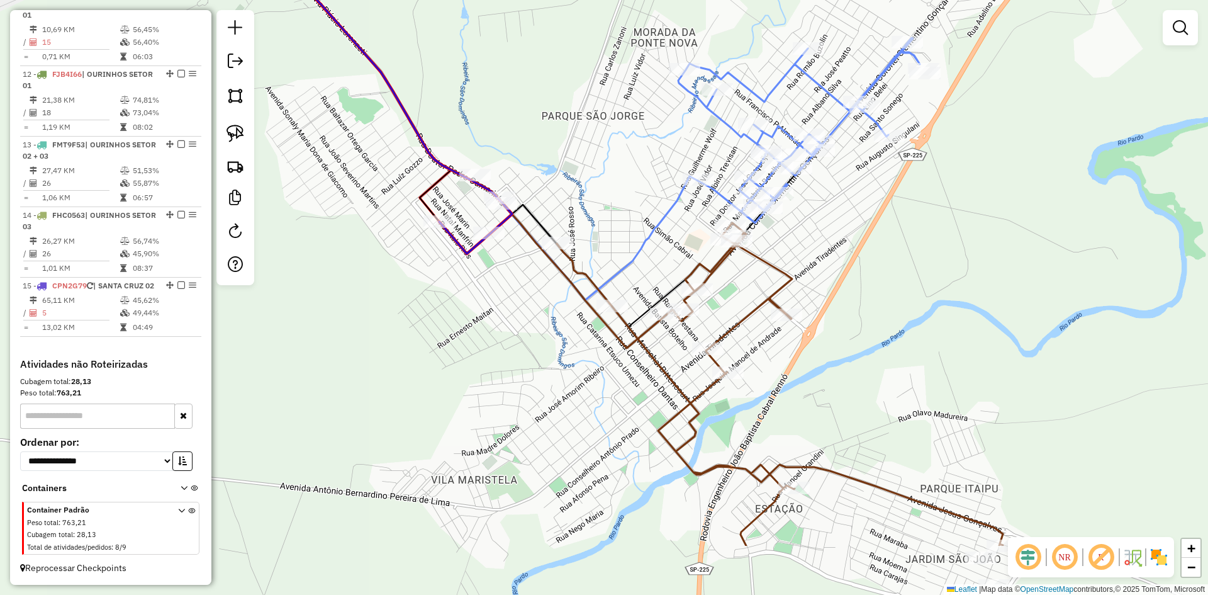
drag, startPoint x: 945, startPoint y: 366, endPoint x: 828, endPoint y: 257, distance: 159.9
click at [828, 257] on div "Janela de atendimento Grade de atendimento Capacidade Transportadoras Veículos …" at bounding box center [604, 297] width 1208 height 595
select select "*********"
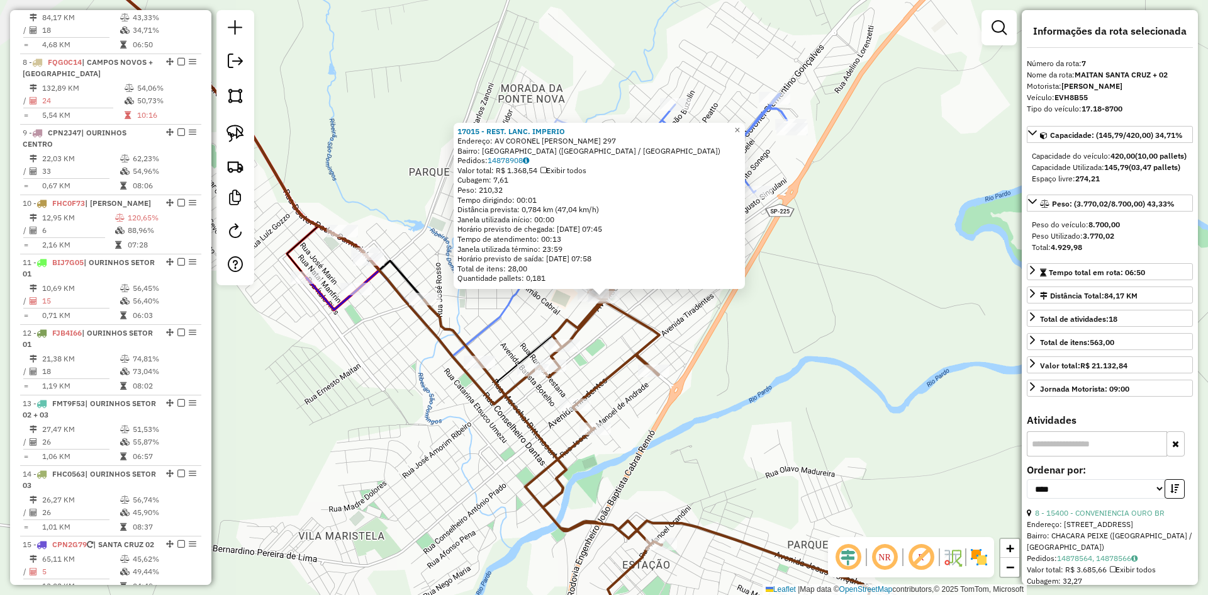
scroll to position [853, 0]
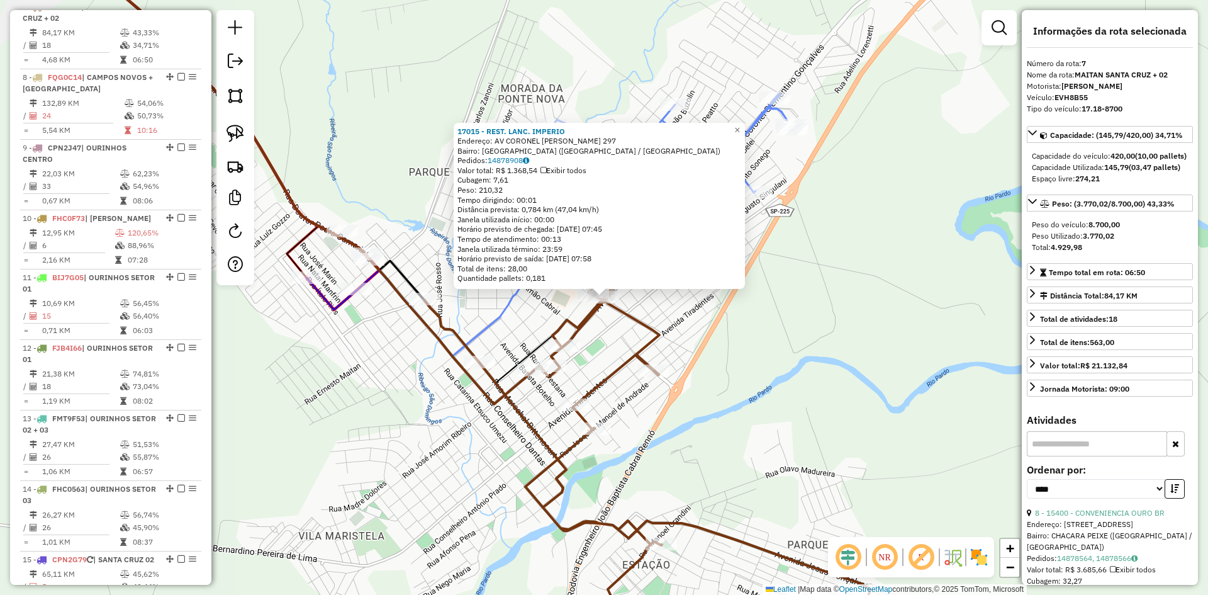
click at [739, 361] on div "17015 - REST. LANC. IMPERIO Endereço: AV CORONEL CLEMENTINO GONCALVES 297 Bairr…" at bounding box center [604, 297] width 1208 height 595
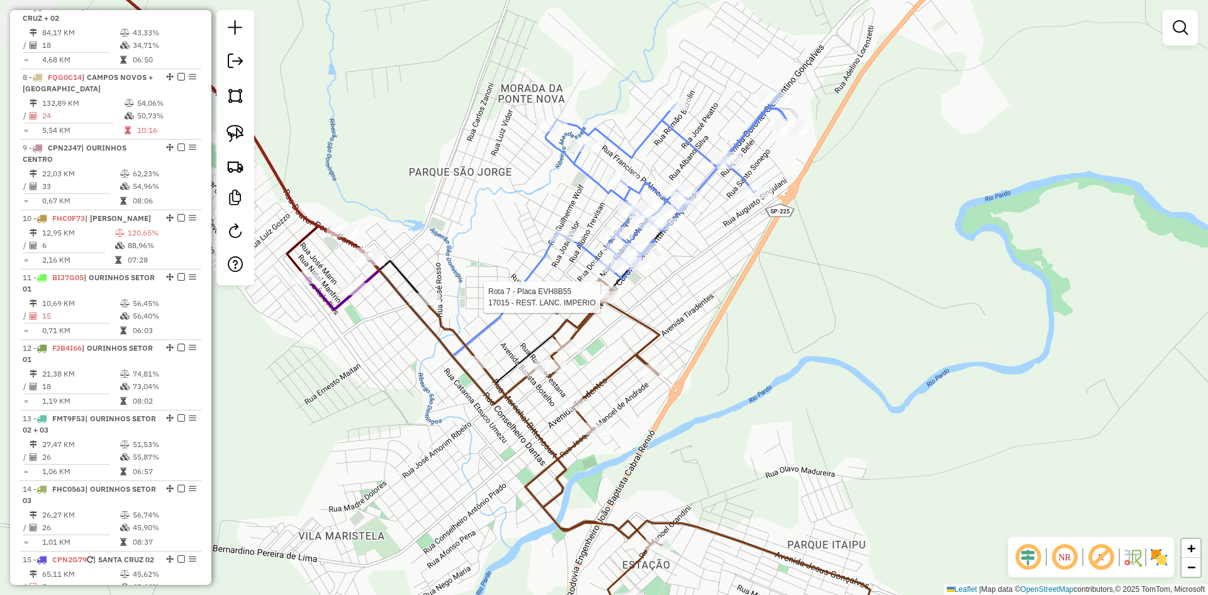
select select "*********"
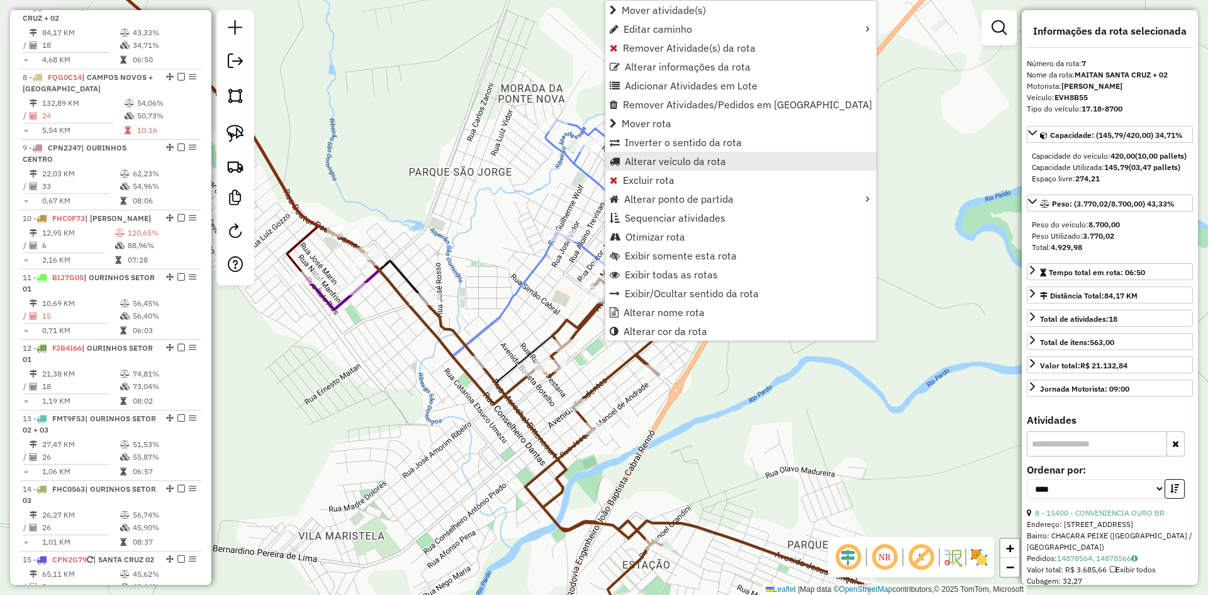
click at [678, 166] on span "Alterar veículo da rota" at bounding box center [675, 161] width 101 height 10
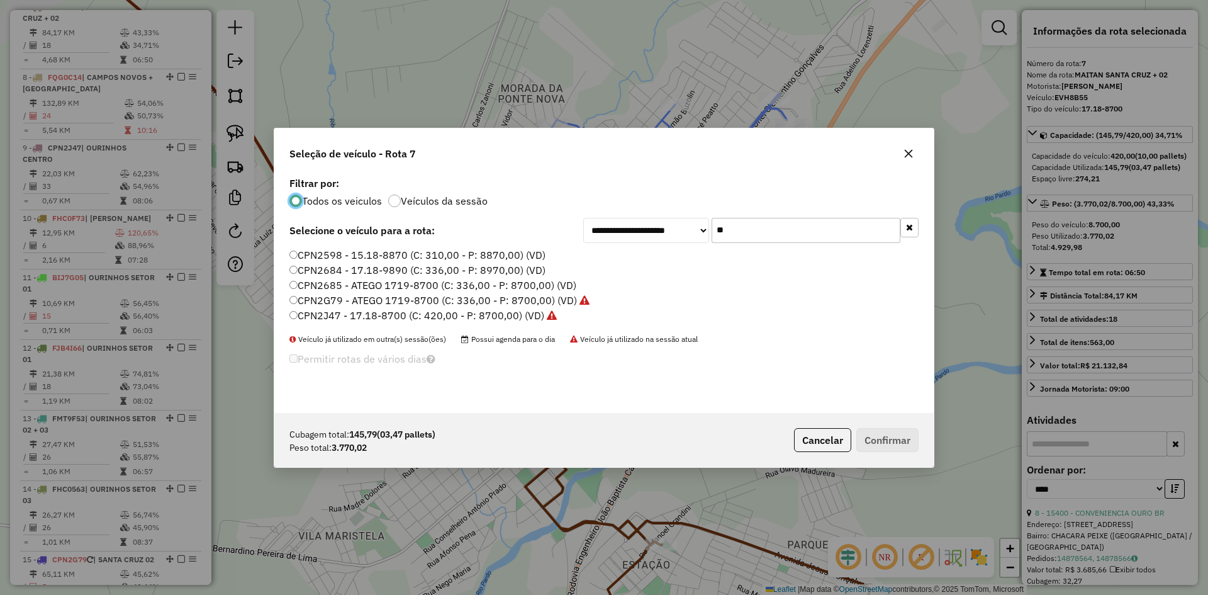
scroll to position [7, 4]
click at [814, 228] on input "**" at bounding box center [806, 230] width 189 height 25
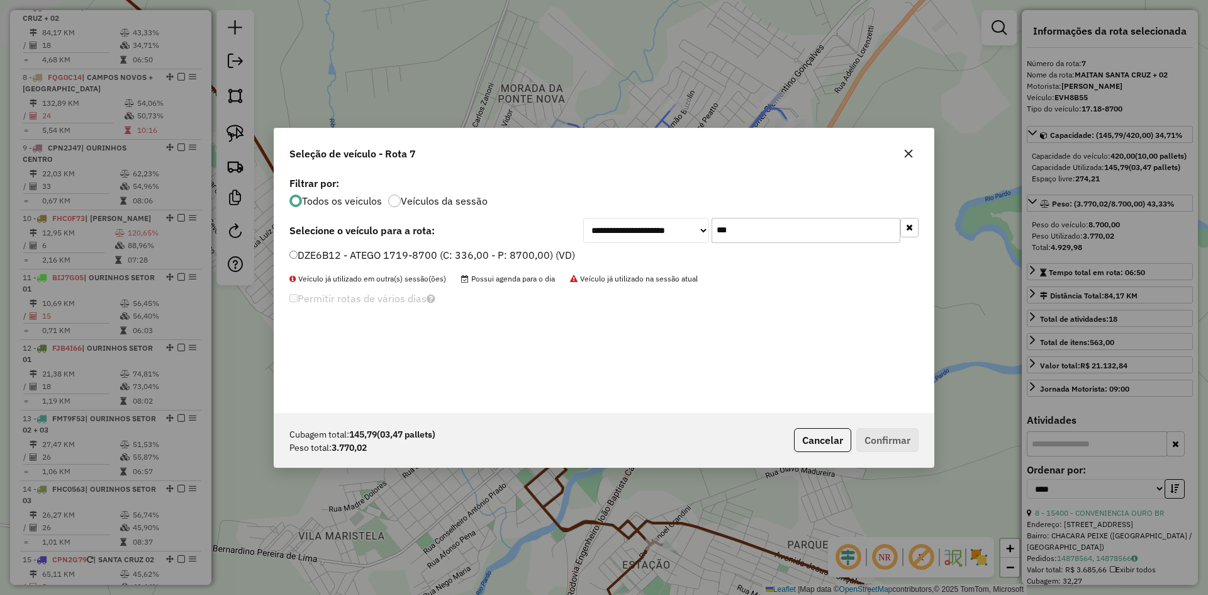
type input "***"
click at [386, 257] on label "DZE6B12 - ATEGO 1719-8700 (C: 336,00 - P: 8700,00) (VD)" at bounding box center [433, 254] width 286 height 15
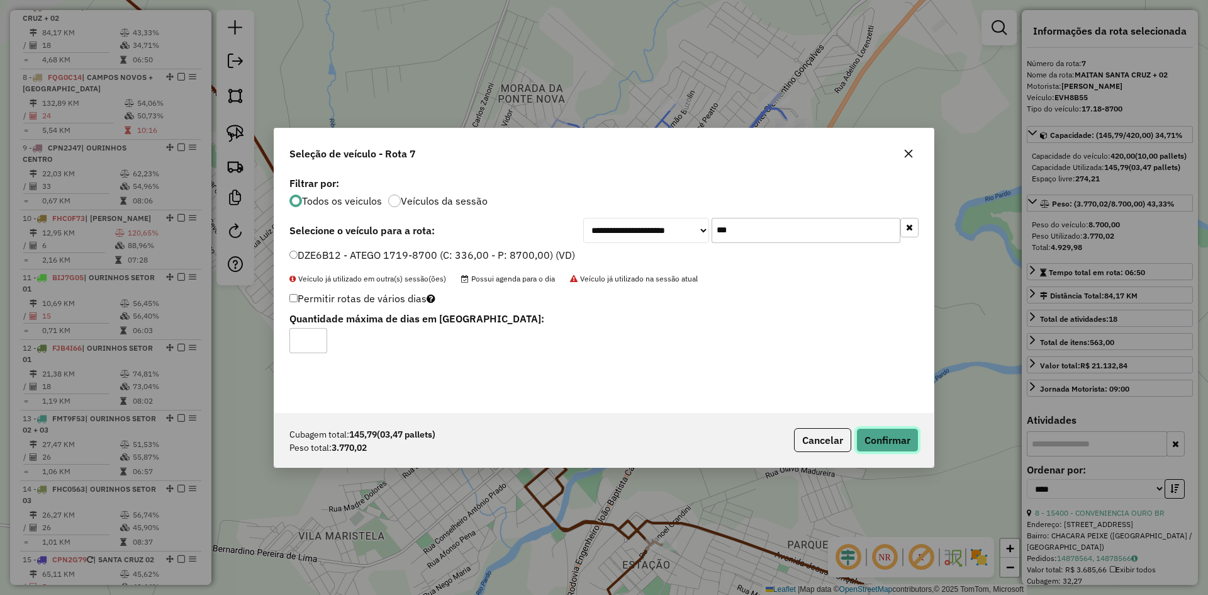
click at [877, 436] on button "Confirmar" at bounding box center [888, 440] width 62 height 24
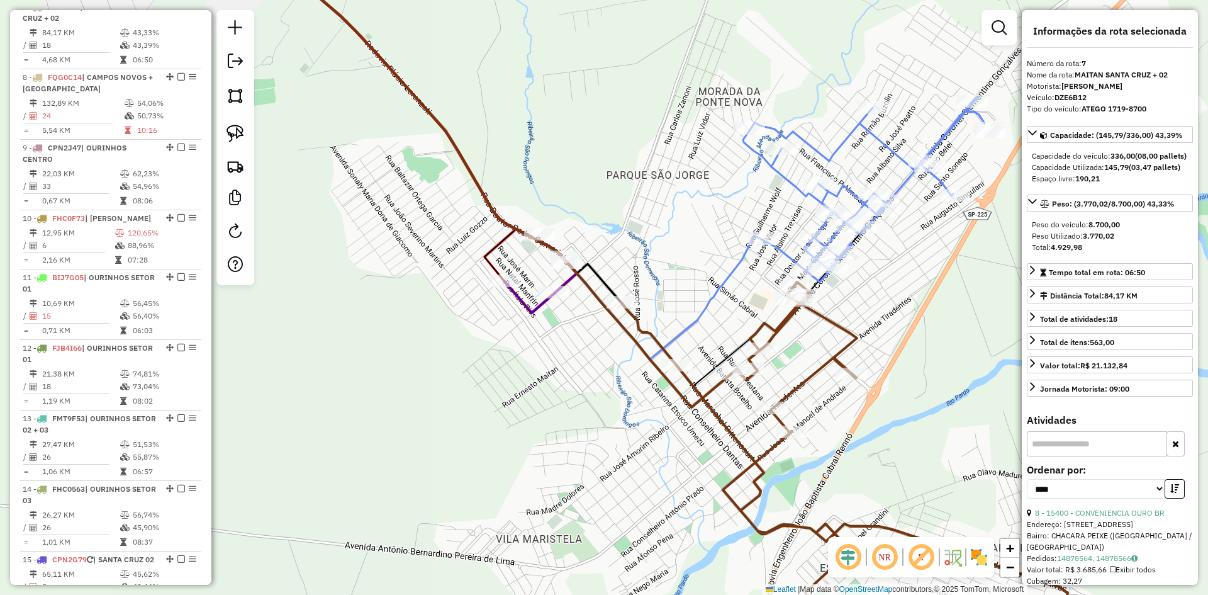
drag, startPoint x: 792, startPoint y: 310, endPoint x: 999, endPoint y: 314, distance: 207.1
click at [999, 314] on div "Janela de atendimento Grade de atendimento Capacidade Transportadoras Veículos …" at bounding box center [604, 297] width 1208 height 595
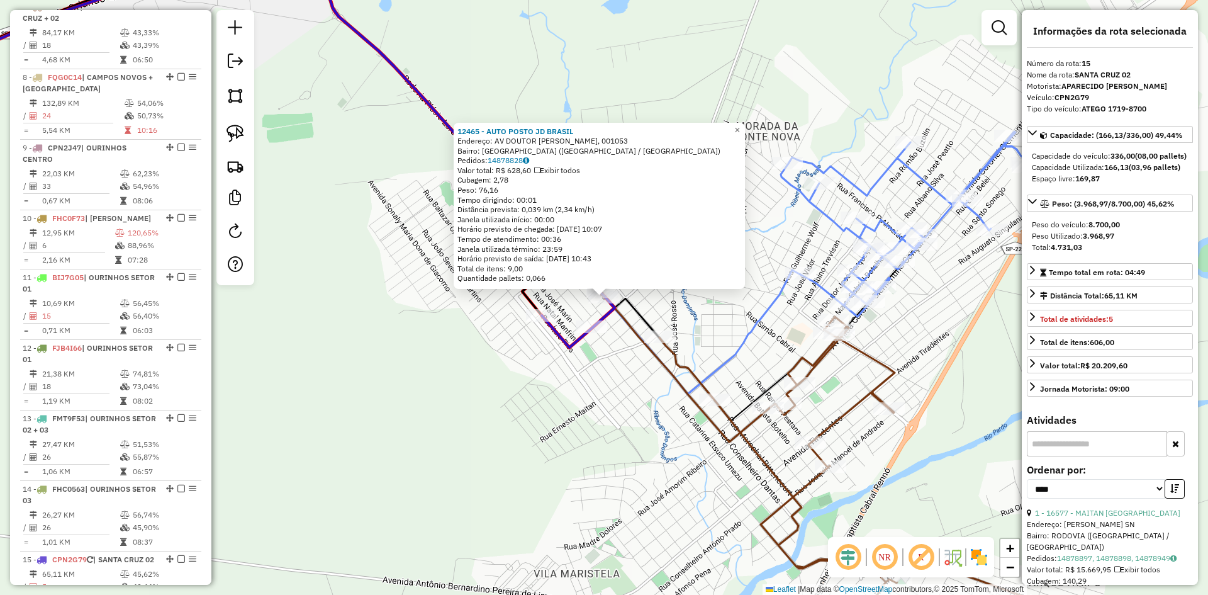
scroll to position [1150, 0]
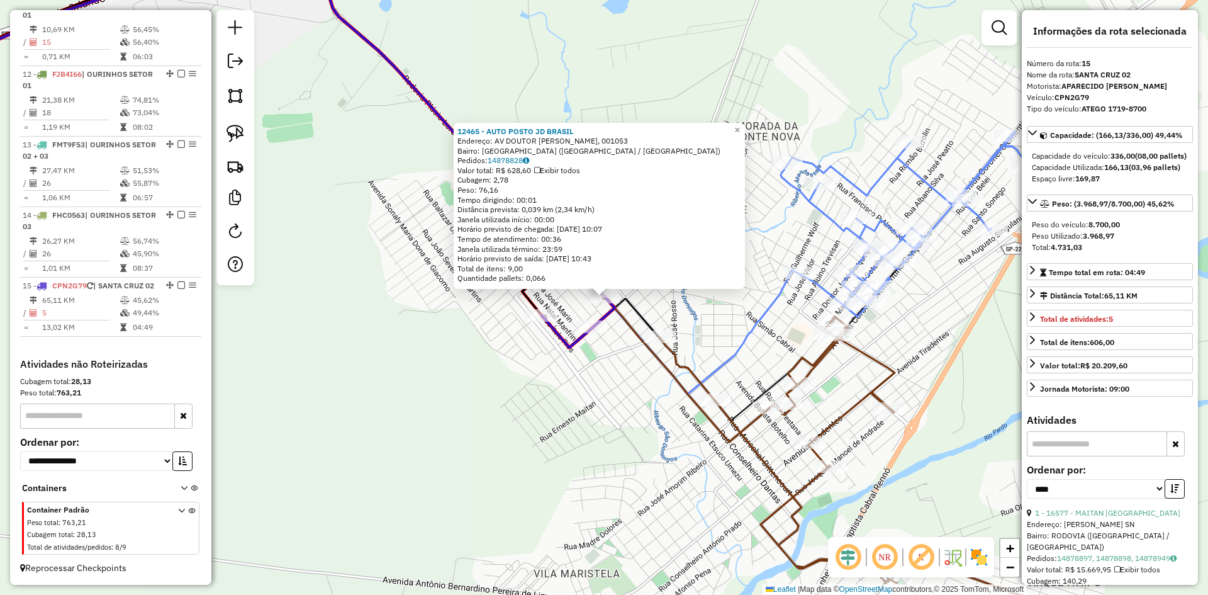
click at [577, 422] on div "12465 - AUTO POSTO JD BRASIL Endereço: AV DOUTOR PEDRO CAMARINHA, 001053 Bairro…" at bounding box center [604, 297] width 1208 height 595
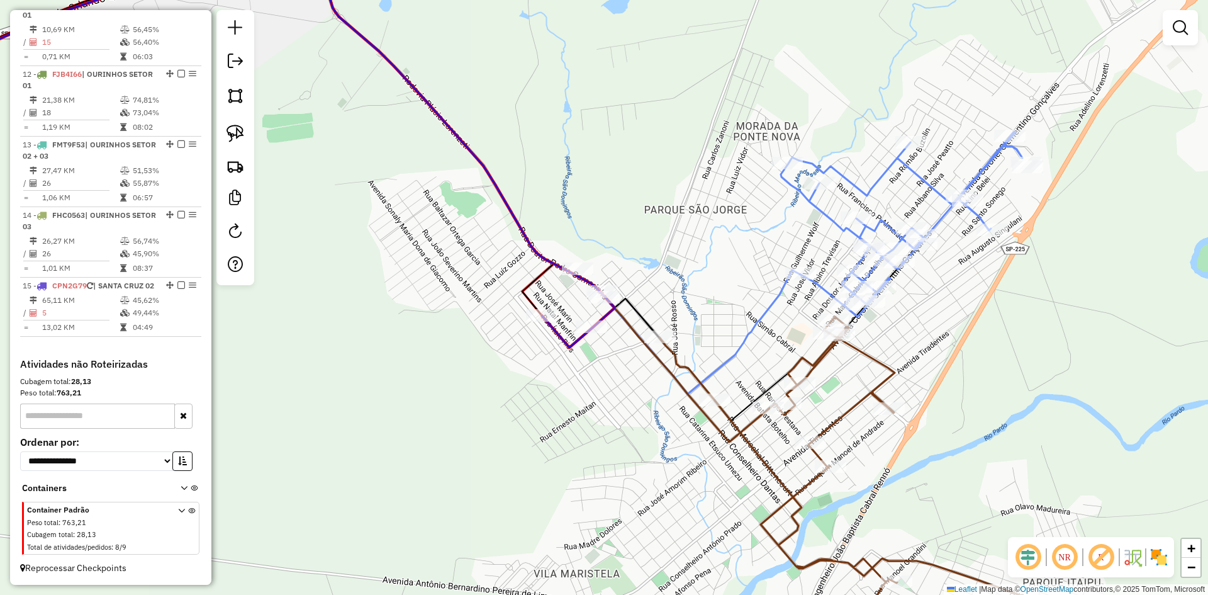
click at [252, 130] on div at bounding box center [235, 147] width 38 height 275
drag, startPoint x: 227, startPoint y: 130, endPoint x: 238, endPoint y: 135, distance: 11.8
click at [227, 130] on img at bounding box center [236, 134] width 18 height 18
drag, startPoint x: 512, startPoint y: 323, endPoint x: 589, endPoint y: 360, distance: 85.9
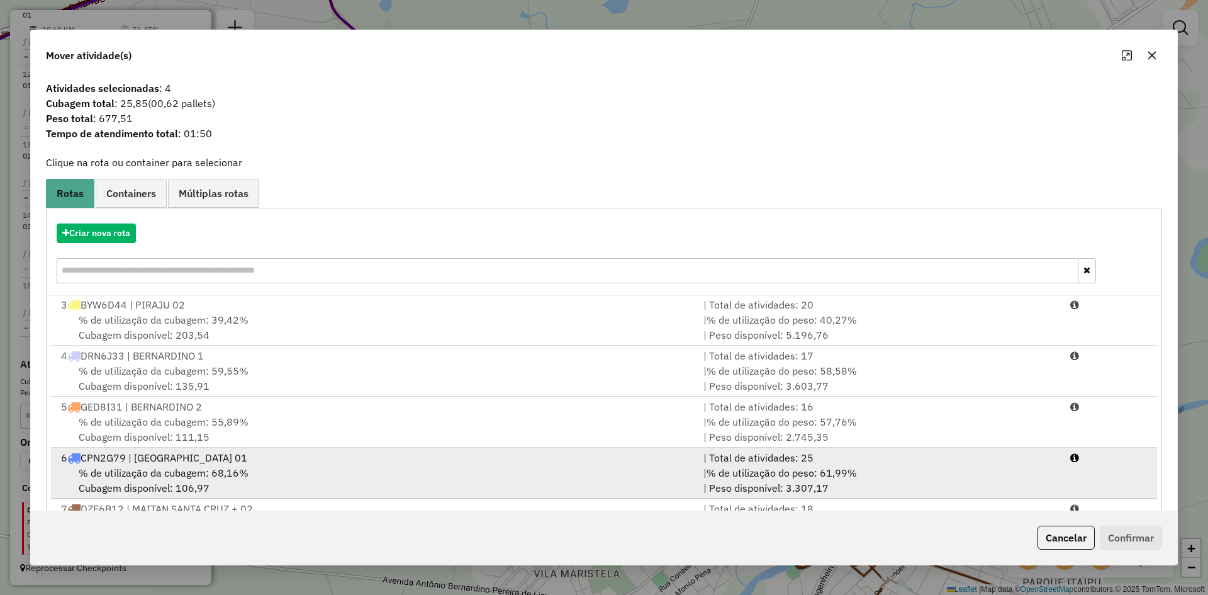
scroll to position [189, 0]
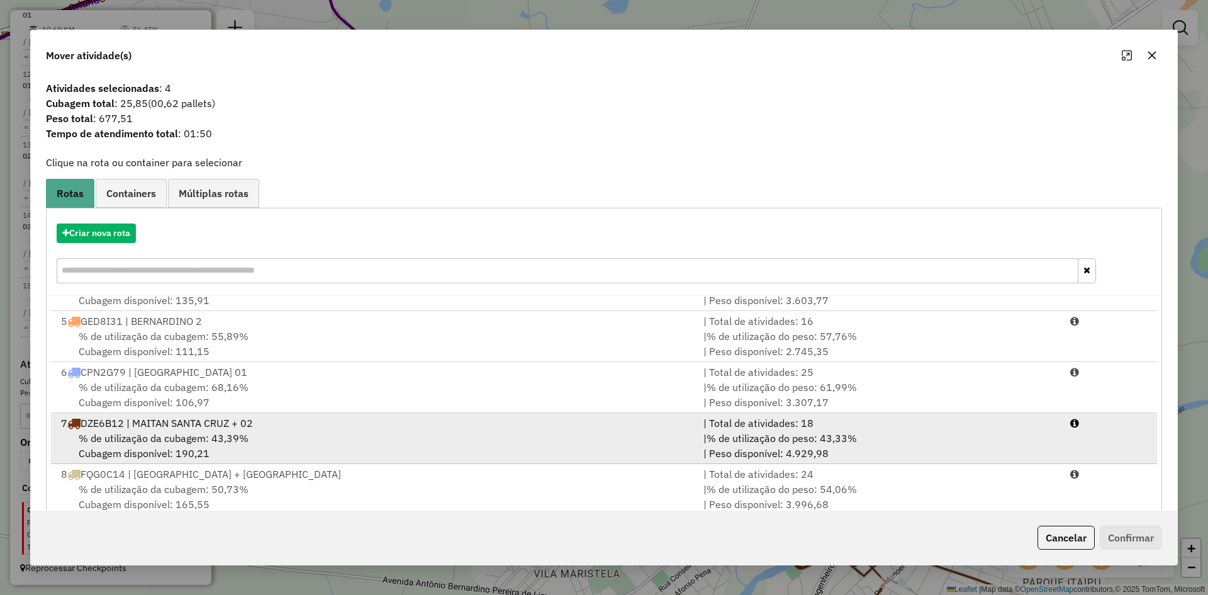
click at [221, 432] on span "% de utilização da cubagem: 43,39%" at bounding box center [164, 438] width 170 height 13
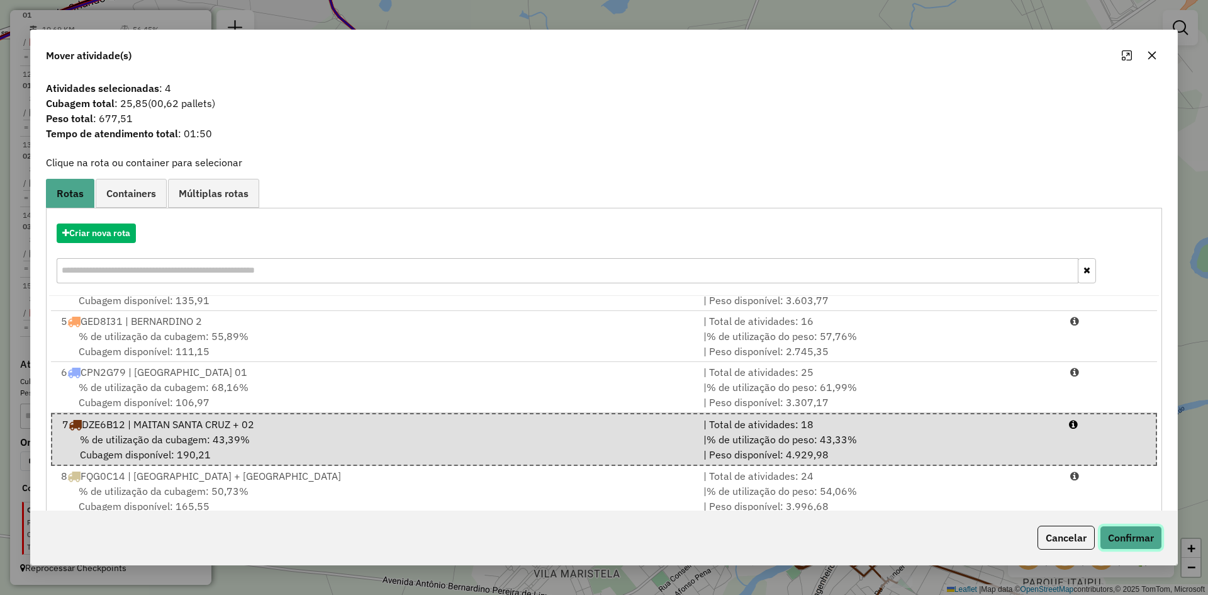
click at [1132, 534] on button "Confirmar" at bounding box center [1131, 538] width 62 height 24
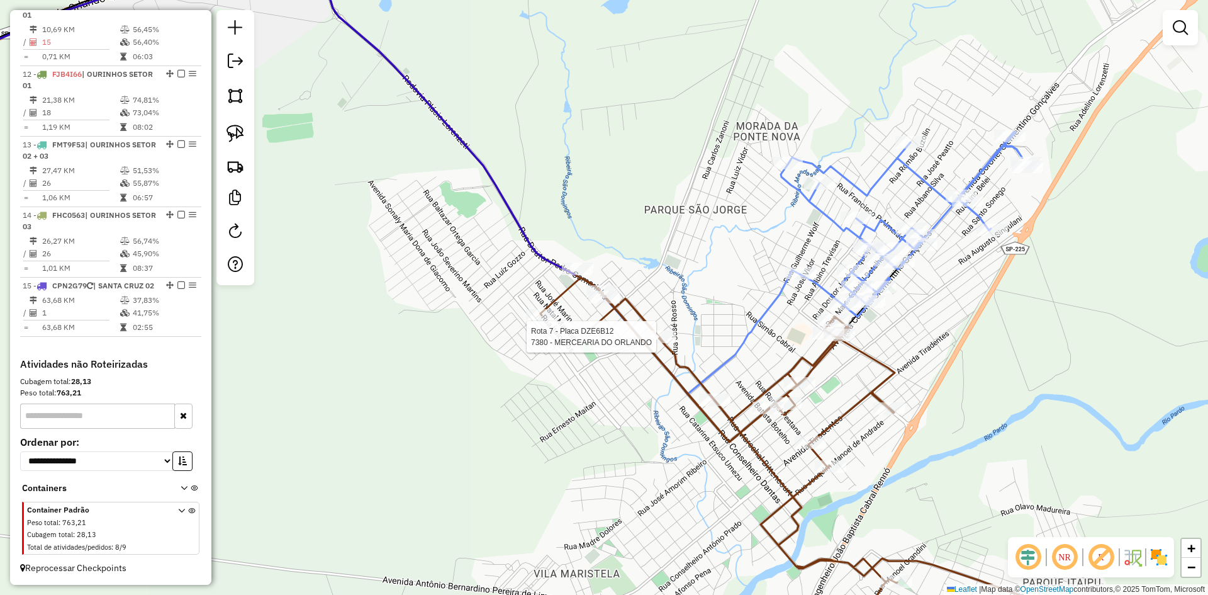
select select "*********"
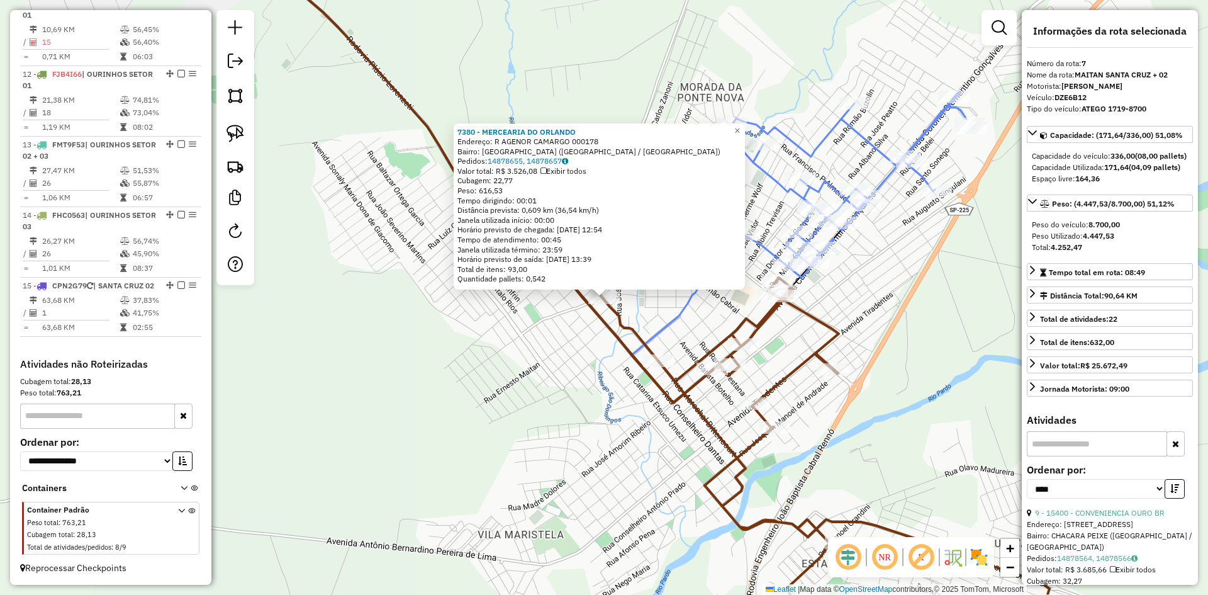
scroll to position [853, 0]
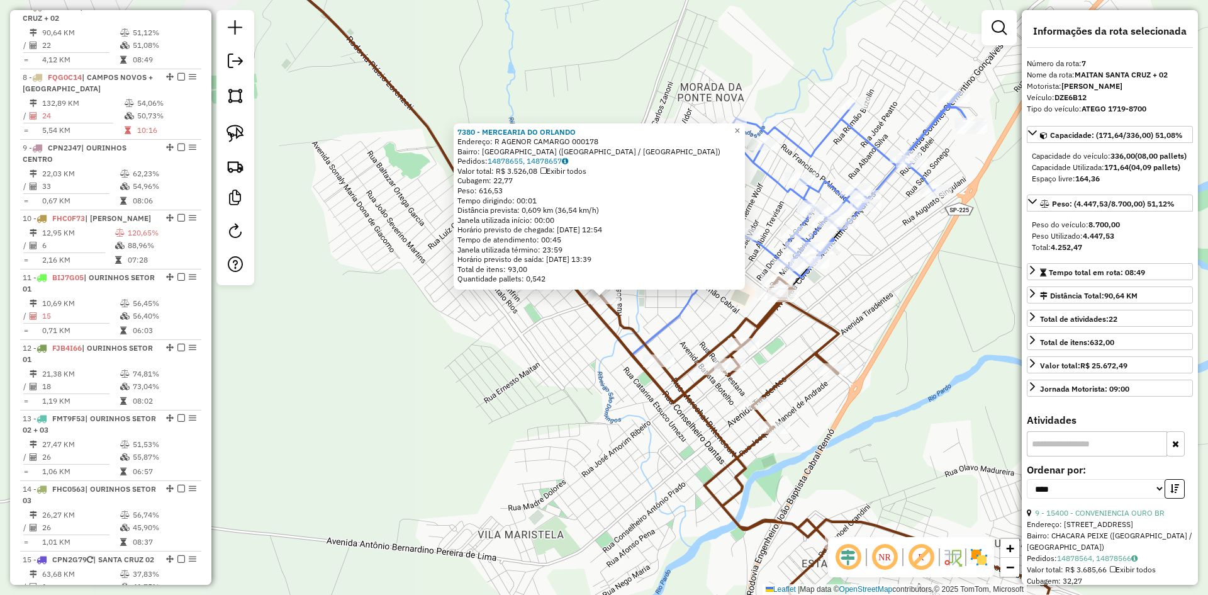
click at [578, 396] on div "7380 - MERCEARIA DO ORLANDO Endereço: R AGENOR CAMARGO 000178 Bairro: VILA SAUL…" at bounding box center [604, 297] width 1208 height 595
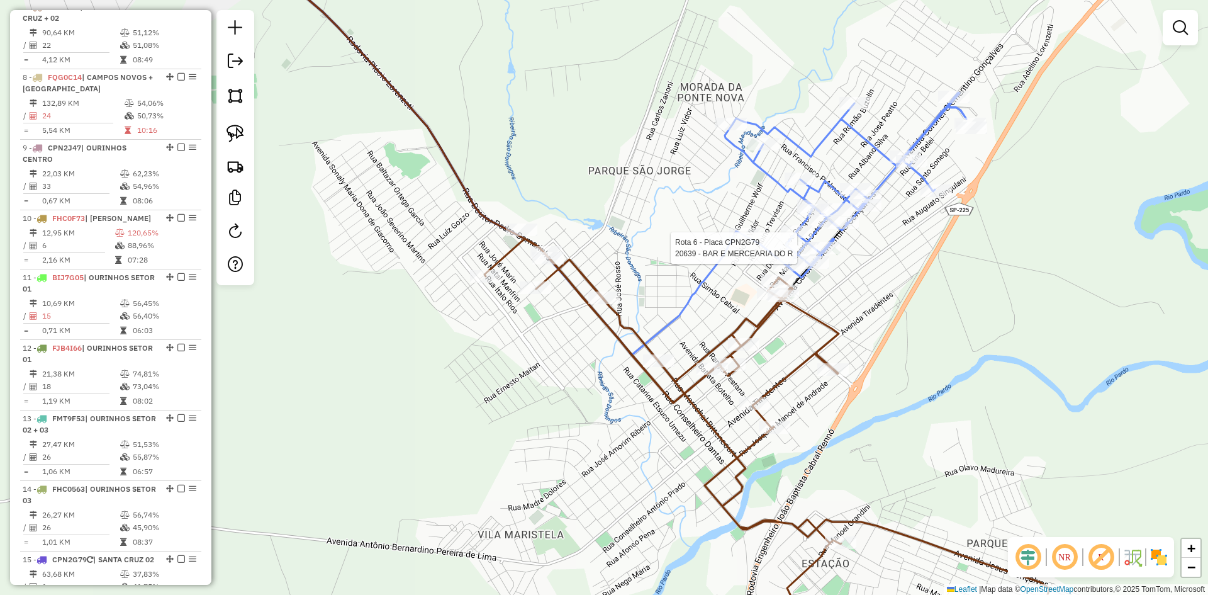
select select "*********"
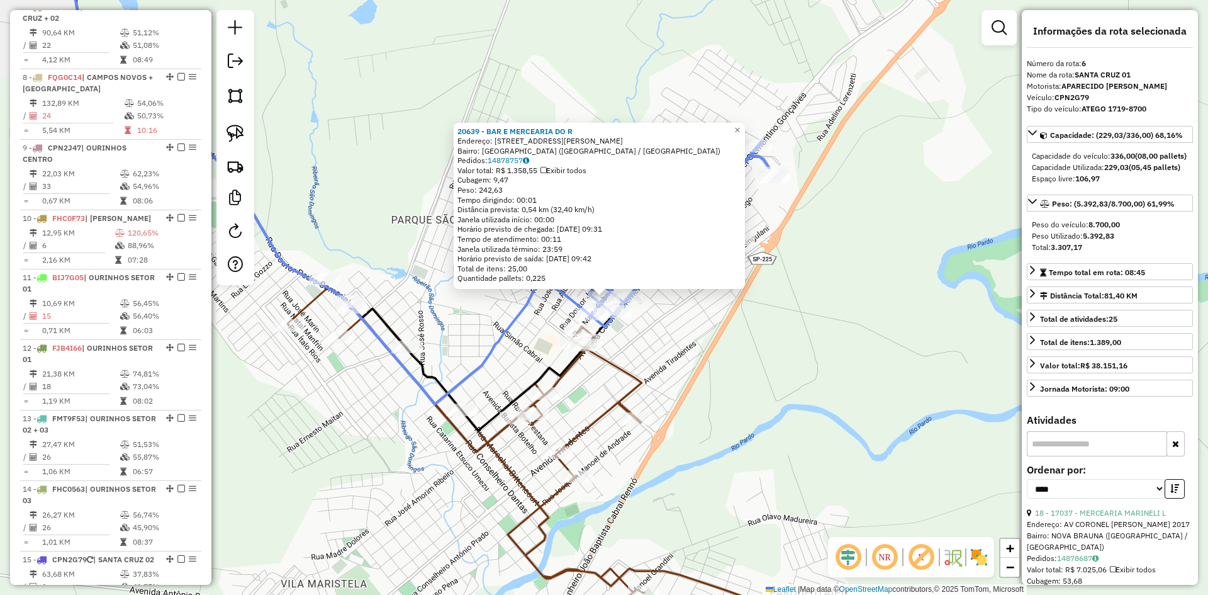
scroll to position [783, 0]
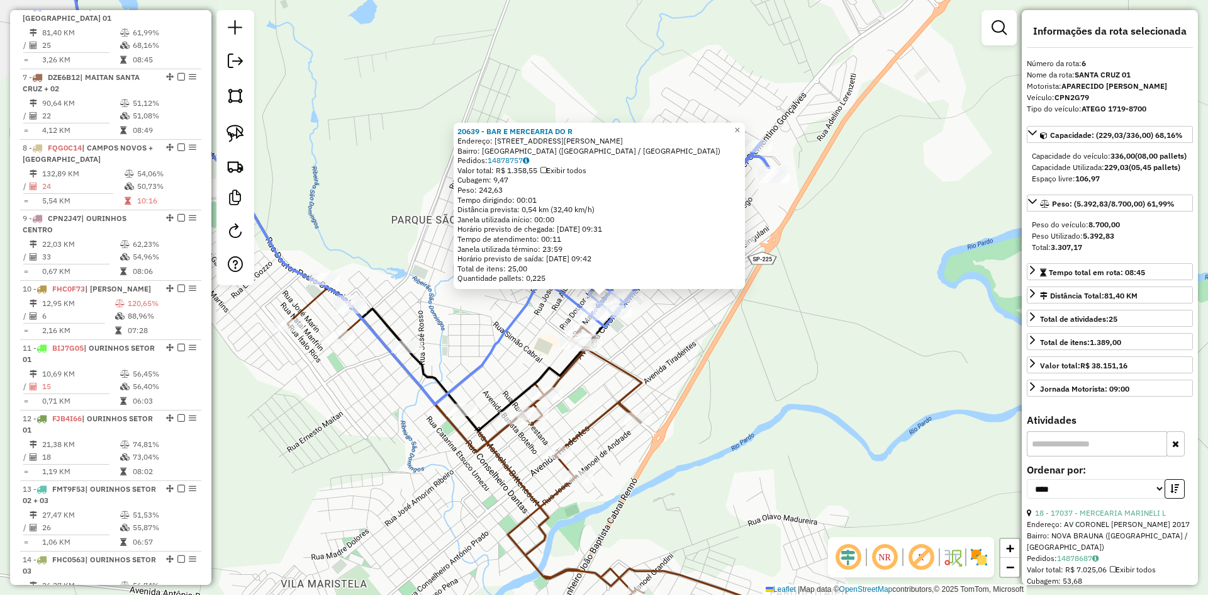
click at [789, 369] on div "20639 - BAR E MERCEARIA DO R Endereço: R RUA MAJOR GABRIEL BOTELHO 613 Bairro: …" at bounding box center [604, 297] width 1208 height 595
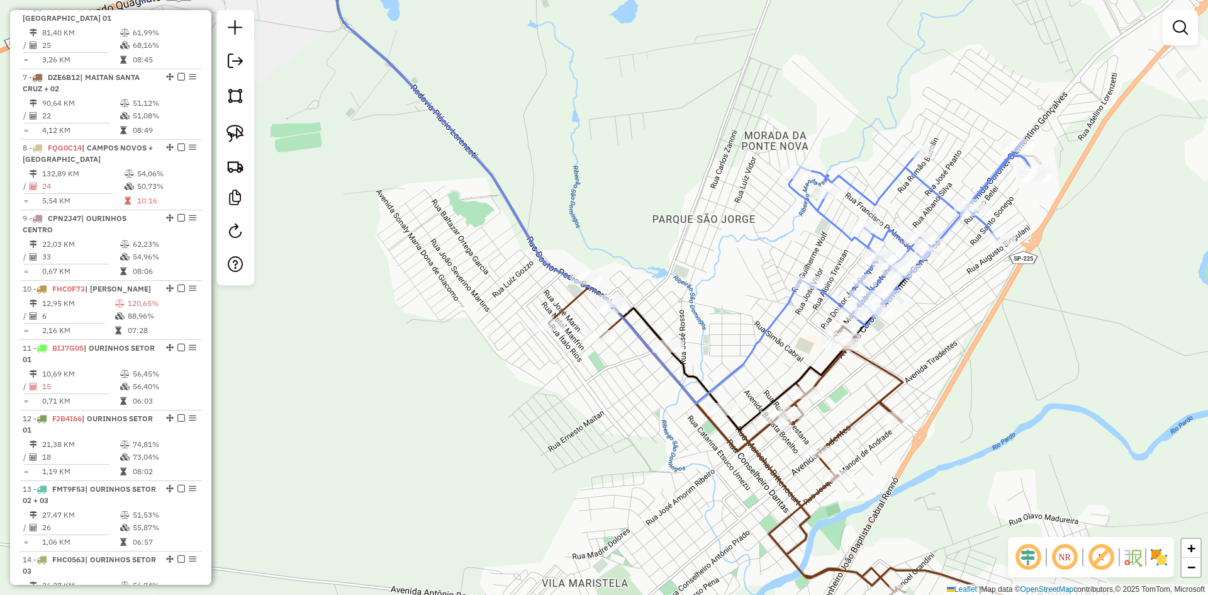
drag, startPoint x: 722, startPoint y: 352, endPoint x: 983, endPoint y: 351, distance: 261.2
click at [983, 351] on div "Janela de atendimento Grade de atendimento Capacidade Transportadoras Veículos …" at bounding box center [604, 297] width 1208 height 595
select select "*********"
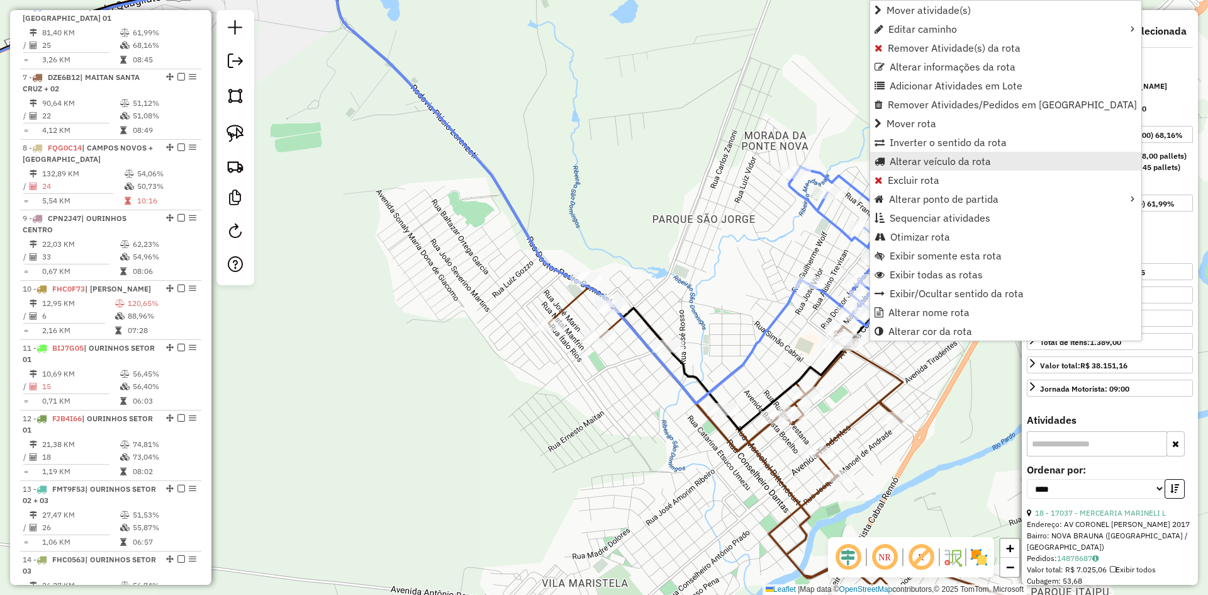
click at [947, 162] on span "Alterar veículo da rota" at bounding box center [940, 161] width 101 height 10
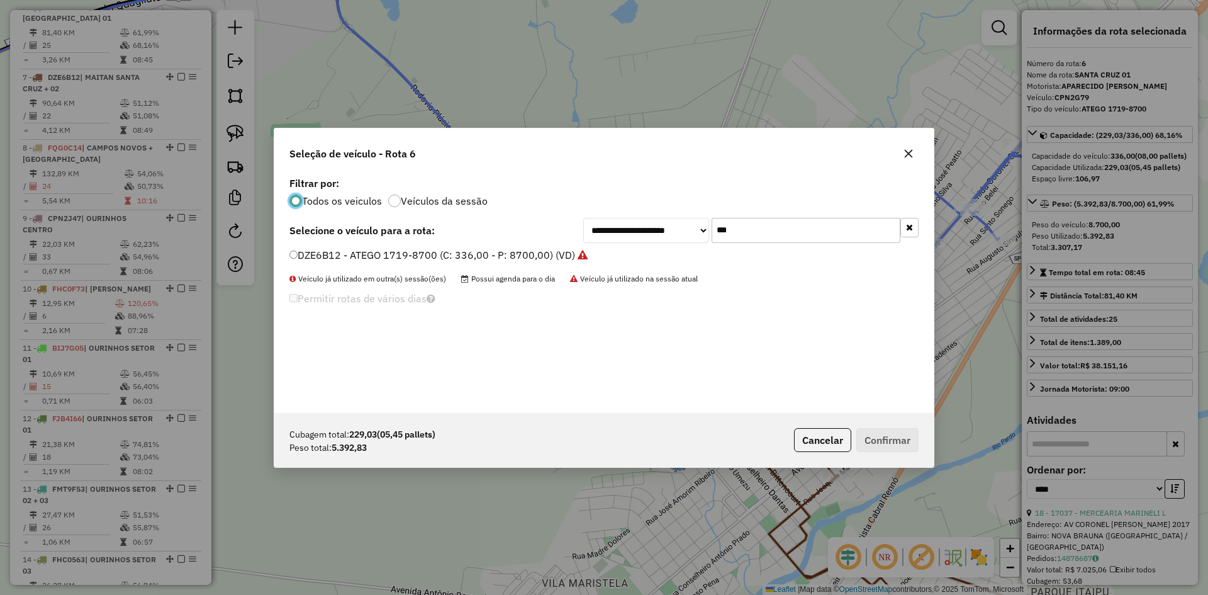
scroll to position [7, 4]
click at [833, 227] on input "***" at bounding box center [806, 230] width 189 height 25
type input "***"
click at [342, 261] on label "EVH8B55 - 17.18-8700 (C: 420,00 - P: 8700,00) (VD)" at bounding box center [418, 254] width 256 height 15
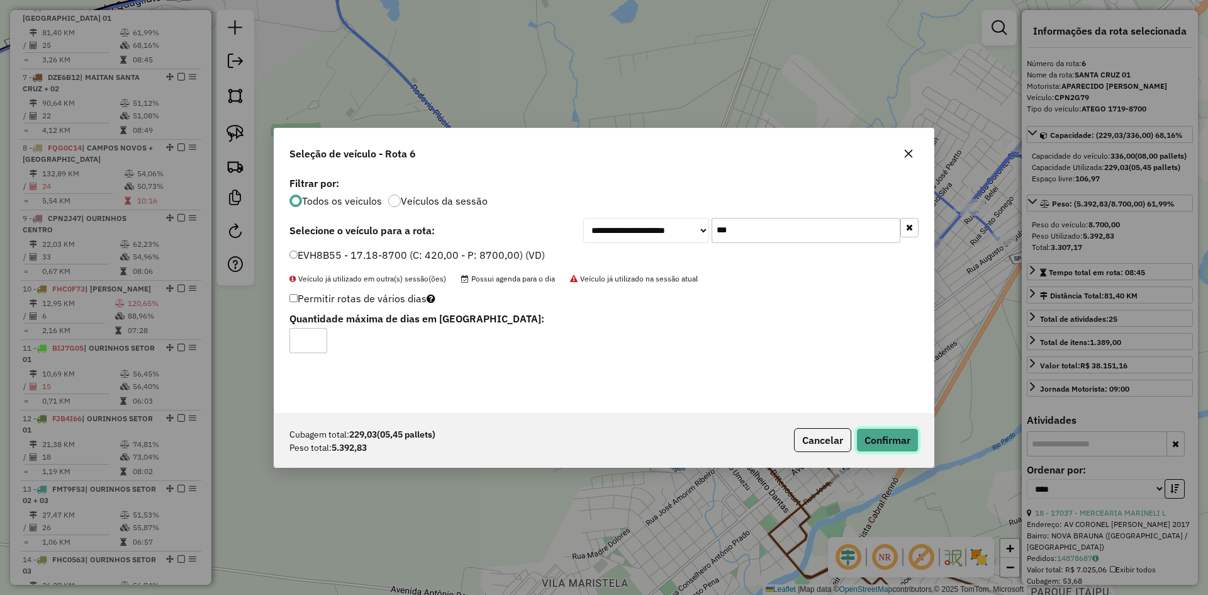
click at [886, 436] on button "Confirmar" at bounding box center [888, 440] width 62 height 24
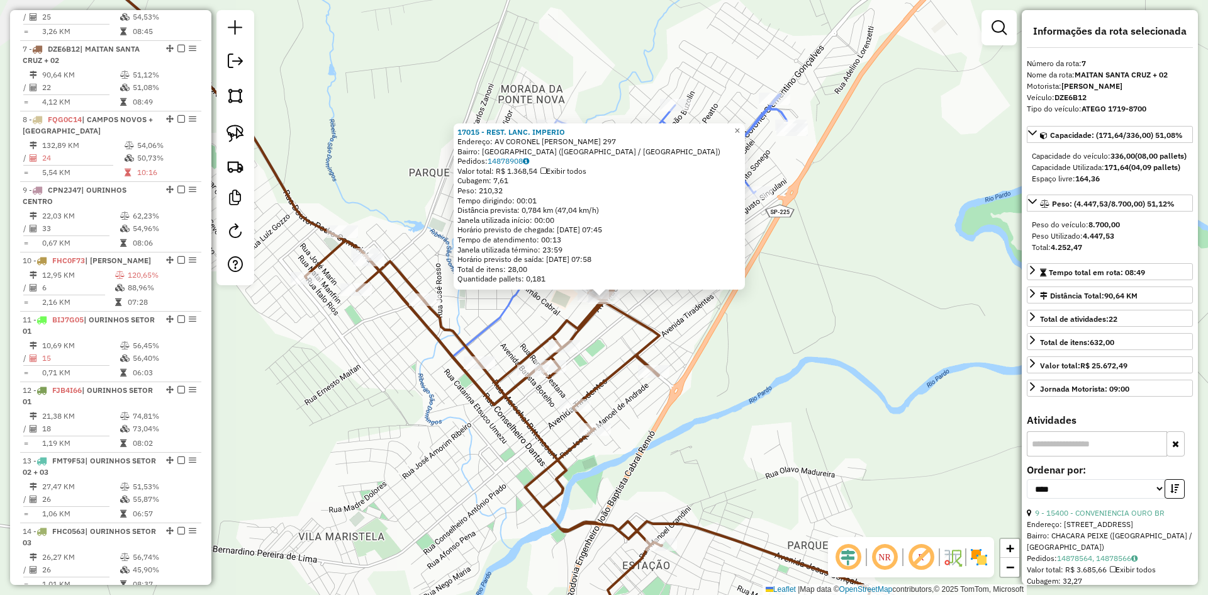
scroll to position [842, 0]
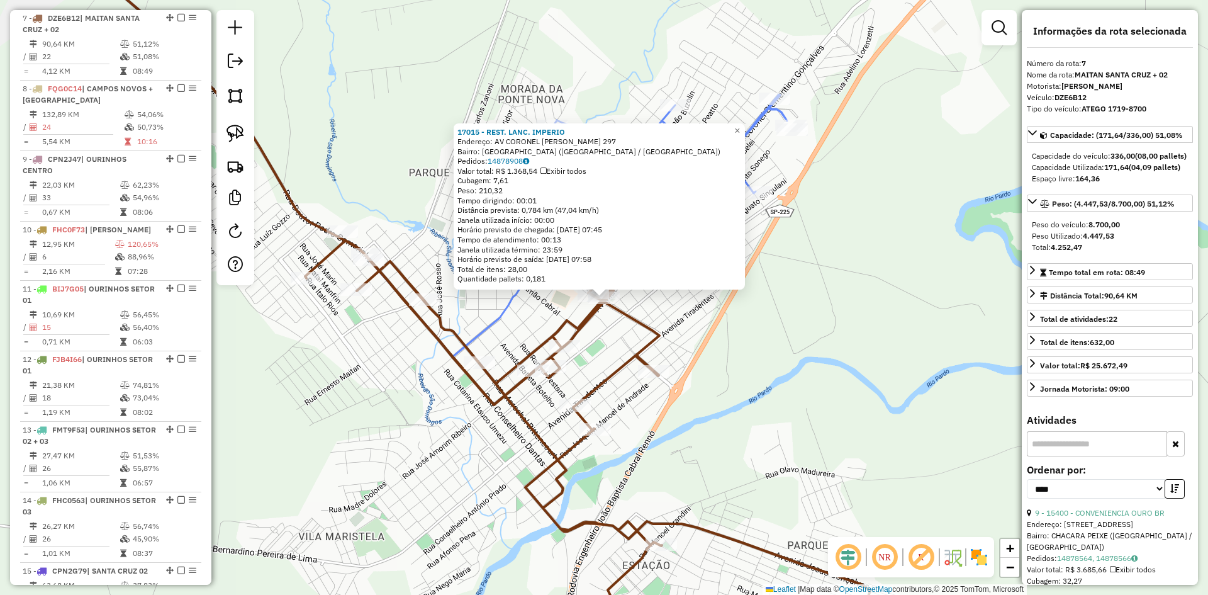
click at [804, 389] on div "17015 - REST. LANC. IMPERIO Endereço: AV CORONEL CLEMENTINO GONCALVES 297 Bairr…" at bounding box center [604, 297] width 1208 height 595
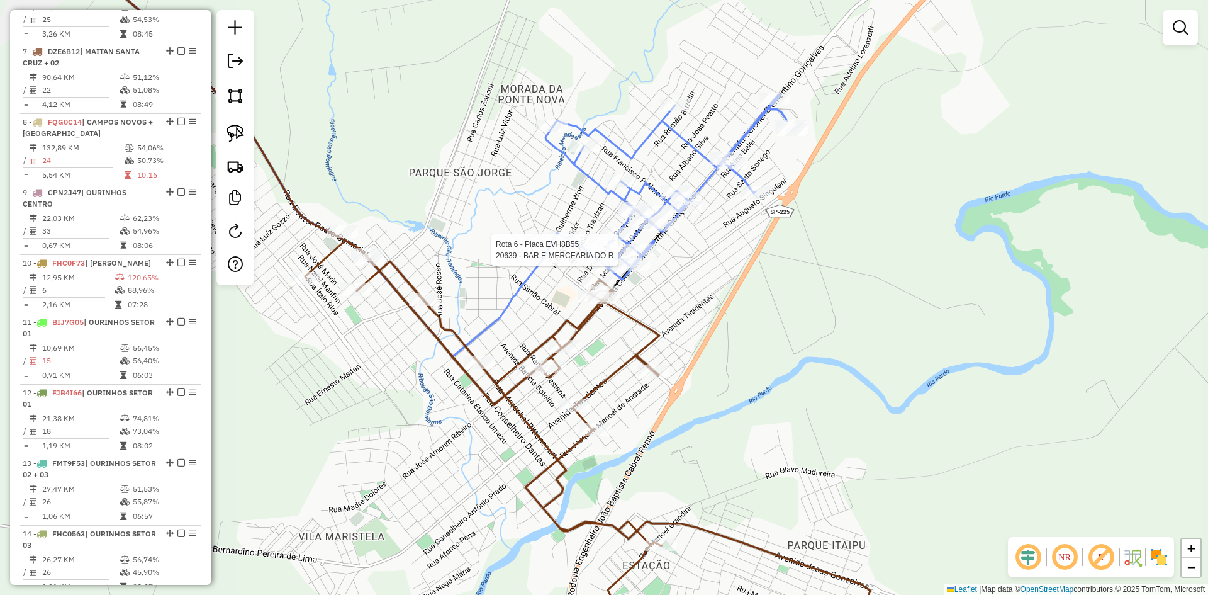
select select "*********"
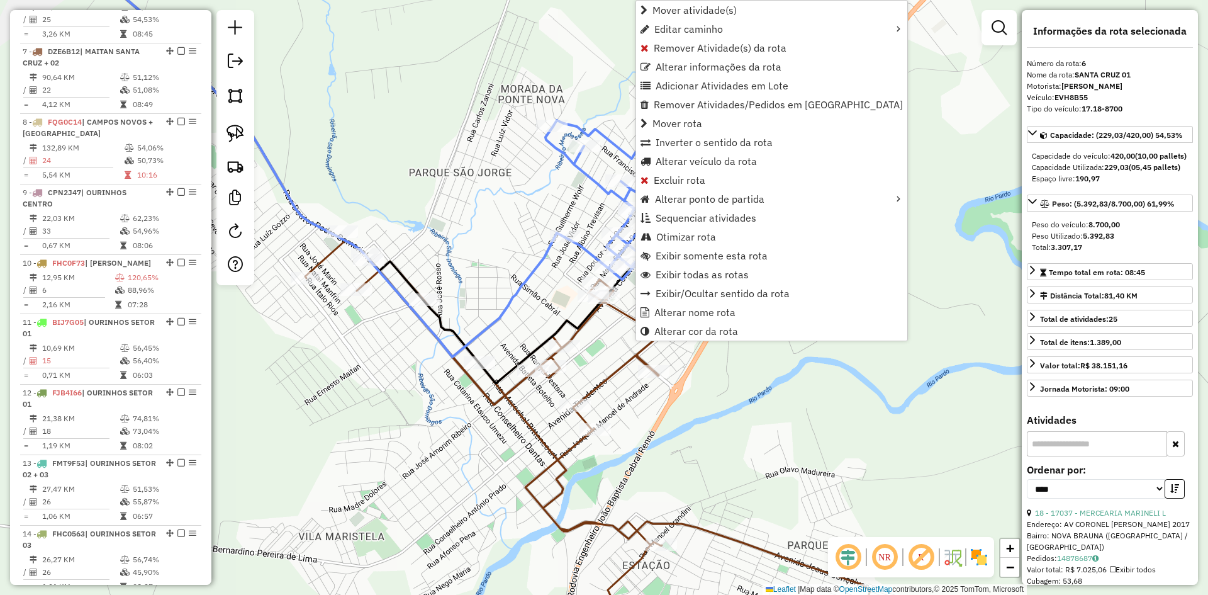
scroll to position [783, 0]
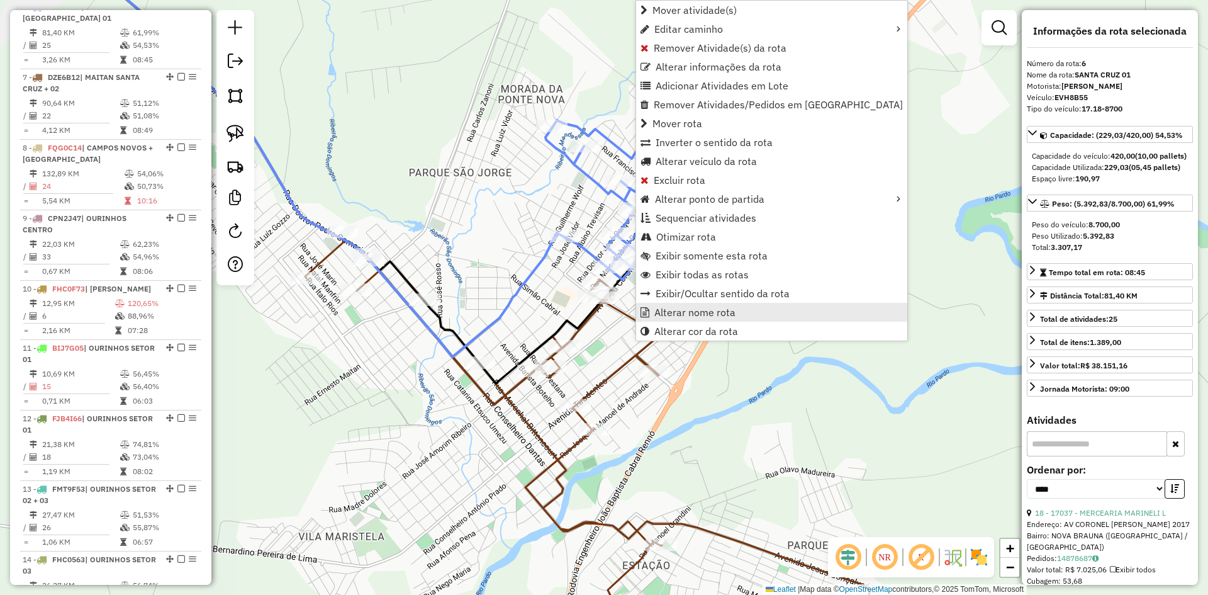
click at [725, 315] on span "Alterar nome rota" at bounding box center [695, 312] width 81 height 10
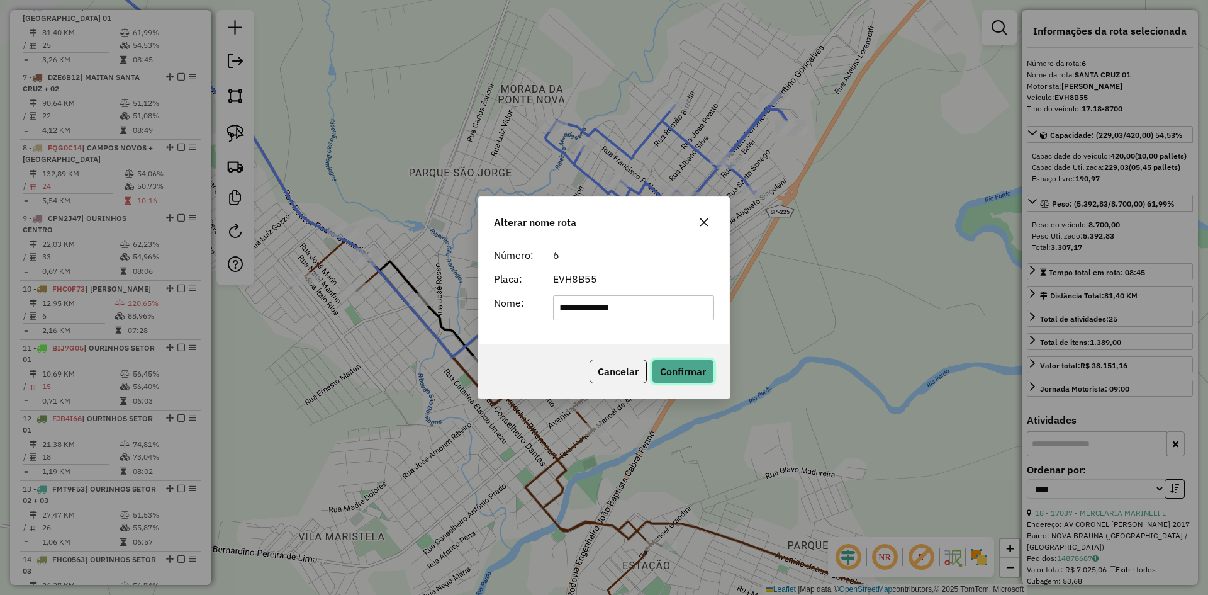
click at [690, 362] on button "Confirmar" at bounding box center [683, 371] width 62 height 24
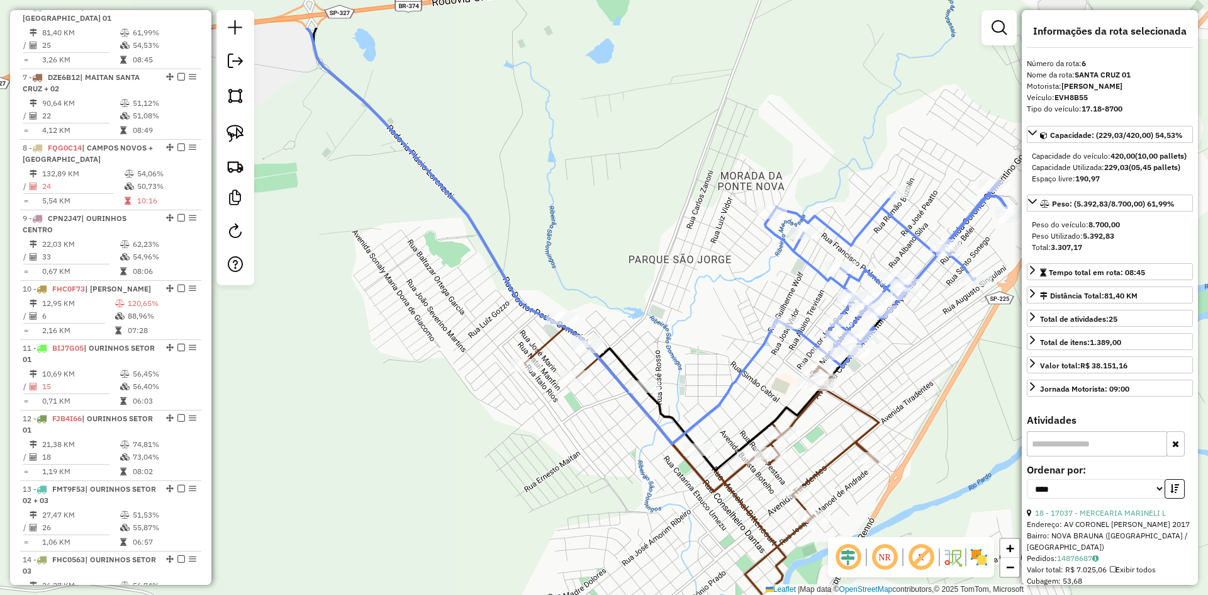
drag, startPoint x: 461, startPoint y: 236, endPoint x: 563, endPoint y: 254, distance: 103.0
click at [563, 254] on div "Janela de atendimento Grade de atendimento Capacidade Transportadoras Veículos …" at bounding box center [604, 297] width 1208 height 595
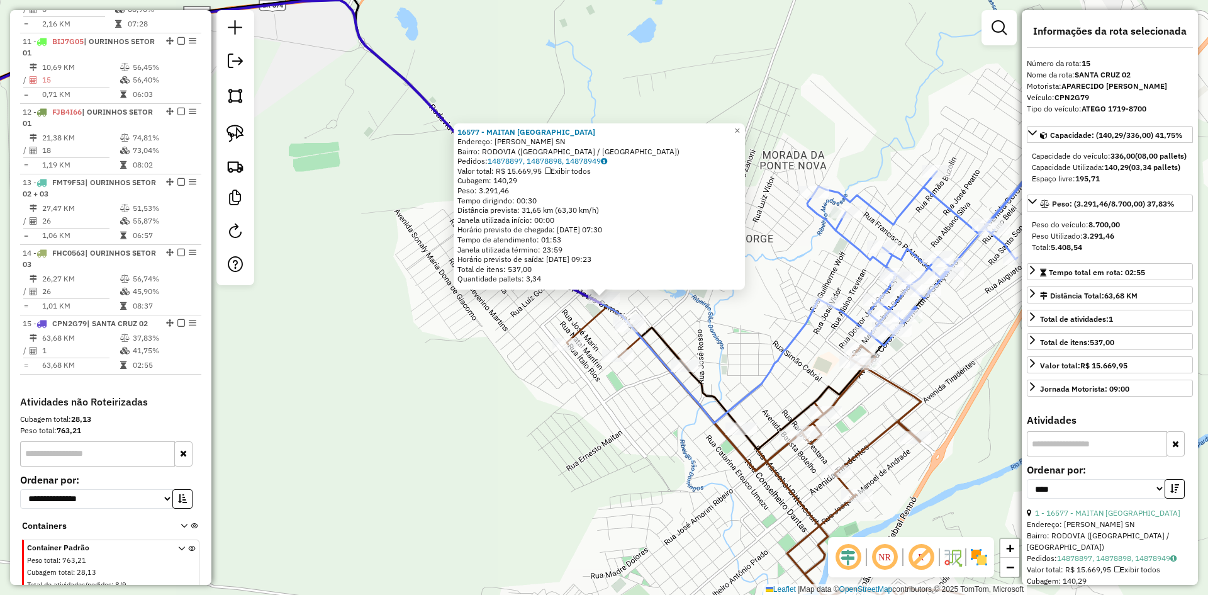
scroll to position [1127, 0]
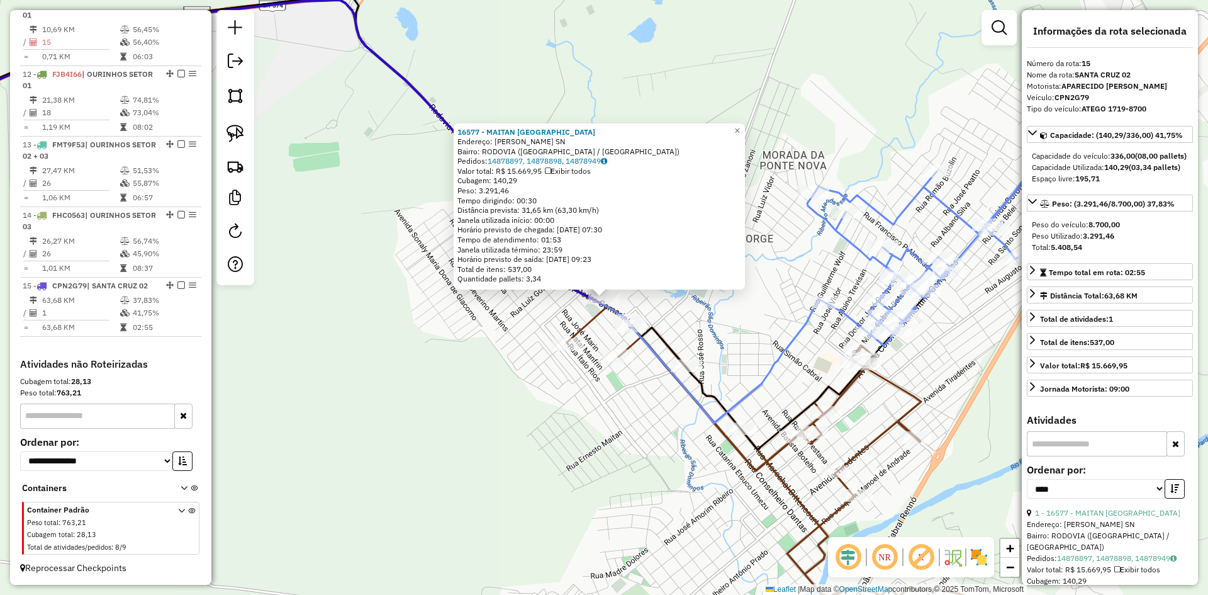
click at [430, 361] on div "16577 - MAITAN SANTA CRUZ Endereço: ROD ROD PLACIDO LORENZETTI SN Bairro: RODOV…" at bounding box center [604, 297] width 1208 height 595
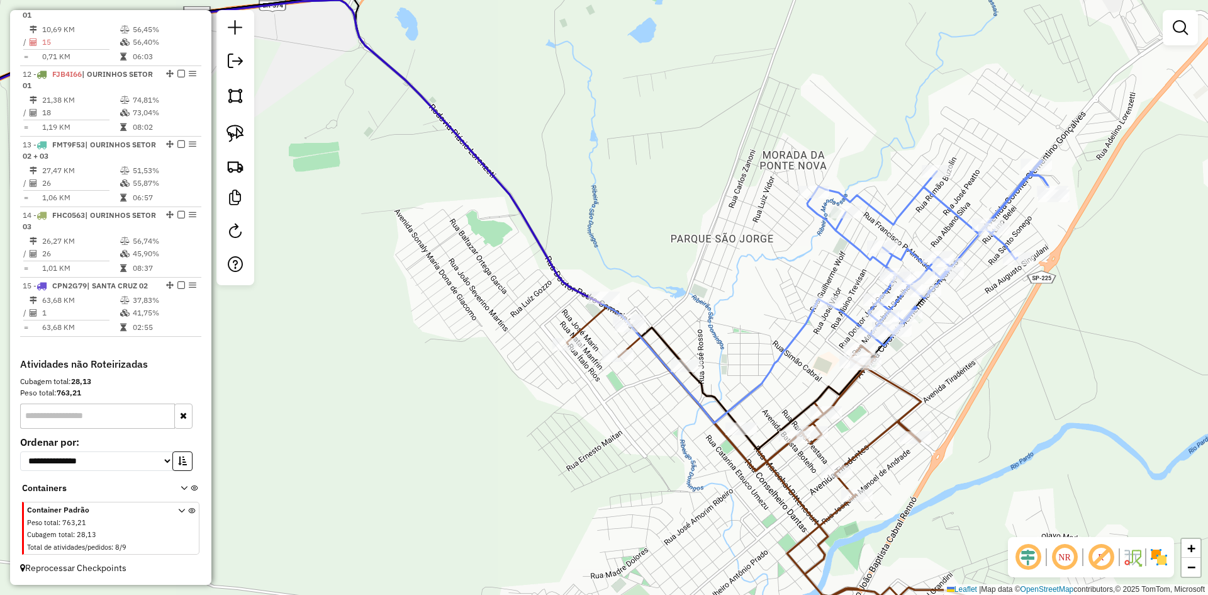
drag, startPoint x: 407, startPoint y: 349, endPoint x: 760, endPoint y: 453, distance: 368.2
click at [760, 453] on div "Janela de atendimento Grade de atendimento Capacidade Transportadoras Veículos …" at bounding box center [604, 297] width 1208 height 595
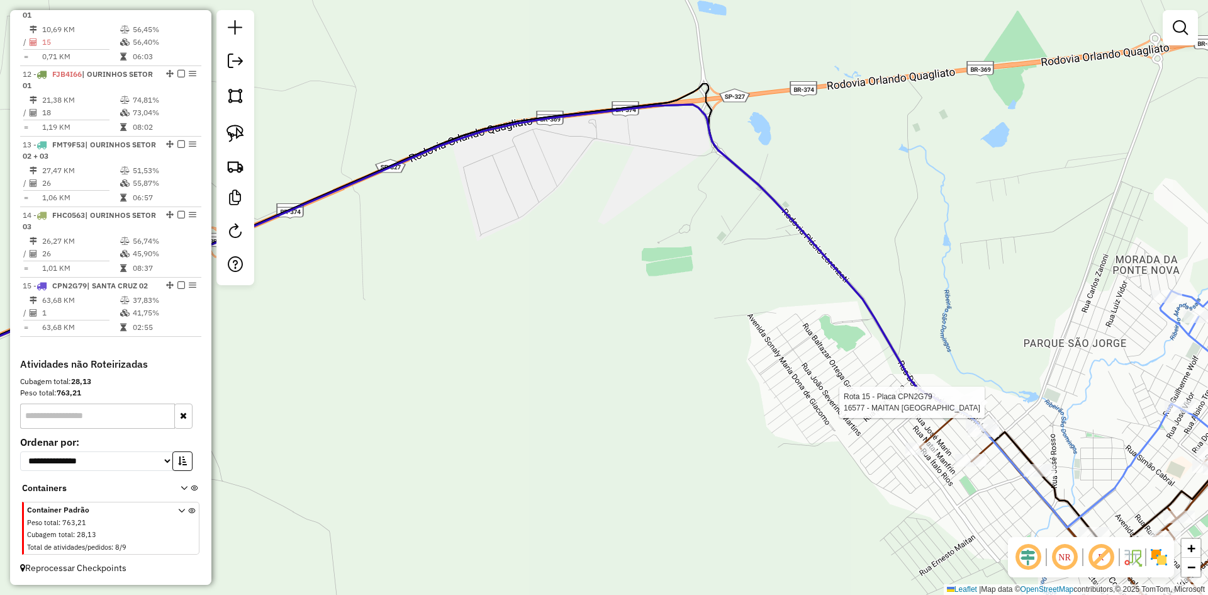
click at [959, 408] on div at bounding box center [957, 402] width 31 height 13
select select "*********"
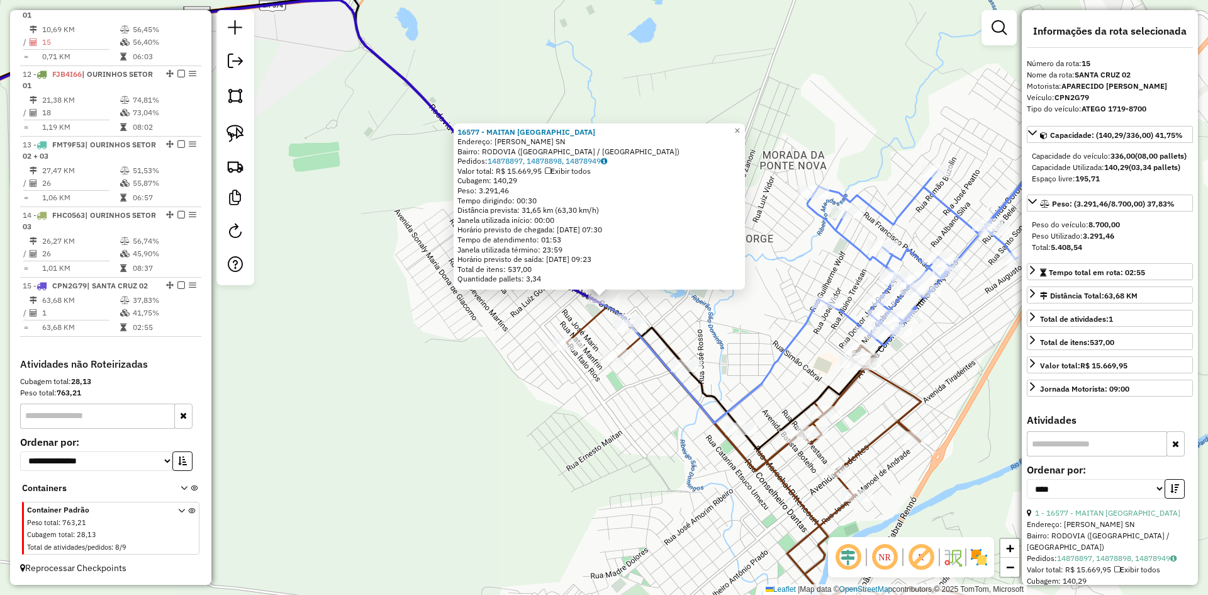
click at [490, 396] on div "16577 - MAITAN SANTA CRUZ Endereço: ROD ROD PLACIDO LORENZETTI SN Bairro: RODOV…" at bounding box center [604, 297] width 1208 height 595
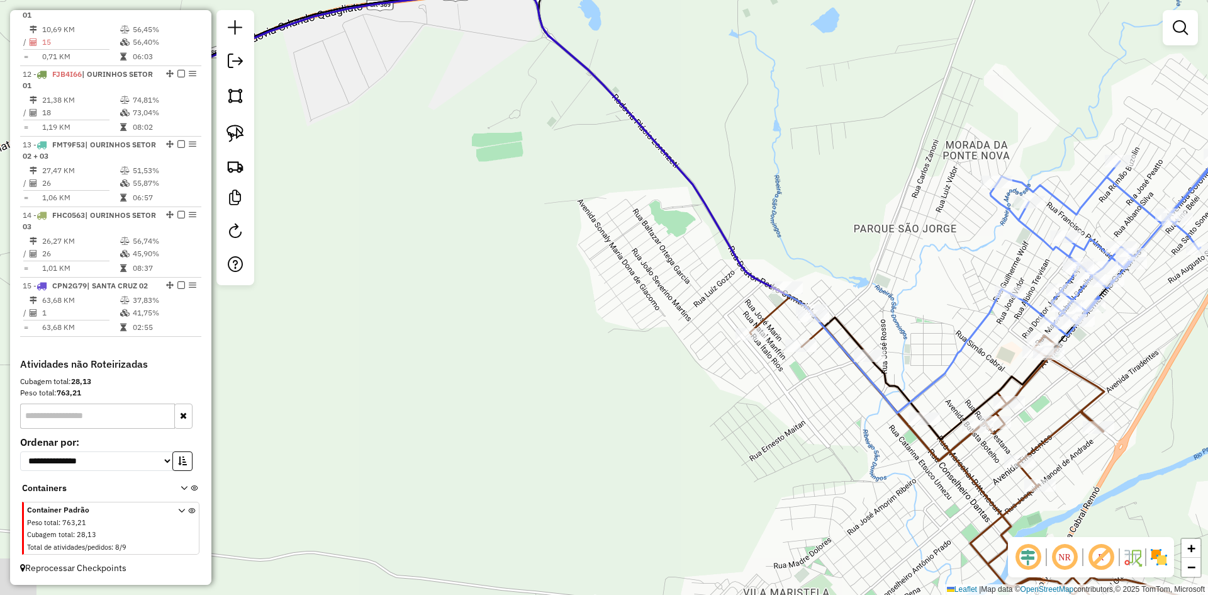
drag, startPoint x: 420, startPoint y: 385, endPoint x: 794, endPoint y: 389, distance: 373.2
click at [1004, 376] on div "Janela de atendimento Grade de atendimento Capacidade Transportadoras Veículos …" at bounding box center [604, 297] width 1208 height 595
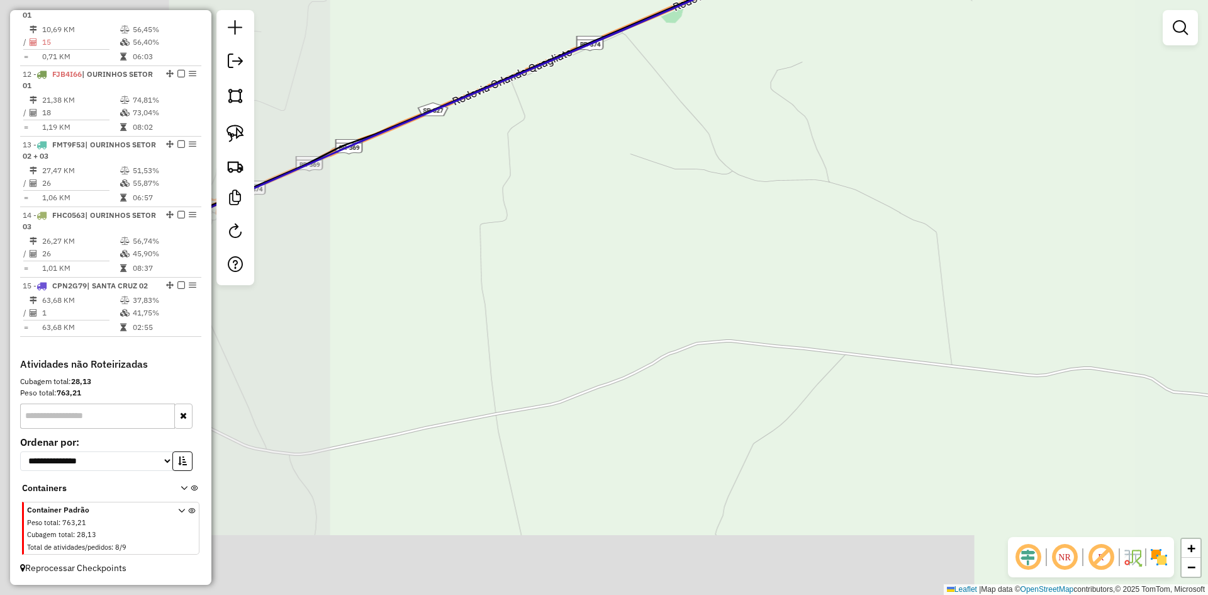
drag, startPoint x: 802, startPoint y: 322, endPoint x: 1009, endPoint y: 194, distance: 244.2
click at [1011, 193] on div "Janela de atendimento Grade de atendimento Capacidade Transportadoras Veículos …" at bounding box center [604, 297] width 1208 height 595
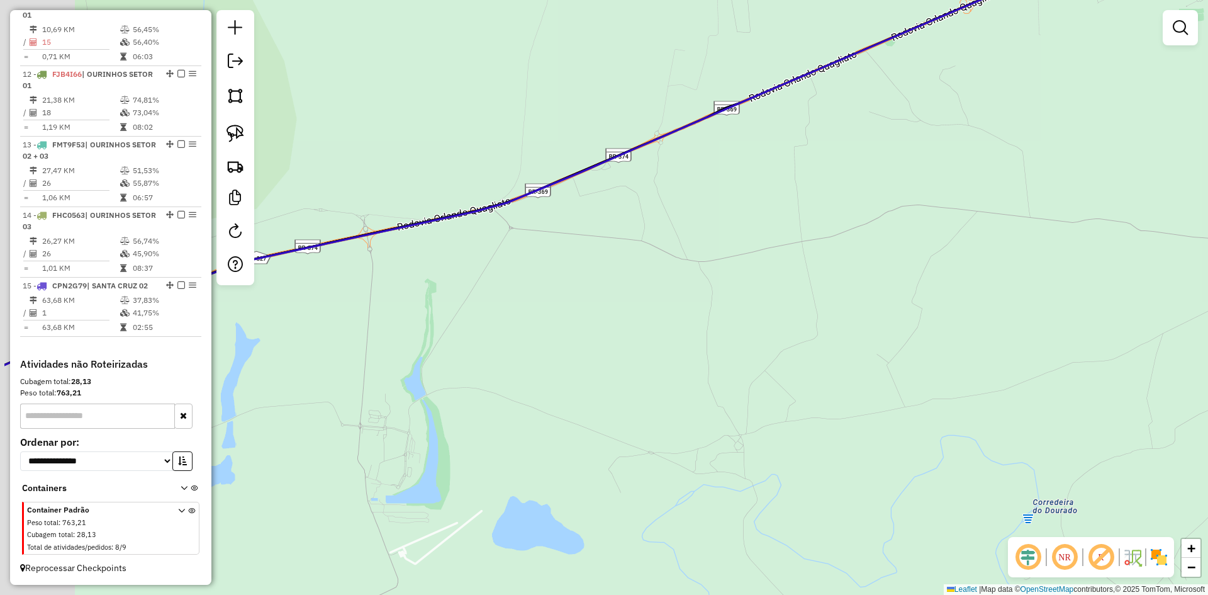
drag, startPoint x: 550, startPoint y: 396, endPoint x: 868, endPoint y: 272, distance: 341.4
click at [971, 206] on div "Janela de atendimento Grade de atendimento Capacidade Transportadoras Veículos …" at bounding box center [604, 297] width 1208 height 595
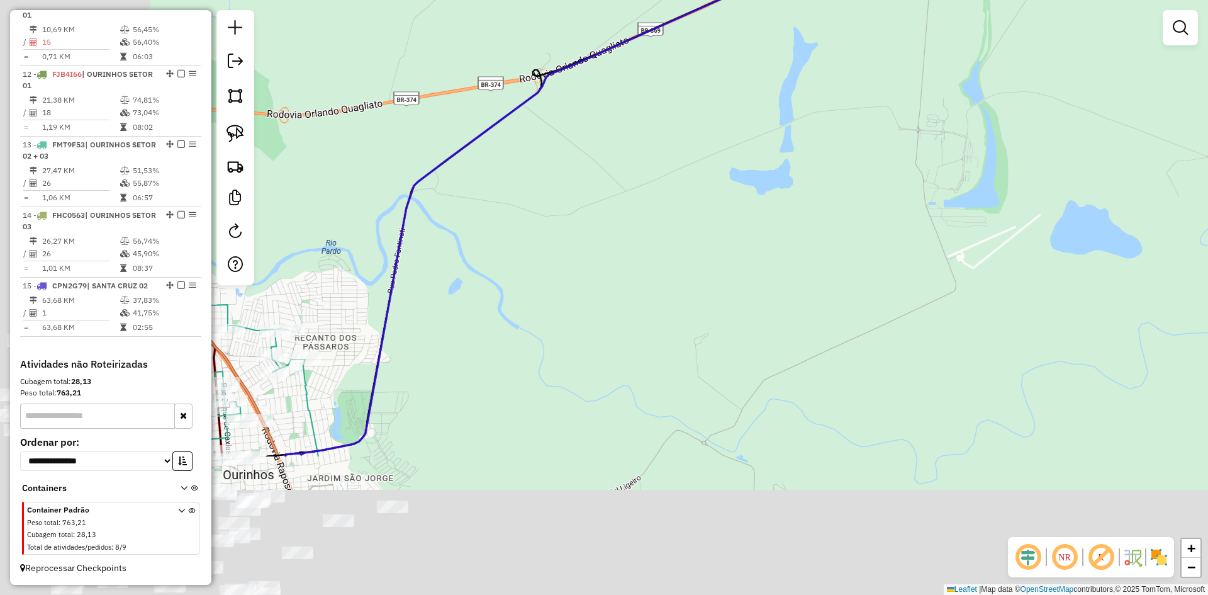
drag, startPoint x: 725, startPoint y: 342, endPoint x: 712, endPoint y: 290, distance: 53.7
click at [993, 137] on div "Janela de atendimento Grade de atendimento Capacidade Transportadoras Veículos …" at bounding box center [604, 297] width 1208 height 595
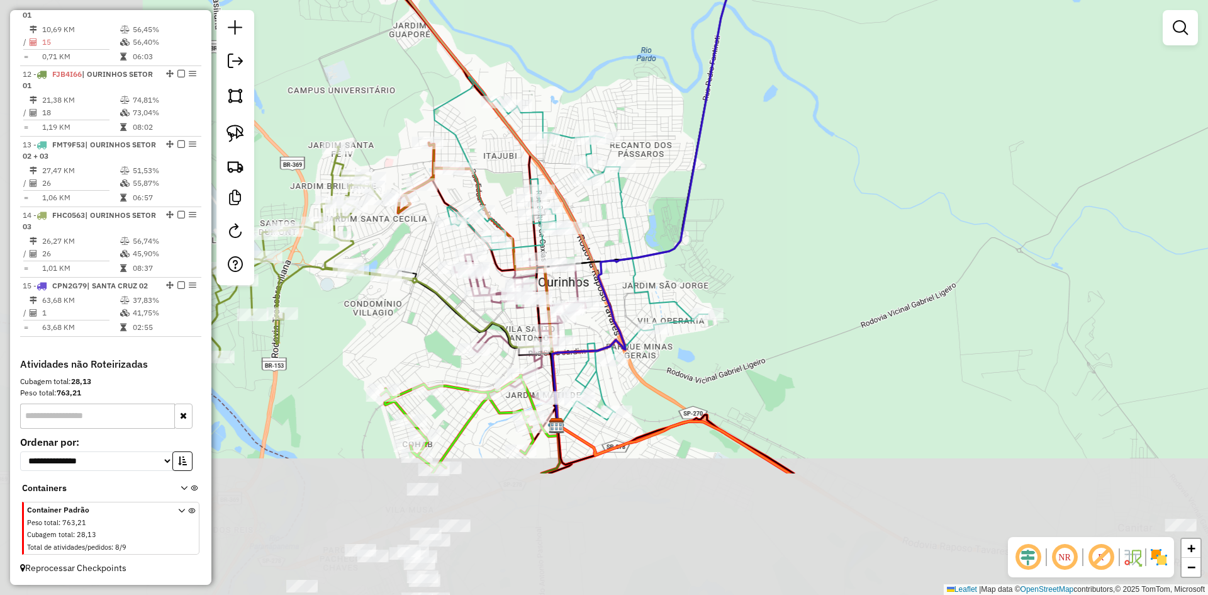
drag, startPoint x: 653, startPoint y: 301, endPoint x: 865, endPoint y: 150, distance: 260.4
click at [875, 138] on div "Janela de atendimento Grade de atendimento Capacidade Transportadoras Veículos …" at bounding box center [604, 297] width 1208 height 595
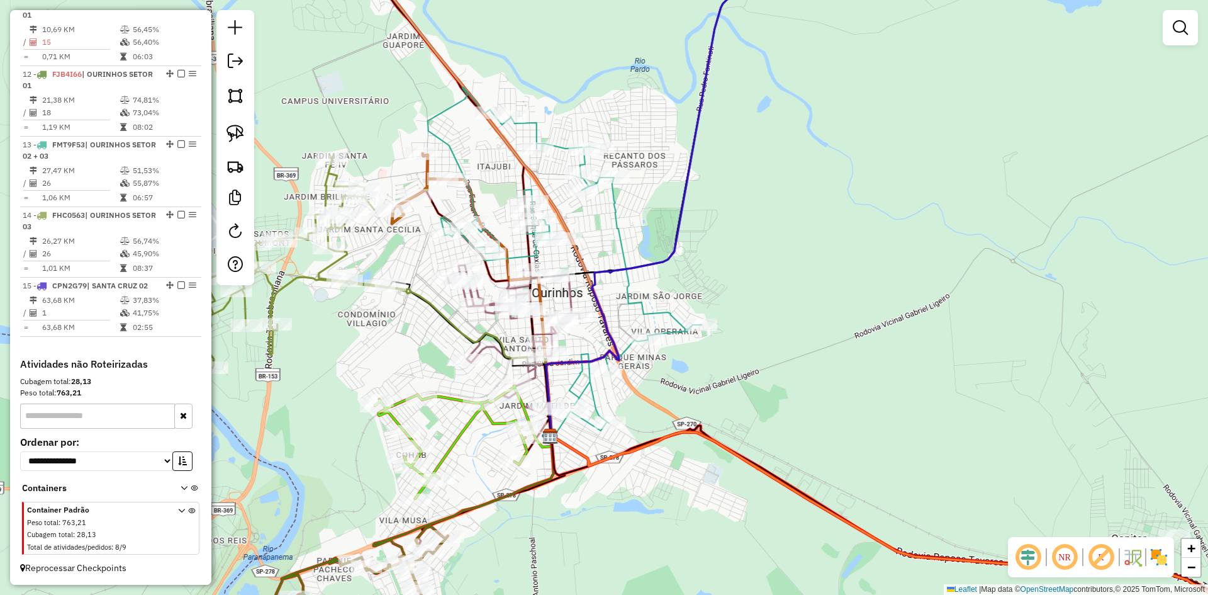
drag, startPoint x: 817, startPoint y: 283, endPoint x: 810, endPoint y: 295, distance: 13.3
click at [810, 295] on div "Janela de atendimento Grade de atendimento Capacidade Transportadoras Veículos …" at bounding box center [604, 297] width 1208 height 595
drag, startPoint x: 233, startPoint y: 136, endPoint x: 240, endPoint y: 136, distance: 6.9
click at [233, 136] on img at bounding box center [236, 134] width 18 height 18
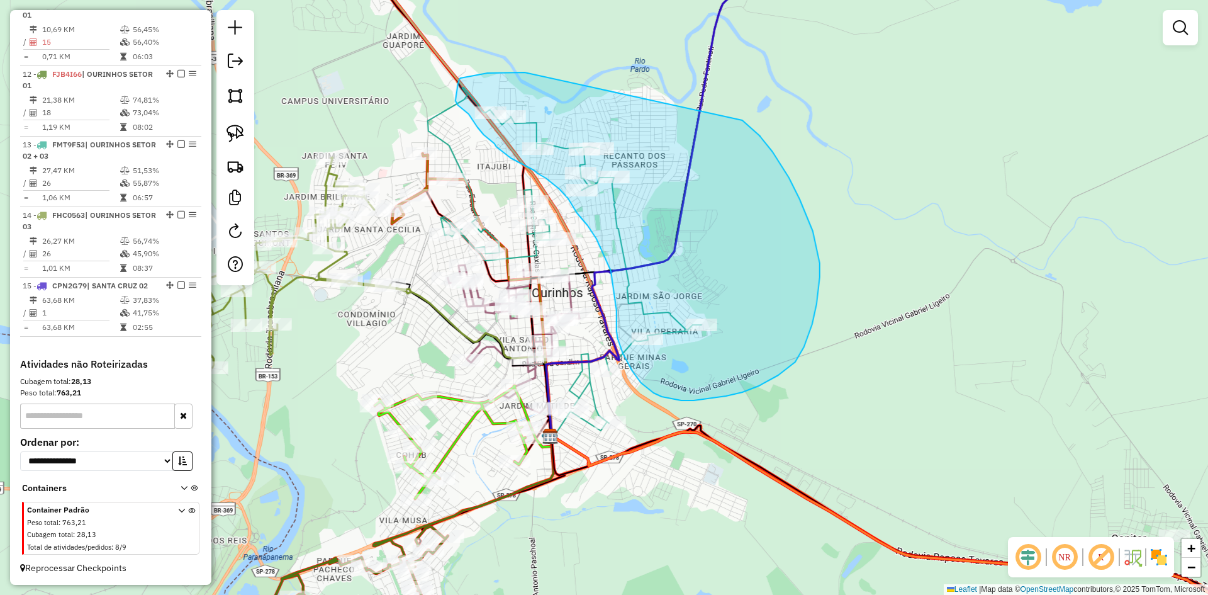
drag, startPoint x: 525, startPoint y: 72, endPoint x: 694, endPoint y: 104, distance: 172.3
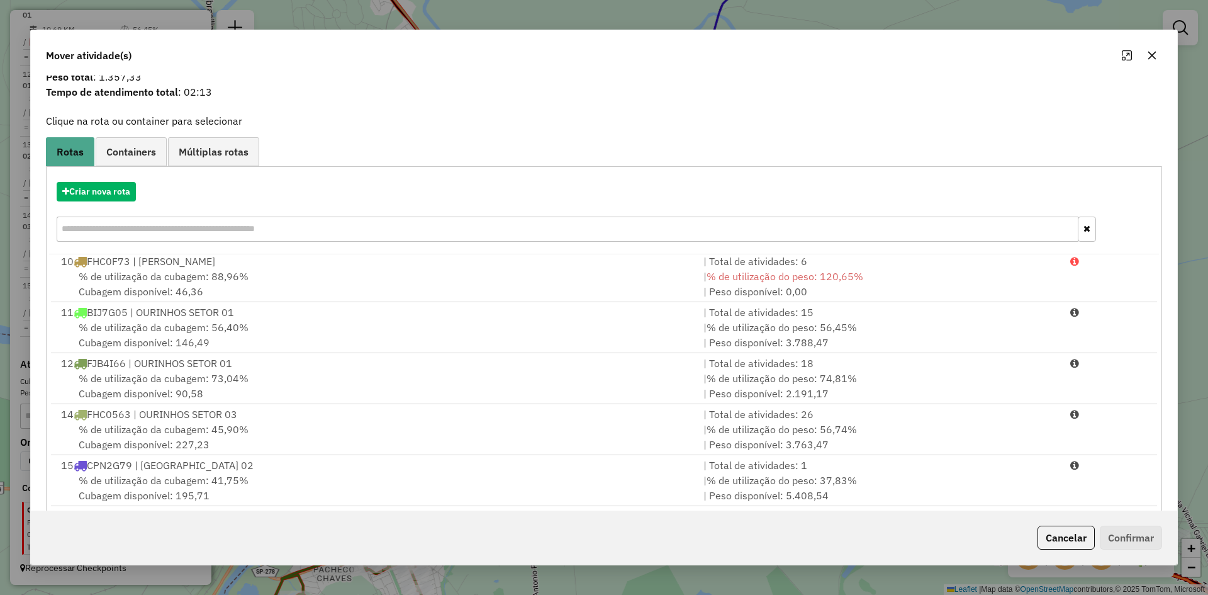
scroll to position [59, 0]
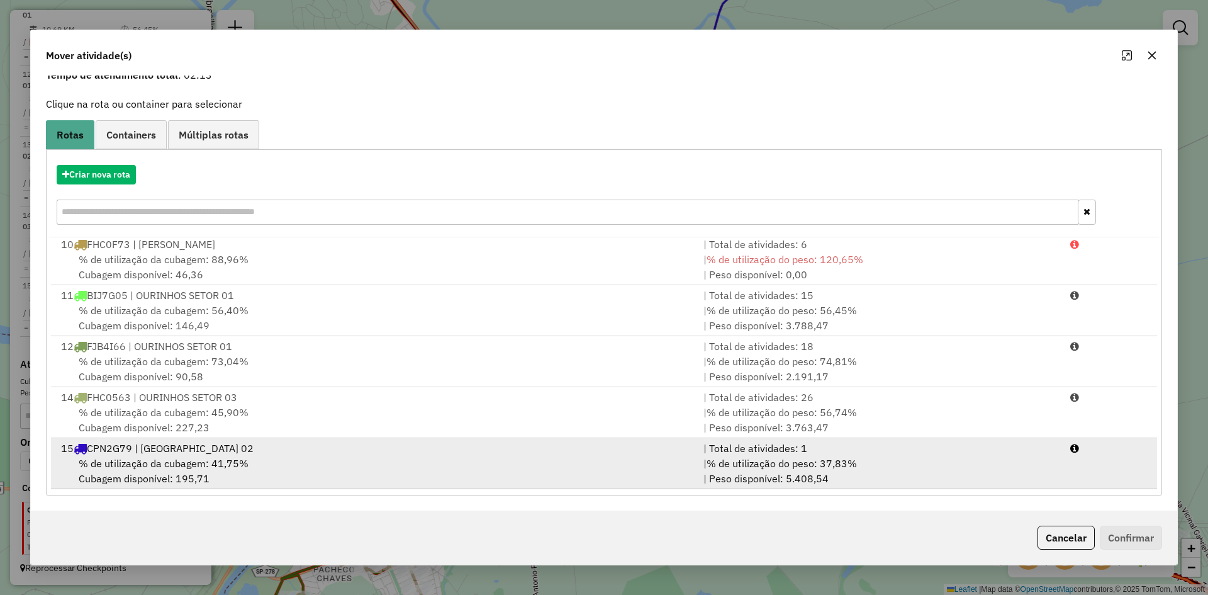
click at [269, 478] on div "% de utilização da cubagem: 41,75% Cubagem disponível: 195,71" at bounding box center [374, 471] width 643 height 30
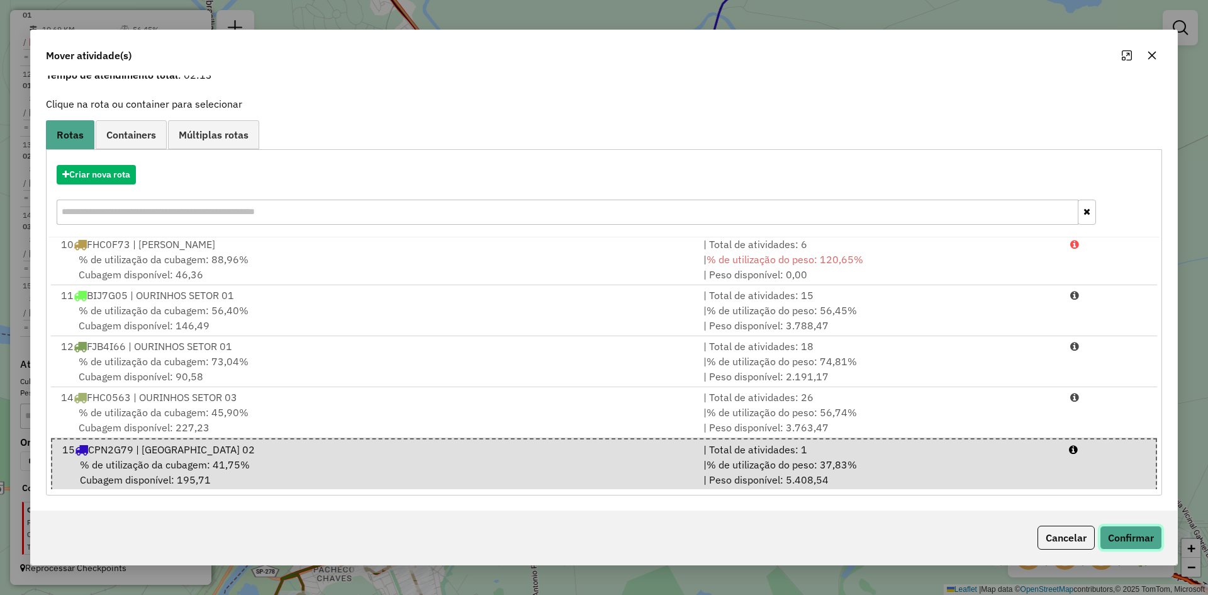
click at [1140, 537] on button "Confirmar" at bounding box center [1131, 538] width 62 height 24
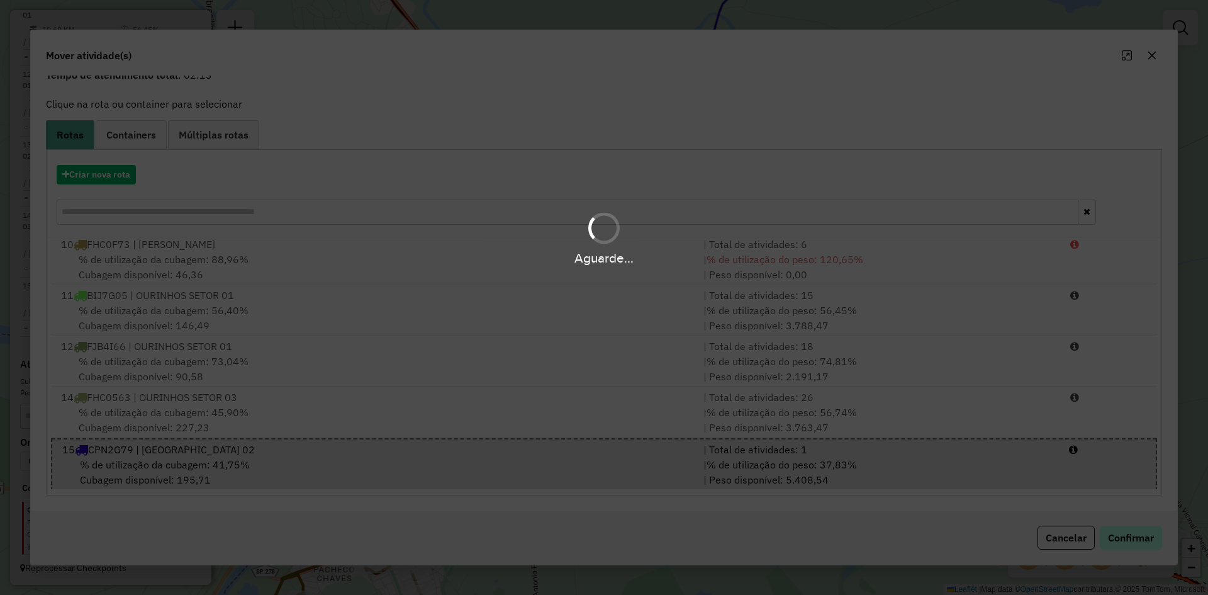
scroll to position [0, 0]
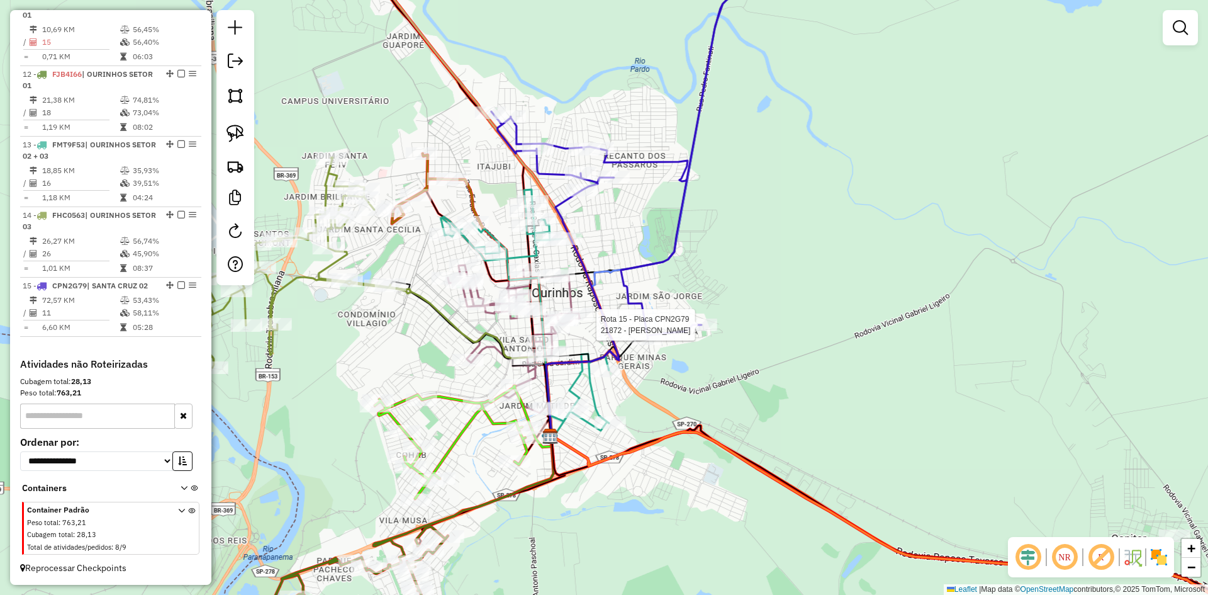
select select "*********"
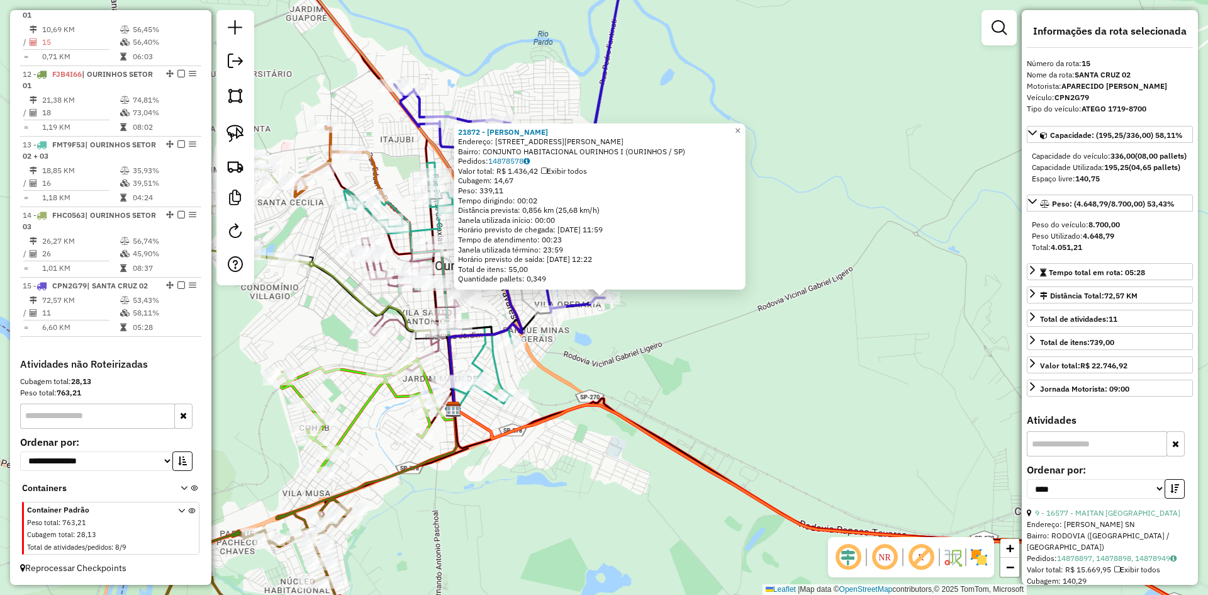
click at [736, 381] on div "21872 - HIGOR GOIVINHO Endereço: RUA RUTH DINIZ BARBOSA 79 Bairro: CONJUNTO HAB…" at bounding box center [604, 297] width 1208 height 595
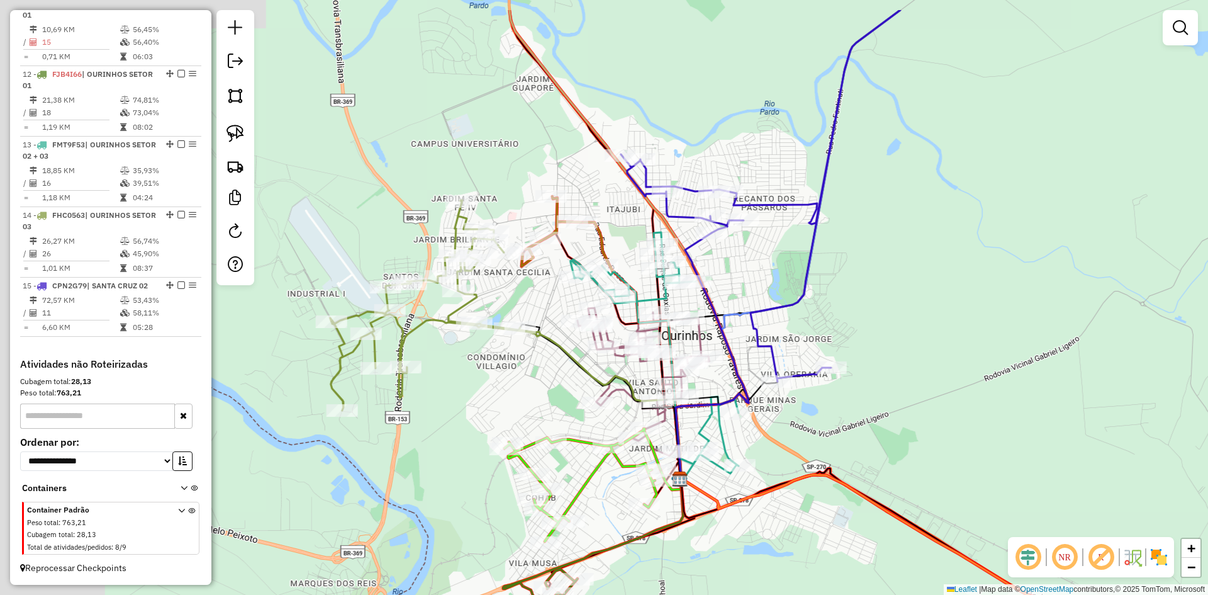
drag, startPoint x: 697, startPoint y: 358, endPoint x: 925, endPoint y: 429, distance: 238.5
click at [925, 429] on div "Janela de atendimento Grade de atendimento Capacidade Transportadoras Veículos …" at bounding box center [604, 297] width 1208 height 595
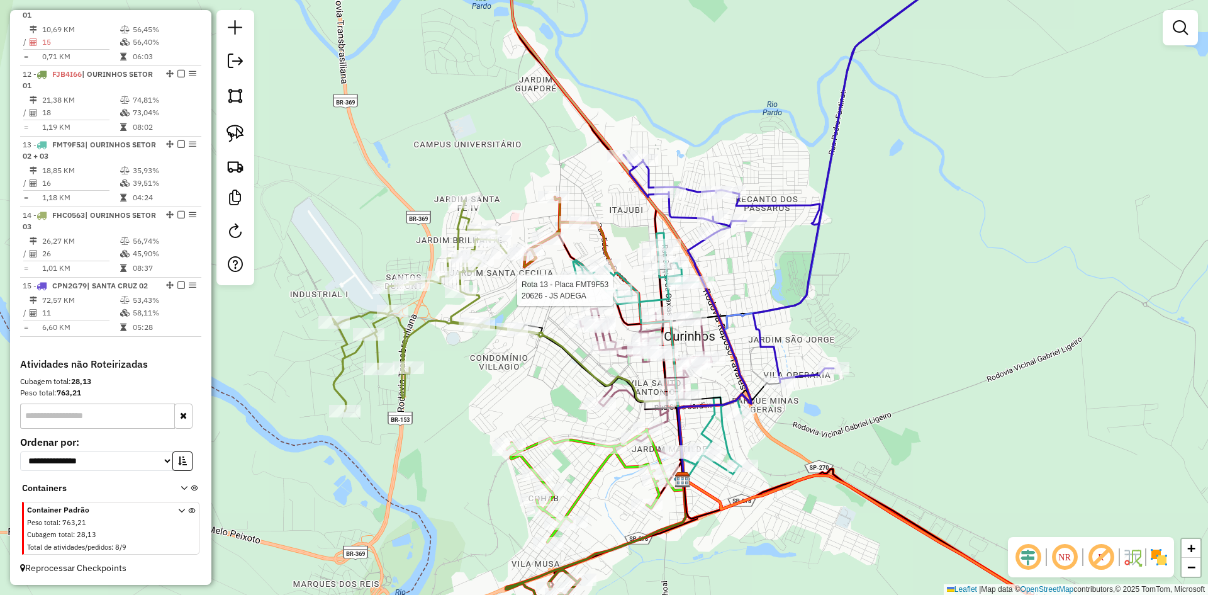
select select "*********"
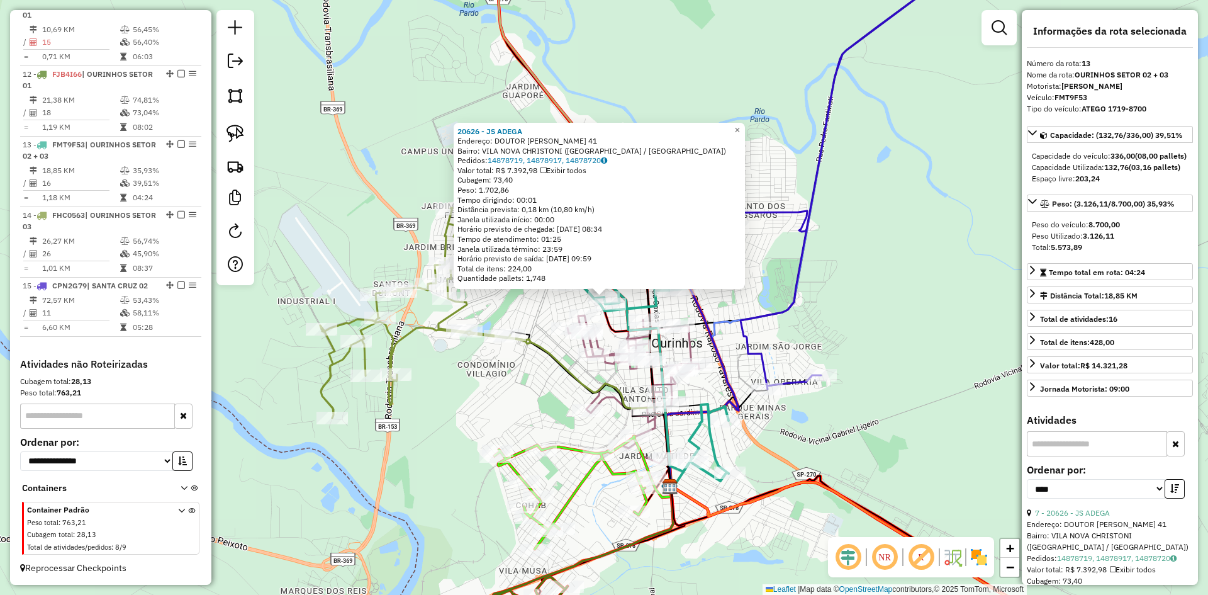
click at [856, 351] on div "20626 - JS ADEGA Endereço: DOUTOR CASSIO CIAMPOLINI 41 Bairro: VILA NOVA CHRIST…" at bounding box center [604, 297] width 1208 height 595
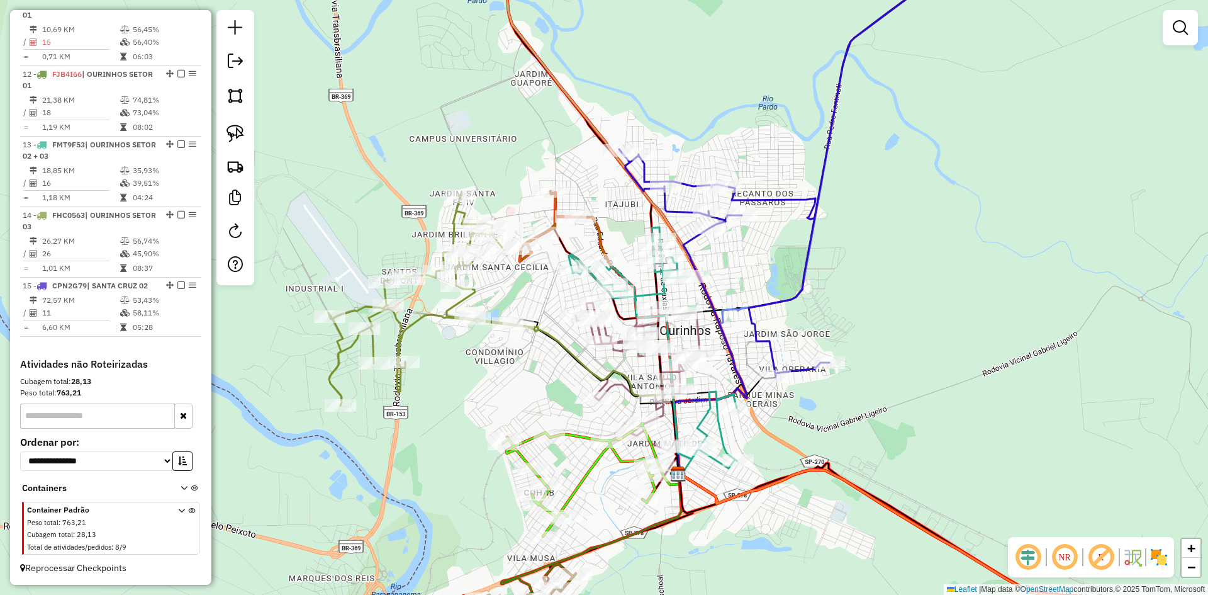
drag, startPoint x: 815, startPoint y: 339, endPoint x: 823, endPoint y: 327, distance: 15.0
click at [823, 327] on div "Janela de atendimento Grade de atendimento Capacidade Transportadoras Veículos …" at bounding box center [604, 297] width 1208 height 595
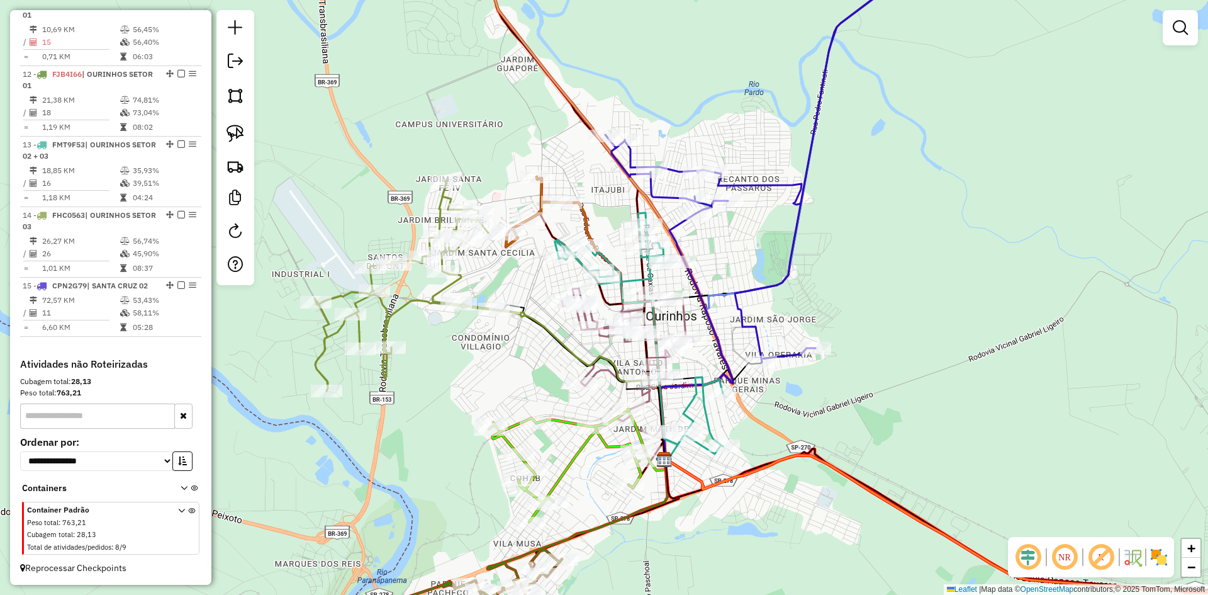
drag, startPoint x: 807, startPoint y: 430, endPoint x: 758, endPoint y: 378, distance: 71.7
click at [758, 378] on div "Janela de atendimento Grade de atendimento Capacidade Transportadoras Veículos …" at bounding box center [604, 297] width 1208 height 595
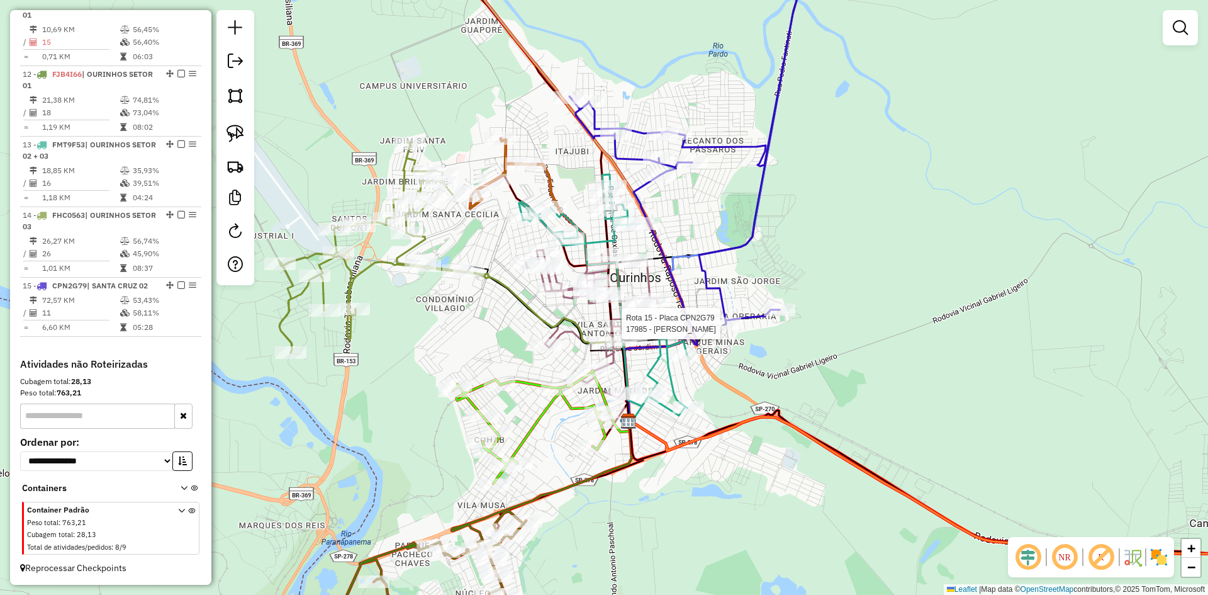
select select "*********"
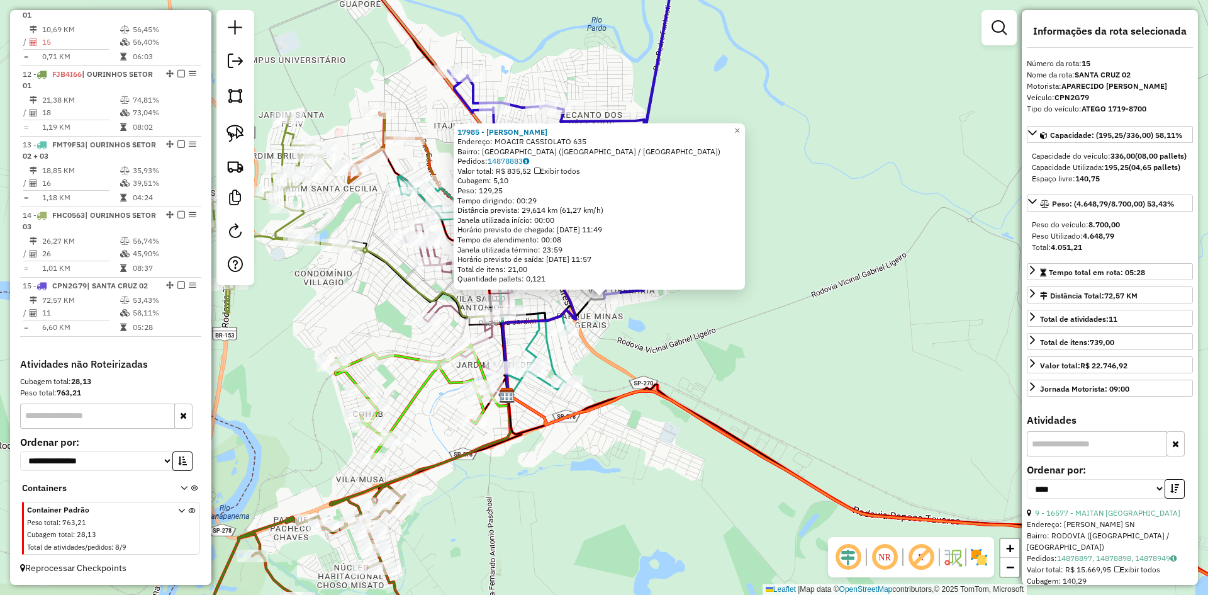
click at [729, 364] on div "17985 - LUZIA A L GOMES Endereço: MOACIR CASSIOLATO 635 Bairro: PARQUE MINAS GE…" at bounding box center [604, 297] width 1208 height 595
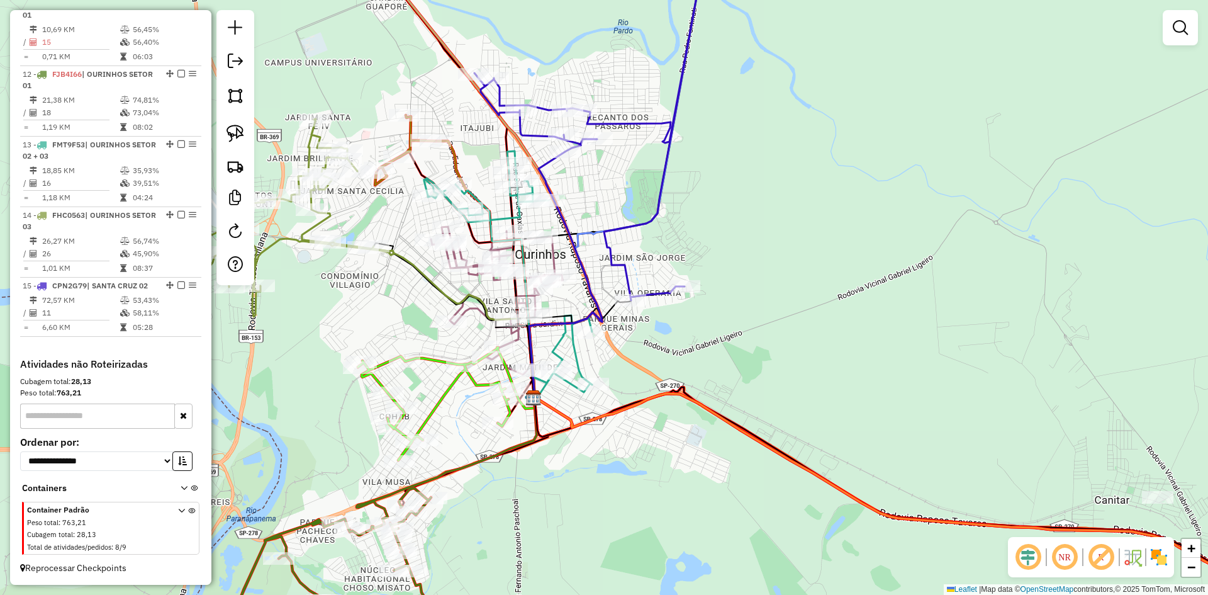
drag, startPoint x: 690, startPoint y: 343, endPoint x: 807, endPoint y: 345, distance: 116.4
click at [807, 345] on div "Janela de atendimento Grade de atendimento Capacidade Transportadoras Veículos …" at bounding box center [604, 297] width 1208 height 595
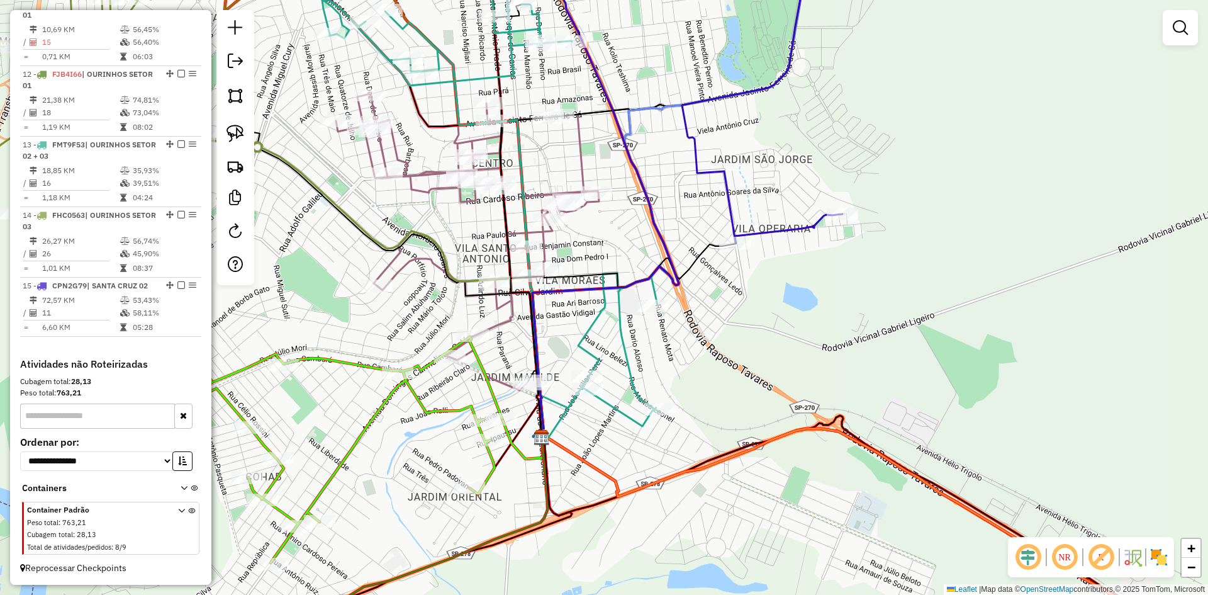
drag, startPoint x: 240, startPoint y: 135, endPoint x: 473, endPoint y: 262, distance: 265.3
click at [240, 135] on img at bounding box center [236, 134] width 18 height 18
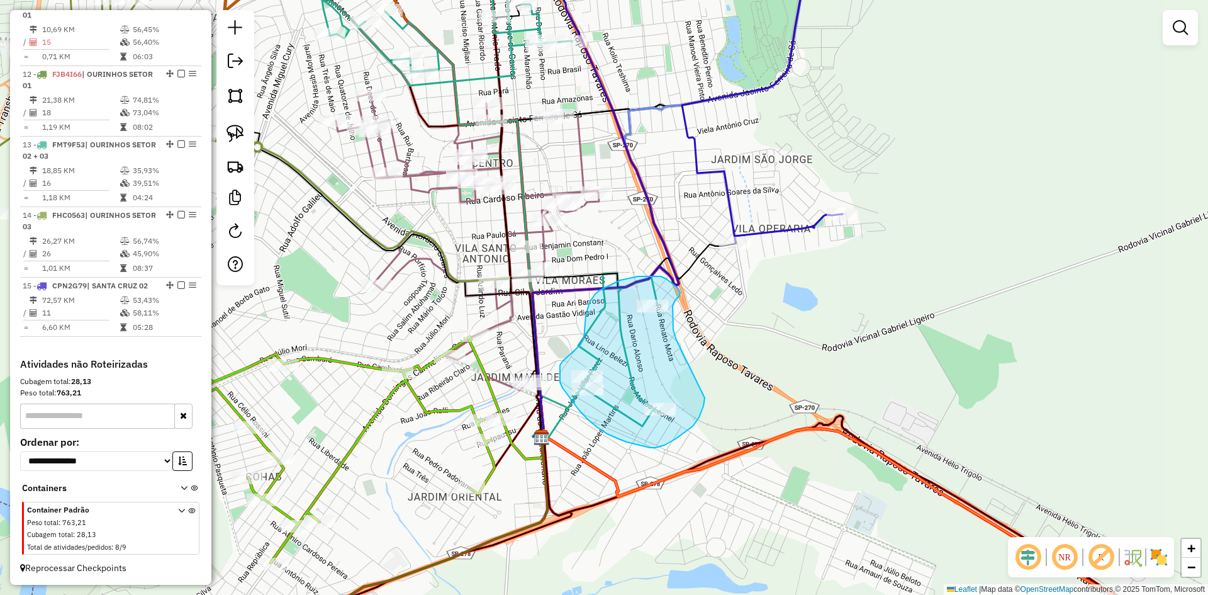
drag, startPoint x: 680, startPoint y: 293, endPoint x: 705, endPoint y: 398, distance: 107.9
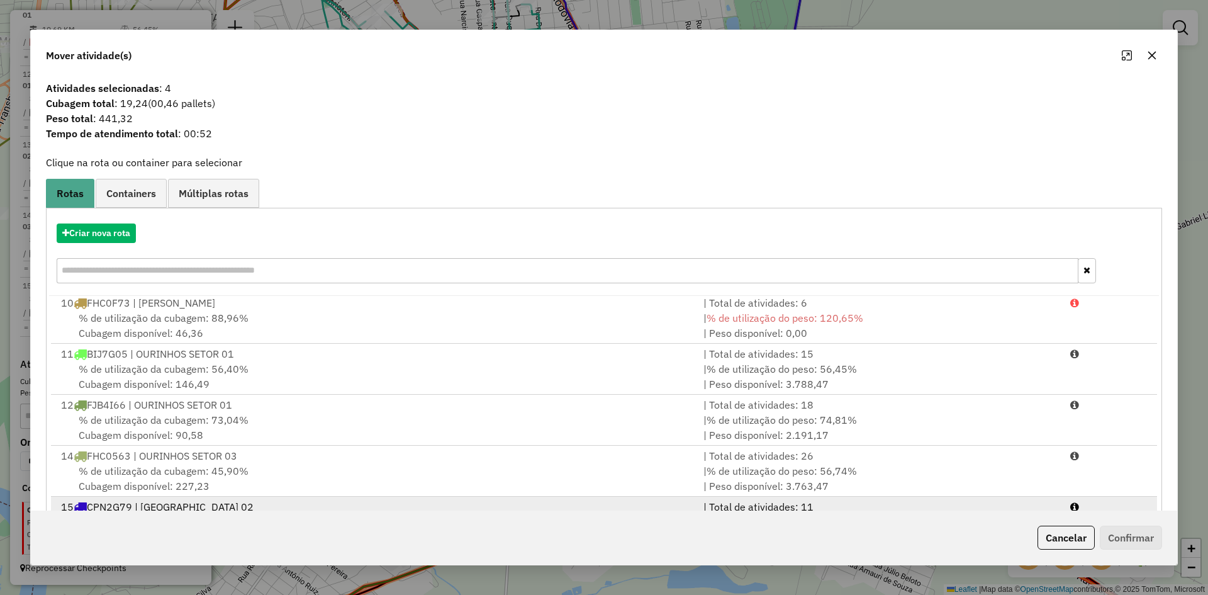
scroll to position [59, 0]
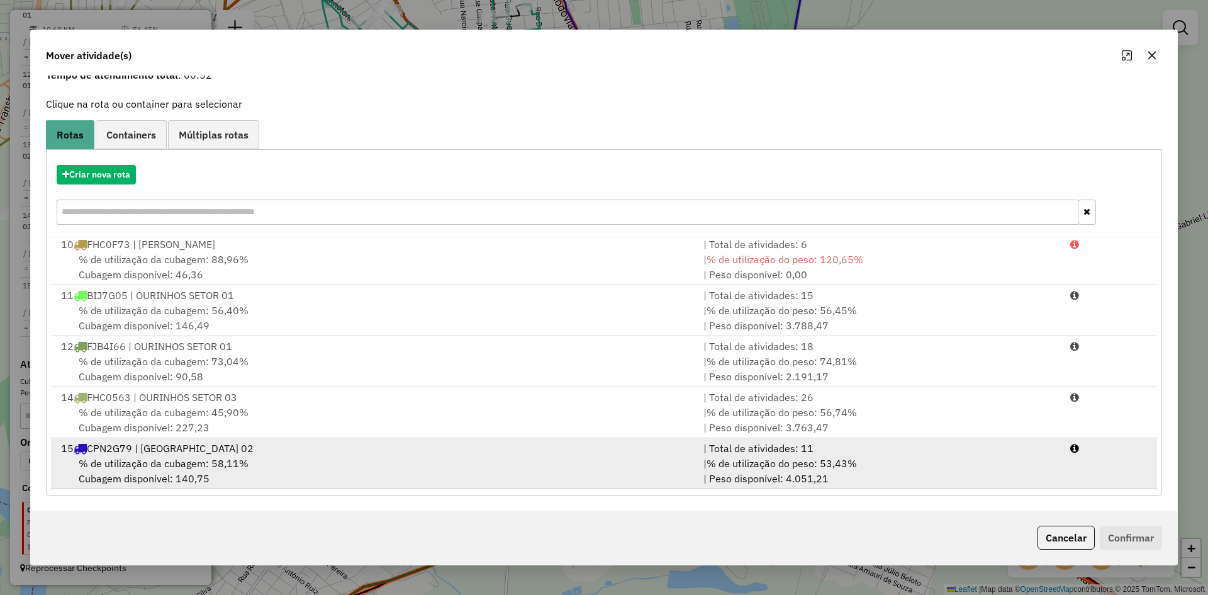
click at [221, 458] on span "% de utilização da cubagem: 58,11%" at bounding box center [164, 463] width 170 height 13
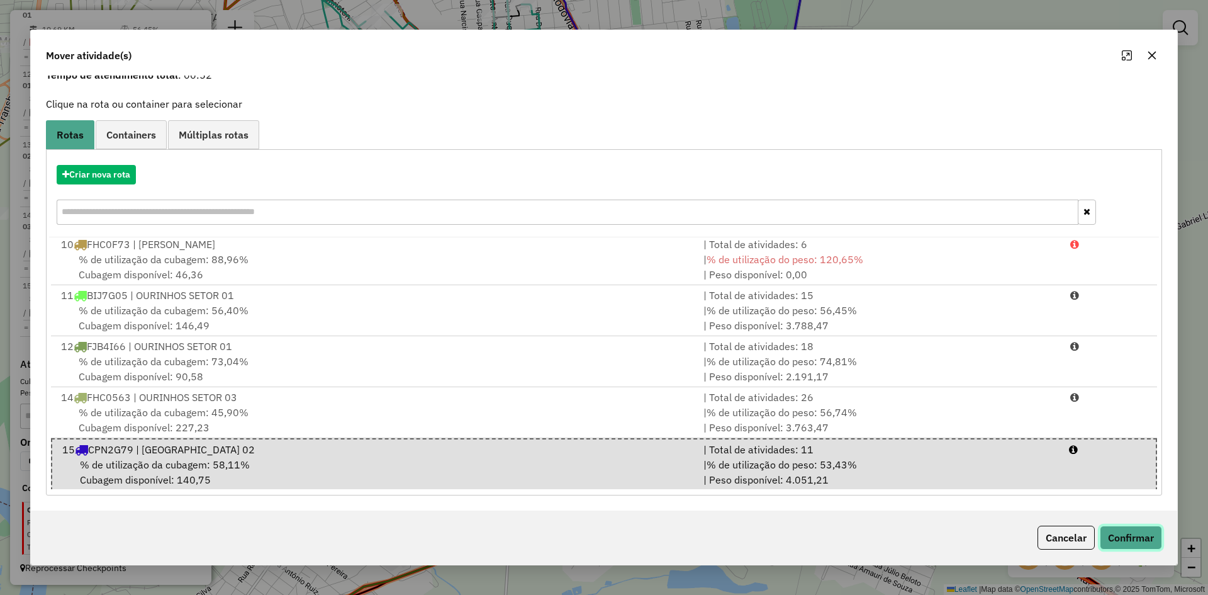
click at [1145, 539] on button "Confirmar" at bounding box center [1131, 538] width 62 height 24
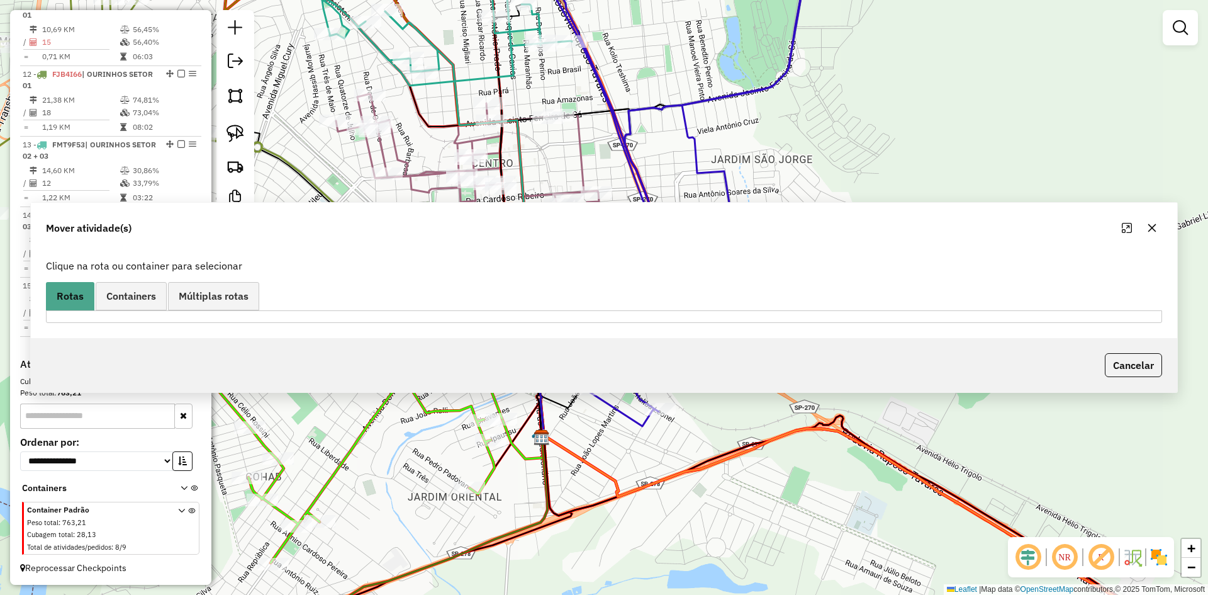
scroll to position [0, 0]
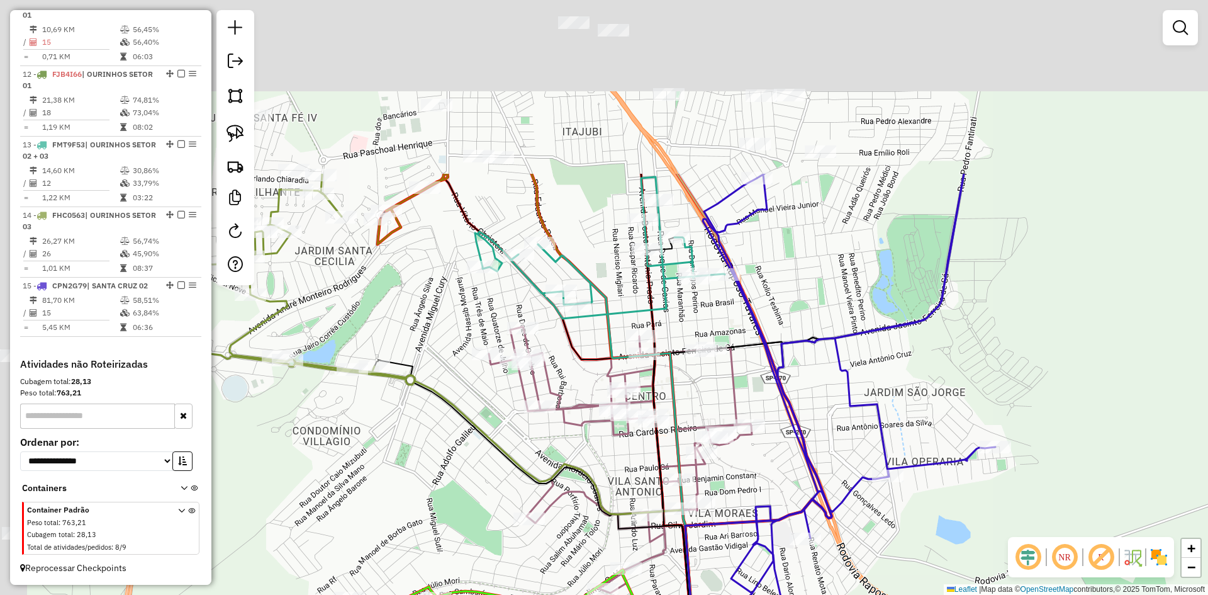
drag, startPoint x: 798, startPoint y: 351, endPoint x: 934, endPoint y: 581, distance: 267.5
click at [933, 582] on div "Janela de atendimento Grade de atendimento Capacidade Transportadoras Veículos …" at bounding box center [604, 297] width 1208 height 595
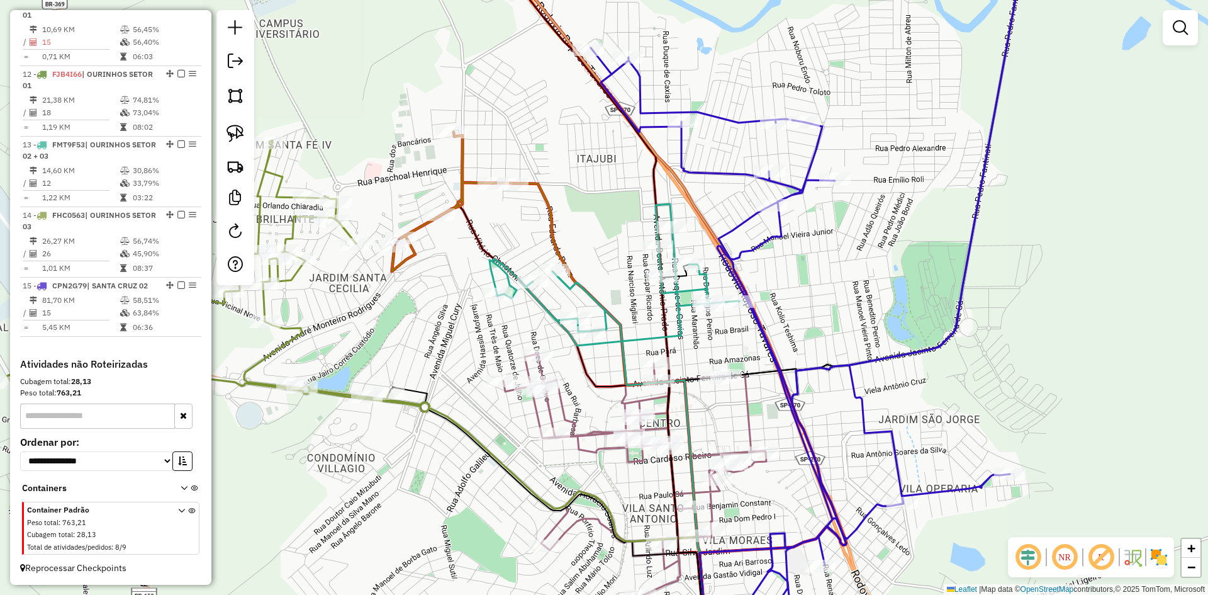
drag, startPoint x: 463, startPoint y: 339, endPoint x: 541, endPoint y: 216, distance: 145.8
click at [541, 216] on div "Janela de atendimento Grade de atendimento Capacidade Transportadoras Veículos …" at bounding box center [604, 297] width 1208 height 595
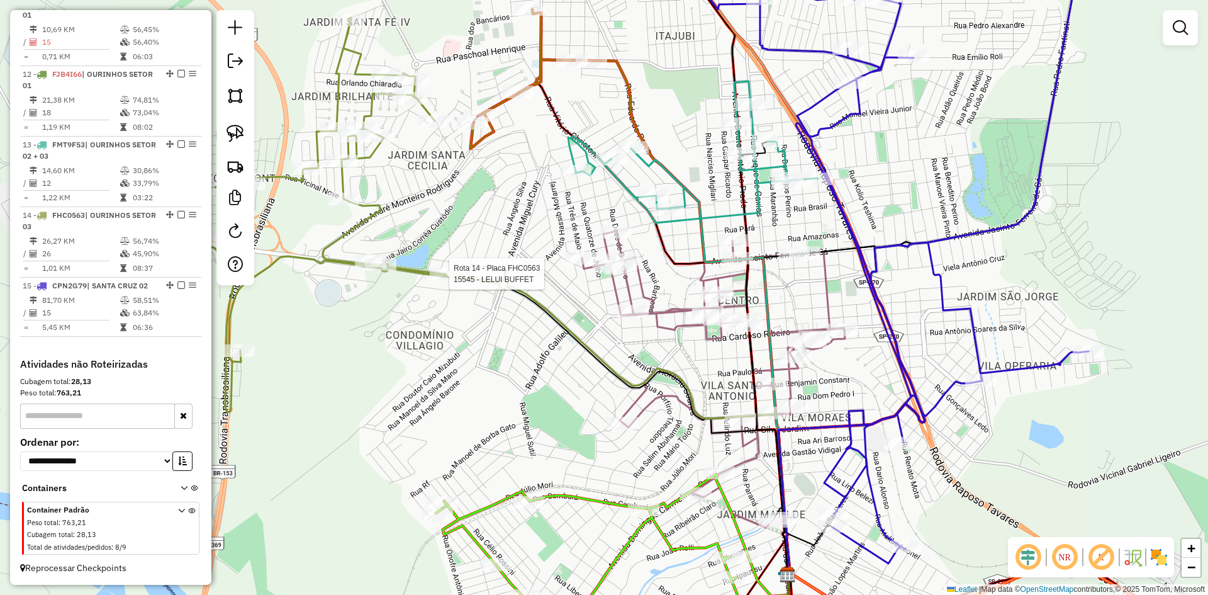
select select "*********"
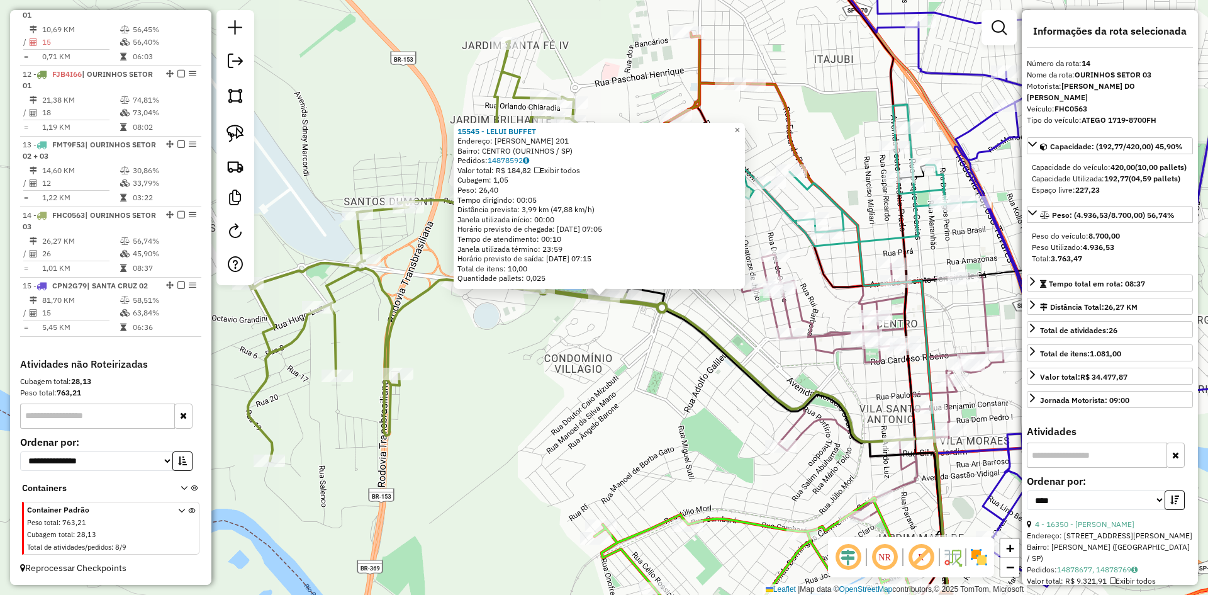
click at [556, 358] on div "15545 - LELUI BUFFET Endereço: EUCLIDES DA CUNHA 201 Bairro: CENTRO (OURINHOS /…" at bounding box center [604, 297] width 1208 height 595
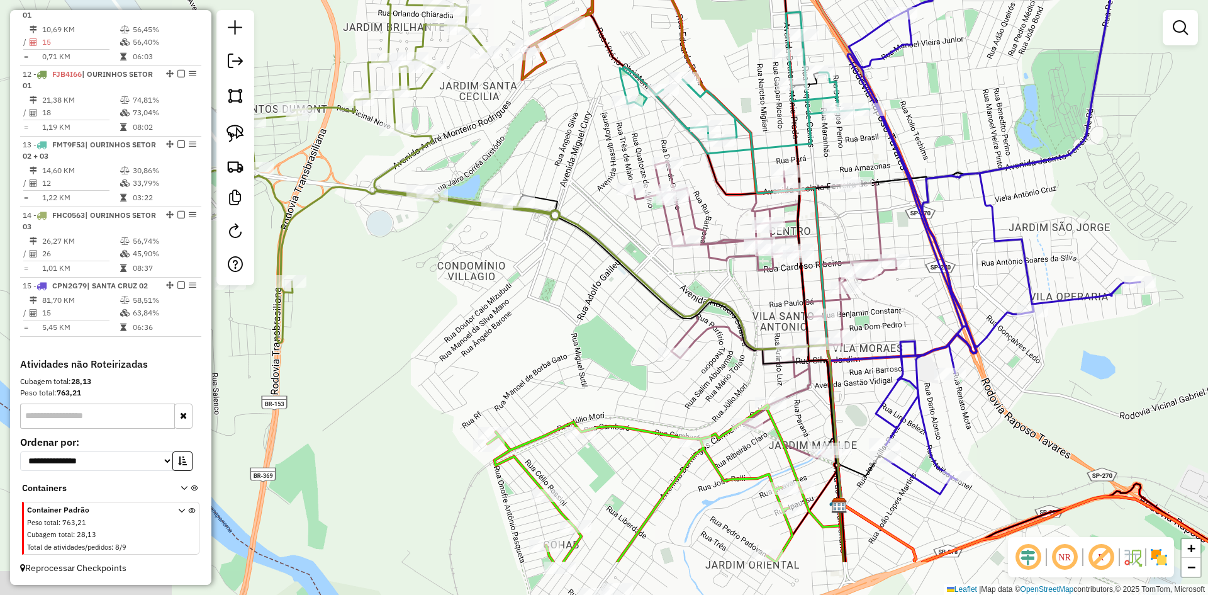
drag, startPoint x: 622, startPoint y: 423, endPoint x: 505, endPoint y: 325, distance: 152.4
click at [499, 321] on div "Janela de atendimento Grade de atendimento Capacidade Transportadoras Veículos …" at bounding box center [604, 297] width 1208 height 595
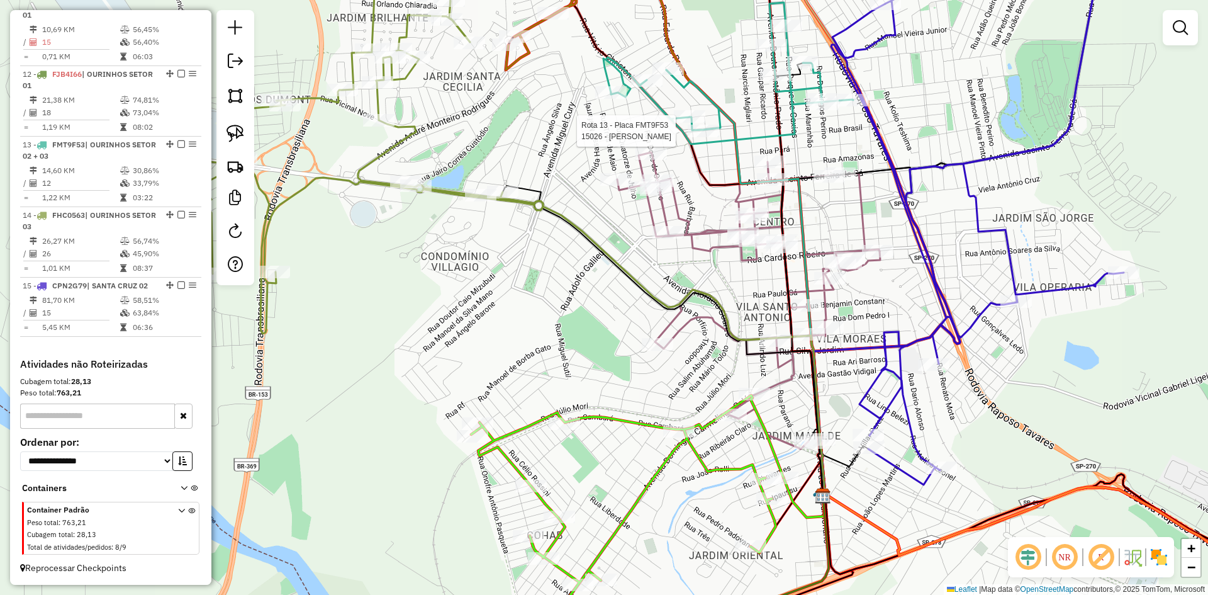
click at [712, 137] on div at bounding box center [703, 131] width 31 height 13
select select "*********"
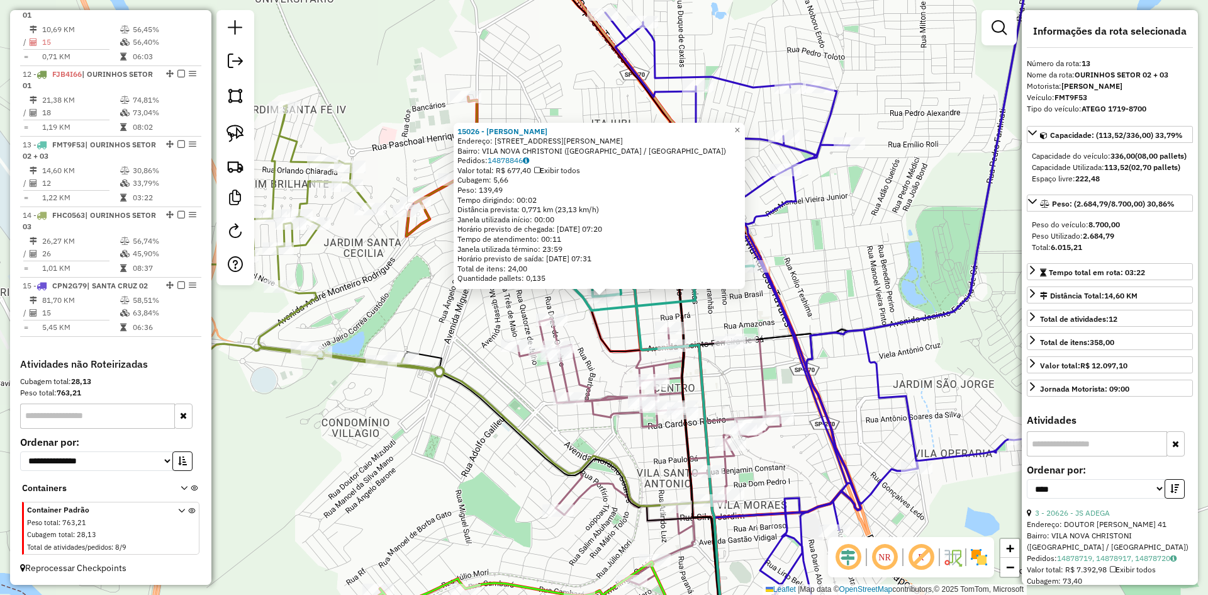
click at [859, 276] on div "15026 - RUTH MARTINELLI DOS Endereço: R ANTONIO JOSE DE SOUZA 376 Bairro: VILA …" at bounding box center [604, 297] width 1208 height 595
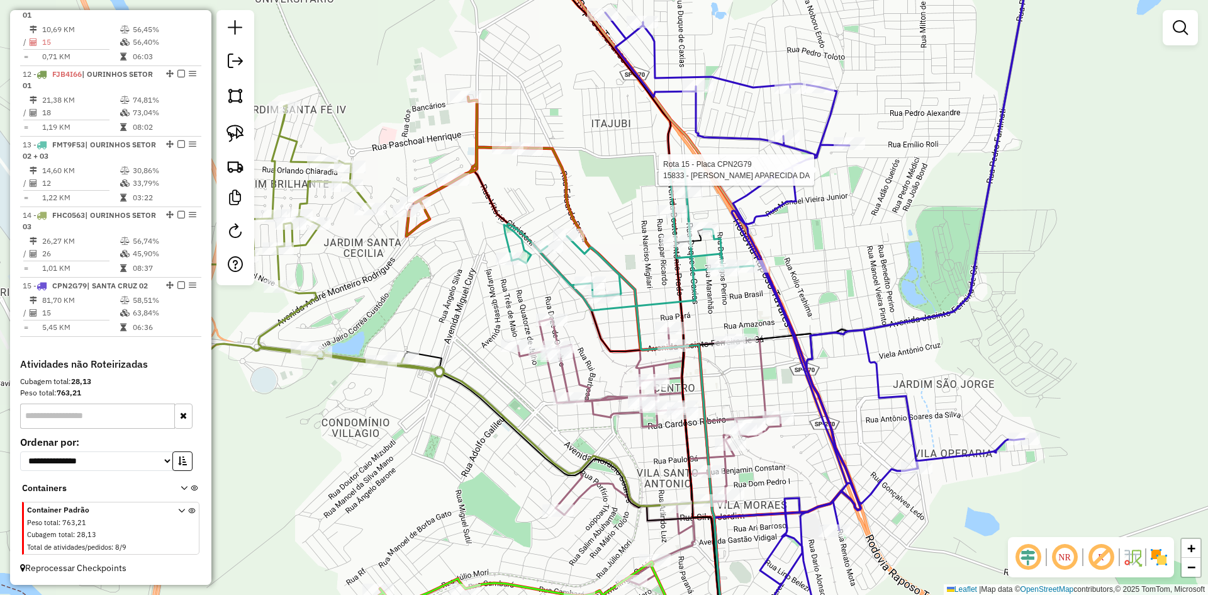
click at [797, 176] on div at bounding box center [785, 170] width 31 height 13
select select "*********"
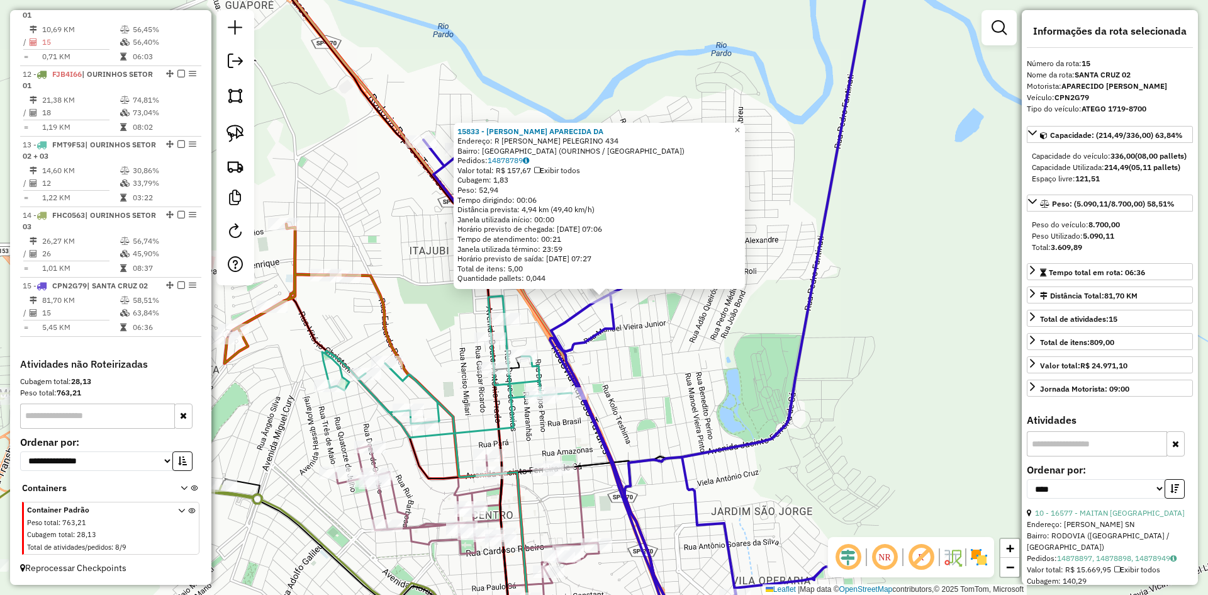
click at [863, 326] on div "15833 - VIVIANE APARECIDA DA Endereço: R MARIA PULCINELLI PELEGRINO 434 Bairro:…" at bounding box center [604, 297] width 1208 height 595
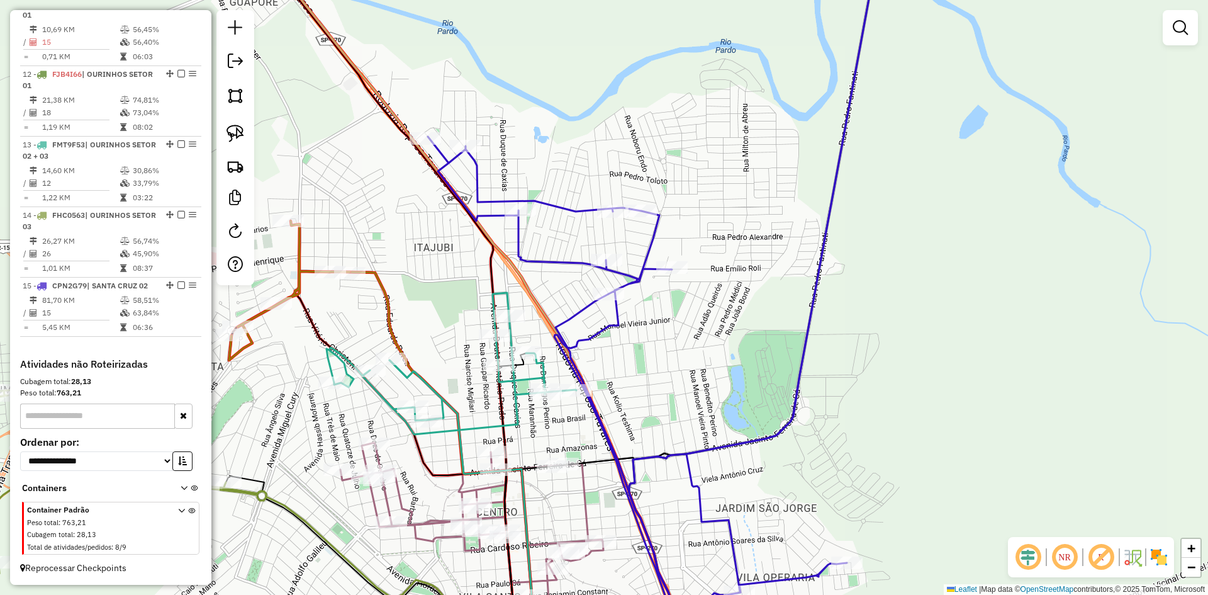
drag, startPoint x: 821, startPoint y: 369, endPoint x: 877, endPoint y: 219, distance: 159.9
click at [877, 219] on div "Janela de atendimento Grade de atendimento Capacidade Transportadoras Veículos …" at bounding box center [604, 297] width 1208 height 595
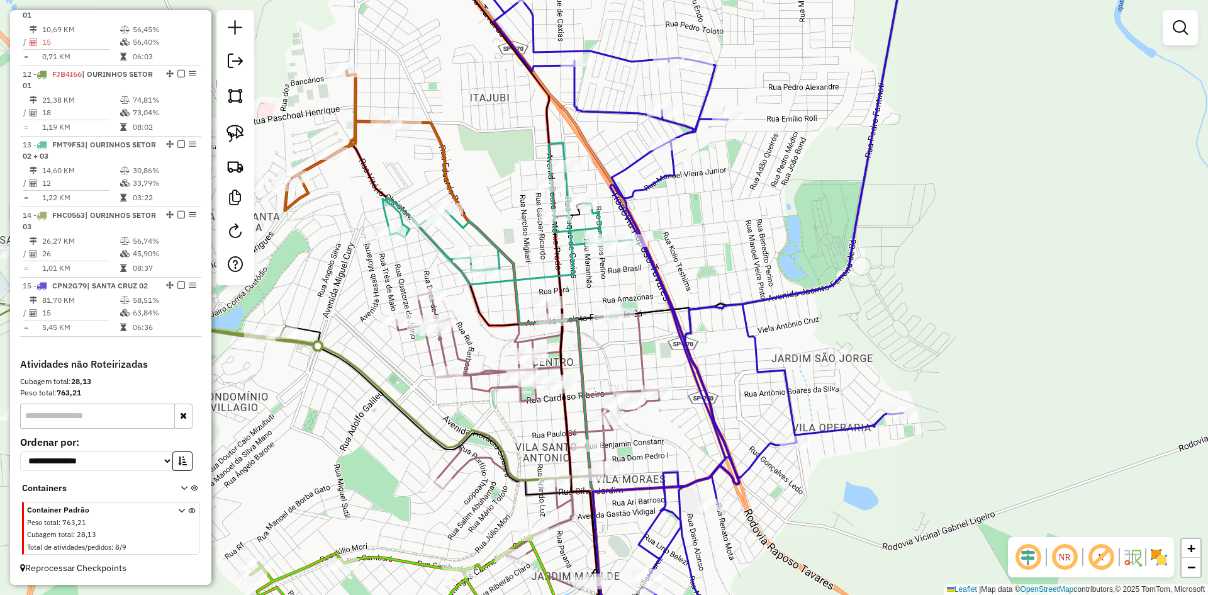
drag, startPoint x: 861, startPoint y: 294, endPoint x: 951, endPoint y: 125, distance: 191.2
click at [951, 125] on div "Janela de atendimento Grade de atendimento Capacidade Transportadoras Veículos …" at bounding box center [604, 297] width 1208 height 595
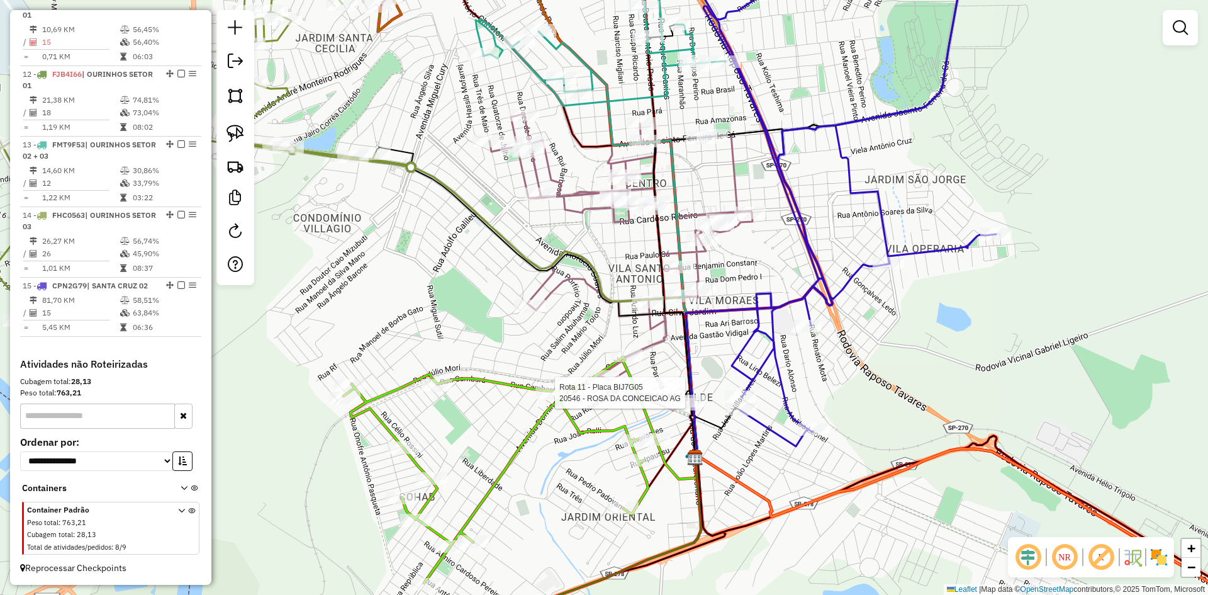
select select "*********"
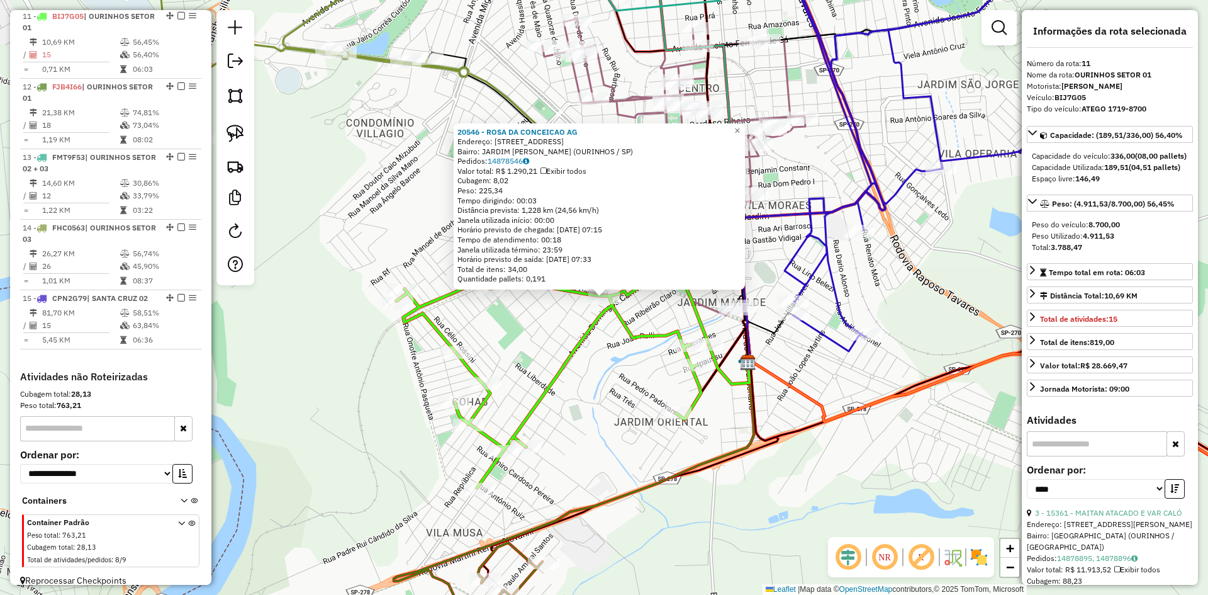
scroll to position [1113, 0]
click at [607, 447] on div "20546 - ROSA DA CONCEICAO AG Endereço: R CAMBARA 890 Bairro: JARDIM MATILDE (OU…" at bounding box center [604, 297] width 1208 height 595
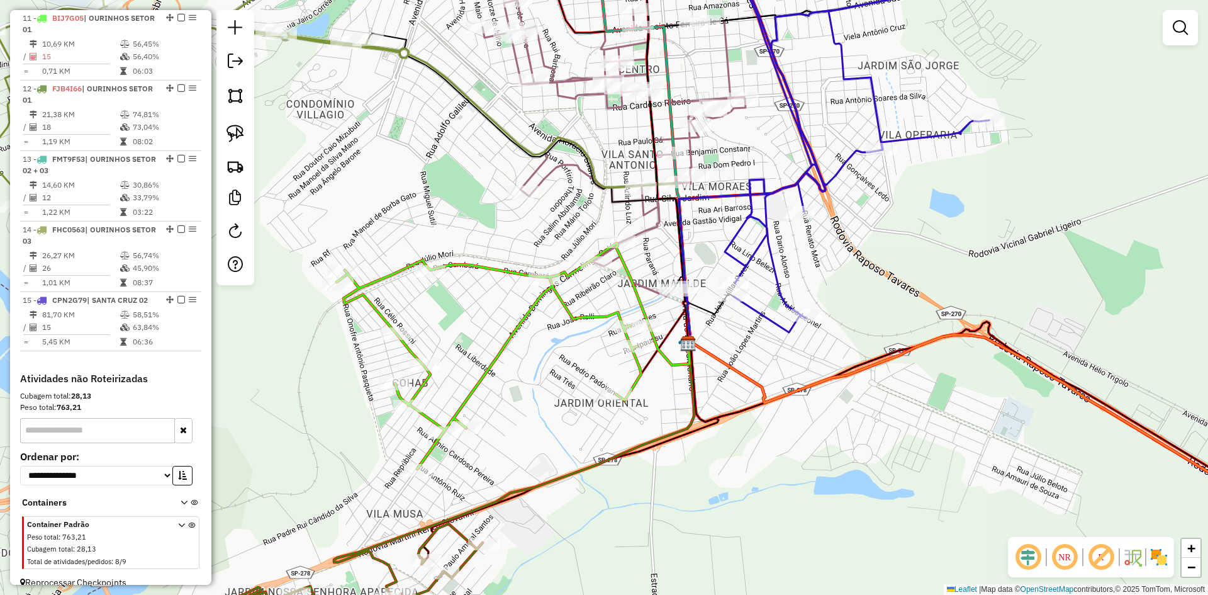
drag, startPoint x: 609, startPoint y: 425, endPoint x: 590, endPoint y: 390, distance: 40.0
click at [600, 368] on div "Janela de atendimento Grade de atendimento Capacidade Transportadoras Veículos …" at bounding box center [604, 297] width 1208 height 595
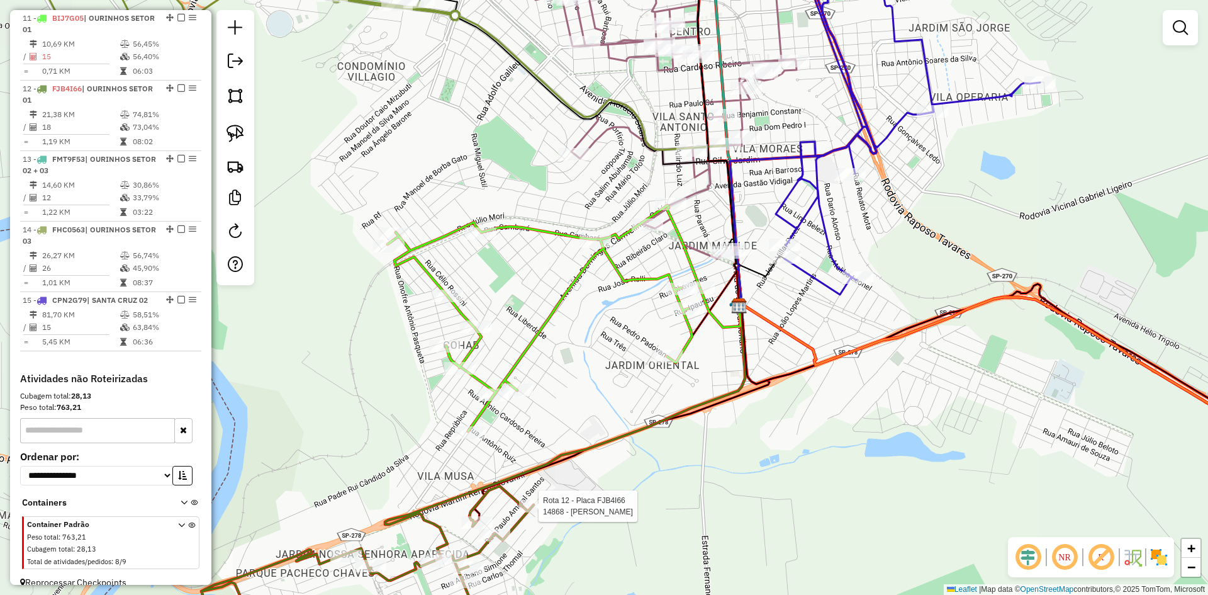
scroll to position [1127, 0]
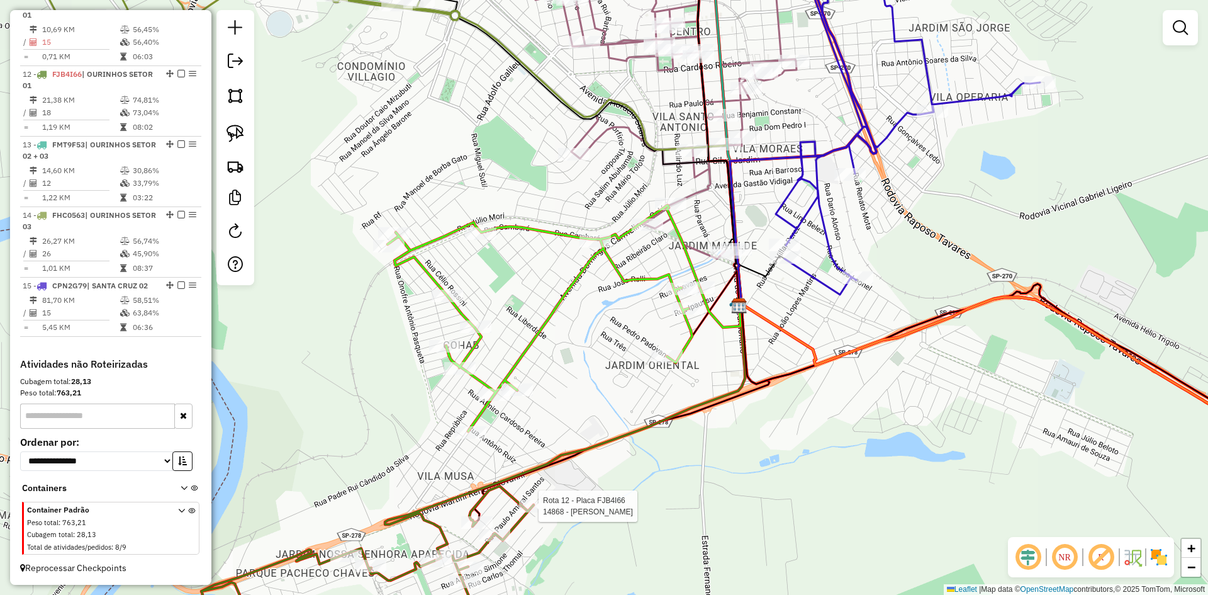
select select "*********"
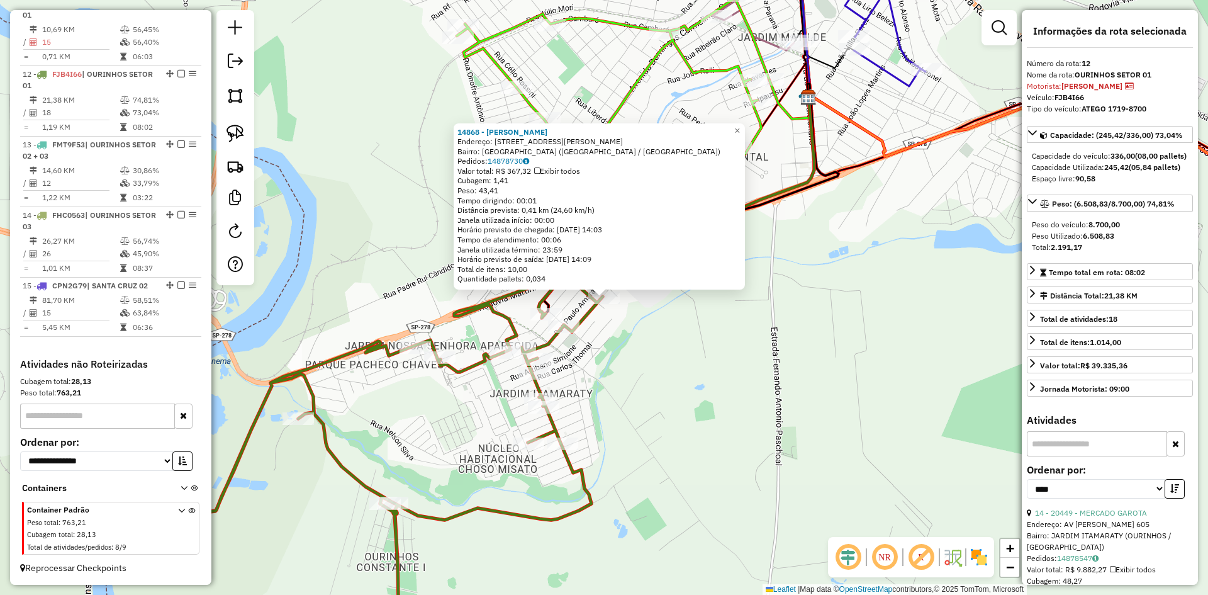
click at [719, 427] on div "14868 - LUIZ CARLOS DOS SANT Endereço: R JULIO CESAR ACOSTA GIMENES 191 Bairro:…" at bounding box center [604, 297] width 1208 height 595
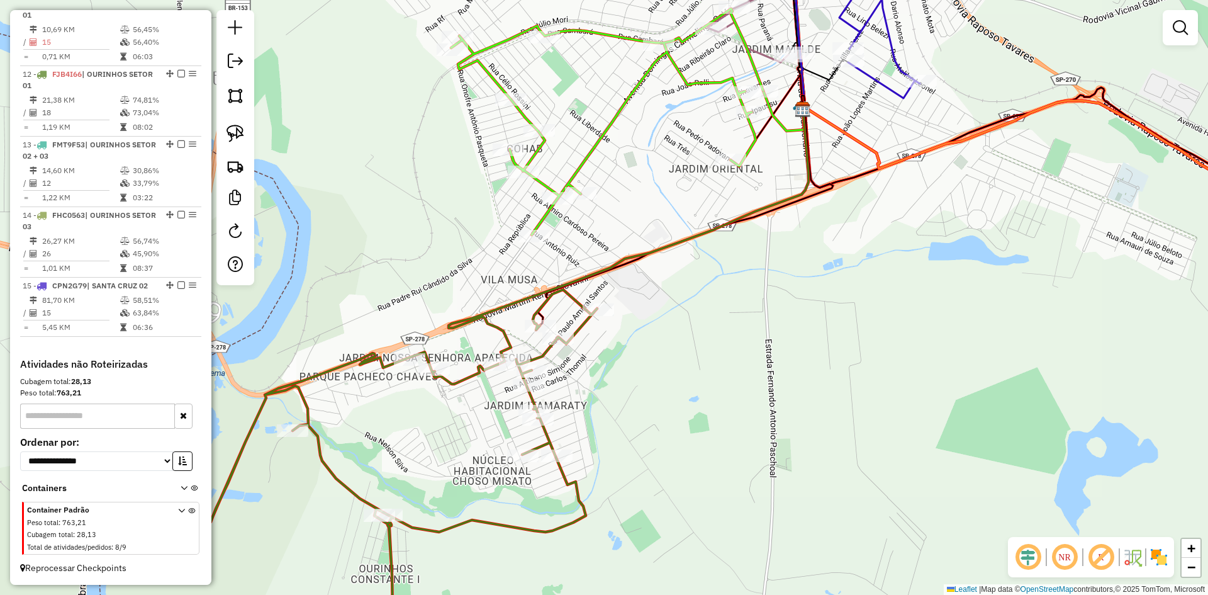
drag, startPoint x: 741, startPoint y: 359, endPoint x: 673, endPoint y: 466, distance: 127.1
click at [673, 466] on div "Janela de atendimento Grade de atendimento Capacidade Transportadoras Veículos …" at bounding box center [604, 297] width 1208 height 595
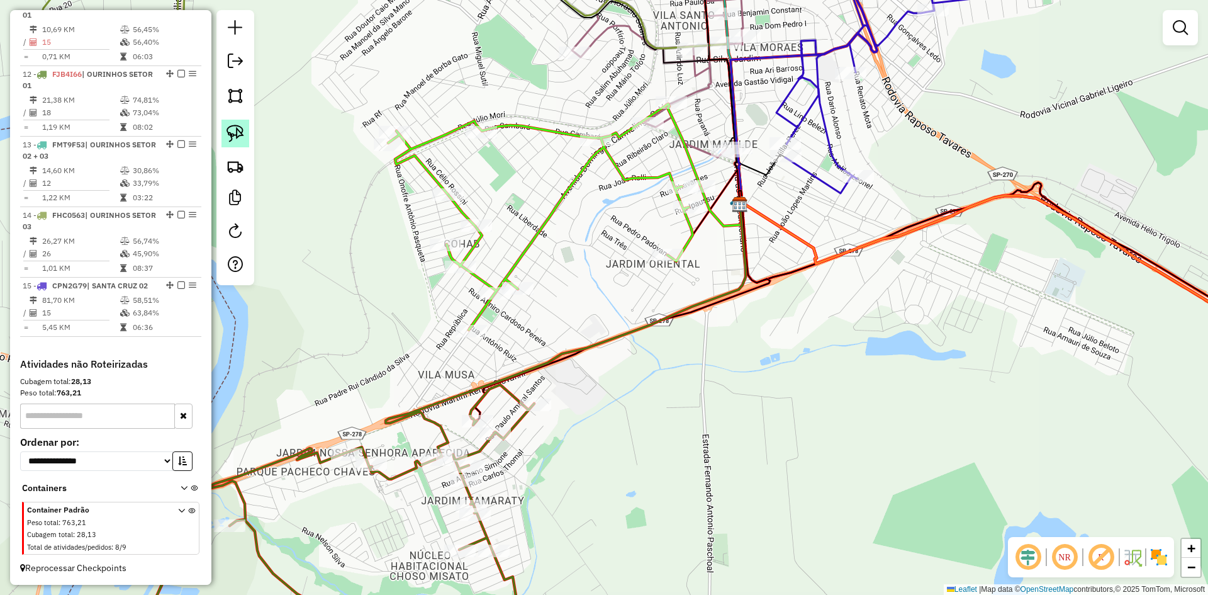
click at [244, 134] on link at bounding box center [236, 134] width 28 height 28
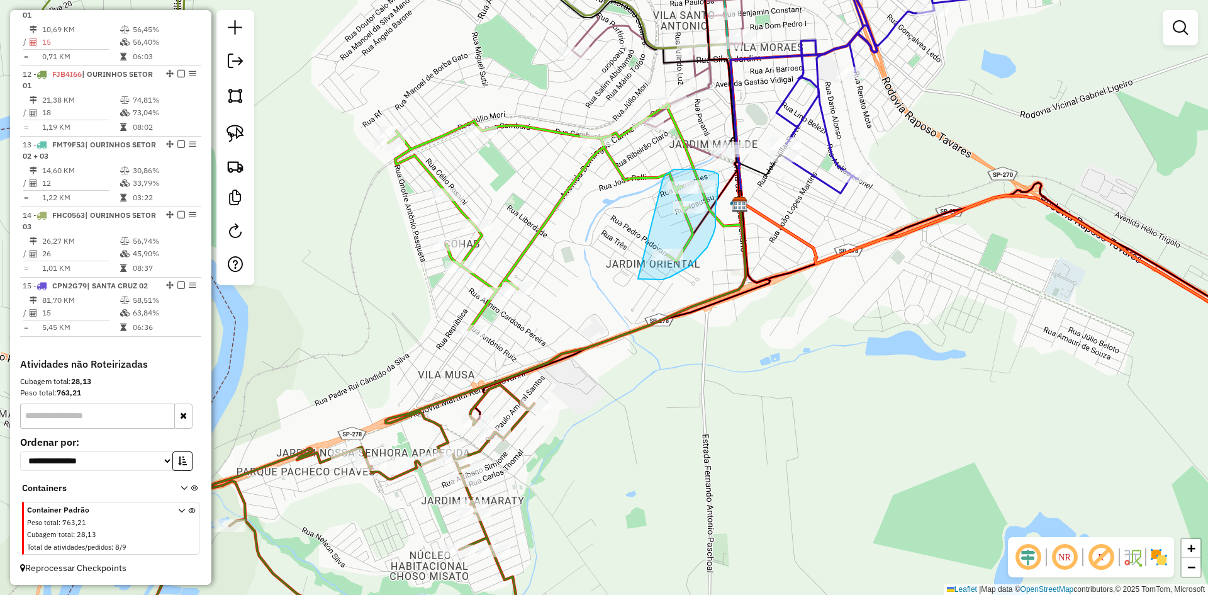
drag, startPoint x: 638, startPoint y: 279, endPoint x: 663, endPoint y: 180, distance: 101.8
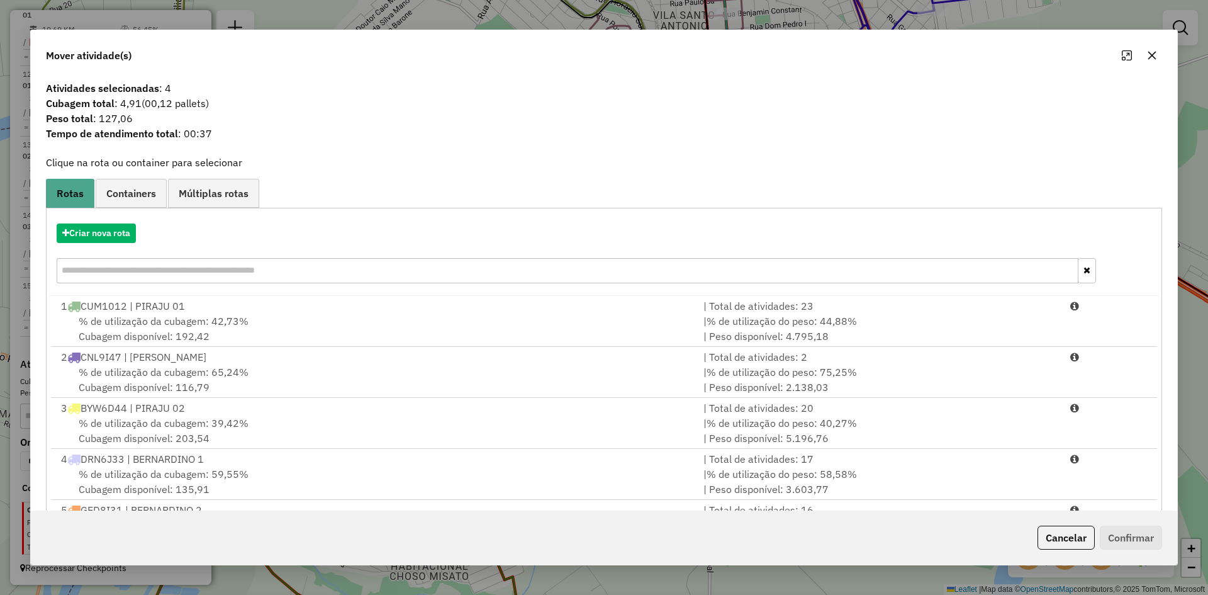
click at [1151, 53] on icon "button" at bounding box center [1152, 55] width 10 height 10
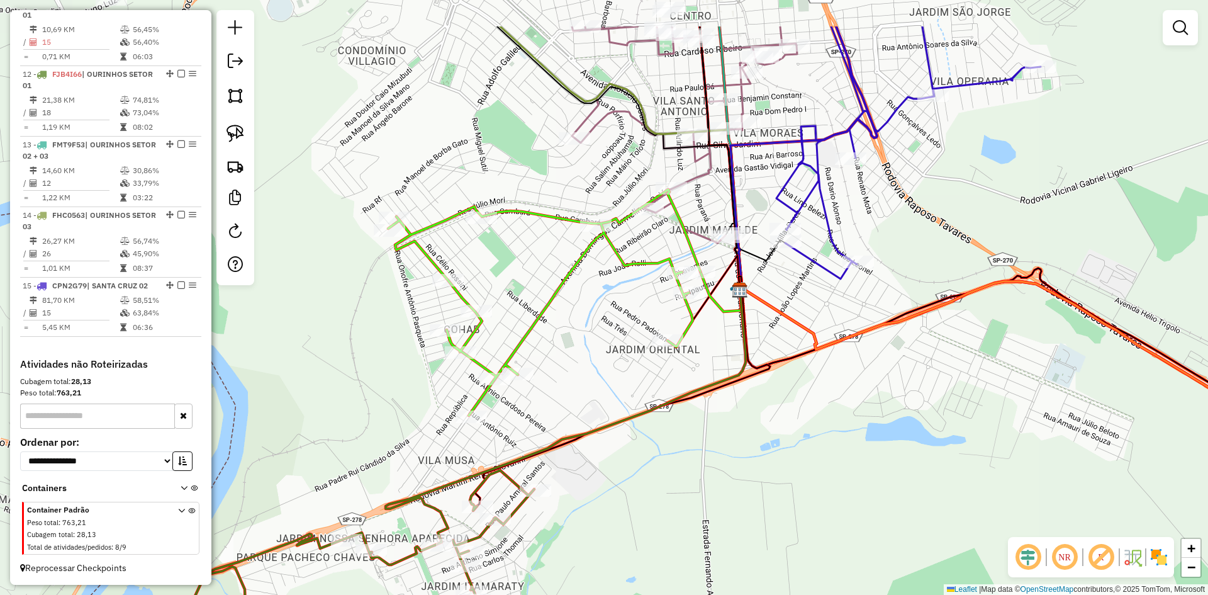
drag, startPoint x: 630, startPoint y: 413, endPoint x: 631, endPoint y: 473, distance: 60.4
click at [629, 473] on div "Janela de atendimento Grade de atendimento Capacidade Transportadoras Veículos …" at bounding box center [604, 297] width 1208 height 595
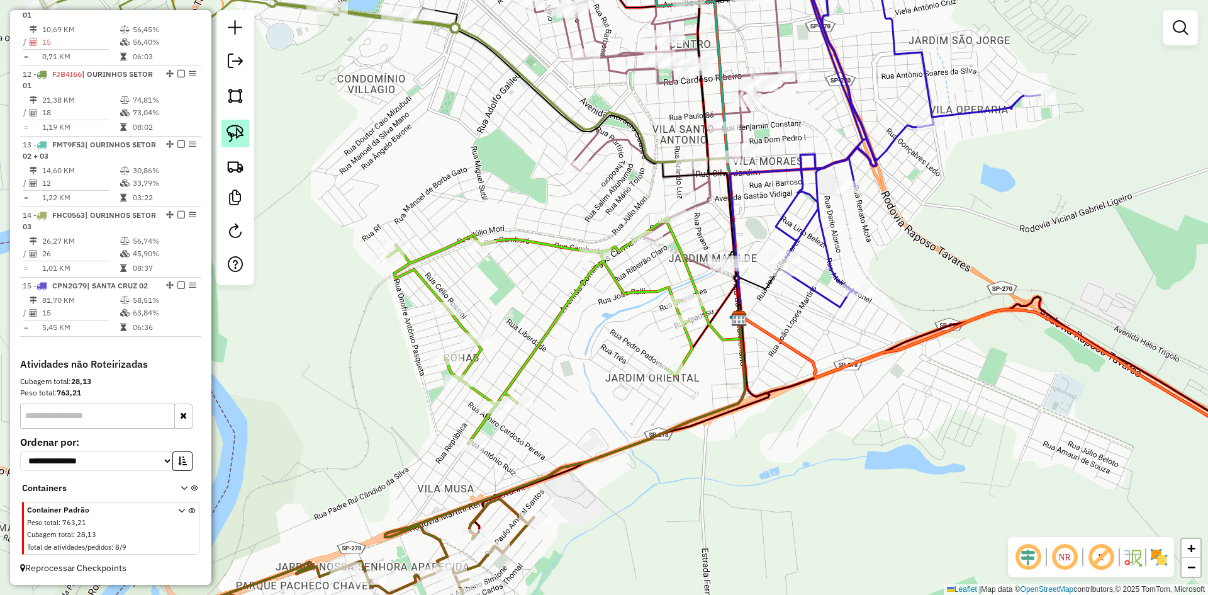
click at [241, 133] on img at bounding box center [236, 134] width 18 height 18
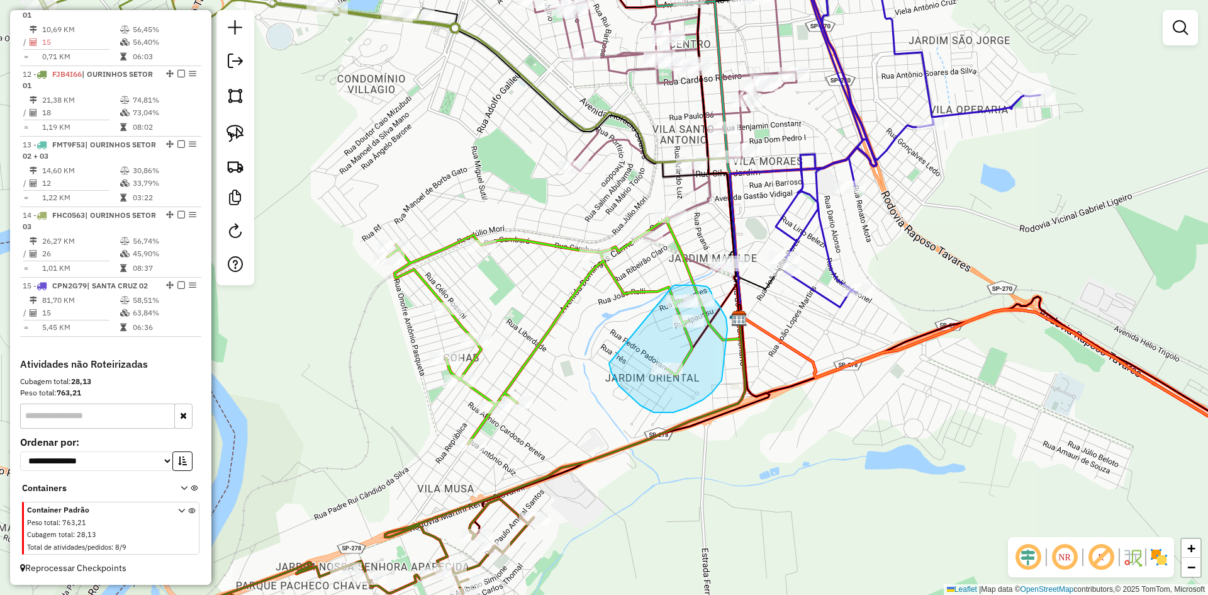
drag, startPoint x: 612, startPoint y: 373, endPoint x: 672, endPoint y: 287, distance: 104.8
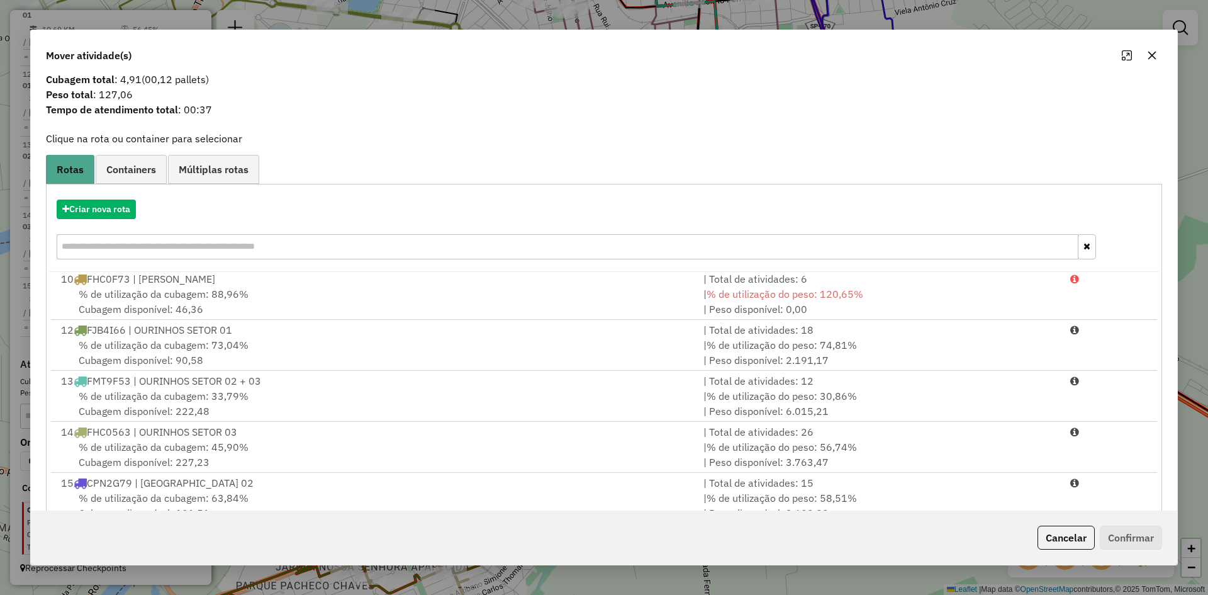
scroll to position [59, 0]
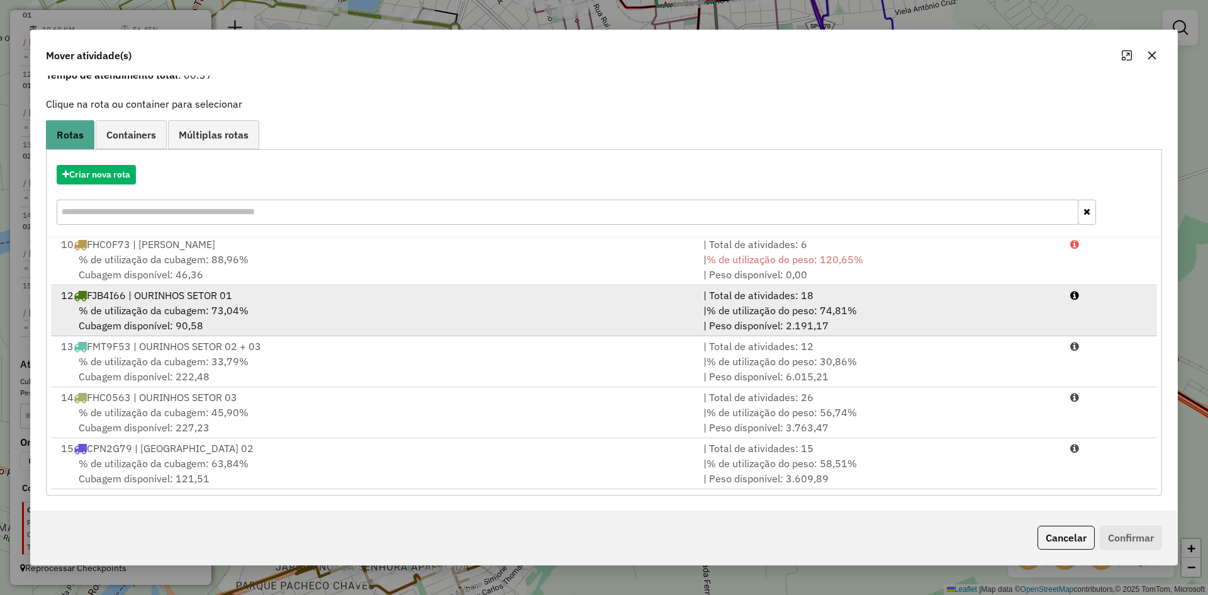
click at [225, 308] on span "% de utilização da cubagem: 73,04%" at bounding box center [164, 310] width 170 height 13
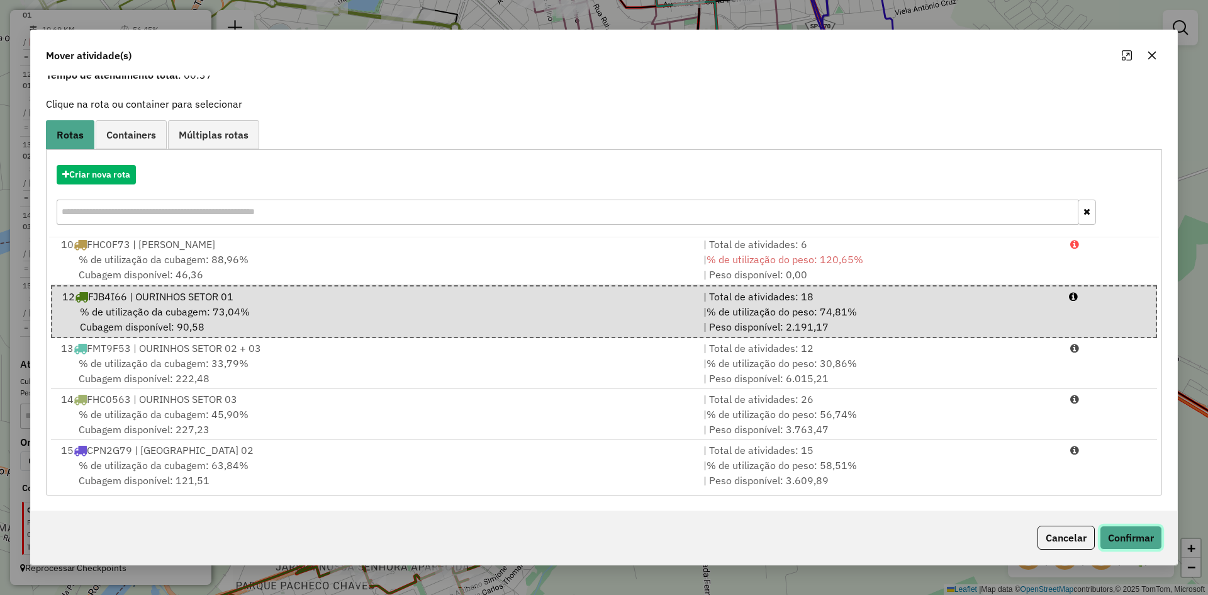
click at [1126, 541] on button "Confirmar" at bounding box center [1131, 538] width 62 height 24
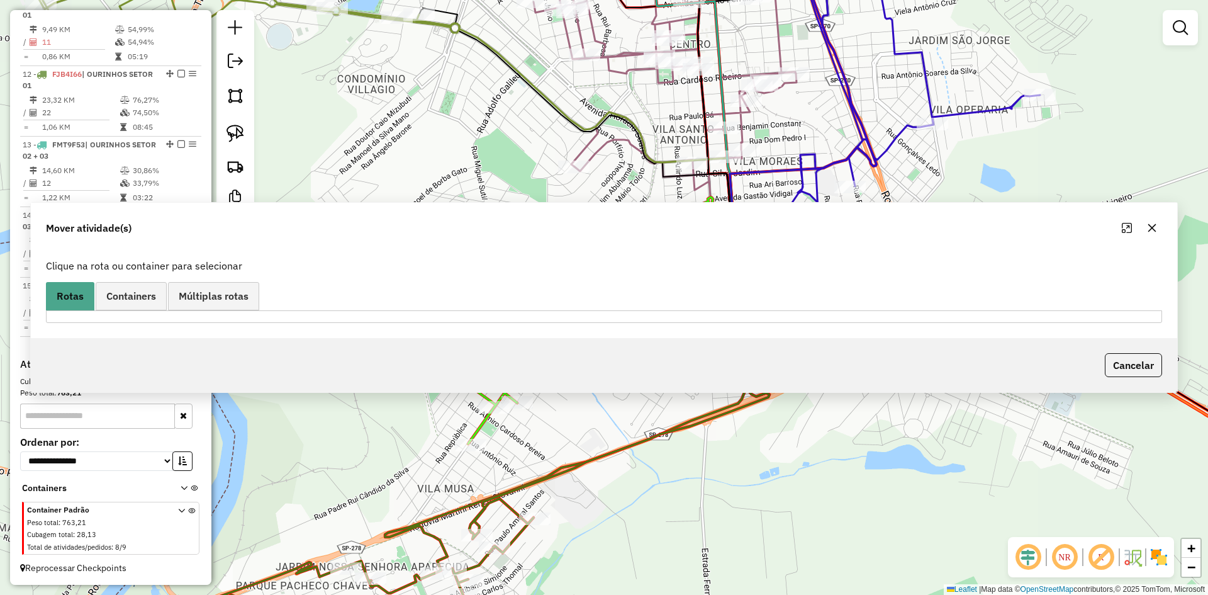
scroll to position [986, 0]
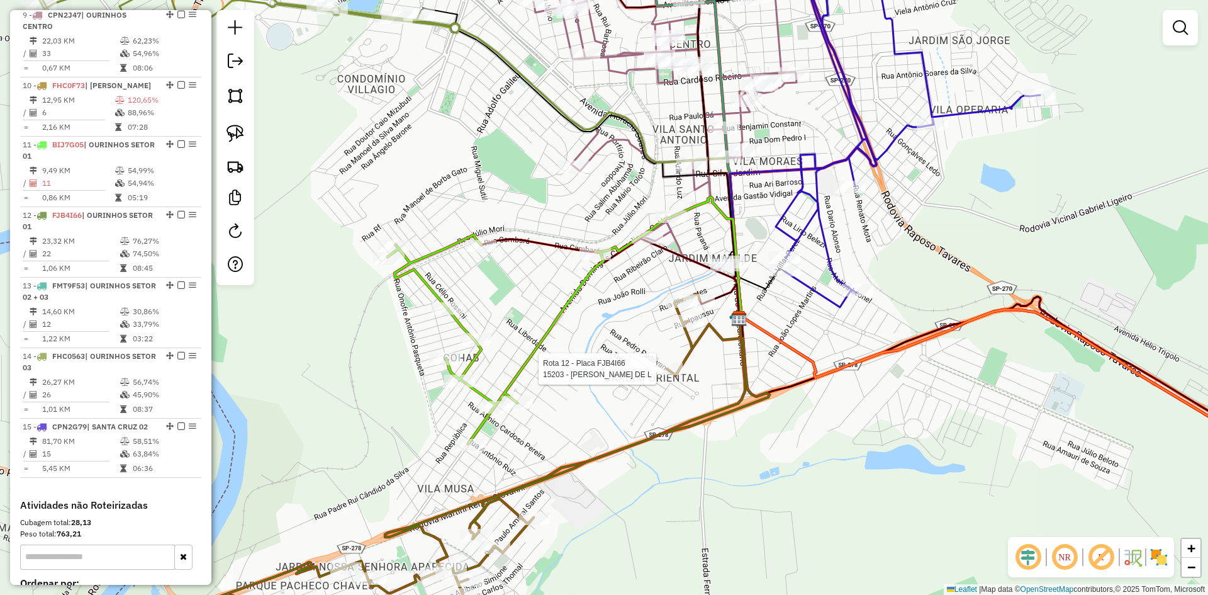
select select "*********"
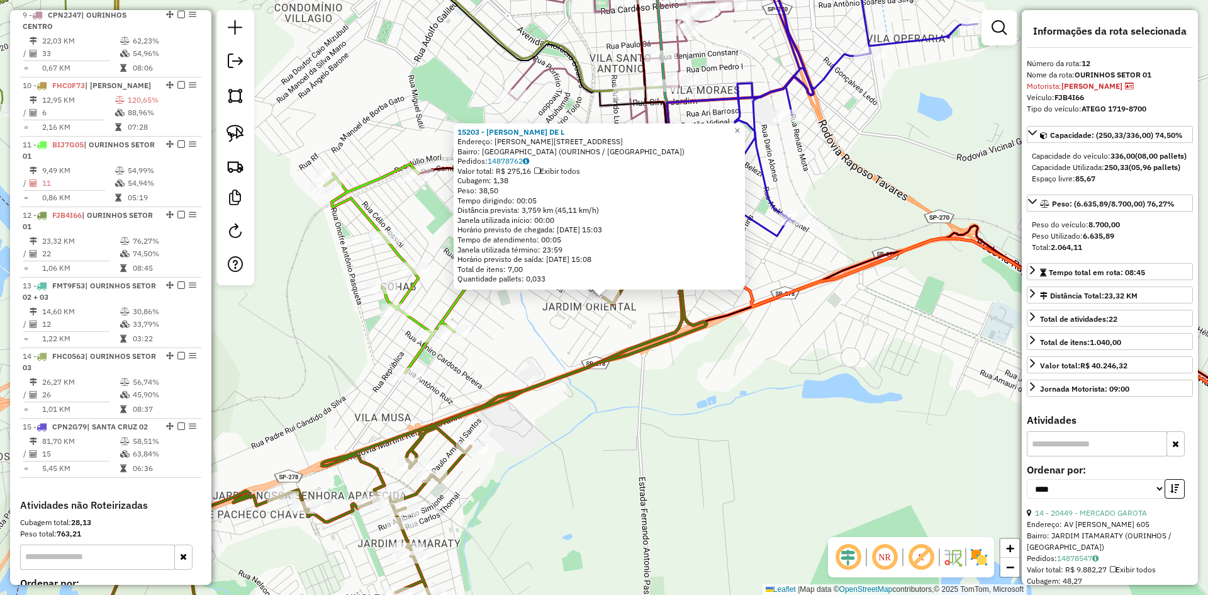
scroll to position [1127, 0]
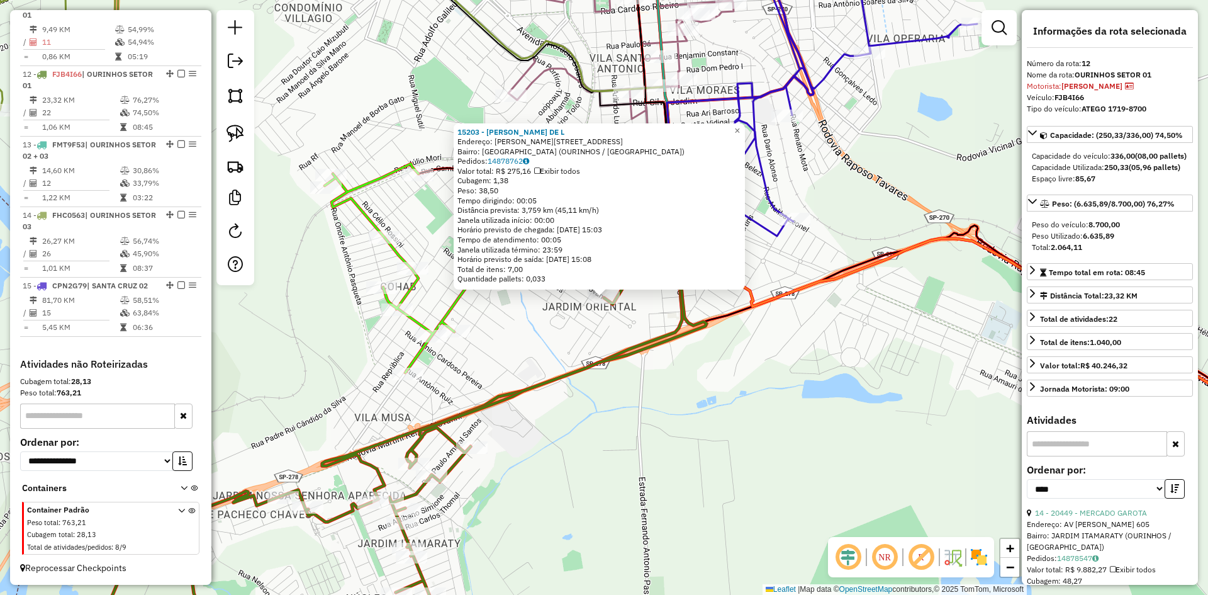
click at [674, 412] on div "15203 - PATRICIA MORENO DE L Endereço: R PEDRO PADOVAN 10 Bairro: JARDIM IMPERI…" at bounding box center [604, 297] width 1208 height 595
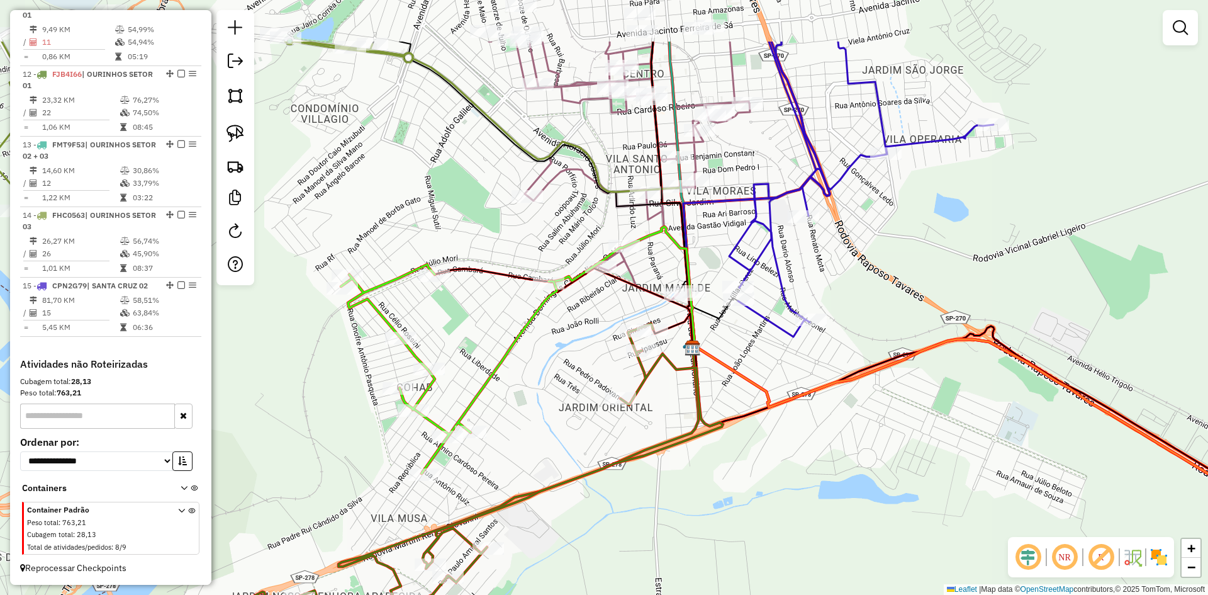
drag, startPoint x: 680, startPoint y: 428, endPoint x: 694, endPoint y: 521, distance: 94.2
click at [694, 521] on div "Janela de atendimento Grade de atendimento Capacidade Transportadoras Veículos …" at bounding box center [604, 297] width 1208 height 595
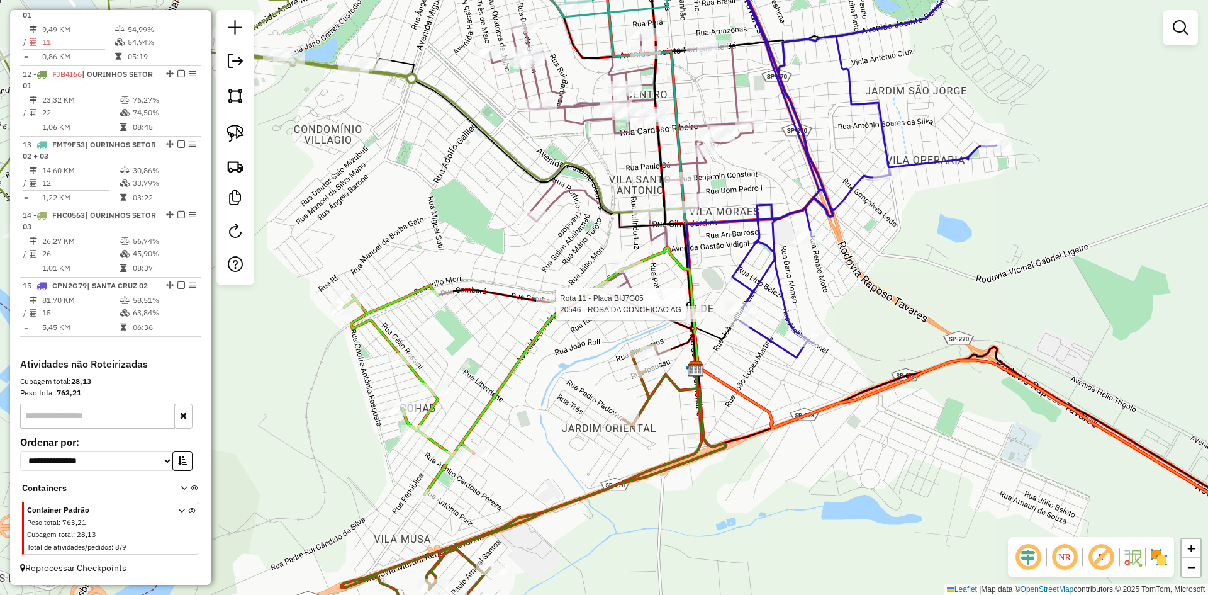
select select "*********"
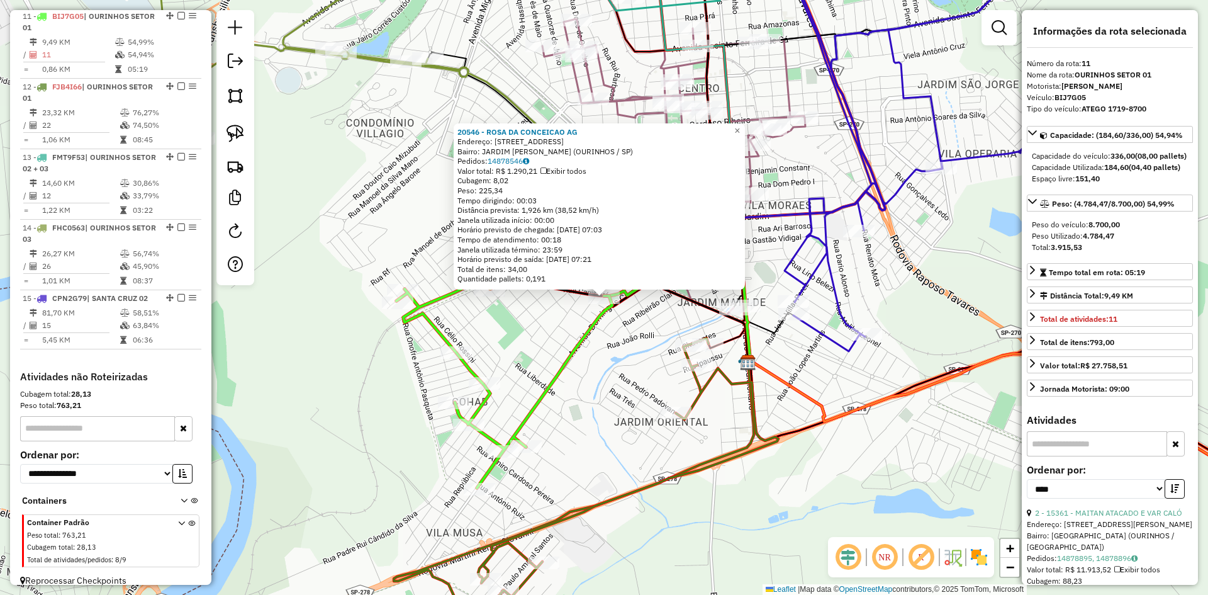
scroll to position [1113, 0]
click at [627, 395] on div "20546 - ROSA DA CONCEICAO AG Endereço: R CAMBARA 890 Bairro: JARDIM MATILDE (OU…" at bounding box center [604, 297] width 1208 height 595
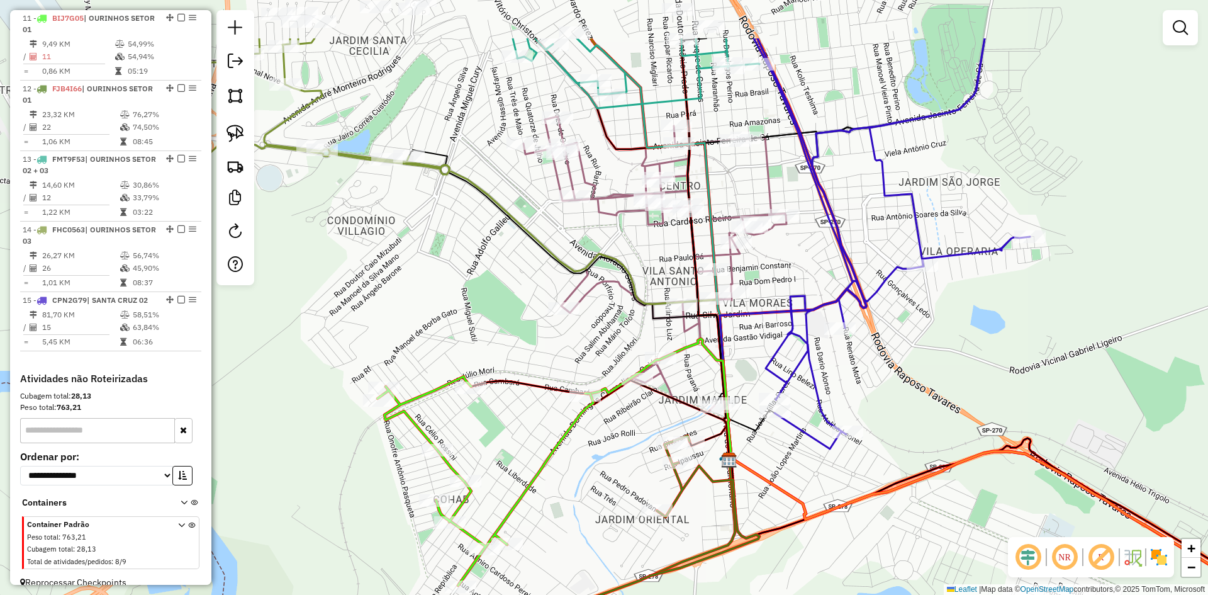
drag, startPoint x: 618, startPoint y: 376, endPoint x: 599, endPoint y: 473, distance: 99.4
click at [599, 473] on div "Janela de atendimento Grade de atendimento Capacidade Transportadoras Veículos …" at bounding box center [604, 297] width 1208 height 595
click at [235, 142] on img at bounding box center [236, 134] width 18 height 18
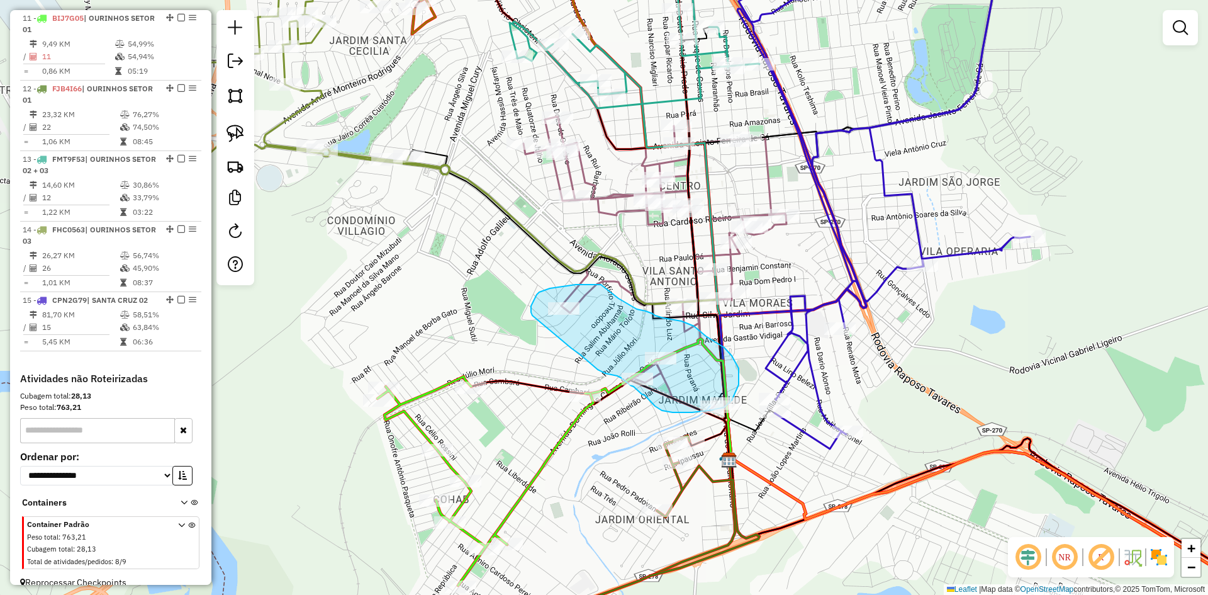
drag, startPoint x: 571, startPoint y: 348, endPoint x: 534, endPoint y: 315, distance: 50.0
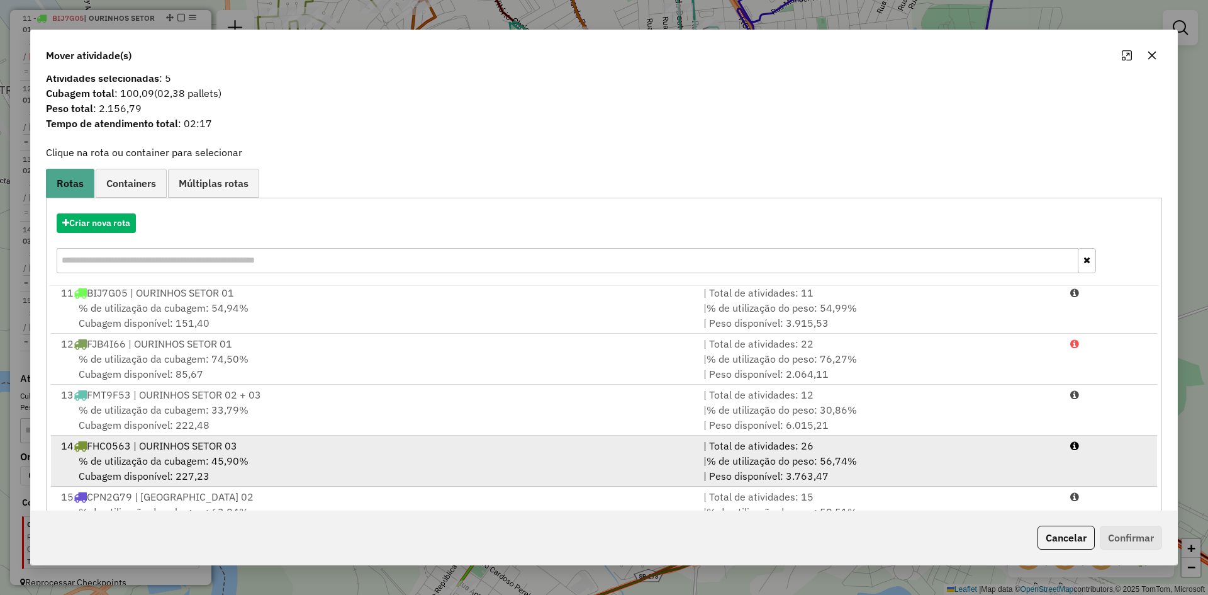
scroll to position [59, 0]
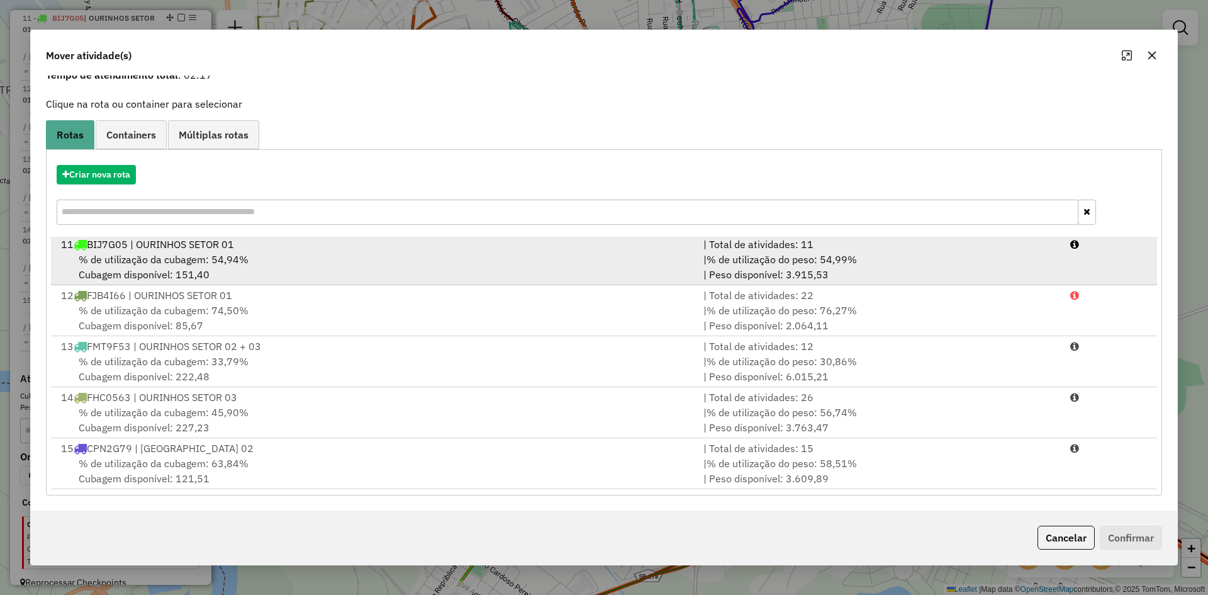
click at [276, 262] on div "% de utilização da cubagem: 54,94% Cubagem disponível: 151,40" at bounding box center [374, 267] width 643 height 30
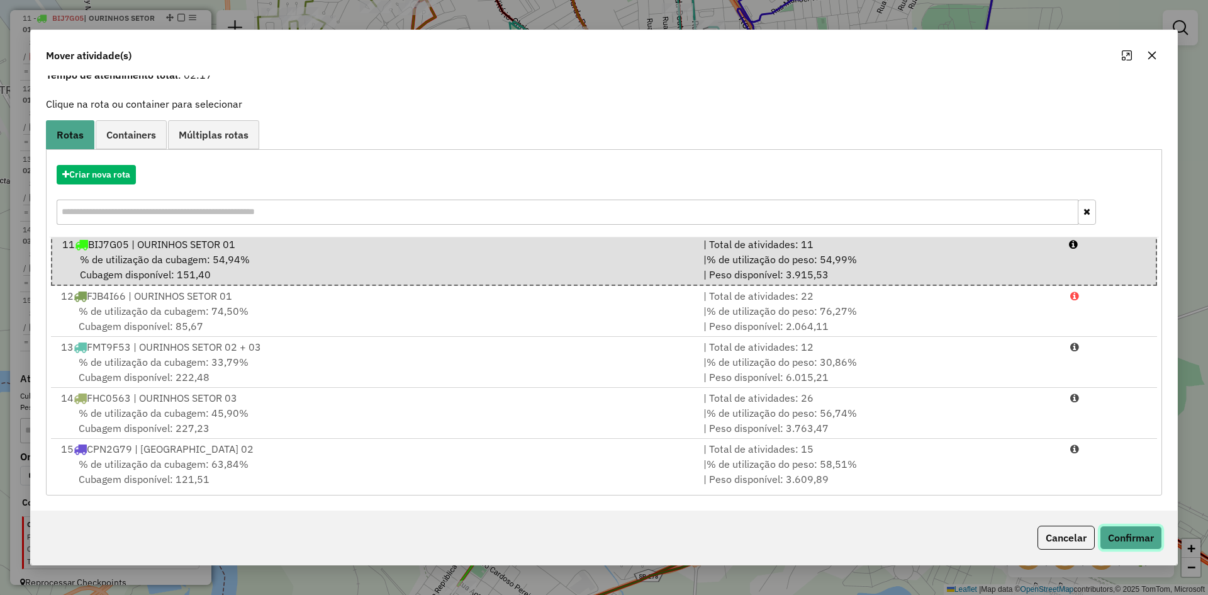
click at [1145, 537] on button "Confirmar" at bounding box center [1131, 538] width 62 height 24
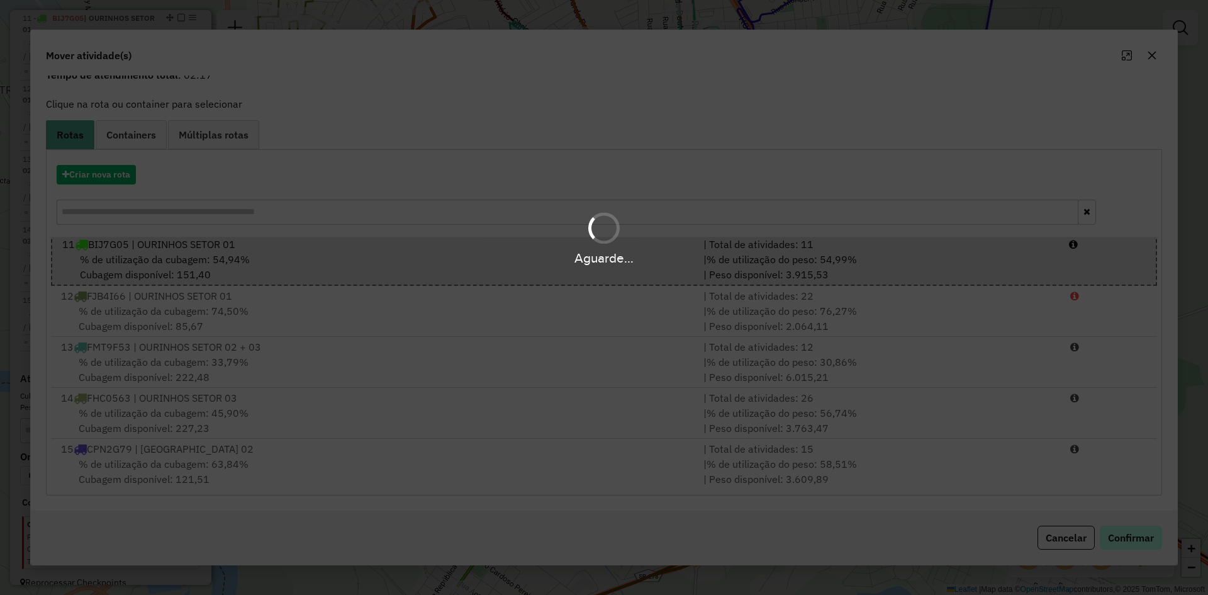
scroll to position [0, 0]
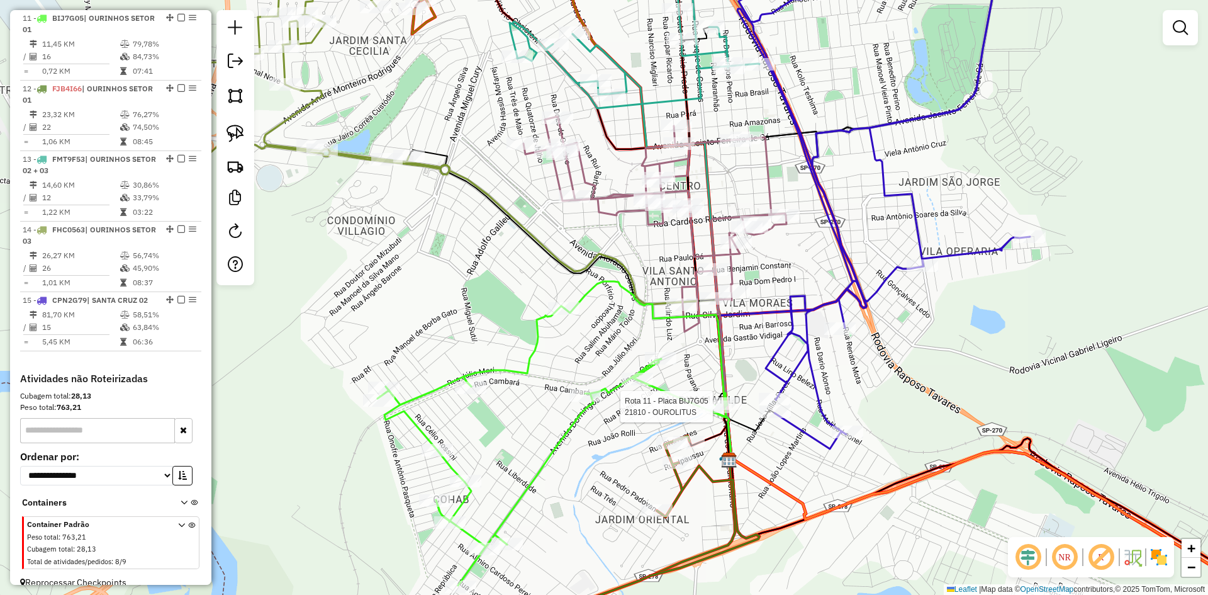
select select "*********"
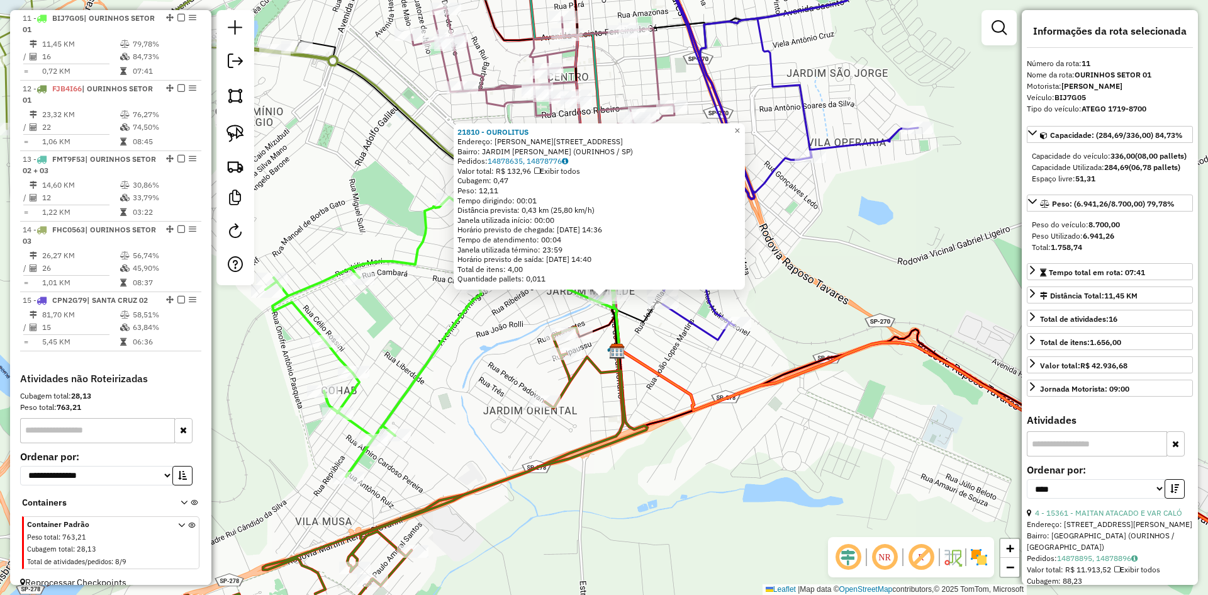
click at [687, 459] on div "21810 - OUROLITUS Endereço: MARIA CAVEZALLI MELLA 117 Bairro: JARDIM MATILDE (O…" at bounding box center [604, 297] width 1208 height 595
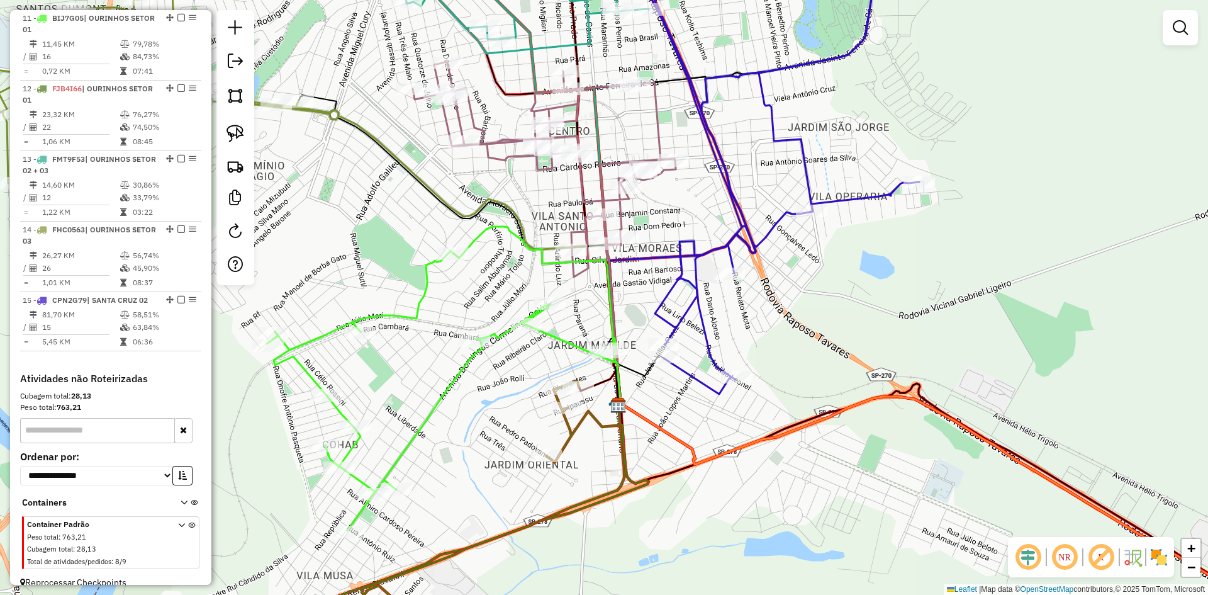
drag, startPoint x: 597, startPoint y: 254, endPoint x: 595, endPoint y: 295, distance: 41.6
click at [595, 291] on div "Janela de atendimento Grade de atendimento Capacidade Transportadoras Veículos …" at bounding box center [604, 297] width 1208 height 595
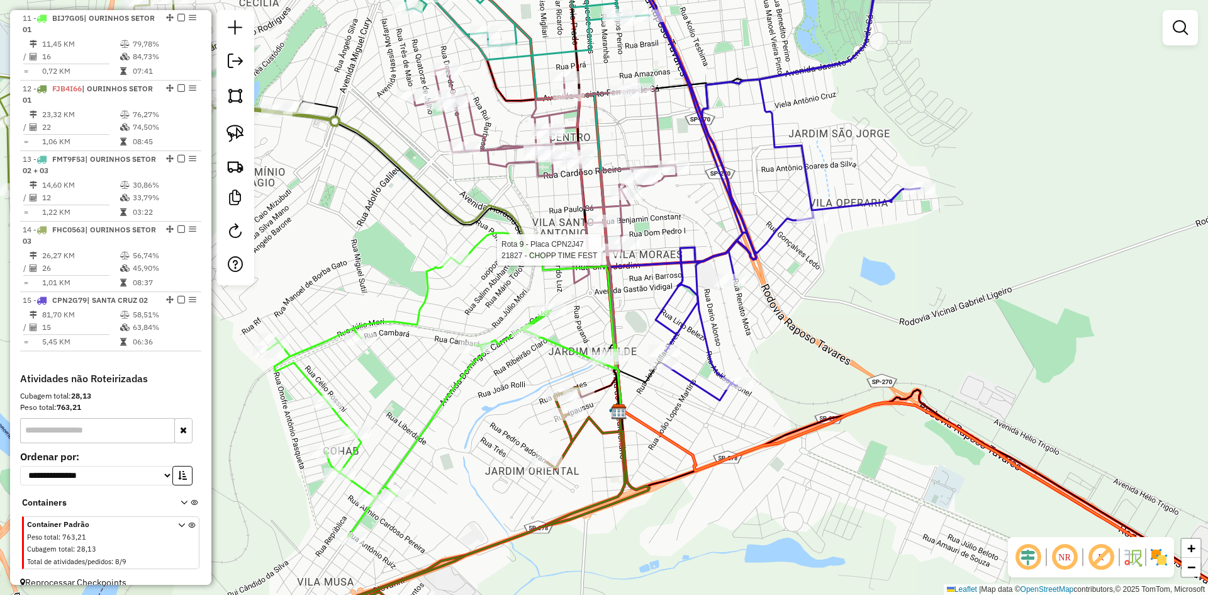
select select "*********"
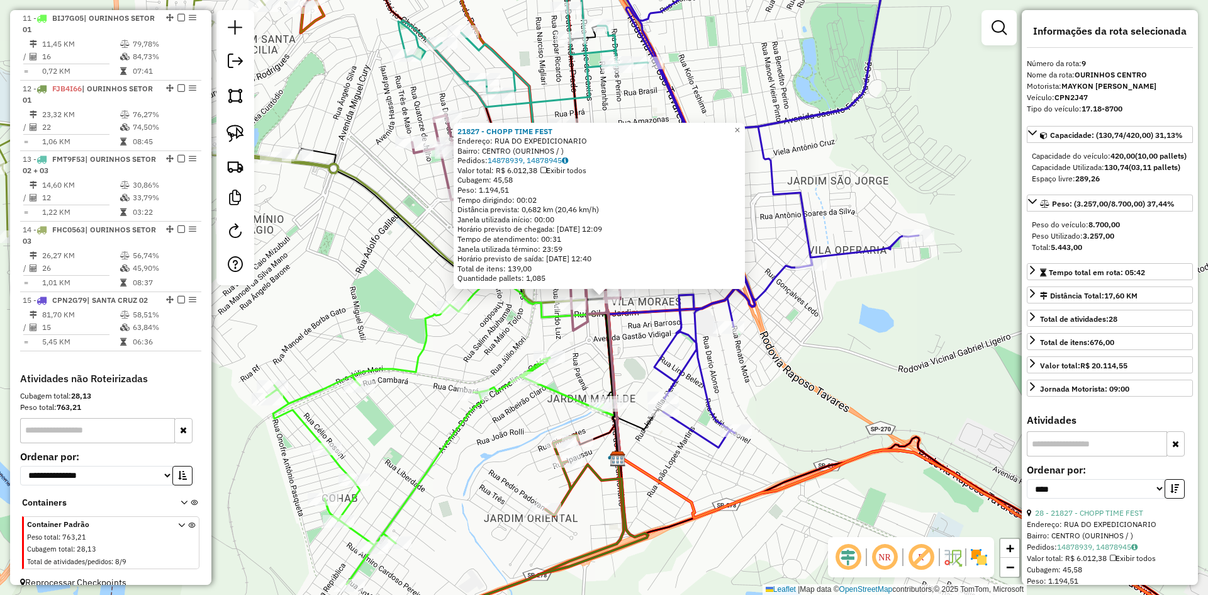
scroll to position [983, 0]
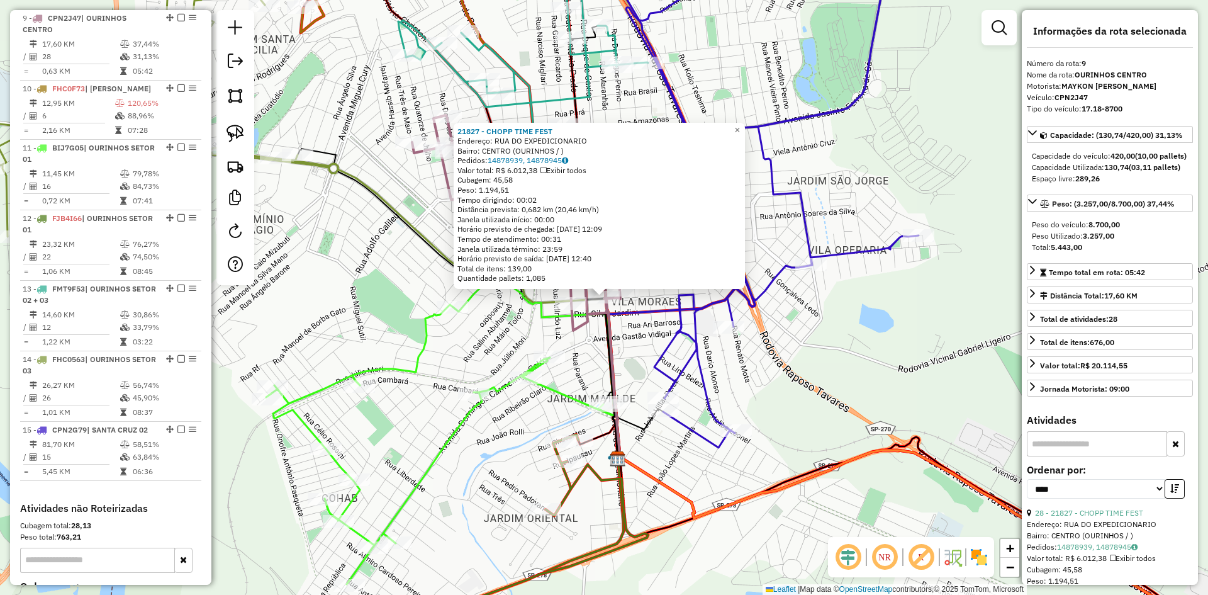
click at [806, 433] on div "21827 - CHOPP TIME FEST Endereço: RUA DO EXPEDICIONARIO Bairro: CENTRO (OURINHO…" at bounding box center [604, 297] width 1208 height 595
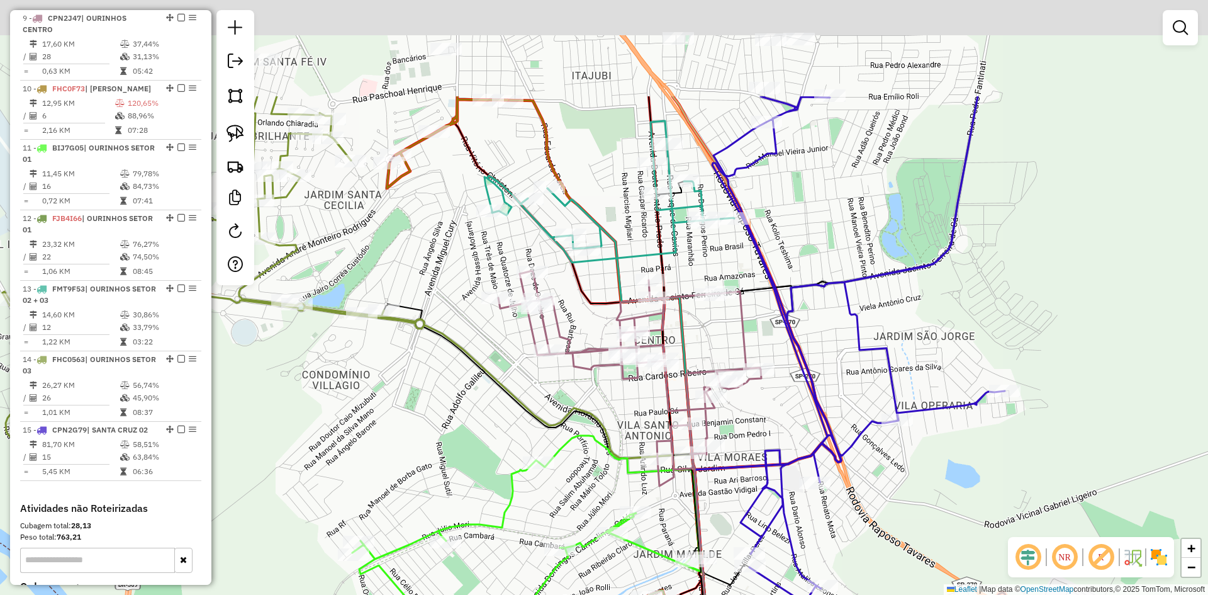
drag, startPoint x: 784, startPoint y: 393, endPoint x: 877, endPoint y: 563, distance: 193.5
click at [871, 552] on div "Janela de atendimento Grade de atendimento Capacidade Transportadoras Veículos …" at bounding box center [604, 297] width 1208 height 595
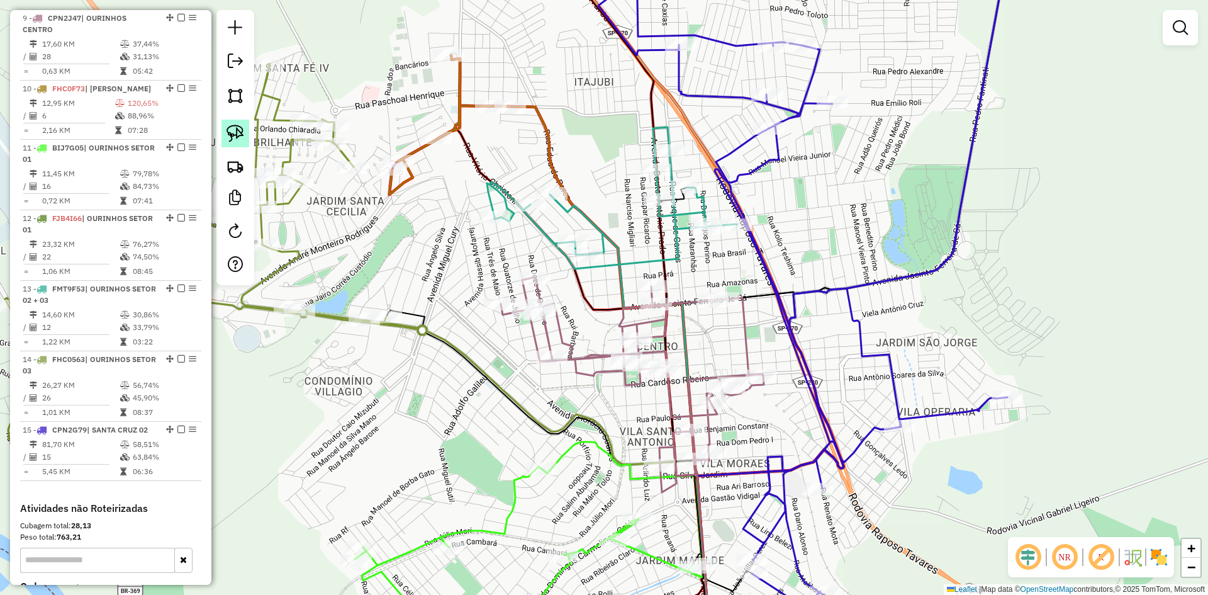
click at [239, 125] on img at bounding box center [236, 134] width 18 height 18
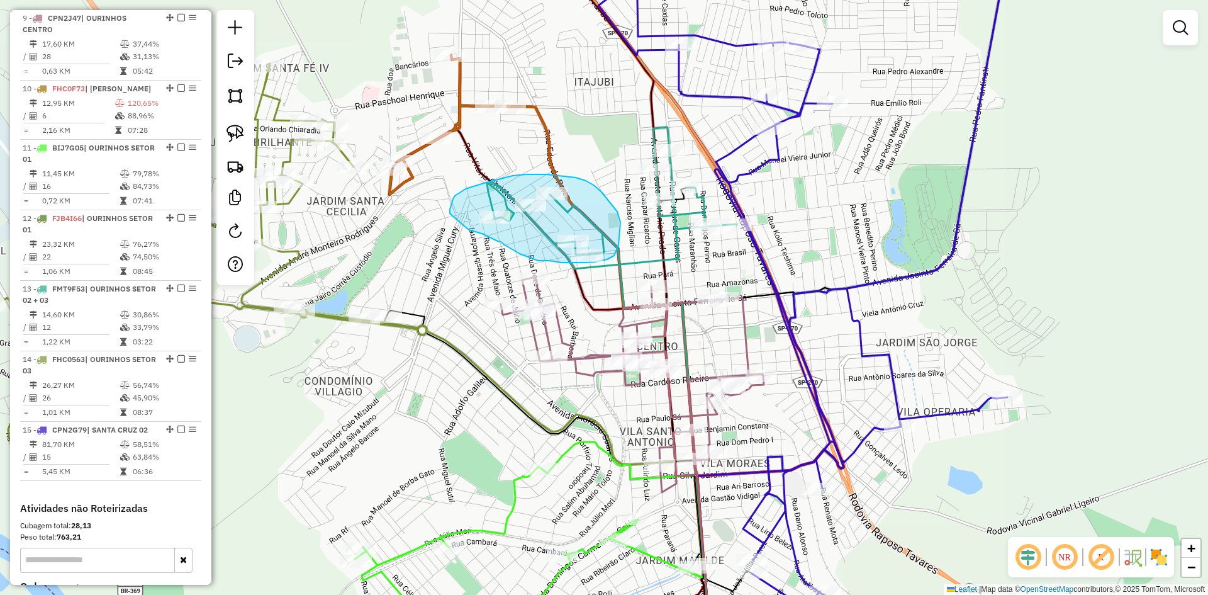
drag, startPoint x: 469, startPoint y: 230, endPoint x: 451, endPoint y: 215, distance: 23.2
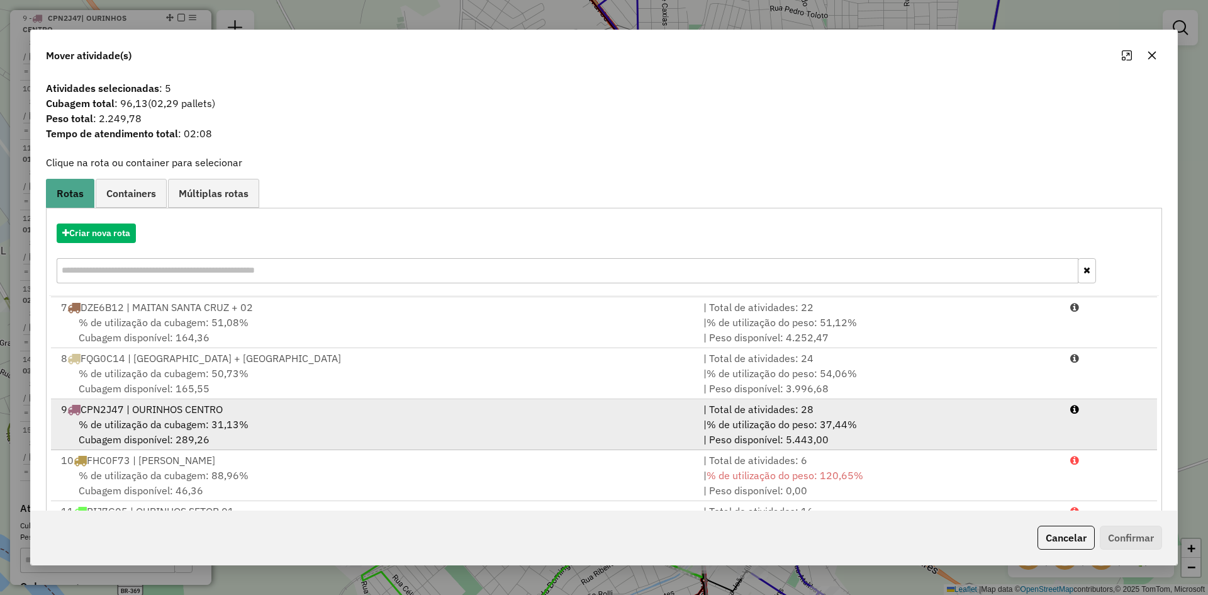
scroll to position [315, 0]
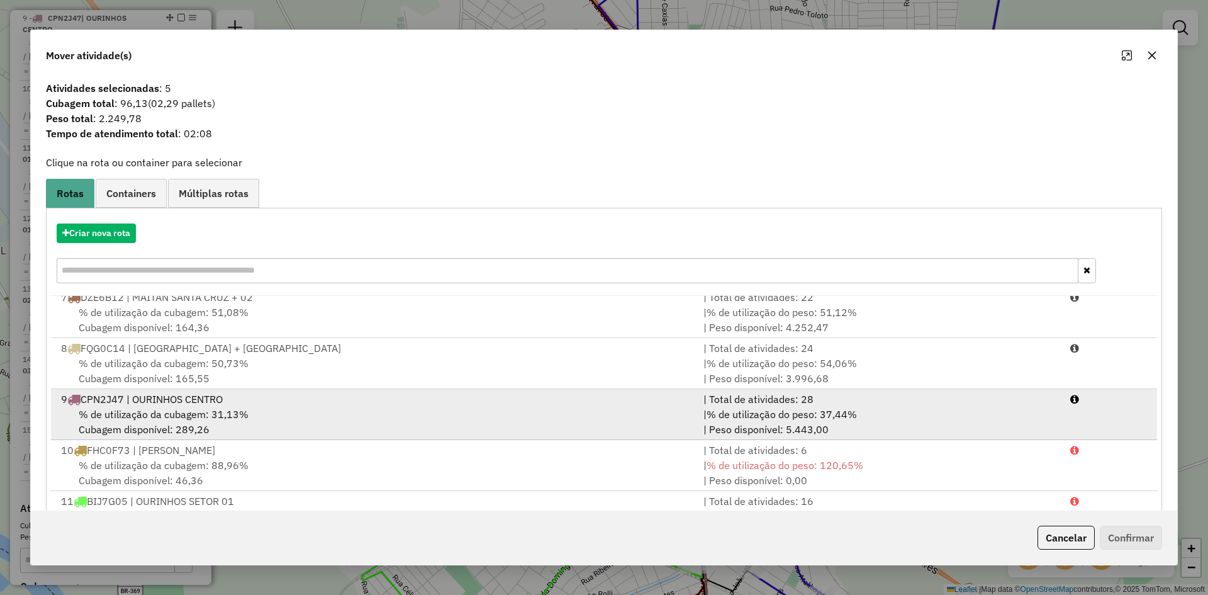
click at [282, 420] on div "% de utilização da cubagem: 31,13% Cubagem disponível: 289,26" at bounding box center [374, 422] width 643 height 30
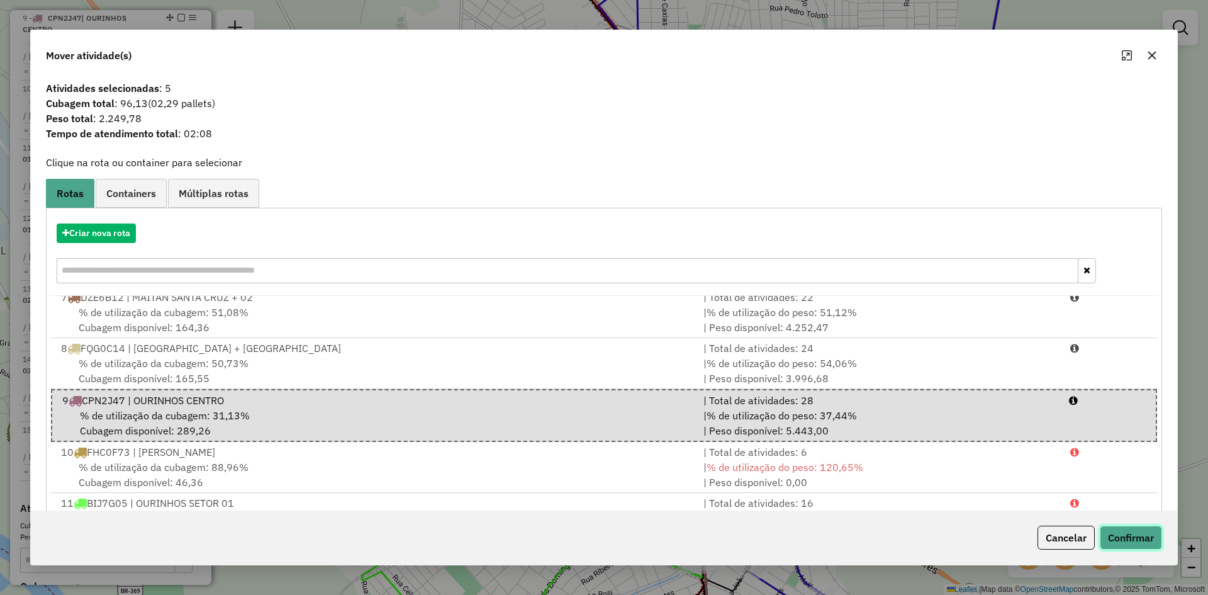
click at [1131, 539] on button "Confirmar" at bounding box center [1131, 538] width 62 height 24
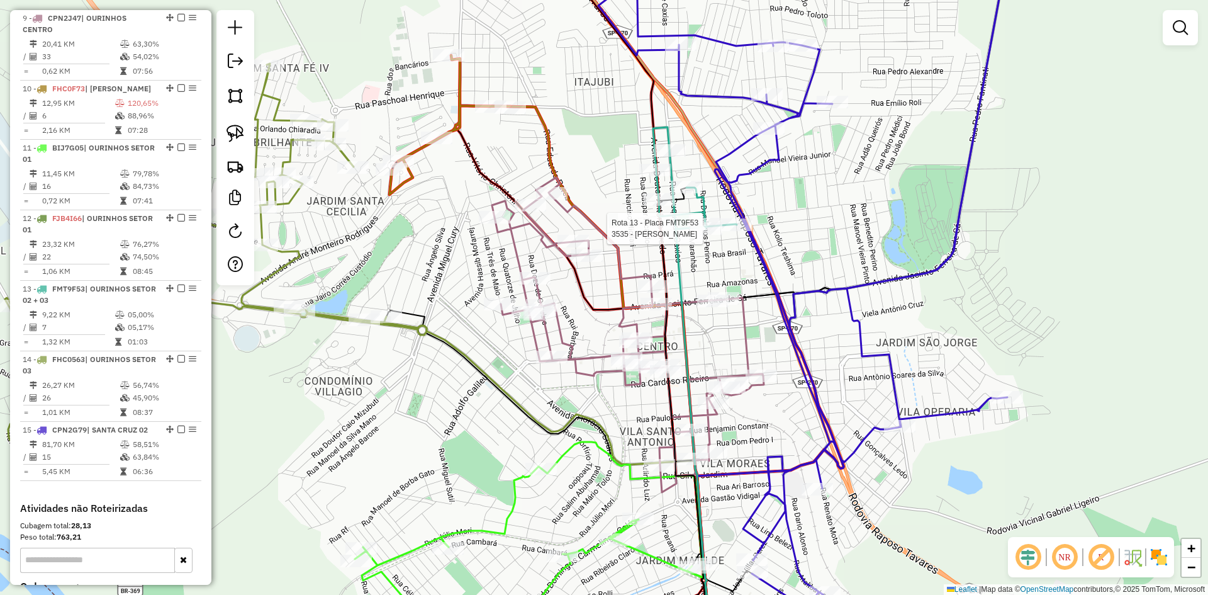
select select "*********"
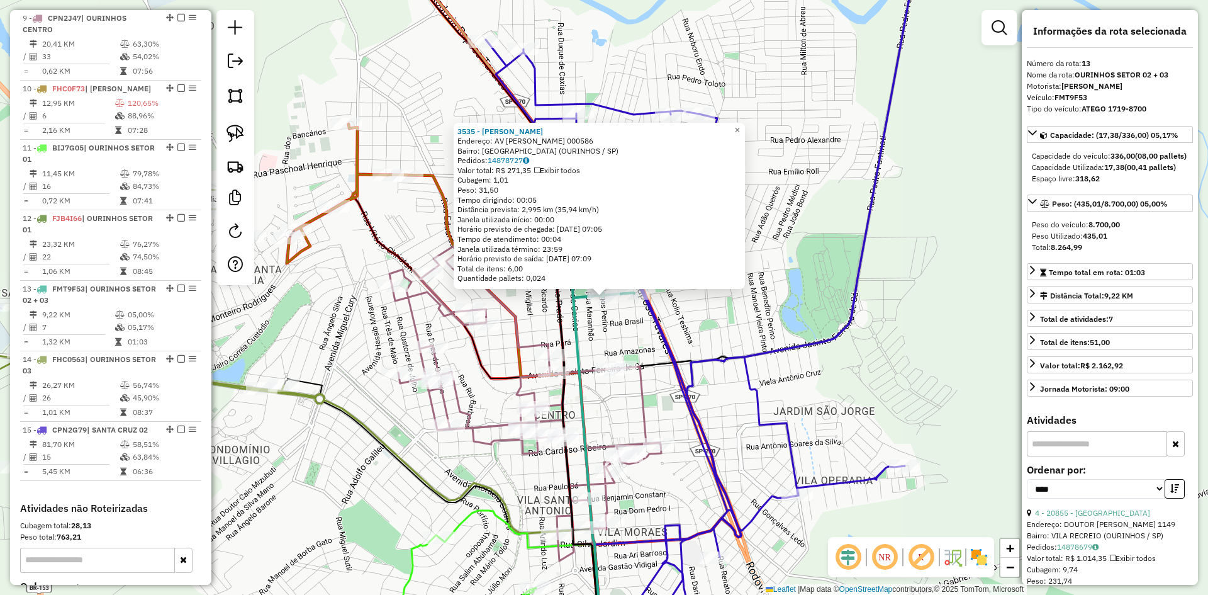
scroll to position [1127, 0]
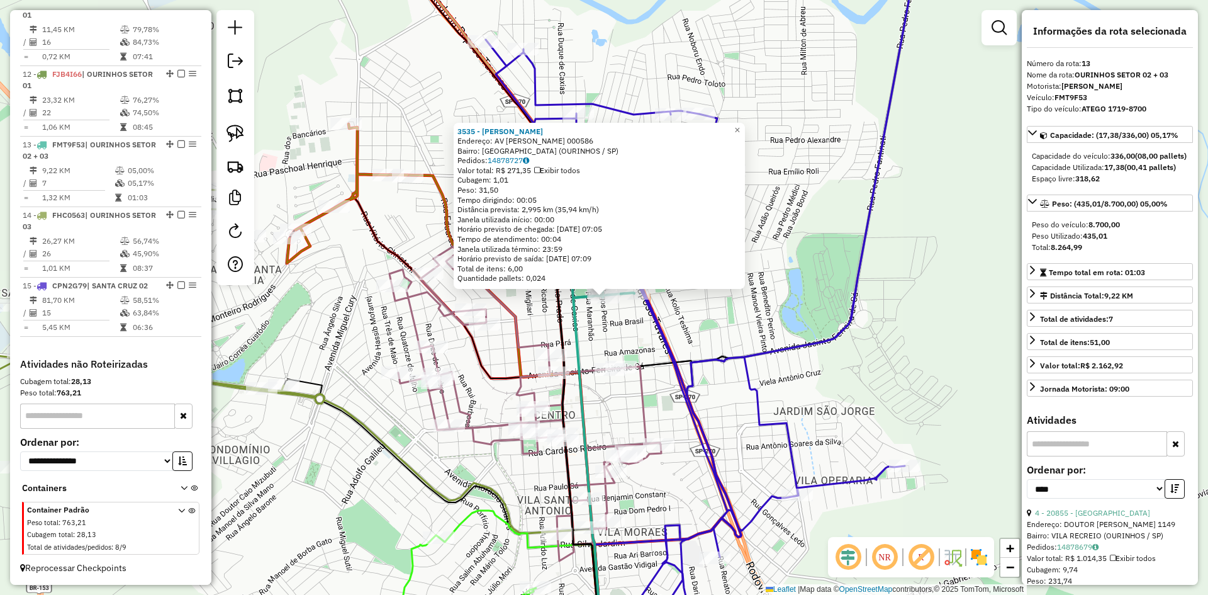
click at [856, 323] on icon at bounding box center [703, 298] width 434 height 714
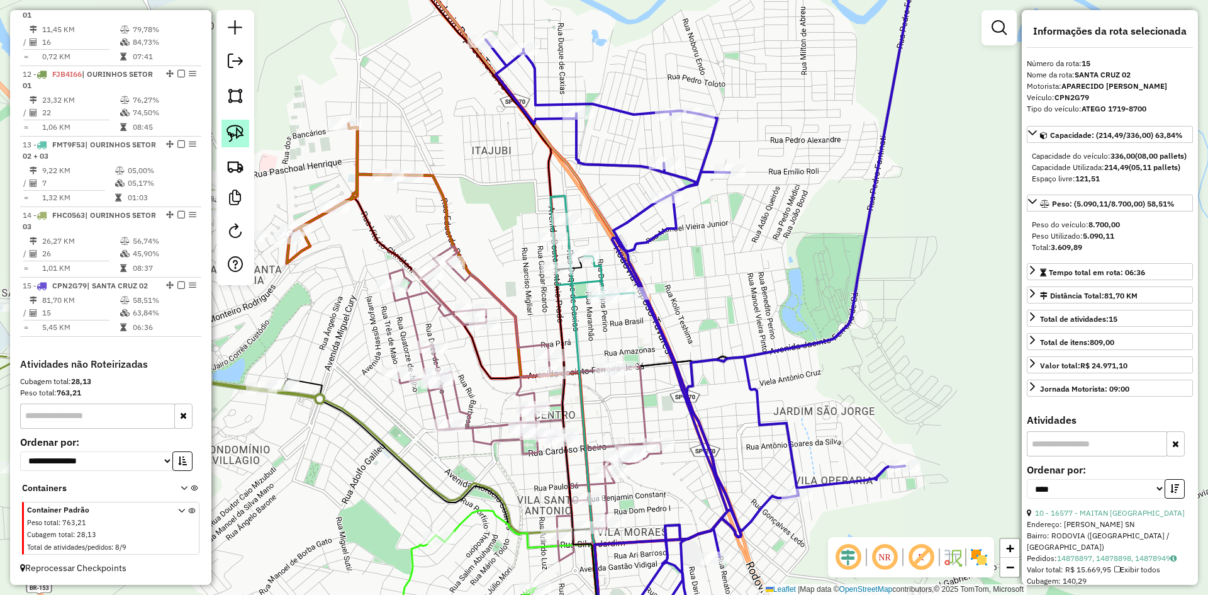
click at [239, 140] on img at bounding box center [236, 134] width 18 height 18
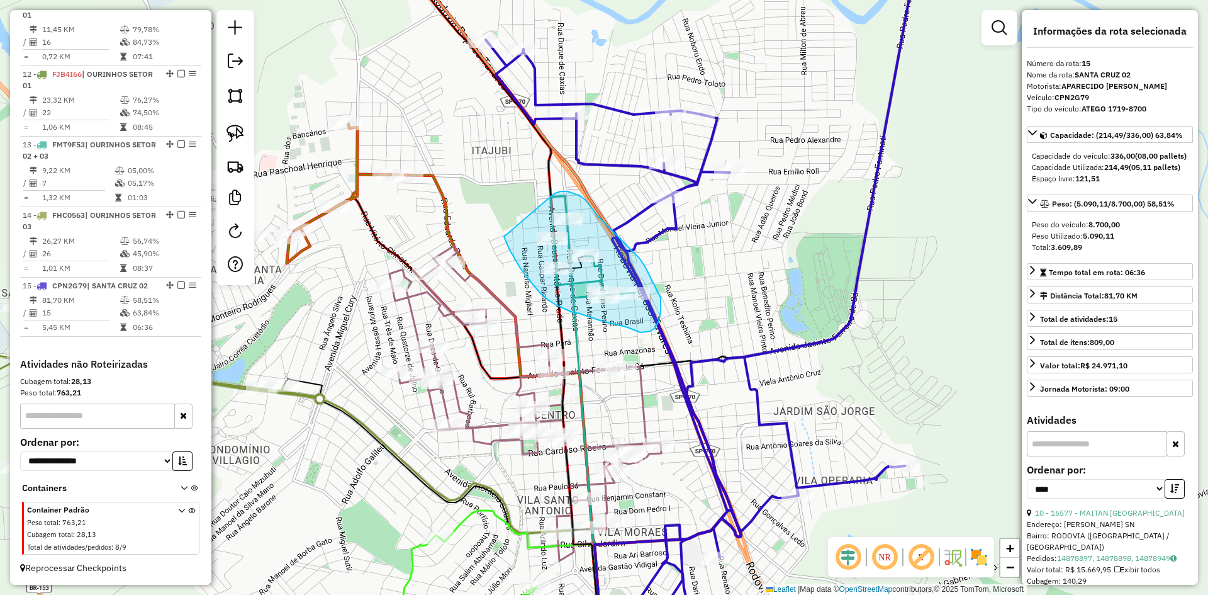
drag, startPoint x: 504, startPoint y: 237, endPoint x: 537, endPoint y: 218, distance: 38.3
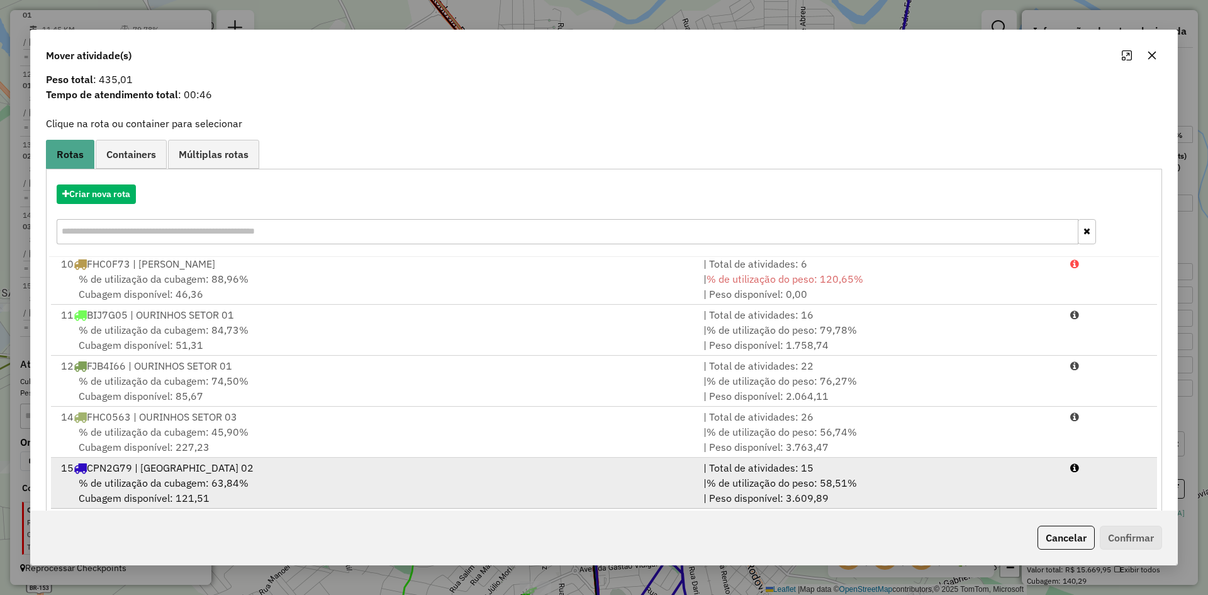
scroll to position [59, 0]
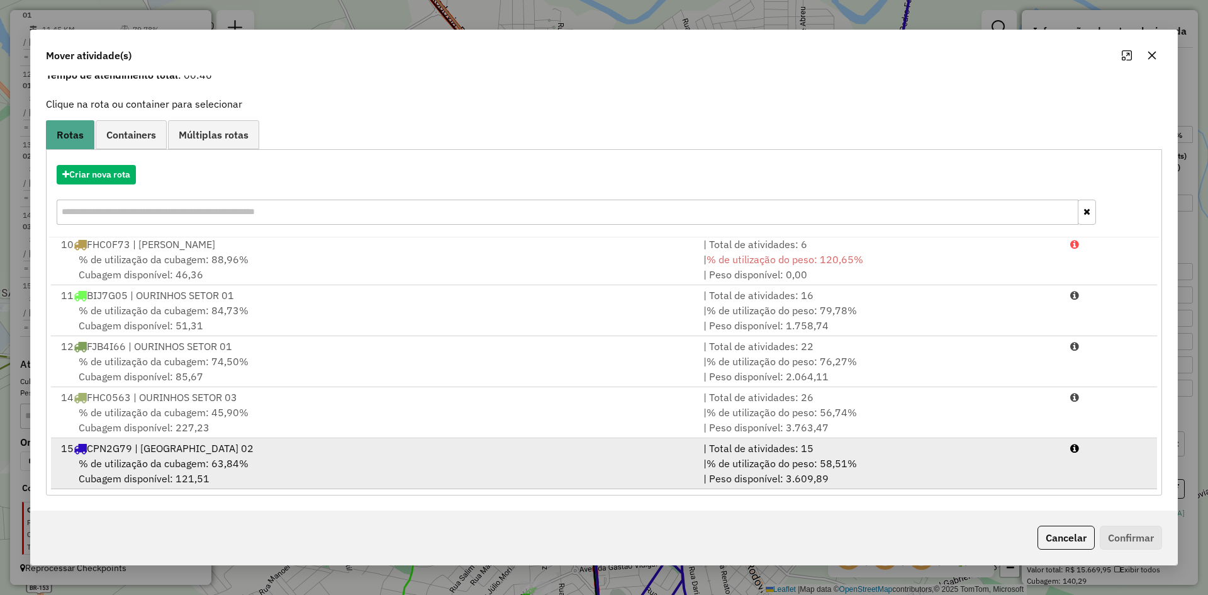
click at [244, 469] on span "% de utilização da cubagem: 63,84%" at bounding box center [164, 463] width 170 height 13
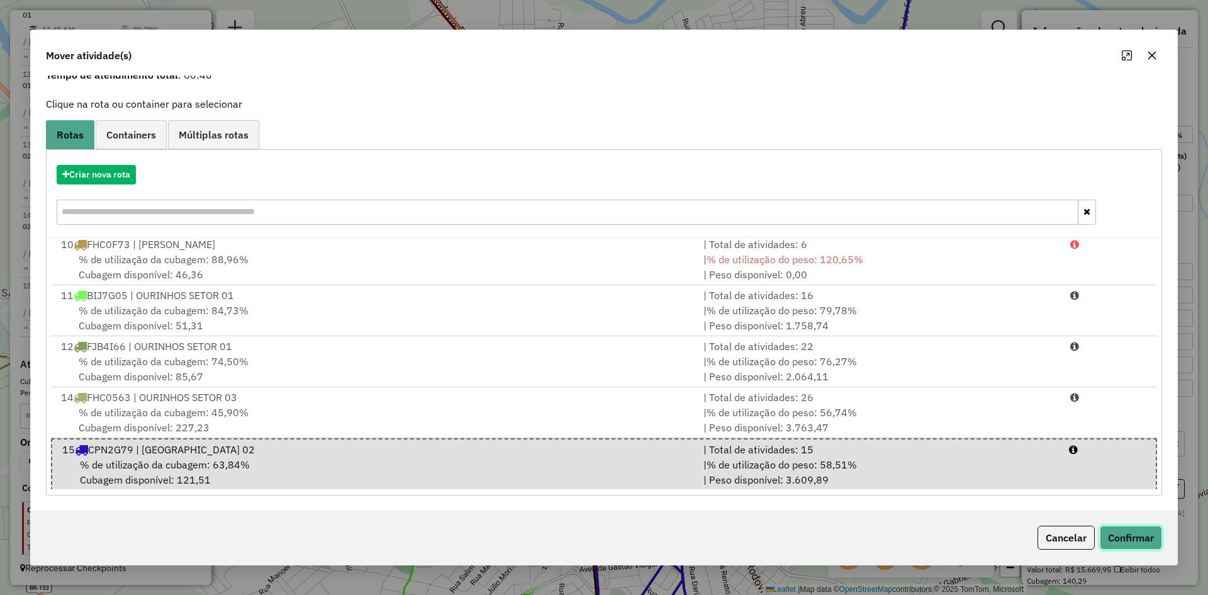
click at [1139, 538] on button "Confirmar" at bounding box center [1131, 538] width 62 height 24
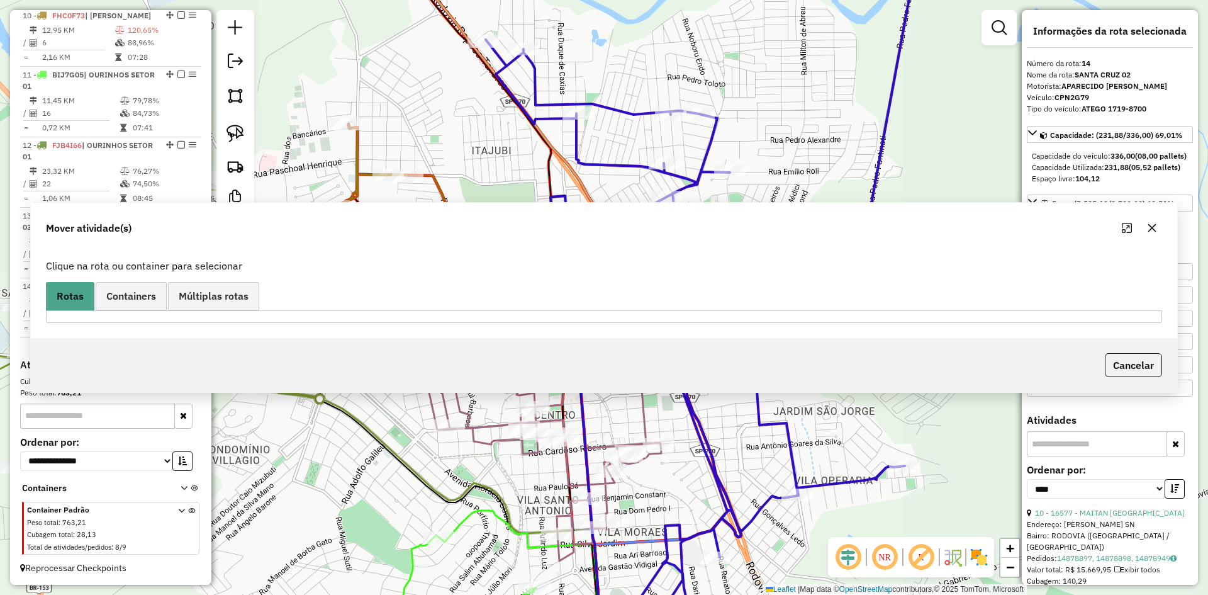
scroll to position [0, 0]
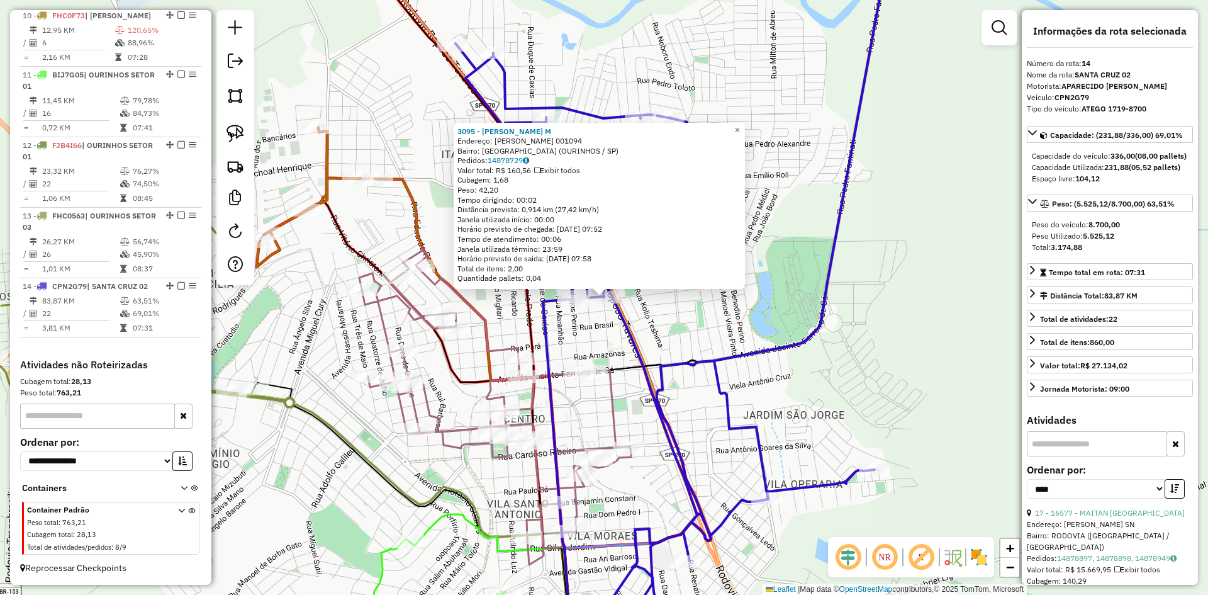
click at [923, 369] on div "3095 - ROSANGELA CELIA D. M Endereço: R DOM JOSE MARELLO 001094 Bairro: VILA PE…" at bounding box center [604, 297] width 1208 height 595
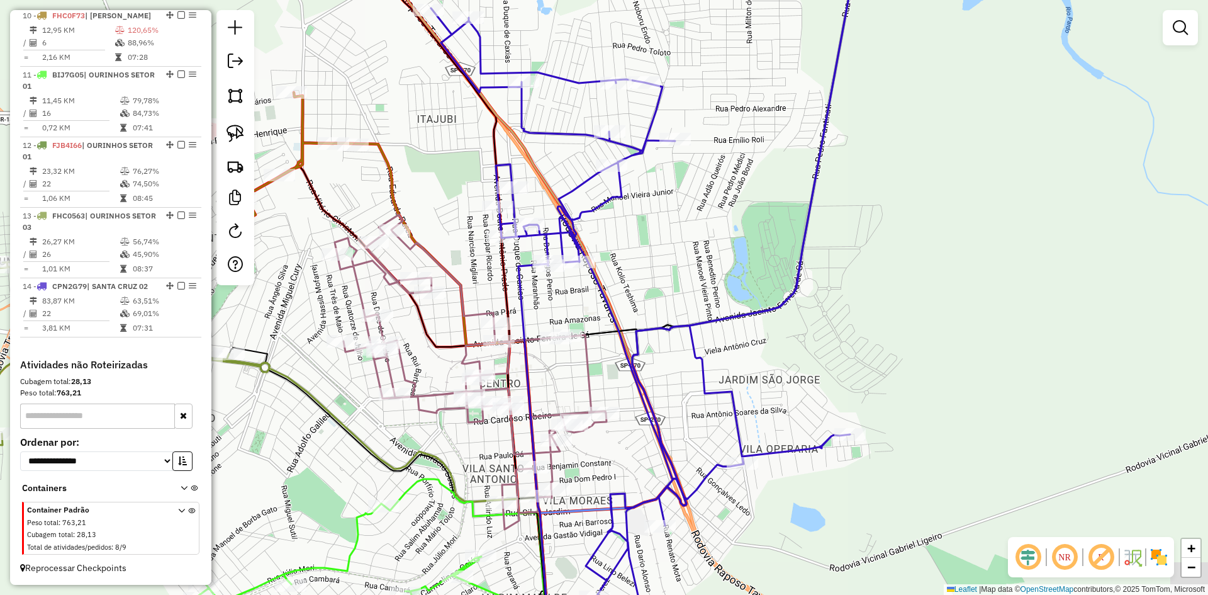
drag, startPoint x: 926, startPoint y: 378, endPoint x: 814, endPoint y: 216, distance: 197.6
click at [814, 216] on div "Janela de atendimento Grade de atendimento Capacidade Transportadoras Veículos …" at bounding box center [604, 297] width 1208 height 595
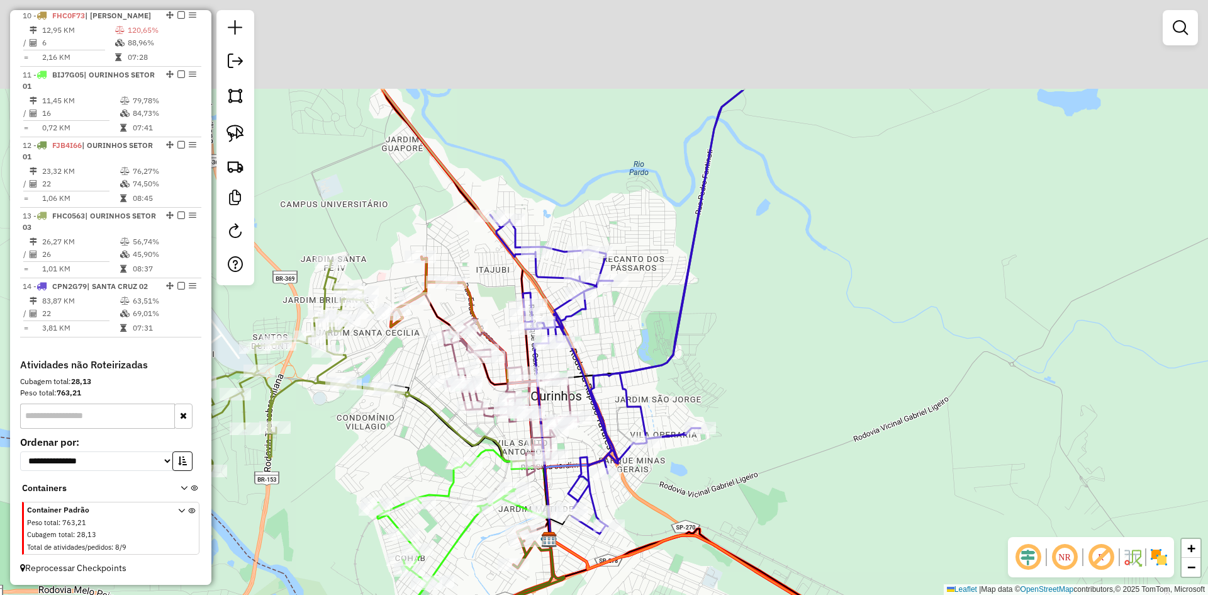
drag, startPoint x: 909, startPoint y: 242, endPoint x: 850, endPoint y: 330, distance: 105.6
click at [784, 425] on div "Janela de atendimento Grade de atendimento Capacidade Transportadoras Veículos …" at bounding box center [604, 297] width 1208 height 595
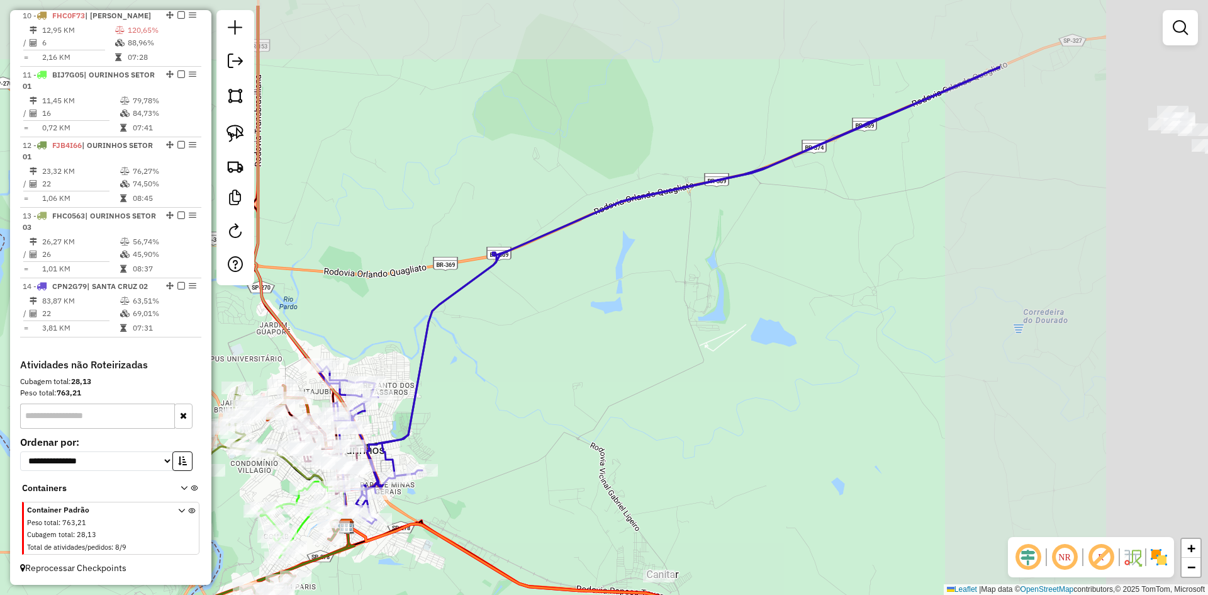
drag, startPoint x: 868, startPoint y: 342, endPoint x: 626, endPoint y: 401, distance: 249.3
click at [612, 403] on div "Janela de atendimento Grade de atendimento Capacidade Transportadoras Veículos …" at bounding box center [604, 297] width 1208 height 595
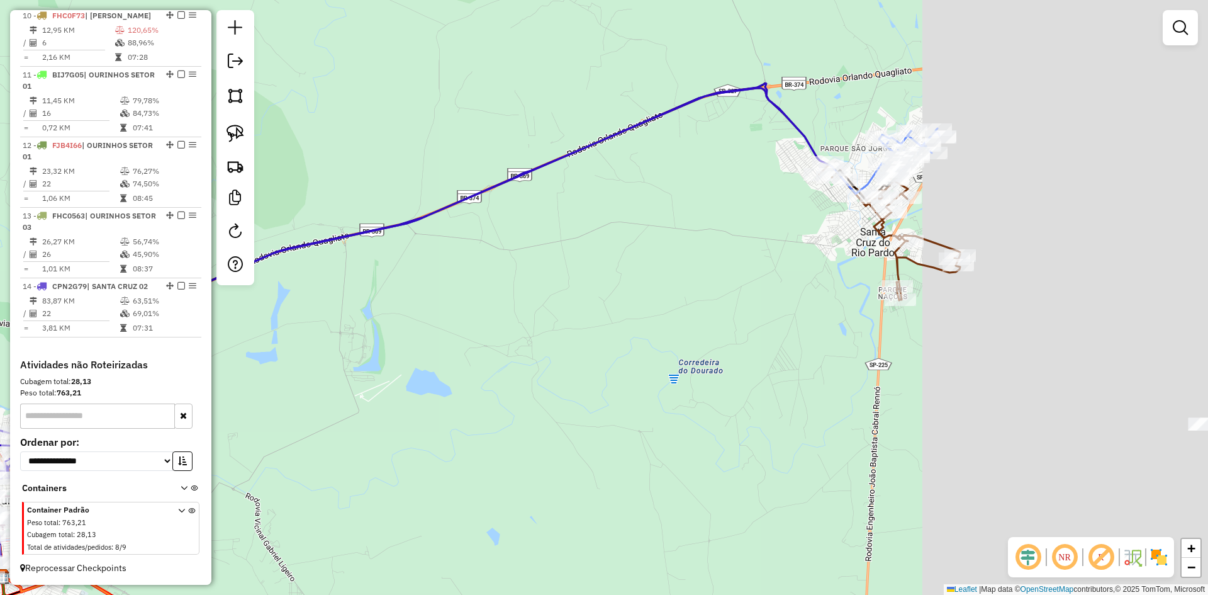
drag, startPoint x: 719, startPoint y: 381, endPoint x: 588, endPoint y: 414, distance: 135.5
click at [588, 414] on div "Janela de atendimento Grade de atendimento Capacidade Transportadoras Veículos …" at bounding box center [604, 297] width 1208 height 595
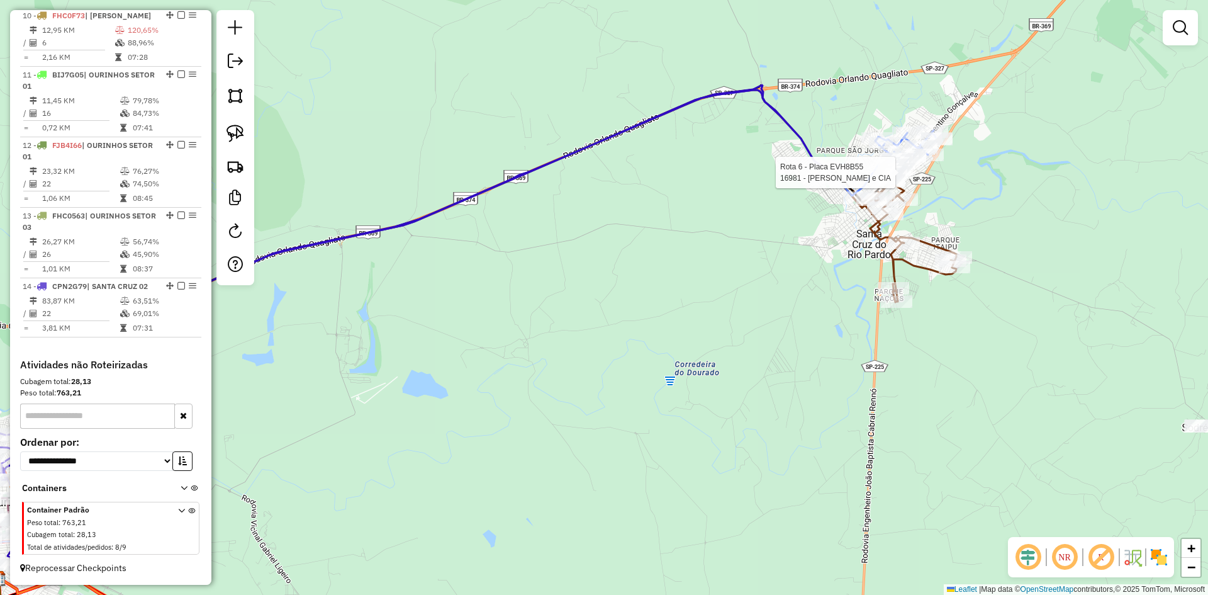
select select "*********"
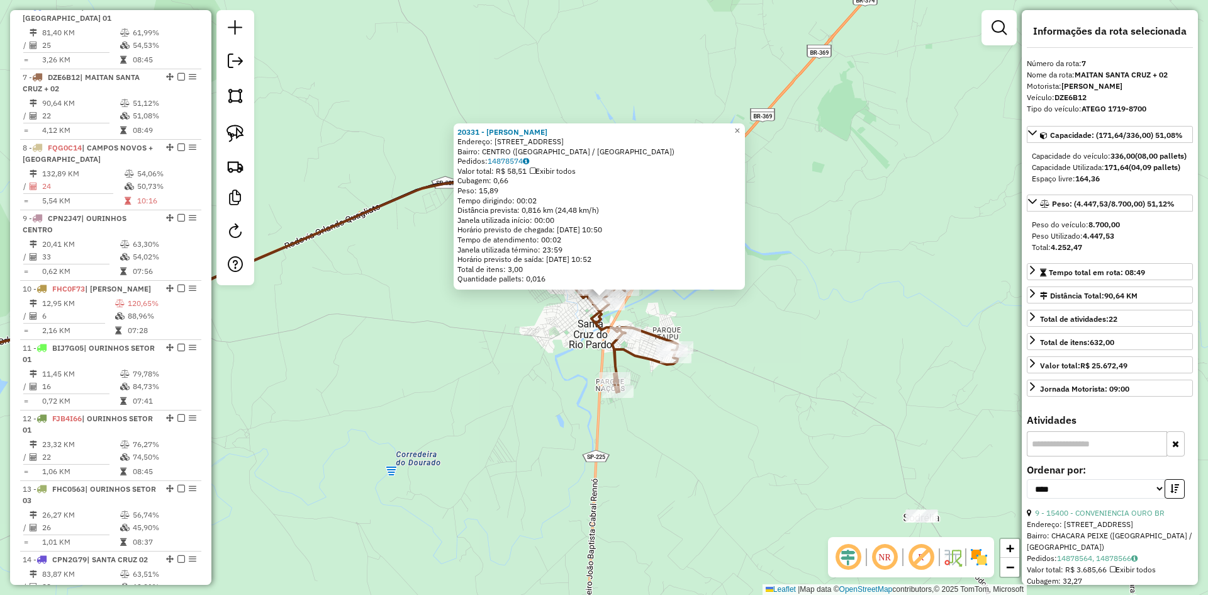
scroll to position [827, 0]
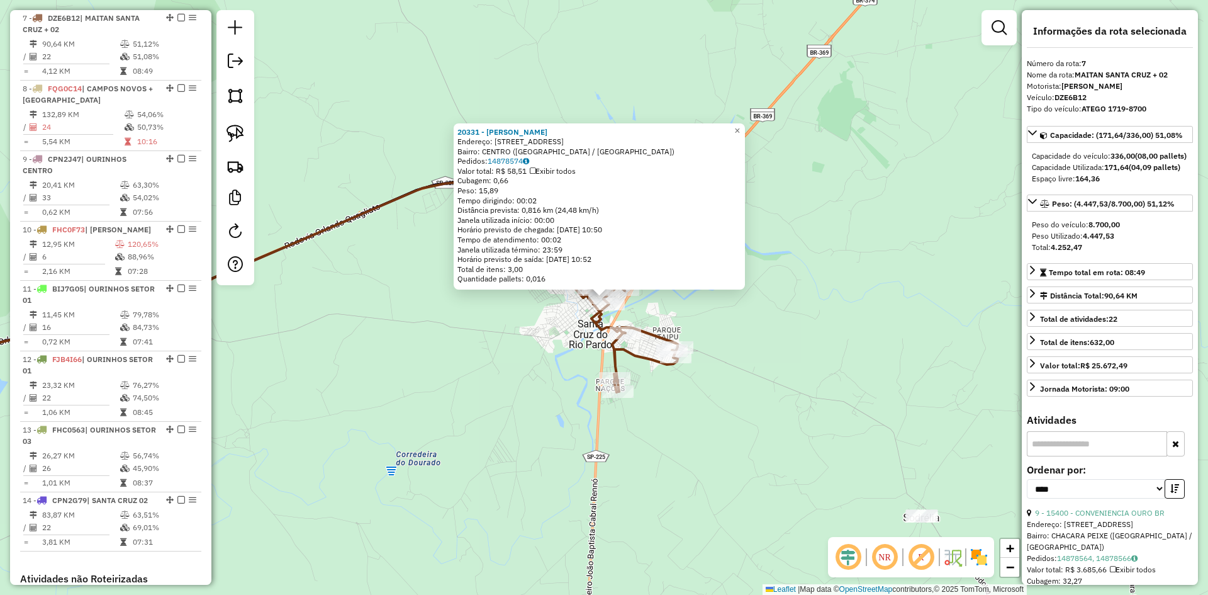
click at [370, 440] on div "20331 - BRUNA EVELYN RIATO S Endereço: AV AVENIDA TIRADENTES 723 Bairro: CENTRO…" at bounding box center [604, 297] width 1208 height 595
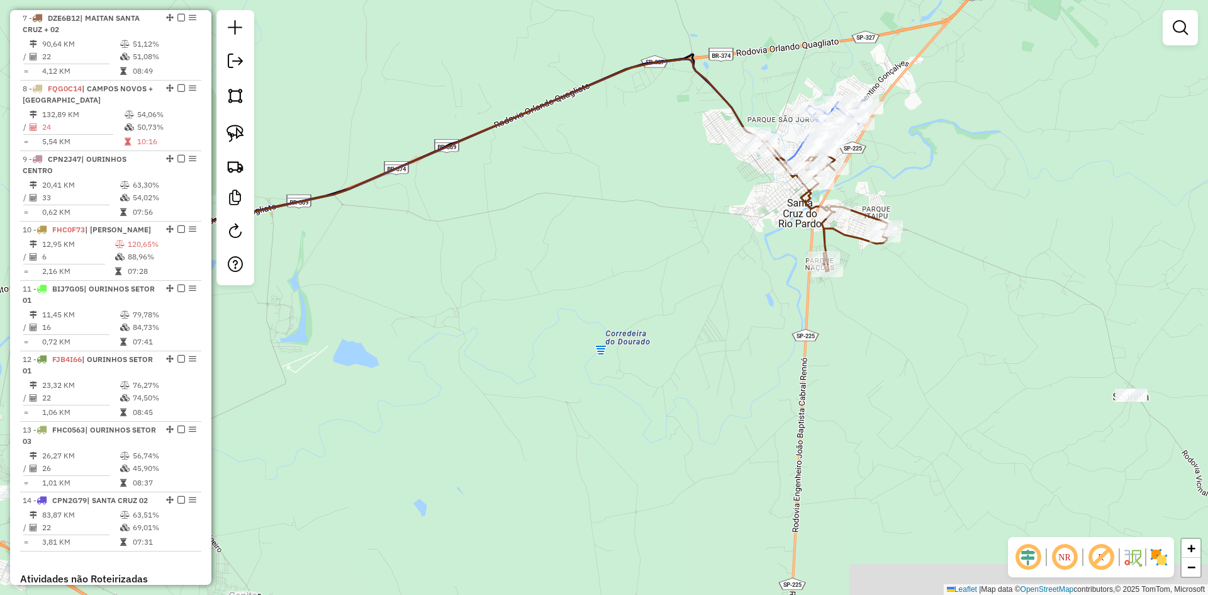
drag, startPoint x: 612, startPoint y: 344, endPoint x: 850, endPoint y: 222, distance: 267.4
click at [900, 181] on div "Janela de atendimento Grade de atendimento Capacidade Transportadoras Veículos …" at bounding box center [604, 297] width 1208 height 595
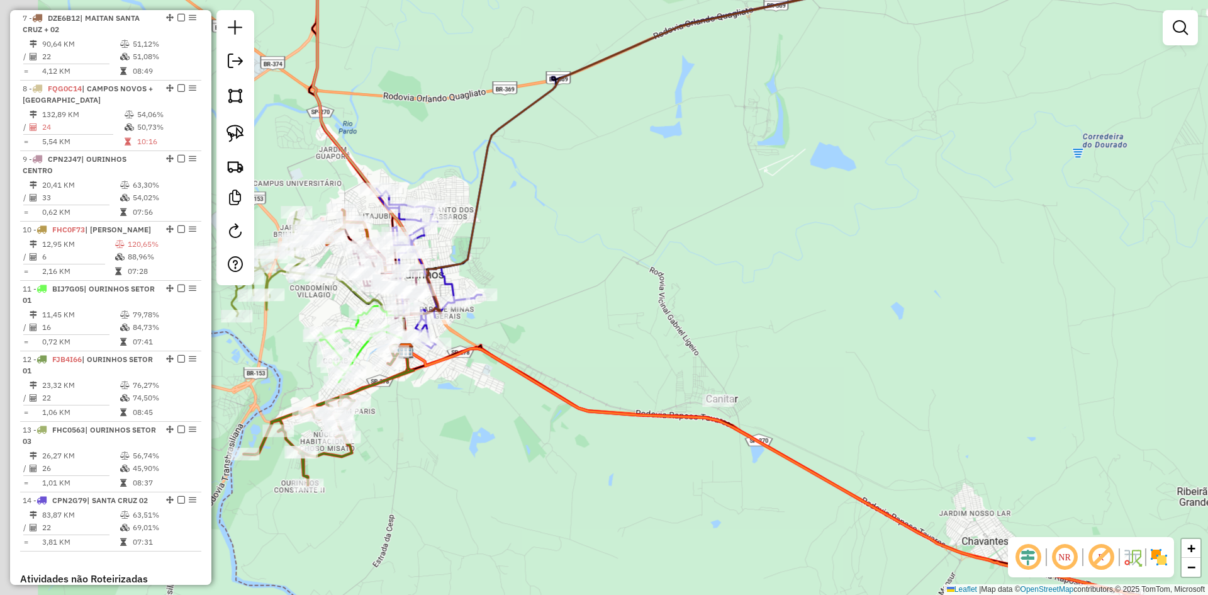
drag, startPoint x: 709, startPoint y: 305, endPoint x: 999, endPoint y: 340, distance: 291.6
click at [1000, 338] on div "Janela de atendimento Grade de atendimento Capacidade Transportadoras Veículos …" at bounding box center [604, 297] width 1208 height 595
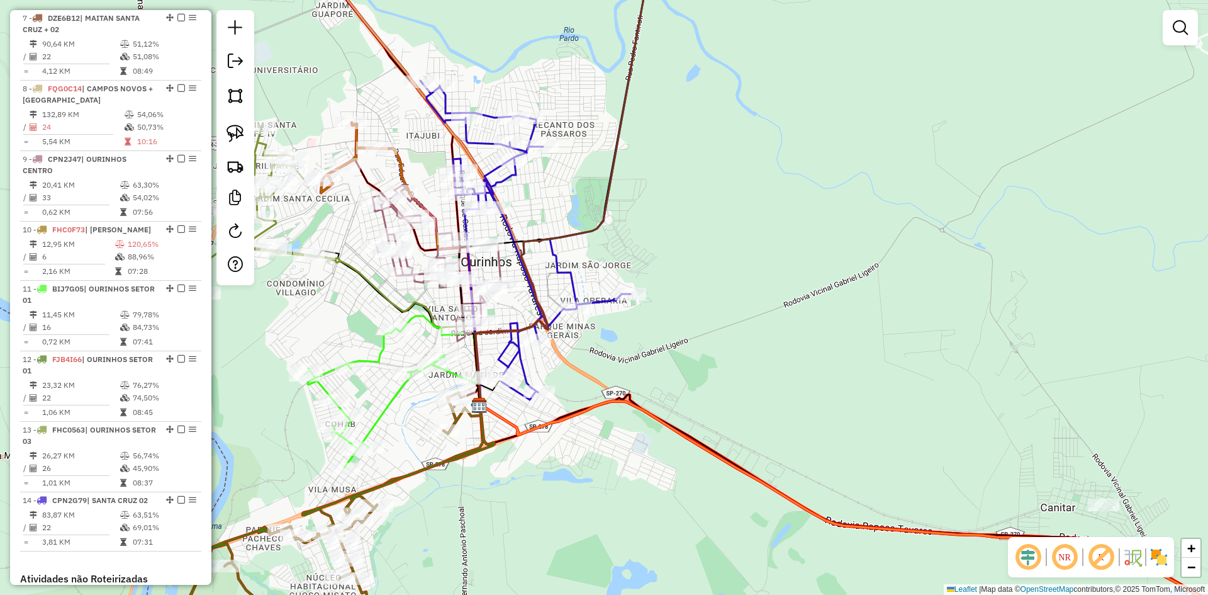
click at [680, 357] on div "Janela de atendimento Grade de atendimento Capacidade Transportadoras Veículos …" at bounding box center [604, 297] width 1208 height 595
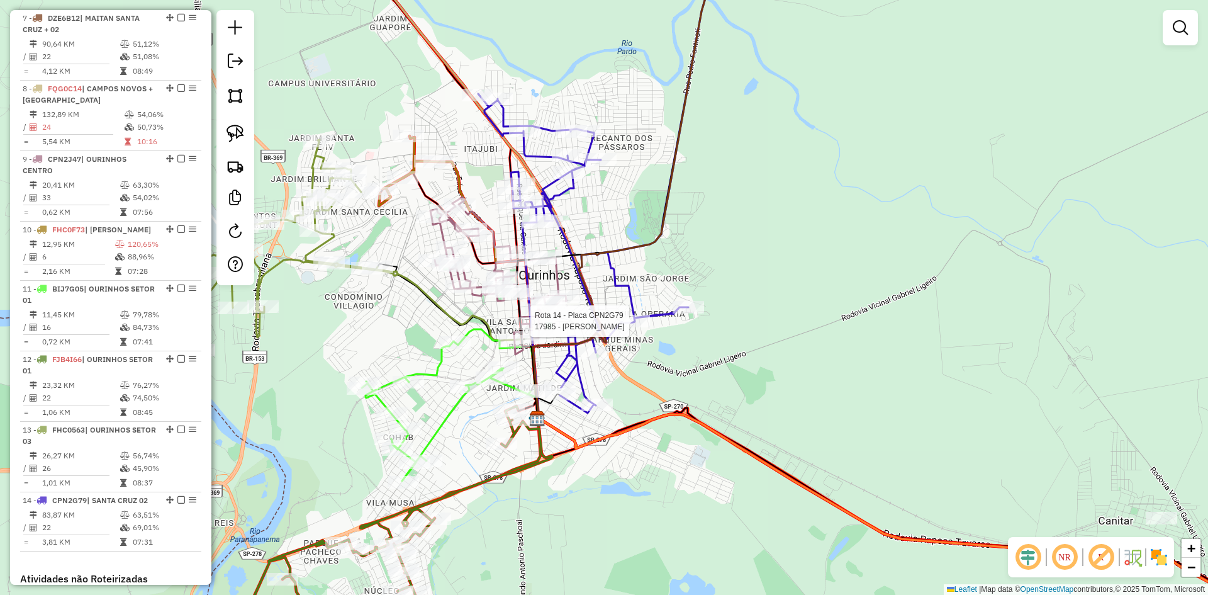
scroll to position [1041, 0]
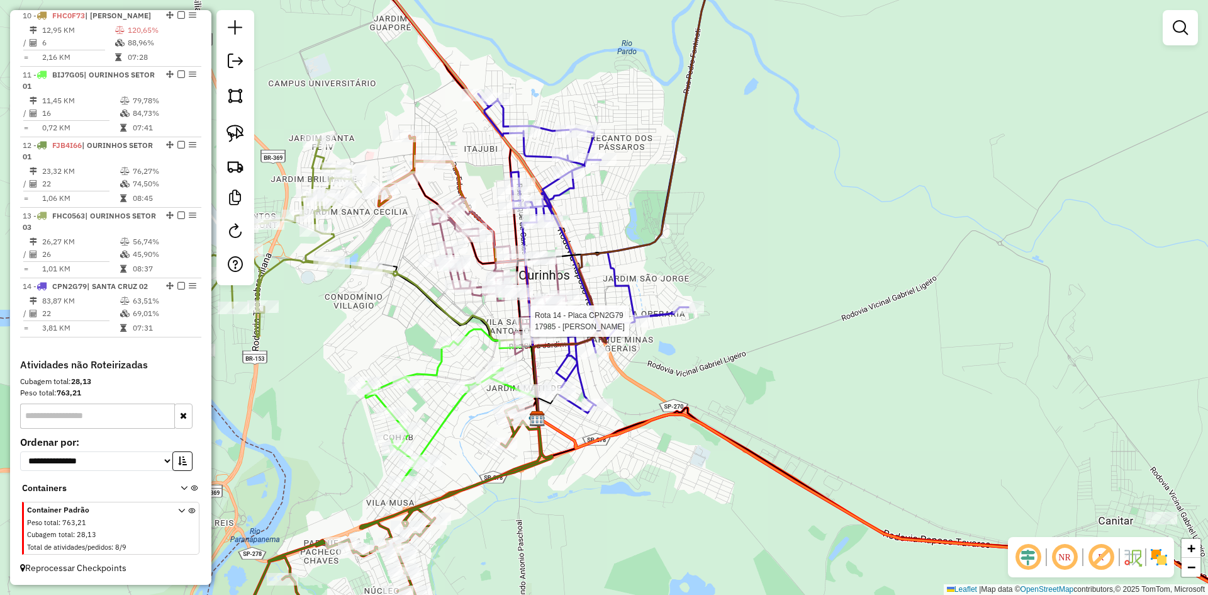
select select "*********"
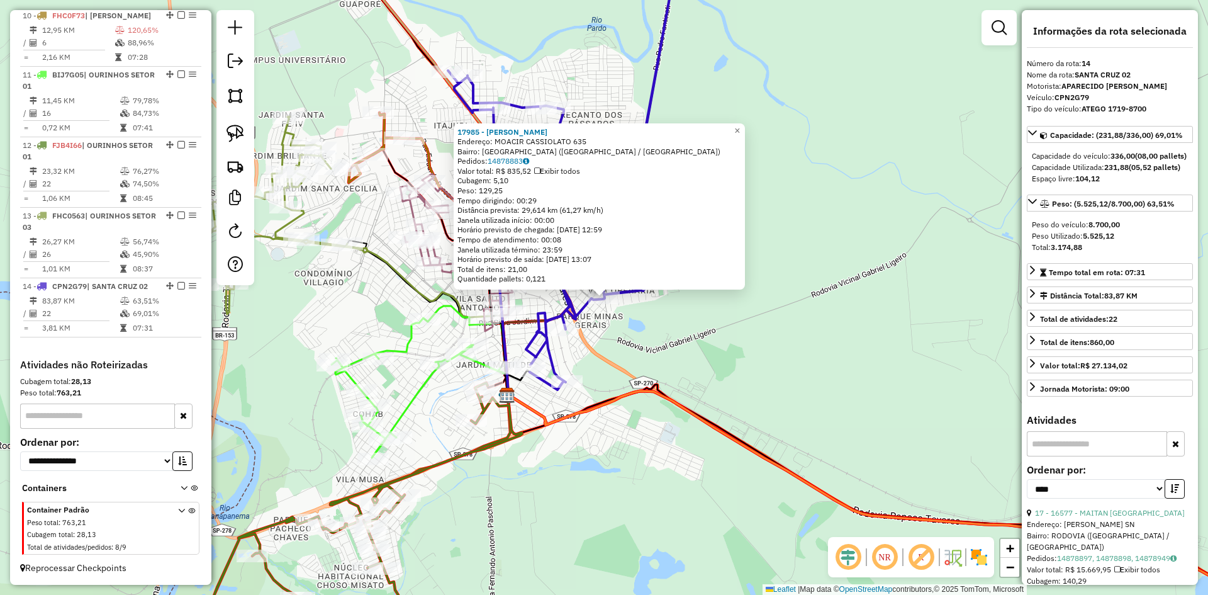
click at [650, 322] on div "17985 - LUZIA A L GOMES Endereço: MOACIR CASSIOLATO 635 Bairro: PARQUE MINAS GE…" at bounding box center [604, 297] width 1208 height 595
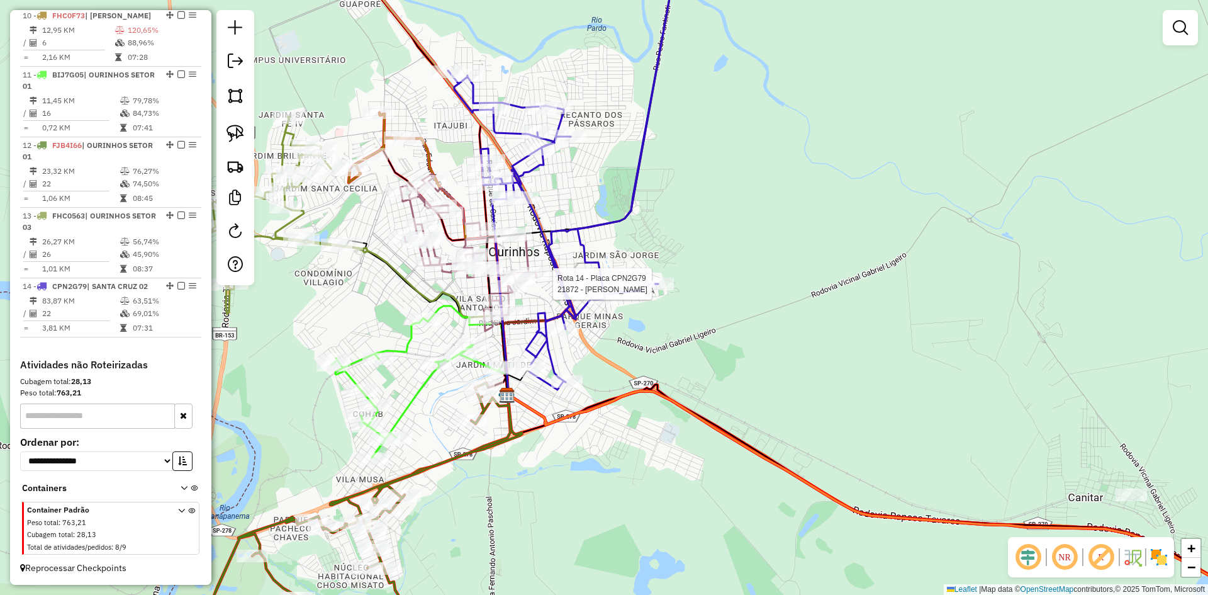
select select "*********"
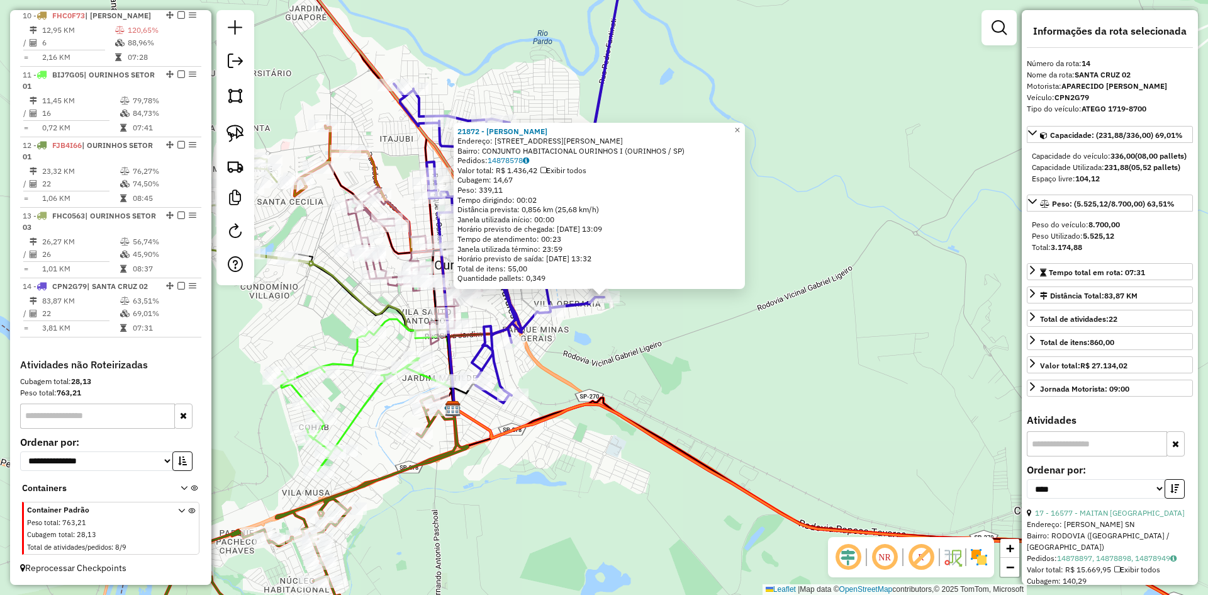
click at [615, 334] on div "21872 - HIGOR GOIVINHO Endereço: RUA RUTH DINIZ BARBOSA 79 Bairro: CONJUNTO HAB…" at bounding box center [604, 297] width 1208 height 595
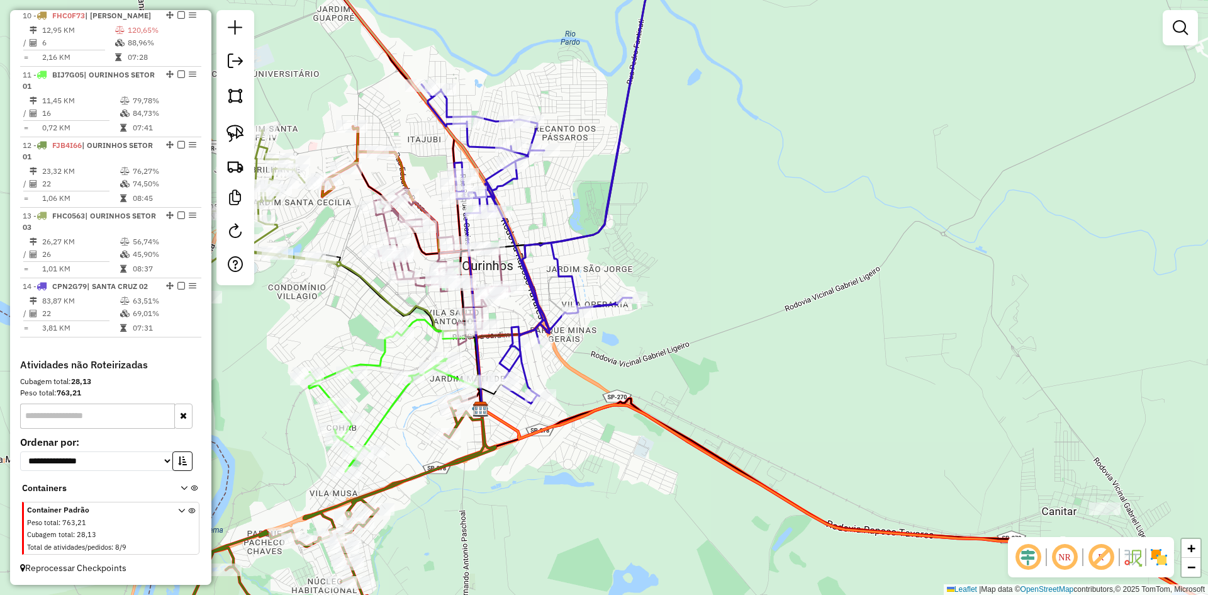
drag, startPoint x: 634, startPoint y: 335, endPoint x: 703, endPoint y: 329, distance: 69.6
click at [711, 334] on div "Janela de atendimento Grade de atendimento Capacidade Transportadoras Veículos …" at bounding box center [604, 297] width 1208 height 595
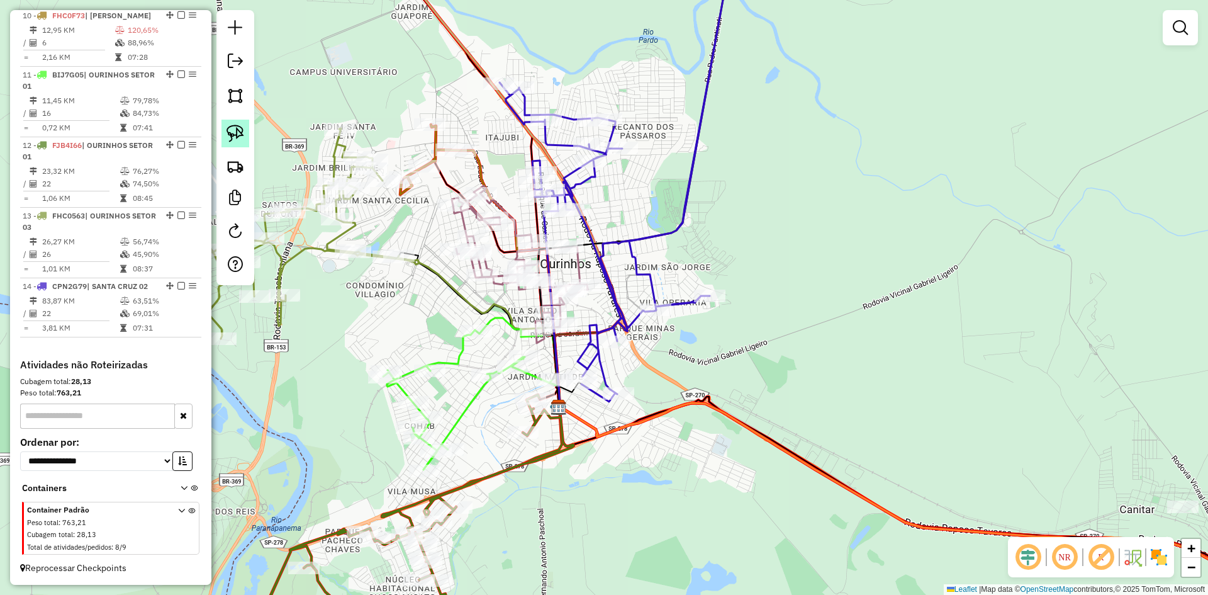
click at [241, 135] on img at bounding box center [236, 134] width 18 height 18
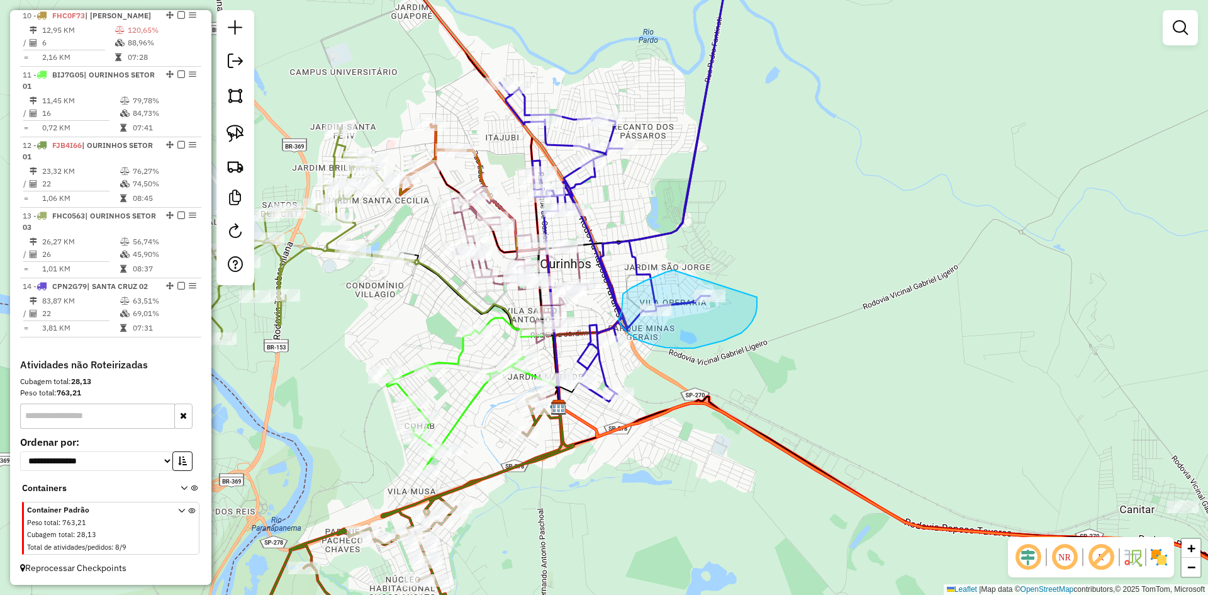
drag, startPoint x: 666, startPoint y: 272, endPoint x: 736, endPoint y: 279, distance: 70.3
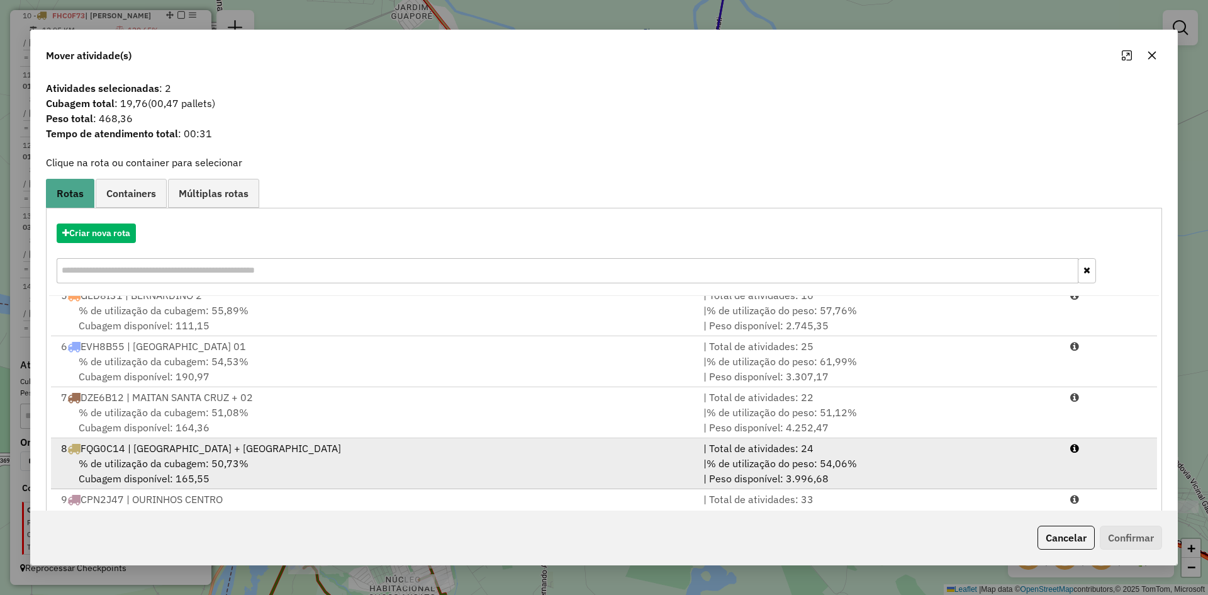
scroll to position [252, 0]
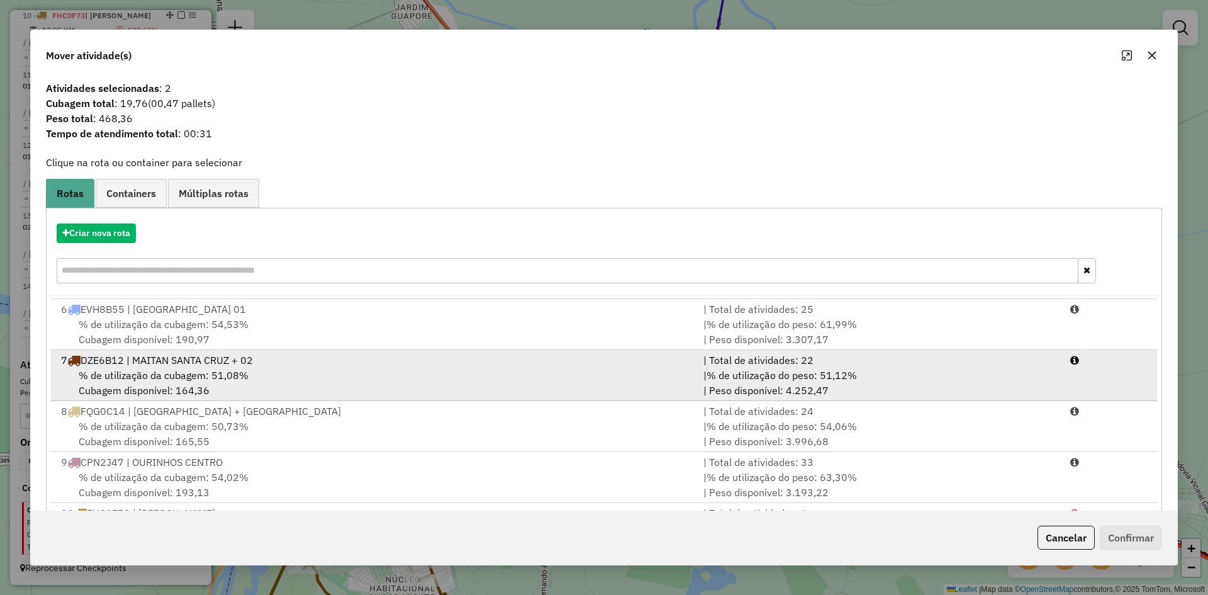
click at [213, 383] on div "% de utilização da cubagem: 51,08% Cubagem disponível: 164,36" at bounding box center [374, 383] width 643 height 30
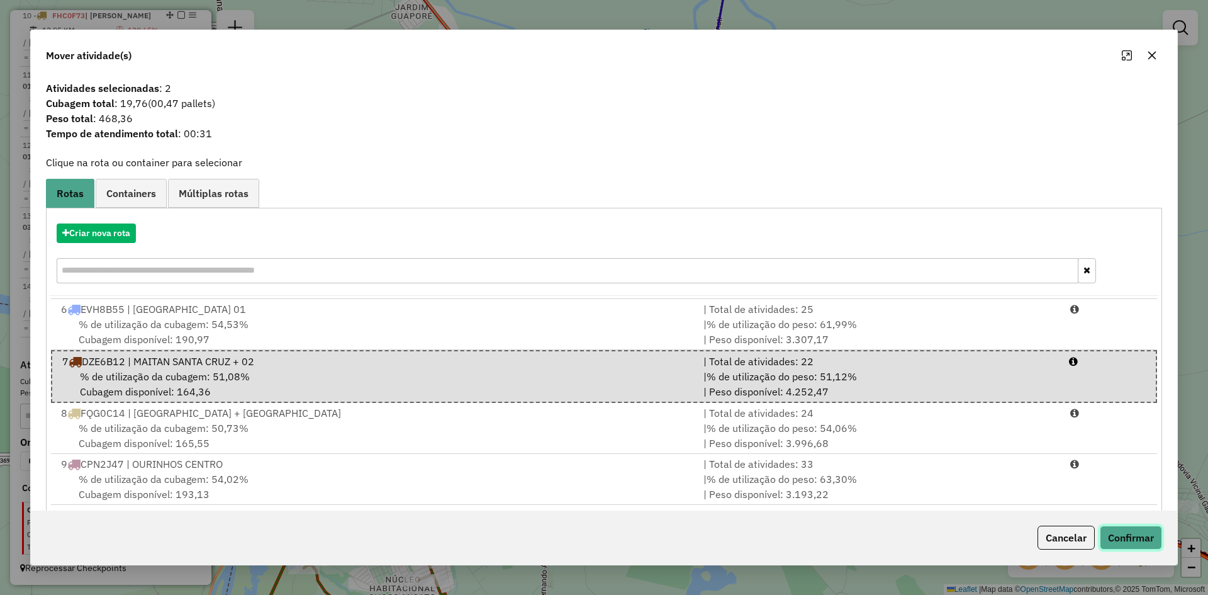
click at [1140, 537] on button "Confirmar" at bounding box center [1131, 538] width 62 height 24
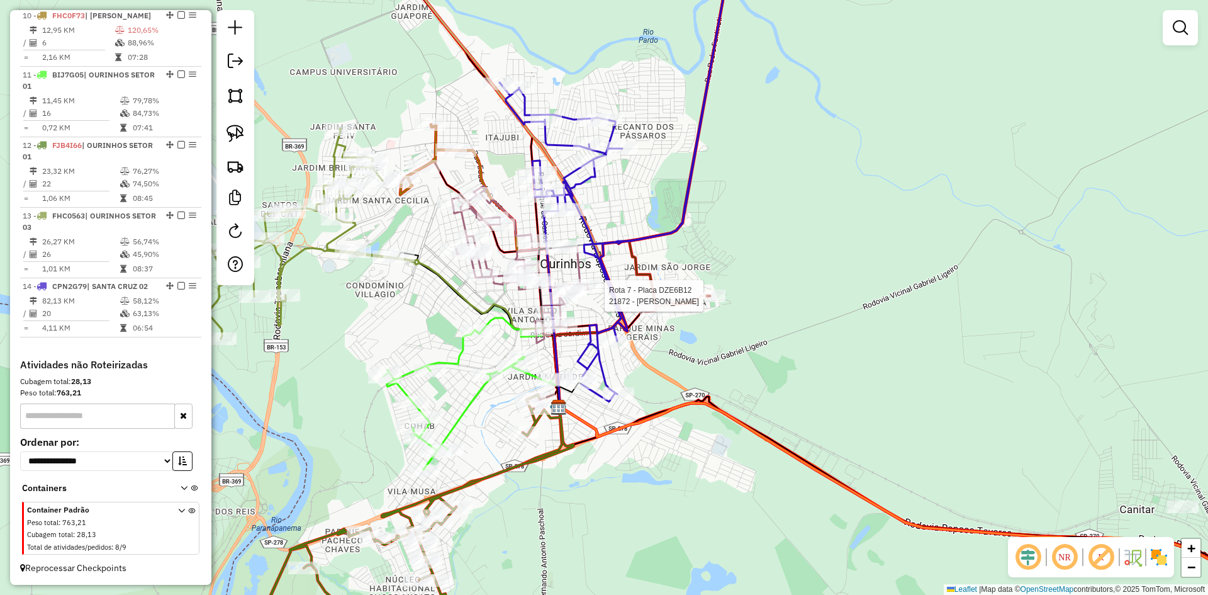
click at [712, 302] on div at bounding box center [709, 296] width 31 height 13
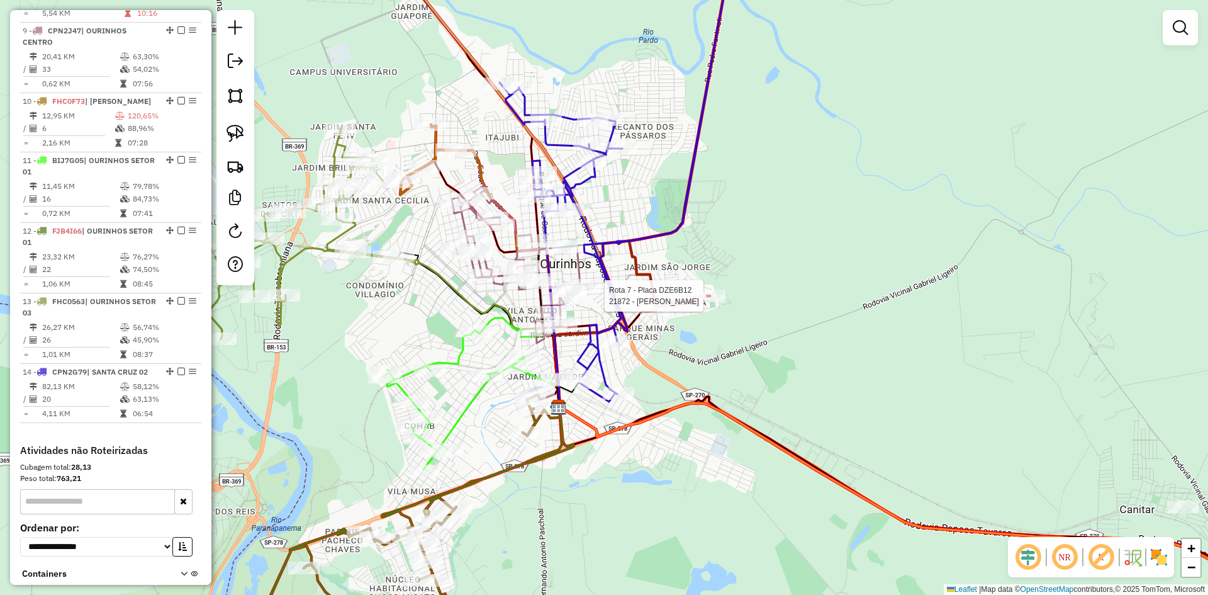
select select "*********"
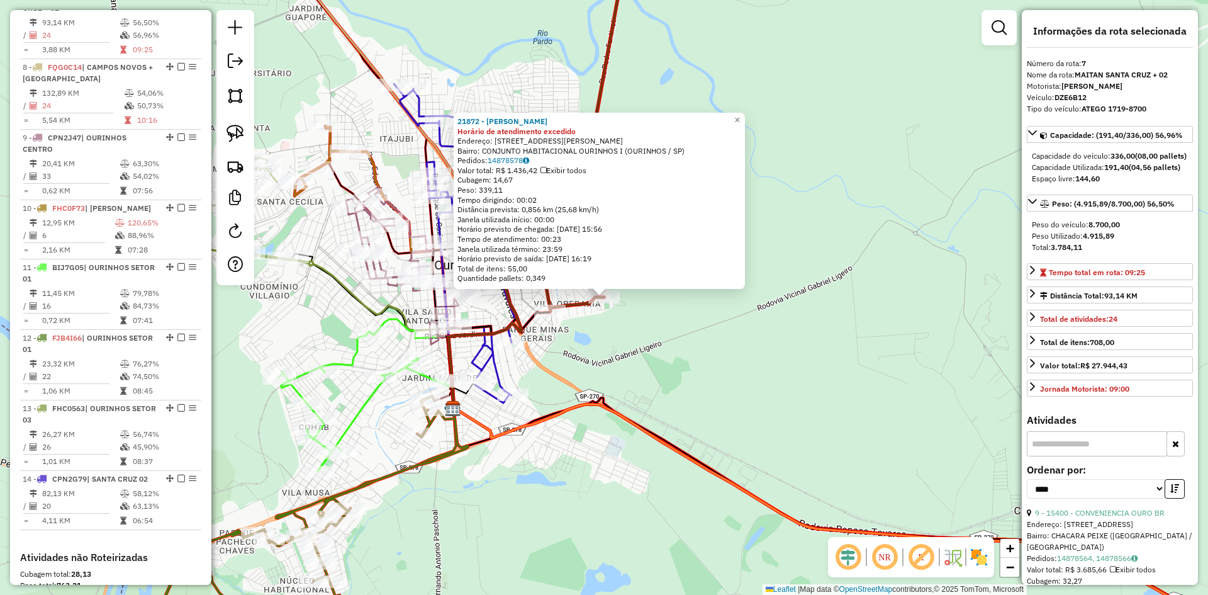
scroll to position [827, 0]
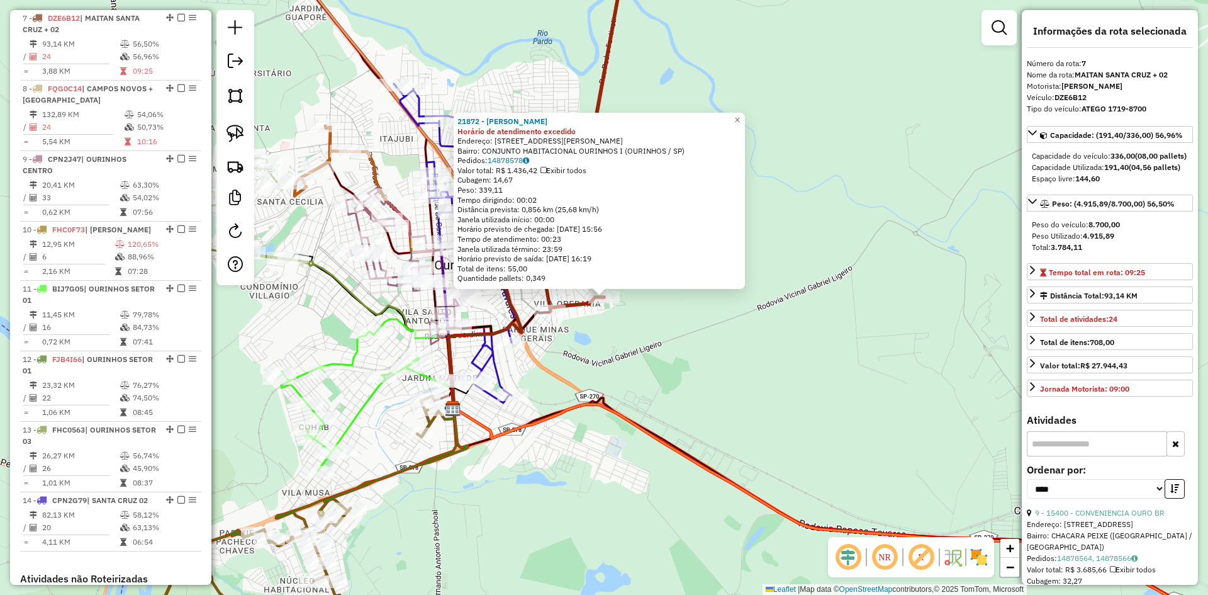
click at [738, 354] on div "21872 - HIGOR GOIVINHO Horário de atendimento excedido Endereço: RUA RUTH DINIZ…" at bounding box center [604, 297] width 1208 height 595
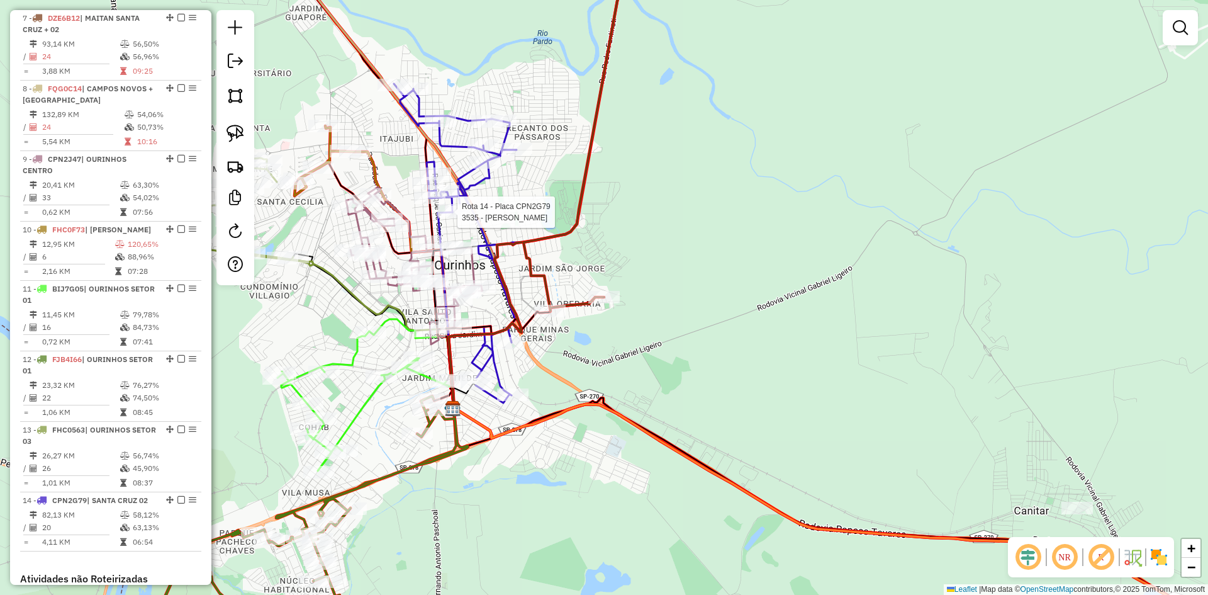
select select "*********"
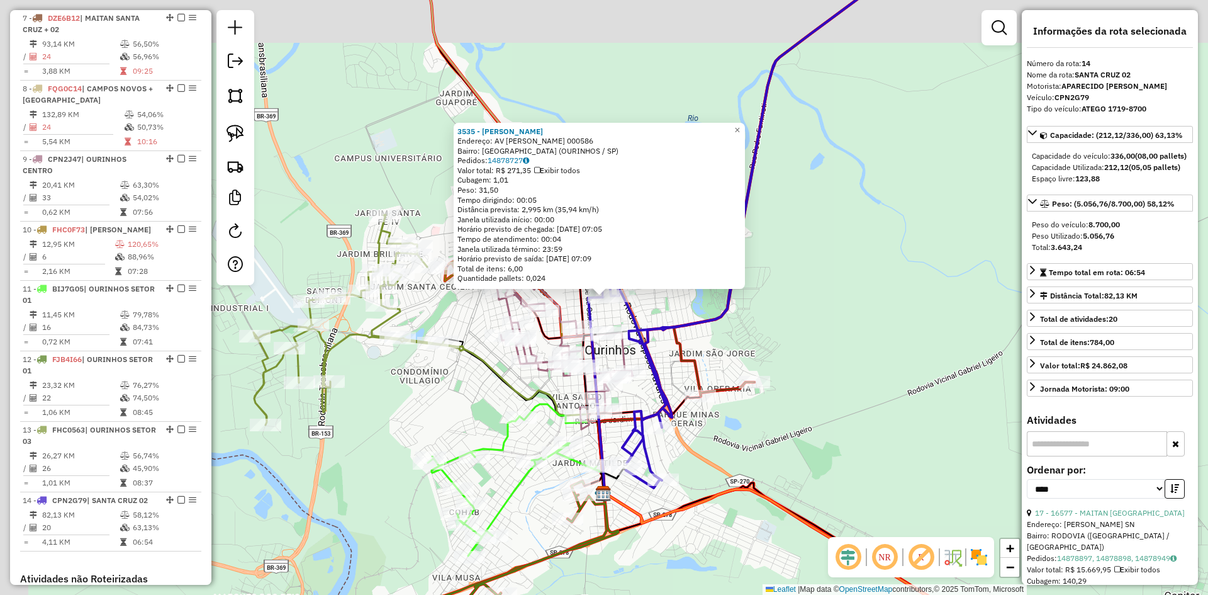
scroll to position [1041, 0]
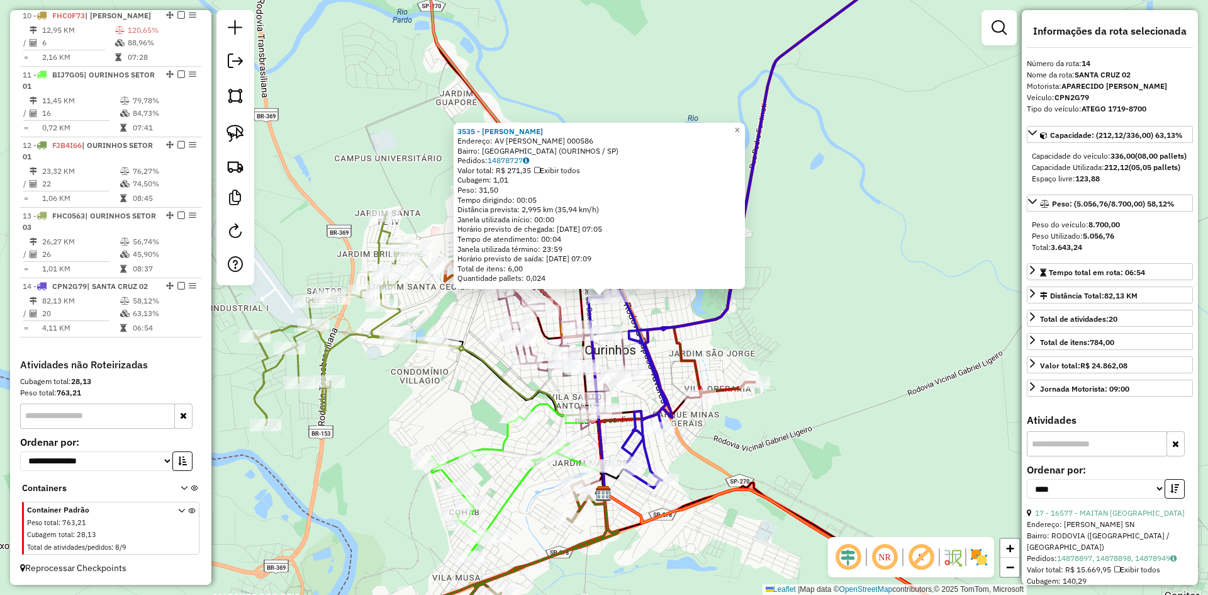
click at [812, 317] on div "3535 - AKIRA OKAZAKI Endereço: AV DOMINGOS PERINO 000586 Bairro: VILA PERINO (O…" at bounding box center [604, 297] width 1208 height 595
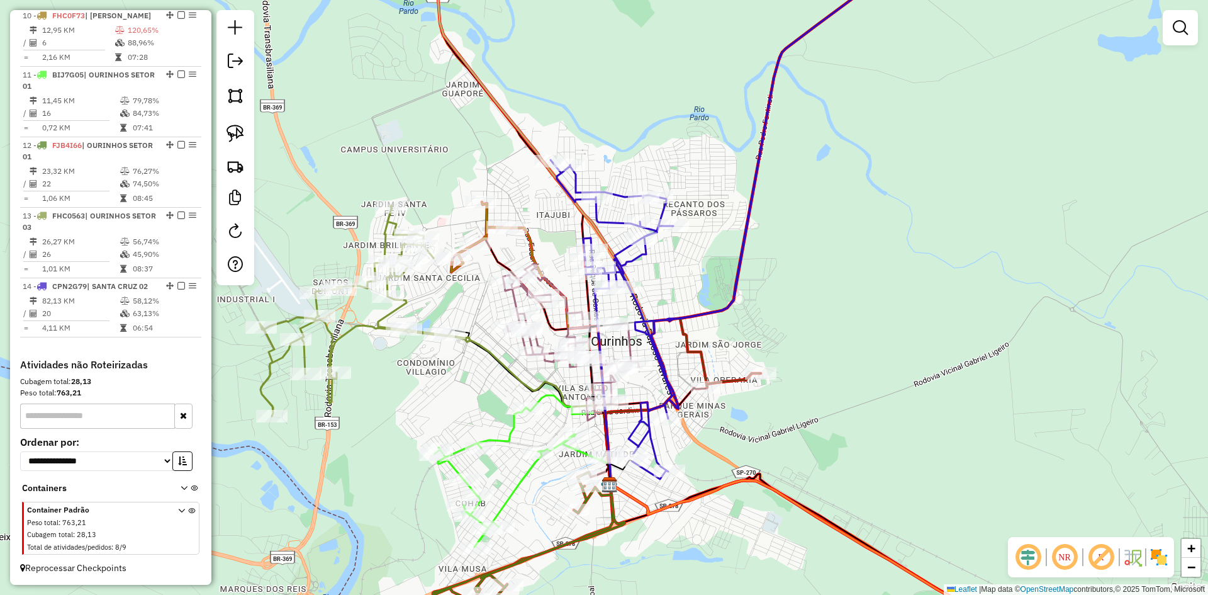
drag, startPoint x: 796, startPoint y: 334, endPoint x: 835, endPoint y: 194, distance: 144.5
click at [829, 204] on div "Janela de atendimento Grade de atendimento Capacidade Transportadoras Veículos …" at bounding box center [604, 297] width 1208 height 595
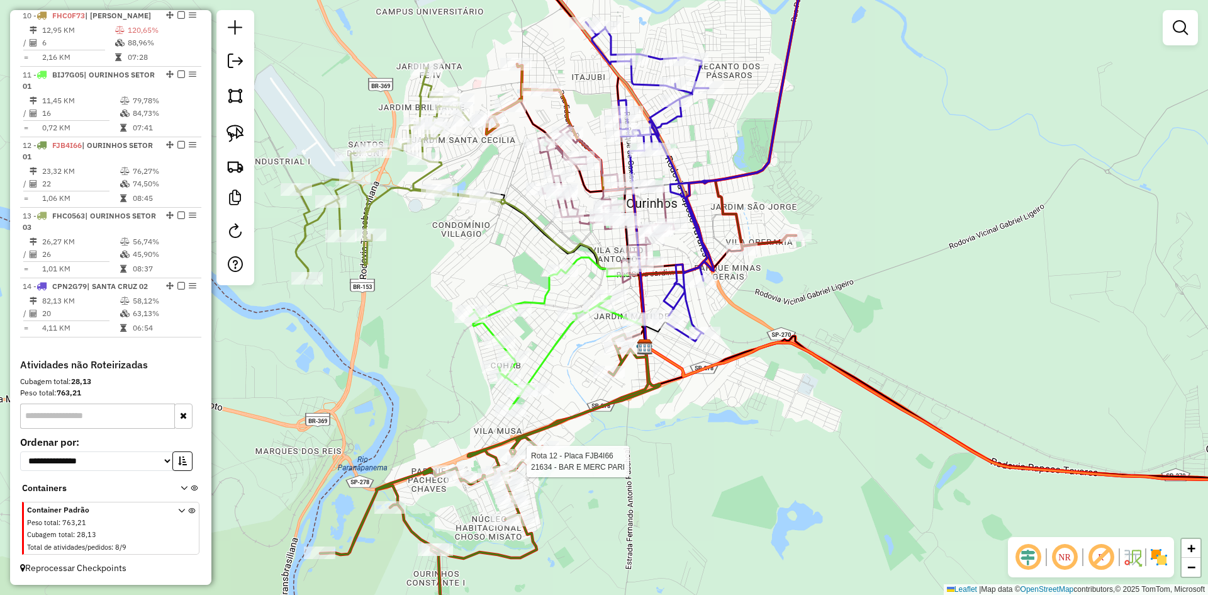
select select "*********"
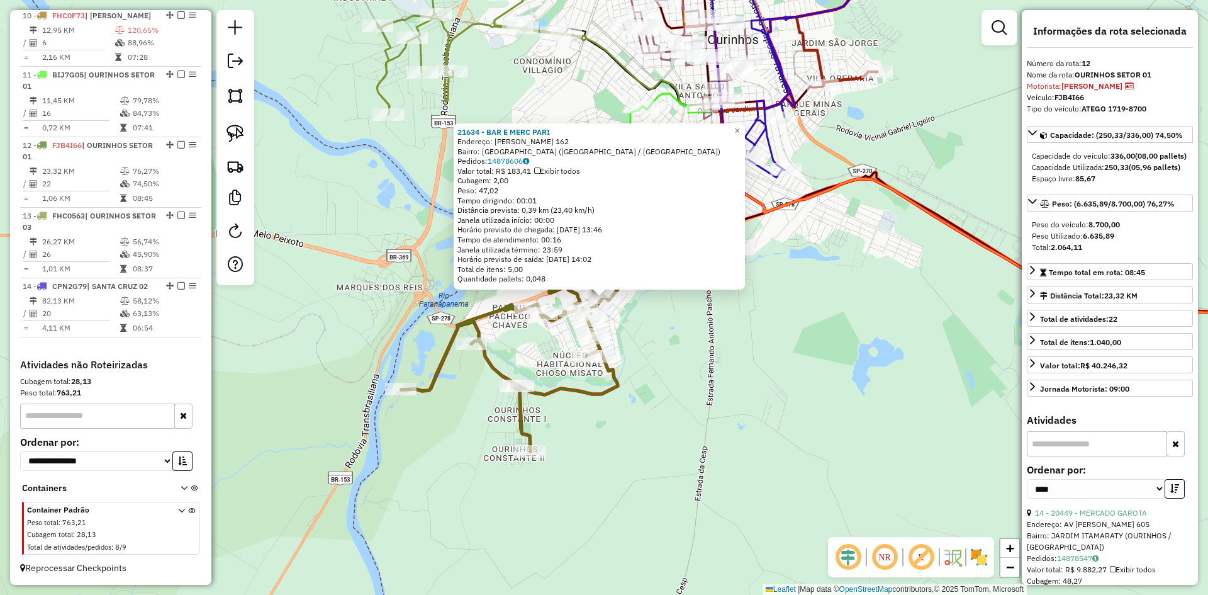
click at [734, 403] on div "21634 - BAR E MERC PARI Endereço: PAULO AMARAL SANTOS 162 Bairro: VILA NOSSA SE…" at bounding box center [604, 297] width 1208 height 595
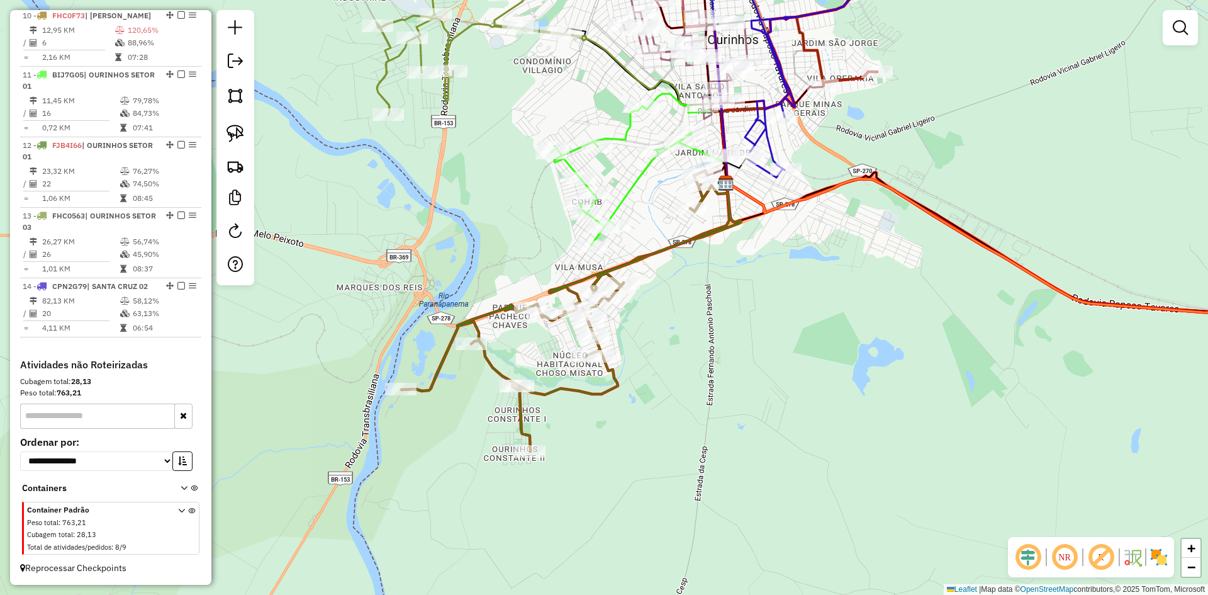
drag, startPoint x: 682, startPoint y: 376, endPoint x: 707, endPoint y: 405, distance: 38.4
click at [707, 405] on div "Janela de atendimento Grade de atendimento Capacidade Transportadoras Veículos …" at bounding box center [604, 297] width 1208 height 595
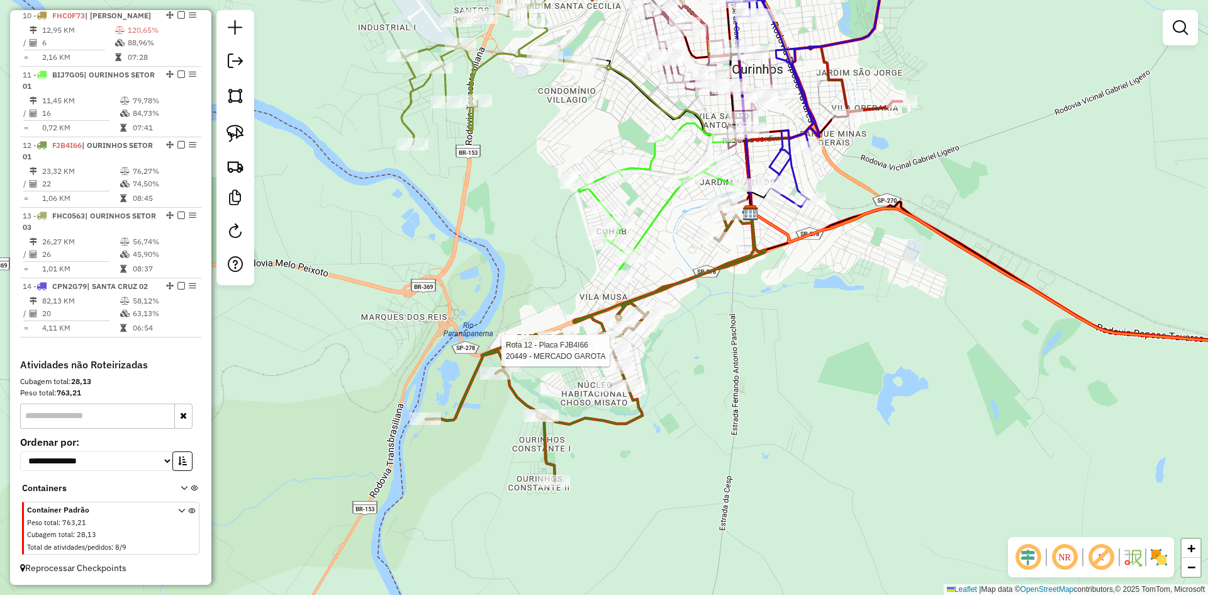
select select "*********"
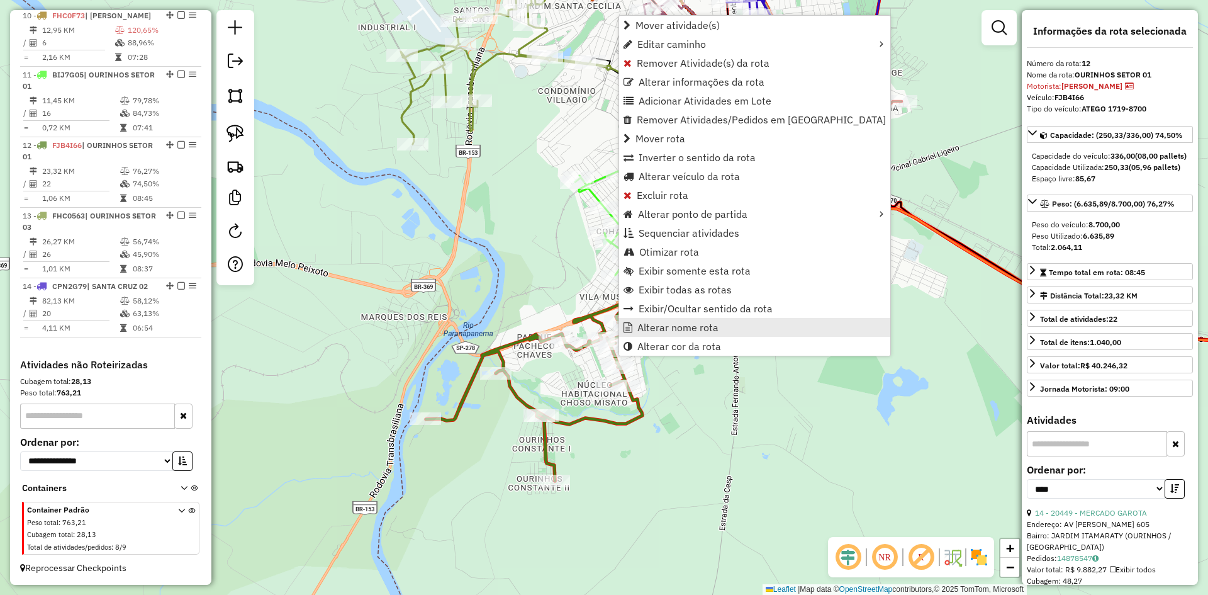
click at [665, 329] on span "Alterar nome rota" at bounding box center [678, 327] width 81 height 10
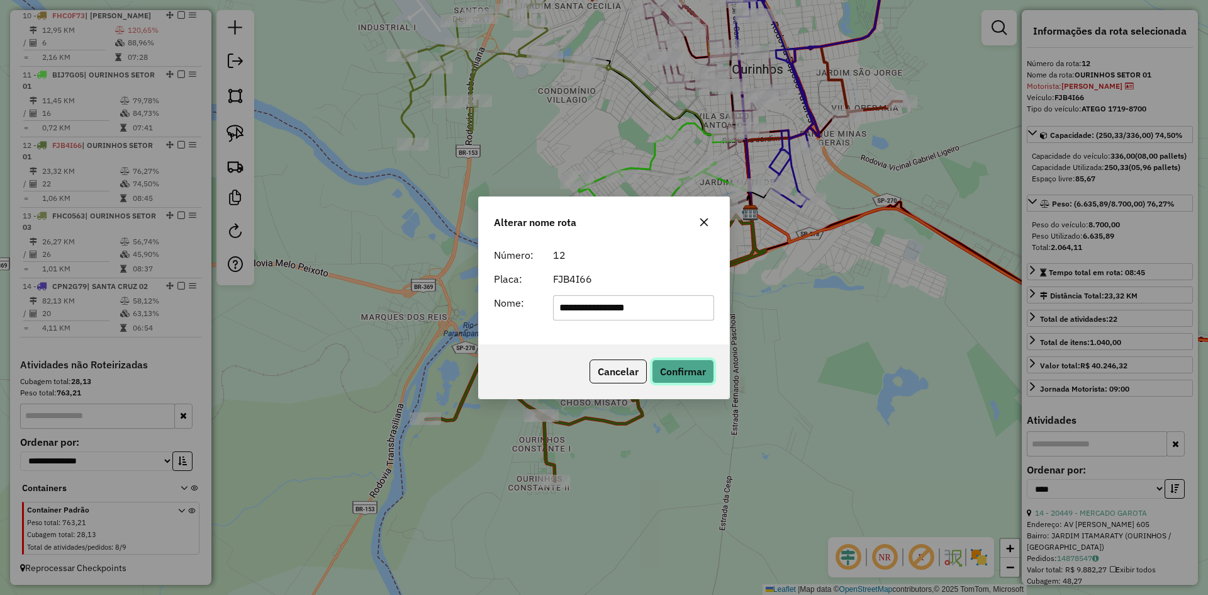
click at [695, 375] on button "Confirmar" at bounding box center [683, 371] width 62 height 24
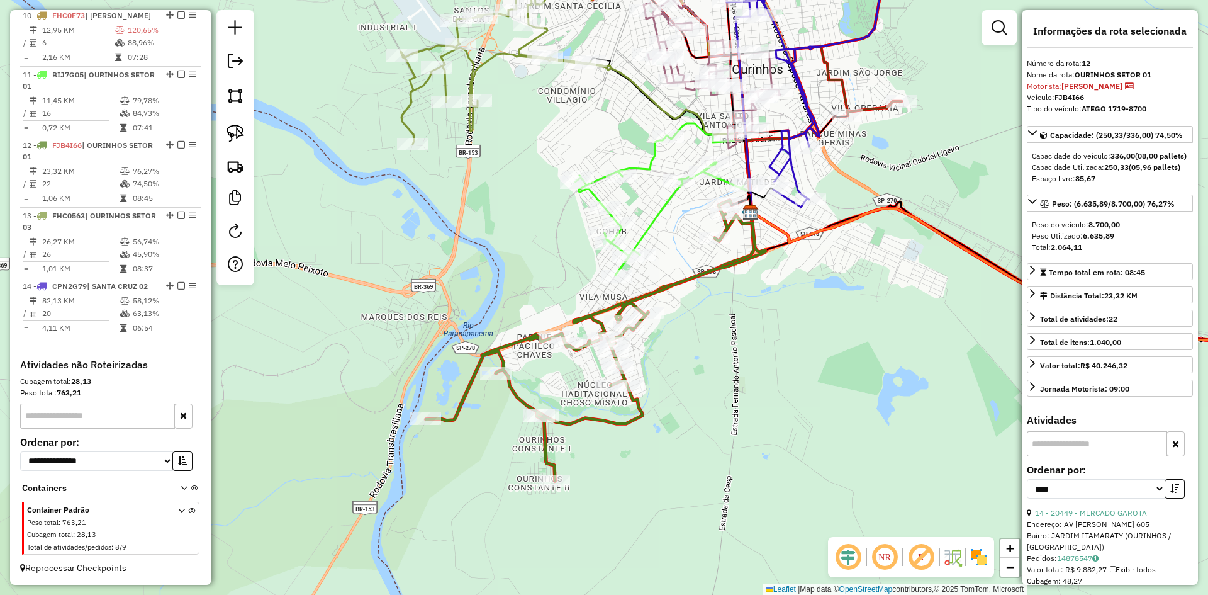
drag, startPoint x: 726, startPoint y: 324, endPoint x: 716, endPoint y: 441, distance: 116.9
click at [716, 441] on div "Janela de atendimento Grade de atendimento Capacidade Transportadoras Veículos …" at bounding box center [604, 297] width 1208 height 595
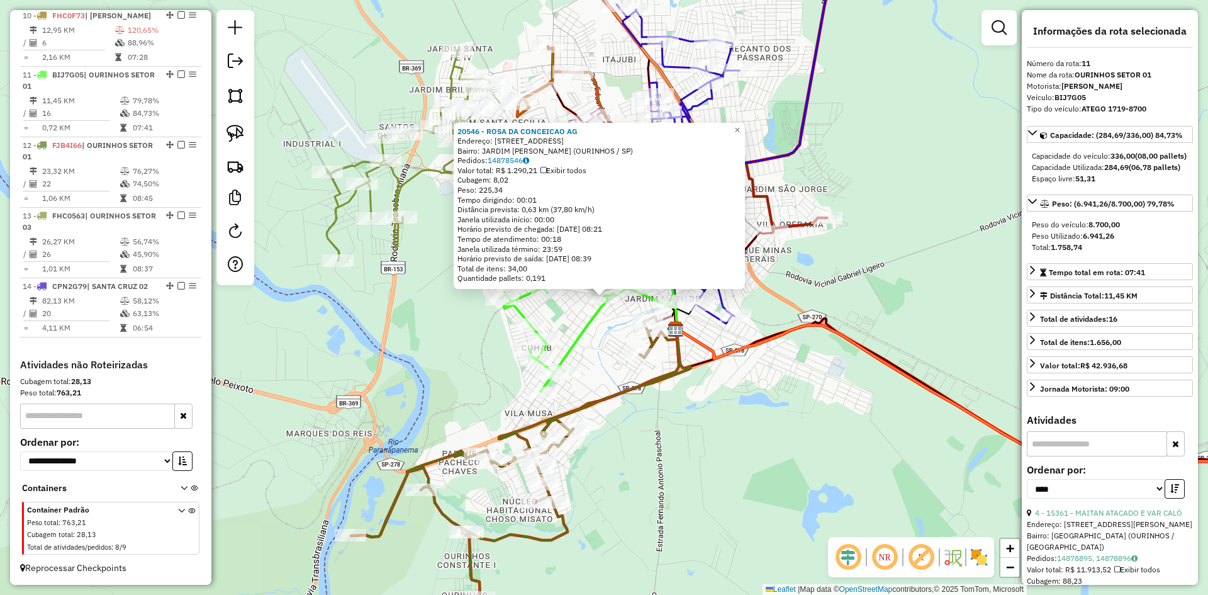
click at [706, 522] on div "Rota 11 - Placa BIJ7G05 21810 - OUROLITUS 20546 - ROSA DA CONCEICAO AG Endereço…" at bounding box center [604, 297] width 1208 height 595
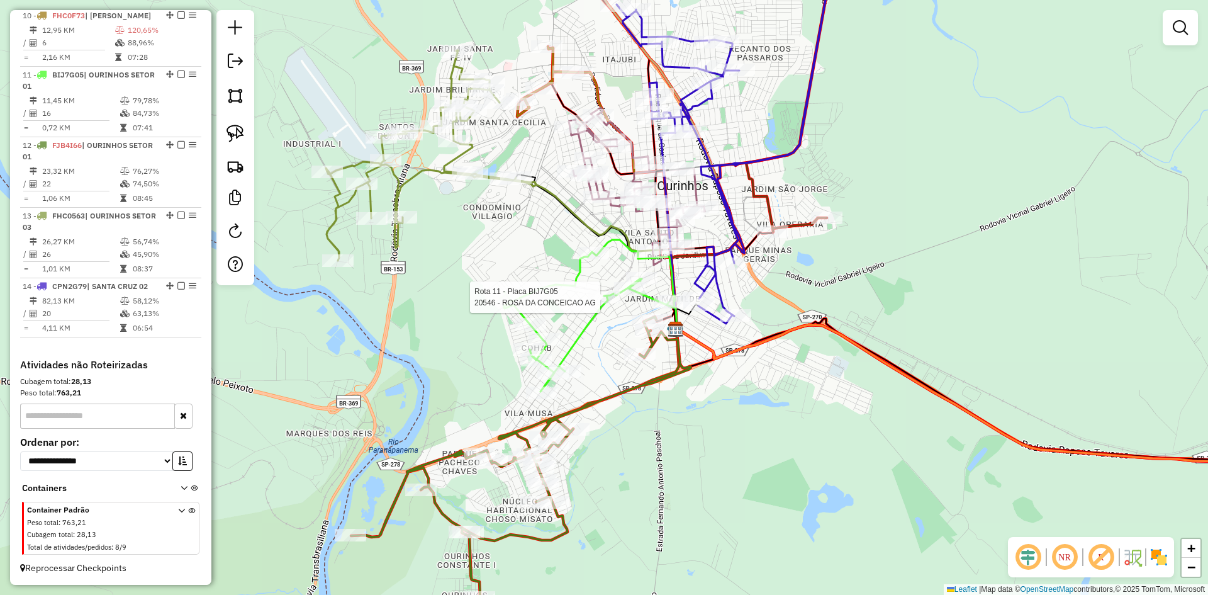
select select "*********"
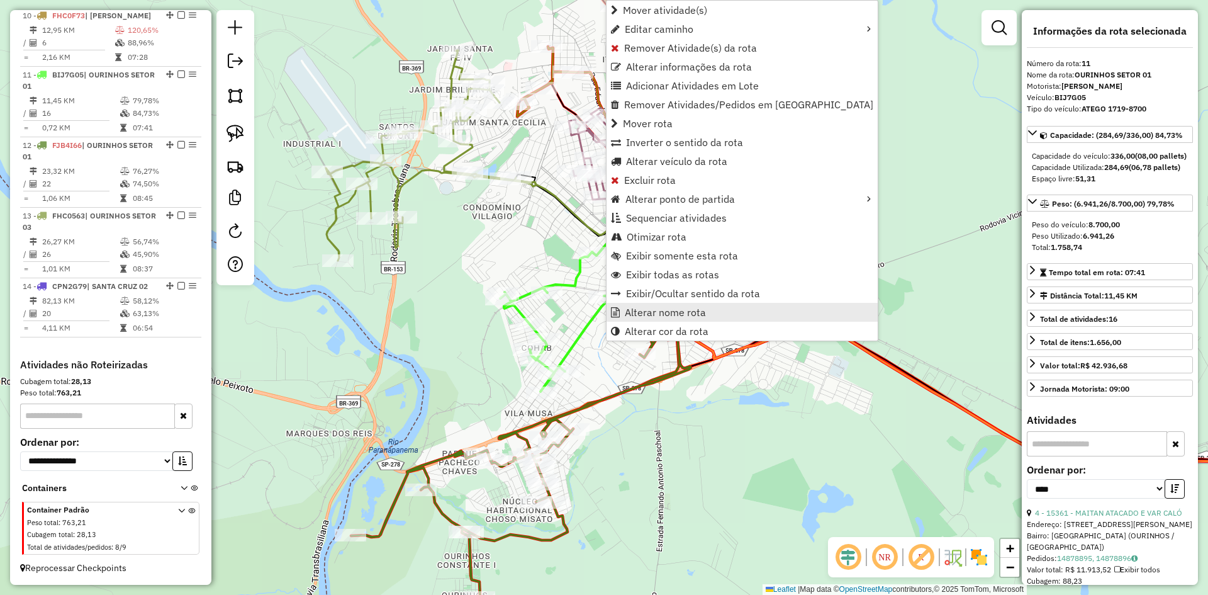
click at [656, 311] on span "Alterar nome rota" at bounding box center [665, 312] width 81 height 10
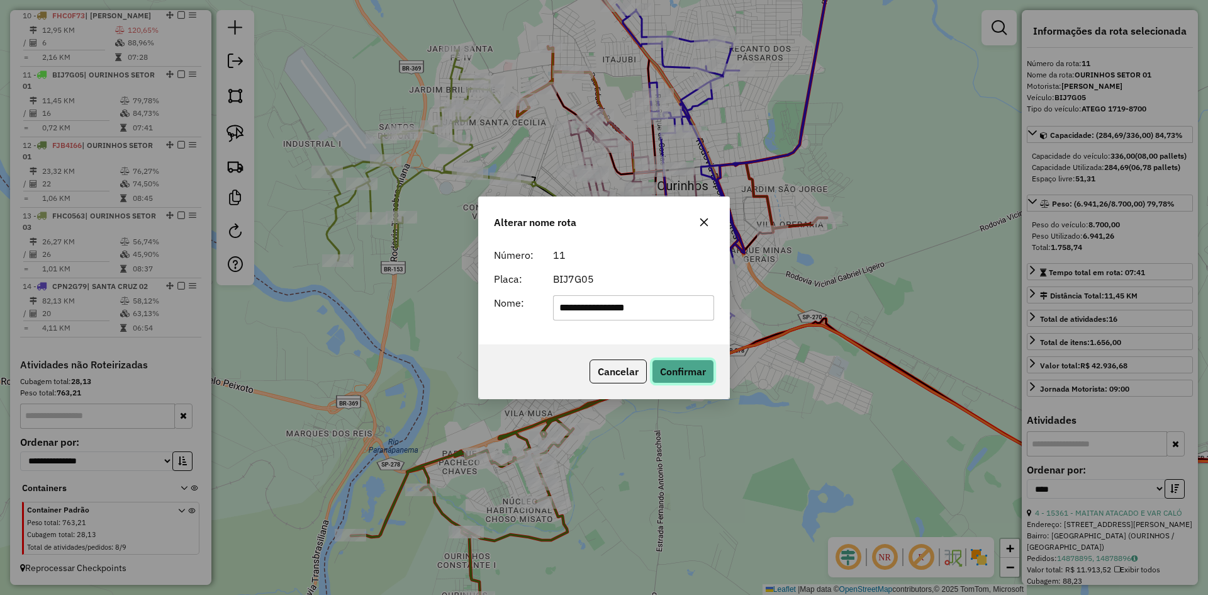
click at [690, 375] on button "Confirmar" at bounding box center [683, 371] width 62 height 24
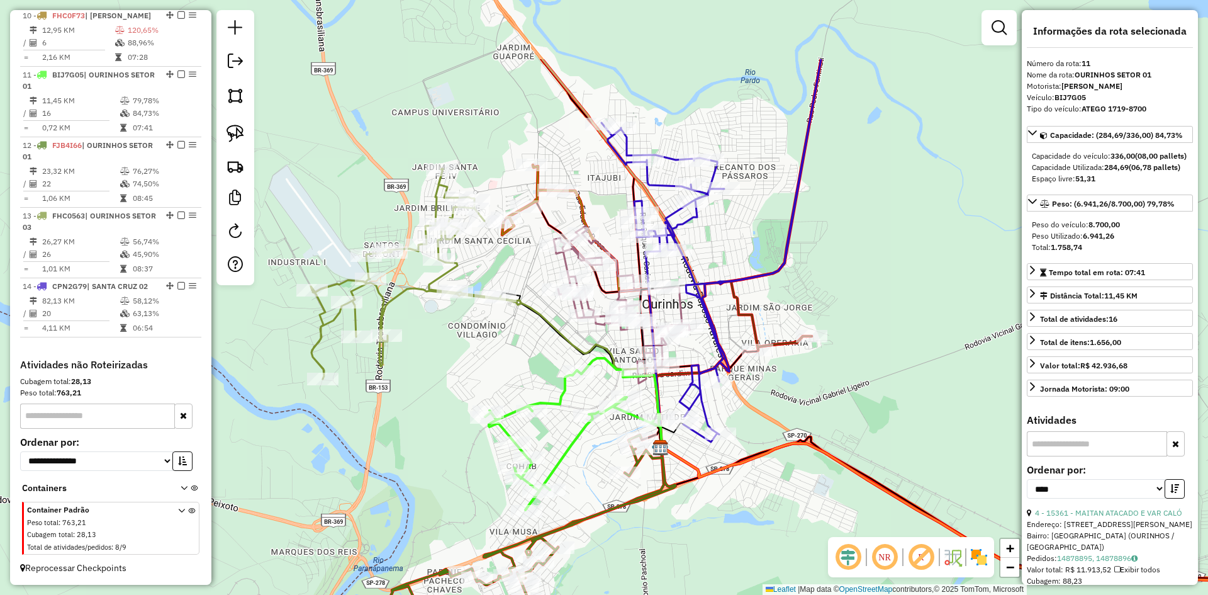
drag, startPoint x: 767, startPoint y: 378, endPoint x: 752, endPoint y: 496, distance: 119.3
click at [752, 496] on div "Janela de atendimento Grade de atendimento Capacidade Transportadoras Veículos …" at bounding box center [604, 297] width 1208 height 595
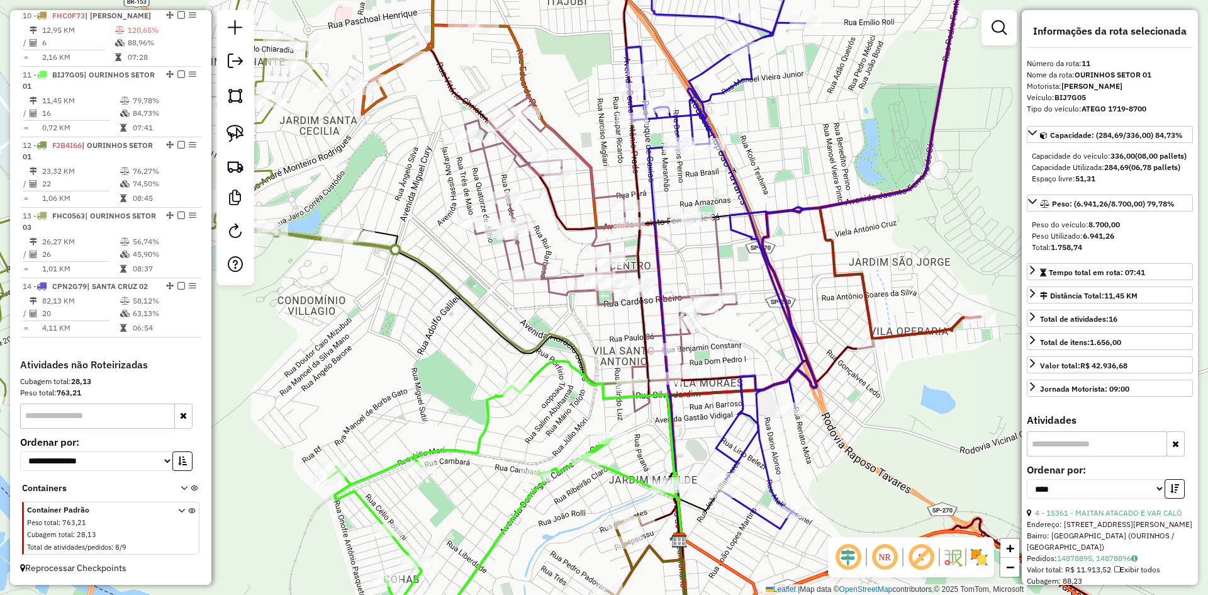
drag, startPoint x: 722, startPoint y: 408, endPoint x: 816, endPoint y: 448, distance: 102.4
click at [816, 448] on div "Janela de atendimento Grade de atendimento Capacidade Transportadoras Veículos …" at bounding box center [604, 297] width 1208 height 595
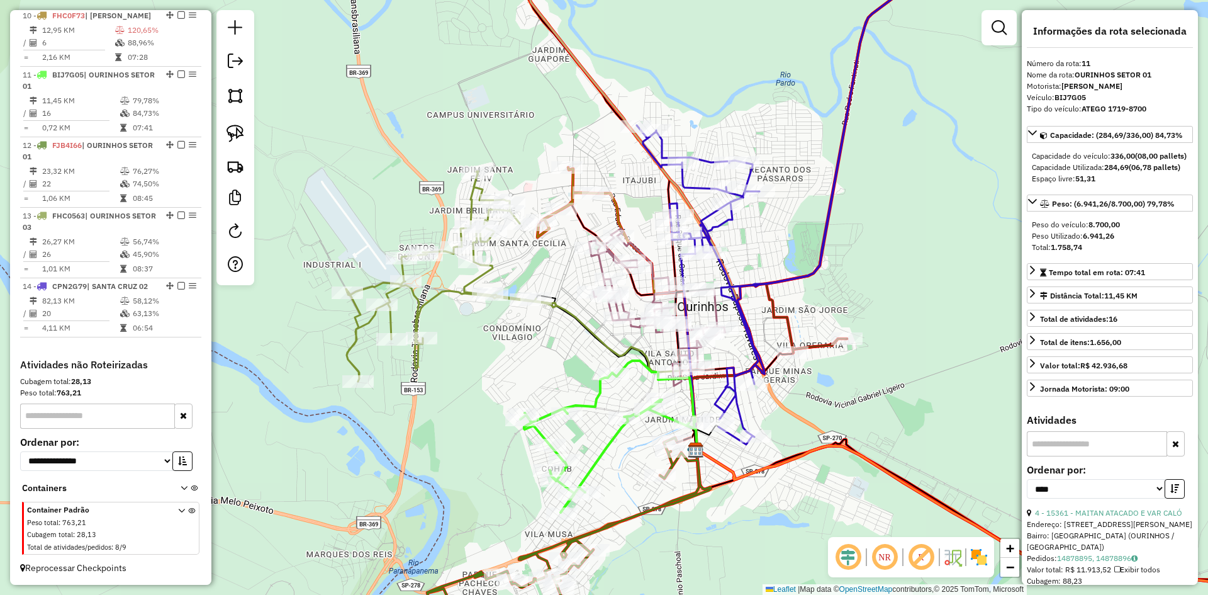
drag, startPoint x: 809, startPoint y: 364, endPoint x: 852, endPoint y: 380, distance: 45.4
click at [852, 380] on div "Janela de atendimento Grade de atendimento Capacidade Transportadoras Veículos …" at bounding box center [604, 297] width 1208 height 595
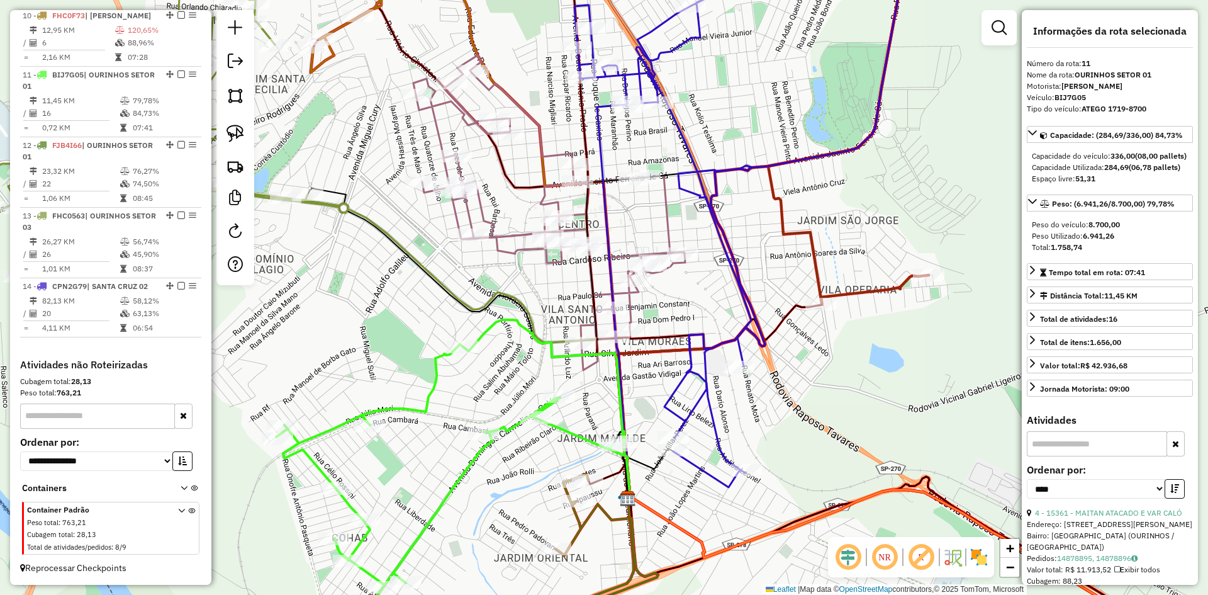
drag, startPoint x: 811, startPoint y: 390, endPoint x: 848, endPoint y: 313, distance: 84.4
click at [848, 313] on div "Janela de atendimento Grade de atendimento Capacidade Transportadoras Veículos …" at bounding box center [604, 297] width 1208 height 595
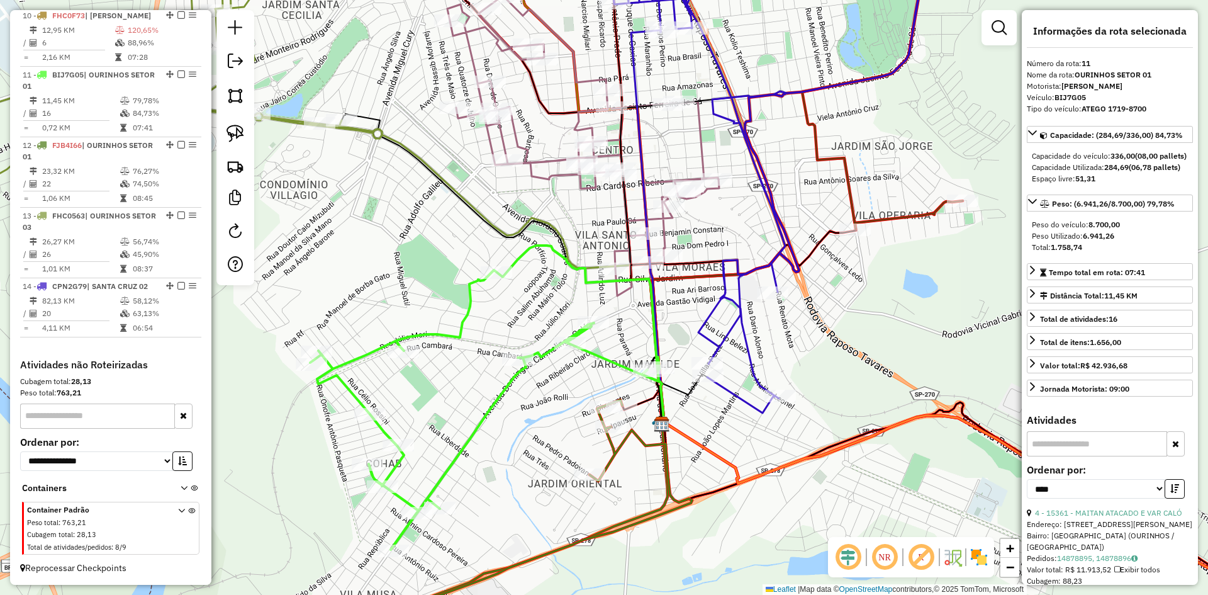
drag, startPoint x: 243, startPoint y: 137, endPoint x: 400, endPoint y: 250, distance: 194.2
click at [243, 137] on img at bounding box center [236, 134] width 18 height 18
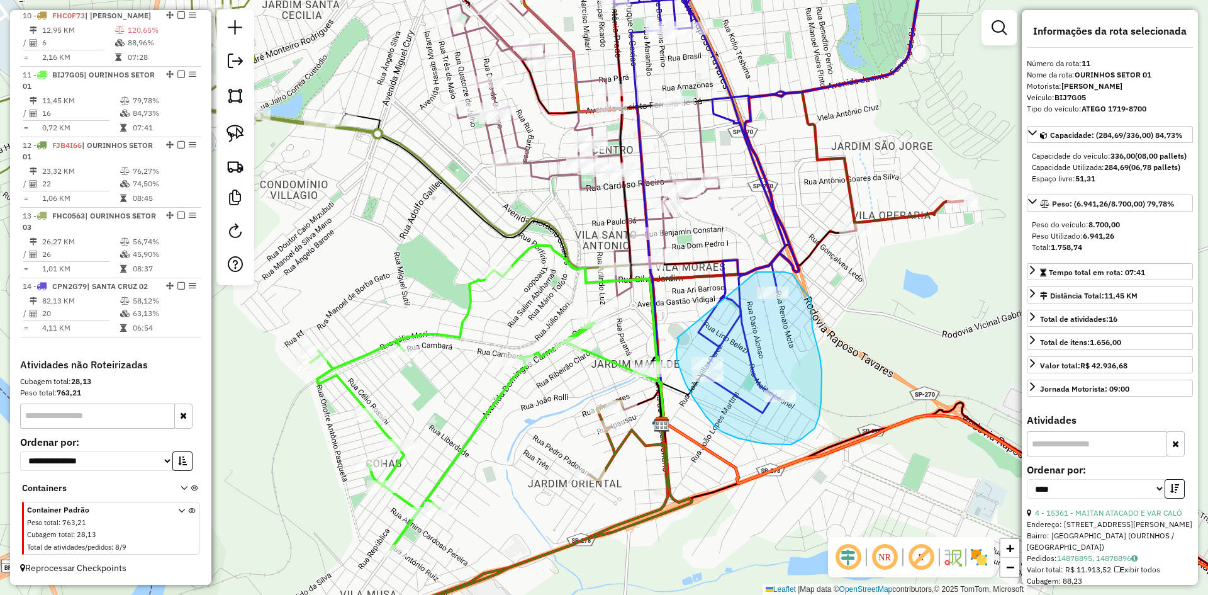
drag, startPoint x: 679, startPoint y: 339, endPoint x: 756, endPoint y: 272, distance: 102.6
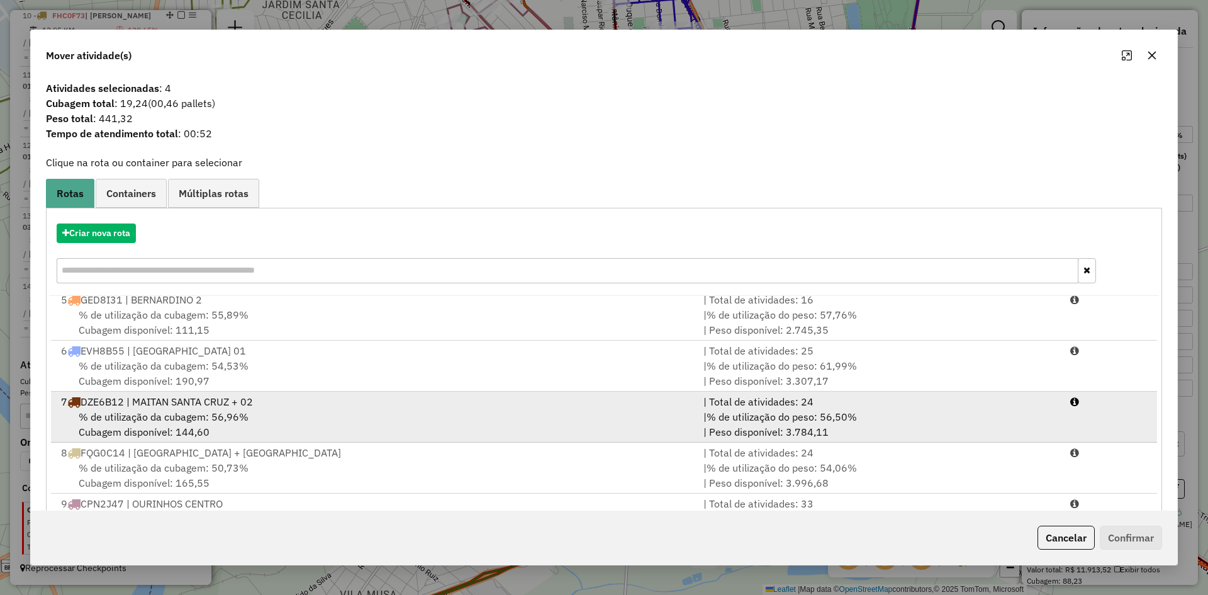
scroll to position [315, 0]
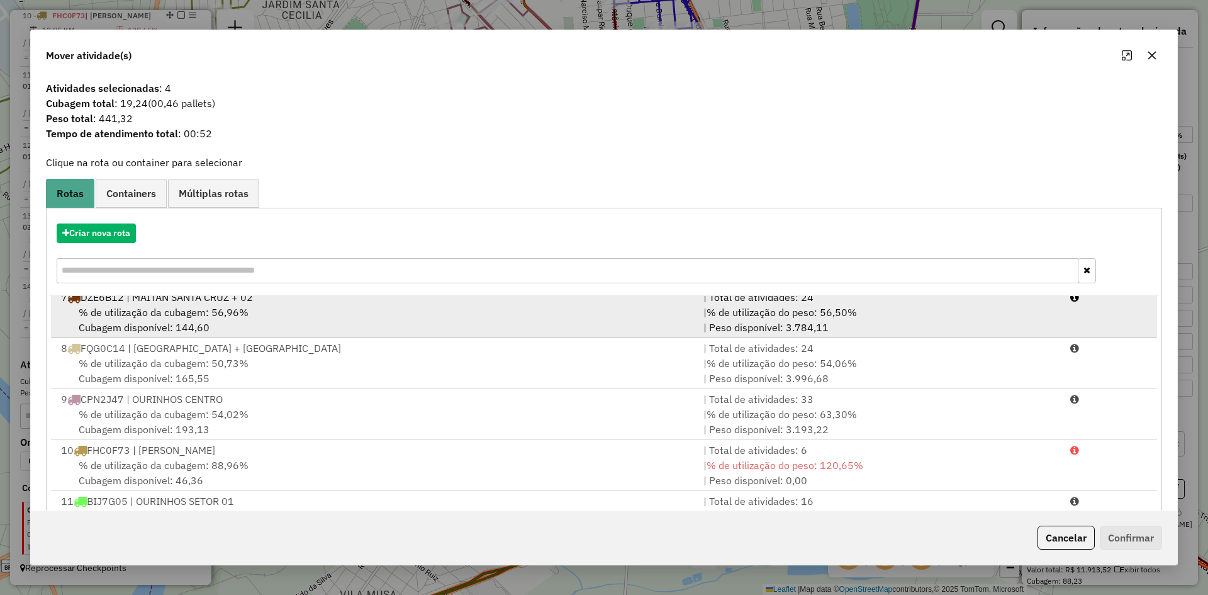
click at [244, 319] on div "% de utilização da cubagem: 56,96% Cubagem disponível: 144,60" at bounding box center [374, 320] width 643 height 30
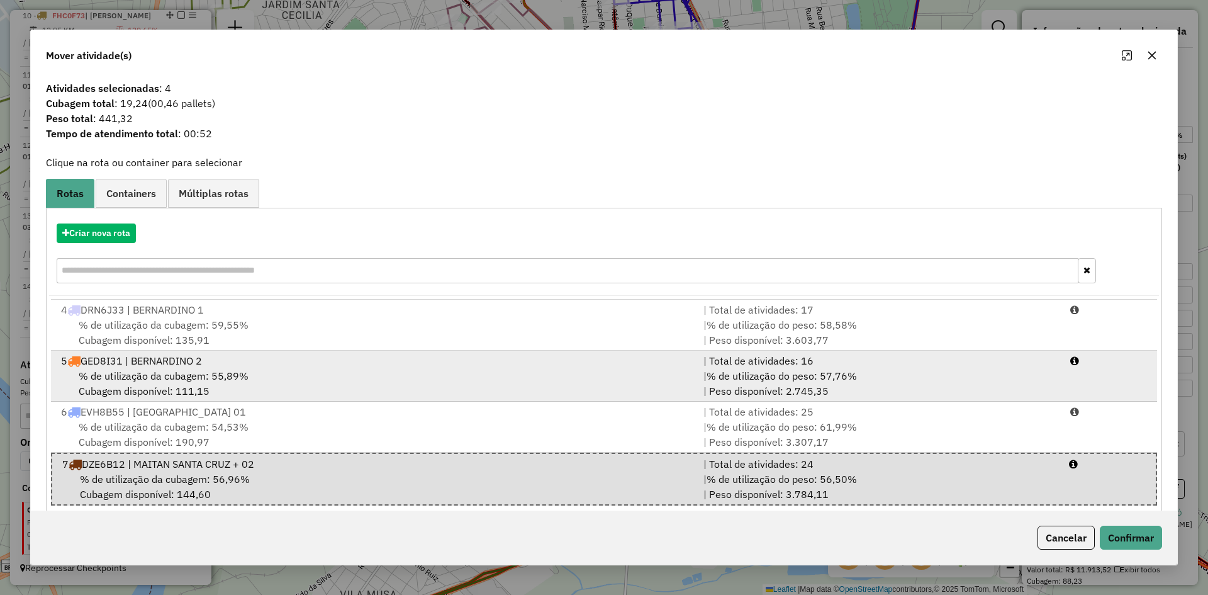
scroll to position [127, 0]
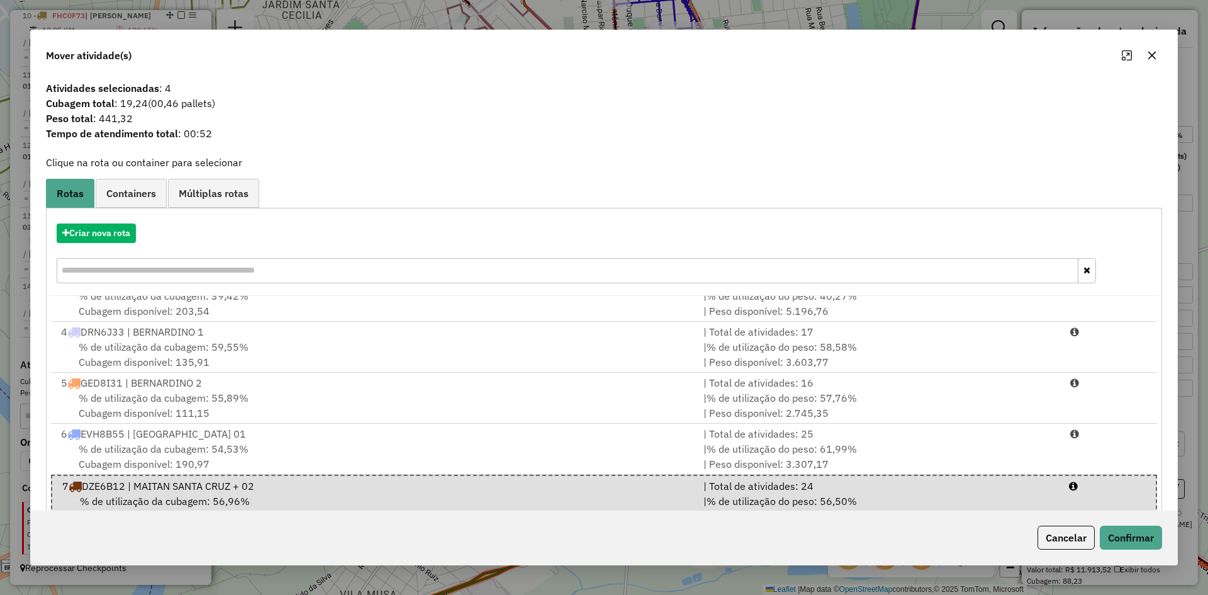
click at [1153, 52] on icon "button" at bounding box center [1152, 55] width 10 height 10
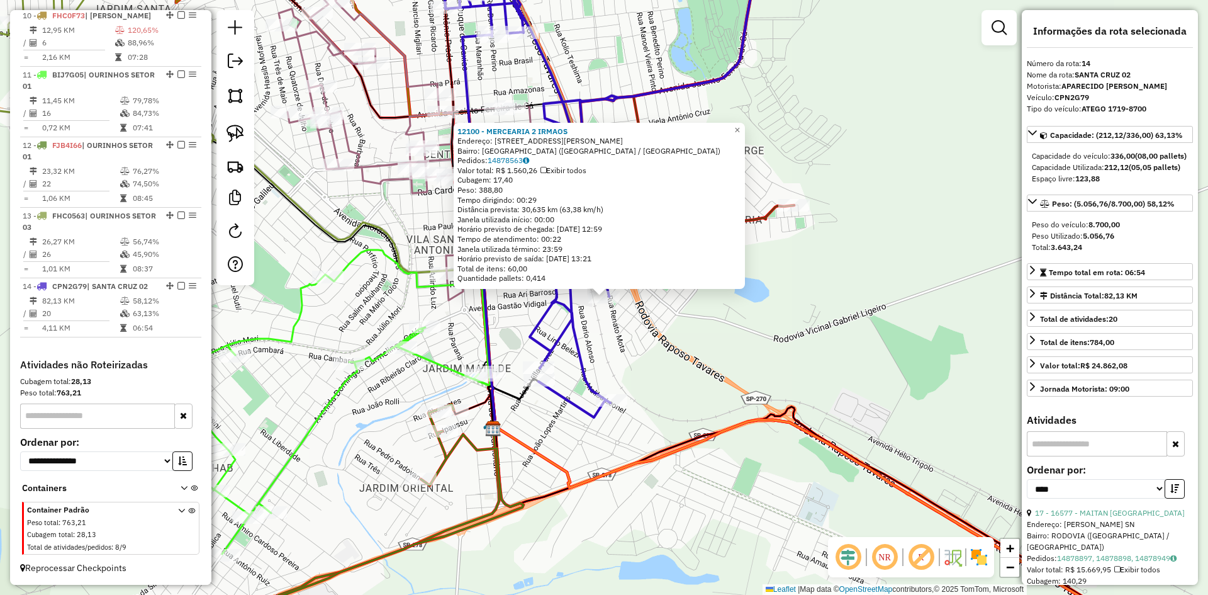
click at [838, 378] on div "12100 - MERCEARIA 2 IRMAOS Endereço: R RENATO MOTA 130 Bairro: PARQUE MINAS GER…" at bounding box center [604, 297] width 1208 height 595
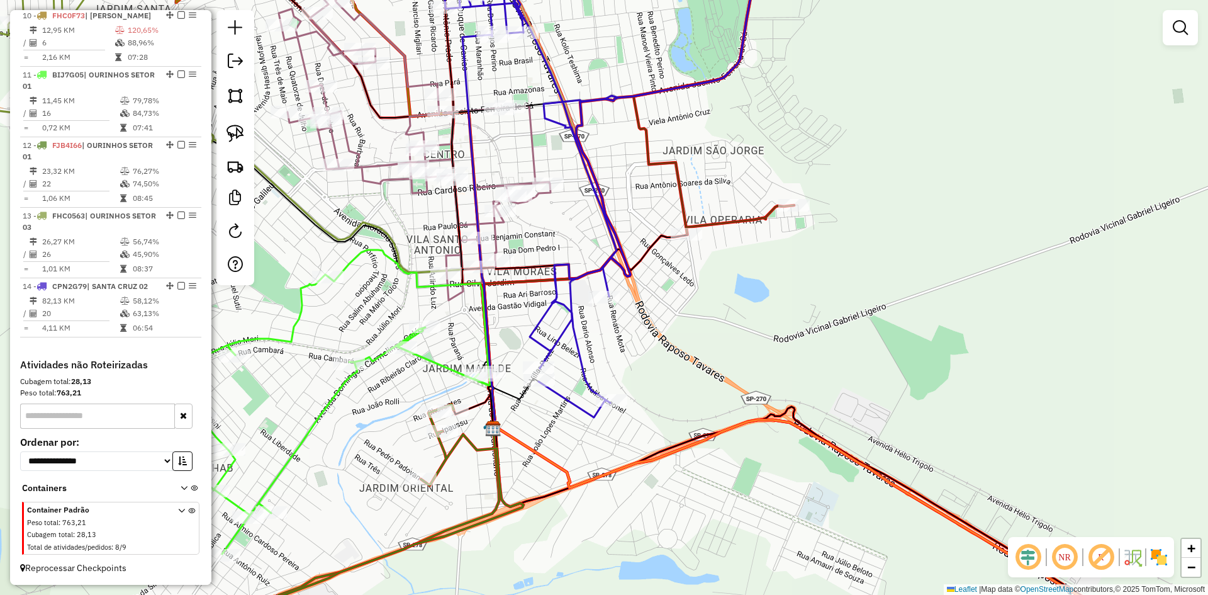
drag, startPoint x: 840, startPoint y: 343, endPoint x: 809, endPoint y: 486, distance: 146.0
click at [809, 486] on div "Janela de atendimento Grade de atendimento Capacidade Transportadoras Veículos …" at bounding box center [604, 297] width 1208 height 595
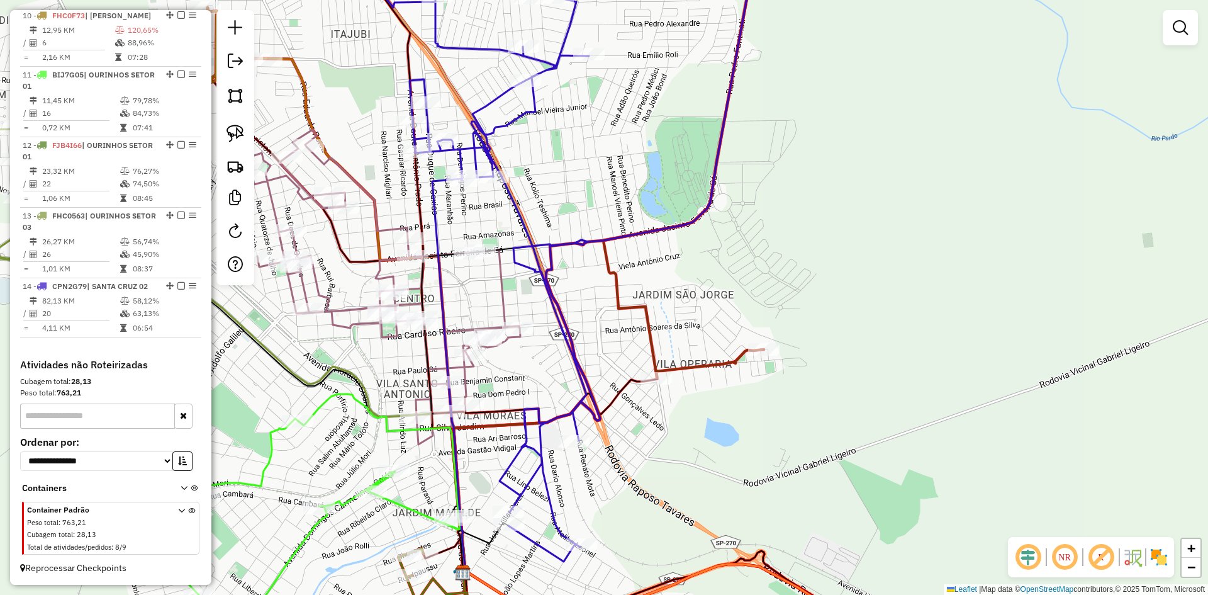
drag, startPoint x: 768, startPoint y: 235, endPoint x: 806, endPoint y: 331, distance: 102.8
click at [806, 331] on div "Janela de atendimento Grade de atendimento Capacidade Transportadoras Veículos …" at bounding box center [604, 297] width 1208 height 595
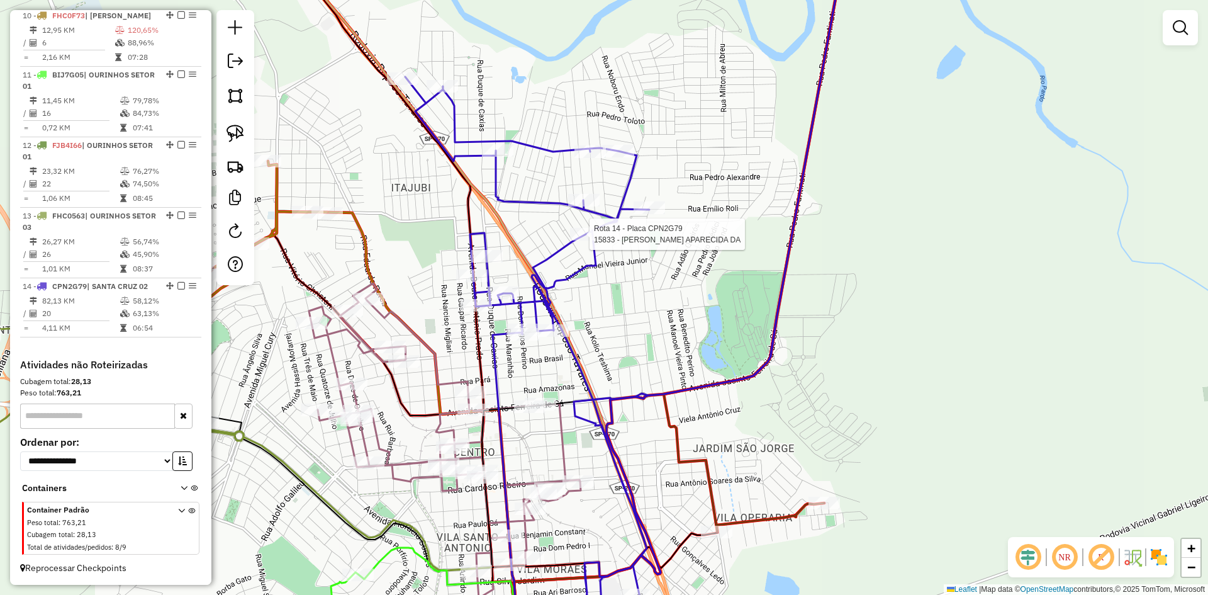
select select "*********"
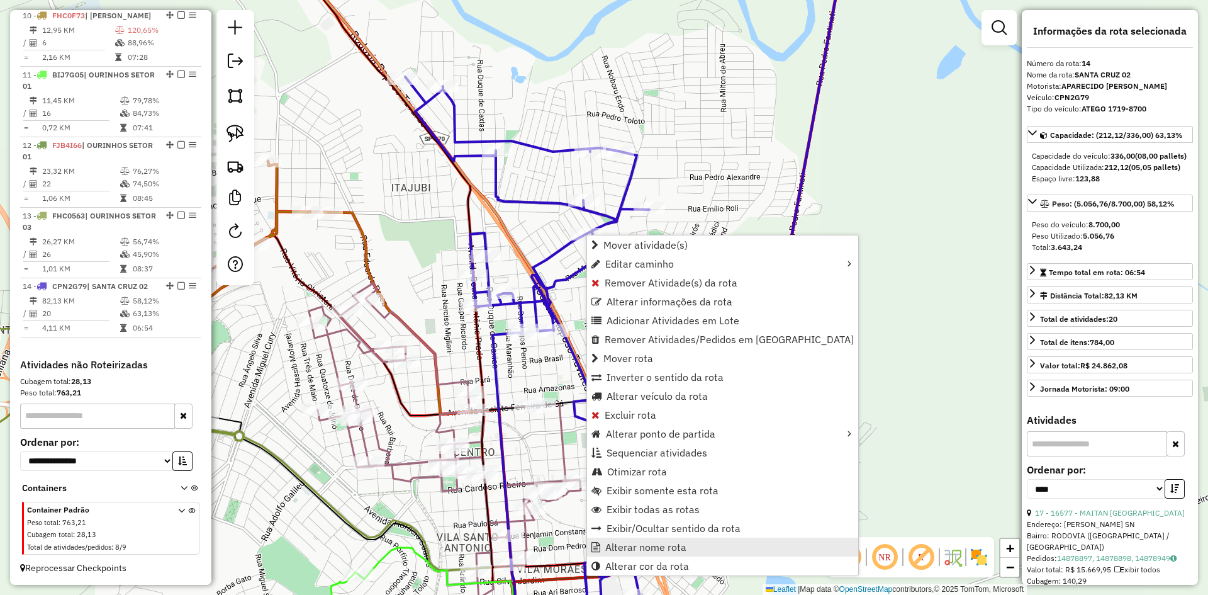
click at [674, 553] on link "Alterar nome rota" at bounding box center [722, 546] width 271 height 19
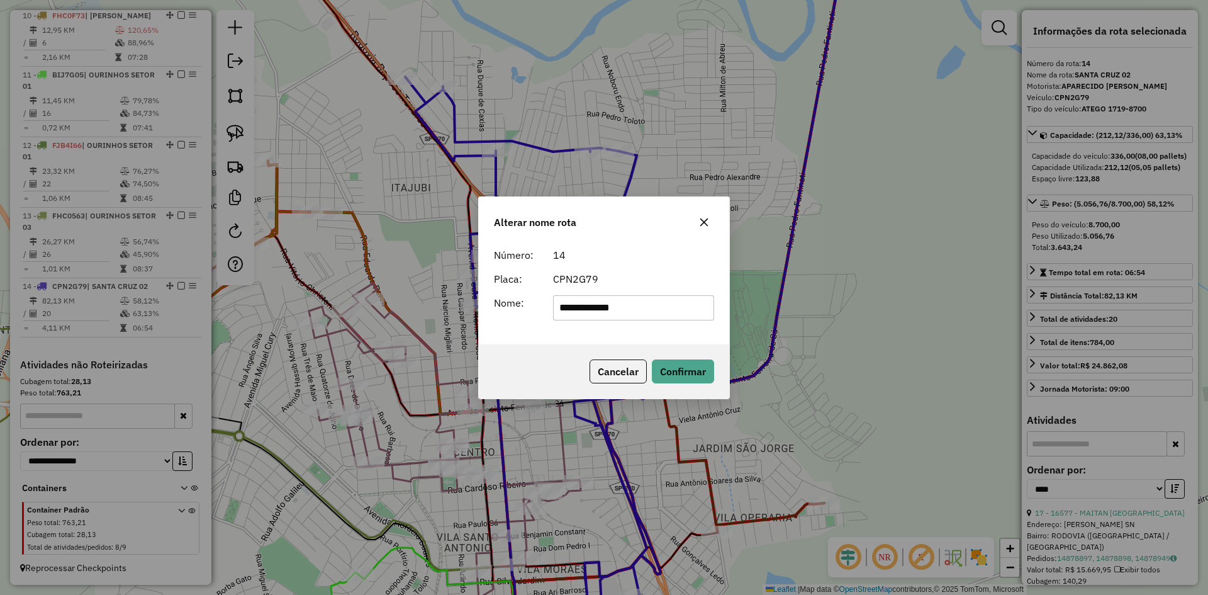
drag, startPoint x: 533, startPoint y: 313, endPoint x: 425, endPoint y: 313, distance: 108.2
click at [425, 313] on div "**********" at bounding box center [604, 297] width 1208 height 595
drag, startPoint x: 666, startPoint y: 312, endPoint x: 812, endPoint y: 318, distance: 145.5
click at [812, 318] on div "**********" at bounding box center [604, 297] width 1208 height 595
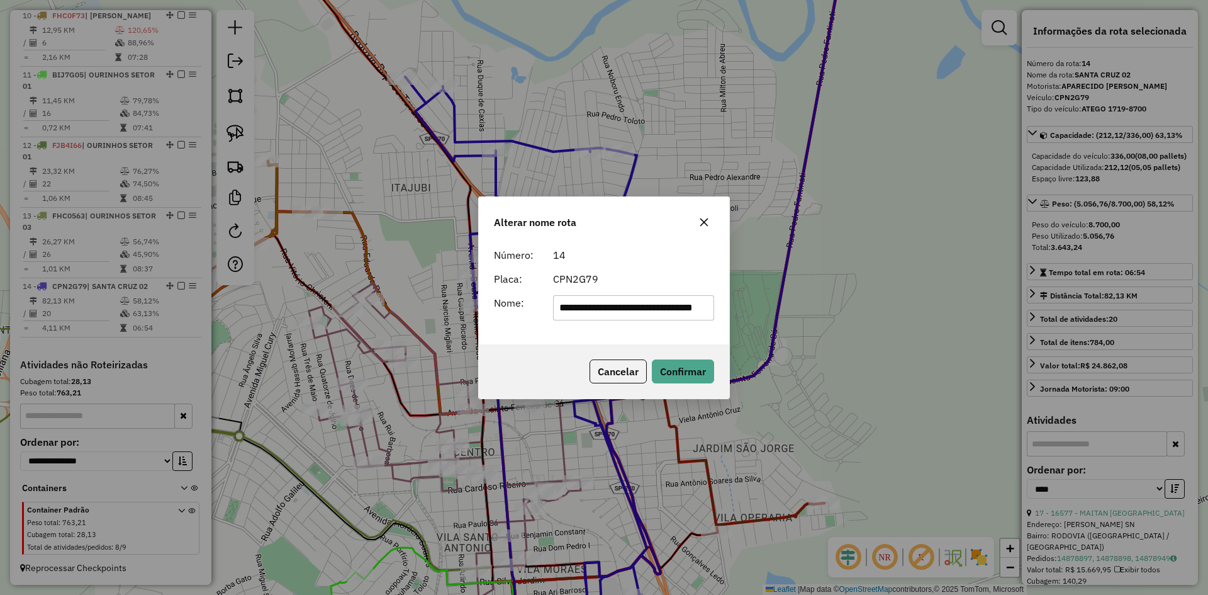
scroll to position [0, 57]
type input "**********"
click at [681, 373] on button "Confirmar" at bounding box center [683, 371] width 62 height 24
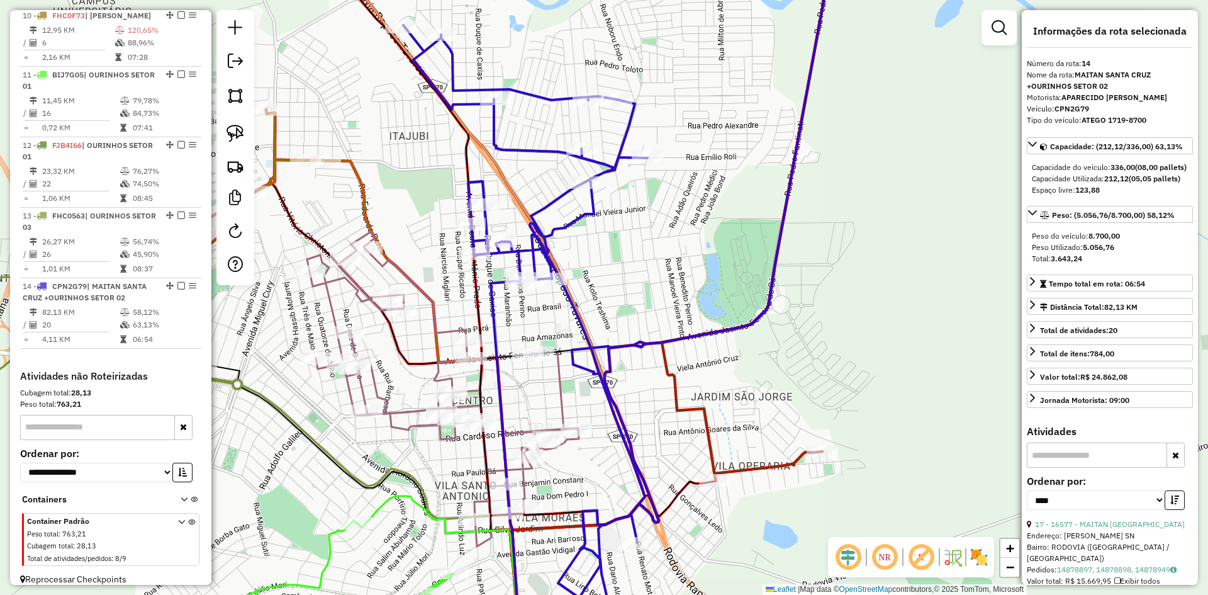
drag, startPoint x: 686, startPoint y: 348, endPoint x: 660, endPoint y: 113, distance: 236.2
click at [660, 113] on div "Janela de atendimento Grade de atendimento Capacidade Transportadoras Veículos …" at bounding box center [604, 297] width 1208 height 595
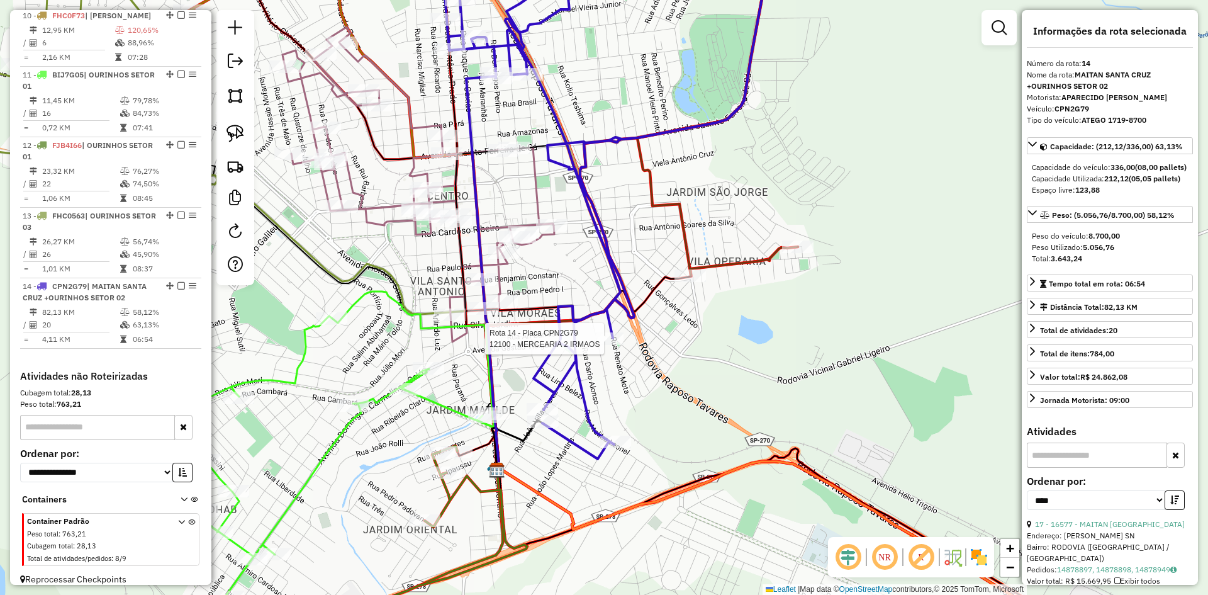
scroll to position [1052, 0]
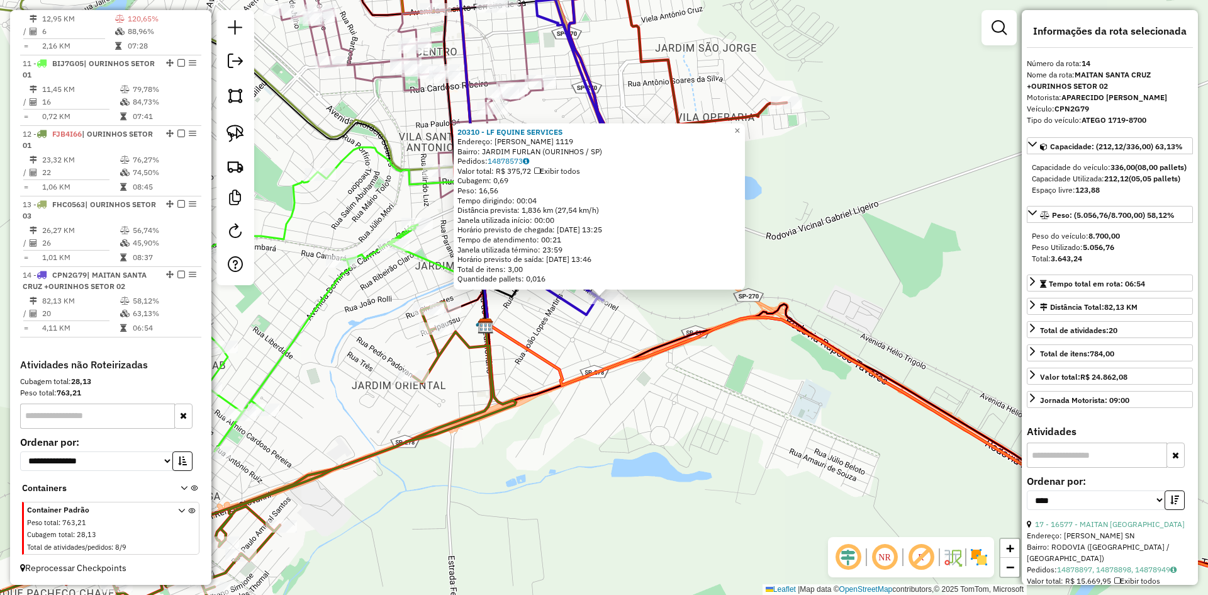
click at [662, 393] on div "20310 - LF EQUINE SERVICES Endereço: PEDRO MIGLIARI 1119 Bairro: JARDIM FURLAN …" at bounding box center [604, 297] width 1208 height 595
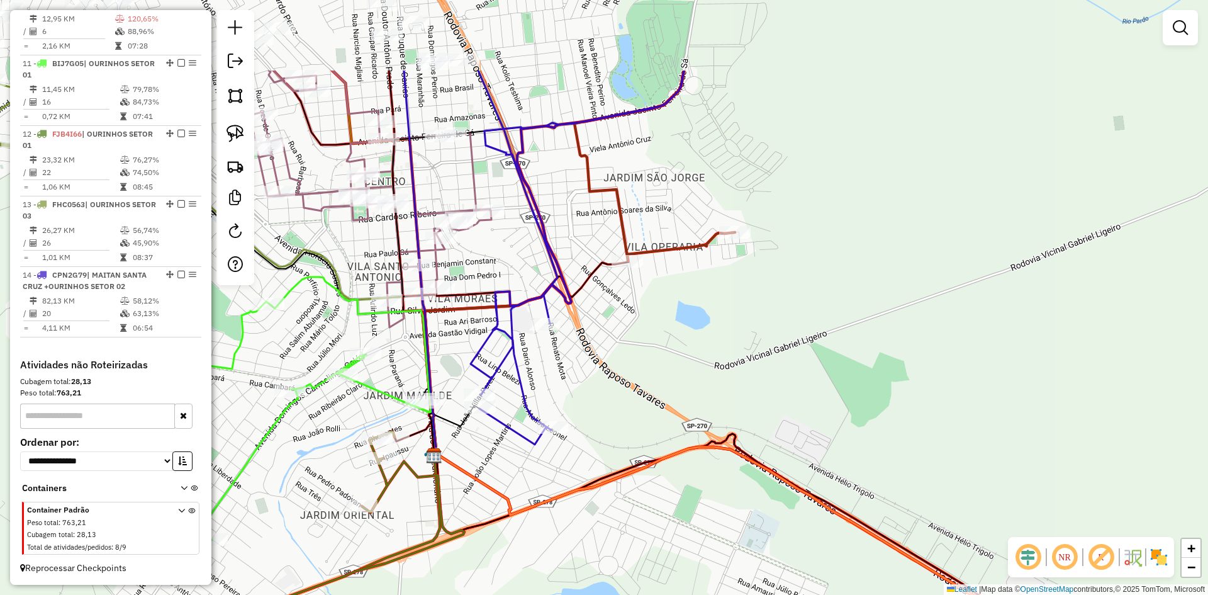
drag, startPoint x: 919, startPoint y: 184, endPoint x: 826, endPoint y: 383, distance: 220.4
click at [831, 383] on div "Janela de atendimento Grade de atendimento Capacidade Transportadoras Veículos …" at bounding box center [604, 297] width 1208 height 595
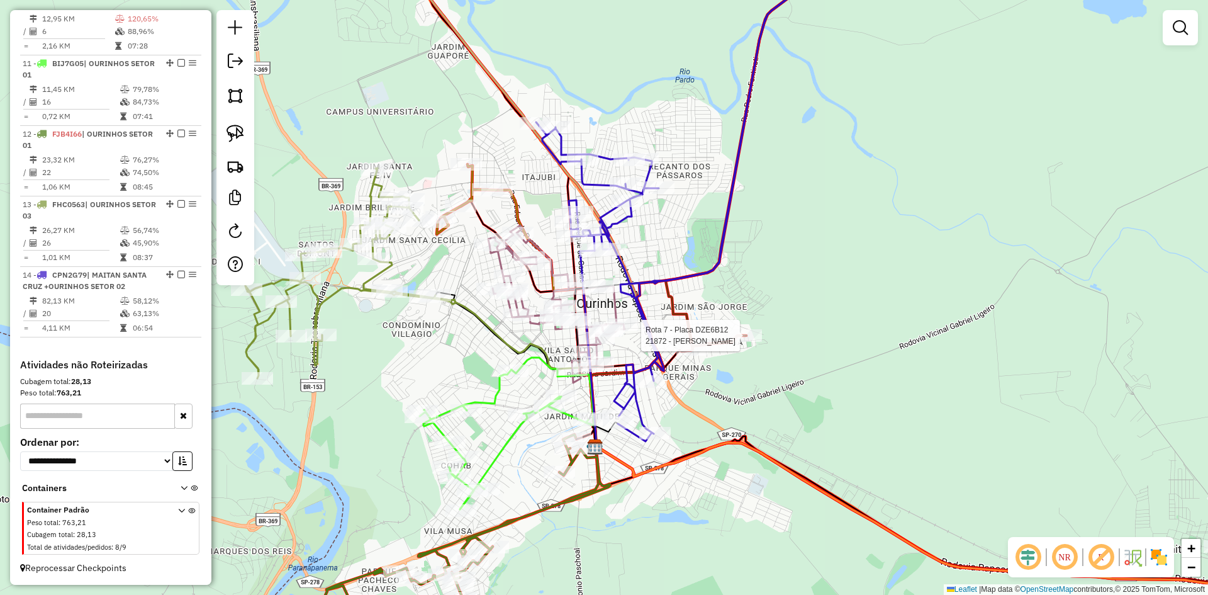
select select "*********"
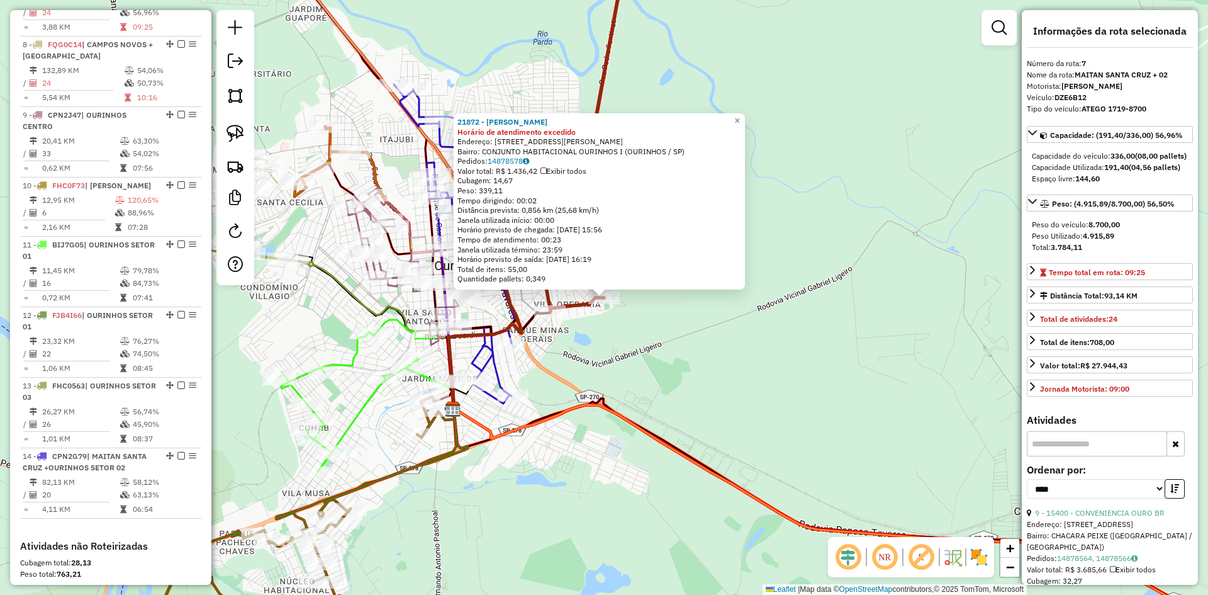
scroll to position [827, 0]
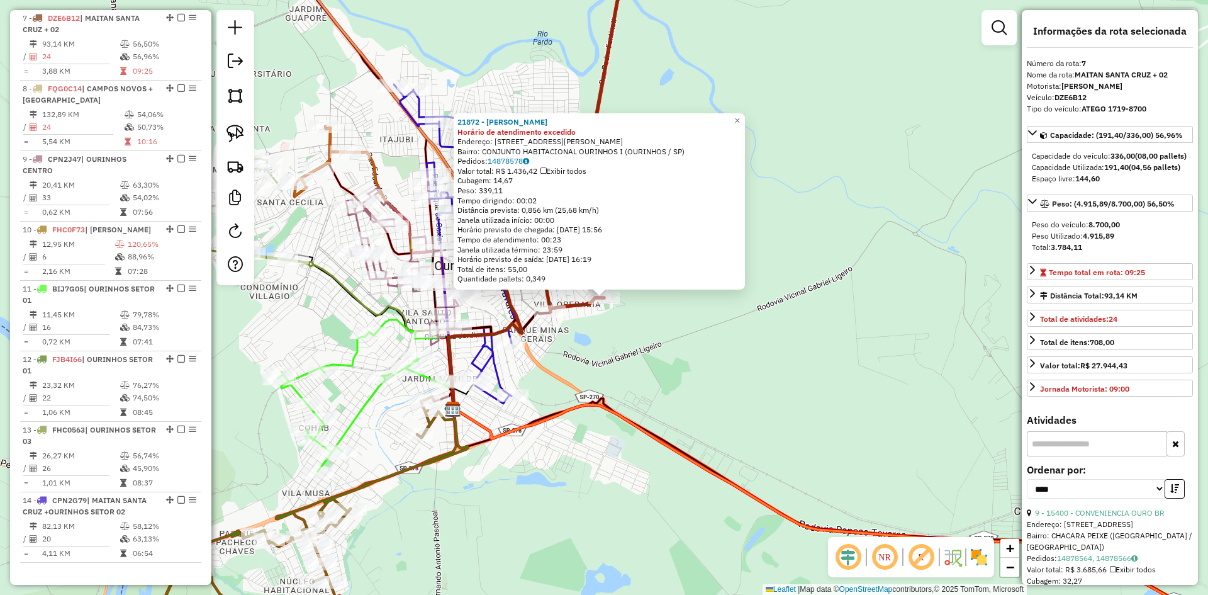
click at [769, 361] on div "21872 - HIGOR GOIVINHO Horário de atendimento excedido Endereço: RUA RUTH DINIZ…" at bounding box center [604, 297] width 1208 height 595
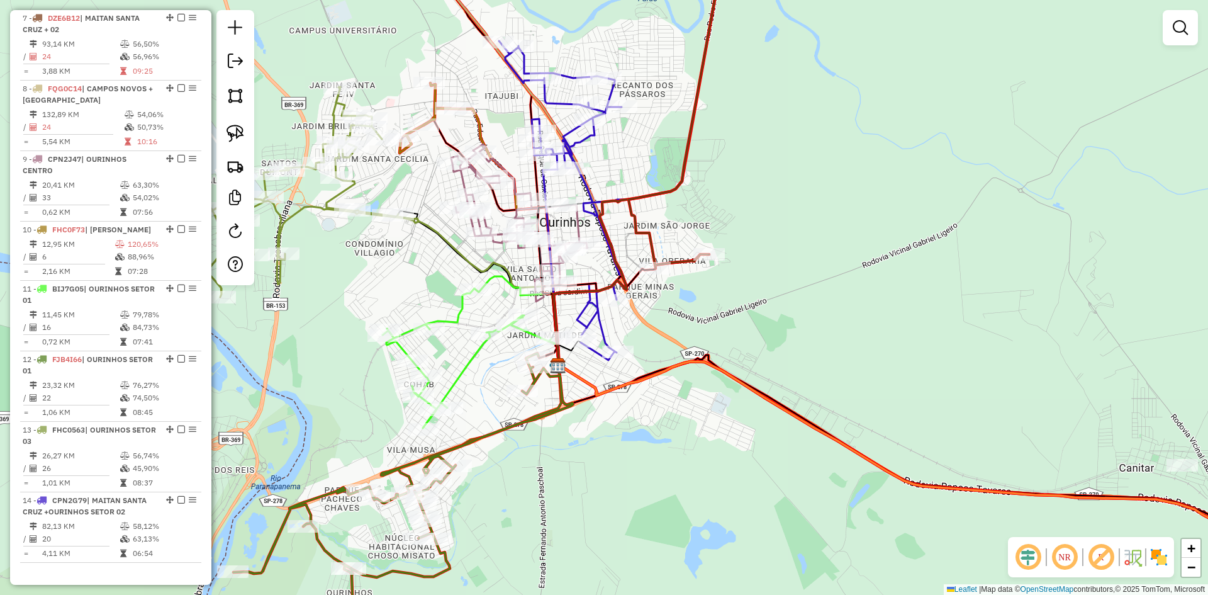
drag, startPoint x: 653, startPoint y: 364, endPoint x: 758, endPoint y: 320, distance: 113.7
click at [758, 320] on div "Janela de atendimento Grade de atendimento Capacidade Transportadoras Veículos …" at bounding box center [604, 297] width 1208 height 595
select select "*********"
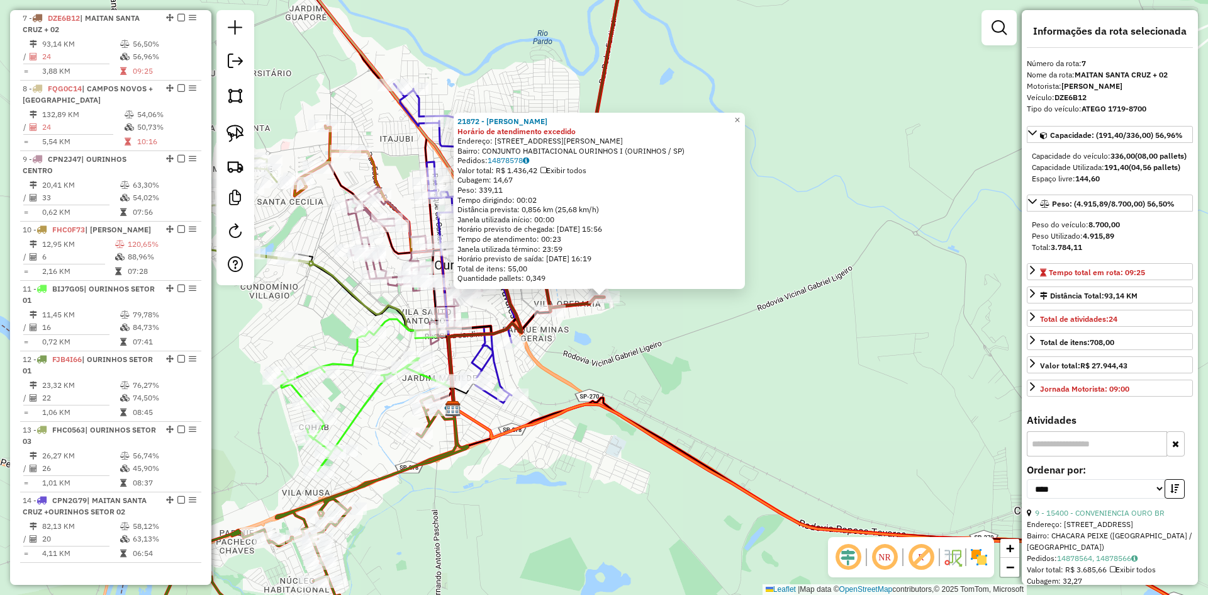
click at [816, 296] on div "21872 - HIGOR GOIVINHO Horário de atendimento excedido Endereço: RUA RUTH DINIZ…" at bounding box center [604, 297] width 1208 height 595
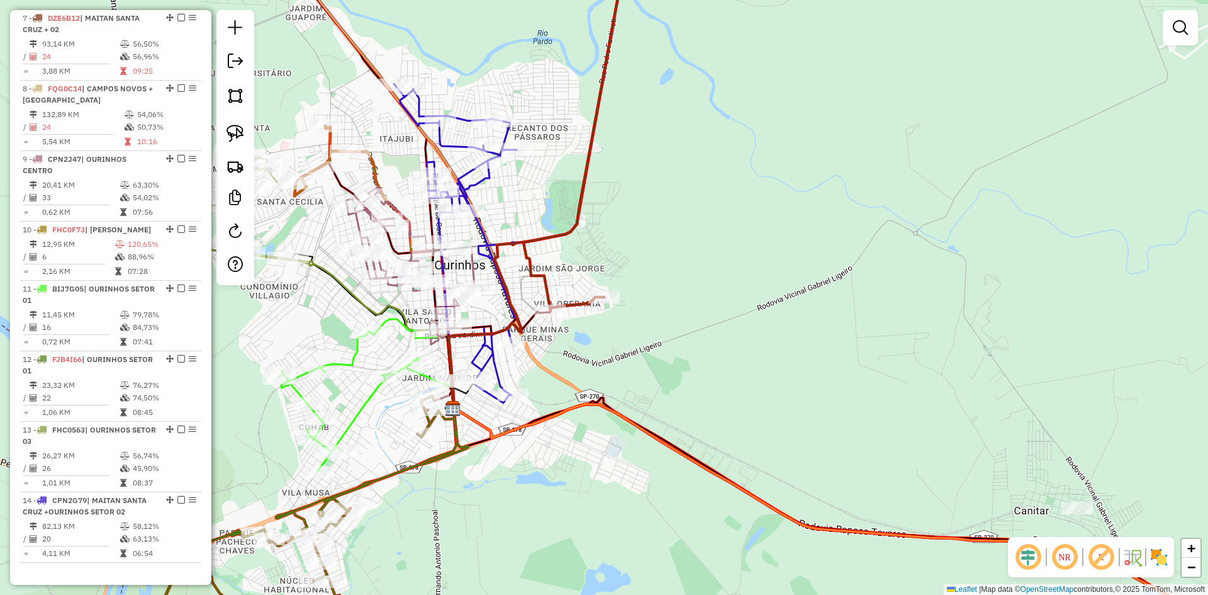
drag, startPoint x: 860, startPoint y: 215, endPoint x: 734, endPoint y: 391, distance: 216.2
click at [738, 390] on div "Janela de atendimento Grade de atendimento Capacidade Transportadoras Veículos …" at bounding box center [604, 297] width 1208 height 595
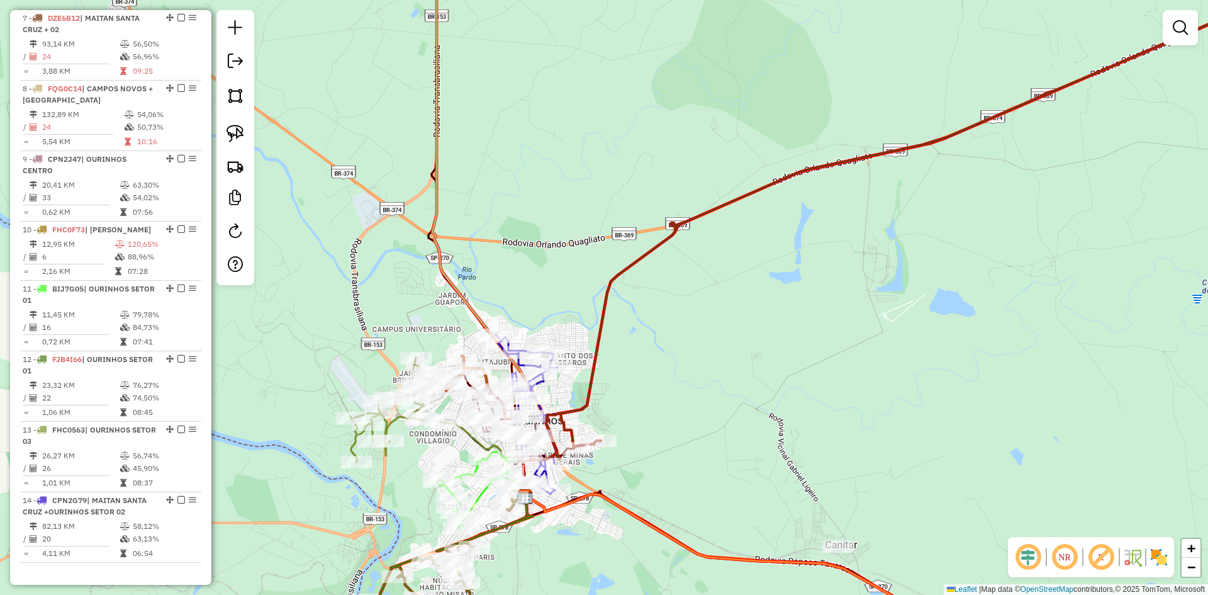
click at [555, 447] on div "Janela de atendimento Grade de atendimento Capacidade Transportadoras Veículos …" at bounding box center [604, 297] width 1208 height 595
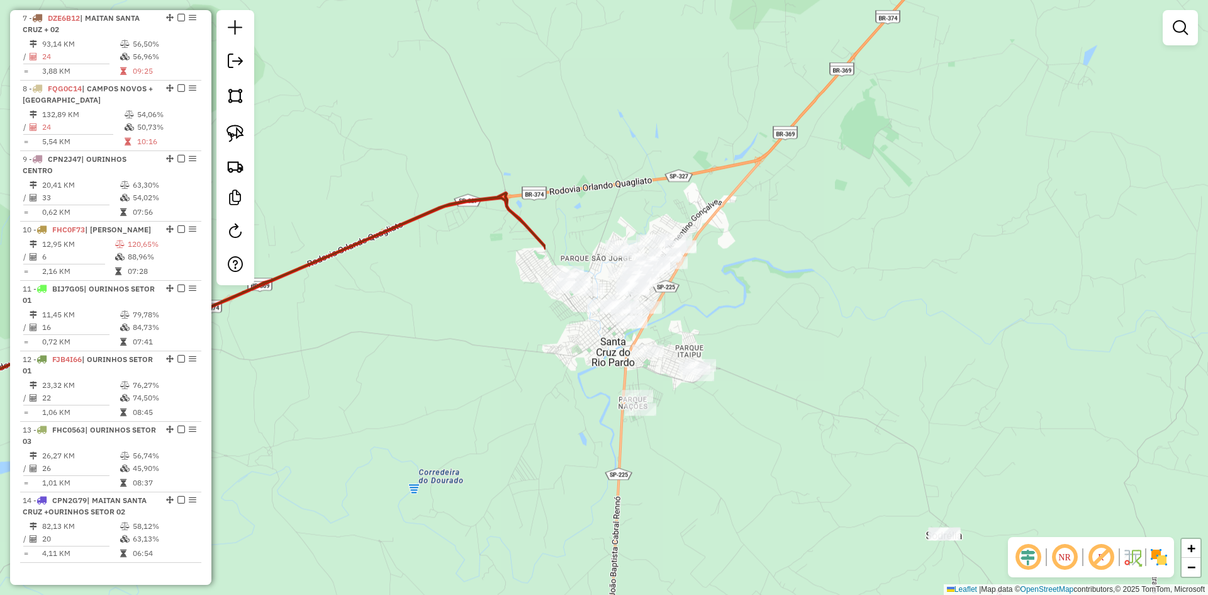
drag, startPoint x: 739, startPoint y: 295, endPoint x: 838, endPoint y: 254, distance: 106.4
click at [838, 254] on div "Janela de atendimento Grade de atendimento Capacidade Transportadoras Veículos …" at bounding box center [604, 297] width 1208 height 595
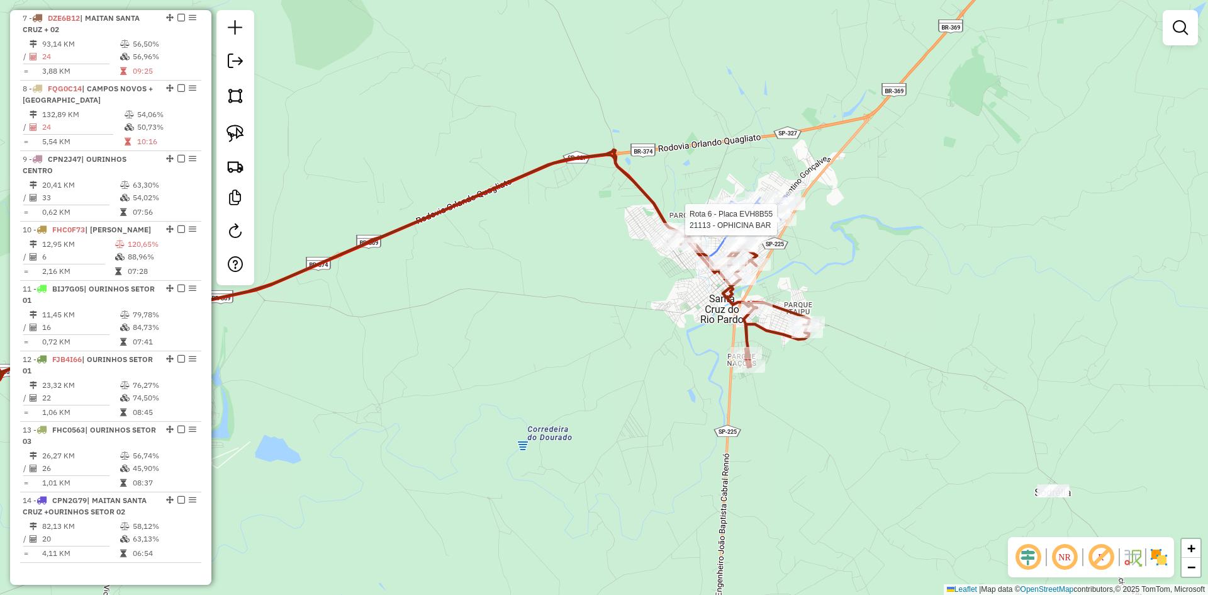
select select "*********"
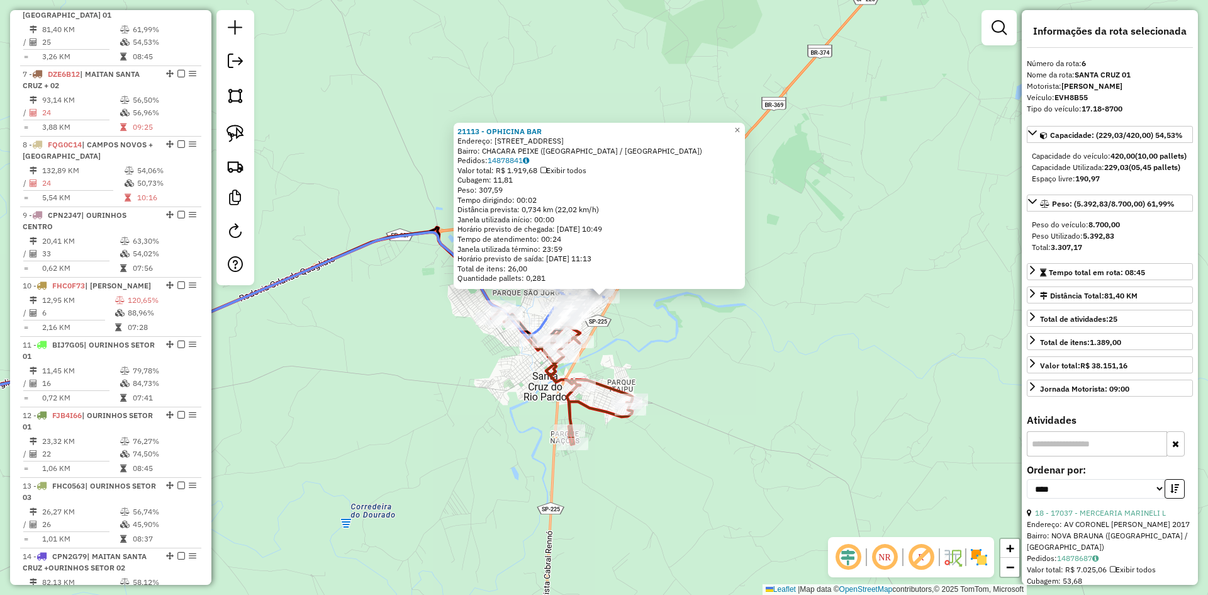
scroll to position [768, 0]
click at [761, 324] on div "21113 - OPHICINA BAR Endereço: RUA BERNARDINO ARAUJO DE SOUZA 490 Bairro: CHACA…" at bounding box center [604, 297] width 1208 height 595
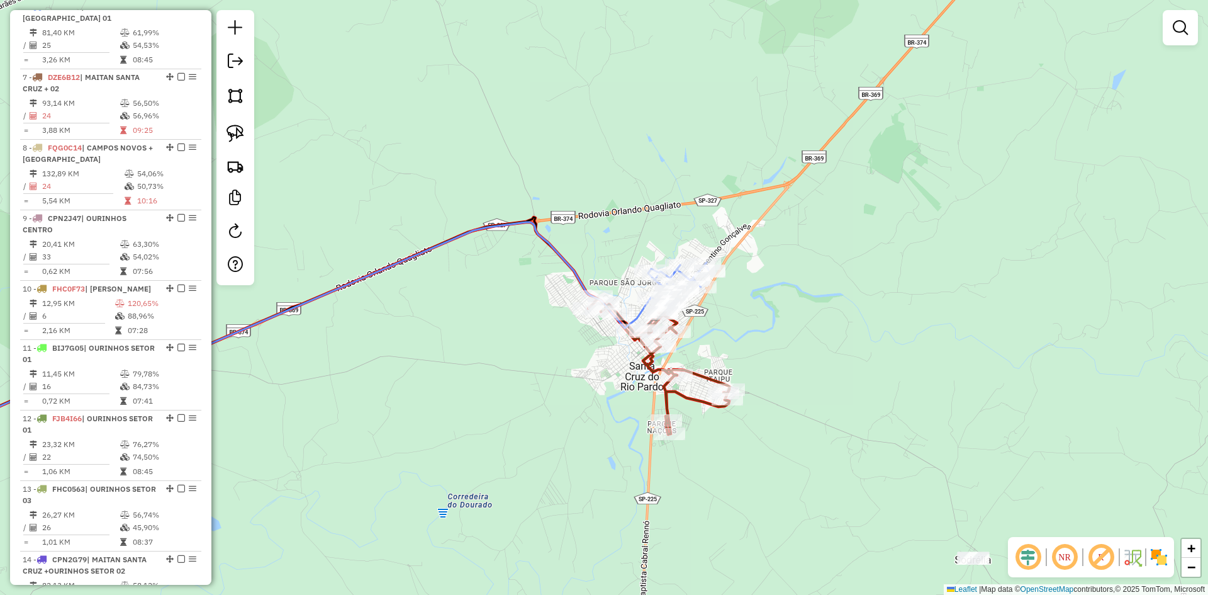
drag, startPoint x: 687, startPoint y: 339, endPoint x: 784, endPoint y: 329, distance: 97.4
click at [784, 329] on div "Janela de atendimento Grade de atendimento Capacidade Transportadoras Veículos …" at bounding box center [604, 297] width 1208 height 595
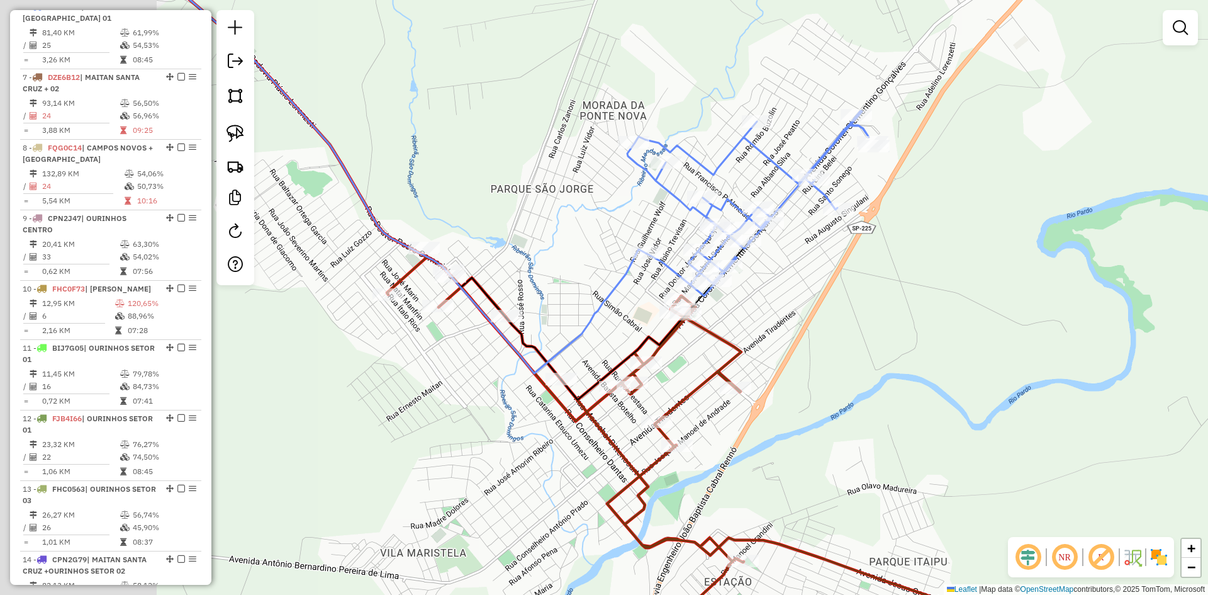
drag, startPoint x: 661, startPoint y: 315, endPoint x: 797, endPoint y: 315, distance: 136.6
click at [797, 315] on div "Janela de atendimento Grade de atendimento Capacidade Transportadoras Veículos …" at bounding box center [604, 297] width 1208 height 595
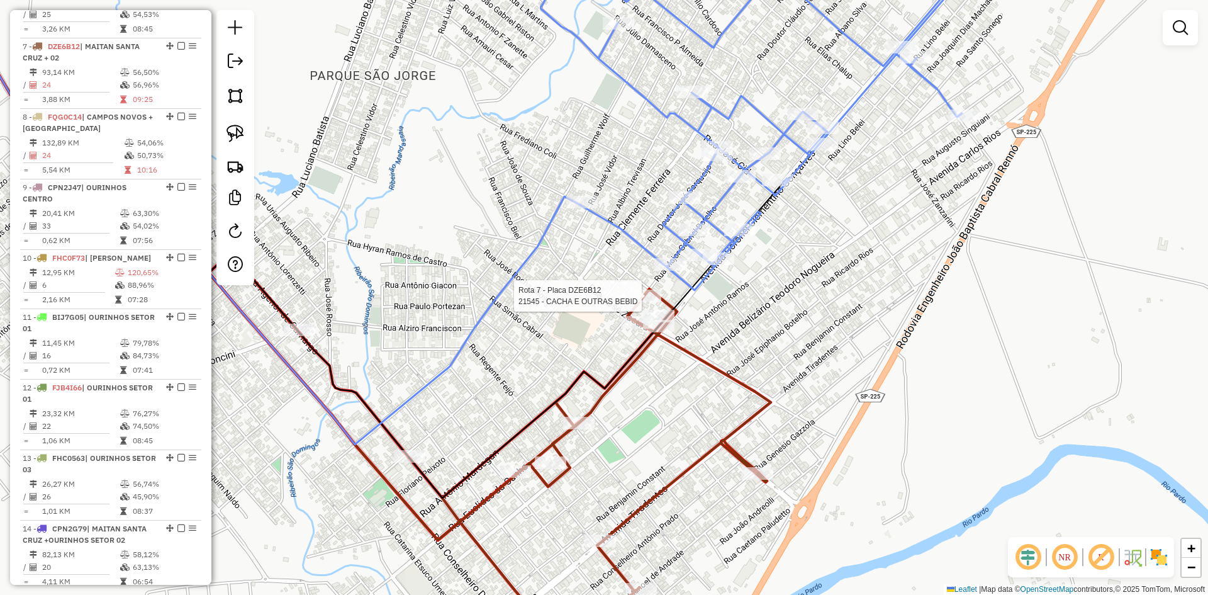
select select "*********"
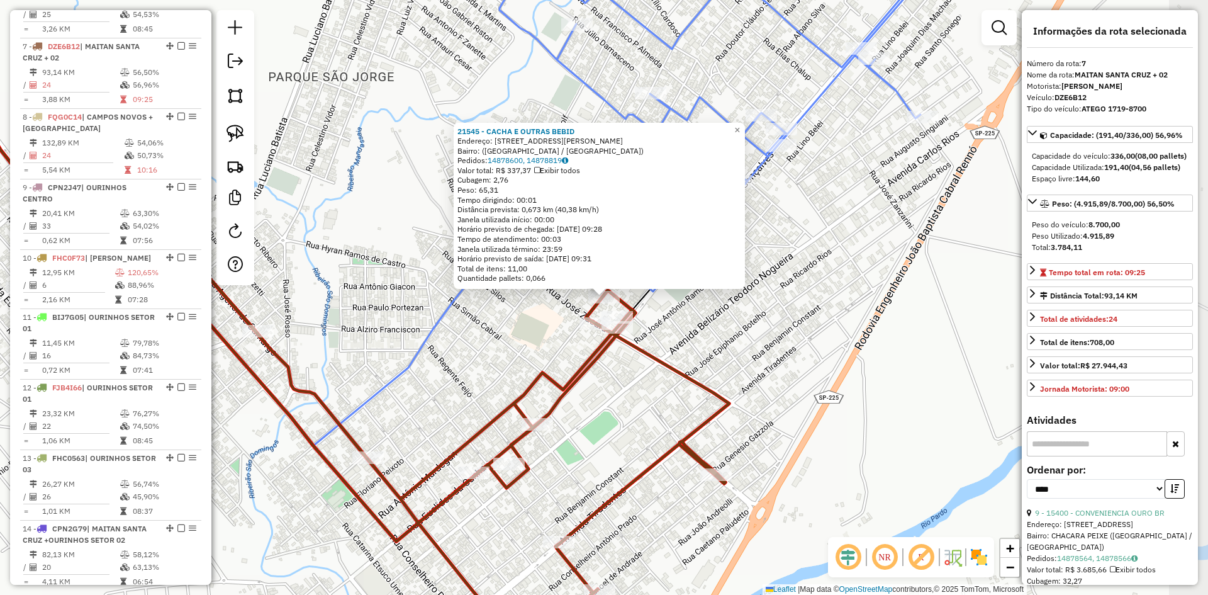
scroll to position [827, 0]
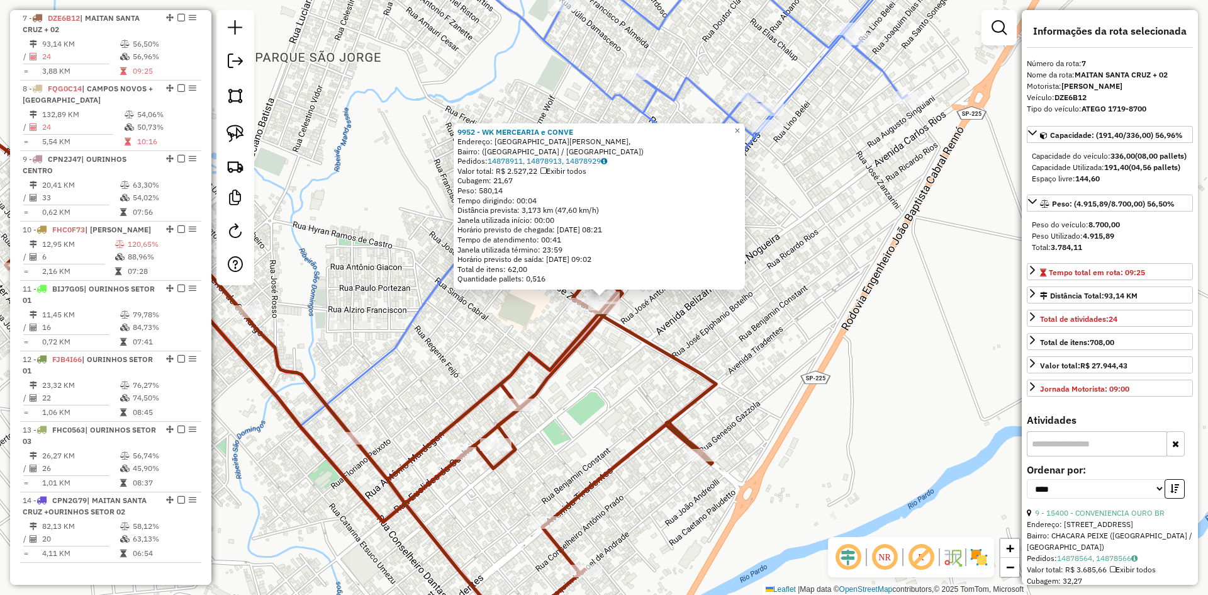
click at [702, 327] on div "Rota 7 - Placa DZE6B12 17015 - REST. LANC. IMPERIO 9952 - WK MERCEARIA e CONVE …" at bounding box center [604, 297] width 1208 height 595
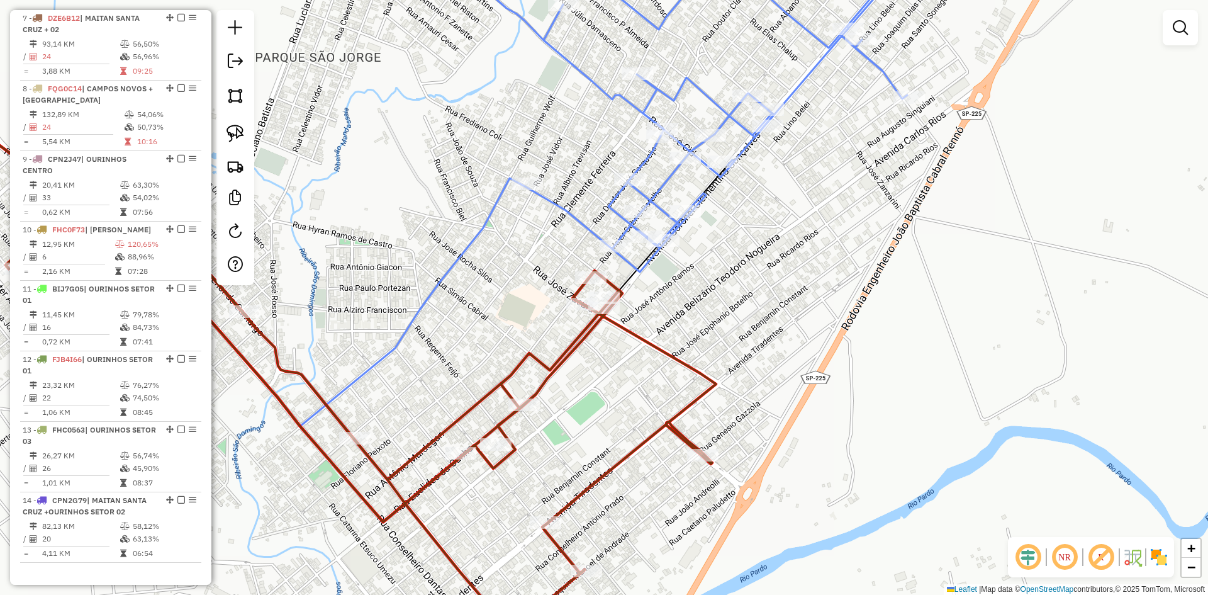
drag, startPoint x: 702, startPoint y: 327, endPoint x: 907, endPoint y: 293, distance: 207.4
click at [907, 293] on div "Janela de atendimento Grade de atendimento Capacidade Transportadoras Veículos …" at bounding box center [604, 297] width 1208 height 595
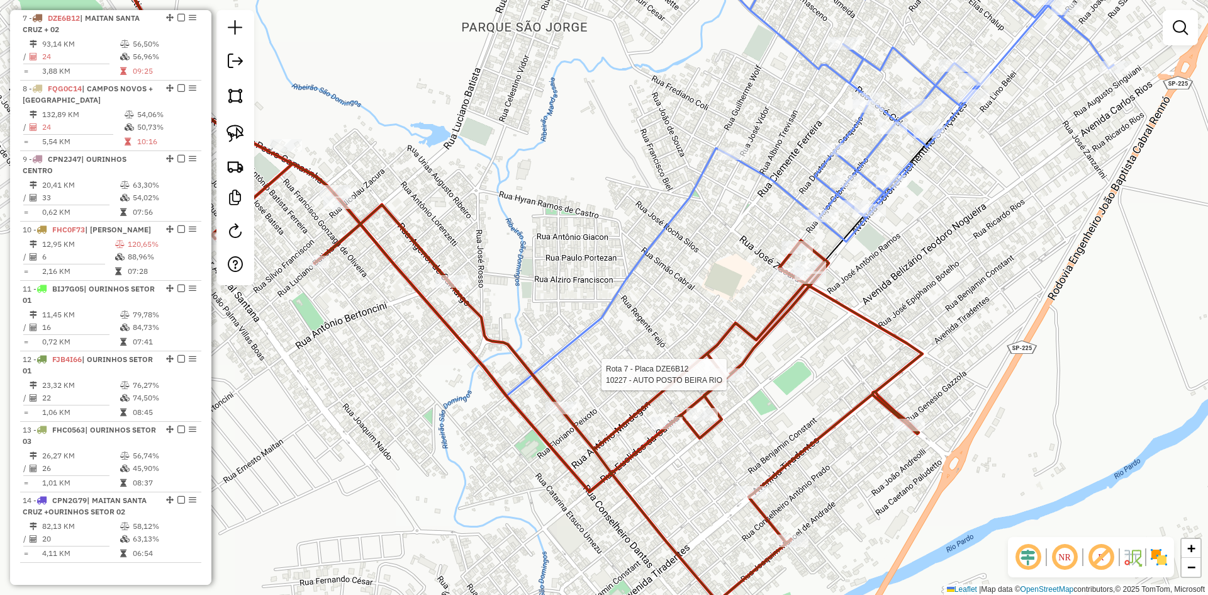
select select "*********"
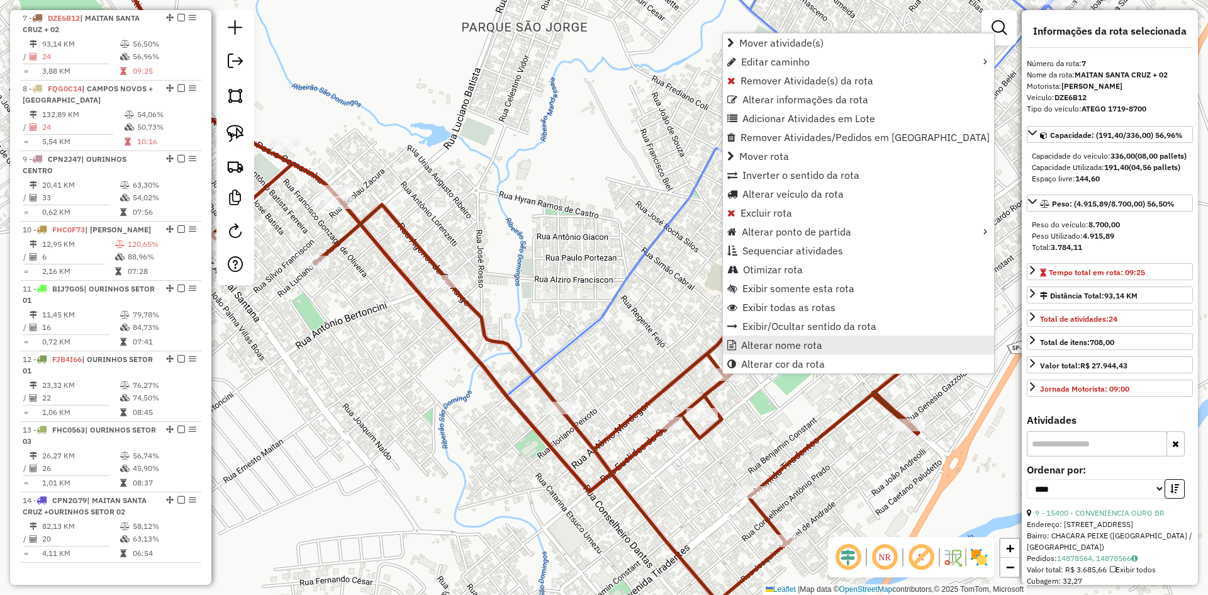
click at [753, 346] on span "Alterar nome rota" at bounding box center [781, 345] width 81 height 10
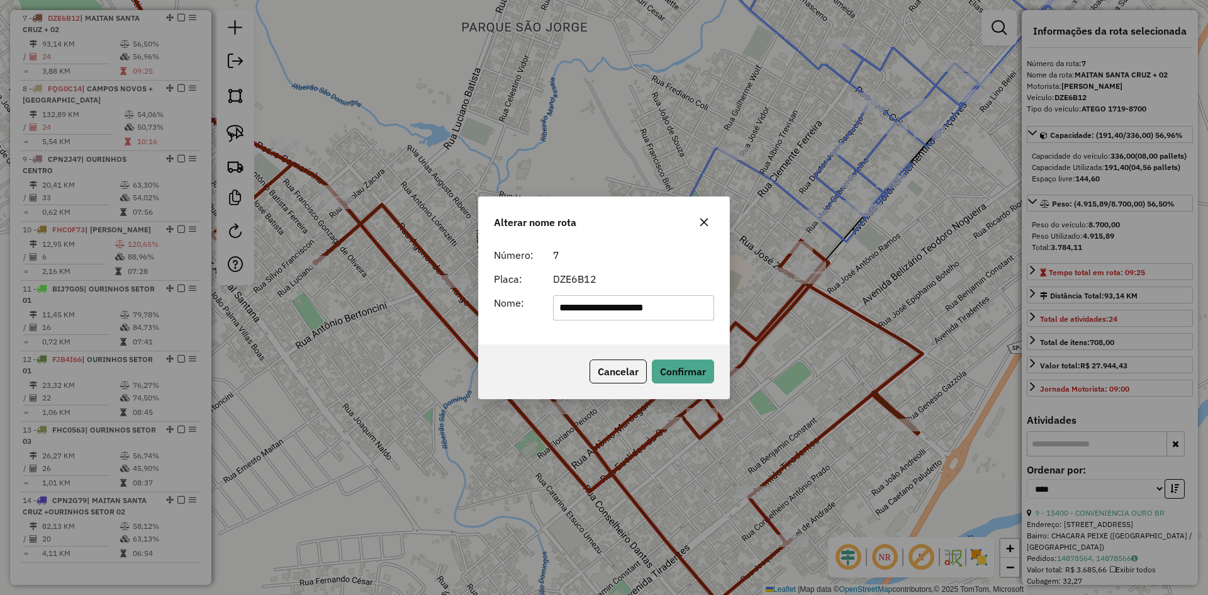
drag, startPoint x: 568, startPoint y: 309, endPoint x: 483, endPoint y: 313, distance: 85.1
click at [462, 313] on div "**********" at bounding box center [604, 297] width 1208 height 595
click at [577, 313] on input "**********" at bounding box center [634, 307] width 162 height 25
drag, startPoint x: 598, startPoint y: 312, endPoint x: 440, endPoint y: 307, distance: 158.0
click at [440, 307] on div "**********" at bounding box center [604, 297] width 1208 height 595
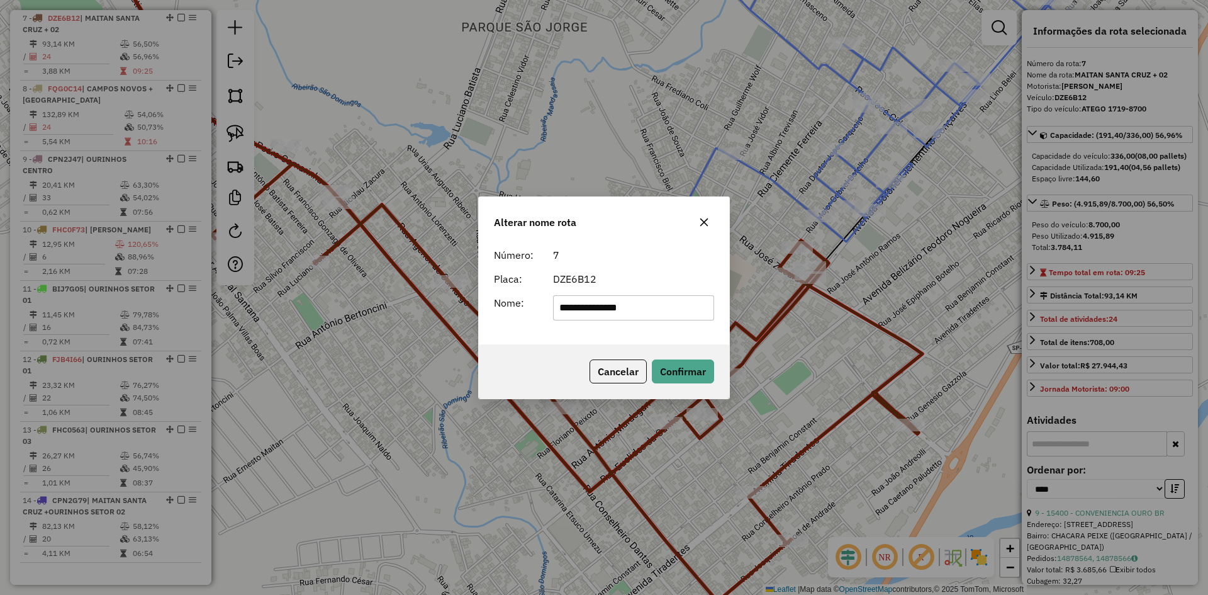
drag, startPoint x: 627, startPoint y: 313, endPoint x: 618, endPoint y: 313, distance: 9.4
click at [618, 313] on input "**********" at bounding box center [634, 307] width 162 height 25
click at [650, 310] on input "**********" at bounding box center [634, 307] width 162 height 25
type input "**********"
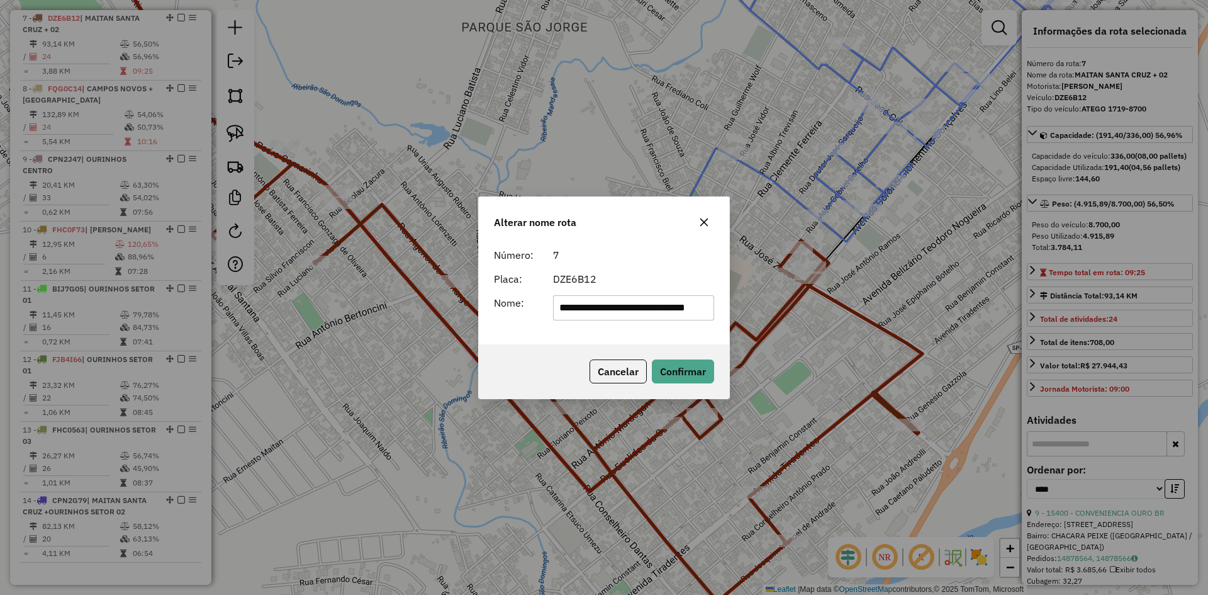
drag, startPoint x: 702, startPoint y: 310, endPoint x: 746, endPoint y: 311, distance: 44.1
click at [746, 311] on div "**********" at bounding box center [604, 297] width 1208 height 595
click at [700, 323] on div "**********" at bounding box center [604, 293] width 250 height 102
click at [699, 366] on button "Confirmar" at bounding box center [683, 371] width 62 height 24
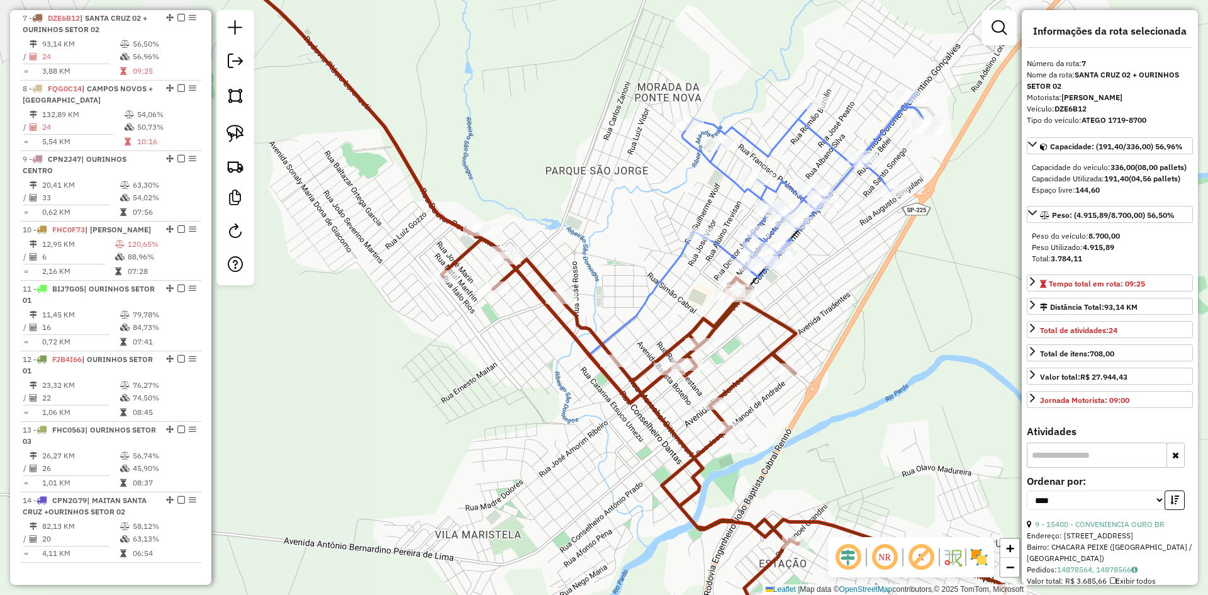
click at [544, 215] on div "Janela de atendimento Grade de atendimento Capacidade Transportadoras Veículos …" at bounding box center [604, 297] width 1208 height 595
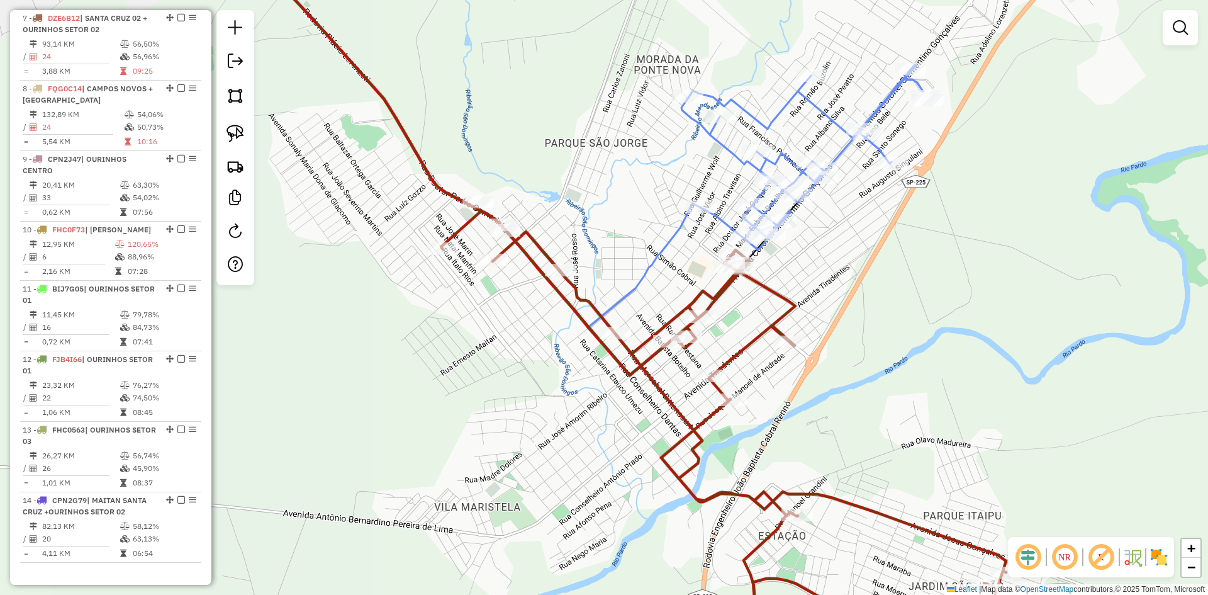
drag, startPoint x: 578, startPoint y: 535, endPoint x: 559, endPoint y: 280, distance: 255.5
click at [559, 280] on div "Janela de atendimento Grade de atendimento Capacidade Transportadoras Veículos …" at bounding box center [604, 297] width 1208 height 595
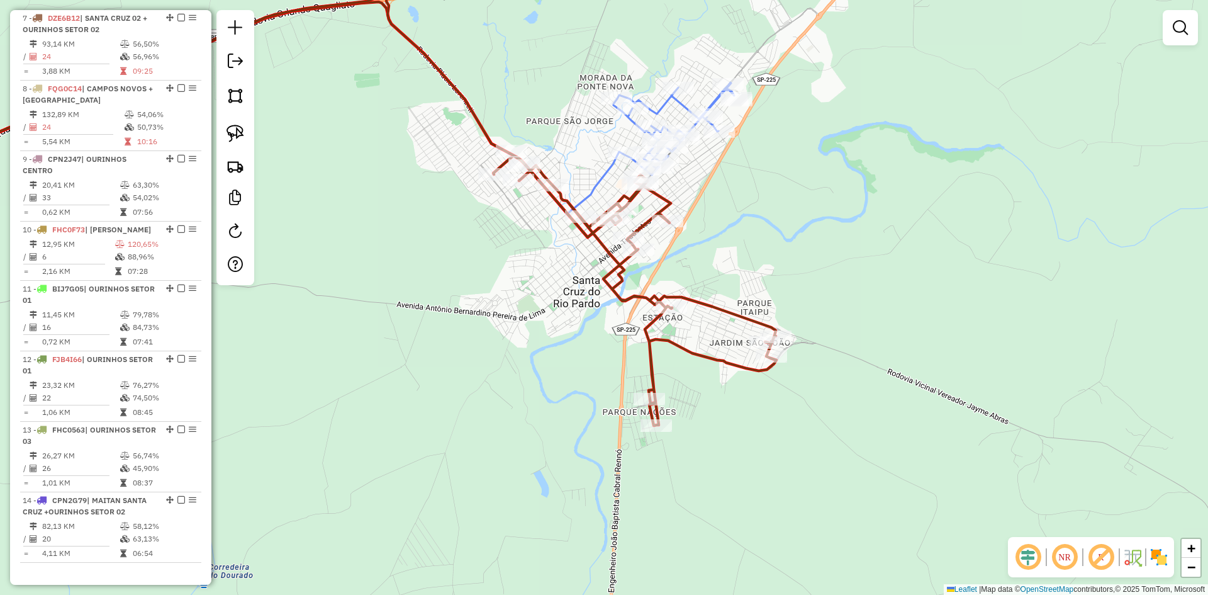
drag, startPoint x: 955, startPoint y: 346, endPoint x: 869, endPoint y: 248, distance: 131.1
click at [869, 248] on div "Janela de atendimento Grade de atendimento Capacidade Transportadoras Veículos …" at bounding box center [604, 297] width 1208 height 595
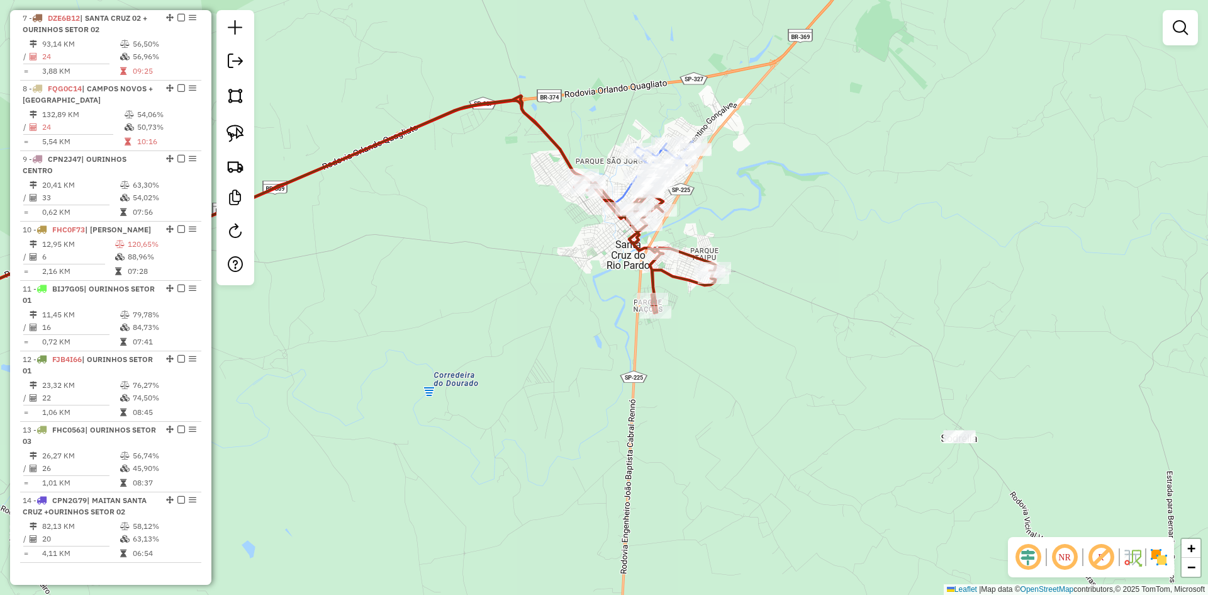
drag, startPoint x: 762, startPoint y: 451, endPoint x: 733, endPoint y: 334, distance: 120.4
click at [663, 289] on div "Janela de atendimento Grade de atendimento Capacidade Transportadoras Veículos …" at bounding box center [604, 297] width 1208 height 595
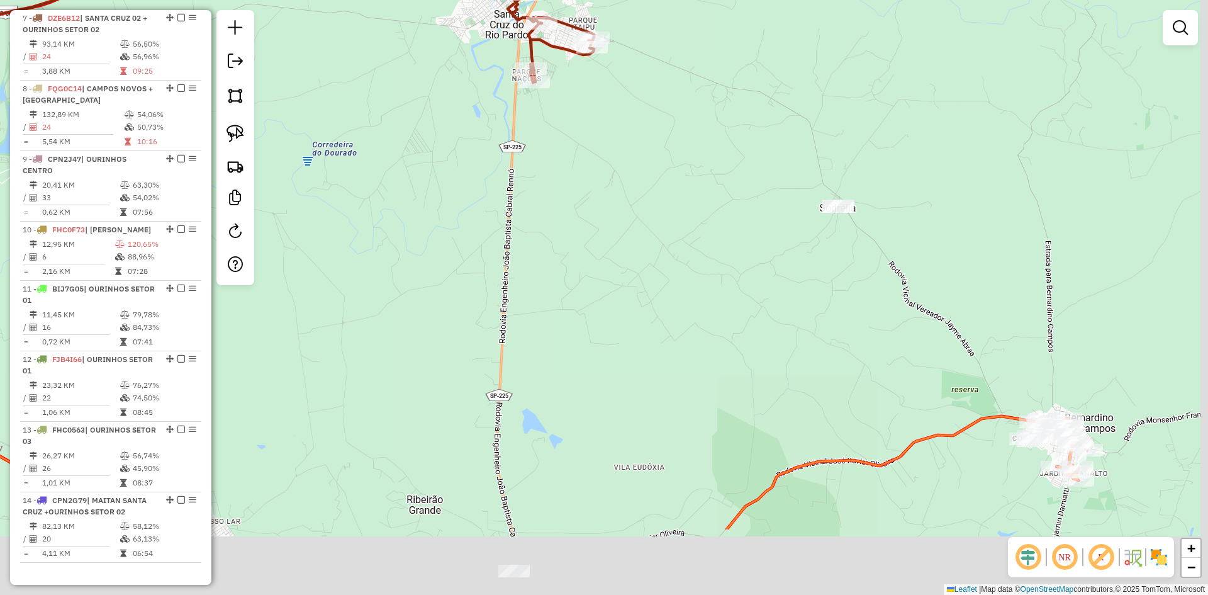
drag, startPoint x: 794, startPoint y: 313, endPoint x: 705, endPoint y: 156, distance: 180.4
click at [724, 193] on div "Janela de atendimento Grade de atendimento Capacidade Transportadoras Veículos …" at bounding box center [604, 297] width 1208 height 595
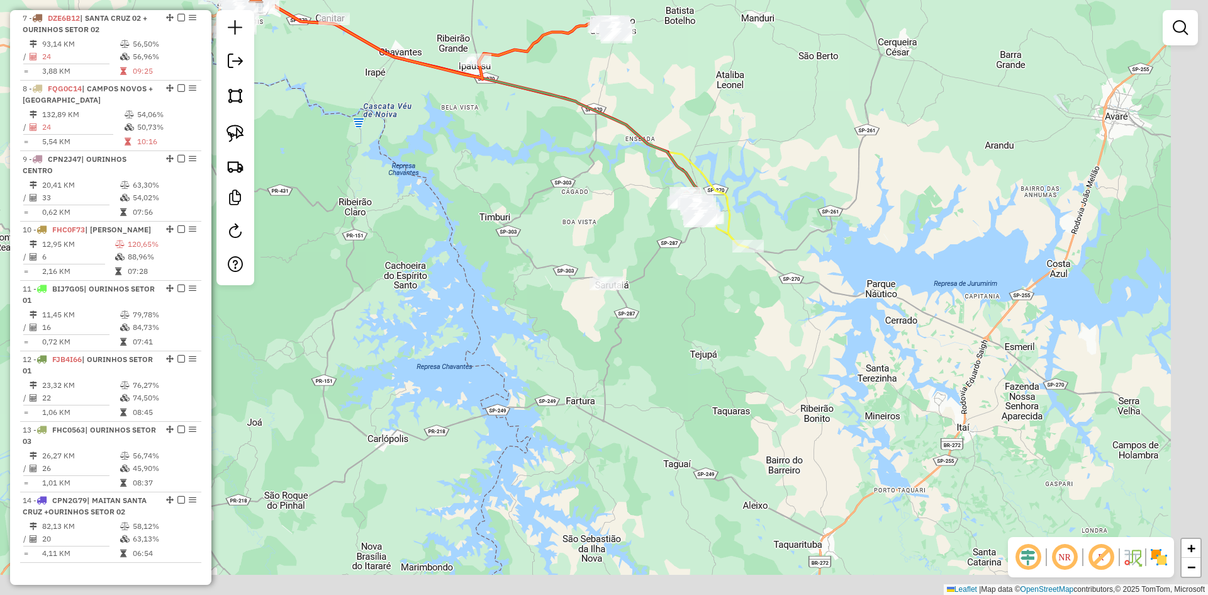
drag, startPoint x: 854, startPoint y: 283, endPoint x: 714, endPoint y: 130, distance: 206.7
click at [714, 130] on div "Janela de atendimento Grade de atendimento Capacidade Transportadoras Veículos …" at bounding box center [604, 297] width 1208 height 595
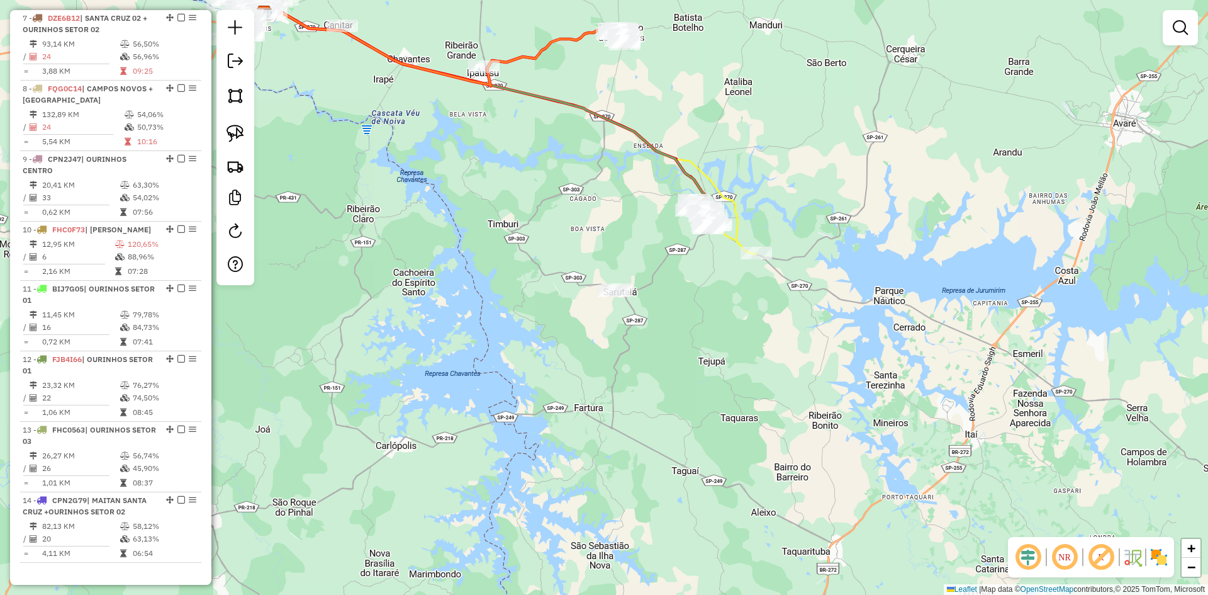
drag, startPoint x: 729, startPoint y: 154, endPoint x: 769, endPoint y: 218, distance: 75.8
click at [760, 194] on div "Janela de atendimento Grade de atendimento Capacidade Transportadoras Veículos …" at bounding box center [604, 297] width 1208 height 595
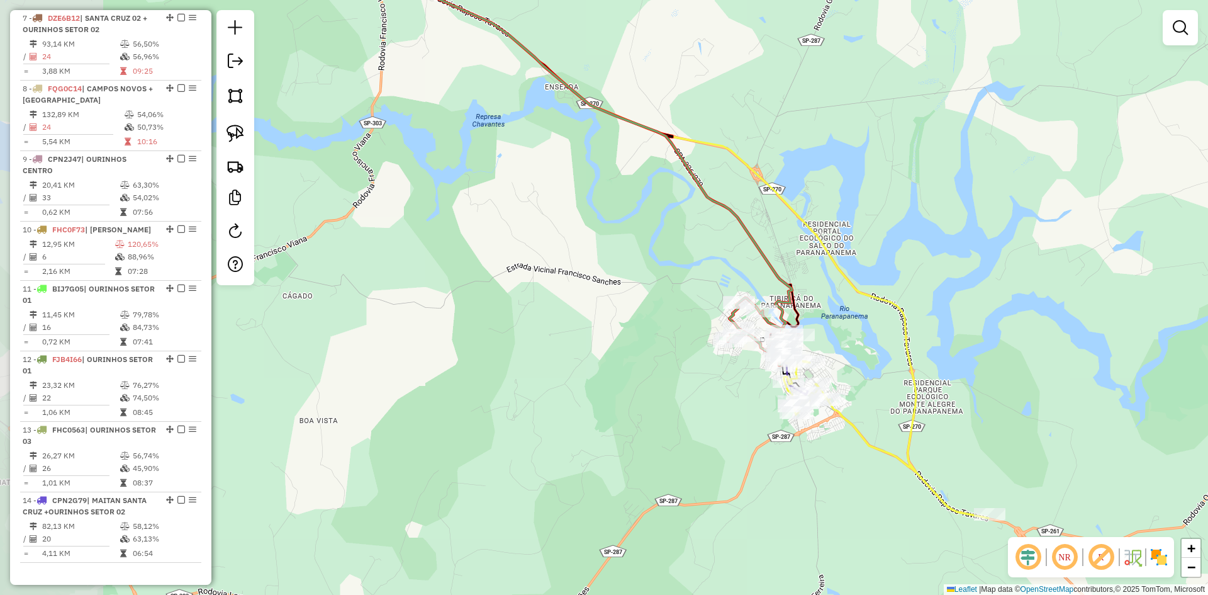
drag, startPoint x: 756, startPoint y: 271, endPoint x: 928, endPoint y: 254, distance: 172.7
click at [929, 251] on div "Janela de atendimento Grade de atendimento Capacidade Transportadoras Veículos …" at bounding box center [604, 297] width 1208 height 595
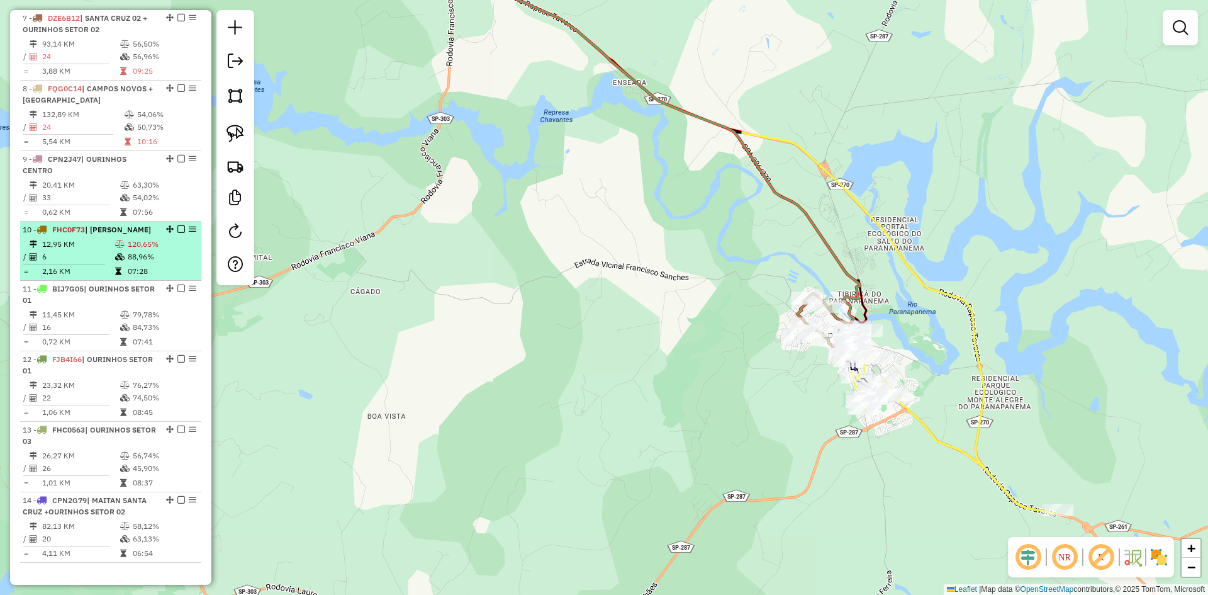
click at [92, 246] on td "12,95 KM" at bounding box center [78, 244] width 73 height 13
select select "*********"
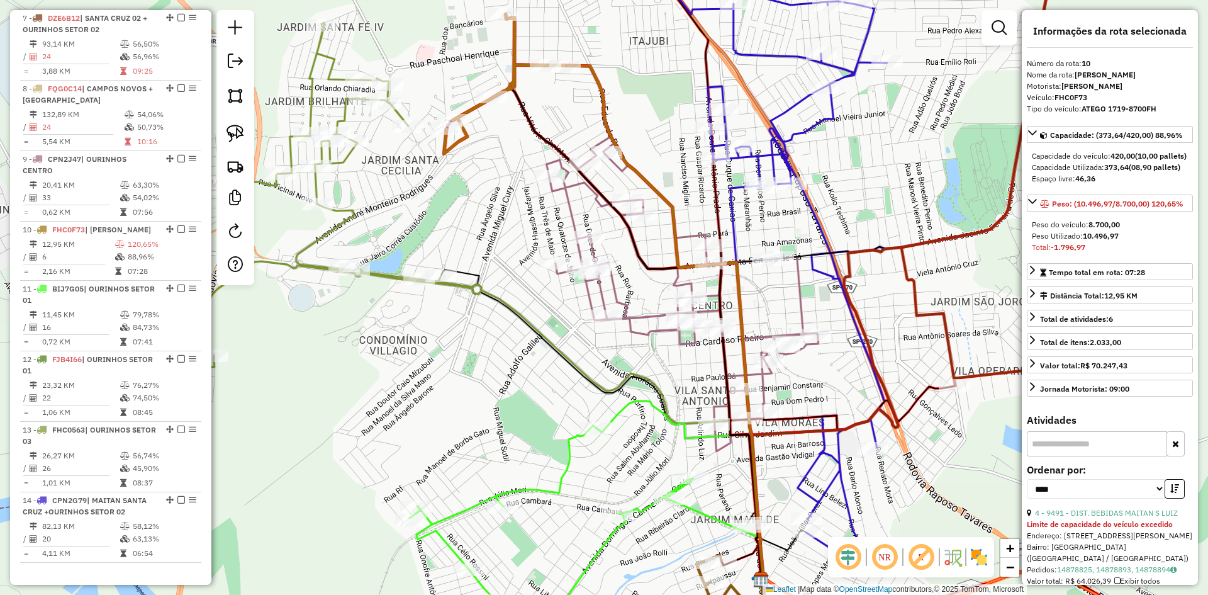
drag, startPoint x: 391, startPoint y: 427, endPoint x: 439, endPoint y: 205, distance: 227.9
click at [439, 205] on div "Janela de atendimento Grade de atendimento Capacidade Transportadoras Veículos …" at bounding box center [604, 297] width 1208 height 595
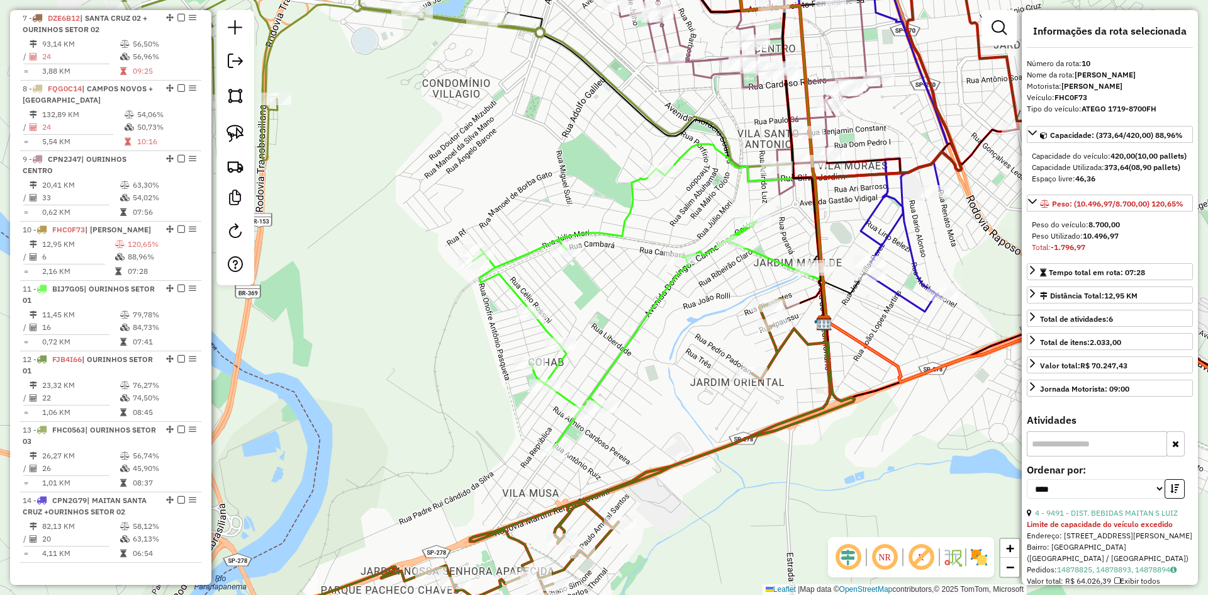
drag, startPoint x: 649, startPoint y: 485, endPoint x: 690, endPoint y: 293, distance: 195.6
click at [690, 294] on div "Janela de atendimento Grade de atendimento Capacidade Transportadoras Veículos …" at bounding box center [604, 297] width 1208 height 595
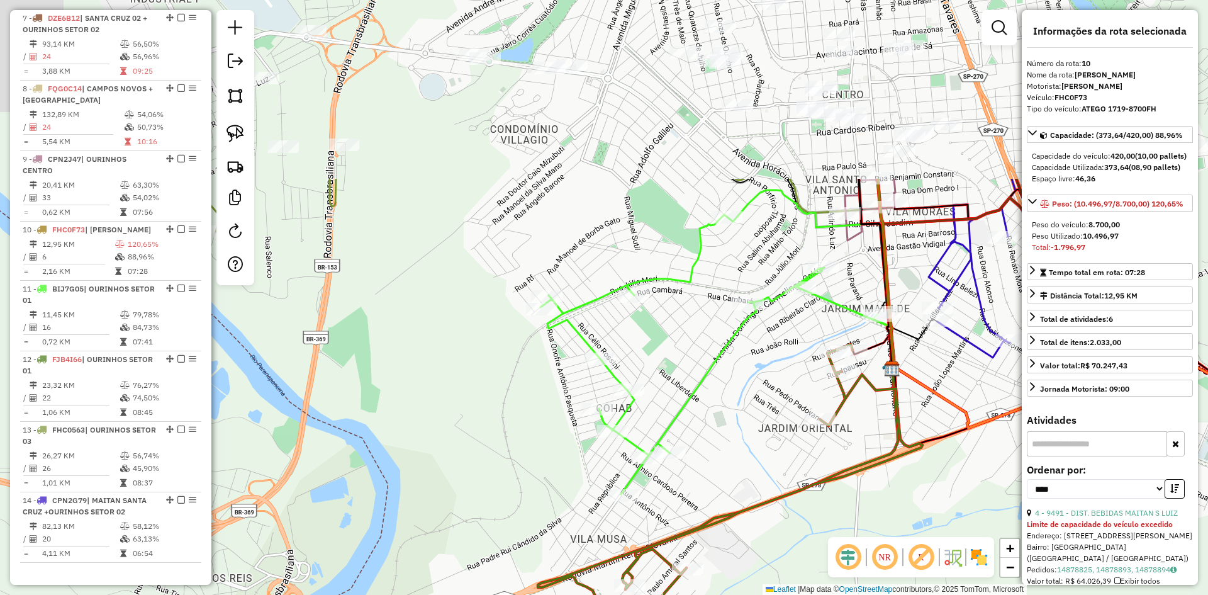
drag, startPoint x: 729, startPoint y: 434, endPoint x: 746, endPoint y: 578, distance: 145.7
click at [746, 578] on div "Janela de atendimento Grade de atendimento Capacidade Transportadoras Veículos …" at bounding box center [604, 297] width 1208 height 595
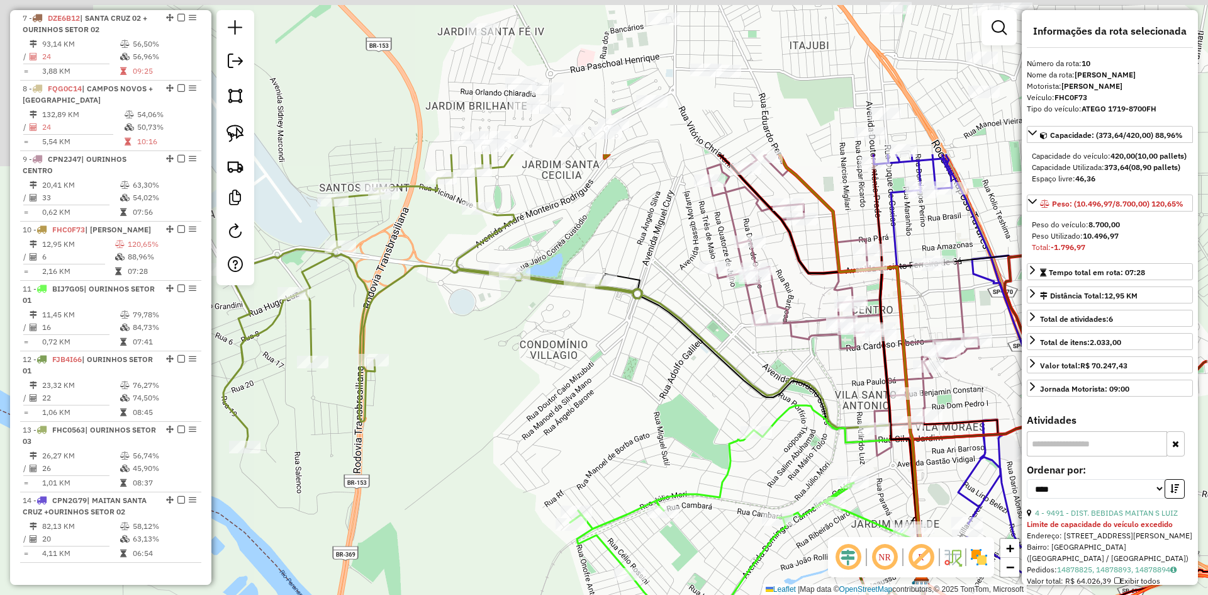
drag, startPoint x: 550, startPoint y: 211, endPoint x: 580, endPoint y: 466, distance: 256.7
click at [578, 473] on div "Janela de atendimento Grade de atendimento Capacidade Transportadoras Veículos …" at bounding box center [604, 297] width 1208 height 595
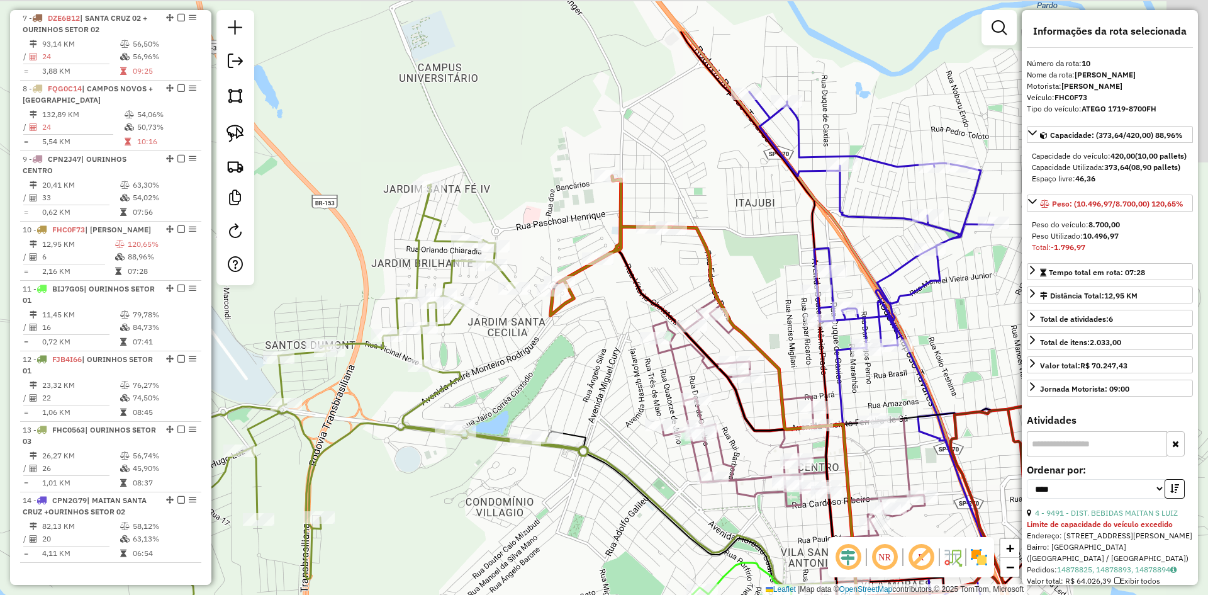
drag, startPoint x: 600, startPoint y: 434, endPoint x: 542, endPoint y: 534, distance: 115.6
click at [542, 534] on div "Janela de atendimento Grade de atendimento Capacidade Transportadoras Veículos …" at bounding box center [604, 297] width 1208 height 595
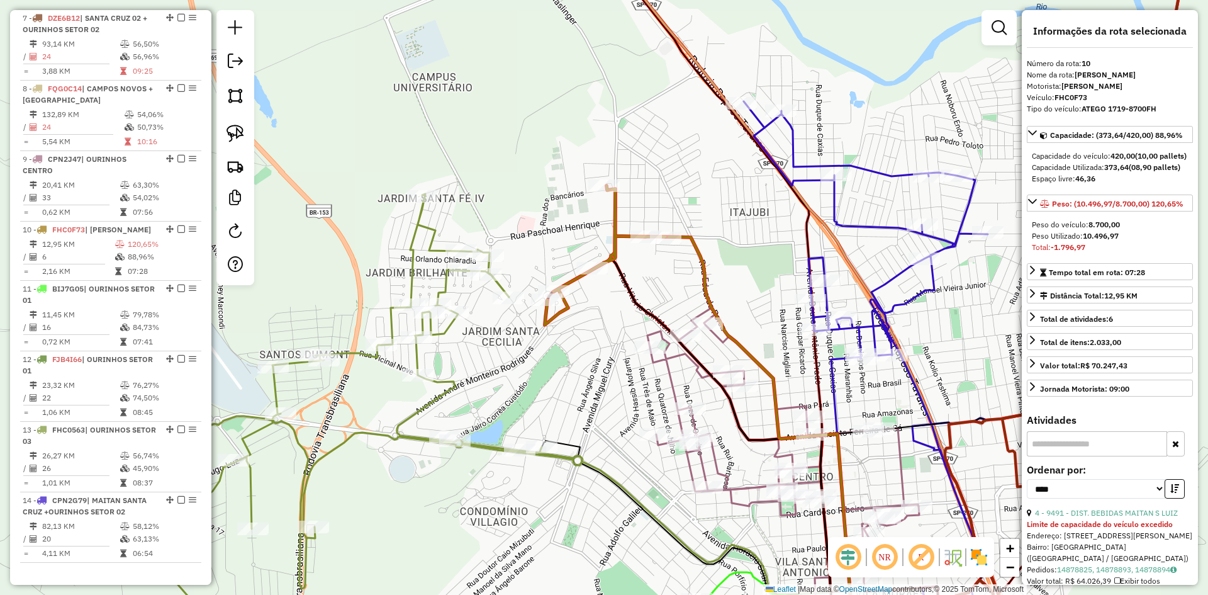
click at [651, 157] on div "Janela de atendimento Grade de atendimento Capacidade Transportadoras Veículos …" at bounding box center [604, 297] width 1208 height 595
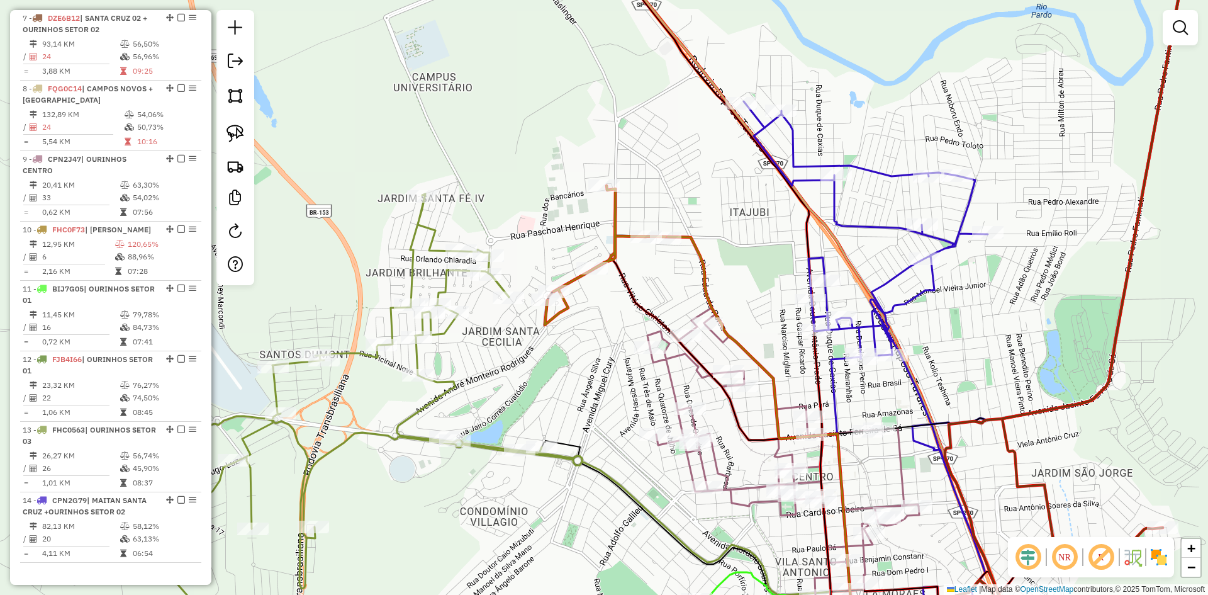
click at [681, 197] on div "Janela de atendimento Grade de atendimento Capacidade Transportadoras Veículos …" at bounding box center [604, 297] width 1208 height 595
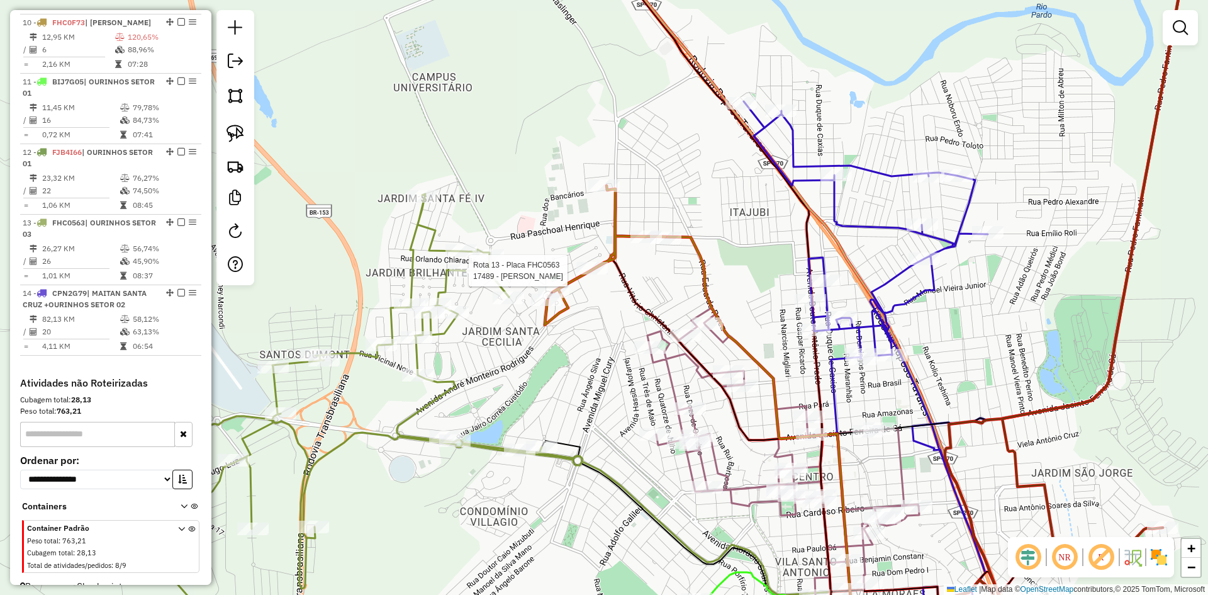
select select "*********"
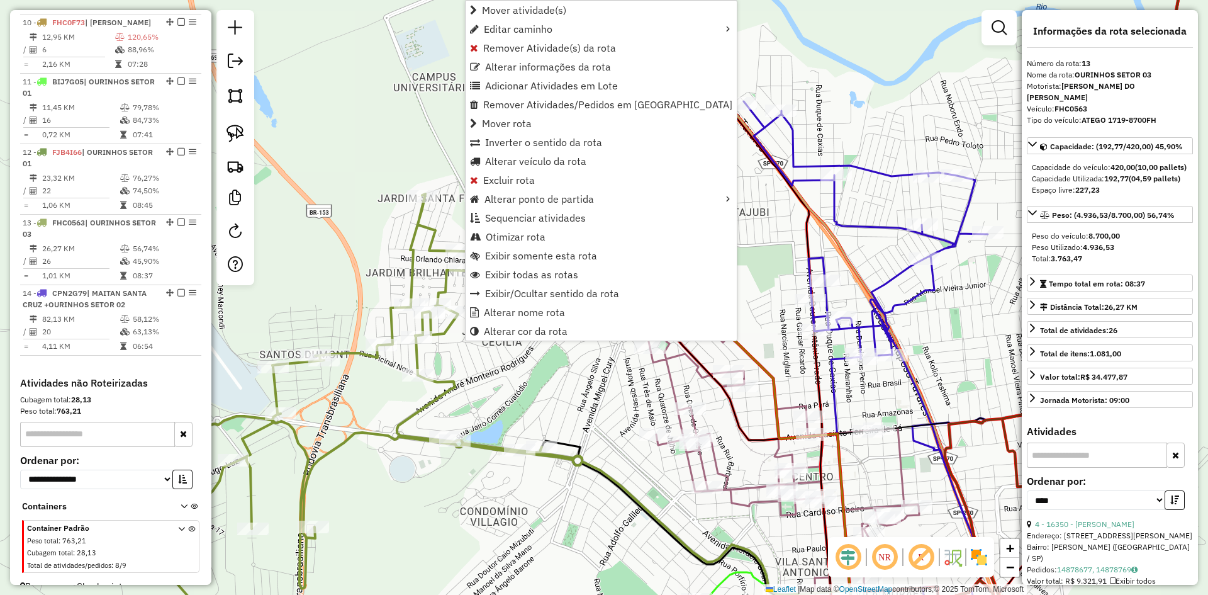
scroll to position [1052, 0]
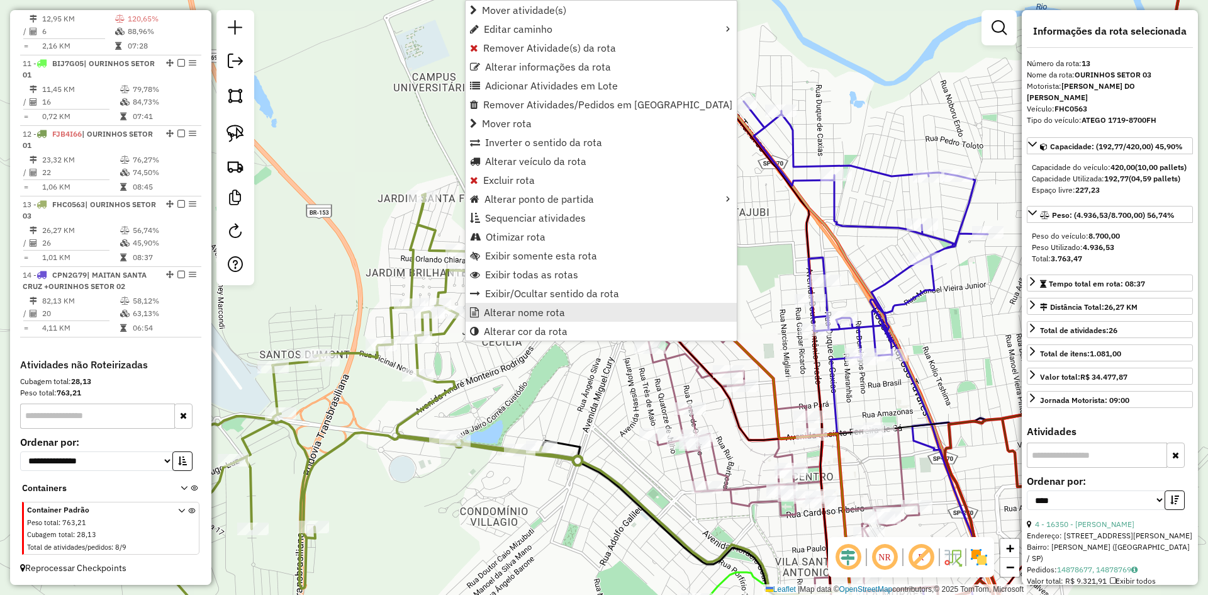
click at [532, 309] on span "Alterar nome rota" at bounding box center [524, 312] width 81 height 10
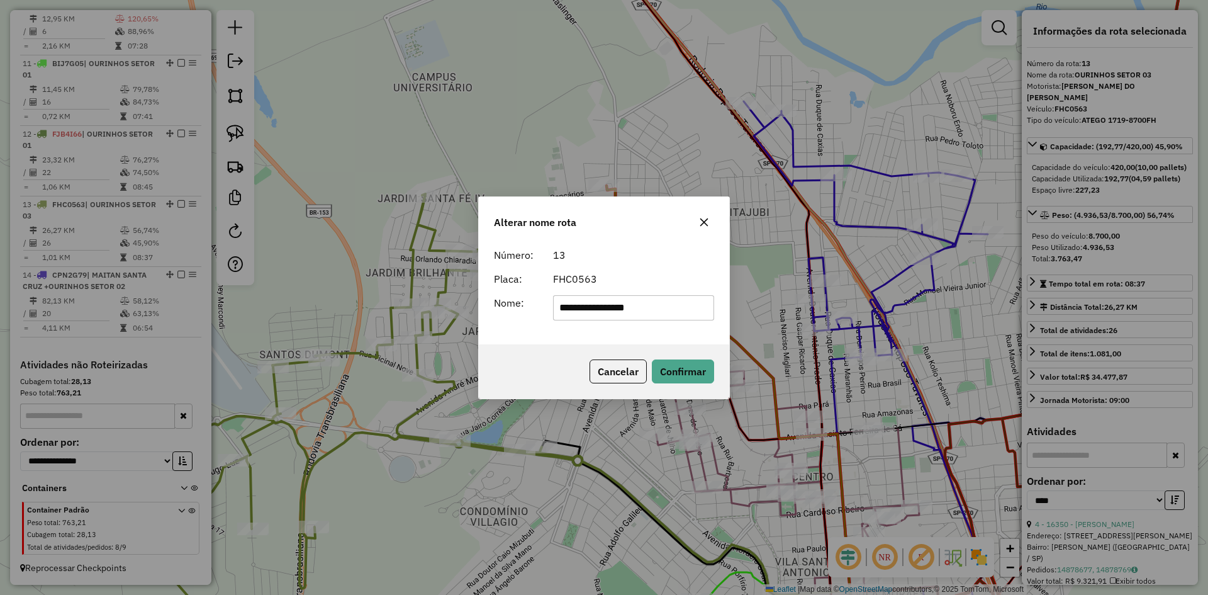
click at [554, 336] on div "**********" at bounding box center [604, 293] width 250 height 102
click at [689, 371] on button "Confirmar" at bounding box center [683, 371] width 62 height 24
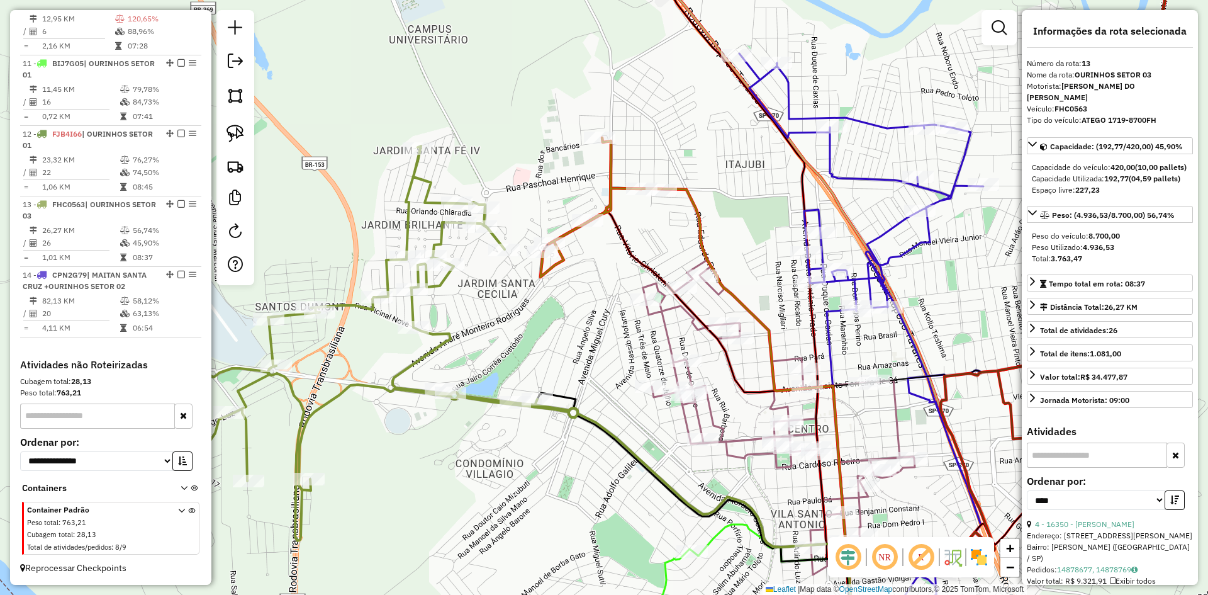
drag, startPoint x: 596, startPoint y: 331, endPoint x: 549, endPoint y: 110, distance: 226.4
click at [549, 110] on div "Janela de atendimento Grade de atendimento Capacidade Transportadoras Veículos …" at bounding box center [604, 297] width 1208 height 595
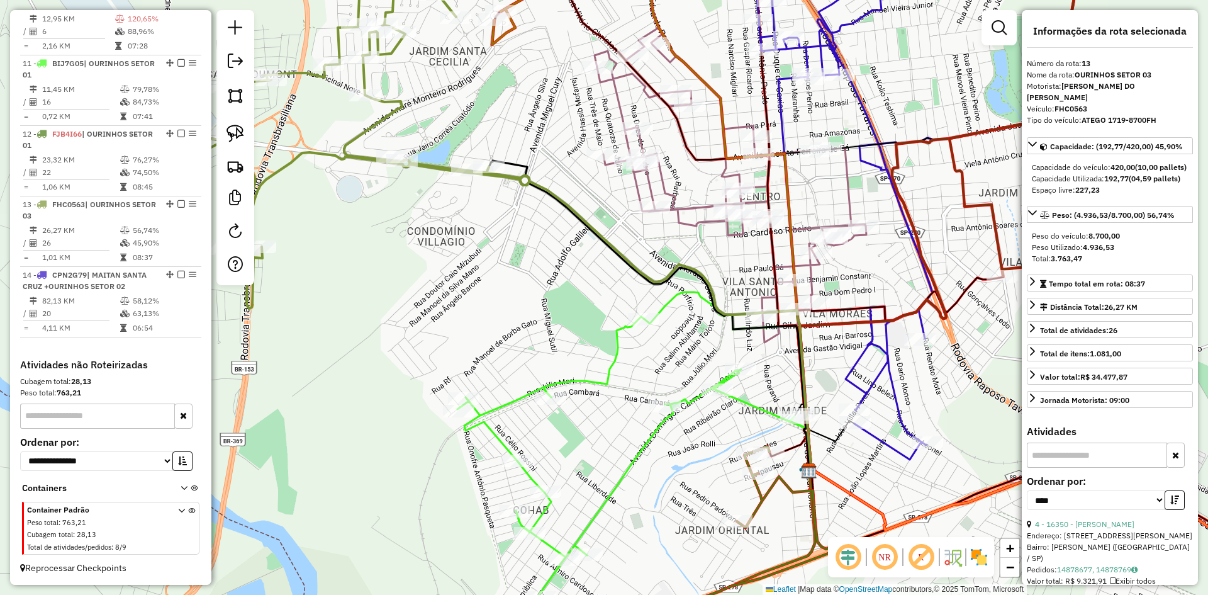
drag, startPoint x: 579, startPoint y: 293, endPoint x: 576, endPoint y: 176, distance: 117.1
click at [573, 180] on div "Janela de atendimento Grade de atendimento Capacidade Transportadoras Veículos …" at bounding box center [604, 297] width 1208 height 595
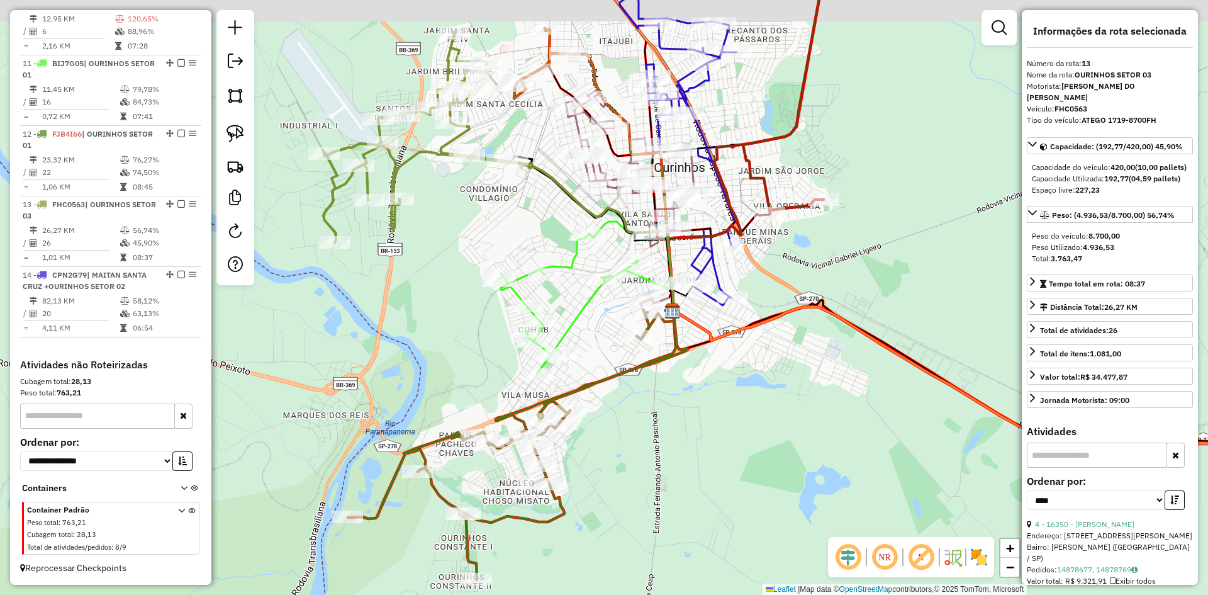
drag, startPoint x: 886, startPoint y: 222, endPoint x: 824, endPoint y: 386, distance: 175.1
click at [824, 386] on div "Janela de atendimento Grade de atendimento Capacidade Transportadoras Veículos …" at bounding box center [604, 297] width 1208 height 595
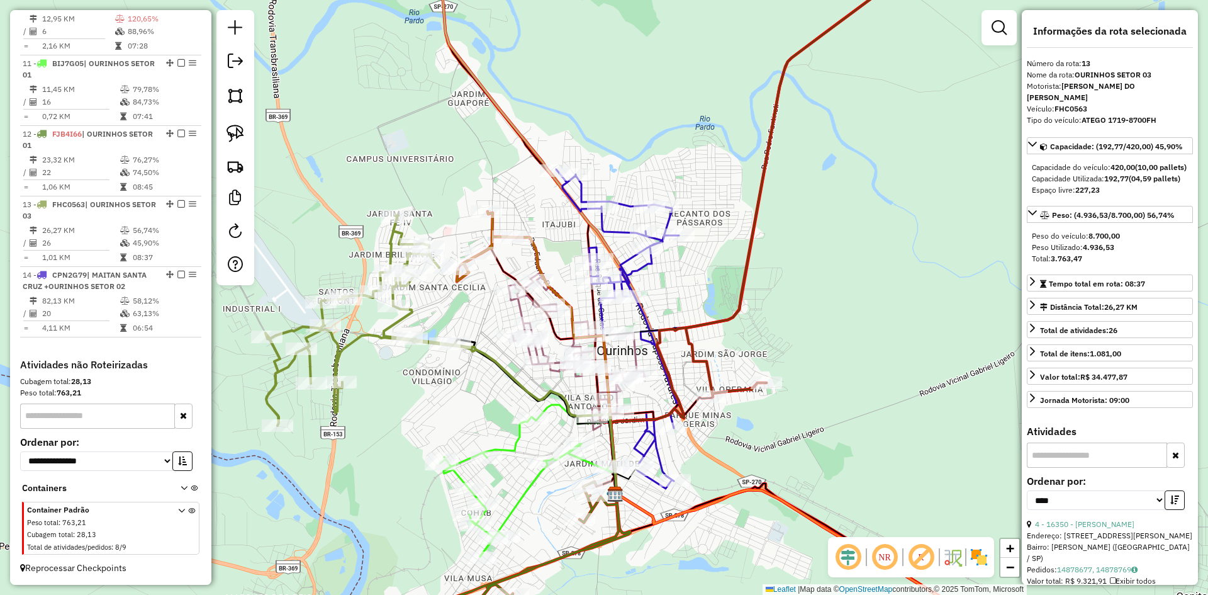
drag, startPoint x: 829, startPoint y: 261, endPoint x: 851, endPoint y: 343, distance: 85.2
click at [851, 343] on div "Janela de atendimento Grade de atendimento Capacidade Transportadoras Veículos …" at bounding box center [604, 297] width 1208 height 595
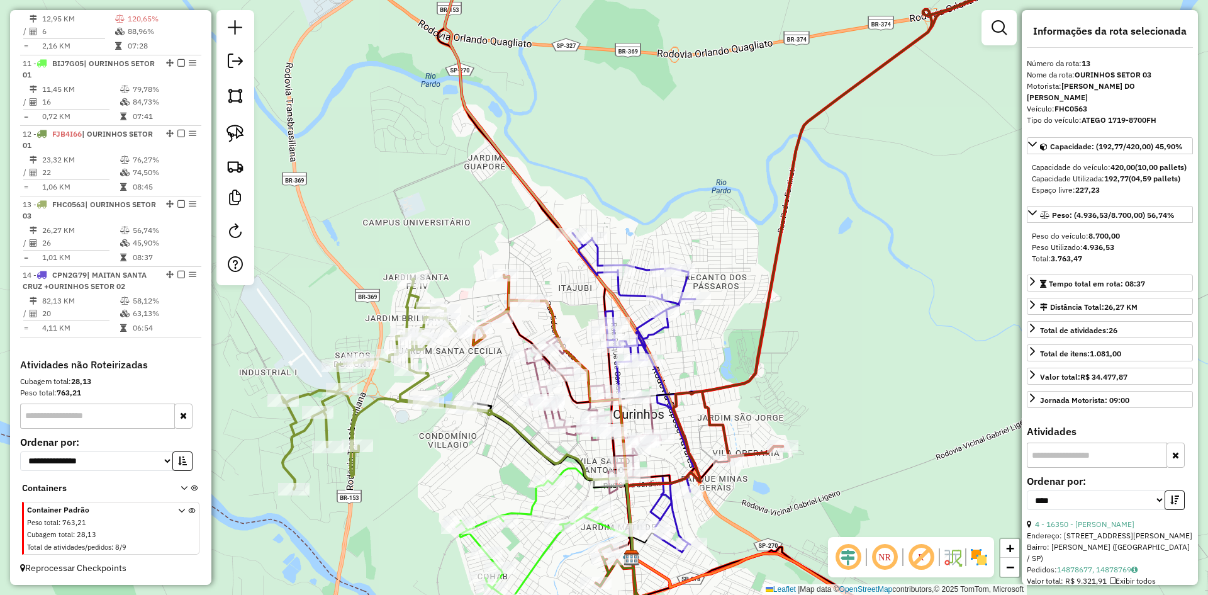
drag, startPoint x: 835, startPoint y: 265, endPoint x: 775, endPoint y: 319, distance: 80.2
click at [775, 319] on div "Janela de atendimento Grade de atendimento Capacidade Transportadoras Veículos …" at bounding box center [604, 297] width 1208 height 595
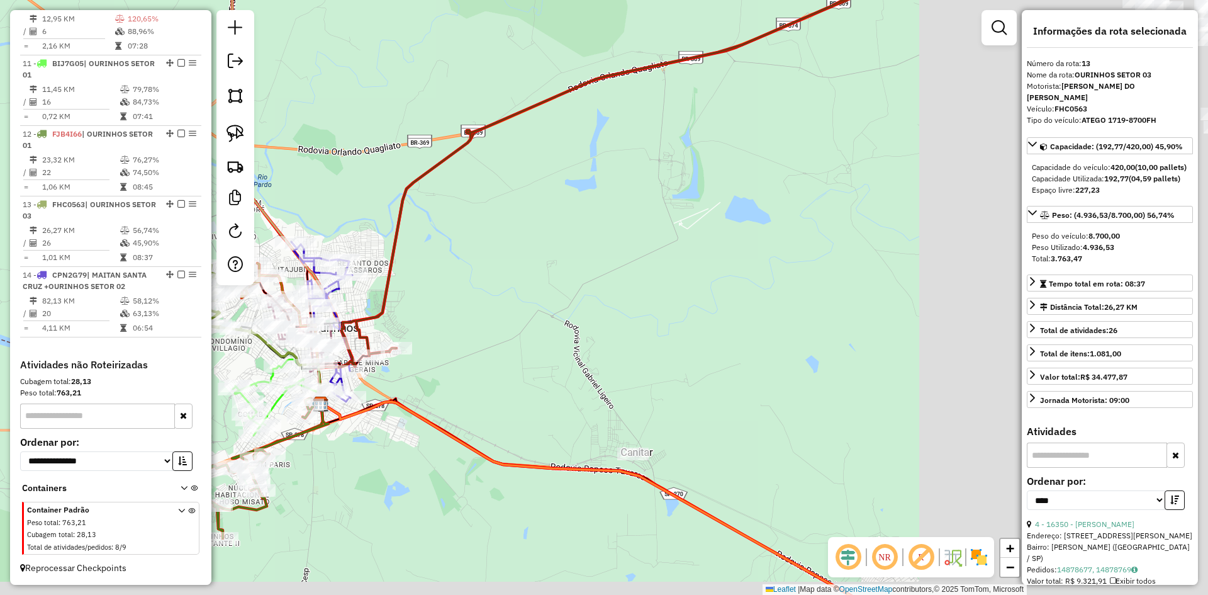
drag, startPoint x: 779, startPoint y: 327, endPoint x: 503, endPoint y: 246, distance: 286.8
click at [450, 234] on div "Janela de atendimento Grade de atendimento Capacidade Transportadoras Veículos …" at bounding box center [604, 297] width 1208 height 595
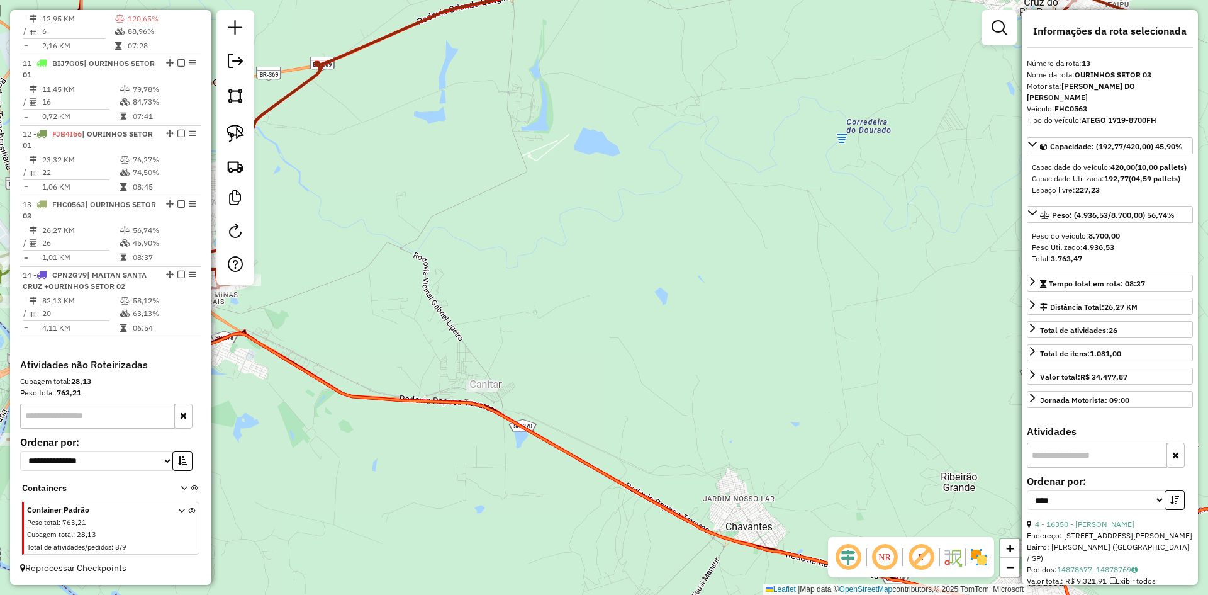
drag, startPoint x: 765, startPoint y: 295, endPoint x: 568, endPoint y: 205, distance: 216.3
click at [561, 201] on div "Janela de atendimento Grade de atendimento Capacidade Transportadoras Veículos …" at bounding box center [604, 297] width 1208 height 595
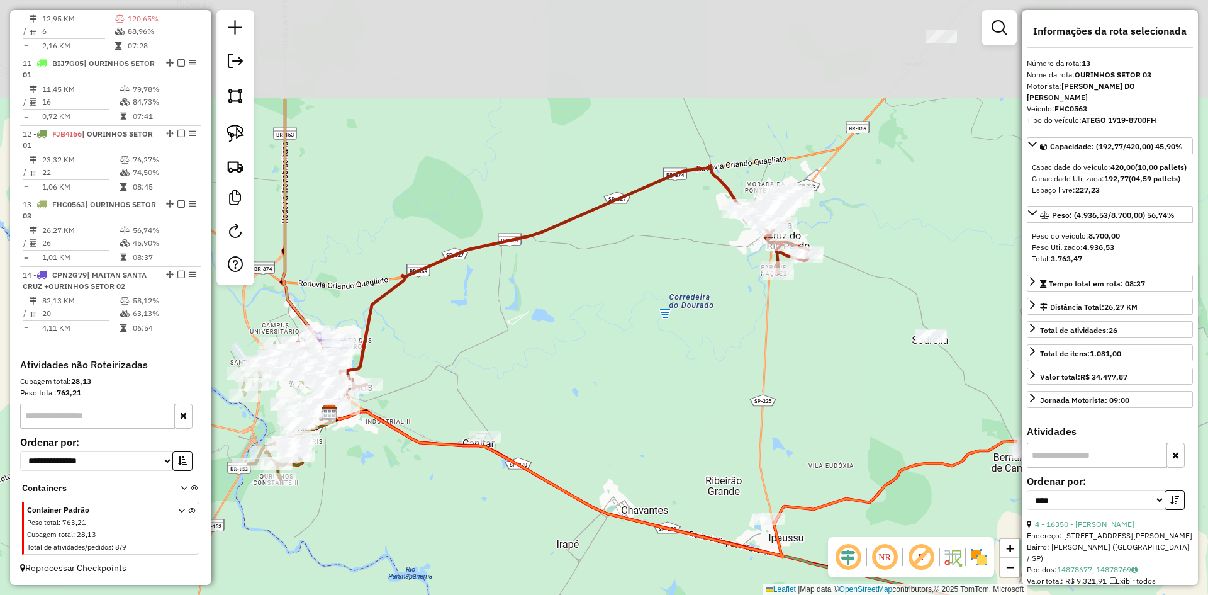
drag, startPoint x: 739, startPoint y: 244, endPoint x: 746, endPoint y: 402, distance: 158.8
click at [746, 402] on div "Janela de atendimento Grade de atendimento Capacidade Transportadoras Veículos …" at bounding box center [604, 297] width 1208 height 595
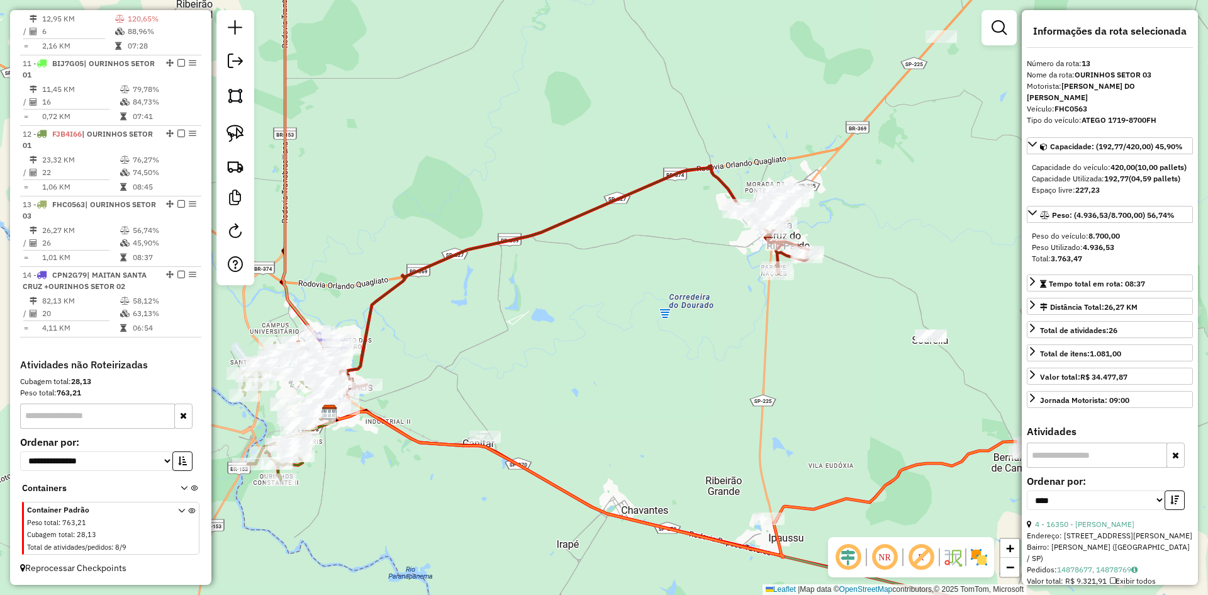
drag, startPoint x: 741, startPoint y: 336, endPoint x: 635, endPoint y: 406, distance: 126.7
click at [635, 406] on div "Janela de atendimento Grade de atendimento Capacidade Transportadoras Veículos …" at bounding box center [604, 297] width 1208 height 595
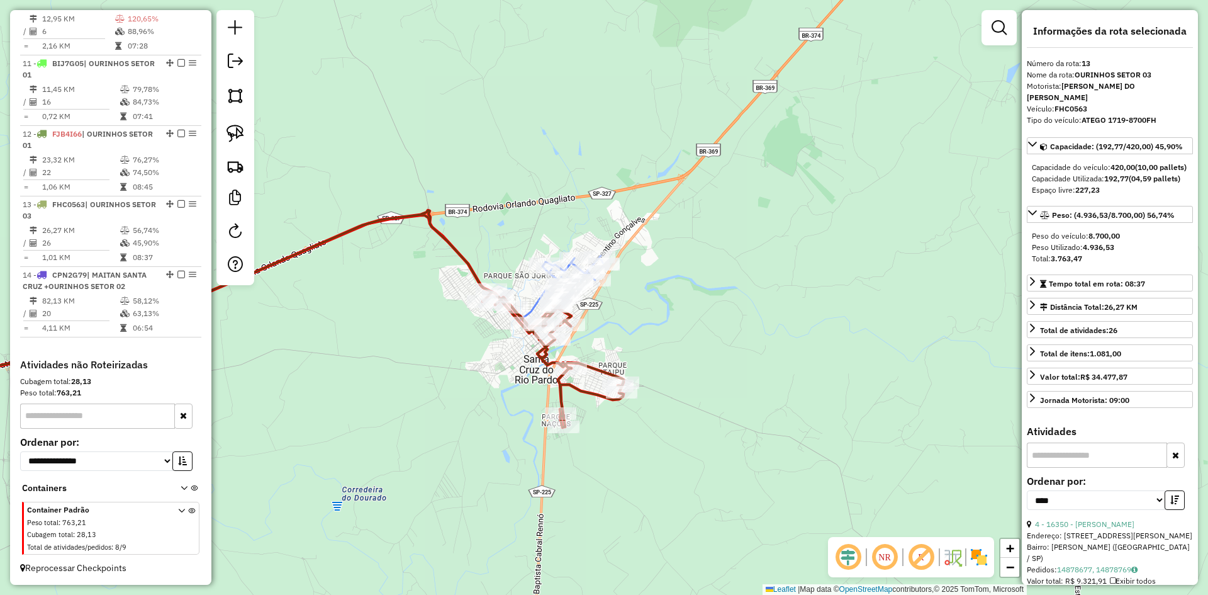
drag, startPoint x: 682, startPoint y: 305, endPoint x: 836, endPoint y: 317, distance: 154.1
click at [829, 316] on div "Janela de atendimento Grade de atendimento Capacidade Transportadoras Veículos …" at bounding box center [604, 297] width 1208 height 595
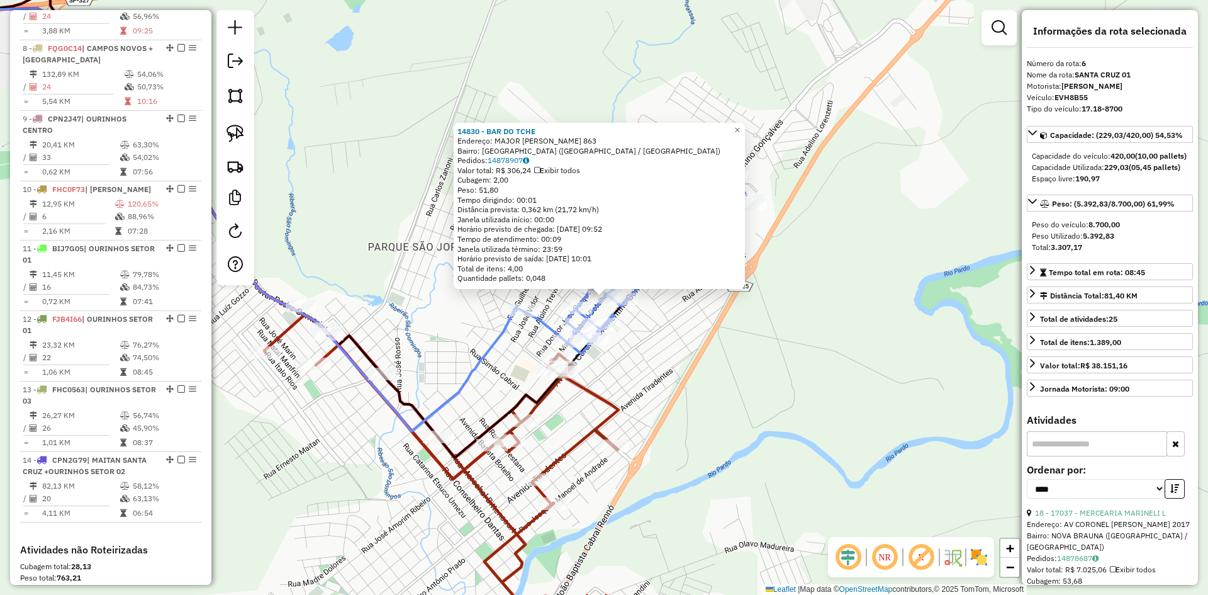
scroll to position [768, 0]
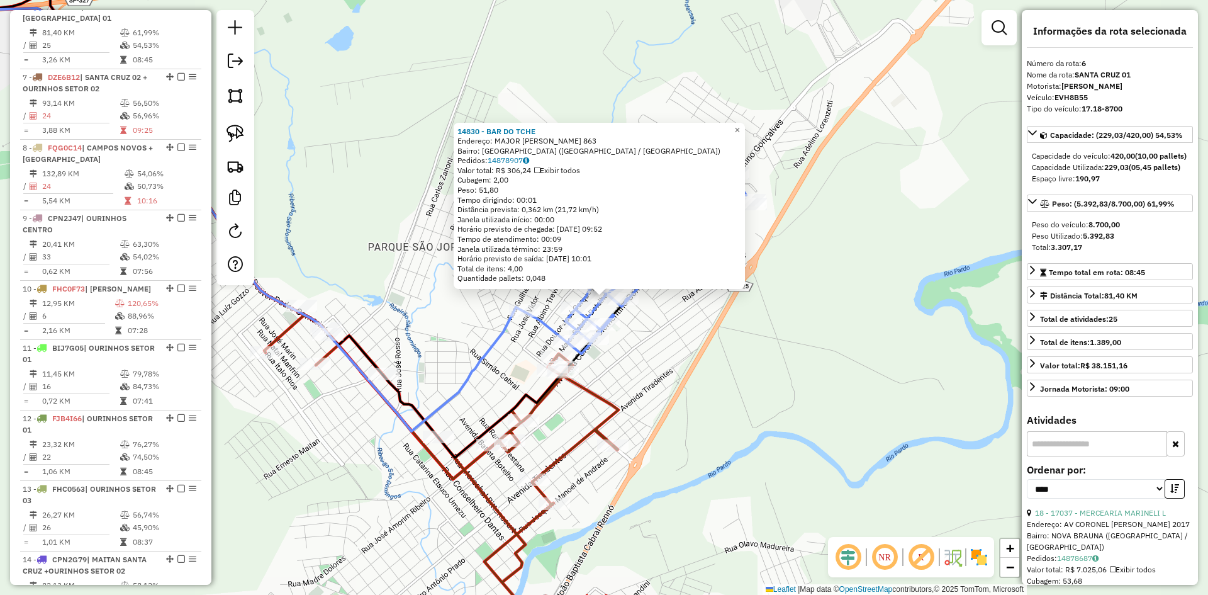
click at [782, 375] on div "14830 - BAR DO TCHE Endereço: MAJOR GABRIEL BOTELHO 863 Bairro: VILA SANTA AURE…" at bounding box center [604, 297] width 1208 height 595
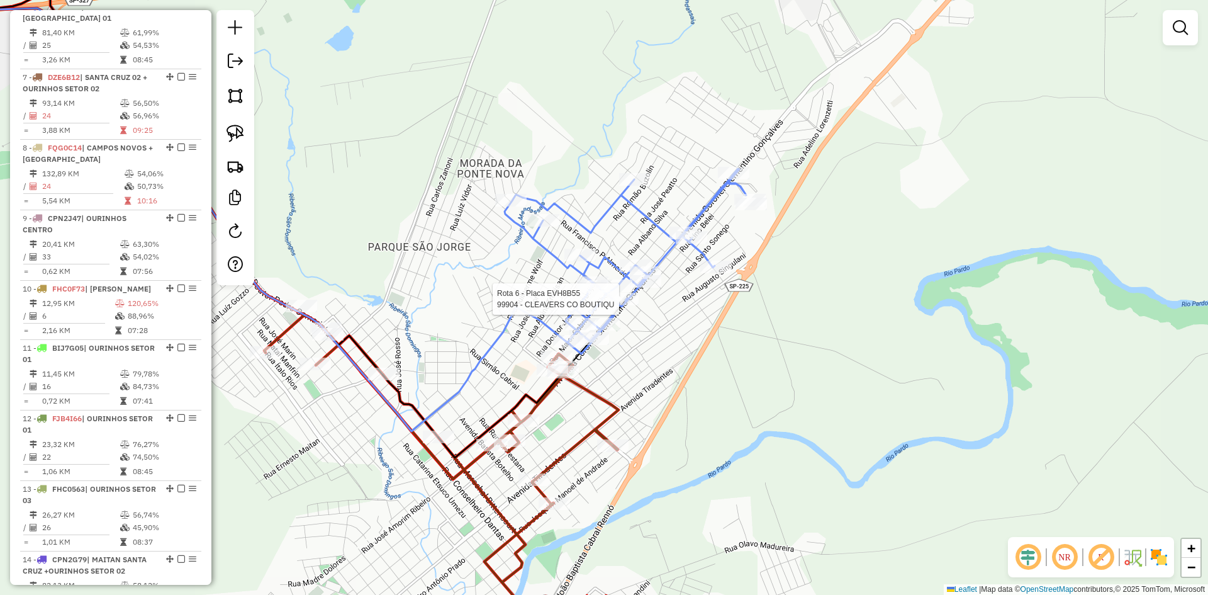
select select "*********"
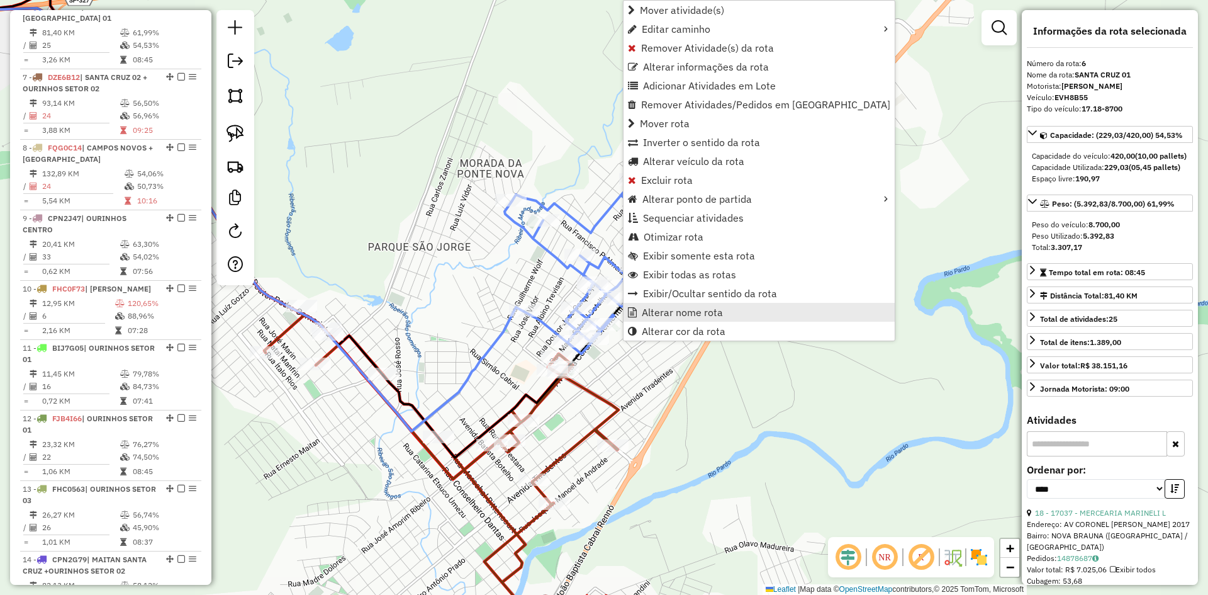
click at [655, 310] on span "Alterar nome rota" at bounding box center [682, 312] width 81 height 10
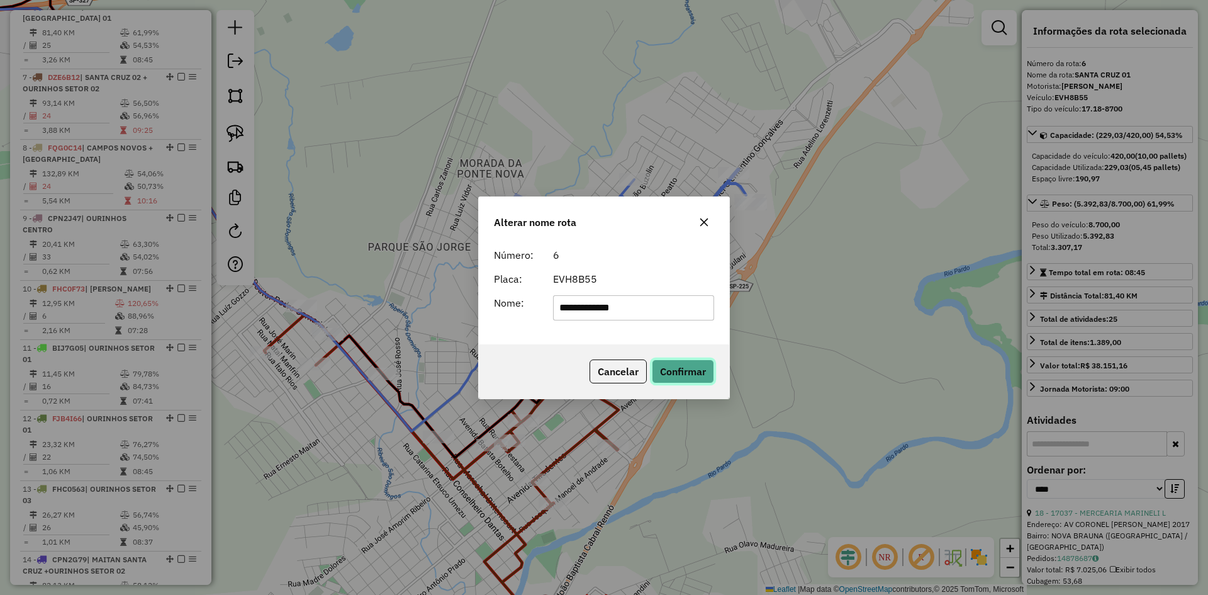
click at [692, 371] on button "Confirmar" at bounding box center [683, 371] width 62 height 24
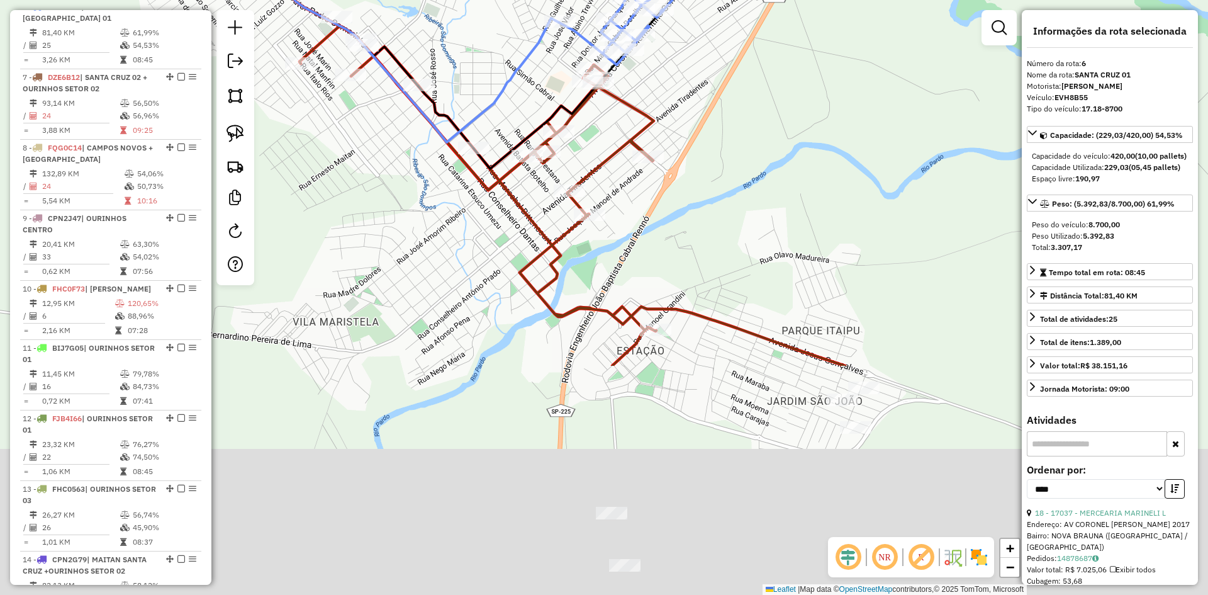
click at [749, 122] on div "Janela de atendimento Grade de atendimento Capacidade Transportadoras Veículos …" at bounding box center [604, 297] width 1208 height 595
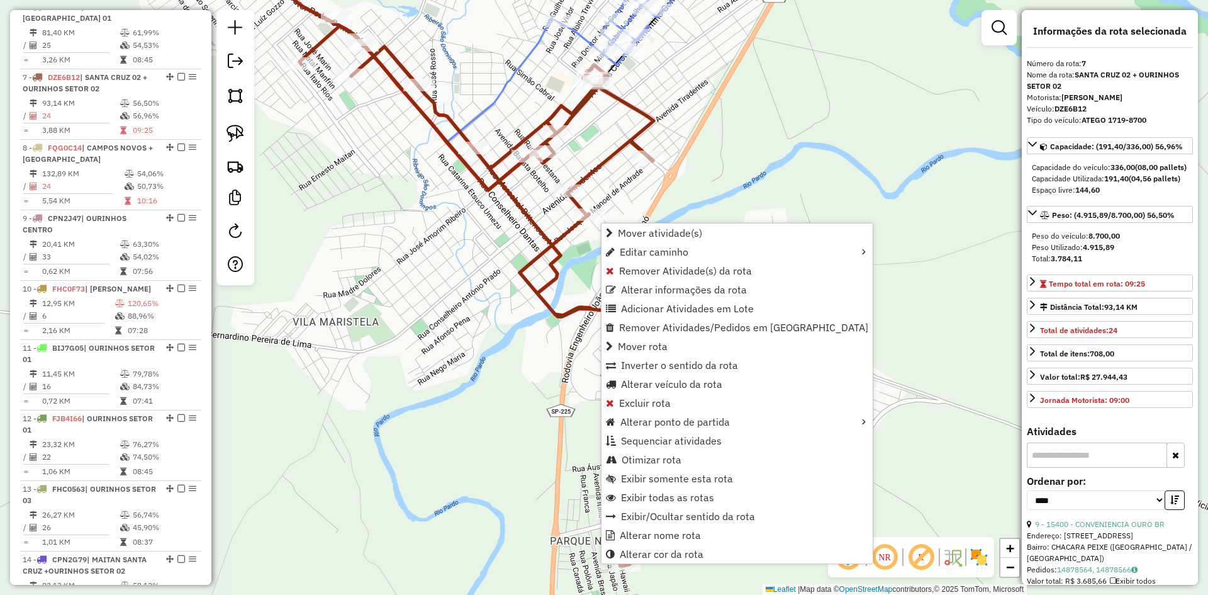
scroll to position [827, 0]
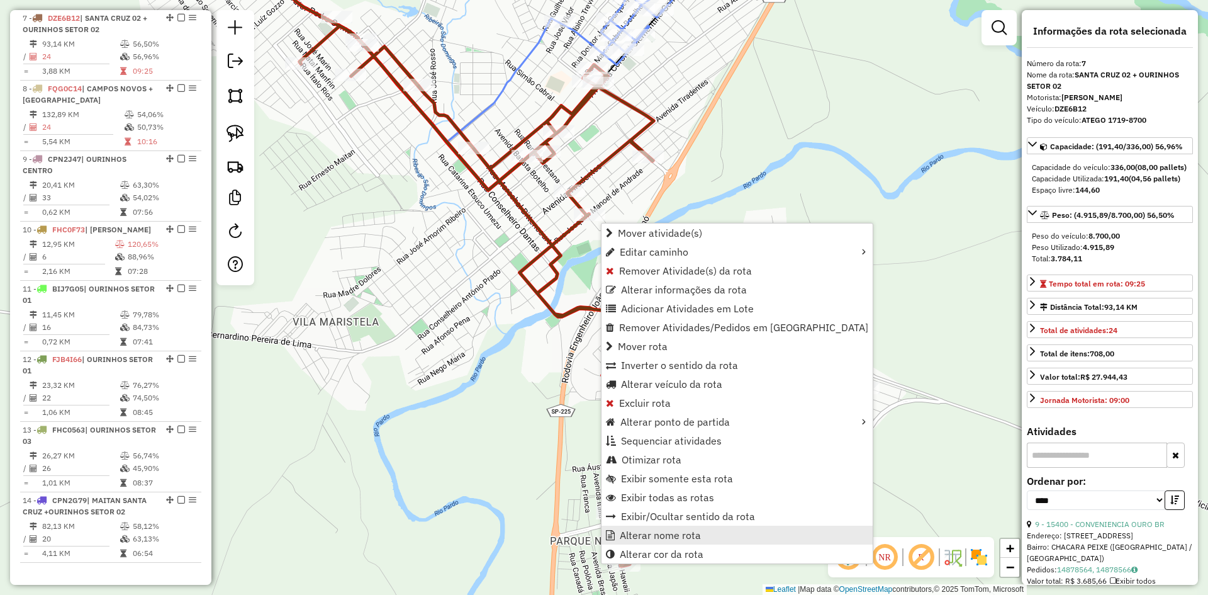
click at [671, 531] on span "Alterar nome rota" at bounding box center [660, 535] width 81 height 10
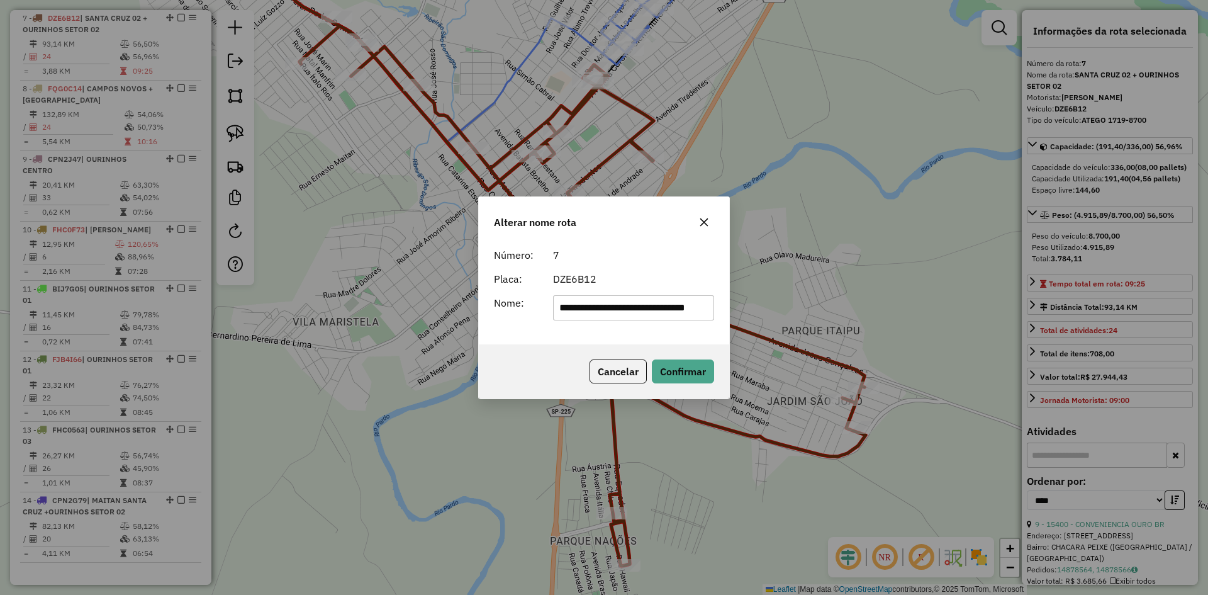
scroll to position [0, 0]
drag, startPoint x: 613, startPoint y: 313, endPoint x: 461, endPoint y: 322, distance: 151.9
click at [461, 322] on div "**********" at bounding box center [604, 297] width 1208 height 595
click at [555, 331] on div "**********" at bounding box center [604, 293] width 250 height 102
click at [682, 373] on button "Confirmar" at bounding box center [683, 371] width 62 height 24
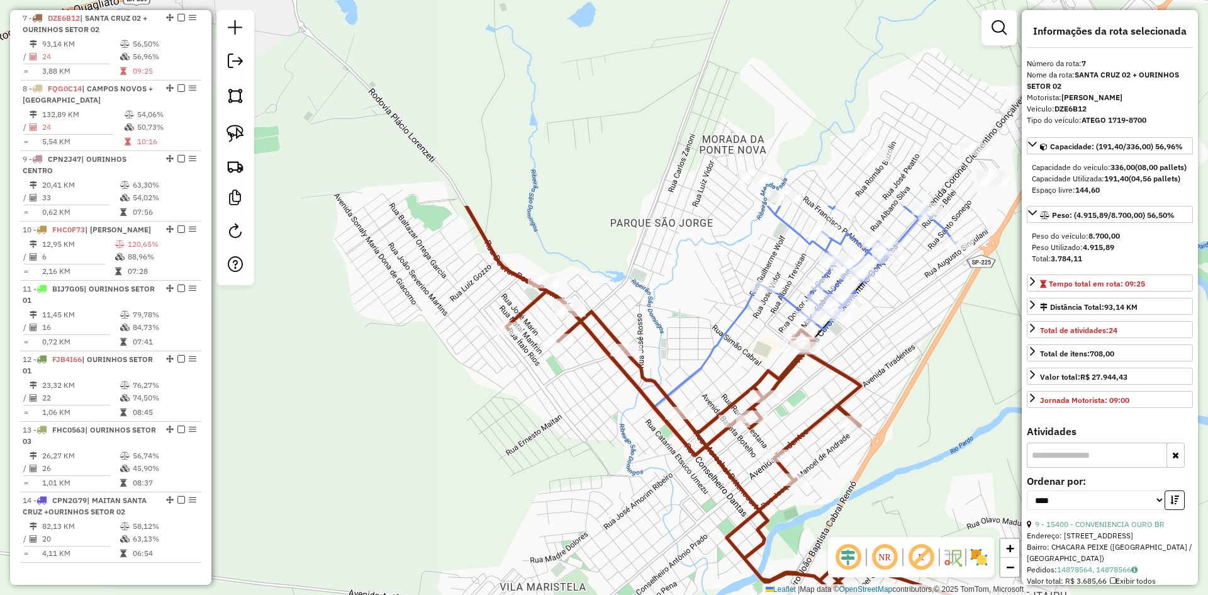
drag, startPoint x: 743, startPoint y: 193, endPoint x: 926, endPoint y: 502, distance: 359.0
click at [998, 486] on div "Janela de atendimento Grade de atendimento Capacidade Transportadoras Veículos …" at bounding box center [604, 297] width 1208 height 595
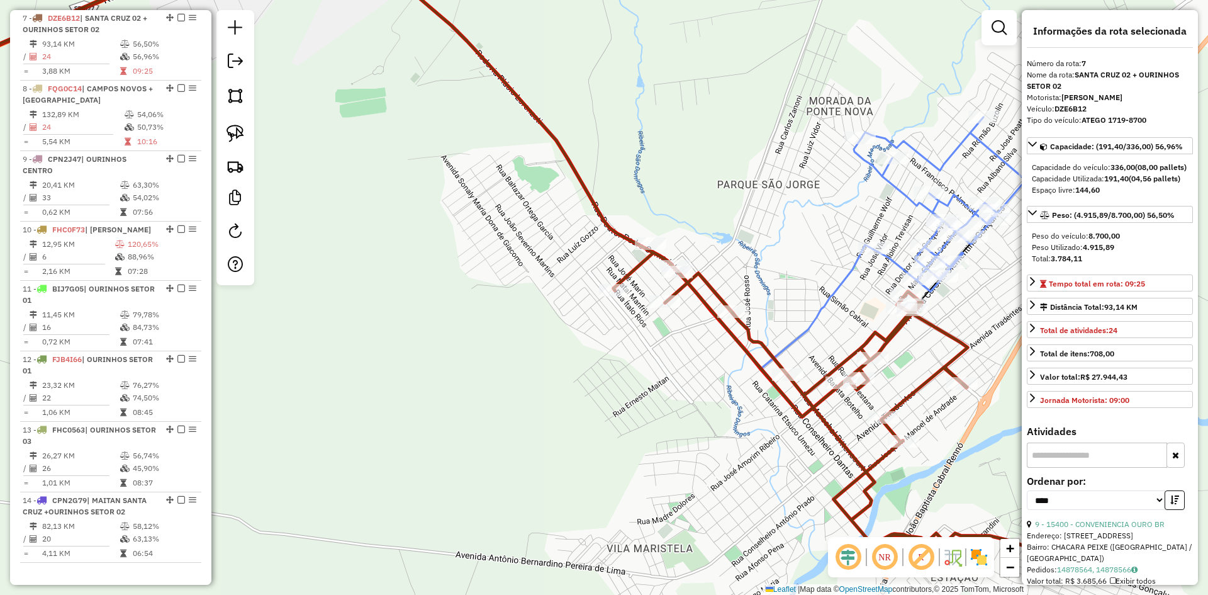
click at [658, 427] on div "Janela de atendimento Grade de atendimento Capacidade Transportadoras Veículos …" at bounding box center [604, 297] width 1208 height 595
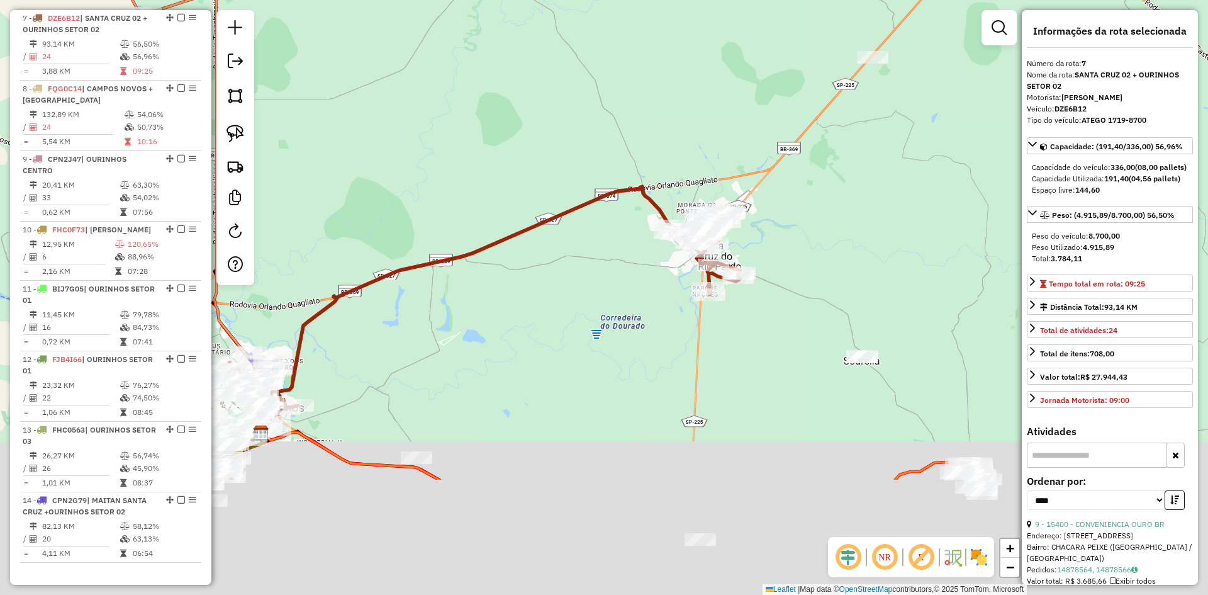
drag, startPoint x: 568, startPoint y: 468, endPoint x: 626, endPoint y: 293, distance: 184.5
click at [626, 293] on div "Janela de atendimento Grade de atendimento Capacidade Transportadoras Veículos …" at bounding box center [604, 297] width 1208 height 595
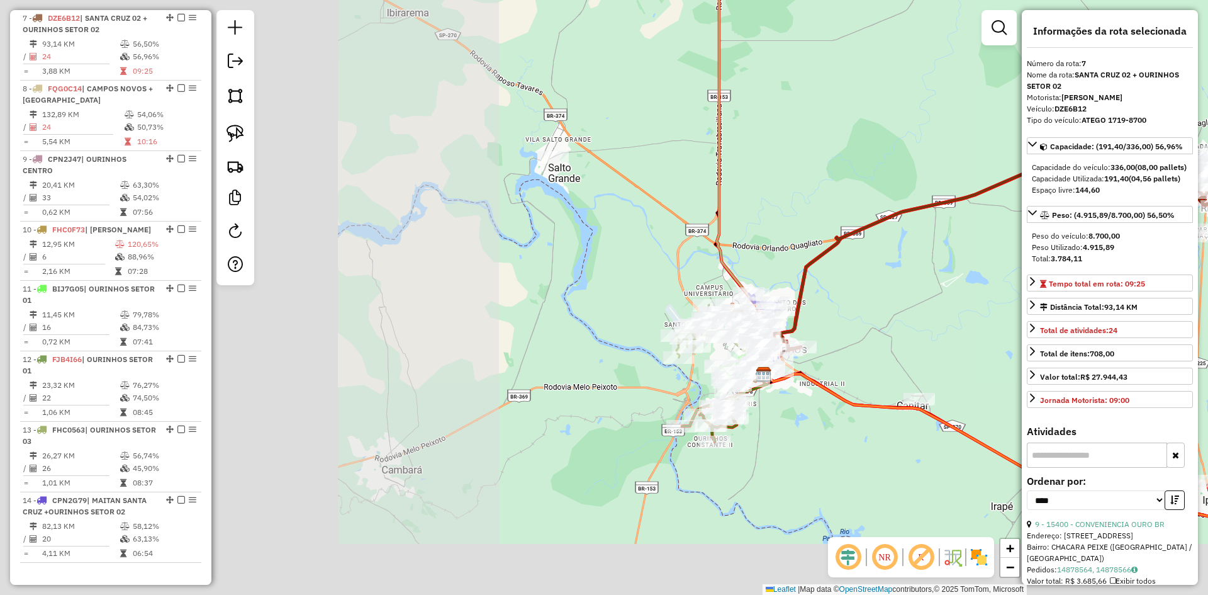
drag, startPoint x: 580, startPoint y: 340, endPoint x: 1111, endPoint y: 279, distance: 535.3
click at [1111, 279] on hb-router-mapa "Informações da Sessão 979496 - 15/08/2025 Criação: 14/08/2025 17:19 Depósito: O…" at bounding box center [604, 297] width 1208 height 595
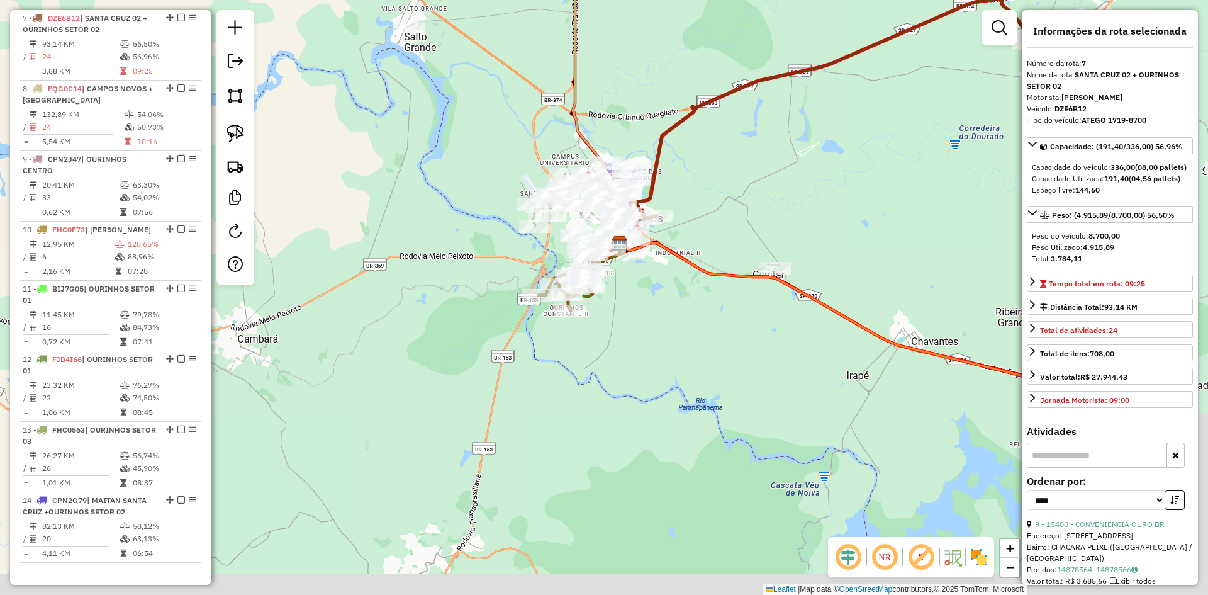
drag, startPoint x: 825, startPoint y: 120, endPoint x: 714, endPoint y: 40, distance: 136.6
click at [714, 40] on div "Janela de atendimento Grade de atendimento Capacidade Transportadoras Veículos …" at bounding box center [604, 297] width 1208 height 595
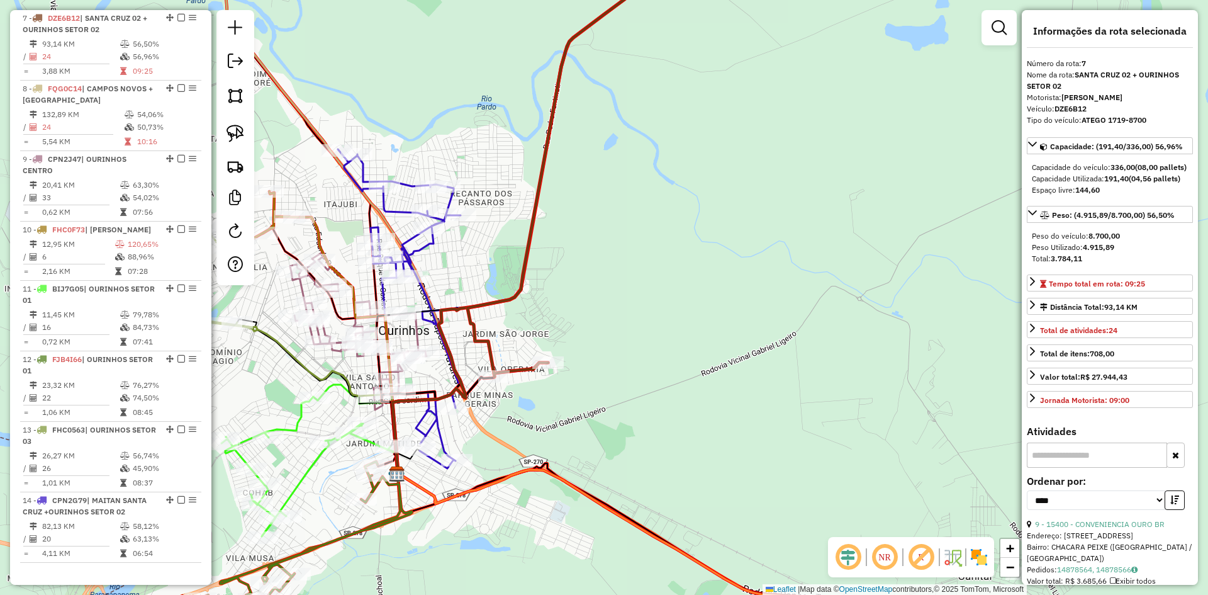
drag, startPoint x: 640, startPoint y: 238, endPoint x: 844, endPoint y: 139, distance: 226.6
click at [844, 139] on div "Janela de atendimento Grade de atendimento Capacidade Transportadoras Veículos …" at bounding box center [604, 297] width 1208 height 595
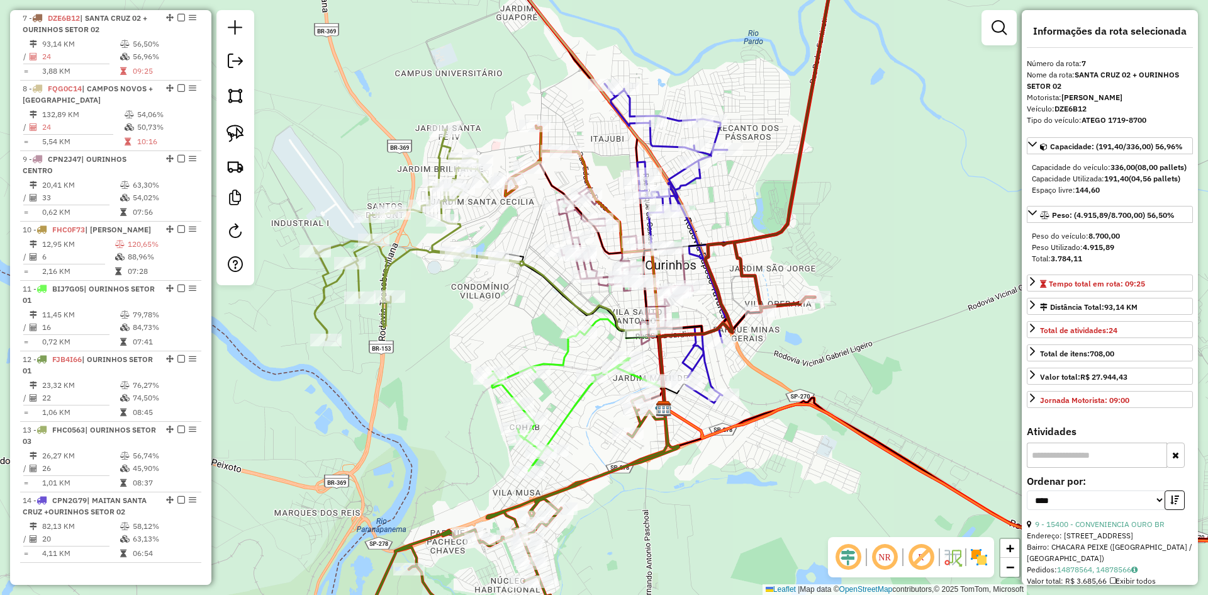
drag, startPoint x: 779, startPoint y: 216, endPoint x: 853, endPoint y: 222, distance: 75.1
click at [853, 222] on div "Janela de atendimento Grade de atendimento Capacidade Transportadoras Veículos …" at bounding box center [604, 297] width 1208 height 595
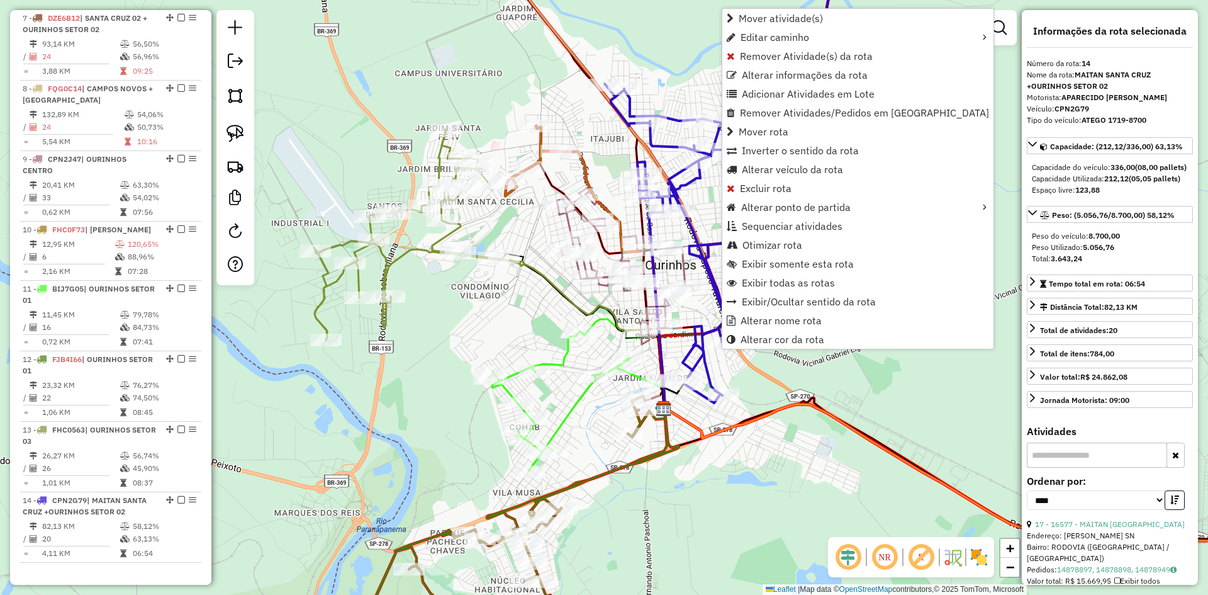
scroll to position [1052, 0]
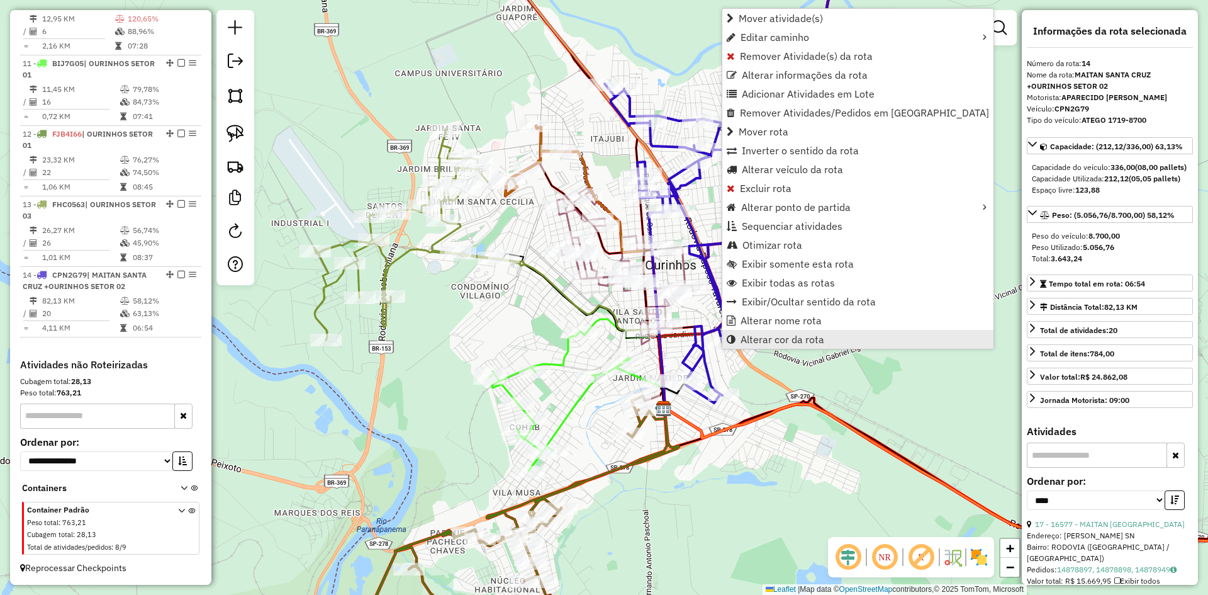
click at [764, 340] on span "Alterar cor da rota" at bounding box center [783, 339] width 84 height 10
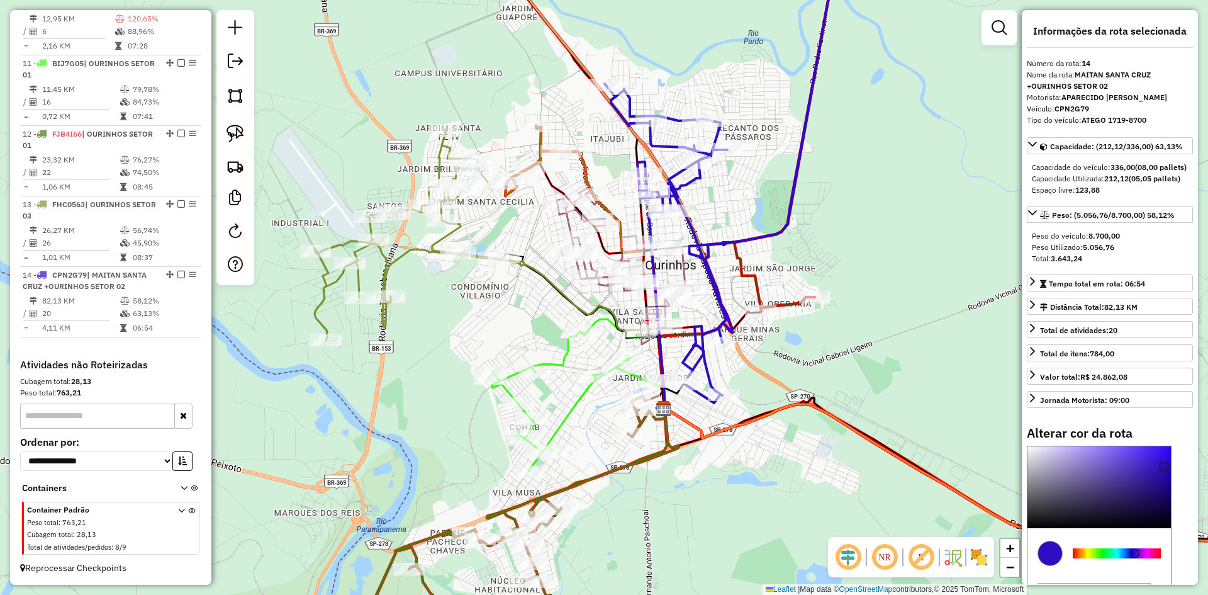
type input "*******"
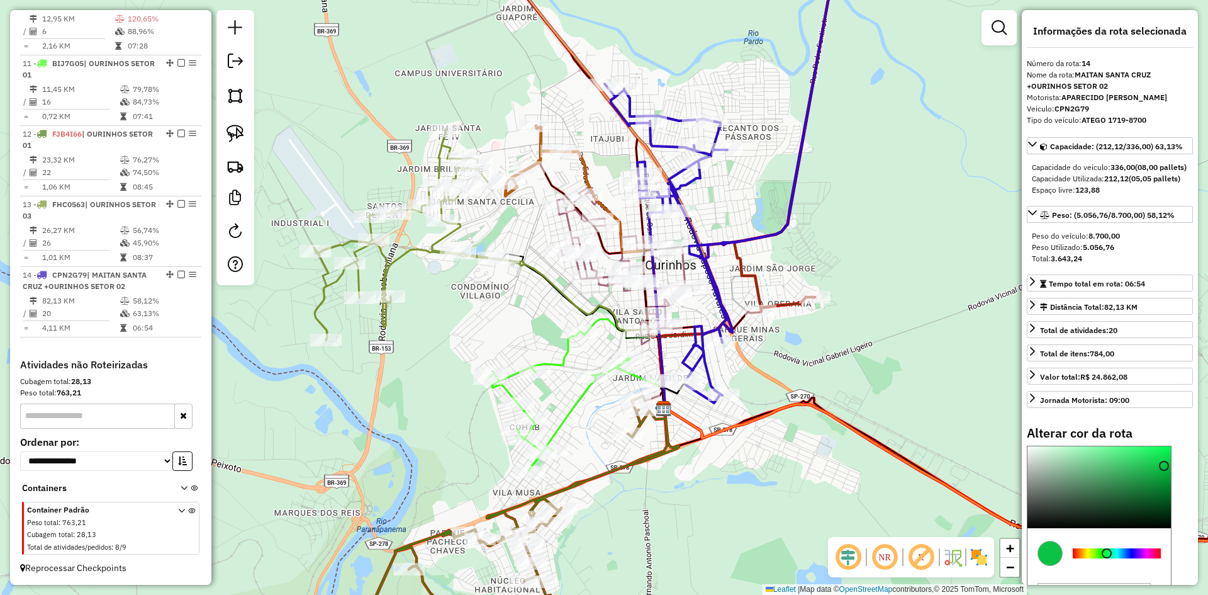
click at [1107, 558] on div at bounding box center [1117, 553] width 88 height 10
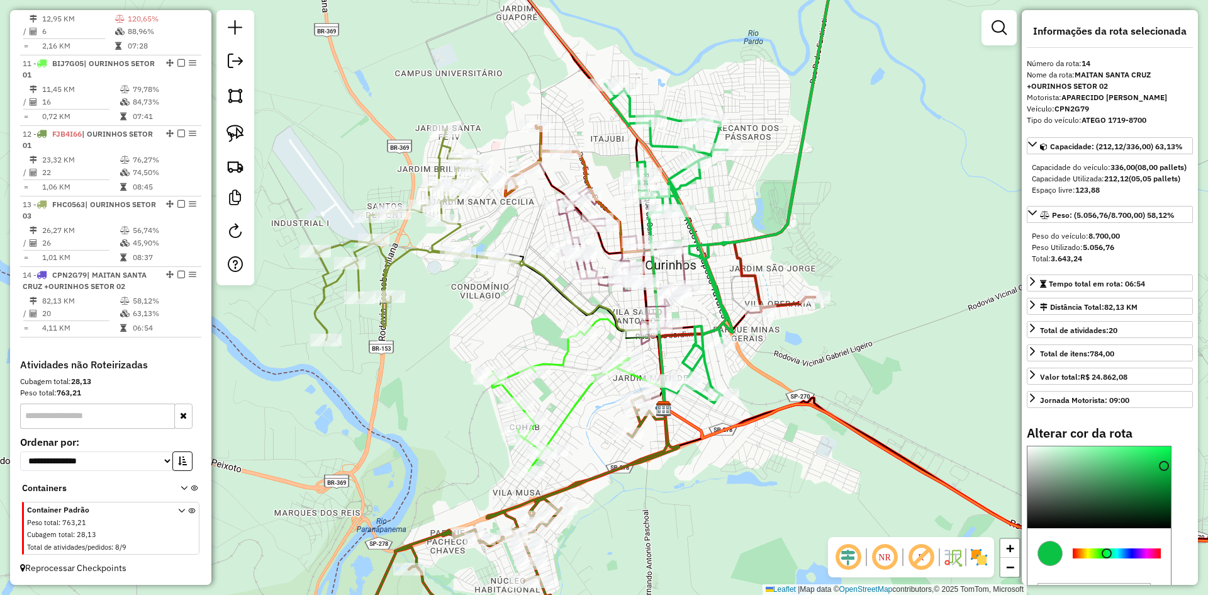
click at [893, 215] on div "Janela de atendimento Grade de atendimento Capacidade Transportadoras Veículos …" at bounding box center [604, 297] width 1208 height 595
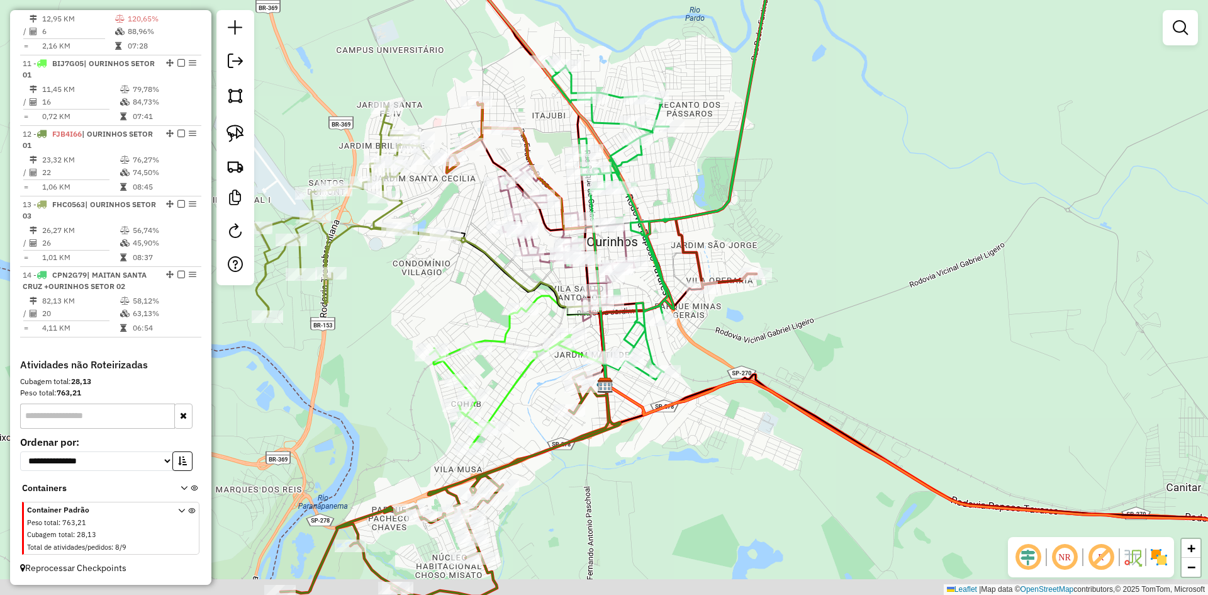
drag, startPoint x: 909, startPoint y: 200, endPoint x: 909, endPoint y: 106, distance: 94.4
click at [909, 106] on div "Janela de atendimento Grade de atendimento Capacidade Transportadoras Veículos …" at bounding box center [604, 297] width 1208 height 595
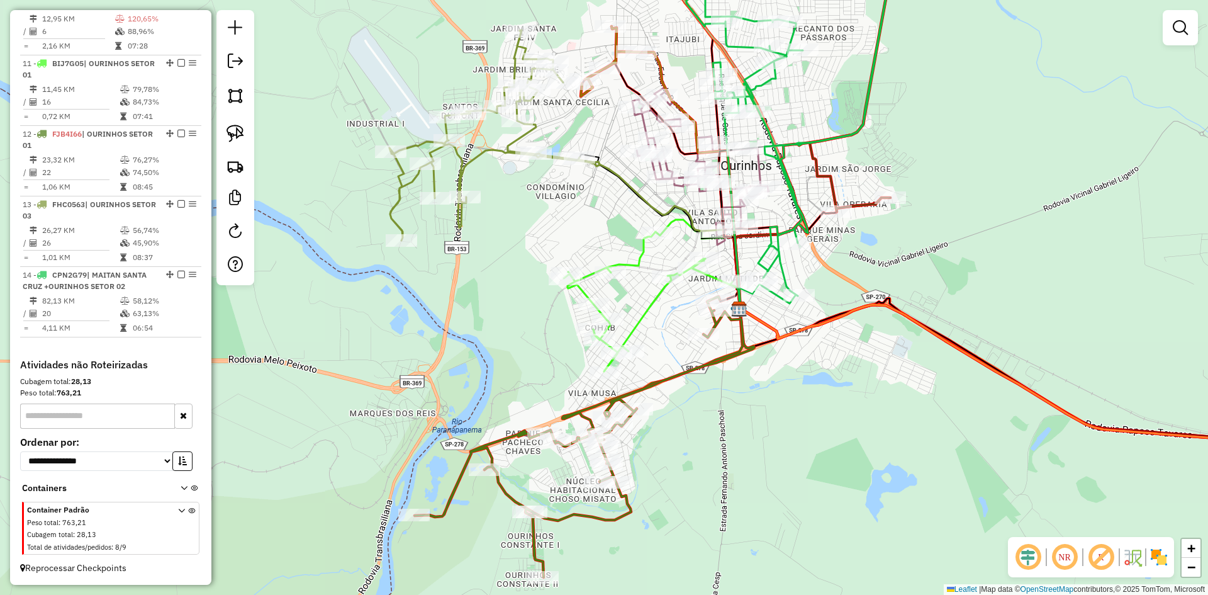
drag, startPoint x: 773, startPoint y: 374, endPoint x: 845, endPoint y: 393, distance: 74.2
click at [845, 393] on div "Janela de atendimento Grade de atendimento Capacidade Transportadoras Veículos …" at bounding box center [604, 297] width 1208 height 595
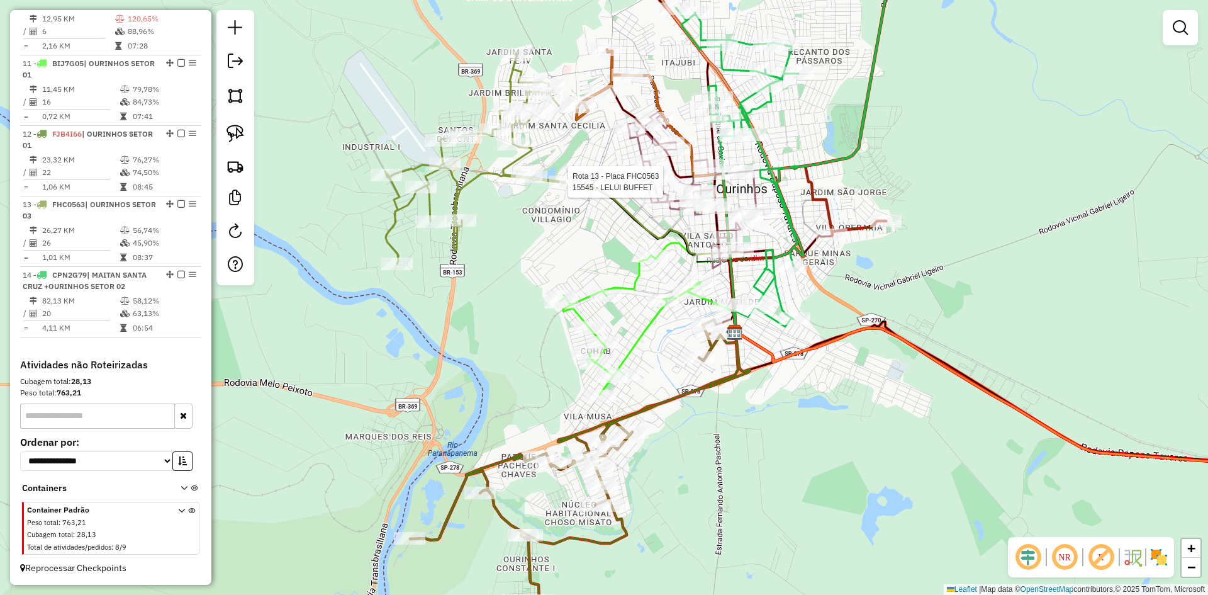
select select "*********"
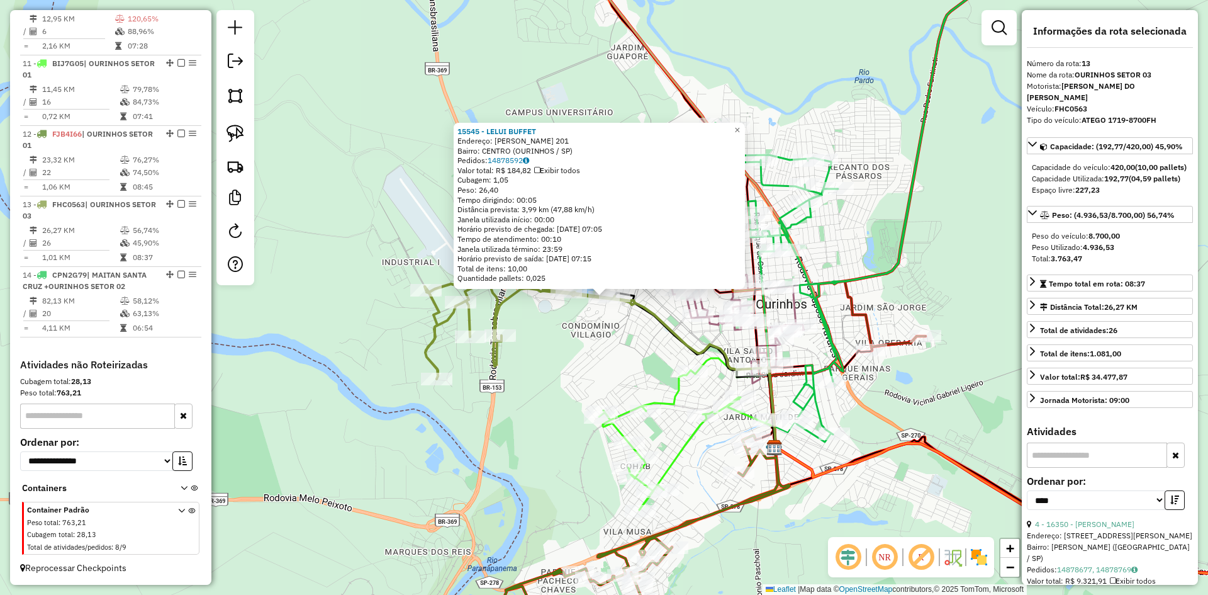
click at [544, 381] on div "15545 - LELUI BUFFET Endereço: EUCLIDES DA CUNHA 201 Bairro: CENTRO (OURINHOS /…" at bounding box center [604, 297] width 1208 height 595
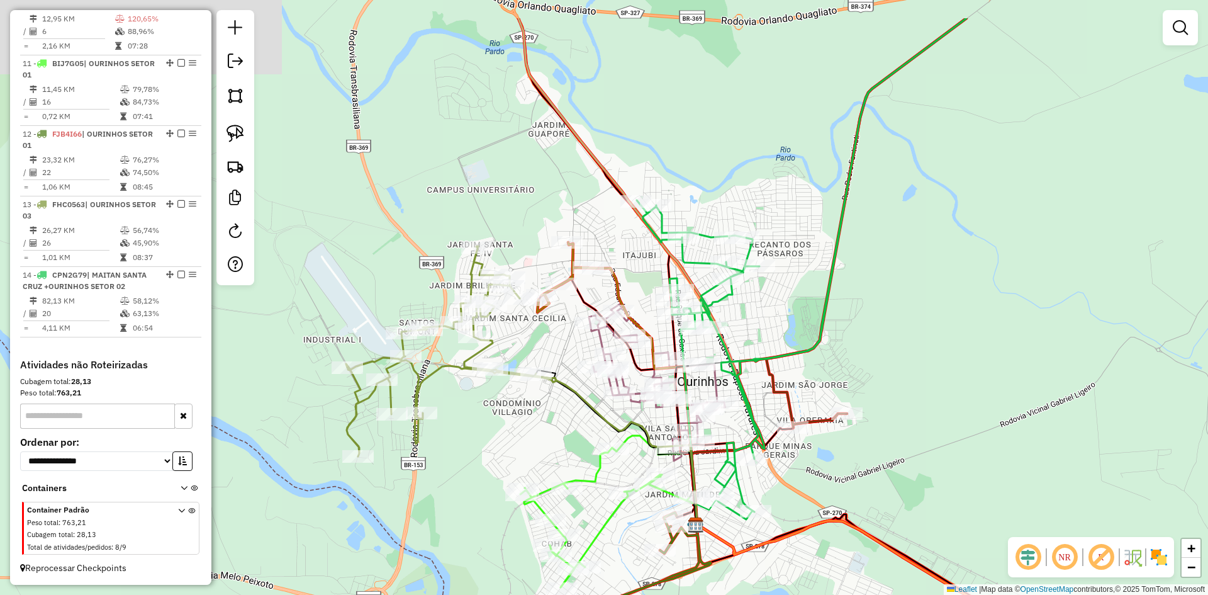
drag, startPoint x: 606, startPoint y: 365, endPoint x: 527, endPoint y: 443, distance: 111.3
click at [527, 443] on div "Janela de atendimento Grade de atendimento Capacidade Transportadoras Veículos …" at bounding box center [604, 297] width 1208 height 595
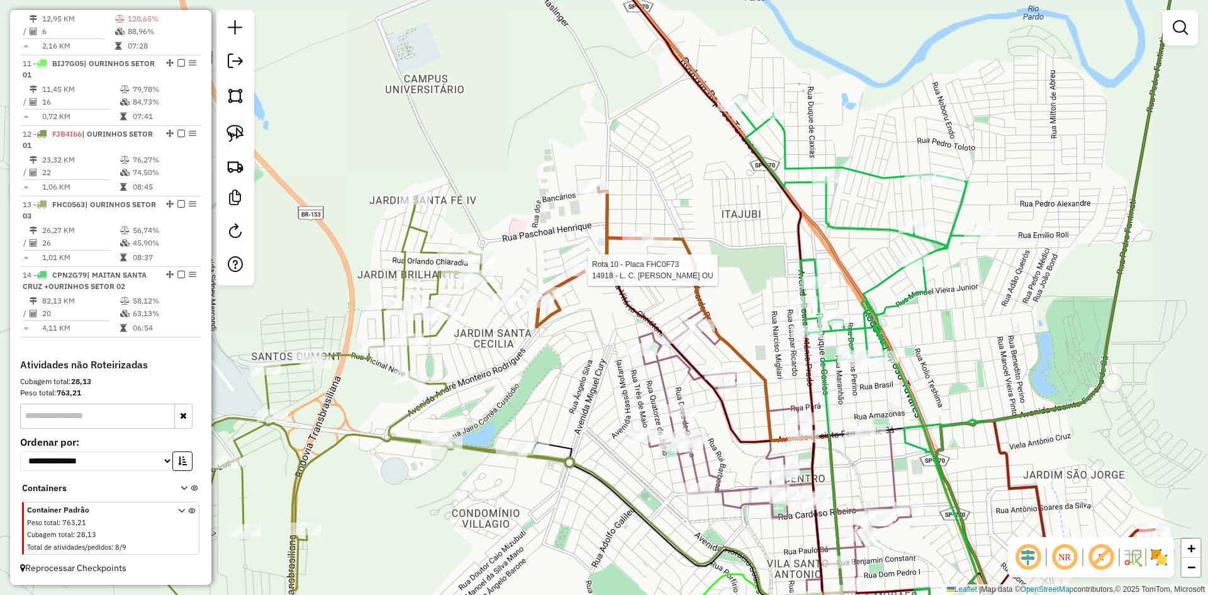
click at [585, 276] on div at bounding box center [583, 270] width 31 height 13
select select "*********"
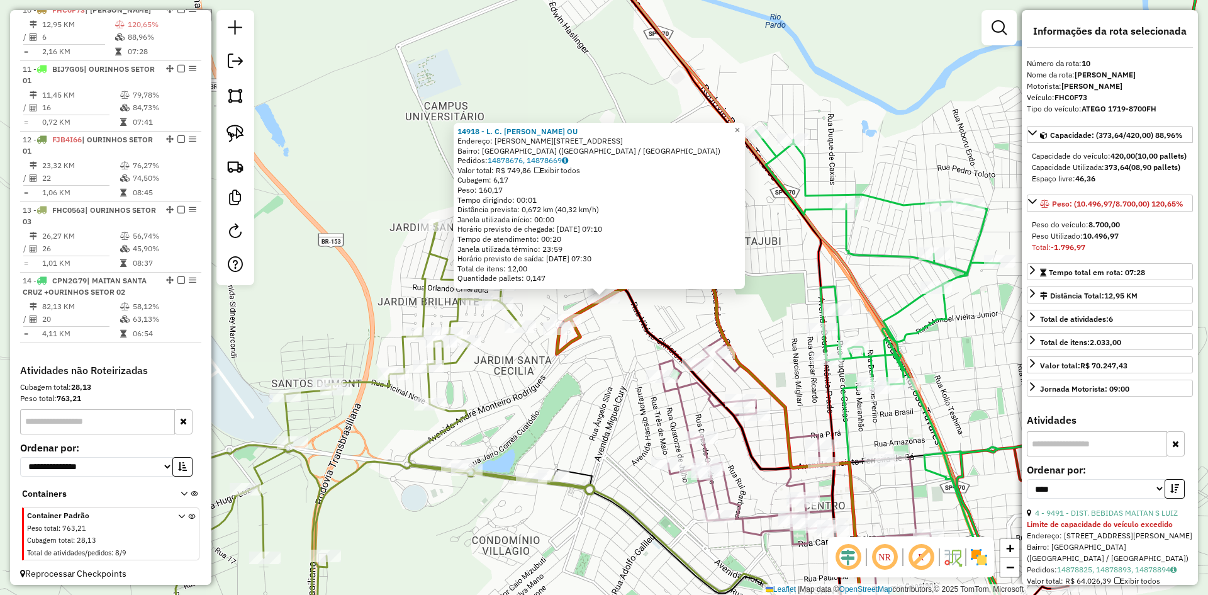
scroll to position [1038, 0]
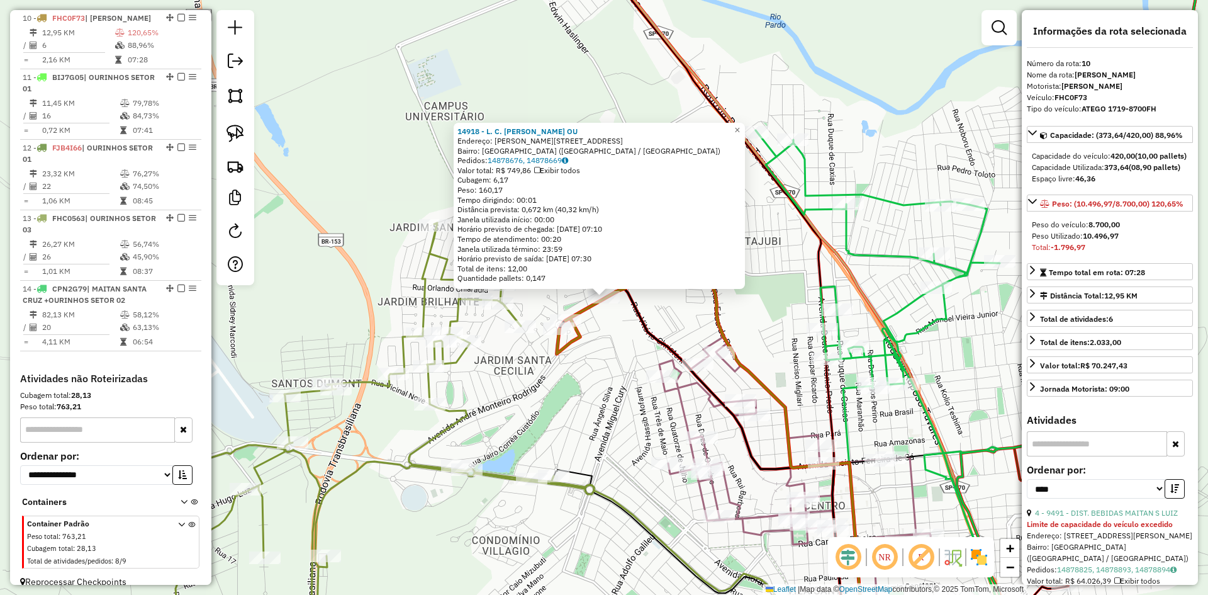
click at [595, 403] on div "14918 - L. C. DE OLIVEIRA OU Endereço: R HENRIQUE PONTARA 601 Bairro: JARDIM SA…" at bounding box center [604, 297] width 1208 height 595
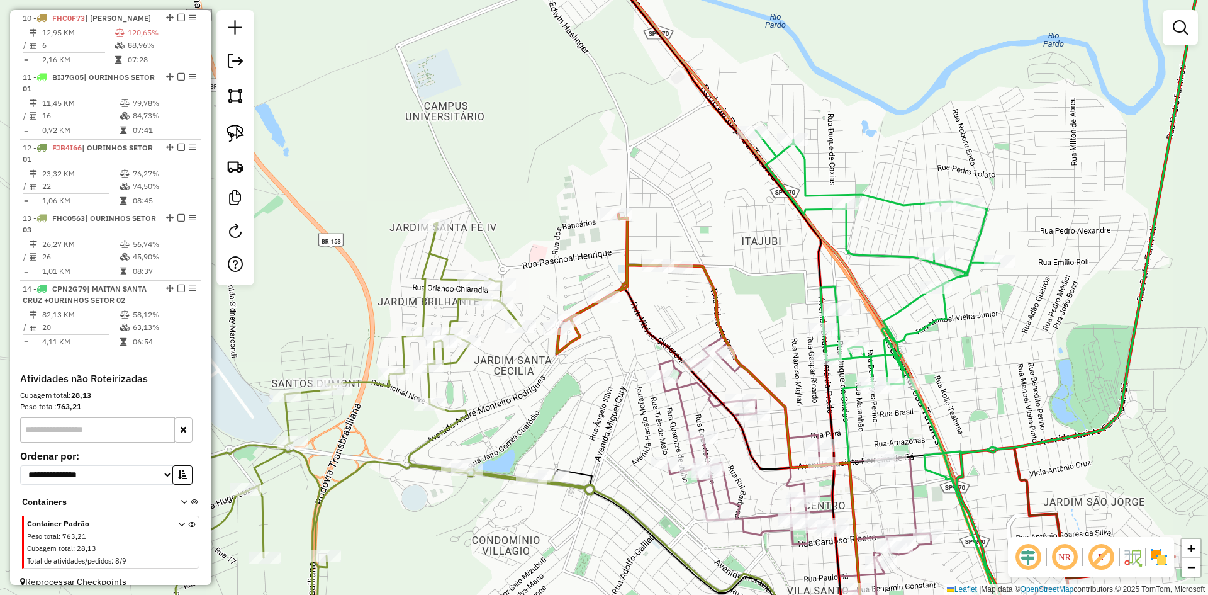
drag, startPoint x: 605, startPoint y: 432, endPoint x: 586, endPoint y: 275, distance: 158.5
click at [589, 286] on div "14918 - L. C. DE OLIVEIRA OU Endereço: R HENRIQUE PONTARA 601 Bairro: JARDIM SA…" at bounding box center [604, 297] width 1208 height 595
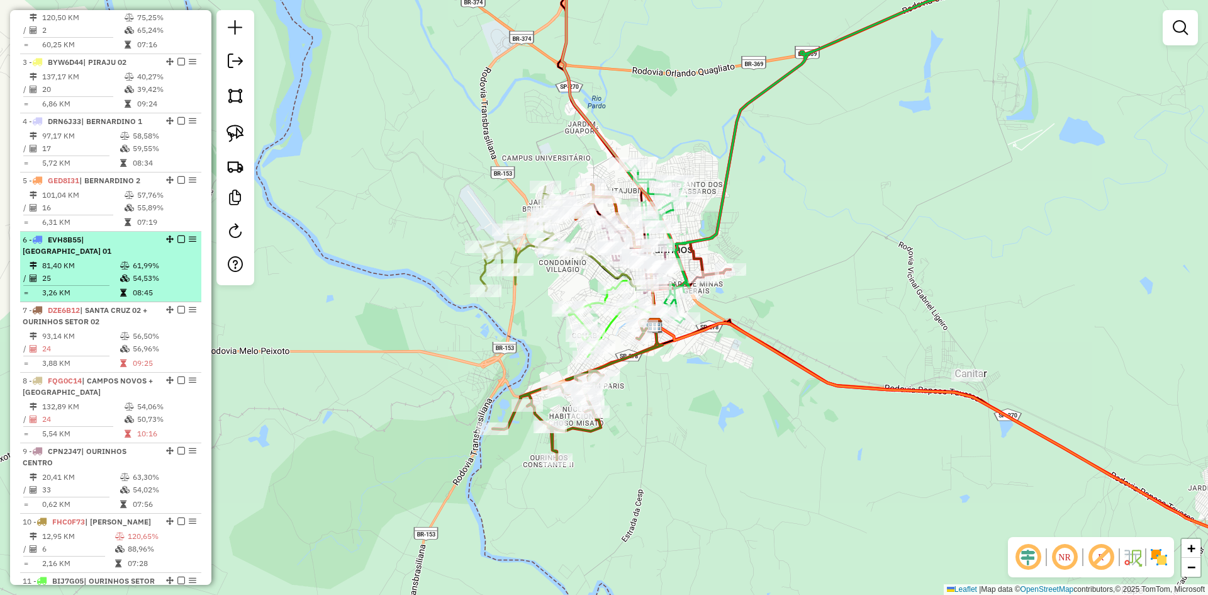
scroll to position [346, 0]
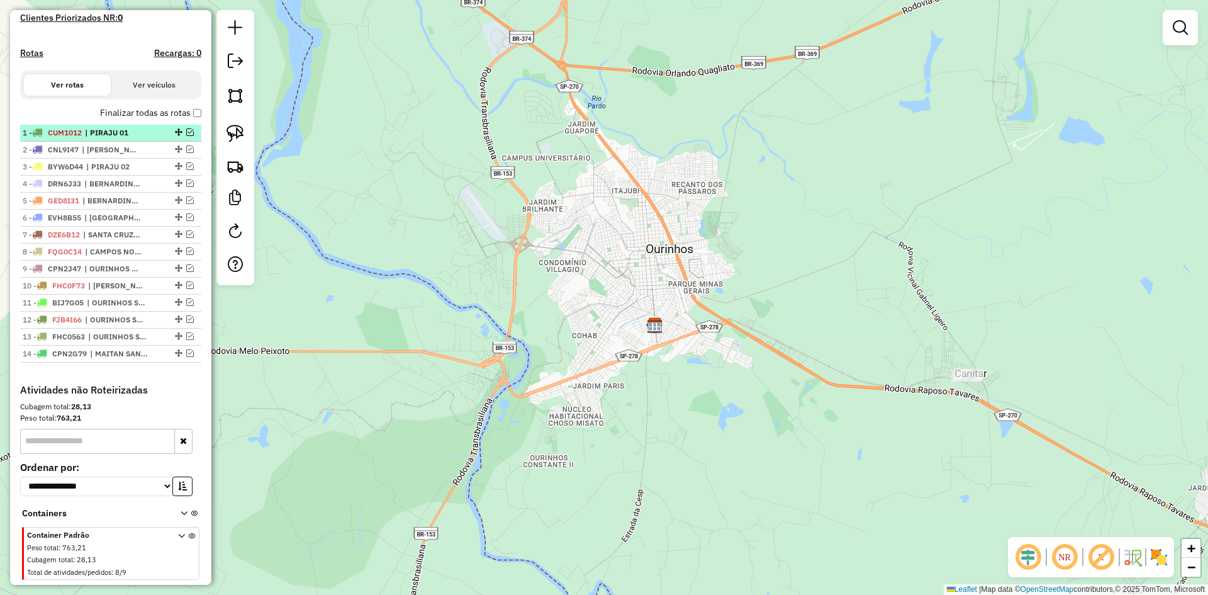
click at [132, 138] on span "| PIRAJU 01" at bounding box center [114, 132] width 58 height 11
select select "*********"
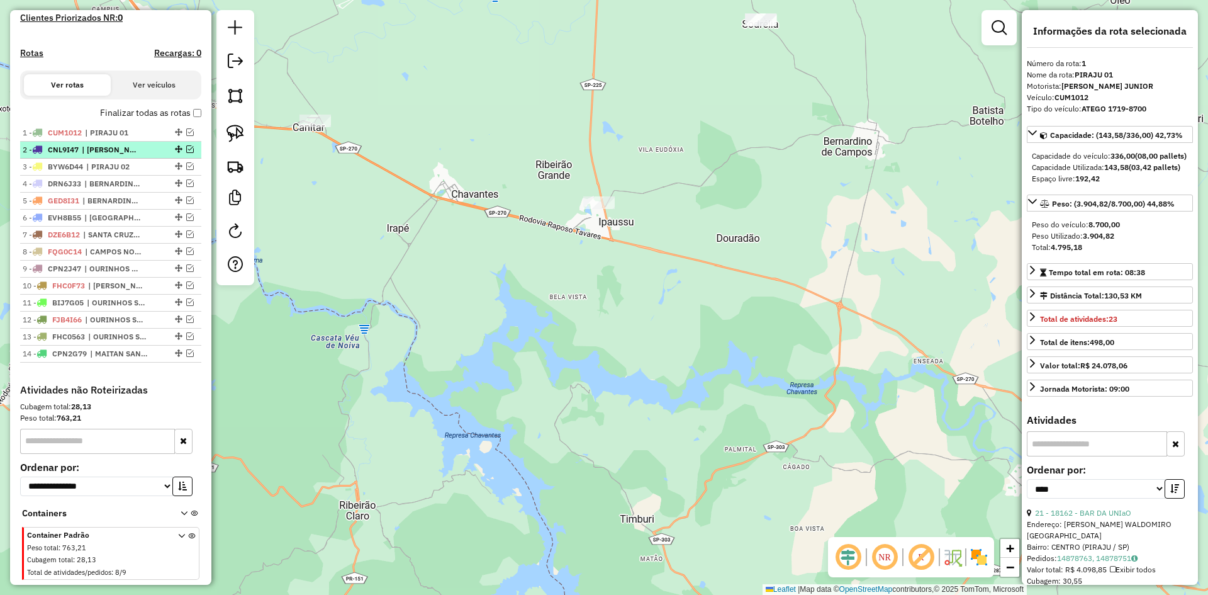
click at [123, 155] on span "| NICOLAU" at bounding box center [111, 149] width 58 height 11
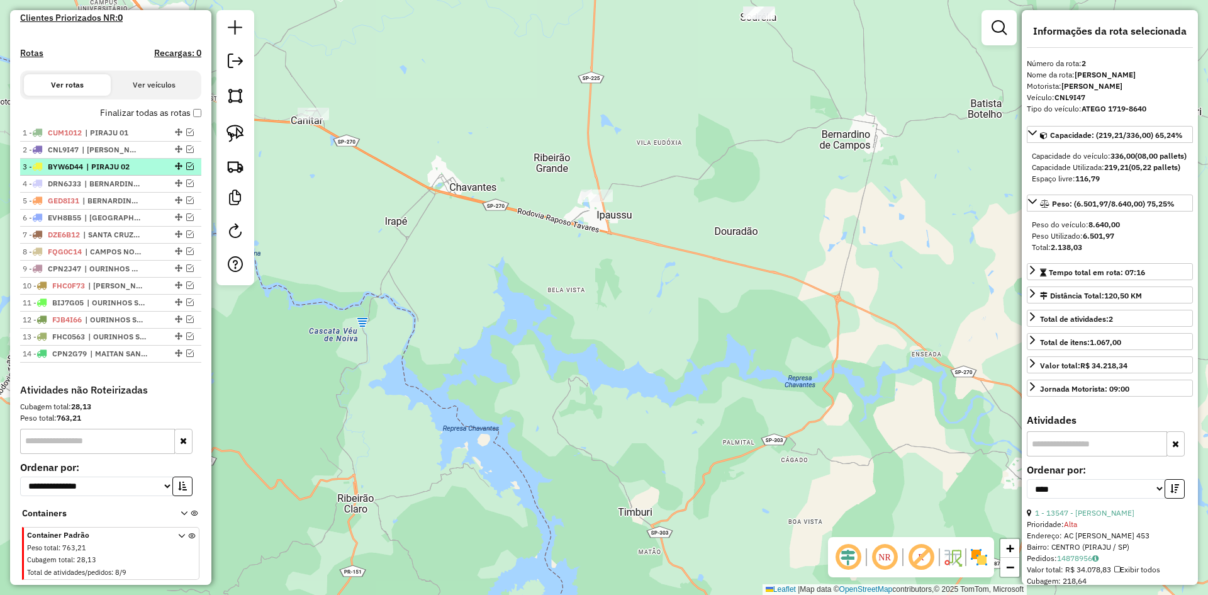
click at [115, 172] on span "| PIRAJU 02" at bounding box center [115, 166] width 58 height 11
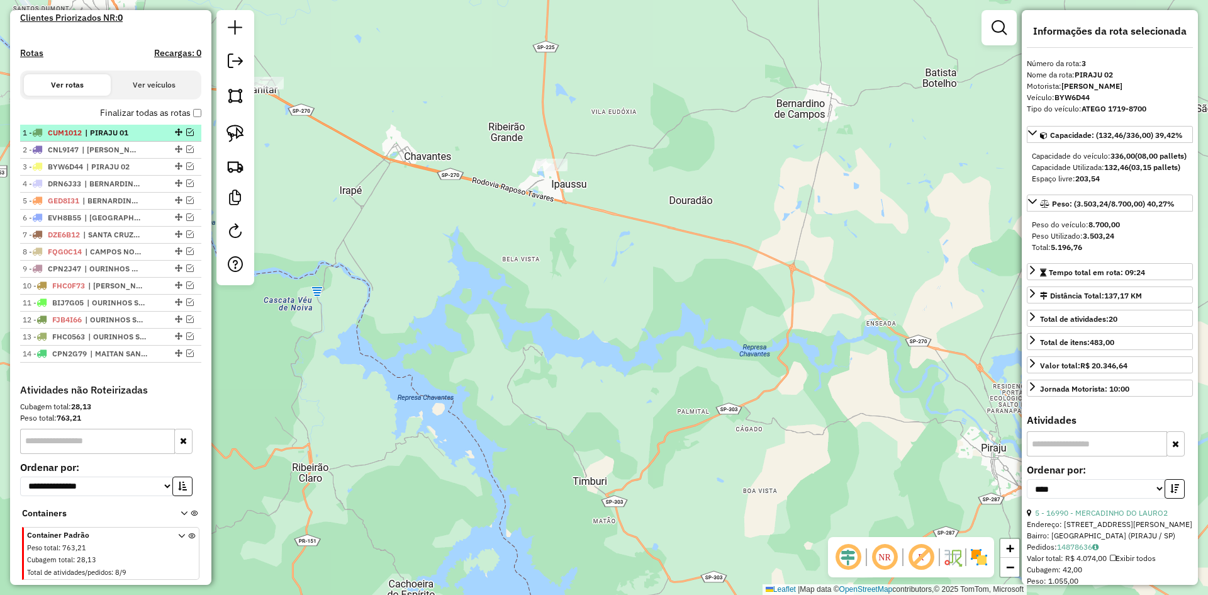
click at [128, 138] on span "| PIRAJU 01" at bounding box center [114, 132] width 58 height 11
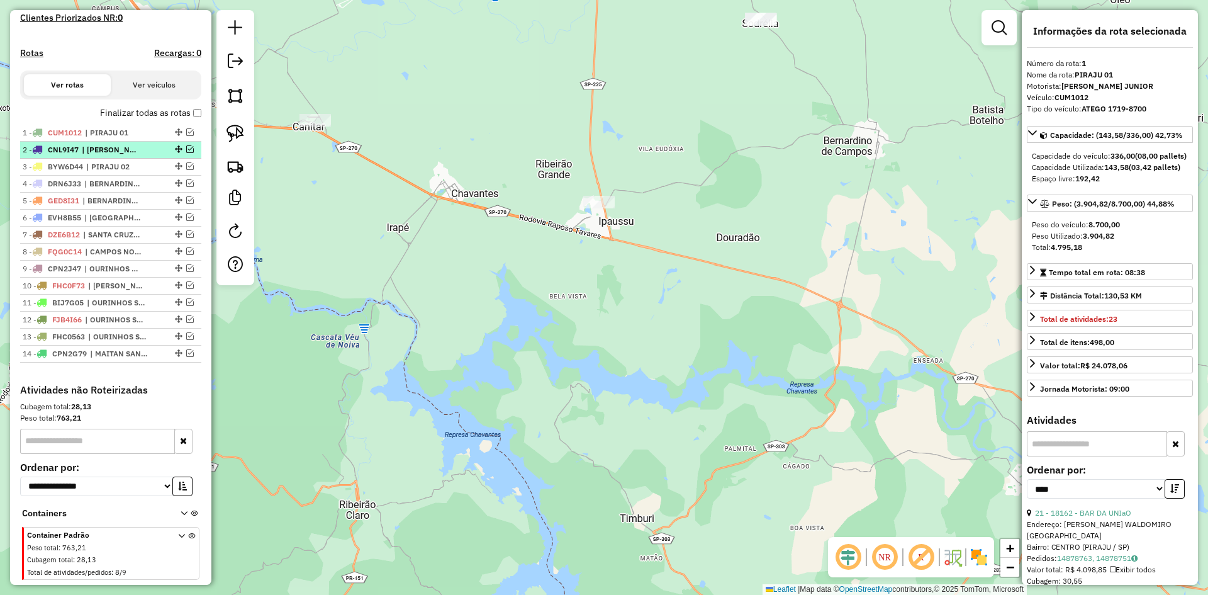
click at [117, 155] on span "| NICOLAU" at bounding box center [111, 149] width 58 height 11
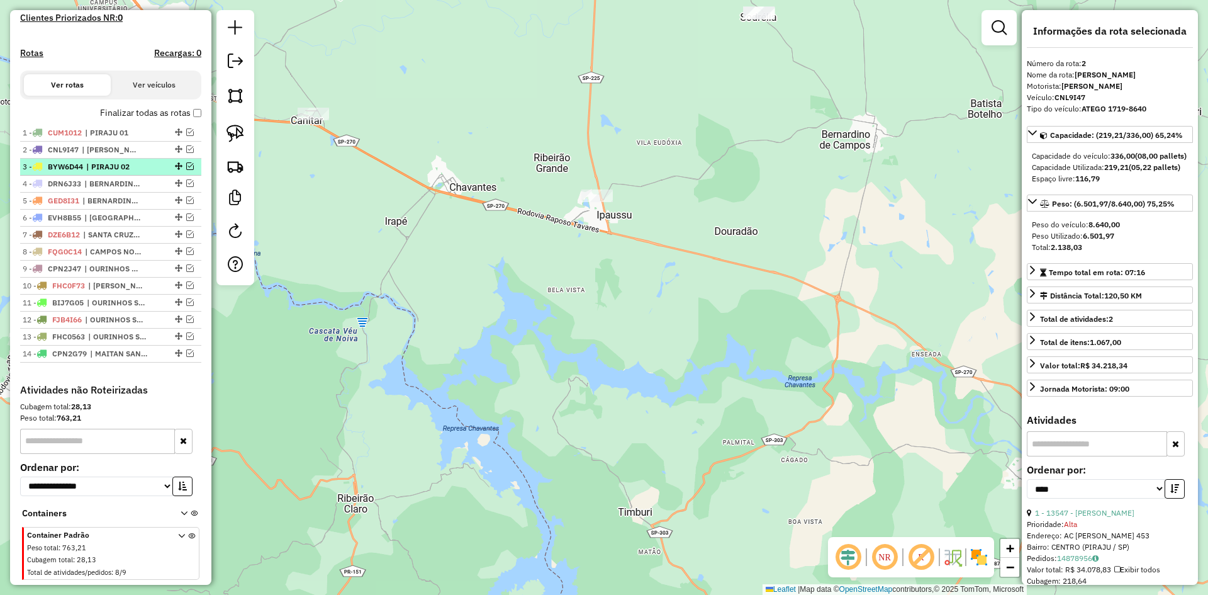
click at [118, 172] on span "| PIRAJU 02" at bounding box center [115, 166] width 58 height 11
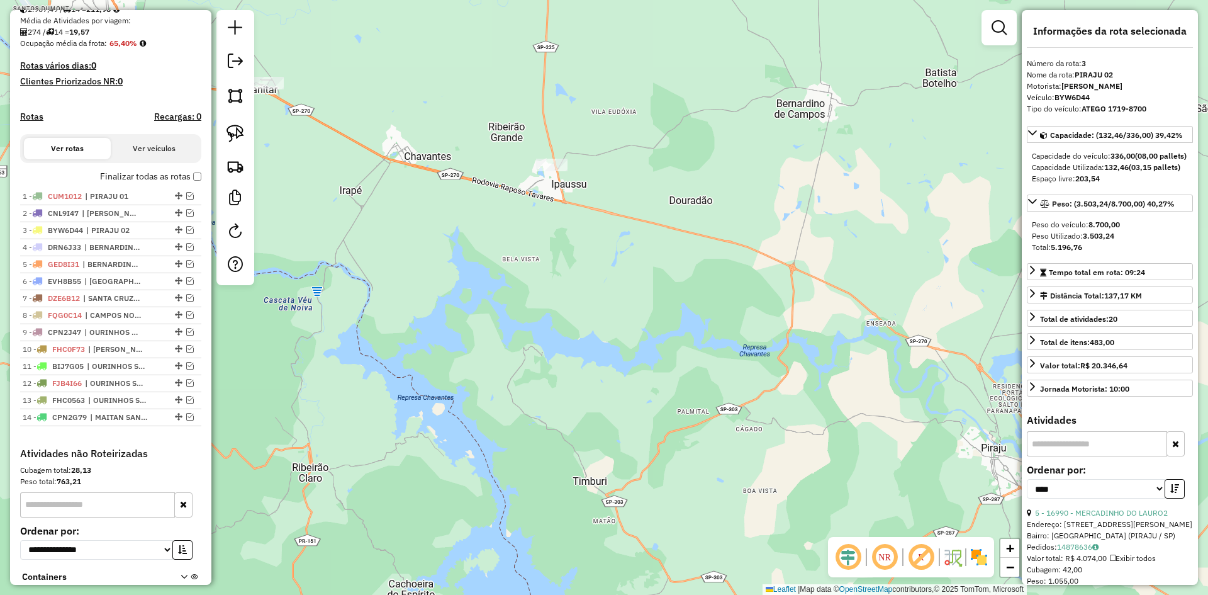
scroll to position [283, 0]
click at [133, 425] on li "14 - CPN2G79 | MAITAN SANTA CRUZ +OURINHOS SETOR 02" at bounding box center [110, 416] width 181 height 17
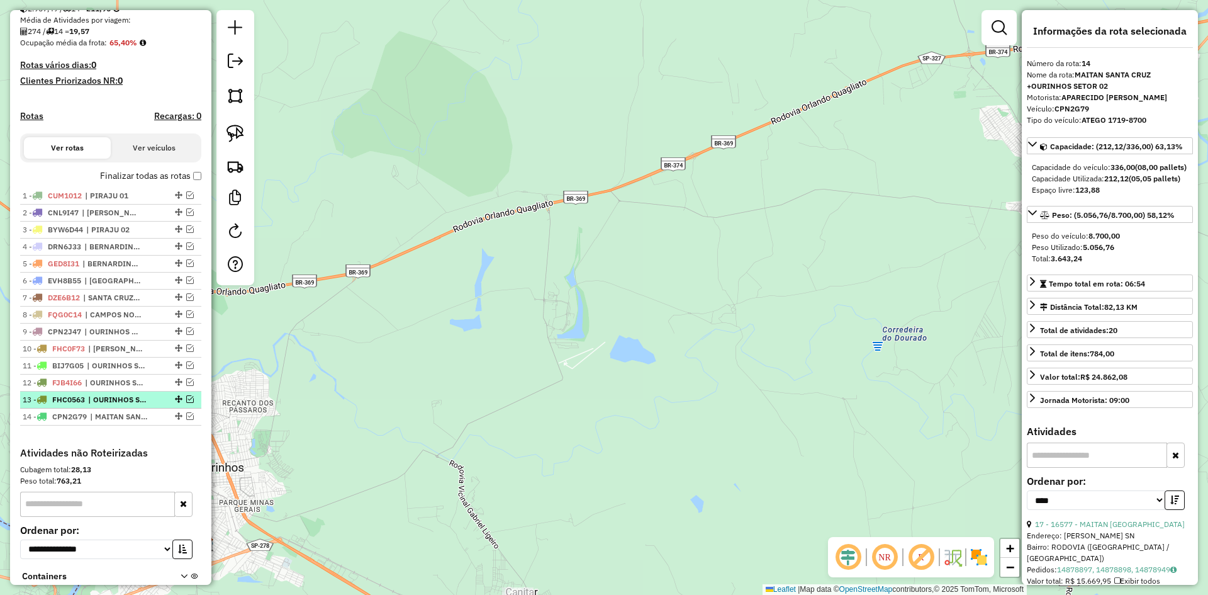
click at [135, 405] on span "| OURINHOS SETOR 03" at bounding box center [117, 399] width 58 height 11
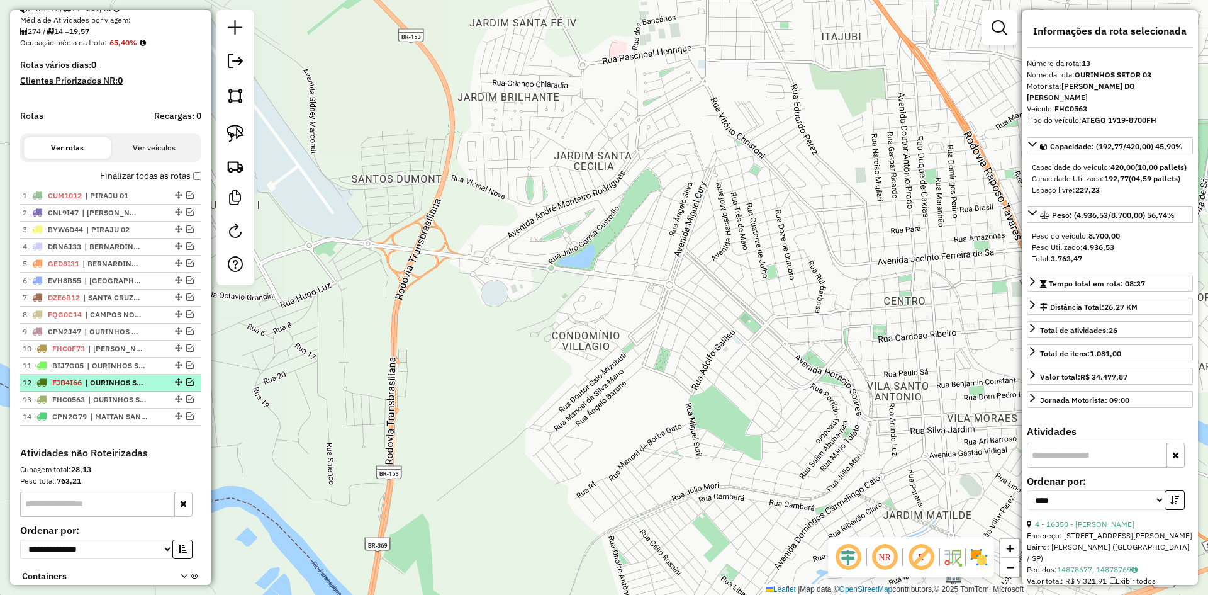
click at [140, 388] on span "| OURINHOS SETOR 01" at bounding box center [114, 382] width 58 height 11
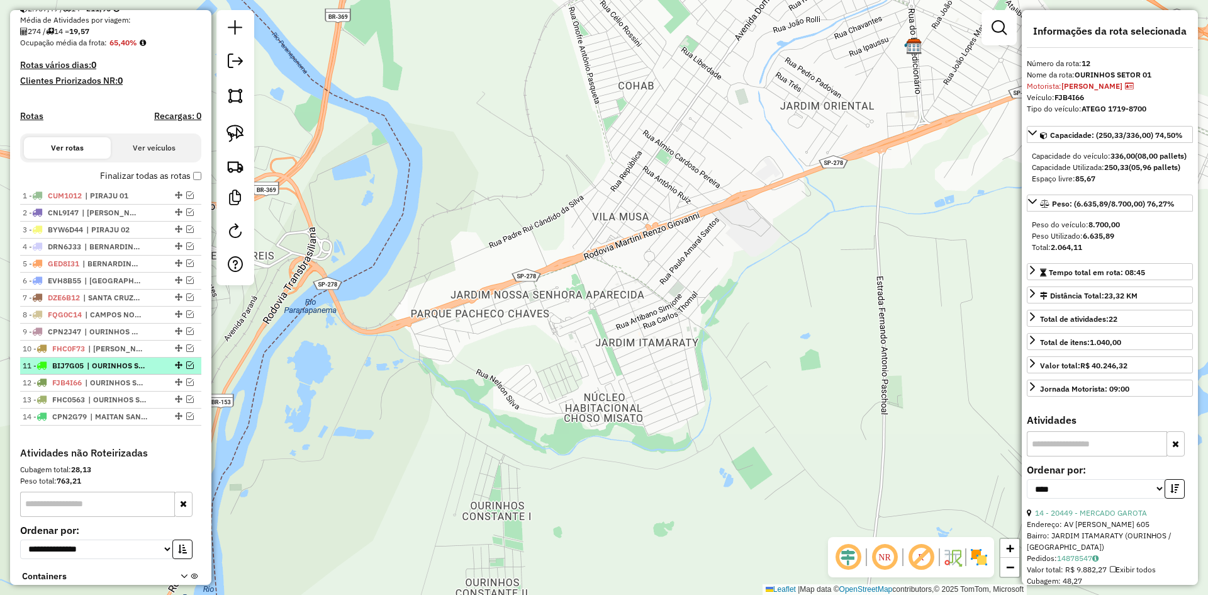
click at [140, 374] on li "11 - BIJ7G05 | OURINHOS SETOR 01" at bounding box center [110, 365] width 181 height 17
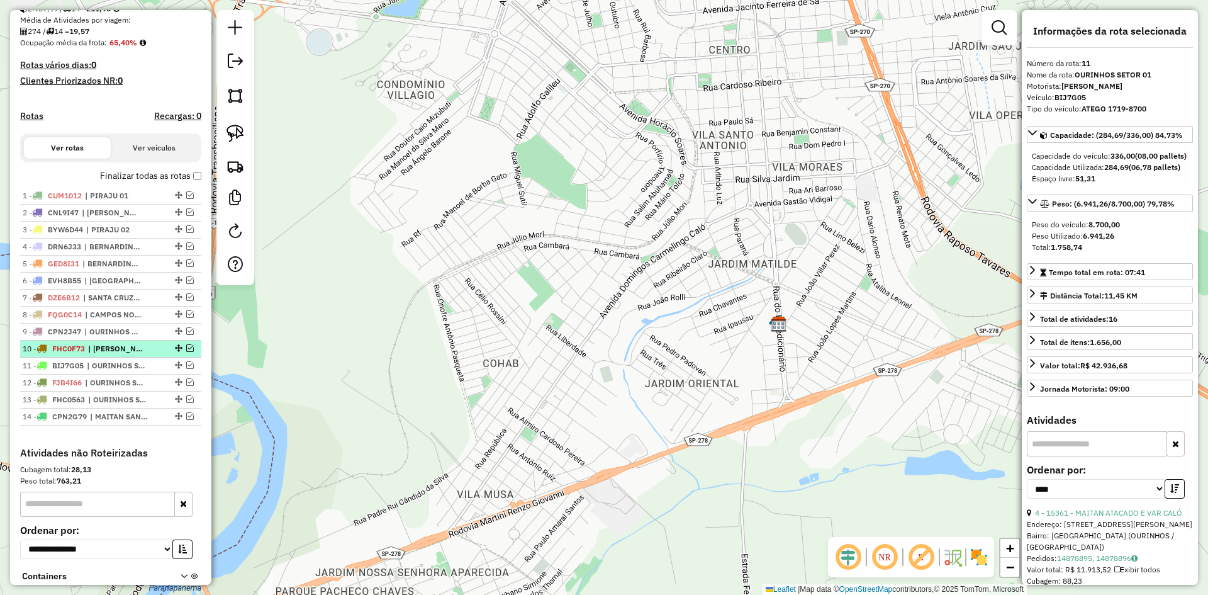
click at [133, 354] on span "| MAITAN S LUIZ" at bounding box center [117, 348] width 58 height 11
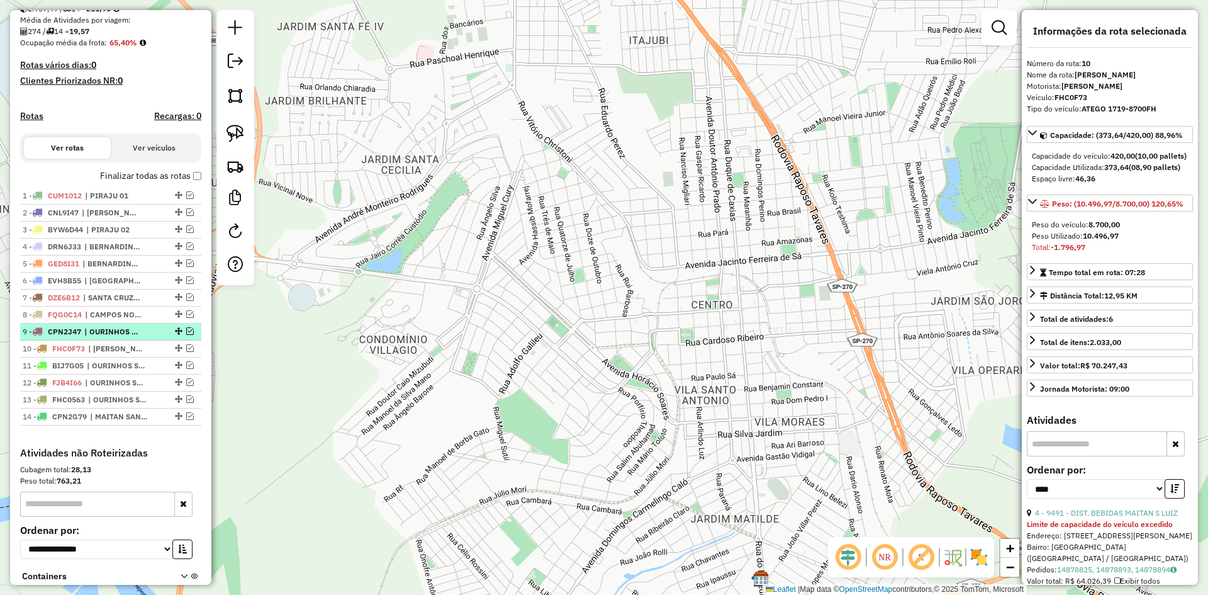
click at [128, 337] on span "| OURINHOS CENTRO" at bounding box center [113, 331] width 58 height 11
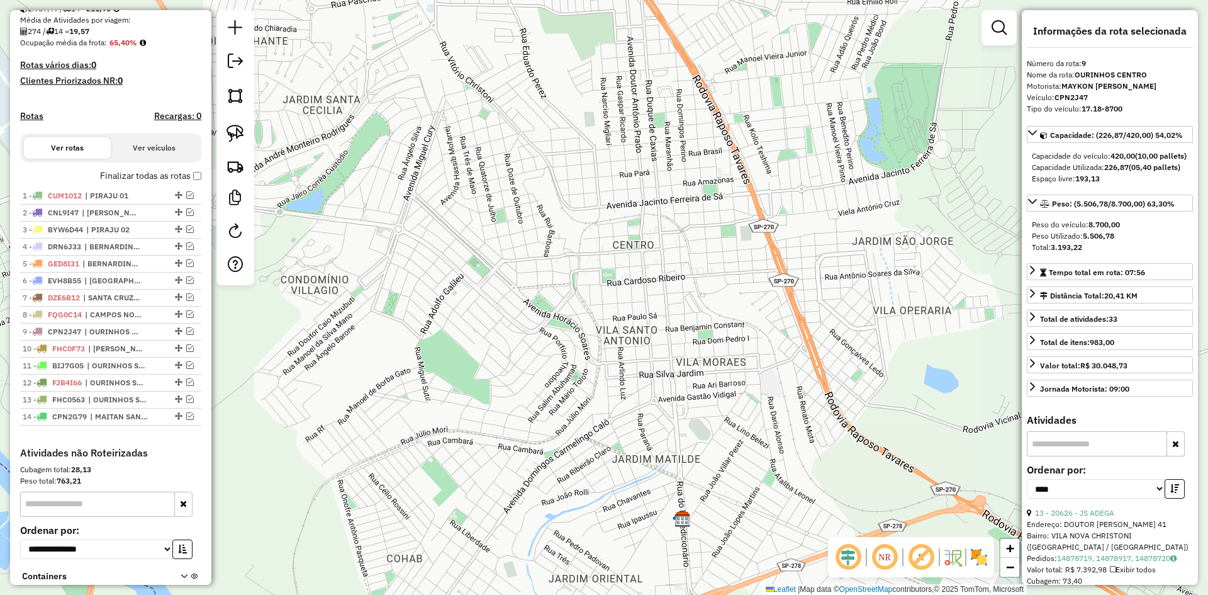
click at [199, 186] on div "Depósito: Ouribram Total de rotas: 14 Distância Total: 1.070,35 km Tempo total:…" at bounding box center [110, 139] width 191 height 613
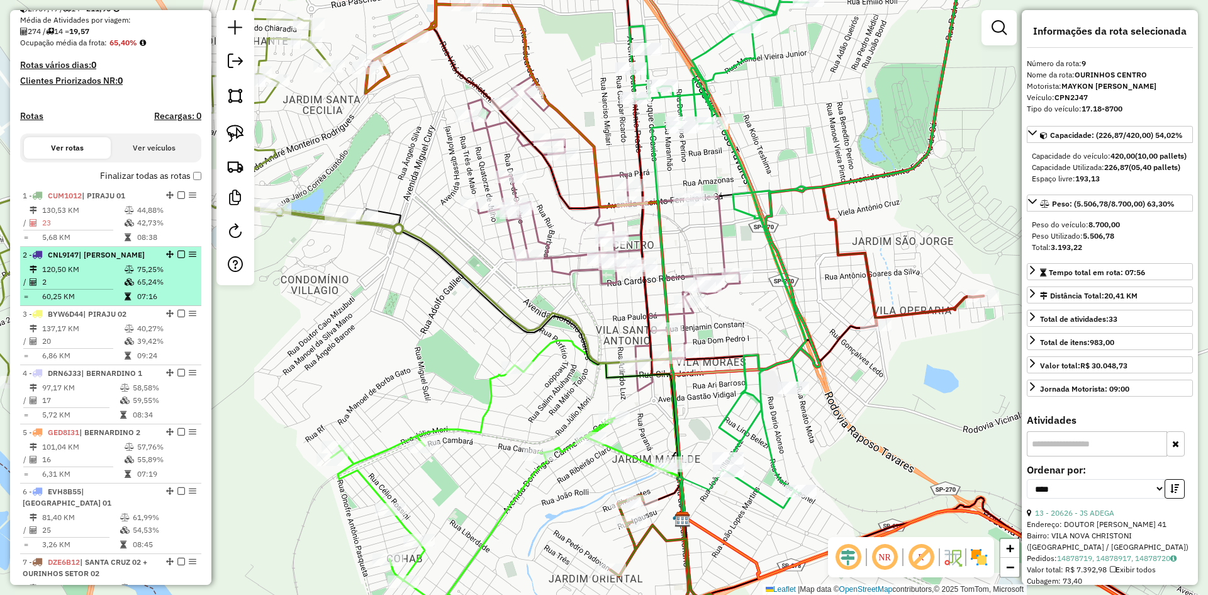
click at [99, 276] on td "120,50 KM" at bounding box center [83, 269] width 82 height 13
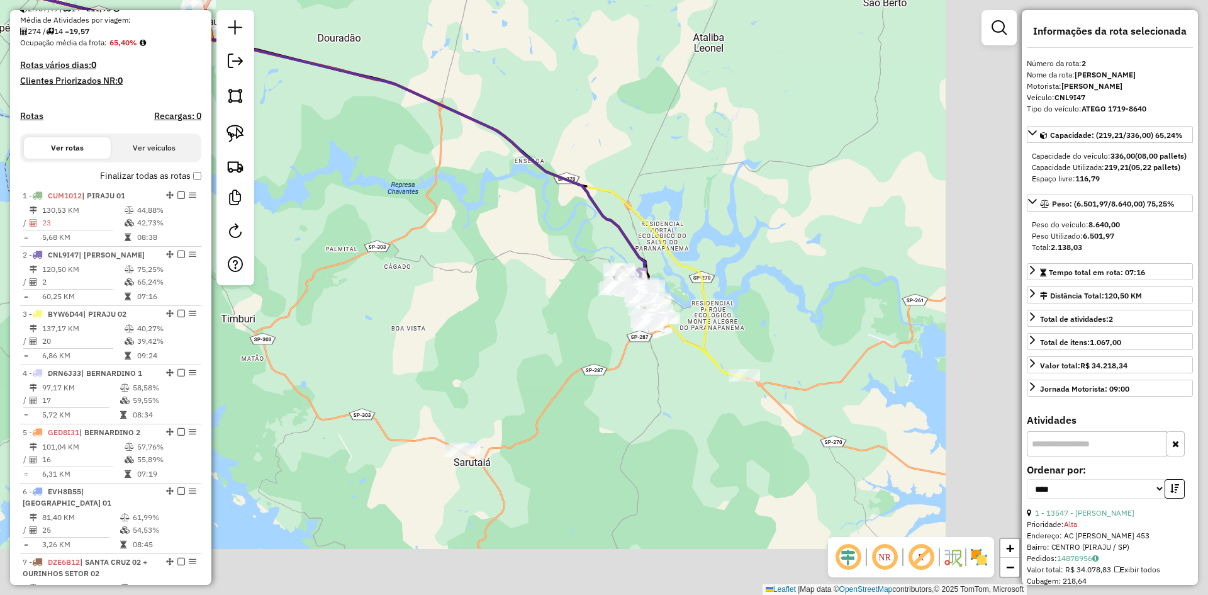
drag, startPoint x: 764, startPoint y: 444, endPoint x: 367, endPoint y: 250, distance: 441.6
click at [367, 250] on div "Janela de atendimento Grade de atendimento Capacidade Transportadoras Veículos …" at bounding box center [604, 297] width 1208 height 595
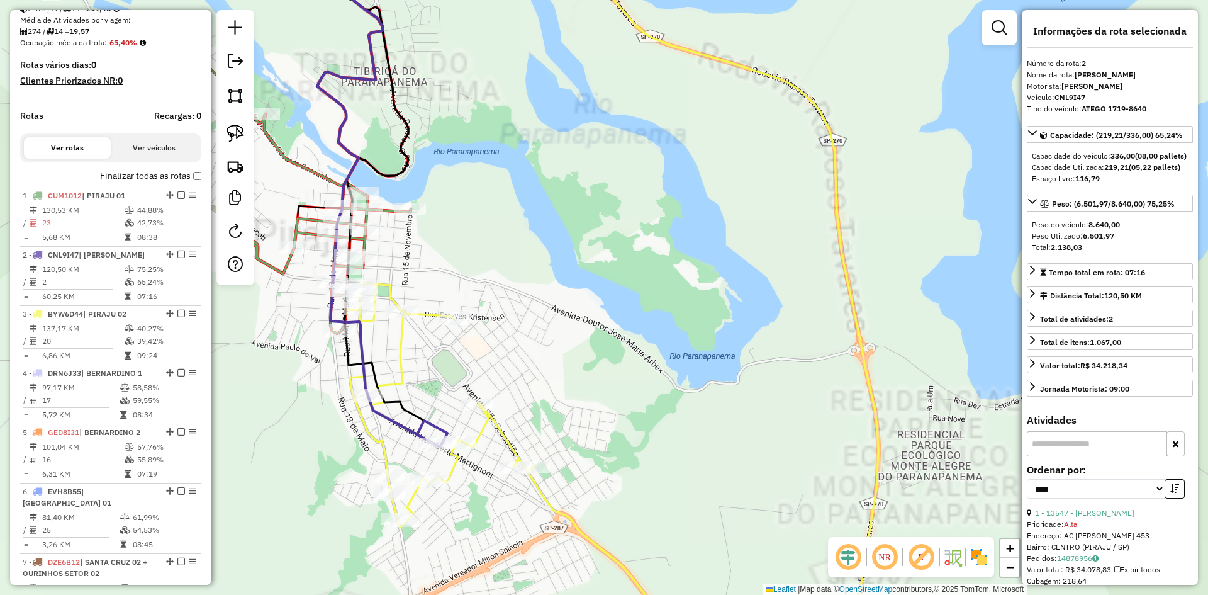
drag, startPoint x: 706, startPoint y: 328, endPoint x: 748, endPoint y: 301, distance: 49.2
click at [746, 302] on div "Janela de atendimento Grade de atendimento Capacidade Transportadoras Veículos …" at bounding box center [604, 297] width 1208 height 595
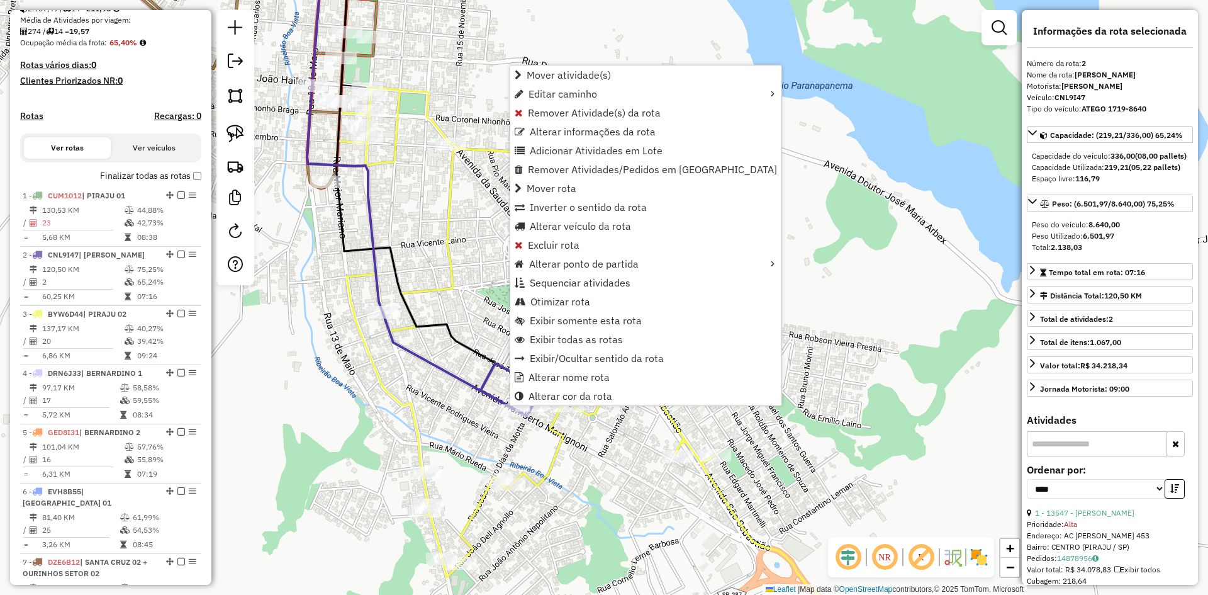
scroll to position [531, 0]
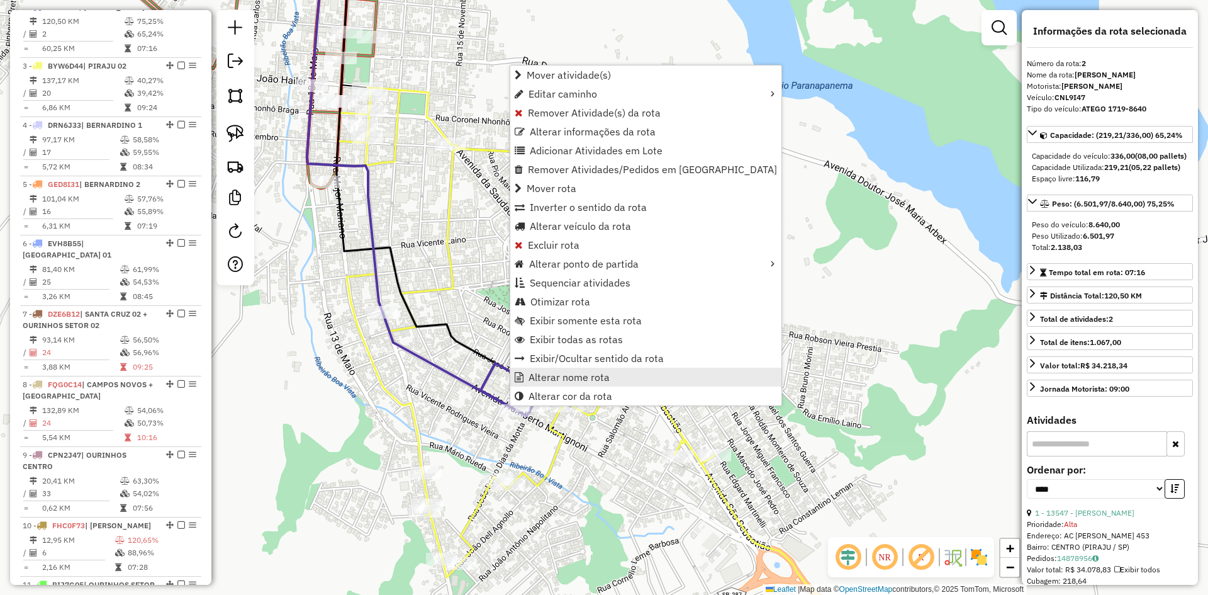
click at [543, 380] on span "Alterar nome rota" at bounding box center [569, 377] width 81 height 10
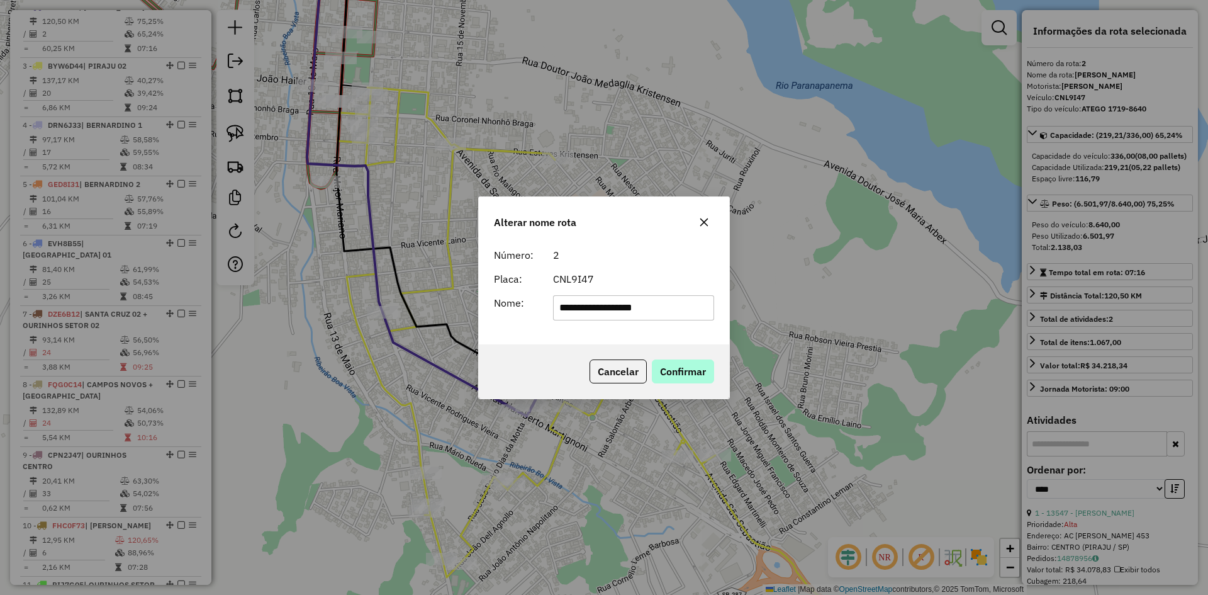
type input "**********"
click at [685, 372] on button "Confirmar" at bounding box center [683, 371] width 62 height 24
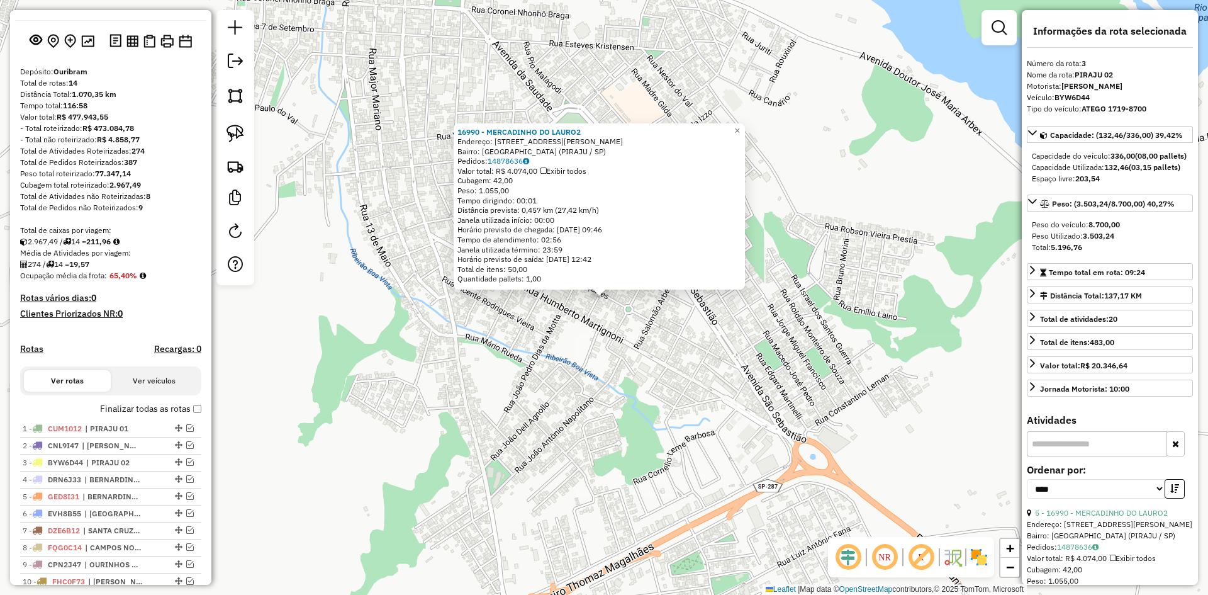
scroll to position [0, 0]
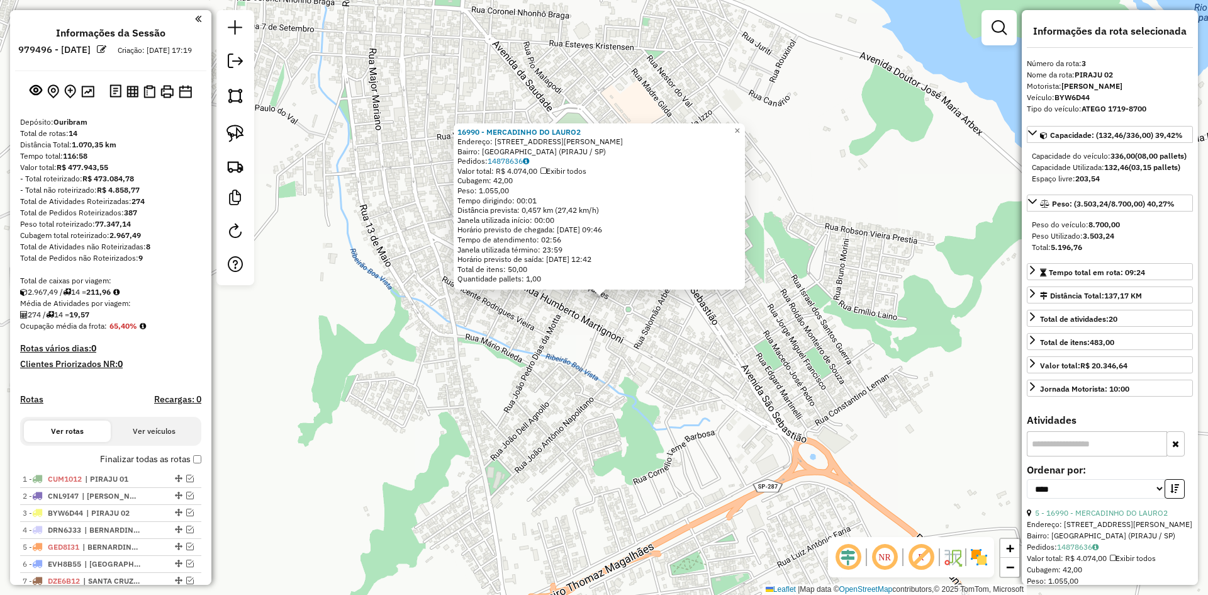
click at [165, 278] on div "Depósito: Ouribram Total de rotas: 14 Distância Total: 1.070,35 km Tempo total:…" at bounding box center [110, 422] width 191 height 613
click at [317, 357] on div "16990 - MERCADINHO DO LAURO2 Endereço: R JOSE TERTULIANO GONCALVES 370 Bairro: …" at bounding box center [604, 297] width 1208 height 595
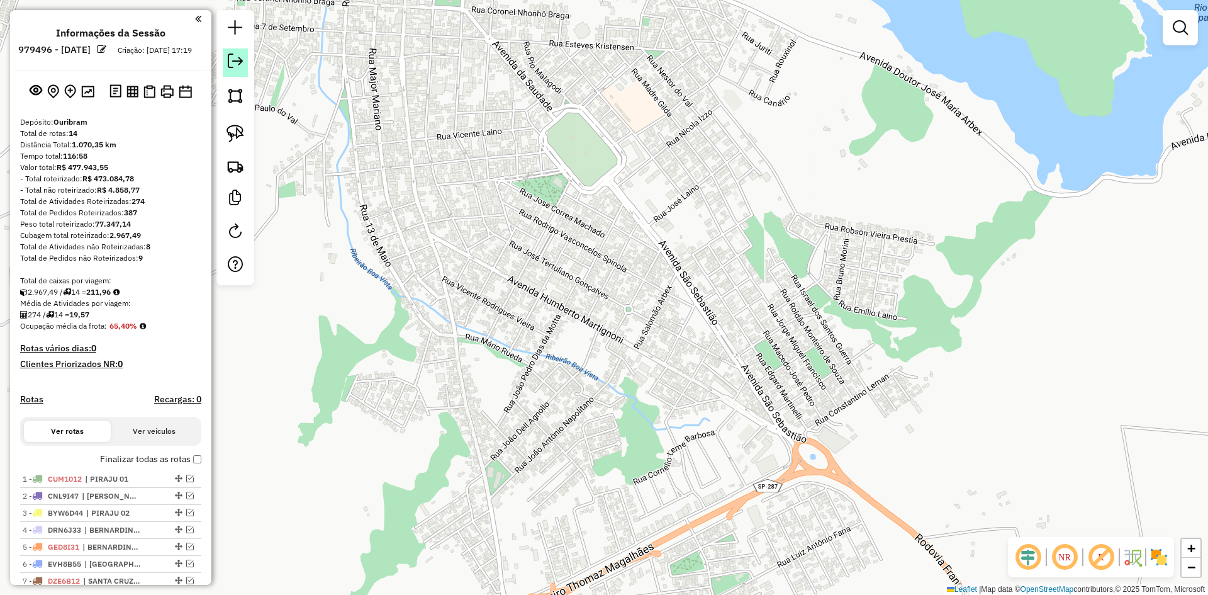
click at [231, 64] on em at bounding box center [235, 60] width 15 height 15
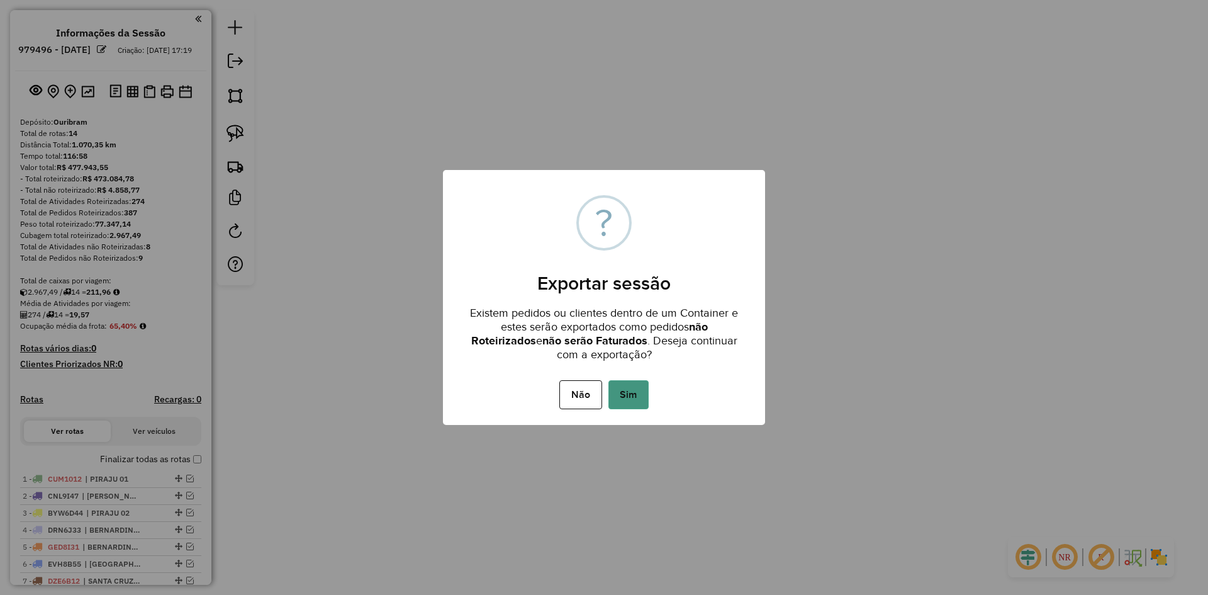
click at [636, 396] on button "Sim" at bounding box center [629, 394] width 40 height 29
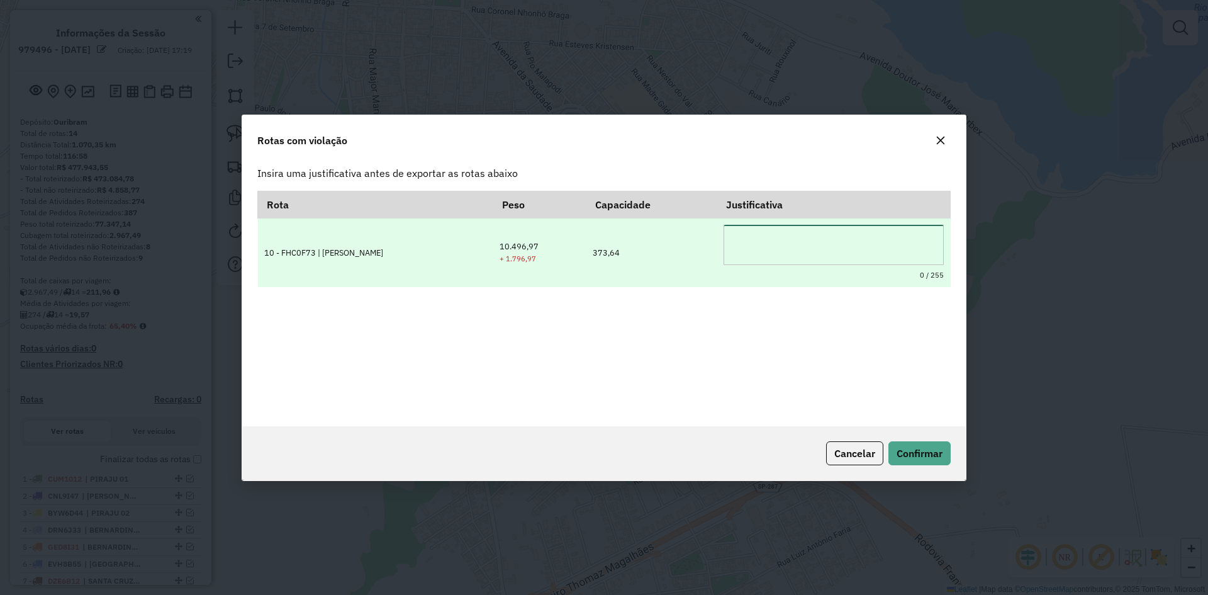
click at [735, 236] on textarea at bounding box center [834, 245] width 220 height 40
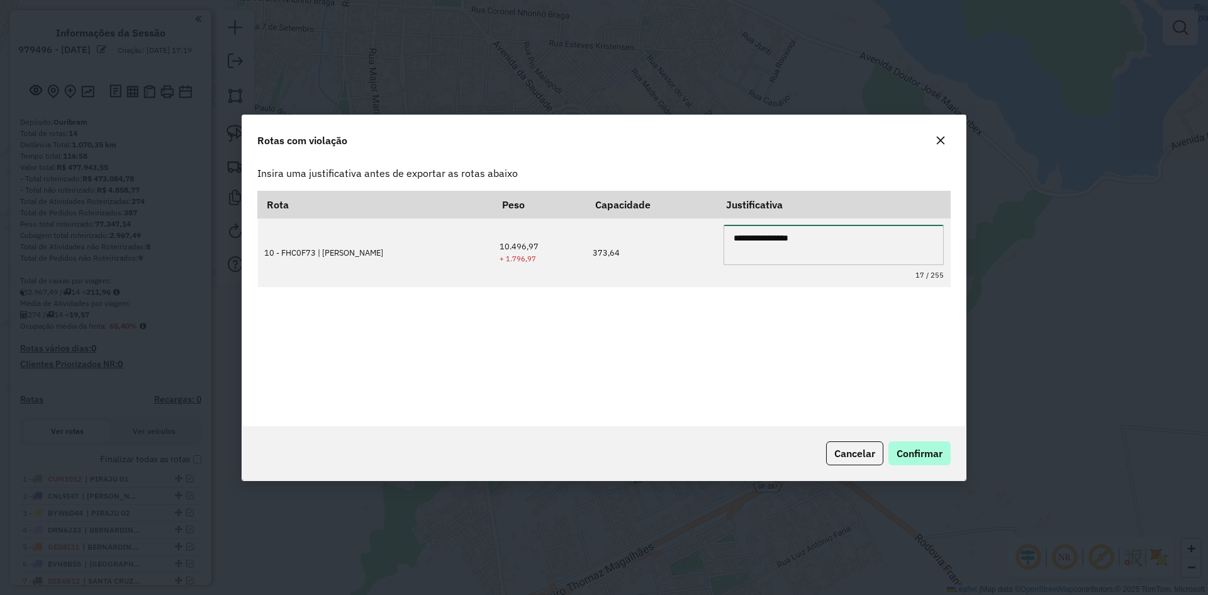
type textarea "**********"
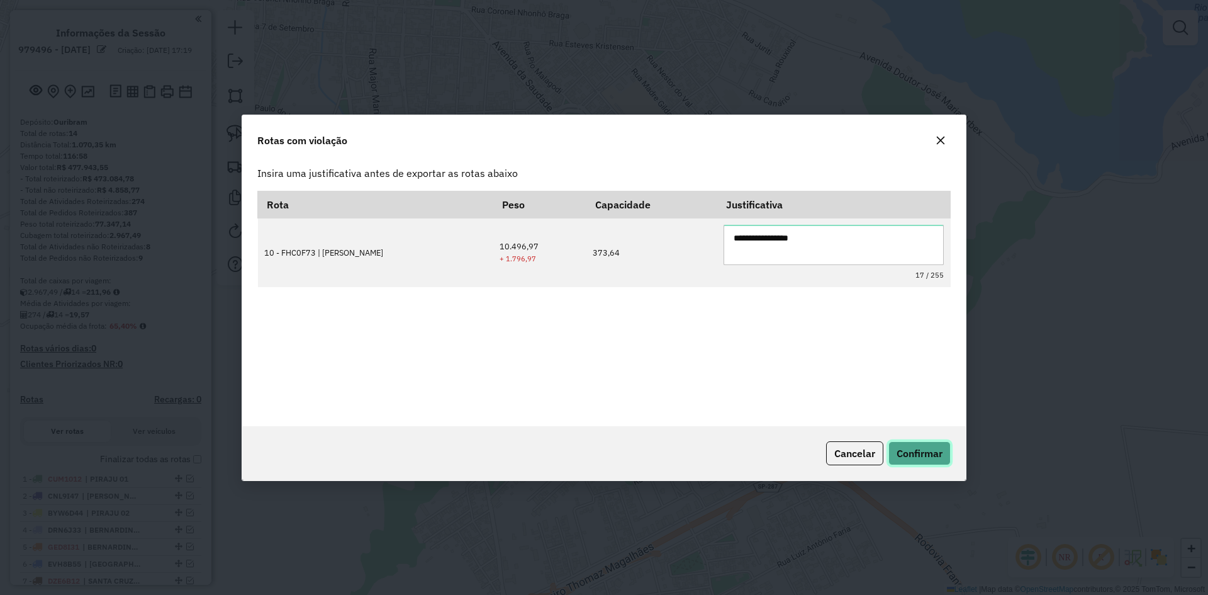
click at [917, 454] on span "Confirmar" at bounding box center [920, 453] width 46 height 13
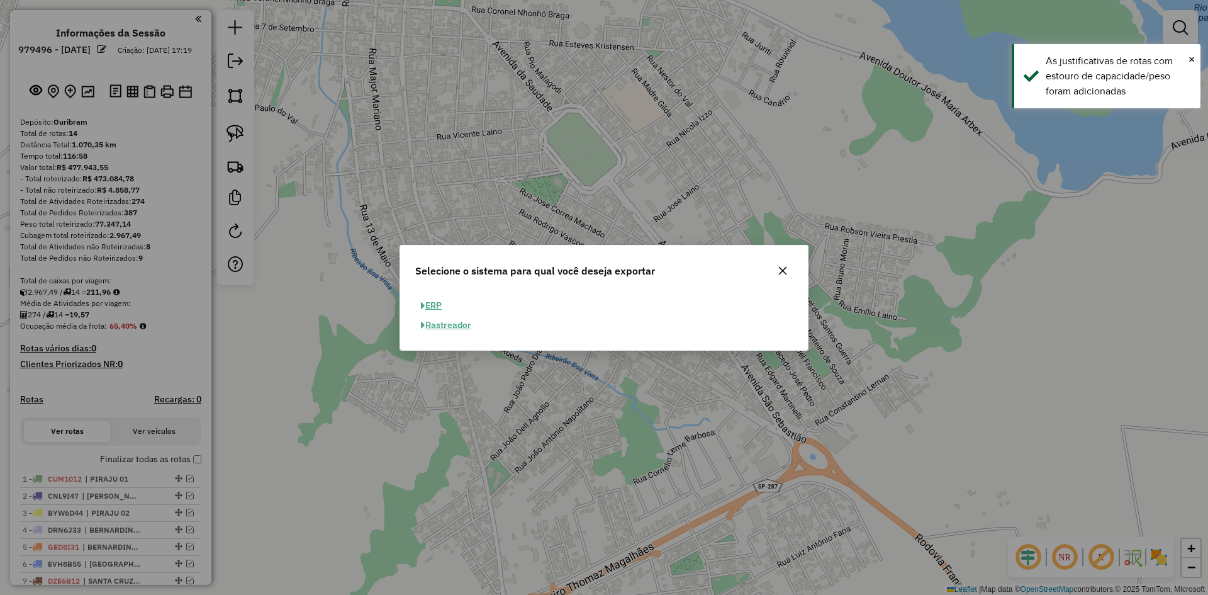
click at [432, 305] on button "ERP" at bounding box center [431, 306] width 32 height 20
select select "**"
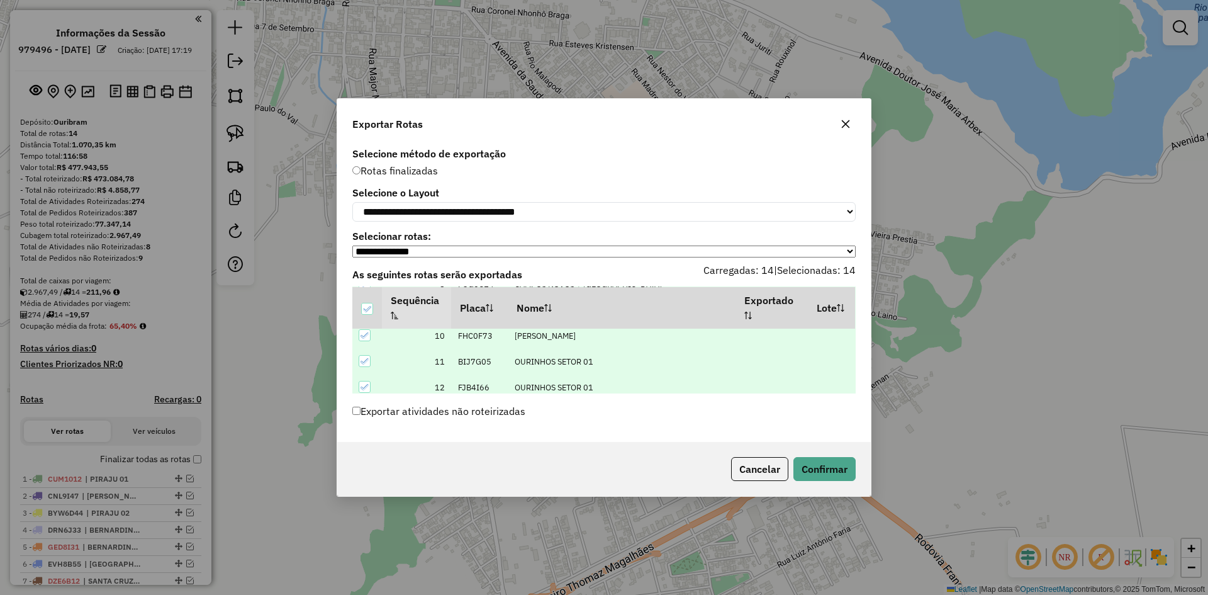
scroll to position [234, 0]
click at [835, 465] on button "Confirmar" at bounding box center [825, 469] width 62 height 24
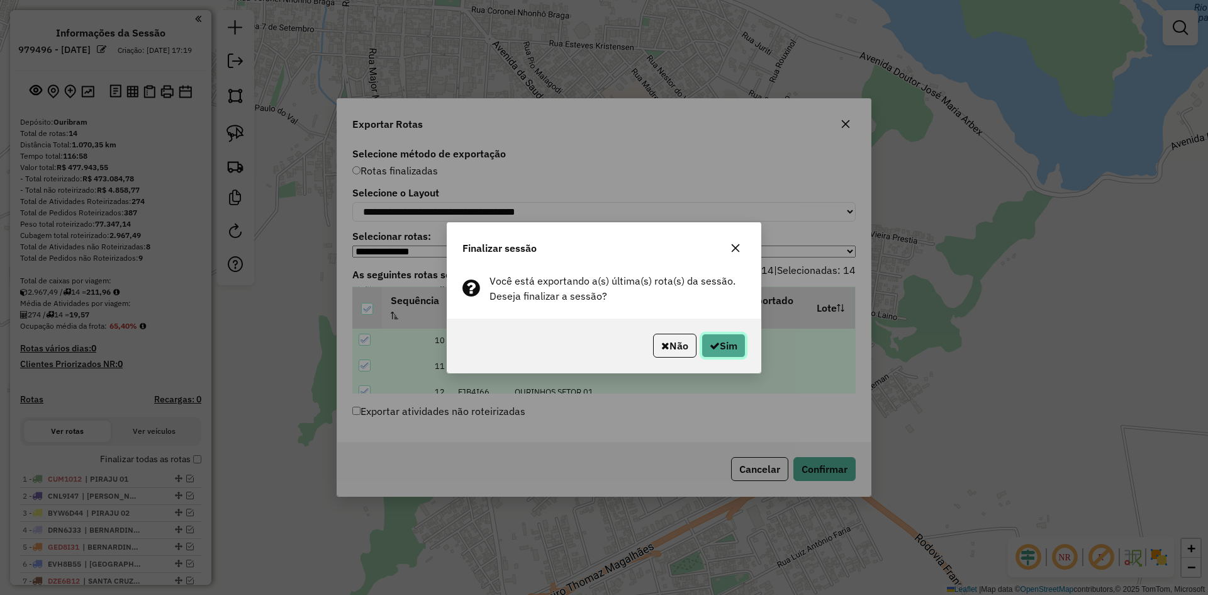
click at [717, 344] on icon "button" at bounding box center [715, 345] width 10 height 10
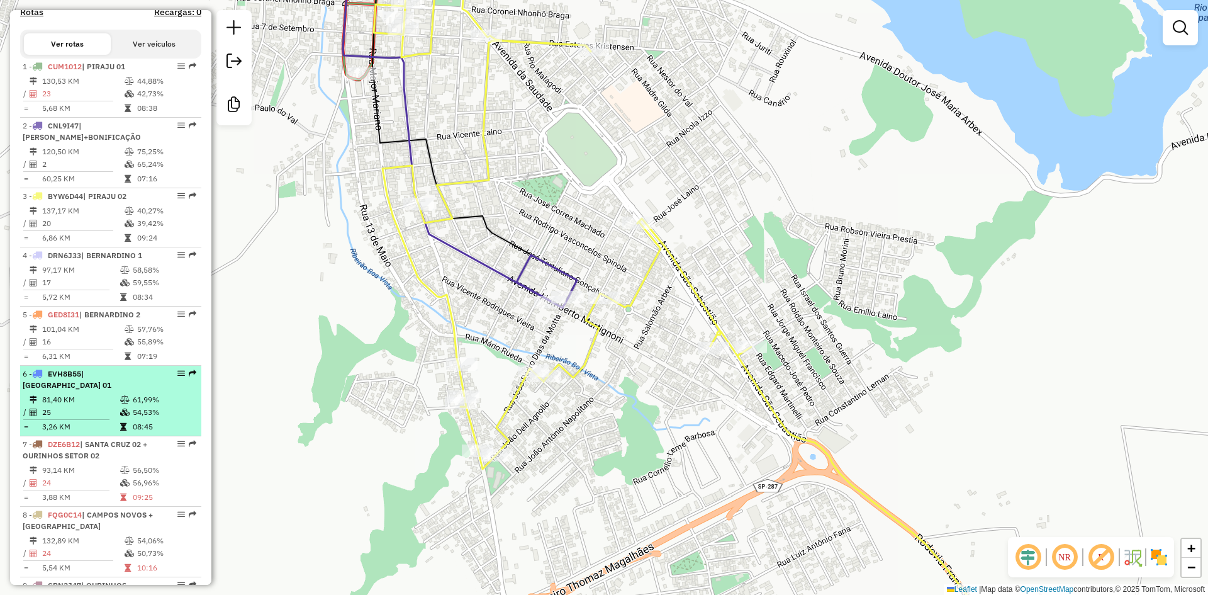
scroll to position [441, 0]
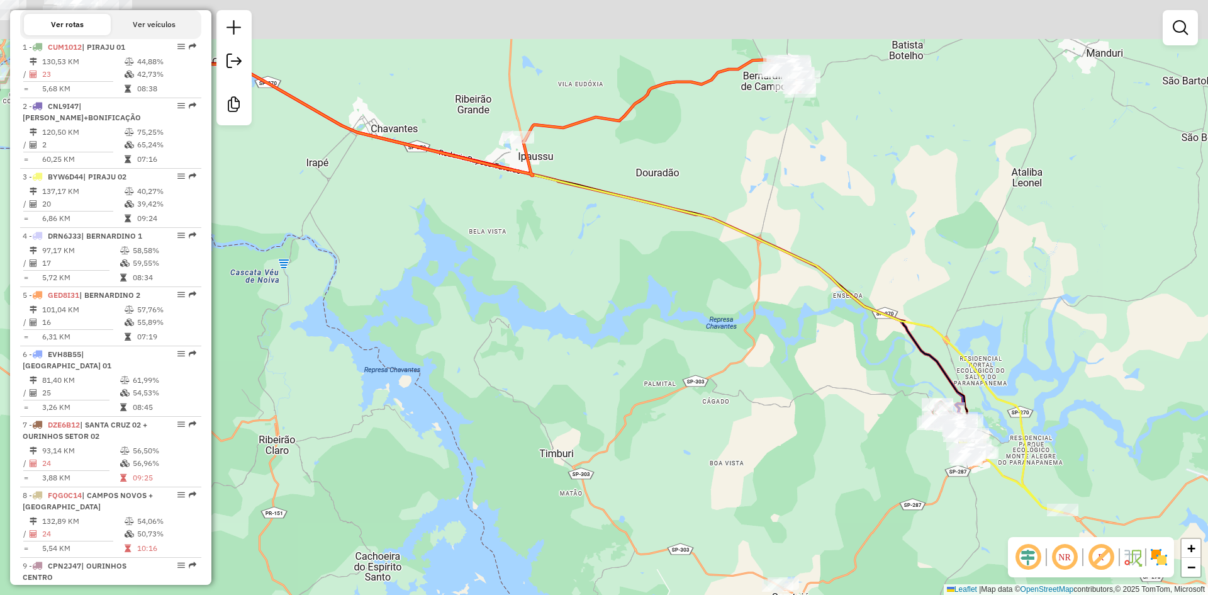
drag, startPoint x: 635, startPoint y: 306, endPoint x: 827, endPoint y: 515, distance: 283.7
click at [849, 538] on div "Janela de atendimento Grade de atendimento Capacidade Transportadoras Veículos …" at bounding box center [604, 297] width 1208 height 595
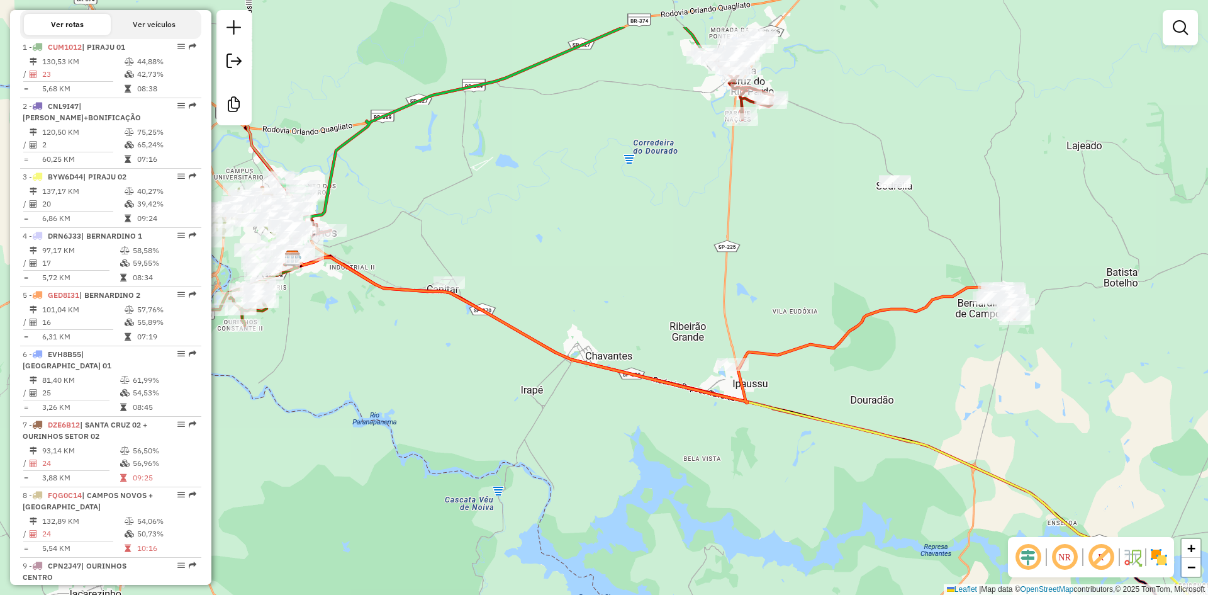
drag, startPoint x: 694, startPoint y: 454, endPoint x: 760, endPoint y: 551, distance: 117.3
click at [760, 551] on div "Janela de atendimento Grade de atendimento Capacidade Transportadoras Veículos …" at bounding box center [604, 297] width 1208 height 595
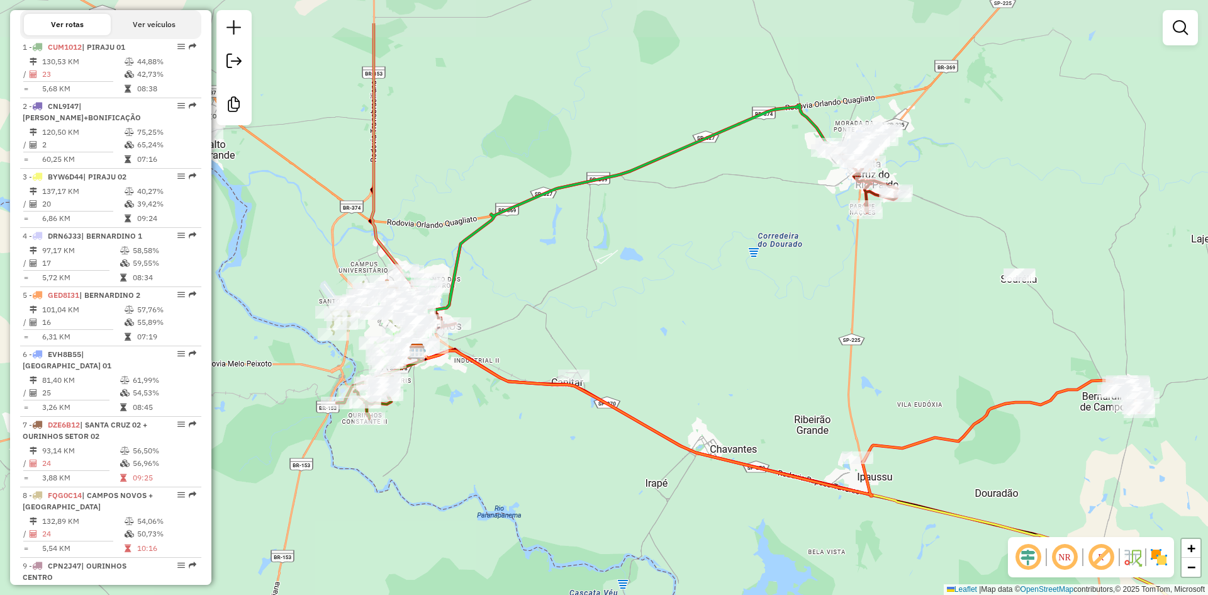
drag, startPoint x: 640, startPoint y: 317, endPoint x: 719, endPoint y: 358, distance: 88.7
click at [719, 358] on div "Janela de atendimento Grade de atendimento Capacidade Transportadoras Veículos …" at bounding box center [604, 297] width 1208 height 595
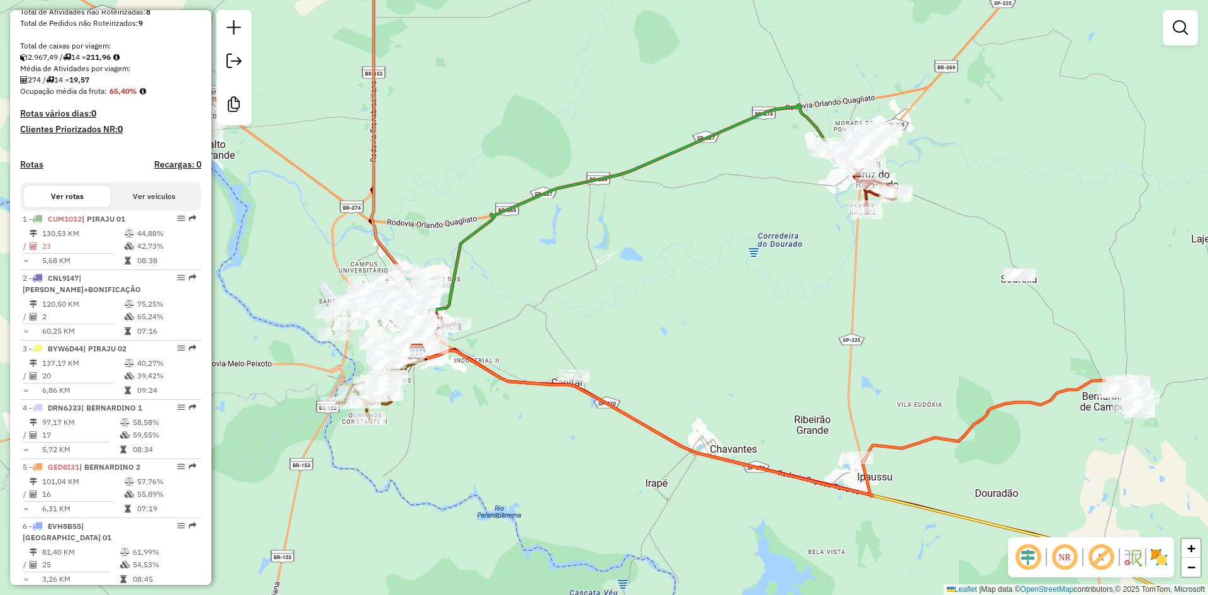
scroll to position [252, 0]
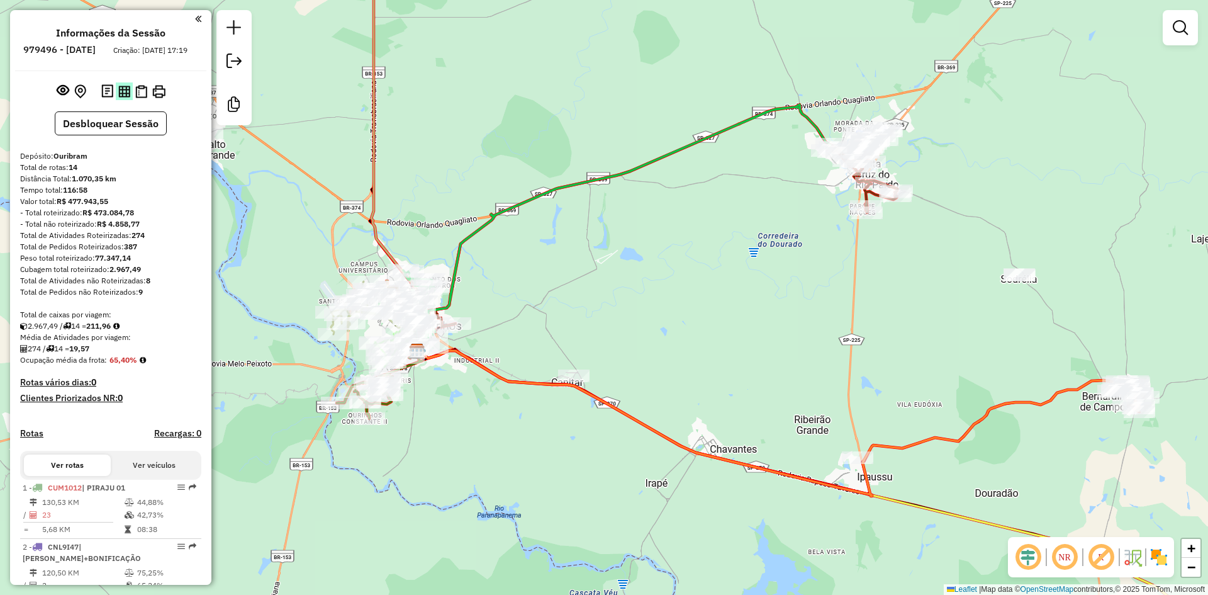
click at [118, 99] on button at bounding box center [124, 90] width 17 height 17
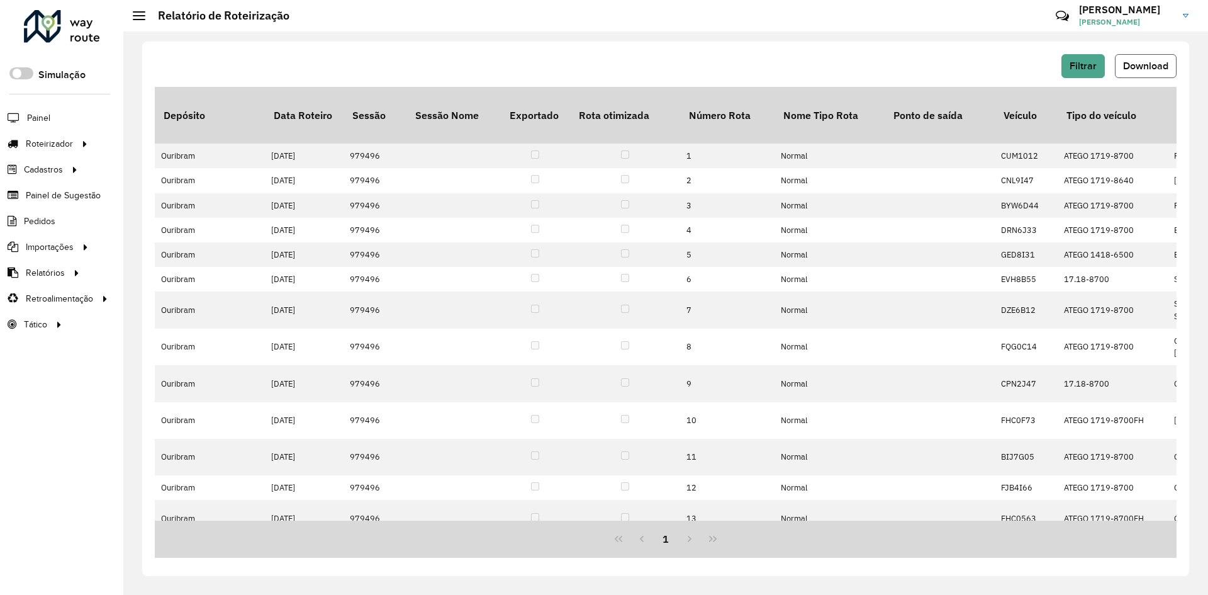
click at [1165, 67] on span "Download" at bounding box center [1145, 65] width 45 height 11
